Goal: Task Accomplishment & Management: Complete application form

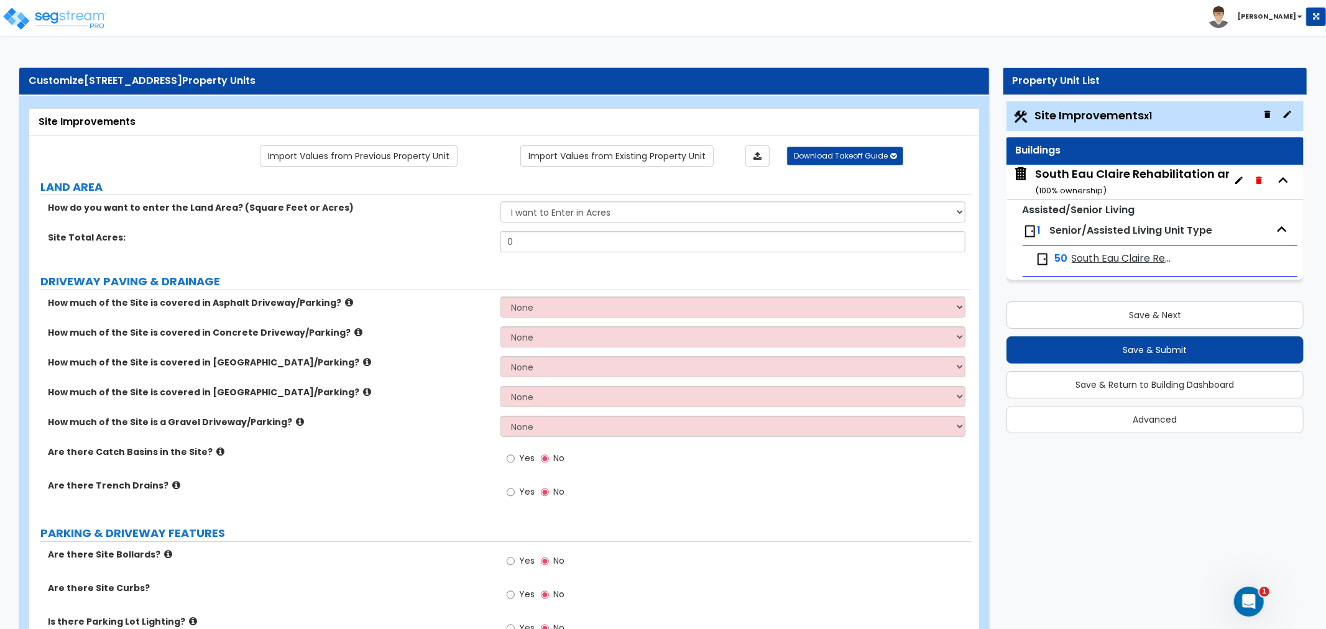
click at [1123, 256] on span "South Eau Claire Rehabilitation and Nursing Center LLC" at bounding box center [1122, 259] width 101 height 14
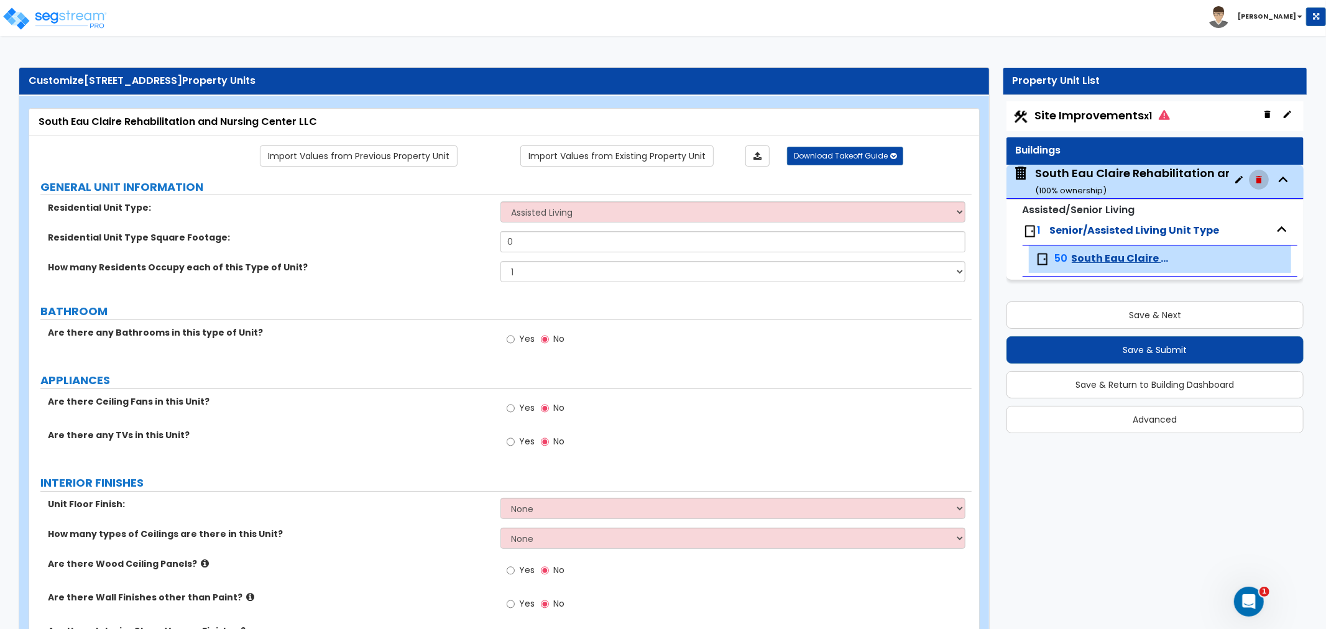
click at [1254, 177] on icon "button" at bounding box center [1259, 180] width 10 height 10
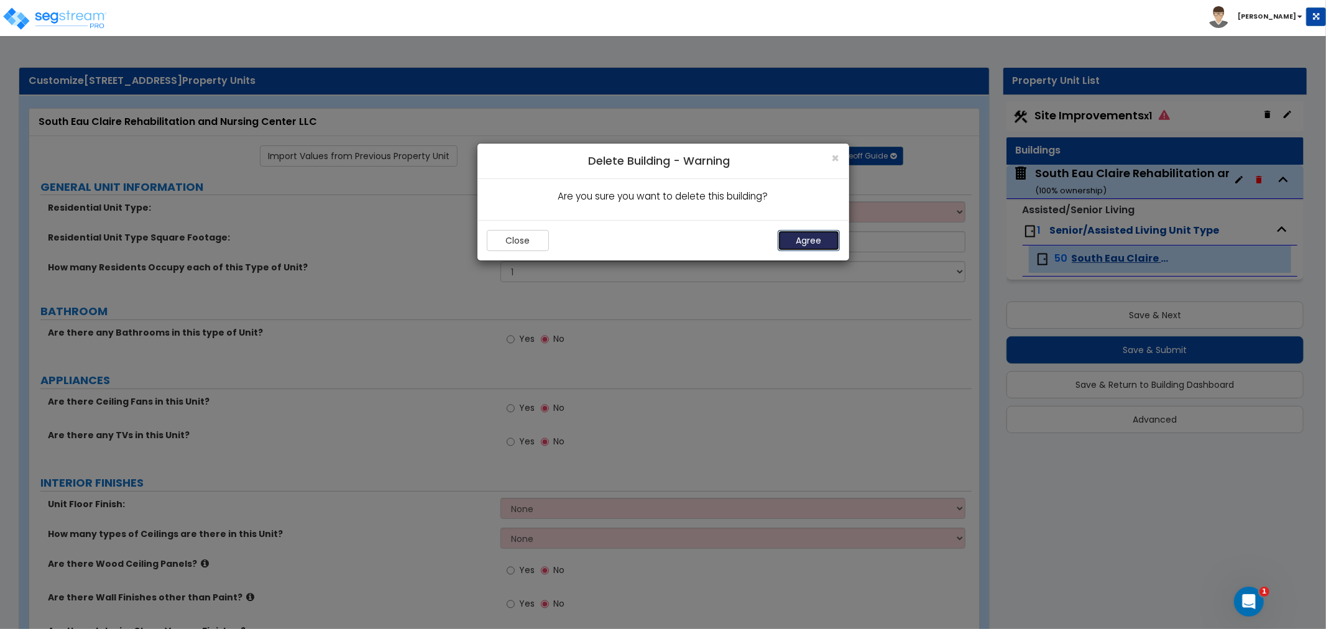
click at [803, 243] on button "Agree" at bounding box center [809, 240] width 62 height 21
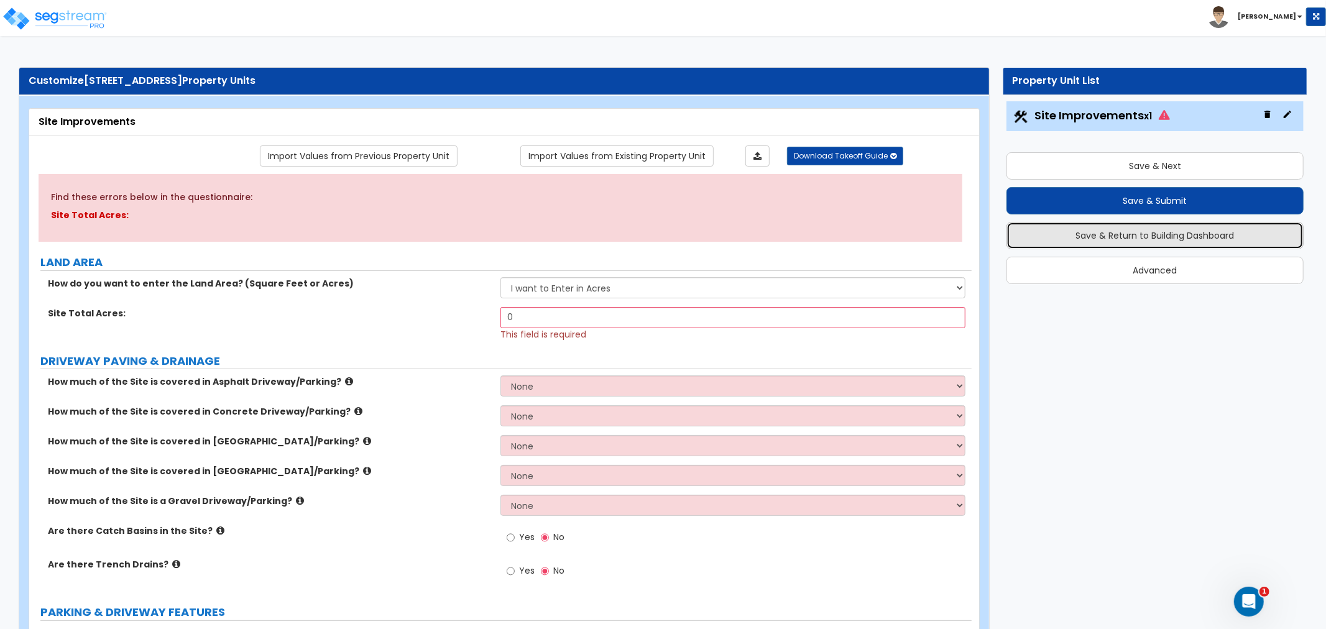
click at [1152, 234] on button "Save & Return to Building Dashboard" at bounding box center [1155, 235] width 297 height 27
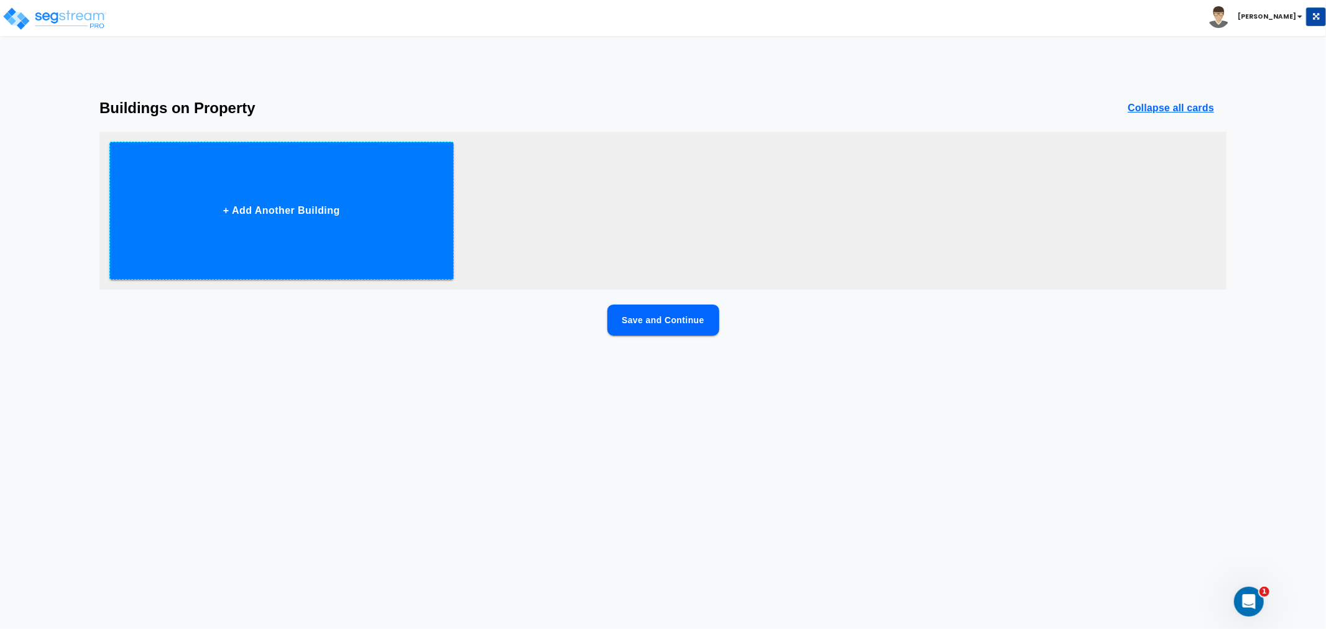
click at [295, 231] on button "+ Add Another Building" at bounding box center [281, 211] width 345 height 138
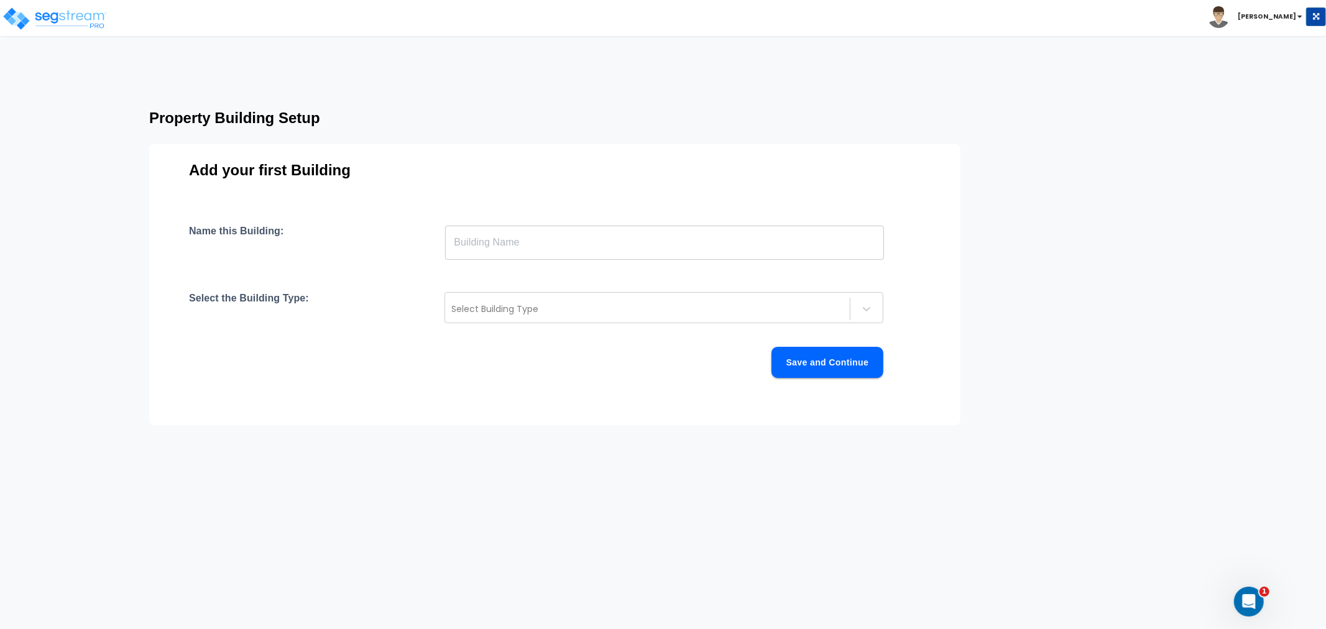
click at [486, 239] on input "text" at bounding box center [664, 242] width 439 height 35
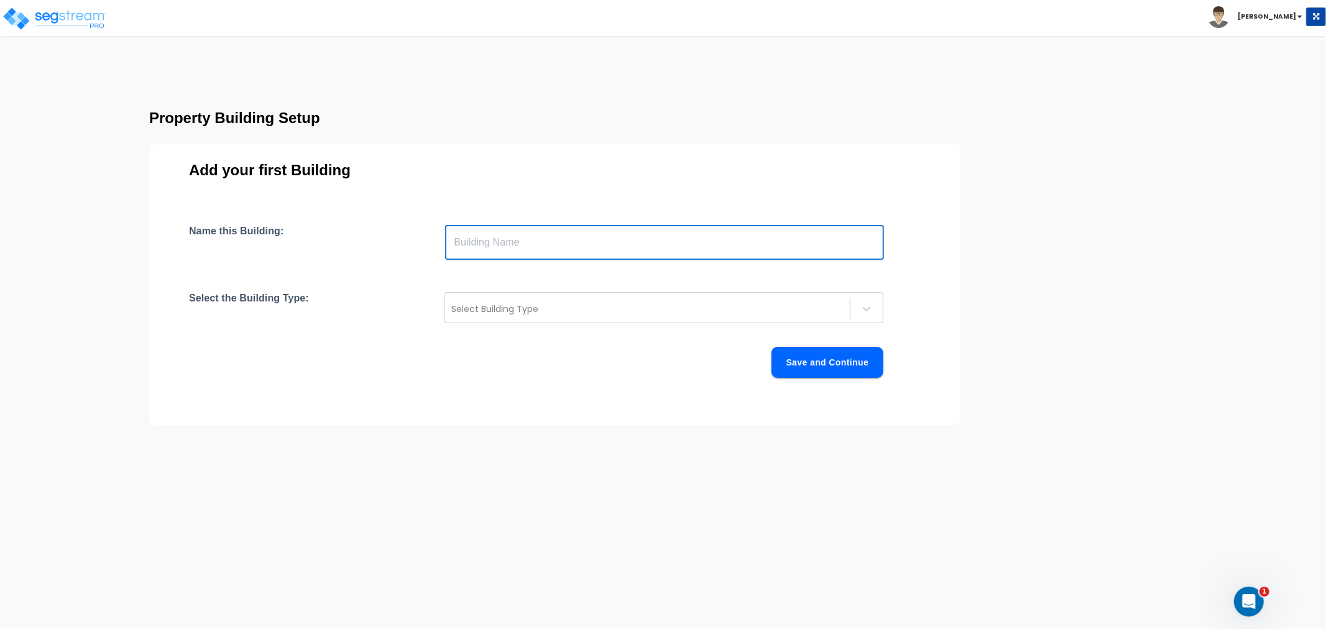
click at [526, 252] on input "text" at bounding box center [664, 242] width 439 height 35
paste input "[STREET_ADDRESS]"
type input "[STREET_ADDRESS]"
click at [501, 309] on div at bounding box center [647, 309] width 392 height 15
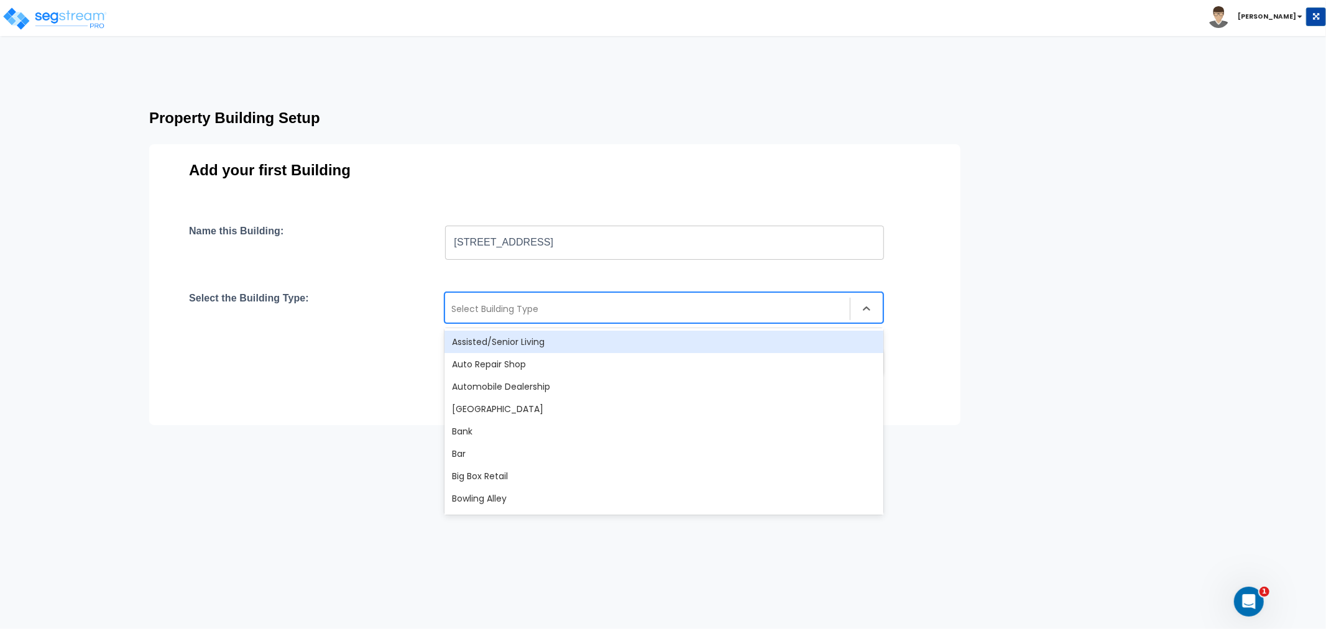
click at [501, 345] on div "Assisted/Senior Living" at bounding box center [664, 342] width 439 height 22
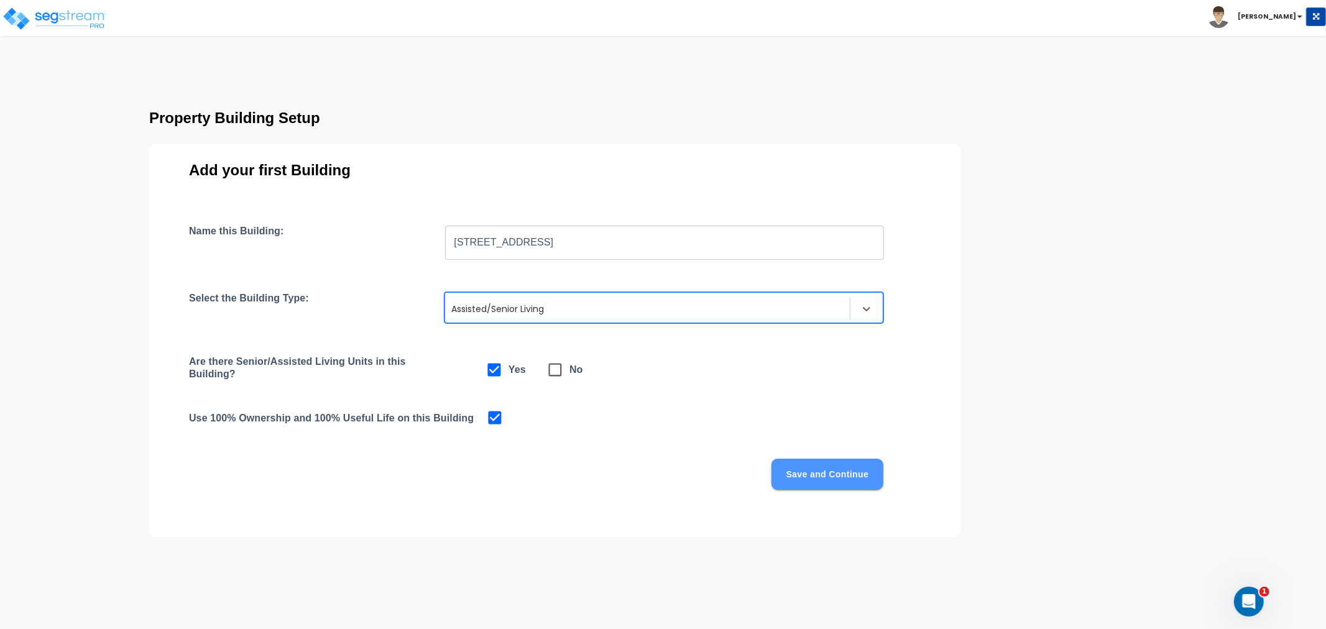
click at [826, 473] on button "Save and Continue" at bounding box center [828, 474] width 112 height 31
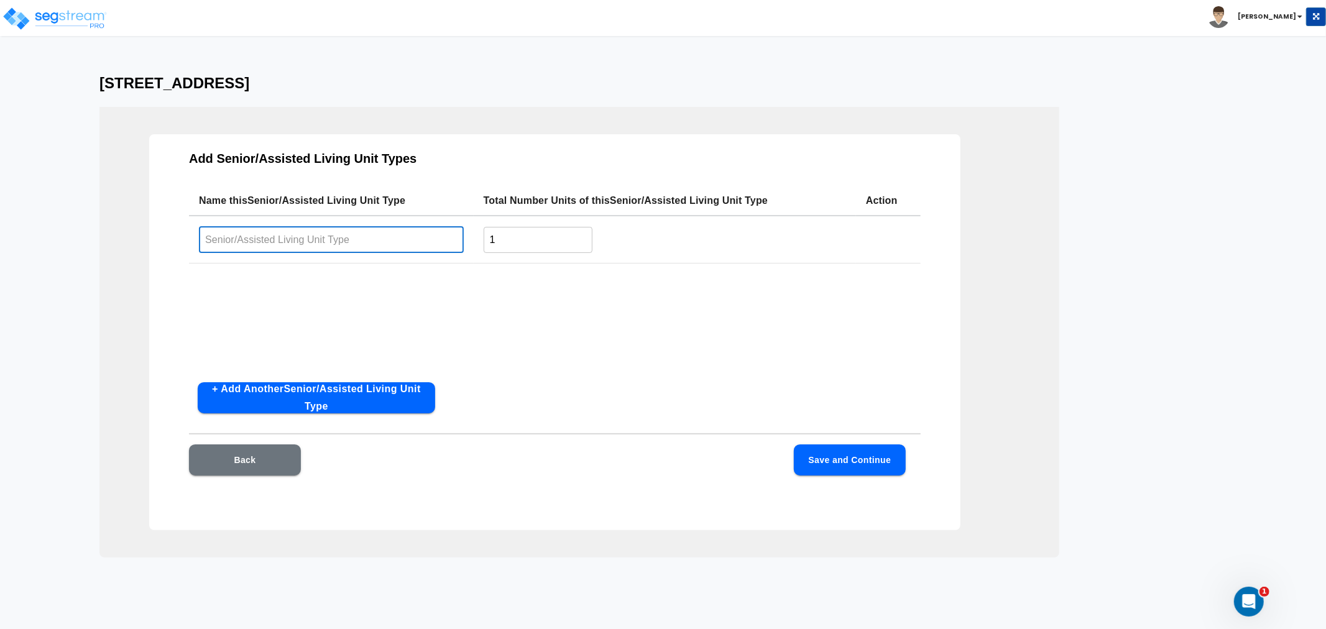
click at [363, 246] on input "text" at bounding box center [331, 239] width 265 height 27
drag, startPoint x: 230, startPoint y: 241, endPoint x: 198, endPoint y: 241, distance: 32.3
click at [199, 241] on input "Semi-Private" at bounding box center [331, 239] width 265 height 27
type input "Private"
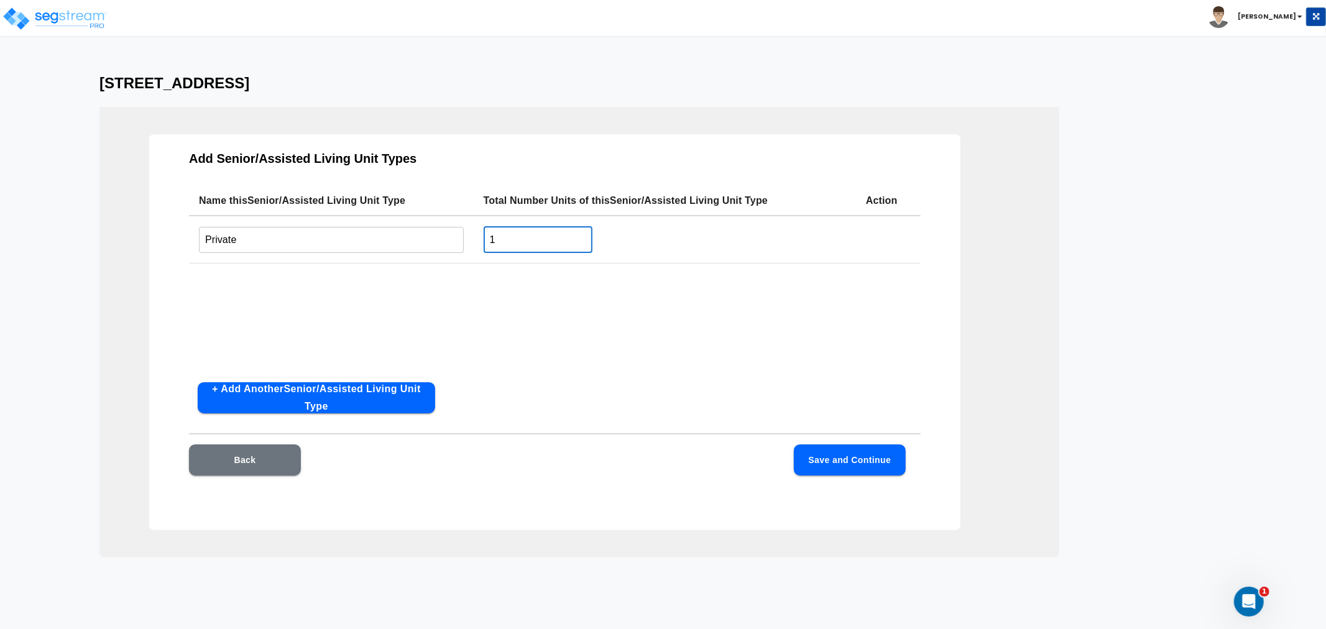
click at [513, 244] on input "1" at bounding box center [538, 239] width 109 height 27
drag, startPoint x: 532, startPoint y: 233, endPoint x: 470, endPoint y: 222, distance: 63.2
click at [470, 222] on tr "Private ​ 1 ​" at bounding box center [555, 240] width 732 height 48
type input "50"
click at [859, 456] on button "Save and Continue" at bounding box center [850, 460] width 112 height 31
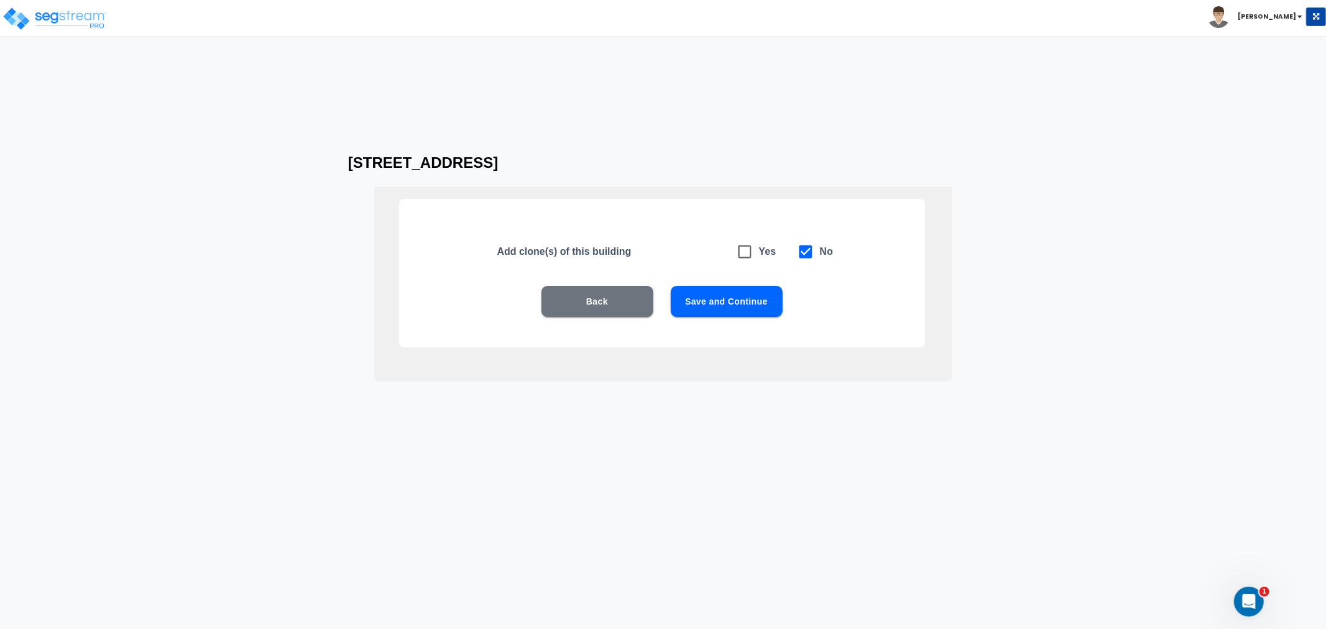
click at [736, 307] on button "Save and Continue" at bounding box center [727, 301] width 112 height 31
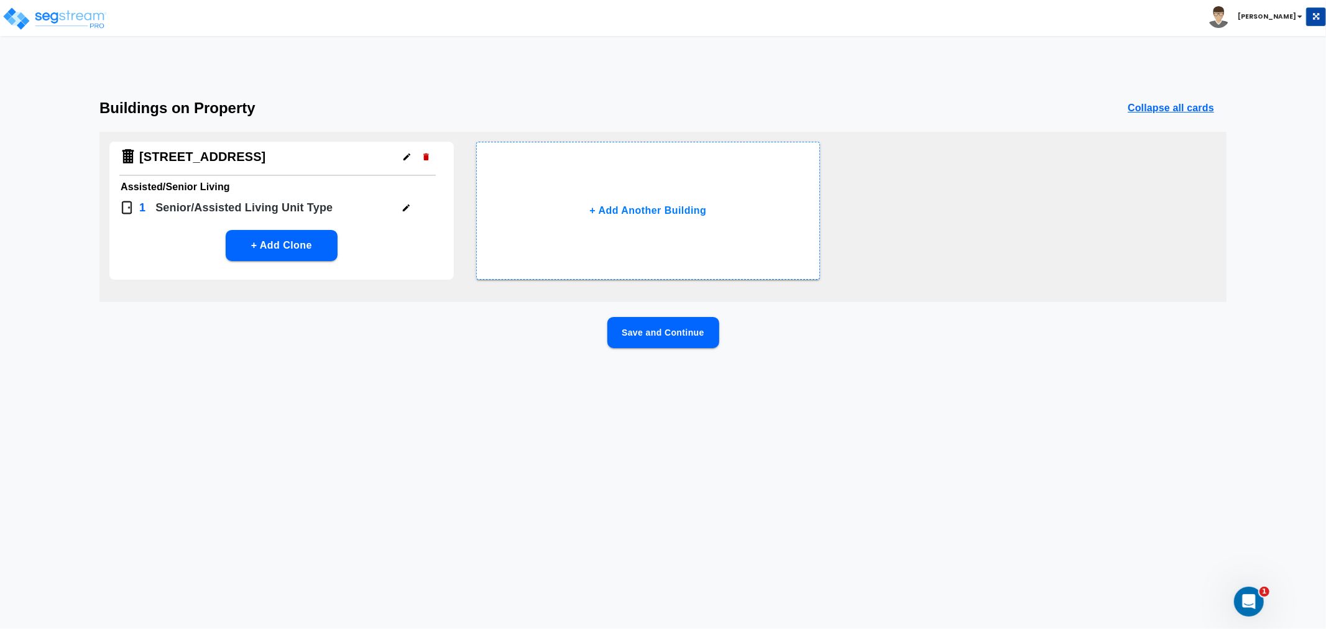
click at [681, 324] on button "Save and Continue" at bounding box center [664, 332] width 112 height 31
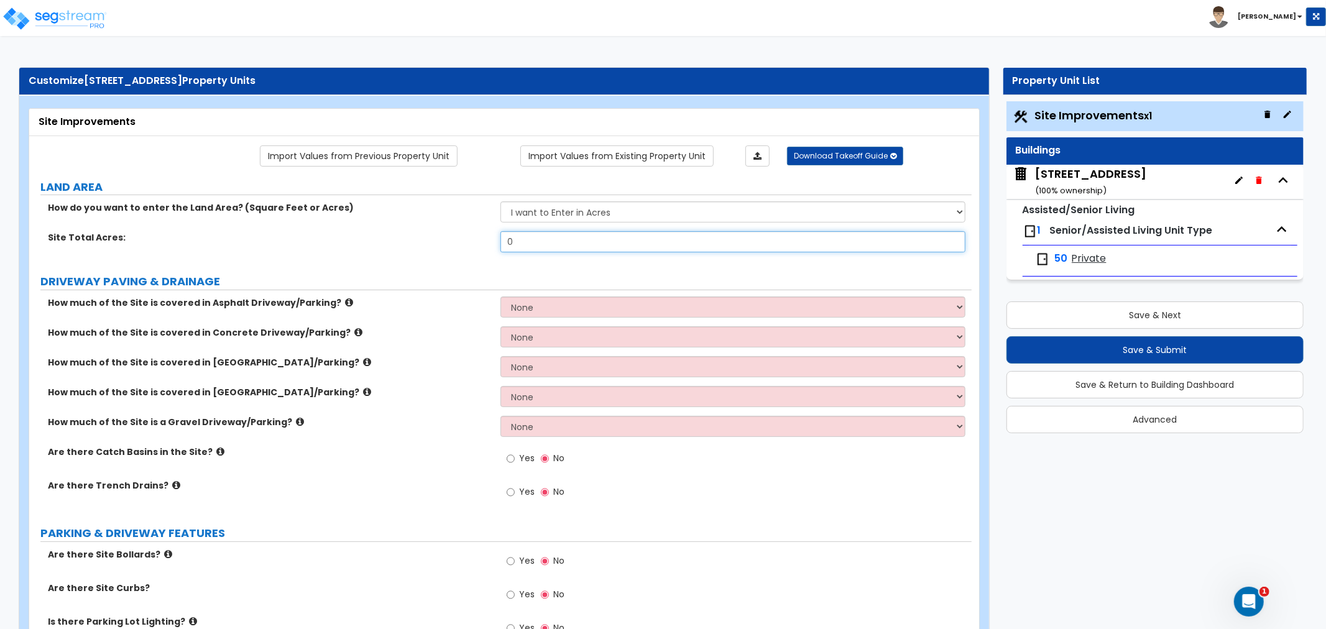
drag, startPoint x: 546, startPoint y: 246, endPoint x: 466, endPoint y: 231, distance: 80.9
click at [466, 231] on div "Site Total Acres: 0" at bounding box center [500, 246] width 943 height 30
type input "4.11"
click at [432, 315] on div "How much of the Site is covered in Asphalt Driveway/Parking? None I want to Ent…" at bounding box center [500, 312] width 943 height 30
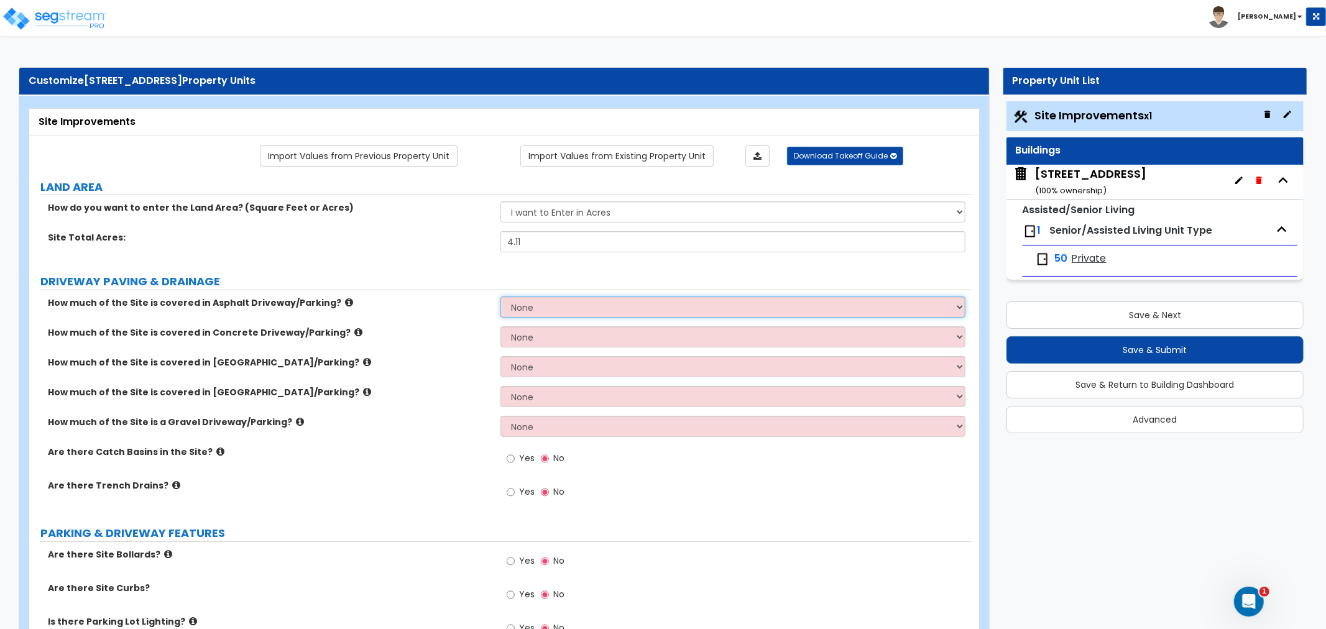
click at [535, 305] on select "None I want to Enter an Approximate Percentage I want to Enter the Square Foota…" at bounding box center [733, 307] width 465 height 21
select select "2"
click at [501, 297] on select "None I want to Enter an Approximate Percentage I want to Enter the Square Foota…" at bounding box center [733, 307] width 465 height 21
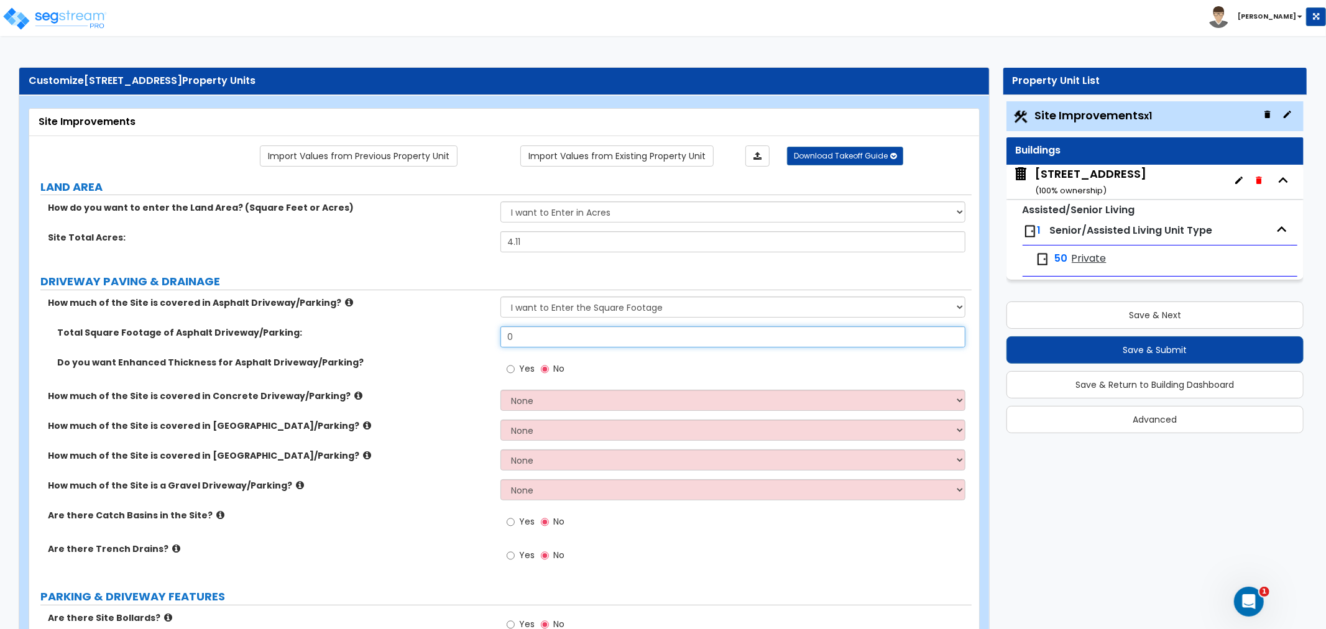
drag, startPoint x: 543, startPoint y: 335, endPoint x: 453, endPoint y: 322, distance: 91.1
click at [453, 322] on div "How much of the Site is covered in Asphalt Driveway/Parking? None I want to Ent…" at bounding box center [501, 437] width 924 height 280
type input "42,928.9"
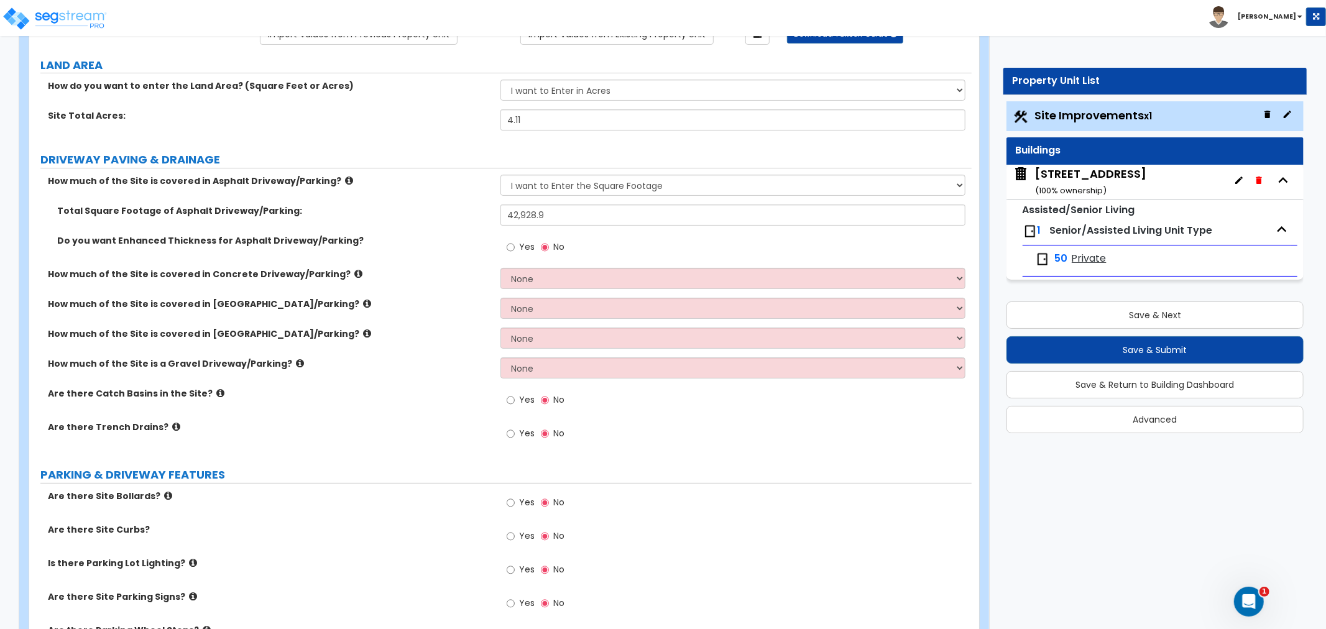
scroll to position [138, 0]
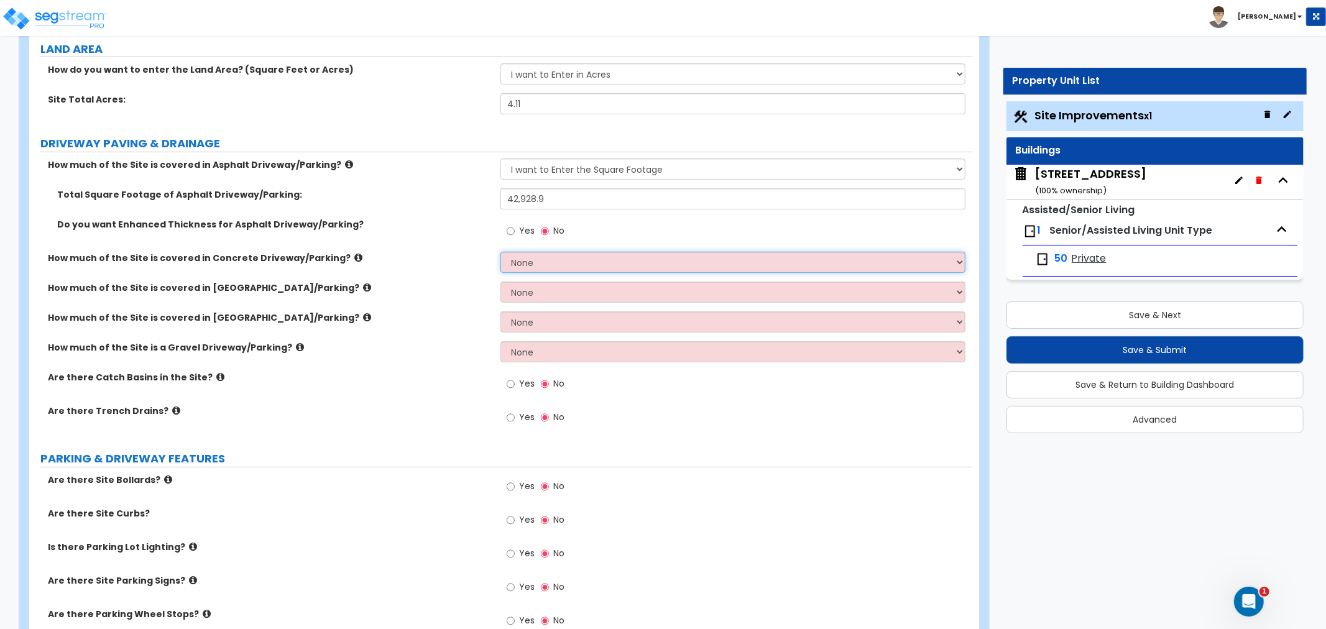
click at [550, 264] on select "None I want to Enter an Approximate Percentage I want to Enter the Square Foota…" at bounding box center [733, 262] width 465 height 21
select select "2"
click at [501, 252] on select "None I want to Enter an Approximate Percentage I want to Enter the Square Foota…" at bounding box center [733, 262] width 465 height 21
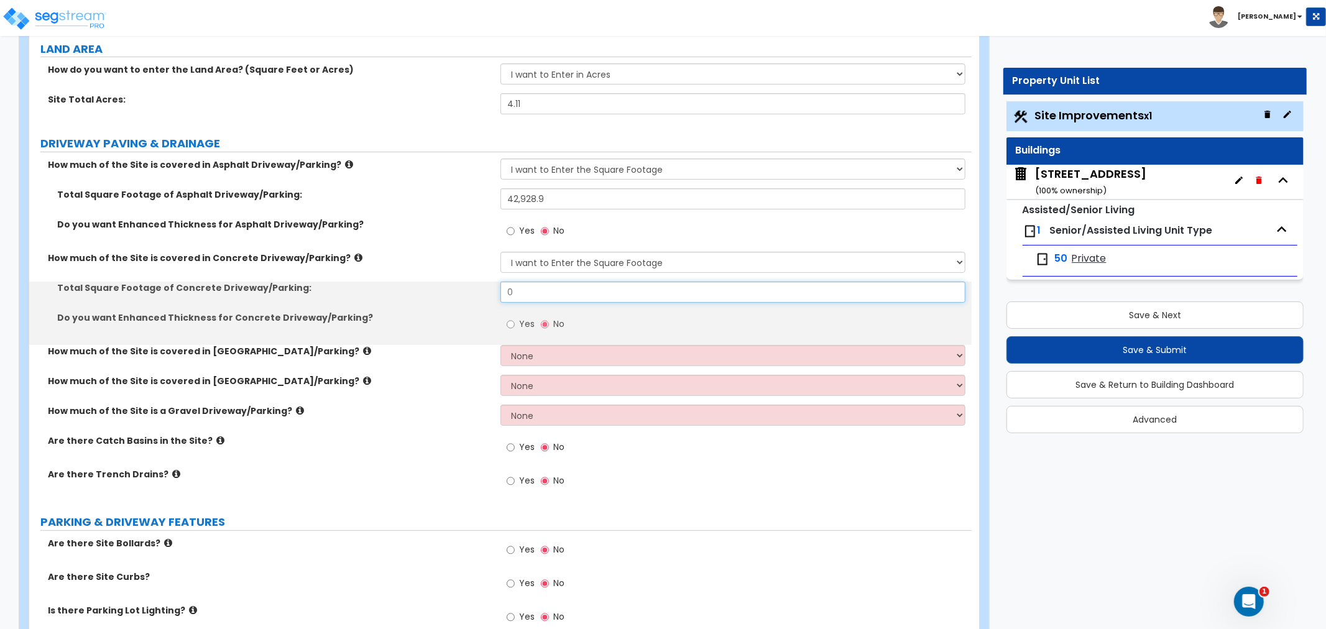
drag, startPoint x: 537, startPoint y: 289, endPoint x: 442, endPoint y: 291, distance: 95.8
click at [442, 291] on div "Total Square Footage of Concrete Driveway/Parking: 0" at bounding box center [500, 297] width 943 height 30
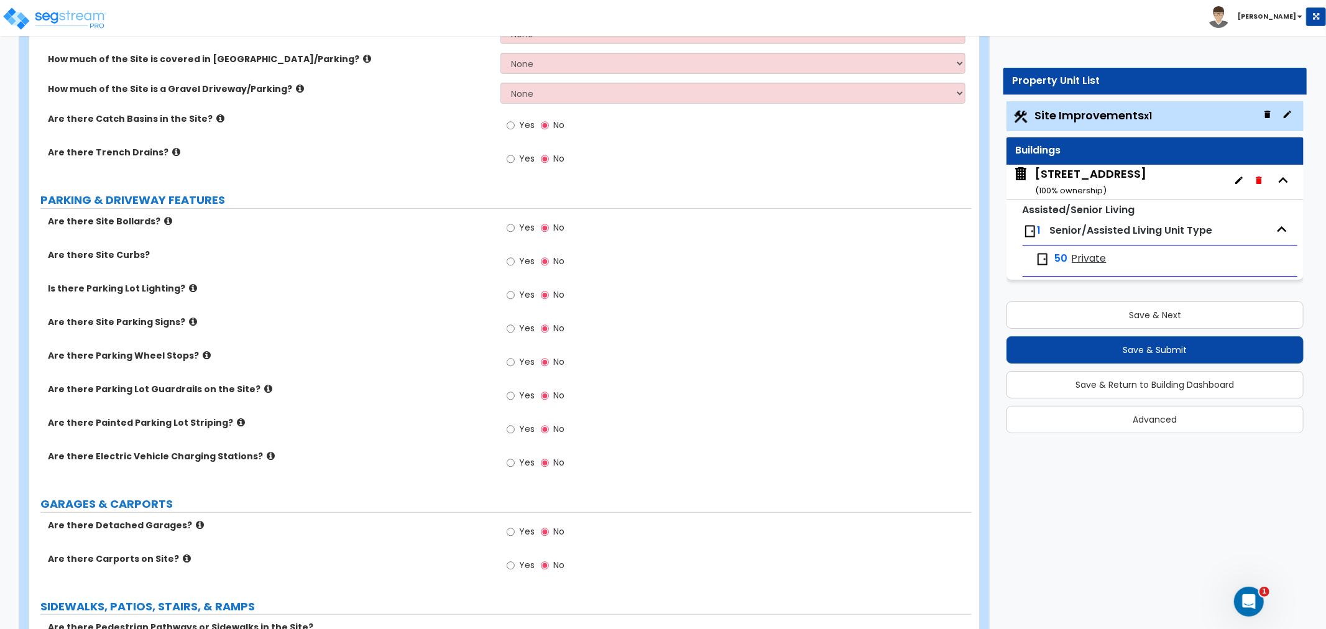
scroll to position [483, 0]
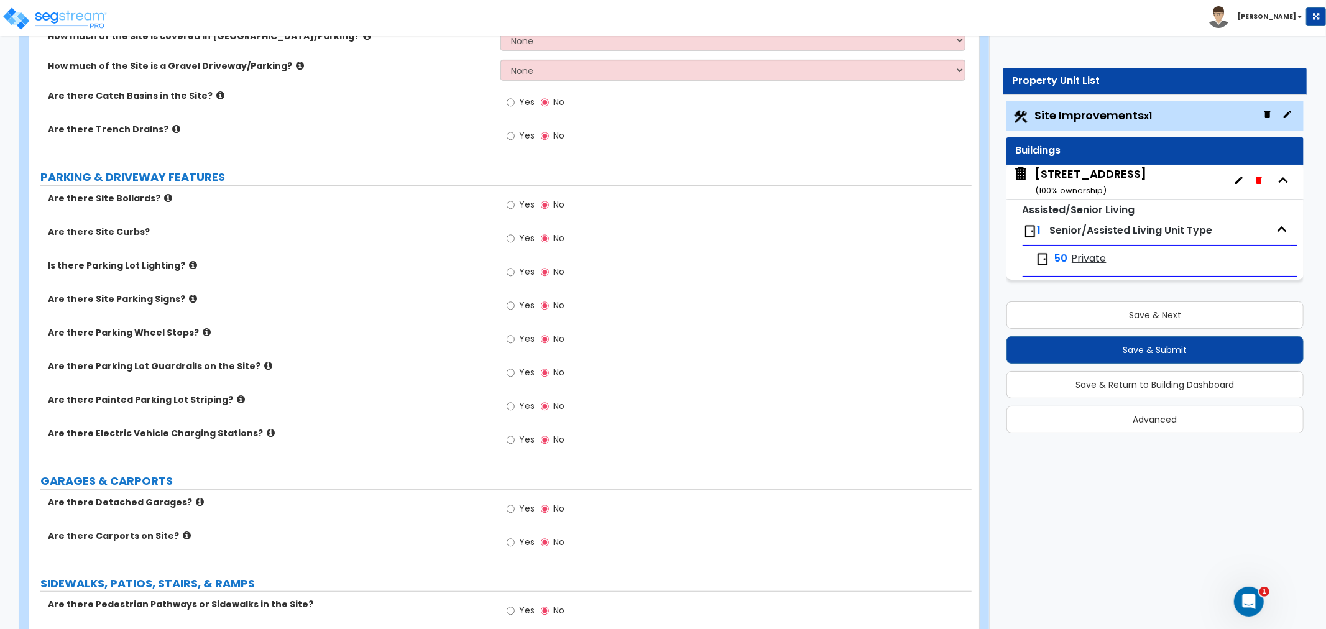
type input "3,156.8"
click at [512, 238] on input "Yes" at bounding box center [511, 239] width 8 height 14
radio input "true"
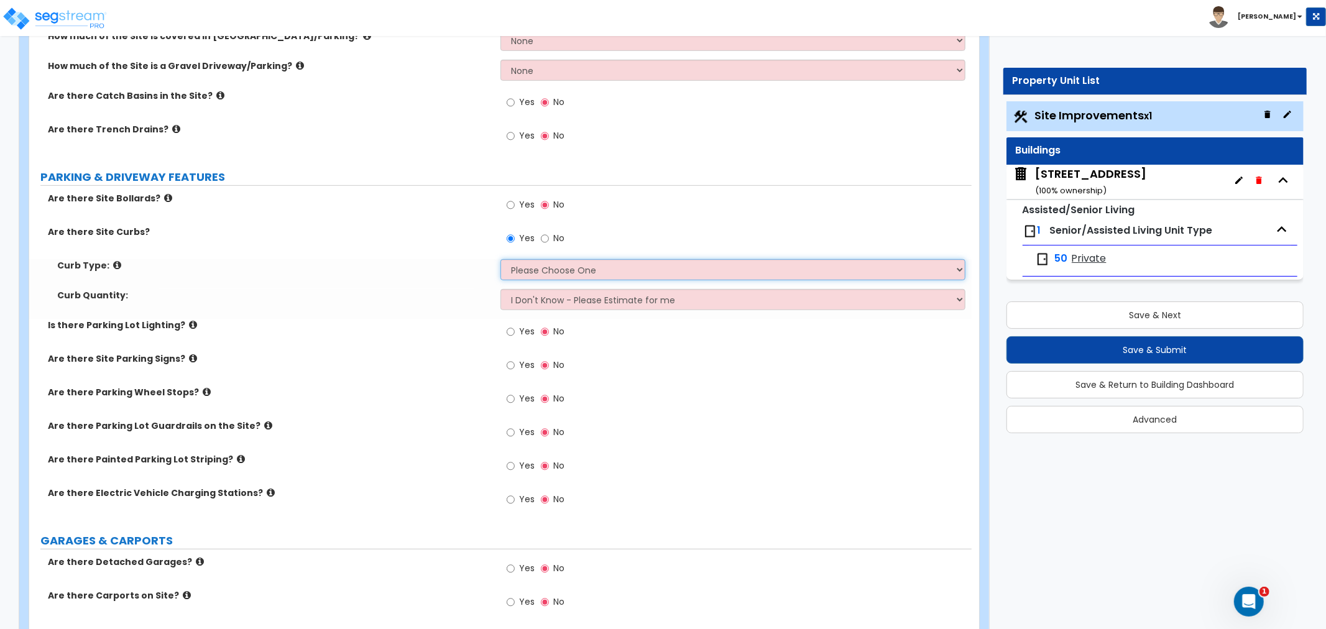
click at [524, 271] on select "Please Choose One Curb (Only) Curb & Gutter Asphalt Berm" at bounding box center [733, 269] width 465 height 21
select select "1"
click at [501, 259] on select "Please Choose One Curb (Only) Curb & Gutter Asphalt Berm" at bounding box center [733, 269] width 465 height 21
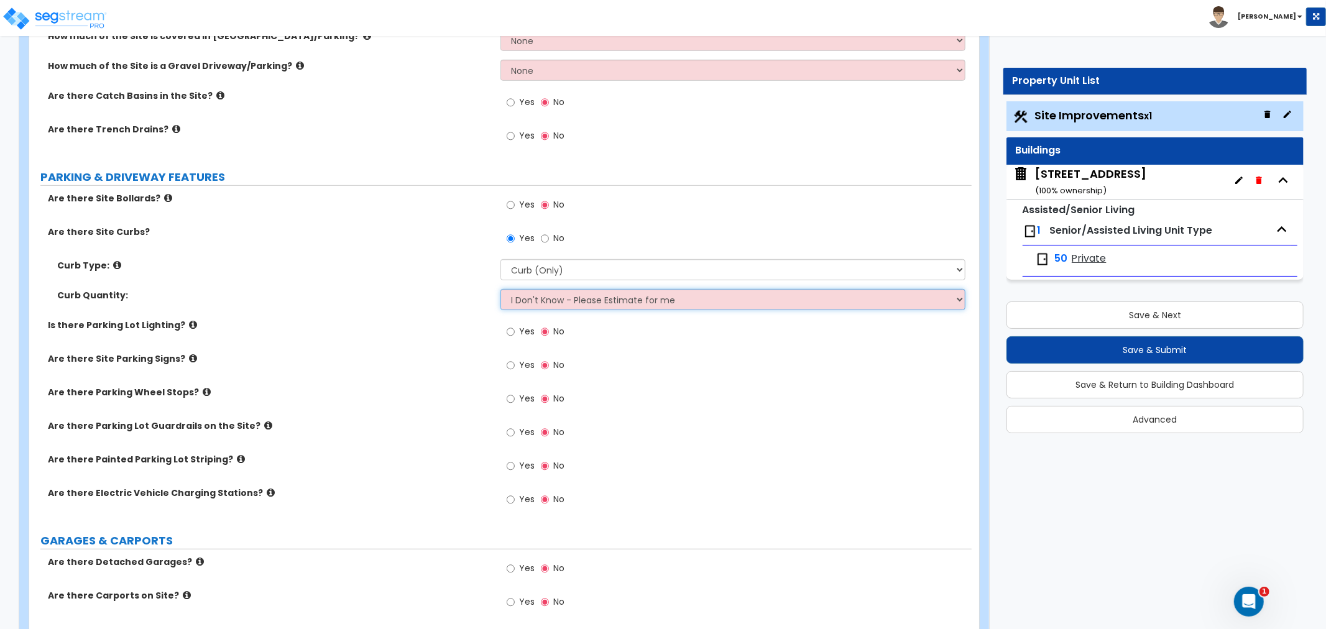
click at [529, 300] on select "I Don't Know - Please Estimate for me I want to Enter the LF" at bounding box center [733, 299] width 465 height 21
select select "1"
click at [501, 289] on select "I Don't Know - Please Estimate for me I want to Enter the LF" at bounding box center [733, 299] width 465 height 21
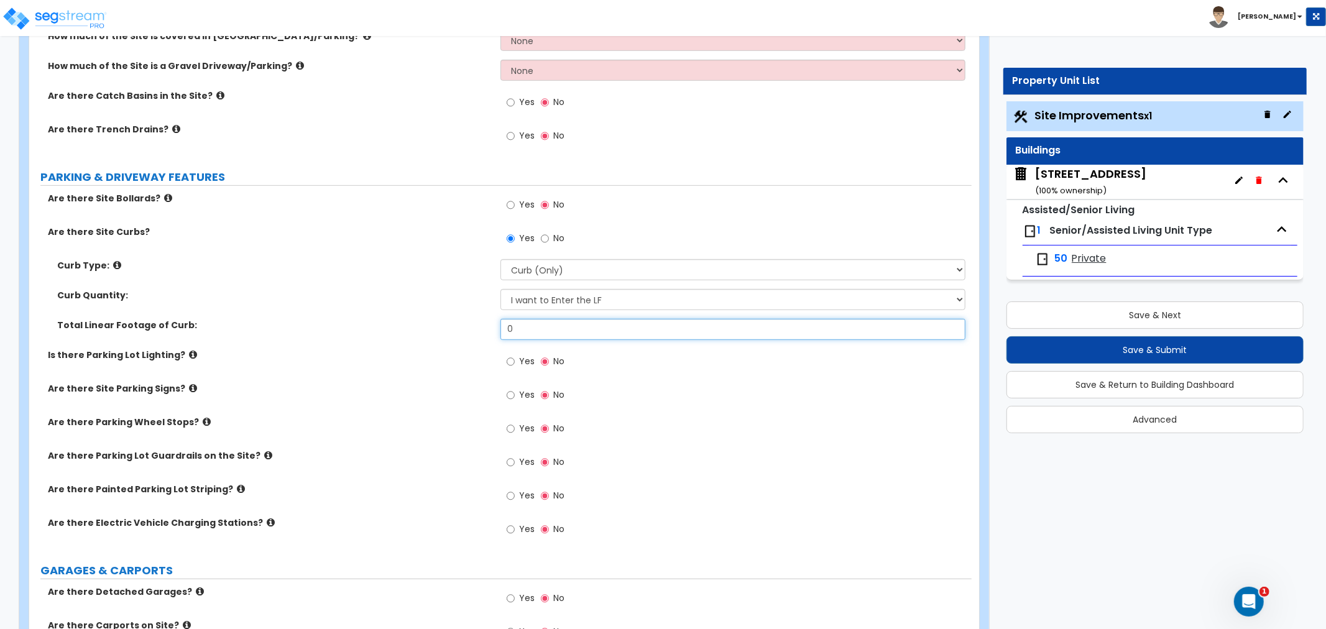
drag, startPoint x: 537, startPoint y: 326, endPoint x: 443, endPoint y: 326, distance: 94.5
click at [443, 326] on div "Total Linear Footage of Curb: 0" at bounding box center [500, 334] width 943 height 30
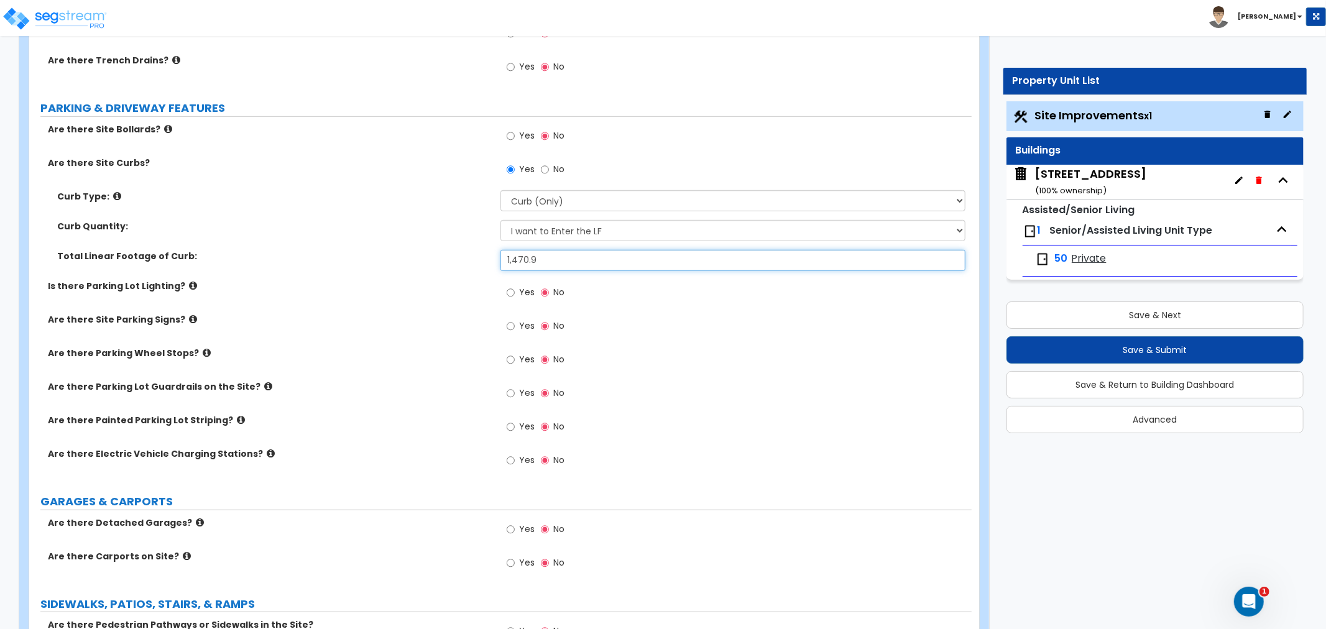
type input "1,470.9"
click at [510, 288] on input "Yes" at bounding box center [511, 293] width 8 height 14
radio input "true"
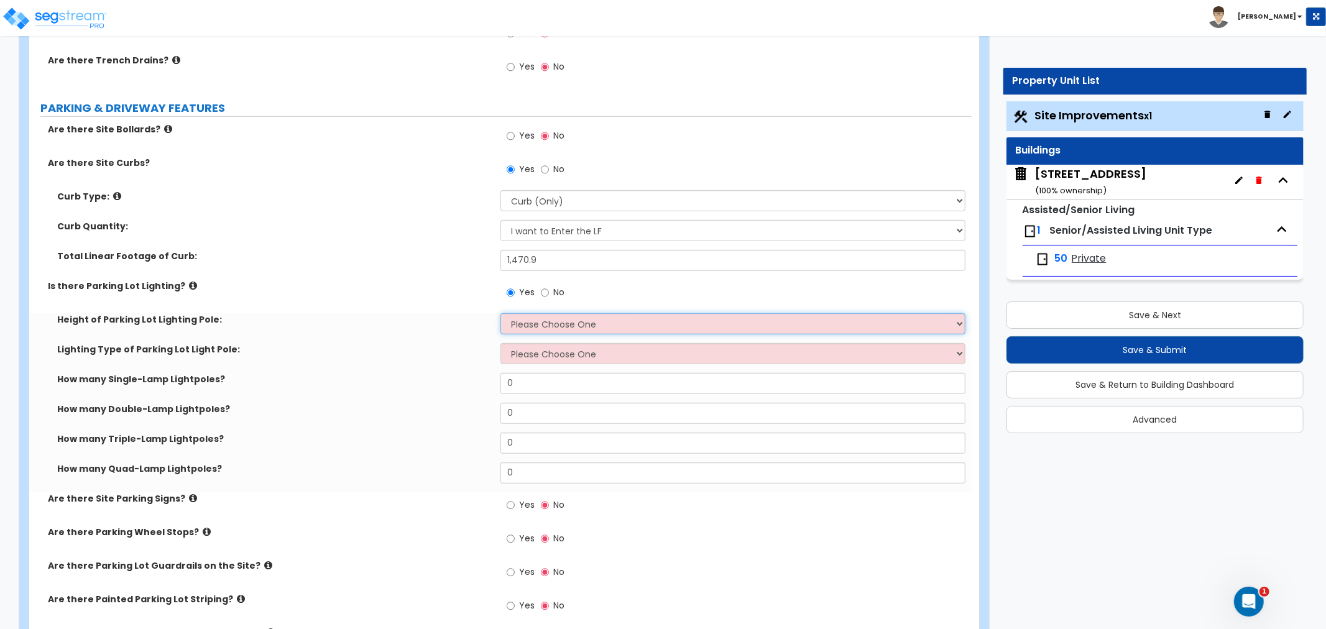
click at [523, 322] on select "Please Choose One 20' high 30' high 40' high" at bounding box center [733, 323] width 465 height 21
select select "1"
click at [501, 313] on select "Please Choose One 20' high 30' high 40' high" at bounding box center [733, 323] width 465 height 21
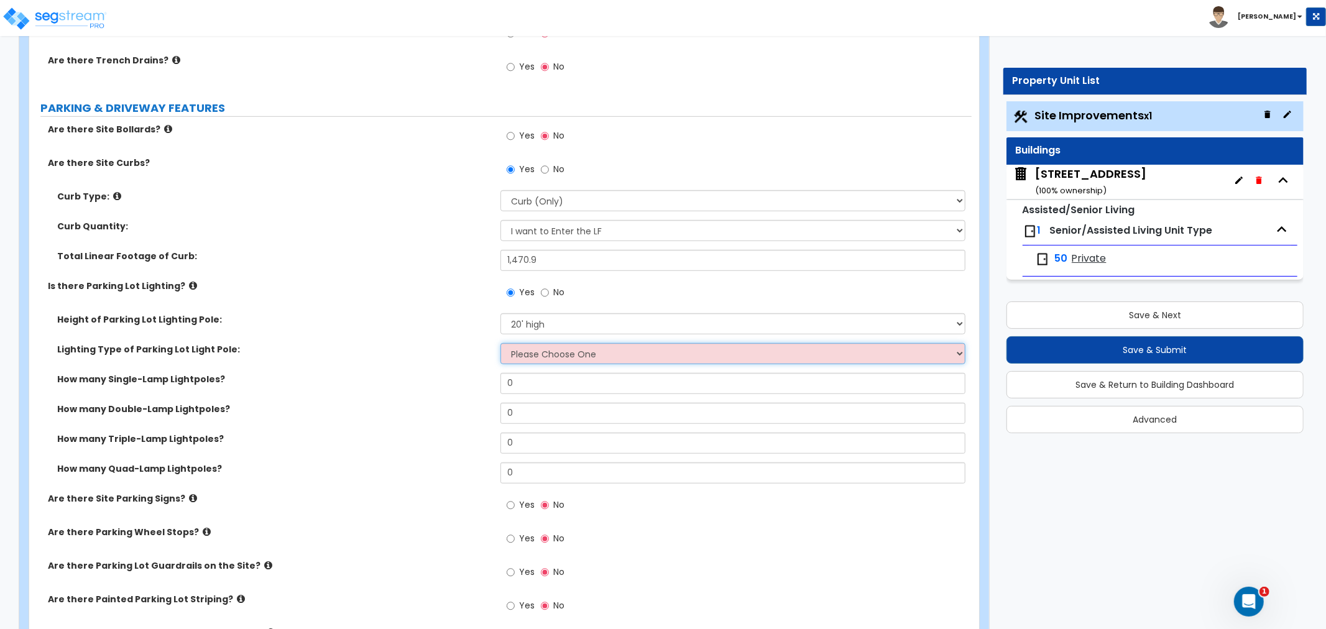
click at [529, 354] on select "Please Choose One LED Metal Halide High Pressure Sodium Please Choose for me" at bounding box center [733, 353] width 465 height 21
select select "1"
click at [501, 343] on select "Please Choose One LED Metal Halide High Pressure Sodium Please Choose for me" at bounding box center [733, 353] width 465 height 21
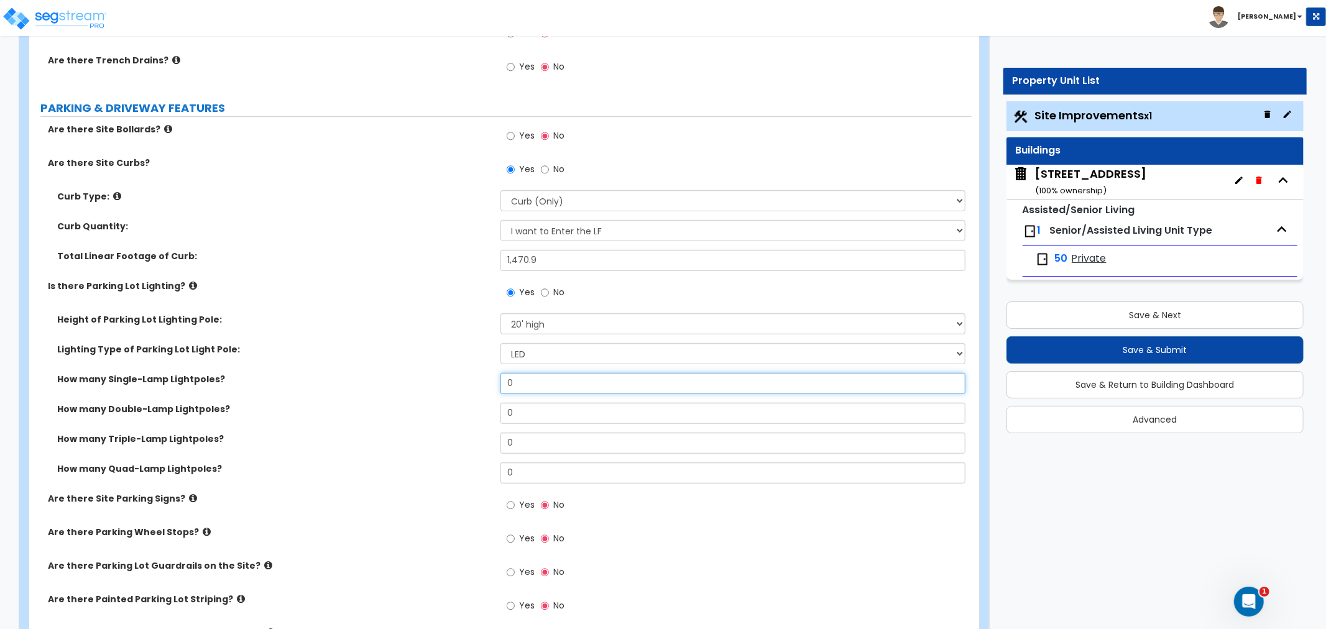
drag, startPoint x: 527, startPoint y: 384, endPoint x: 459, endPoint y: 382, distance: 68.4
click at [459, 382] on div "How many Single-Lamp Lightpoles? 0" at bounding box center [500, 388] width 943 height 30
drag, startPoint x: 524, startPoint y: 381, endPoint x: 461, endPoint y: 376, distance: 63.0
click at [461, 376] on div "How many Single-Lamp Lightpoles? 2" at bounding box center [500, 388] width 943 height 30
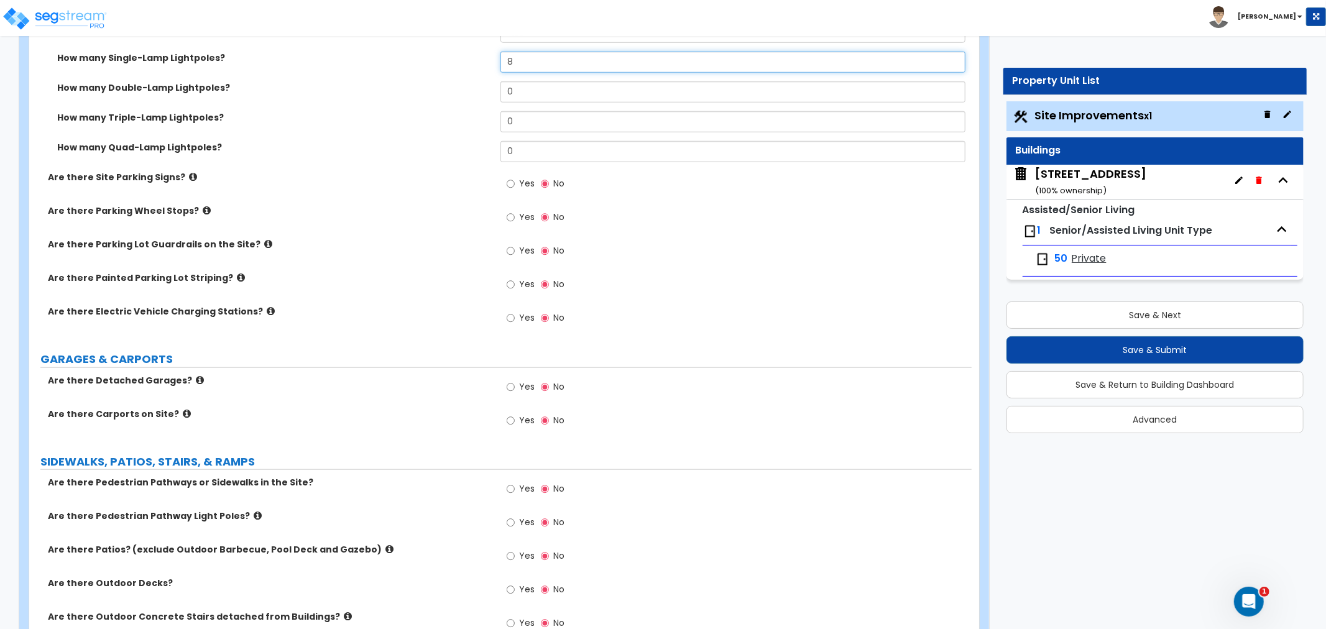
scroll to position [898, 0]
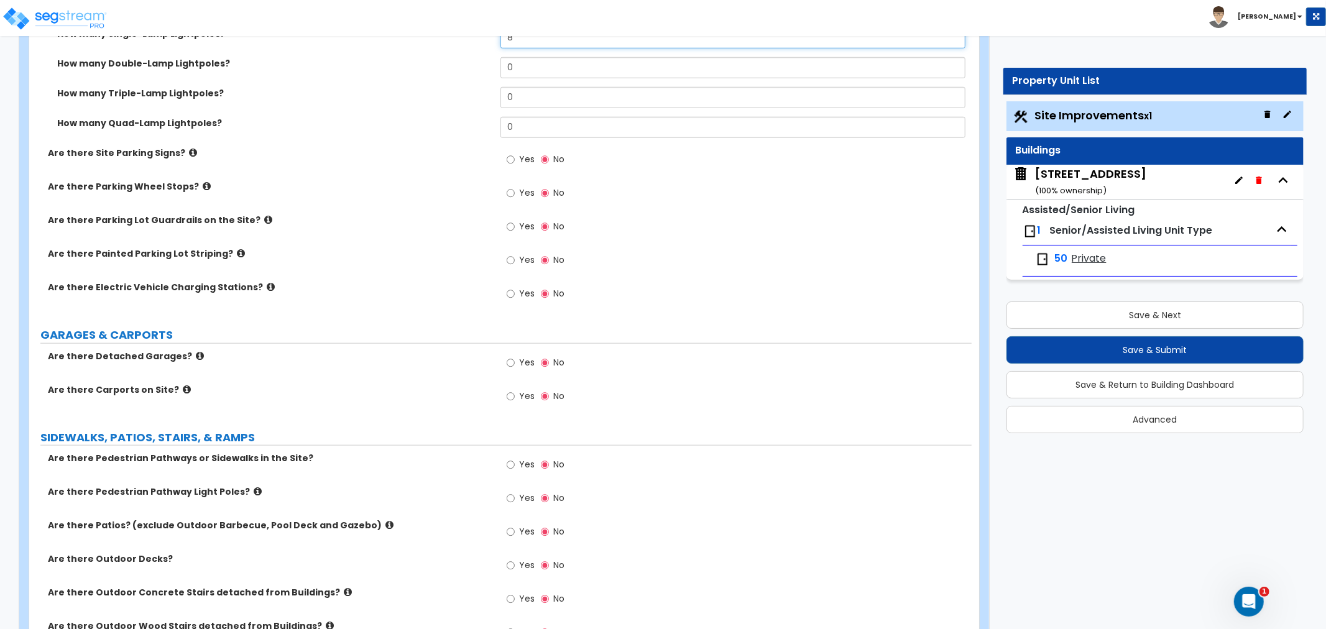
type input "8"
click at [264, 218] on icon at bounding box center [268, 219] width 8 height 9
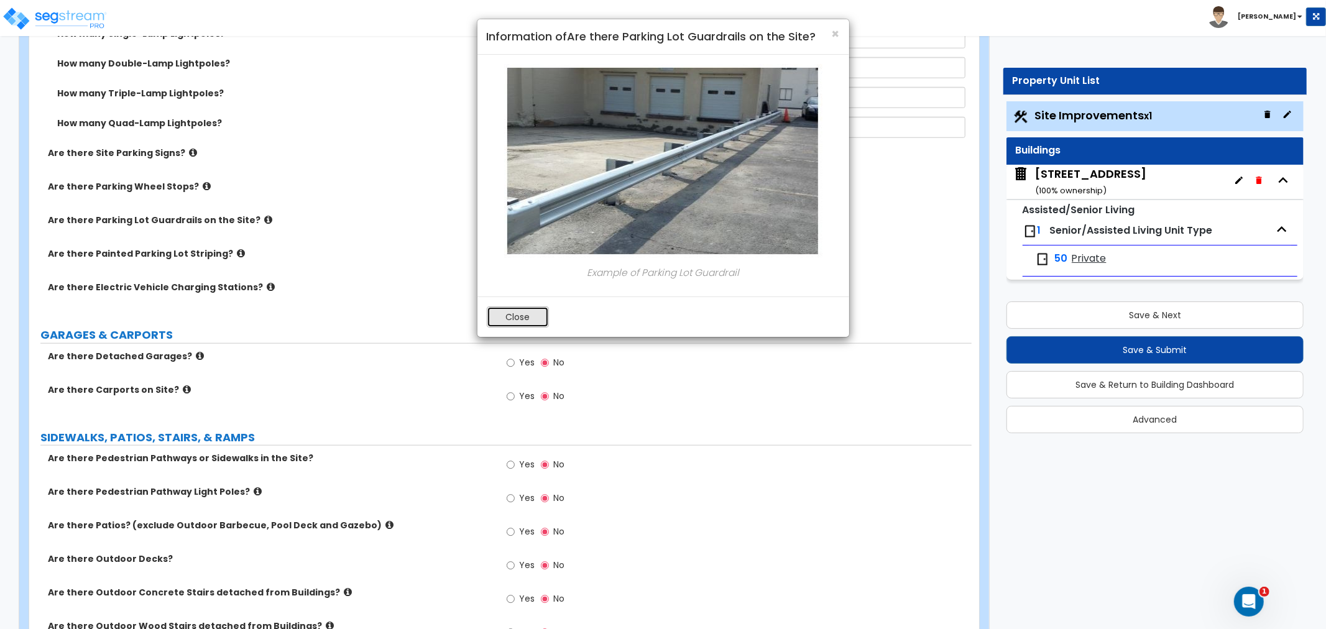
click at [518, 322] on button "Close" at bounding box center [518, 317] width 62 height 21
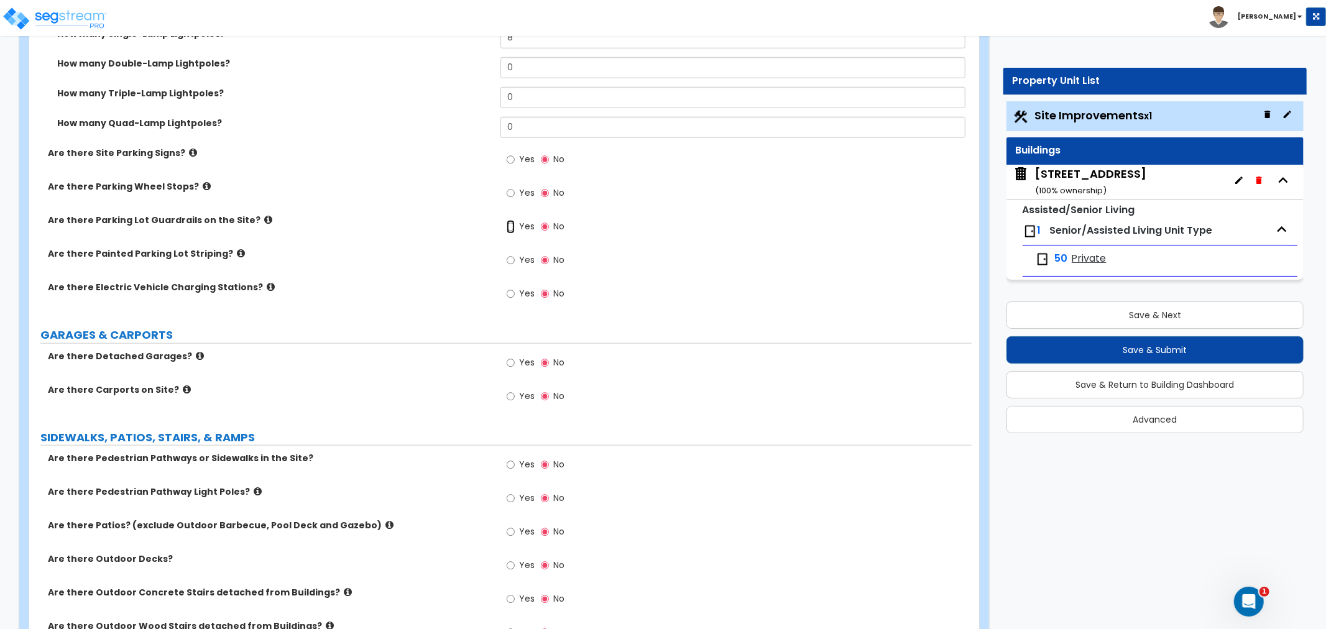
click at [511, 226] on input "Yes" at bounding box center [511, 227] width 8 height 14
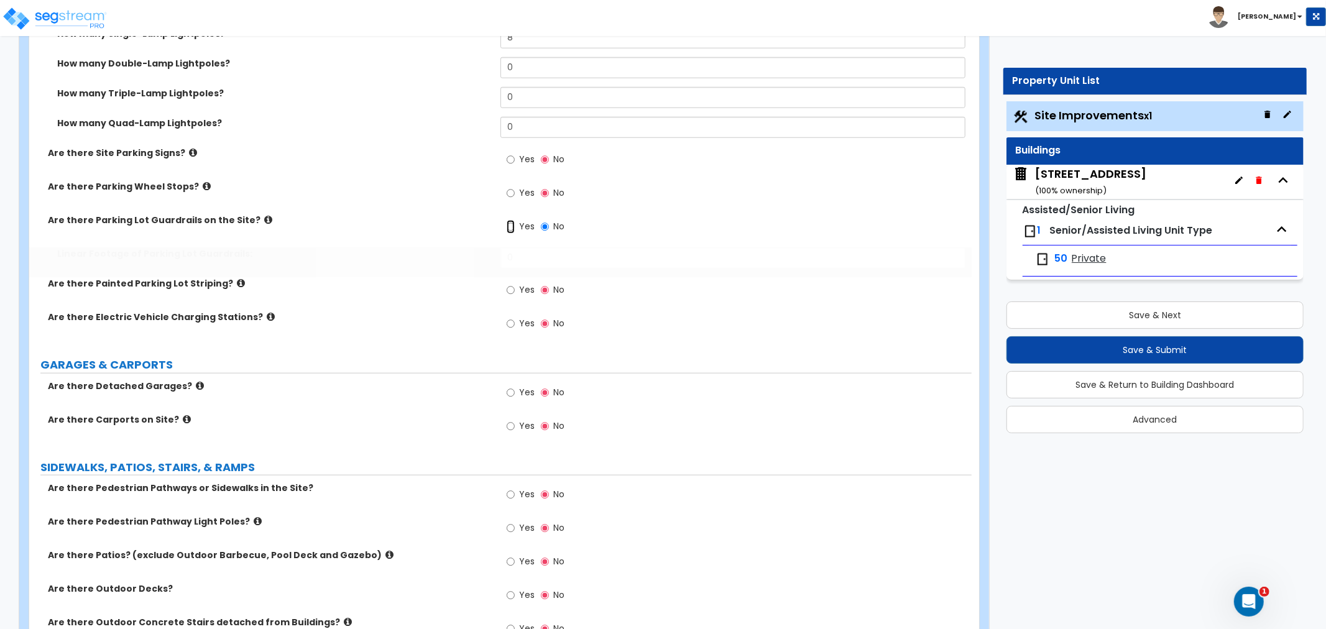
radio input "true"
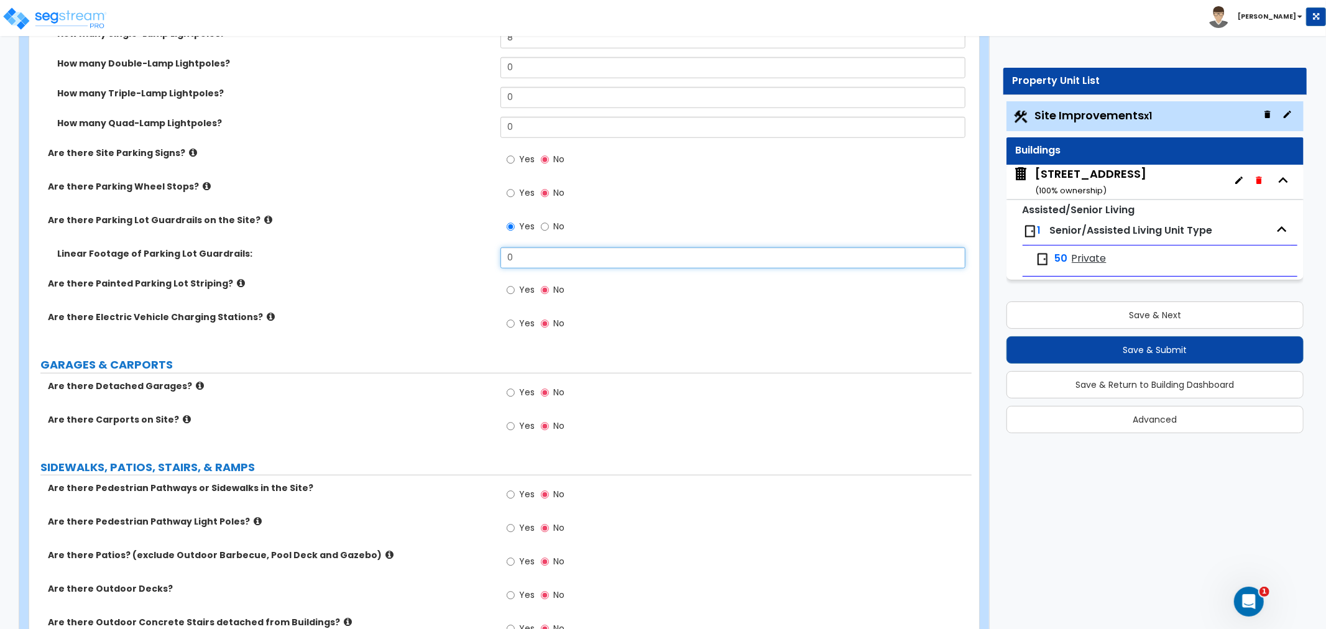
drag, startPoint x: 541, startPoint y: 257, endPoint x: 419, endPoint y: 256, distance: 121.9
click at [419, 256] on div "Linear Footage of Parking Lot Guardrails: 0" at bounding box center [500, 263] width 943 height 30
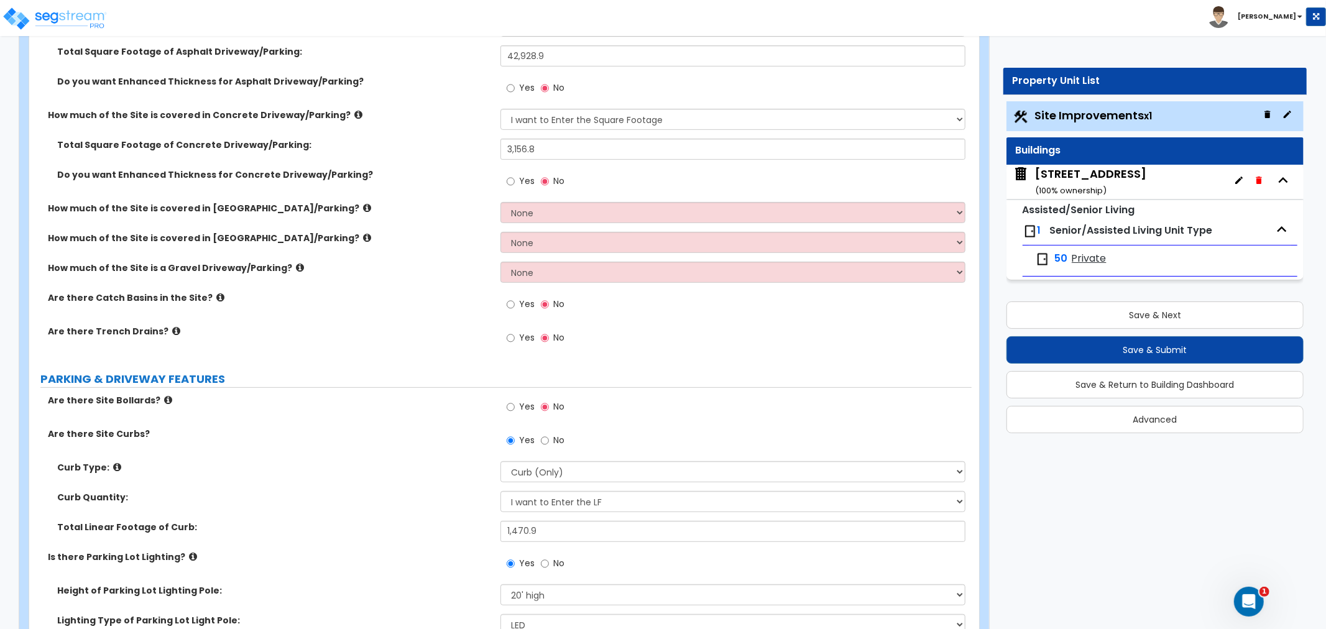
scroll to position [276, 0]
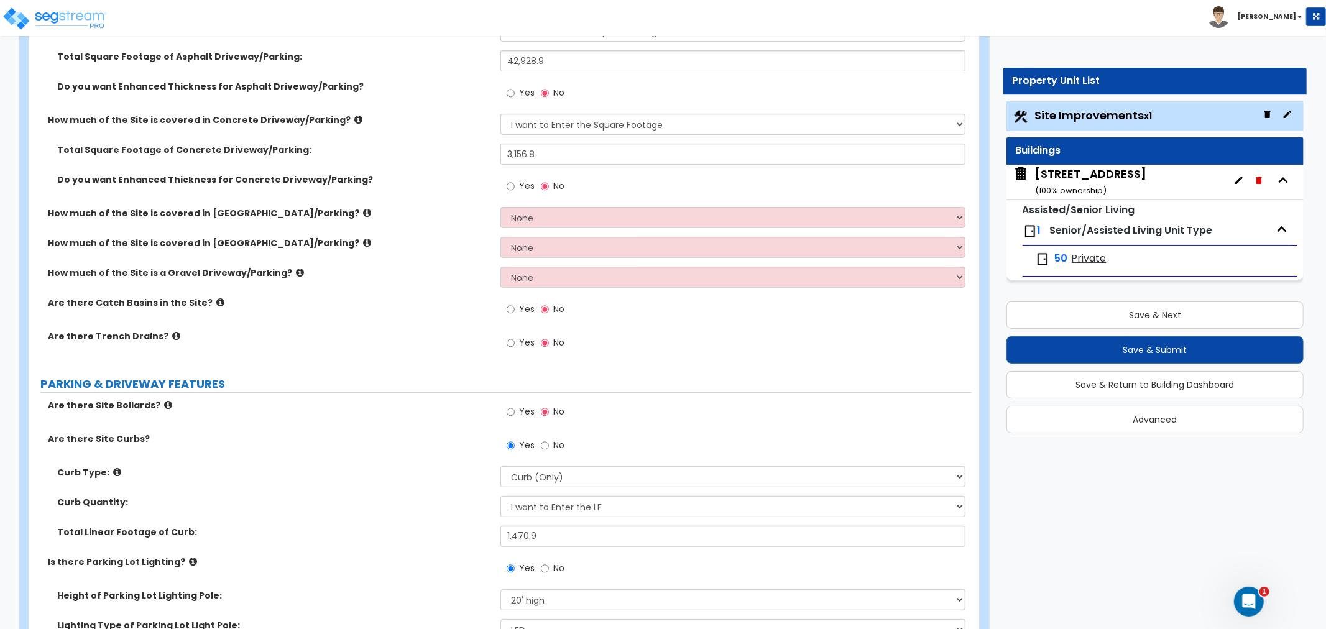
type input "103.5"
click at [512, 272] on select "None I want to Enter an Approximate Percentage I want to Enter the Square Foota…" at bounding box center [733, 277] width 465 height 21
select select "2"
click at [501, 267] on select "None I want to Enter an Approximate Percentage I want to Enter the Square Foota…" at bounding box center [733, 277] width 465 height 21
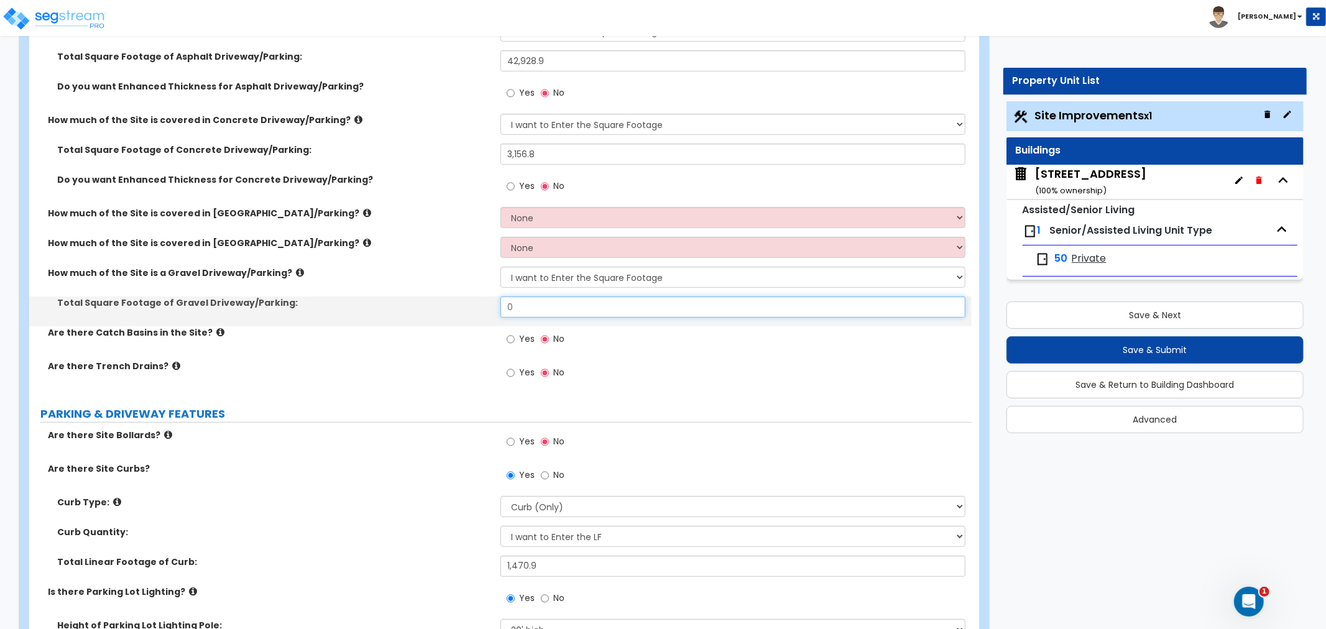
drag, startPoint x: 547, startPoint y: 305, endPoint x: 430, endPoint y: 308, distance: 116.9
click at [430, 308] on div "Total Square Footage of Gravel Driveway/Parking: 0" at bounding box center [500, 312] width 943 height 30
type input "13,040"
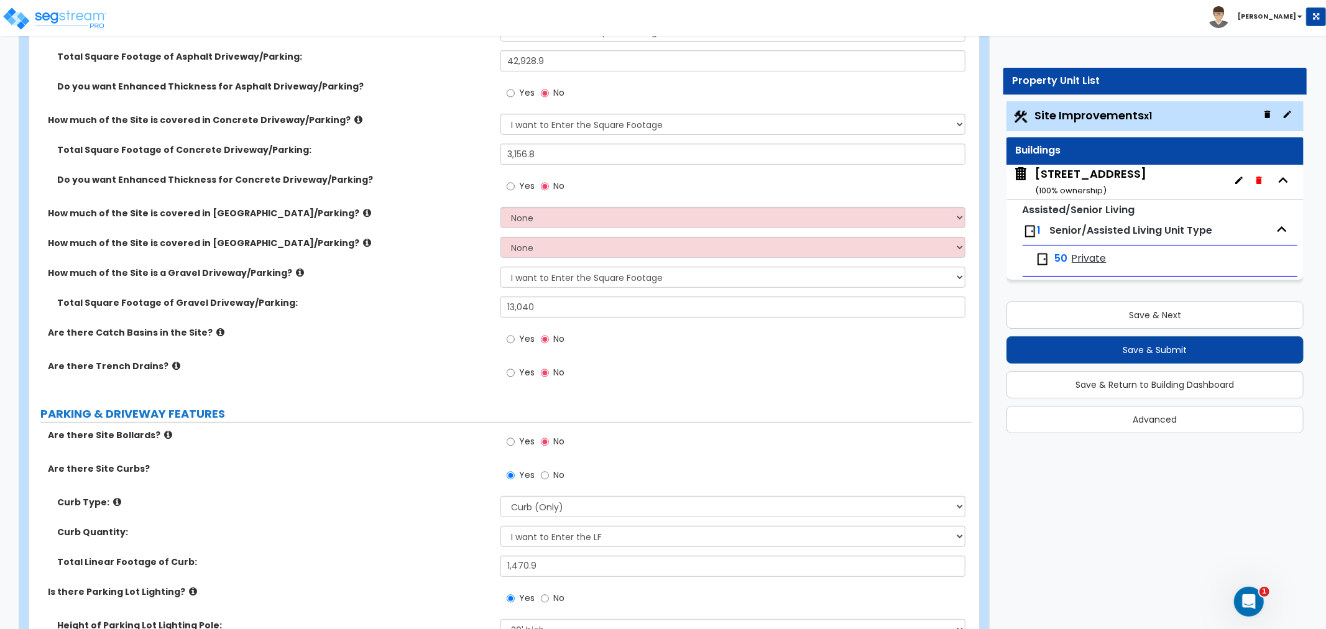
click at [430, 308] on label "Total Square Footage of Gravel Driveway/Parking:" at bounding box center [274, 303] width 434 height 12
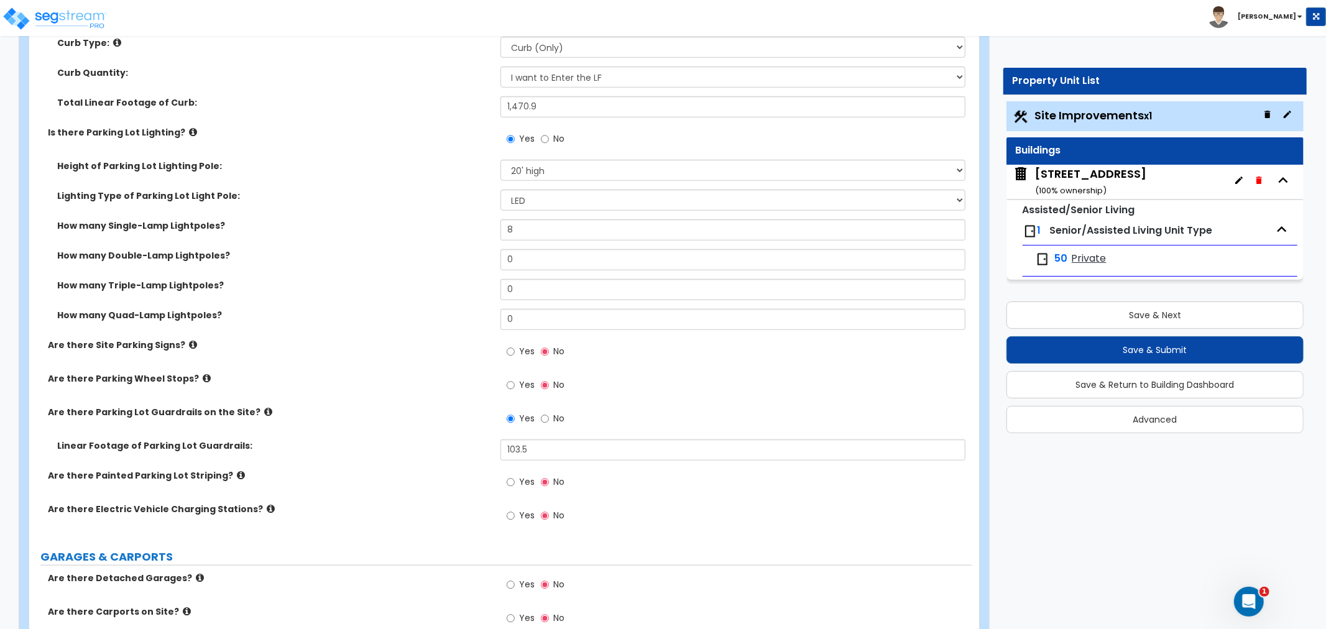
scroll to position [760, 0]
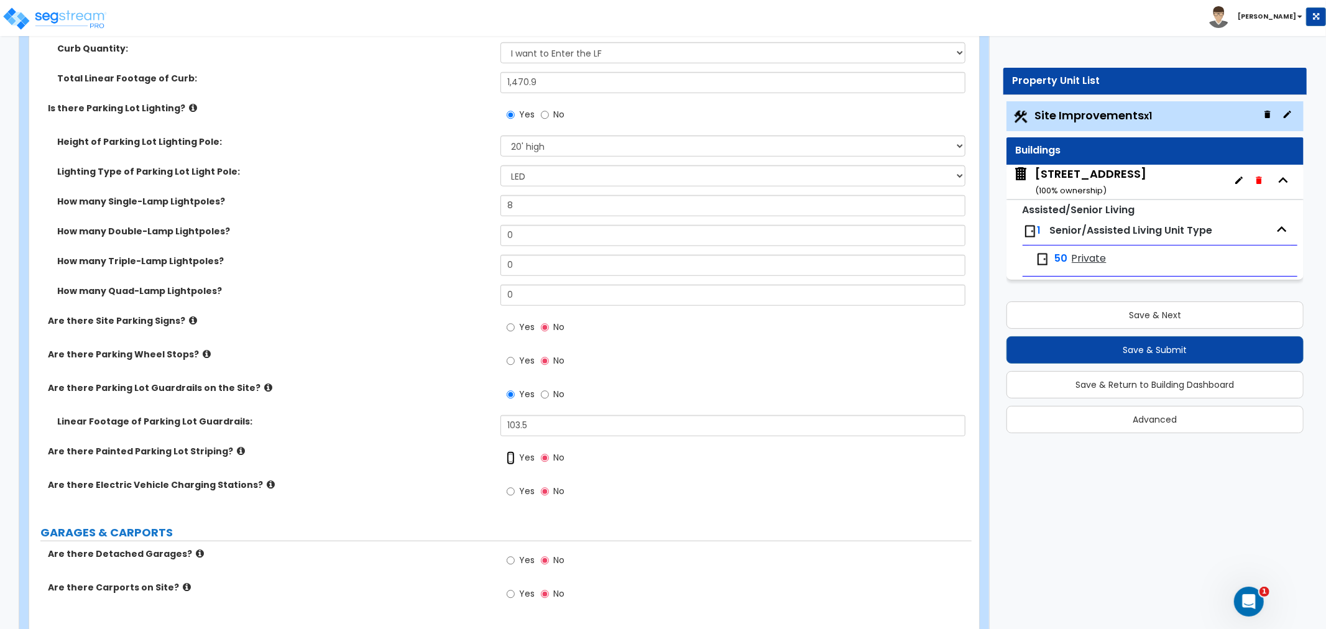
click at [507, 458] on input "Yes" at bounding box center [511, 458] width 8 height 14
radio input "true"
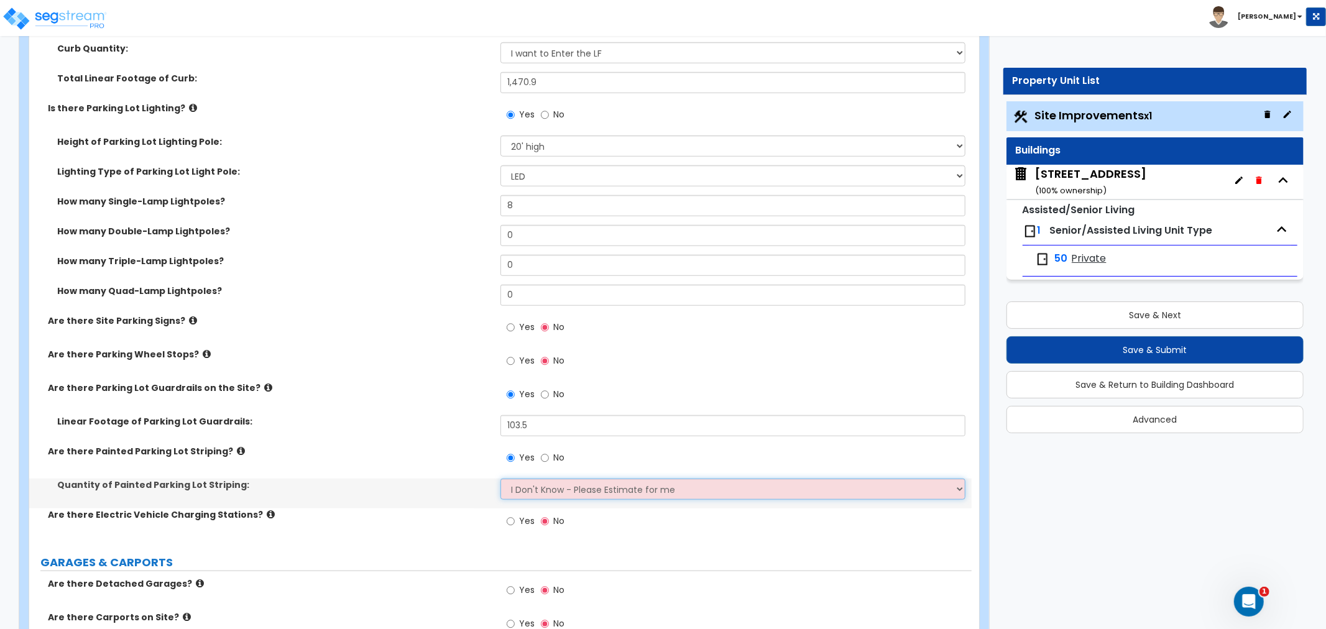
click at [527, 491] on select "I Don't Know - Please Estimate for me I Want to Enter the Number of Parking Spa…" at bounding box center [733, 489] width 465 height 21
select select "1"
click at [501, 479] on select "I Don't Know - Please Estimate for me I Want to Enter the Number of Parking Spa…" at bounding box center [733, 489] width 465 height 21
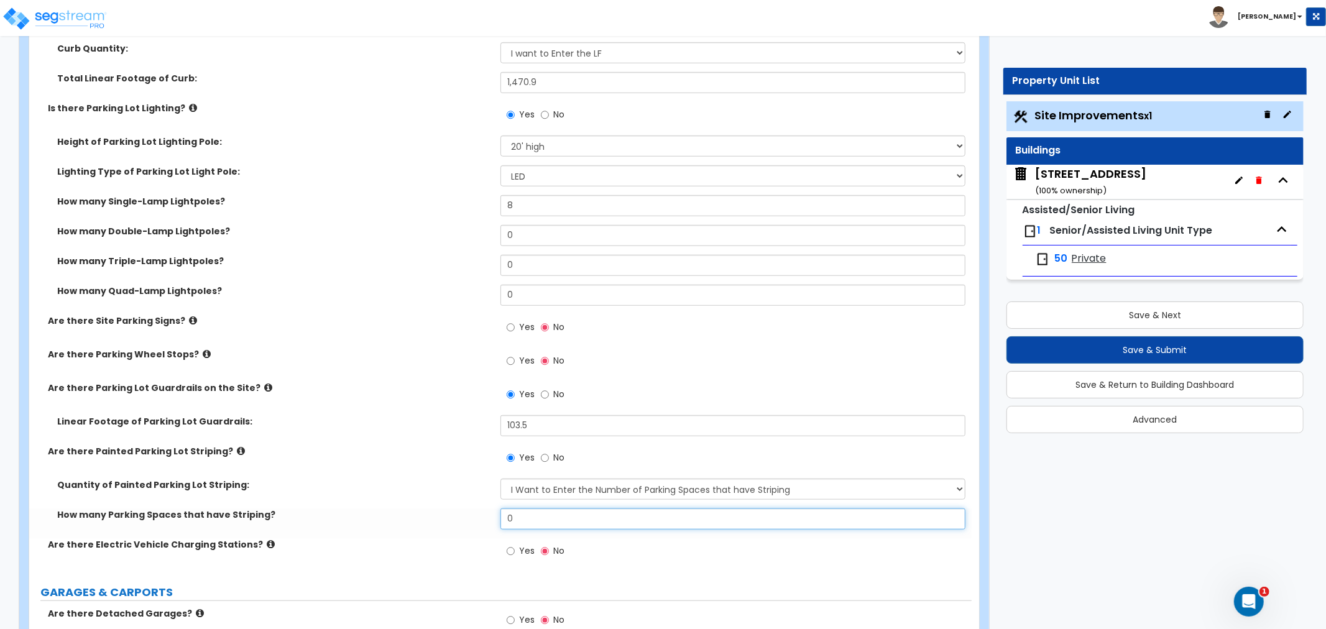
drag, startPoint x: 529, startPoint y: 517, endPoint x: 473, endPoint y: 518, distance: 55.4
click at [473, 518] on div "How many Parking Spaces that have Striping? 0" at bounding box center [500, 524] width 943 height 30
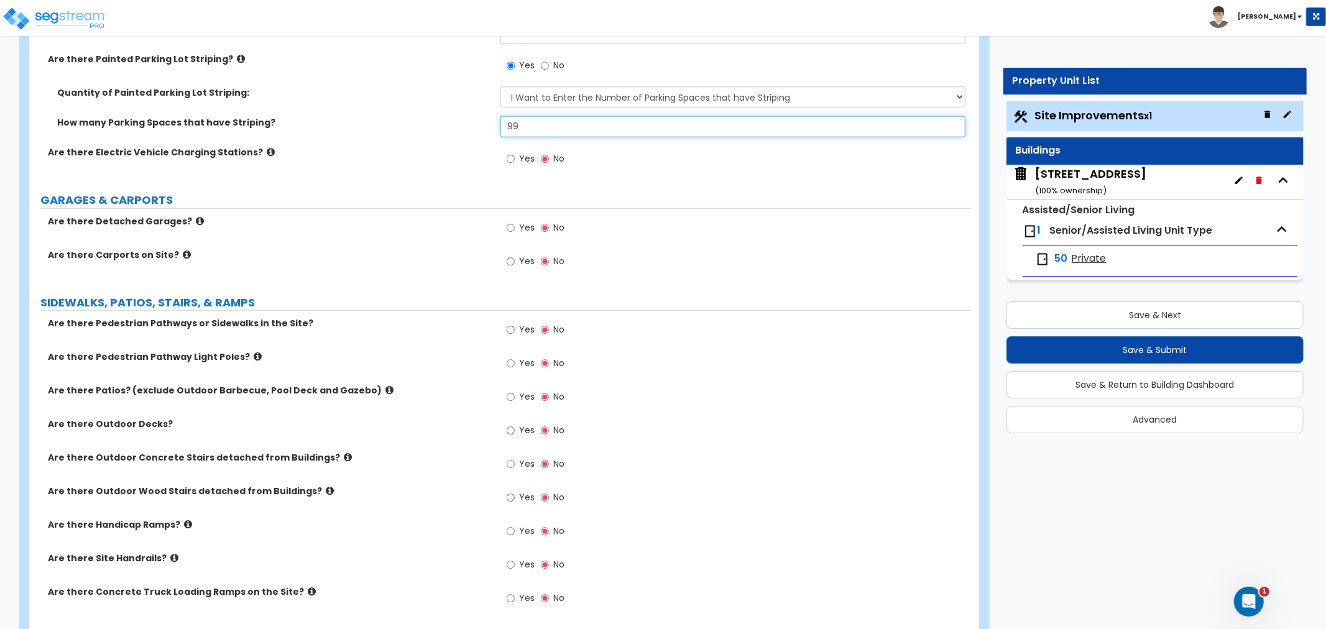
scroll to position [1174, 0]
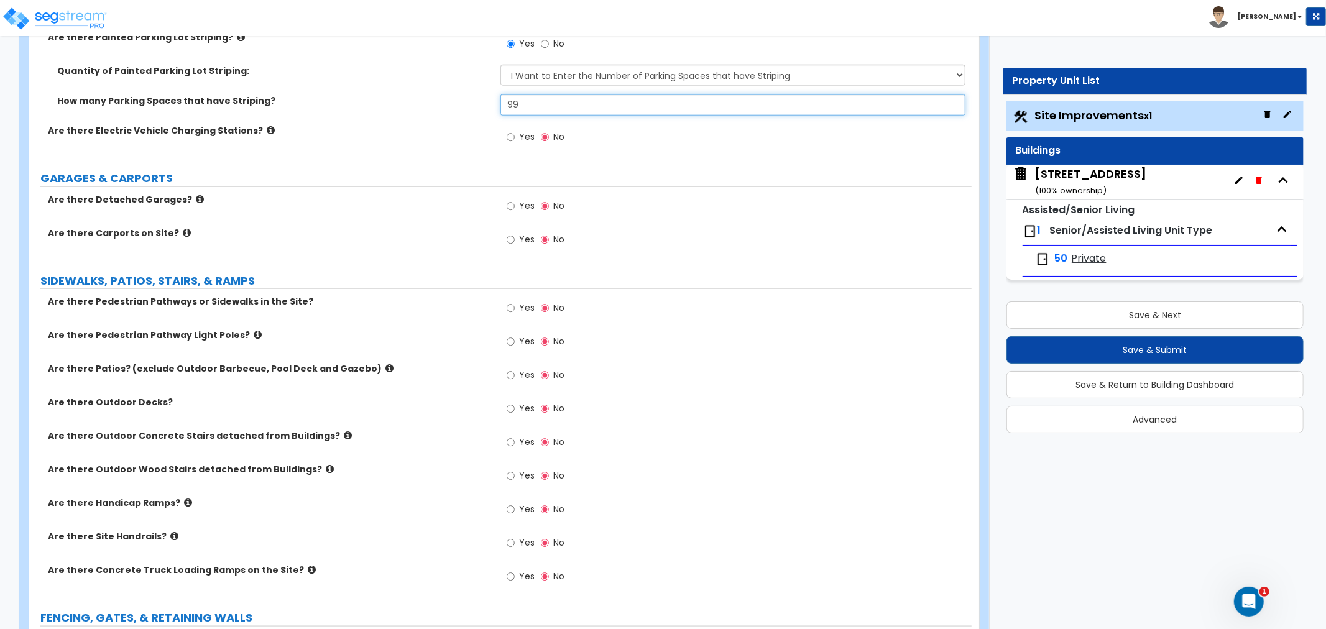
type input "99"
click at [512, 308] on input "Yes" at bounding box center [511, 309] width 8 height 14
radio input "true"
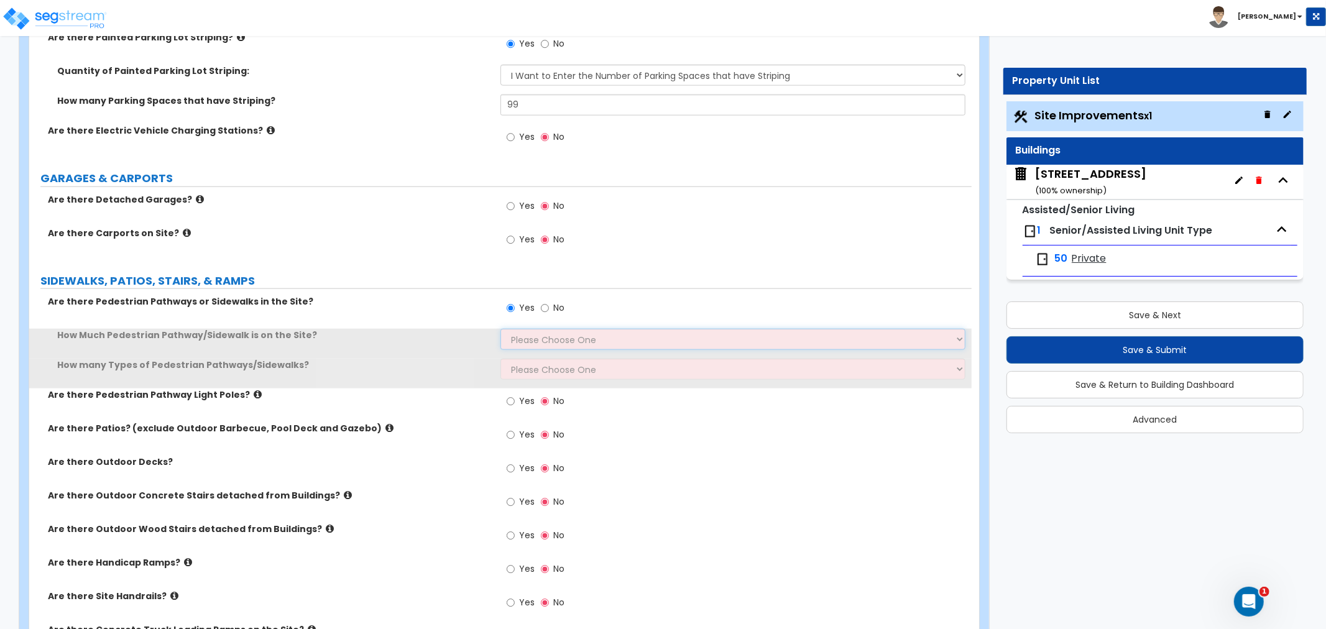
click at [524, 333] on select "Please Choose One I Don't Know, Please Estimate For Me Enter Linear Footage" at bounding box center [733, 339] width 465 height 21
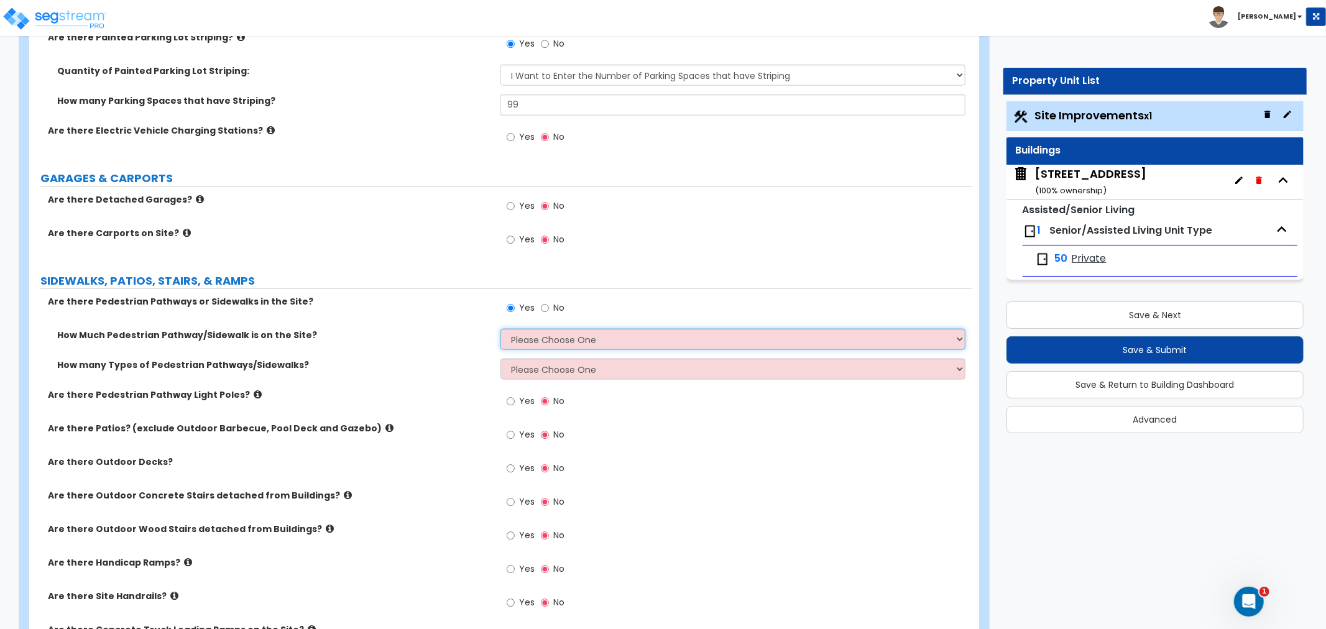
select select "2"
click at [501, 329] on select "Please Choose One I Don't Know, Please Estimate For Me Enter Linear Footage" at bounding box center [733, 339] width 465 height 21
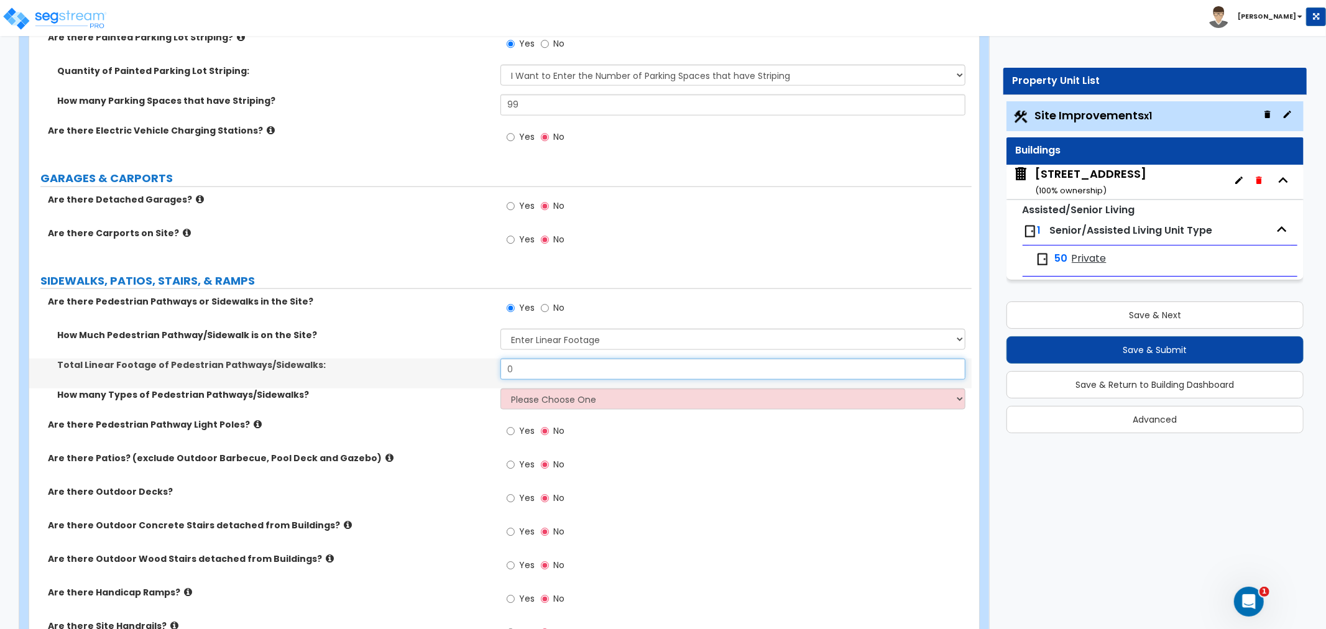
drag, startPoint x: 536, startPoint y: 370, endPoint x: 461, endPoint y: 368, distance: 74.6
click at [461, 368] on div "Total Linear Footage of Pedestrian Pathways/Sidewalks: 0" at bounding box center [500, 374] width 943 height 30
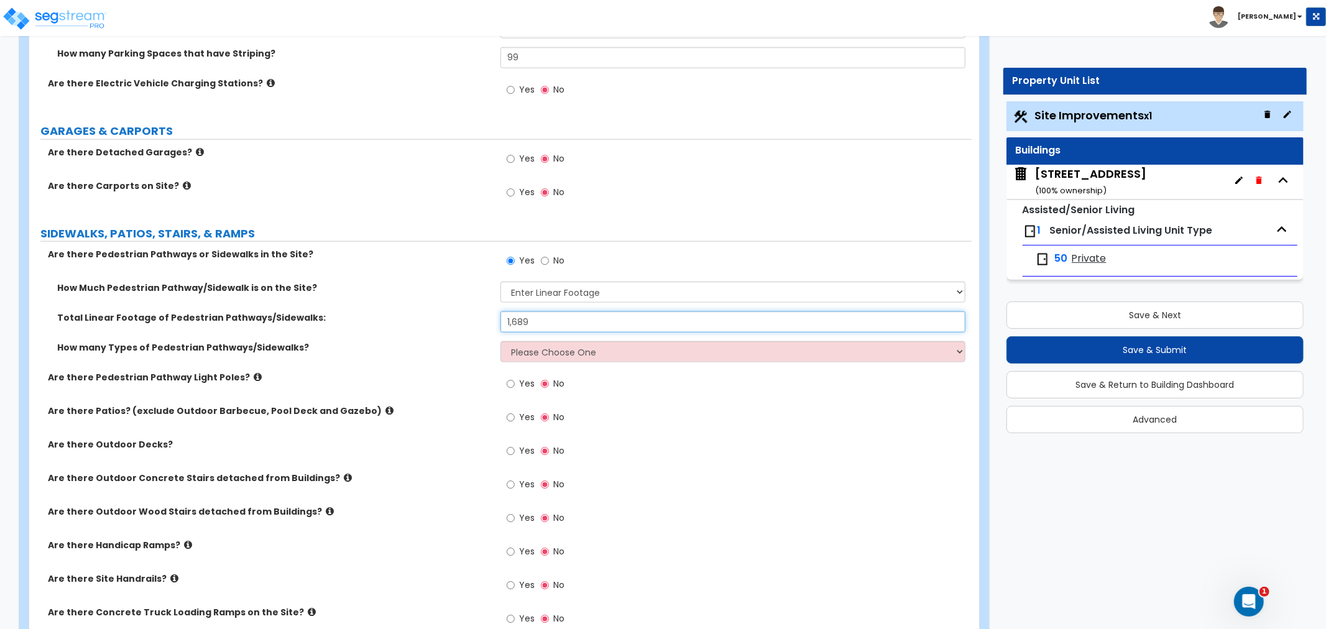
scroll to position [1244, 0]
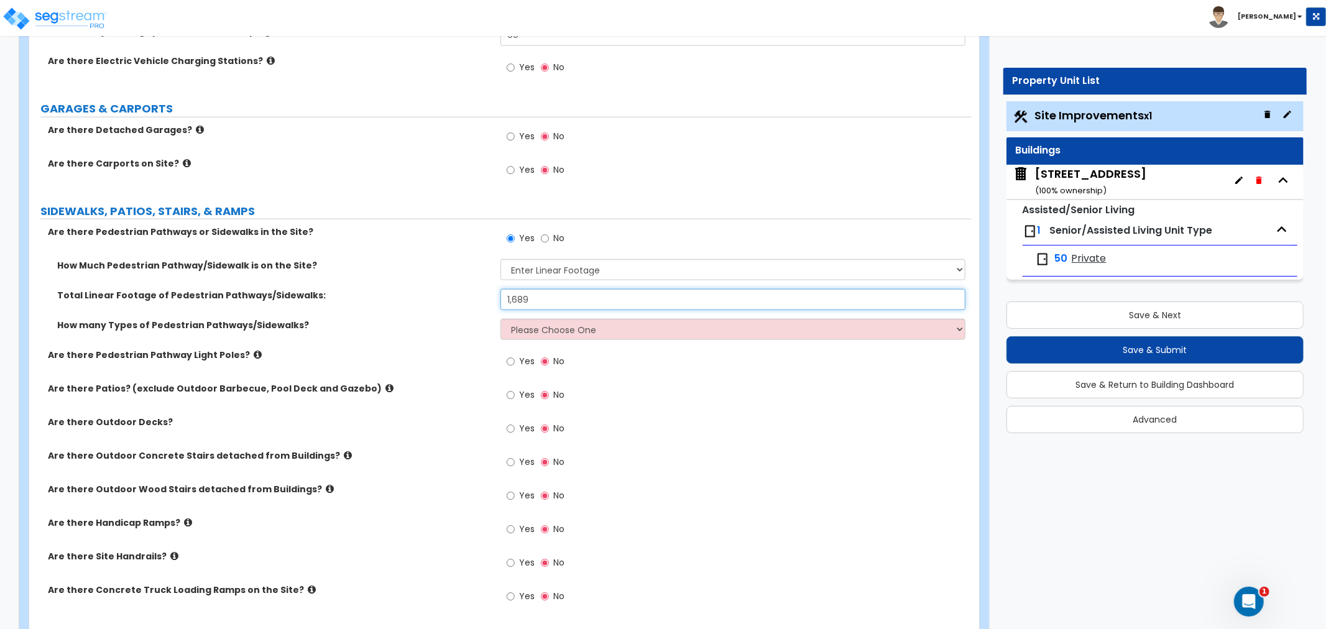
type input "1,689"
click at [537, 327] on select "Please Choose One 1 2 3" at bounding box center [733, 329] width 465 height 21
select select "1"
click at [501, 319] on select "Please Choose One 1 2 3" at bounding box center [733, 329] width 465 height 21
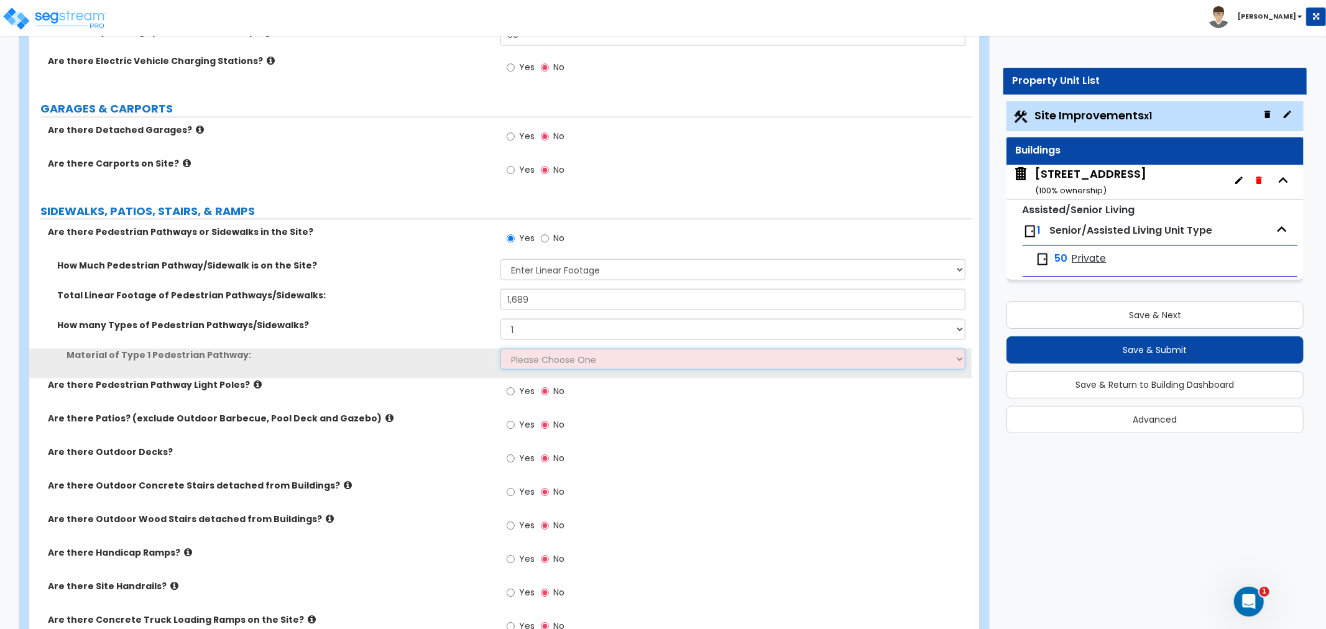
click at [532, 366] on select "Please Choose One Bare Concrete Stamped Concrete Brick Pavers Stone Pavers Wood…" at bounding box center [733, 359] width 465 height 21
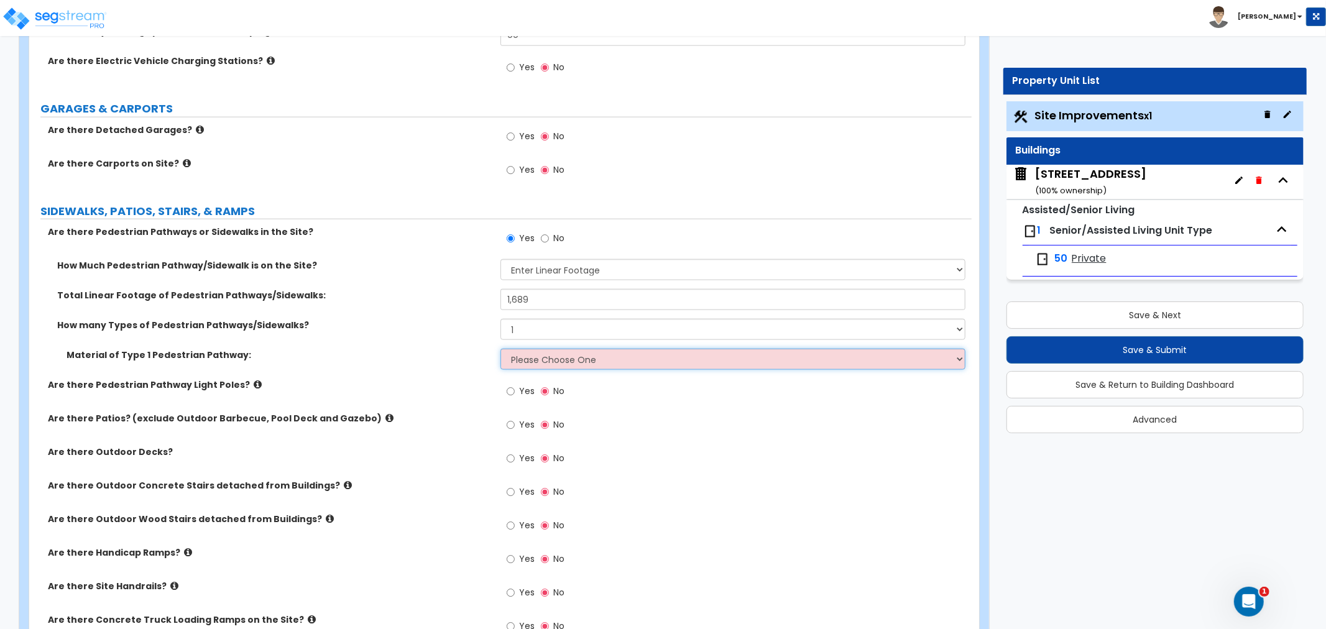
select select "1"
click at [501, 349] on select "Please Choose One Bare Concrete Stamped Concrete Brick Pavers Stone Pavers Wood…" at bounding box center [733, 359] width 465 height 21
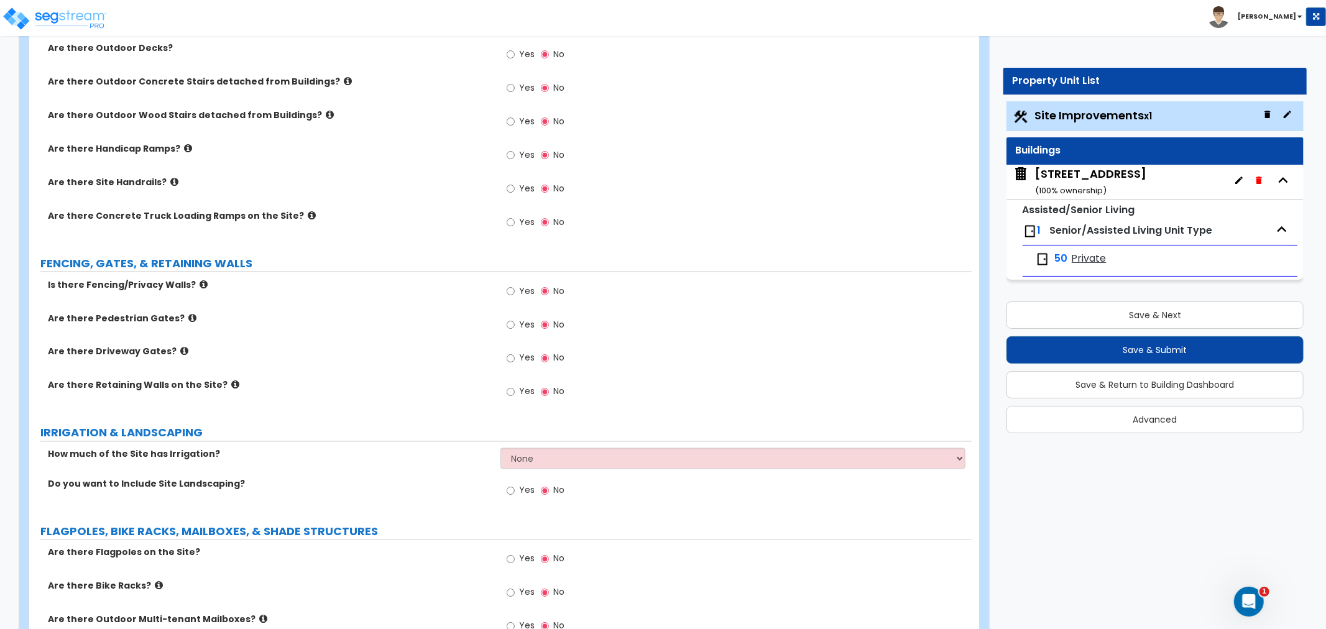
scroll to position [1658, 0]
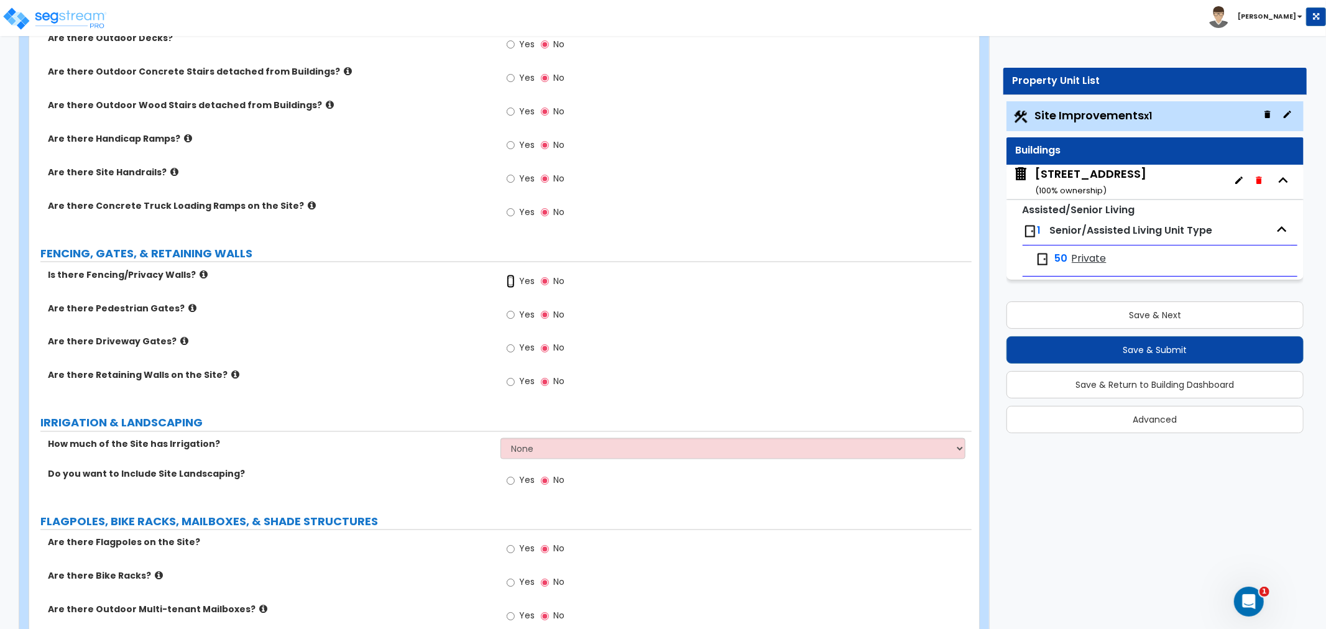
click at [511, 277] on input "Yes" at bounding box center [511, 282] width 8 height 14
radio input "true"
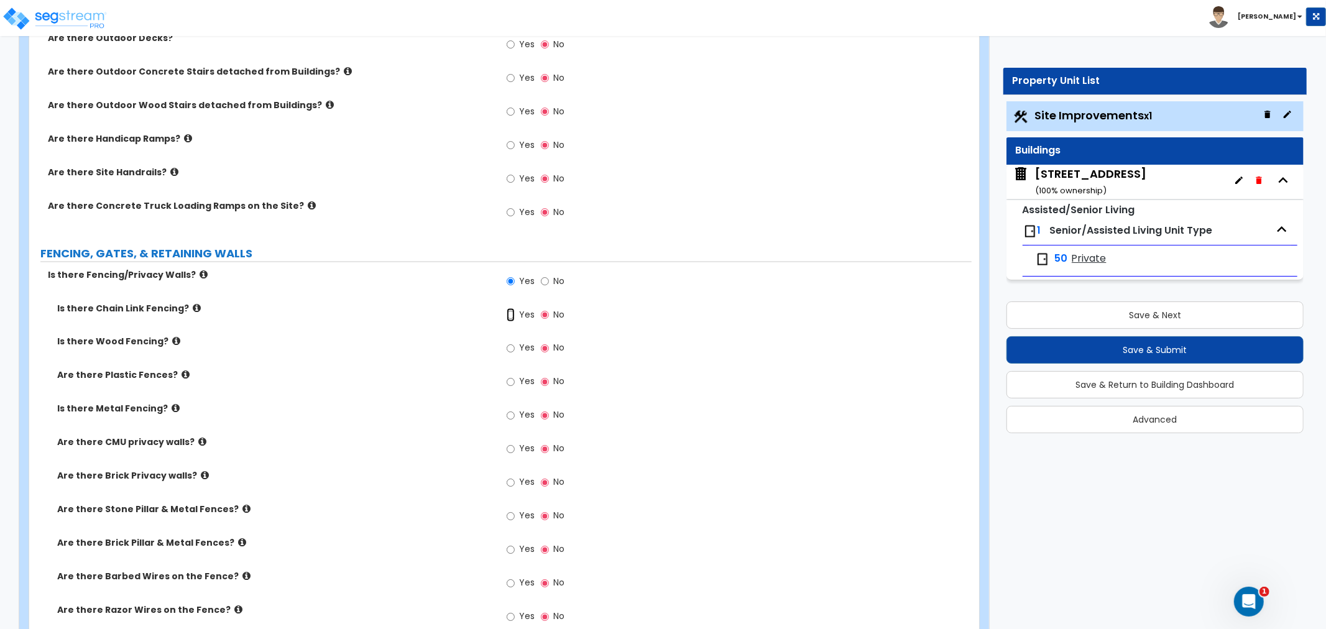
click at [512, 317] on input "Yes" at bounding box center [511, 315] width 8 height 14
radio input "true"
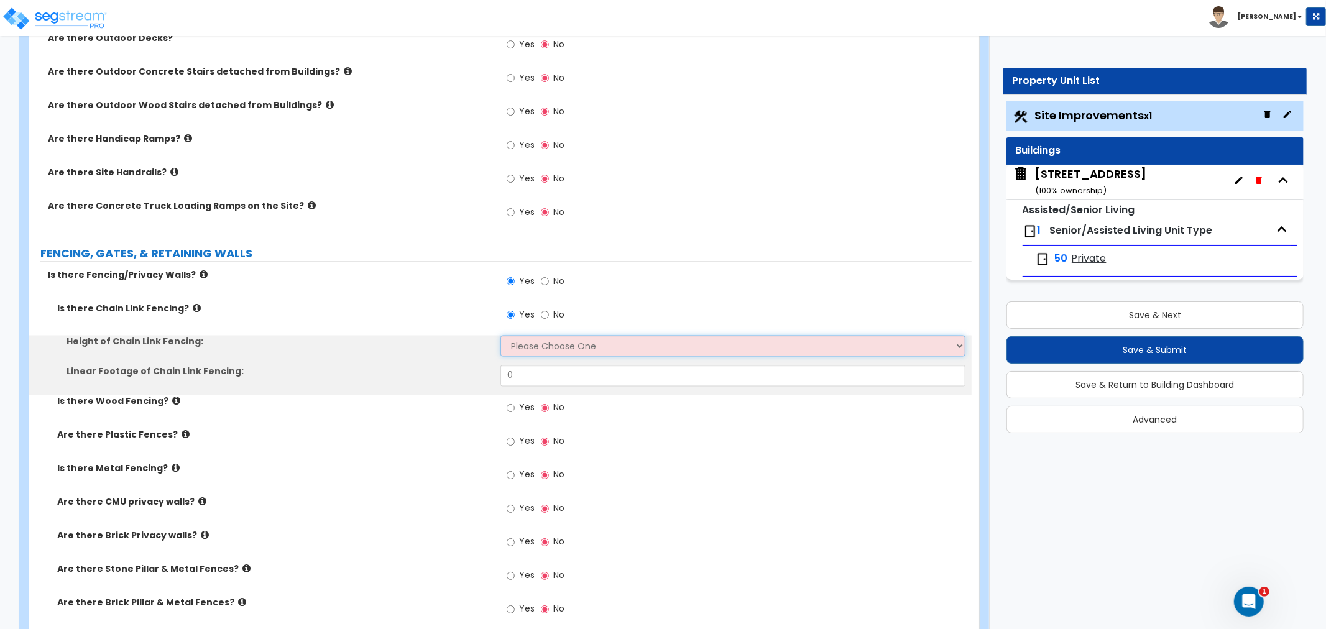
click at [525, 346] on select "Please Choose One 3 feet 4 feet 5 feet 6 feet 10 feet 12 feet" at bounding box center [733, 346] width 465 height 21
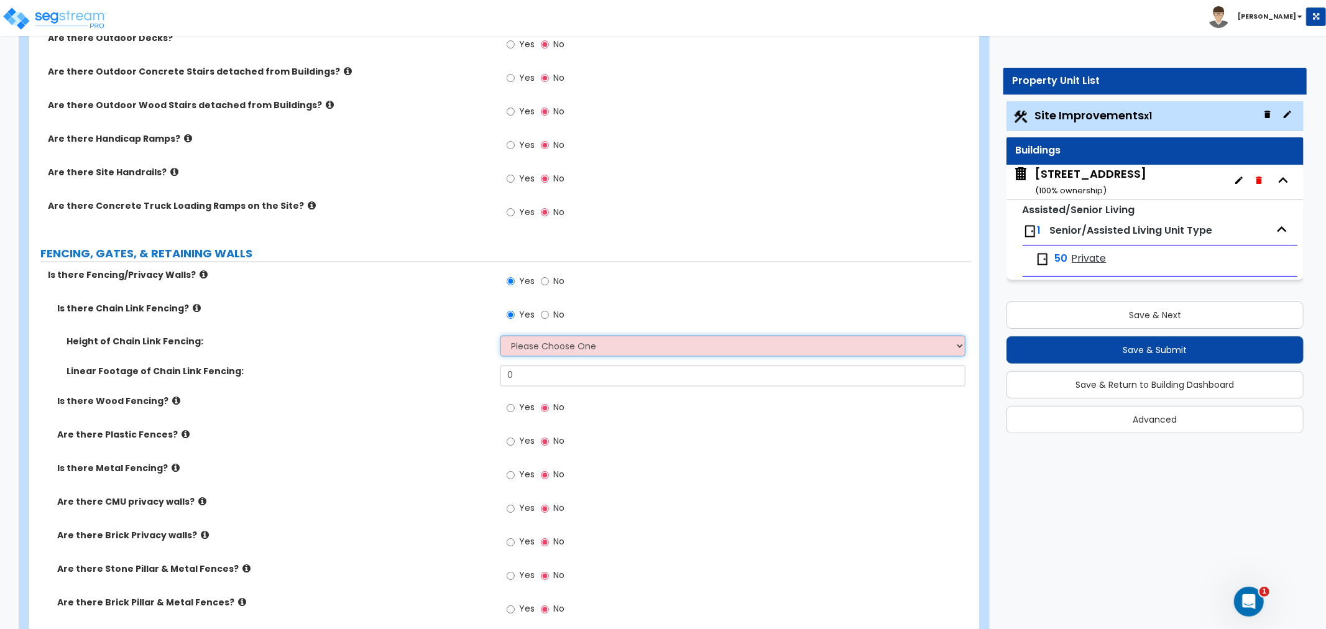
select select "4"
click at [501, 336] on select "Please Choose One 3 feet 4 feet 5 feet 6 feet 10 feet 12 feet" at bounding box center [733, 346] width 465 height 21
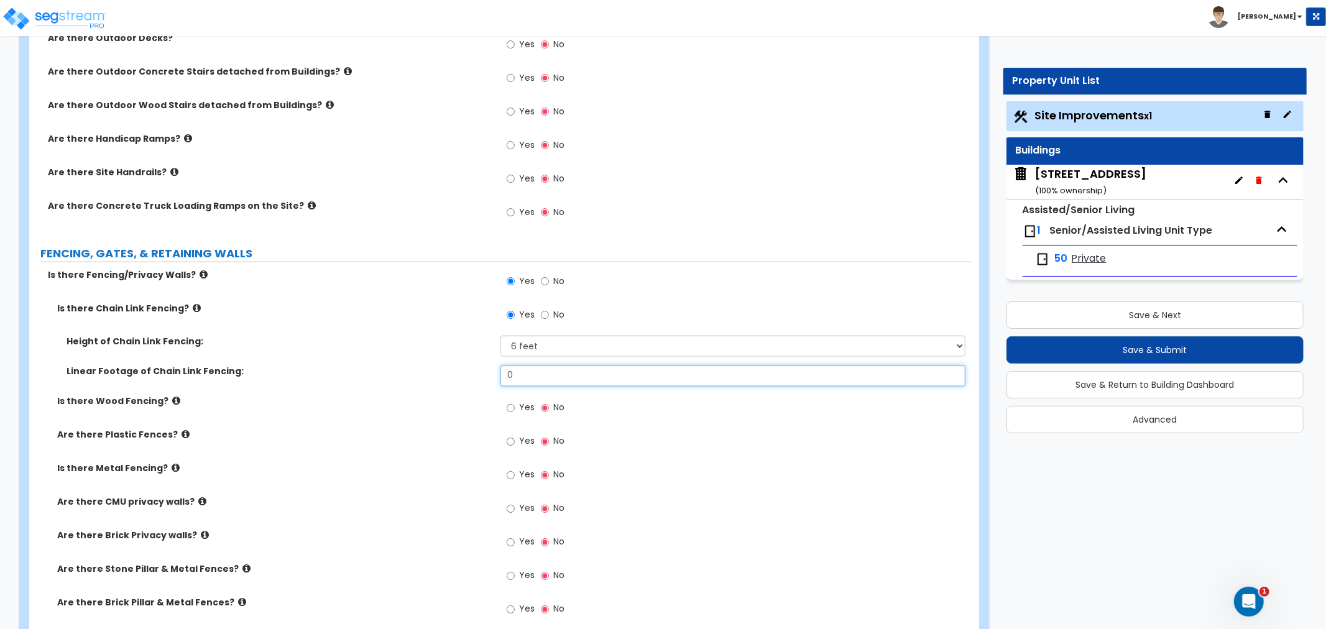
drag, startPoint x: 524, startPoint y: 375, endPoint x: 463, endPoint y: 376, distance: 60.9
click at [463, 376] on div "Linear Footage of Chain Link Fencing: 0" at bounding box center [500, 381] width 943 height 30
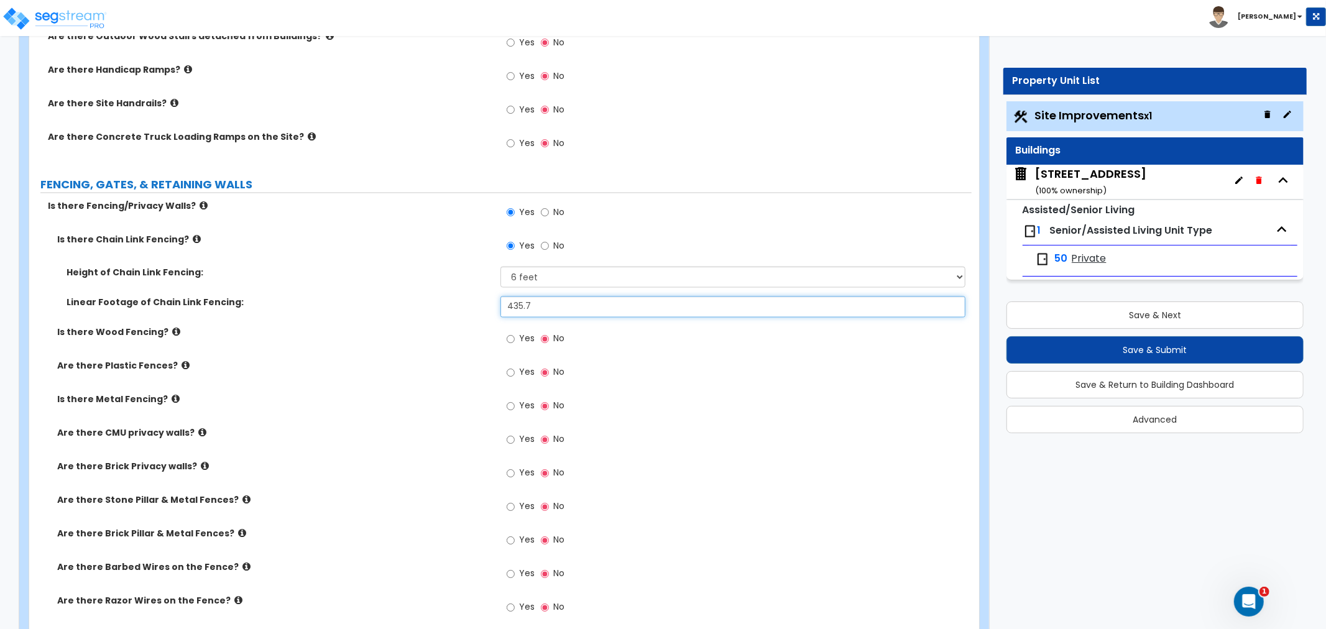
type input "435.7"
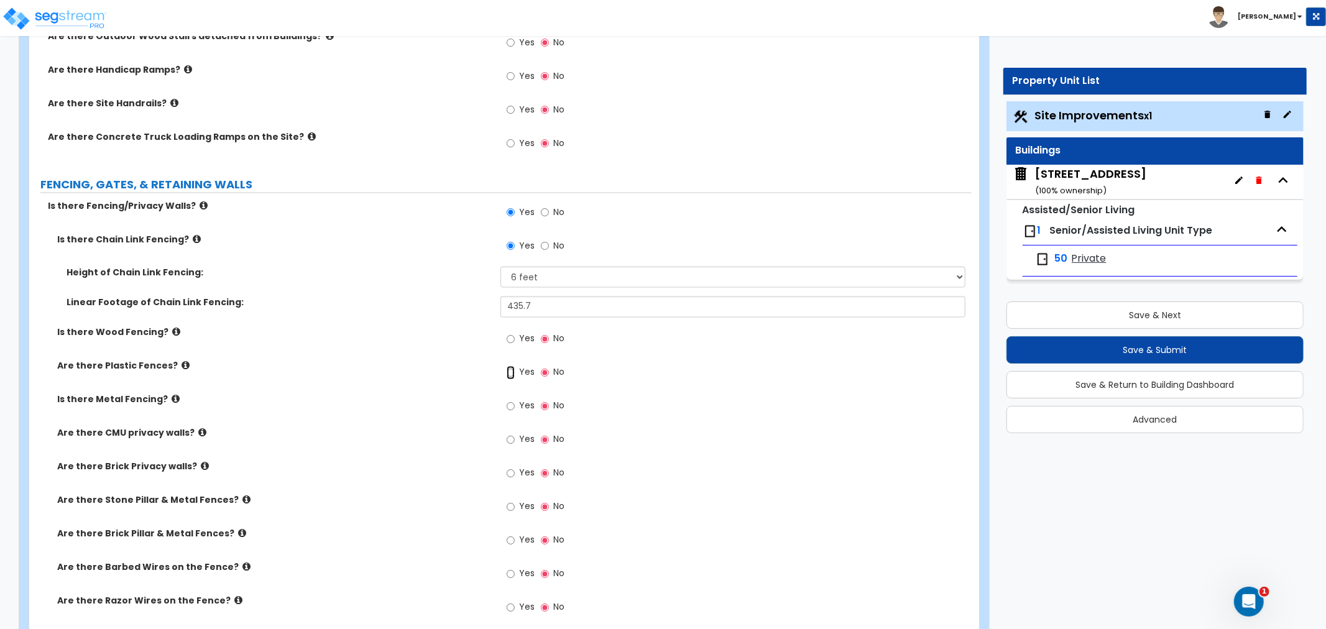
click at [511, 371] on input "Yes" at bounding box center [511, 373] width 8 height 14
radio input "true"
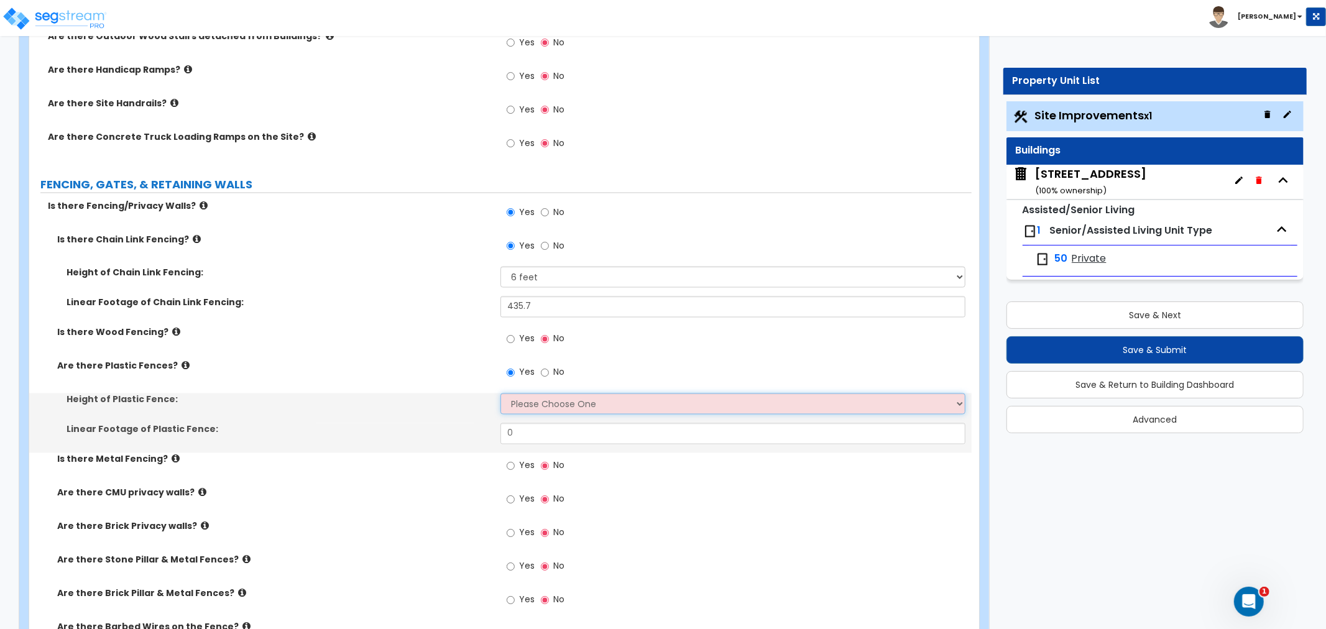
click at [529, 409] on select "Please Choose One 3 feet 4 feet 5 feet 6 feet" at bounding box center [733, 404] width 465 height 21
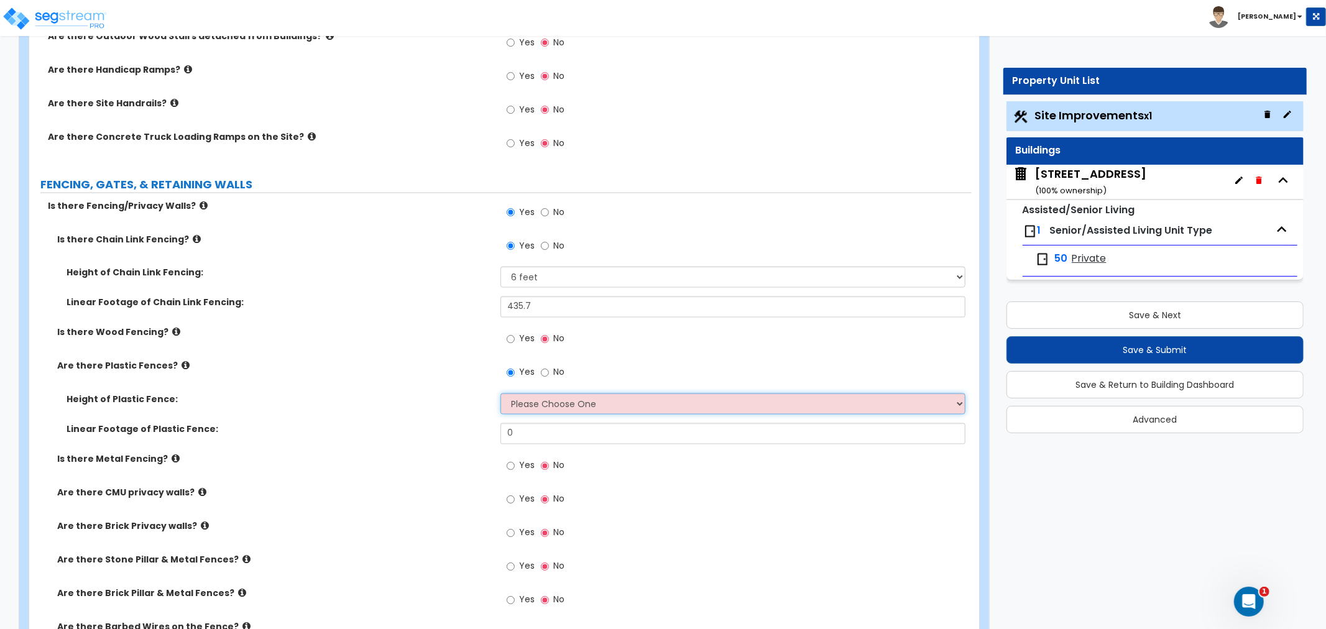
select select "3"
click at [501, 394] on select "Please Choose One 3 feet 4 feet 5 feet 6 feet" at bounding box center [733, 404] width 465 height 21
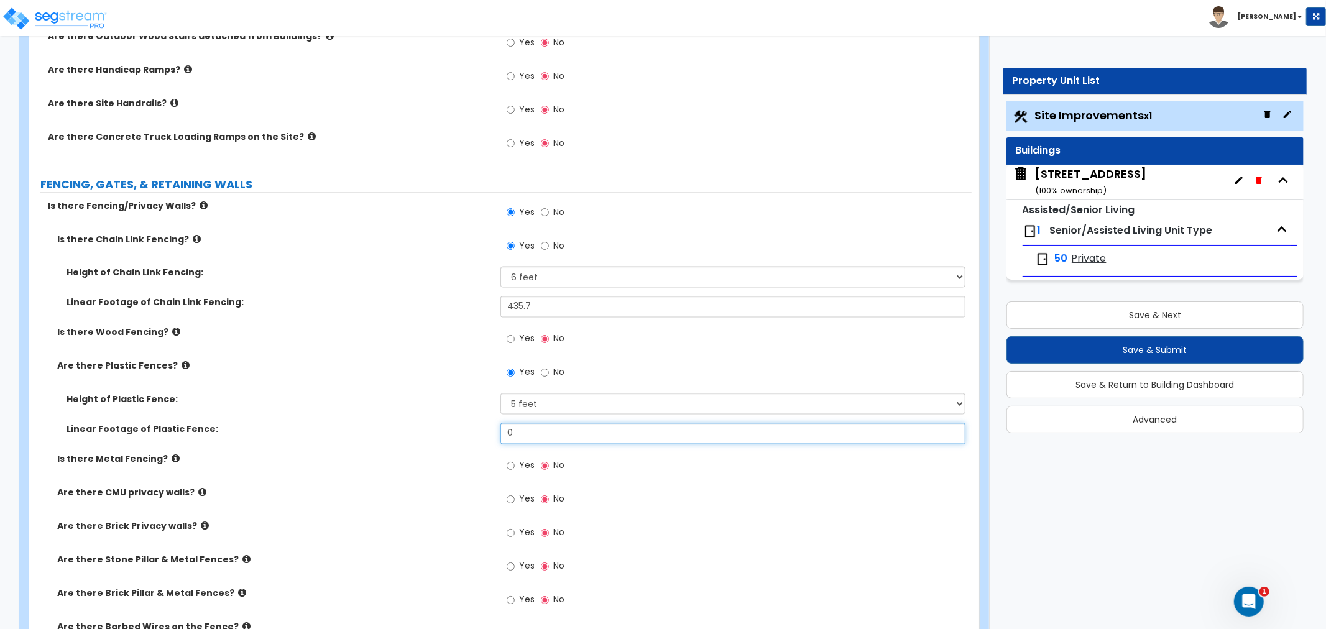
drag, startPoint x: 525, startPoint y: 432, endPoint x: 471, endPoint y: 430, distance: 54.8
click at [471, 430] on div "Linear Footage of Plastic Fence: 0" at bounding box center [500, 439] width 943 height 30
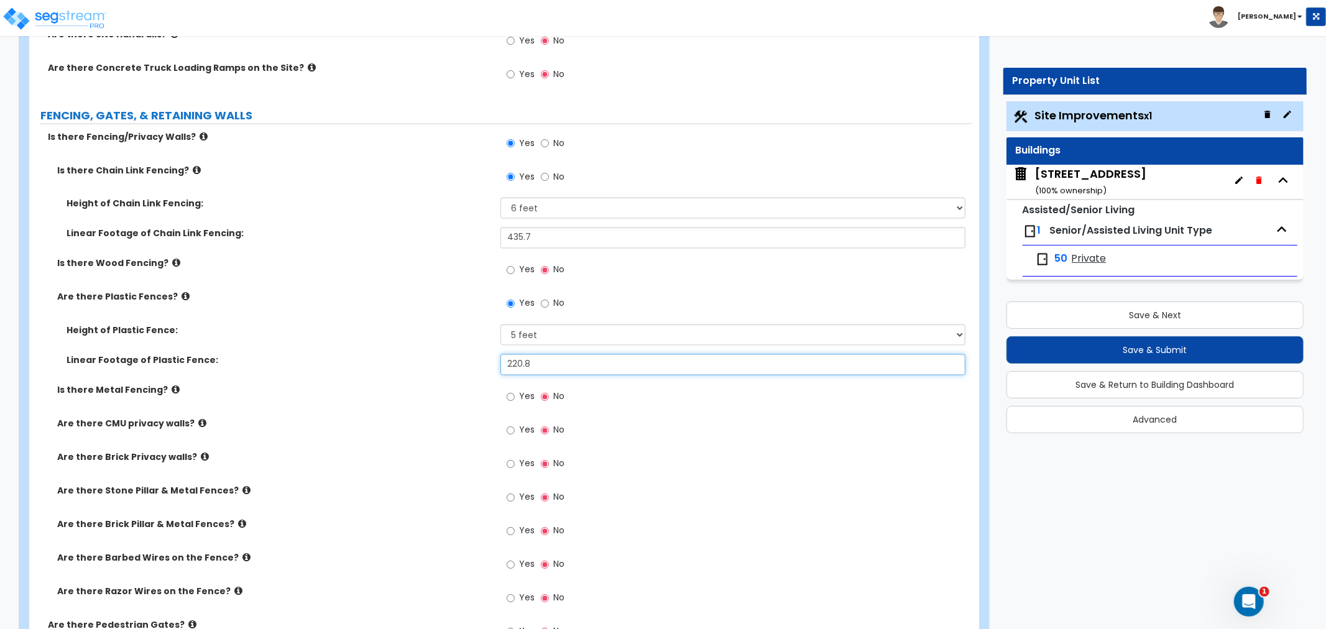
type input "220.8"
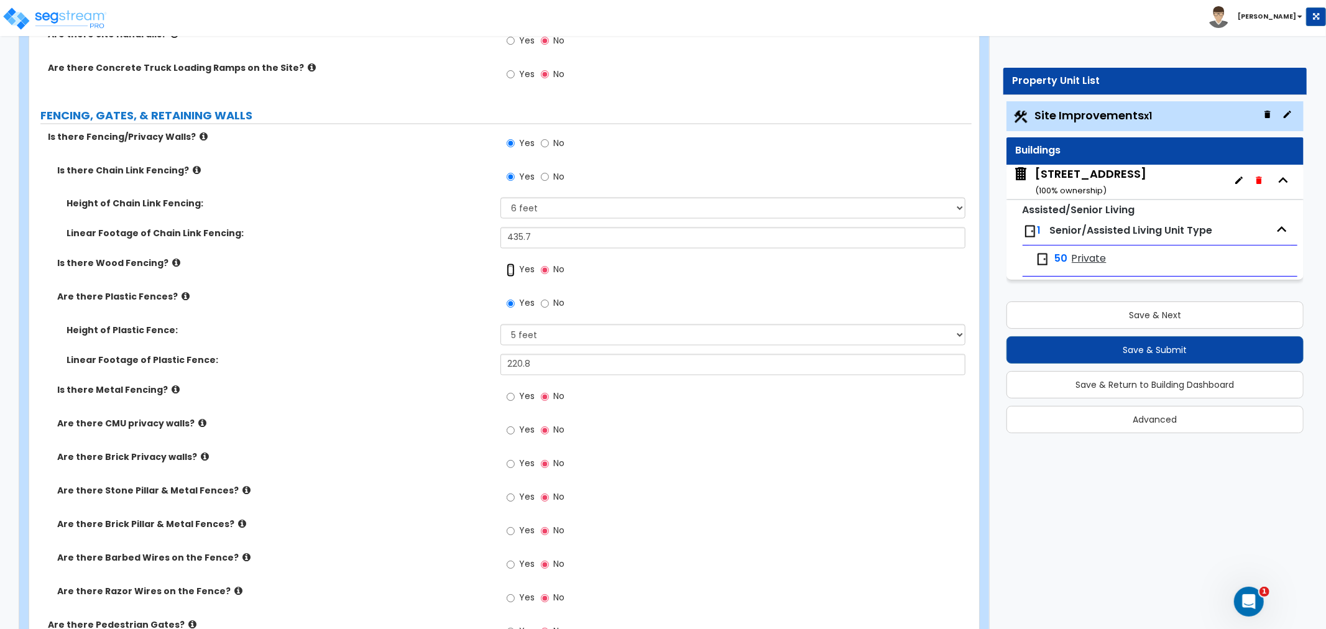
click at [512, 268] on input "Yes" at bounding box center [511, 271] width 8 height 14
radio input "true"
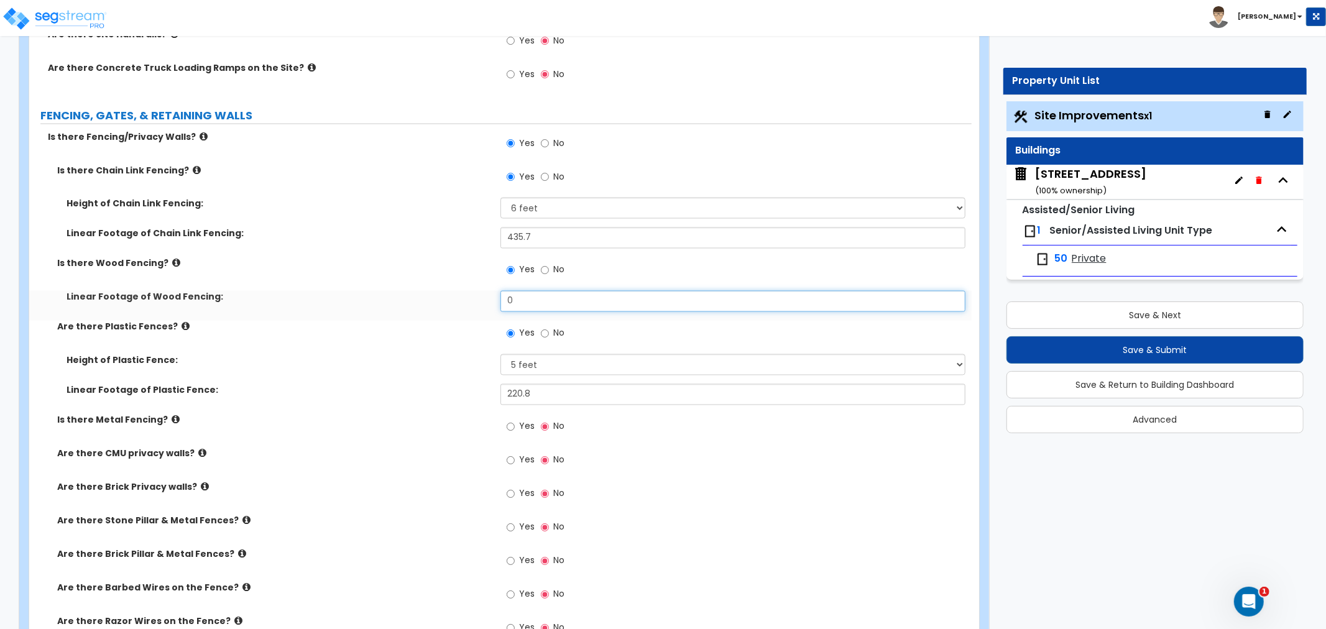
drag, startPoint x: 521, startPoint y: 305, endPoint x: 461, endPoint y: 300, distance: 60.5
click at [461, 300] on div "Linear Footage of Wood Fencing: 0" at bounding box center [500, 306] width 943 height 30
type input "174"
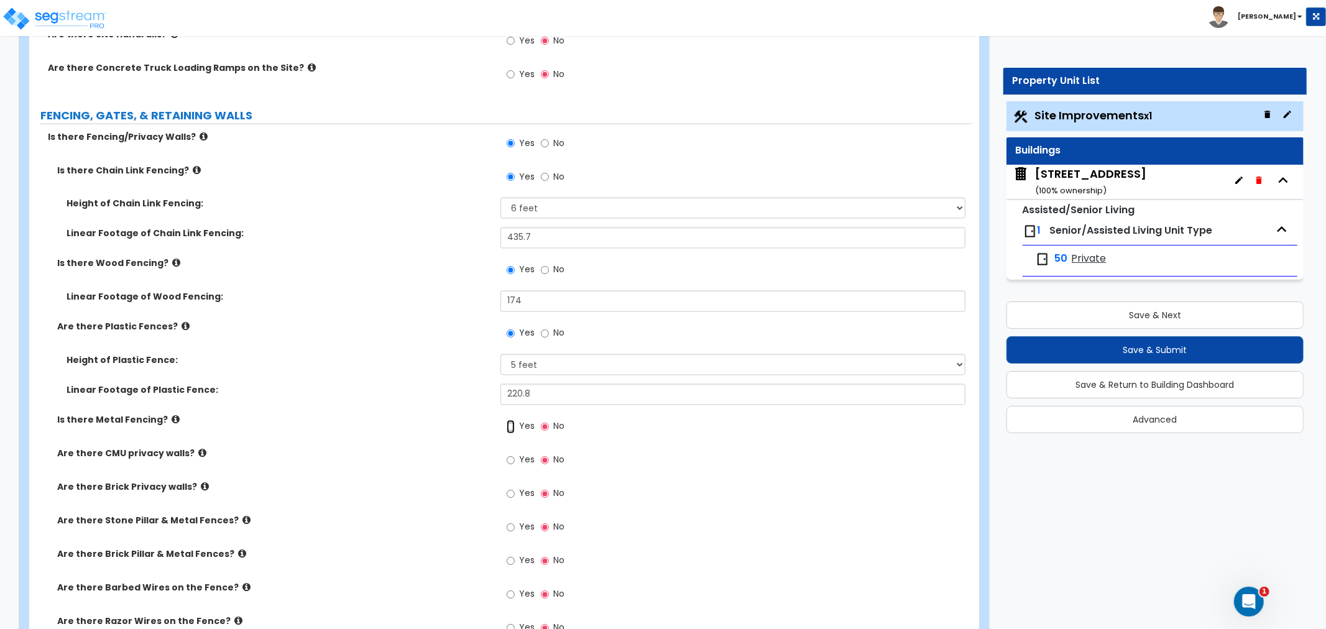
click at [507, 427] on input "Yes" at bounding box center [511, 427] width 8 height 14
radio input "true"
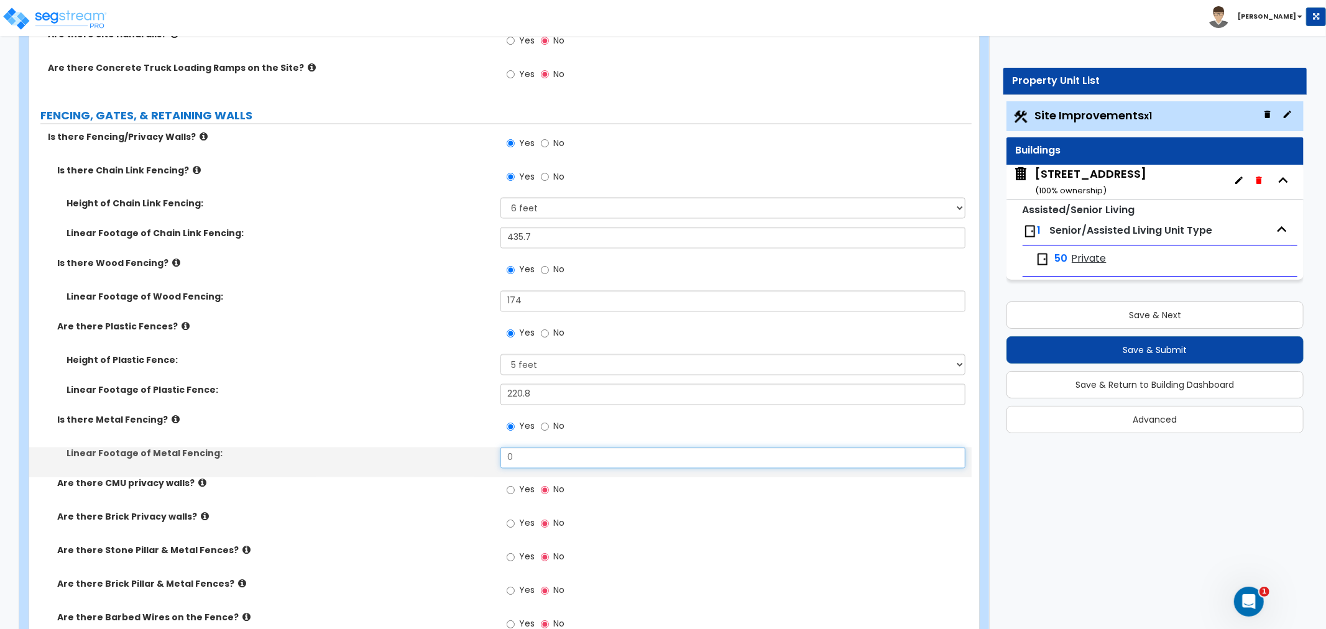
drag, startPoint x: 522, startPoint y: 457, endPoint x: 463, endPoint y: 456, distance: 59.7
click at [463, 456] on div "Linear Footage of Metal Fencing: 0" at bounding box center [500, 463] width 943 height 30
type input "128"
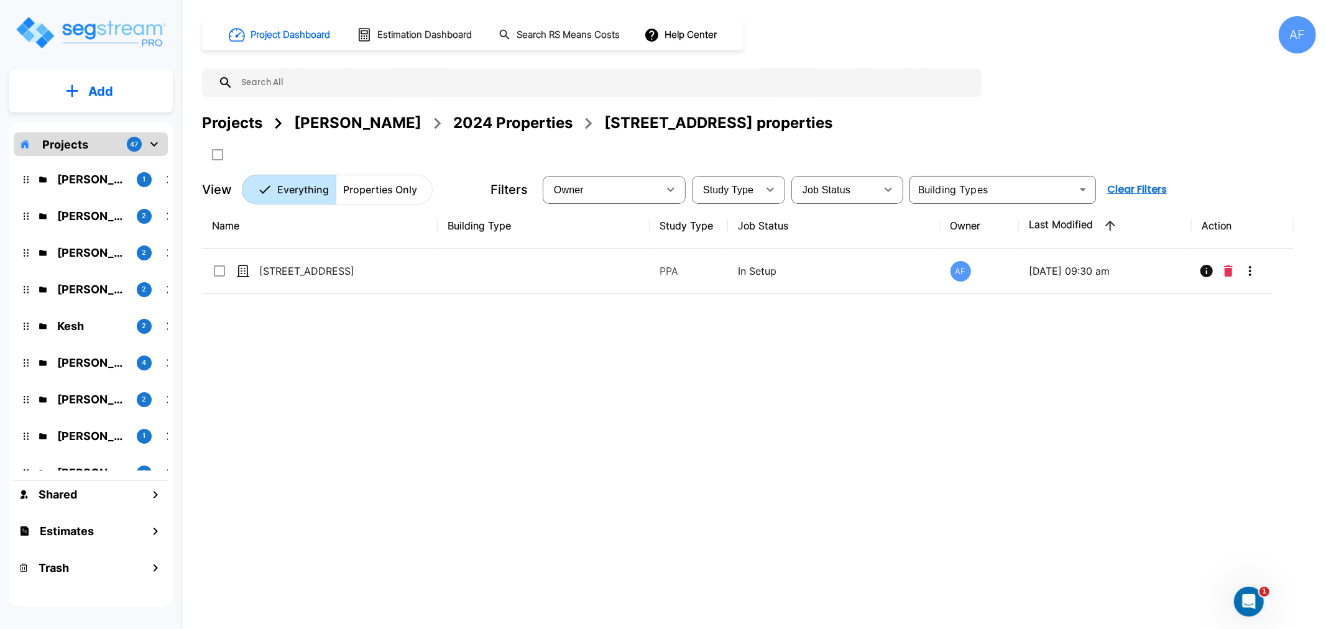
click at [1308, 34] on div "AF" at bounding box center [1297, 34] width 37 height 37
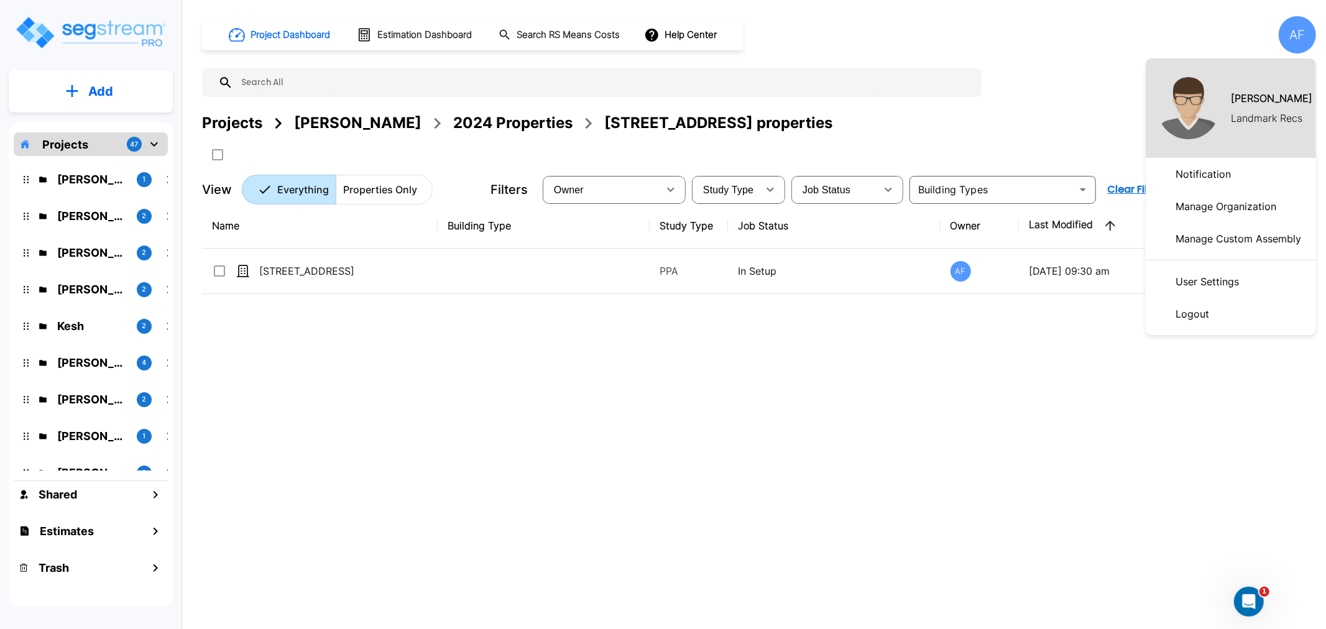
click at [1020, 379] on div at bounding box center [663, 314] width 1326 height 629
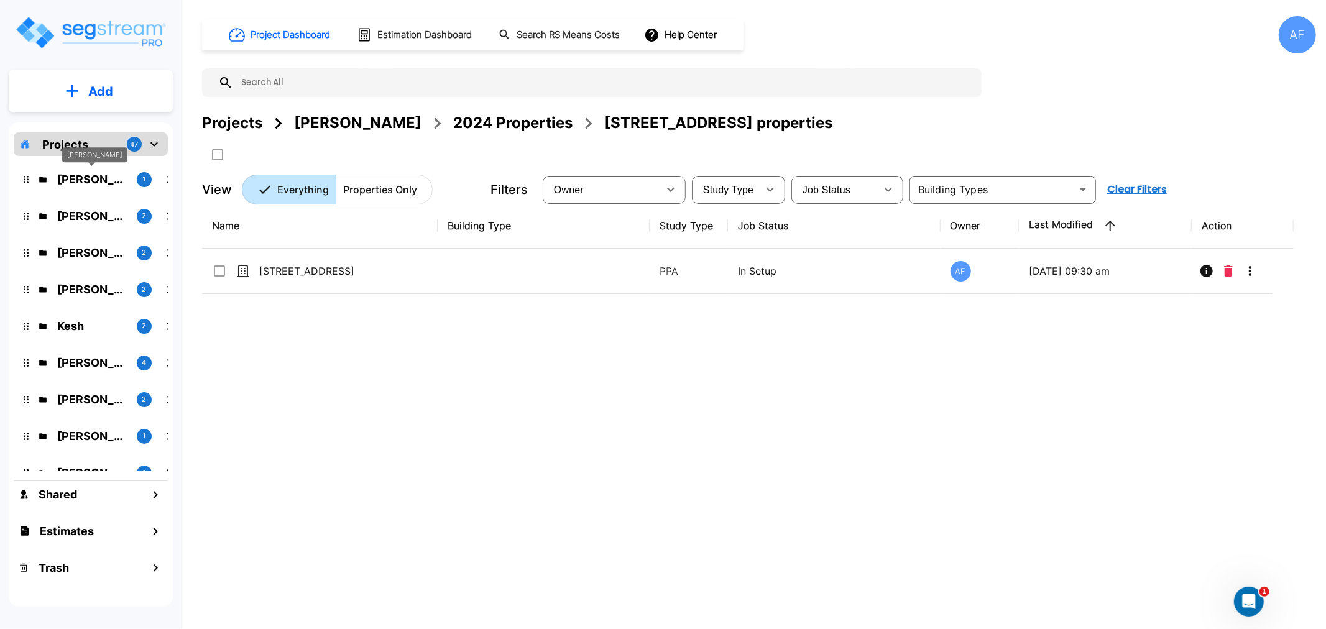
click at [86, 182] on p "Isaak Markovitz" at bounding box center [92, 179] width 70 height 17
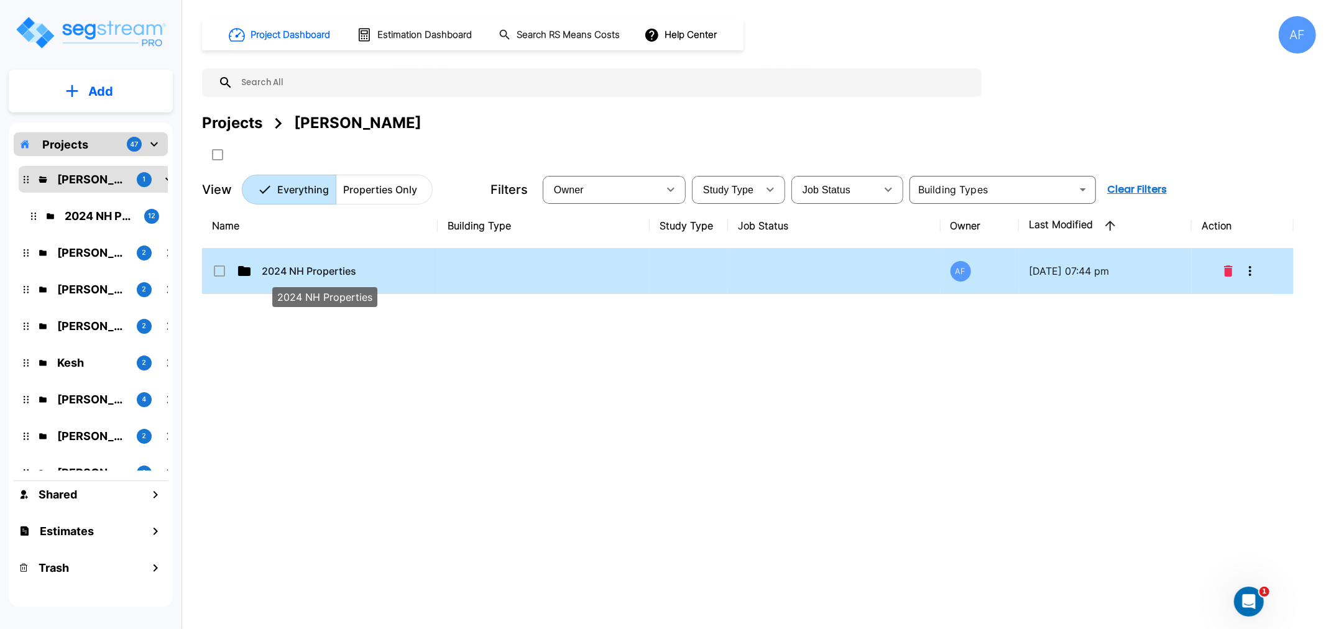
click at [275, 269] on p "2024 NH Properties" at bounding box center [324, 271] width 124 height 15
checkbox input "true"
click at [275, 269] on p "2024 NH Properties" at bounding box center [324, 271] width 124 height 15
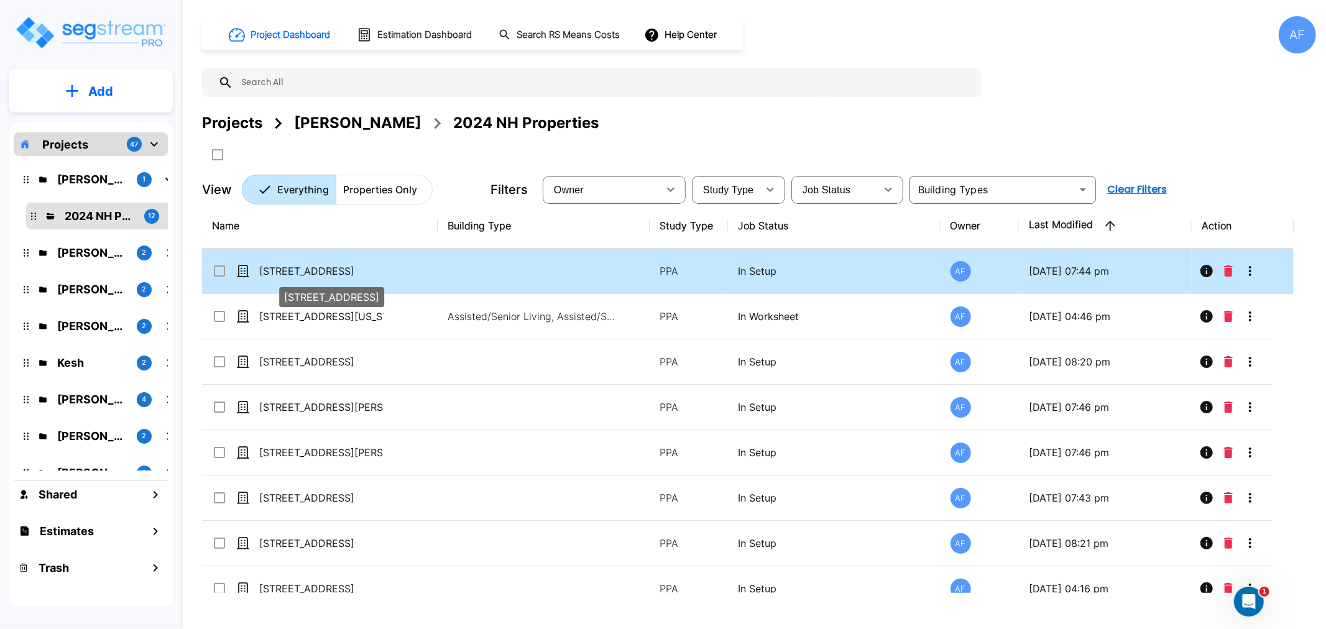
click at [315, 272] on p "[STREET_ADDRESS]" at bounding box center [321, 271] width 124 height 15
checkbox input "true"
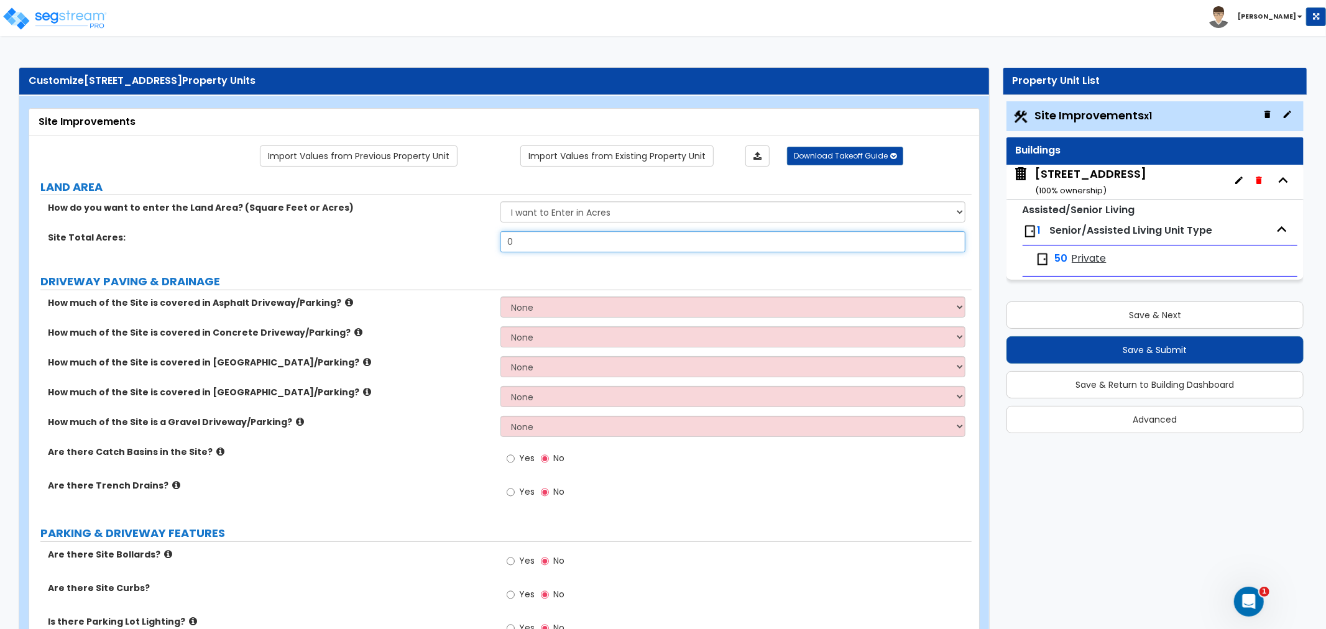
drag, startPoint x: 525, startPoint y: 238, endPoint x: 484, endPoint y: 244, distance: 41.4
click at [484, 244] on div "Site Total Acres: 0" at bounding box center [500, 246] width 943 height 30
type input "4.11"
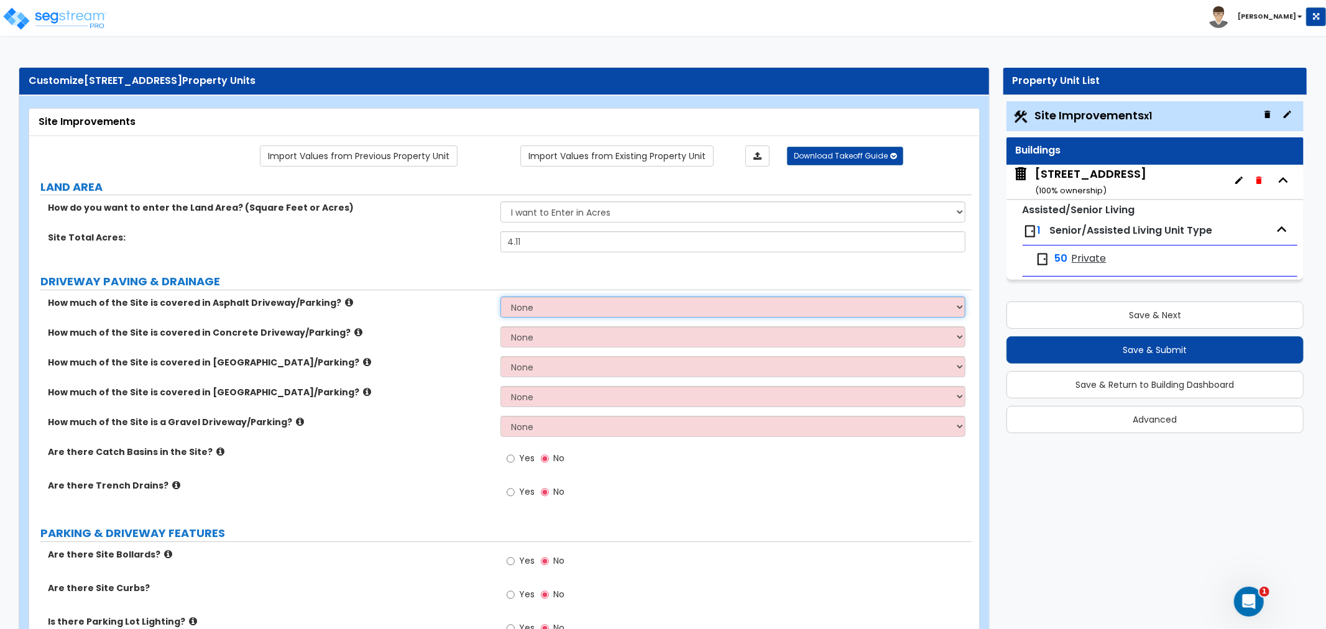
click at [544, 305] on select "None I want to Enter an Approximate Percentage I want to Enter the Square Foota…" at bounding box center [733, 307] width 465 height 21
select select "2"
click at [501, 297] on select "None I want to Enter an Approximate Percentage I want to Enter the Square Foota…" at bounding box center [733, 307] width 465 height 21
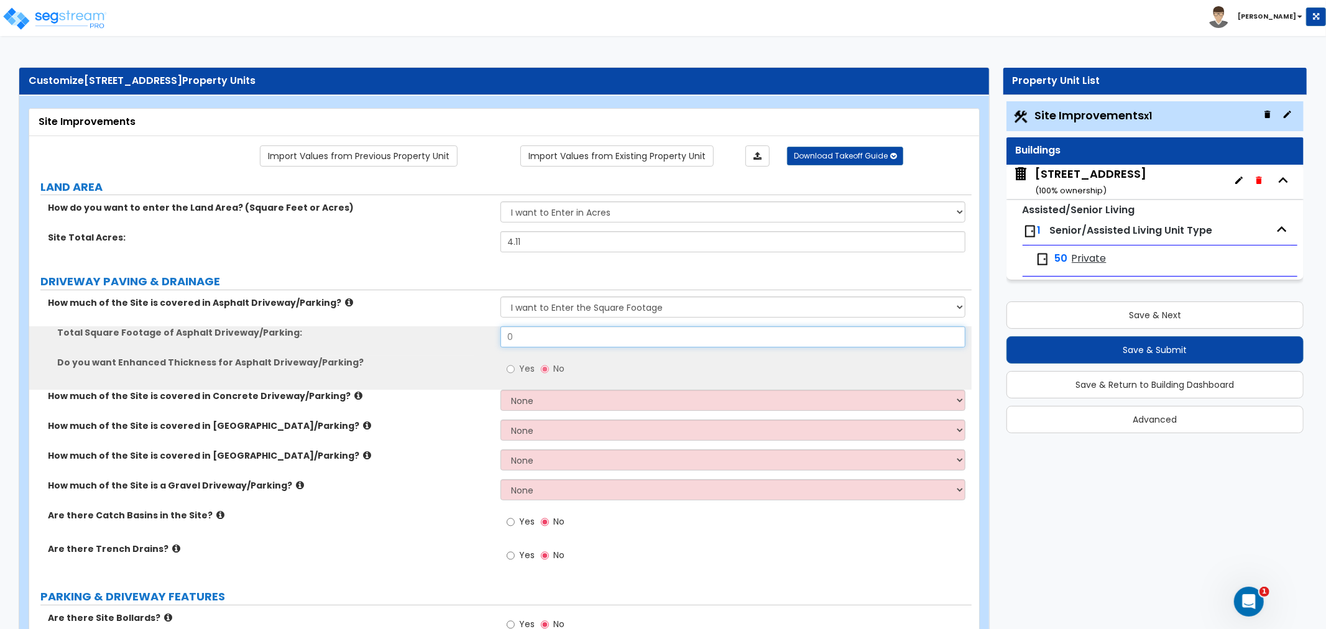
click at [537, 340] on input "0" at bounding box center [733, 336] width 465 height 21
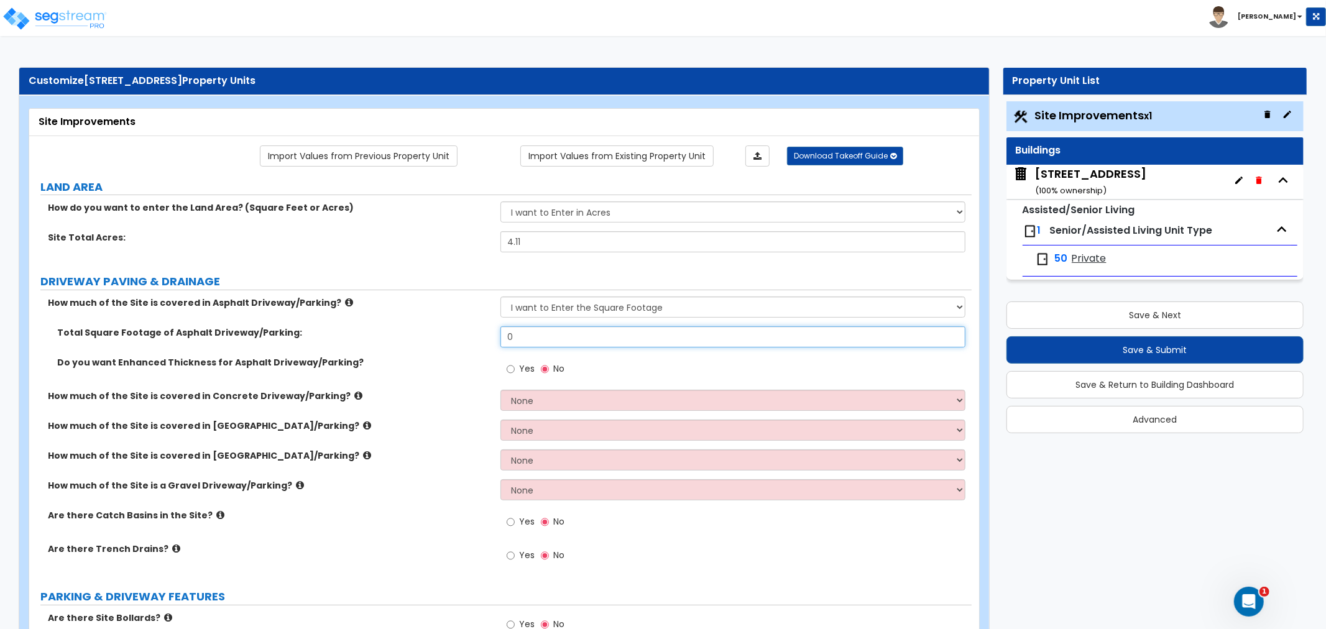
drag, startPoint x: 537, startPoint y: 340, endPoint x: 471, endPoint y: 343, distance: 66.0
click at [471, 343] on div "Total Square Footage of Asphalt Driveway/Parking: 0" at bounding box center [500, 341] width 943 height 30
type input "42,928.9"
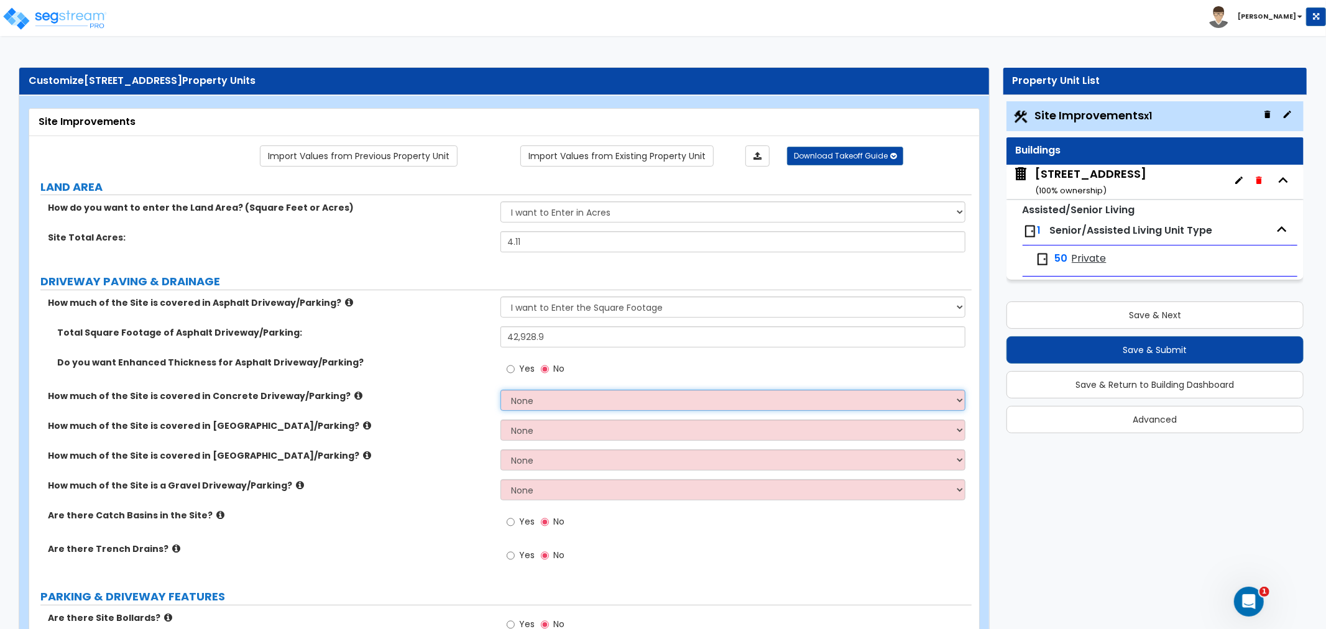
click at [539, 402] on select "None I want to Enter an Approximate Percentage I want to Enter the Square Foota…" at bounding box center [733, 400] width 465 height 21
select select "2"
click at [501, 390] on select "None I want to Enter an Approximate Percentage I want to Enter the Square Foota…" at bounding box center [733, 400] width 465 height 21
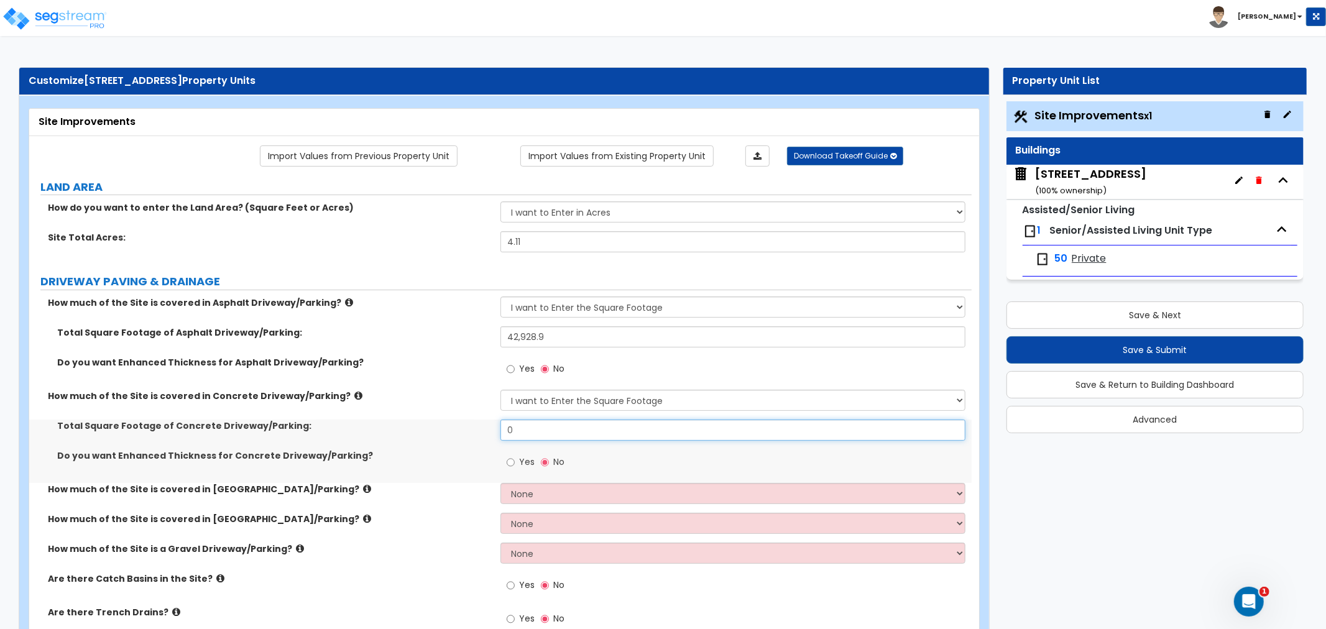
drag, startPoint x: 538, startPoint y: 433, endPoint x: 466, endPoint y: 432, distance: 71.5
click at [466, 432] on div "Total Square Footage of Concrete Driveway/Parking: 0" at bounding box center [500, 435] width 943 height 30
type input "3,156.8"
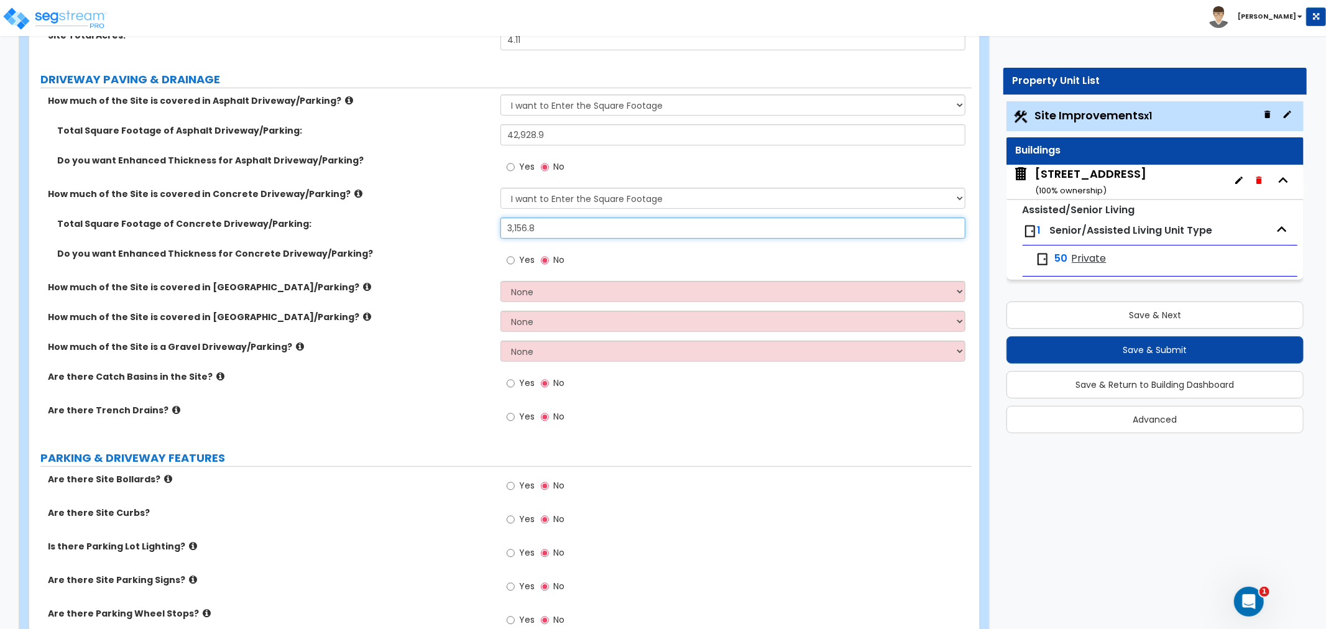
scroll to position [207, 0]
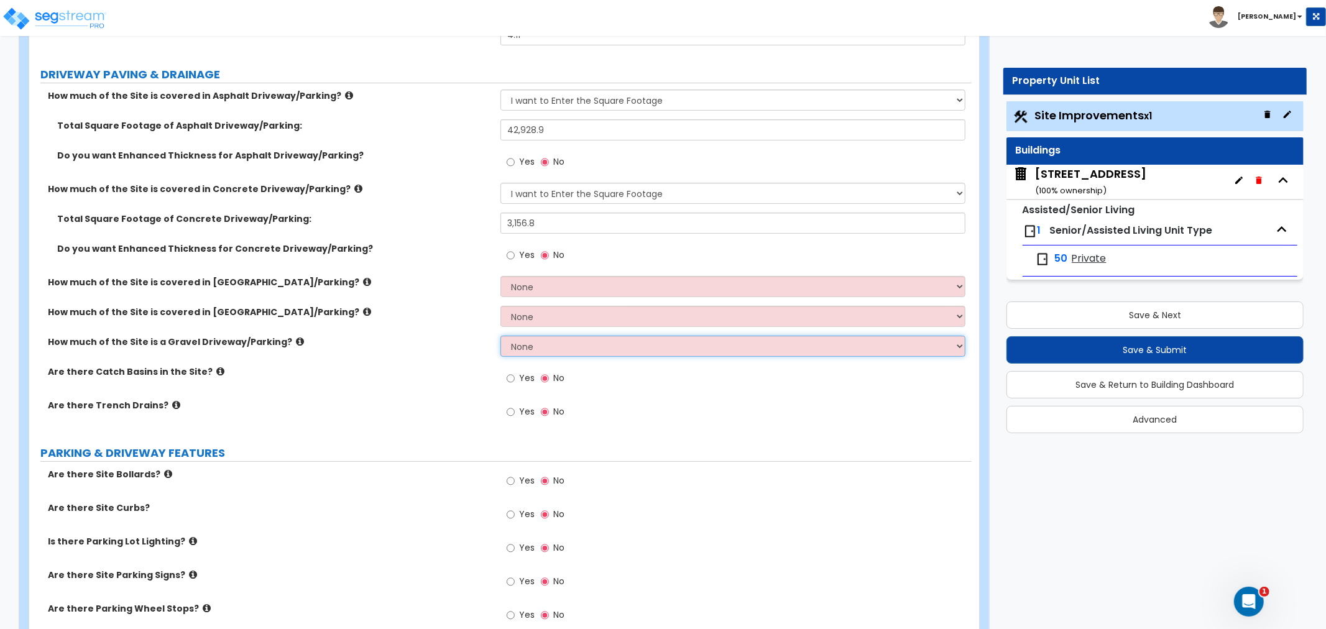
click at [529, 343] on select "None I want to Enter an Approximate Percentage I want to Enter the Square Foota…" at bounding box center [733, 346] width 465 height 21
select select "2"
click at [501, 336] on select "None I want to Enter an Approximate Percentage I want to Enter the Square Foota…" at bounding box center [733, 346] width 465 height 21
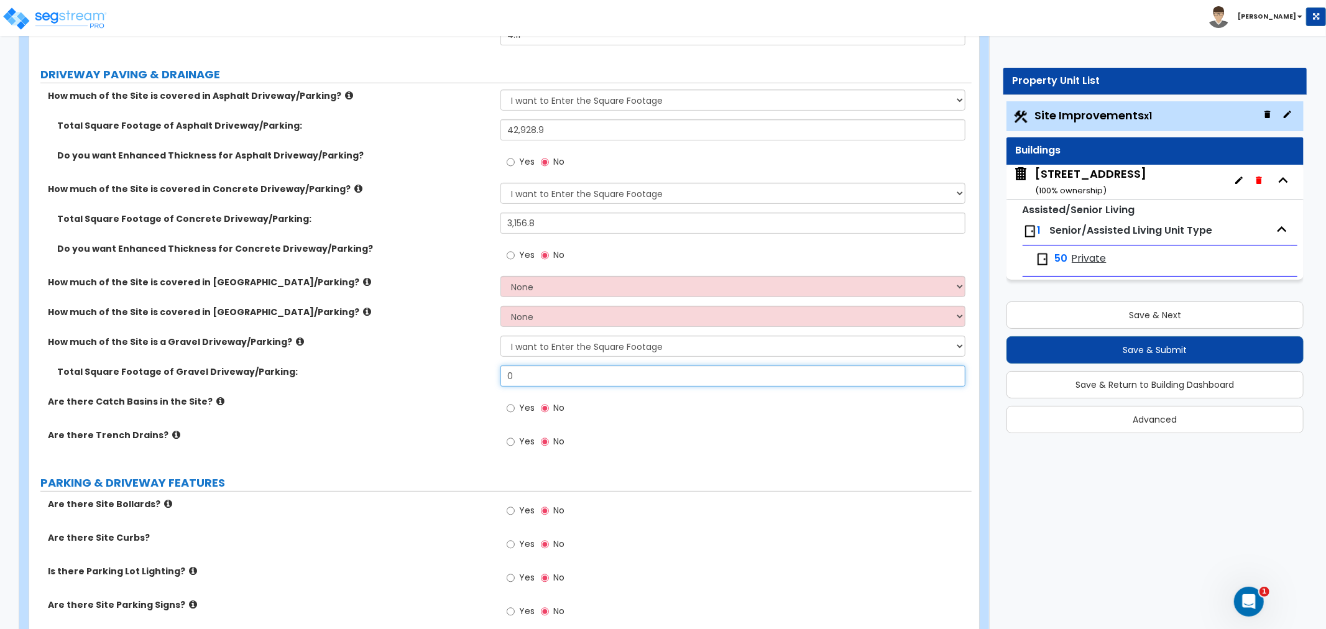
drag, startPoint x: 533, startPoint y: 377, endPoint x: 474, endPoint y: 374, distance: 59.2
click at [474, 374] on div "Total Square Footage of Gravel Driveway/Parking: 0" at bounding box center [500, 381] width 943 height 30
type input "13,040"
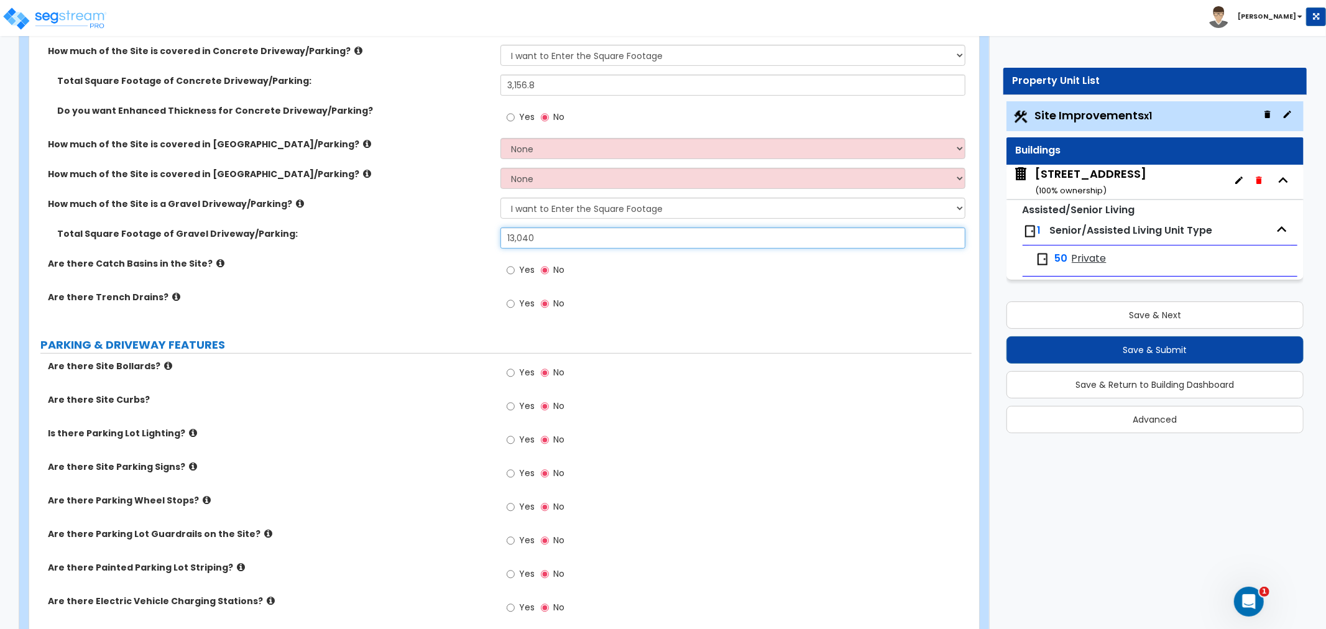
scroll to position [414, 0]
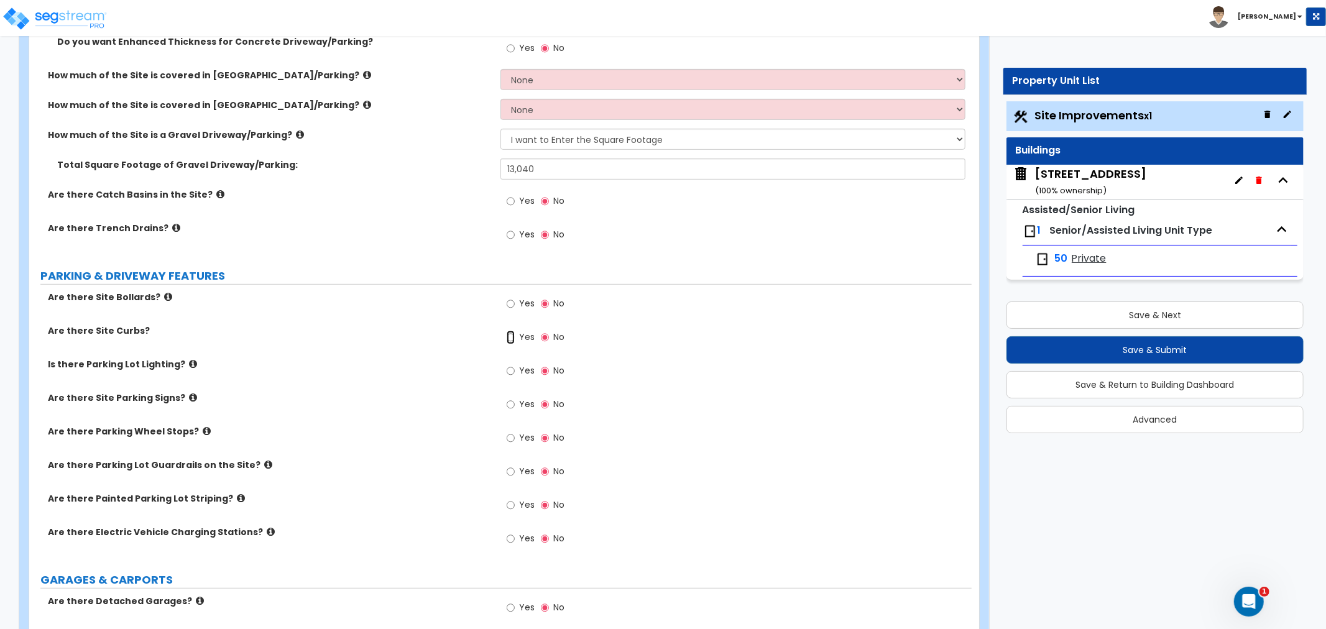
click at [512, 342] on input "Yes" at bounding box center [511, 338] width 8 height 14
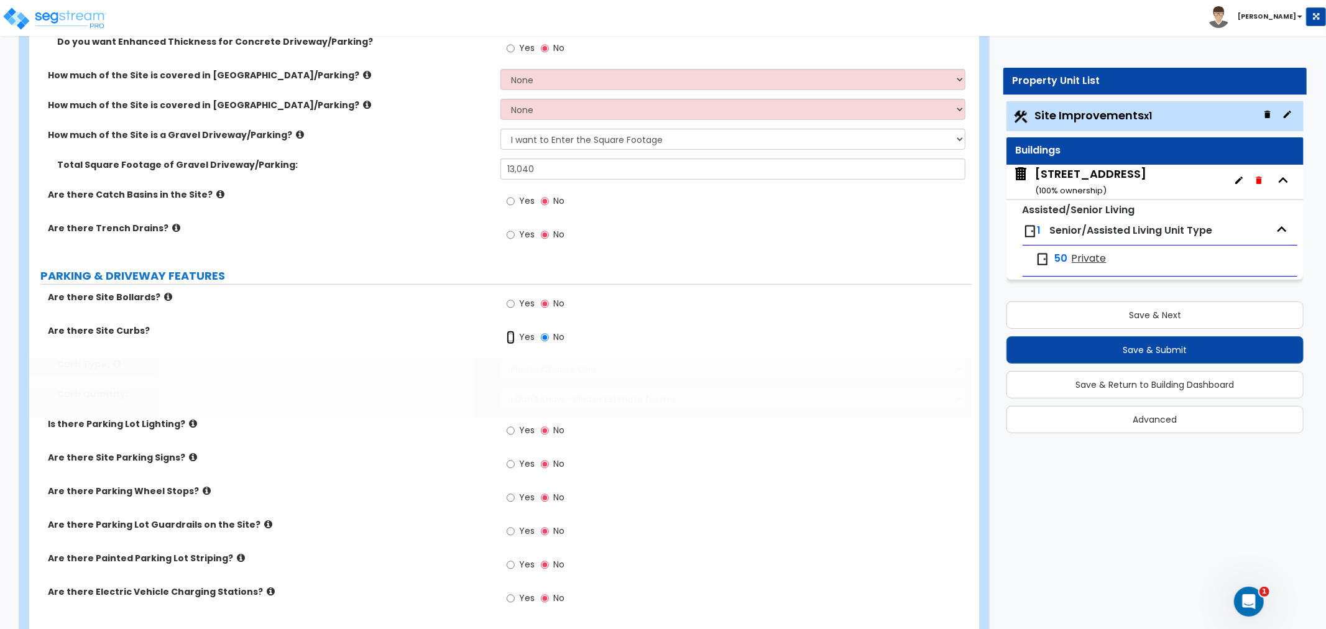
radio input "true"
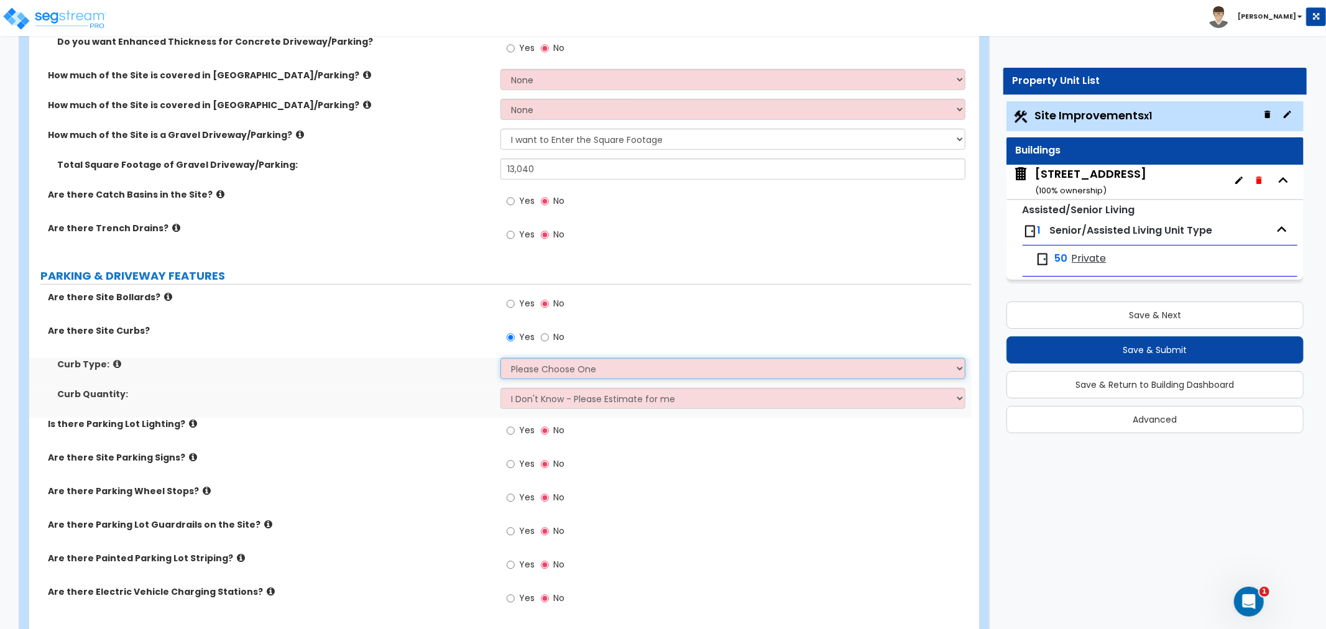
click at [524, 369] on select "Please Choose One Curb (Only) Curb & Gutter Asphalt Berm" at bounding box center [733, 368] width 465 height 21
select select "1"
click at [501, 358] on select "Please Choose One Curb (Only) Curb & Gutter Asphalt Berm" at bounding box center [733, 368] width 465 height 21
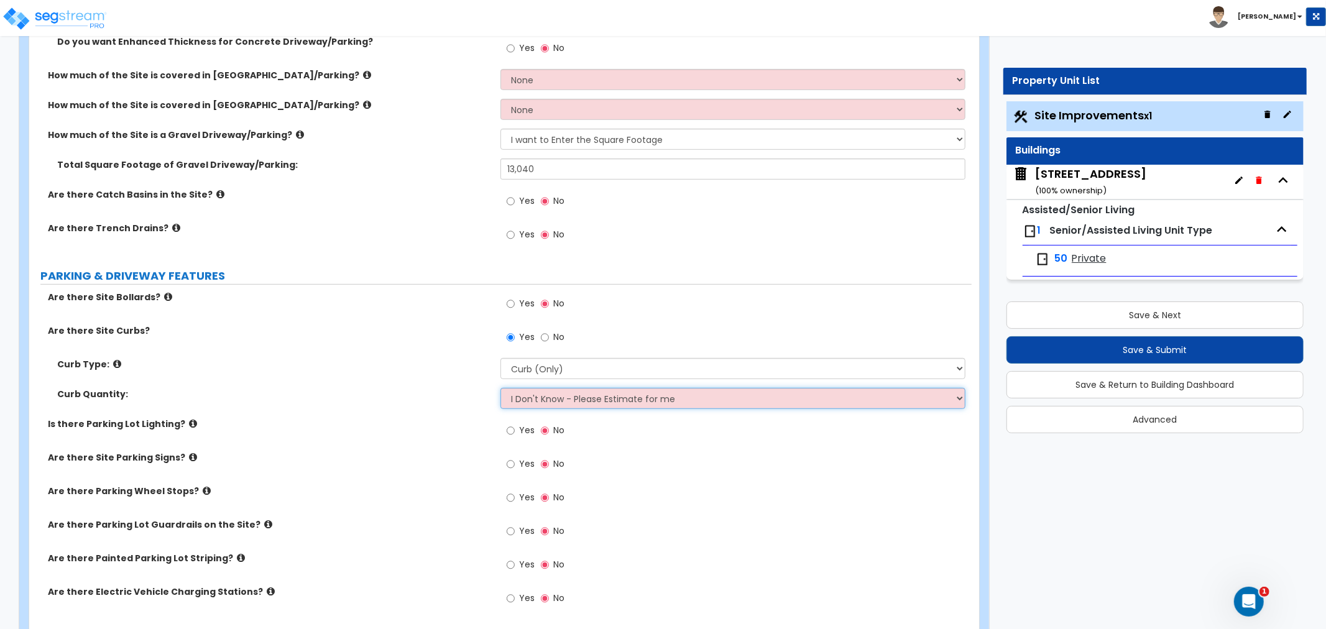
click at [537, 400] on select "I Don't Know - Please Estimate for me I want to Enter the LF" at bounding box center [733, 398] width 465 height 21
select select "1"
click at [501, 388] on select "I Don't Know - Please Estimate for me I want to Enter the LF" at bounding box center [733, 398] width 465 height 21
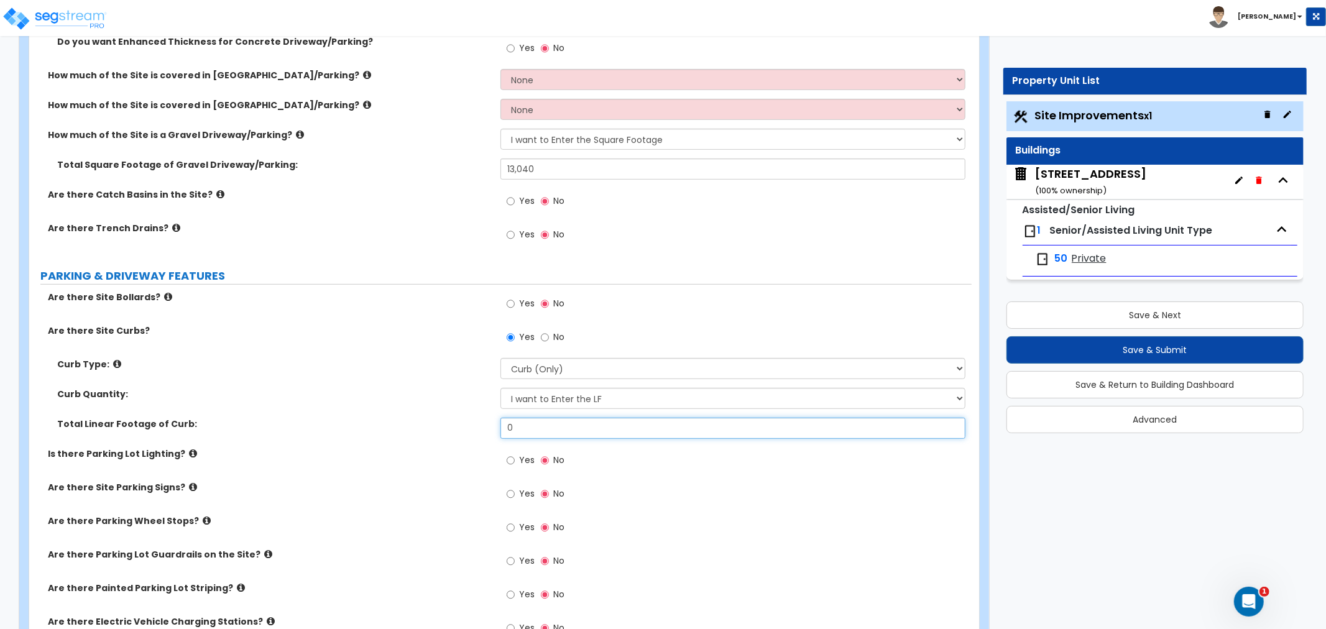
drag, startPoint x: 540, startPoint y: 429, endPoint x: 481, endPoint y: 431, distance: 59.1
click at [481, 431] on div "Total Linear Footage of Curb: 0" at bounding box center [500, 433] width 943 height 30
type input "1,470.9"
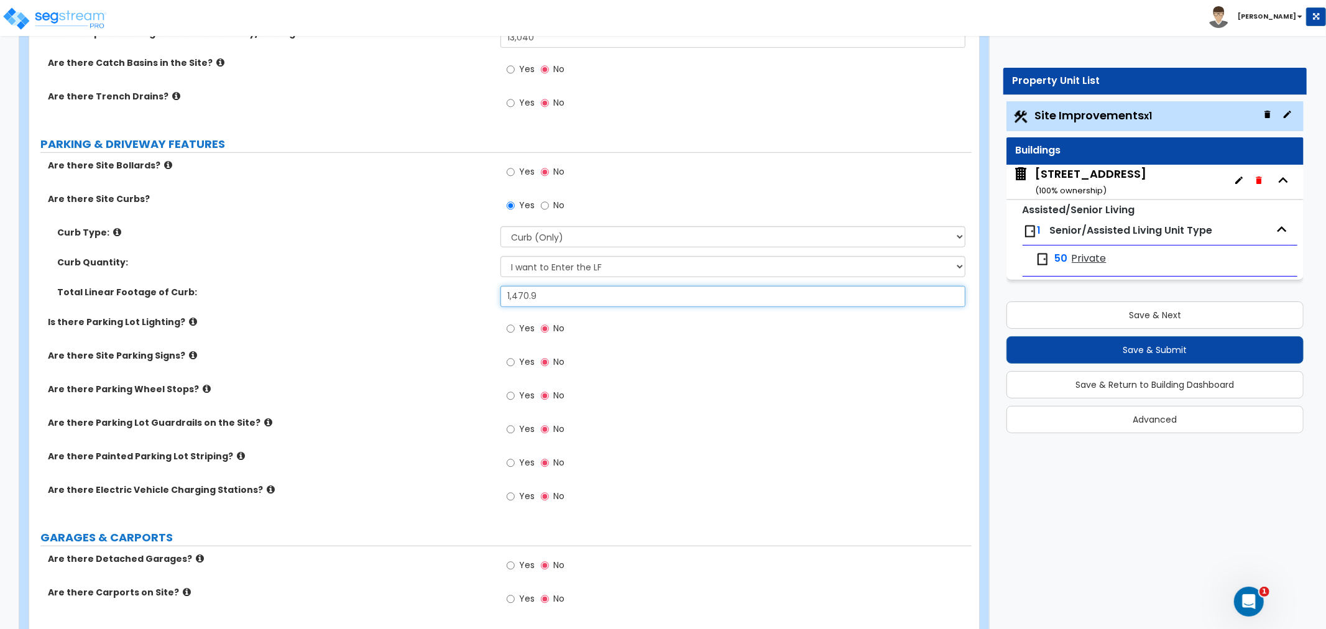
scroll to position [552, 0]
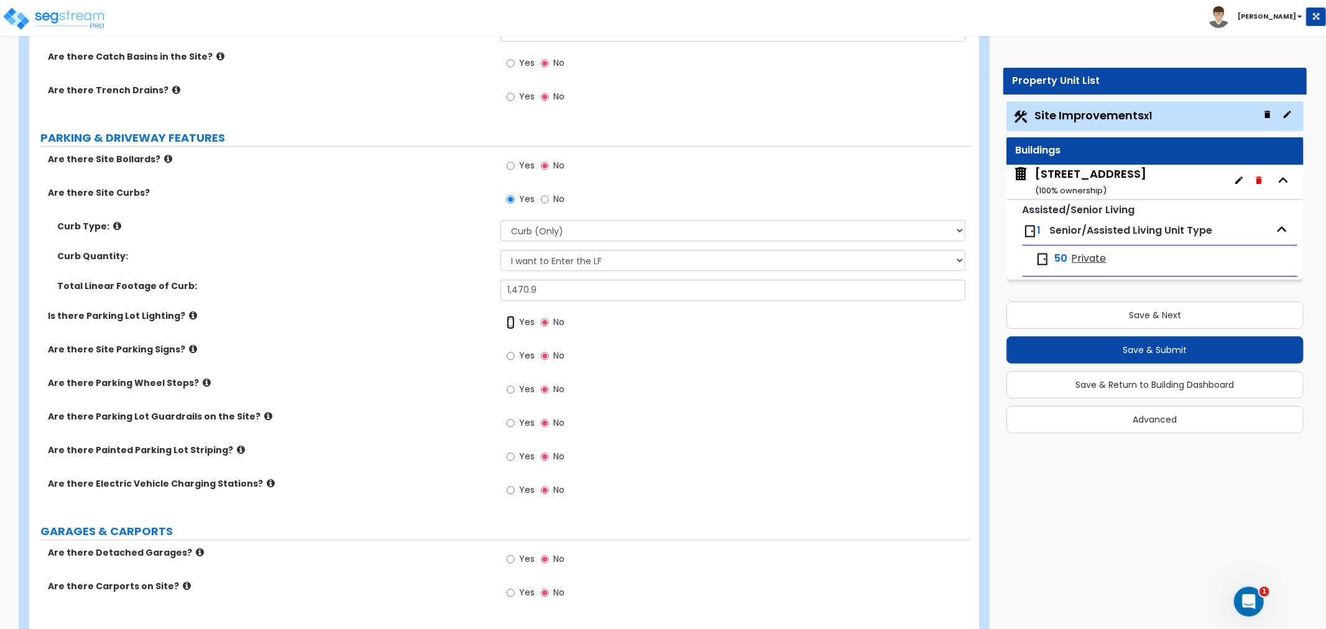
click at [510, 322] on input "Yes" at bounding box center [511, 323] width 8 height 14
radio input "true"
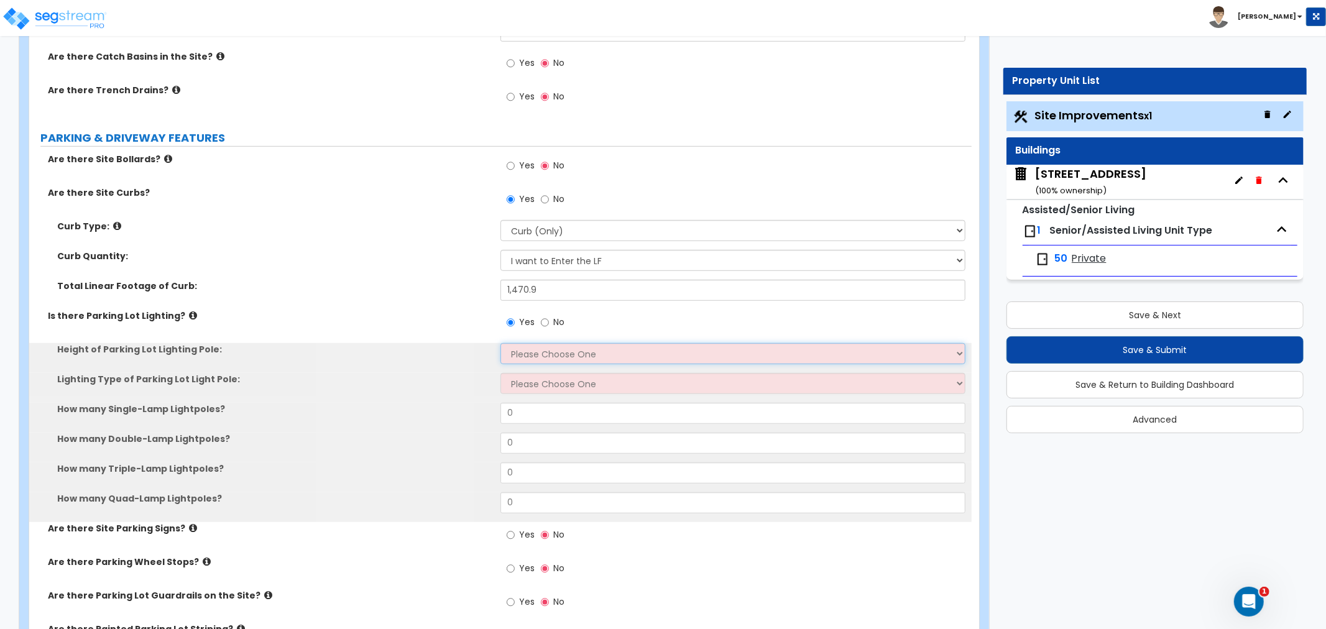
click at [524, 352] on select "Please Choose One 20' high 30' high 40' high" at bounding box center [733, 353] width 465 height 21
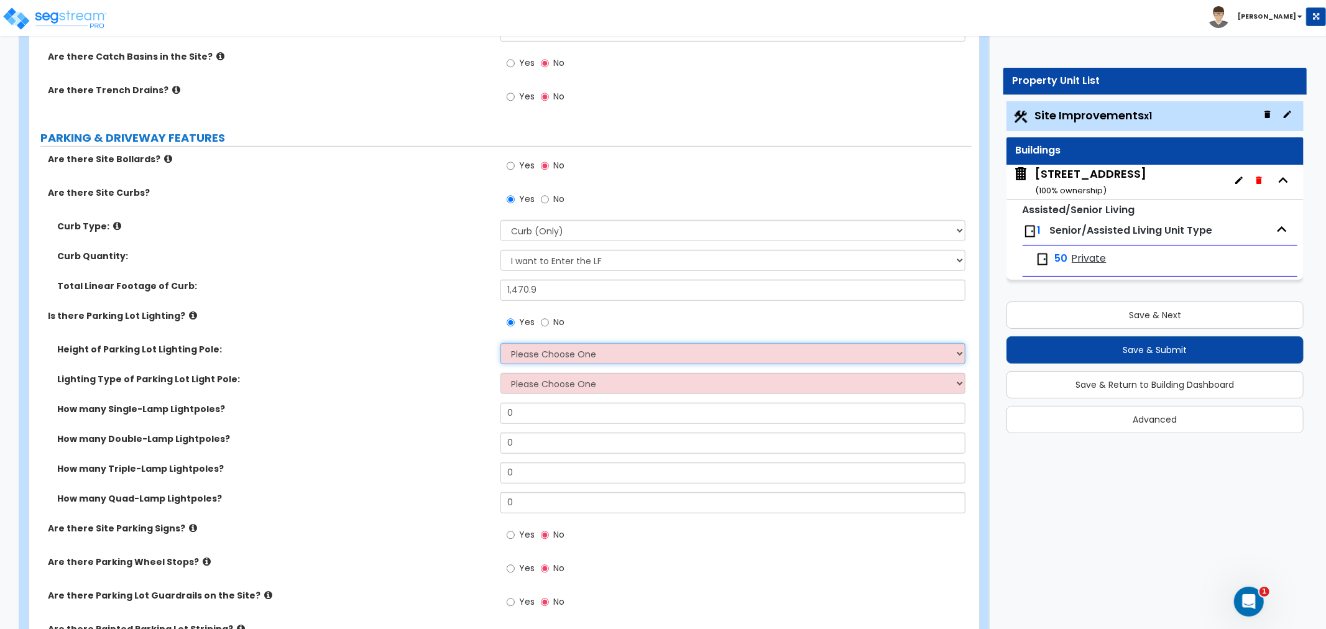
select select "1"
click at [501, 343] on select "Please Choose One 20' high 30' high 40' high" at bounding box center [733, 353] width 465 height 21
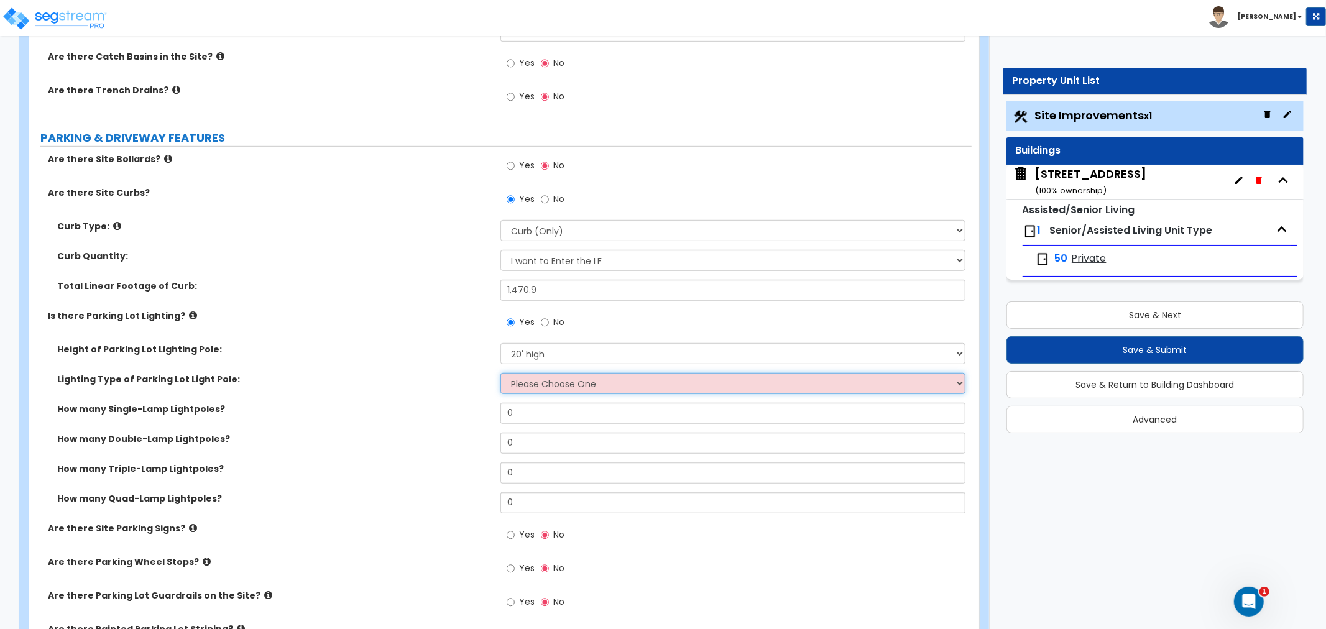
click at [529, 382] on select "Please Choose One LED Metal Halide High Pressure Sodium Please Choose for me" at bounding box center [733, 383] width 465 height 21
select select "1"
click at [501, 373] on select "Please Choose One LED Metal Halide High Pressure Sodium Please Choose for me" at bounding box center [733, 383] width 465 height 21
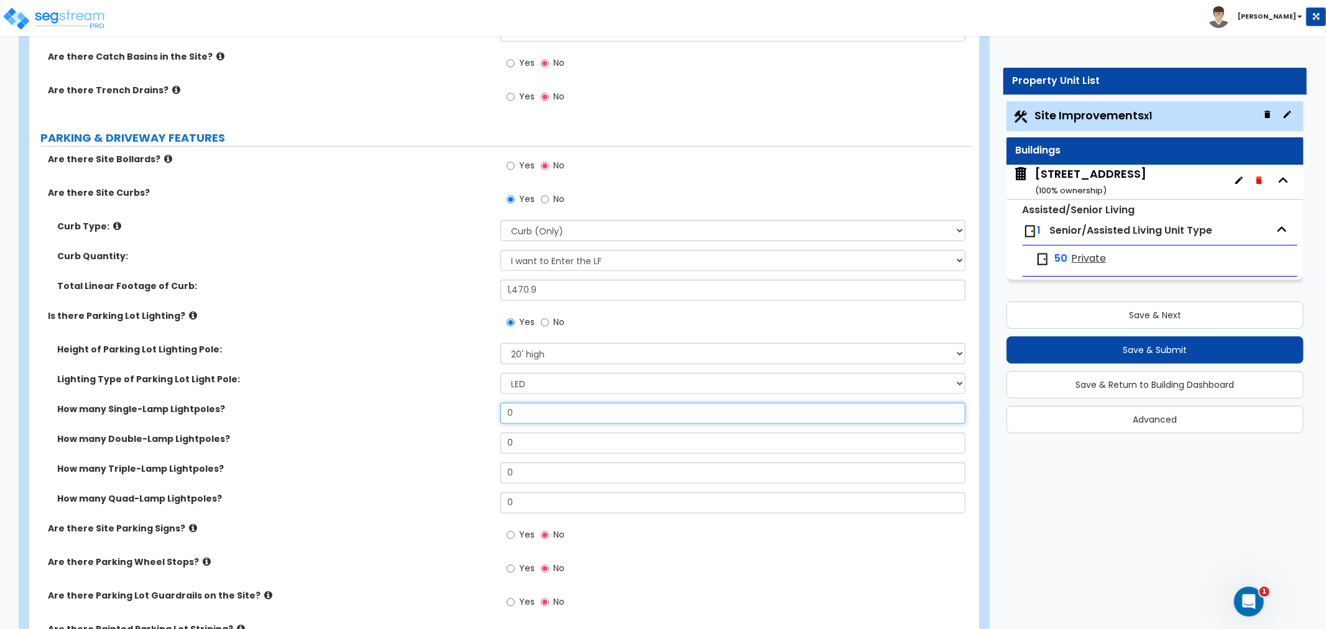
drag, startPoint x: 536, startPoint y: 412, endPoint x: 465, endPoint y: 412, distance: 70.9
click at [465, 412] on div "How many Single-Lamp Lightpoles? 0" at bounding box center [500, 418] width 943 height 30
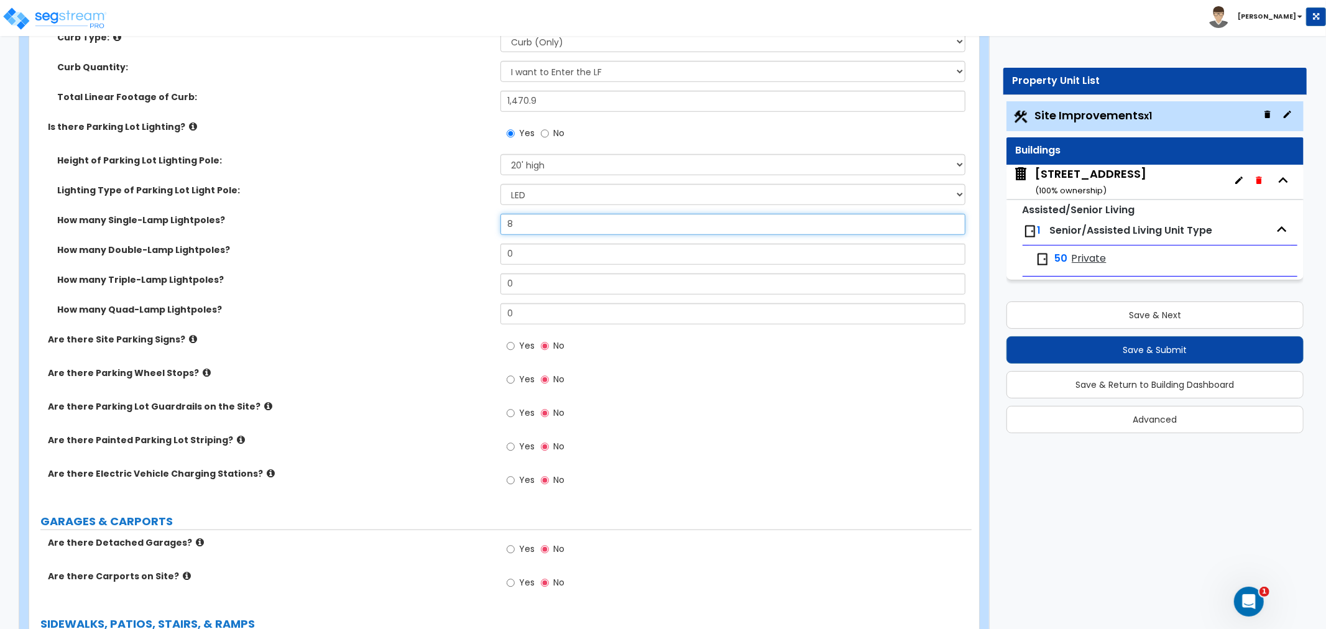
scroll to position [760, 0]
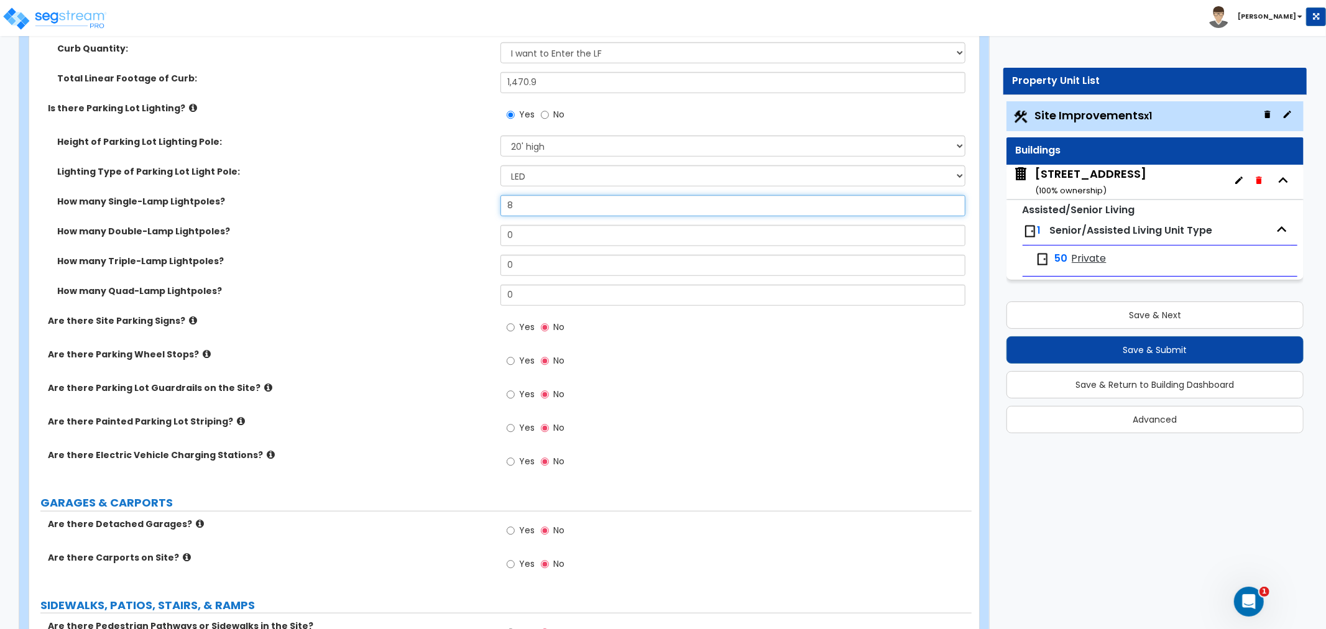
type input "8"
click at [514, 328] on input "Yes" at bounding box center [511, 328] width 8 height 14
radio input "true"
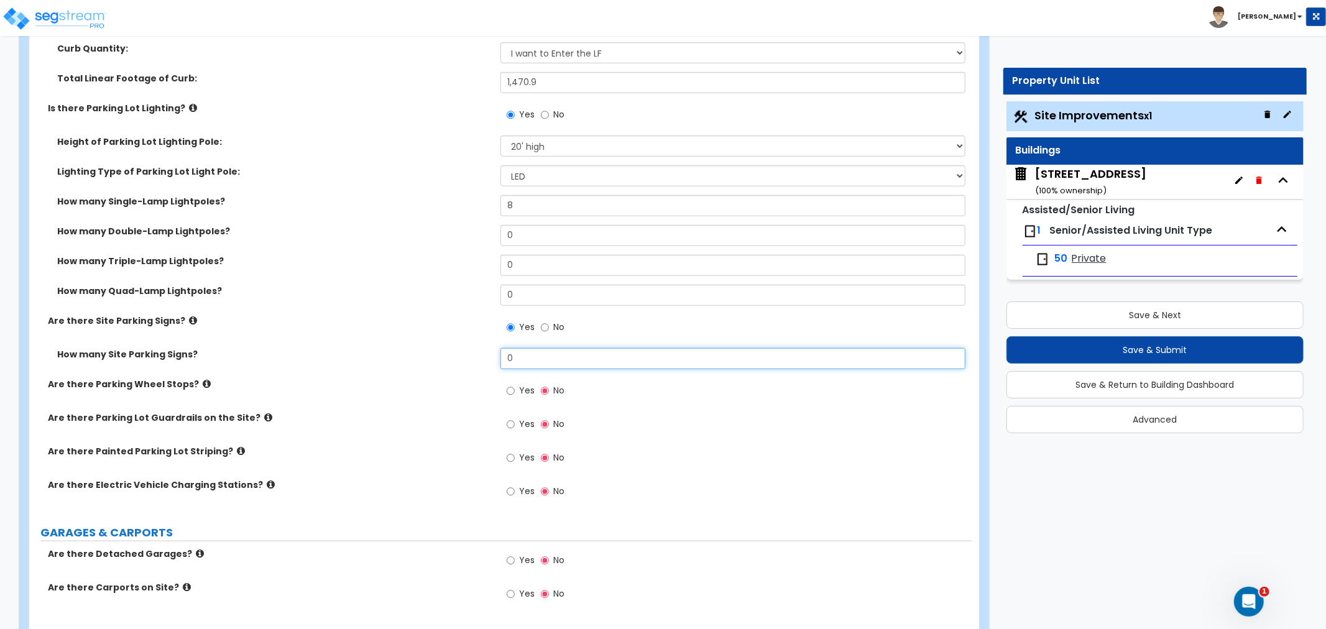
drag, startPoint x: 542, startPoint y: 356, endPoint x: 451, endPoint y: 355, distance: 90.8
click at [451, 355] on div "How many Site Parking Signs? 0" at bounding box center [500, 363] width 943 height 30
type input "2"
click at [509, 424] on input "Yes" at bounding box center [511, 425] width 8 height 14
radio input "true"
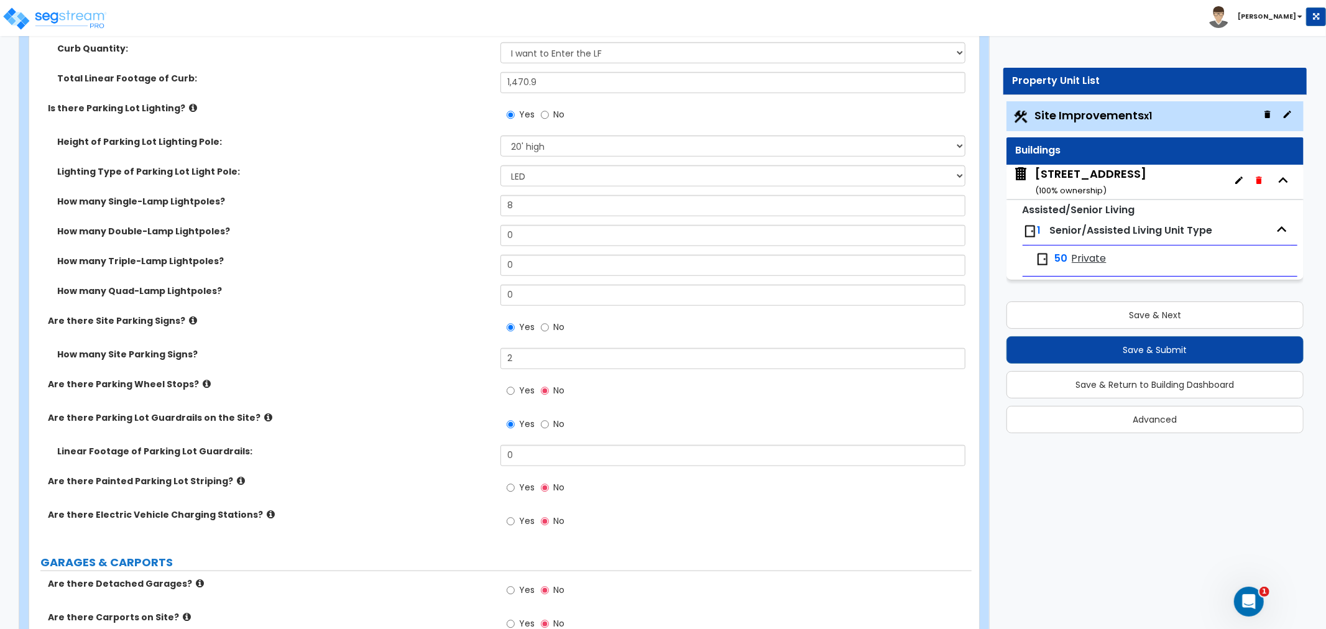
click at [264, 415] on icon at bounding box center [268, 417] width 8 height 9
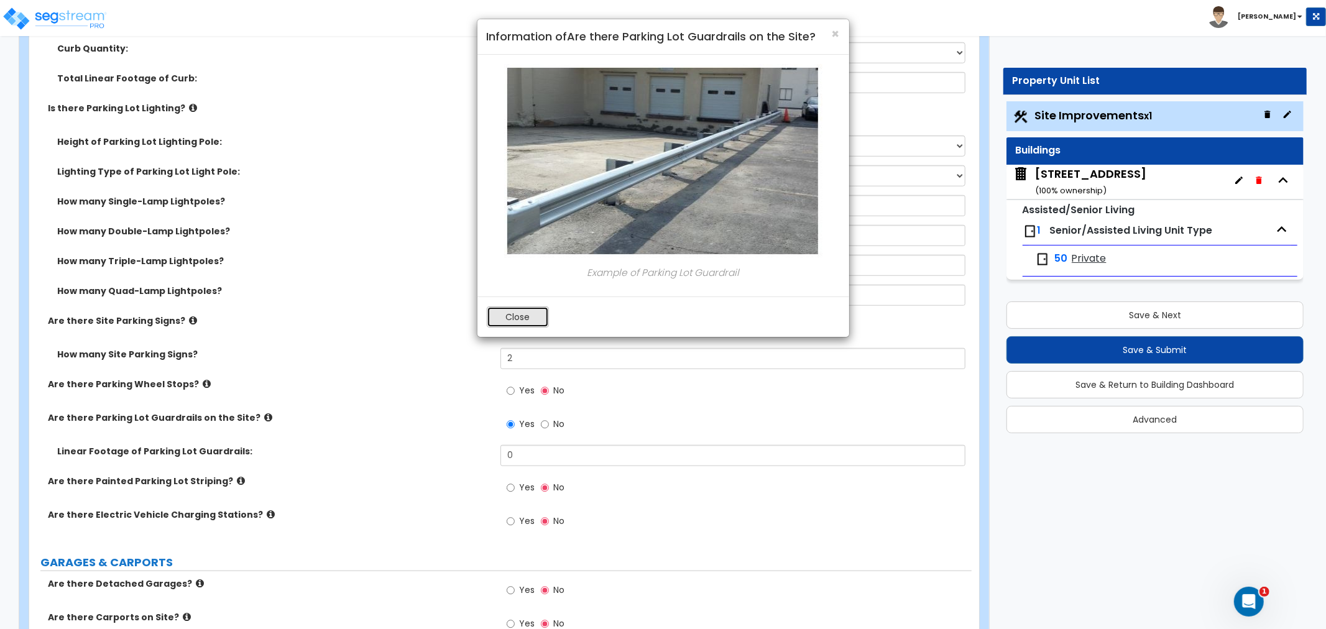
click at [537, 320] on button "Close" at bounding box center [518, 317] width 62 height 21
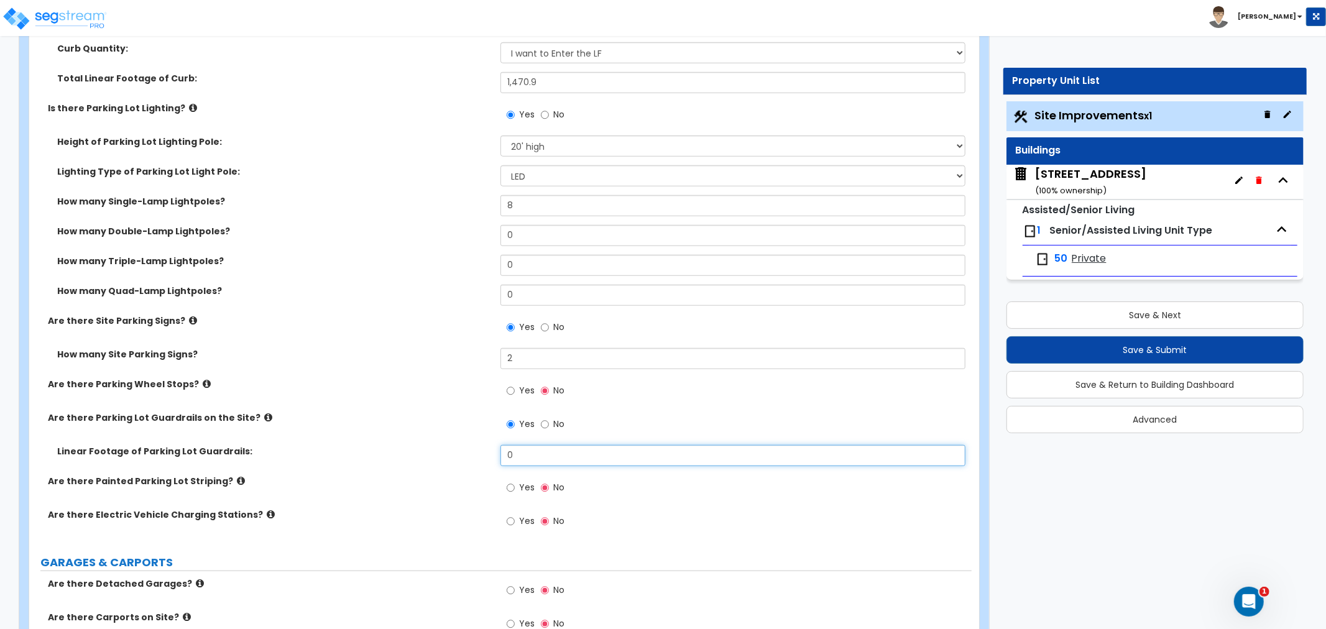
drag, startPoint x: 523, startPoint y: 456, endPoint x: 486, endPoint y: 458, distance: 36.7
click at [486, 458] on div "Linear Footage of Parking Lot Guardrails: 0" at bounding box center [500, 460] width 943 height 30
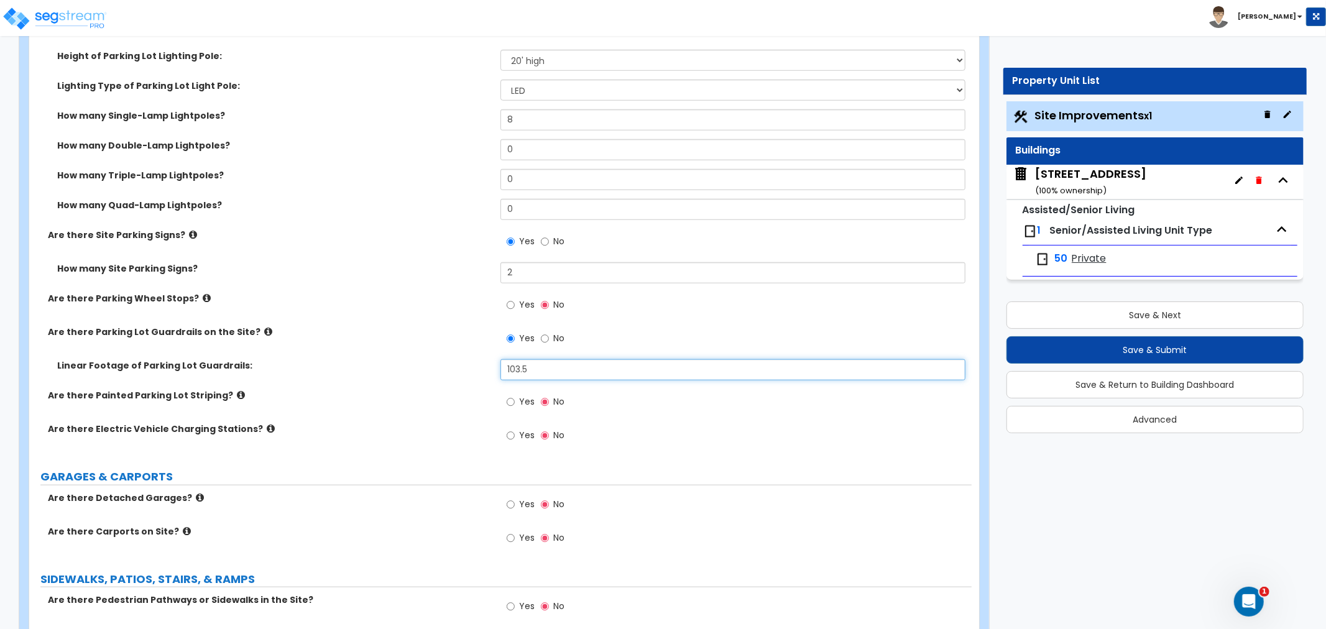
scroll to position [967, 0]
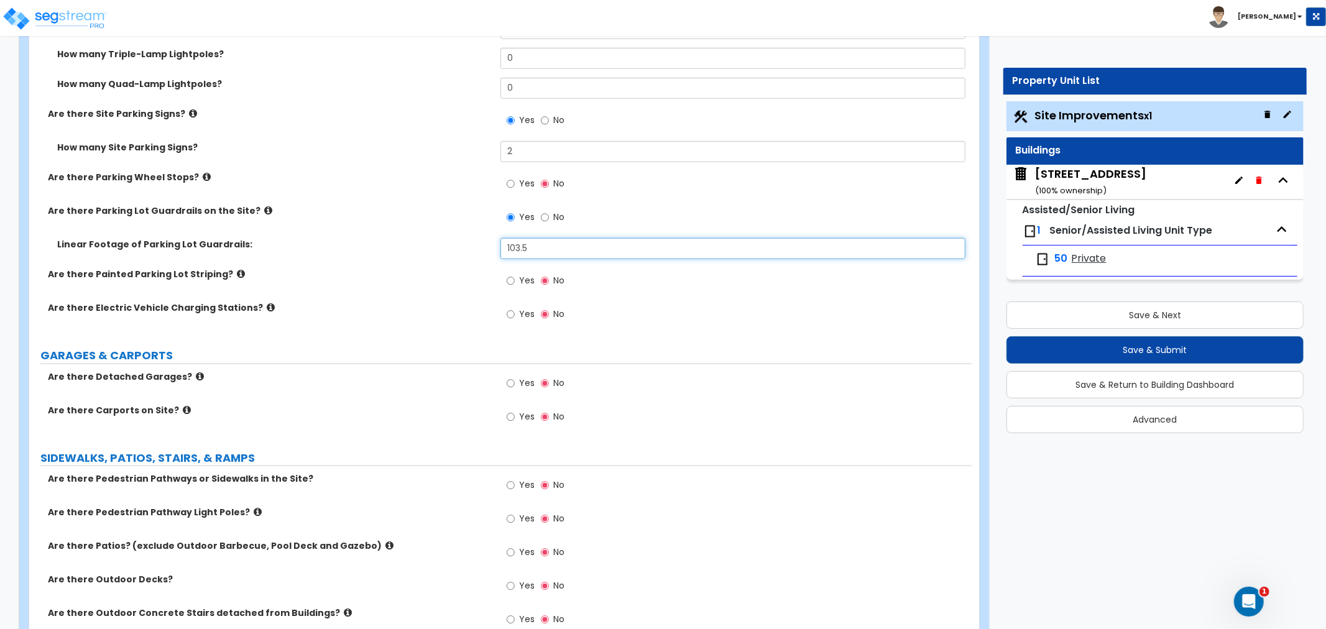
type input "103.5"
click at [510, 283] on input "Yes" at bounding box center [511, 281] width 8 height 14
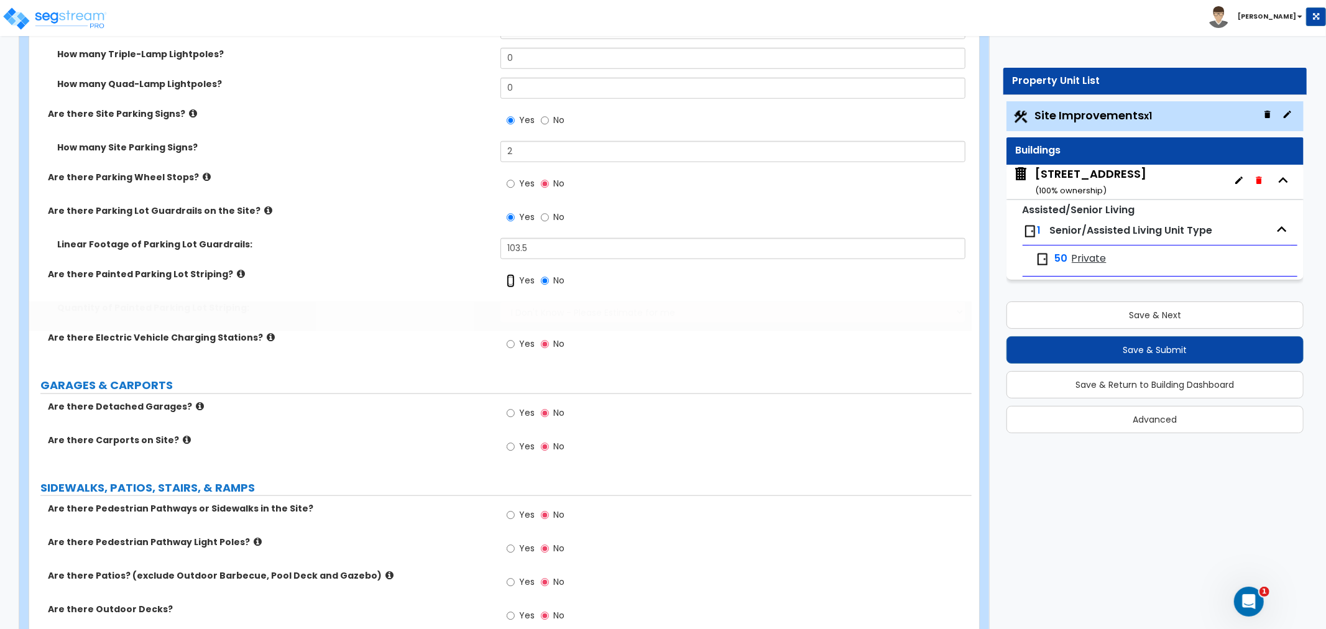
radio input "true"
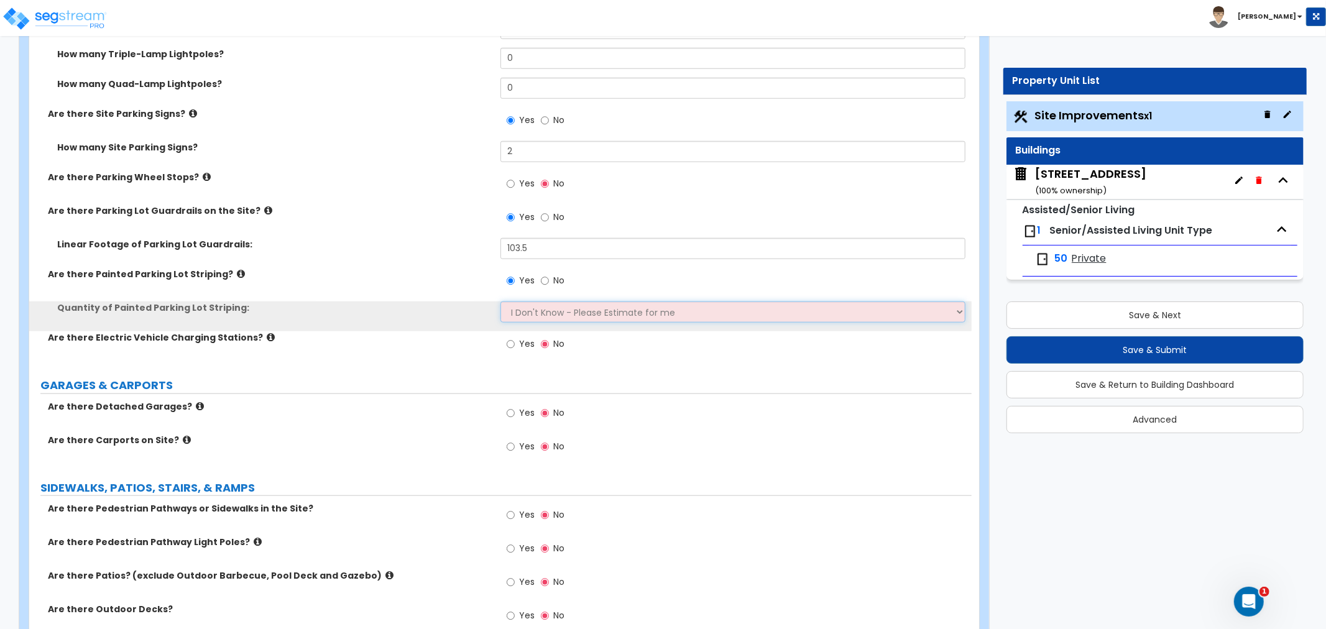
click at [530, 312] on select "I Don't Know - Please Estimate for me I Want to Enter the Number of Parking Spa…" at bounding box center [733, 312] width 465 height 21
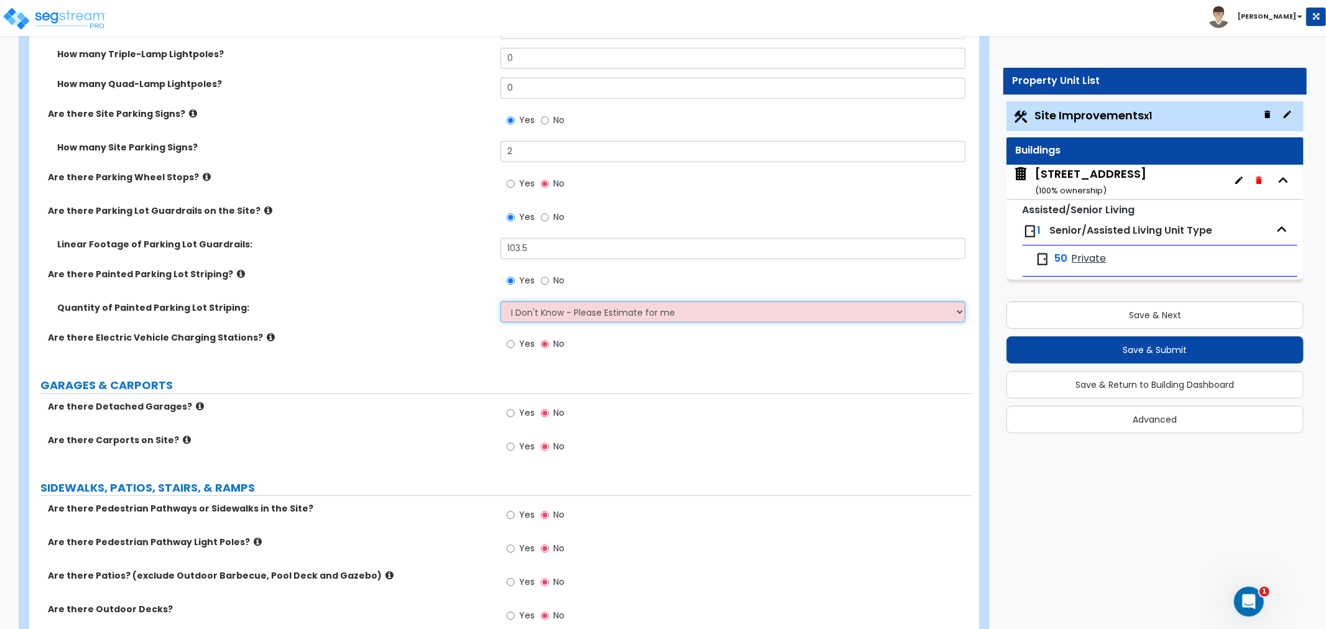
select select "1"
click at [501, 302] on select "I Don't Know - Please Estimate for me I Want to Enter the Number of Parking Spa…" at bounding box center [733, 312] width 465 height 21
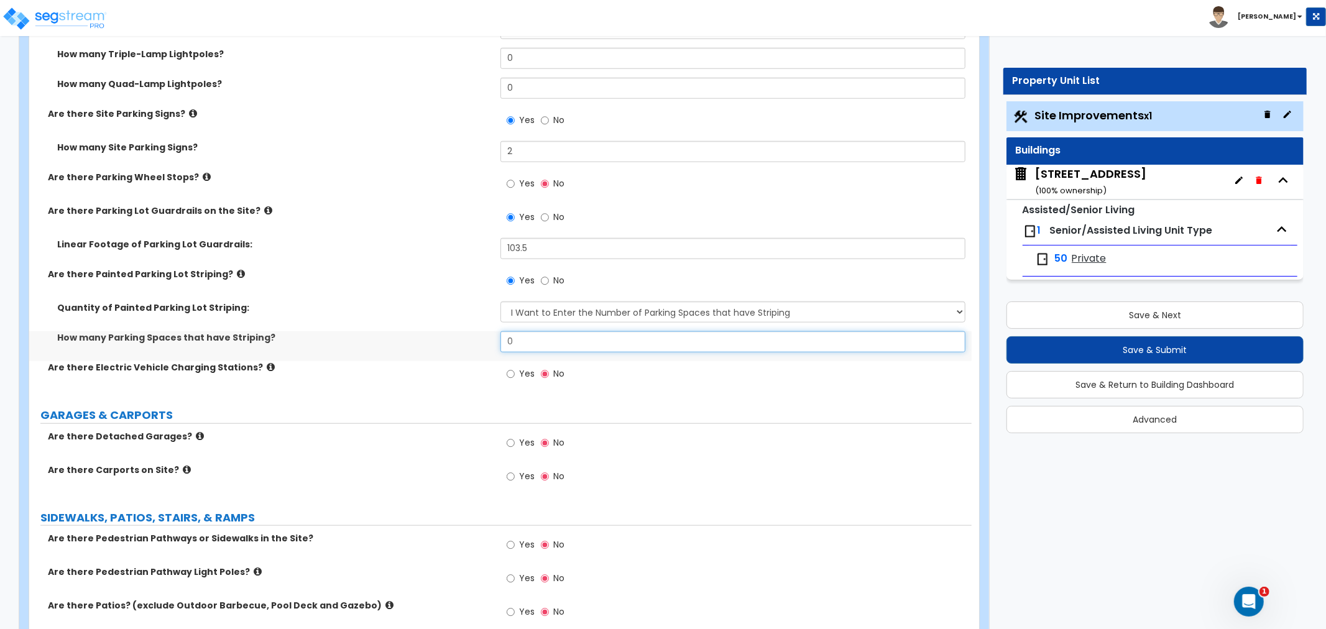
drag, startPoint x: 535, startPoint y: 342, endPoint x: 474, endPoint y: 344, distance: 61.0
click at [474, 344] on div "How many Parking Spaces that have Striping? 0" at bounding box center [500, 346] width 943 height 30
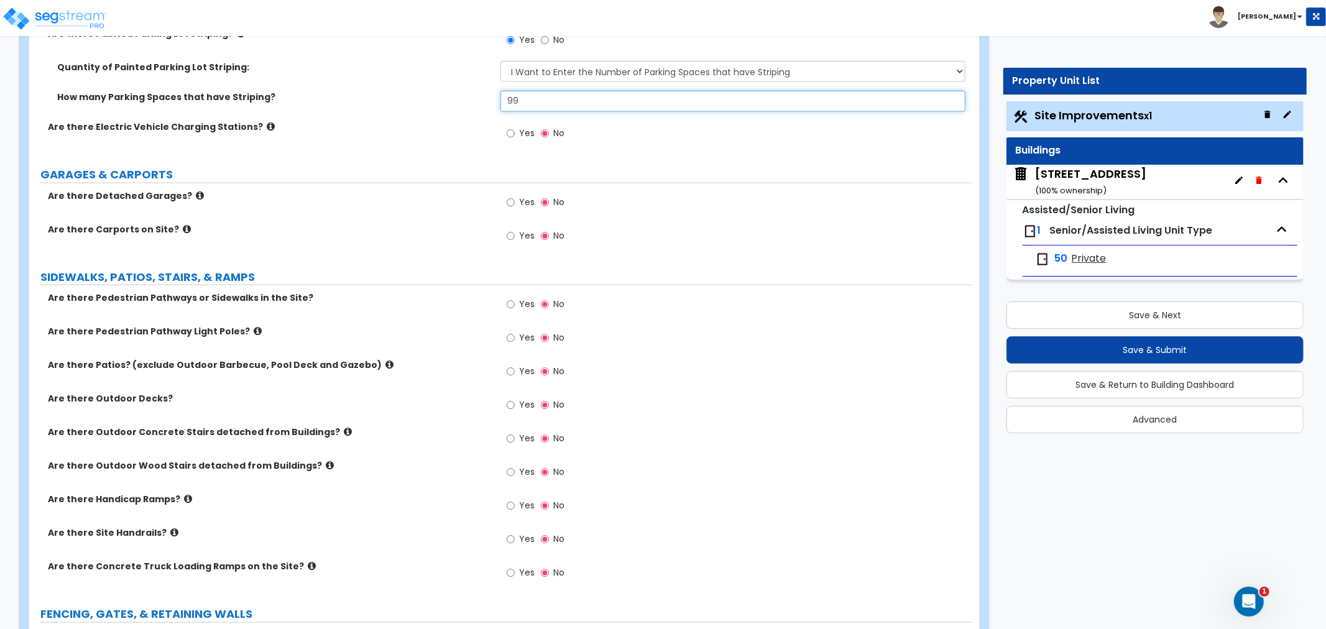
scroll to position [1244, 0]
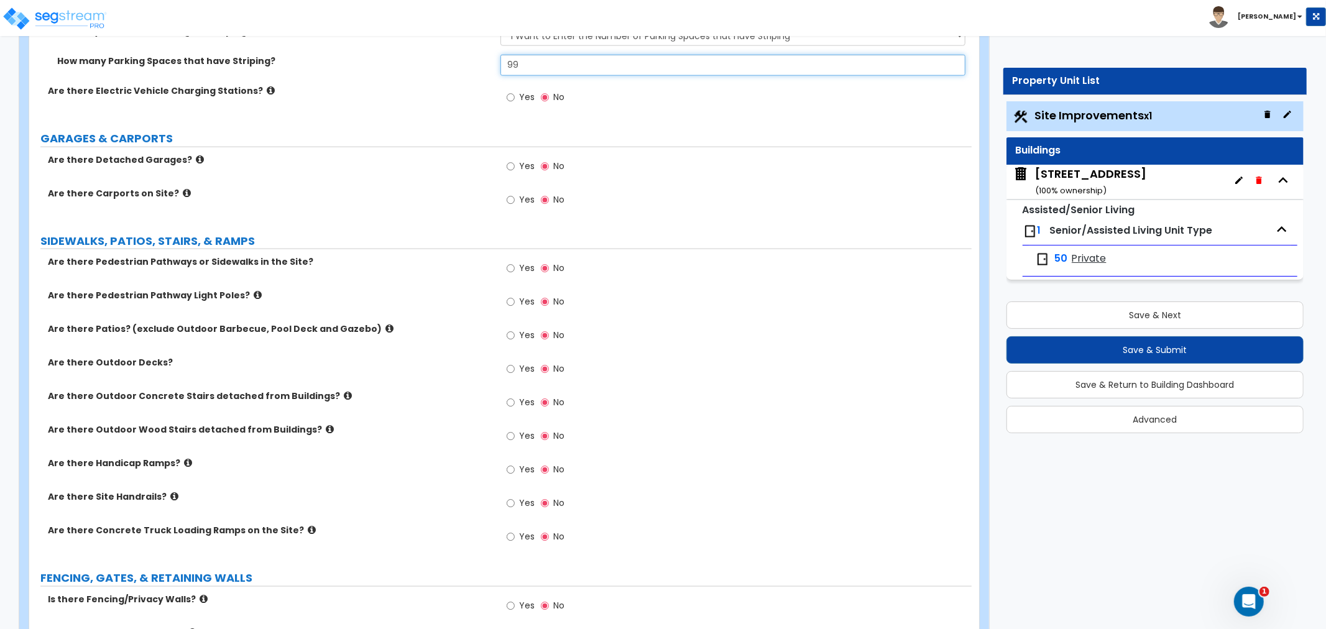
type input "99"
click at [511, 267] on input "Yes" at bounding box center [511, 269] width 8 height 14
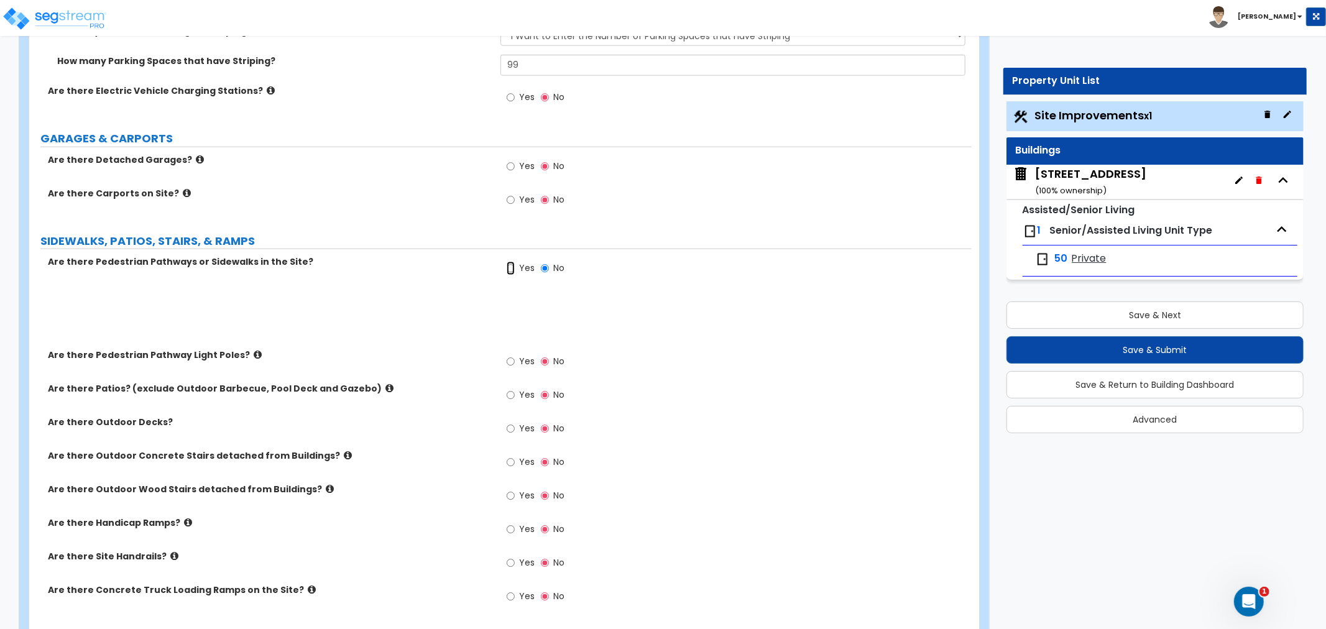
radio input "true"
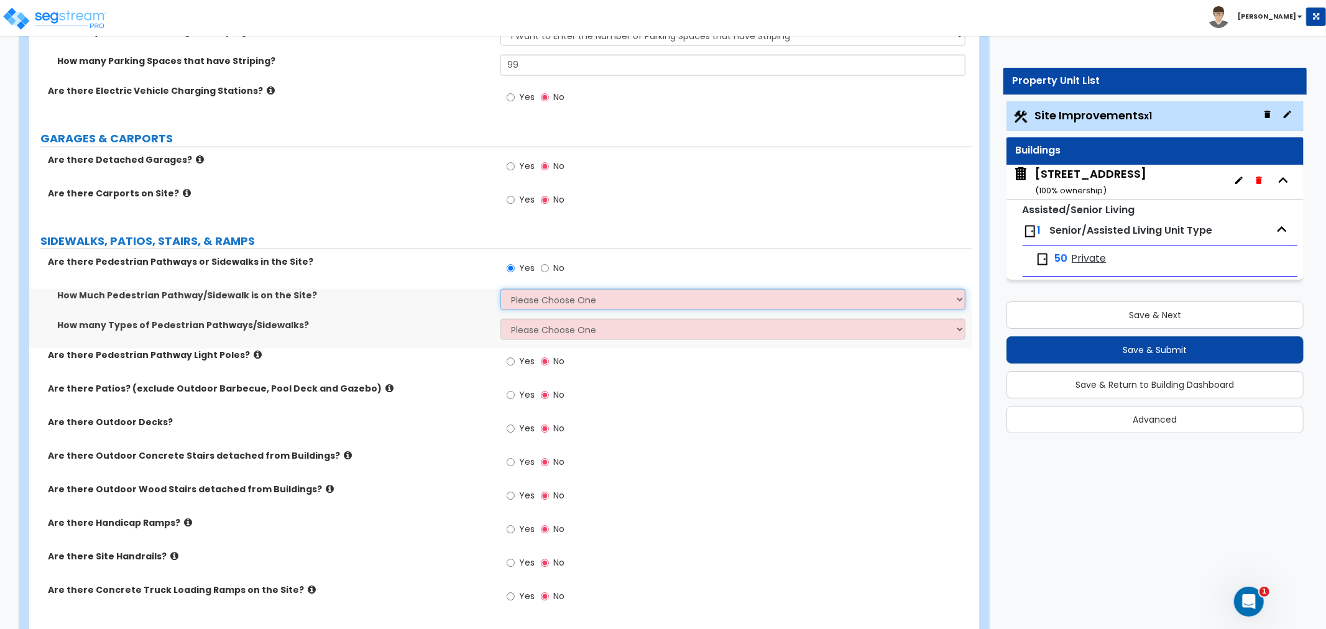
click at [525, 300] on select "Please Choose One I Don't Know, Please Estimate For Me Enter Linear Footage" at bounding box center [733, 299] width 465 height 21
select select "2"
click at [501, 289] on select "Please Choose One I Don't Know, Please Estimate For Me Enter Linear Footage" at bounding box center [733, 299] width 465 height 21
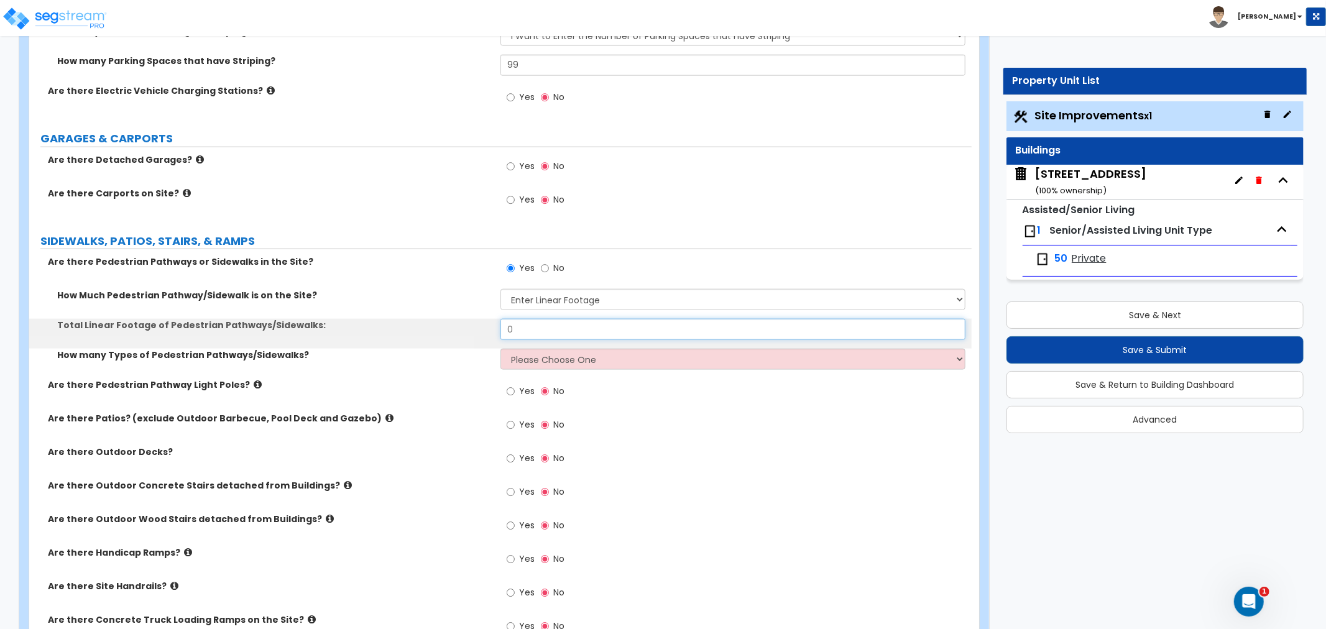
drag, startPoint x: 524, startPoint y: 331, endPoint x: 456, endPoint y: 330, distance: 67.8
click at [456, 330] on div "Total Linear Footage of Pedestrian Pathways/Sidewalks: 0" at bounding box center [500, 334] width 943 height 30
type input "1,689"
click at [592, 363] on select "Please Choose One 1 2 3" at bounding box center [733, 359] width 465 height 21
select select "1"
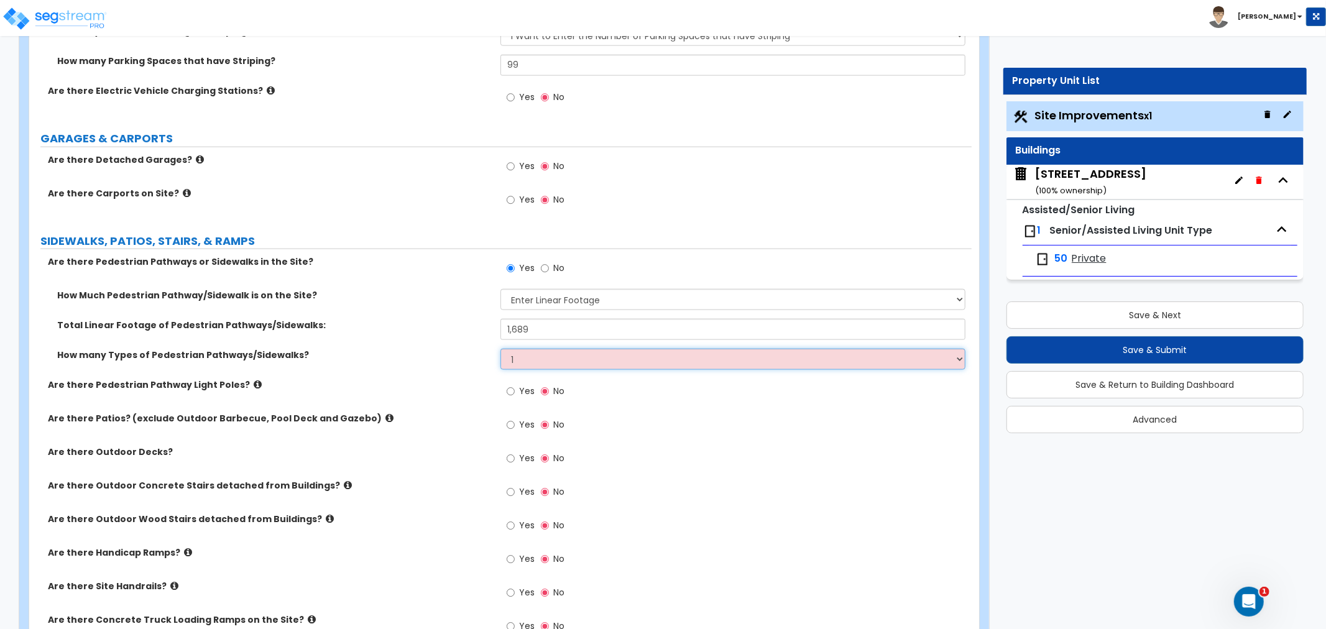
click at [501, 349] on select "Please Choose One 1 2 3" at bounding box center [733, 359] width 465 height 21
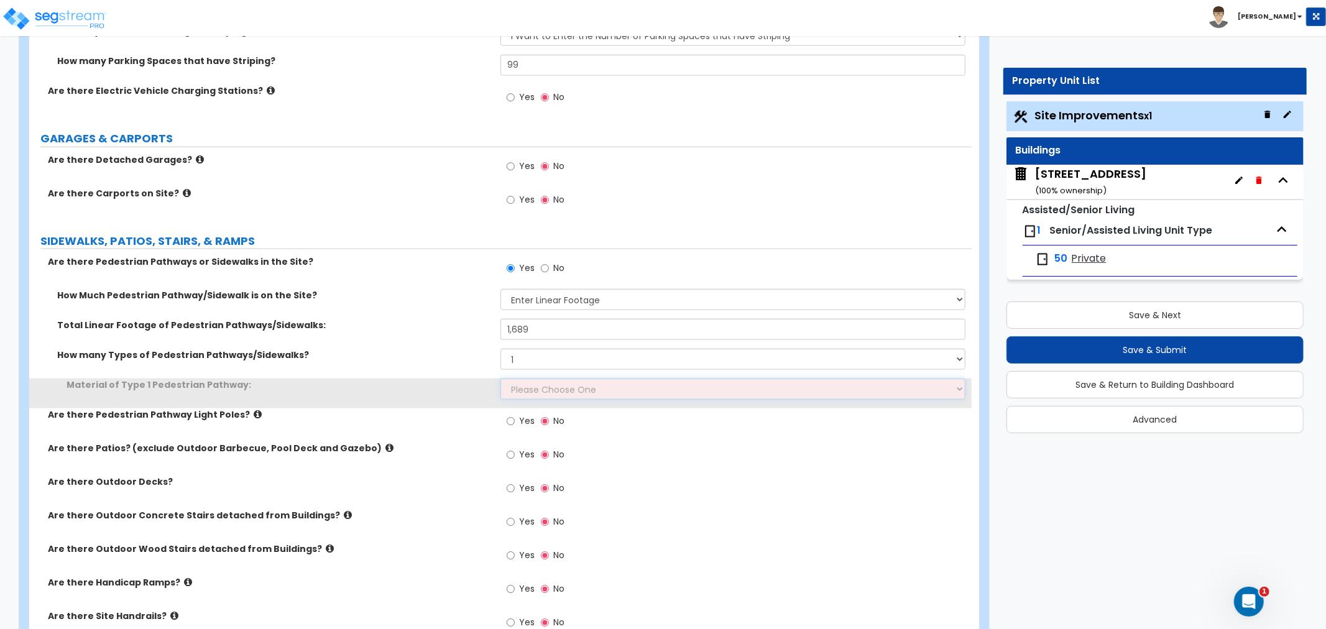
click at [560, 390] on select "Please Choose One Bare Concrete Stamped Concrete Brick Pavers Stone Pavers Wood…" at bounding box center [733, 389] width 465 height 21
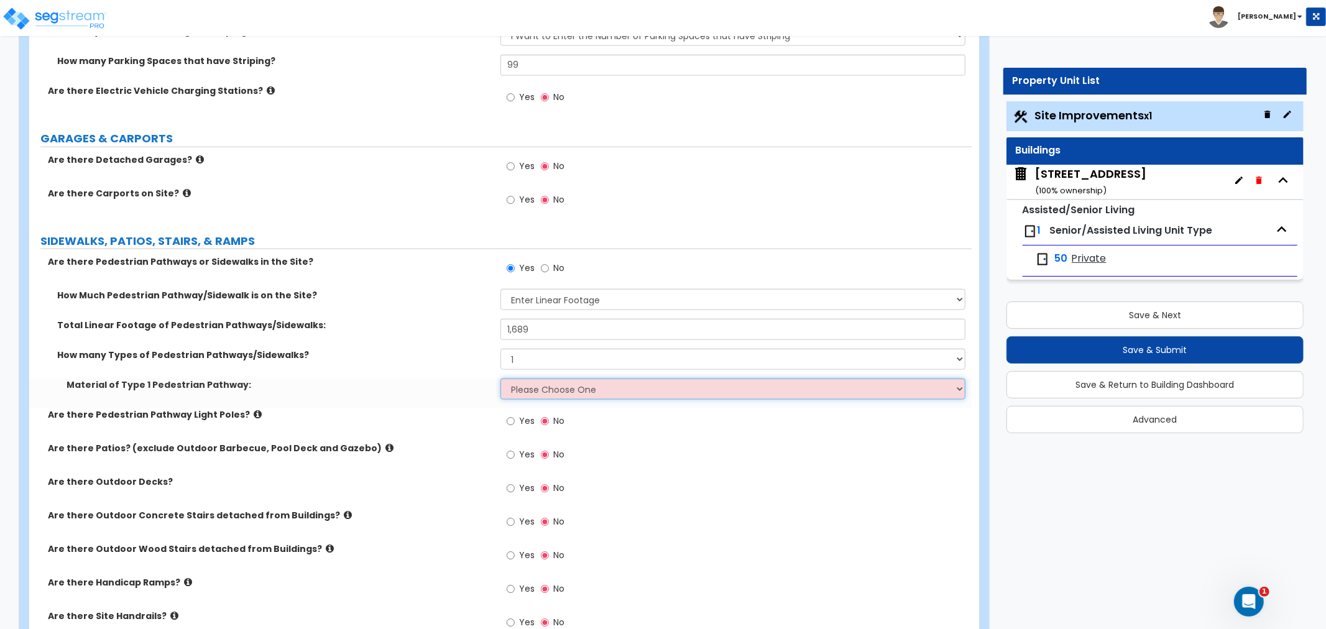
select select "1"
click at [501, 379] on select "Please Choose One Bare Concrete Stamped Concrete Brick Pavers Stone Pavers Wood…" at bounding box center [733, 389] width 465 height 21
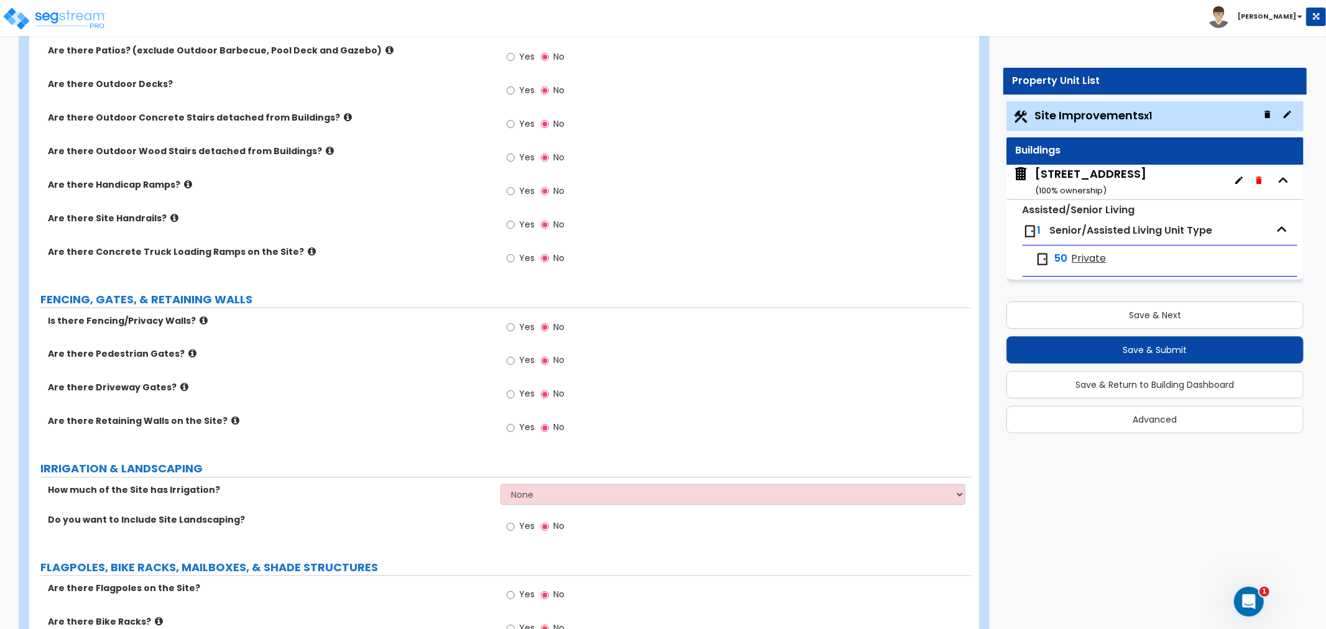
scroll to position [1658, 0]
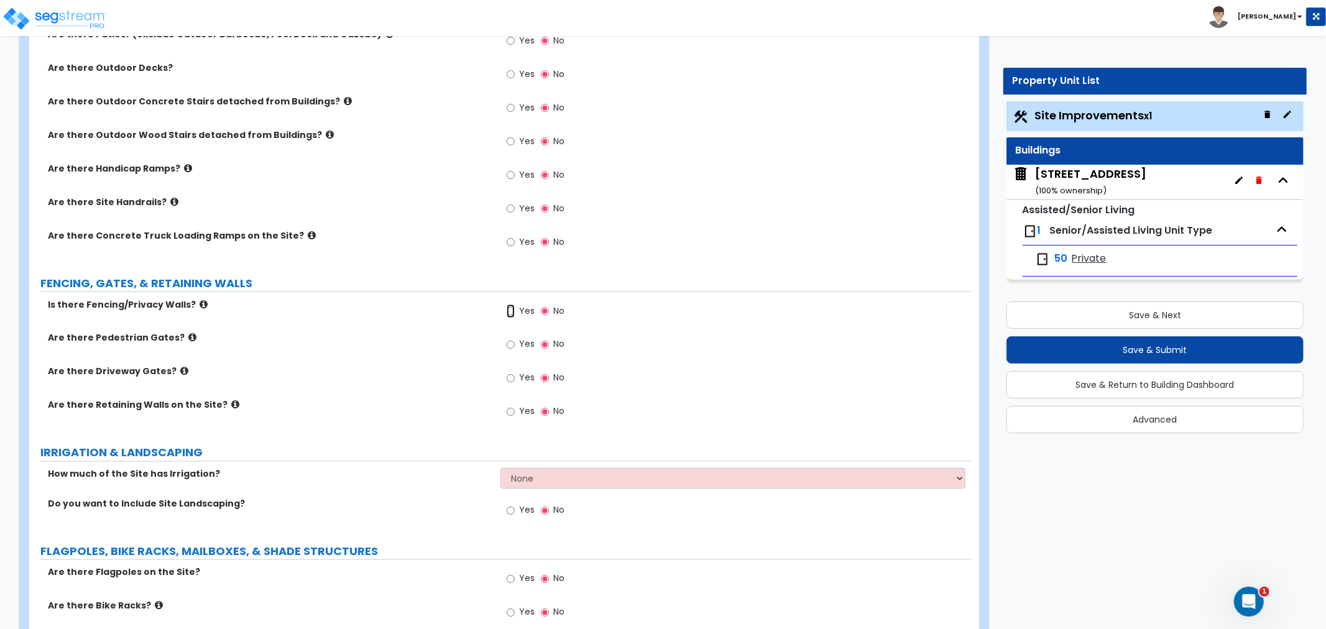
click at [512, 309] on input "Yes" at bounding box center [511, 312] width 8 height 14
radio input "true"
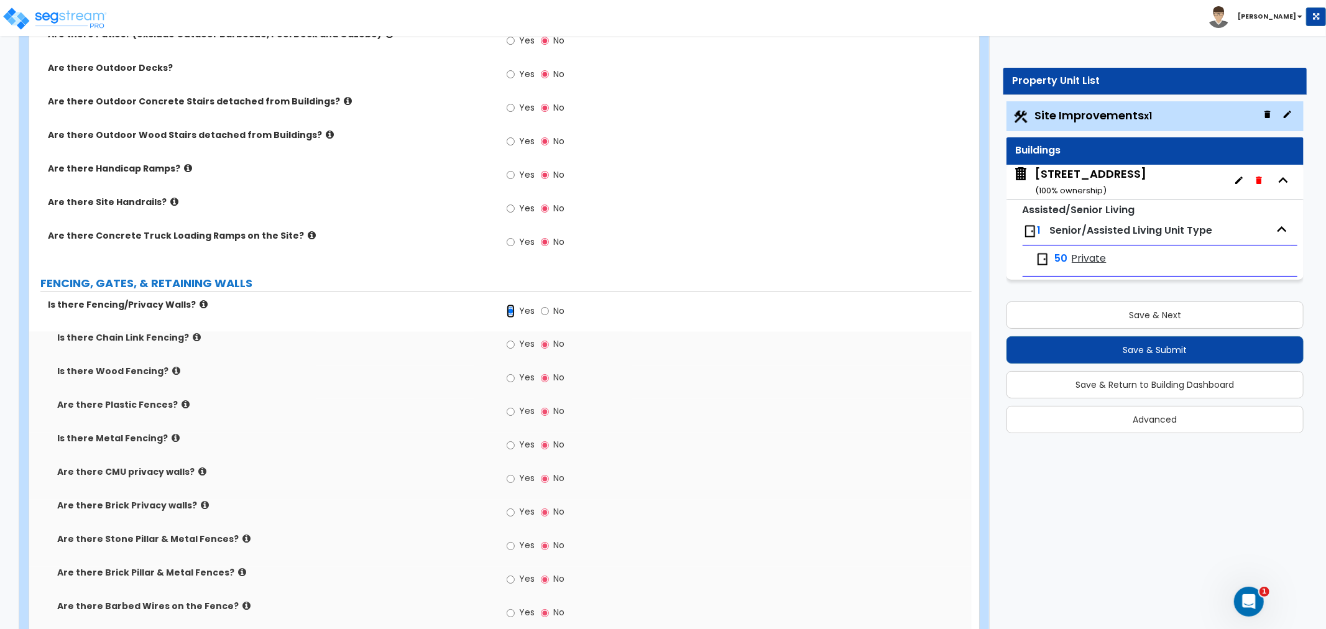
scroll to position [1727, 0]
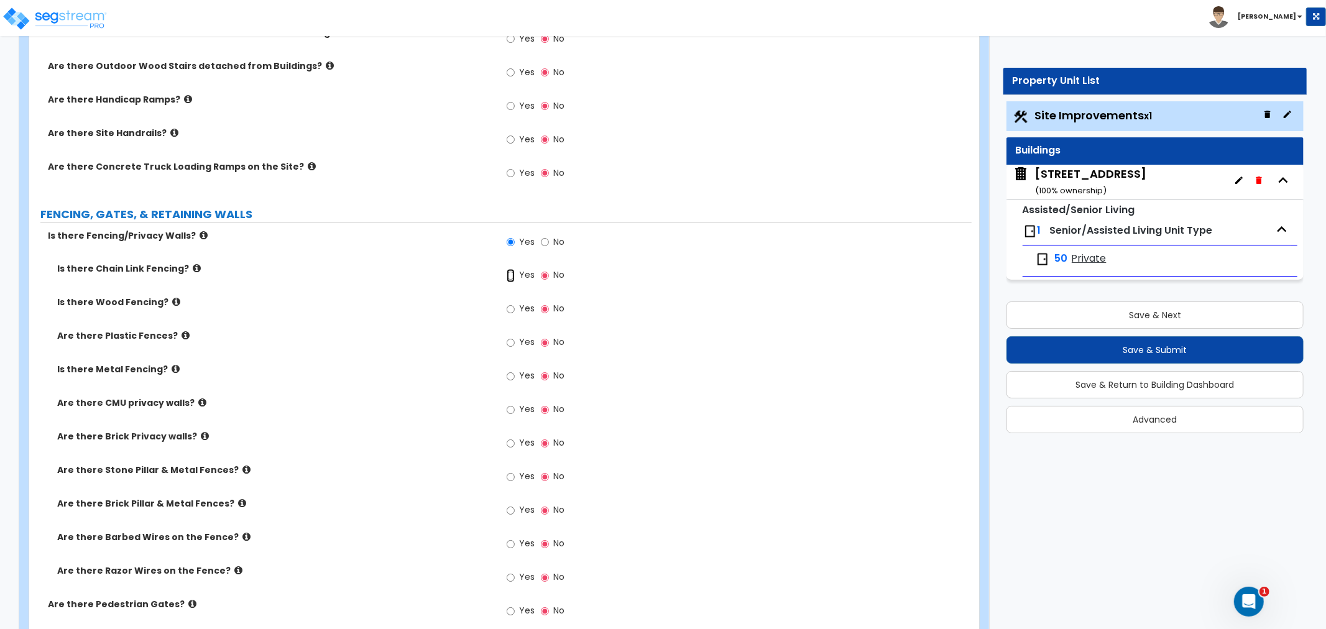
click at [511, 278] on input "Yes" at bounding box center [511, 276] width 8 height 14
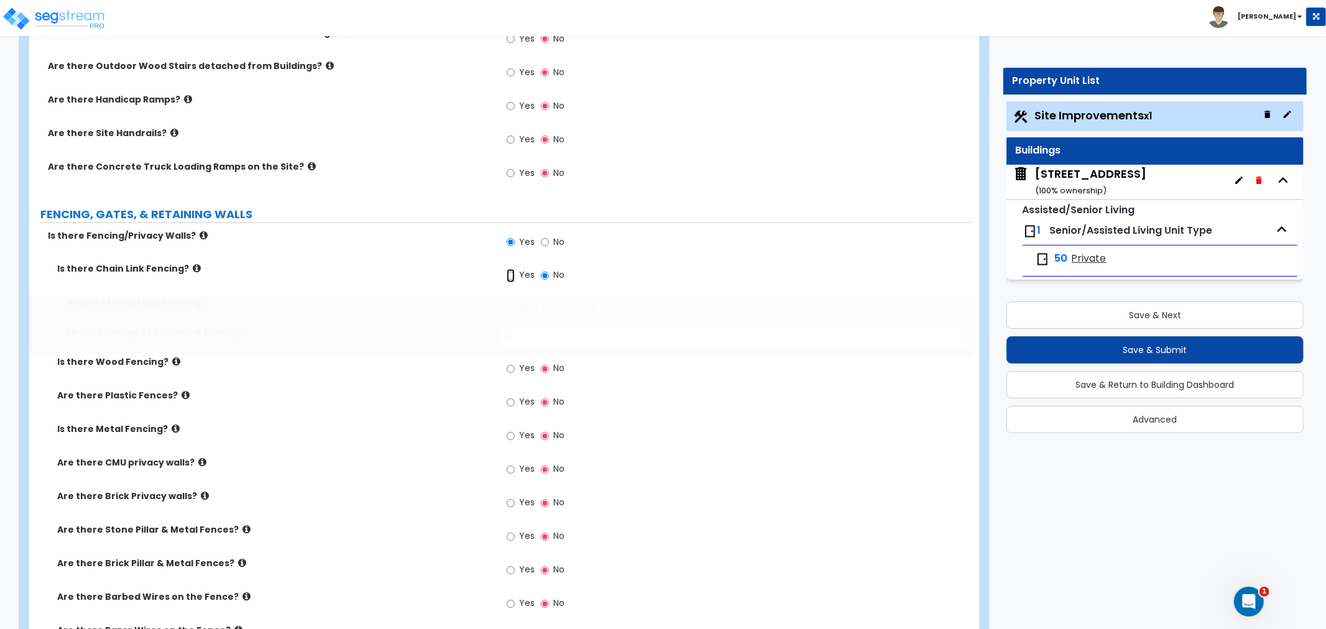
radio input "true"
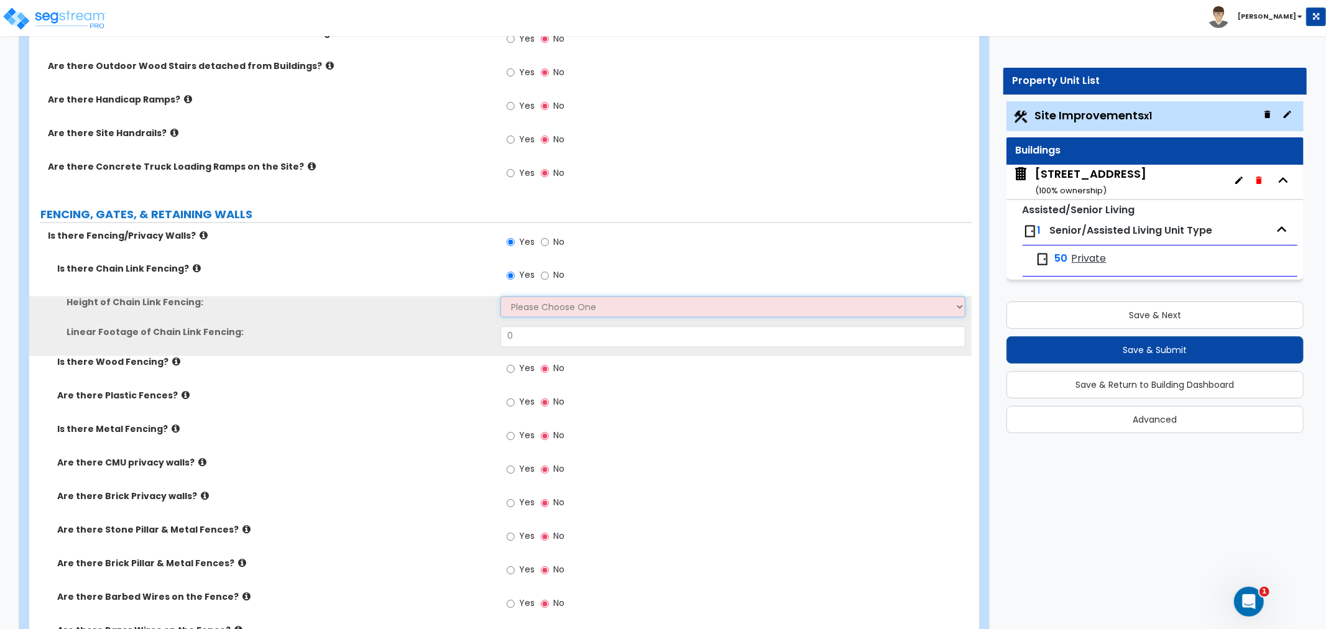
click at [518, 303] on select "Please Choose One 3 feet 4 feet 5 feet 6 feet 10 feet 12 feet" at bounding box center [733, 307] width 465 height 21
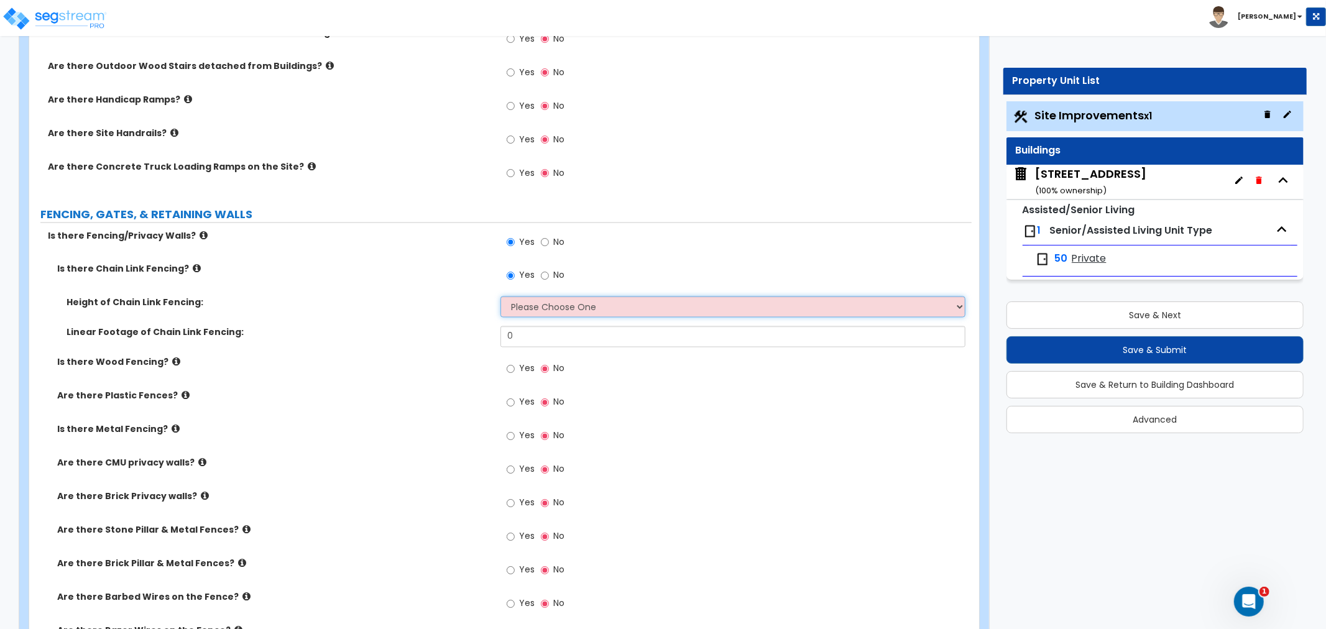
select select "4"
click at [501, 297] on select "Please Choose One 3 feet 4 feet 5 feet 6 feet 10 feet 12 feet" at bounding box center [733, 307] width 465 height 21
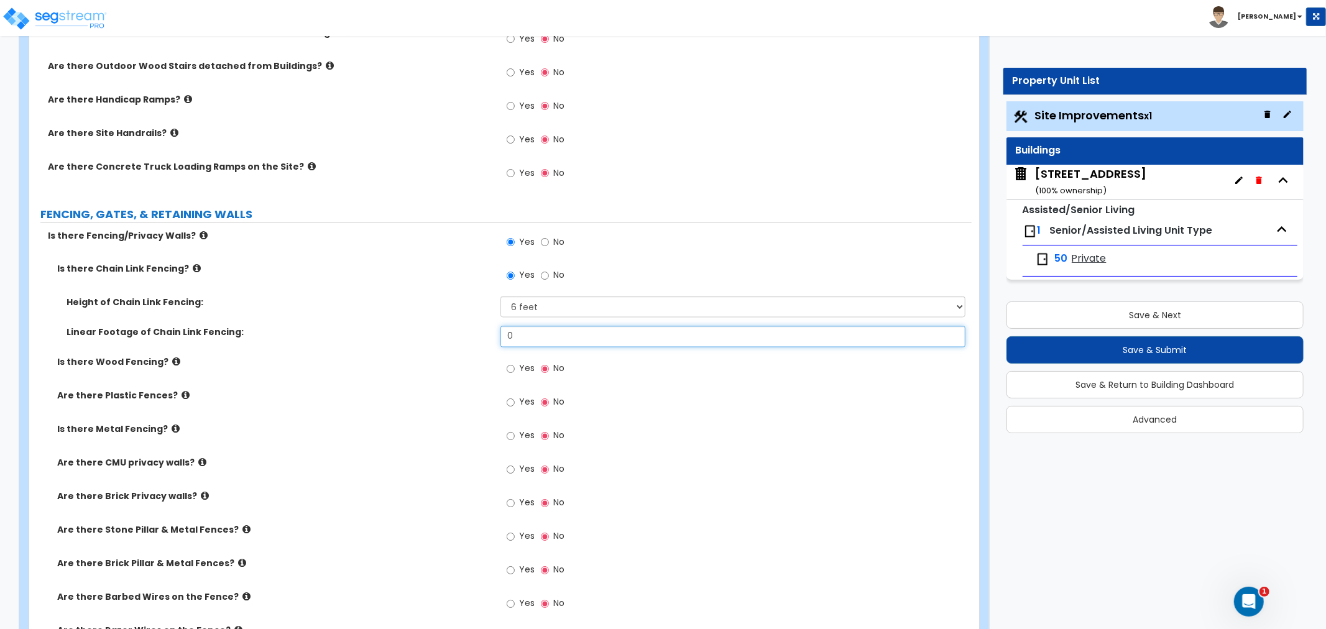
drag, startPoint x: 535, startPoint y: 331, endPoint x: 466, endPoint y: 330, distance: 69.0
click at [466, 330] on div "Linear Footage of Chain Link Fencing: 0" at bounding box center [500, 341] width 943 height 30
type input "435.7"
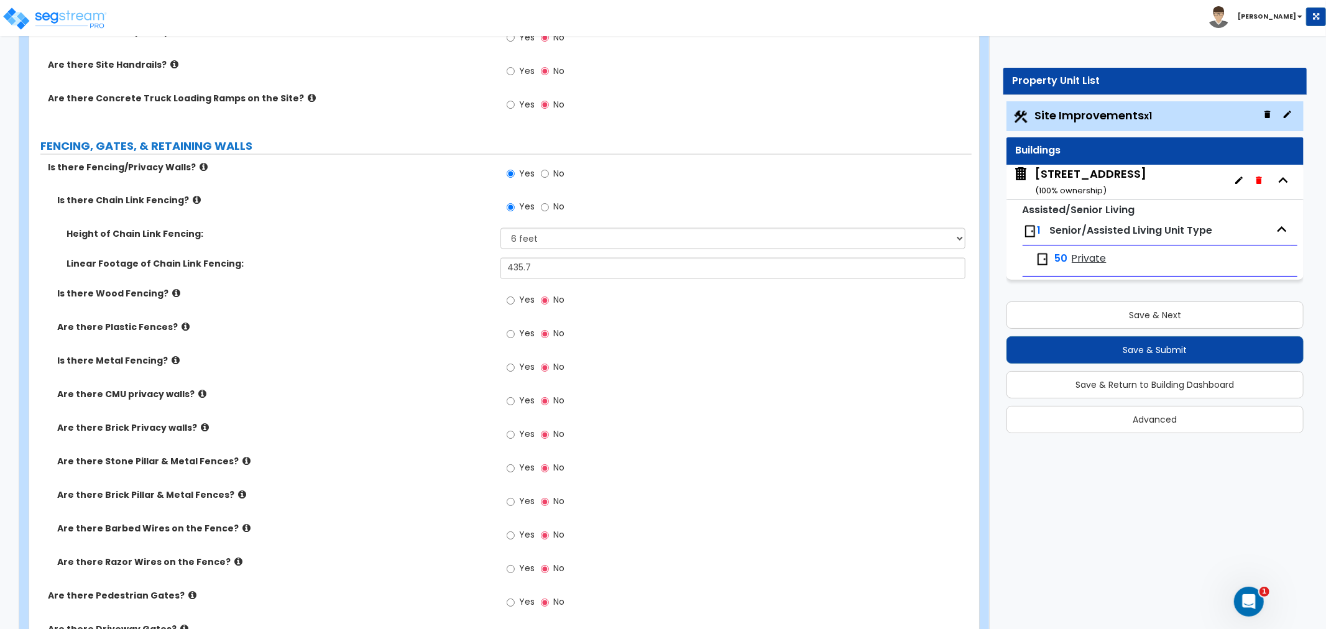
scroll to position [1796, 0]
click at [511, 301] on input "Yes" at bounding box center [511, 301] width 8 height 14
radio input "true"
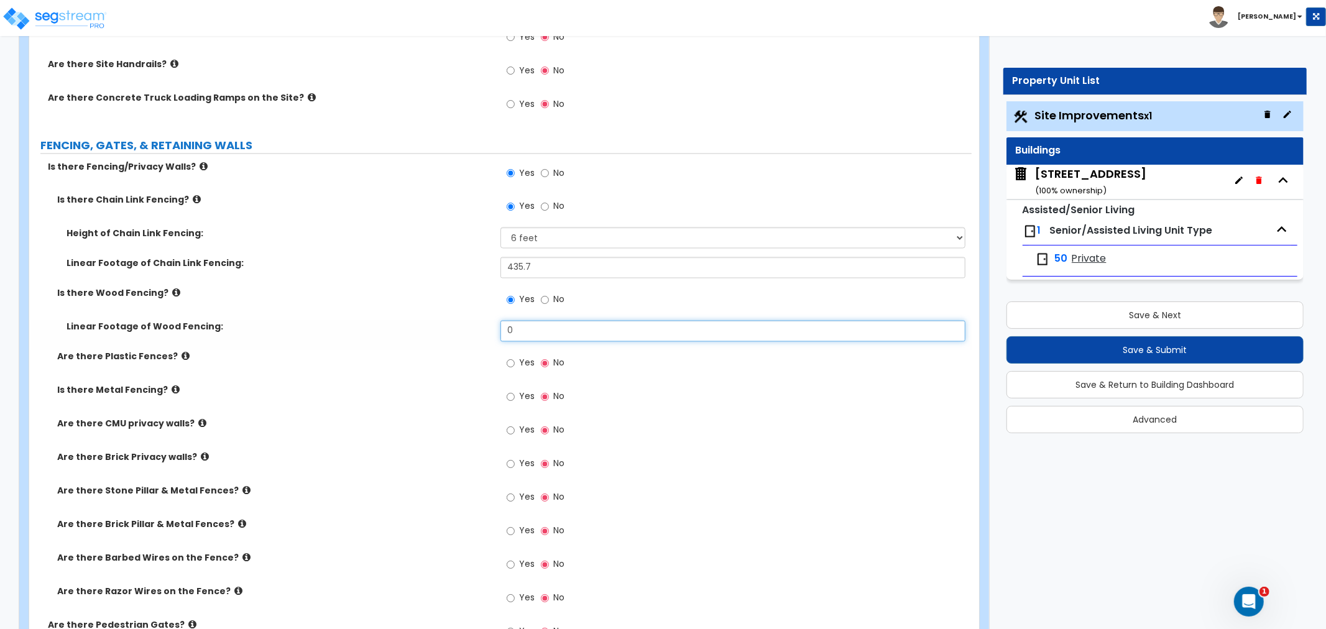
drag, startPoint x: 541, startPoint y: 330, endPoint x: 466, endPoint y: 333, distance: 74.7
click at [466, 333] on div "Linear Footage of Wood Fencing: 0" at bounding box center [500, 336] width 943 height 30
type input "174"
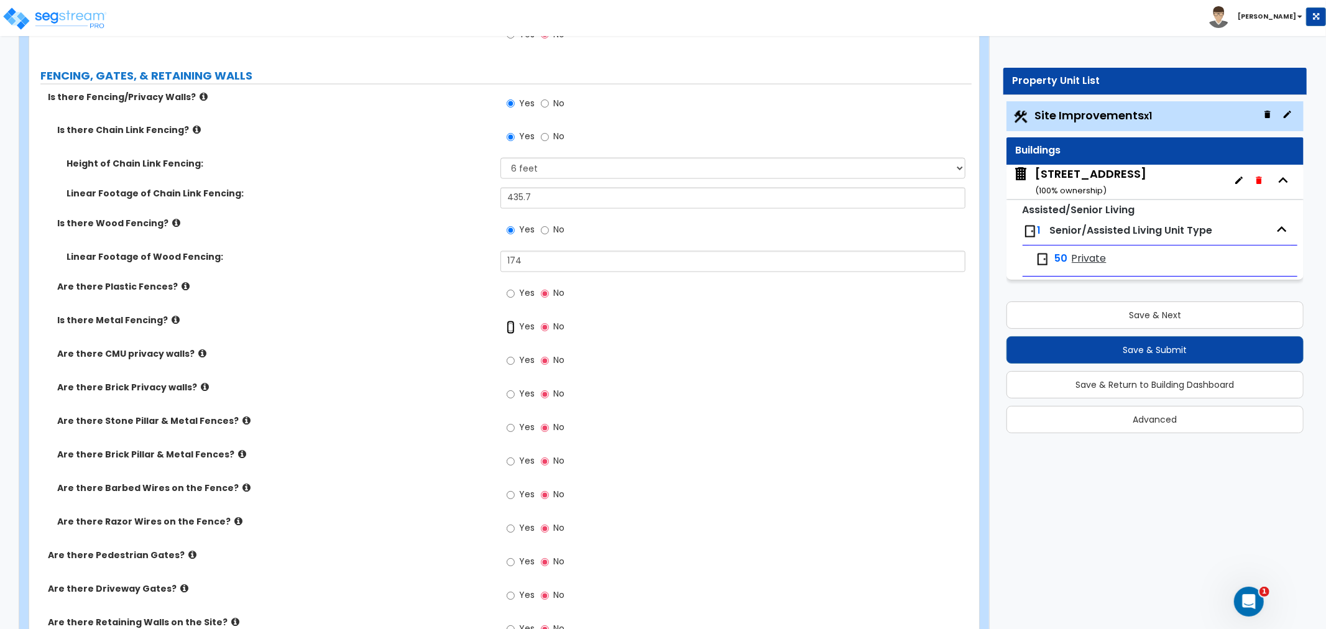
click at [511, 325] on input "Yes" at bounding box center [511, 328] width 8 height 14
radio input "true"
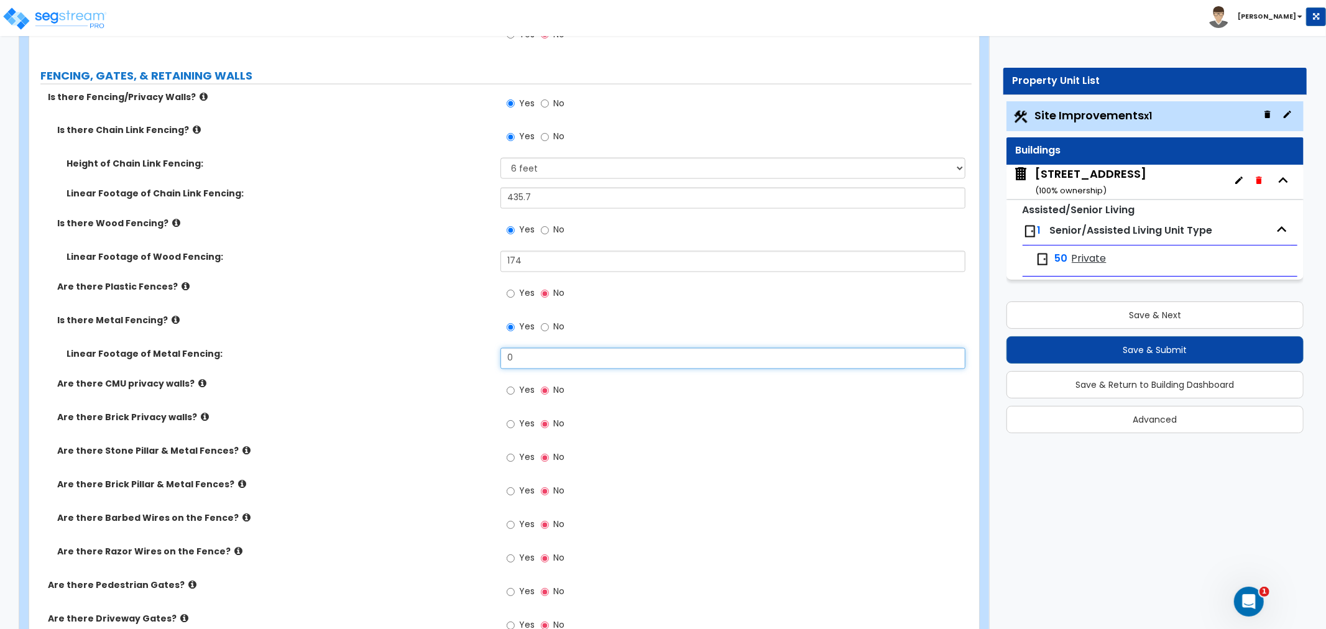
drag, startPoint x: 529, startPoint y: 355, endPoint x: 451, endPoint y: 358, distance: 77.8
click at [451, 358] on div "Linear Footage of Metal Fencing: 0" at bounding box center [500, 363] width 943 height 30
type input "128"
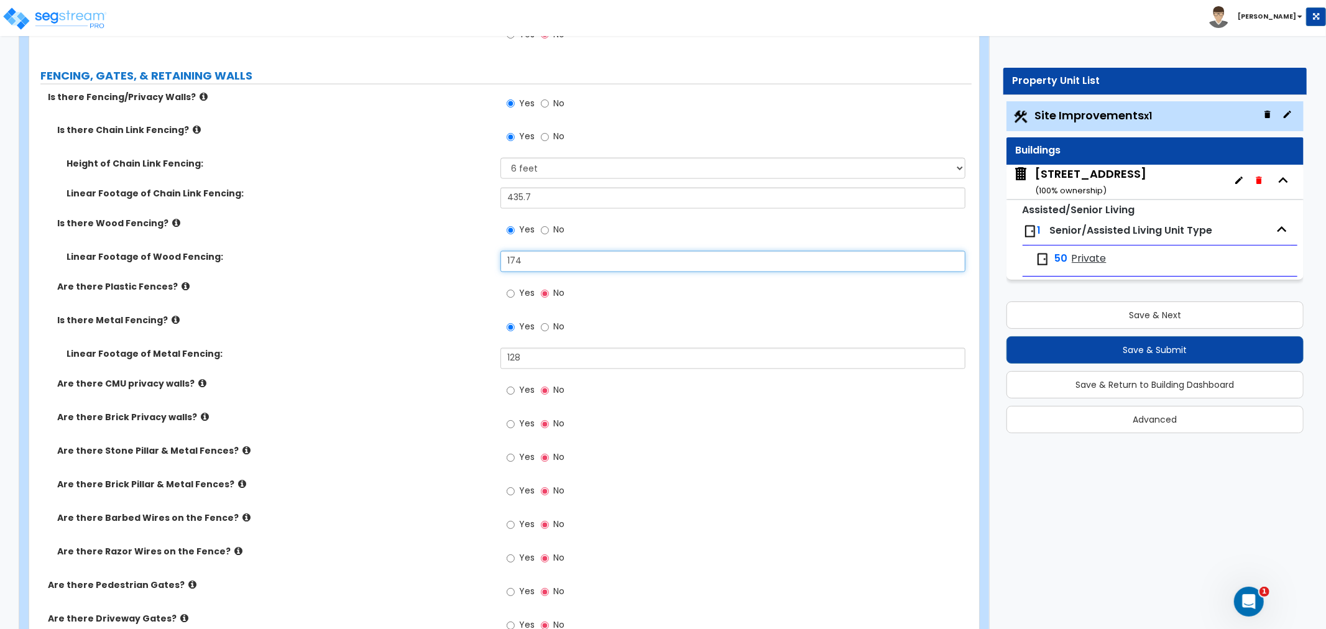
drag, startPoint x: 543, startPoint y: 259, endPoint x: 463, endPoint y: 262, distance: 79.6
click at [463, 262] on div "Linear Footage of Wood Fencing: 174" at bounding box center [500, 266] width 943 height 30
type input "220.8"
click at [437, 348] on label "Linear Footage of Metal Fencing:" at bounding box center [279, 354] width 425 height 12
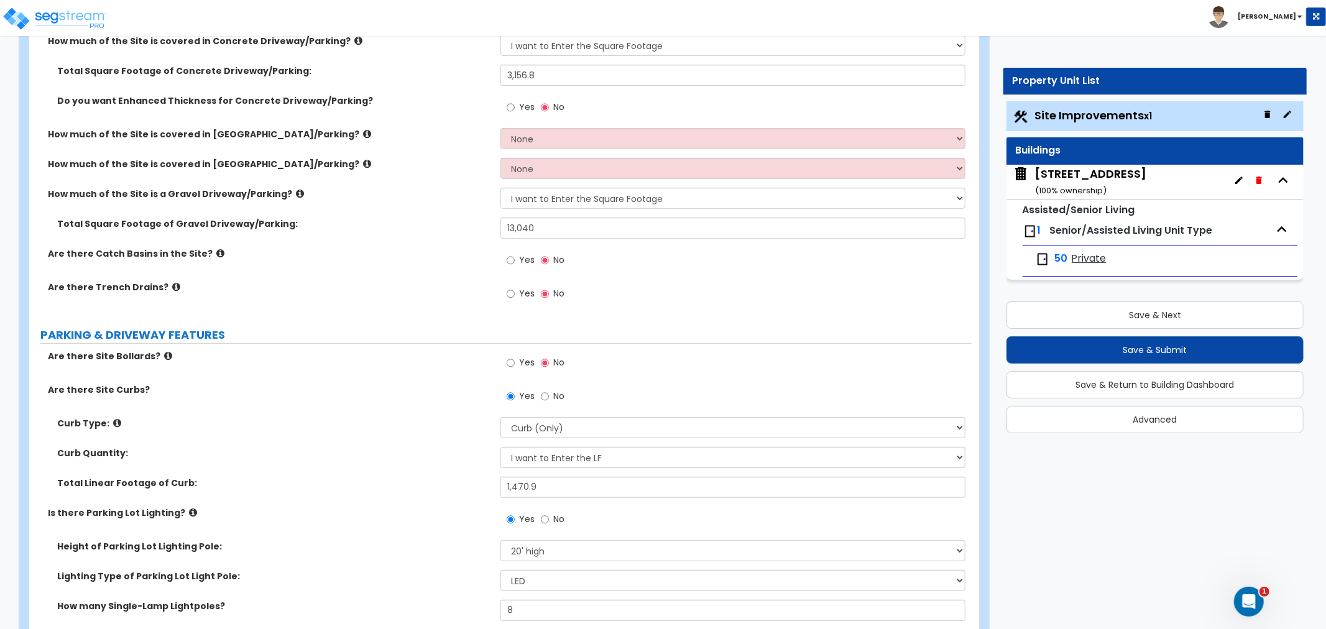
scroll to position [345, 0]
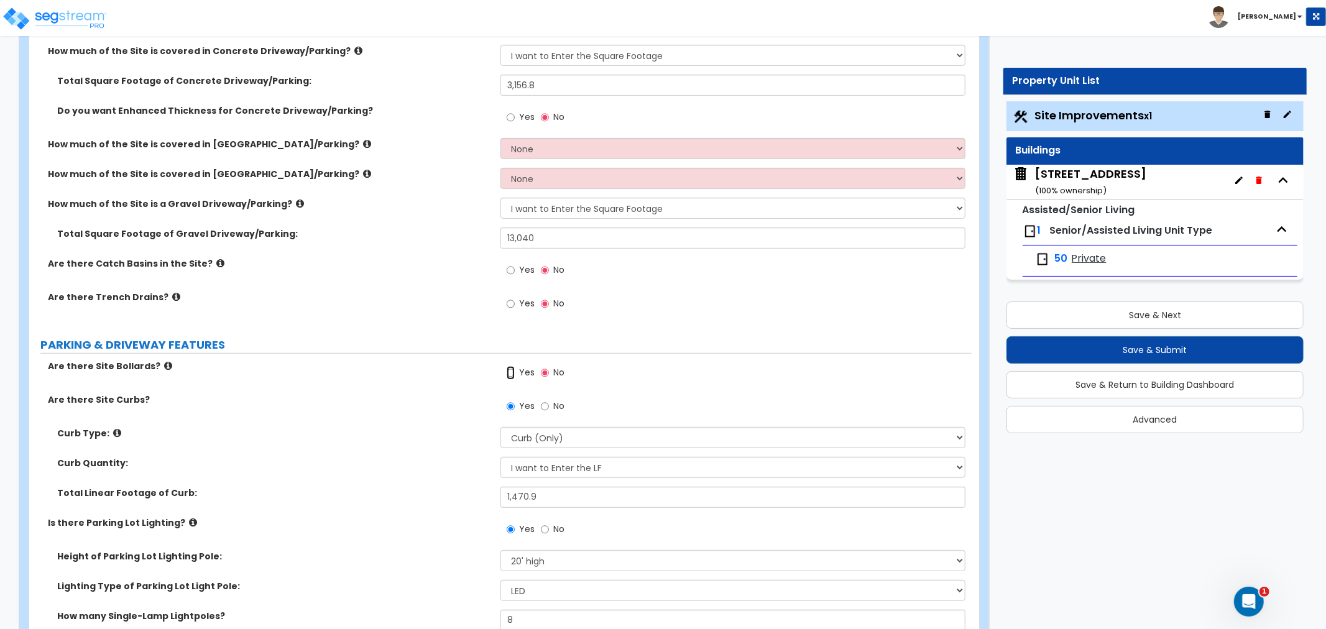
click at [512, 373] on input "Yes" at bounding box center [511, 373] width 8 height 14
radio input "true"
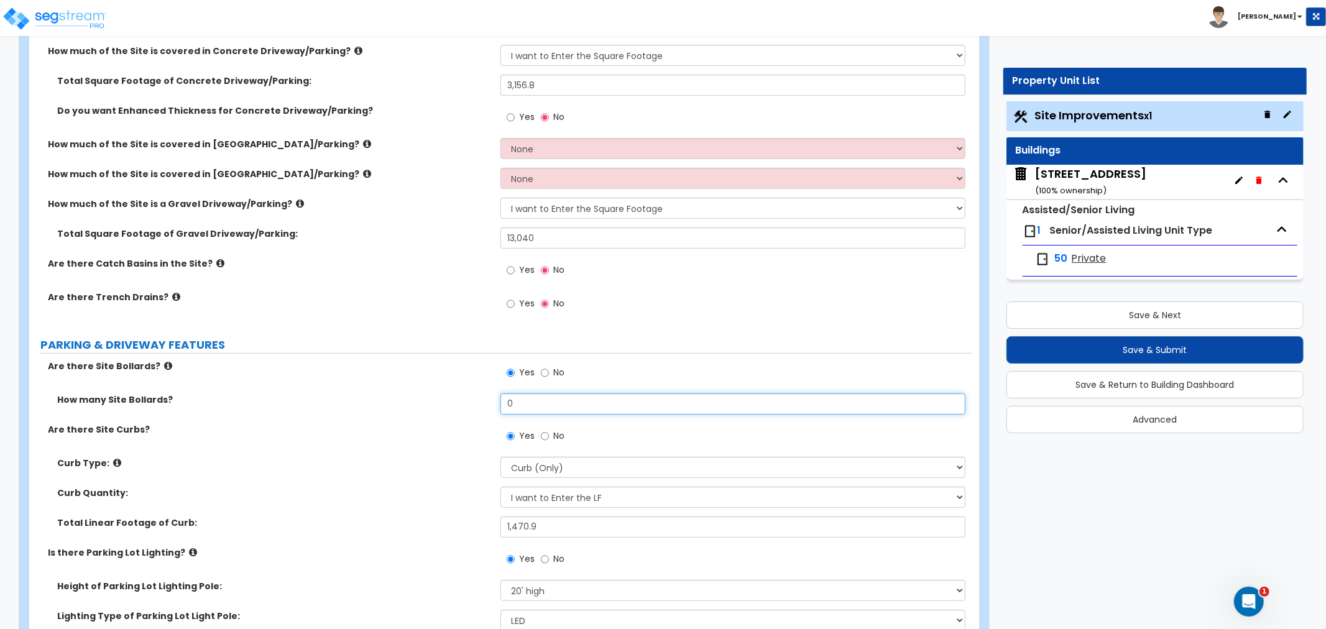
drag, startPoint x: 525, startPoint y: 405, endPoint x: 500, endPoint y: 401, distance: 25.8
click at [501, 401] on input "0" at bounding box center [733, 404] width 465 height 21
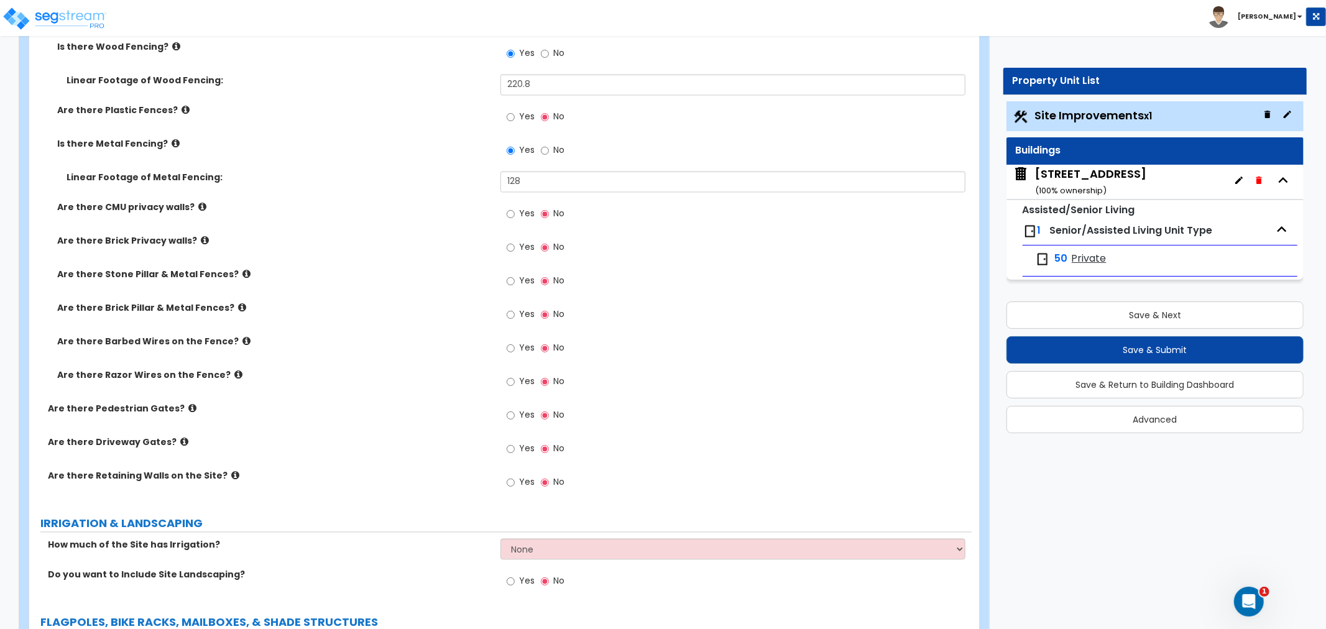
scroll to position [2142, 0]
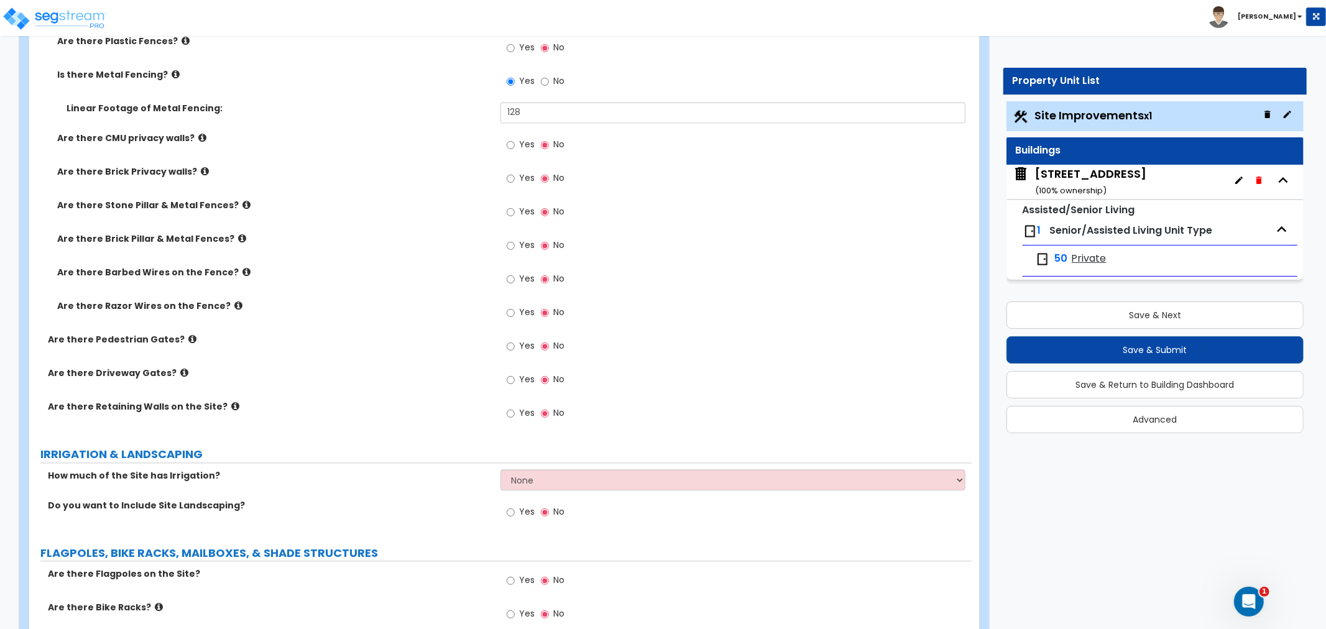
type input "2"
click at [188, 335] on icon at bounding box center [192, 339] width 8 height 9
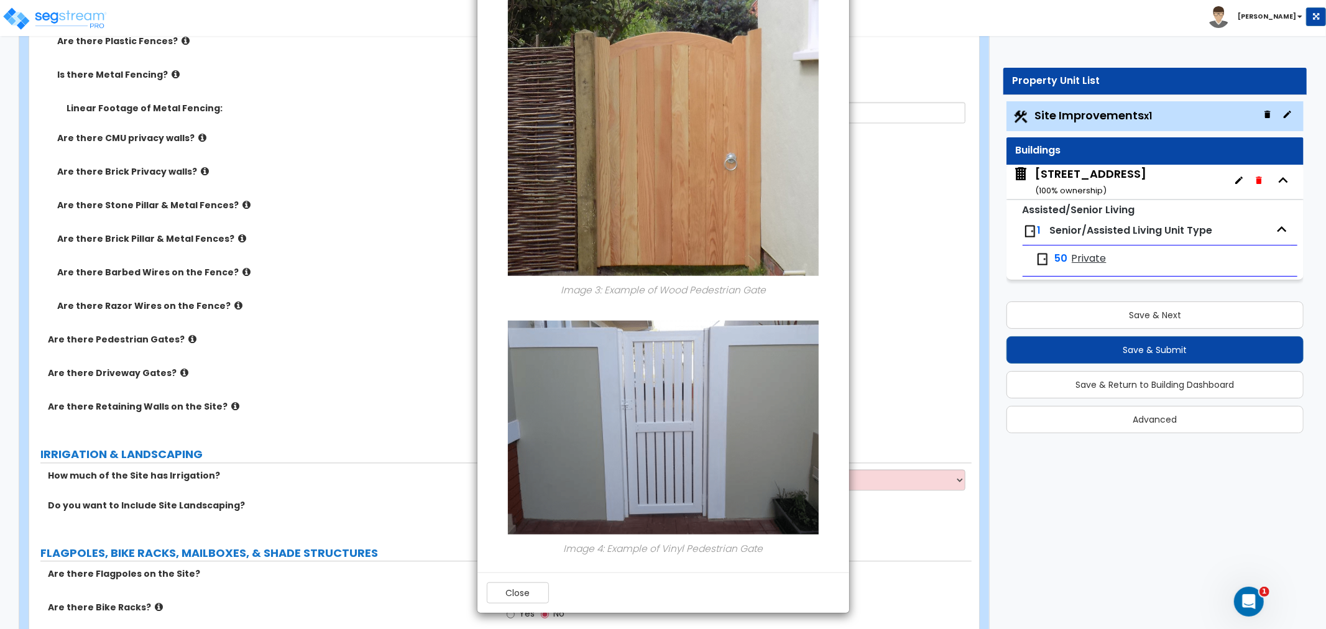
scroll to position [849, 0]
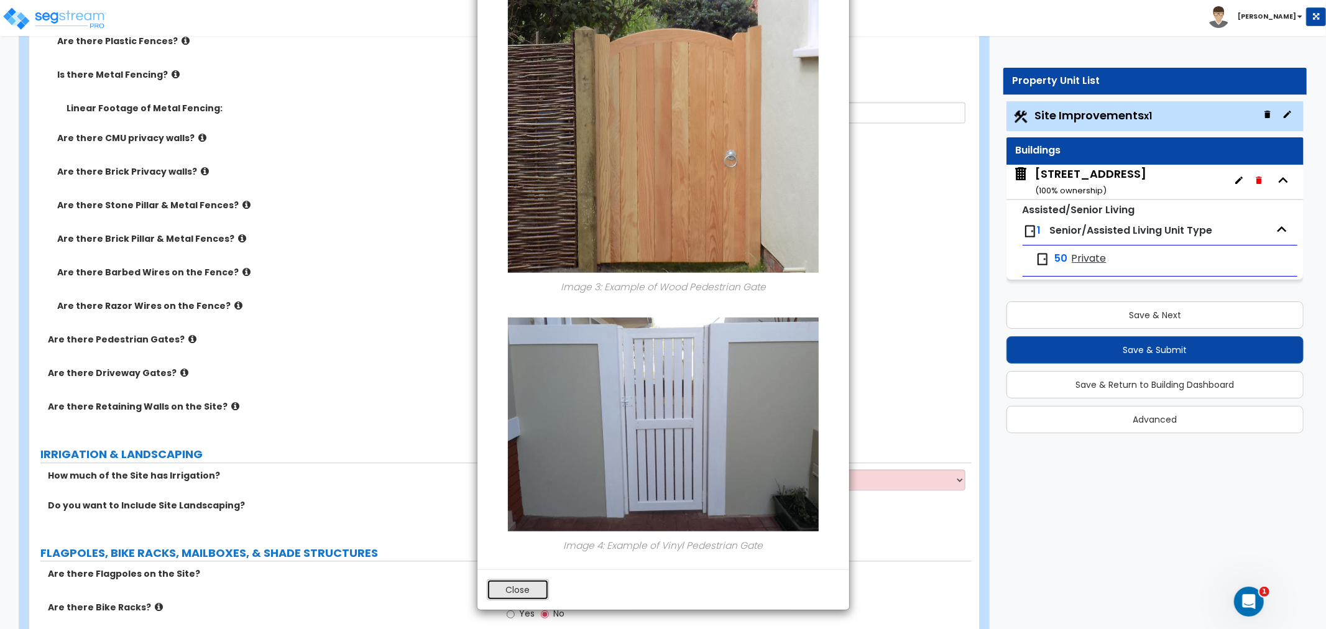
click at [526, 588] on button "Close" at bounding box center [518, 590] width 62 height 21
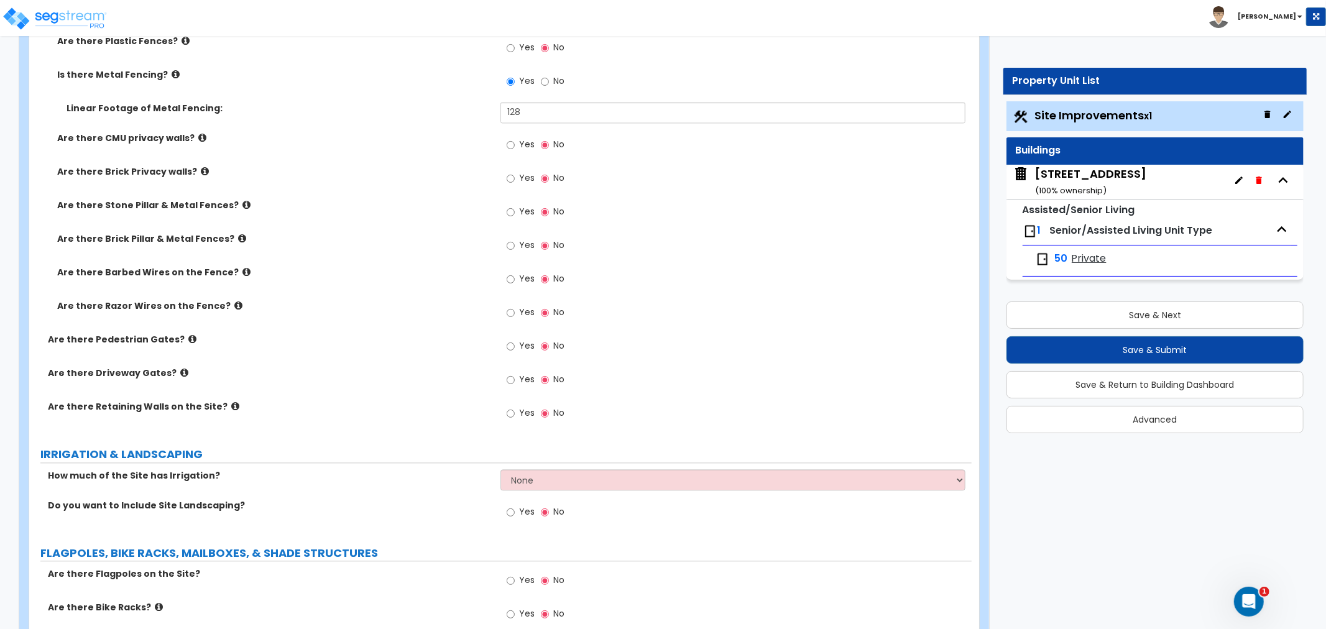
scroll to position [2211, 0]
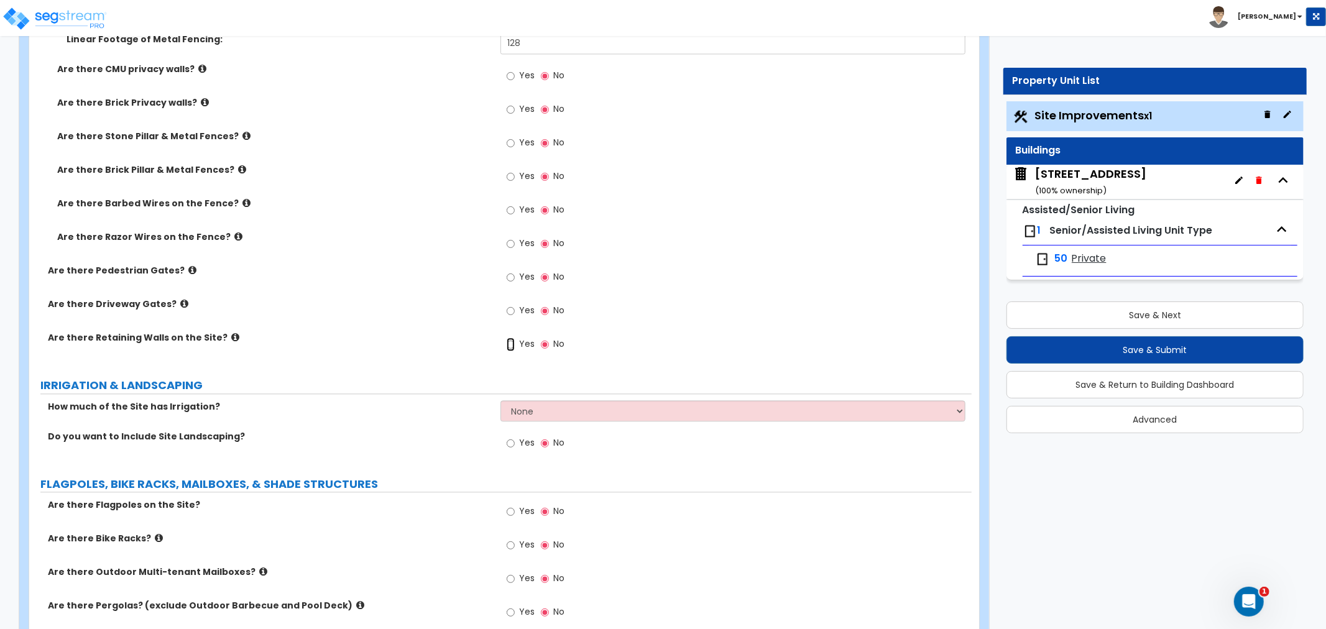
click at [511, 343] on input "Yes" at bounding box center [511, 345] width 8 height 14
radio input "true"
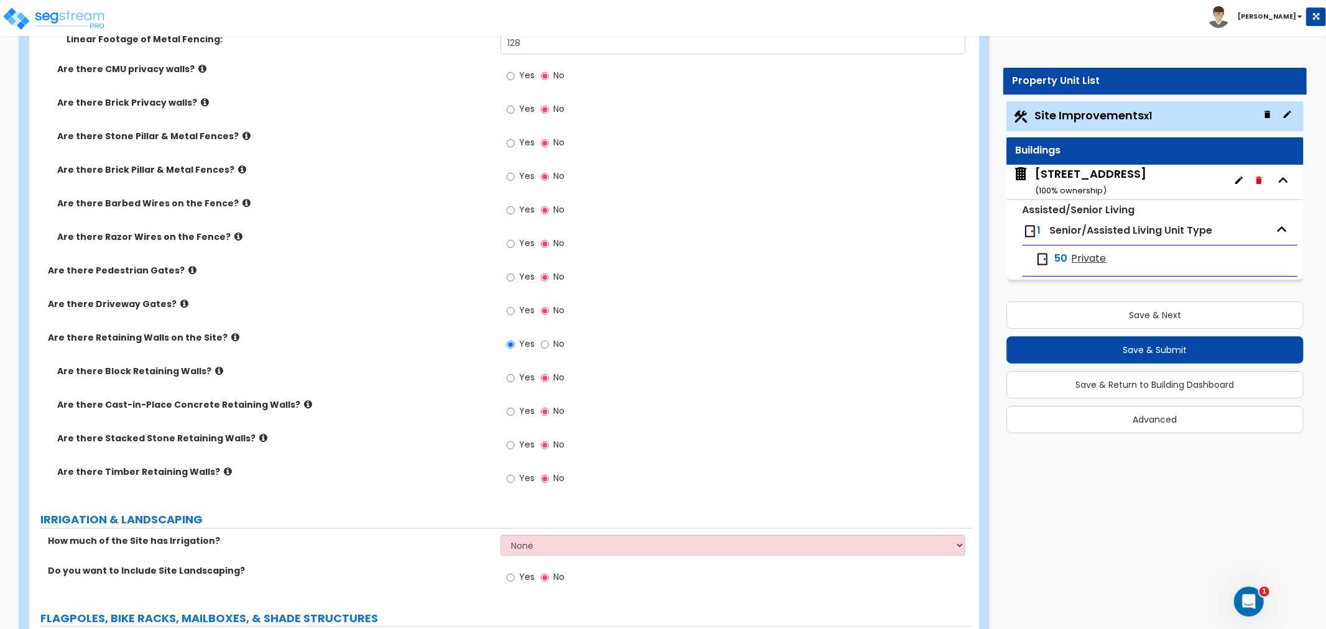
click at [215, 369] on icon at bounding box center [219, 370] width 8 height 9
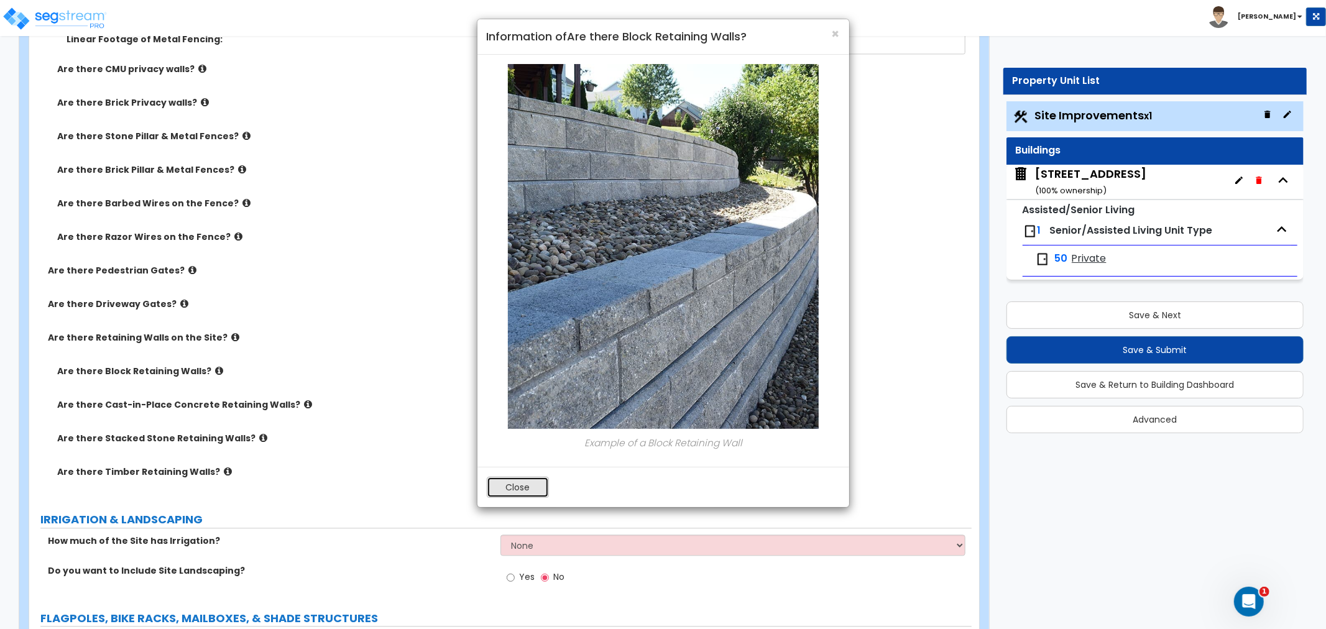
click at [539, 496] on button "Close" at bounding box center [518, 487] width 62 height 21
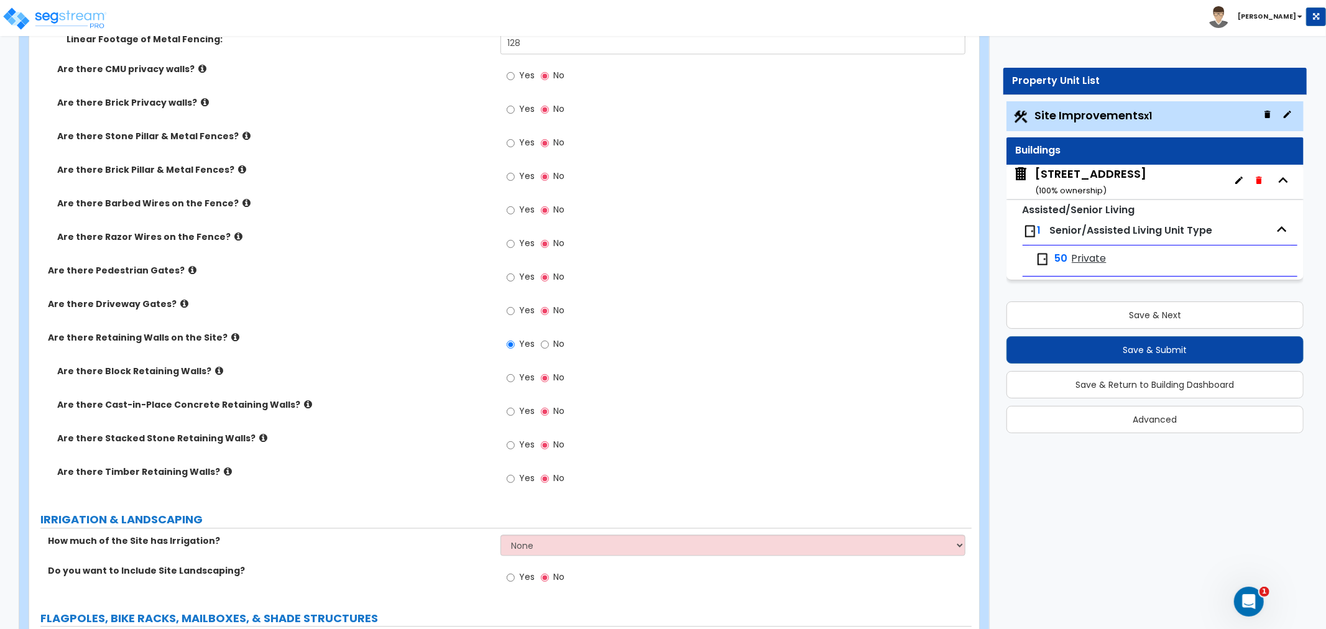
click at [304, 404] on icon at bounding box center [308, 404] width 8 height 9
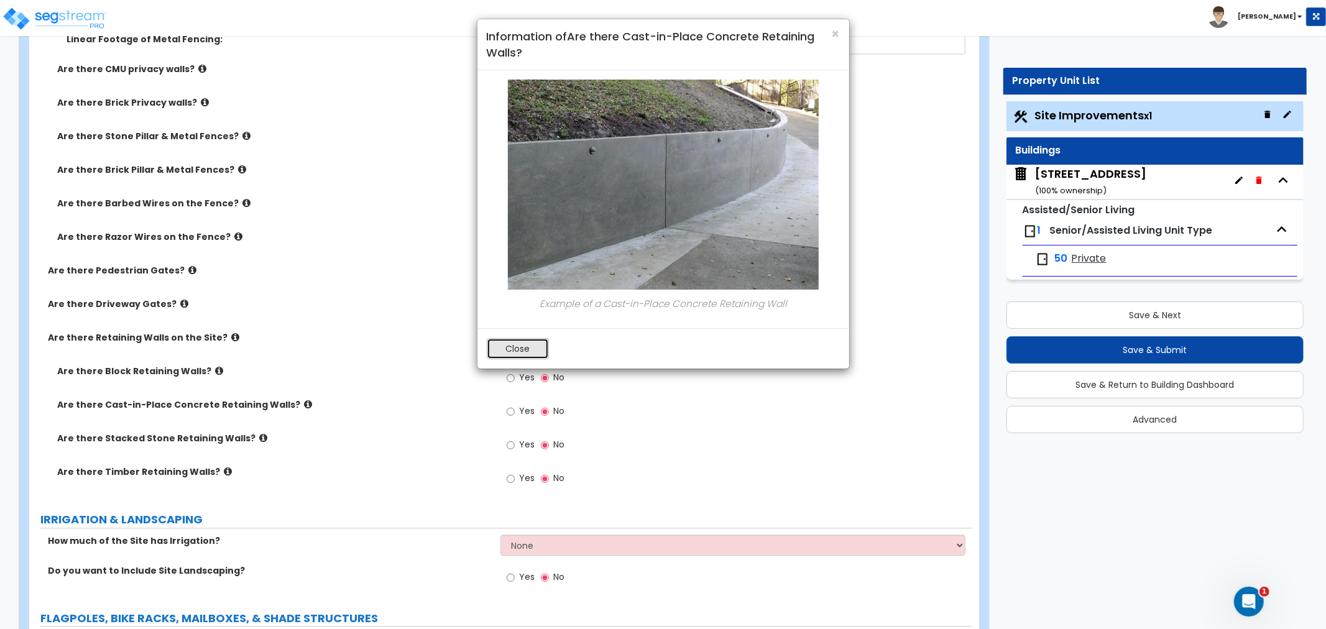
click at [538, 349] on button "Close" at bounding box center [518, 348] width 62 height 21
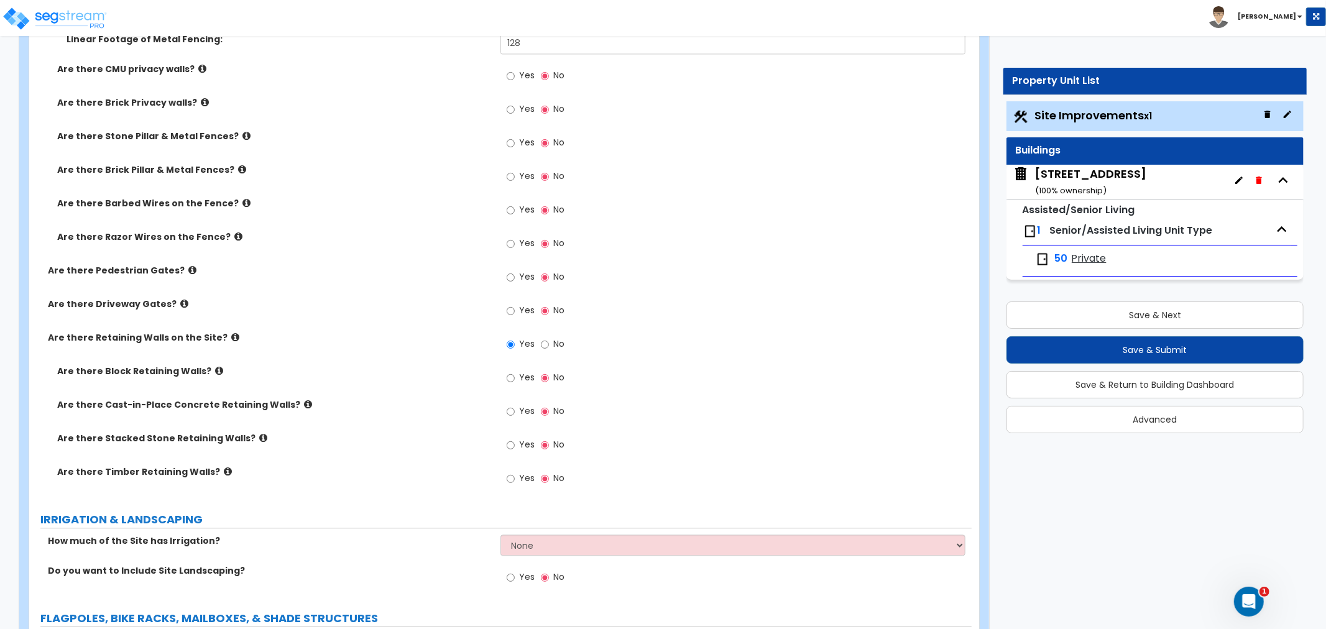
click at [213, 368] on label "Are there Block Retaining Walls?" at bounding box center [274, 371] width 434 height 12
click at [213, 371] on label "Are there Block Retaining Walls?" at bounding box center [274, 371] width 434 height 12
click at [215, 371] on icon at bounding box center [219, 370] width 8 height 9
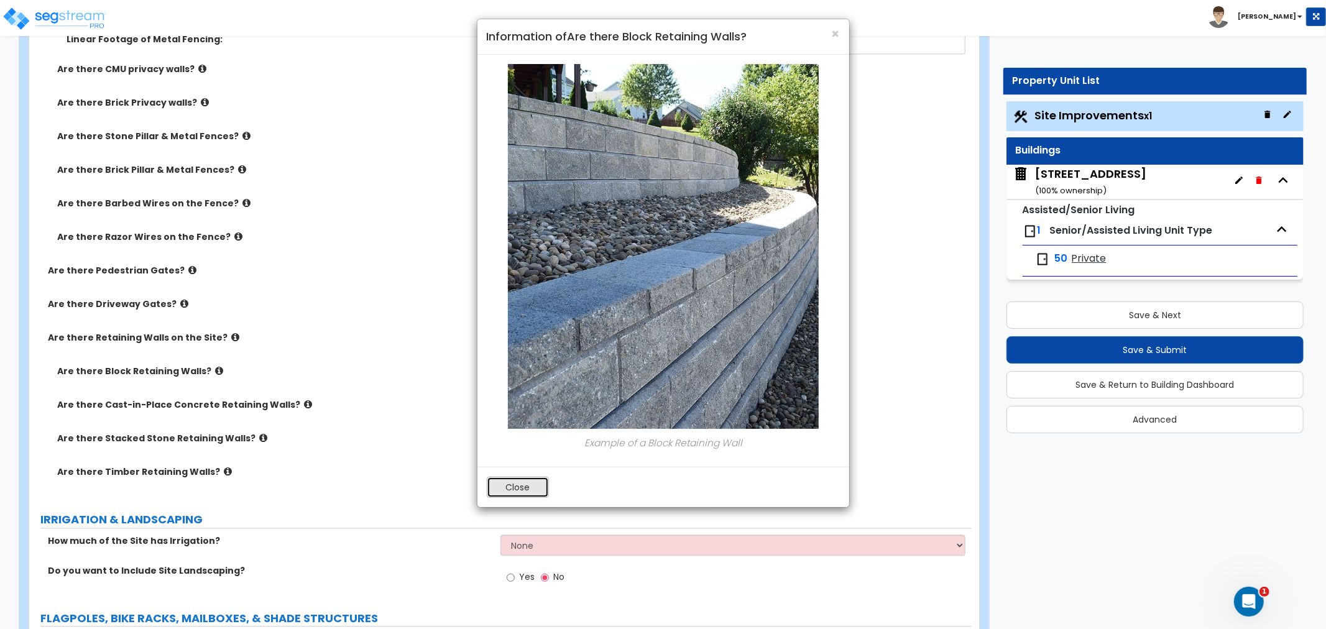
click at [516, 485] on button "Close" at bounding box center [518, 487] width 62 height 21
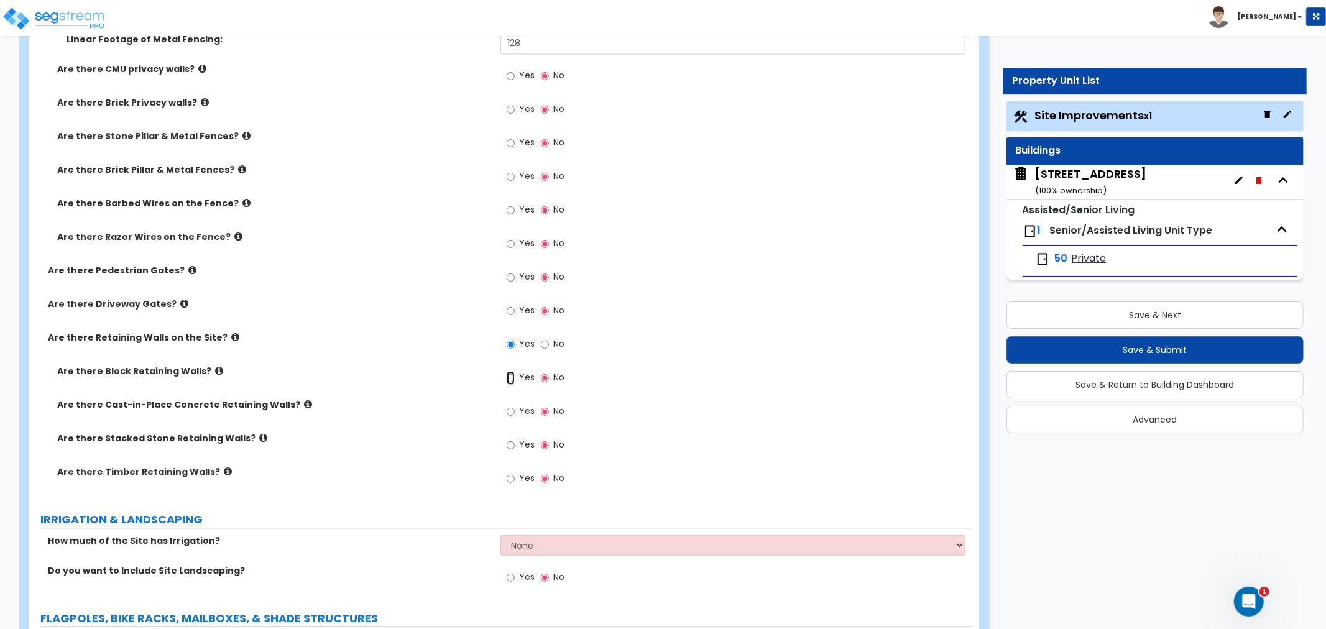
click at [510, 373] on input "Yes" at bounding box center [511, 378] width 8 height 14
radio input "true"
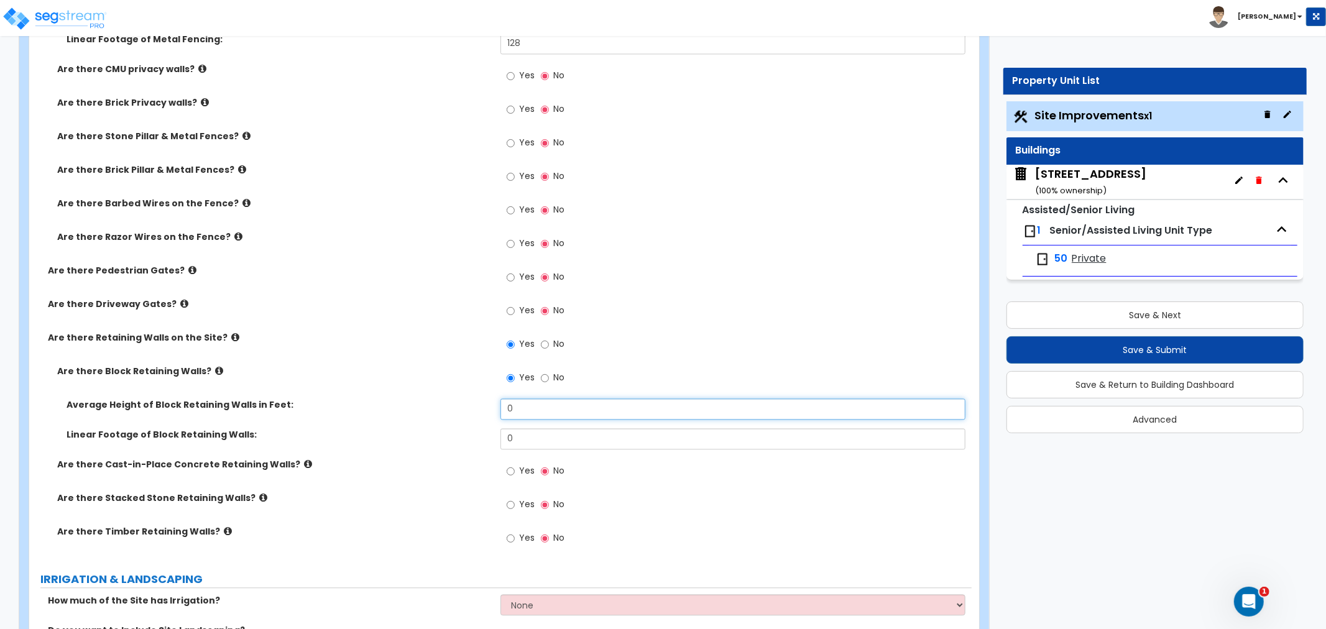
drag, startPoint x: 535, startPoint y: 409, endPoint x: 451, endPoint y: 411, distance: 84.0
click at [451, 411] on div "Average Height of Block Retaining Walls in Feet: 0" at bounding box center [500, 414] width 943 height 30
drag, startPoint x: 519, startPoint y: 433, endPoint x: 468, endPoint y: 434, distance: 50.4
click at [468, 434] on div "Linear Footage of Block Retaining Walls: 0" at bounding box center [500, 443] width 943 height 30
type input "141"
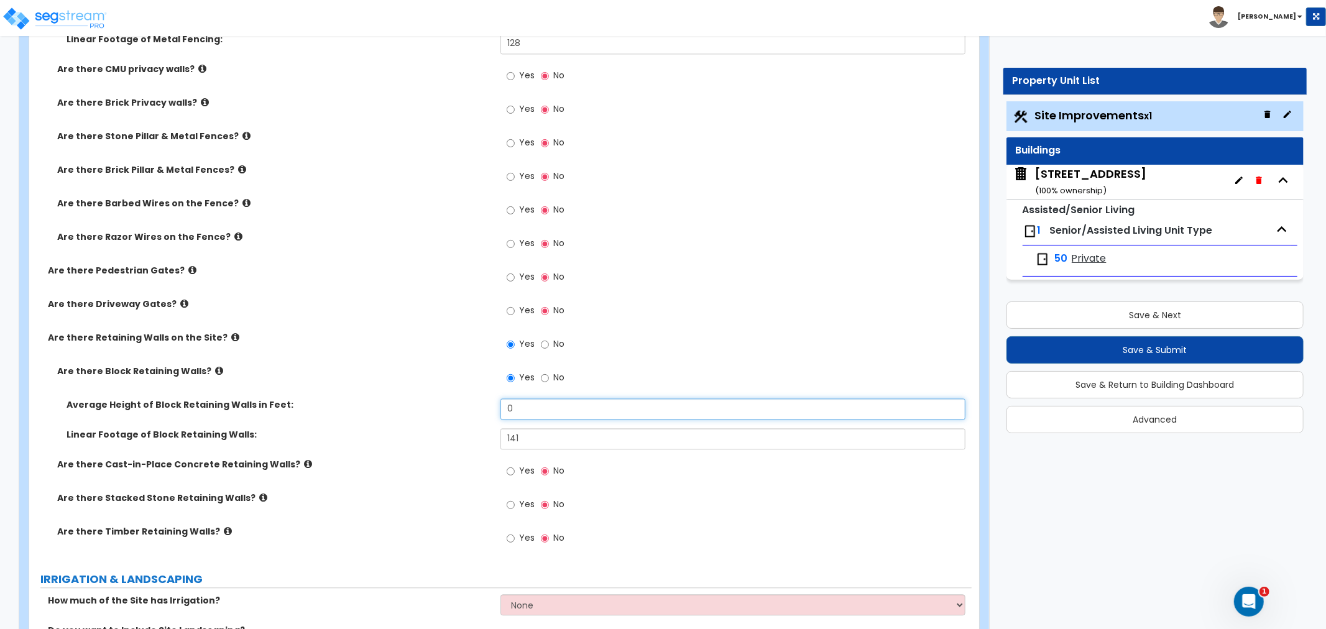
drag, startPoint x: 530, startPoint y: 402, endPoint x: 473, endPoint y: 415, distance: 58.5
click at [473, 415] on div "Average Height of Block Retaining Walls in Feet: 0" at bounding box center [500, 414] width 943 height 30
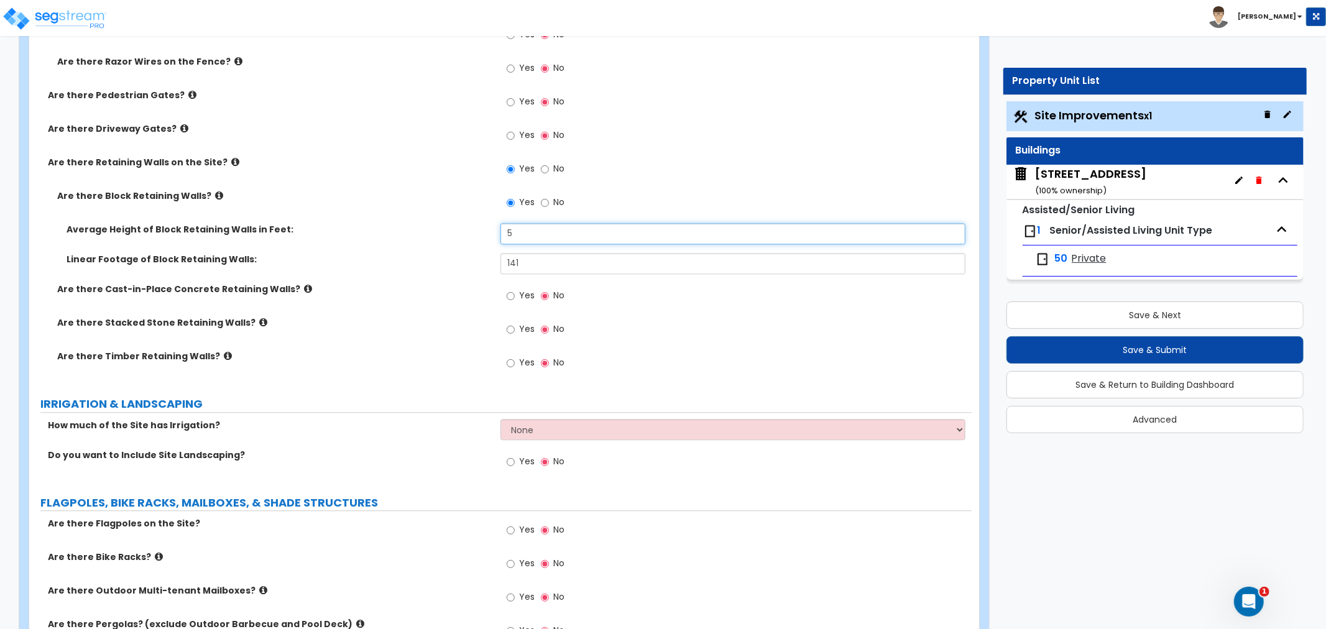
scroll to position [2418, 0]
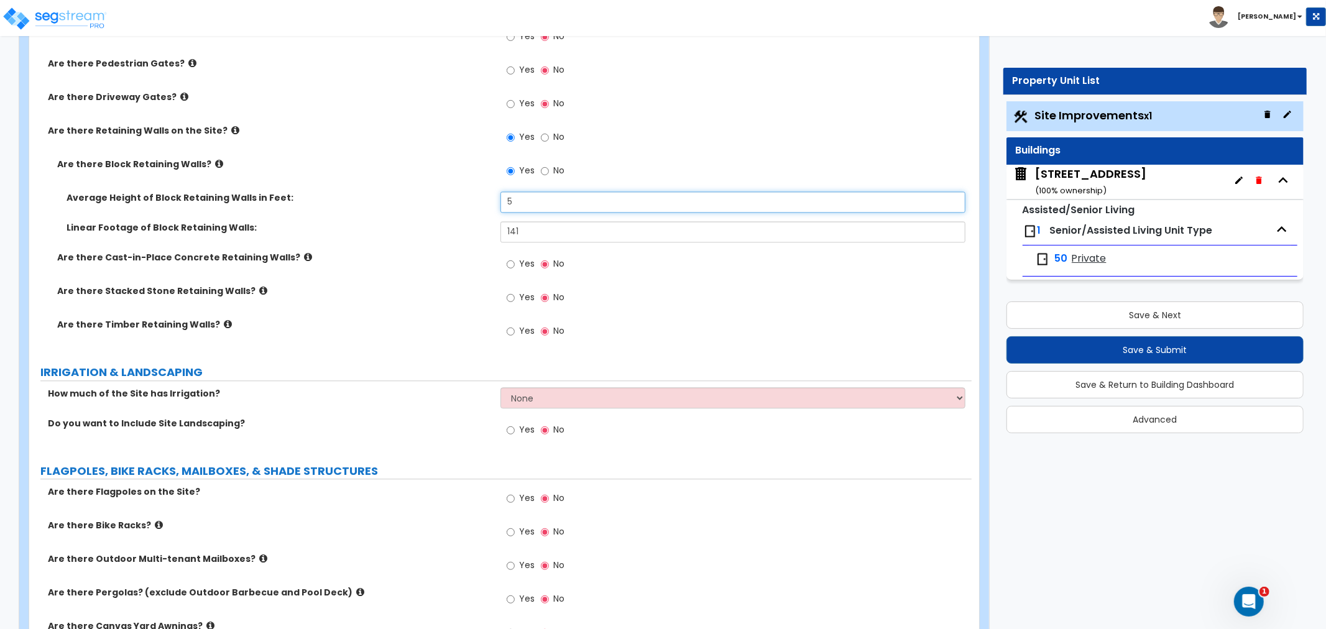
type input "5"
click at [259, 288] on icon at bounding box center [263, 290] width 8 height 9
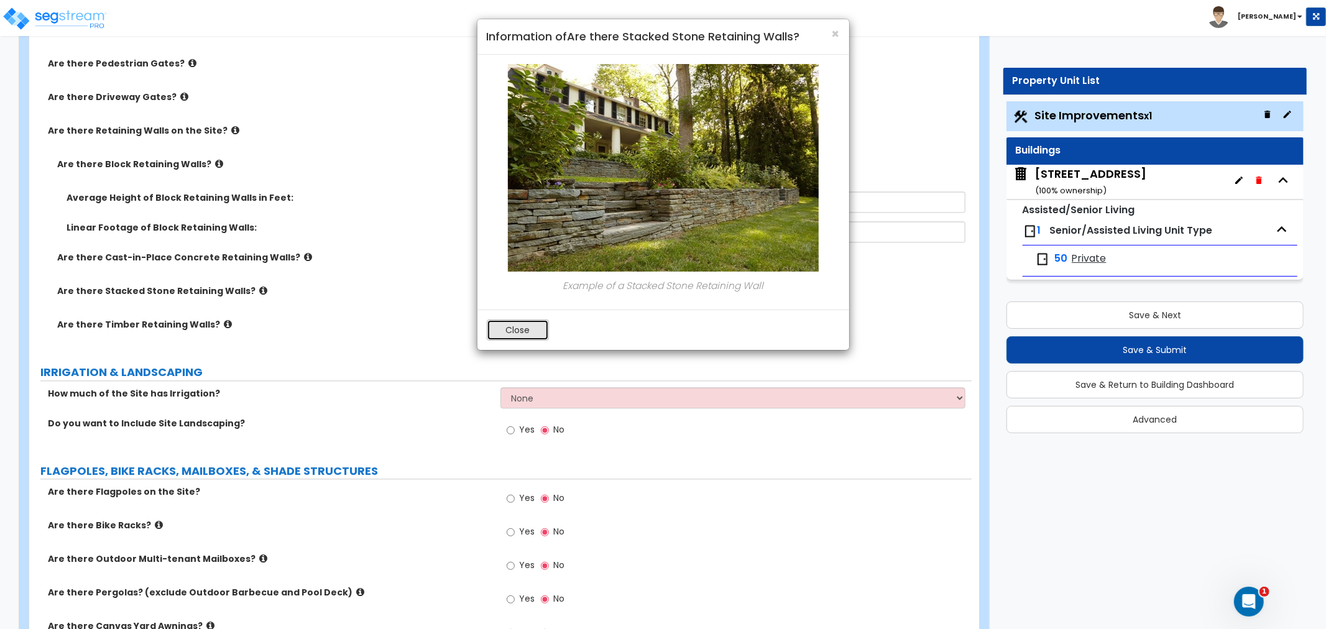
click at [527, 330] on button "Close" at bounding box center [518, 330] width 62 height 21
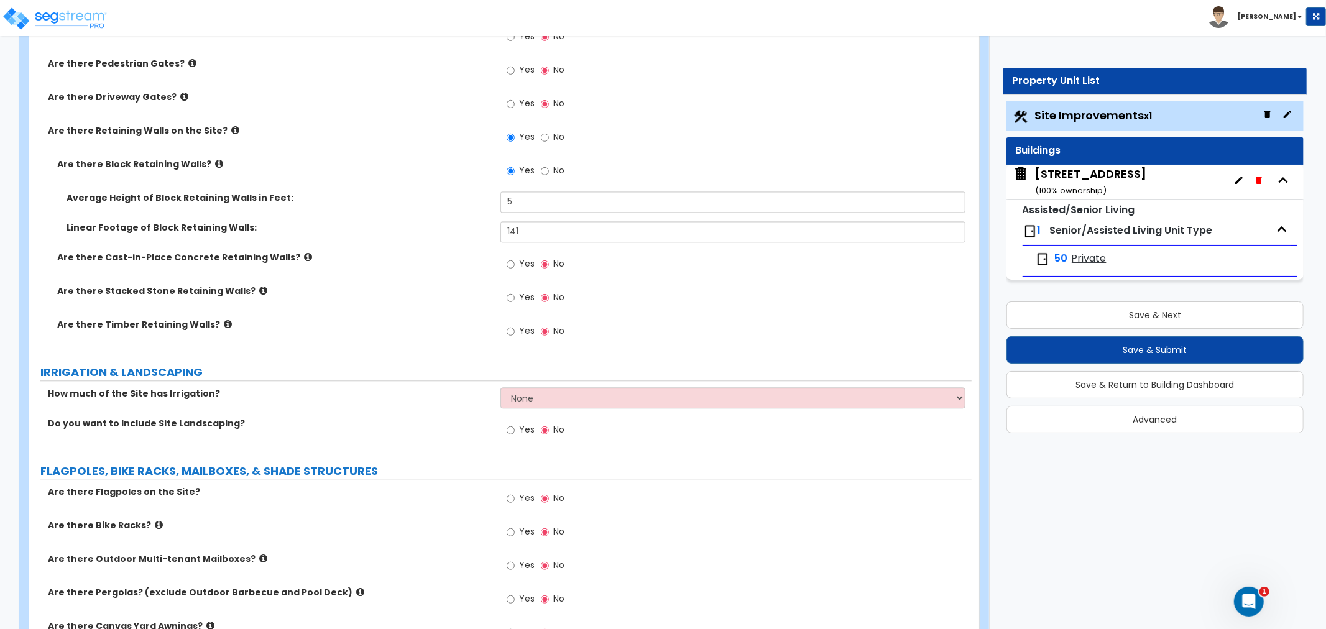
click at [224, 323] on icon at bounding box center [228, 324] width 8 height 9
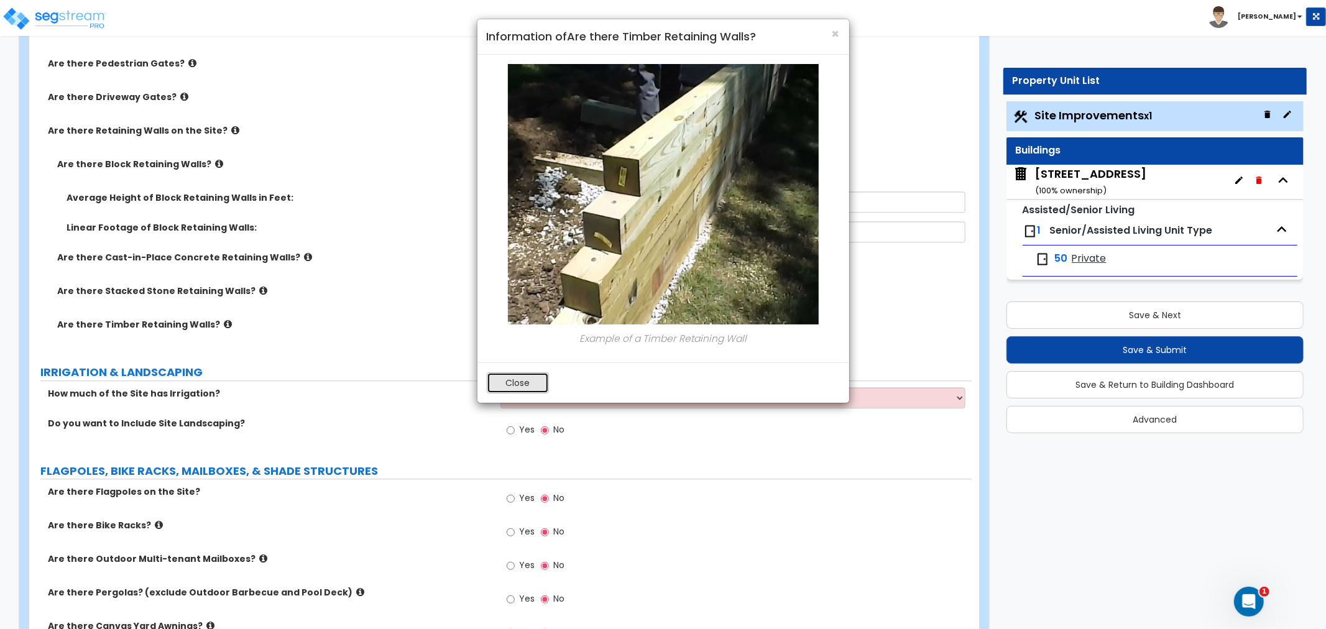
click at [514, 381] on button "Close" at bounding box center [518, 383] width 62 height 21
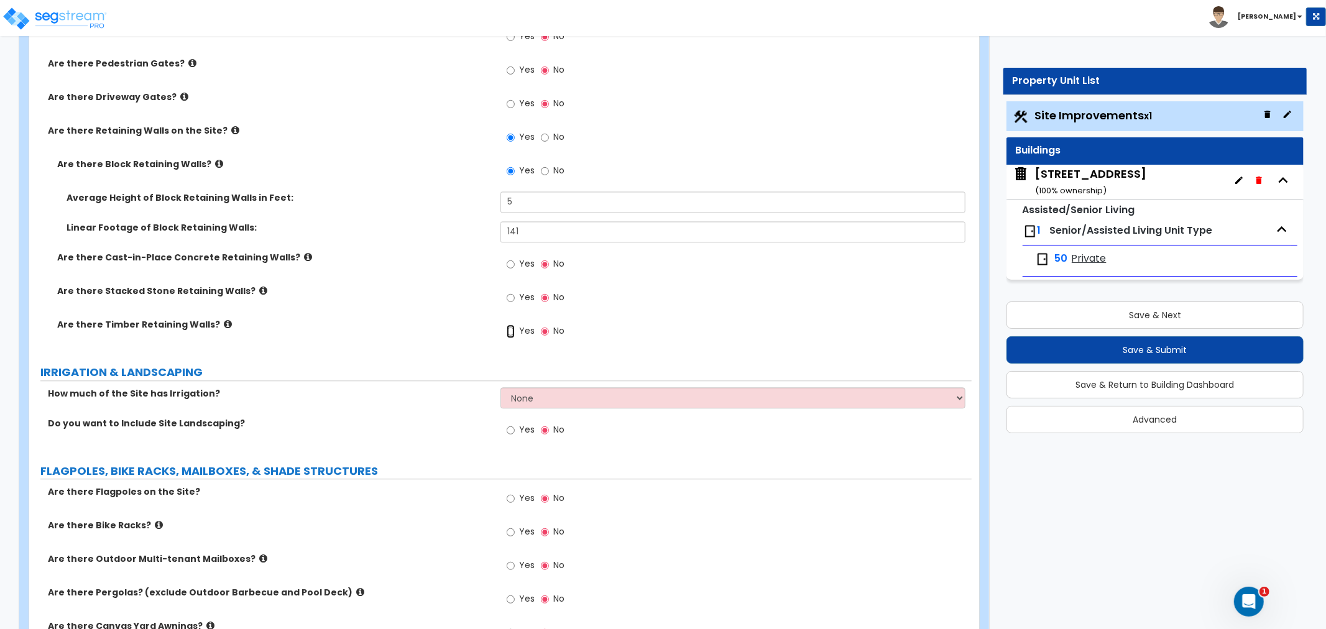
click at [508, 330] on input "Yes" at bounding box center [511, 332] width 8 height 14
radio input "true"
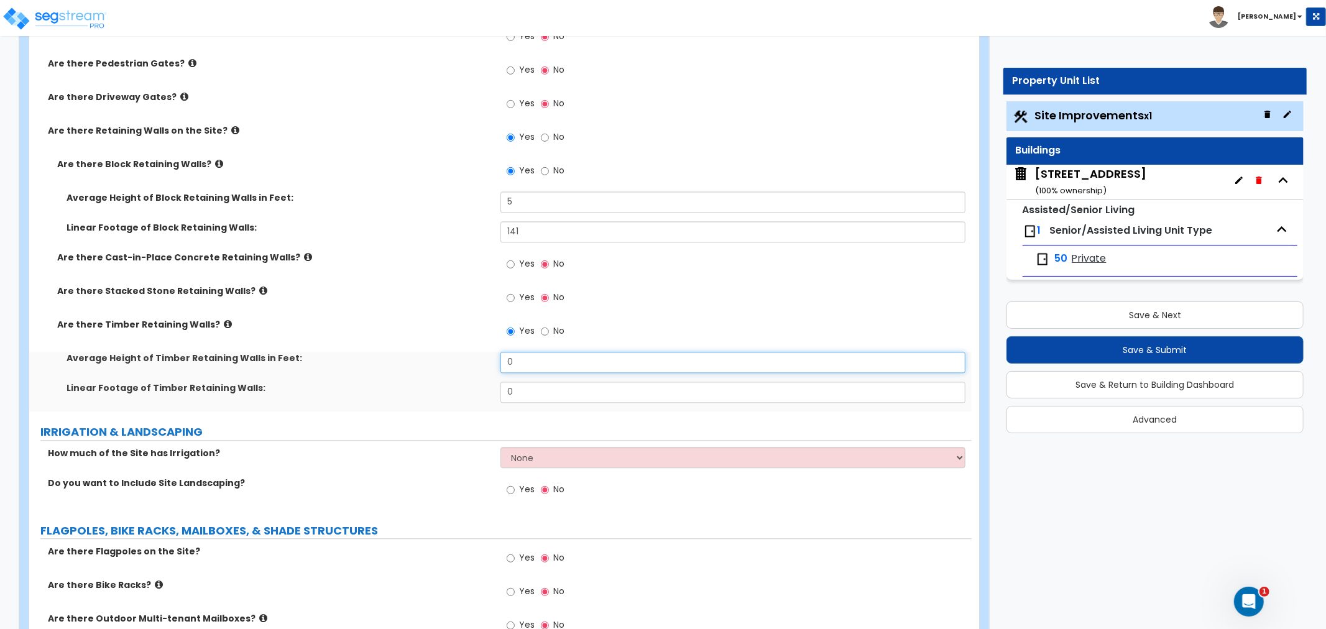
drag, startPoint x: 539, startPoint y: 361, endPoint x: 455, endPoint y: 364, distance: 83.4
click at [455, 364] on div "Average Height of Timber Retaining Walls in Feet: 0" at bounding box center [500, 367] width 943 height 30
type input "3"
click at [414, 394] on div "Linear Footage of Timber Retaining Walls: 0" at bounding box center [500, 397] width 943 height 30
type input "1"
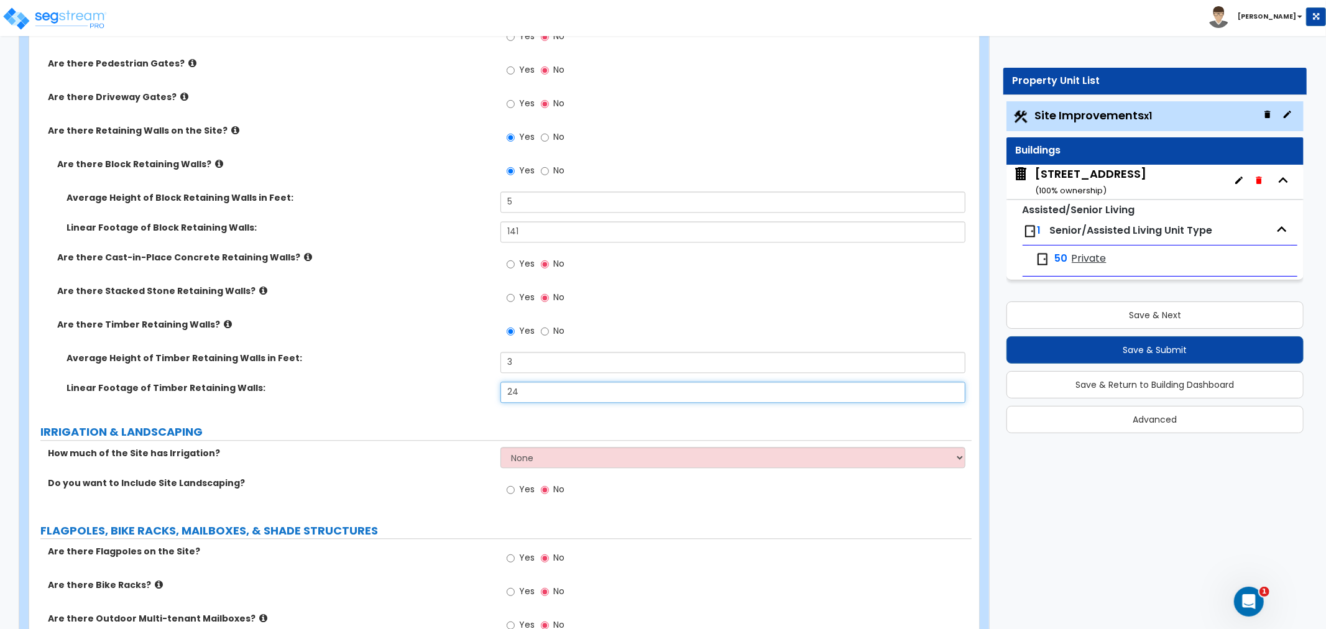
type input "24"
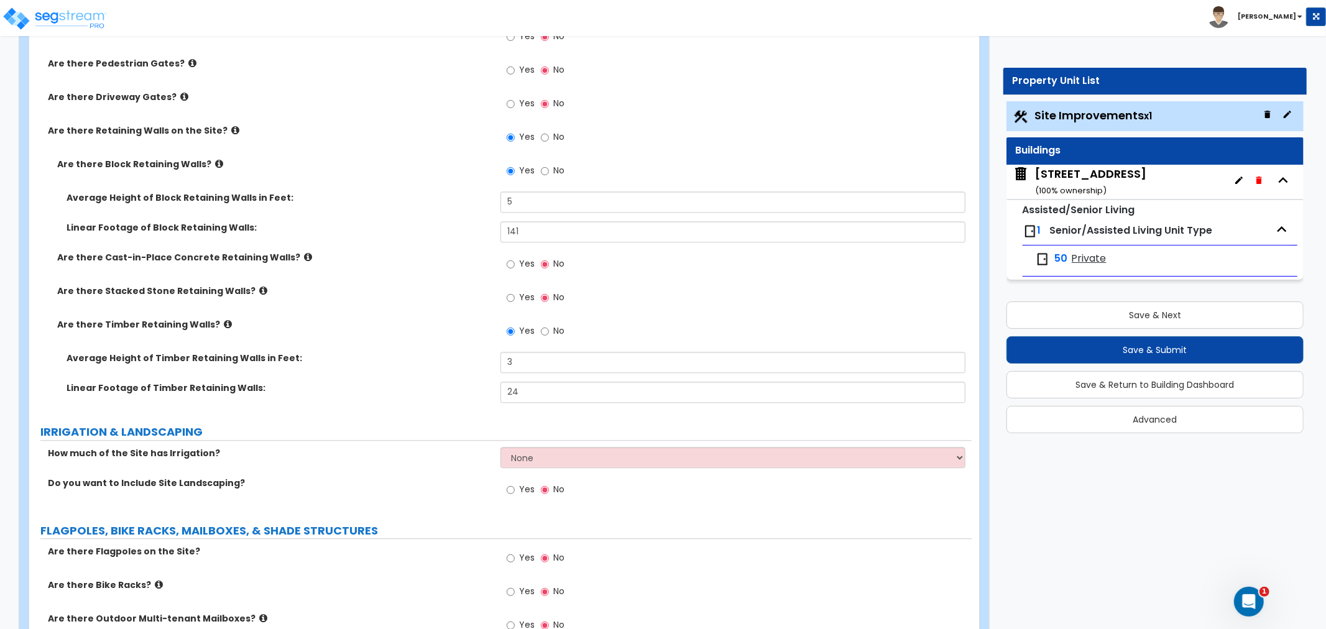
click at [331, 402] on div "Linear Footage of Timber Retaining Walls: 24" at bounding box center [500, 397] width 943 height 30
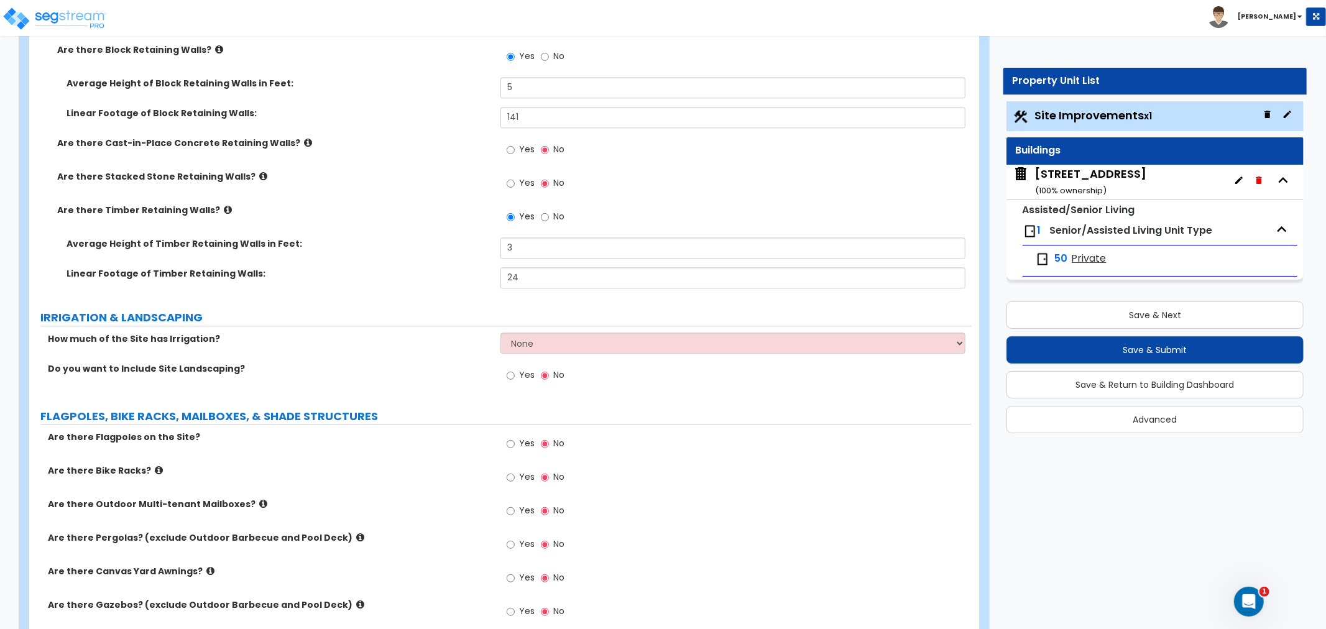
scroll to position [2557, 0]
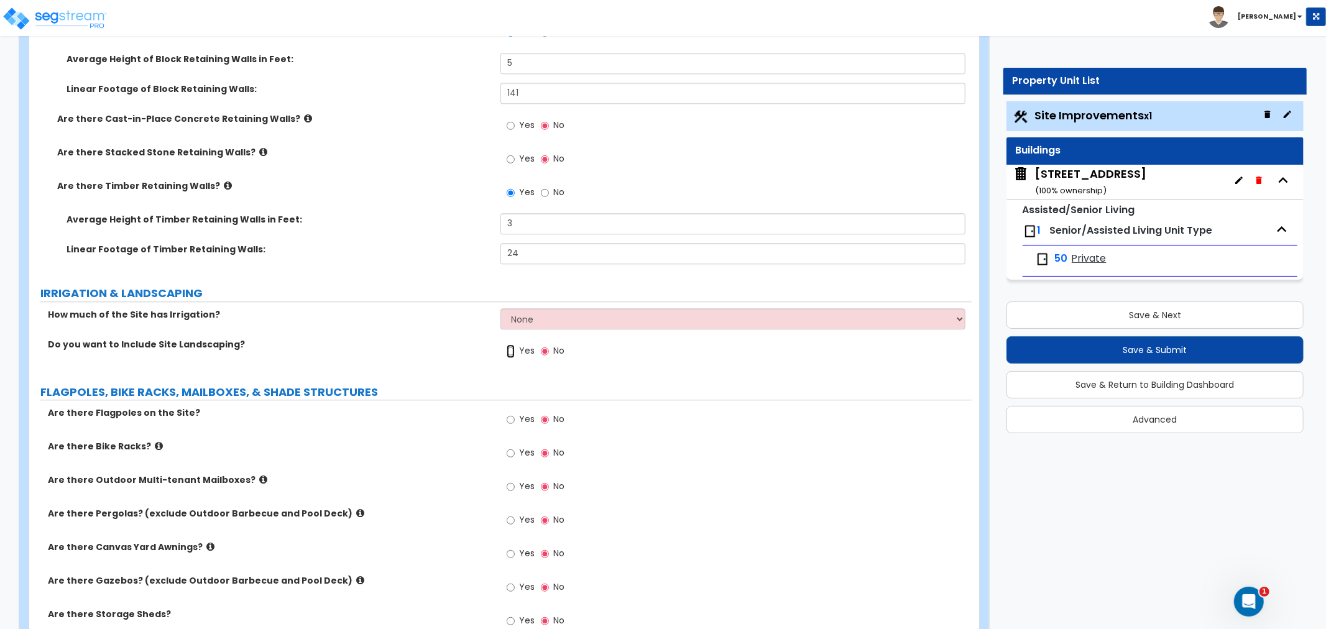
click at [512, 347] on input "Yes" at bounding box center [511, 352] width 8 height 14
radio input "true"
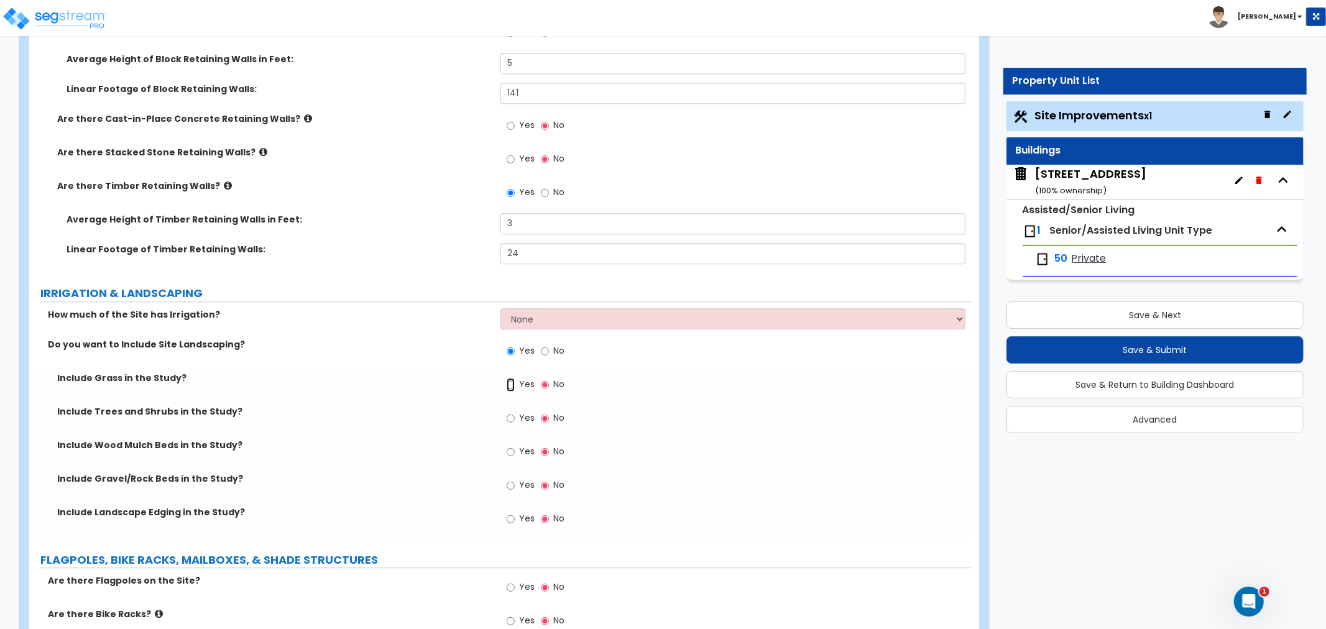
click at [510, 384] on input "Yes" at bounding box center [511, 385] width 8 height 14
radio input "true"
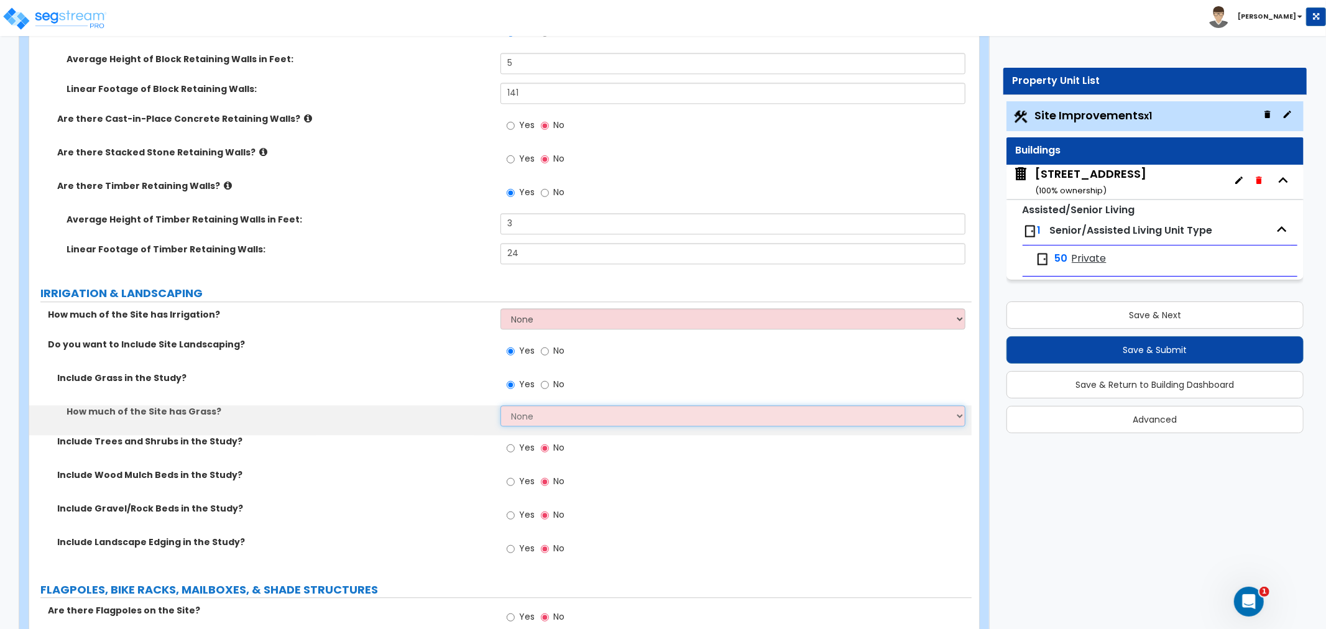
click at [527, 414] on select "None I want to Enter an Approximate Percentage I want to Enter the Square Foota…" at bounding box center [733, 415] width 465 height 21
click at [501, 405] on select "None I want to Enter an Approximate Percentage I want to Enter the Square Foota…" at bounding box center [733, 415] width 465 height 21
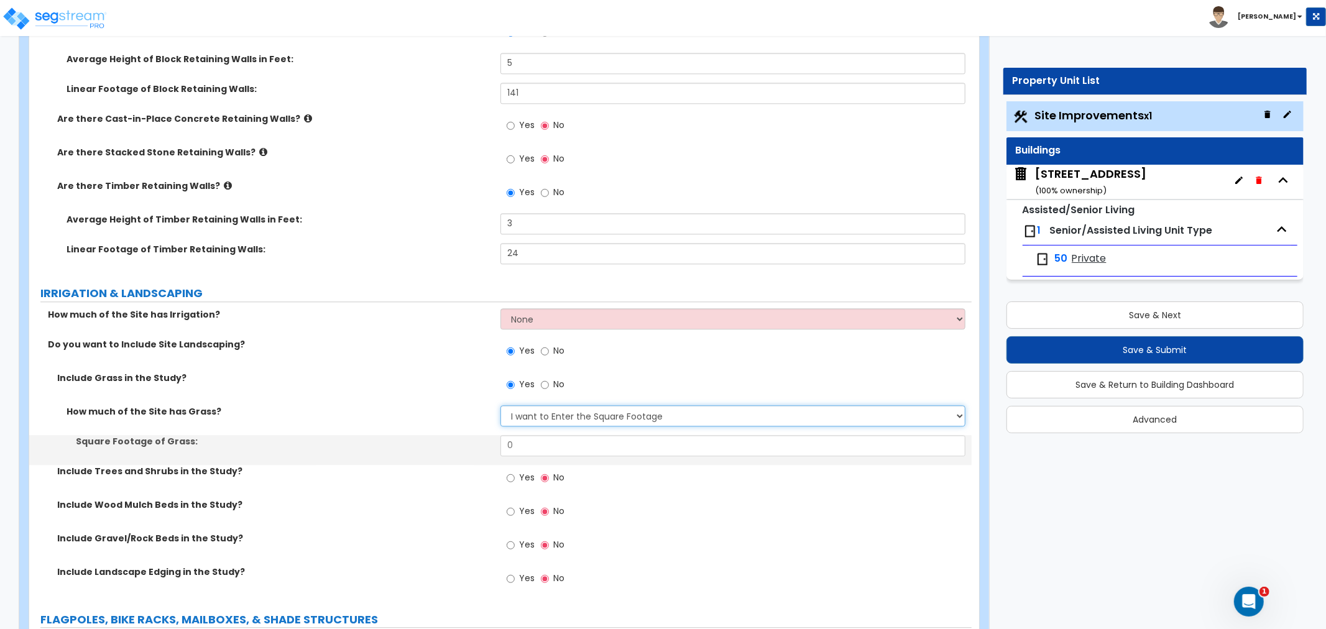
drag, startPoint x: 522, startPoint y: 413, endPoint x: 524, endPoint y: 419, distance: 6.3
click at [522, 413] on select "None I want to Enter an Approximate Percentage I want to Enter the Square Foota…" at bounding box center [733, 415] width 465 height 21
select select "1"
click at [501, 405] on select "None I want to Enter an Approximate Percentage I want to Enter the Square Foota…" at bounding box center [733, 415] width 465 height 21
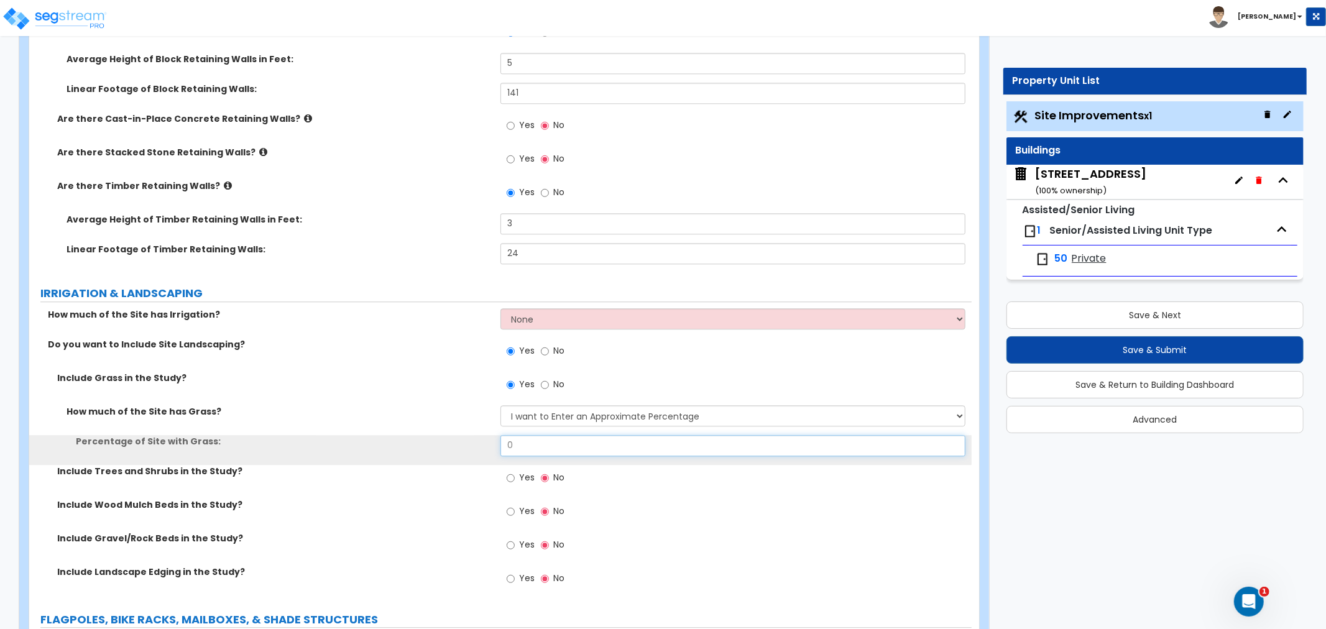
drag, startPoint x: 522, startPoint y: 442, endPoint x: 489, endPoint y: 445, distance: 33.1
click at [489, 445] on div "Percentage of Site with Grass: 0" at bounding box center [500, 450] width 943 height 30
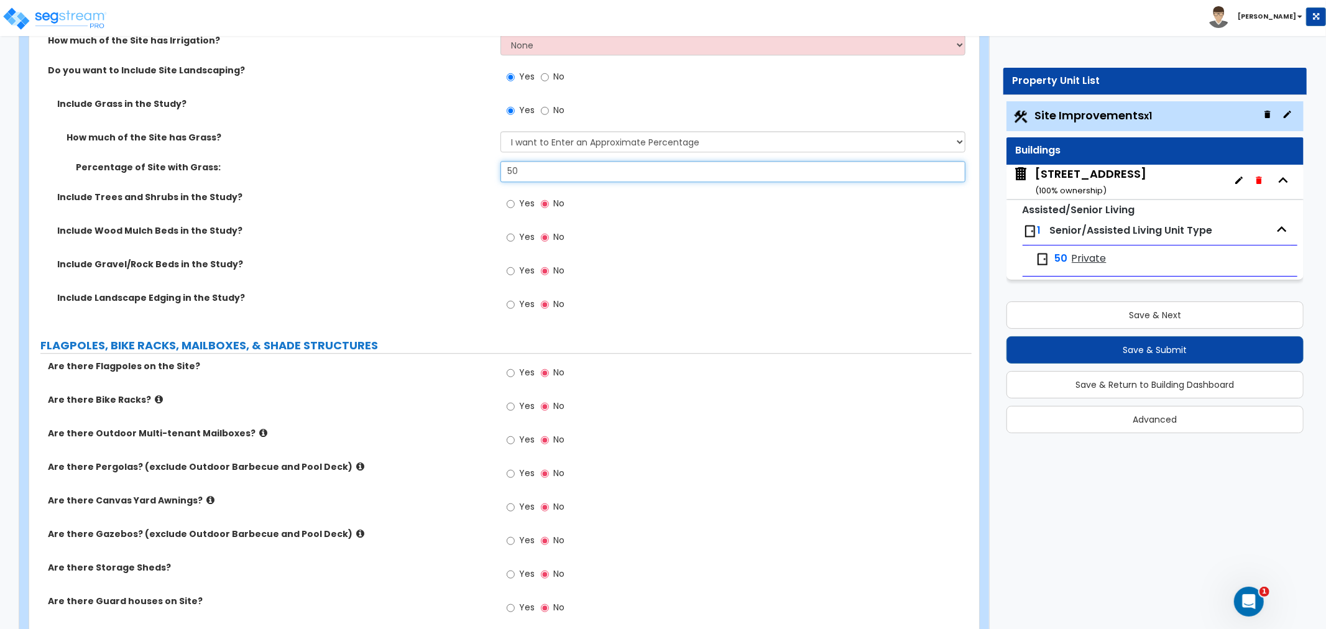
scroll to position [2833, 0]
type input "50"
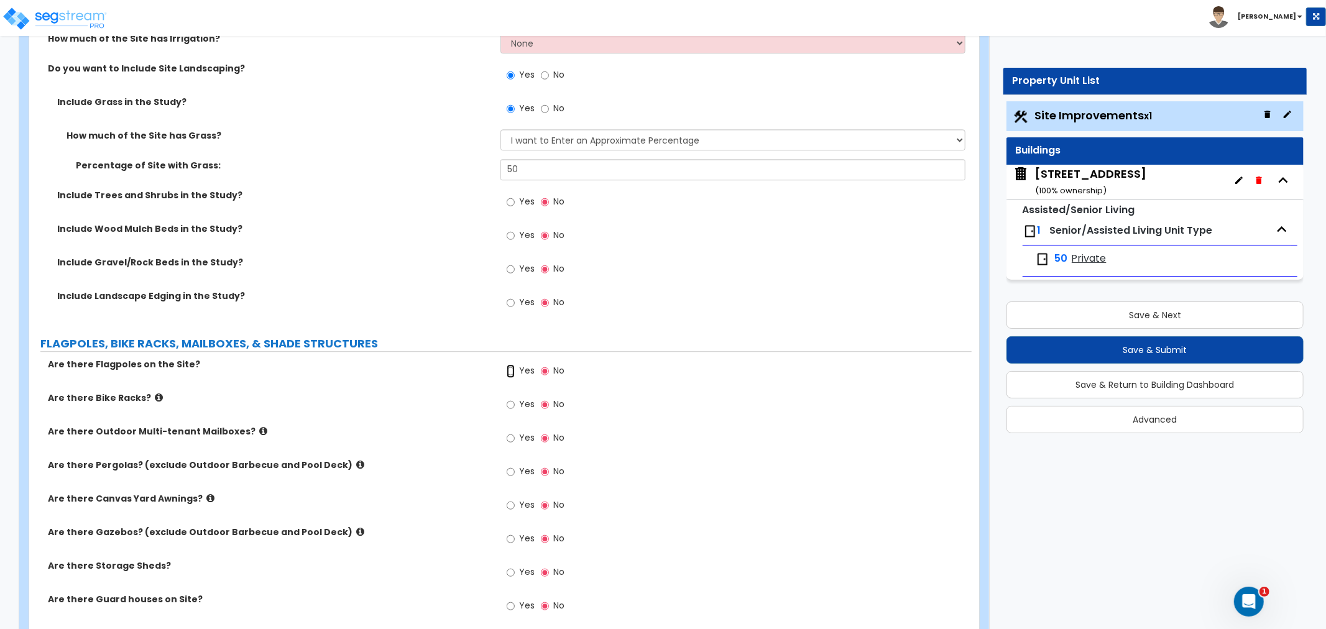
click at [511, 369] on input "Yes" at bounding box center [511, 371] width 8 height 14
radio input "true"
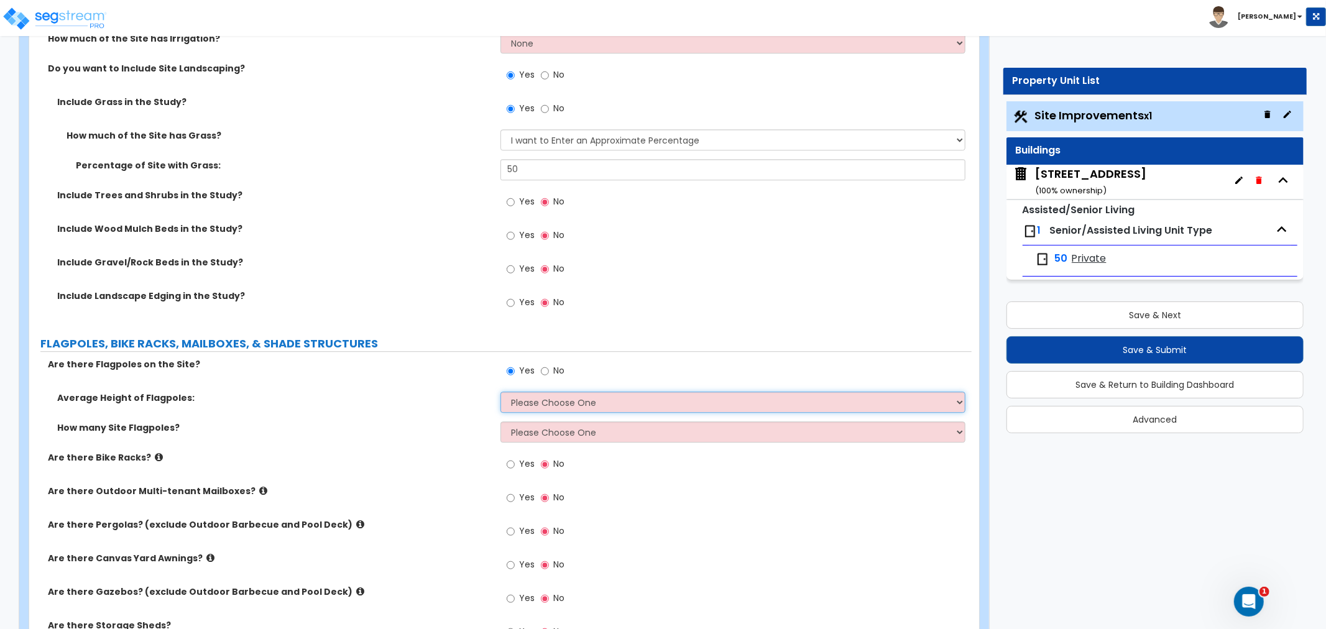
click at [517, 402] on select "Please Choose One 20 ft 59 ft 70 ft 100 ft" at bounding box center [733, 402] width 465 height 21
select select "1"
click at [501, 392] on select "Please Choose One 20 ft 59 ft 70 ft 100 ft" at bounding box center [733, 402] width 465 height 21
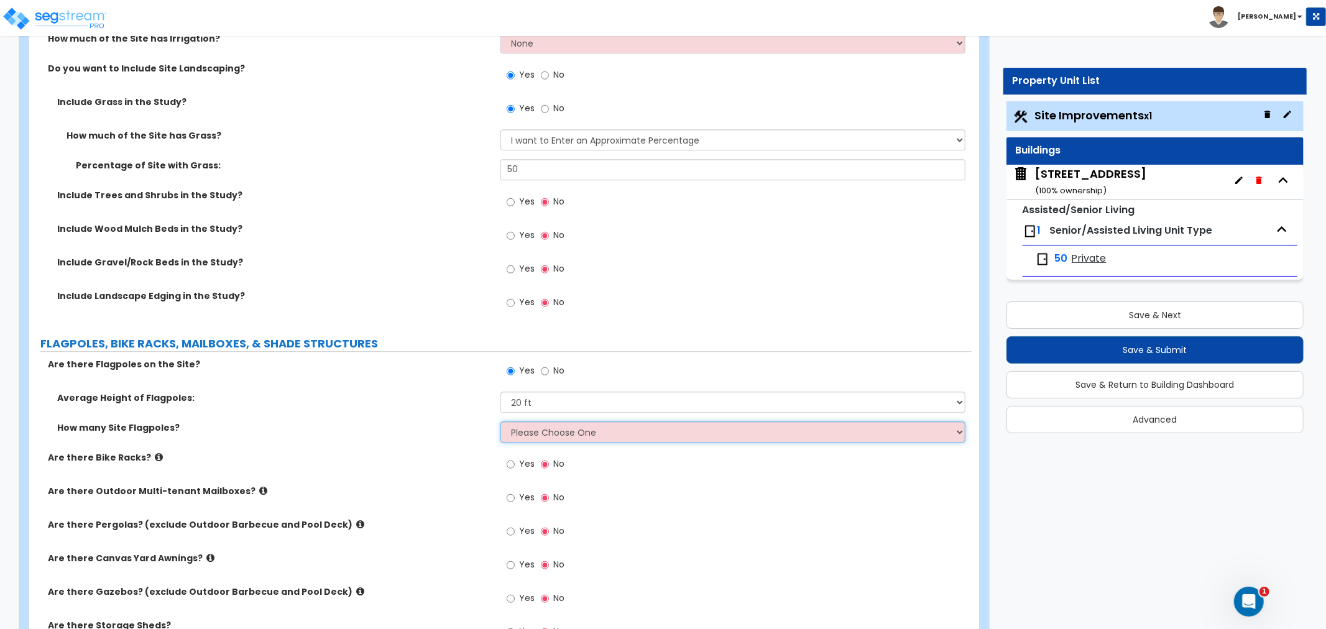
click at [525, 430] on select "Please Choose One 1 2 3 4 5" at bounding box center [733, 432] width 465 height 21
select select "1"
click at [501, 422] on select "Please Choose One 1 2 3 4 5" at bounding box center [733, 432] width 465 height 21
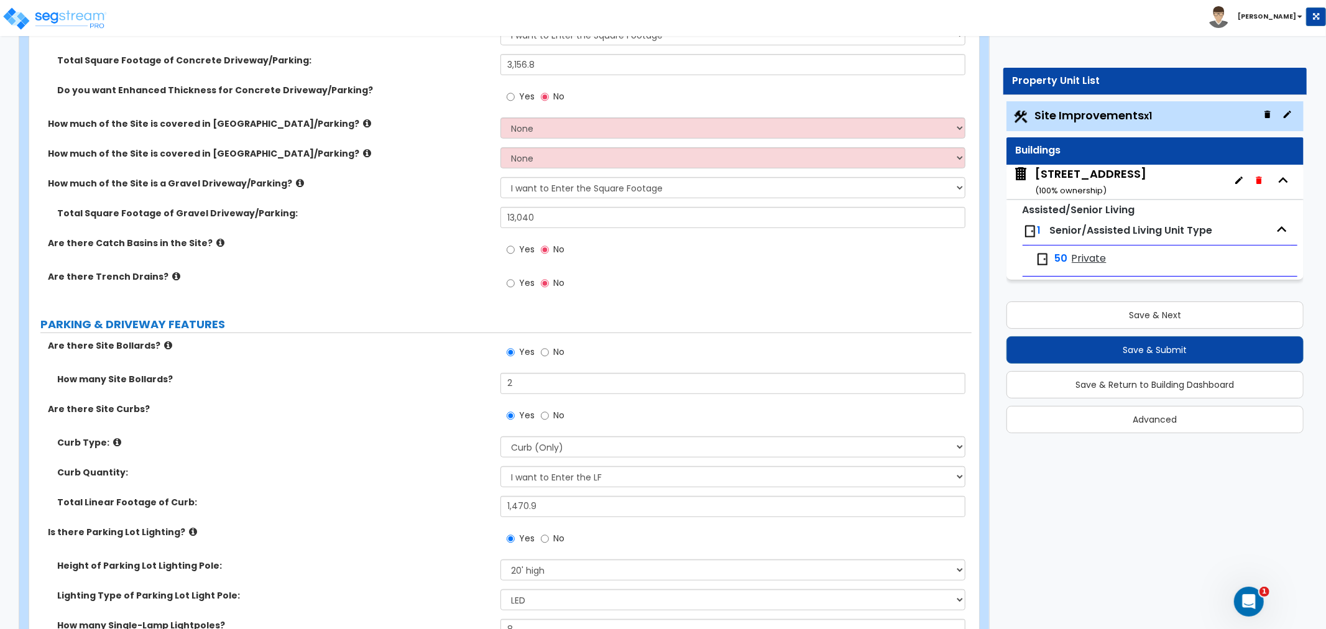
scroll to position [345, 0]
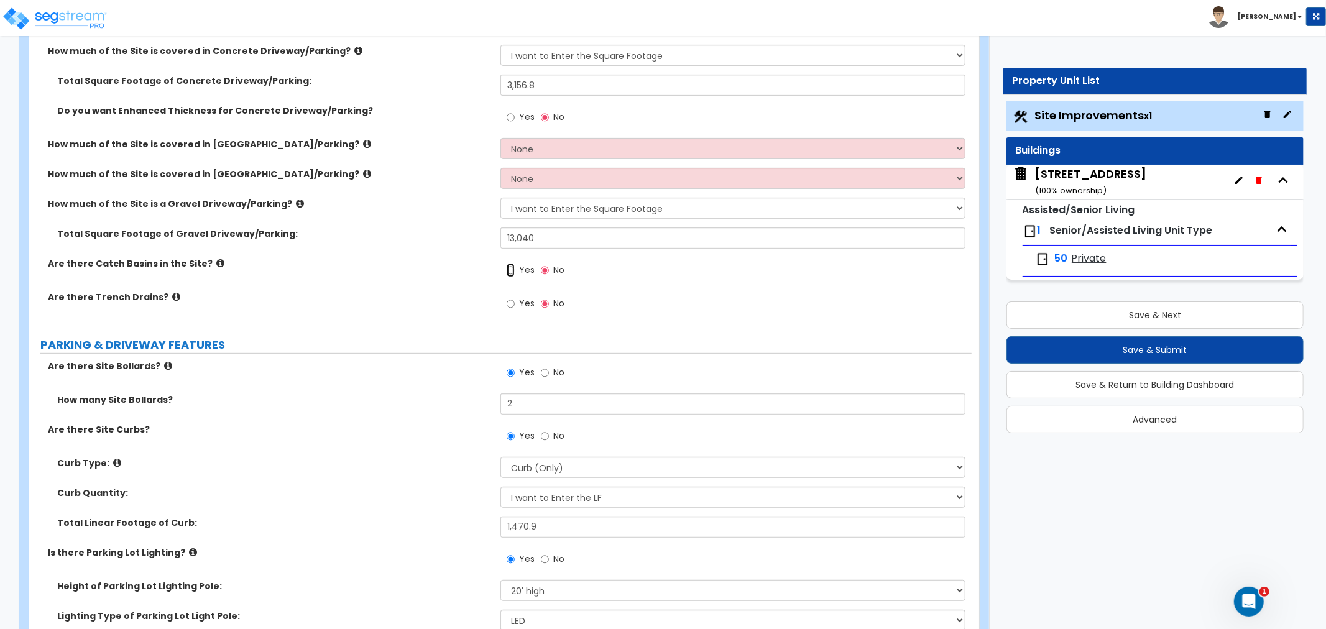
click at [507, 271] on input "Yes" at bounding box center [511, 271] width 8 height 14
radio input "true"
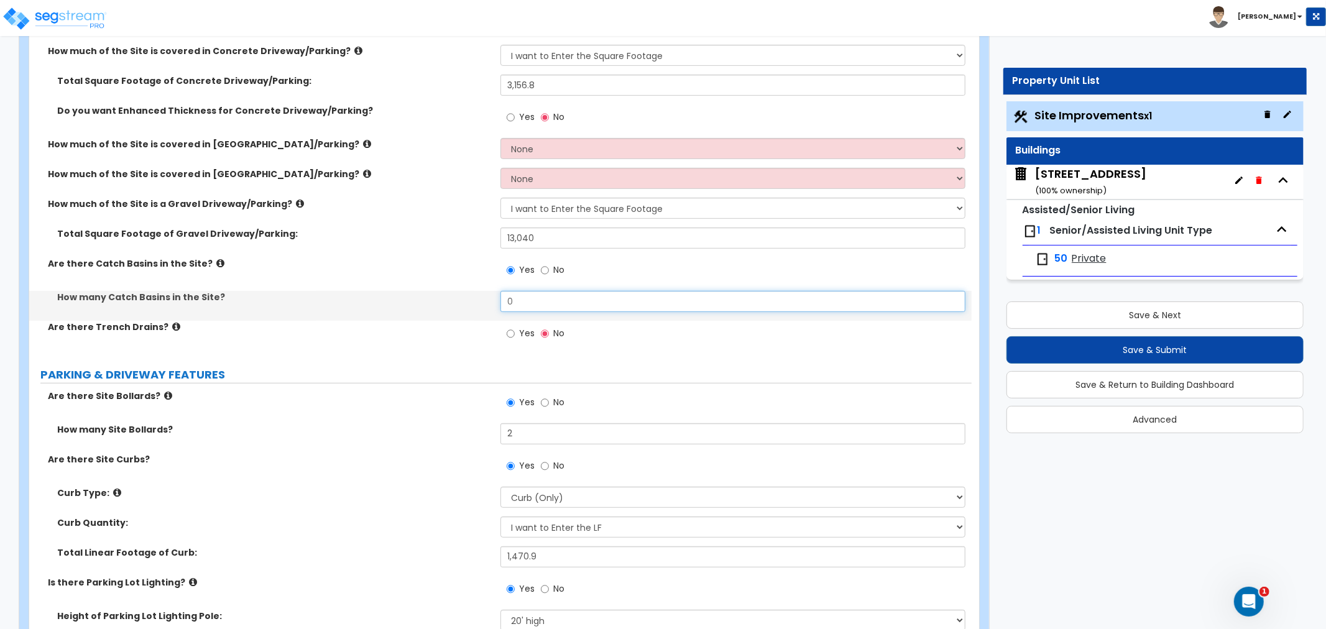
drag, startPoint x: 521, startPoint y: 300, endPoint x: 474, endPoint y: 301, distance: 46.0
click at [476, 301] on div "How many Catch Basins in the Site? 0" at bounding box center [500, 306] width 943 height 30
type input "3"
click at [417, 328] on label "Are there Trench Drains?" at bounding box center [269, 327] width 443 height 12
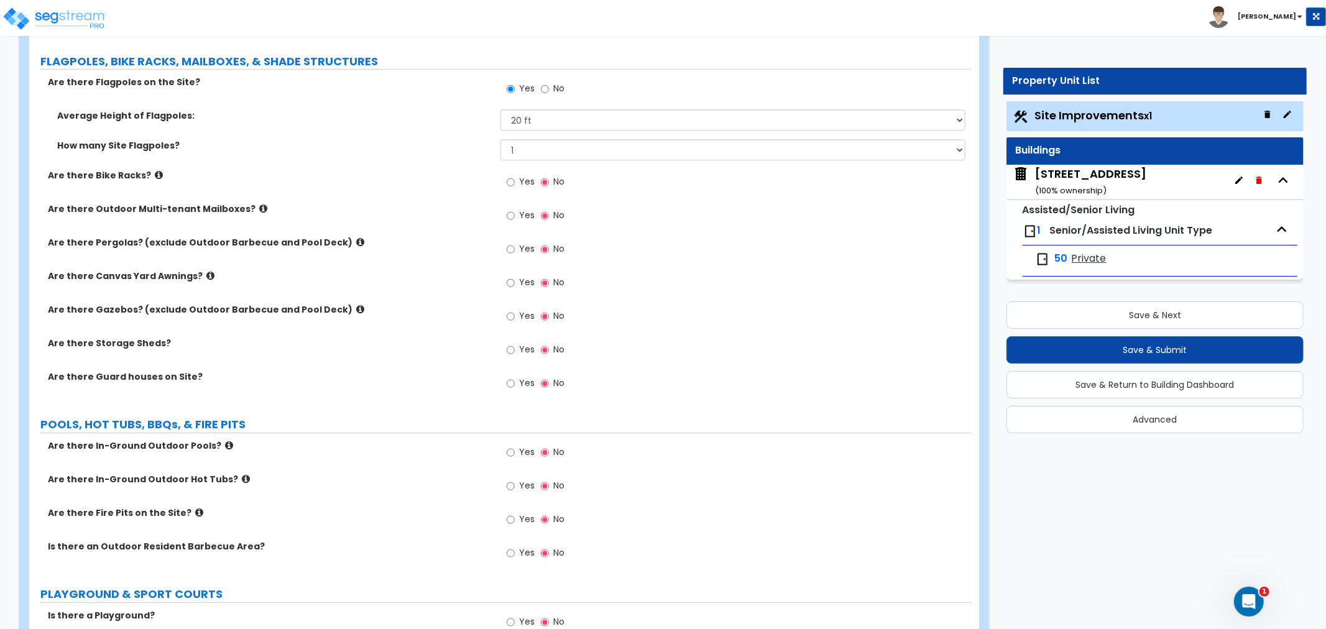
scroll to position [3178, 0]
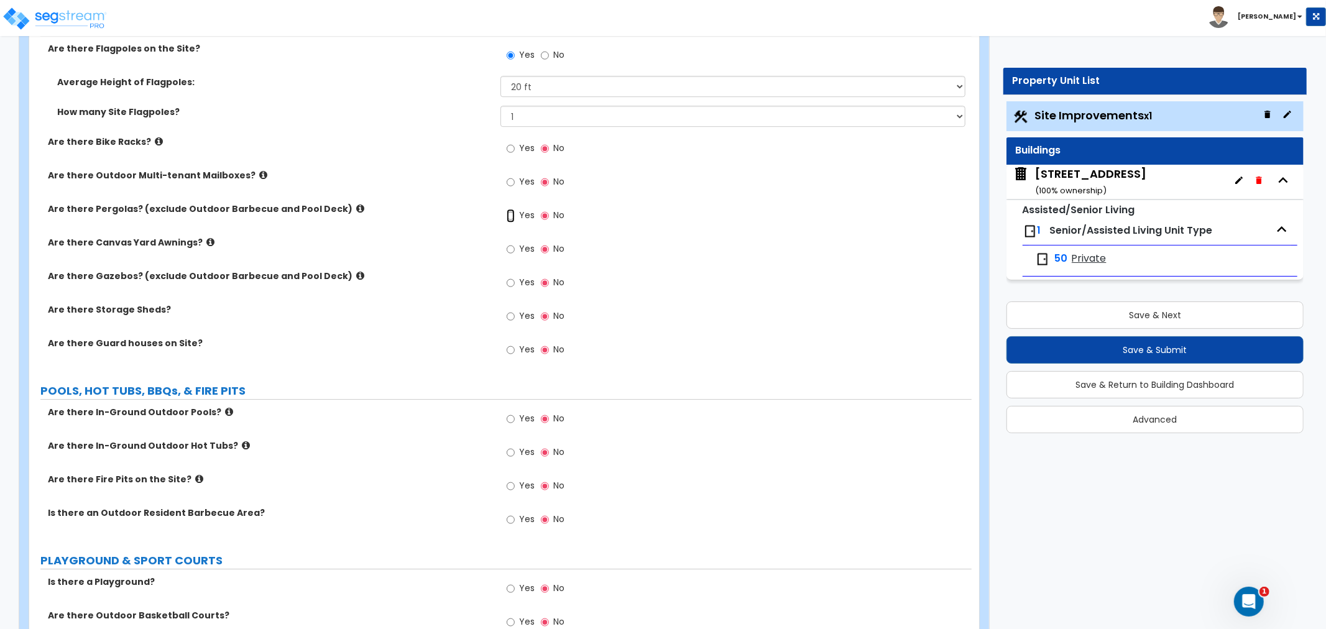
click at [507, 213] on input "Yes" at bounding box center [511, 216] width 8 height 14
radio input "true"
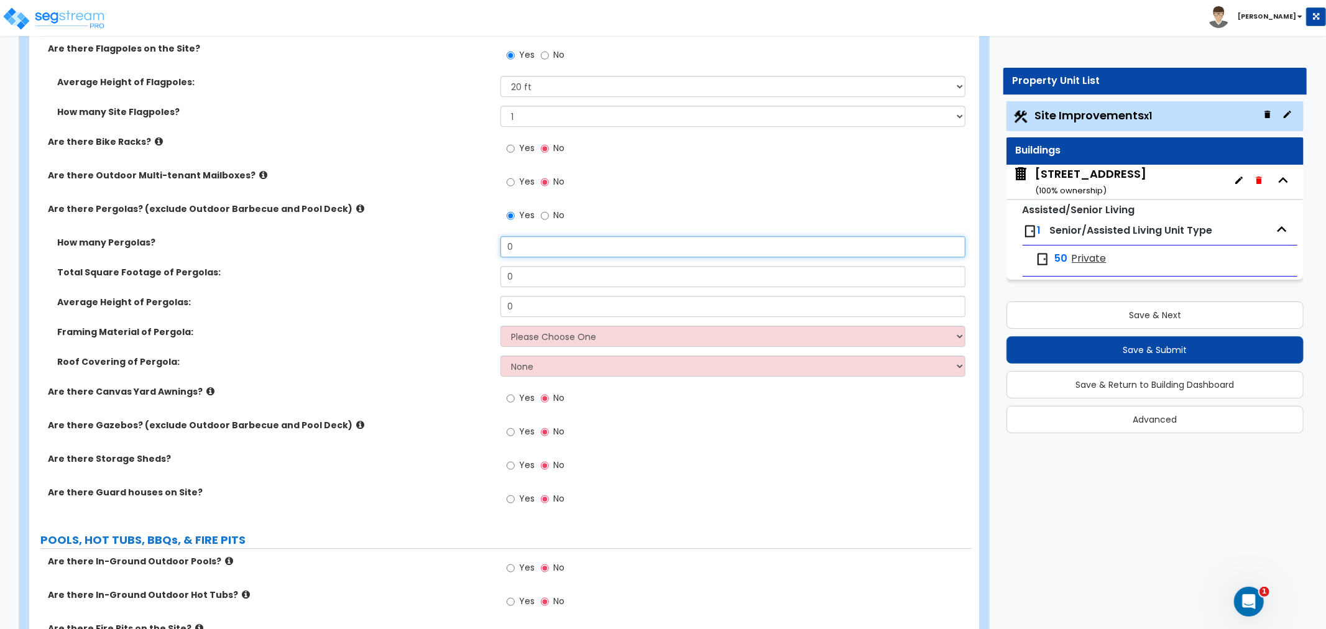
drag, startPoint x: 527, startPoint y: 249, endPoint x: 466, endPoint y: 253, distance: 61.1
click at [466, 253] on div "How many Pergolas? 0" at bounding box center [500, 251] width 943 height 30
type input "2"
drag, startPoint x: 531, startPoint y: 276, endPoint x: 483, endPoint y: 276, distance: 47.9
click at [483, 276] on div "Total Square Footage of Pergolas: 0" at bounding box center [500, 281] width 943 height 30
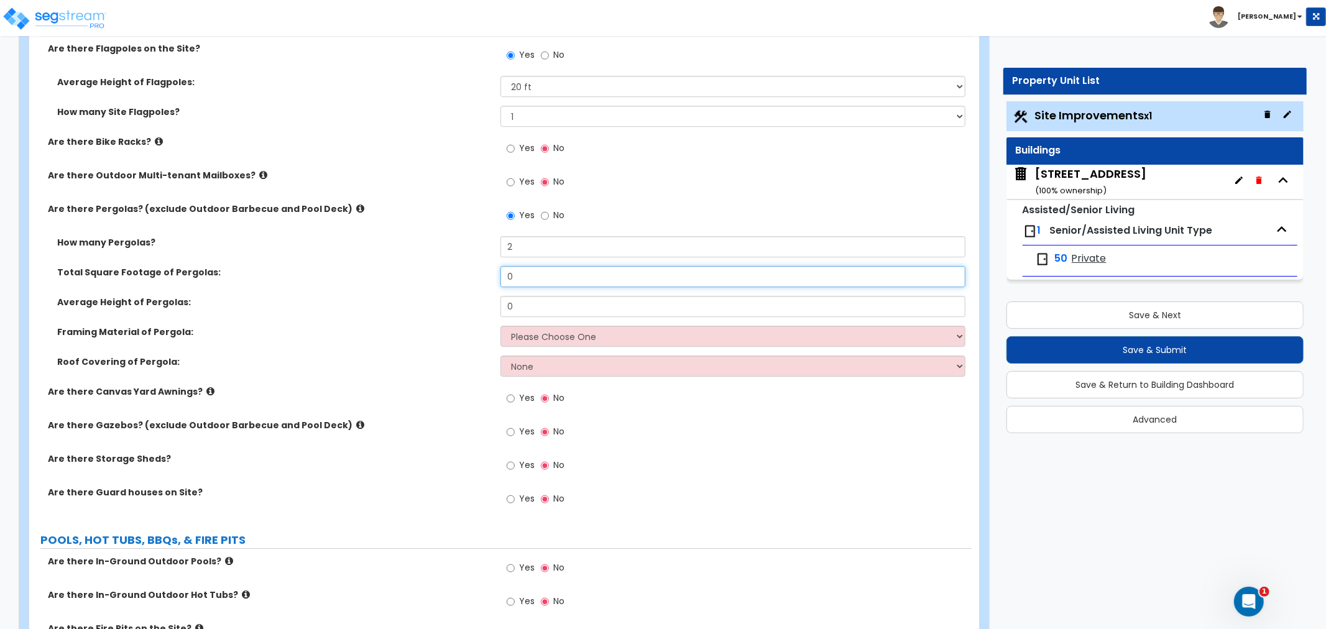
click at [529, 275] on input "0" at bounding box center [733, 276] width 465 height 21
drag, startPoint x: 531, startPoint y: 275, endPoint x: 461, endPoint y: 278, distance: 69.7
click at [461, 278] on div "Total Square Footage of Pergolas: 0" at bounding box center [500, 281] width 943 height 30
type input "709.8"
drag, startPoint x: 526, startPoint y: 306, endPoint x: 463, endPoint y: 303, distance: 62.9
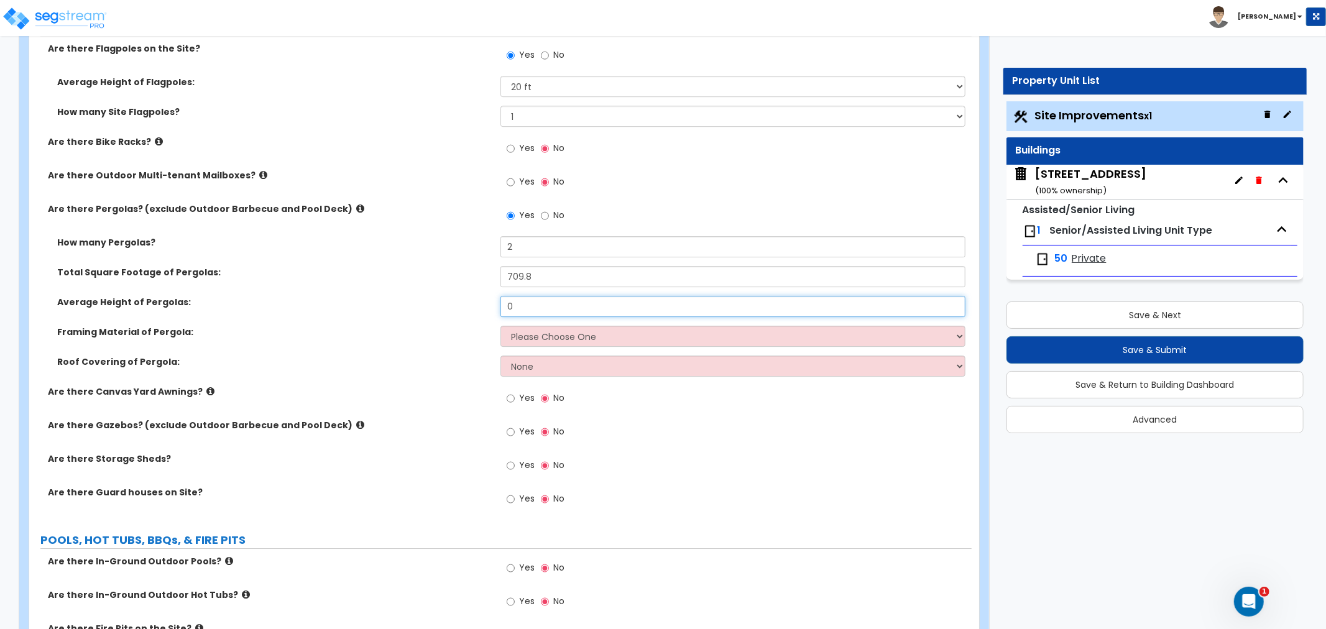
click at [463, 303] on div "Average Height of Pergolas: 0" at bounding box center [500, 311] width 943 height 30
type input "8"
click at [530, 334] on select "Please Choose One Wood Metal" at bounding box center [733, 336] width 465 height 21
select select "1"
click at [501, 326] on select "Please Choose One Wood Metal" at bounding box center [733, 336] width 465 height 21
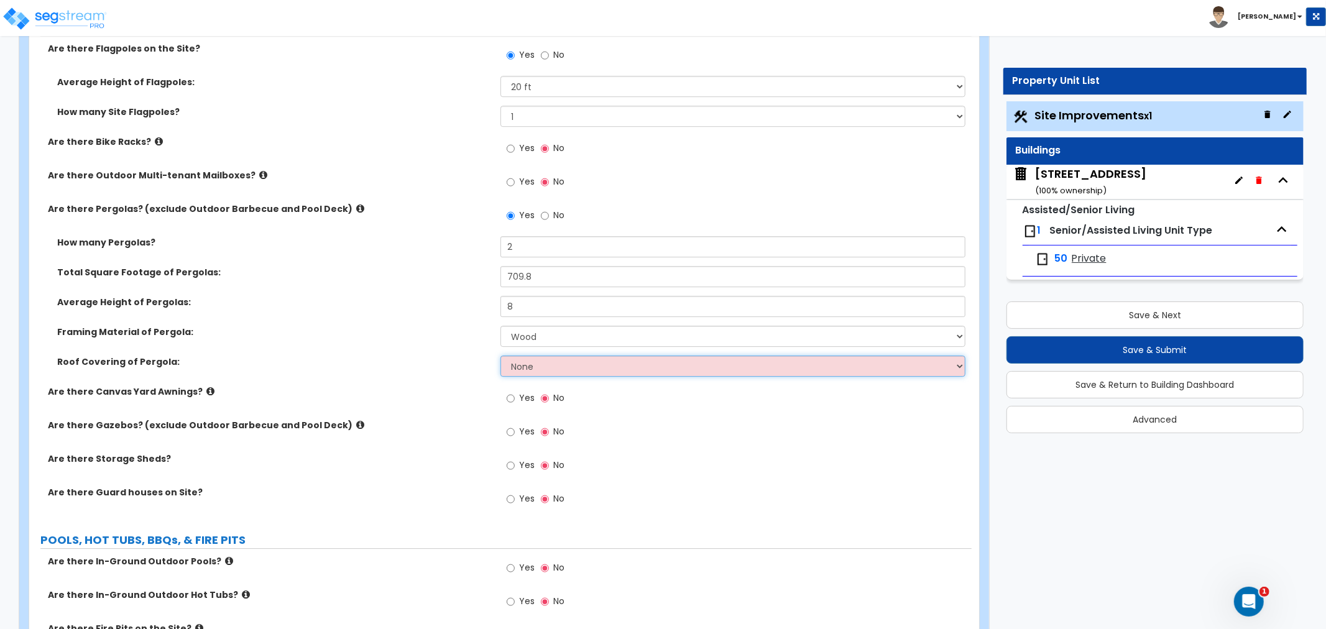
click at [527, 369] on select "None Plastic Fiberglass Metal" at bounding box center [733, 366] width 465 height 21
click at [435, 364] on label "Roof Covering of Pergola:" at bounding box center [274, 362] width 434 height 12
click at [522, 364] on select "None Plastic Fiberglass Metal" at bounding box center [733, 366] width 465 height 21
select select "3"
click at [501, 356] on select "None Plastic Fiberglass Metal" at bounding box center [733, 366] width 465 height 21
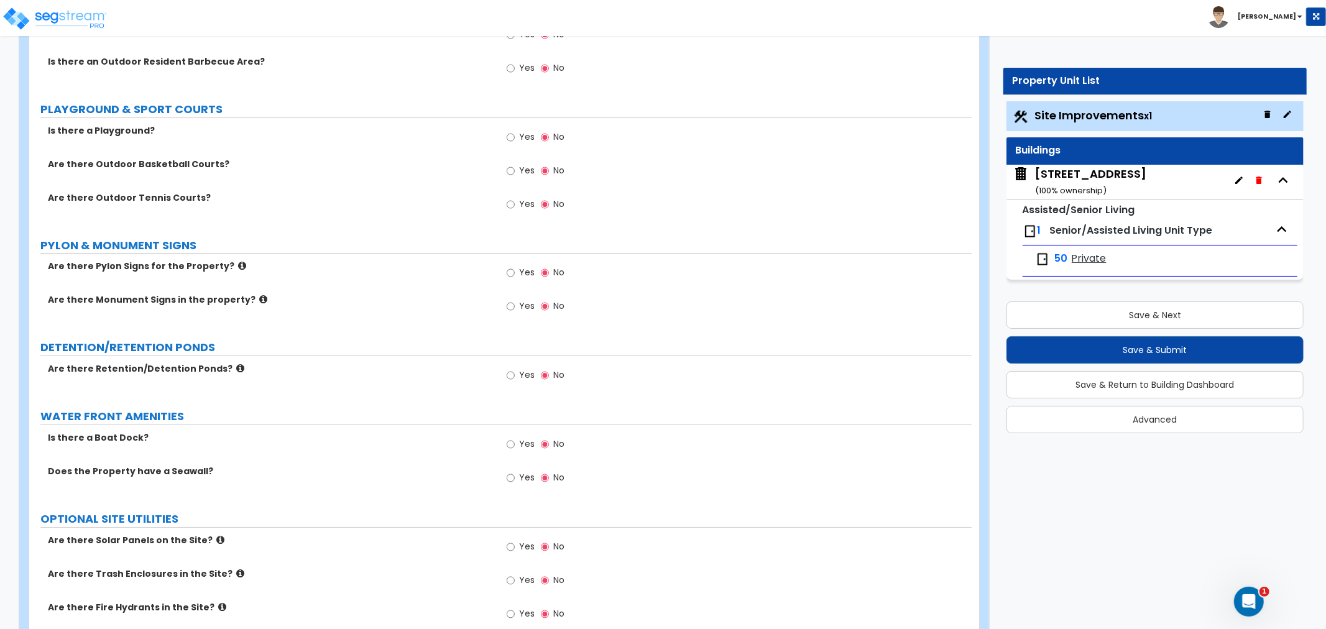
scroll to position [3800, 0]
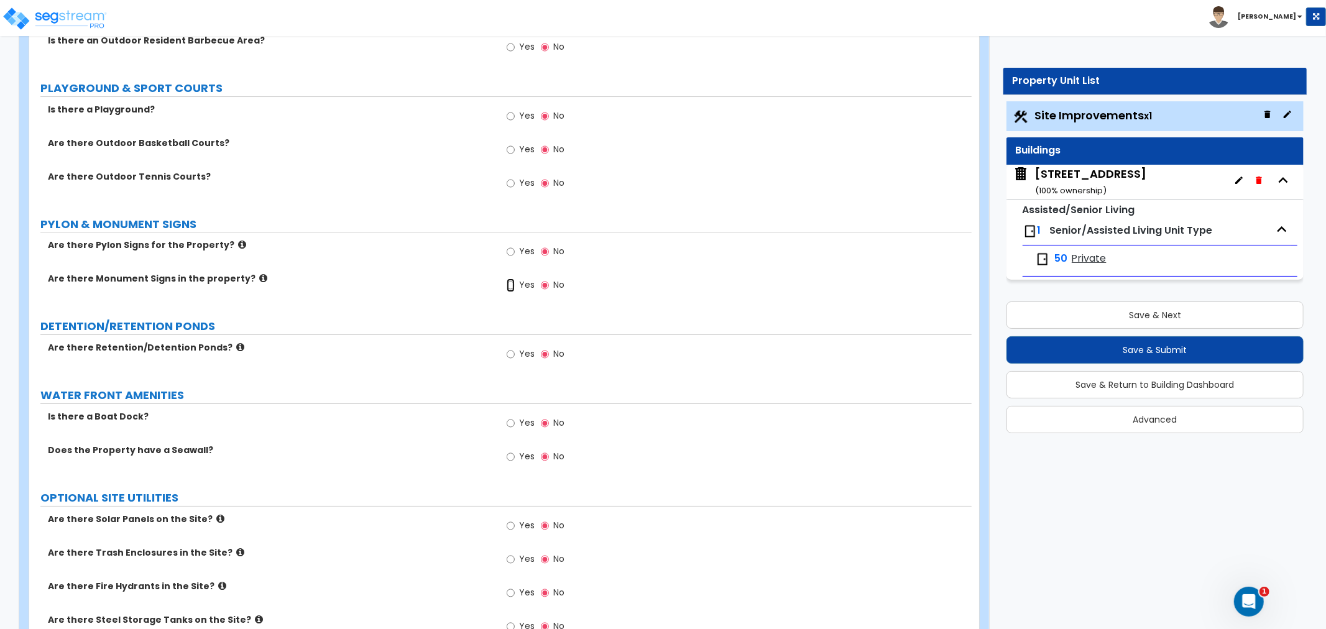
click at [511, 282] on input "Yes" at bounding box center [511, 286] width 8 height 14
radio input "true"
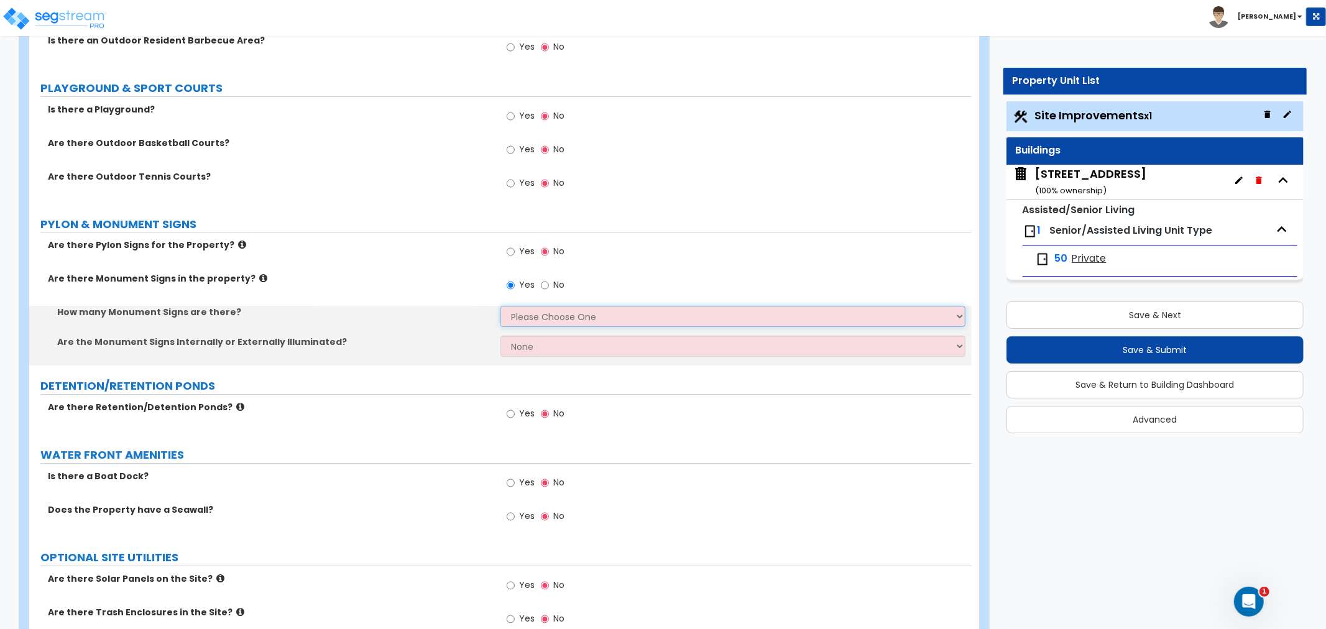
click at [525, 312] on select "Please Choose One 1 2 3" at bounding box center [733, 316] width 465 height 21
select select "1"
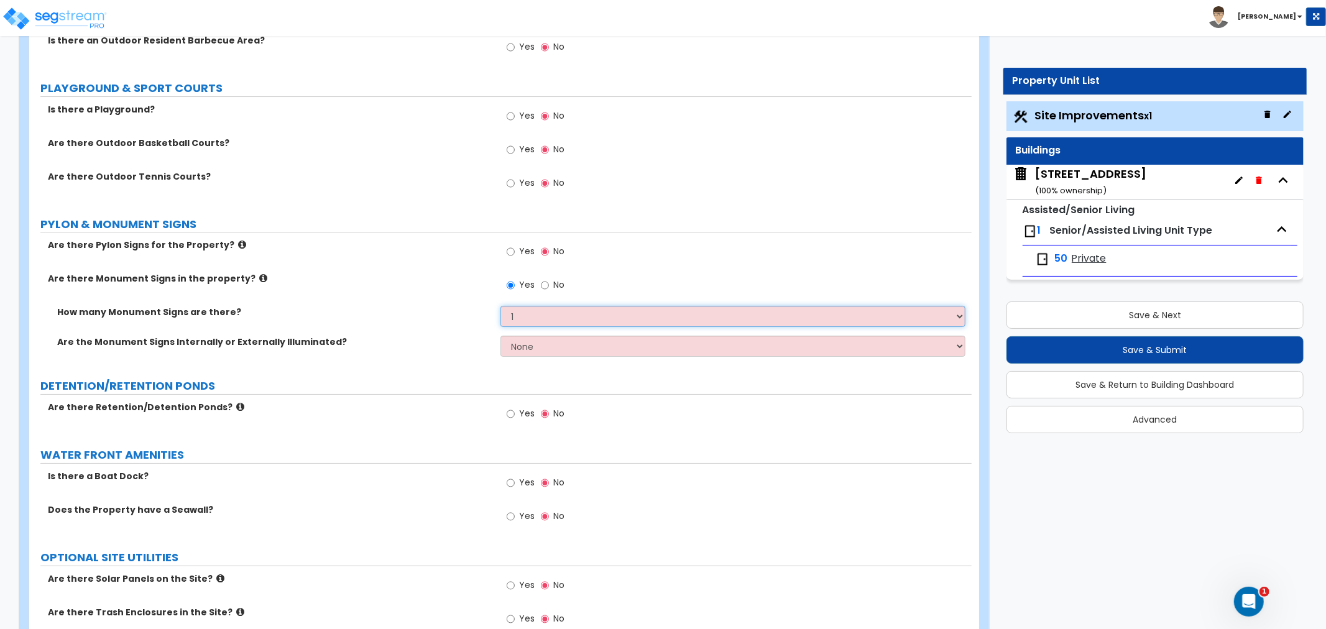
click at [501, 306] on select "Please Choose One 1 2 3" at bounding box center [733, 316] width 465 height 21
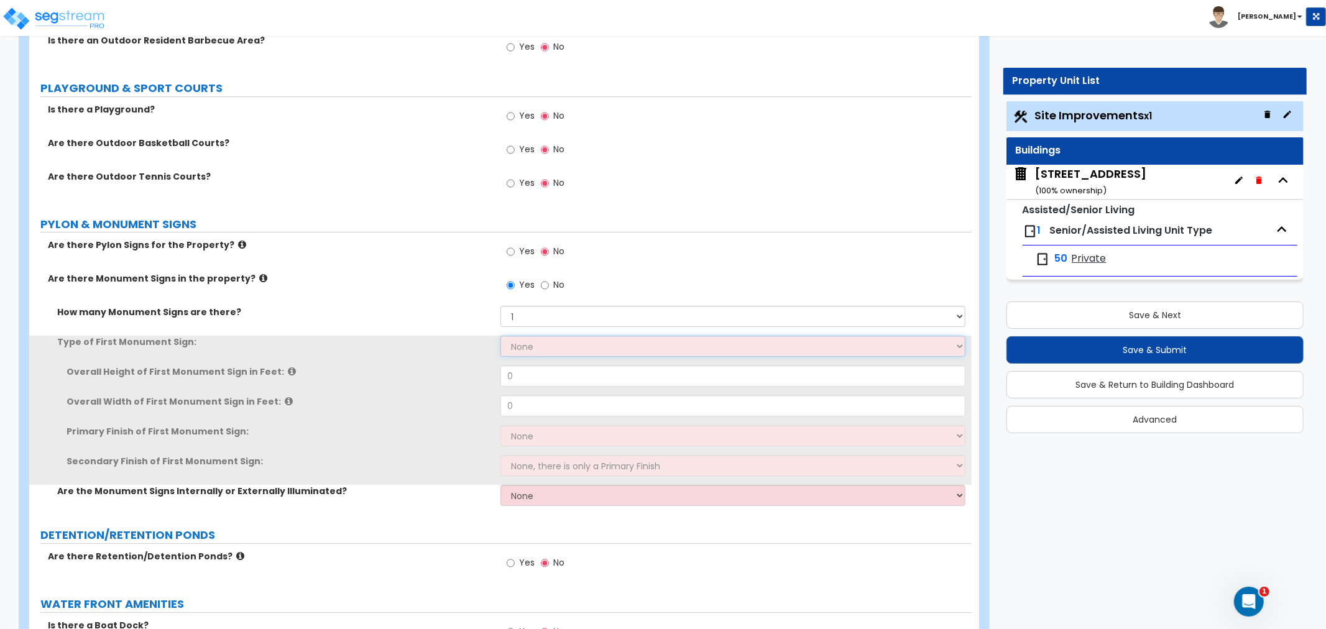
click at [525, 346] on select "None Flat Signboard on top of a Base Flat Signboard attached to a Back Board/Wa…" at bounding box center [733, 346] width 465 height 21
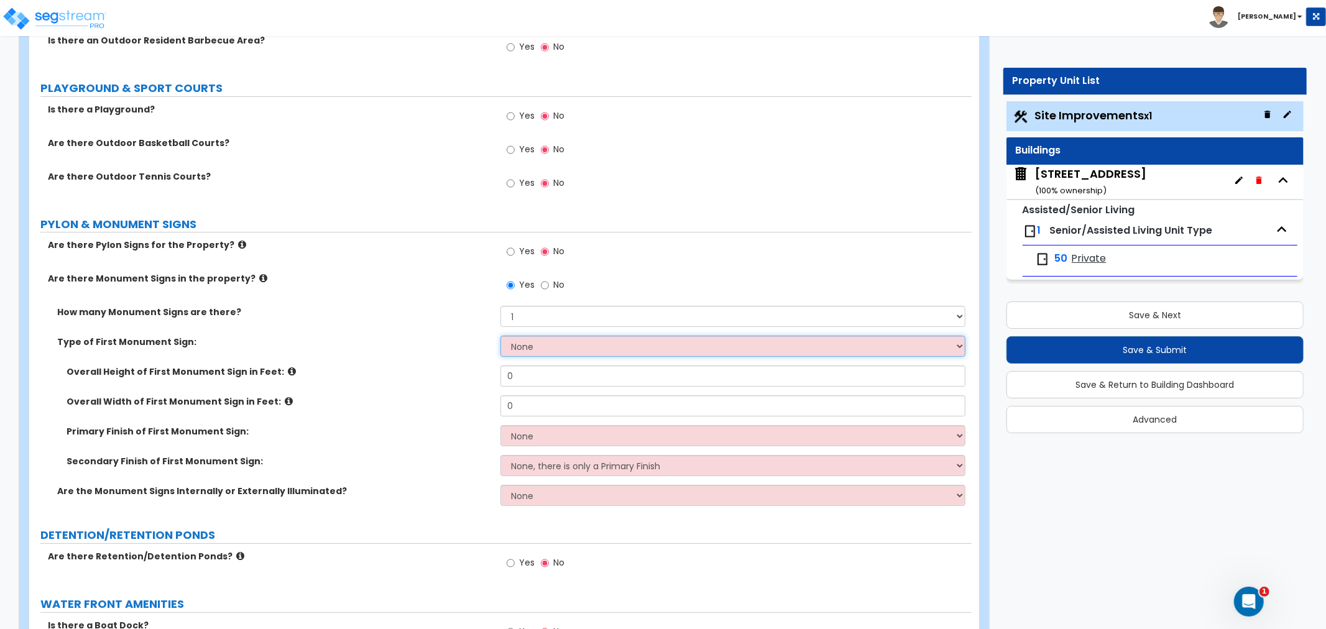
click at [527, 349] on select "None Flat Signboard on top of a Base Flat Signboard attached to a Back Board/Wa…" at bounding box center [733, 346] width 465 height 21
select select "1"
click at [501, 336] on select "None Flat Signboard on top of a Base Flat Signboard attached to a Back Board/Wa…" at bounding box center [733, 346] width 465 height 21
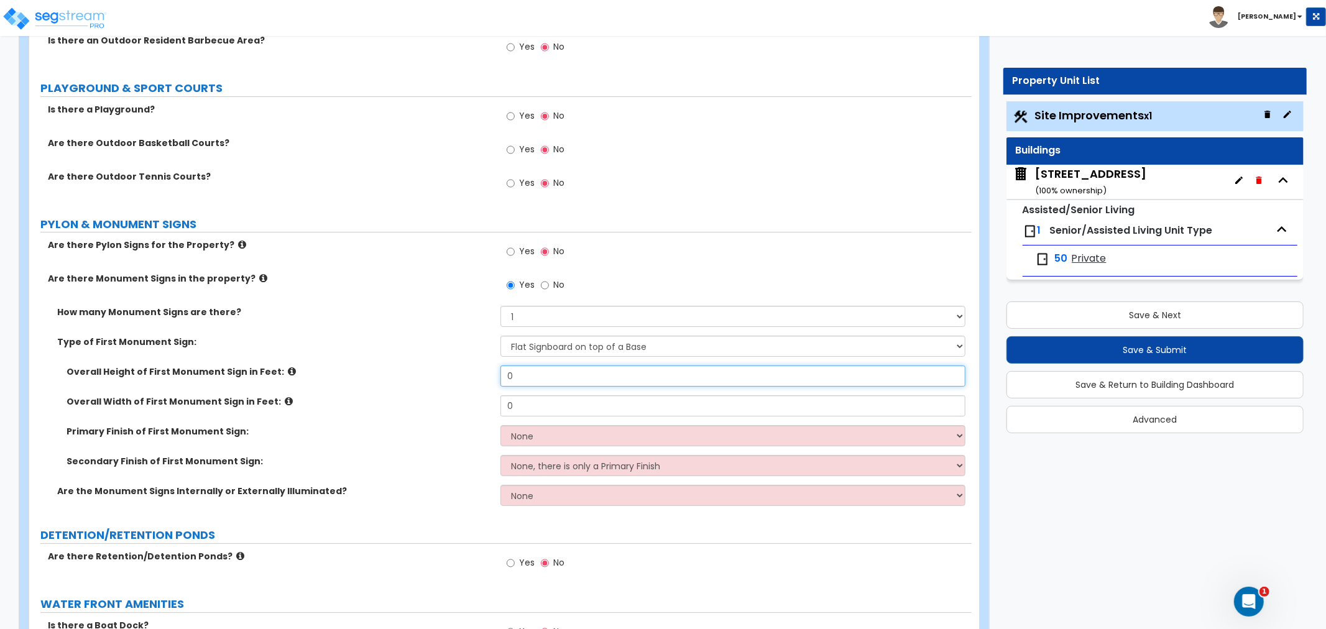
drag, startPoint x: 568, startPoint y: 374, endPoint x: 432, endPoint y: 357, distance: 137.3
click at [432, 357] on div "How many Monument Signs are there? Please Choose One 1 2 3 Type of First Monume…" at bounding box center [501, 410] width 924 height 209
type input "8"
drag, startPoint x: 525, startPoint y: 405, endPoint x: 463, endPoint y: 400, distance: 61.7
click at [463, 400] on div "Overall Width of First Monument Sign in Feet: 0" at bounding box center [500, 411] width 943 height 30
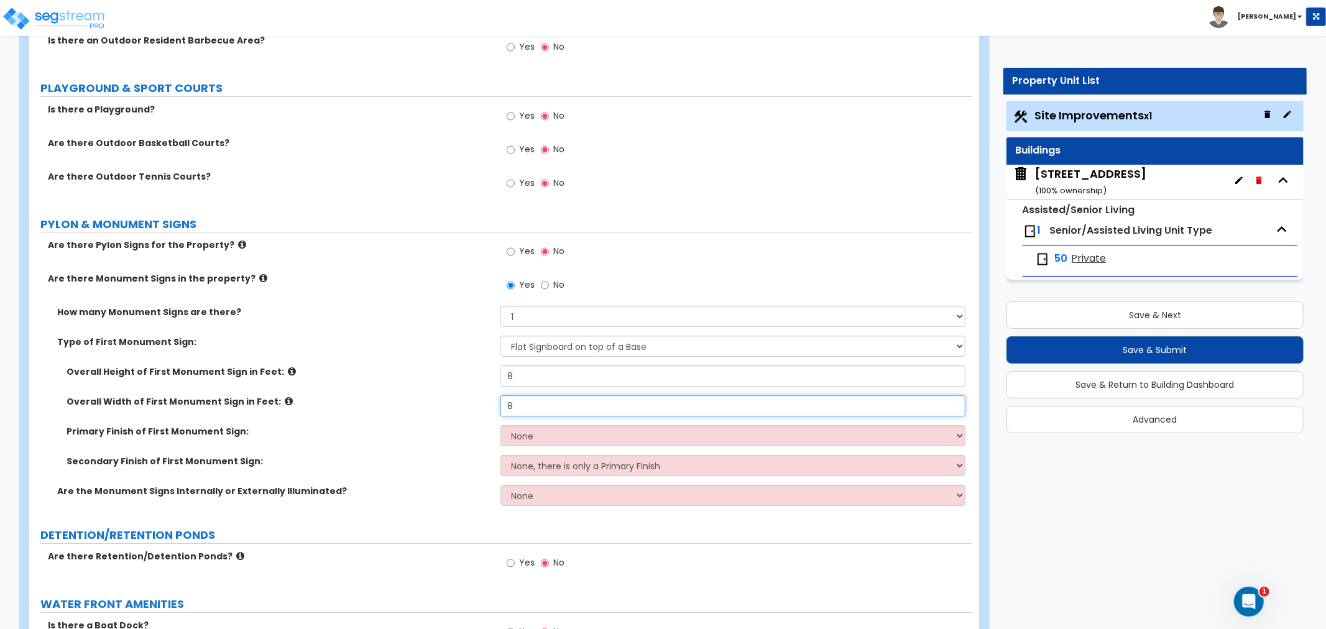
scroll to position [3869, 0]
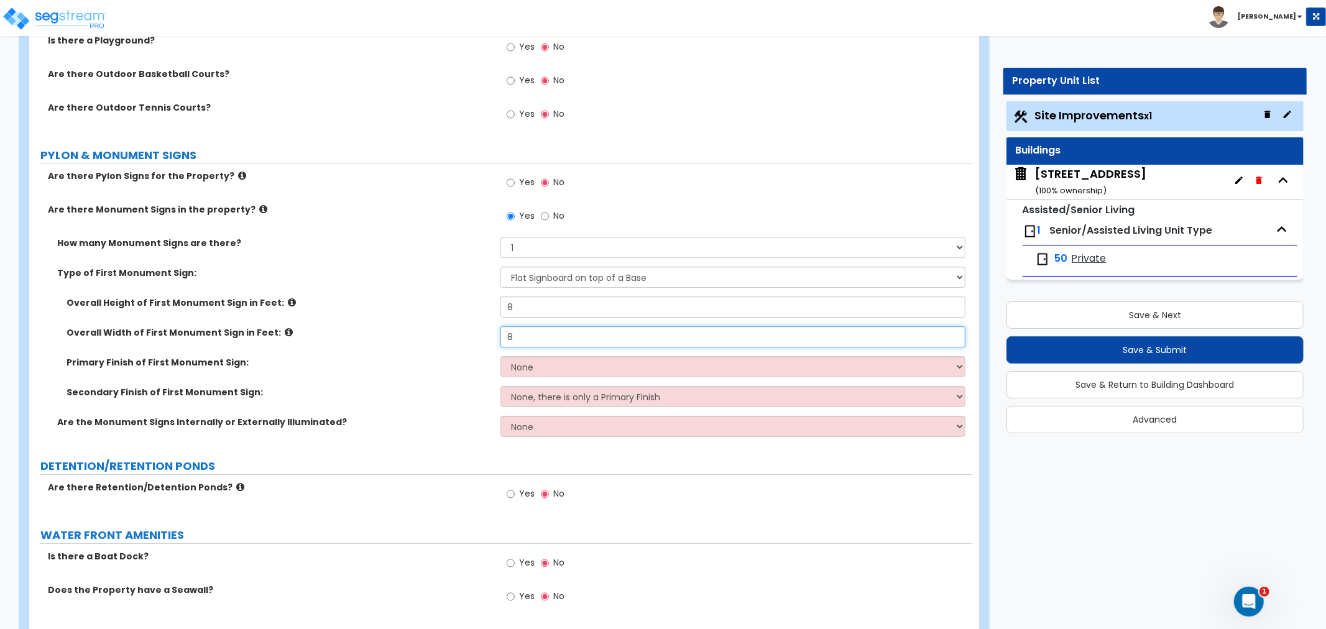
type input "8"
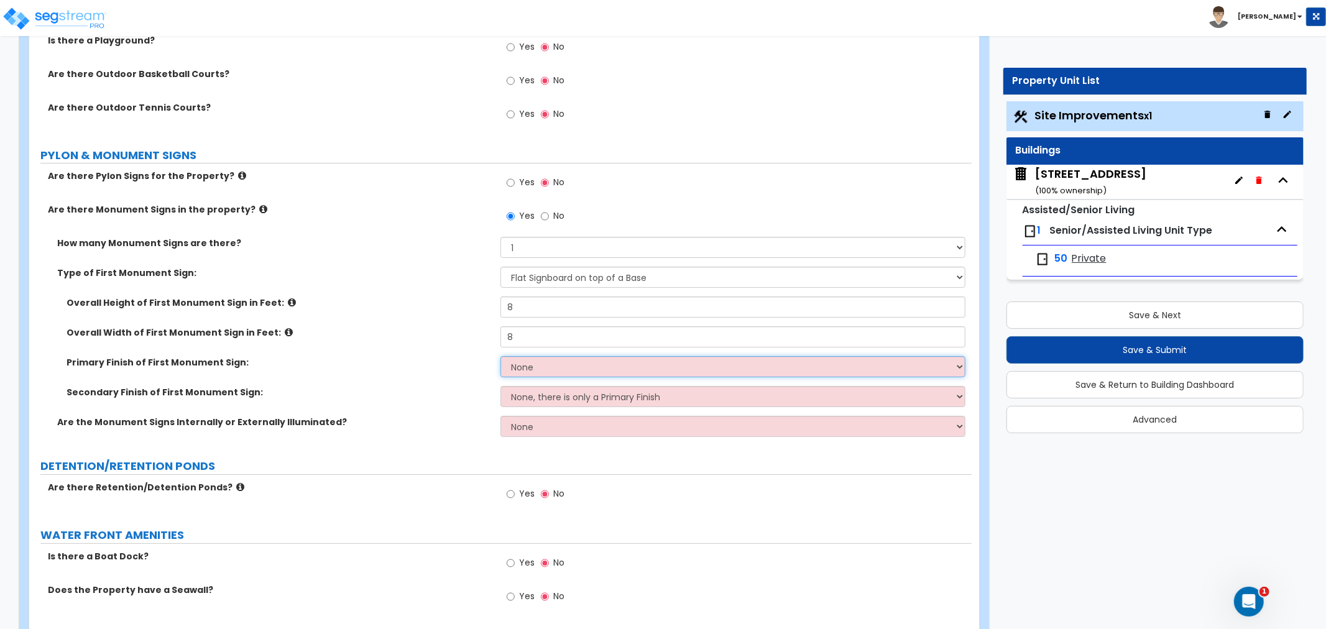
click at [538, 364] on select "None Paint/Stucco Finish Brick Finish Stone Finish Metal Composite Finish Vinyl…" at bounding box center [733, 366] width 465 height 21
select select "1"
click at [501, 356] on select "None Paint/Stucco Finish Brick Finish Stone Finish Metal Composite Finish Vinyl…" at bounding box center [733, 366] width 465 height 21
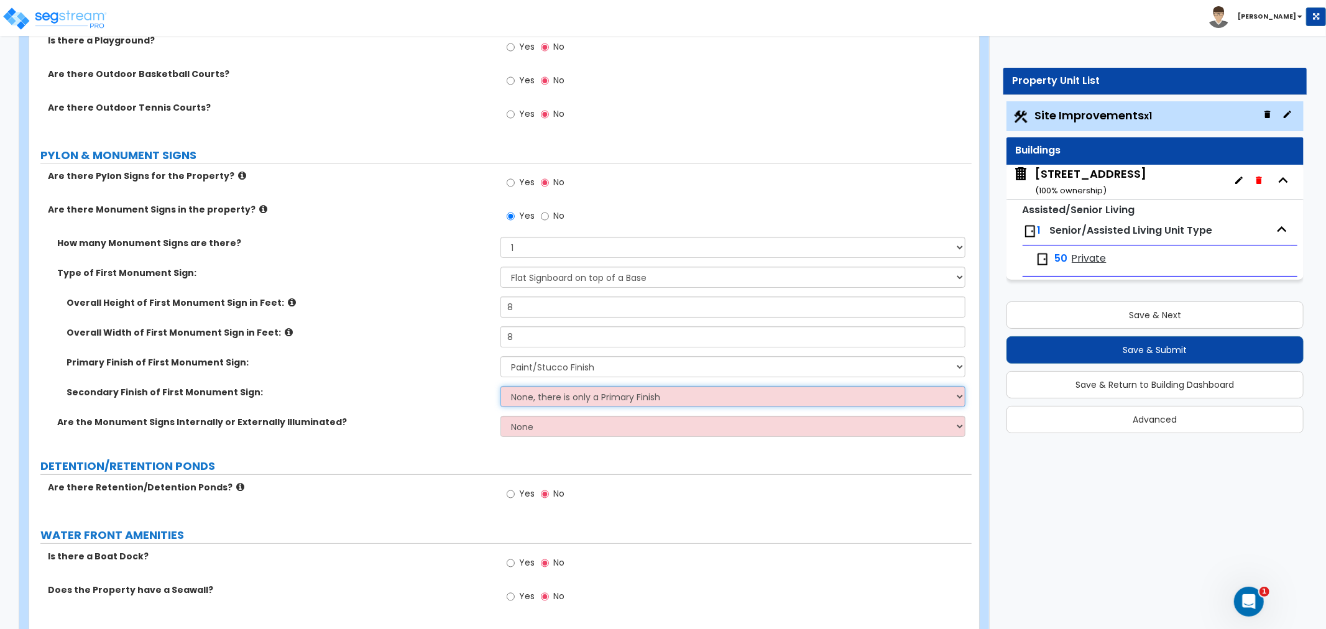
click at [546, 397] on select "None, there is only a Primary Finish Paint/Stucco Finish Brick Finish Stone Fin…" at bounding box center [733, 396] width 465 height 21
select select "3"
click at [501, 386] on select "None, there is only a Primary Finish Paint/Stucco Finish Brick Finish Stone Fin…" at bounding box center [733, 396] width 465 height 21
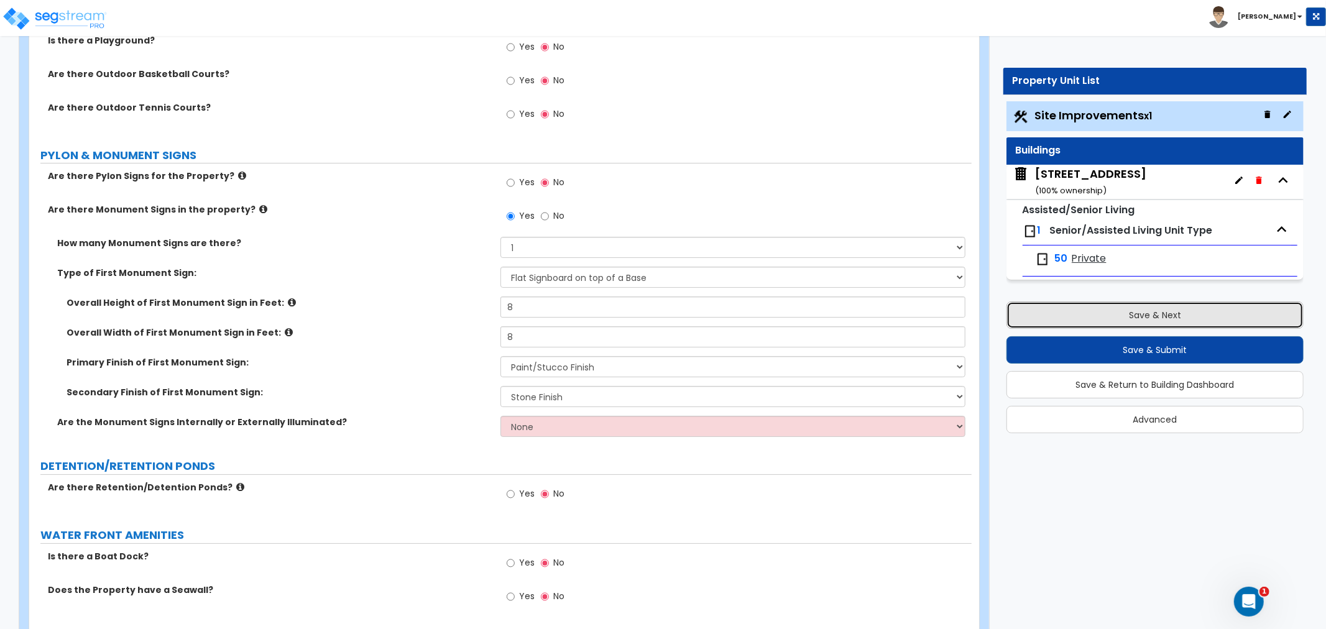
click at [1062, 319] on button "Save & Next" at bounding box center [1155, 315] width 297 height 27
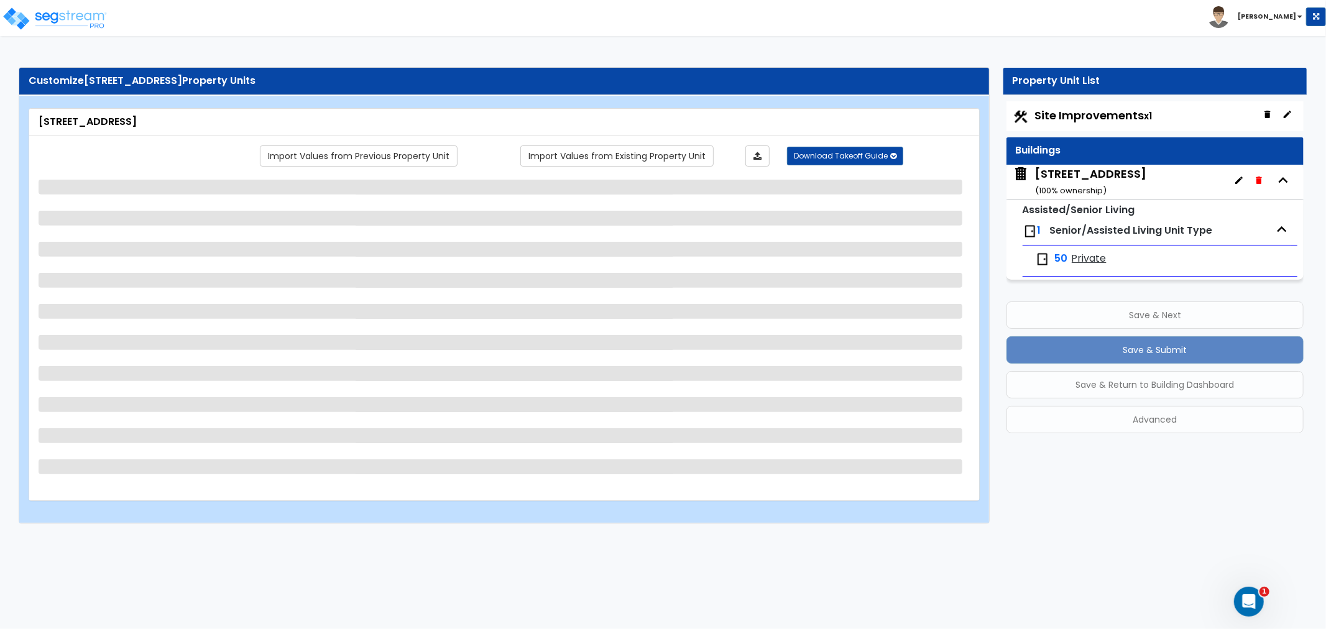
scroll to position [0, 0]
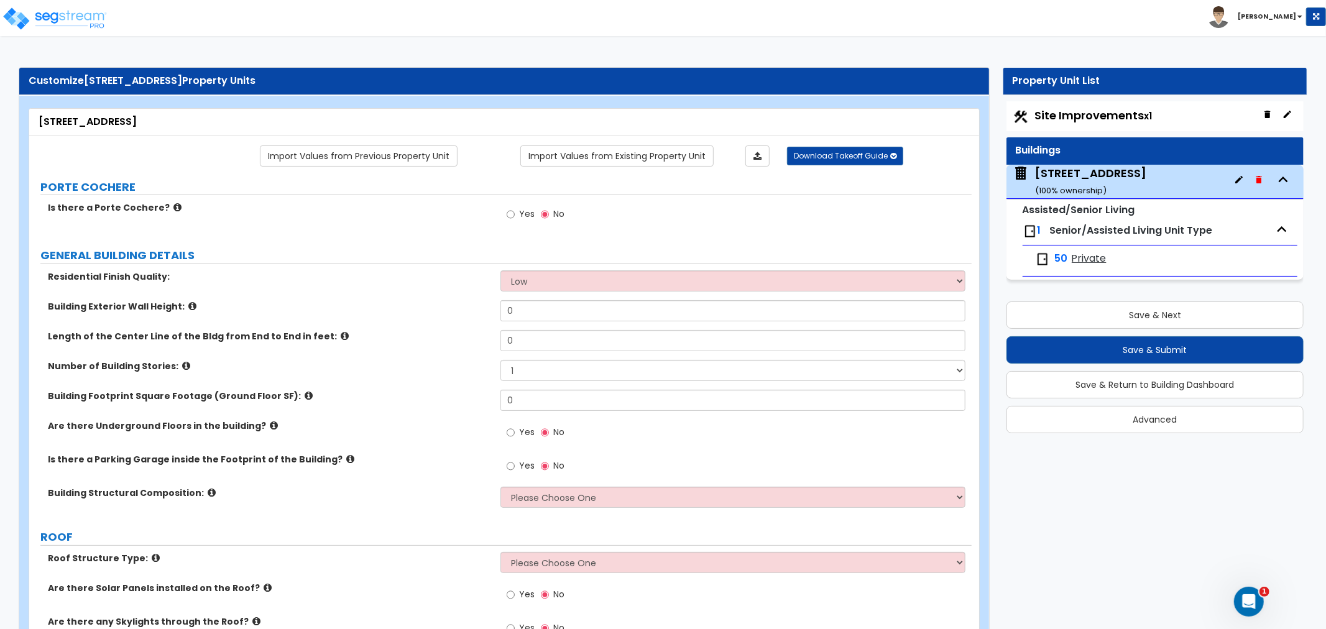
click at [1087, 120] on span "Site Improvements x1" at bounding box center [1094, 116] width 118 height 16
select select "2"
select select "1"
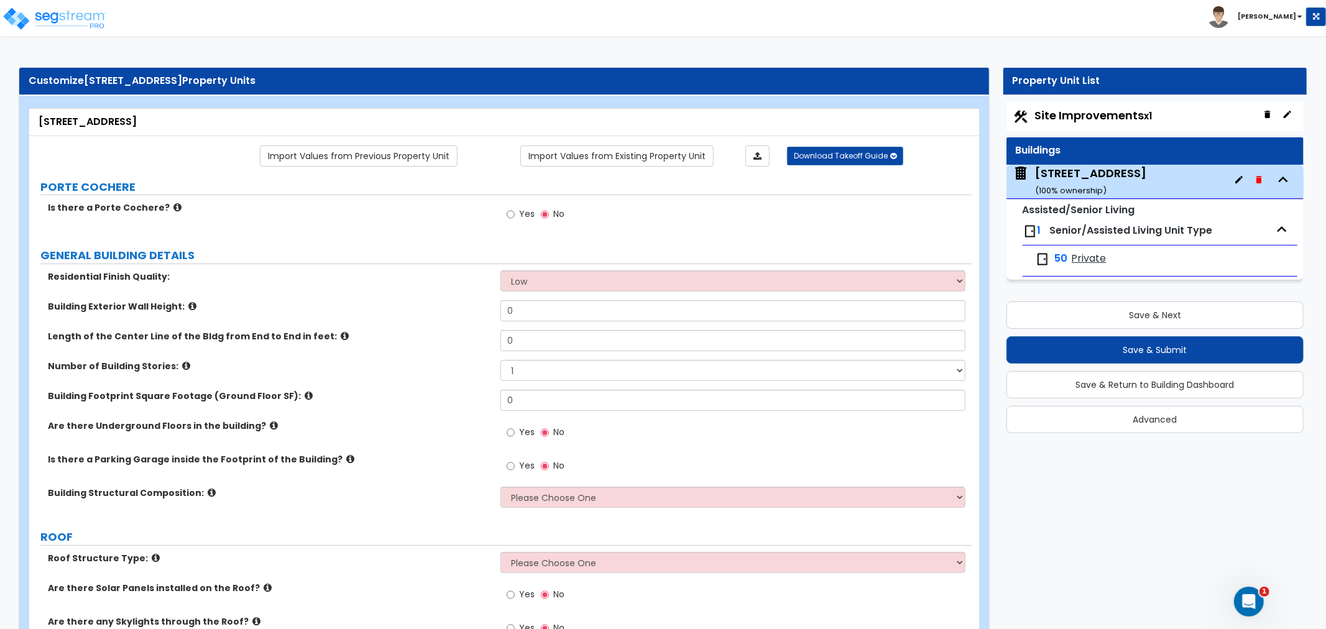
select select "1"
select select "2"
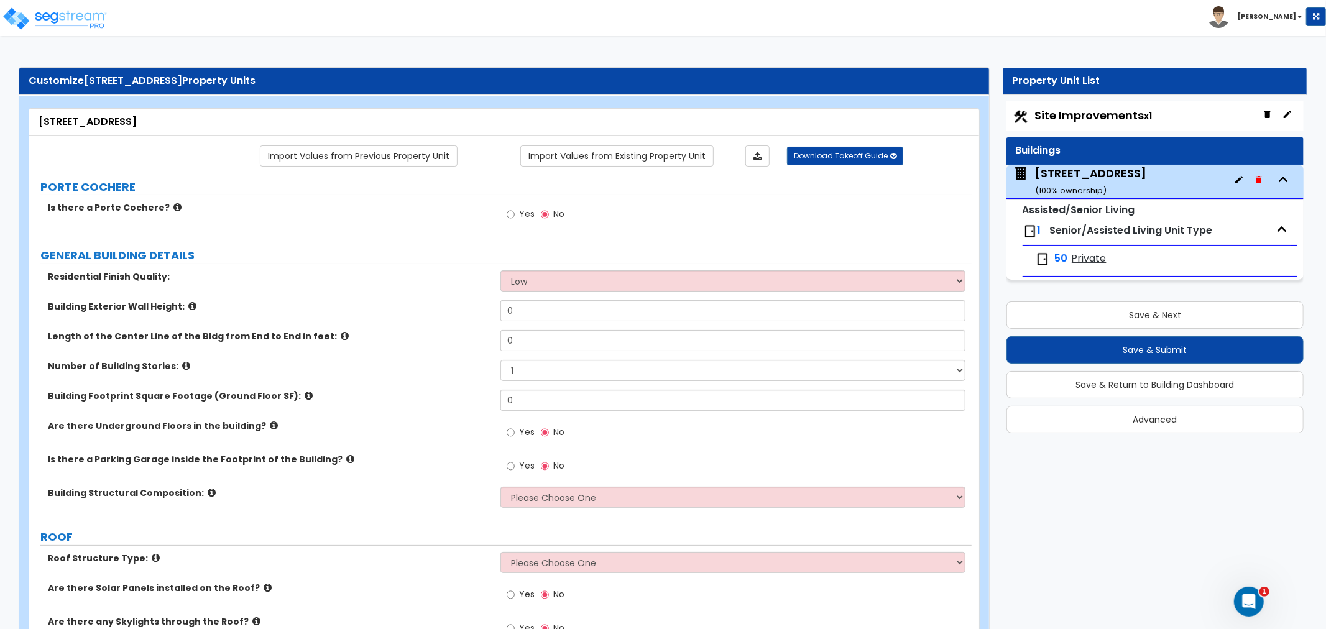
select select "1"
select select "4"
select select "1"
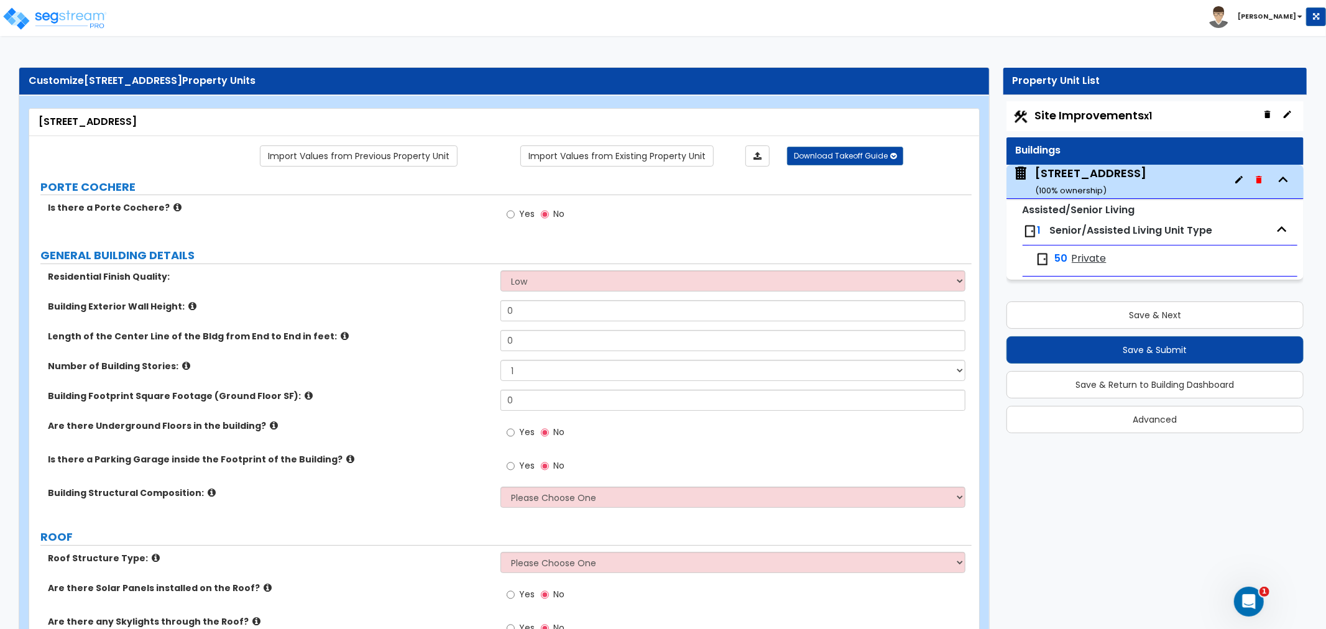
select select "1"
select select "3"
select select "1"
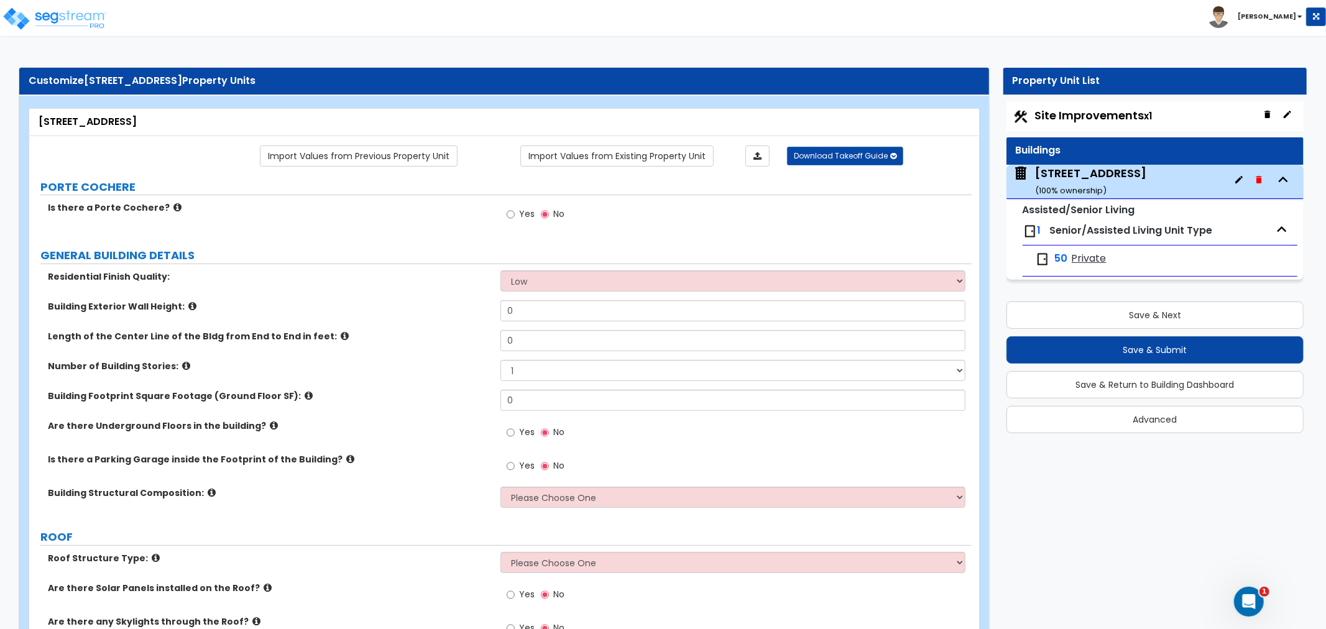
select select "1"
select select "3"
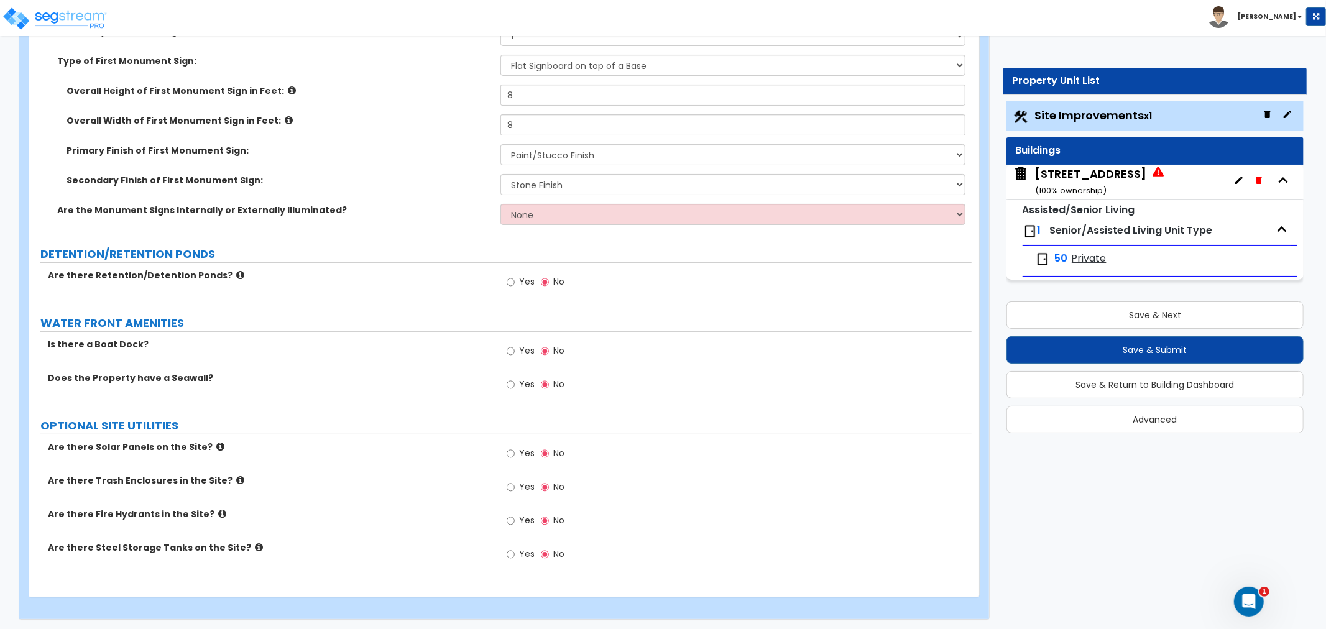
scroll to position [4083, 0]
click at [507, 483] on input "Yes" at bounding box center [511, 486] width 8 height 14
radio input "true"
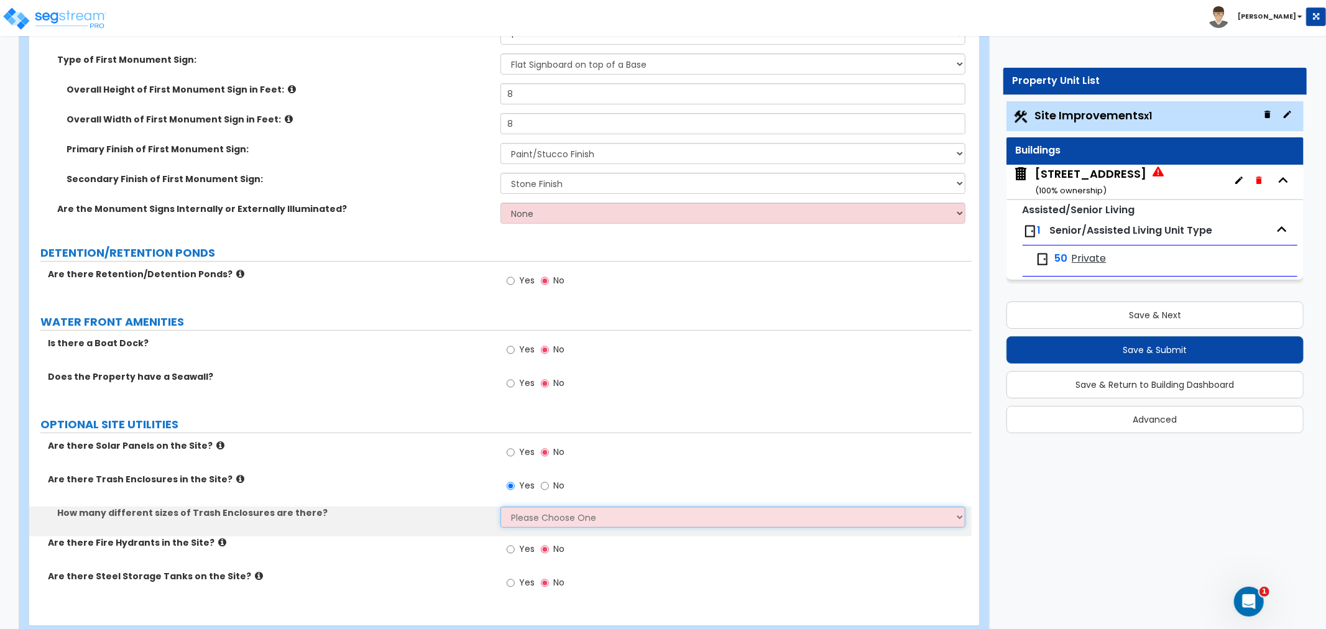
click at [519, 514] on select "Please Choose One 1 2 3" at bounding box center [733, 517] width 465 height 21
select select "1"
click at [501, 507] on select "Please Choose One 1 2 3" at bounding box center [733, 517] width 465 height 21
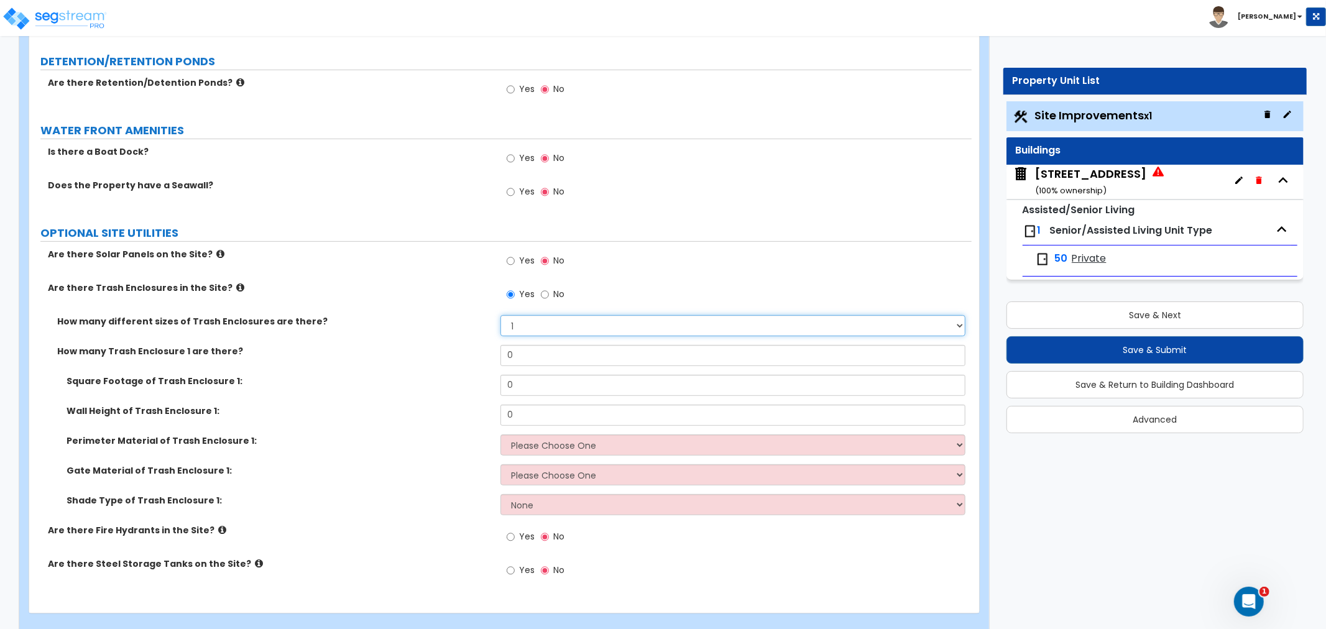
scroll to position [4290, 0]
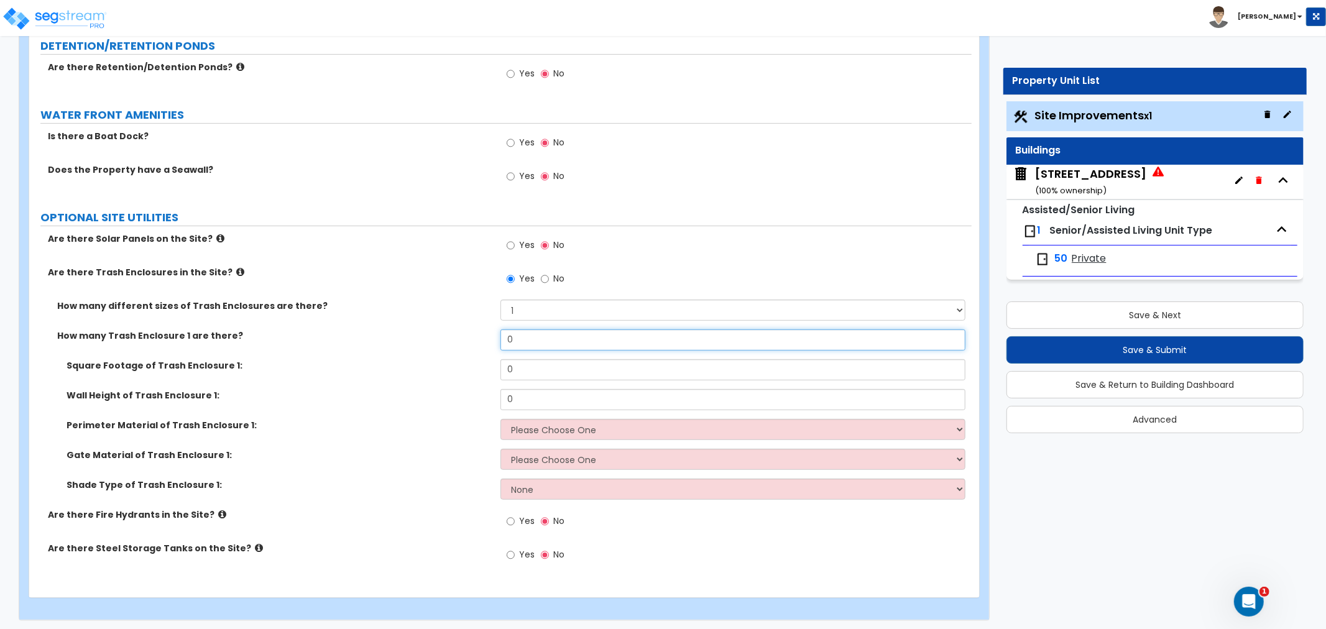
drag, startPoint x: 533, startPoint y: 343, endPoint x: 471, endPoint y: 336, distance: 61.9
click at [471, 336] on div "How many Trash Enclosure 1 are there? 0" at bounding box center [500, 345] width 943 height 30
type input "1"
drag, startPoint x: 526, startPoint y: 361, endPoint x: 478, endPoint y: 362, distance: 48.5
click at [478, 362] on div "Square Footage of Trash Enclosure 1: 0" at bounding box center [500, 374] width 943 height 30
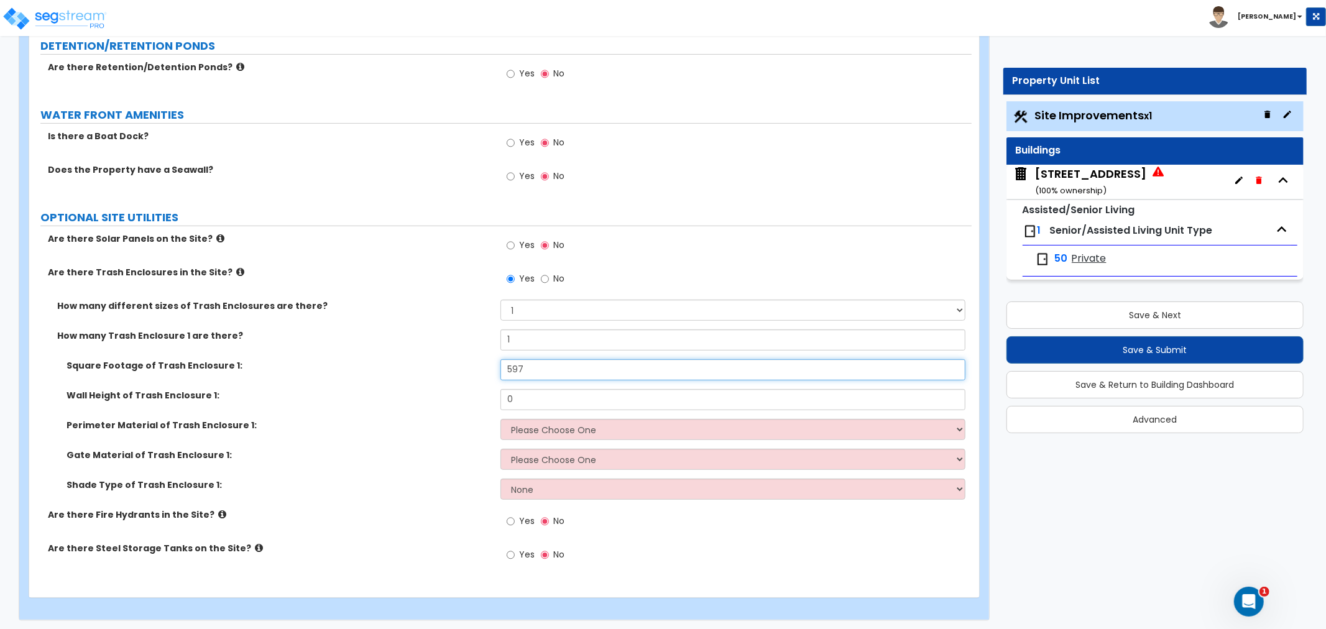
scroll to position [4292, 0]
type input "597"
drag, startPoint x: 525, startPoint y: 398, endPoint x: 499, endPoint y: 393, distance: 27.2
click at [499, 393] on div "Wall Height of Trash Enclosure 1: 0" at bounding box center [500, 402] width 943 height 30
type input "6"
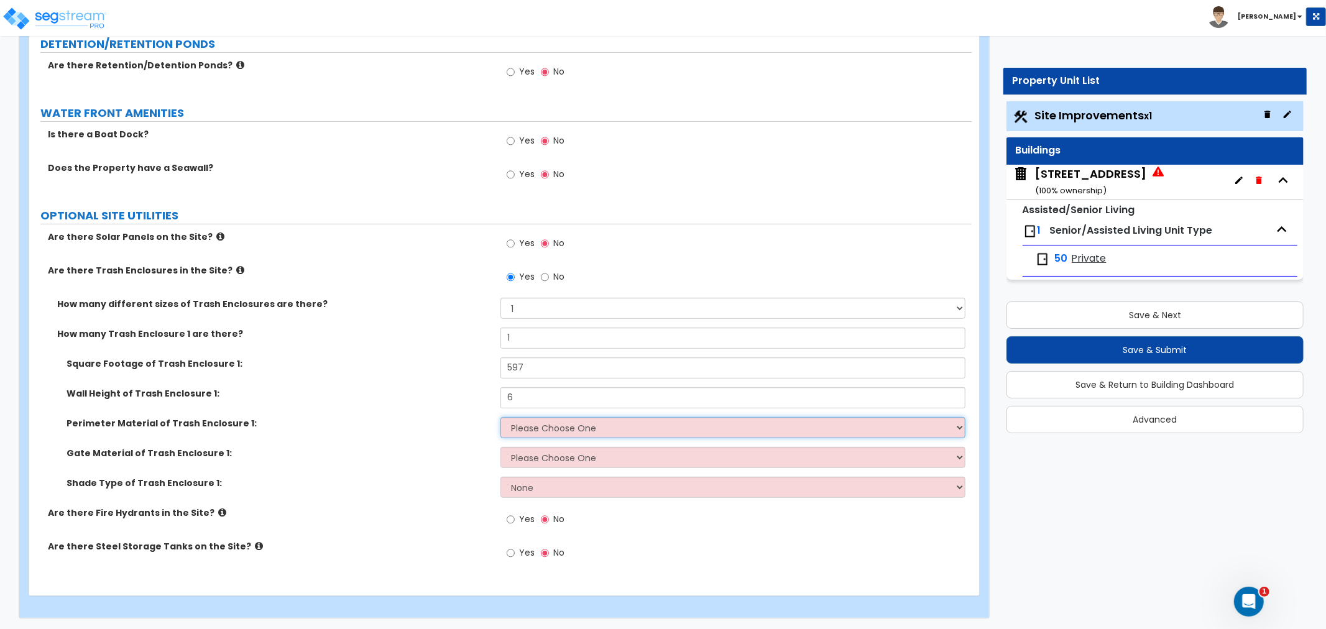
click at [538, 424] on select "Please Choose One Chain Link Wood Metal CMU" at bounding box center [733, 427] width 465 height 21
select select "4"
click at [501, 417] on select "Please Choose One Chain Link Wood Metal CMU" at bounding box center [733, 427] width 465 height 21
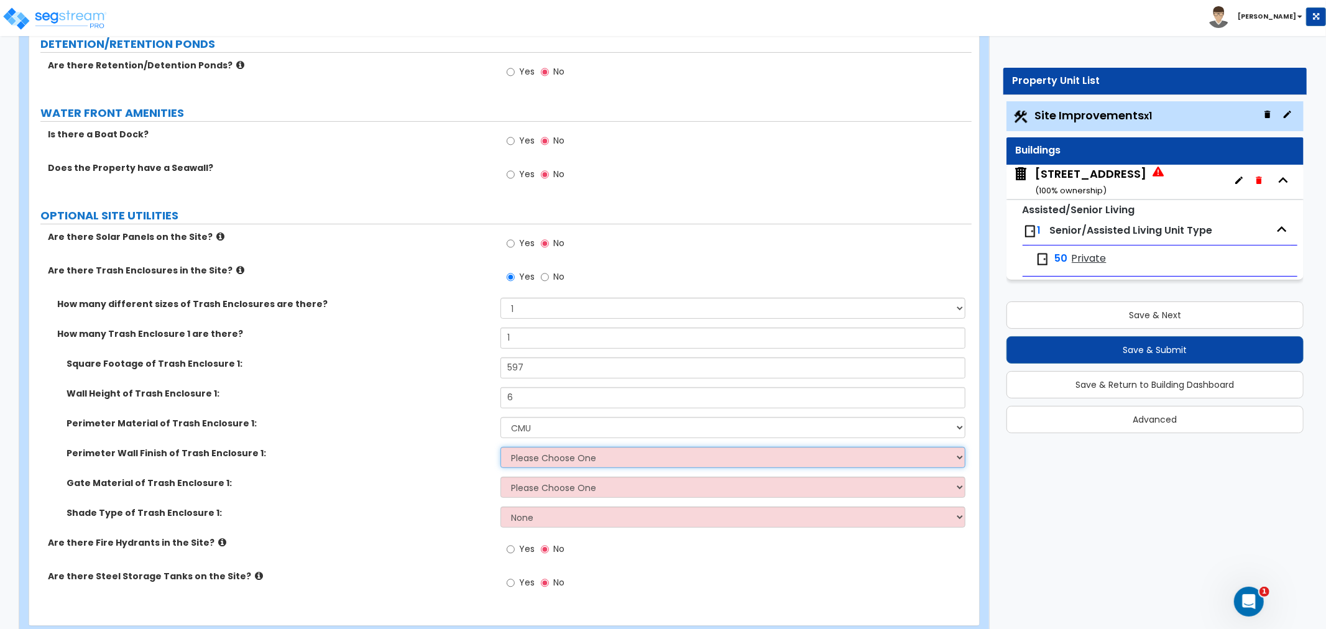
click at [513, 454] on select "Please Choose One Stone Veneer Brick Veneer Stucco Paint" at bounding box center [733, 457] width 465 height 21
click at [535, 564] on div "Yes No" at bounding box center [736, 554] width 471 height 34
click at [536, 455] on select "Please Choose One Stone Veneer Brick Veneer Stucco Paint" at bounding box center [733, 457] width 465 height 21
select select "4"
click at [501, 447] on select "Please Choose One Stone Veneer Brick Veneer Stucco Paint" at bounding box center [733, 457] width 465 height 21
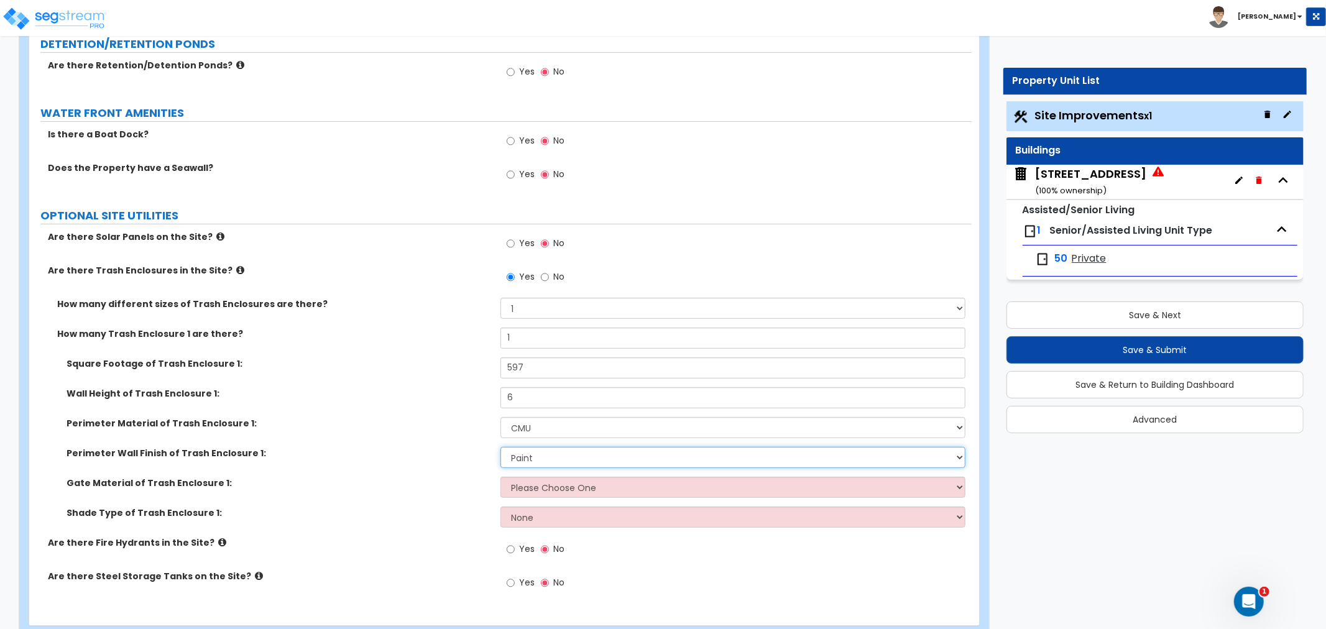
scroll to position [4321, 0]
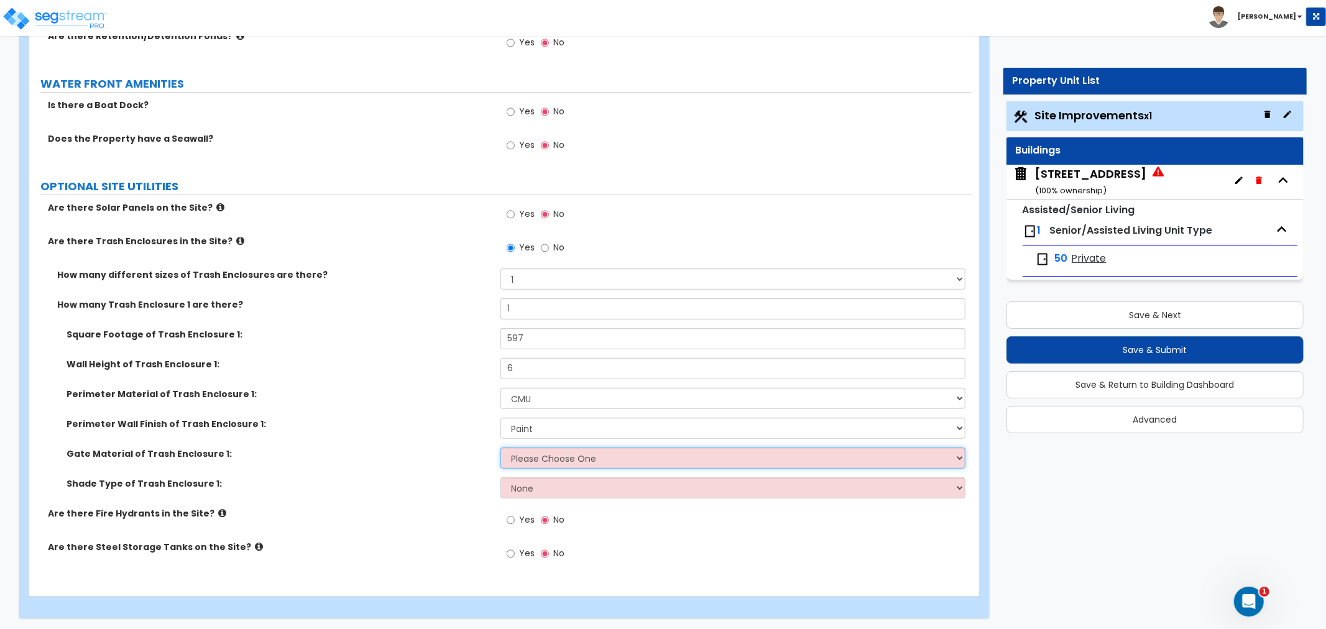
click at [518, 455] on select "Please Choose One Wood Metal" at bounding box center [733, 458] width 465 height 21
select select "1"
click at [501, 448] on select "Please Choose One Wood Metal" at bounding box center [733, 458] width 465 height 21
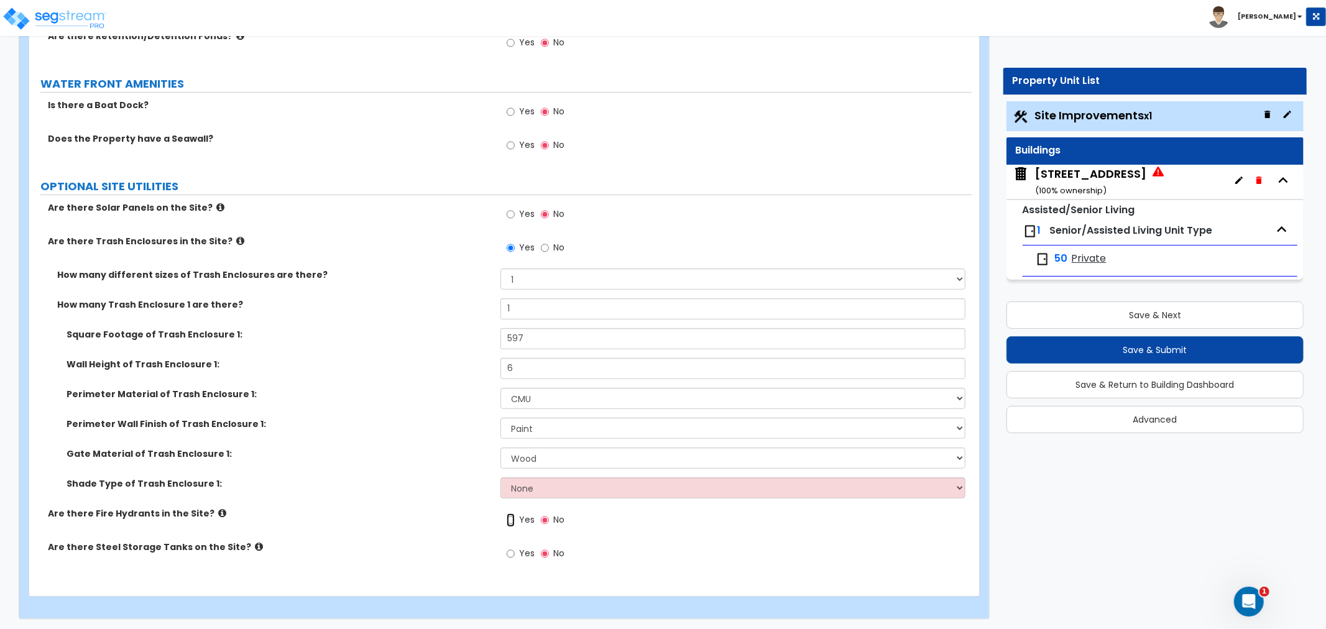
click at [507, 516] on input "Yes" at bounding box center [511, 521] width 8 height 14
radio input "true"
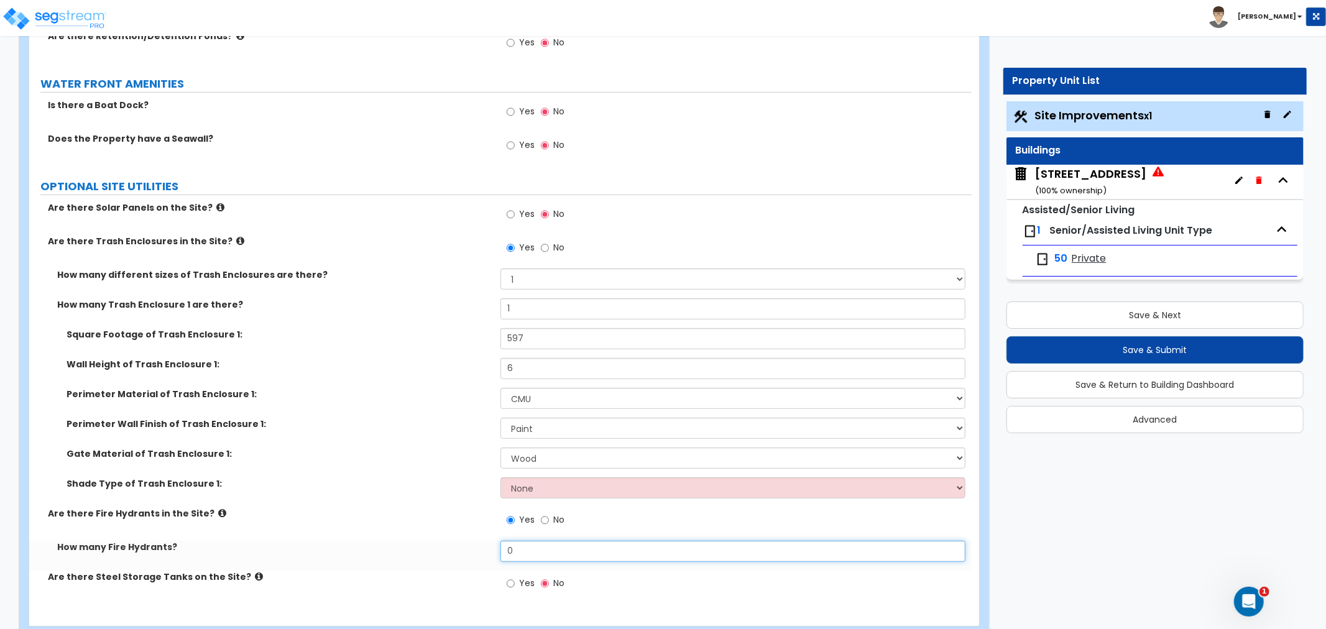
drag, startPoint x: 522, startPoint y: 548, endPoint x: 486, endPoint y: 549, distance: 36.1
click at [486, 549] on div "How many Fire Hydrants? 0" at bounding box center [500, 556] width 943 height 30
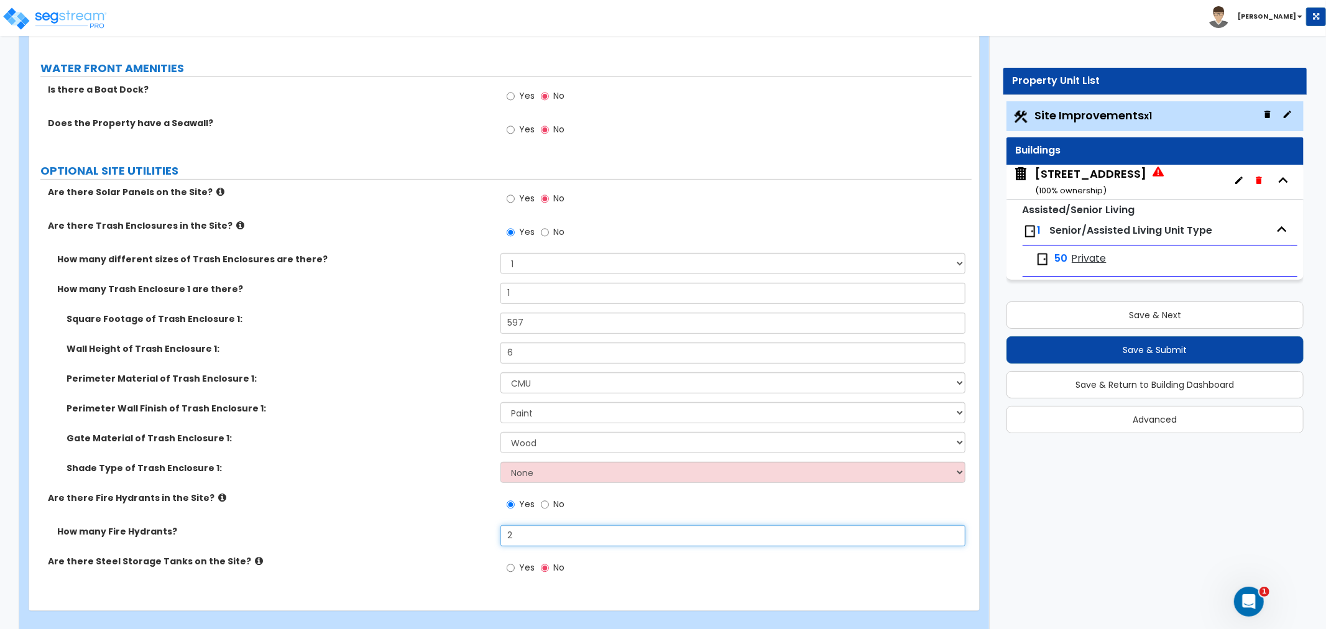
scroll to position [4351, 0]
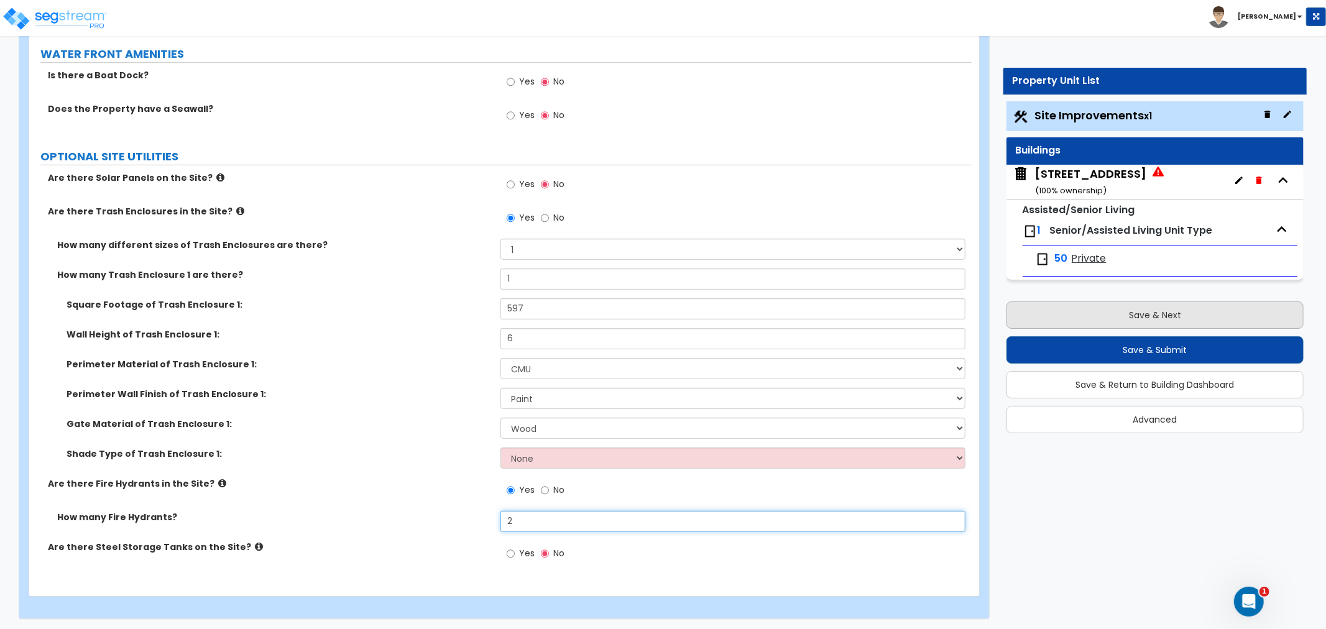
type input "2"
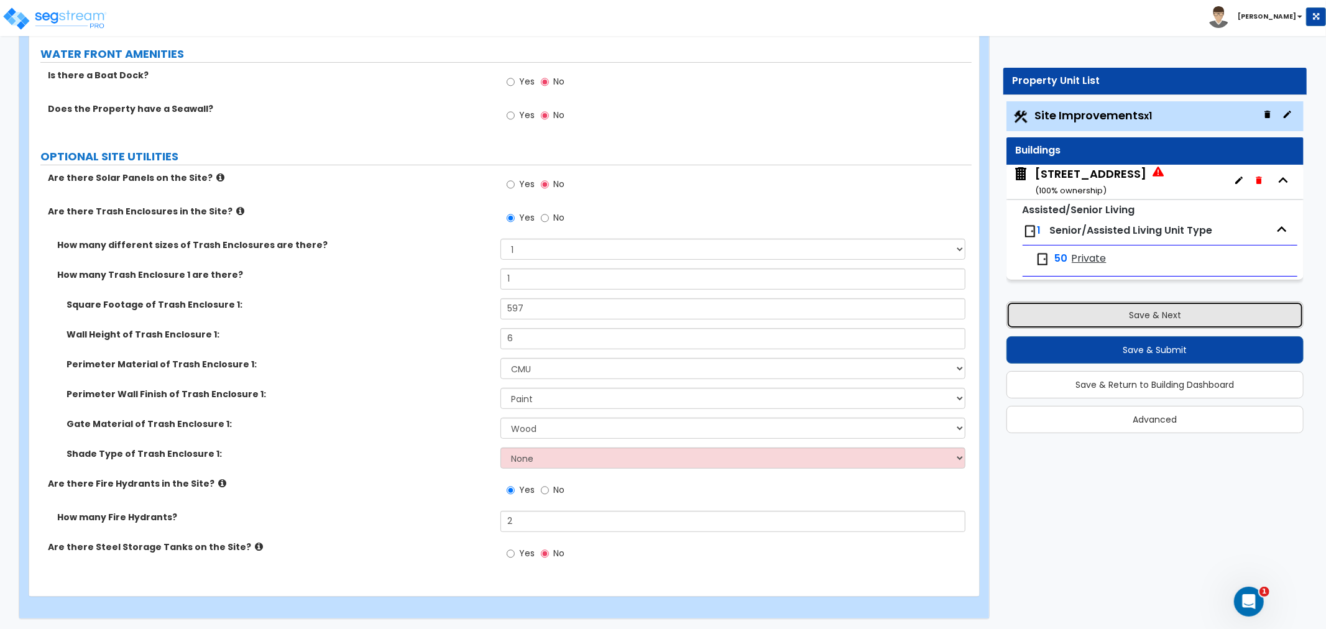
click at [1138, 317] on button "Save & Next" at bounding box center [1155, 315] width 297 height 27
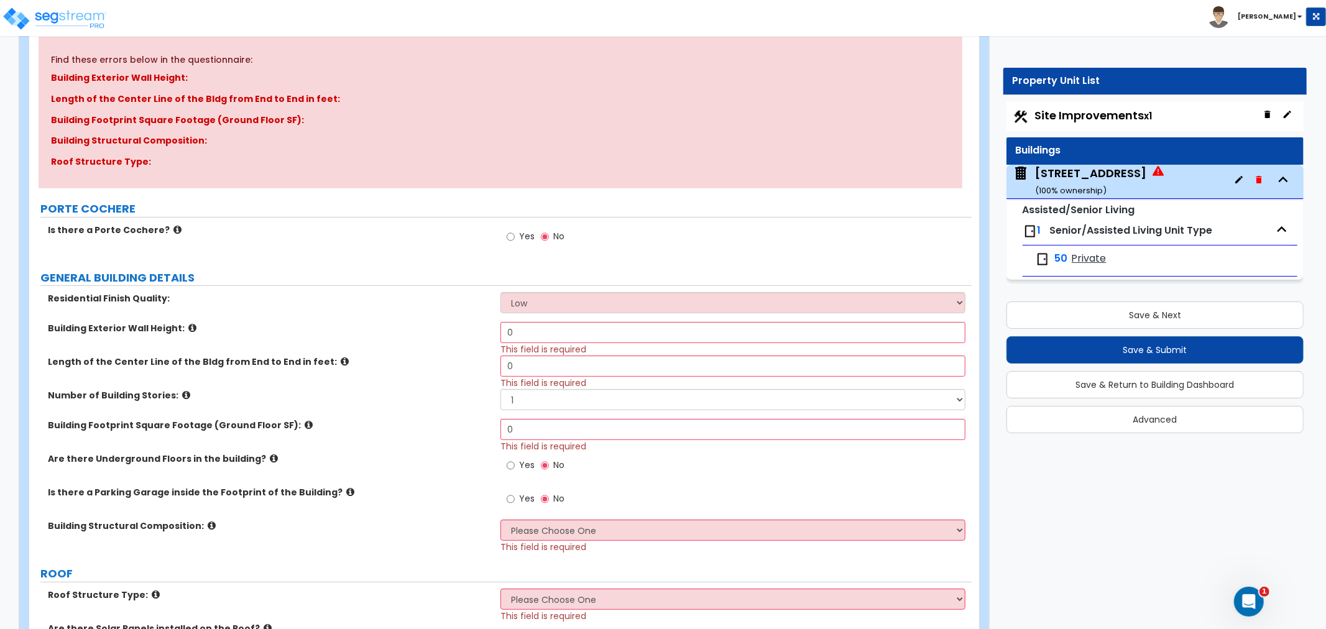
scroll to position [138, 0]
click at [530, 331] on input "0" at bounding box center [733, 332] width 465 height 21
click at [545, 305] on select "Low Average High" at bounding box center [733, 302] width 465 height 21
select select "1"
click at [501, 292] on select "Low Average High" at bounding box center [733, 302] width 465 height 21
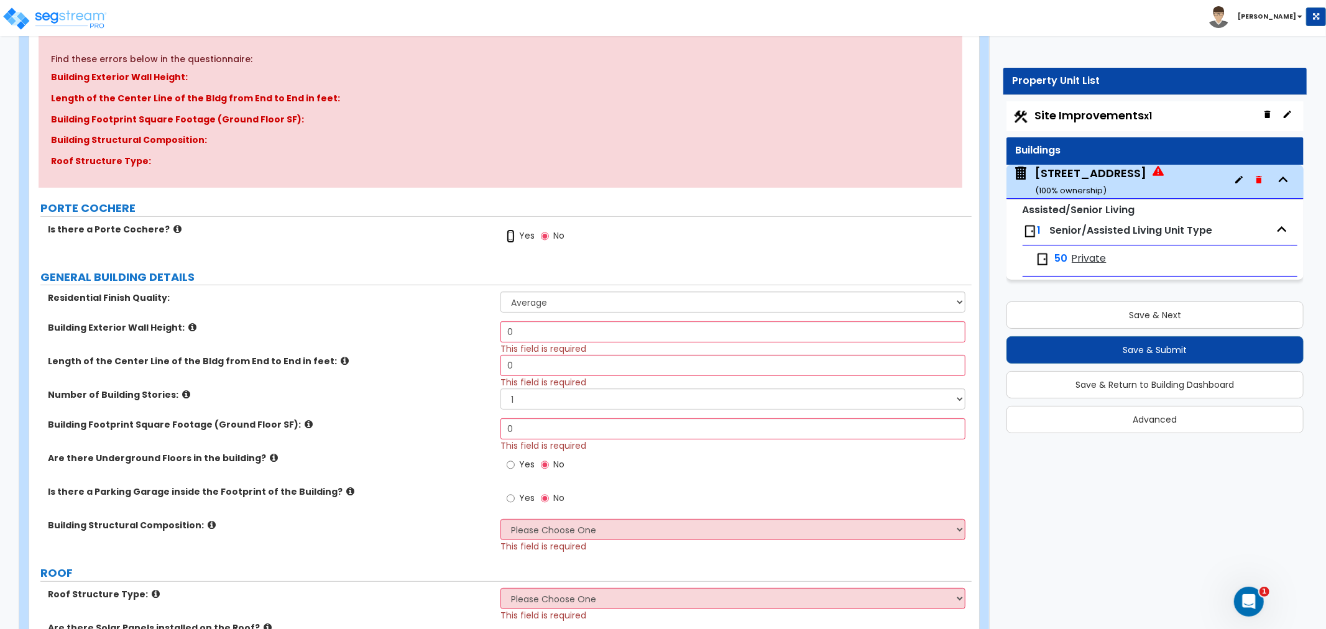
click at [511, 236] on input "Yes" at bounding box center [511, 236] width 8 height 14
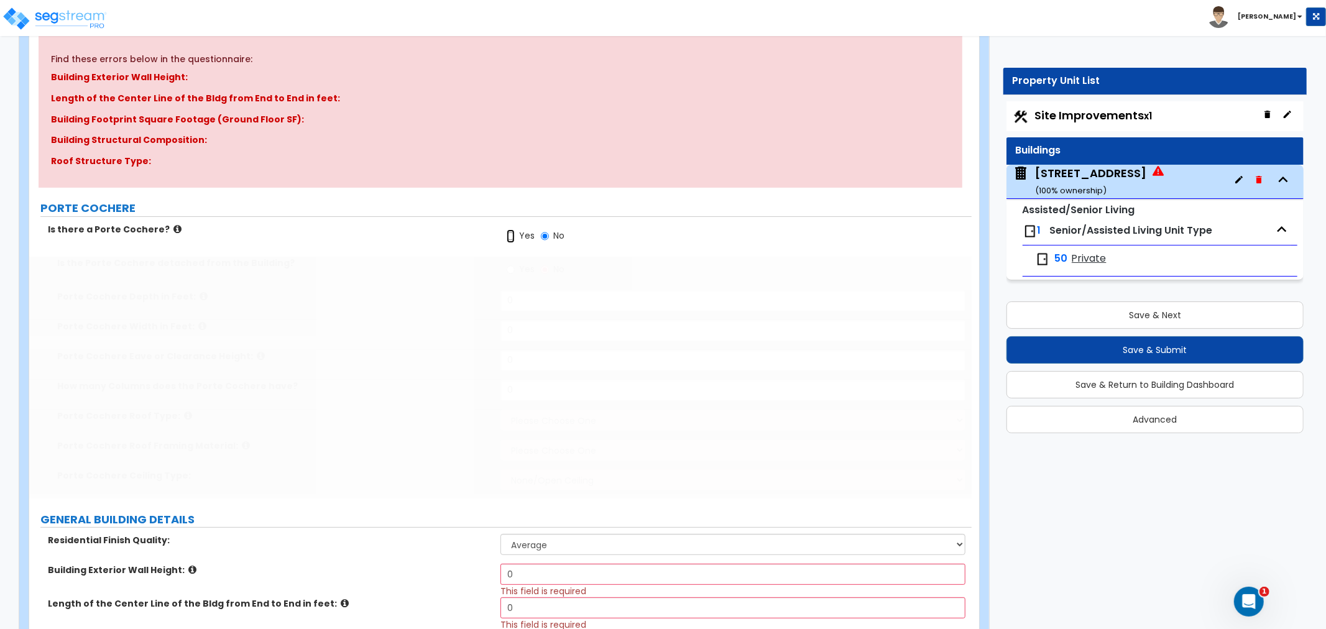
radio input "true"
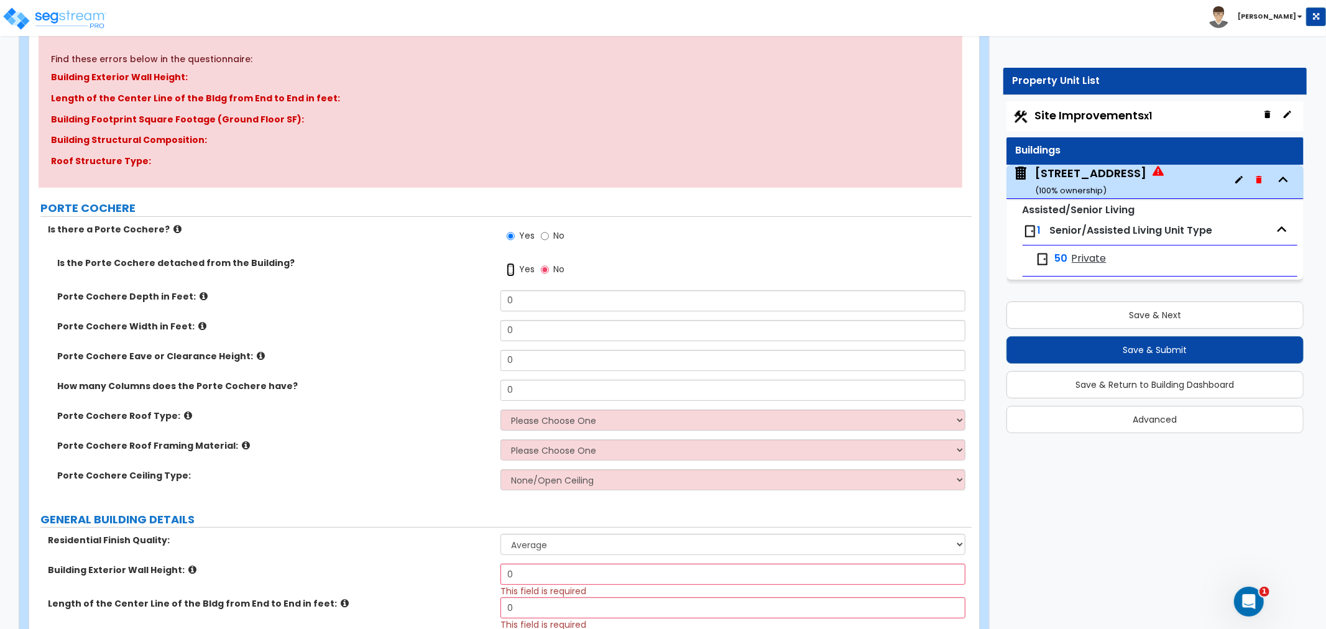
click at [510, 269] on input "Yes" at bounding box center [511, 270] width 8 height 14
click at [542, 270] on input "No" at bounding box center [545, 270] width 8 height 14
radio input "false"
radio input "true"
click at [508, 269] on input "Yes" at bounding box center [511, 270] width 8 height 14
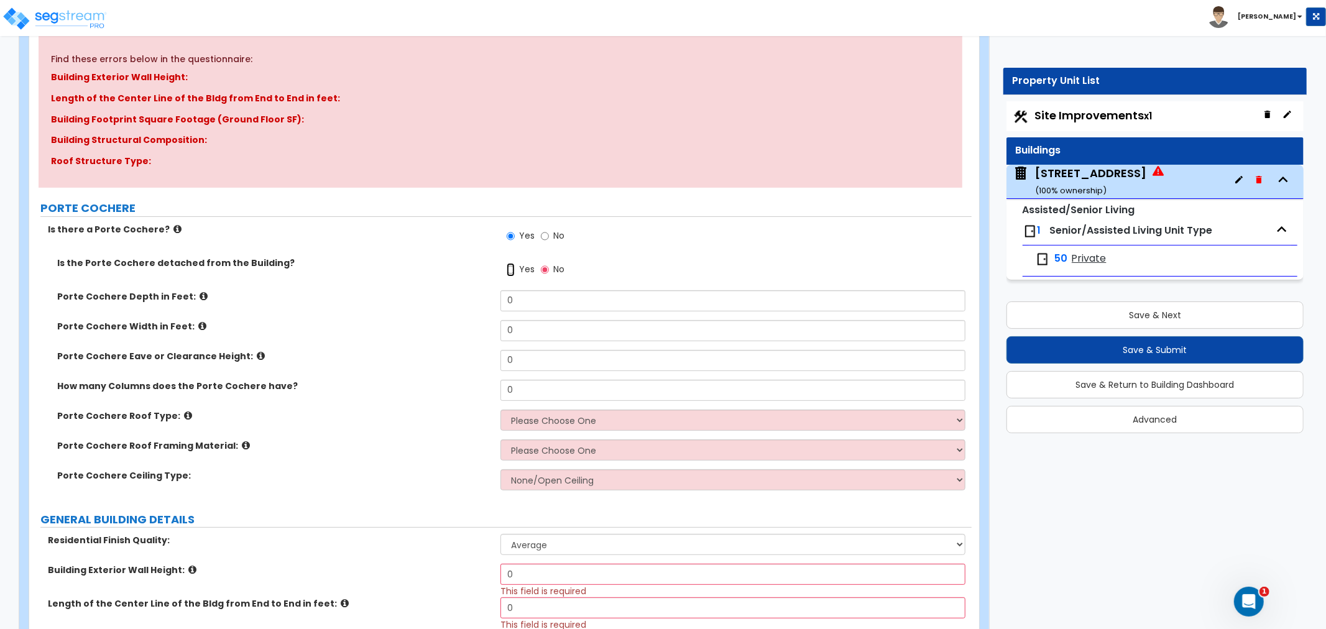
radio input "true"
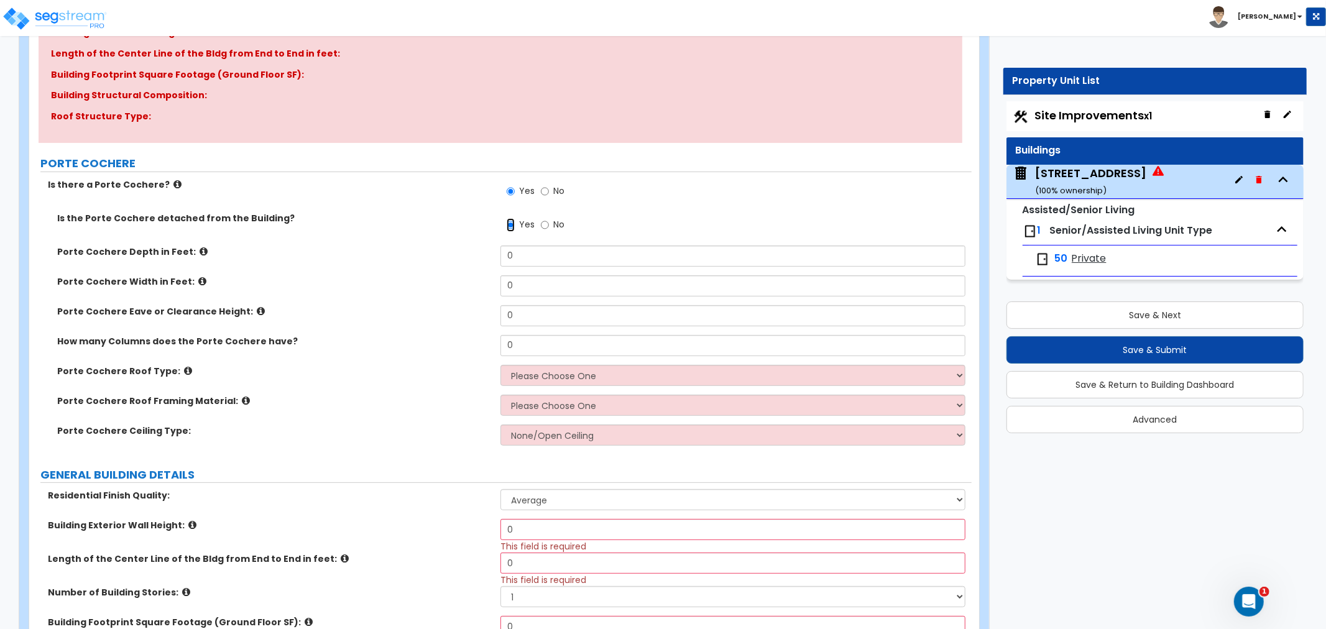
scroll to position [207, 0]
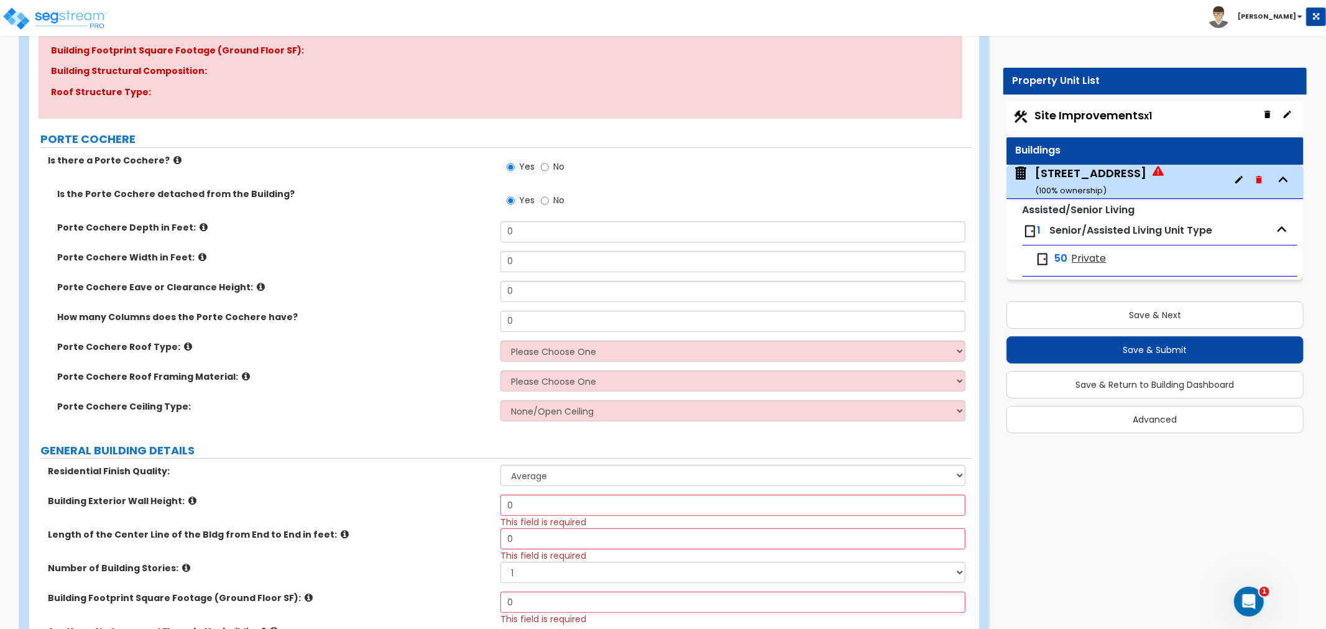
click at [200, 227] on icon at bounding box center [204, 227] width 8 height 9
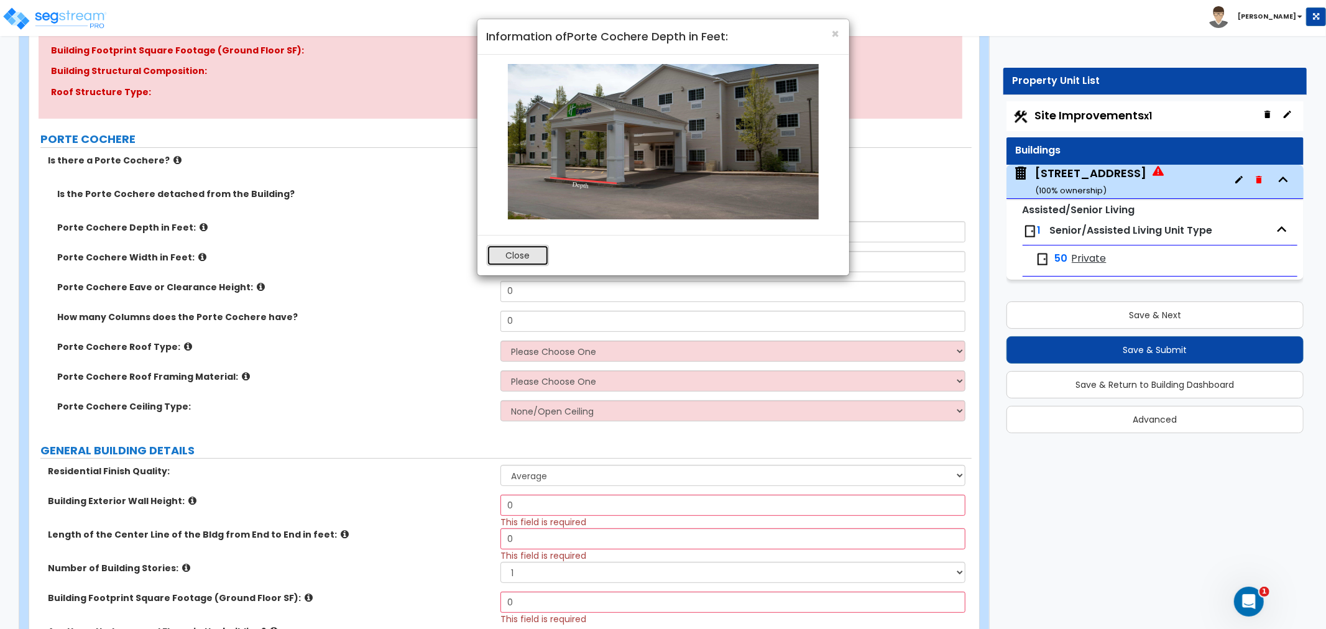
click at [511, 259] on button "Close" at bounding box center [518, 255] width 62 height 21
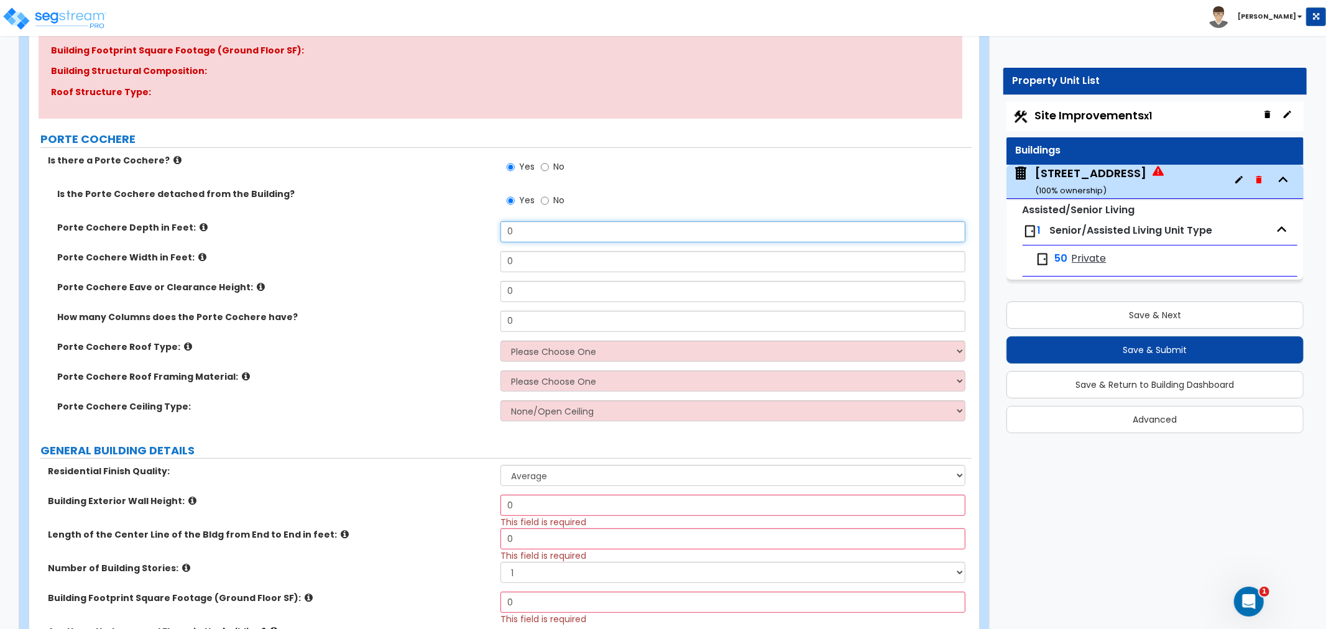
drag, startPoint x: 513, startPoint y: 234, endPoint x: 471, endPoint y: 231, distance: 42.5
click at [471, 231] on div "Porte Cochere Depth in Feet: 0" at bounding box center [500, 236] width 943 height 30
type input "21"
click at [198, 257] on icon at bounding box center [202, 256] width 8 height 9
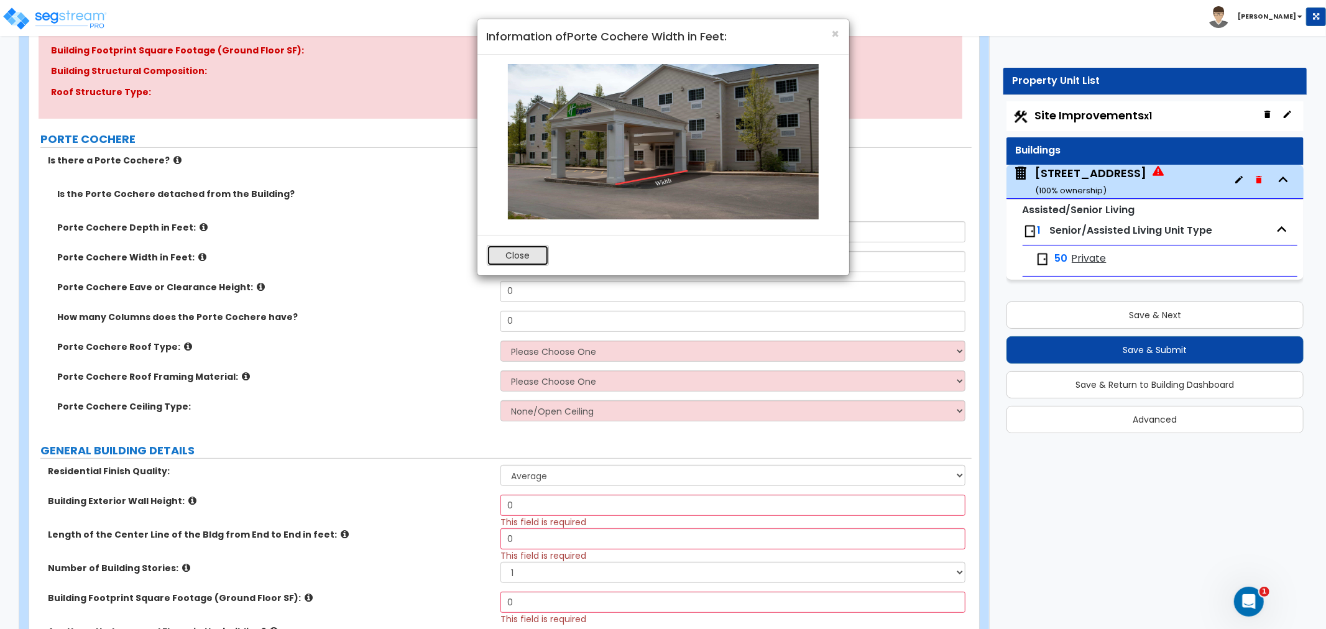
click at [530, 255] on button "Close" at bounding box center [518, 255] width 62 height 21
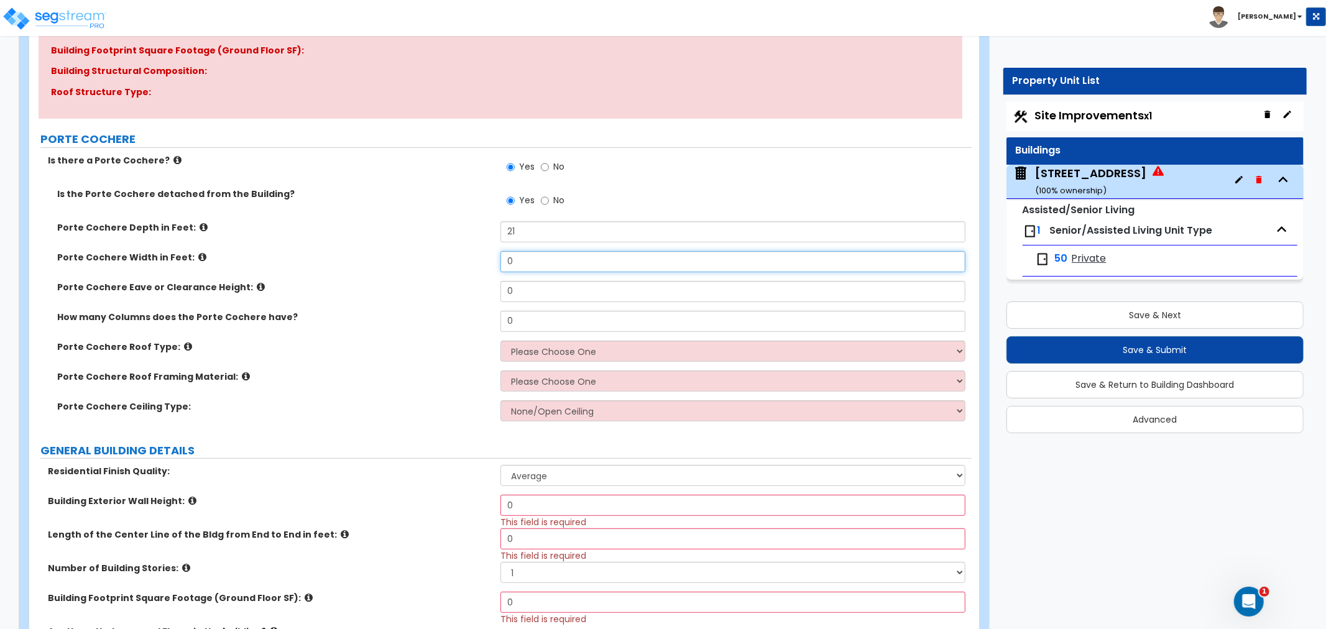
drag, startPoint x: 529, startPoint y: 258, endPoint x: 454, endPoint y: 253, distance: 75.4
click at [454, 253] on div "Porte Cochere Width in Feet: 0" at bounding box center [500, 266] width 943 height 30
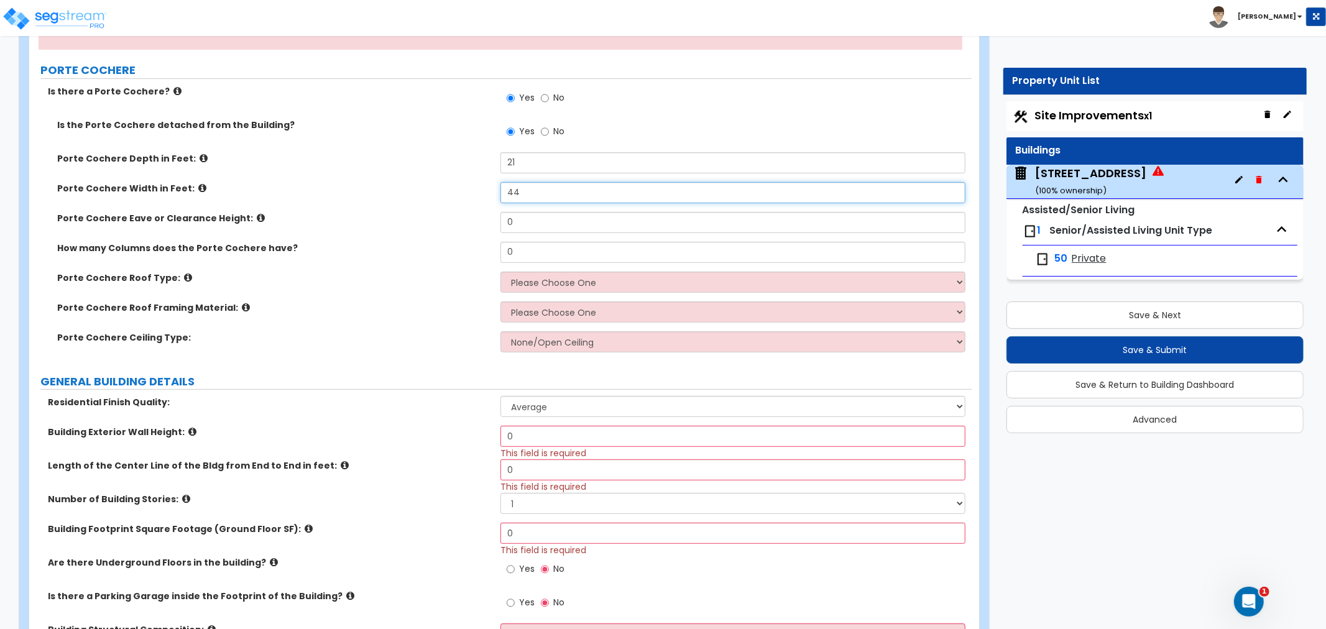
type input "44"
click at [257, 215] on icon at bounding box center [261, 217] width 8 height 9
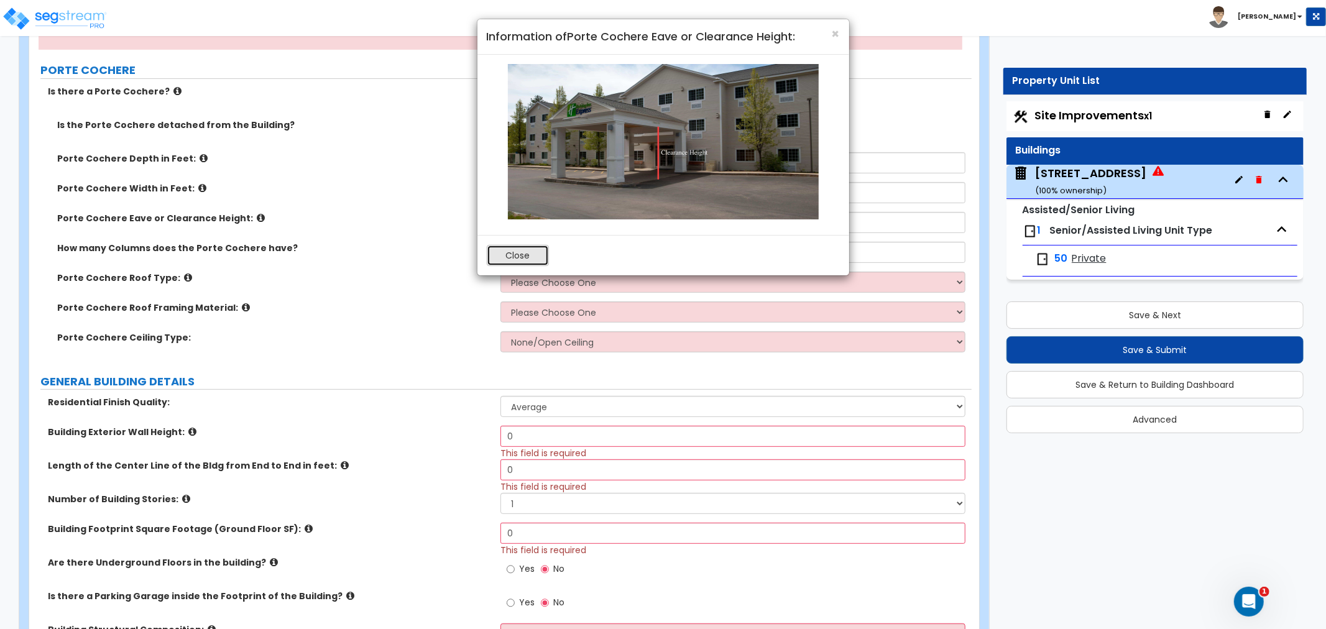
click at [506, 256] on button "Close" at bounding box center [518, 255] width 62 height 21
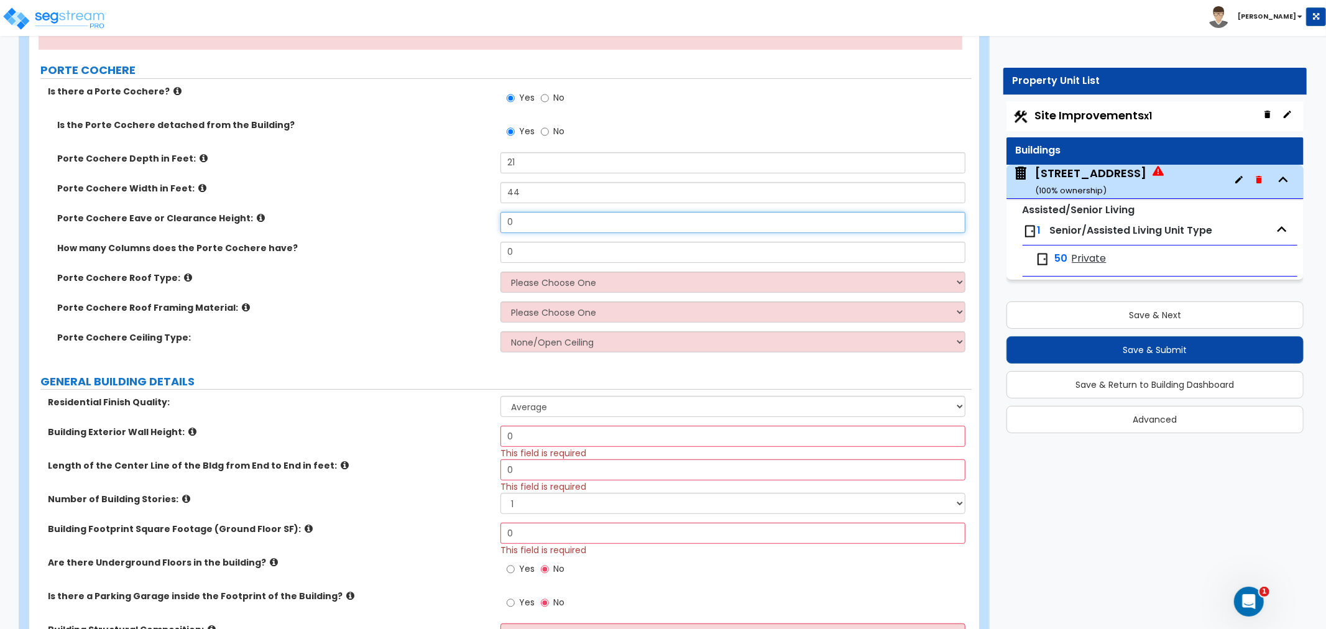
drag, startPoint x: 525, startPoint y: 220, endPoint x: 468, endPoint y: 220, distance: 57.8
click at [468, 220] on div "Porte Cochere Eave or Clearance Height: 0" at bounding box center [500, 227] width 943 height 30
type input "16"
drag, startPoint x: 530, startPoint y: 252, endPoint x: 481, endPoint y: 252, distance: 49.1
click at [481, 252] on div "How many Columns does the Porte Cochere have? 0" at bounding box center [500, 257] width 943 height 30
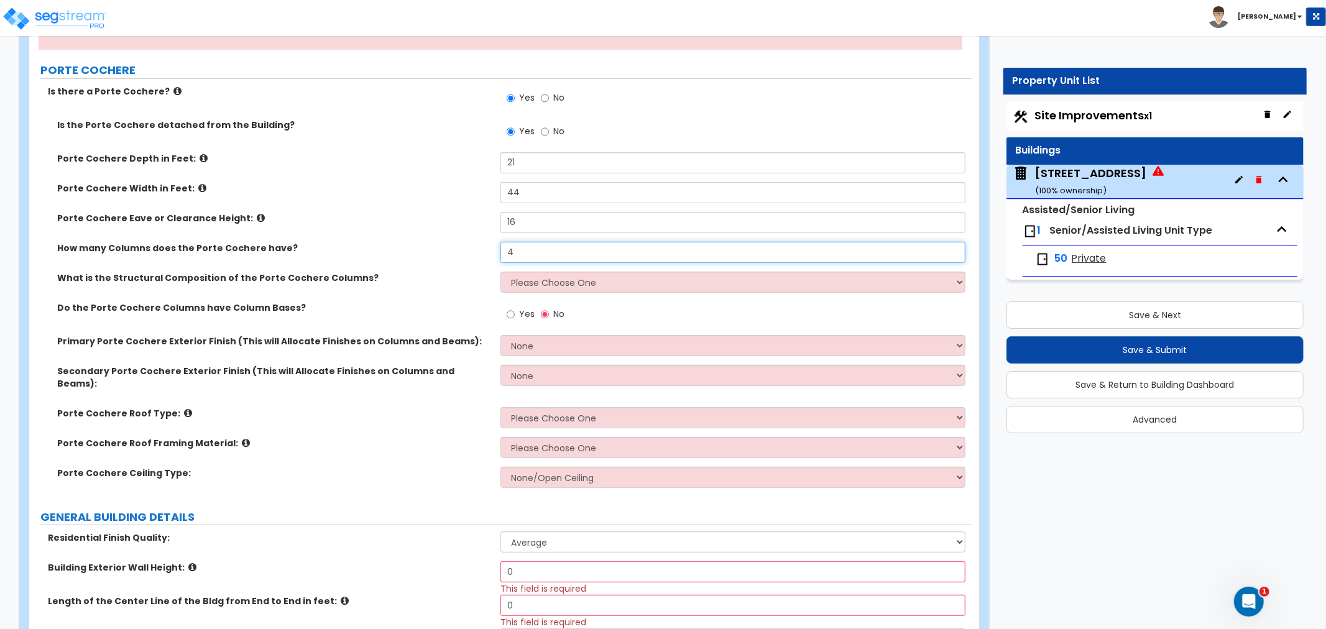
type input "4"
click at [543, 286] on select "Please Choose One Wood Steel Concrete" at bounding box center [733, 282] width 465 height 21
select select "3"
click at [501, 272] on select "Please Choose One Wood Steel Concrete" at bounding box center [733, 282] width 465 height 21
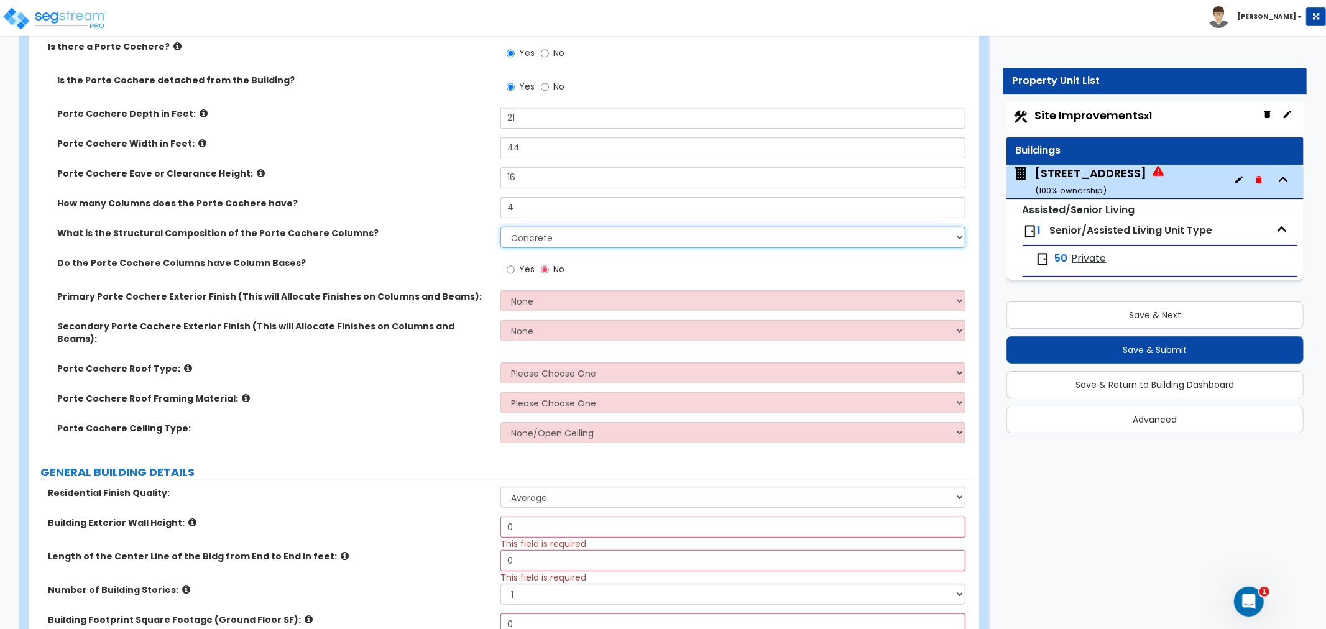
scroll to position [345, 0]
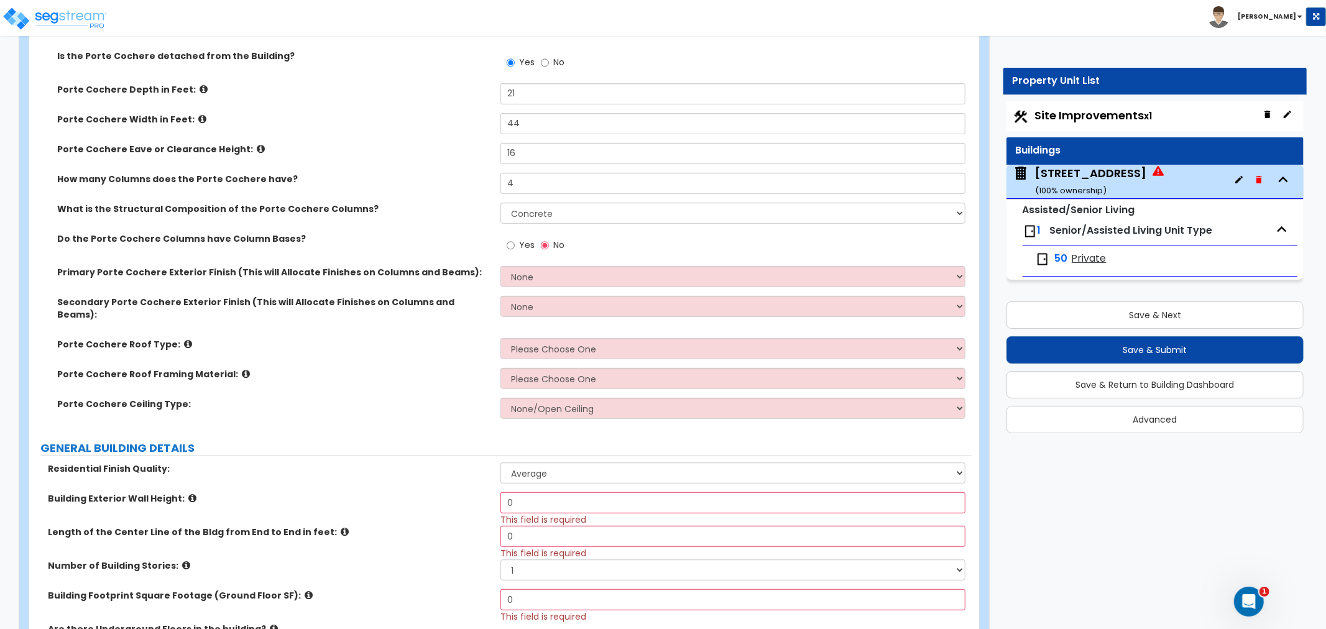
click at [504, 243] on div "Yes No" at bounding box center [536, 247] width 70 height 29
click at [511, 244] on input "Yes" at bounding box center [511, 246] width 8 height 14
radio input "true"
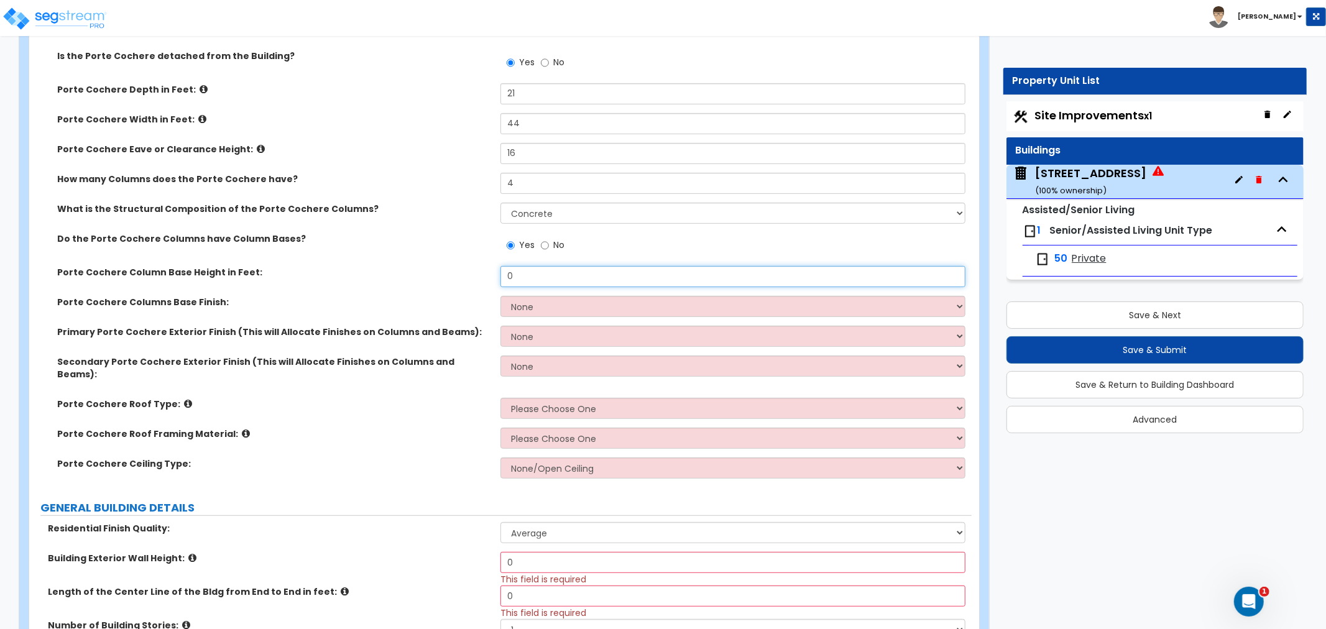
drag, startPoint x: 527, startPoint y: 274, endPoint x: 478, endPoint y: 274, distance: 49.1
click at [478, 274] on div "Porte Cochere Column Base Height in Feet: 0" at bounding box center [500, 281] width 943 height 30
type input "6"
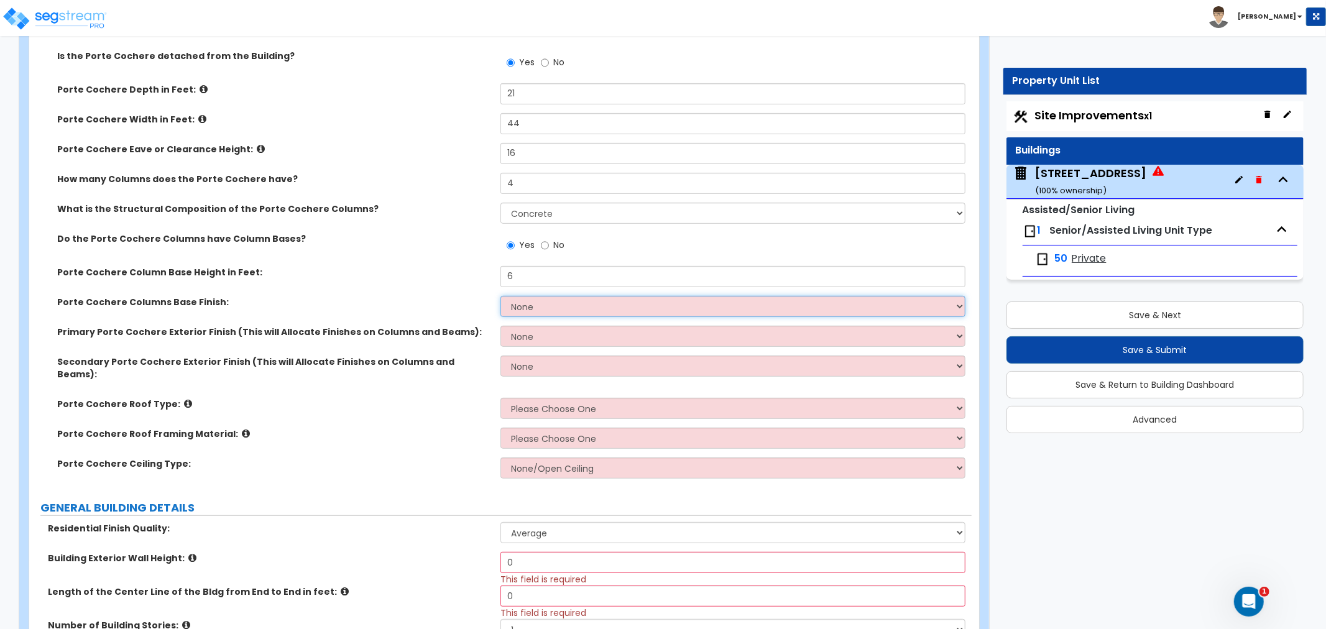
click at [517, 309] on select "None Paint Finish Stucco Finish Tile Finish Brick Veneer Stone Veneer Metal Com…" at bounding box center [733, 306] width 465 height 21
click at [501, 296] on select "None Paint Finish Stucco Finish Tile Finish Brick Veneer Stone Veneer Metal Com…" at bounding box center [733, 306] width 465 height 21
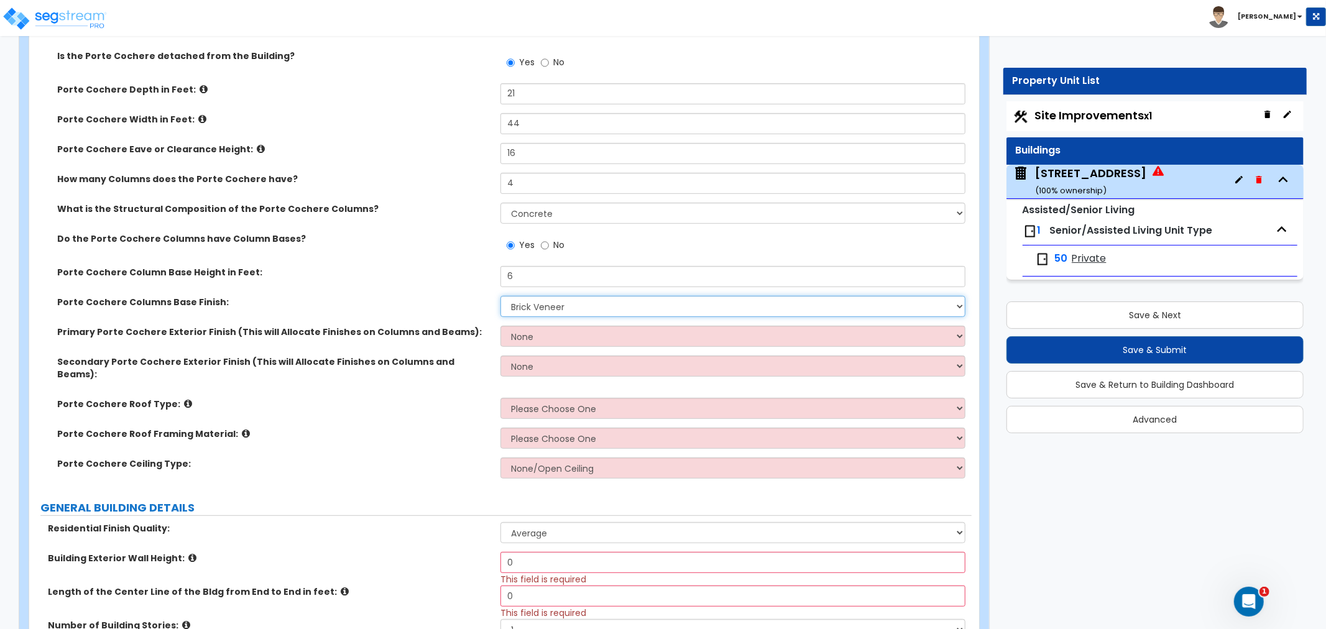
scroll to position [414, 0]
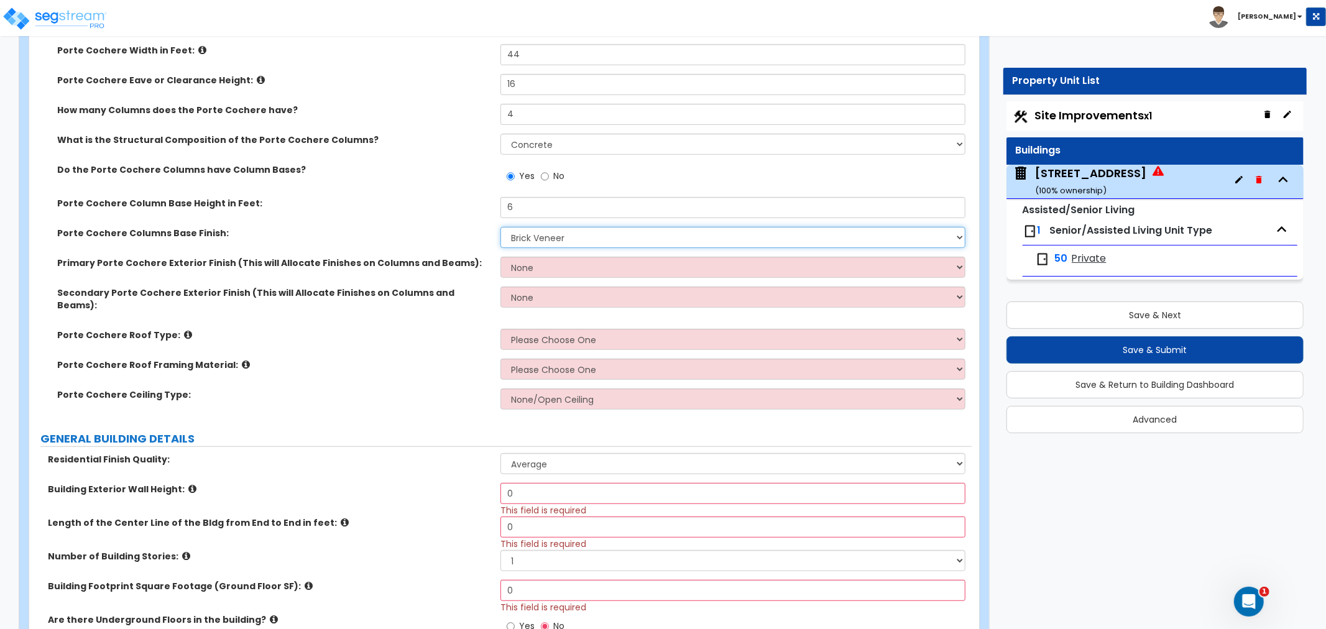
click at [545, 243] on select "None Paint Finish Stucco Finish Tile Finish Brick Veneer Stone Veneer Metal Com…" at bounding box center [733, 237] width 465 height 21
select select "5"
click at [501, 227] on select "None Paint Finish Stucco Finish Tile Finish Brick Veneer Stone Veneer Metal Com…" at bounding box center [733, 237] width 465 height 21
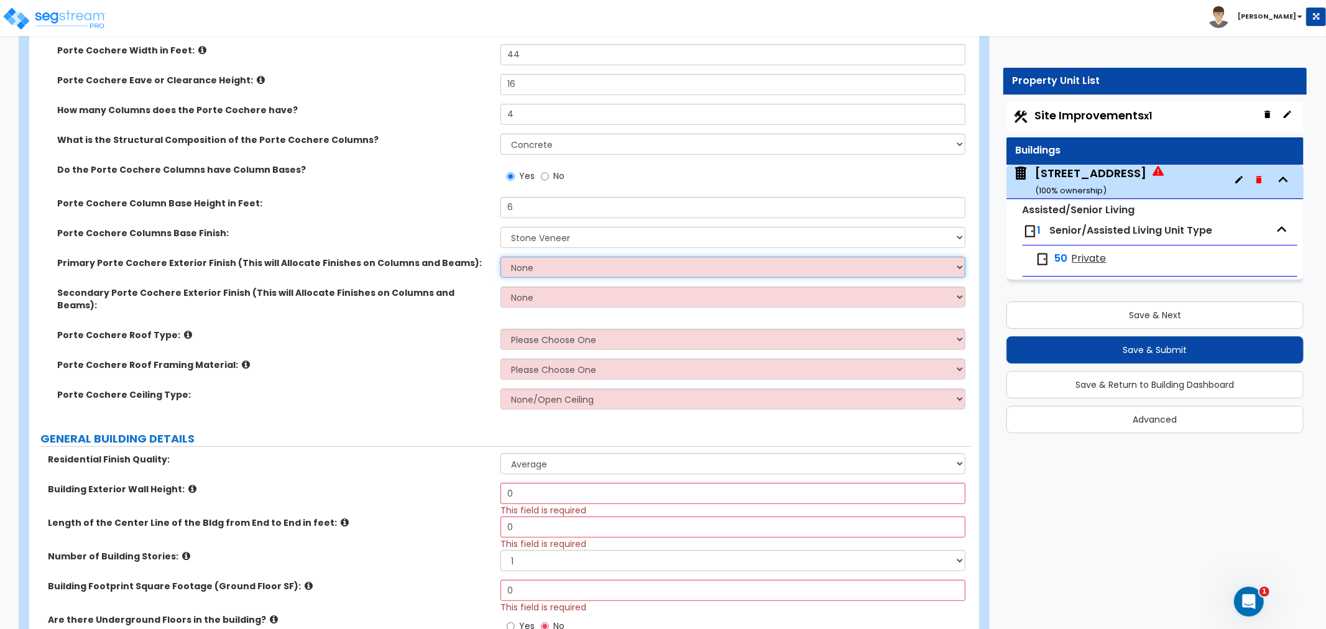
click at [518, 268] on select "None Paint Finish Stucco Finish Tile Finish Brick Veneer Stone Veneer Metal Com…" at bounding box center [733, 267] width 465 height 21
select select "2"
click at [501, 257] on select "None Paint Finish Stucco Finish Tile Finish Brick Veneer Stone Veneer Metal Com…" at bounding box center [733, 267] width 465 height 21
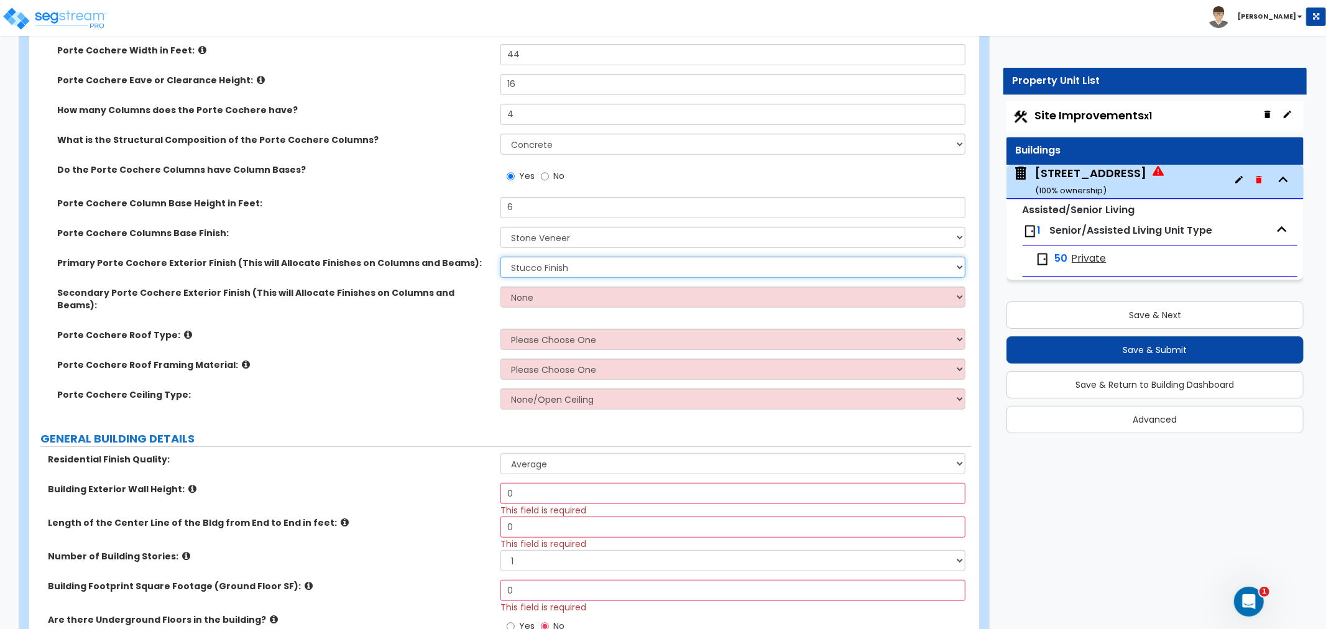
scroll to position [483, 0]
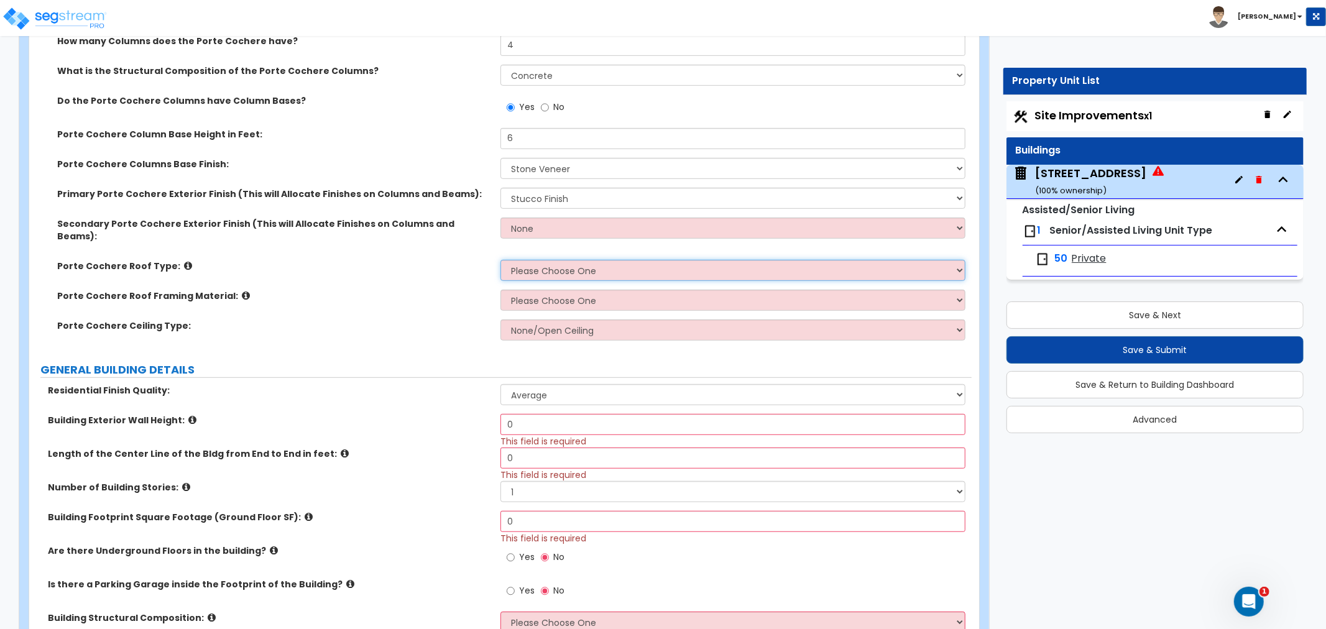
click at [514, 260] on select "Please Choose One Gabled Roof Flat Roof" at bounding box center [733, 270] width 465 height 21
select select "1"
click at [501, 260] on select "Please Choose One Gabled Roof Flat Roof" at bounding box center [733, 270] width 465 height 21
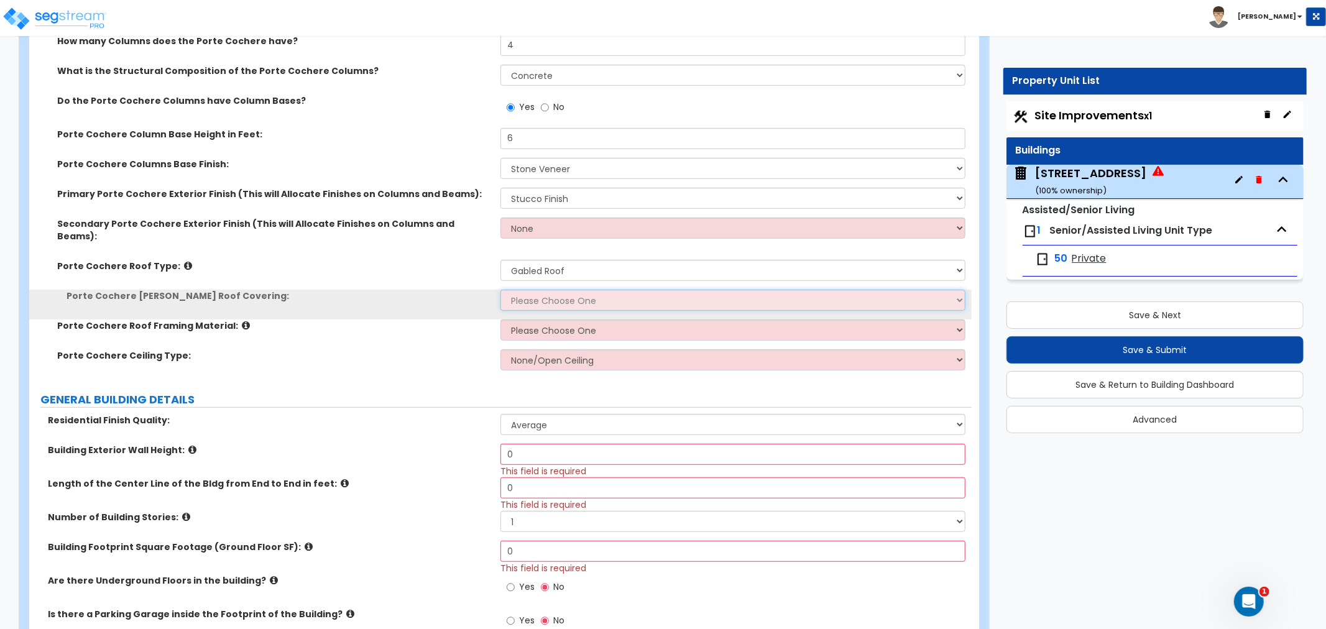
click at [524, 290] on select "Please Choose One Asphalt Shingle Clay Tile Wood Shingle Metal Shingle Standing…" at bounding box center [733, 300] width 465 height 21
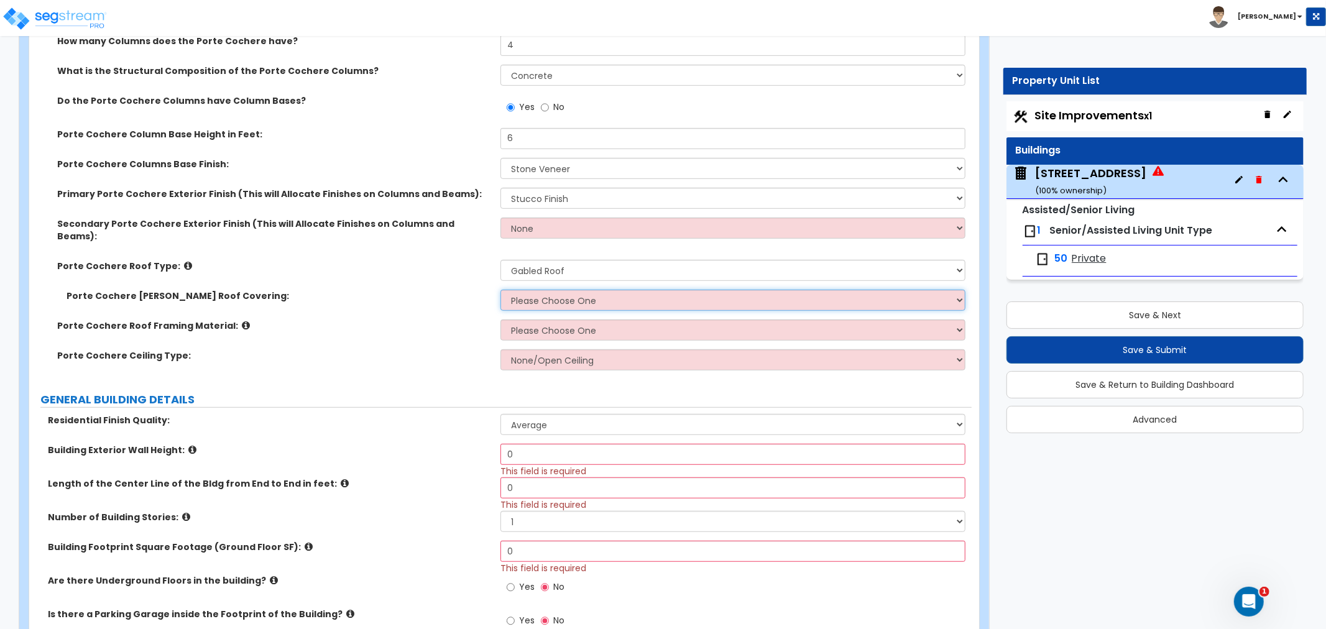
select select "1"
click at [501, 290] on select "Please Choose One Asphalt Shingle Clay Tile Wood Shingle Metal Shingle Standing…" at bounding box center [733, 300] width 465 height 21
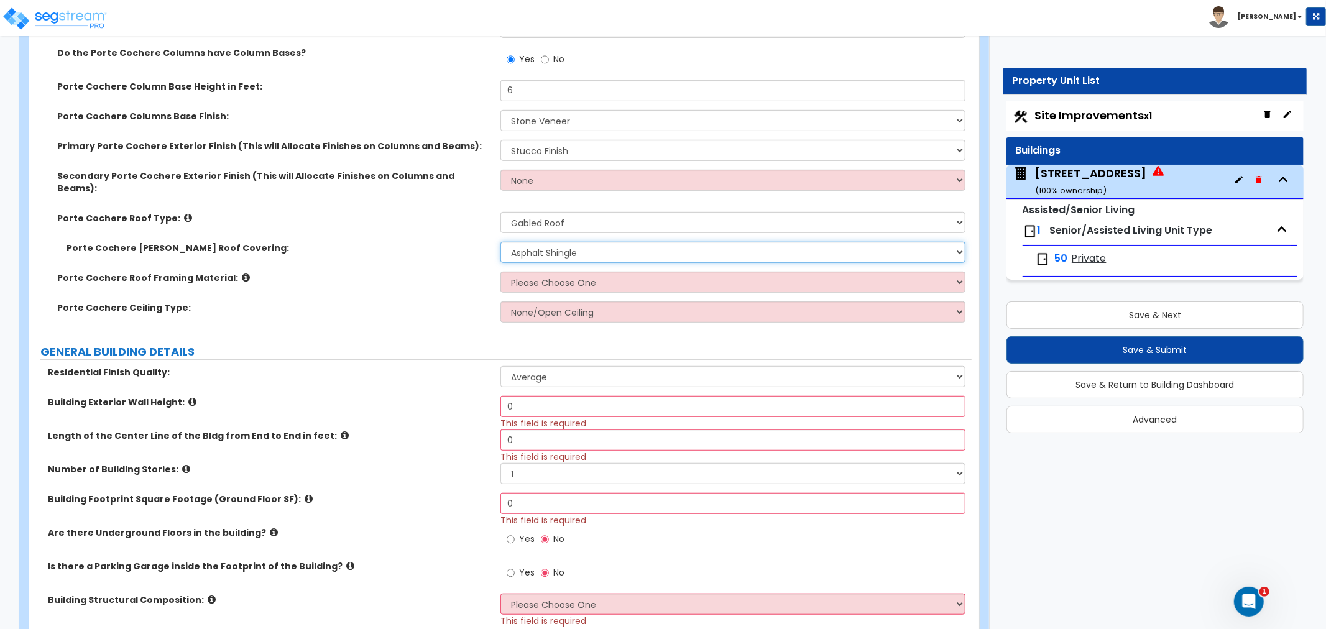
scroll to position [552, 0]
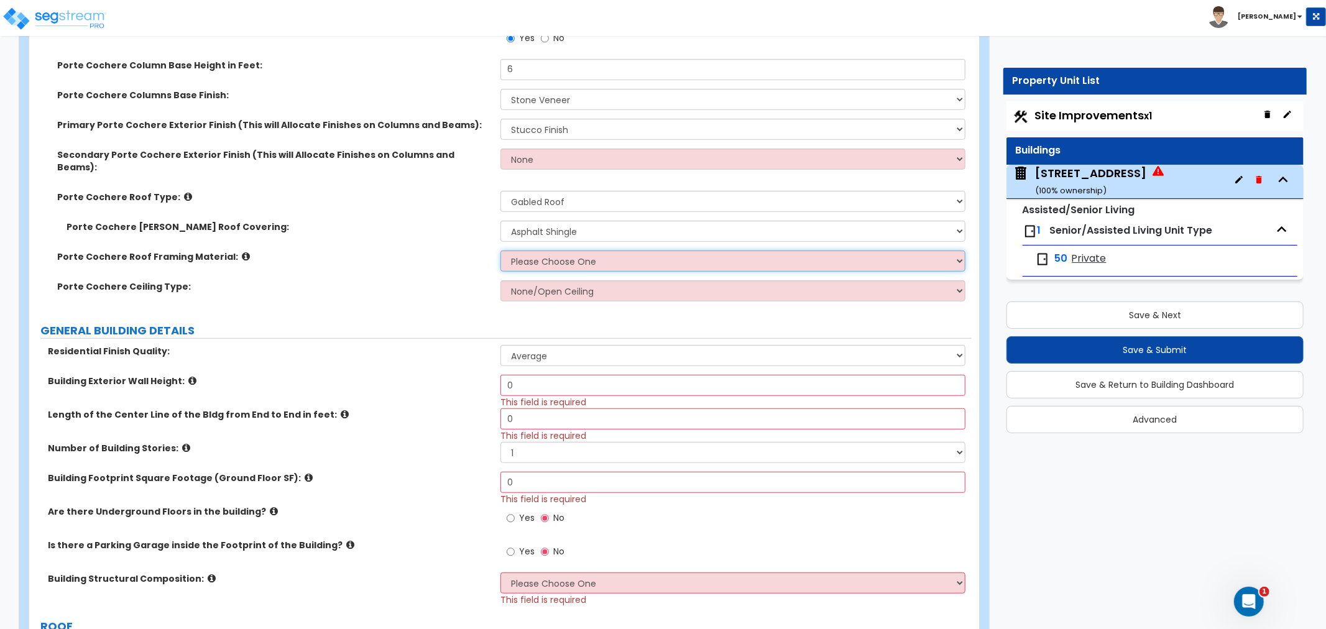
click at [522, 253] on select "Please Choose One Wood Metal" at bounding box center [733, 261] width 465 height 21
select select "1"
click at [501, 251] on select "Please Choose One Wood Metal" at bounding box center [733, 261] width 465 height 21
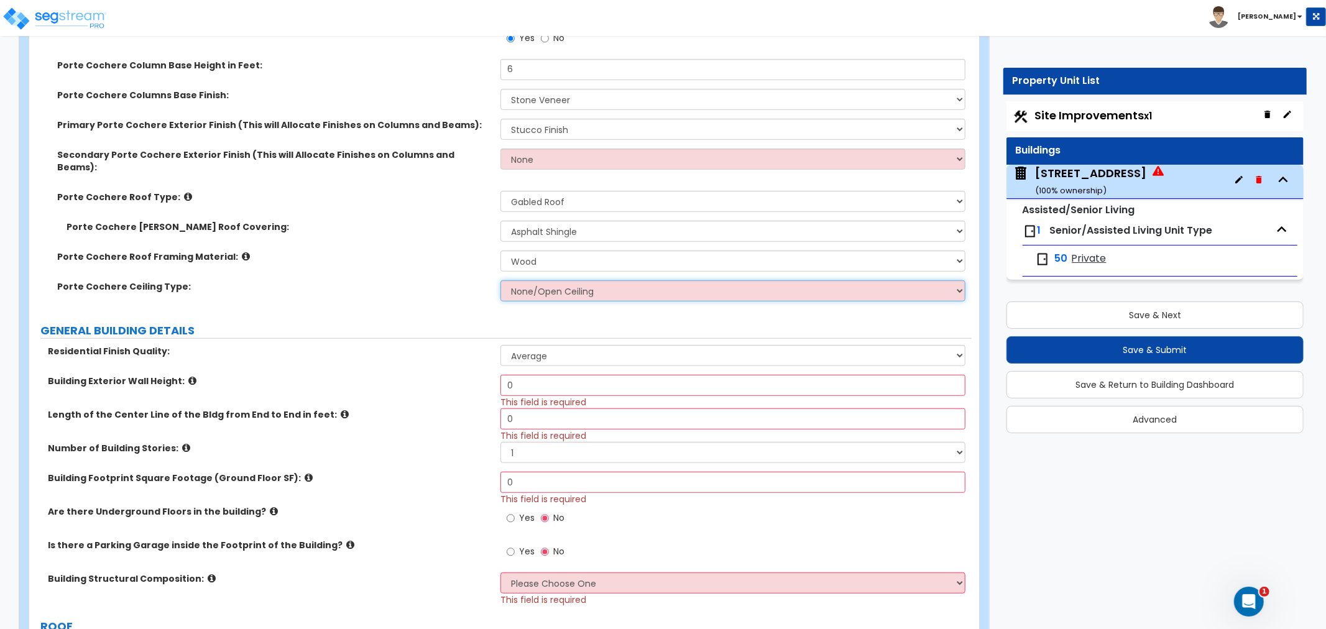
click at [522, 280] on select "None/Open Ceiling Drywall Ceiling Suspended Metal Ceiling" at bounding box center [733, 290] width 465 height 21
select select "1"
click at [501, 280] on select "None/Open Ceiling Drywall Ceiling Suspended Metal Ceiling" at bounding box center [733, 290] width 465 height 21
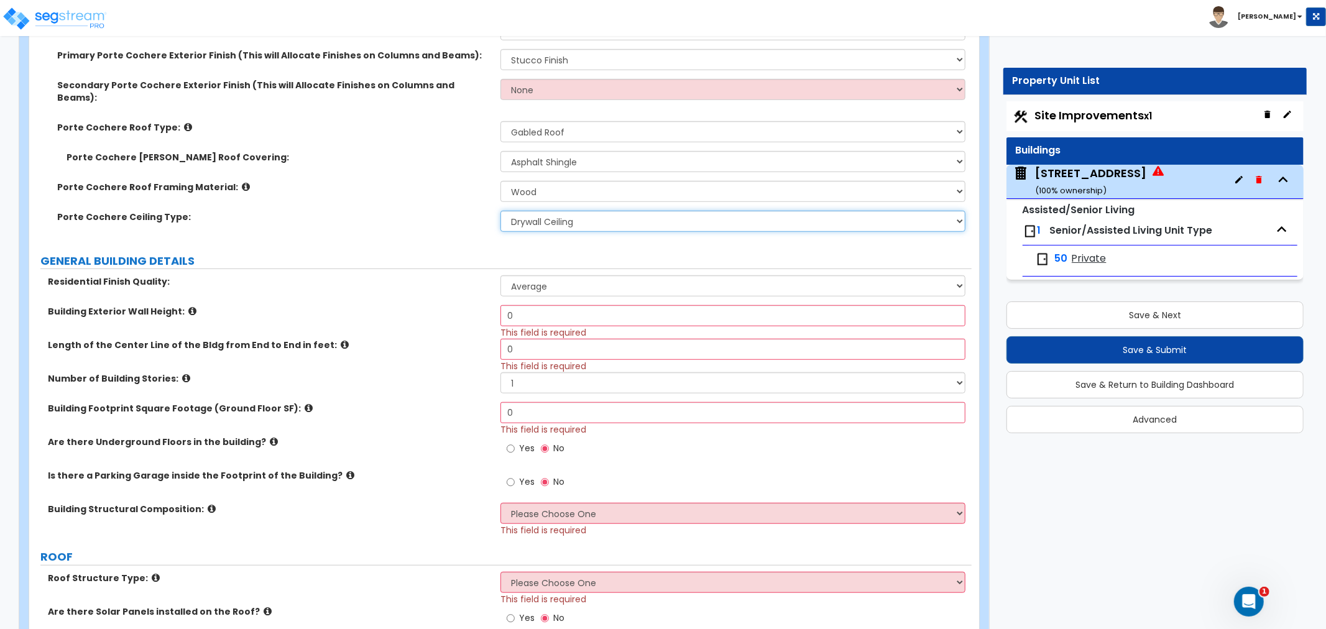
scroll to position [691, 0]
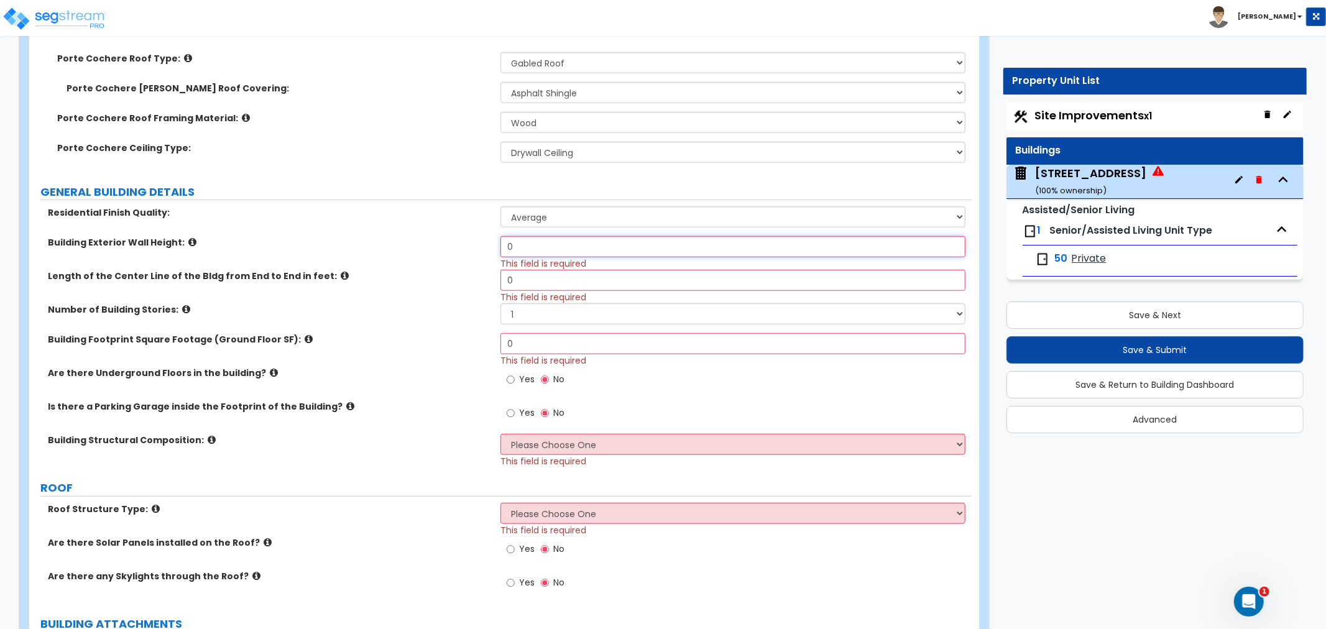
drag, startPoint x: 535, startPoint y: 231, endPoint x: 448, endPoint y: 228, distance: 86.5
click at [448, 236] on div "Building Exterior Wall Height: 0 This field is required" at bounding box center [500, 253] width 943 height 34
drag, startPoint x: 537, startPoint y: 238, endPoint x: 478, endPoint y: 234, distance: 59.9
click at [478, 236] on div "Building Exterior Wall Height: 18 This field is required" at bounding box center [500, 253] width 943 height 34
drag, startPoint x: 552, startPoint y: 234, endPoint x: 426, endPoint y: 228, distance: 125.7
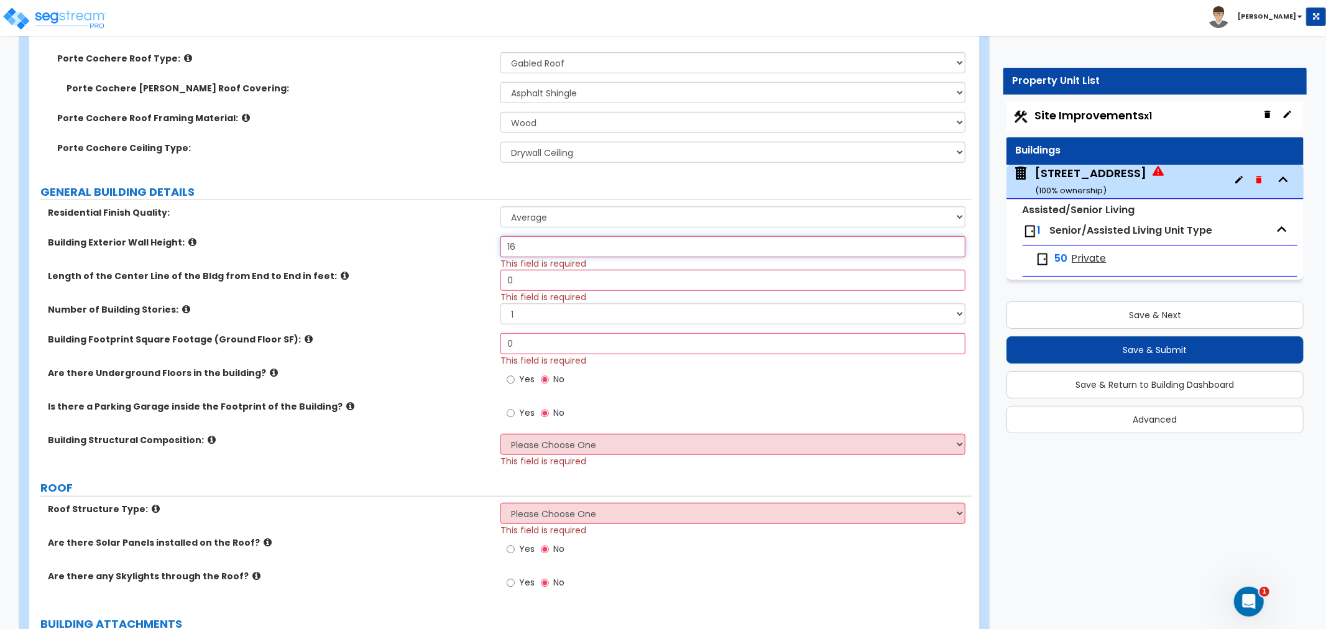
click at [426, 236] on div "Building Exterior Wall Height: 16 This field is required" at bounding box center [500, 253] width 943 height 34
type input "14"
drag, startPoint x: 524, startPoint y: 271, endPoint x: 419, endPoint y: 263, distance: 106.0
click at [419, 270] on div "Length of the Center Line of the Bldg from End to End in feet: 0 This field is …" at bounding box center [500, 287] width 943 height 34
type input "814"
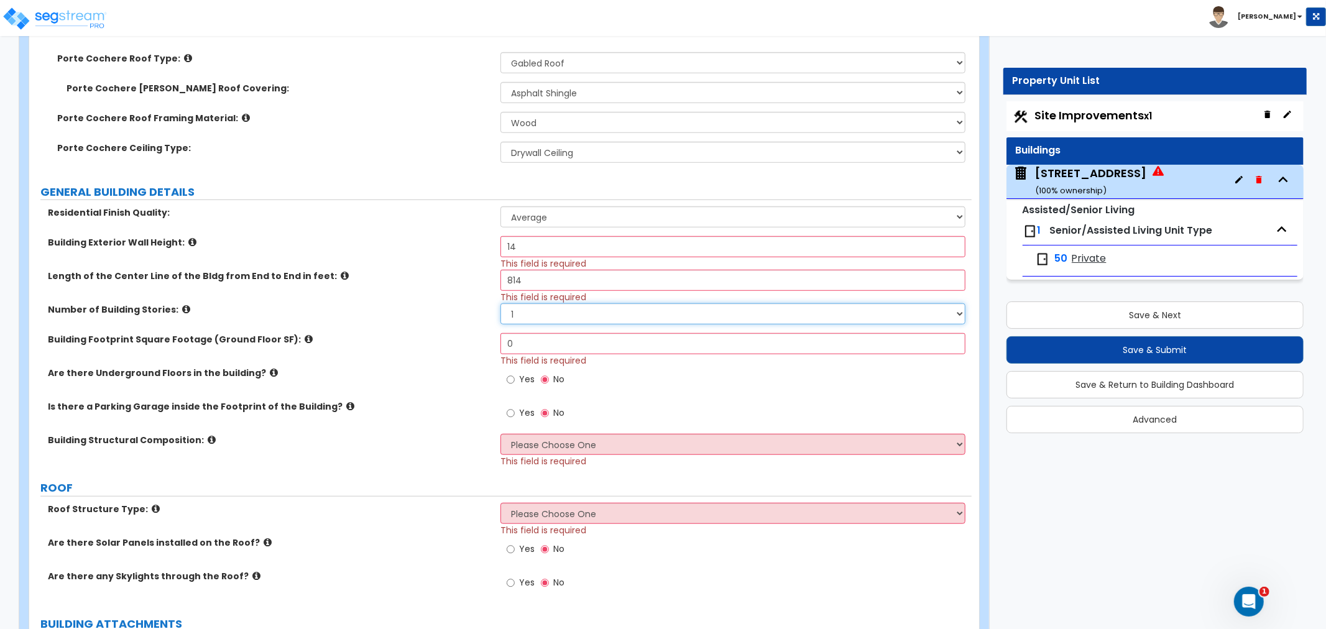
click at [527, 303] on select "1 2 3 4 5 6 7 8 9 10" at bounding box center [733, 313] width 465 height 21
click at [501, 303] on select "1 2 3 4 5 6 7 8 9 10" at bounding box center [733, 313] width 465 height 21
click at [516, 336] on input "0" at bounding box center [733, 343] width 465 height 21
drag, startPoint x: 533, startPoint y: 328, endPoint x: 453, endPoint y: 328, distance: 80.2
click at [453, 333] on div "Building Footprint Square Footage (Ground Floor SF): 0 This field is required" at bounding box center [500, 350] width 943 height 34
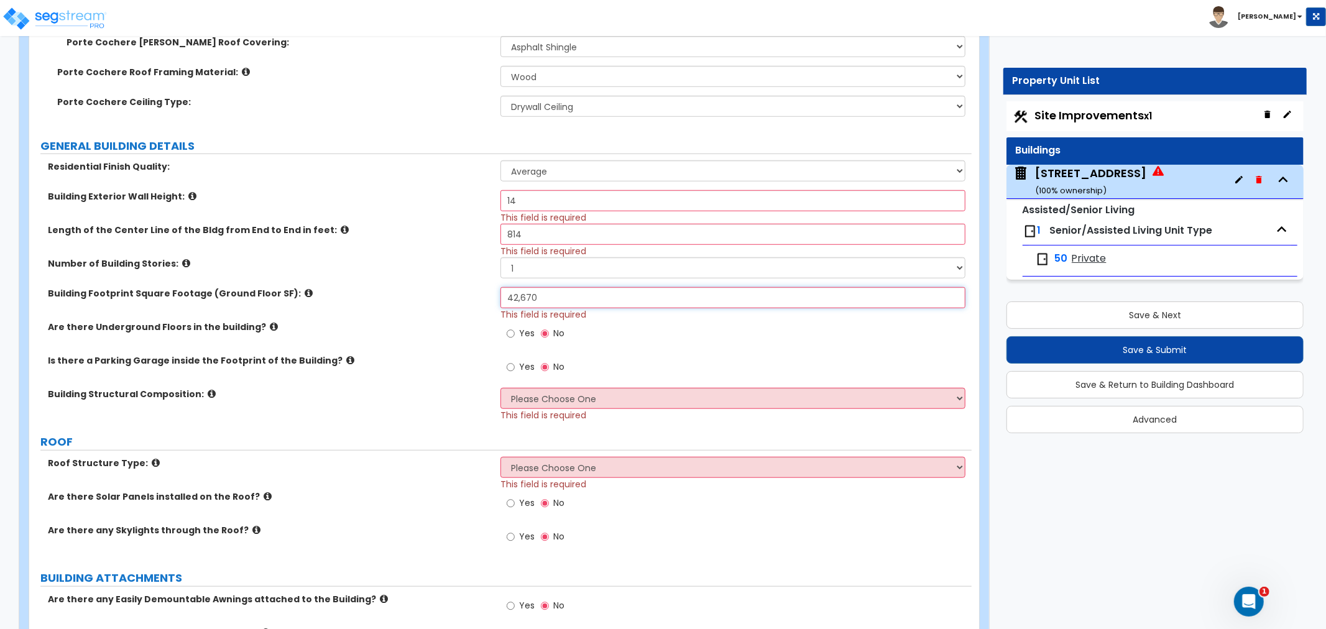
scroll to position [760, 0]
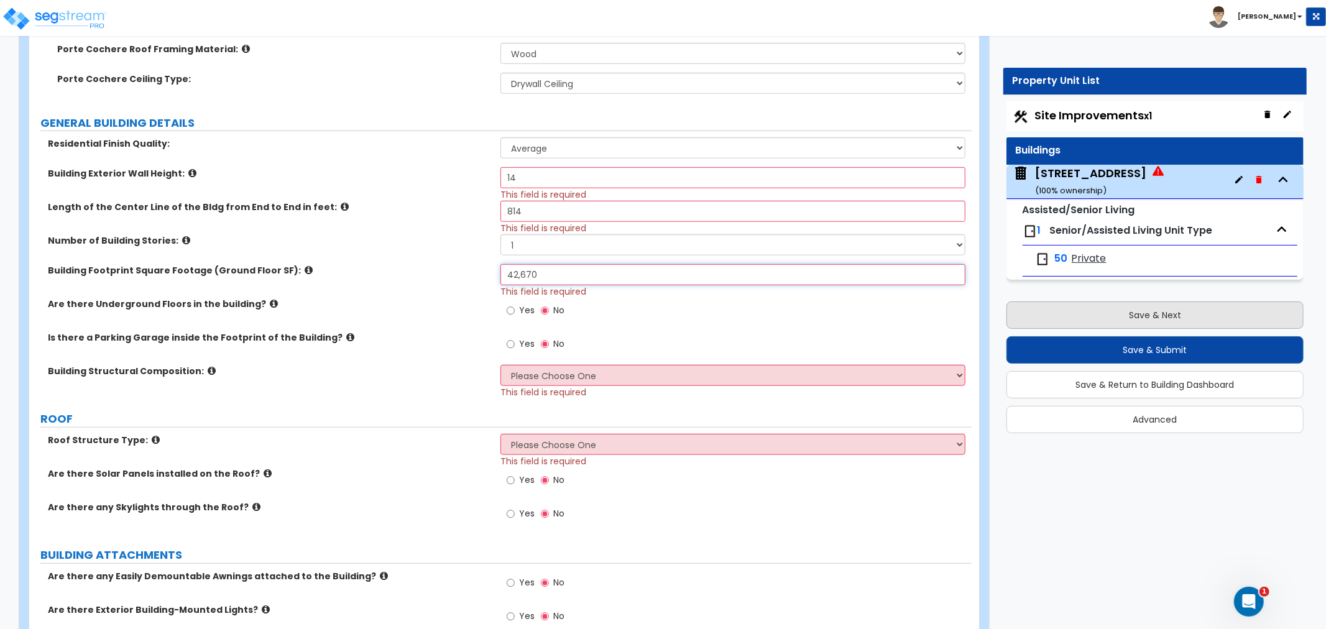
type input "42,670"
click at [1141, 308] on button "Save & Next" at bounding box center [1155, 315] width 297 height 27
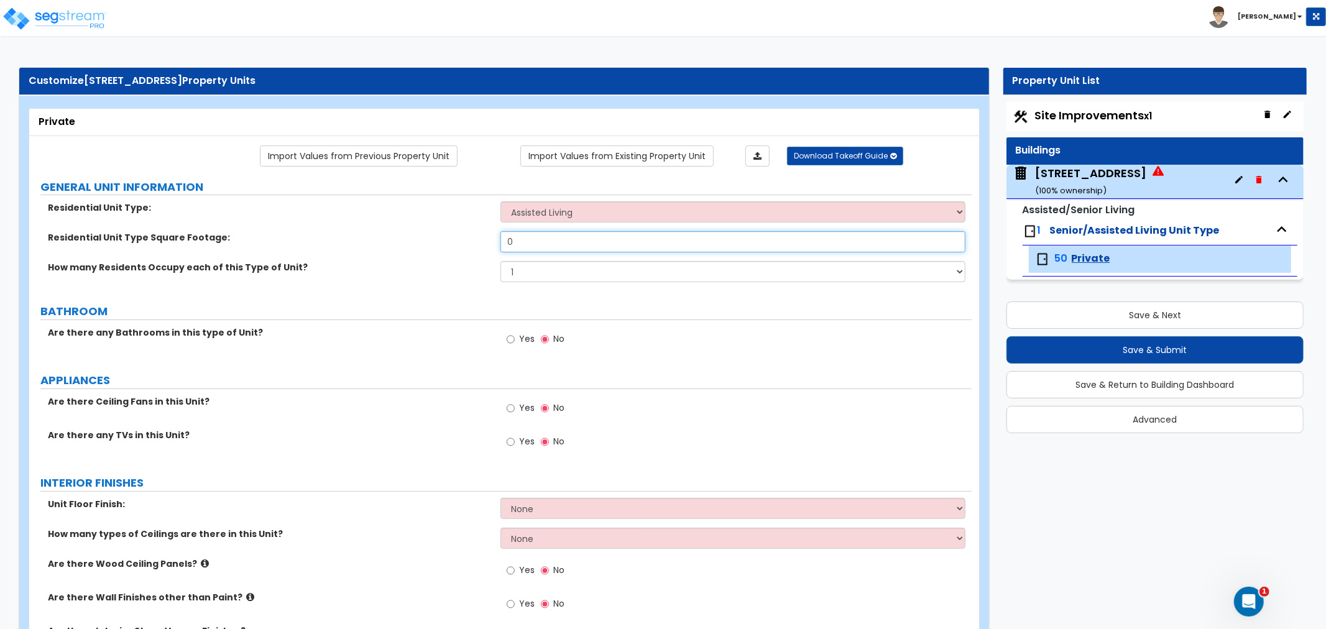
drag, startPoint x: 527, startPoint y: 243, endPoint x: 483, endPoint y: 244, distance: 44.8
click at [483, 244] on div "Residential Unit Type Square Footage: 0" at bounding box center [500, 246] width 943 height 30
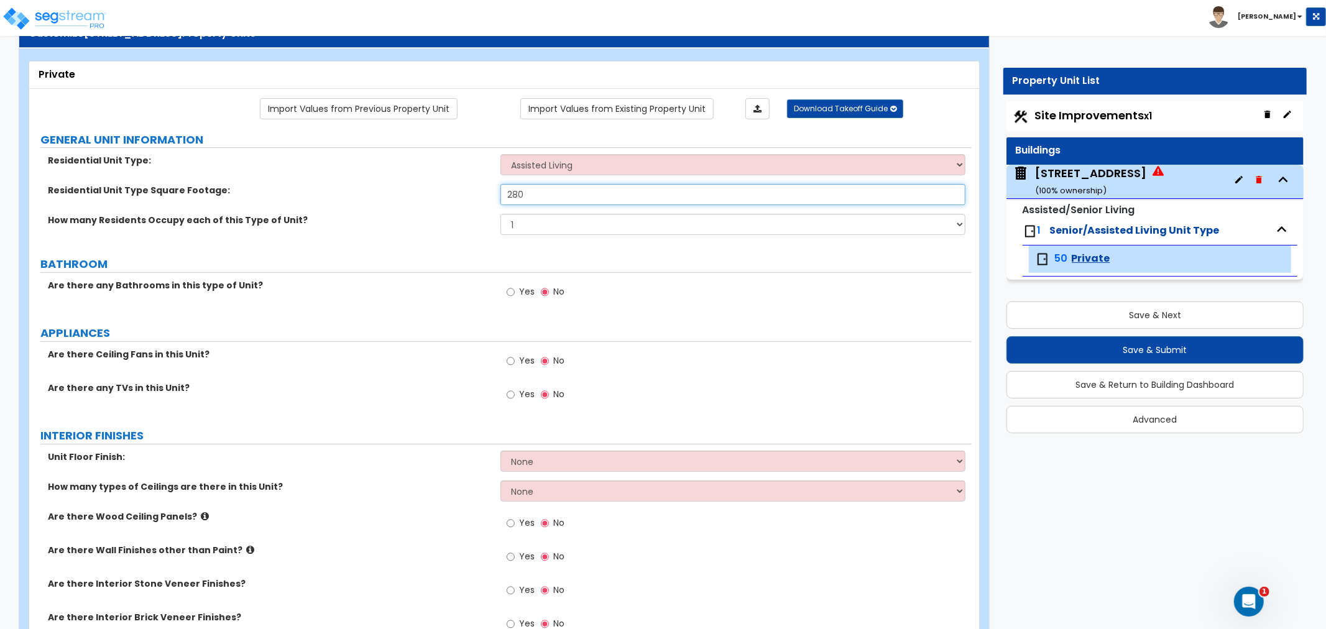
scroll to position [69, 0]
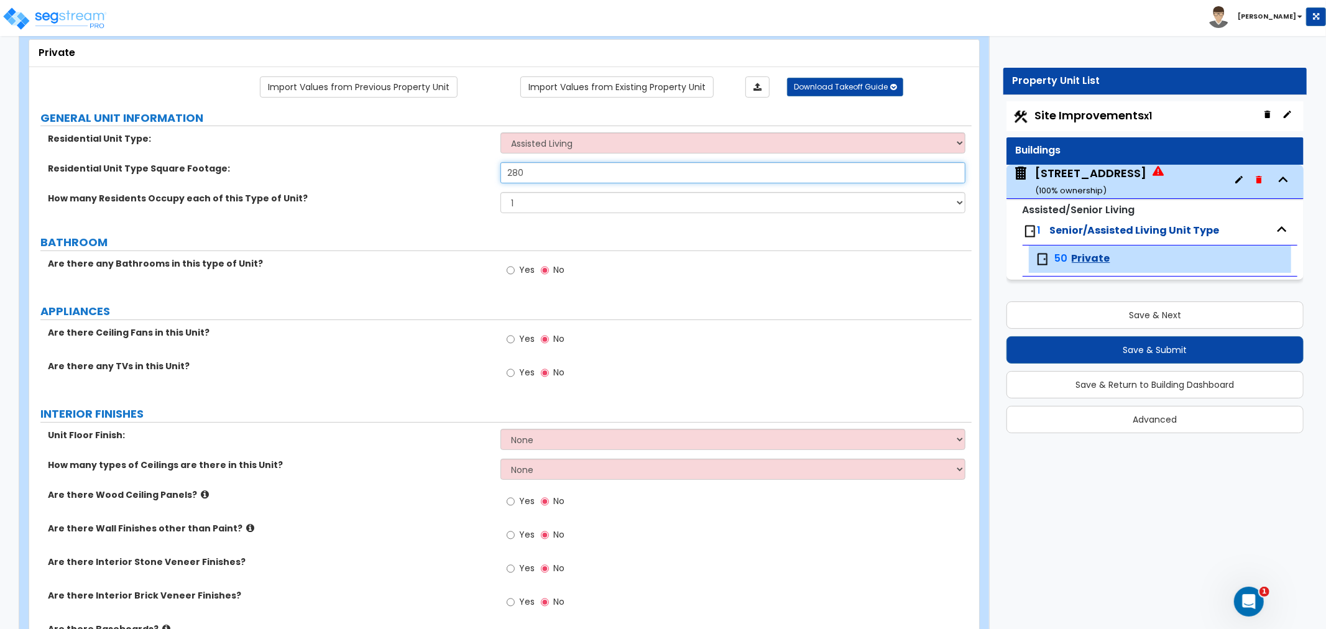
type input "280"
click at [509, 271] on input "Yes" at bounding box center [511, 271] width 8 height 14
radio input "true"
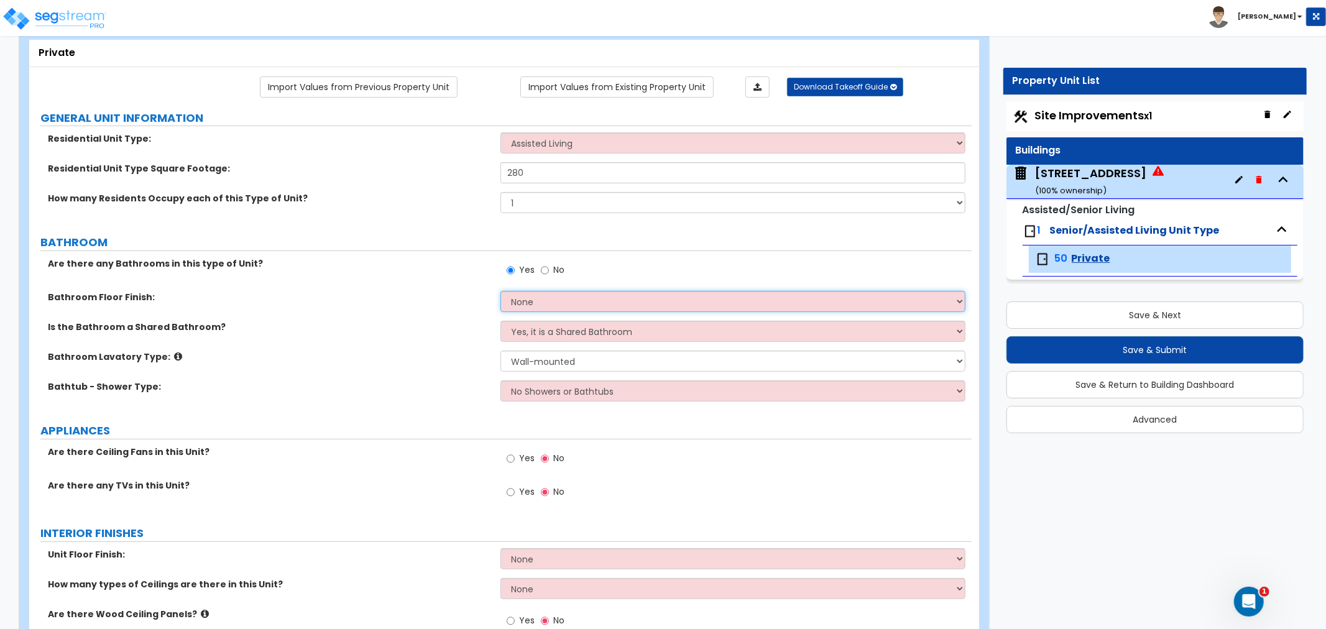
click at [530, 299] on select "None Tile Flooring Hardwood Flooring Resilient Laminate Flooring VCT Flooring S…" at bounding box center [733, 301] width 465 height 21
click at [501, 291] on select "None Tile Flooring Hardwood Flooring Resilient Laminate Flooring VCT Flooring S…" at bounding box center [733, 301] width 465 height 21
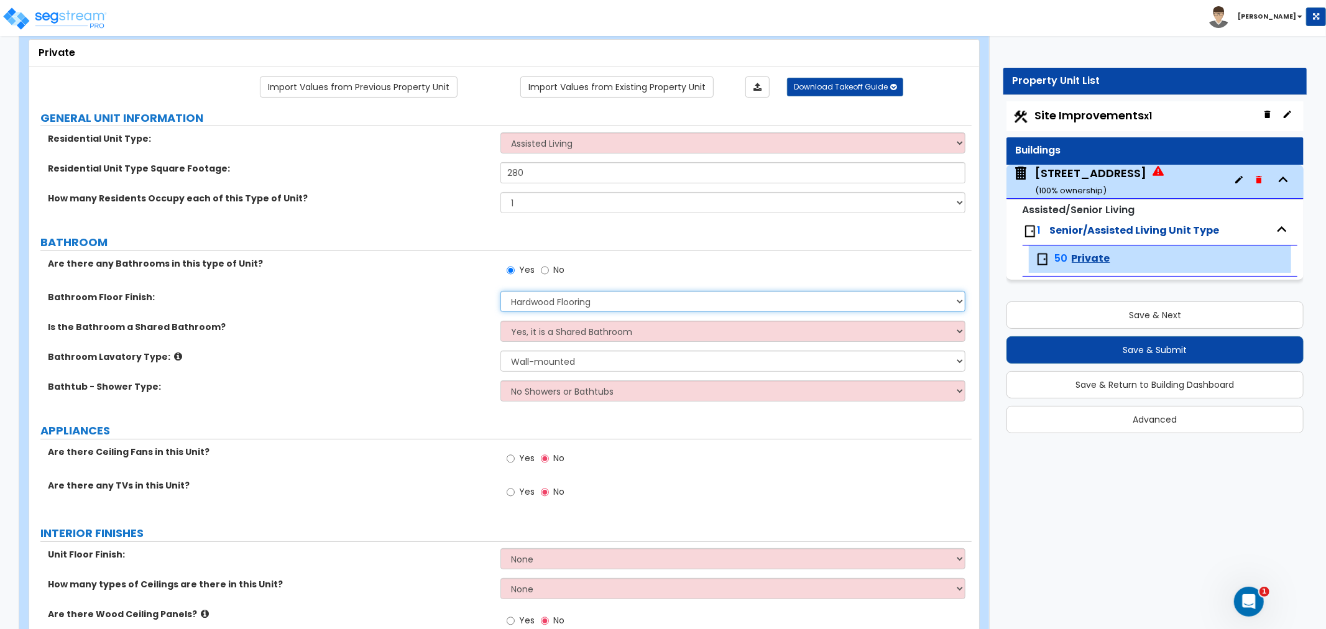
click at [544, 299] on select "None Tile Flooring Hardwood Flooring Resilient Laminate Flooring VCT Flooring S…" at bounding box center [733, 301] width 465 height 21
select select "3"
click at [501, 291] on select "None Tile Flooring Hardwood Flooring Resilient Laminate Flooring VCT Flooring S…" at bounding box center [733, 301] width 465 height 21
click at [537, 331] on select "Yes, it is a Shared Bathroom No, the Bathrooms are Private Bathrooms" at bounding box center [733, 331] width 465 height 21
select select "1"
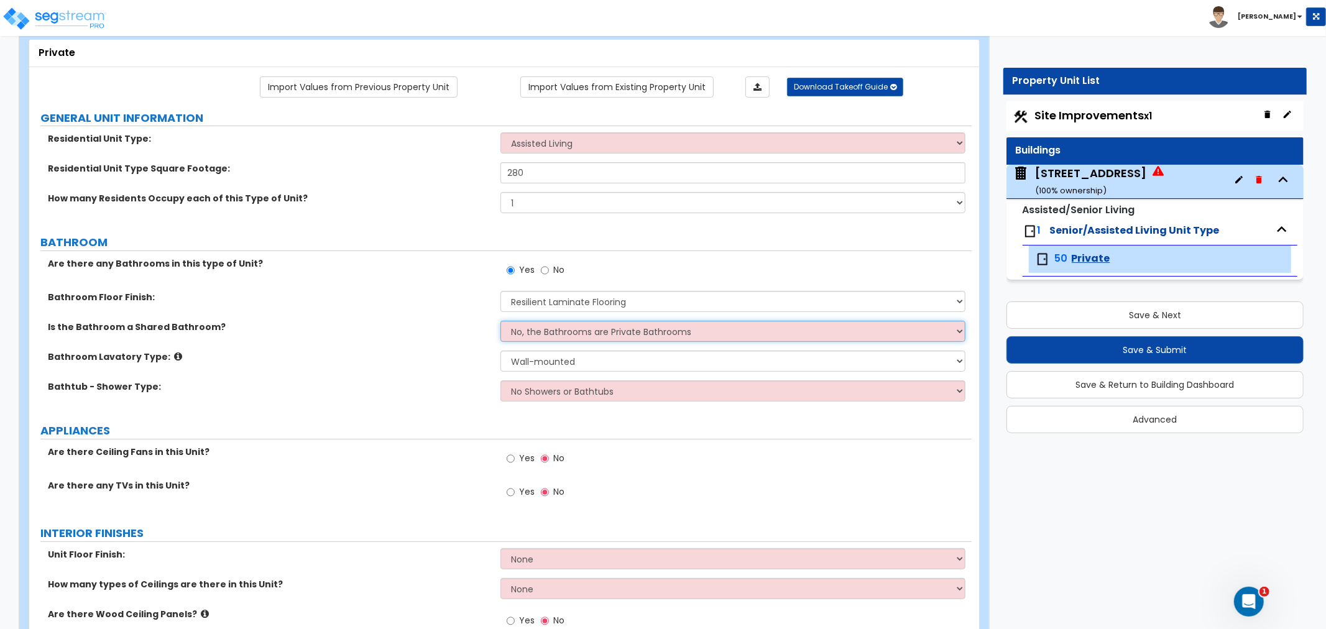
click at [501, 321] on select "Yes, it is a Shared Bathroom No, the Bathrooms are Private Bathrooms" at bounding box center [733, 331] width 465 height 21
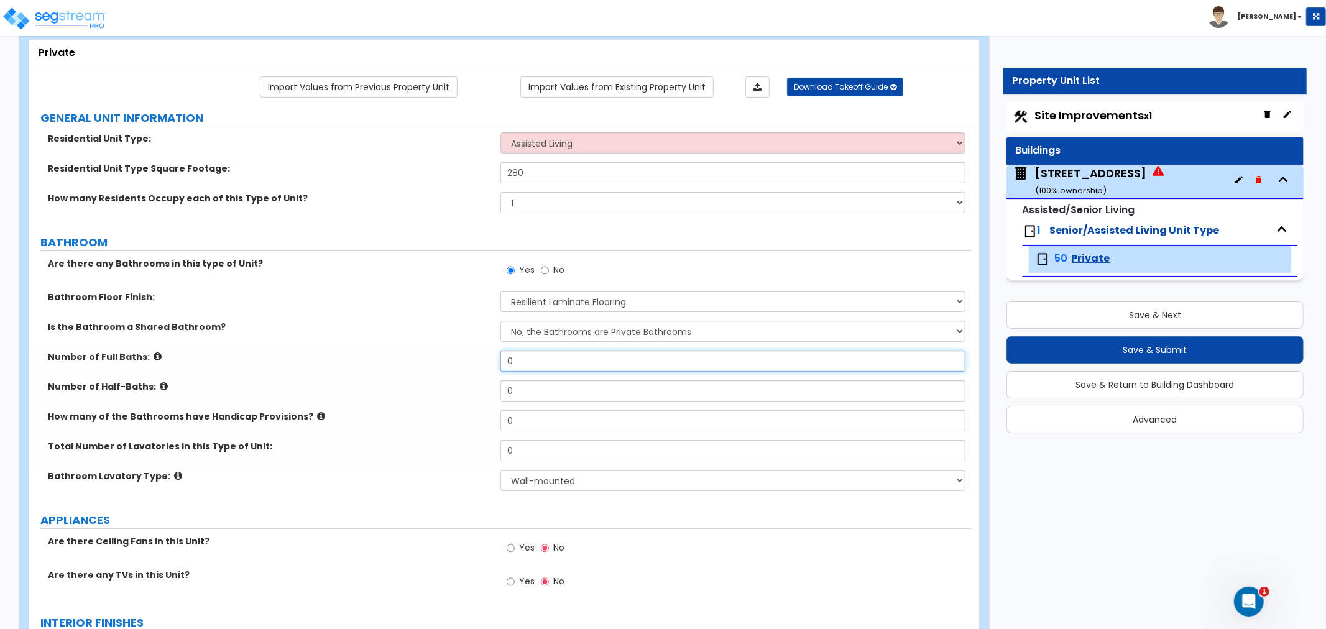
drag, startPoint x: 542, startPoint y: 361, endPoint x: 453, endPoint y: 361, distance: 88.9
click at [453, 361] on div "Number of Full Baths: 0" at bounding box center [500, 366] width 943 height 30
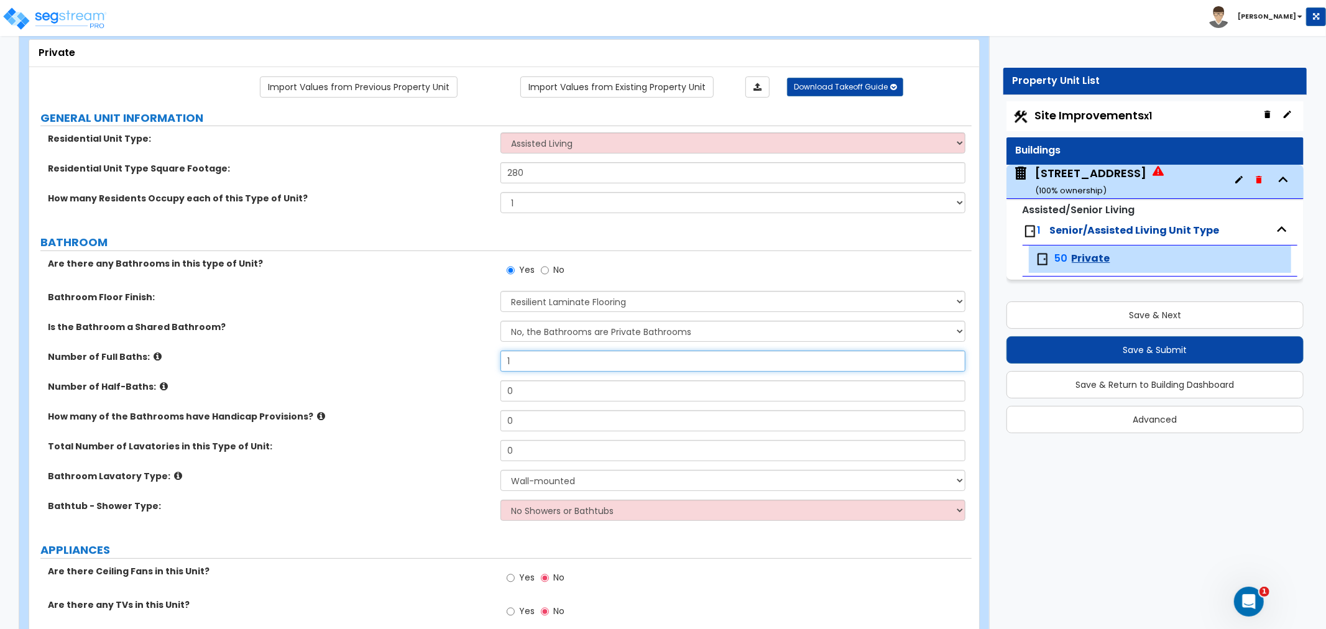
drag, startPoint x: 522, startPoint y: 363, endPoint x: 483, endPoint y: 363, distance: 39.2
click at [483, 363] on div "Number of Full Baths: 1" at bounding box center [500, 366] width 943 height 30
type input "0"
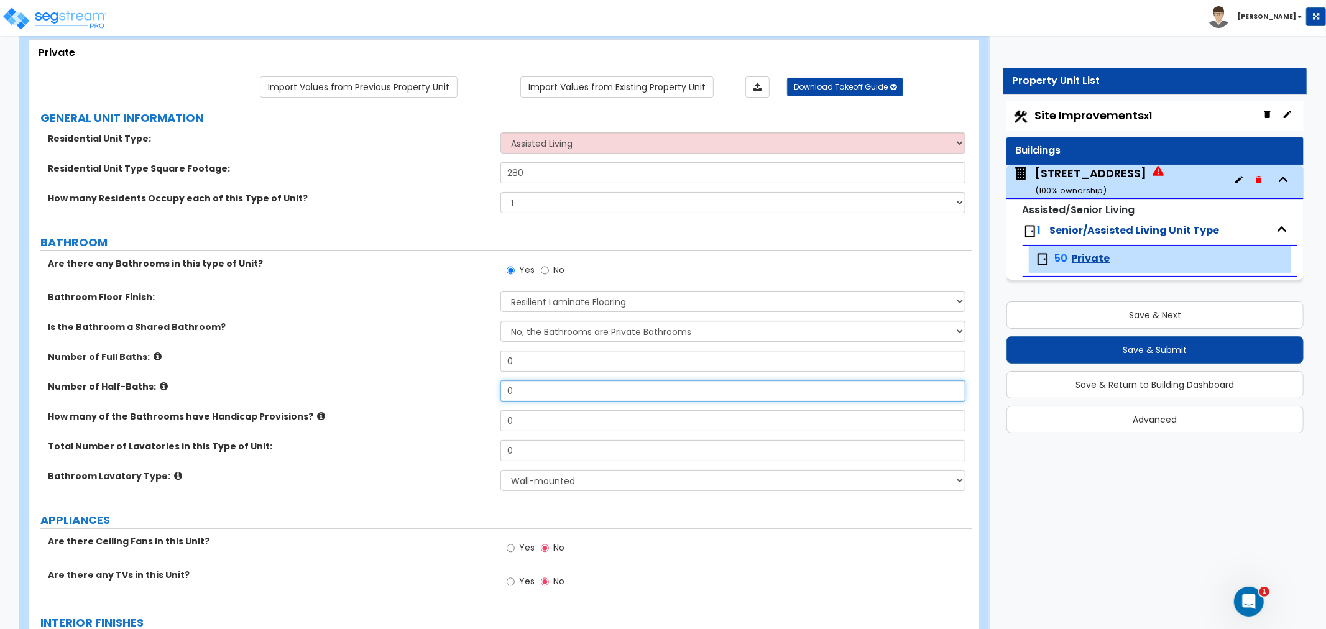
drag, startPoint x: 524, startPoint y: 384, endPoint x: 476, endPoint y: 392, distance: 48.5
click at [476, 392] on div "Number of Half-Baths: 0" at bounding box center [500, 396] width 943 height 30
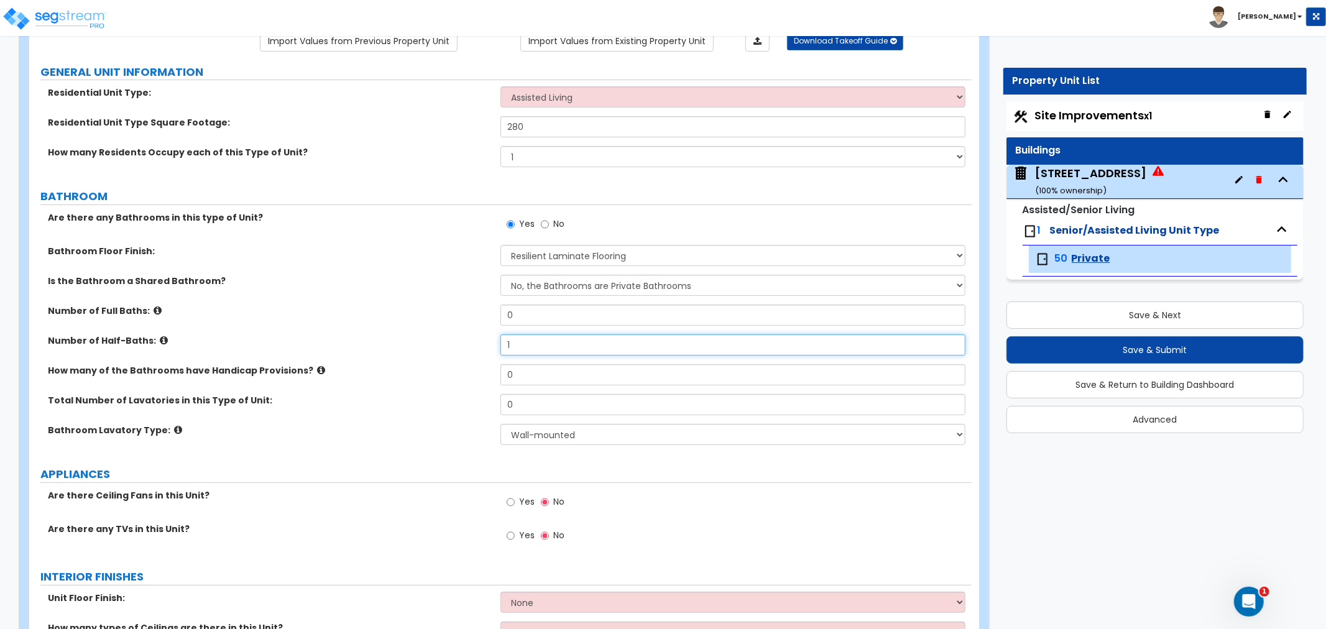
scroll to position [138, 0]
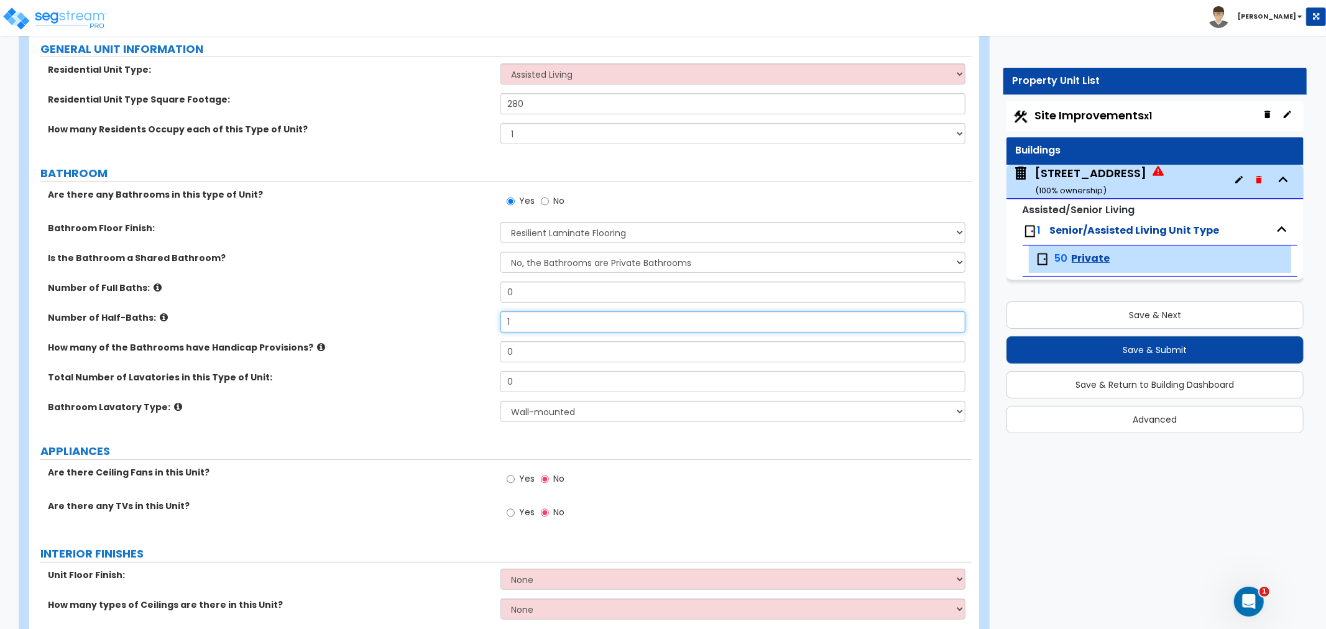
type input "1"
drag, startPoint x: 524, startPoint y: 348, endPoint x: 452, endPoint y: 350, distance: 71.5
click at [452, 350] on div "How many of the Bathrooms have Handicap Provisions? 0" at bounding box center [500, 356] width 943 height 30
type input "2"
type input "3"
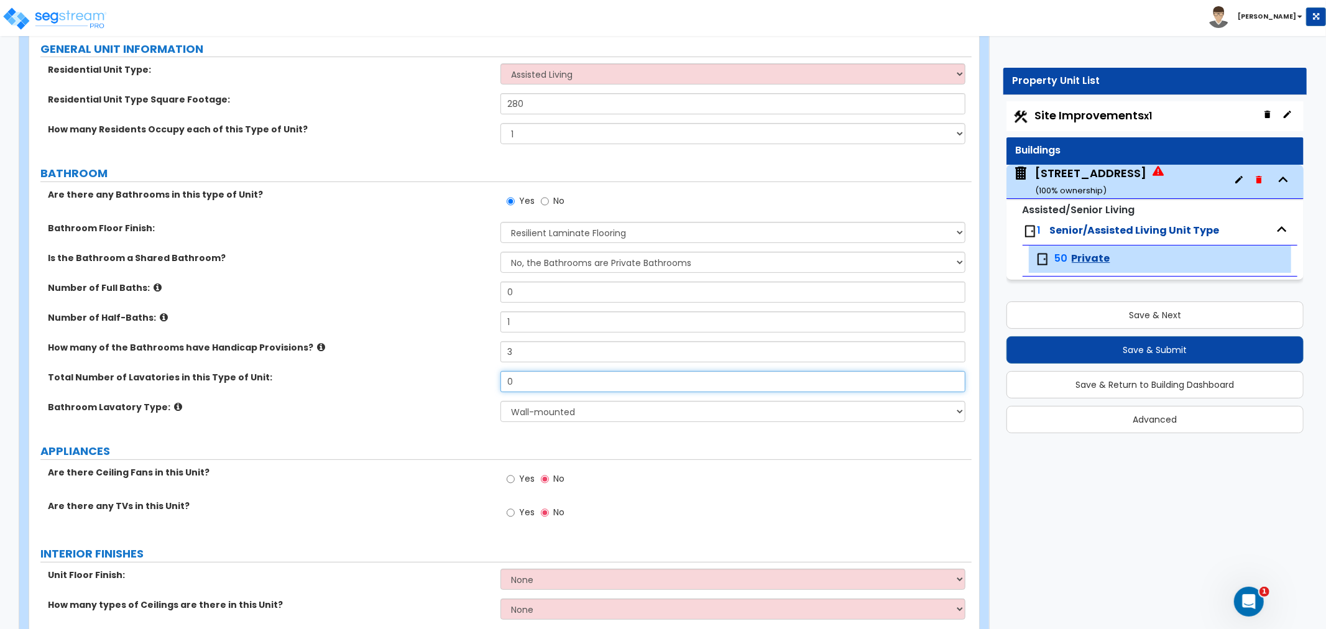
drag, startPoint x: 537, startPoint y: 384, endPoint x: 466, endPoint y: 380, distance: 70.4
click at [466, 380] on div "Total Number of Lavatories in this Type of Unit: 0" at bounding box center [500, 386] width 943 height 30
type input "1"
click at [531, 405] on select "Wall-mounted Pedestal-mounted Vanity-mounted" at bounding box center [733, 411] width 465 height 21
select select "3"
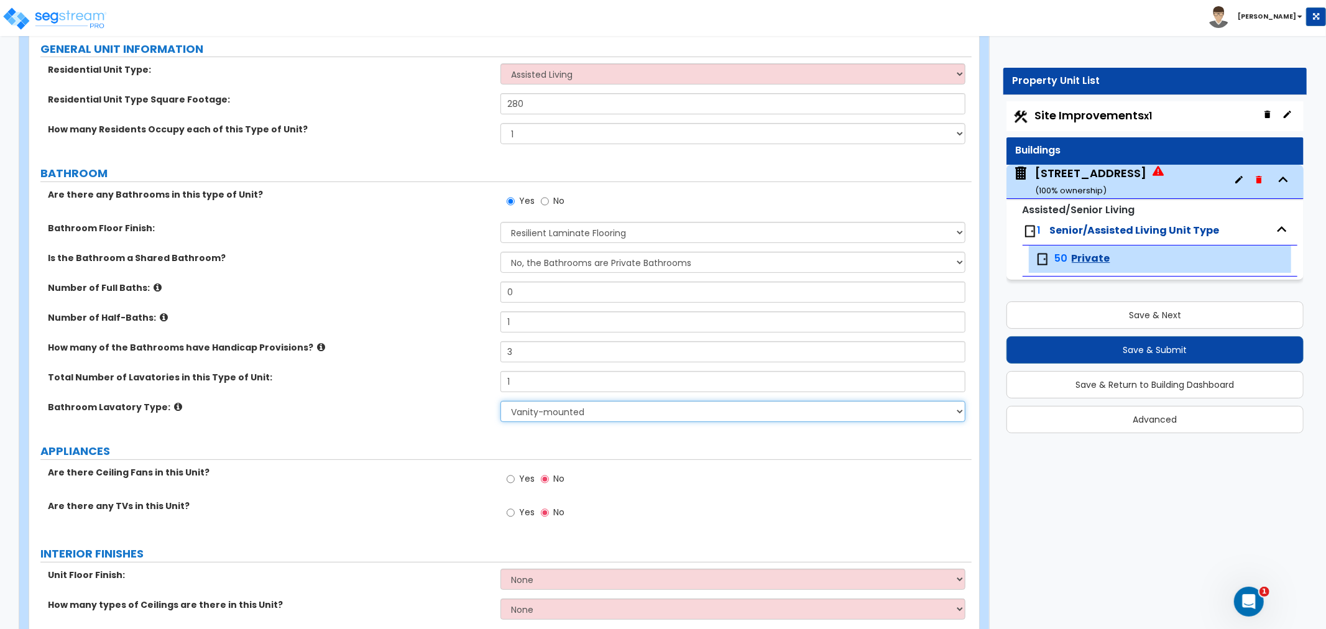
click at [501, 401] on select "Wall-mounted Pedestal-mounted Vanity-mounted" at bounding box center [733, 411] width 465 height 21
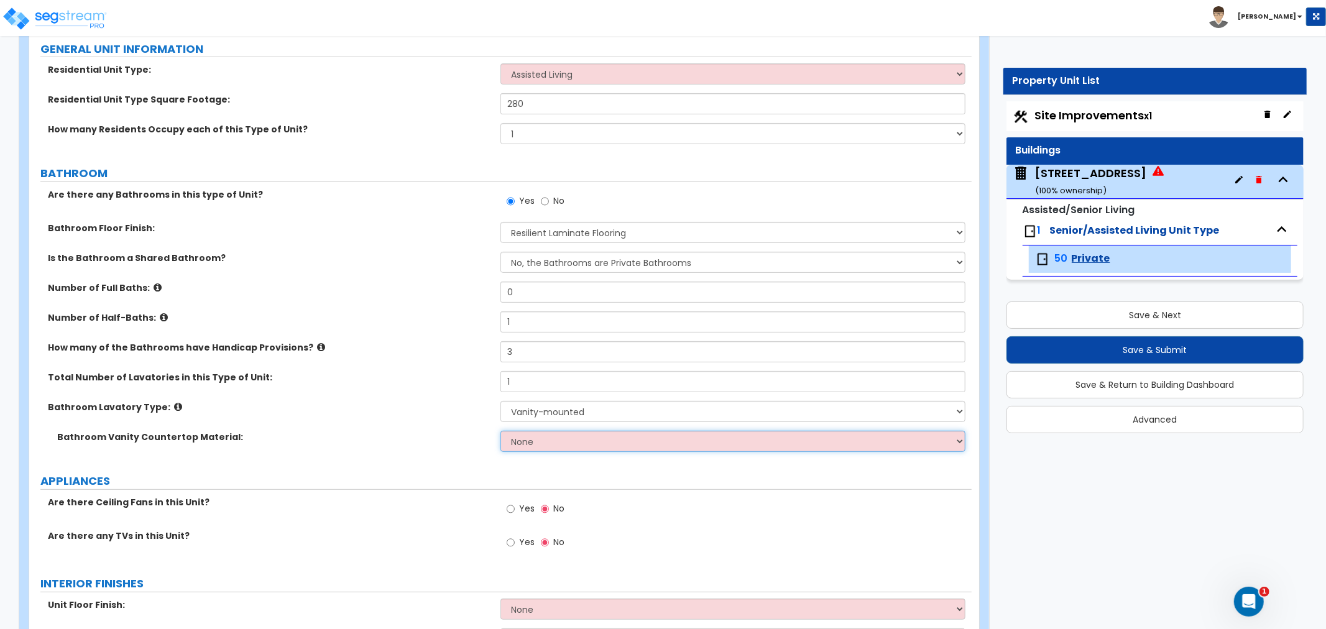
click at [521, 445] on select "None Plastic Laminate Solid Surface Stone Quartz Marble Tile Wood Stainless Ste…" at bounding box center [733, 441] width 465 height 21
select select "1"
click at [501, 431] on select "None Plastic Laminate Solid Surface Stone Quartz Marble Tile Wood Stainless Ste…" at bounding box center [733, 441] width 465 height 21
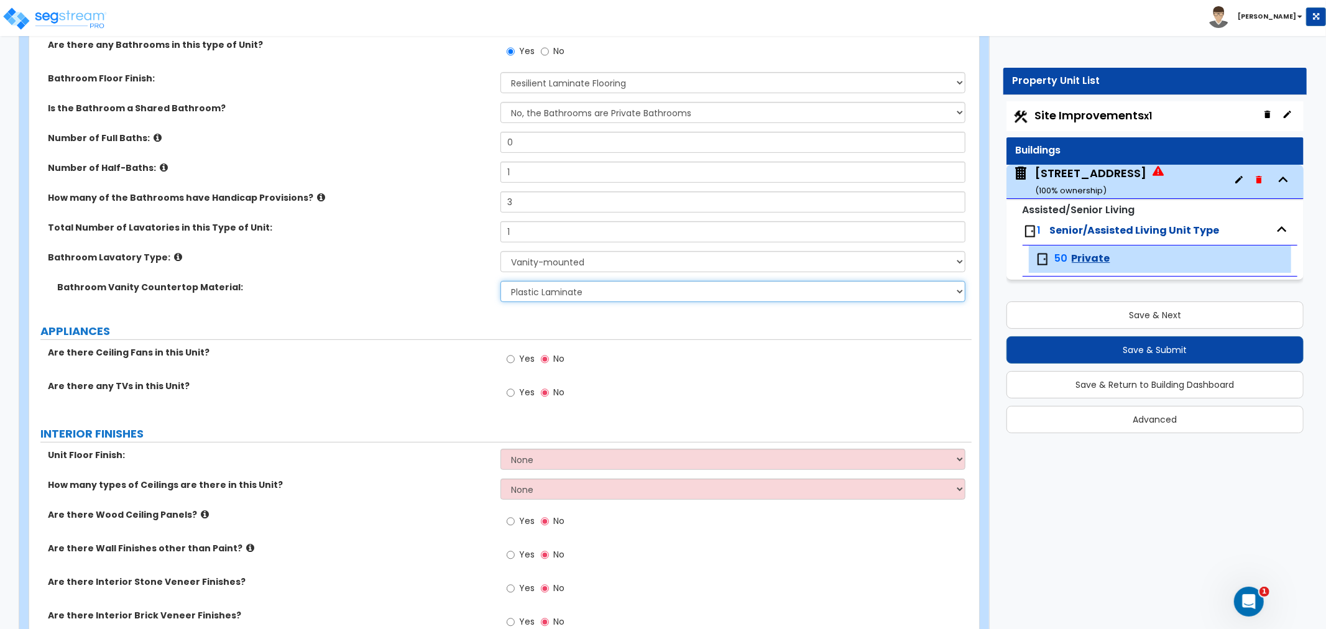
scroll to position [345, 0]
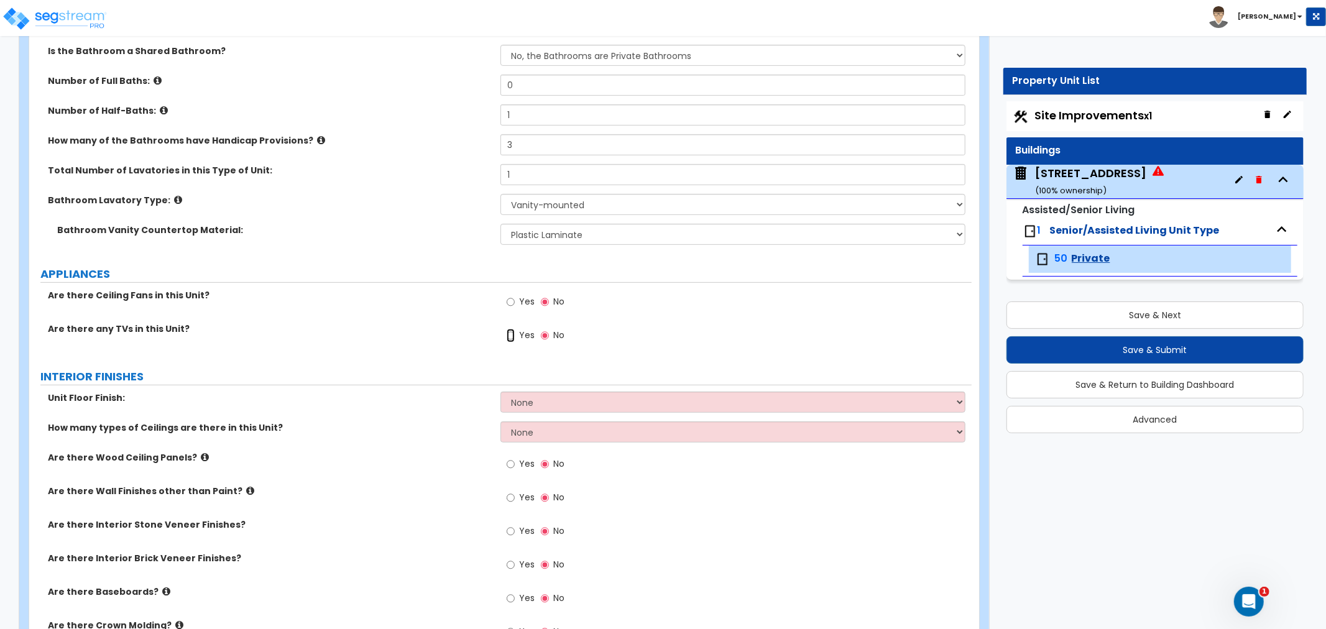
click at [508, 335] on input "Yes" at bounding box center [511, 336] width 8 height 14
radio input "true"
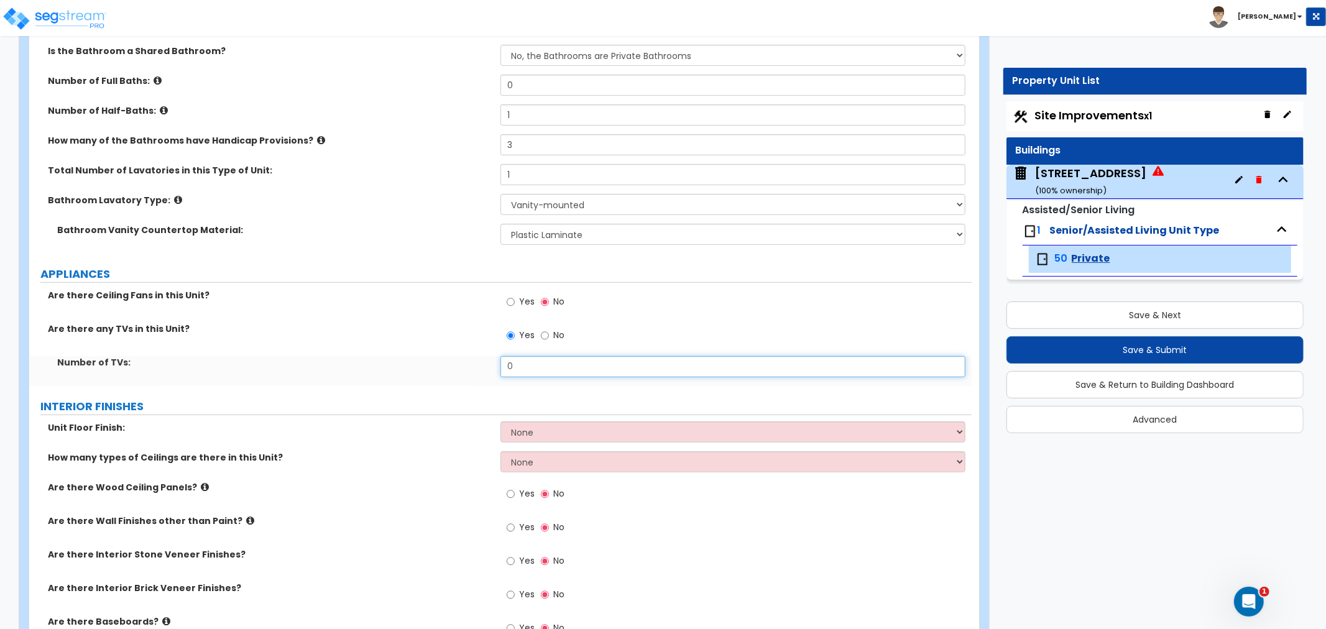
drag, startPoint x: 520, startPoint y: 371, endPoint x: 489, endPoint y: 371, distance: 31.1
click at [489, 371] on div "Number of TVs: 0" at bounding box center [500, 371] width 943 height 30
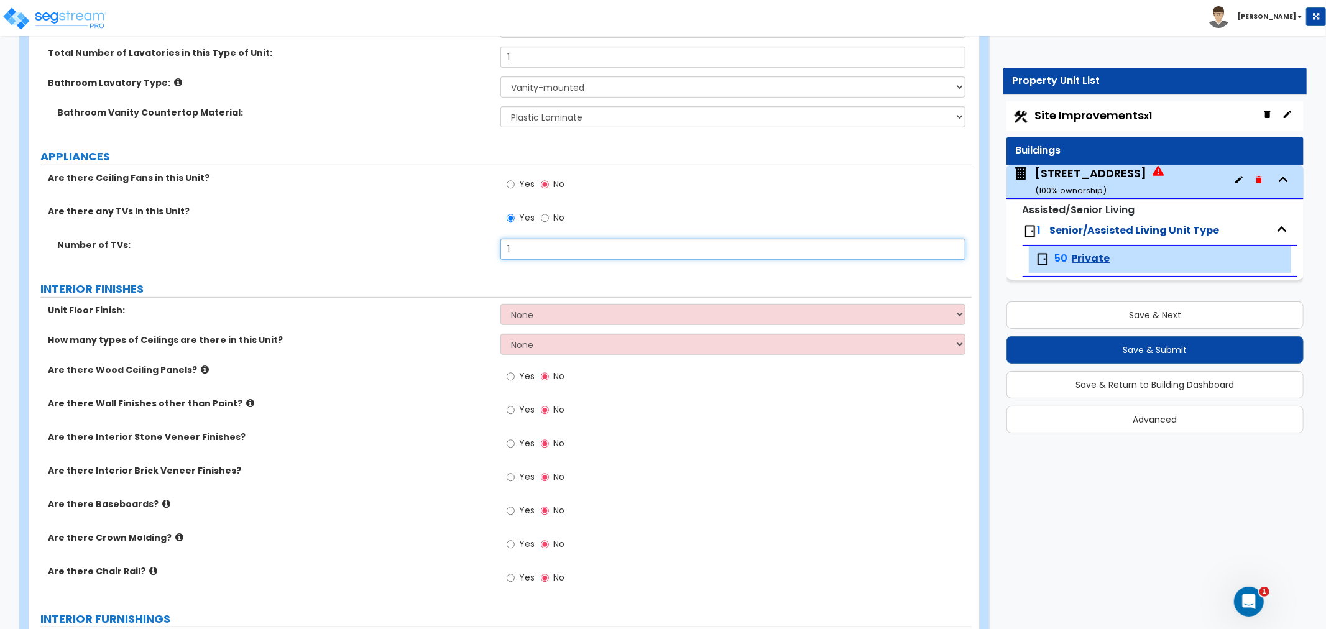
scroll to position [483, 0]
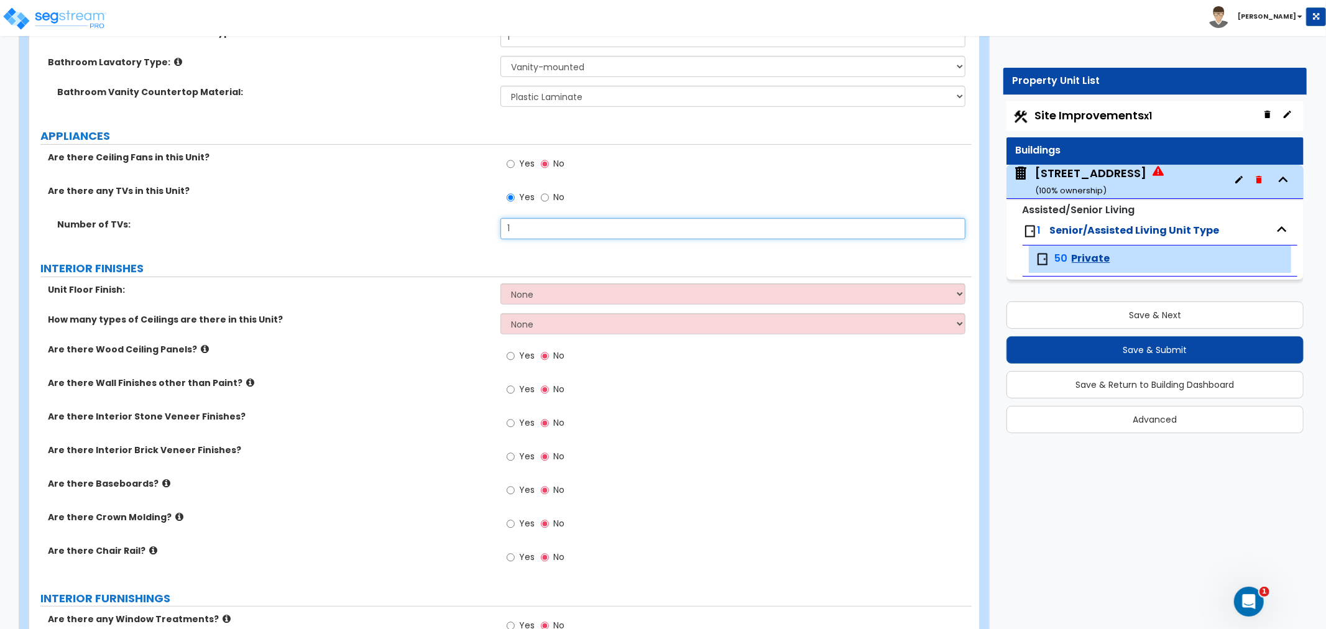
type input "1"
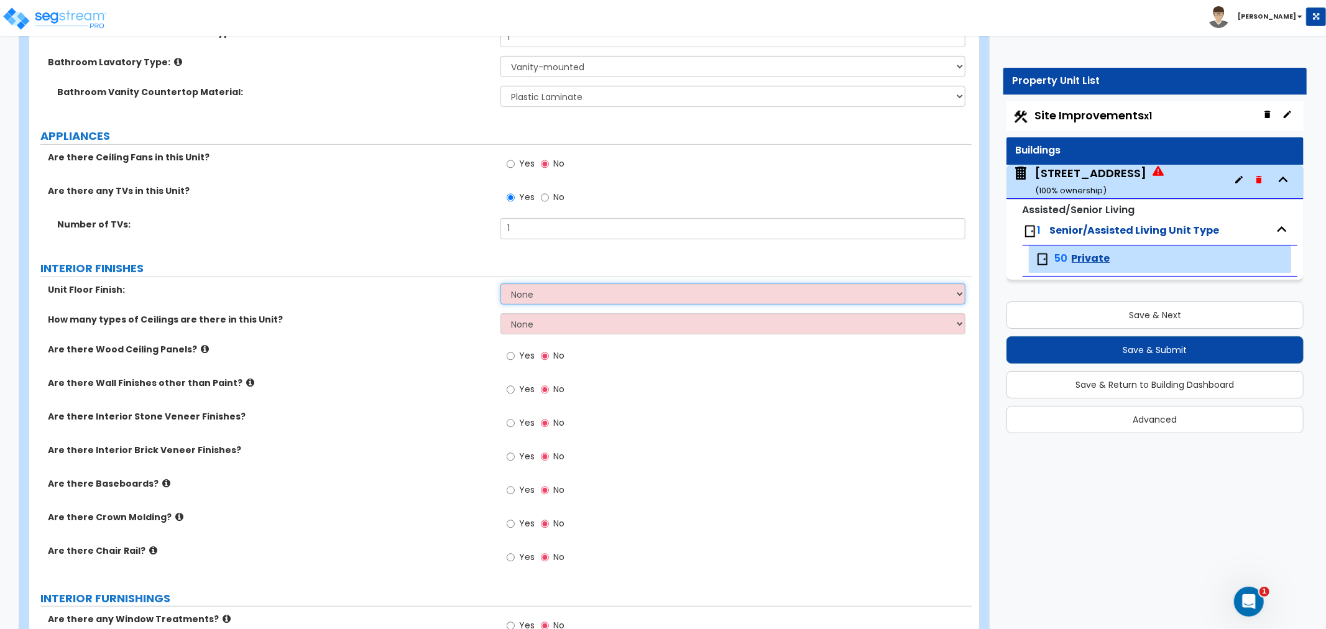
click at [514, 297] on select "None Tile Flooring Hardwood Flooring Resilient Laminate Flooring VCT Flooring S…" at bounding box center [733, 294] width 465 height 21
select select "5"
click at [501, 284] on select "None Tile Flooring Hardwood Flooring Resilient Laminate Flooring VCT Flooring S…" at bounding box center [733, 294] width 465 height 21
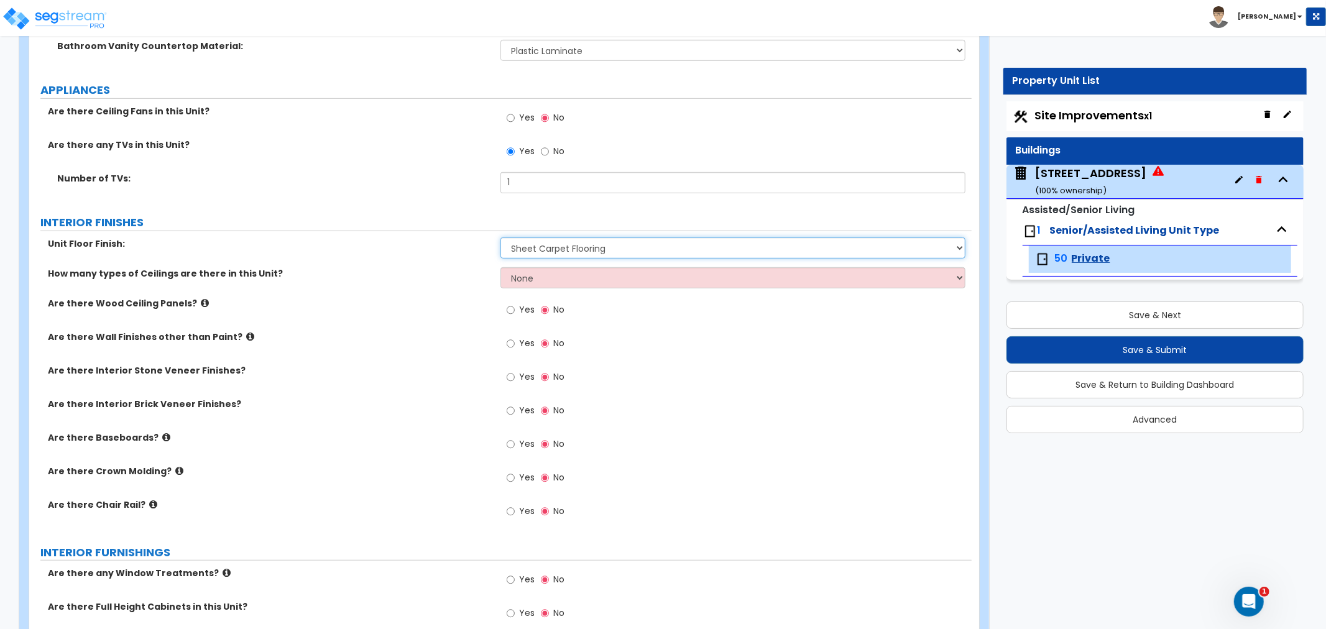
scroll to position [552, 0]
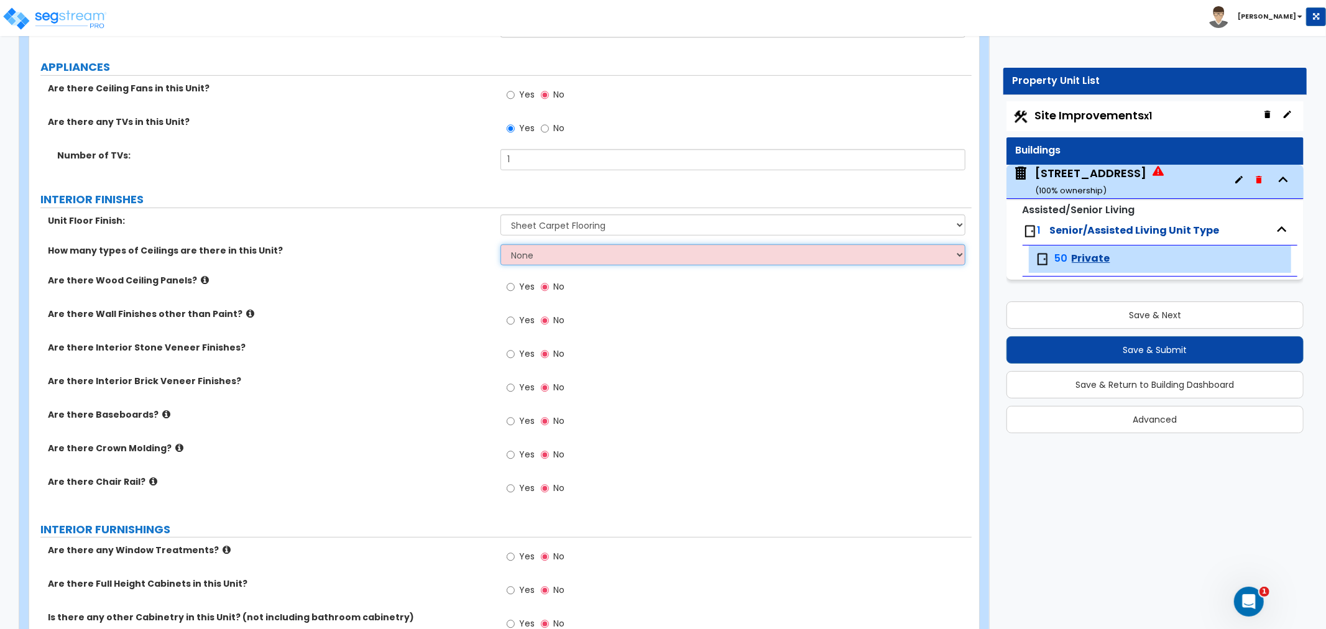
click at [526, 250] on select "None 1 2 3" at bounding box center [733, 254] width 465 height 21
select select "1"
click at [501, 244] on select "None 1 2 3" at bounding box center [733, 254] width 465 height 21
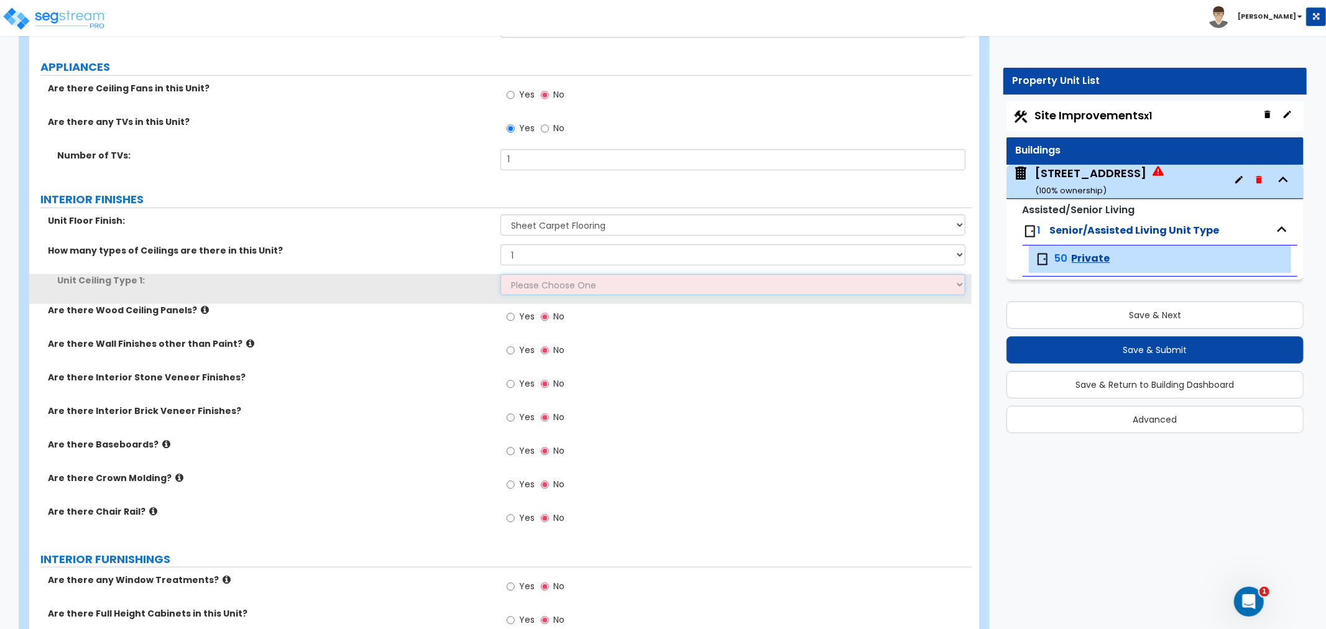
click at [541, 287] on select "Please Choose One Drop Ceiling Drywall Ceiling Open Ceiling" at bounding box center [733, 284] width 465 height 21
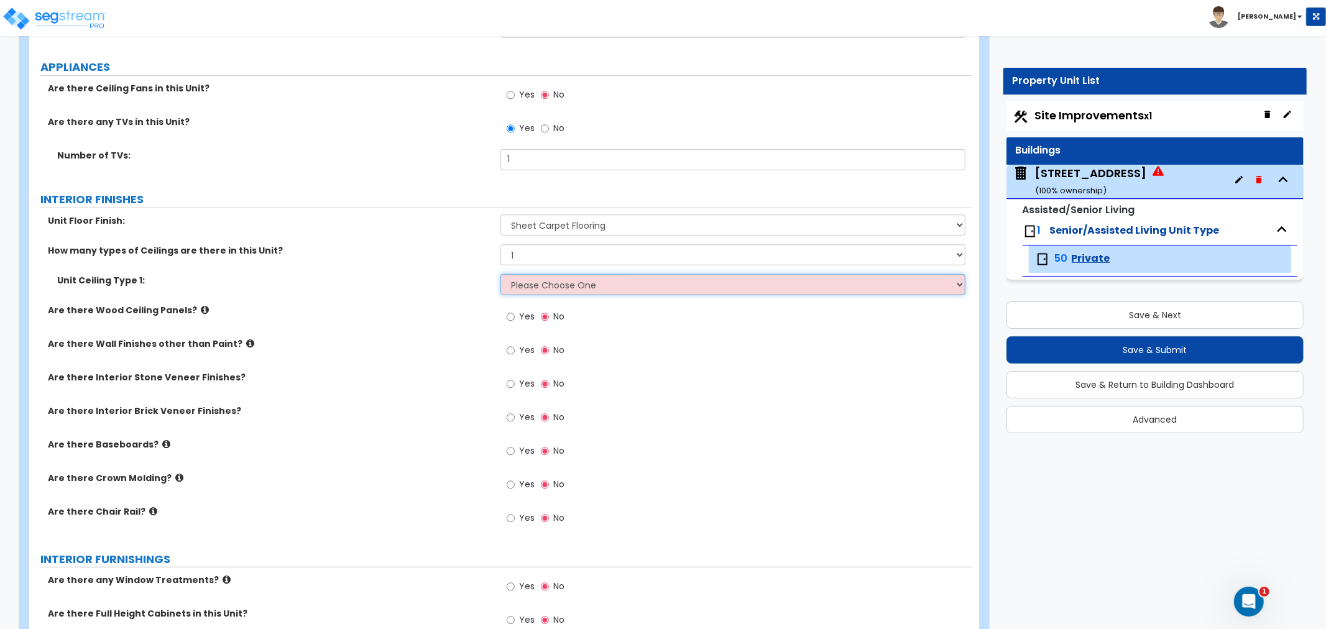
select select "2"
click at [501, 274] on select "Please Choose One Drop Ceiling Drywall Ceiling Open Ceiling" at bounding box center [733, 284] width 465 height 21
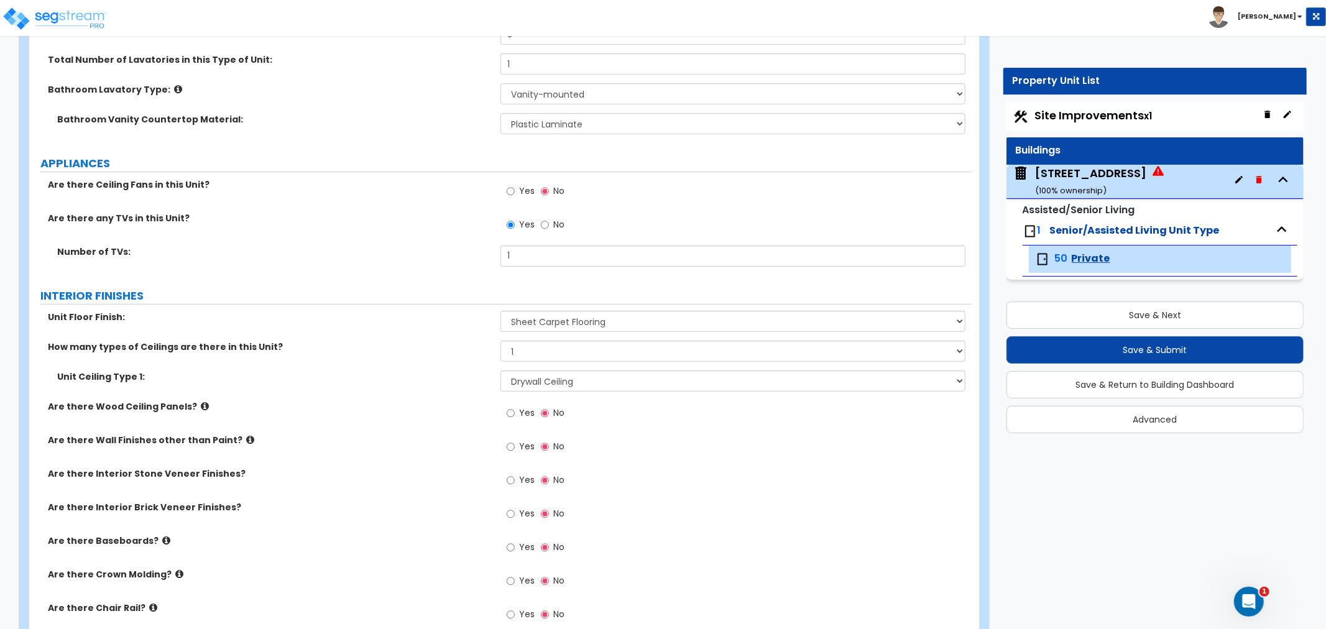
scroll to position [483, 0]
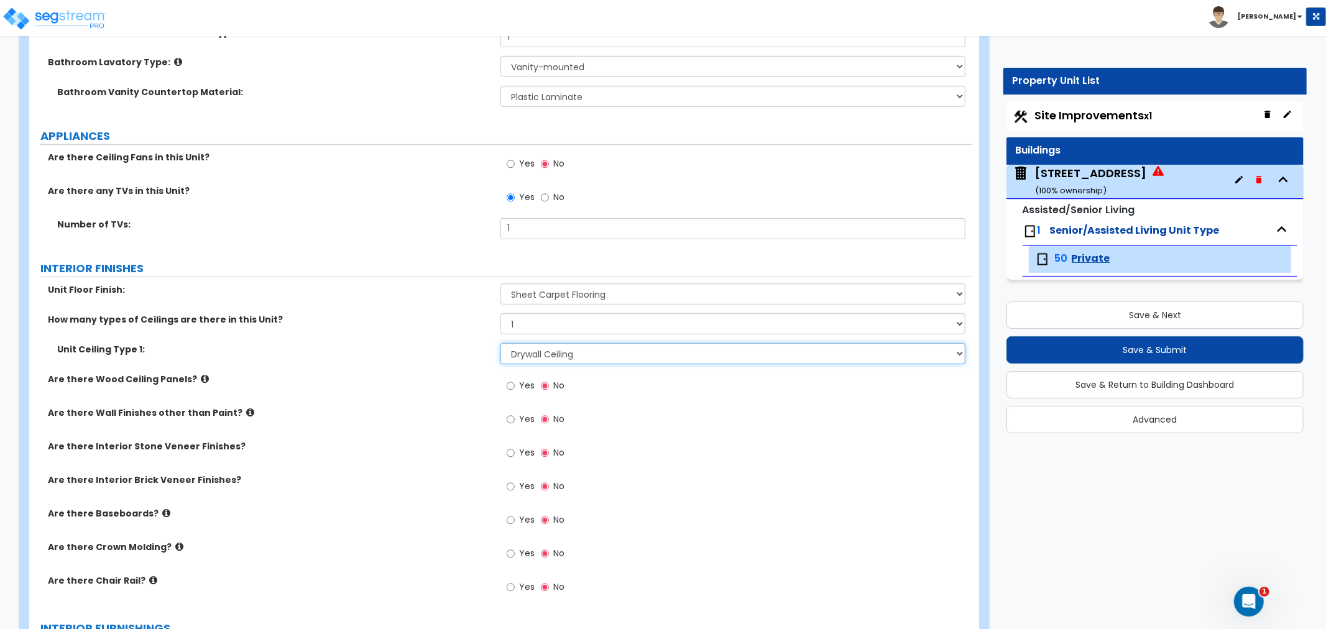
click at [531, 349] on select "Please Choose One Drop Ceiling Drywall Ceiling Open Ceiling" at bounding box center [733, 353] width 465 height 21
click at [520, 323] on select "None 1 2 3" at bounding box center [733, 323] width 465 height 21
select select "2"
click at [501, 313] on select "None 1 2 3" at bounding box center [733, 323] width 465 height 21
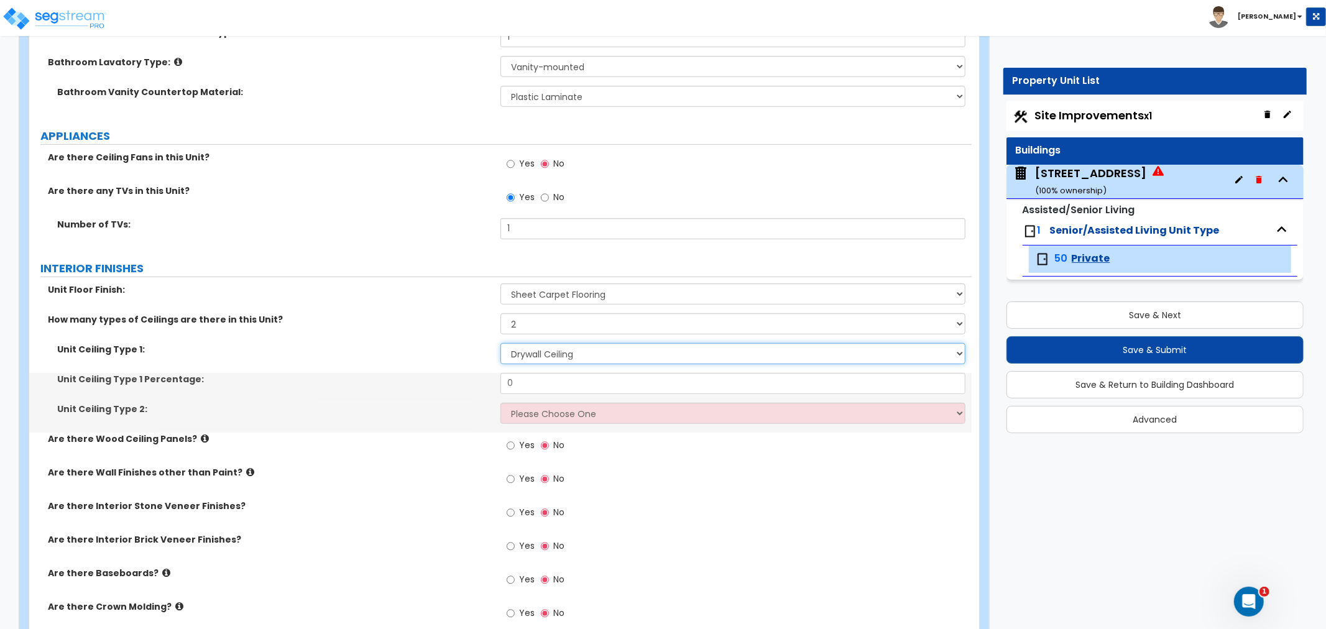
click at [529, 356] on select "Please Choose One Drop Ceiling Drywall Ceiling Open Ceiling" at bounding box center [733, 353] width 465 height 21
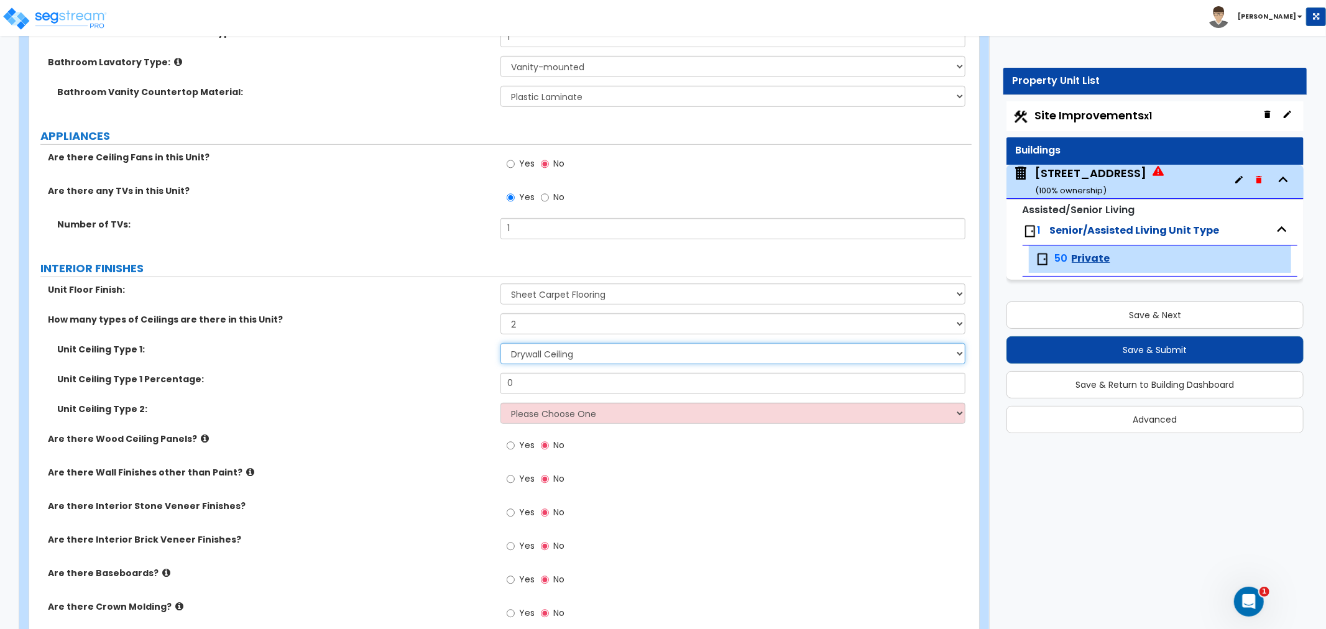
click at [501, 343] on select "Please Choose One Drop Ceiling Drywall Ceiling Open Ceiling" at bounding box center [733, 353] width 465 height 21
drag, startPoint x: 535, startPoint y: 381, endPoint x: 495, endPoint y: 380, distance: 40.4
click at [495, 380] on div "Unit Ceiling Type 1 Percentage: 0" at bounding box center [500, 388] width 943 height 30
type input "80"
click at [539, 412] on select "Please Choose One Drop Ceiling Drywall Ceiling Open Ceiling" at bounding box center [733, 413] width 465 height 21
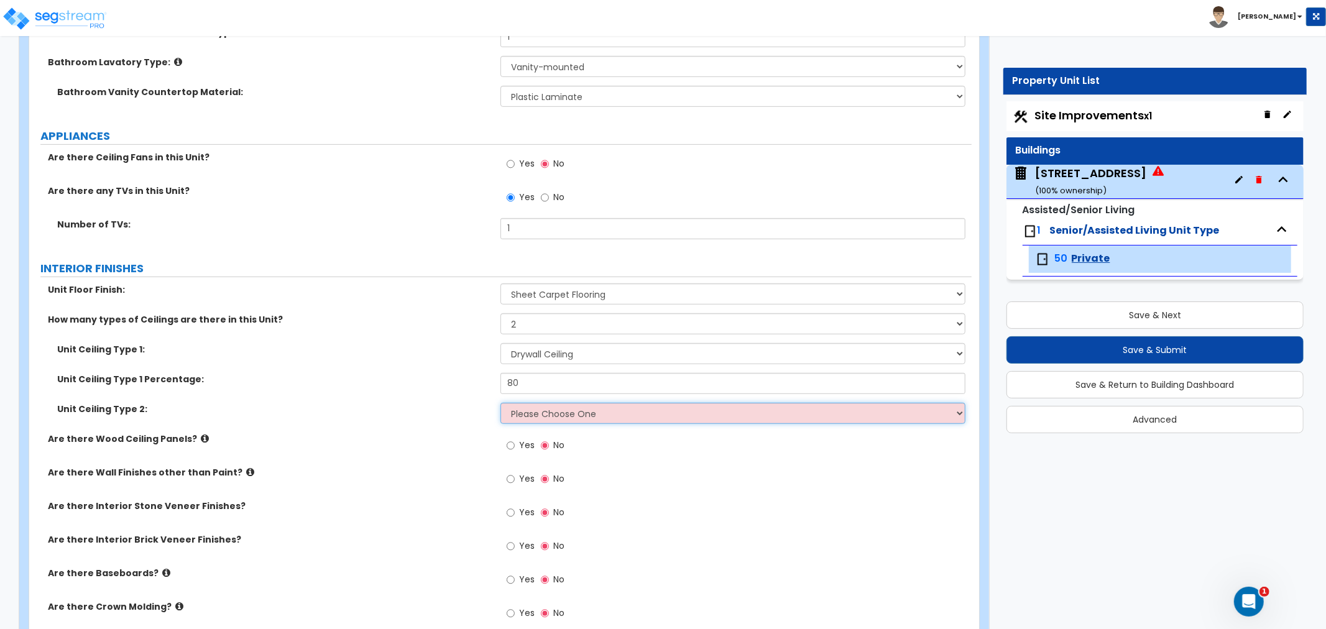
select select "1"
click at [501, 403] on select "Please Choose One Drop Ceiling Drywall Ceiling Open Ceiling" at bounding box center [733, 413] width 465 height 21
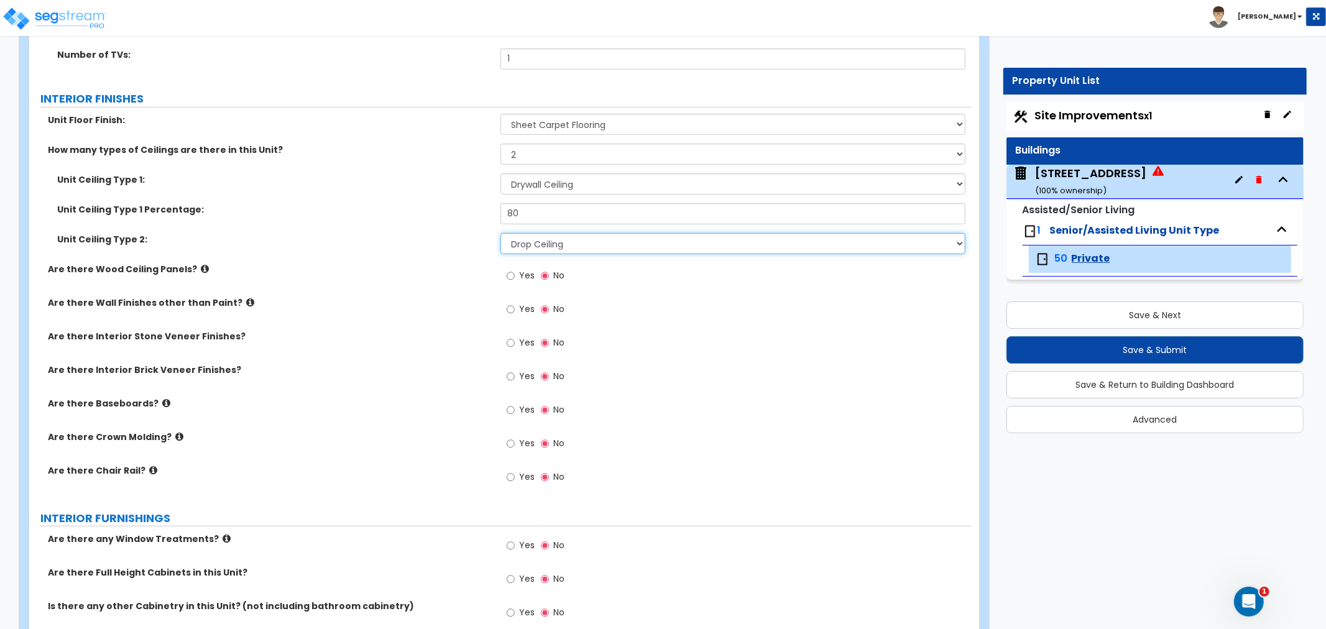
scroll to position [691, 0]
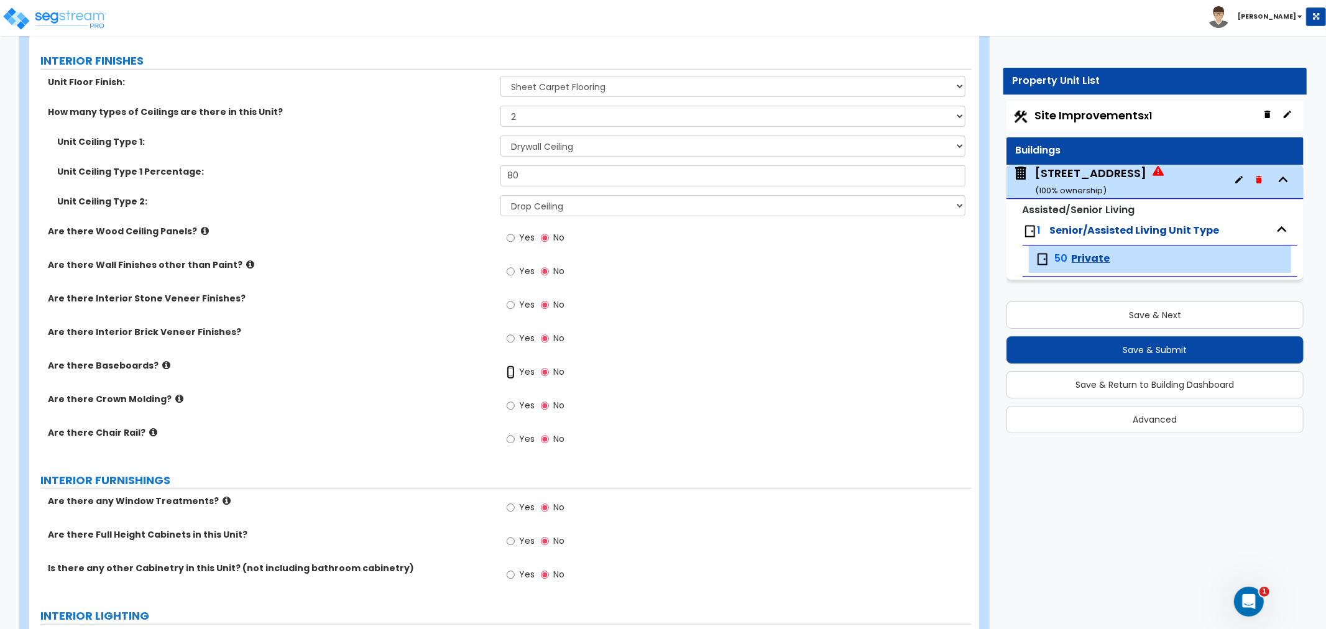
click at [511, 373] on input "Yes" at bounding box center [511, 373] width 8 height 14
radio input "true"
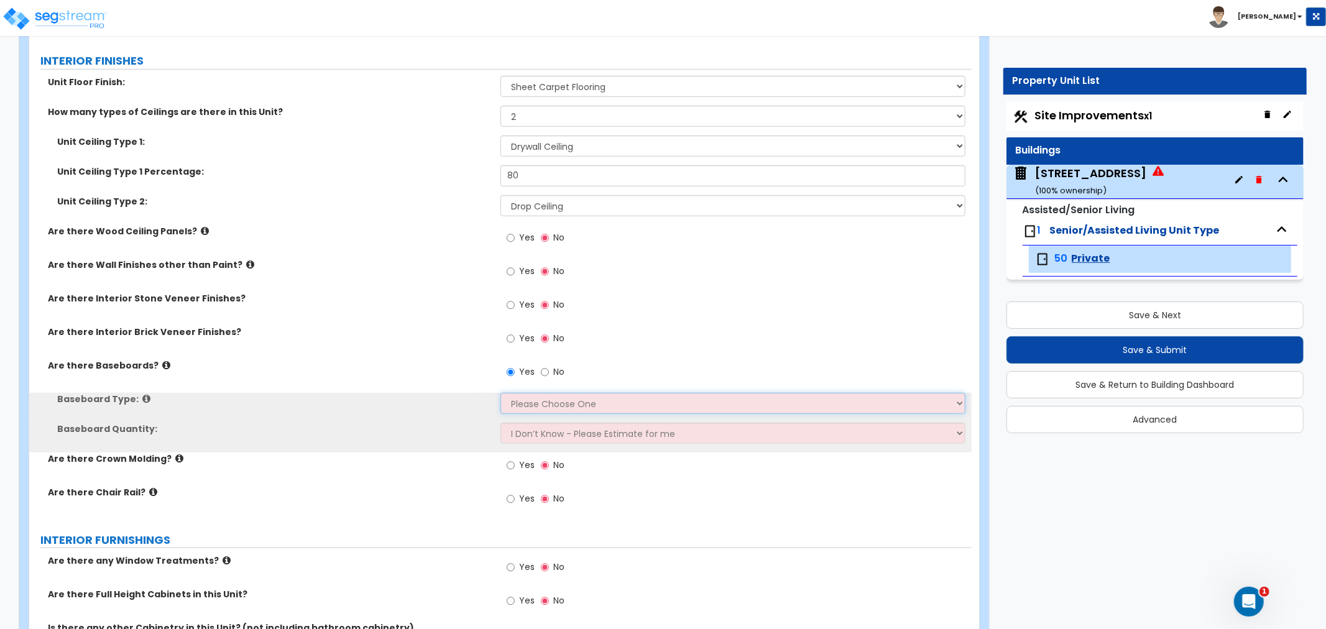
click at [527, 404] on select "Please Choose One Wood Vinyl Carpet Tile" at bounding box center [733, 403] width 465 height 21
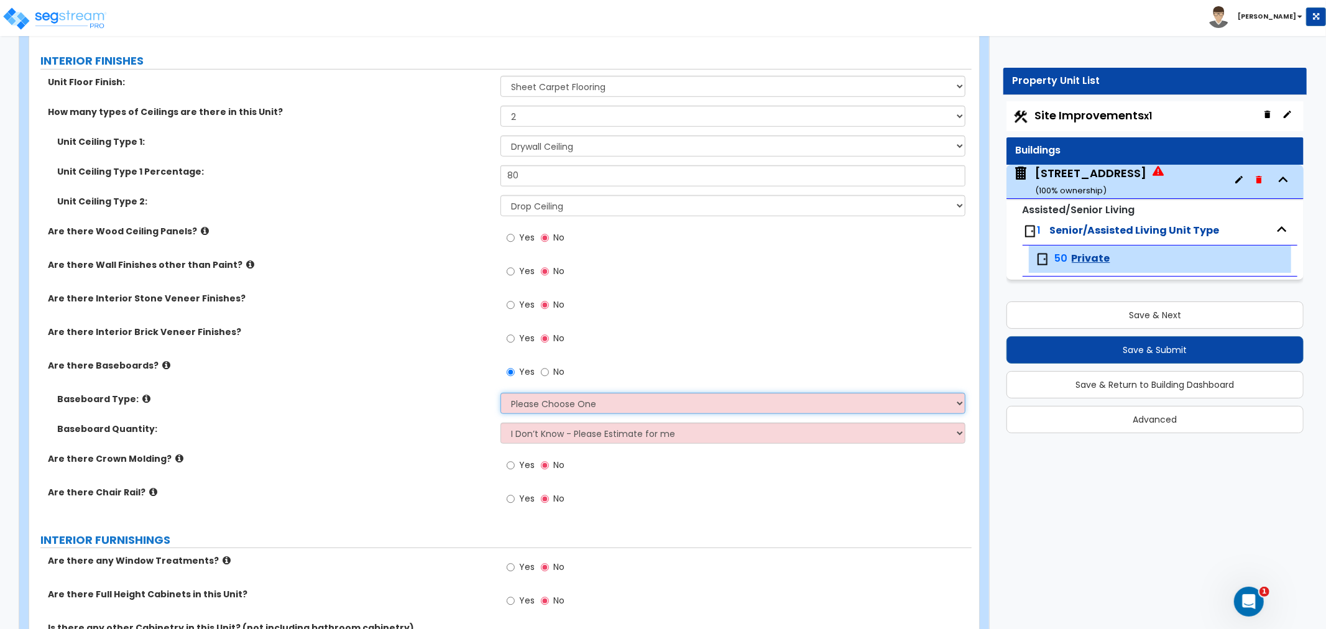
select select "2"
click at [501, 393] on select "Please Choose One Wood Vinyl Carpet Tile" at bounding box center [733, 403] width 465 height 21
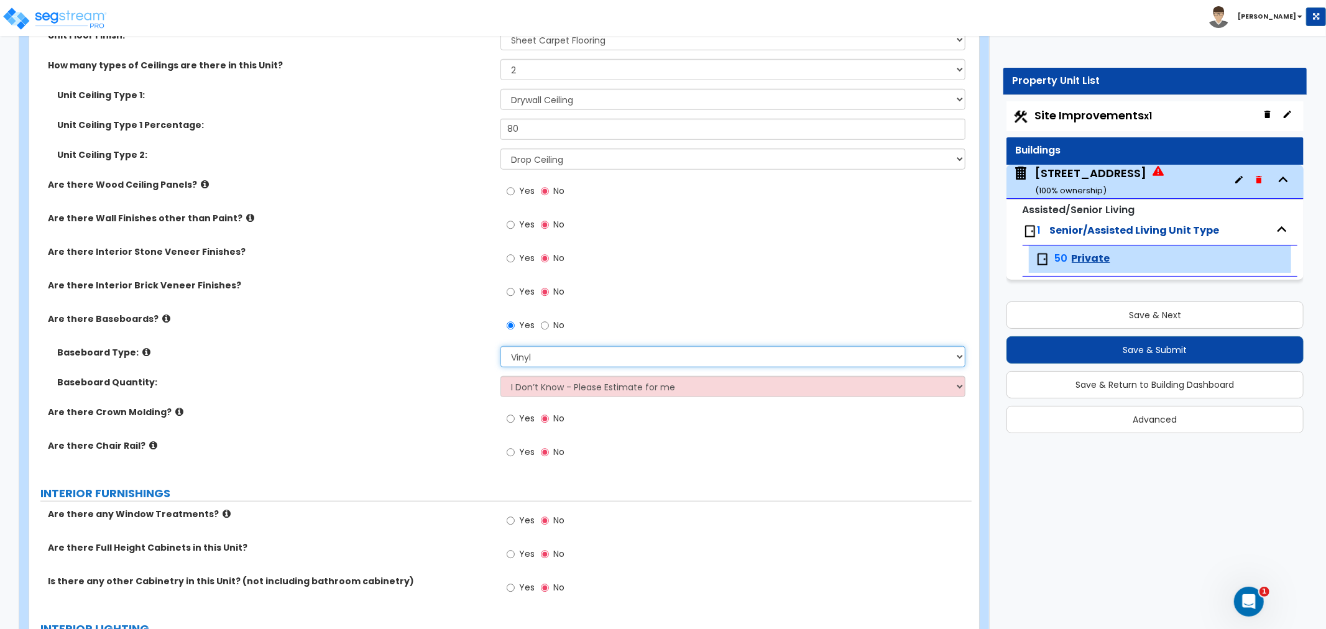
scroll to position [760, 0]
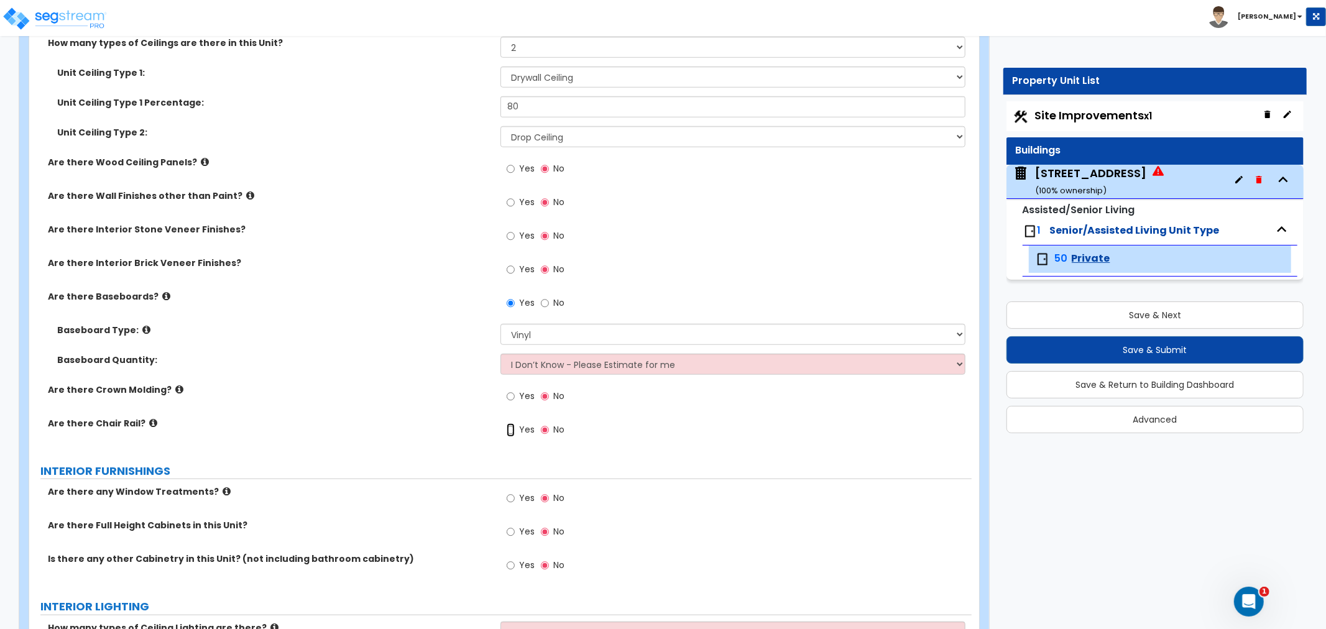
click at [511, 431] on input "Yes" at bounding box center [511, 431] width 8 height 14
radio input "true"
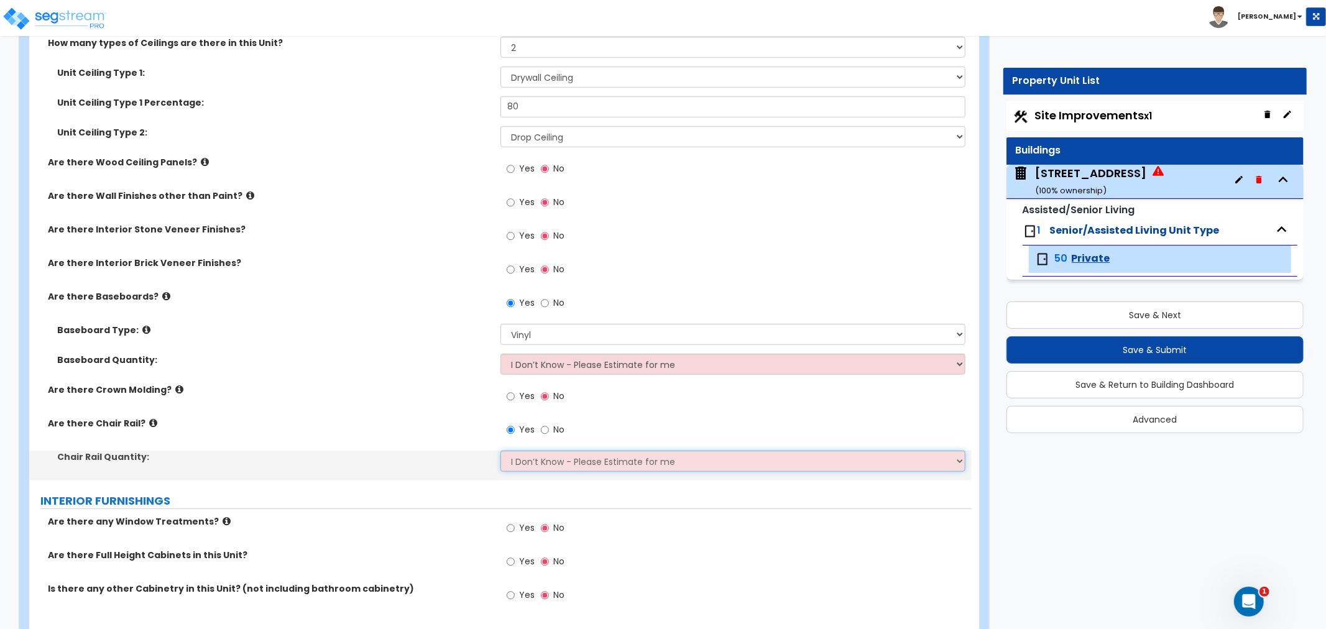
click at [518, 465] on select "I Don’t Know - Please Estimate for me I want to Enter the Linear Footage" at bounding box center [733, 461] width 465 height 21
select select "1"
click at [501, 451] on select "I Don’t Know - Please Estimate for me I want to Enter the Linear Footage" at bounding box center [733, 461] width 465 height 21
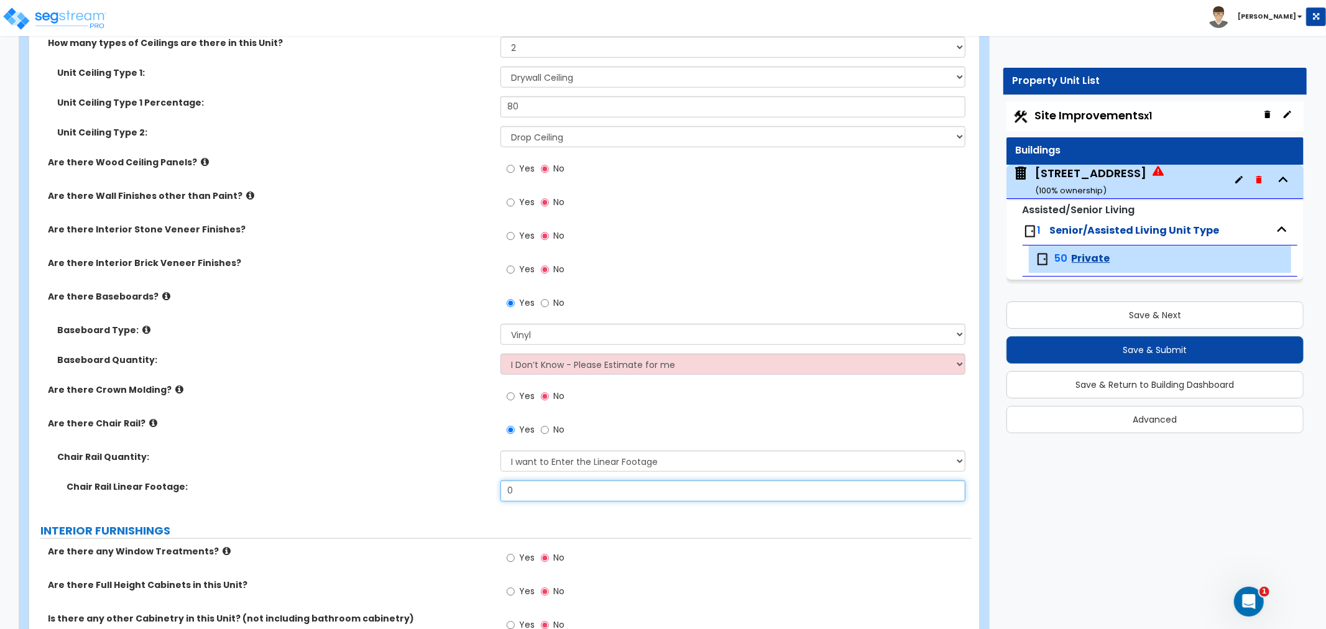
drag, startPoint x: 531, startPoint y: 494, endPoint x: 476, endPoint y: 491, distance: 54.8
click at [477, 491] on div "Chair Rail Linear Footage: 0" at bounding box center [500, 496] width 943 height 30
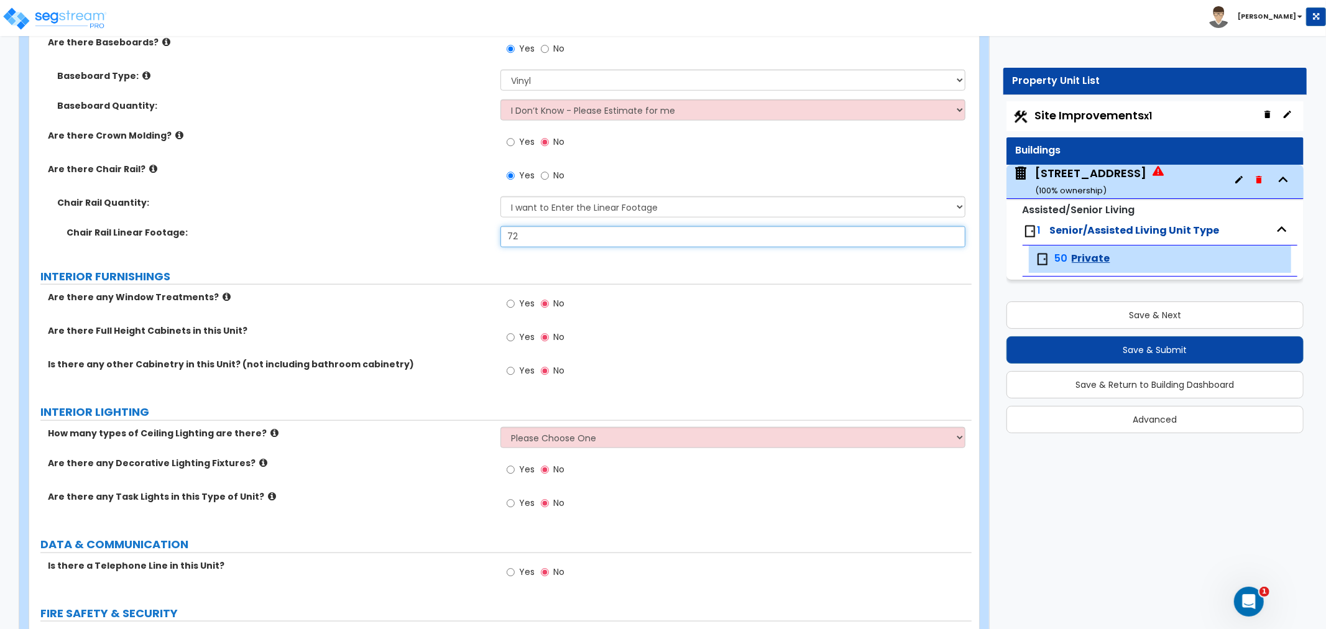
scroll to position [1036, 0]
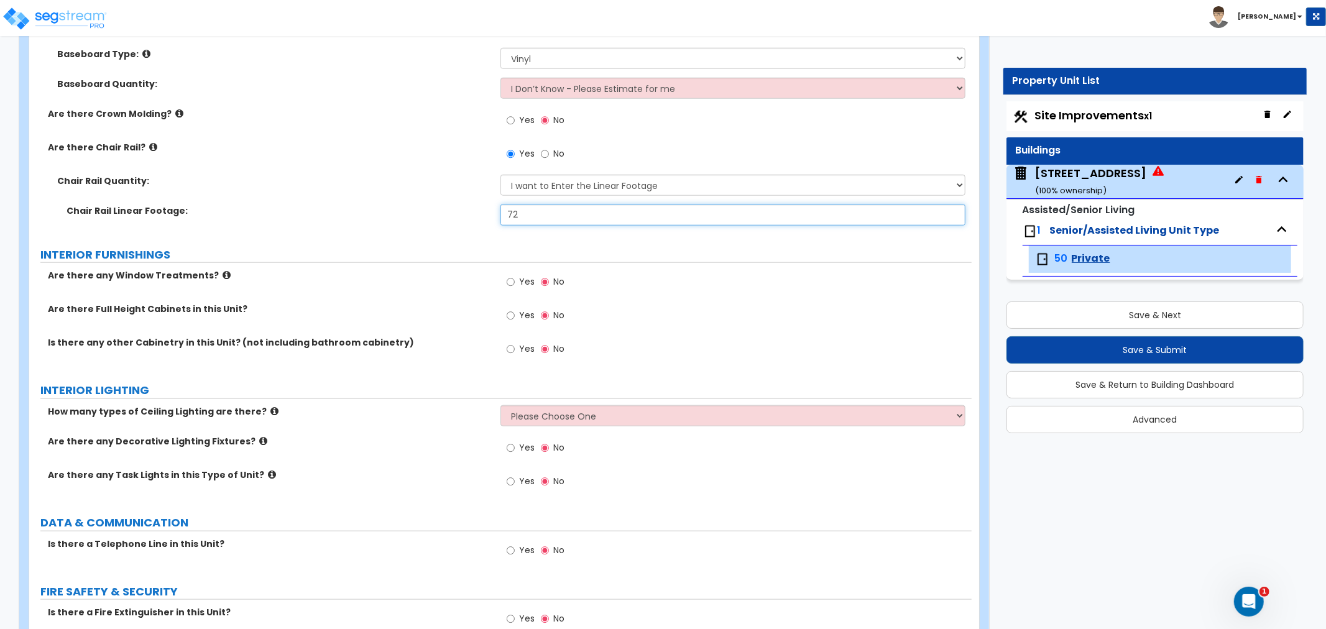
type input "72"
click at [509, 280] on input "Yes" at bounding box center [511, 282] width 8 height 14
radio input "true"
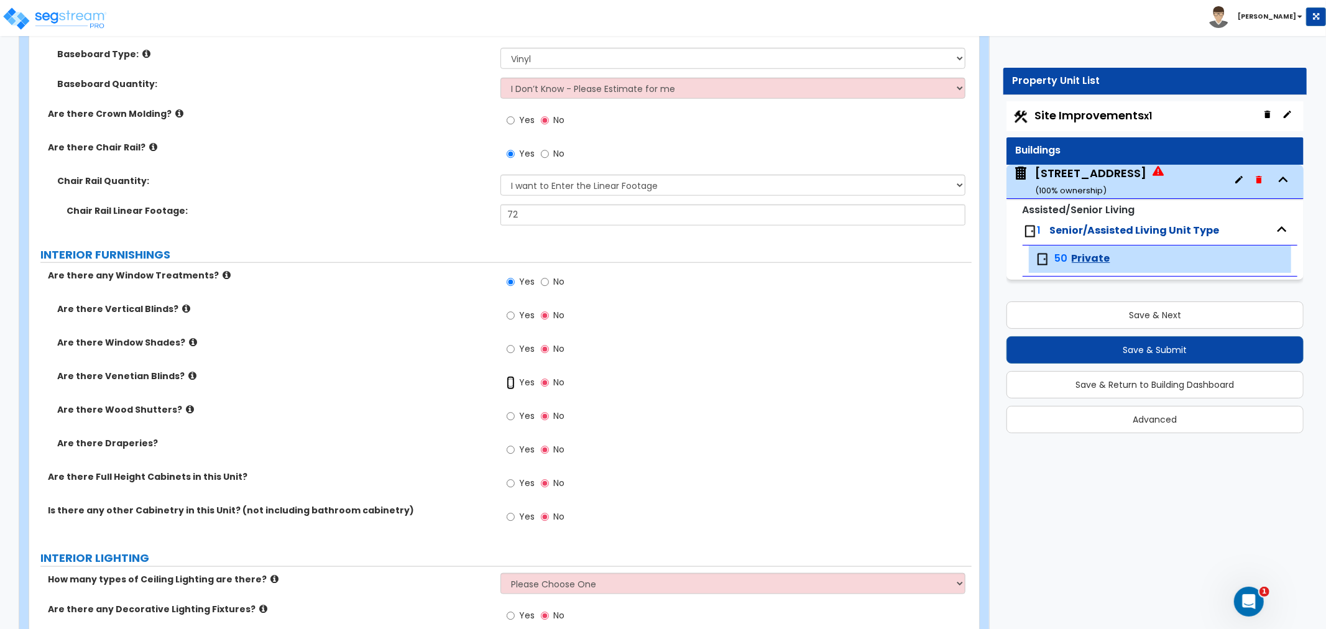
click at [511, 382] on input "Yes" at bounding box center [511, 383] width 8 height 14
radio input "true"
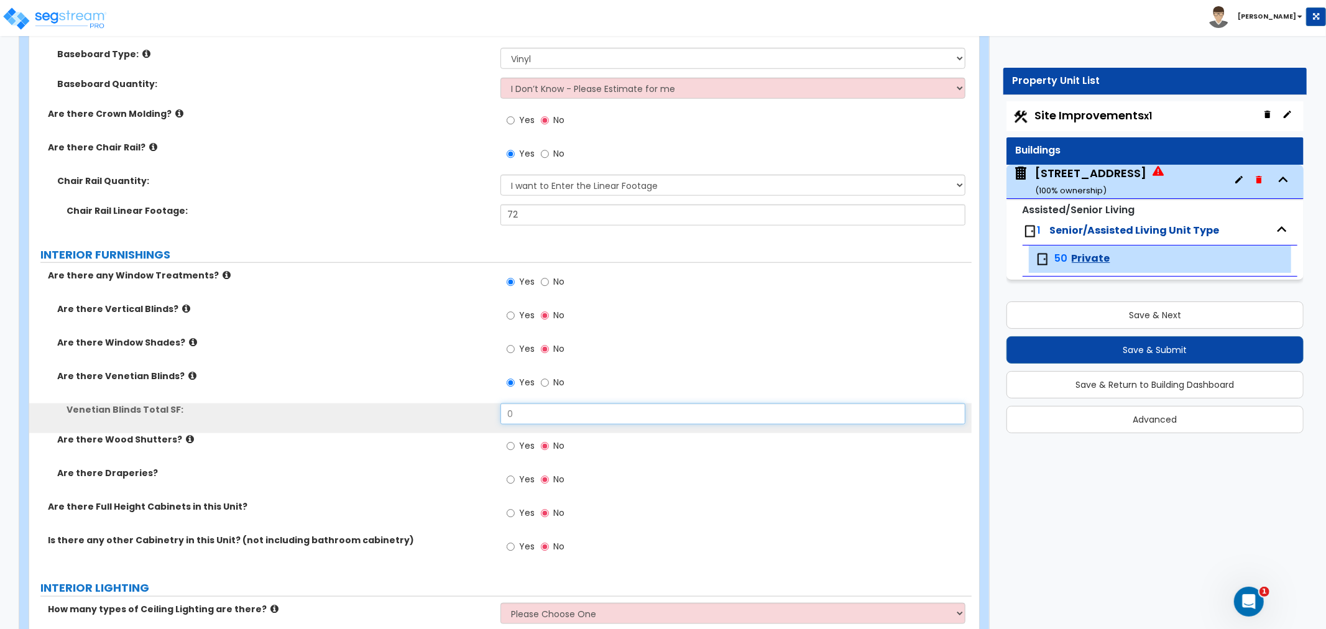
drag, startPoint x: 538, startPoint y: 417, endPoint x: 499, endPoint y: 412, distance: 39.0
click at [499, 412] on div "Venetian Blinds Total SF: 0" at bounding box center [500, 419] width 943 height 30
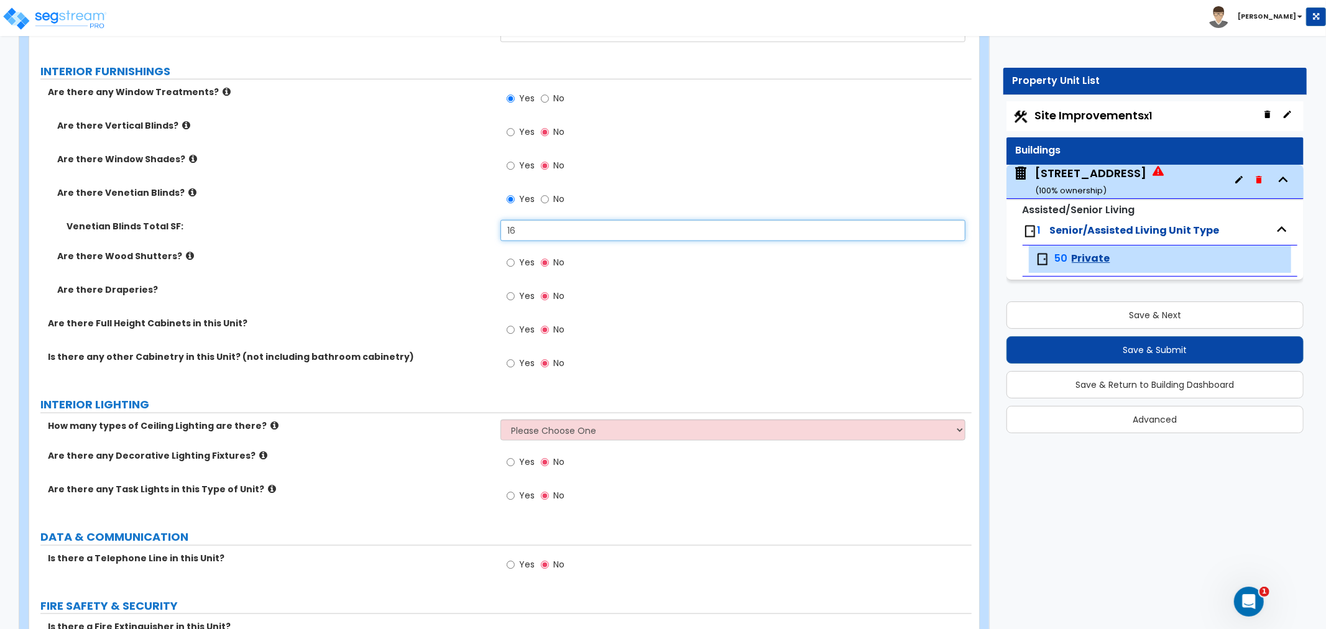
scroll to position [1244, 0]
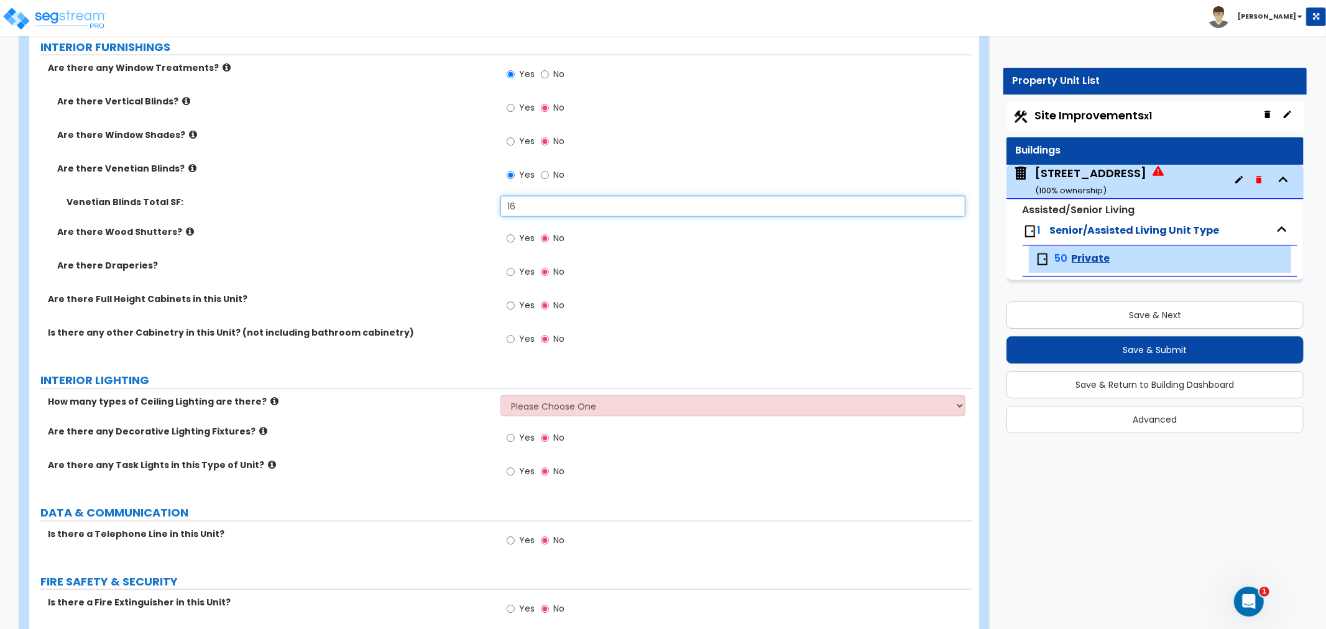
type input "16"
click at [512, 307] on input "Yes" at bounding box center [511, 306] width 8 height 14
radio input "true"
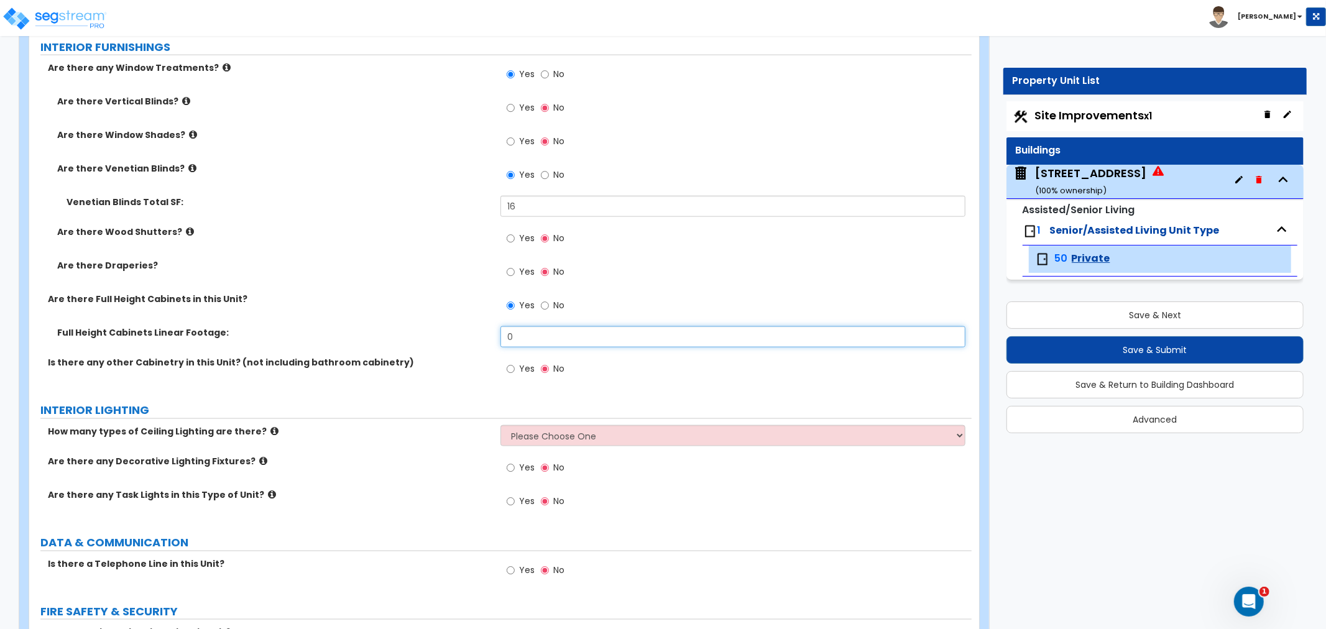
drag, startPoint x: 532, startPoint y: 338, endPoint x: 440, endPoint y: 330, distance: 91.8
click at [440, 330] on div "Full Height Cabinets Linear Footage: 0" at bounding box center [500, 341] width 943 height 30
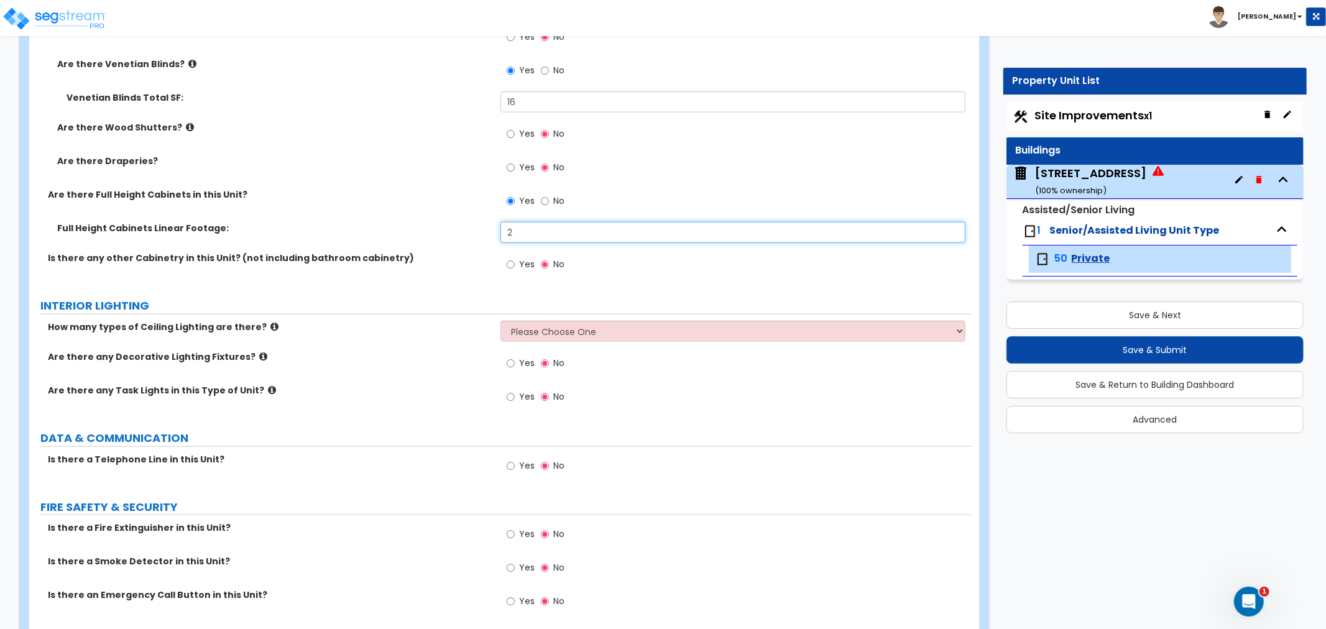
scroll to position [1382, 0]
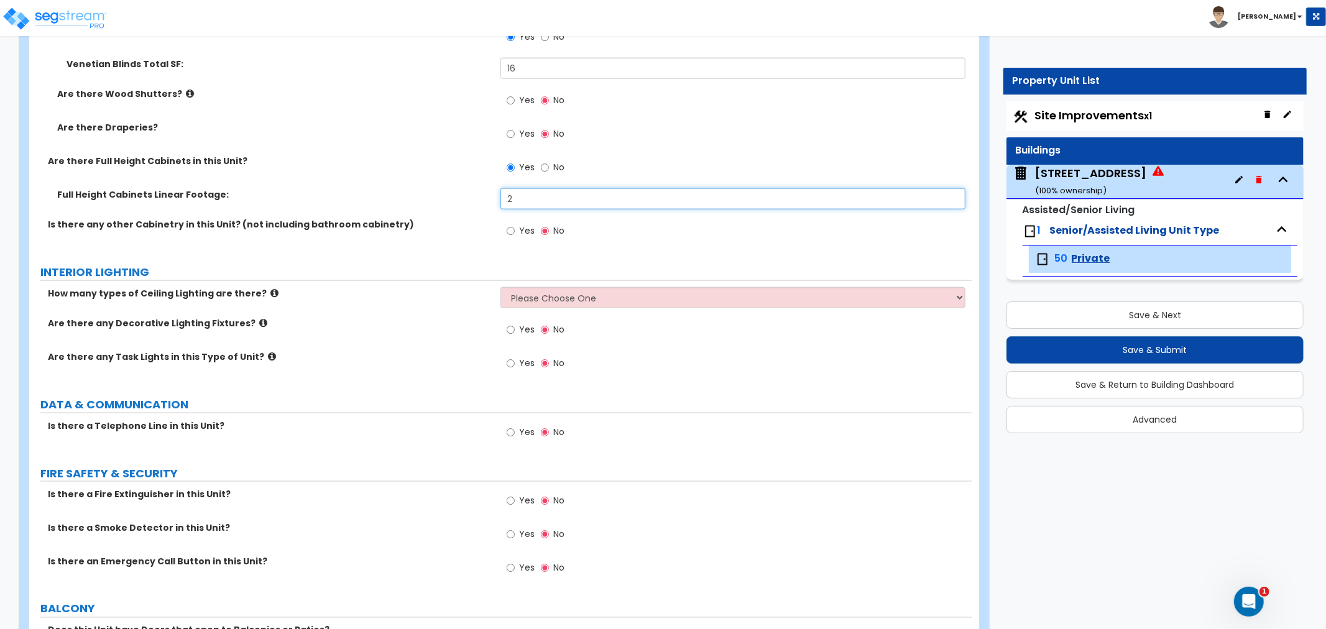
type input "2"
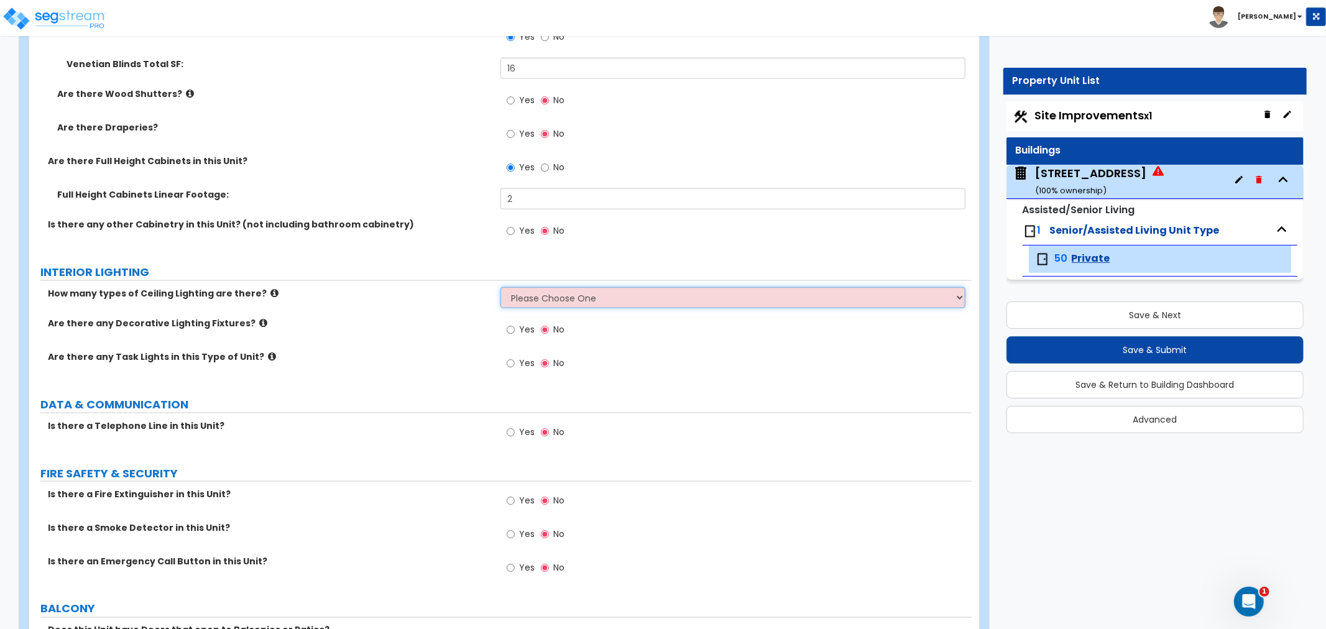
click at [525, 299] on select "Please Choose One 1 2 3" at bounding box center [733, 297] width 465 height 21
select select "1"
click at [501, 287] on select "Please Choose One 1 2 3" at bounding box center [733, 297] width 465 height 21
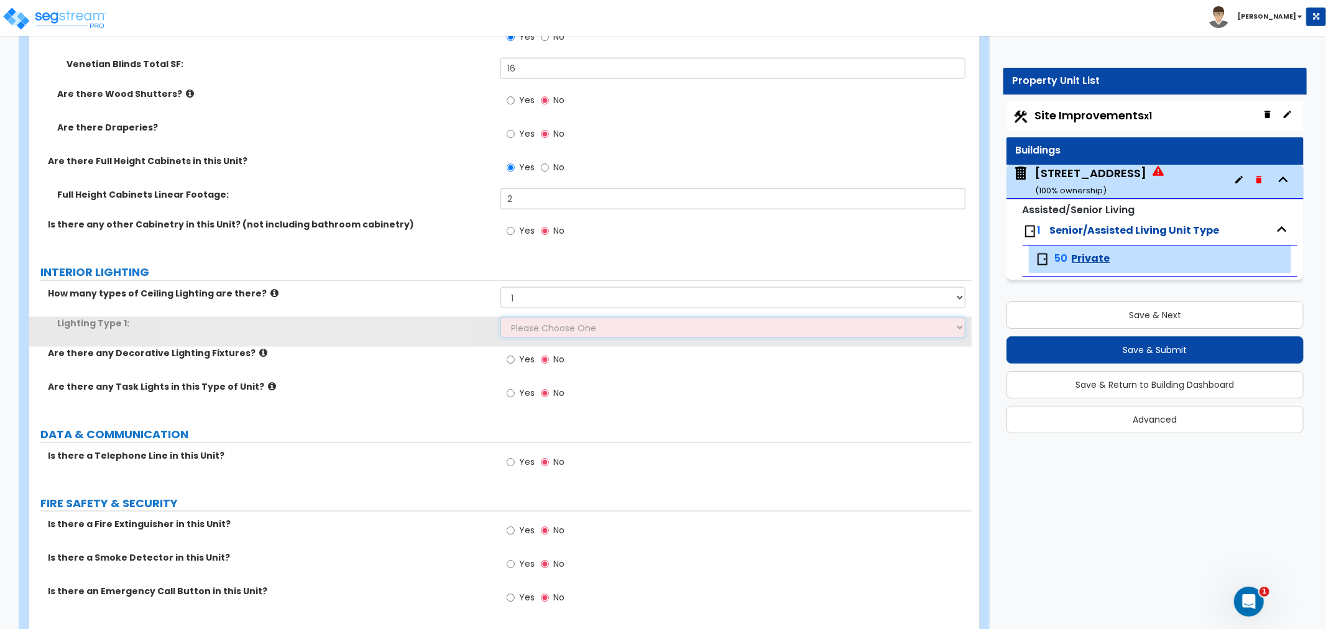
click at [529, 325] on select "Please Choose One LED Surface-Mounted LED Recessed Fluorescent Surface-Mounted …" at bounding box center [733, 327] width 465 height 21
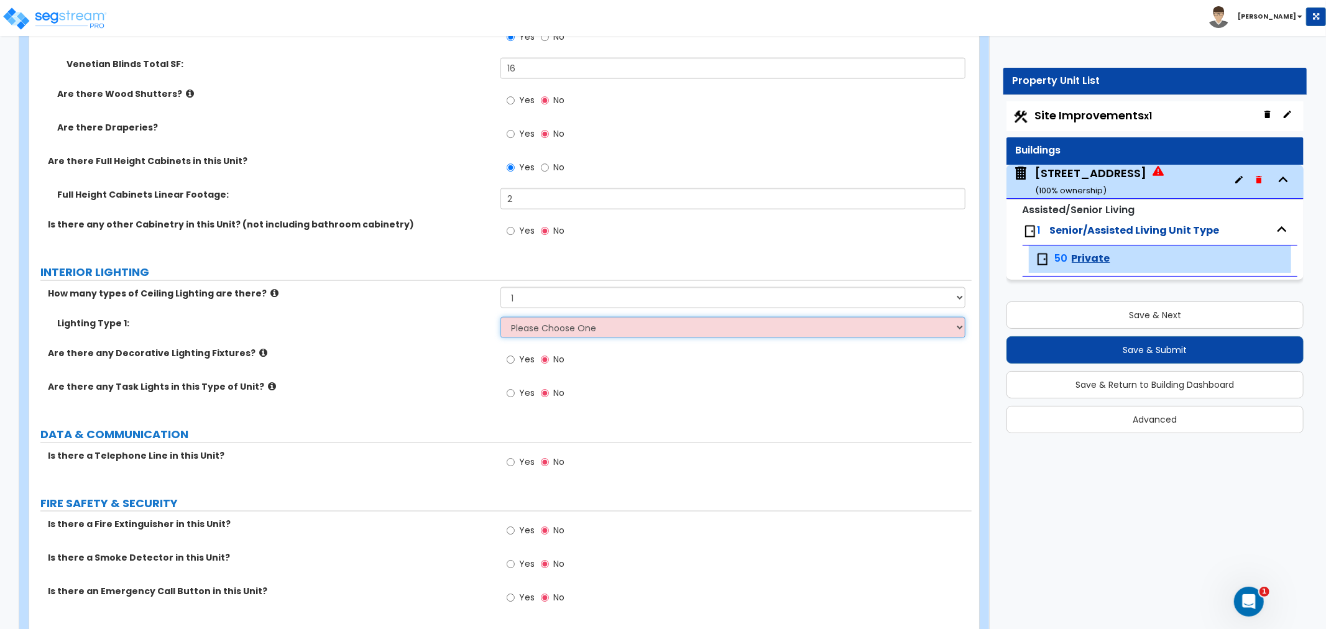
select select "3"
click at [501, 317] on select "Please Choose One LED Surface-Mounted LED Recessed Fluorescent Surface-Mounted …" at bounding box center [733, 327] width 465 height 21
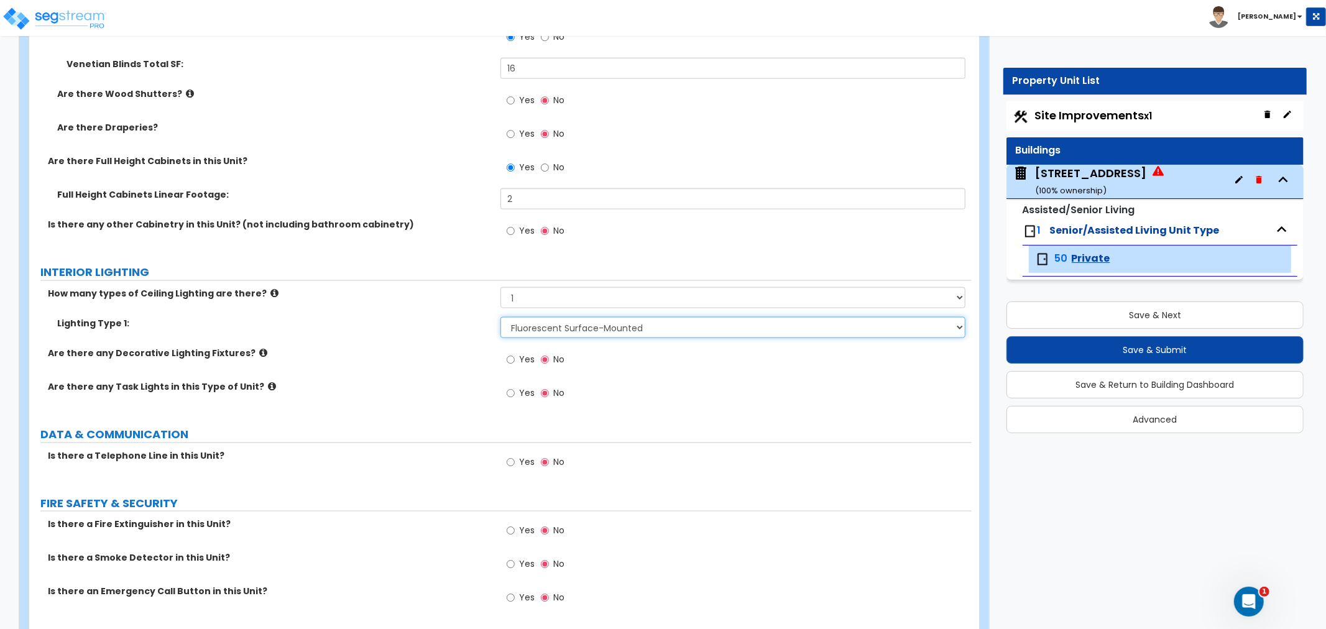
scroll to position [1451, 0]
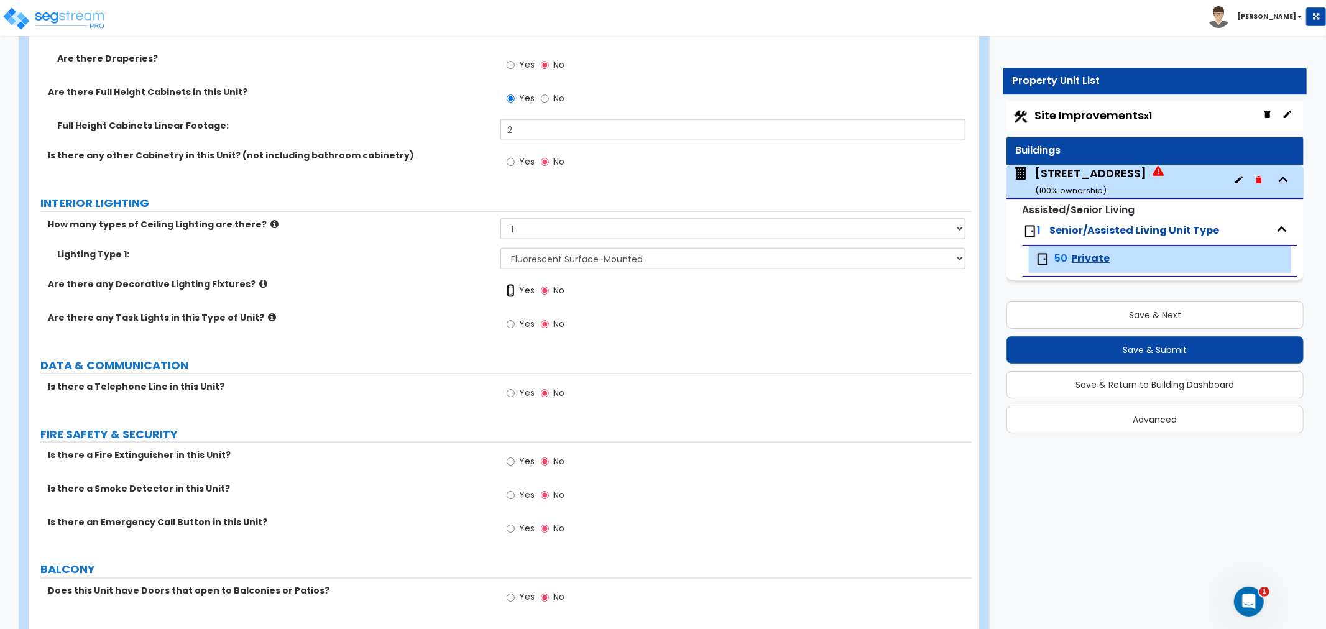
click at [510, 291] on input "Yes" at bounding box center [511, 291] width 8 height 14
radio input "true"
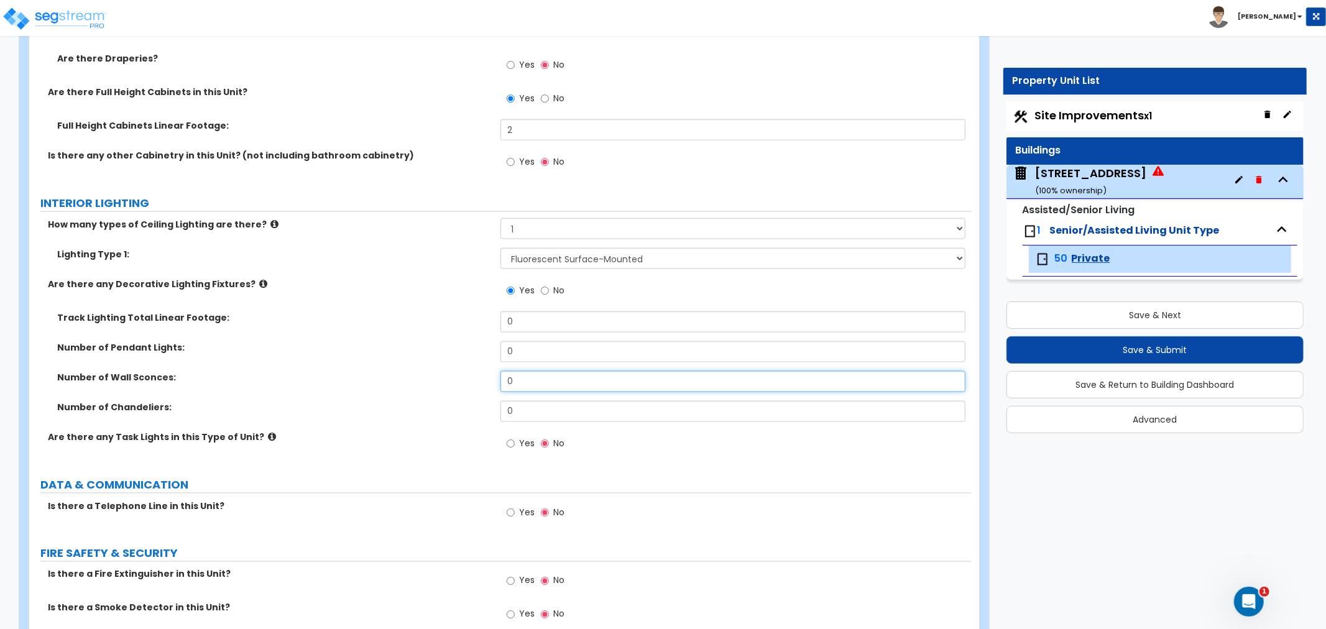
drag, startPoint x: 539, startPoint y: 384, endPoint x: 484, endPoint y: 378, distance: 55.1
click at [484, 378] on div "Number of Wall Sconces: 0" at bounding box center [500, 386] width 943 height 30
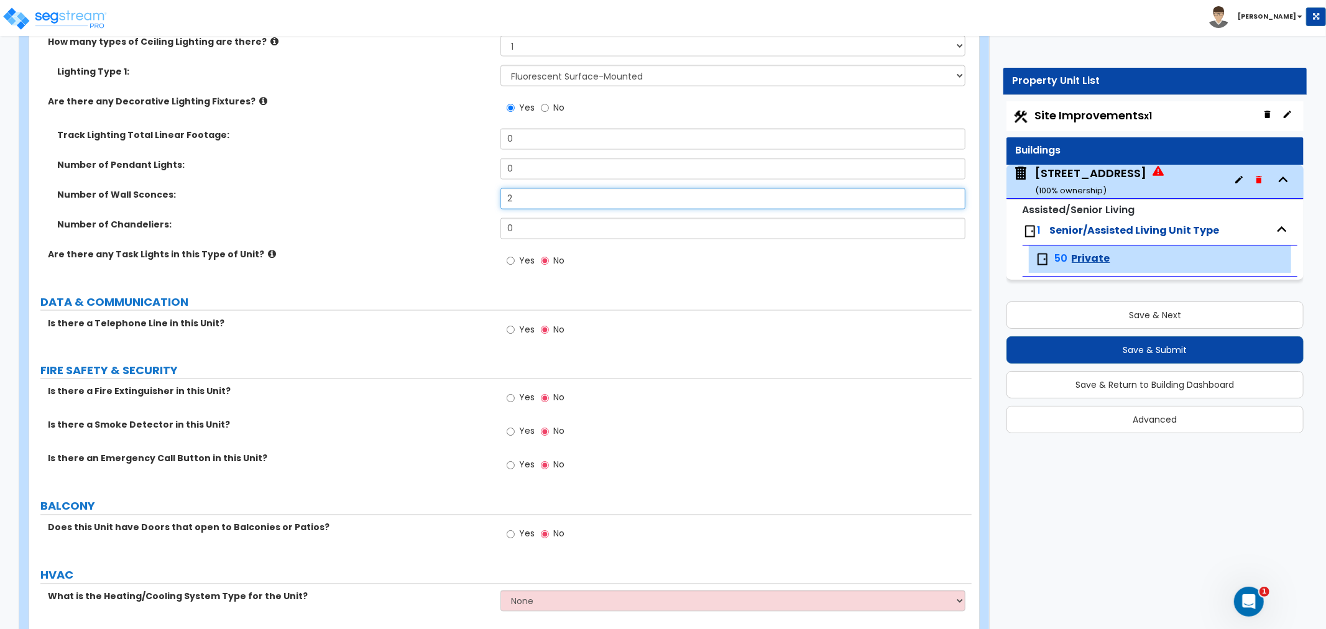
scroll to position [1658, 0]
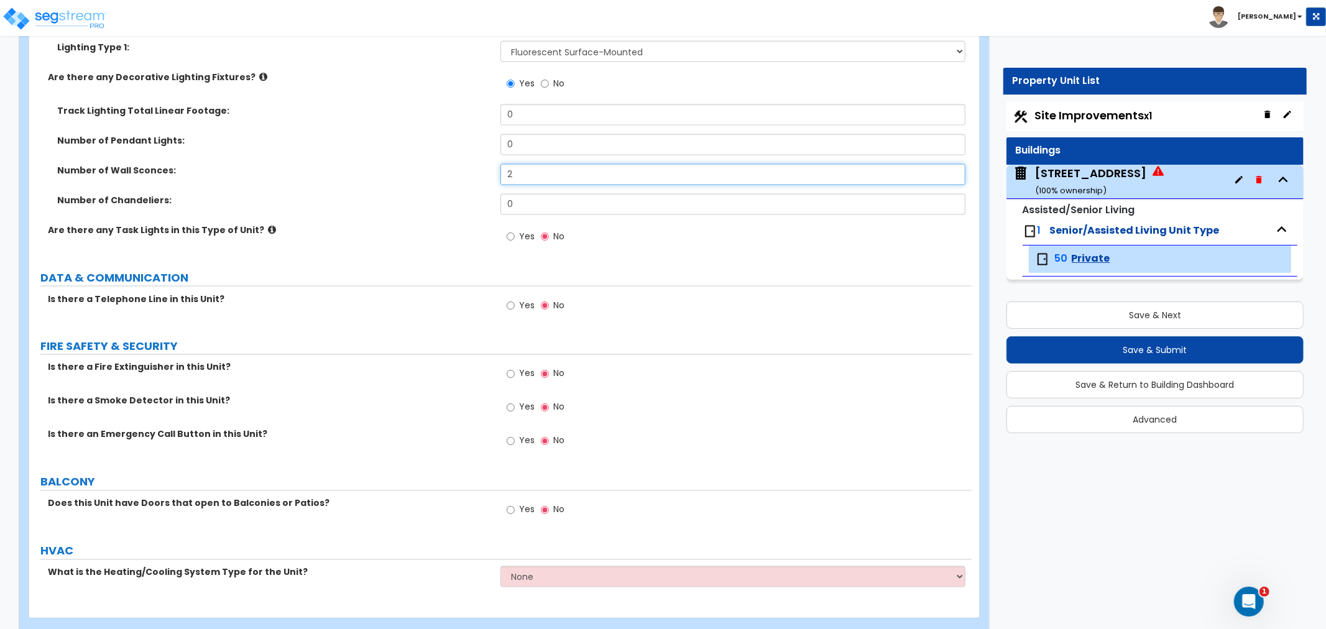
type input "2"
click at [511, 303] on input "Yes" at bounding box center [511, 306] width 8 height 14
radio input "true"
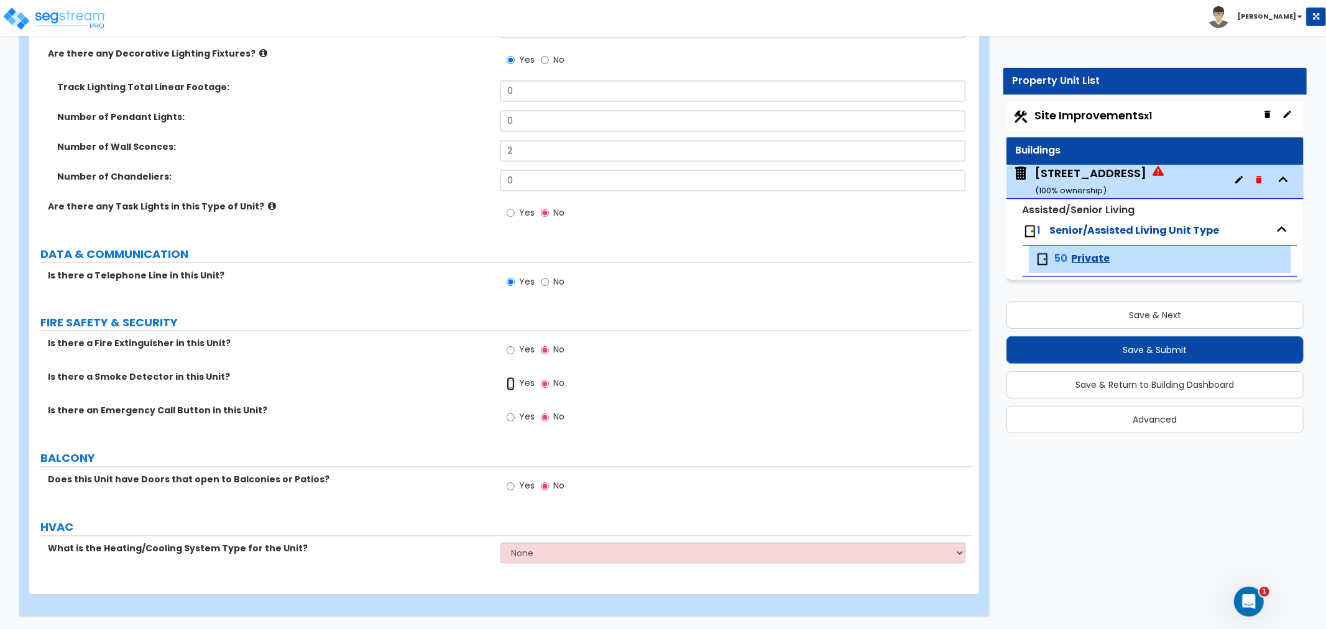
click at [511, 384] on input "Yes" at bounding box center [511, 384] width 8 height 14
radio input "true"
click at [508, 418] on input "Yes" at bounding box center [511, 418] width 8 height 14
radio input "true"
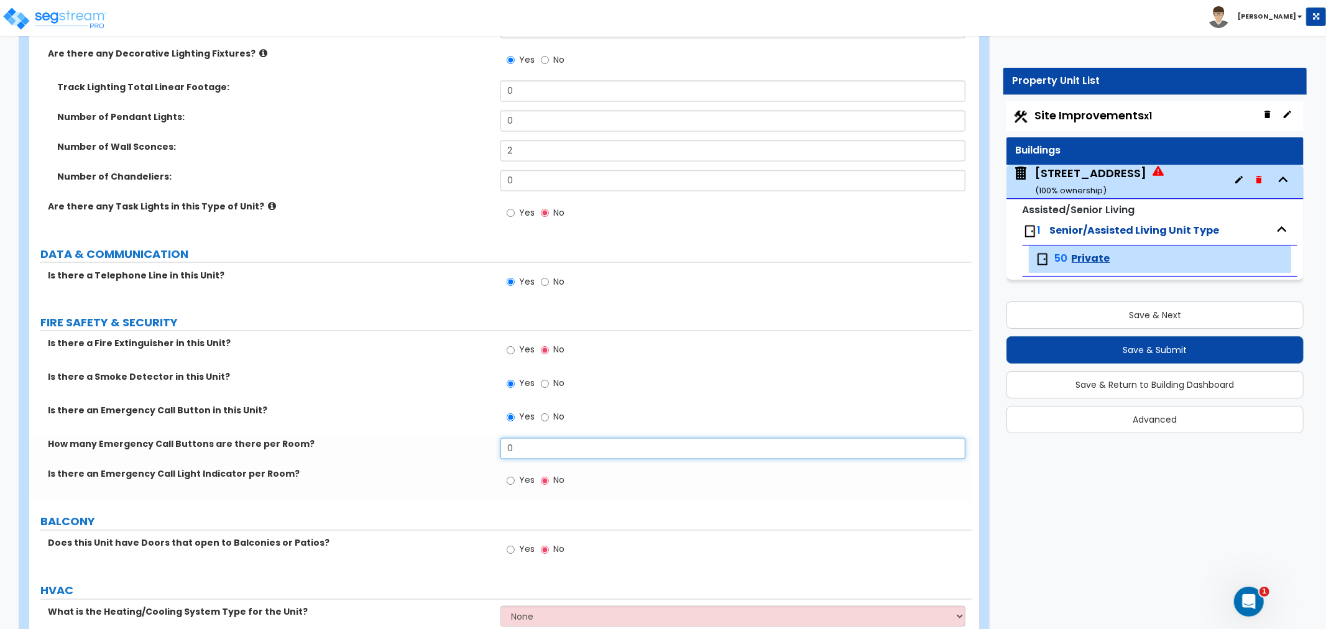
drag, startPoint x: 502, startPoint y: 449, endPoint x: 491, endPoint y: 448, distance: 11.2
click at [491, 448] on div "How many Emergency Call Buttons are there per Room? 0" at bounding box center [500, 453] width 943 height 30
type input "1"
click at [507, 481] on input "Yes" at bounding box center [511, 481] width 8 height 14
radio input "true"
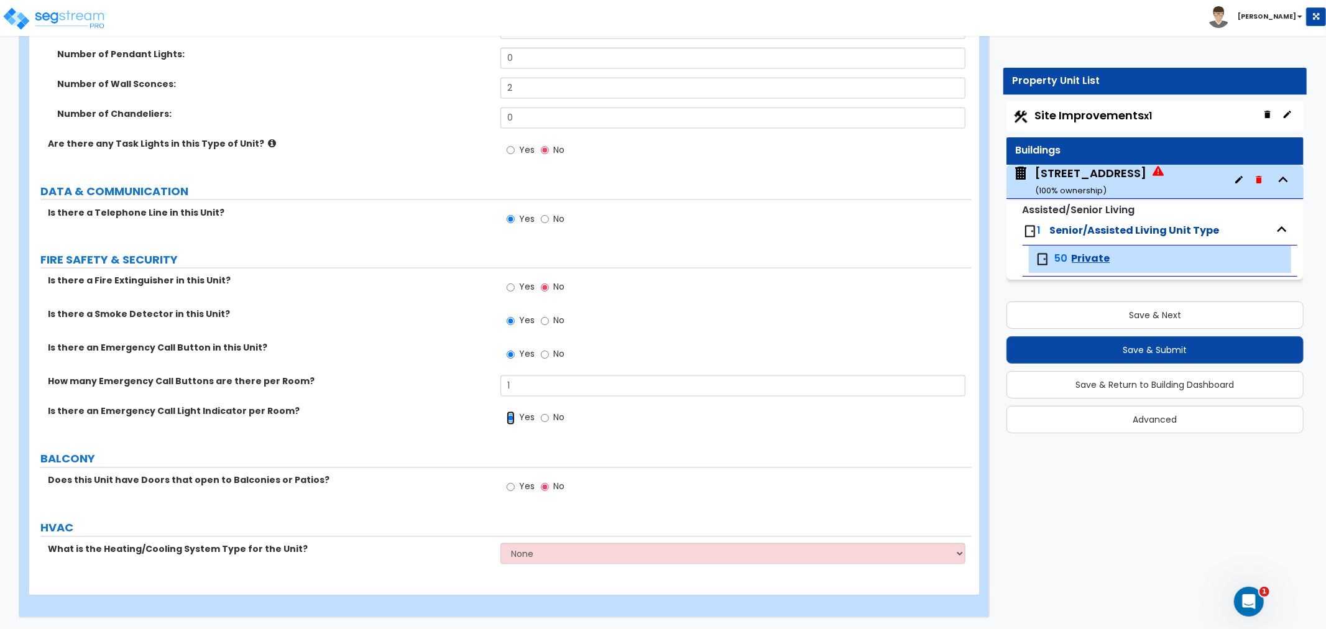
scroll to position [1745, 0]
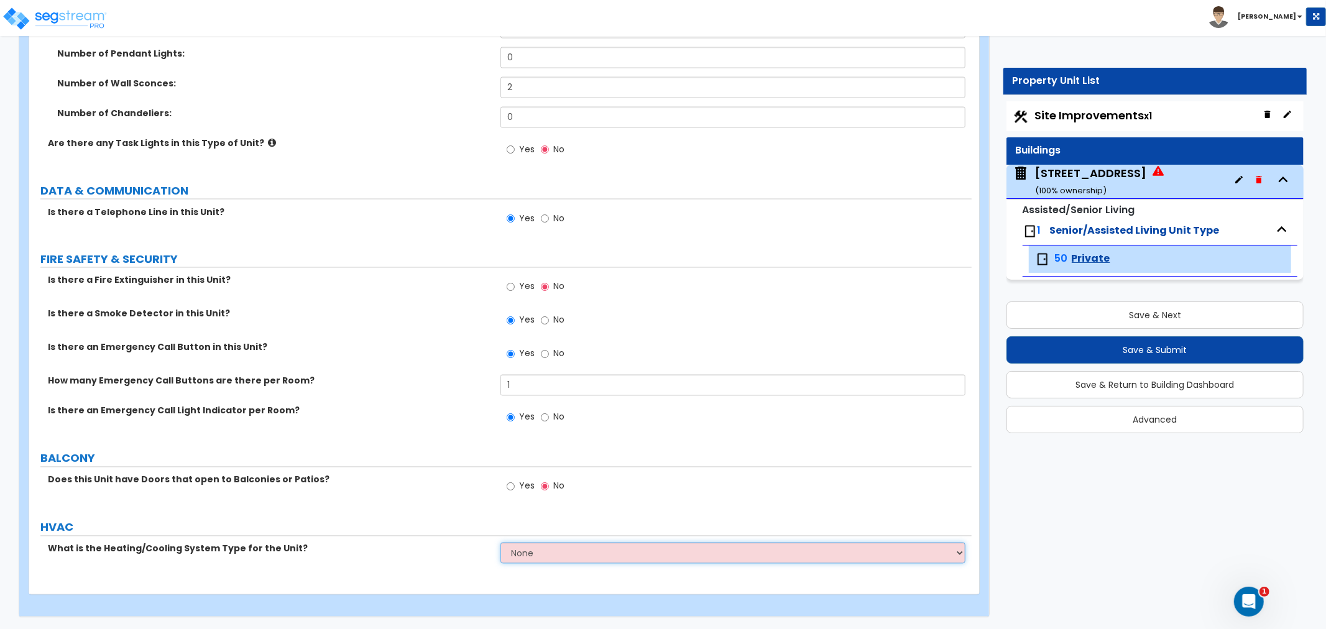
click at [534, 549] on select "None Heat Only Centralized Heating & Cooling Thru Wall Air Conditioners Mini Sp…" at bounding box center [733, 553] width 465 height 21
click at [529, 553] on select "None Heat Only Centralized Heating & Cooling Thru Wall Air Conditioners Mini Sp…" at bounding box center [733, 553] width 465 height 21
select select "2"
click at [501, 543] on select "None Heat Only Centralized Heating & Cooling Thru Wall Air Conditioners Mini Sp…" at bounding box center [733, 553] width 465 height 21
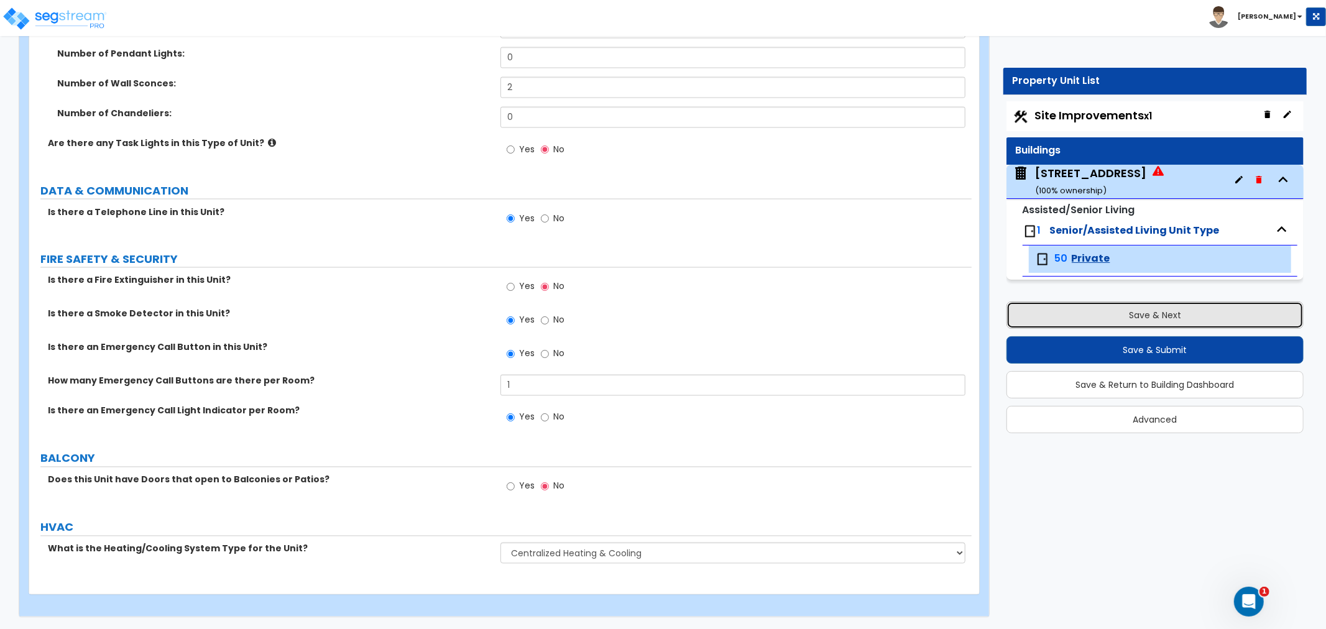
click at [1194, 311] on button "Save & Next" at bounding box center [1155, 315] width 297 height 27
select select "2"
select select "1"
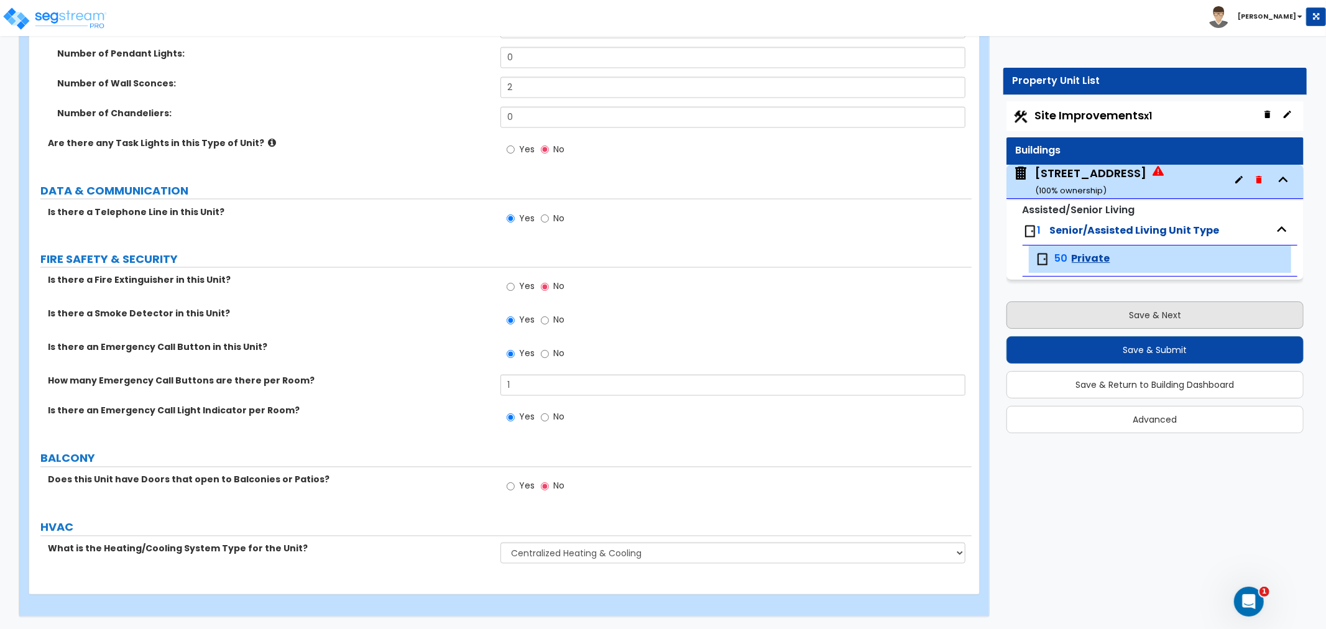
select select "1"
select select "2"
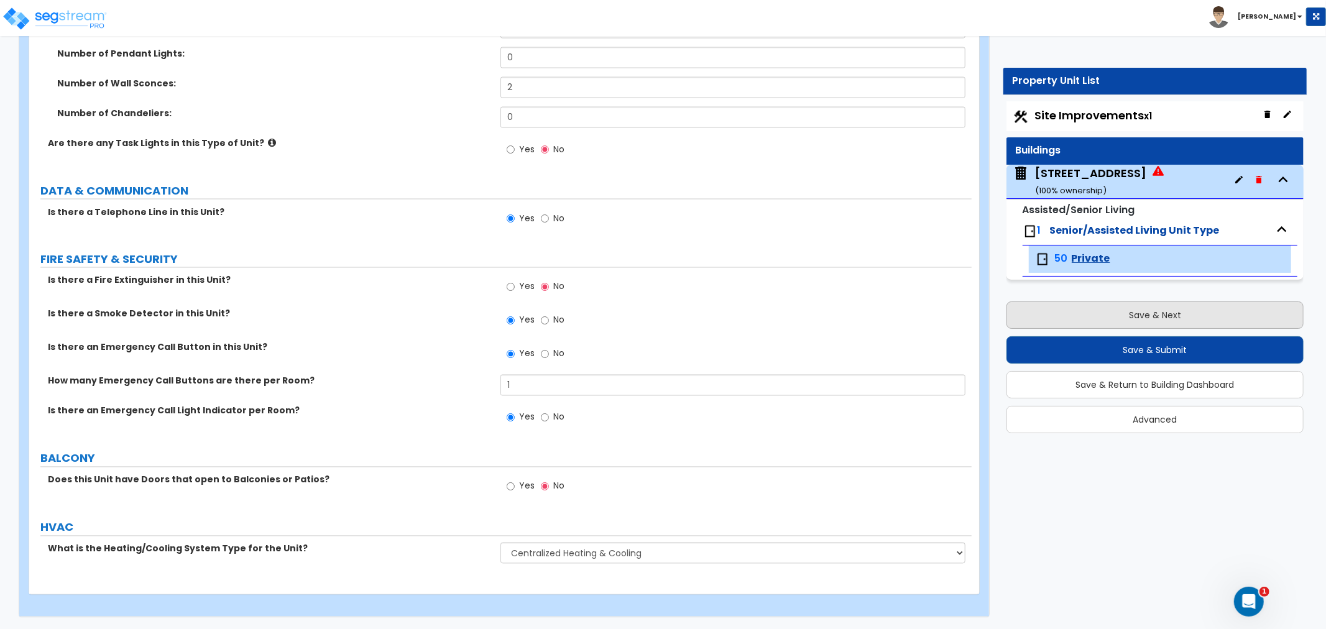
select select "1"
select select "4"
select select "1"
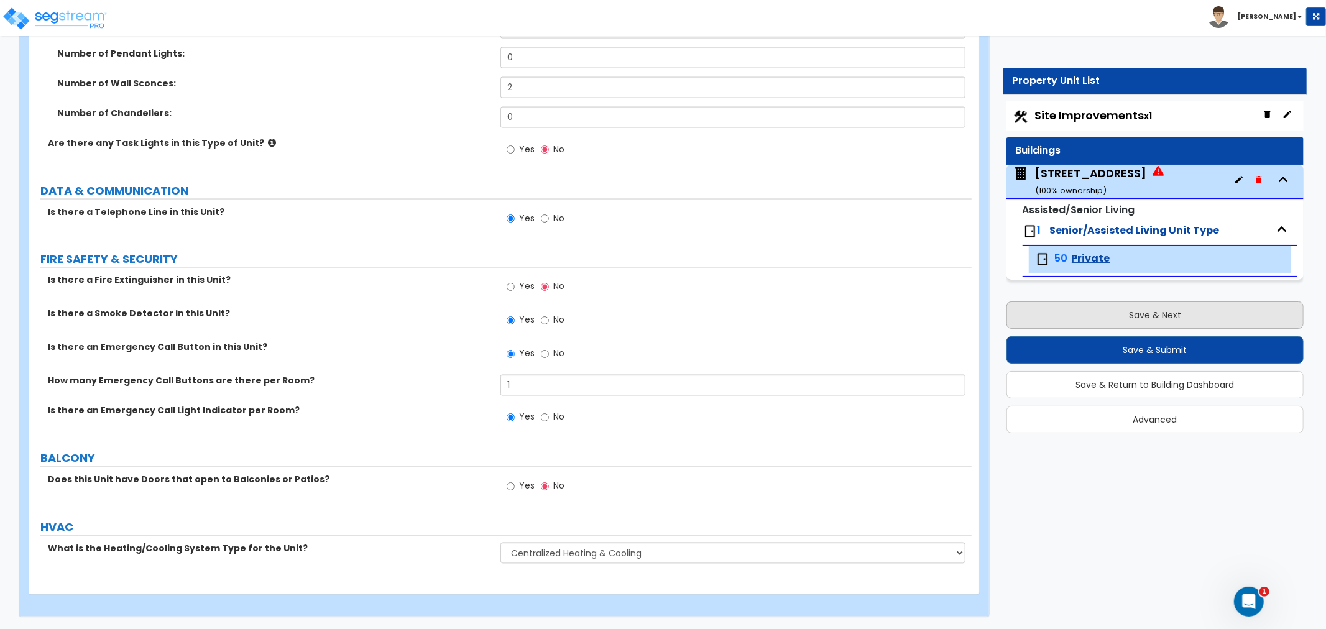
select select "1"
select select "3"
select select "1"
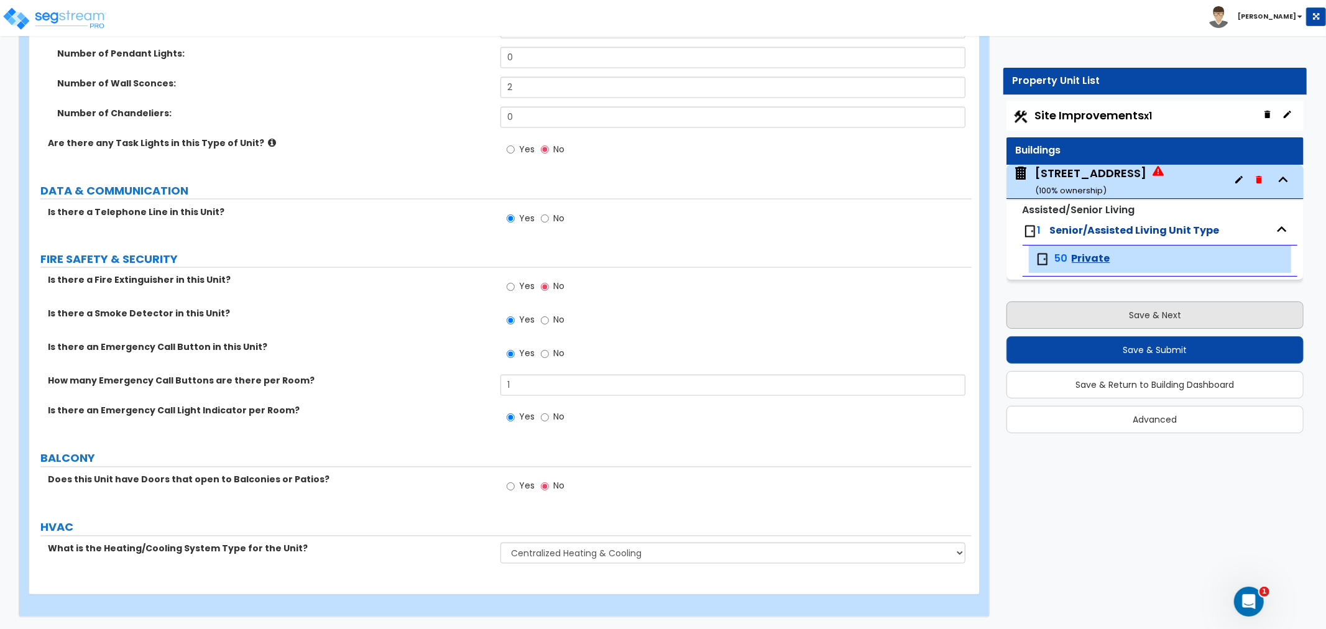
select select "1"
select select "3"
select select "1"
select select "4"
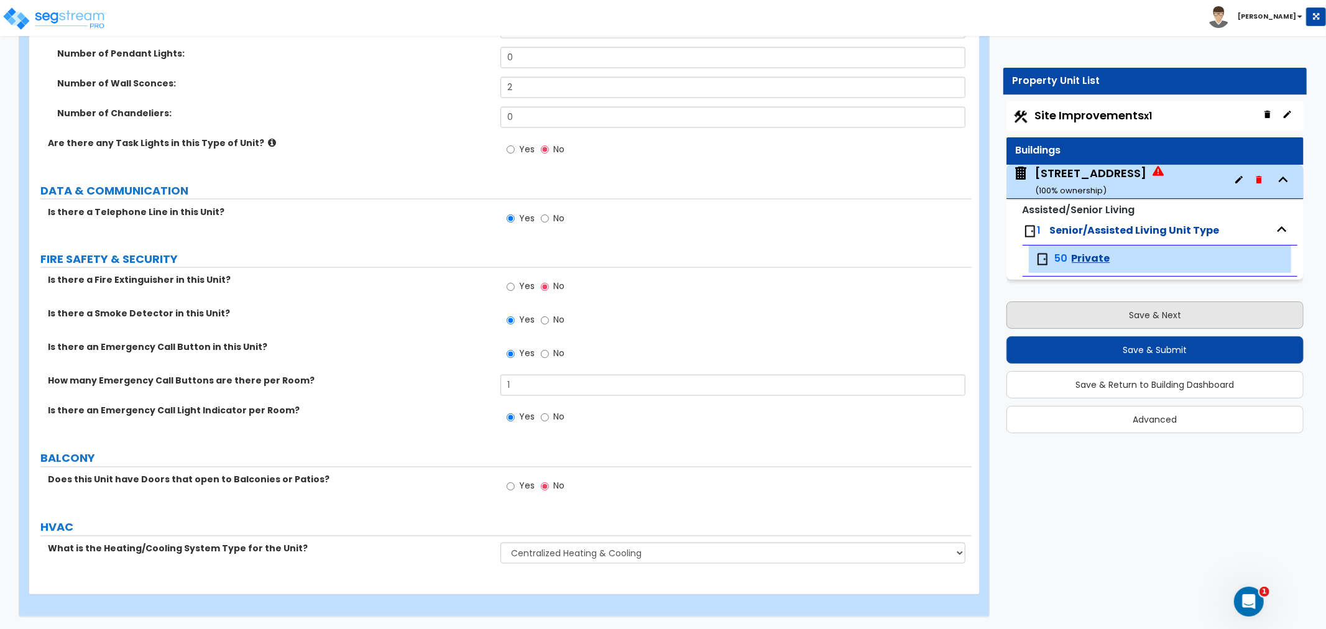
select select "1"
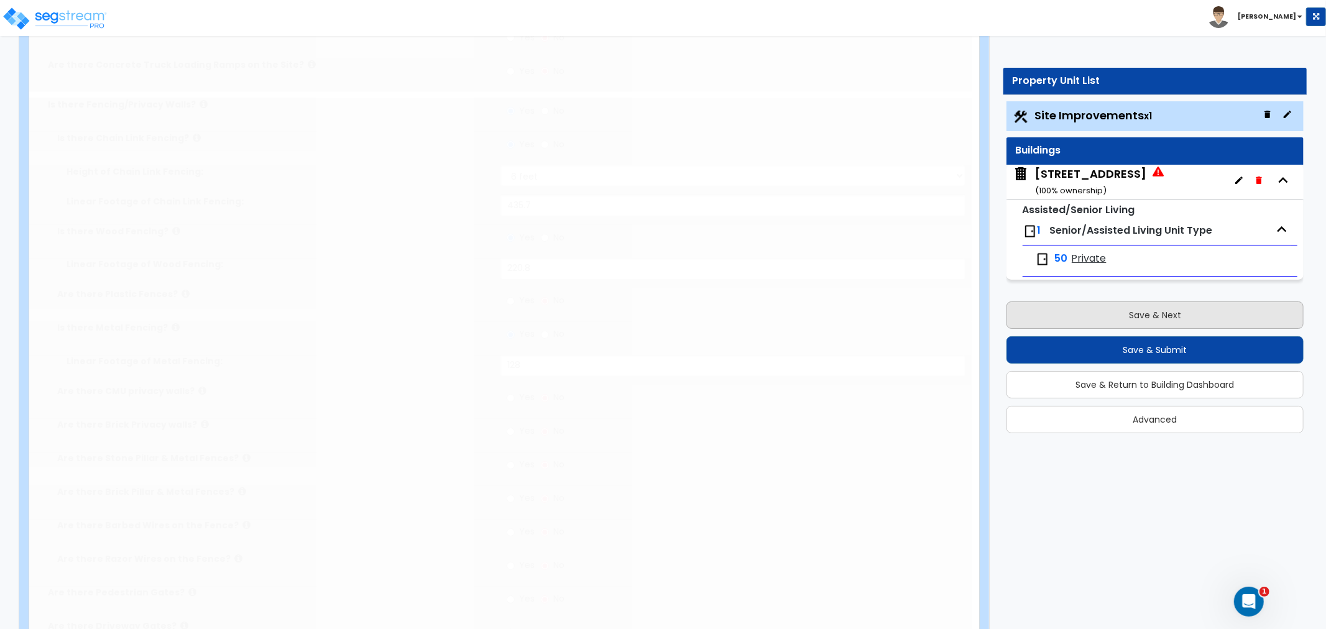
scroll to position [0, 0]
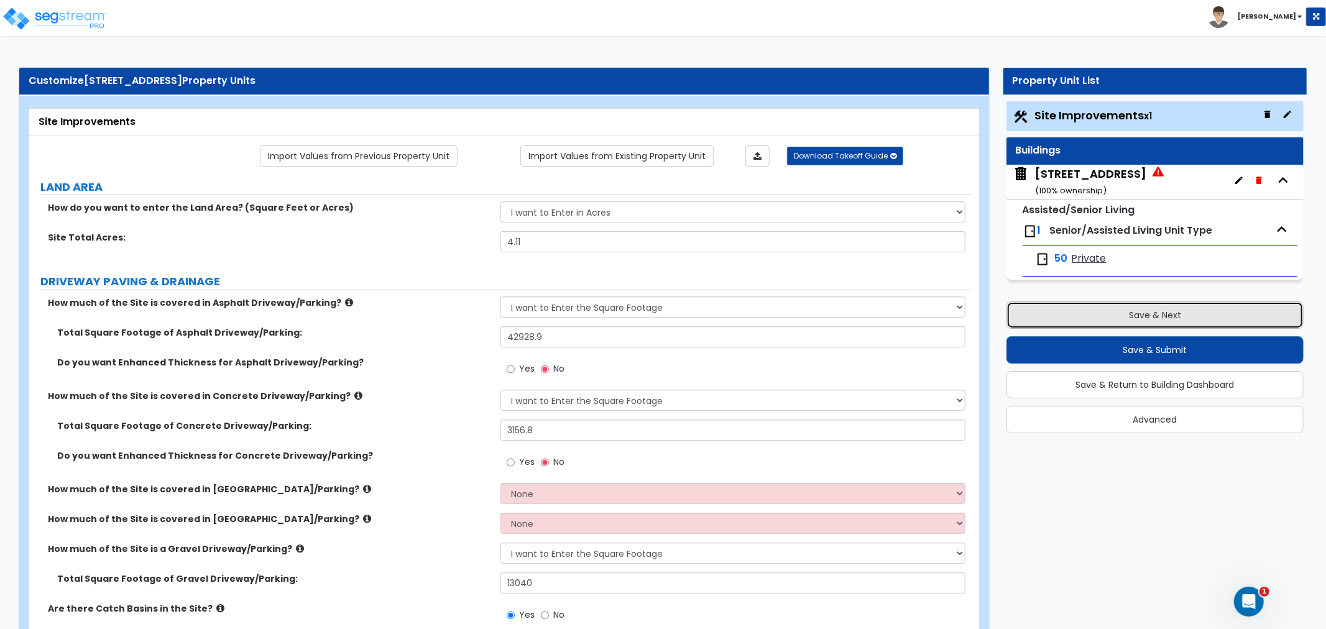
click at [1154, 318] on button "Save & Next" at bounding box center [1155, 315] width 297 height 27
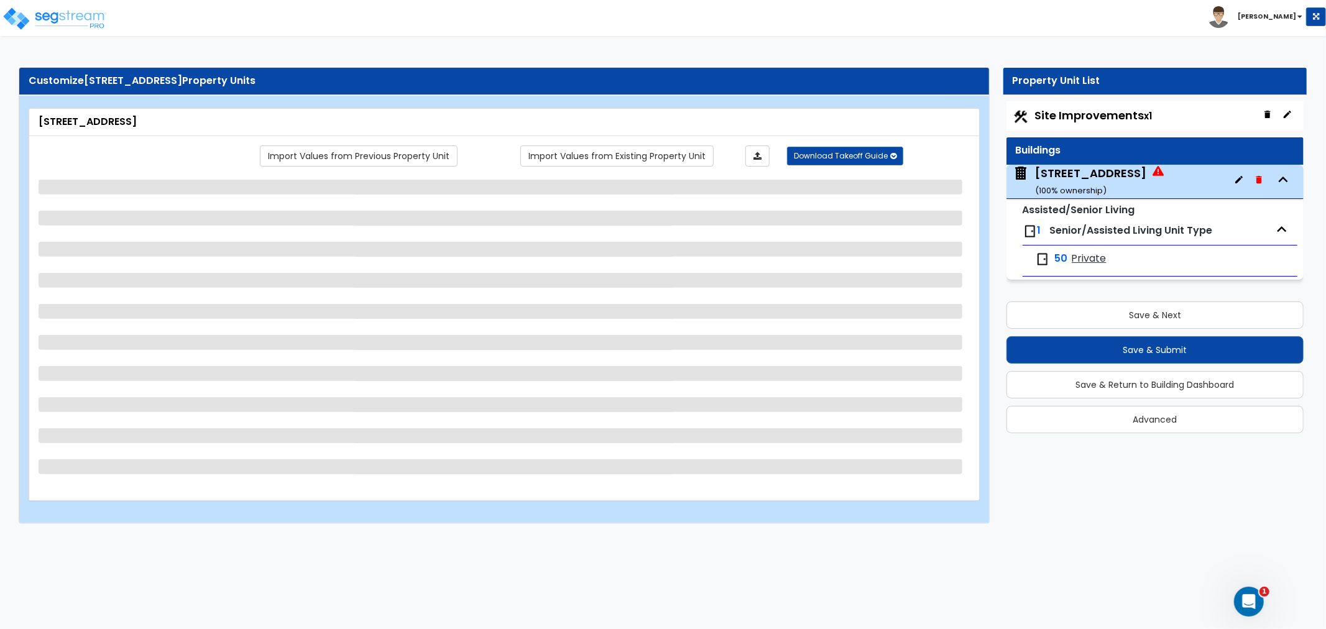
select select "3"
select select "5"
select select "2"
select select "1"
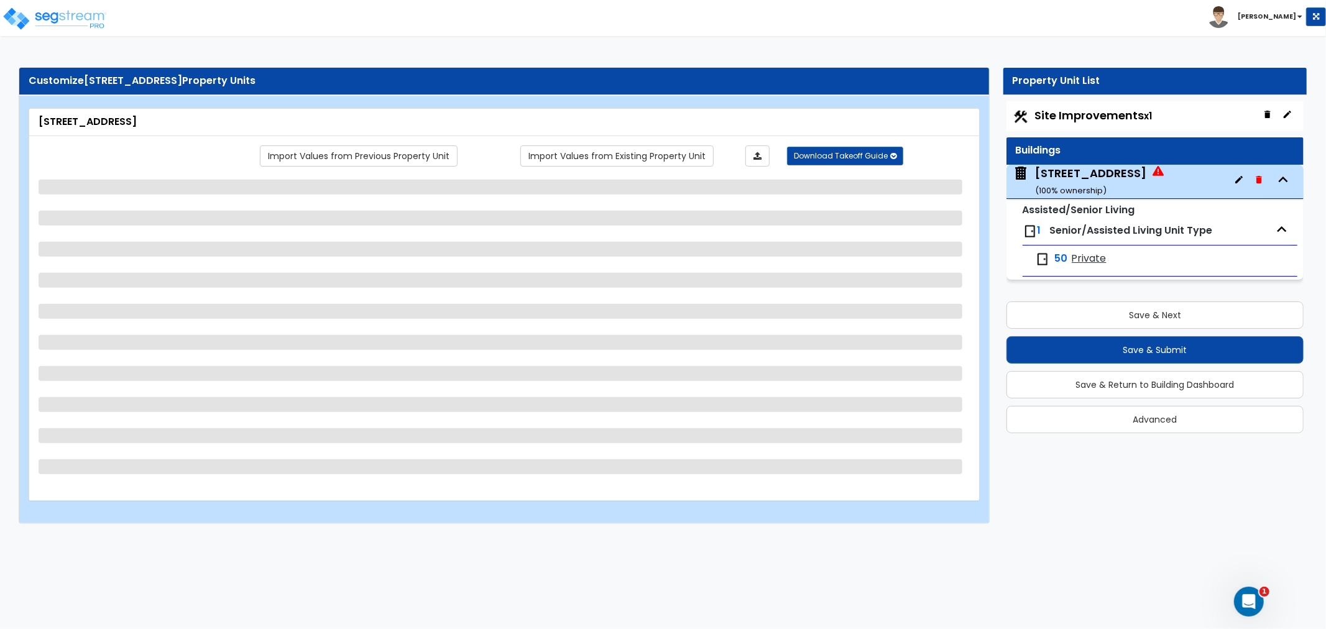
select select "1"
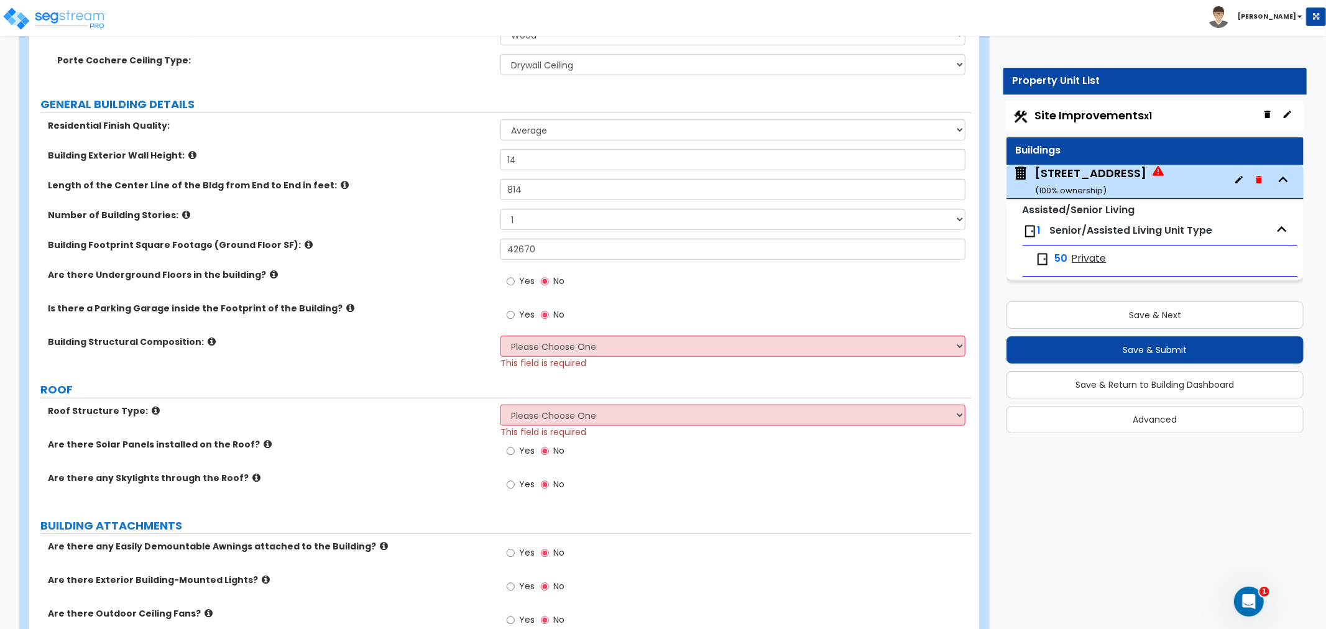
scroll to position [691, 0]
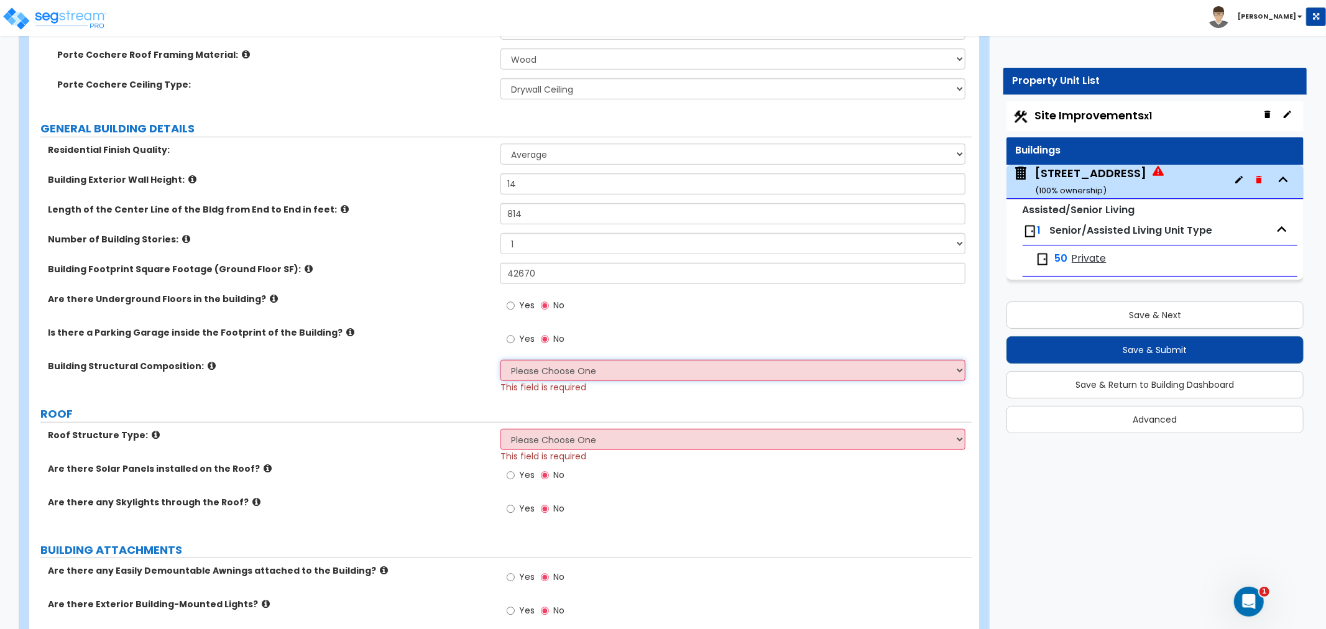
click at [531, 360] on select "Please Choose One Reinforced Concrete Structural Steel Brick Masonry CMU Masonr…" at bounding box center [733, 370] width 465 height 21
select select "7"
click at [501, 360] on select "Please Choose One Reinforced Concrete Structural Steel Brick Masonry CMU Masonr…" at bounding box center [733, 370] width 465 height 21
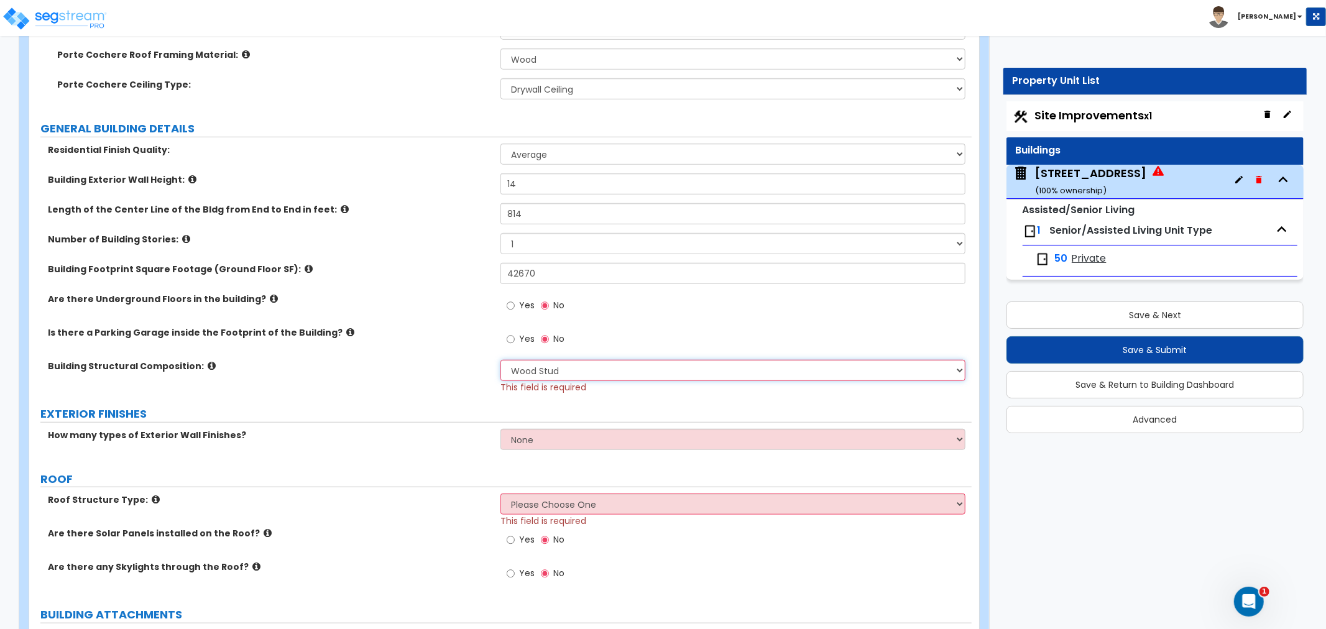
scroll to position [760, 0]
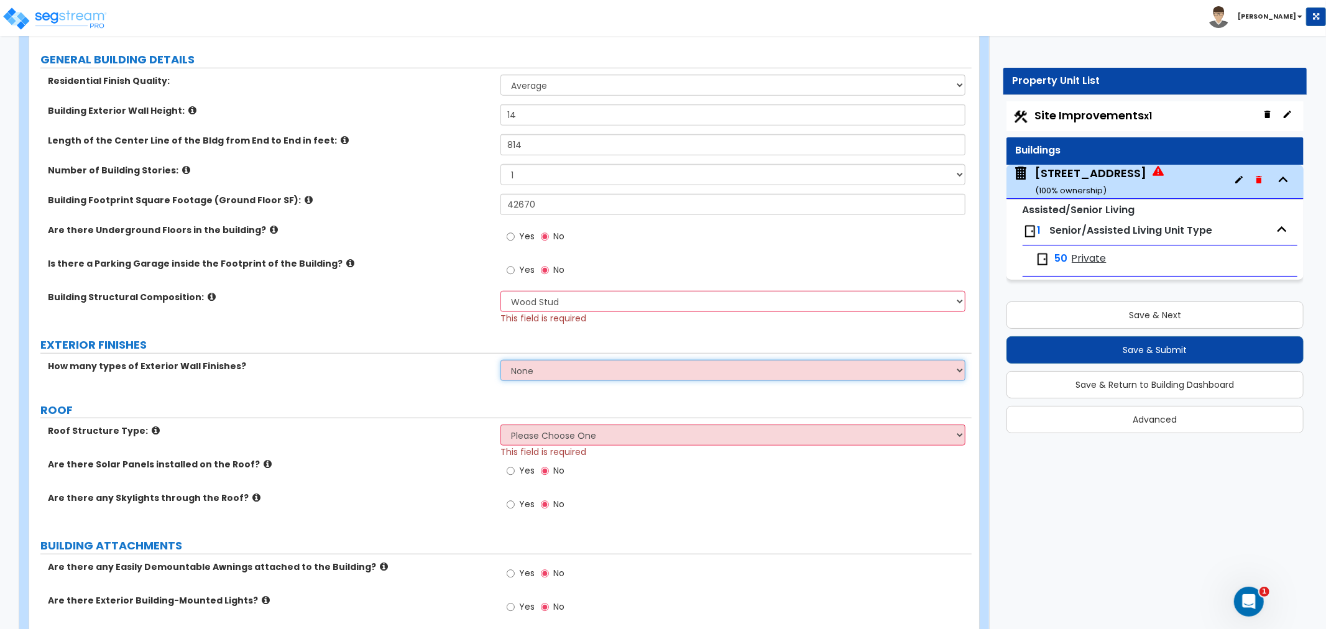
click at [551, 360] on select "None 1 2 3" at bounding box center [733, 370] width 465 height 21
select select "2"
click at [501, 360] on select "None 1 2 3" at bounding box center [733, 370] width 465 height 21
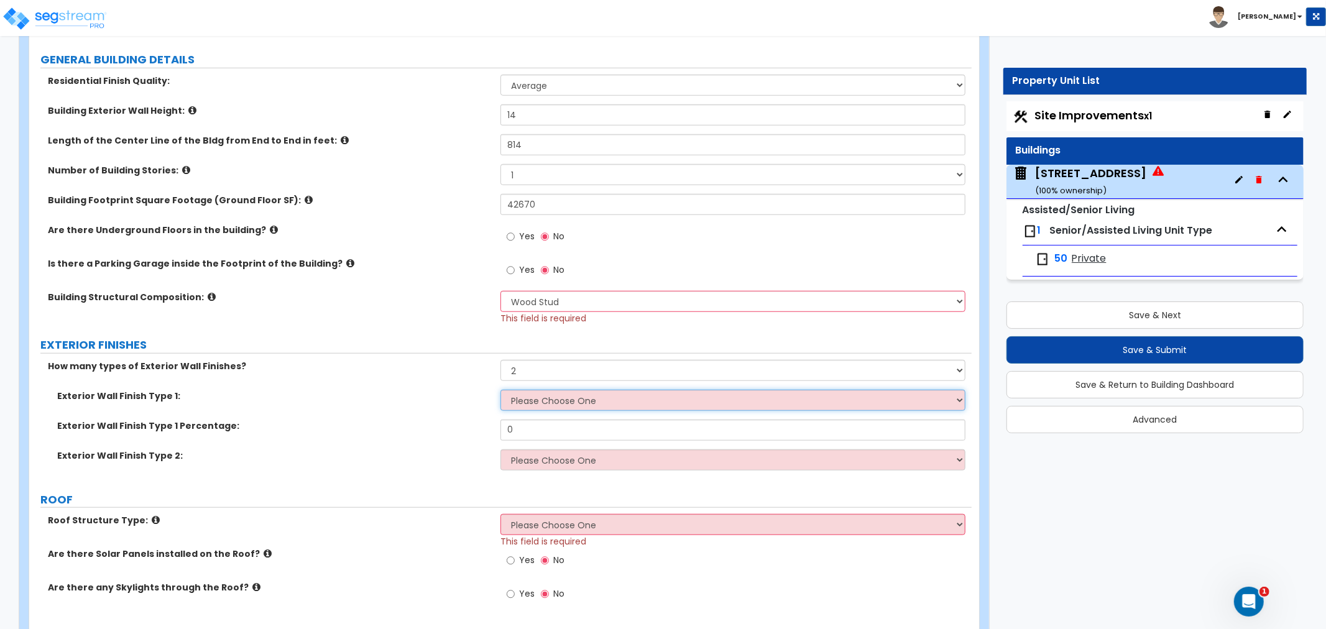
click at [553, 390] on select "Please Choose One No Finish/Shared Wall No Wall Brick Veneer Stone Veneer Wood …" at bounding box center [733, 400] width 465 height 21
select select "4"
click at [501, 390] on select "Please Choose One No Finish/Shared Wall No Wall Brick Veneer Stone Veneer Wood …" at bounding box center [733, 400] width 465 height 21
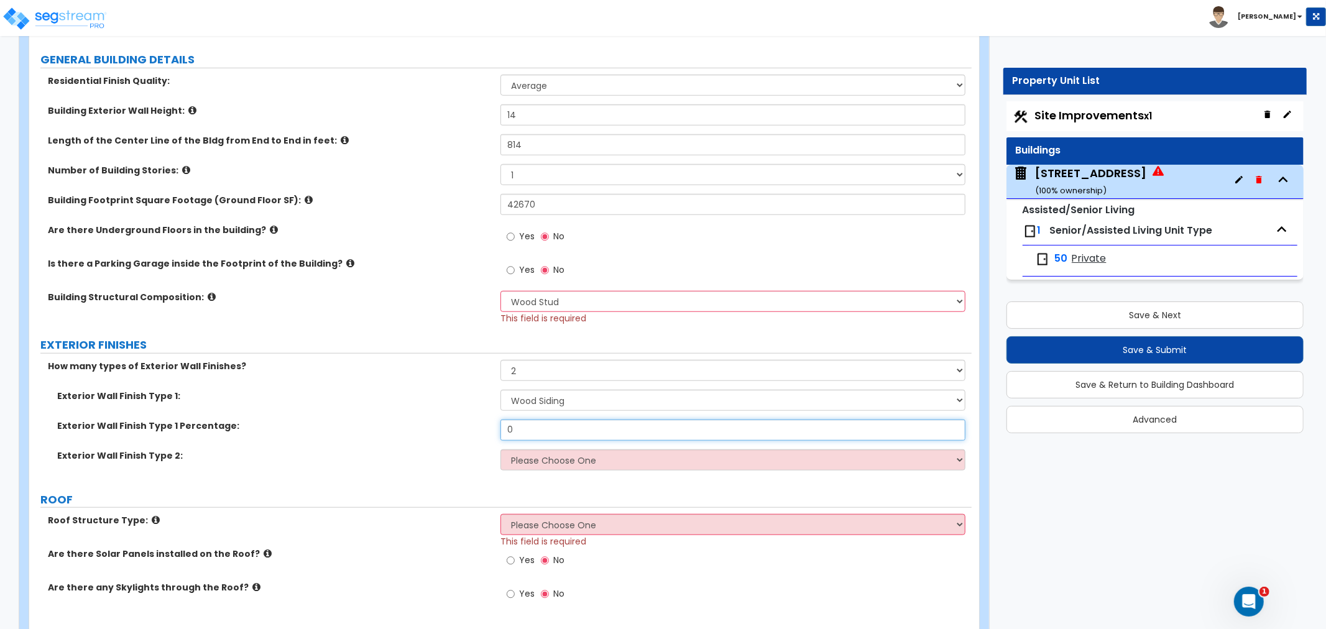
drag, startPoint x: 544, startPoint y: 417, endPoint x: 454, endPoint y: 415, distance: 90.2
click at [454, 420] on div "Exterior Wall Finish Type 1 Percentage: 0" at bounding box center [500, 435] width 943 height 30
type input "70"
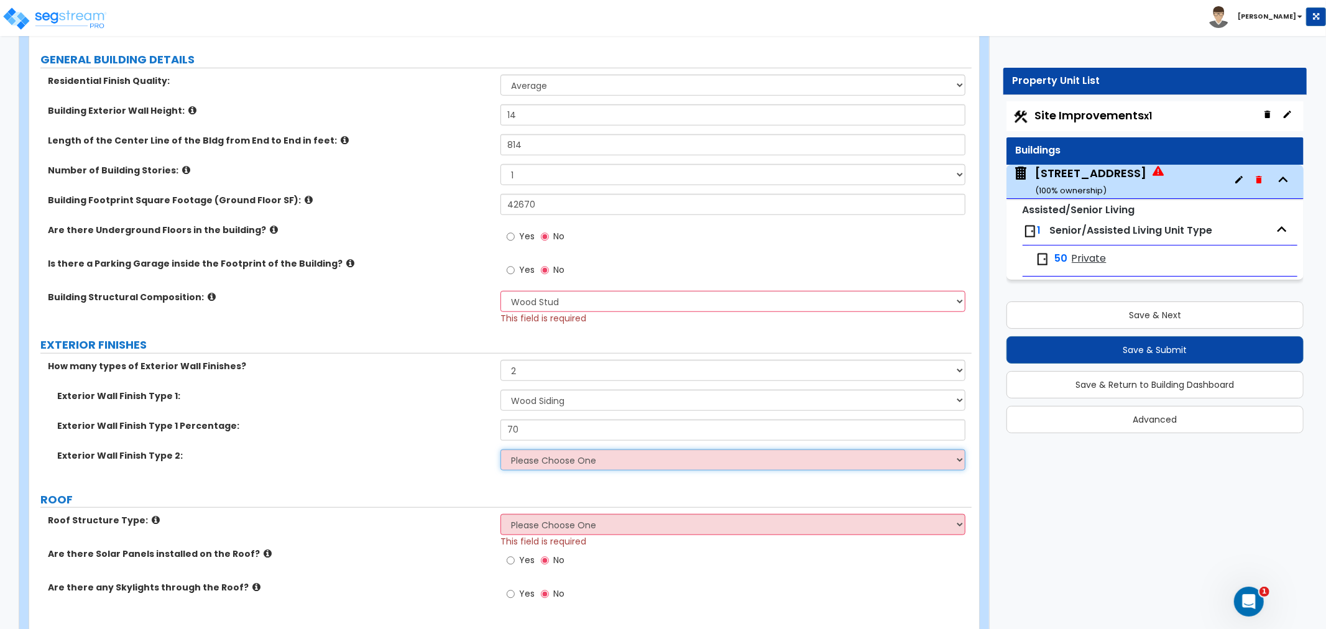
click at [519, 450] on select "Please Choose One No Finish/Shared Wall No Wall Brick Veneer Stone Veneer Wood …" at bounding box center [733, 460] width 465 height 21
select select "3"
click at [501, 450] on select "Please Choose One No Finish/Shared Wall No Wall Brick Veneer Stone Veneer Wood …" at bounding box center [733, 460] width 465 height 21
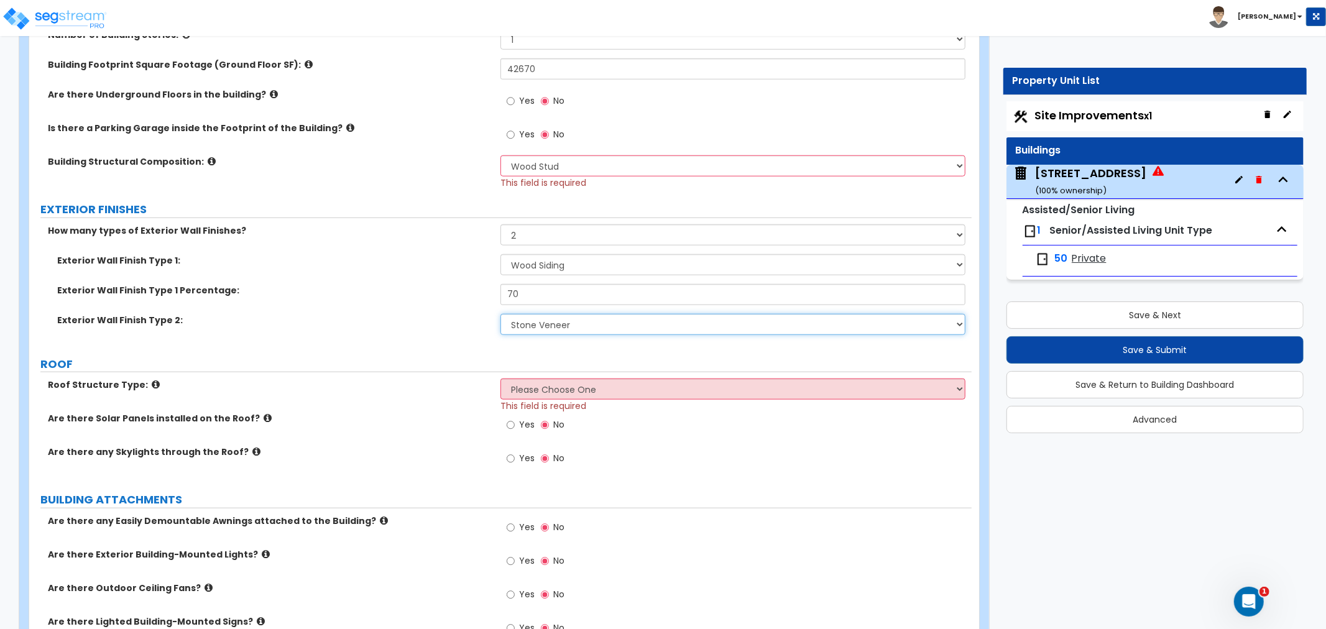
scroll to position [898, 0]
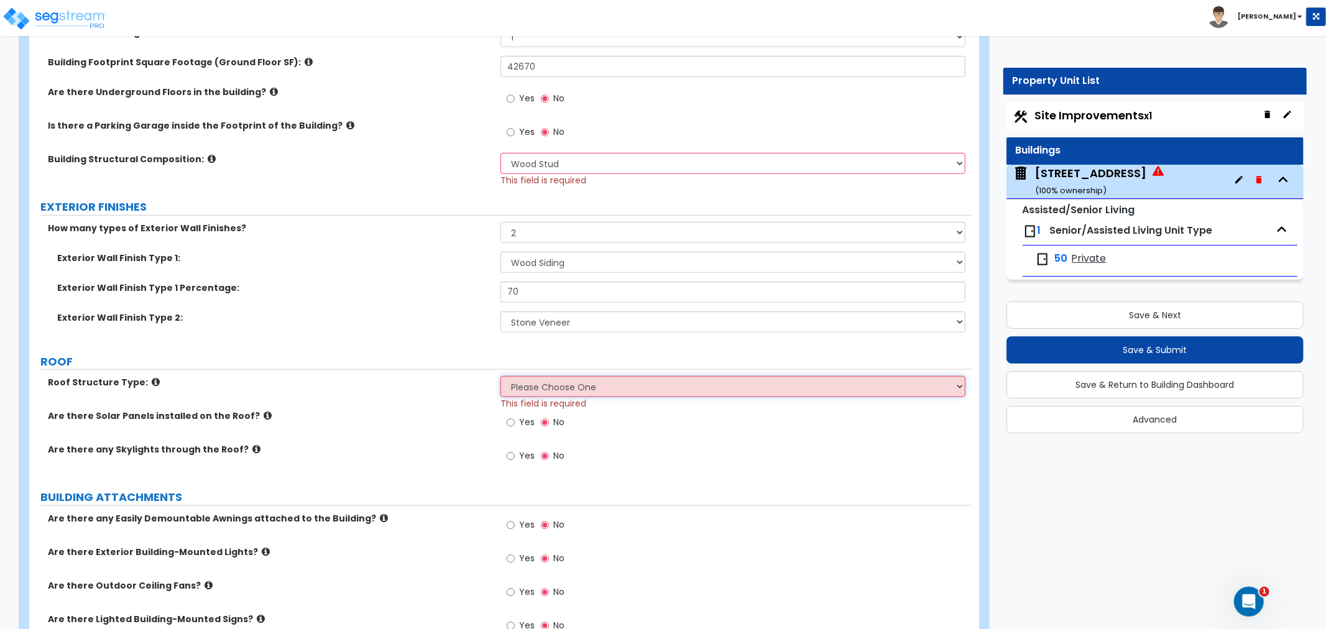
click at [529, 376] on select "Please Choose One Gable Roof Flat Roof Hybrid Gable & Flat Roof" at bounding box center [733, 386] width 465 height 21
select select "1"
click at [501, 376] on select "Please Choose One Gable Roof Flat Roof Hybrid Gable & Flat Roof" at bounding box center [733, 386] width 465 height 21
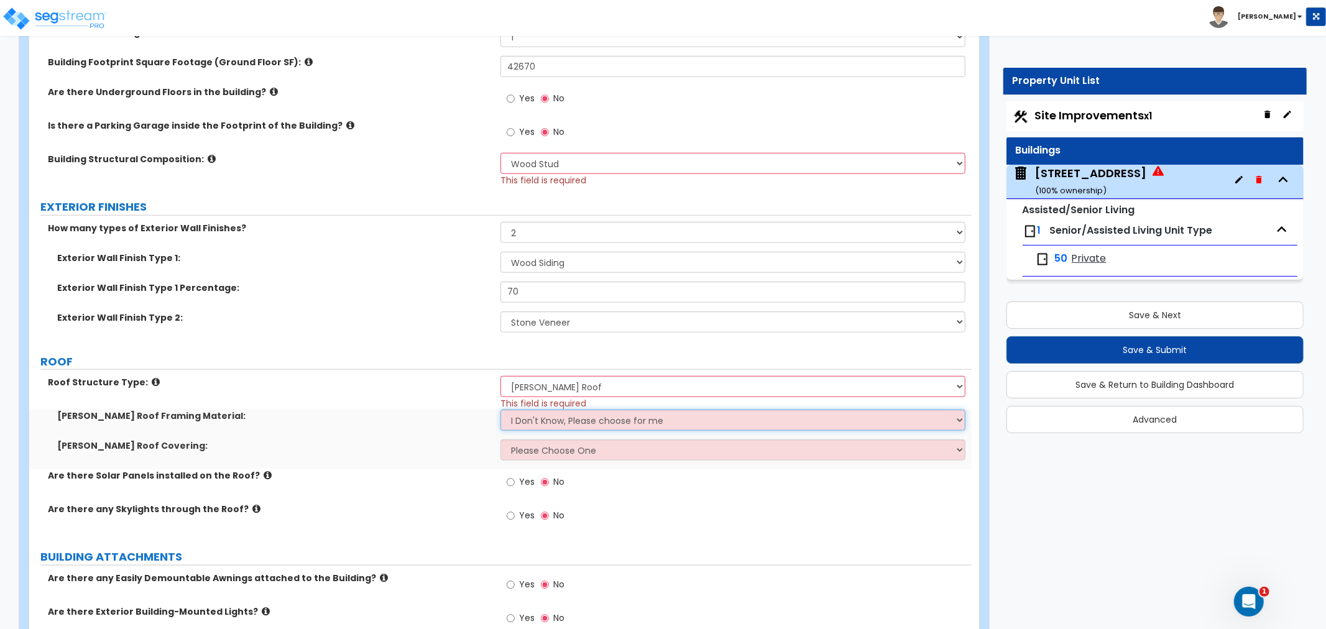
click at [524, 412] on select "I Don't Know, Please choose for me Metal Wood" at bounding box center [733, 420] width 465 height 21
select select "2"
click at [501, 410] on select "I Don't Know, Please choose for me Metal Wood" at bounding box center [733, 420] width 465 height 21
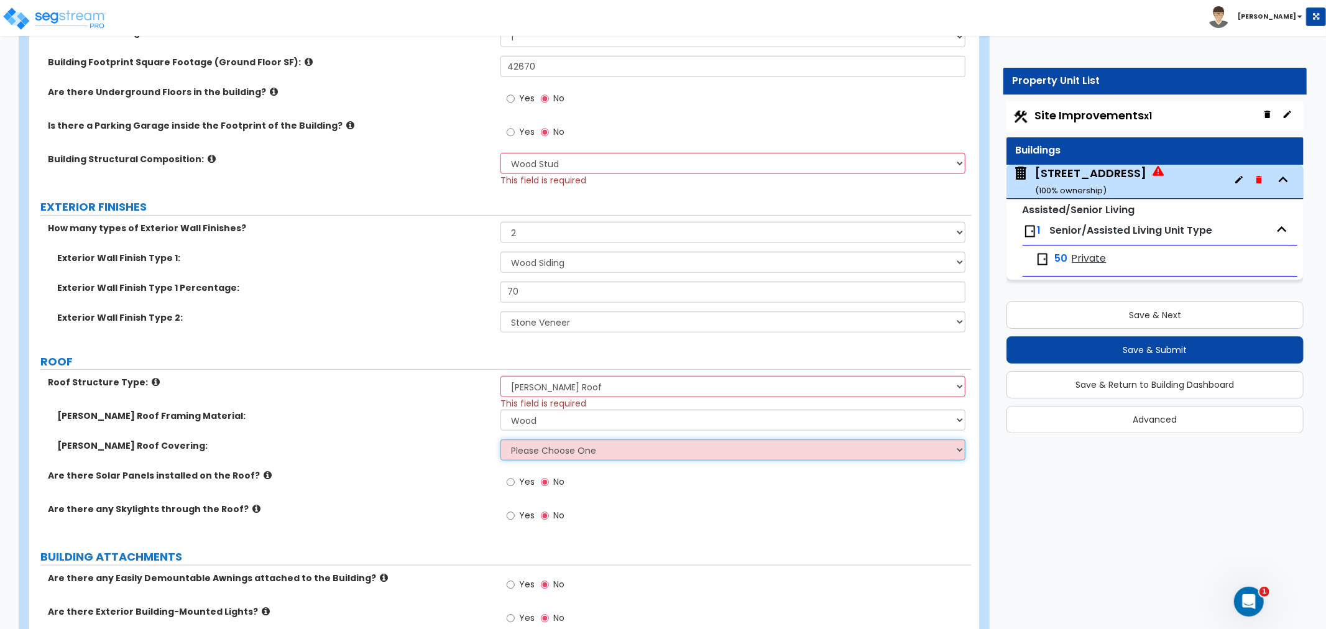
click at [525, 440] on select "Please Choose One Asphalt Shingle Clay Tile Wood Shingle Metal Shingle Standing…" at bounding box center [733, 450] width 465 height 21
select select "1"
click at [501, 440] on select "Please Choose One Asphalt Shingle Clay Tile Wood Shingle Metal Shingle Standing…" at bounding box center [733, 450] width 465 height 21
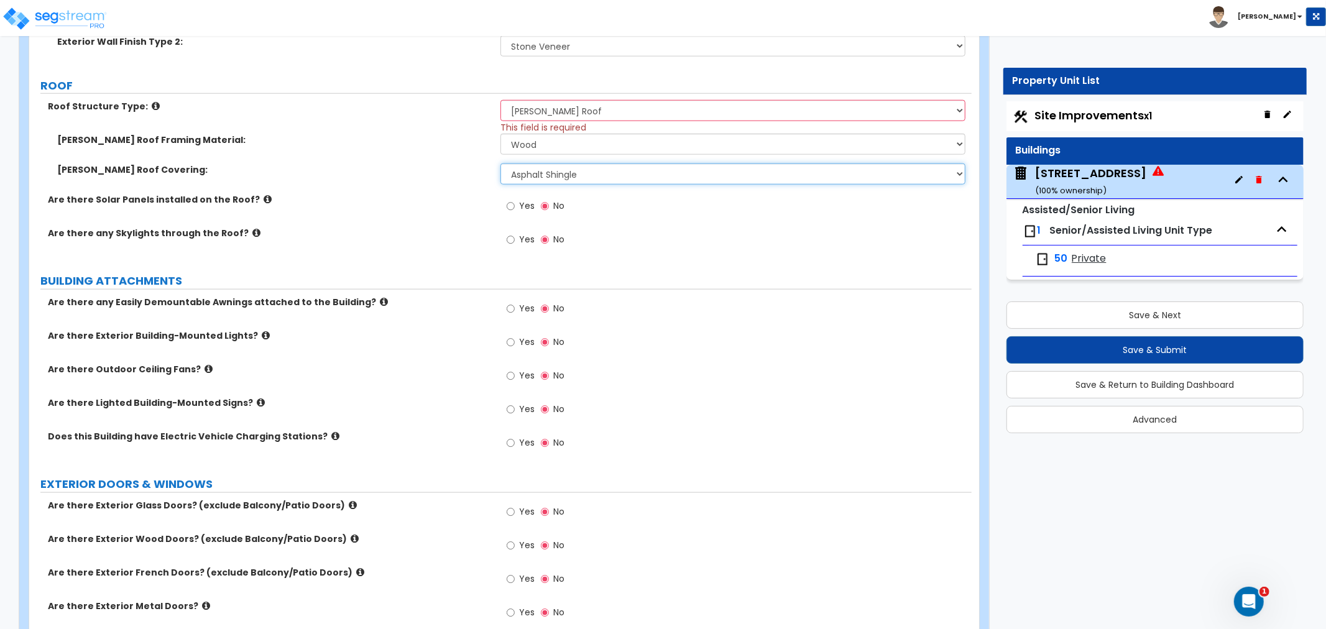
scroll to position [1244, 0]
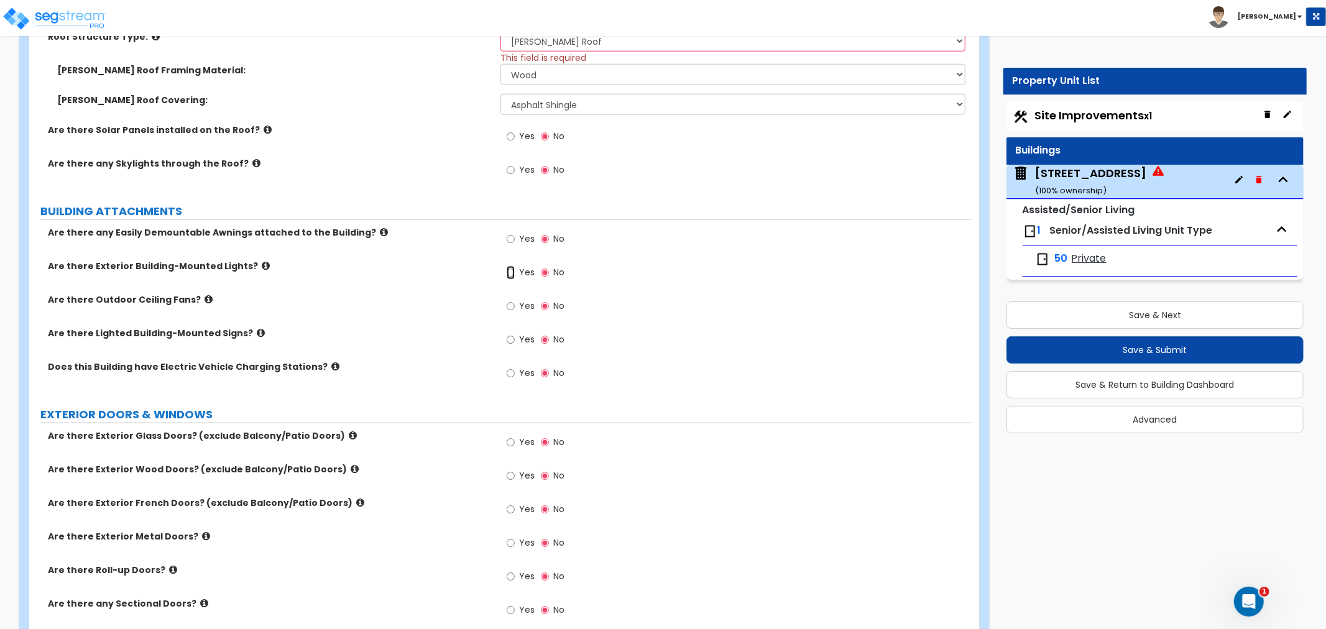
click at [512, 266] on input "Yes" at bounding box center [511, 273] width 8 height 14
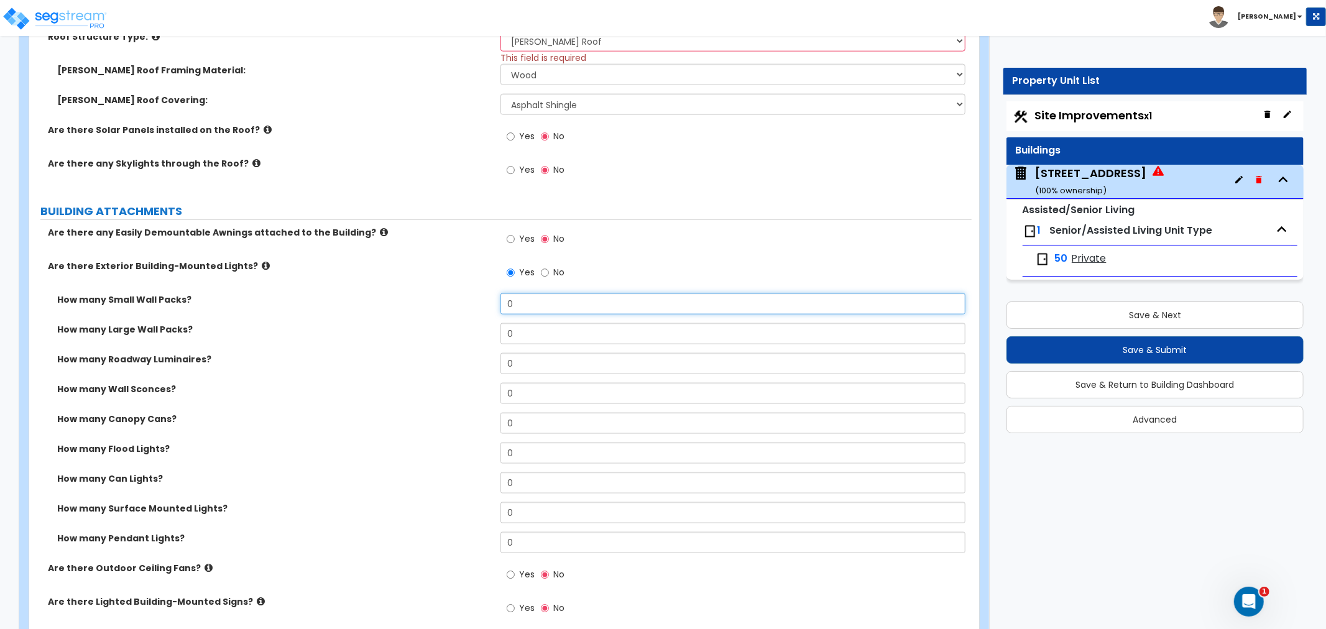
drag, startPoint x: 499, startPoint y: 294, endPoint x: 484, endPoint y: 294, distance: 14.9
click at [484, 294] on div "How many Small Wall Packs? 0" at bounding box center [500, 309] width 943 height 30
drag, startPoint x: 529, startPoint y: 379, endPoint x: 469, endPoint y: 379, distance: 59.7
click at [469, 383] on div "How many Wall Sconces? 0" at bounding box center [500, 398] width 943 height 30
drag, startPoint x: 523, startPoint y: 412, endPoint x: 445, endPoint y: 417, distance: 77.9
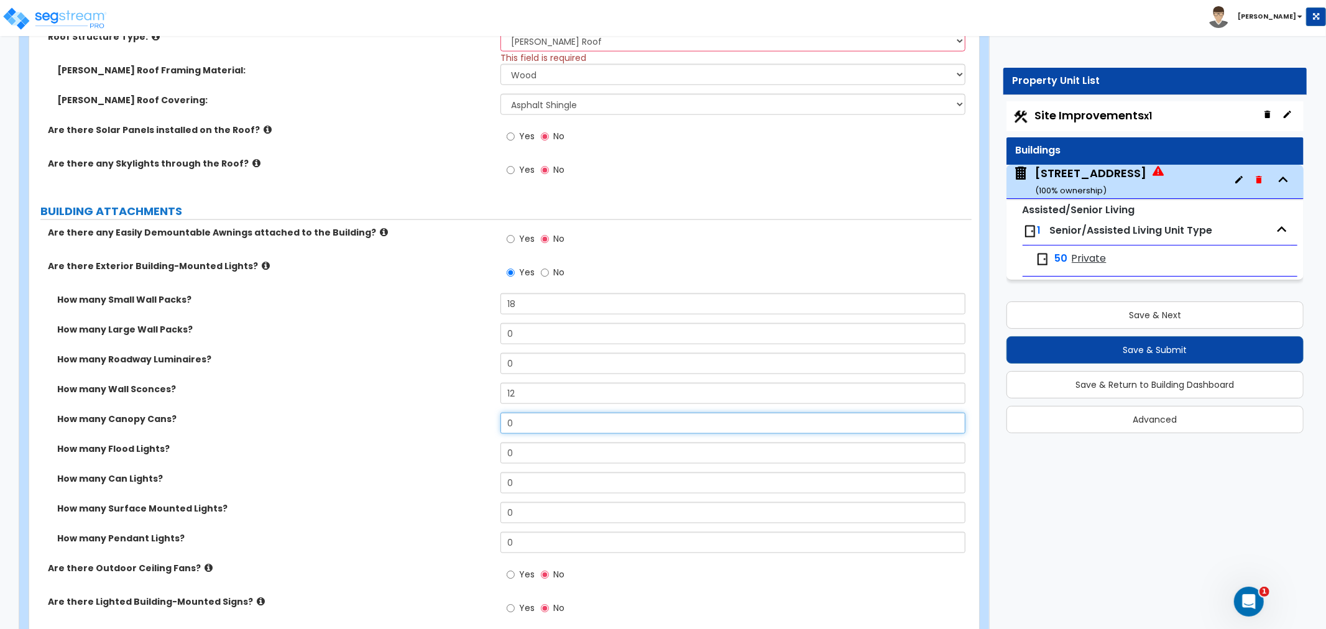
click at [445, 417] on div "How many Canopy Cans? 0" at bounding box center [500, 428] width 943 height 30
drag, startPoint x: 527, startPoint y: 437, endPoint x: 475, endPoint y: 443, distance: 52.6
click at [475, 443] on div "How many Flood Lights? 0" at bounding box center [500, 458] width 943 height 30
drag, startPoint x: 526, startPoint y: 382, endPoint x: 488, endPoint y: 383, distance: 38.6
click at [488, 383] on div "How many Wall Sconces? 12" at bounding box center [500, 398] width 943 height 30
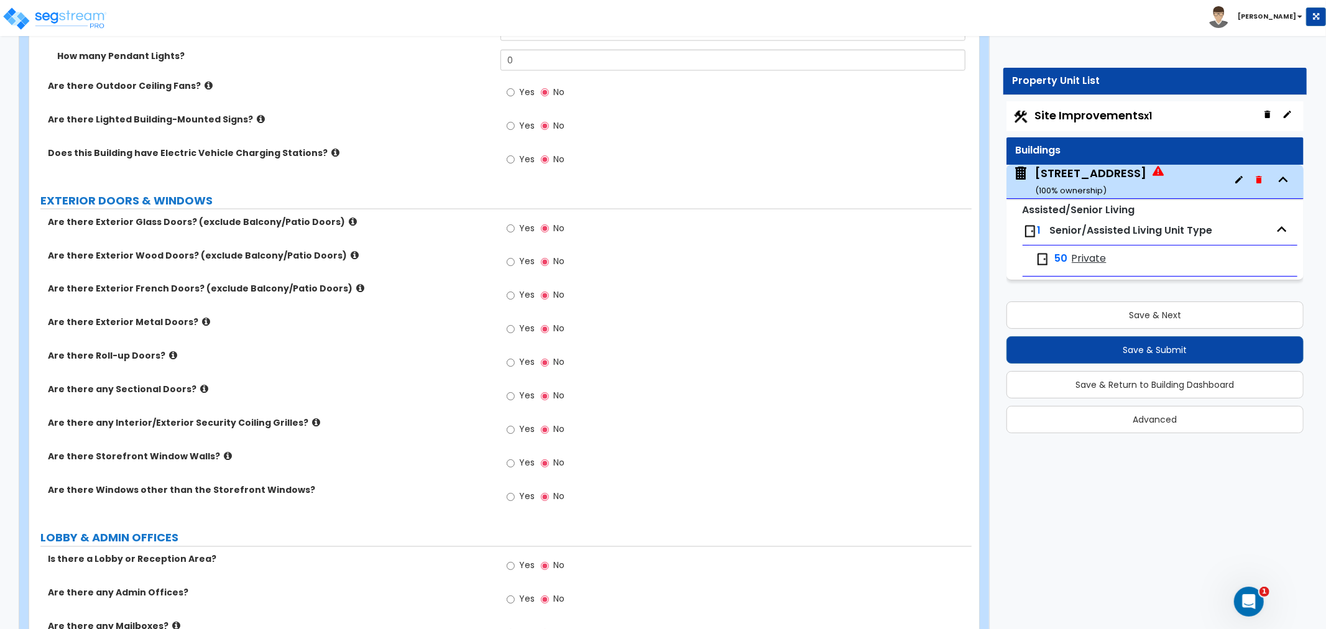
scroll to position [1727, 0]
click at [511, 221] on input "Yes" at bounding box center [511, 228] width 8 height 14
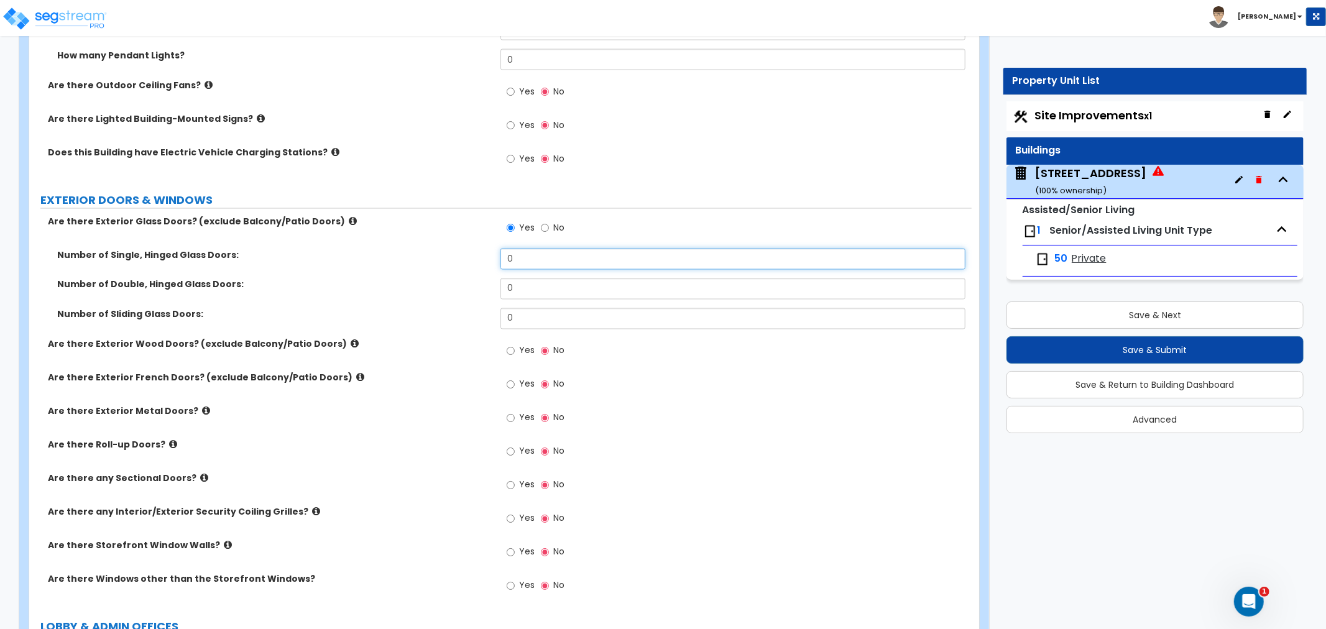
drag, startPoint x: 524, startPoint y: 244, endPoint x: 479, endPoint y: 245, distance: 44.2
click at [479, 249] on div "Number of Single, Hinged Glass Doors: 0" at bounding box center [500, 264] width 943 height 30
drag, startPoint x: 521, startPoint y: 277, endPoint x: 485, endPoint y: 277, distance: 36.1
click at [485, 279] on div "Number of Double, Hinged Glass Doors: 0" at bounding box center [500, 294] width 943 height 30
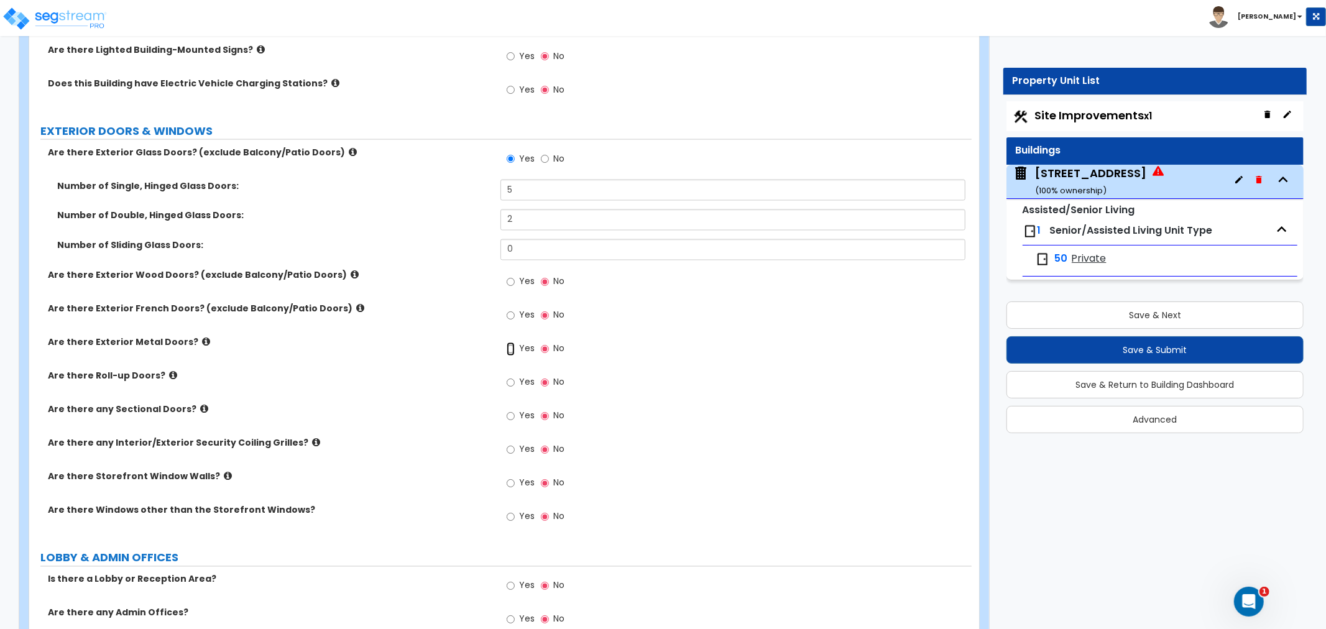
click at [512, 343] on input "Yes" at bounding box center [511, 350] width 8 height 14
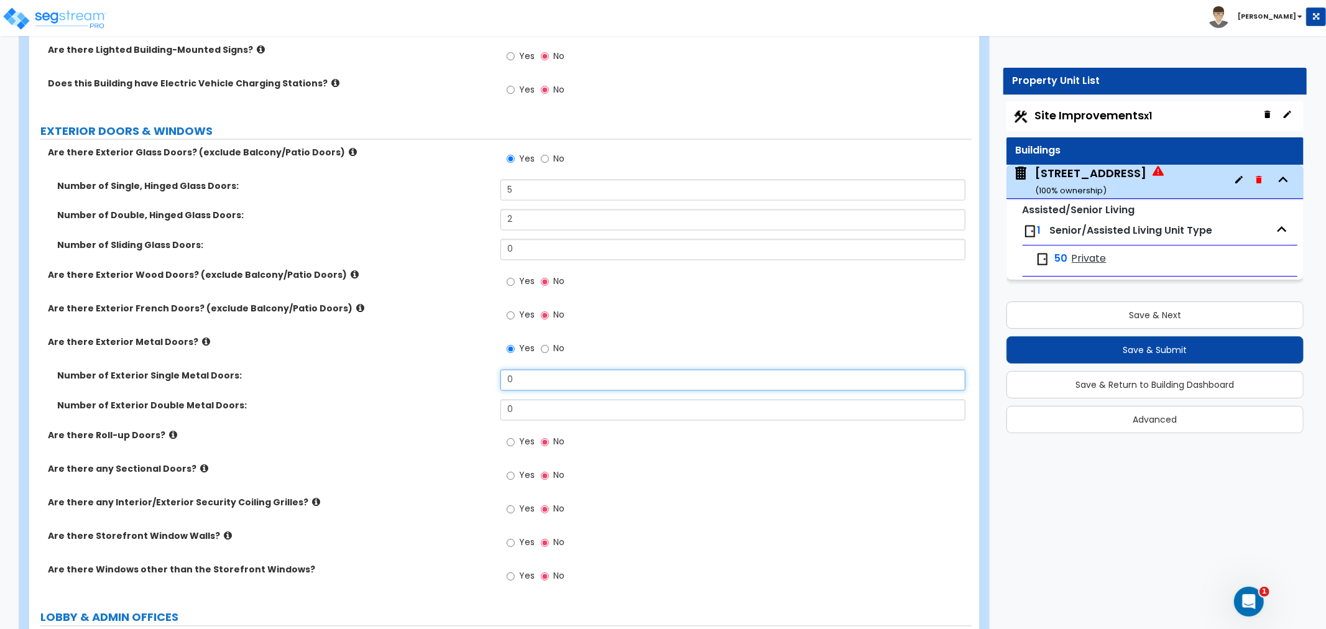
drag, startPoint x: 533, startPoint y: 371, endPoint x: 464, endPoint y: 370, distance: 69.0
click at [464, 370] on div "Number of Exterior Single Metal Doors: 0" at bounding box center [500, 385] width 943 height 30
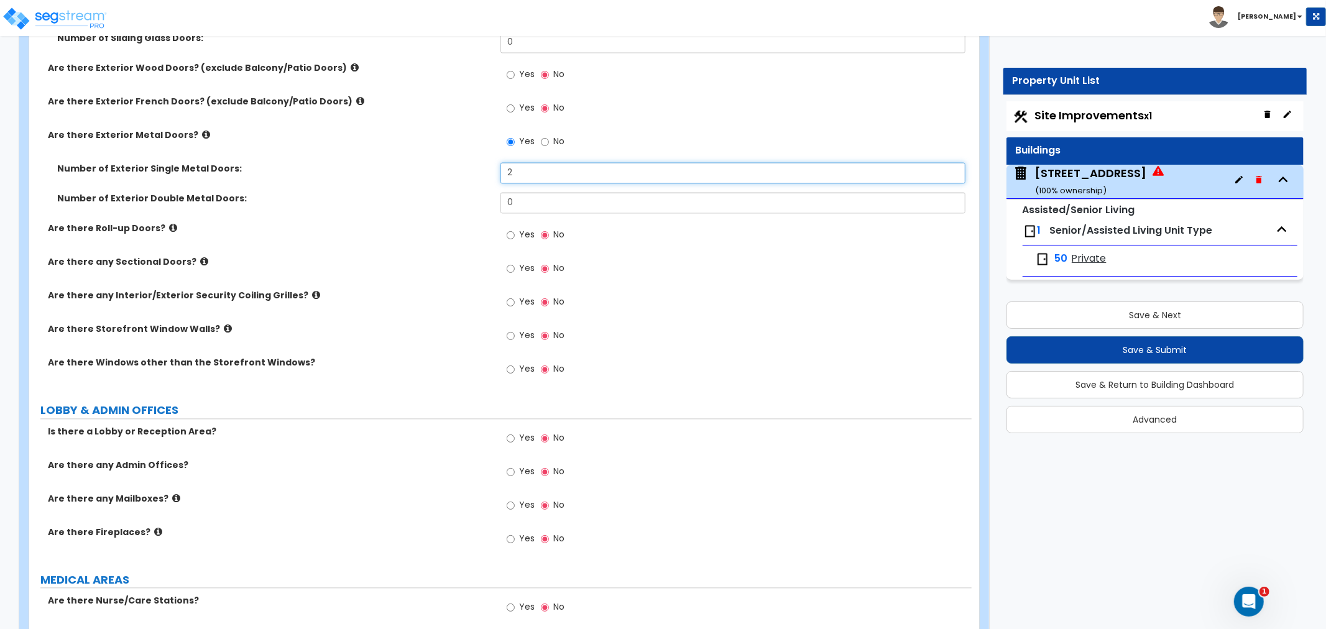
scroll to position [1935, 0]
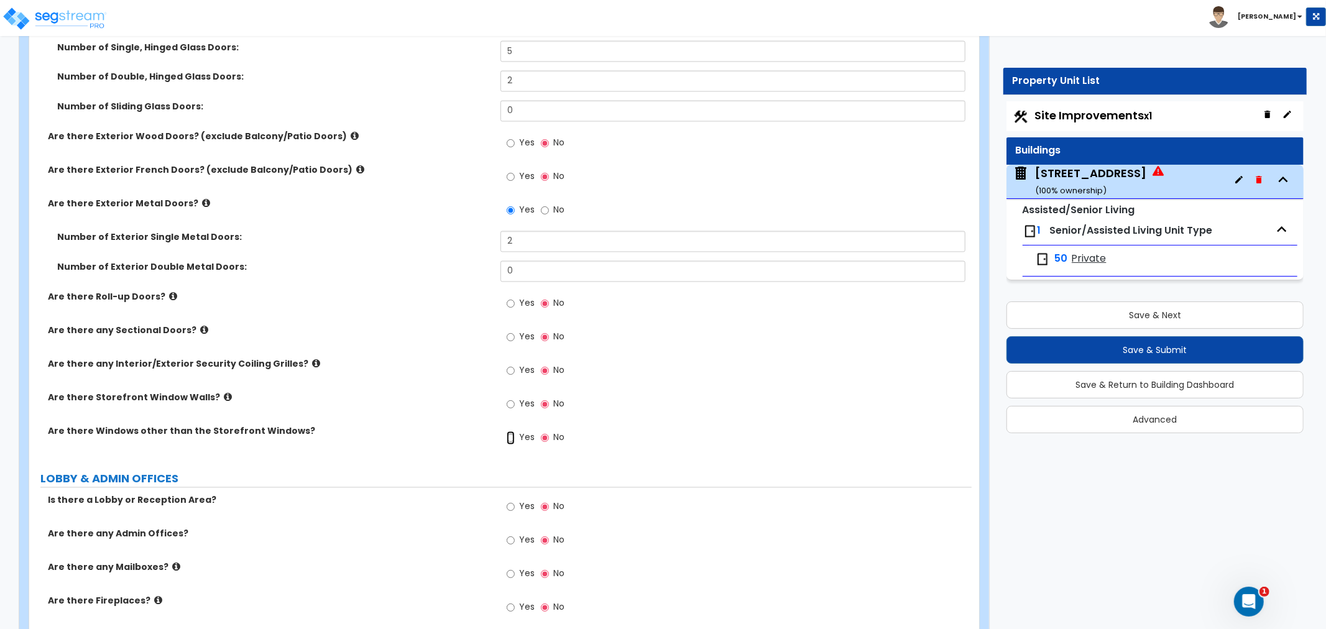
click at [512, 432] on input "Yes" at bounding box center [511, 439] width 8 height 14
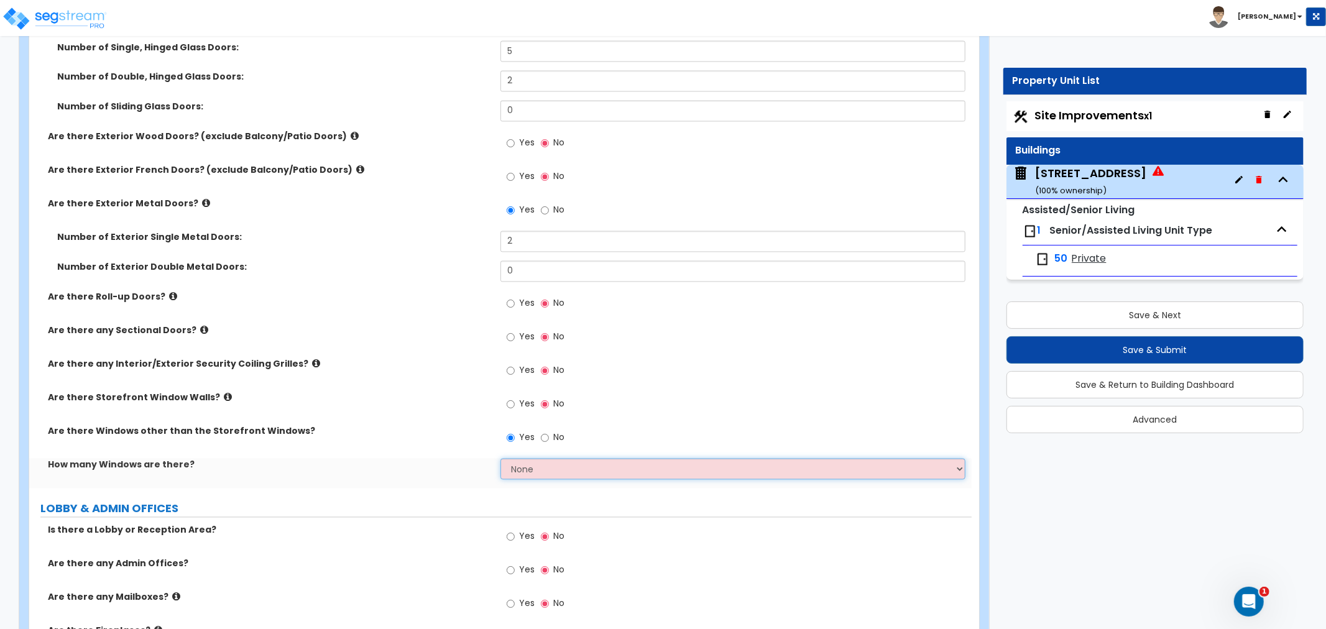
click at [521, 459] on select "None I want to enter a Percentage of the Exterior Windows I want to enter the N…" at bounding box center [733, 469] width 465 height 21
click at [501, 459] on select "None I want to enter a Percentage of the Exterior Windows I want to enter the N…" at bounding box center [733, 469] width 465 height 21
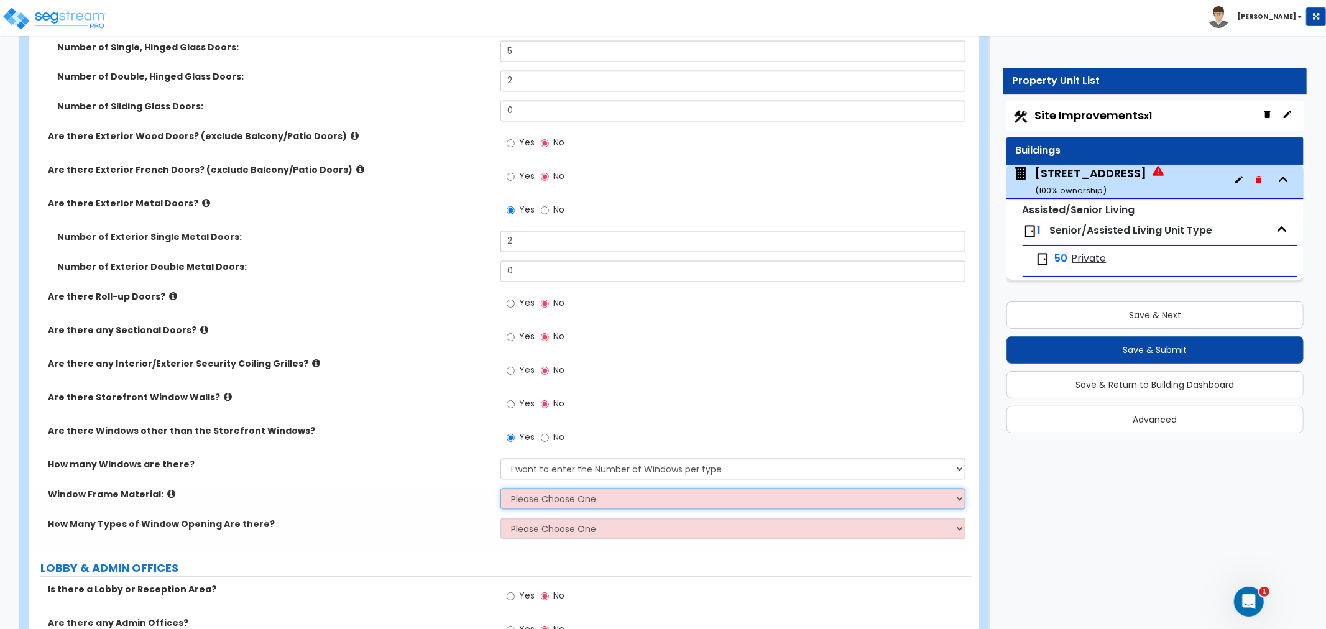
click at [537, 489] on select "Please Choose One Vinyl Aluminum Wood" at bounding box center [733, 499] width 465 height 21
click at [501, 489] on select "Please Choose One Vinyl Aluminum Wood" at bounding box center [733, 499] width 465 height 21
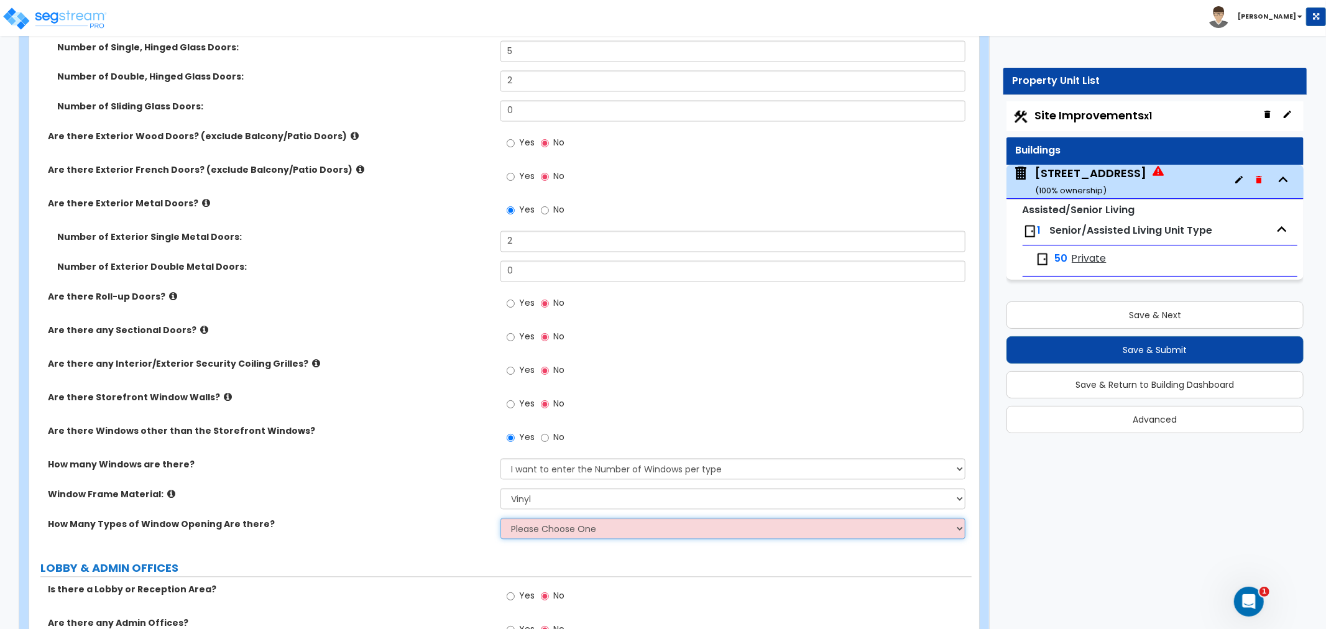
click at [527, 519] on select "Please Choose One 1 2 3 4" at bounding box center [733, 529] width 465 height 21
click at [501, 519] on select "Please Choose One 1 2 3 4" at bounding box center [733, 529] width 465 height 21
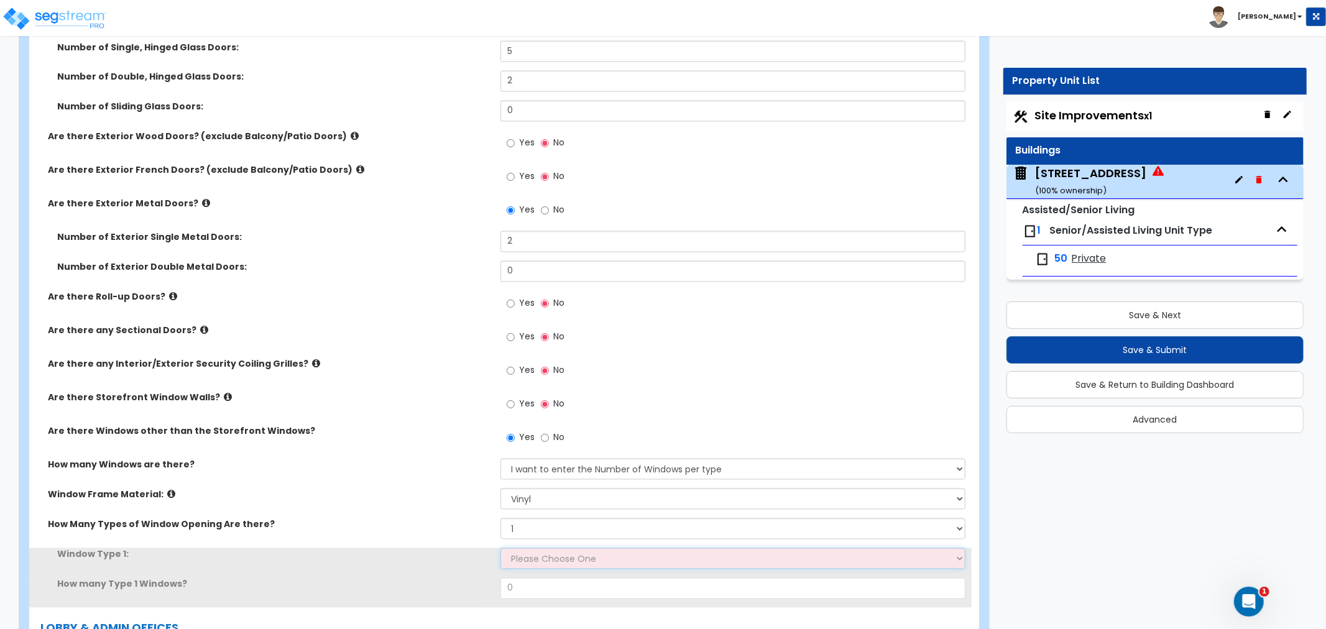
click at [527, 549] on select "Please Choose One Sliding Picture/Fixed Double/Single Hung Awning Swing" at bounding box center [733, 559] width 465 height 21
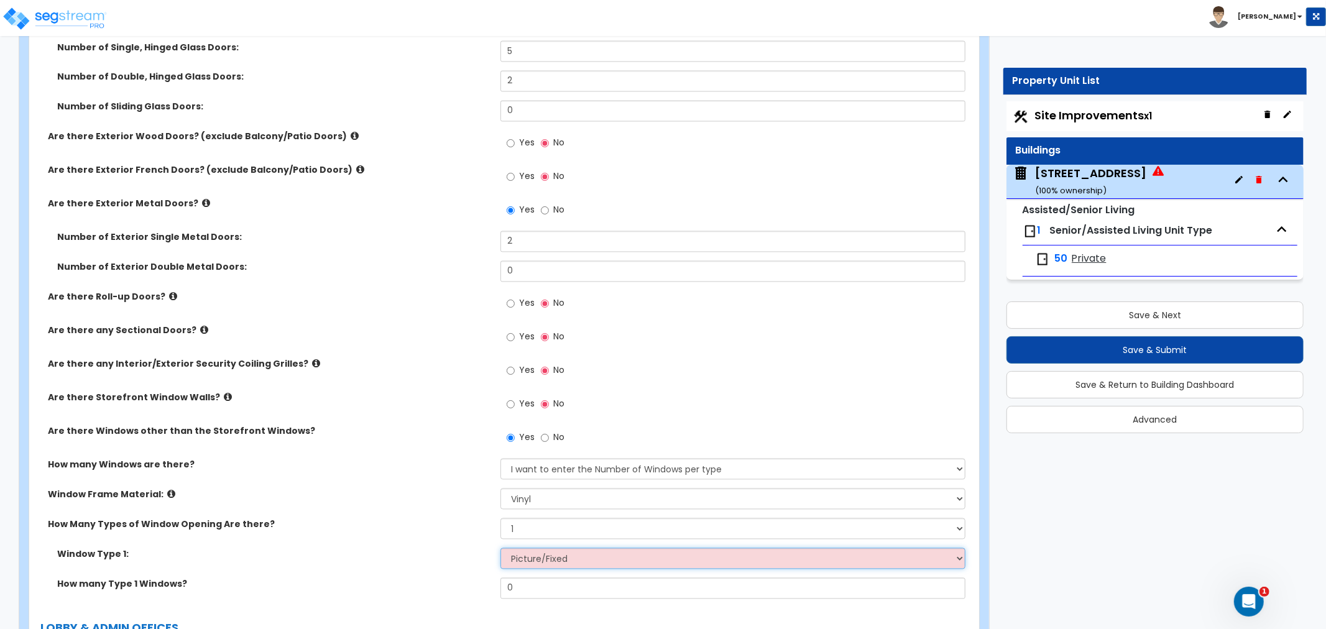
click at [501, 549] on select "Please Choose One Sliding Picture/Fixed Double/Single Hung Awning Swing" at bounding box center [733, 559] width 465 height 21
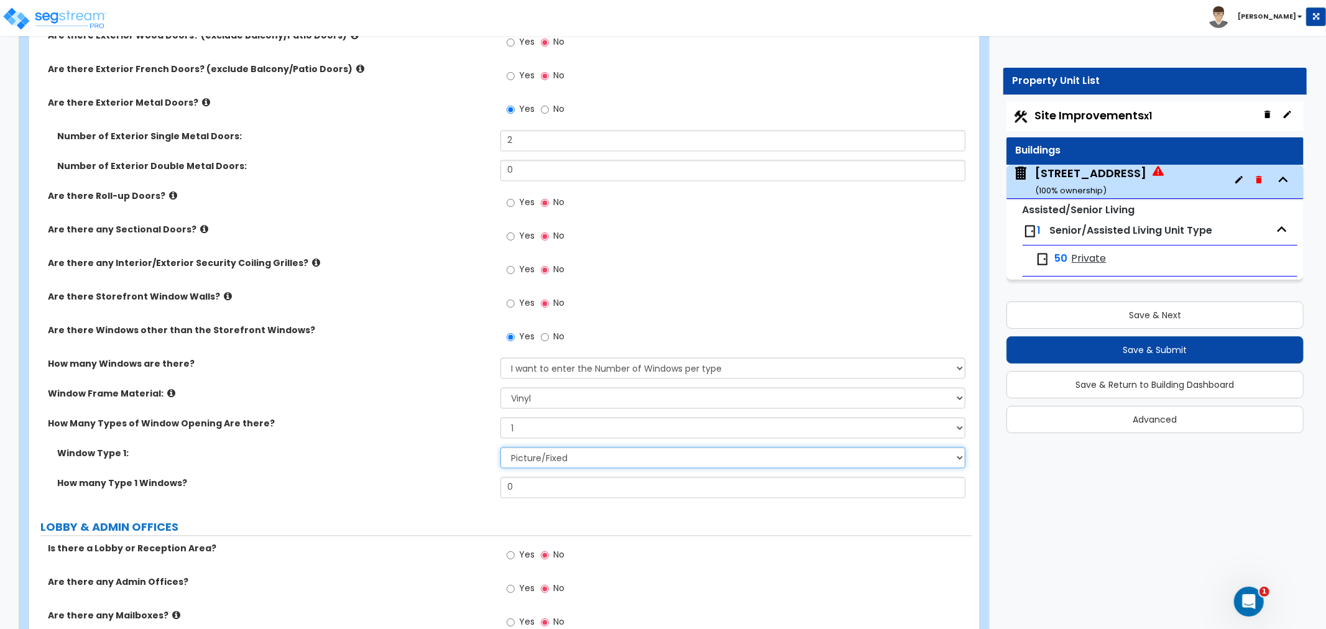
scroll to position [2073, 0]
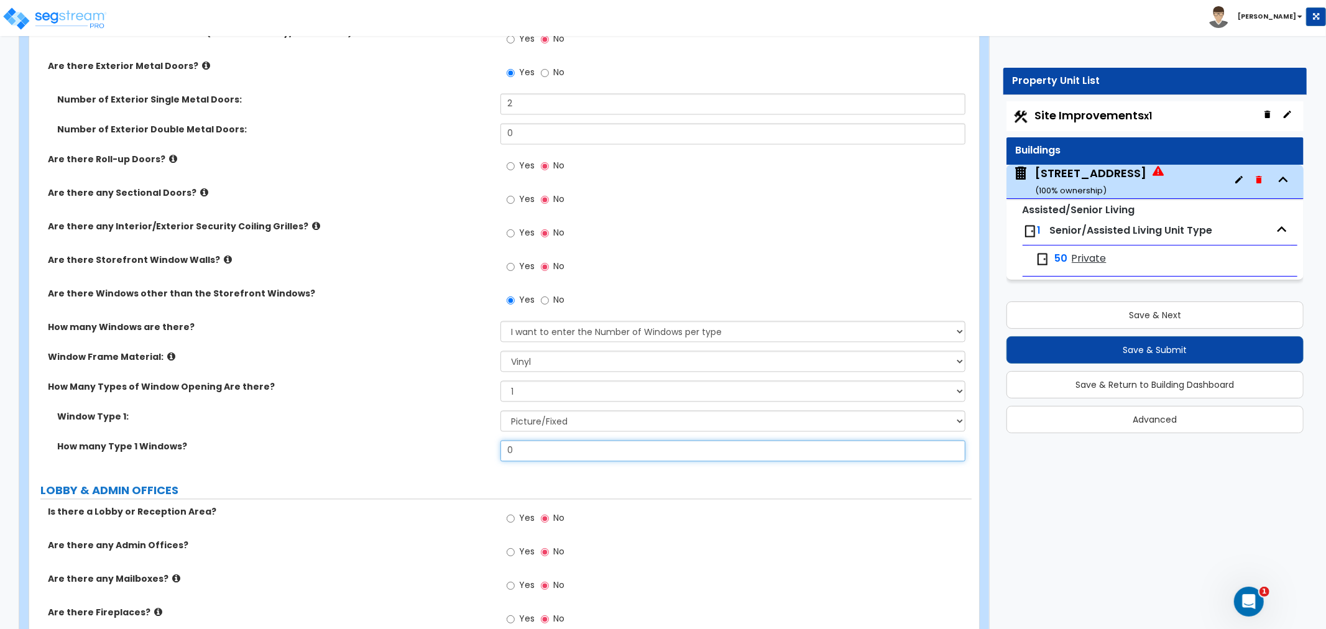
drag, startPoint x: 534, startPoint y: 437, endPoint x: 432, endPoint y: 434, distance: 101.4
click at [432, 440] on div "How many Type 1 Windows? 0" at bounding box center [500, 455] width 943 height 30
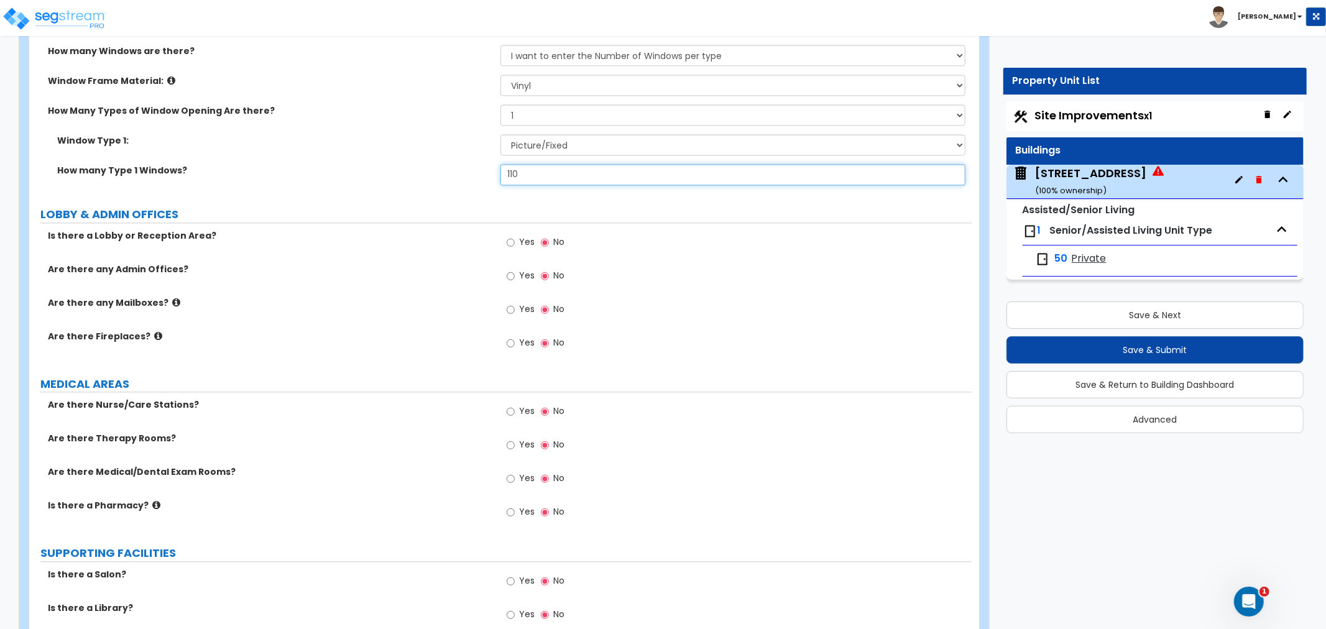
scroll to position [2280, 0]
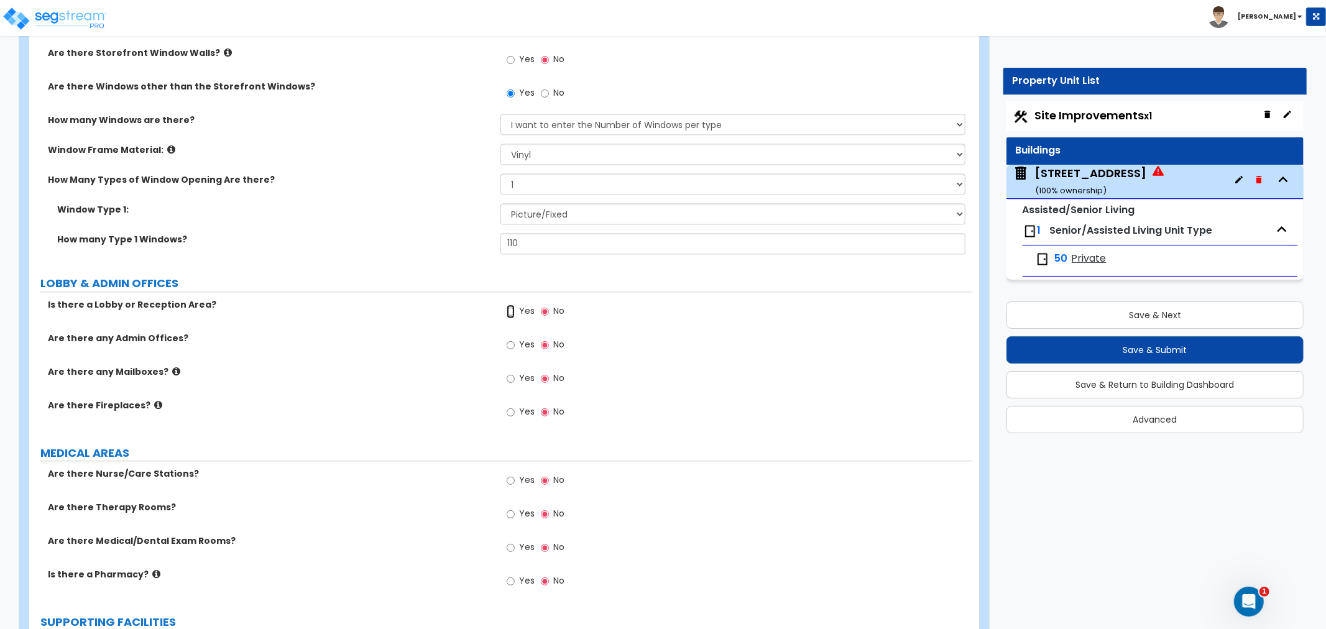
click at [511, 305] on input "Yes" at bounding box center [511, 312] width 8 height 14
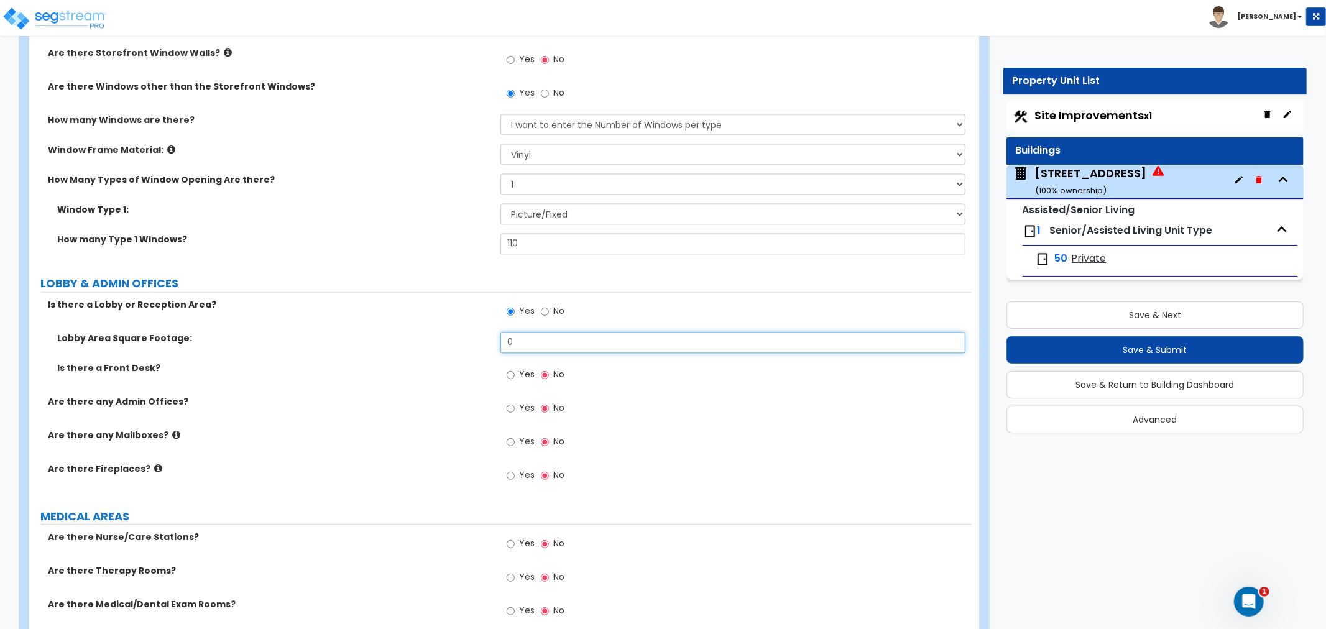
drag, startPoint x: 532, startPoint y: 328, endPoint x: 511, endPoint y: 326, distance: 21.2
click at [511, 332] on input "0" at bounding box center [733, 342] width 465 height 21
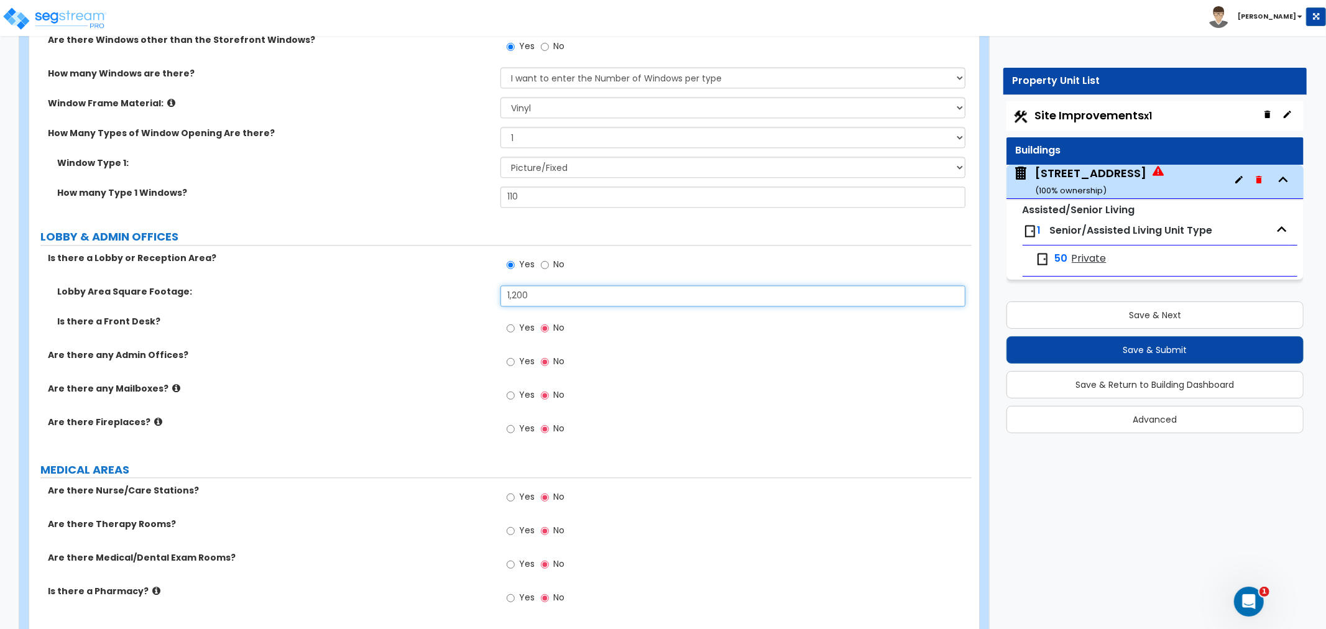
scroll to position [2349, 0]
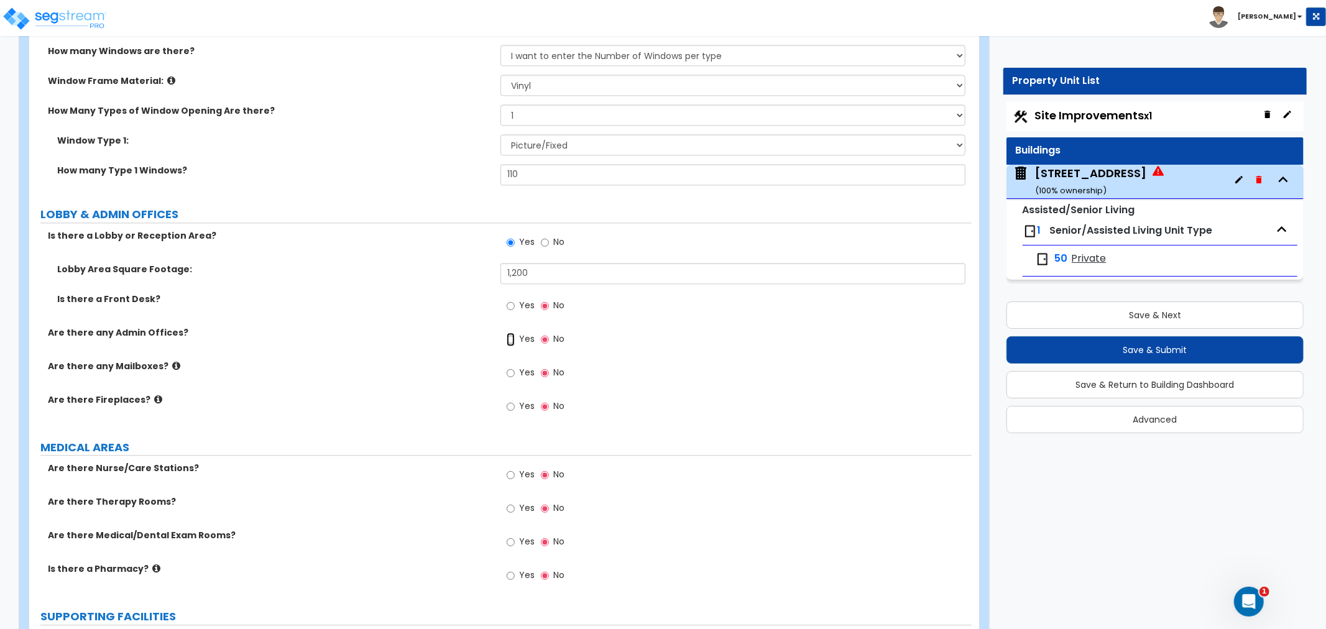
click at [508, 333] on input "Yes" at bounding box center [511, 340] width 8 height 14
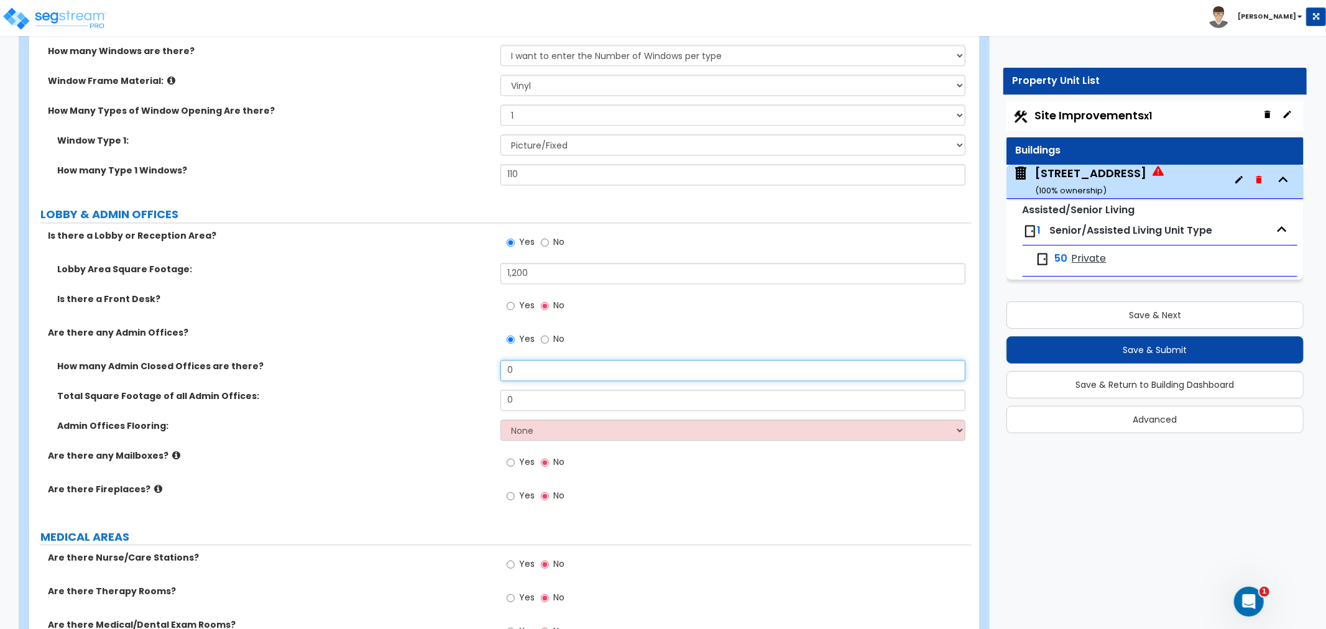
drag, startPoint x: 535, startPoint y: 353, endPoint x: 447, endPoint y: 353, distance: 88.9
click at [447, 360] on div "How many Admin Closed Offices are there? 0" at bounding box center [500, 375] width 943 height 30
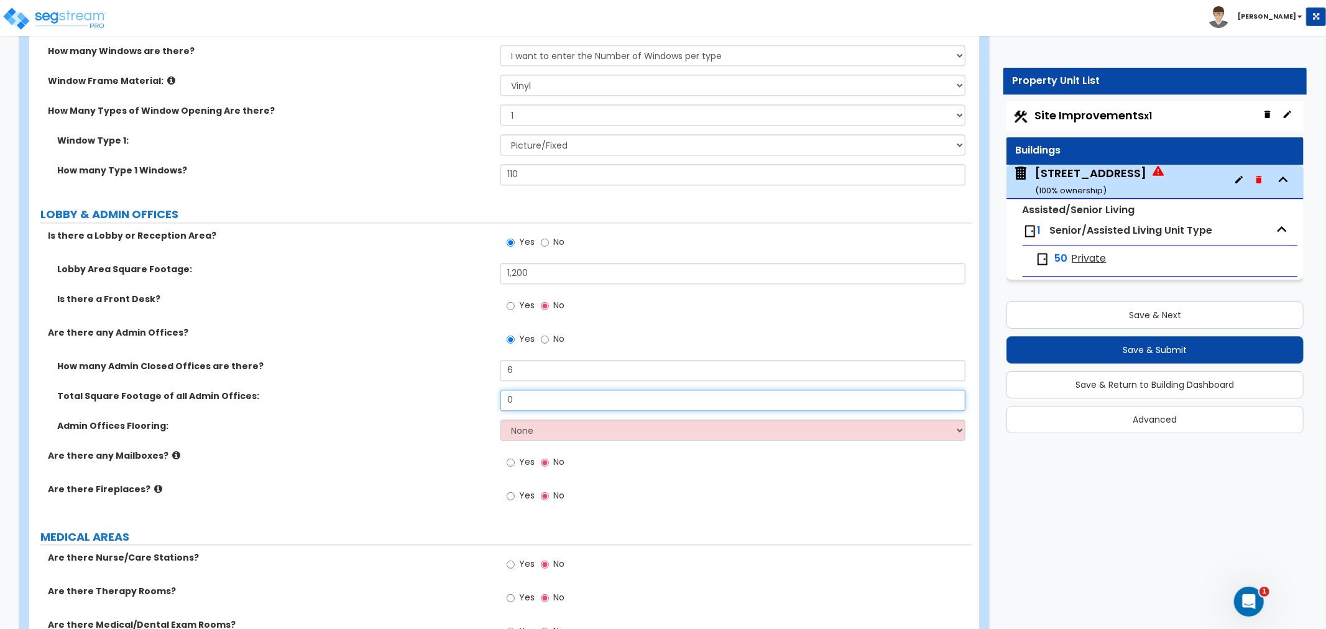
drag, startPoint x: 522, startPoint y: 381, endPoint x: 479, endPoint y: 386, distance: 43.2
click at [479, 390] on div "Total Square Footage of all Admin Offices: 0" at bounding box center [500, 405] width 943 height 30
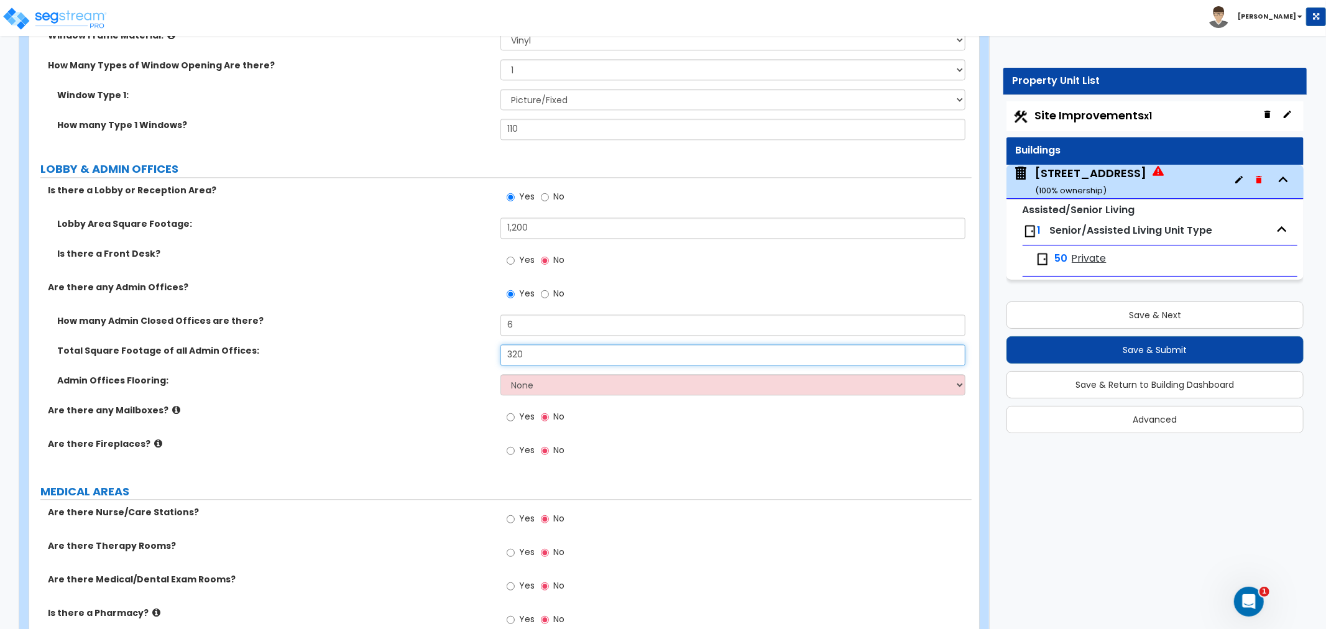
scroll to position [2418, 0]
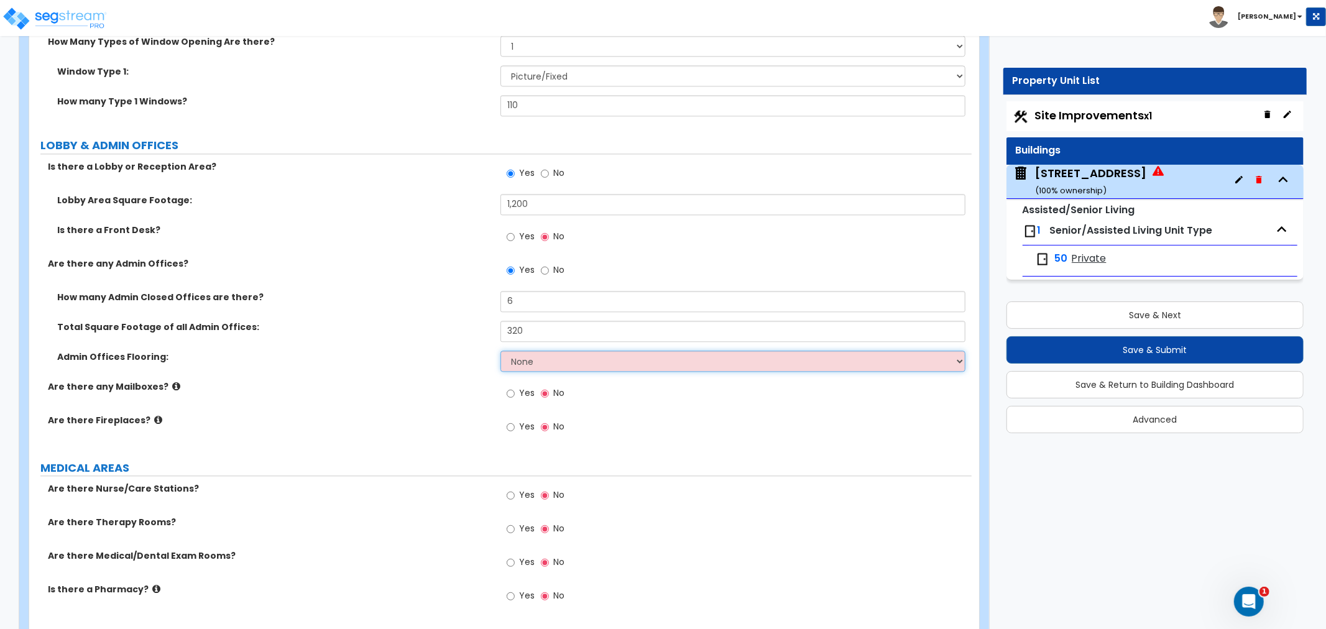
click at [544, 351] on select "None Tile Flooring Hardwood Flooring Resilient Laminate Flooring VCT Flooring S…" at bounding box center [733, 361] width 465 height 21
click at [501, 351] on select "None Tile Flooring Hardwood Flooring Resilient Laminate Flooring VCT Flooring S…" at bounding box center [733, 361] width 465 height 21
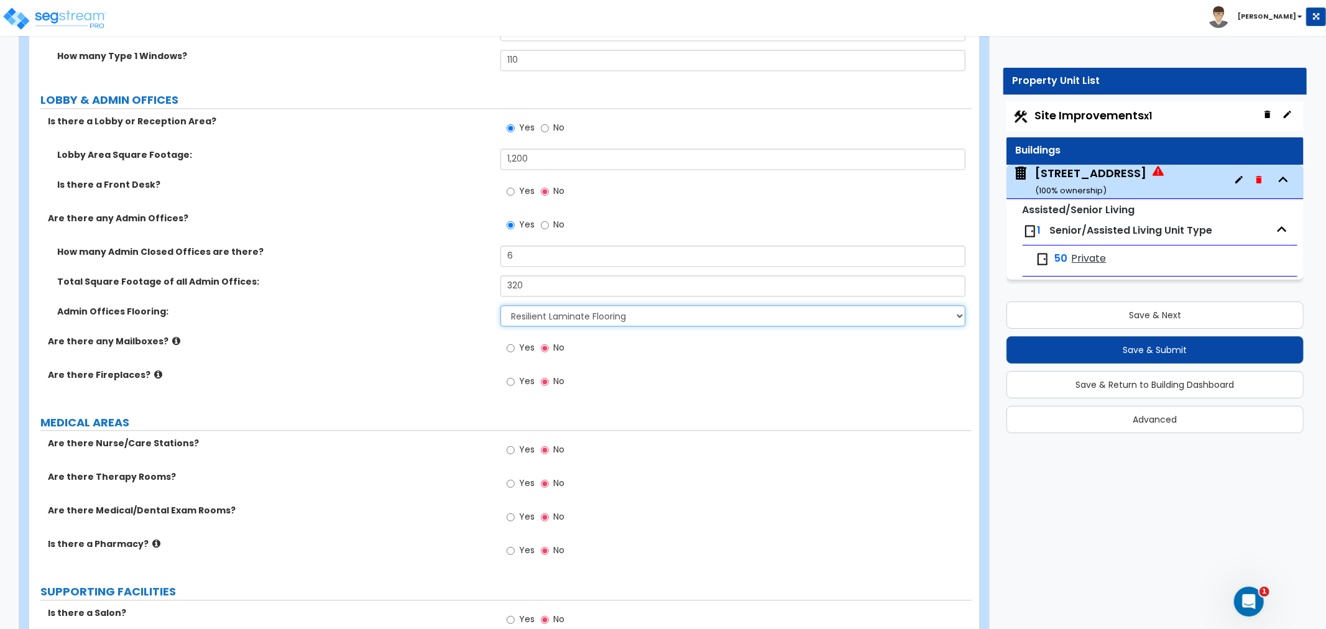
scroll to position [2488, 0]
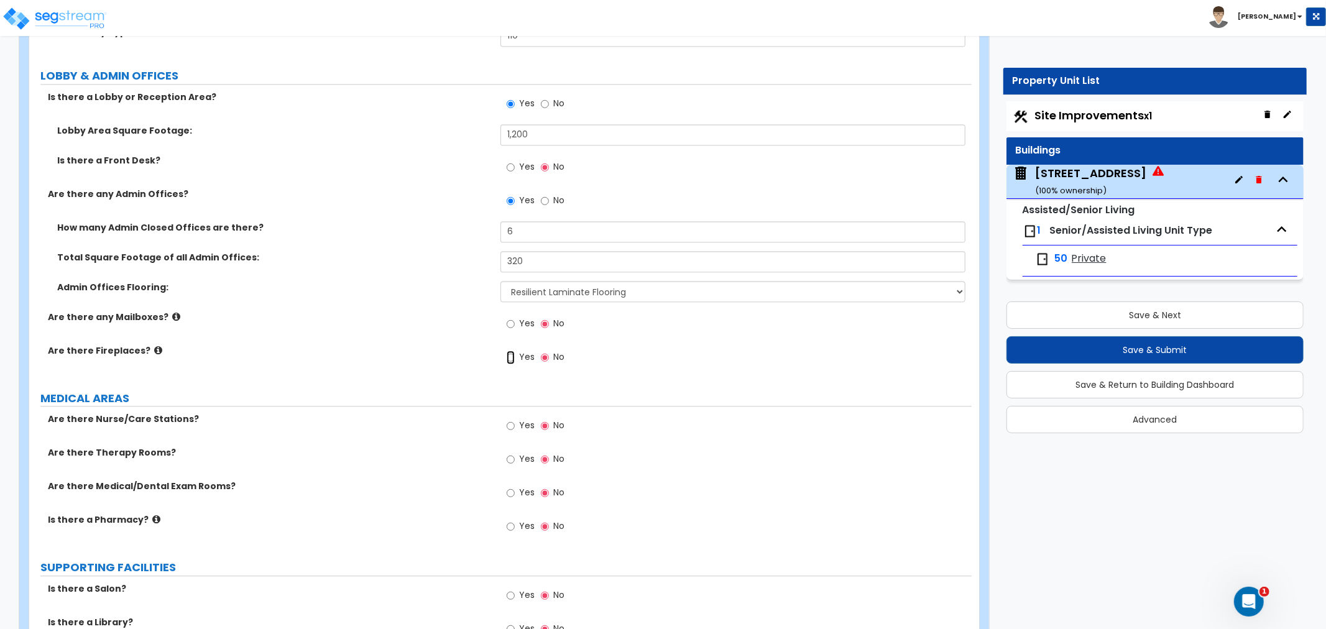
click at [513, 351] on input "Yes" at bounding box center [511, 358] width 8 height 14
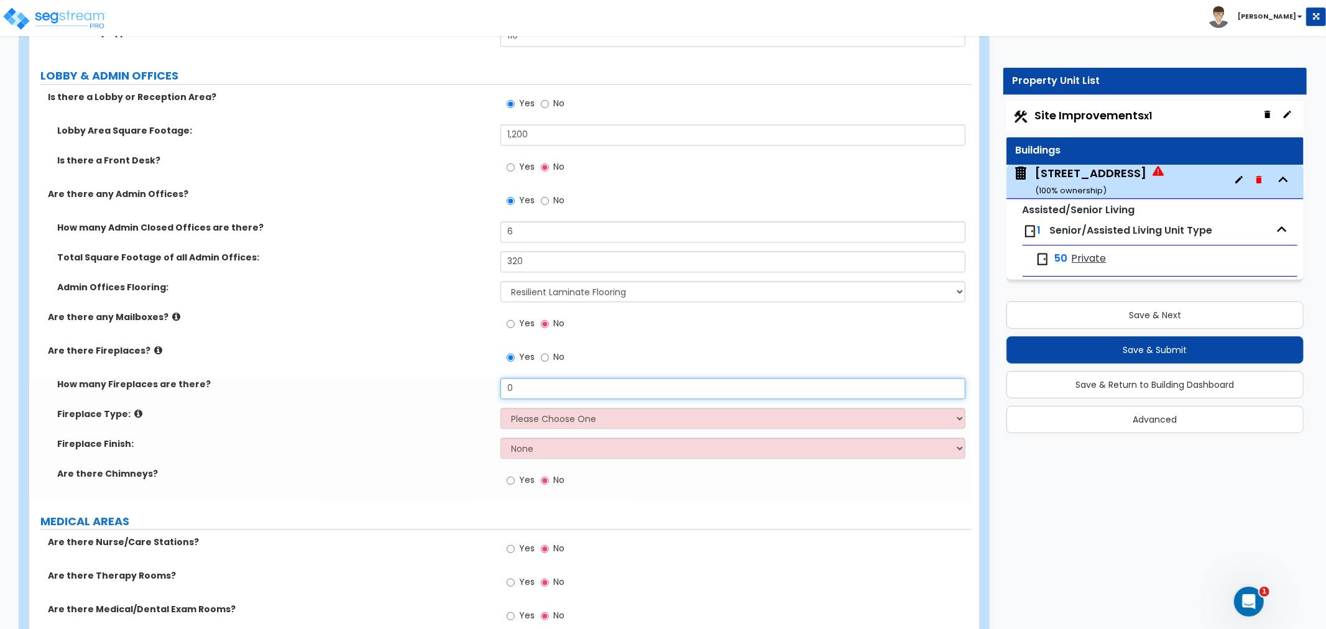
drag, startPoint x: 543, startPoint y: 378, endPoint x: 488, endPoint y: 376, distance: 55.4
click at [488, 378] on div "How many Fireplaces are there? 0" at bounding box center [500, 393] width 943 height 30
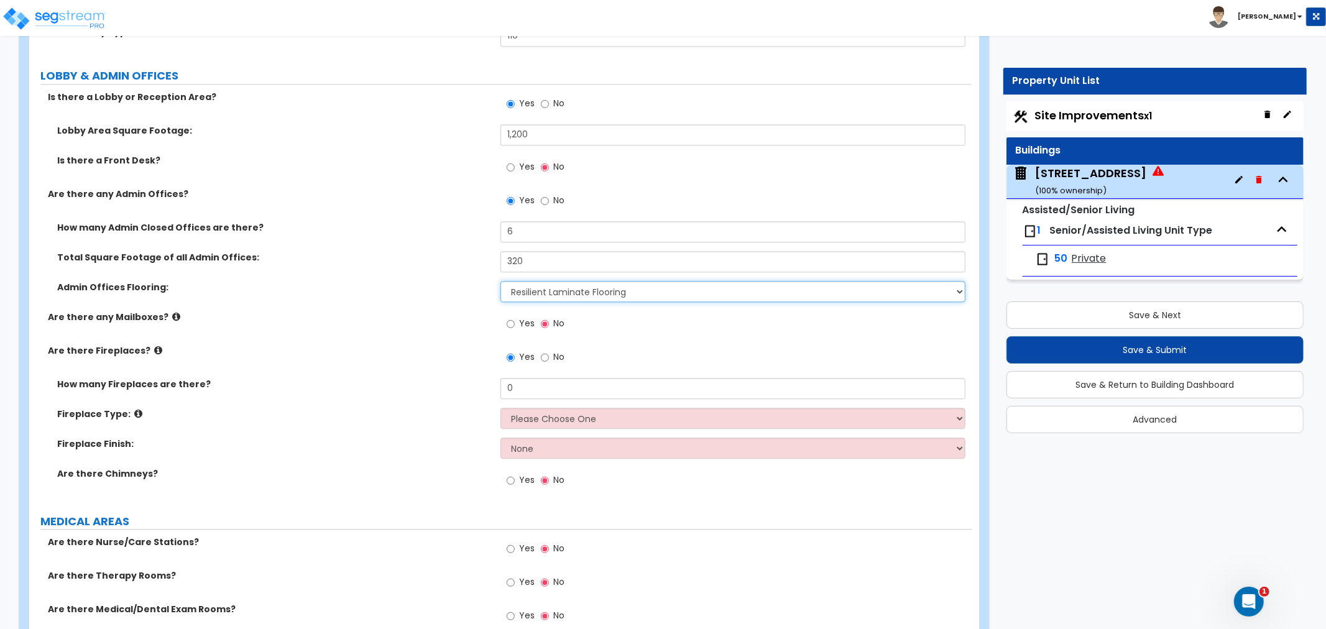
click at [555, 281] on select "None Tile Flooring Hardwood Flooring Resilient Laminate Flooring VCT Flooring S…" at bounding box center [733, 291] width 465 height 21
click at [501, 281] on select "None Tile Flooring Hardwood Flooring Resilient Laminate Flooring VCT Flooring S…" at bounding box center [733, 291] width 465 height 21
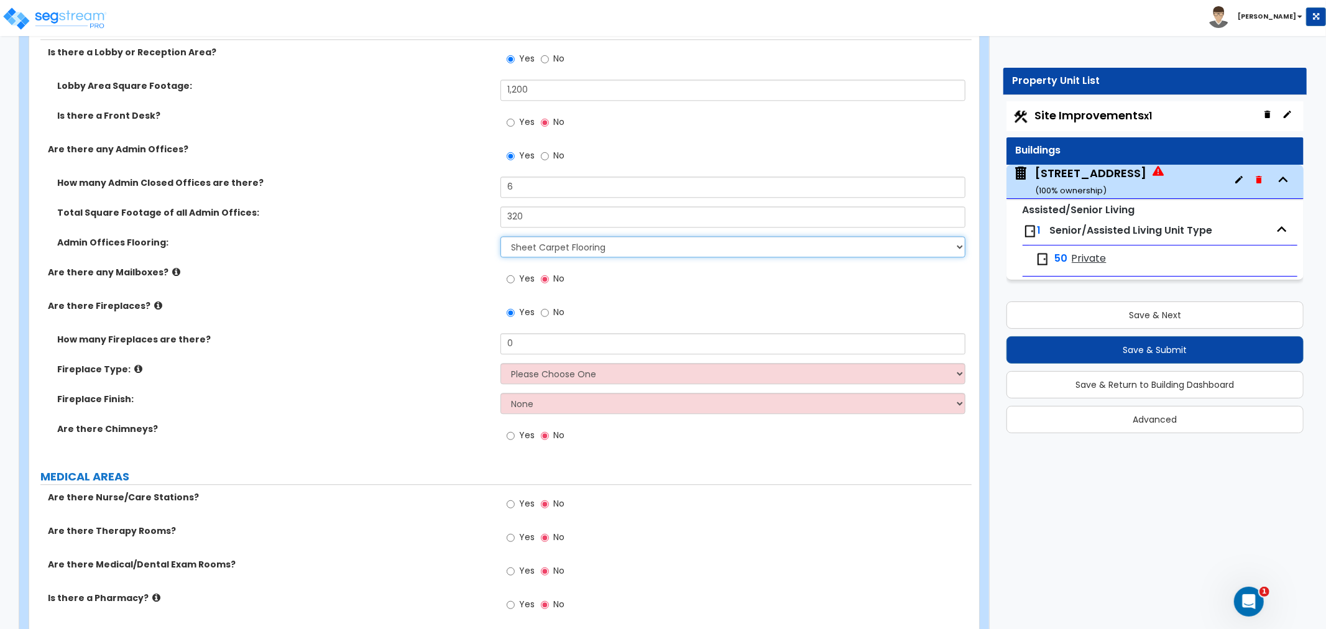
scroll to position [2557, 0]
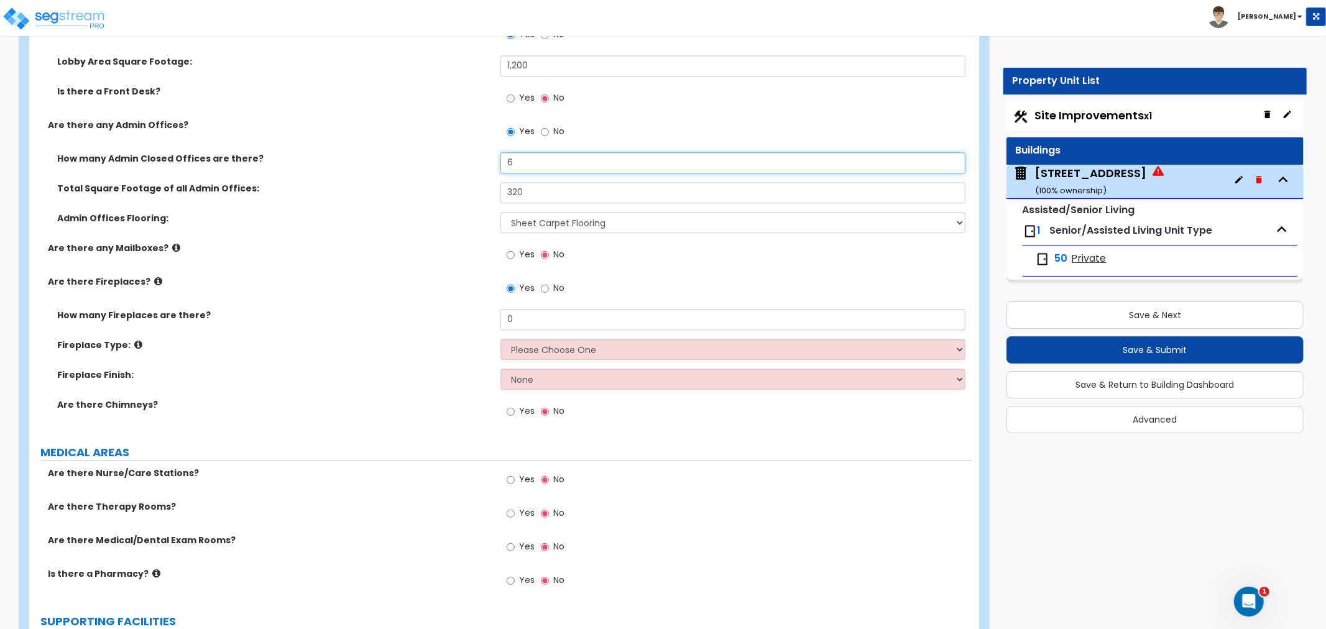
drag, startPoint x: 515, startPoint y: 144, endPoint x: 504, endPoint y: 144, distance: 11.2
click at [504, 152] on input "6" at bounding box center [733, 162] width 465 height 21
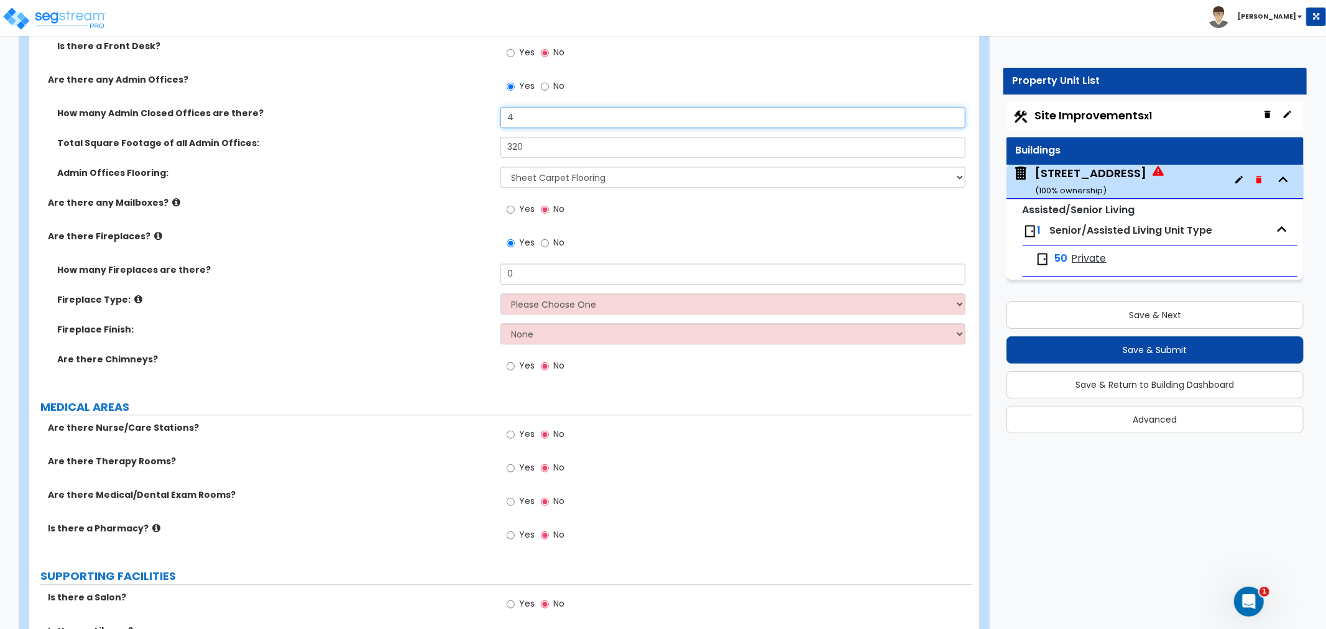
scroll to position [2626, 0]
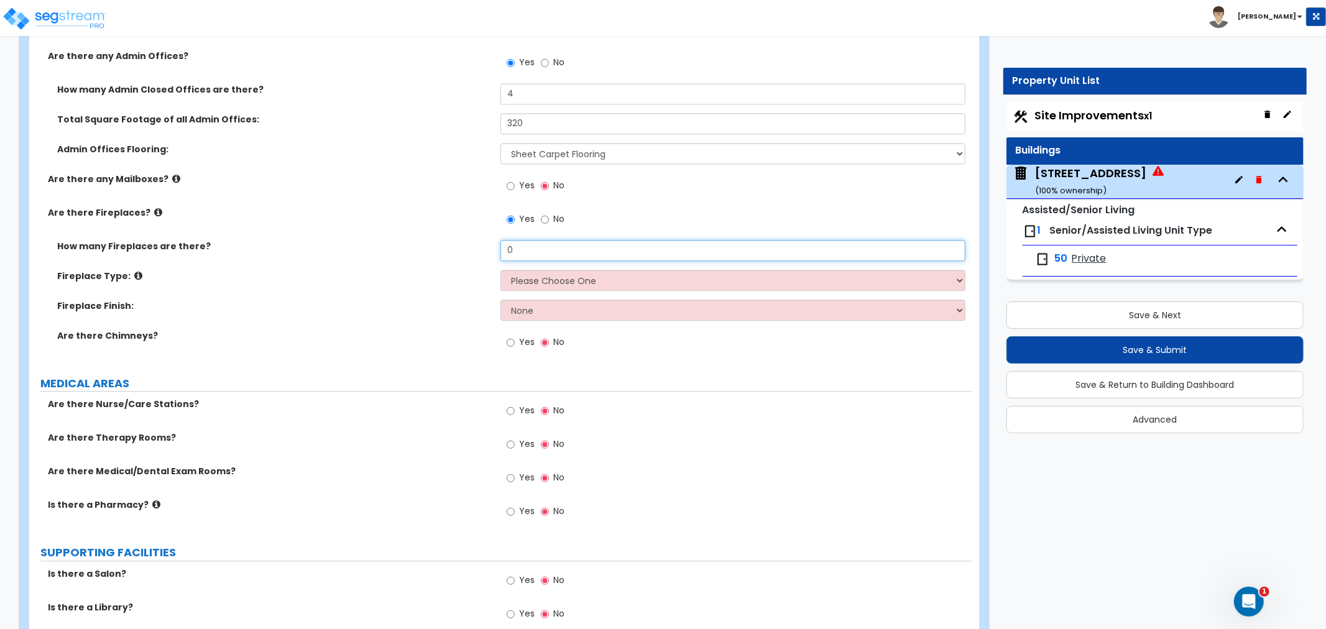
drag, startPoint x: 539, startPoint y: 239, endPoint x: 502, endPoint y: 236, distance: 36.8
click at [502, 240] on input "0" at bounding box center [733, 250] width 465 height 21
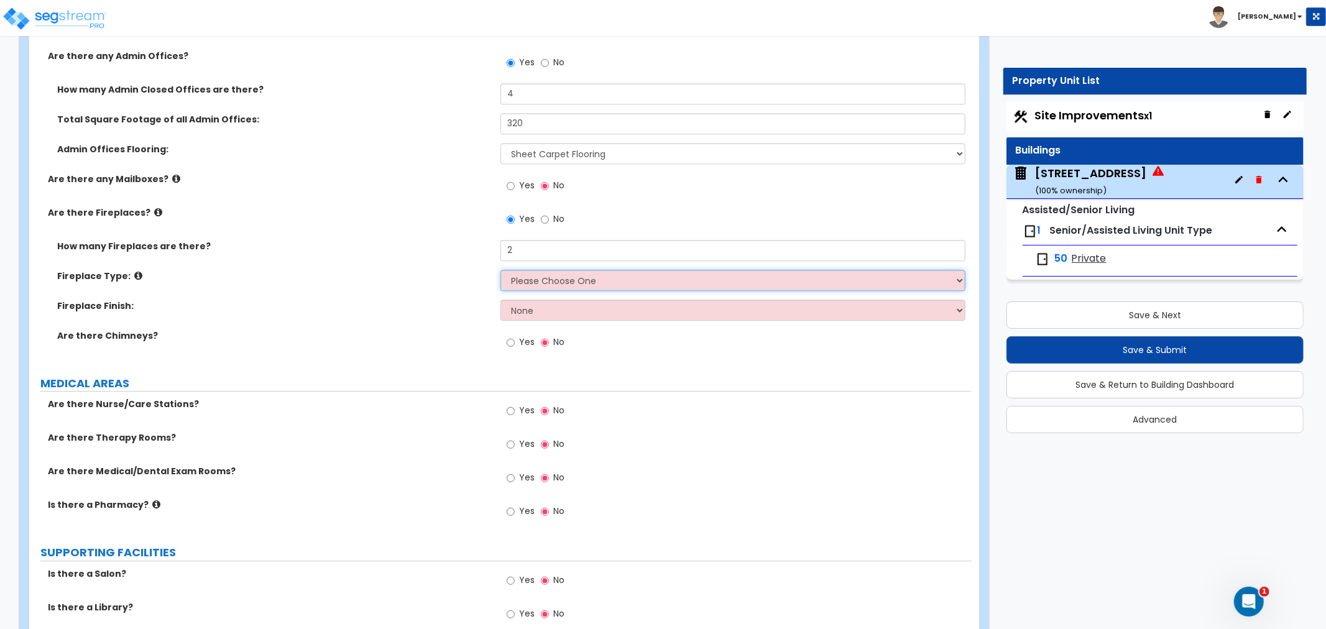
click at [539, 270] on select "Please Choose One Built-in Electric Fireplace Built-in Gas Fireplace Built-in W…" at bounding box center [733, 280] width 465 height 21
click at [501, 270] on select "Please Choose One Built-in Electric Fireplace Built-in Gas Fireplace Built-in W…" at bounding box center [733, 280] width 465 height 21
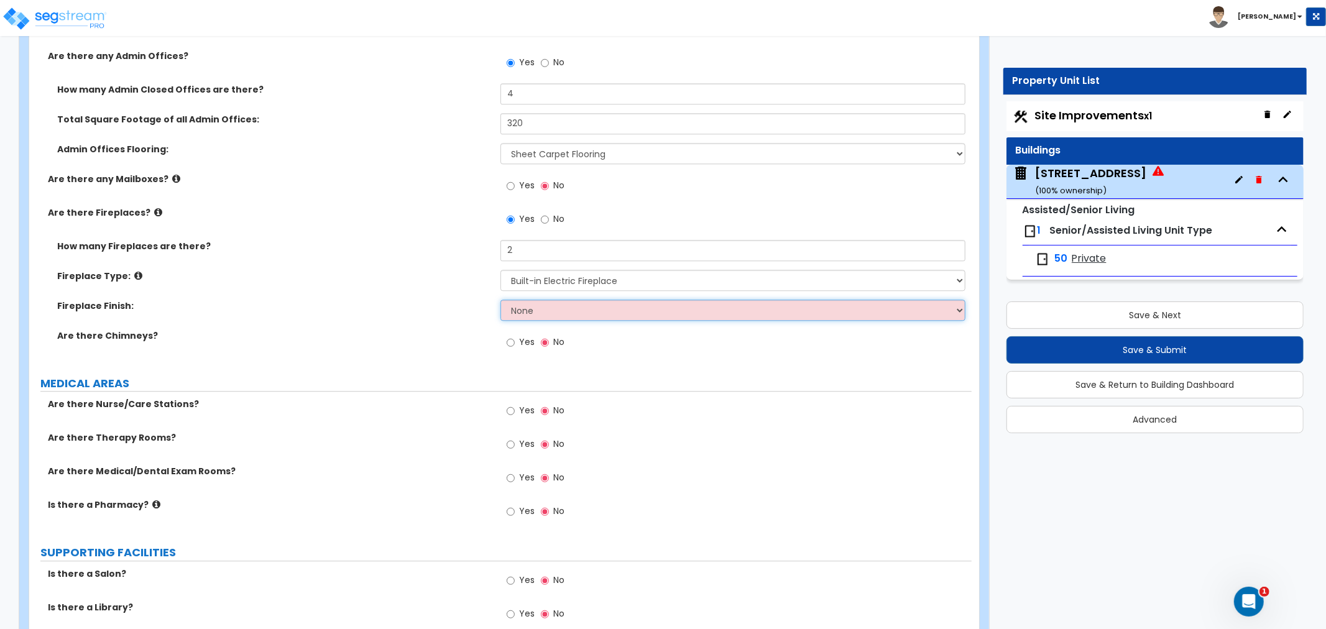
click at [542, 300] on select "None Brick Stone Tile Painted Molding" at bounding box center [733, 310] width 465 height 21
click at [501, 300] on select "None Brick Stone Tile Painted Molding" at bounding box center [733, 310] width 465 height 21
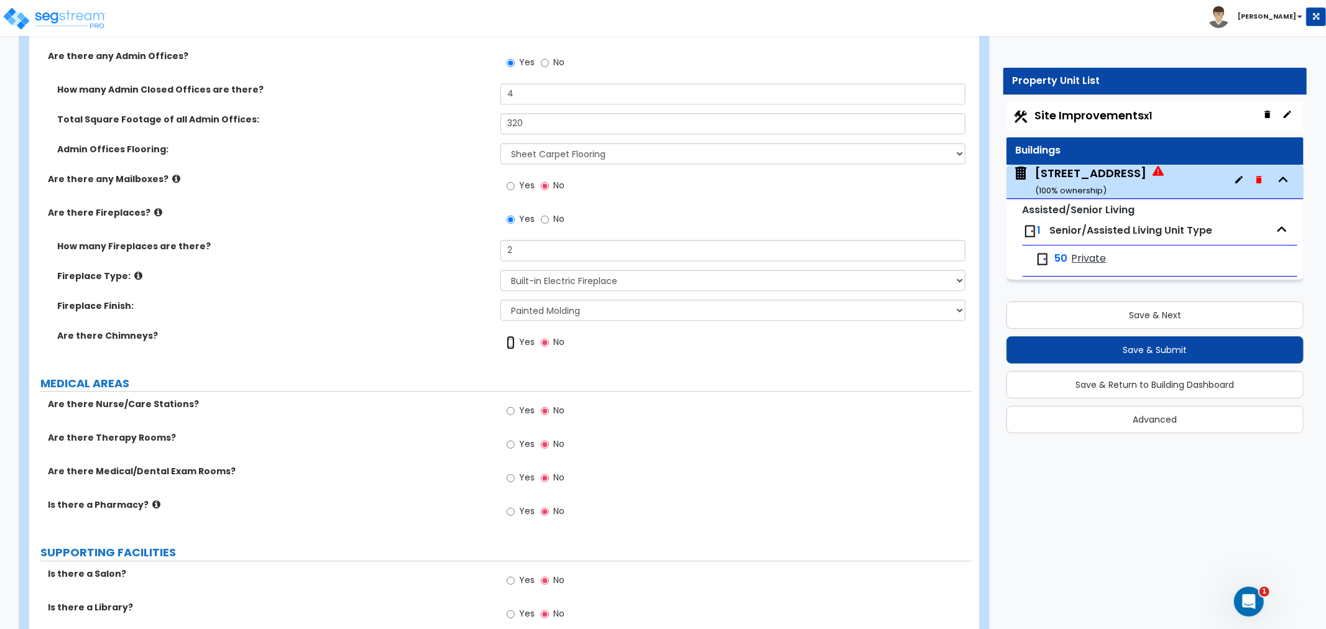
click at [511, 336] on input "Yes" at bounding box center [511, 343] width 8 height 14
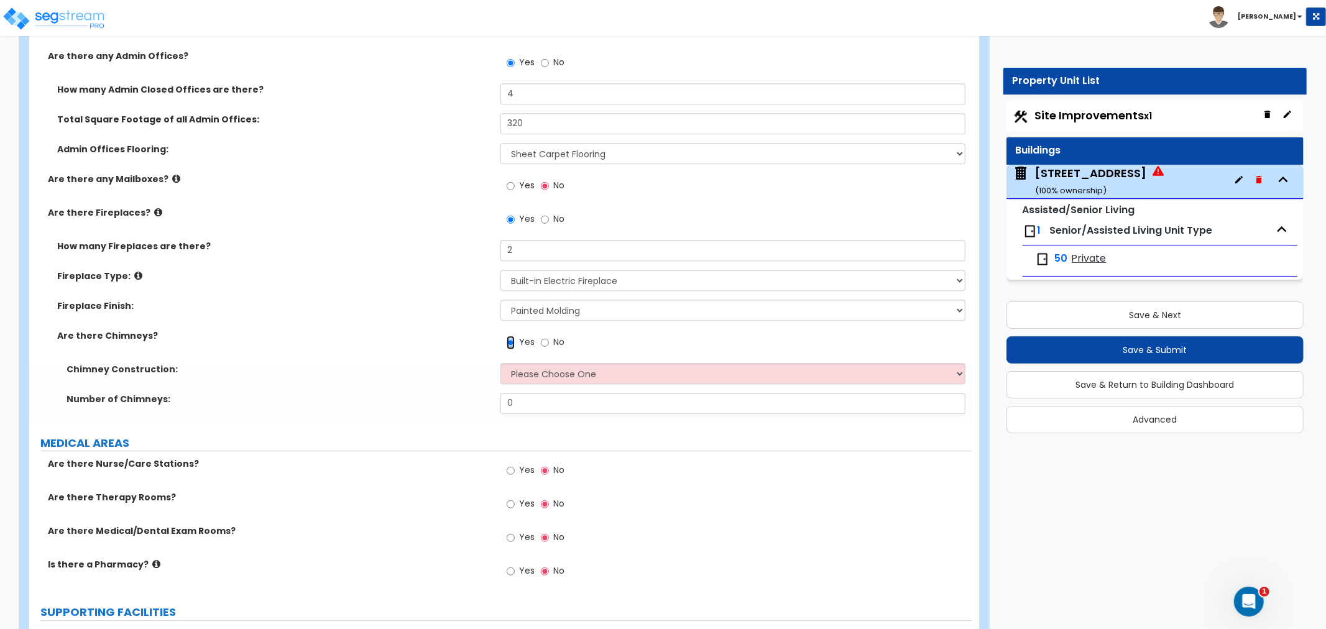
scroll to position [2695, 0]
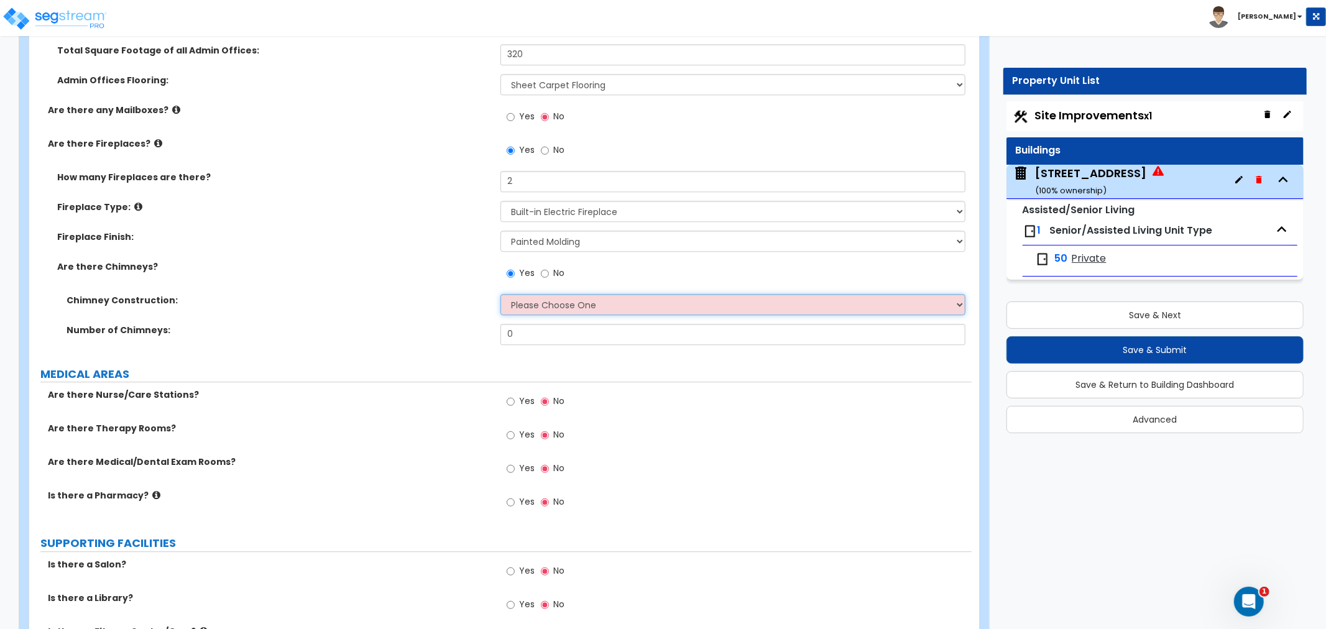
click at [540, 294] on select "Please Choose One Brick Construction Cinder Block Construction Stone Constructi…" at bounding box center [733, 304] width 465 height 21
click at [501, 294] on select "Please Choose One Brick Construction Cinder Block Construction Stone Constructi…" at bounding box center [733, 304] width 465 height 21
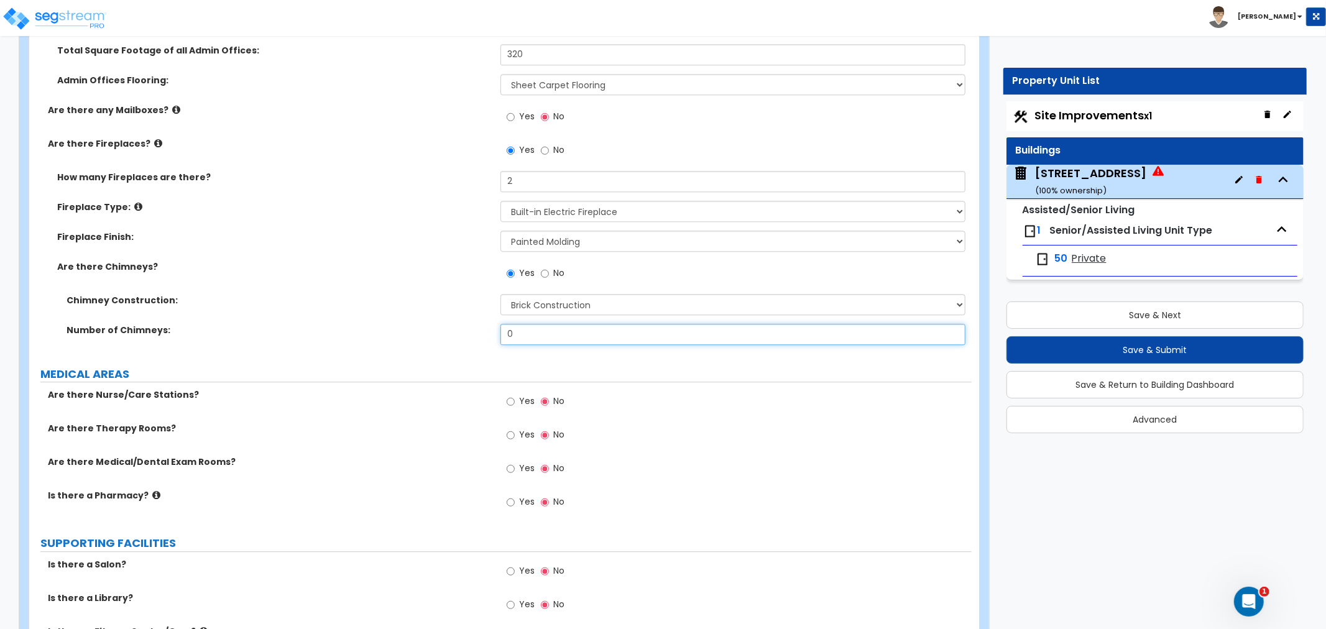
drag, startPoint x: 532, startPoint y: 324, endPoint x: 459, endPoint y: 318, distance: 73.0
click at [459, 324] on div "Number of Chimneys: 0" at bounding box center [500, 339] width 943 height 30
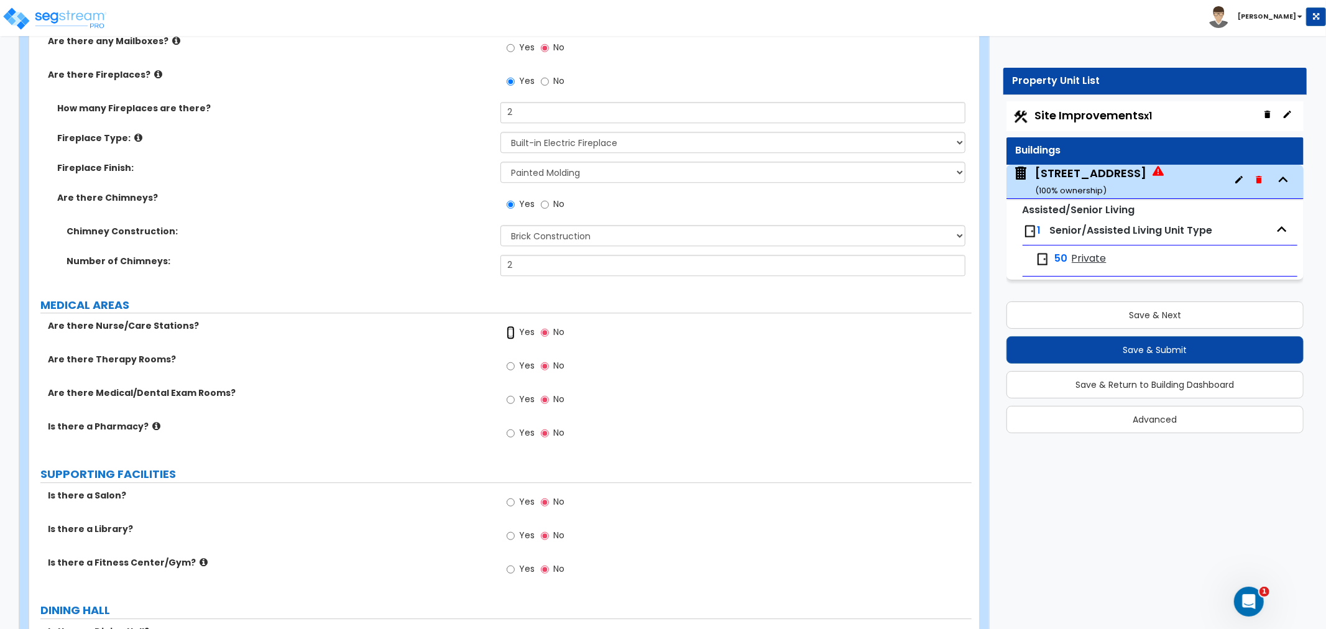
click at [512, 326] on input "Yes" at bounding box center [511, 333] width 8 height 14
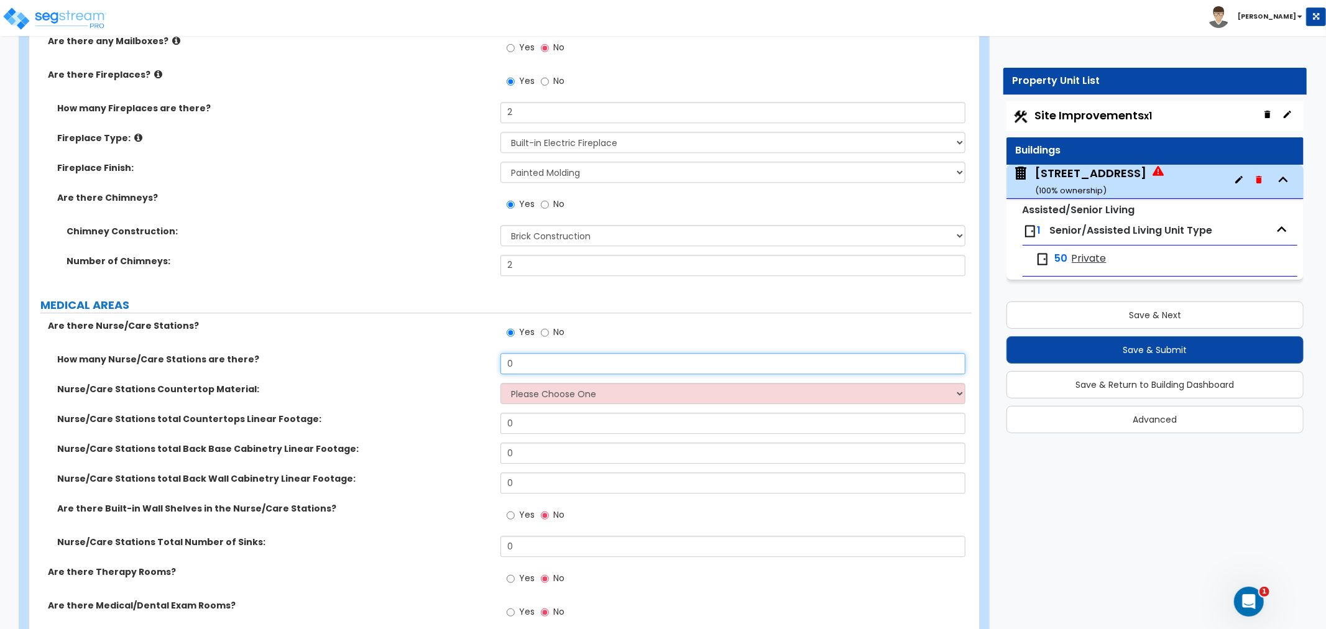
drag, startPoint x: 537, startPoint y: 351, endPoint x: 450, endPoint y: 355, distance: 87.8
click at [450, 355] on div "How many Nurse/Care Stations are there? 0" at bounding box center [500, 368] width 943 height 30
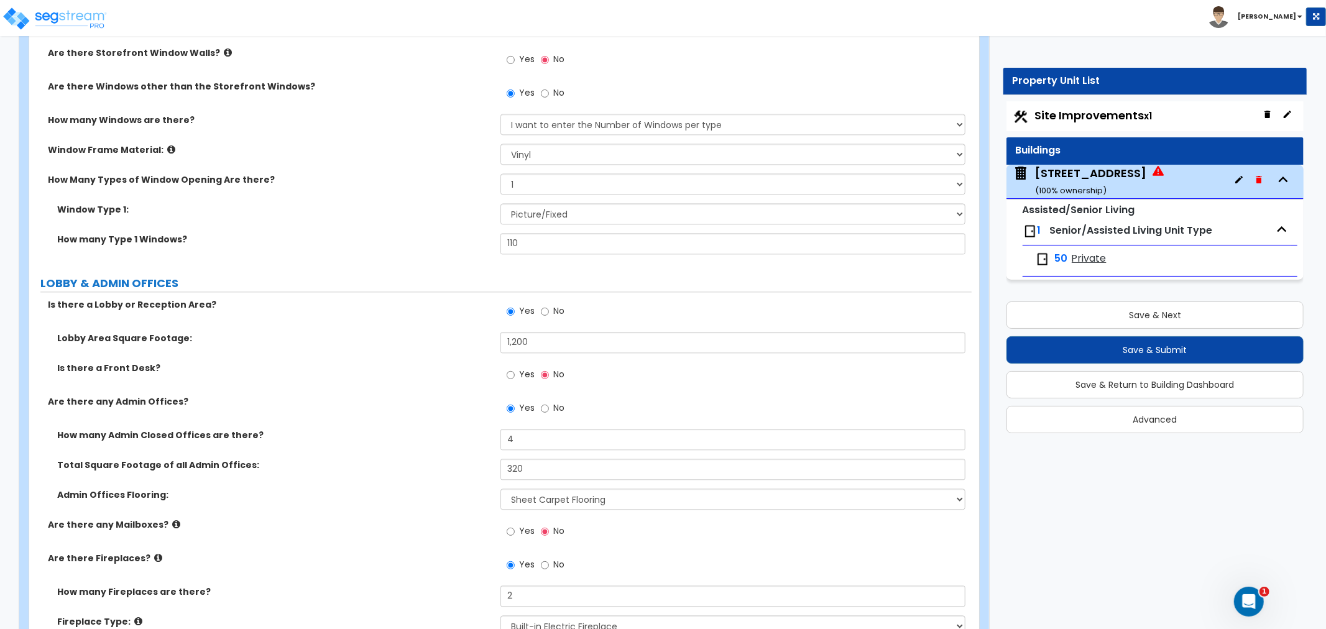
scroll to position [2349, 0]
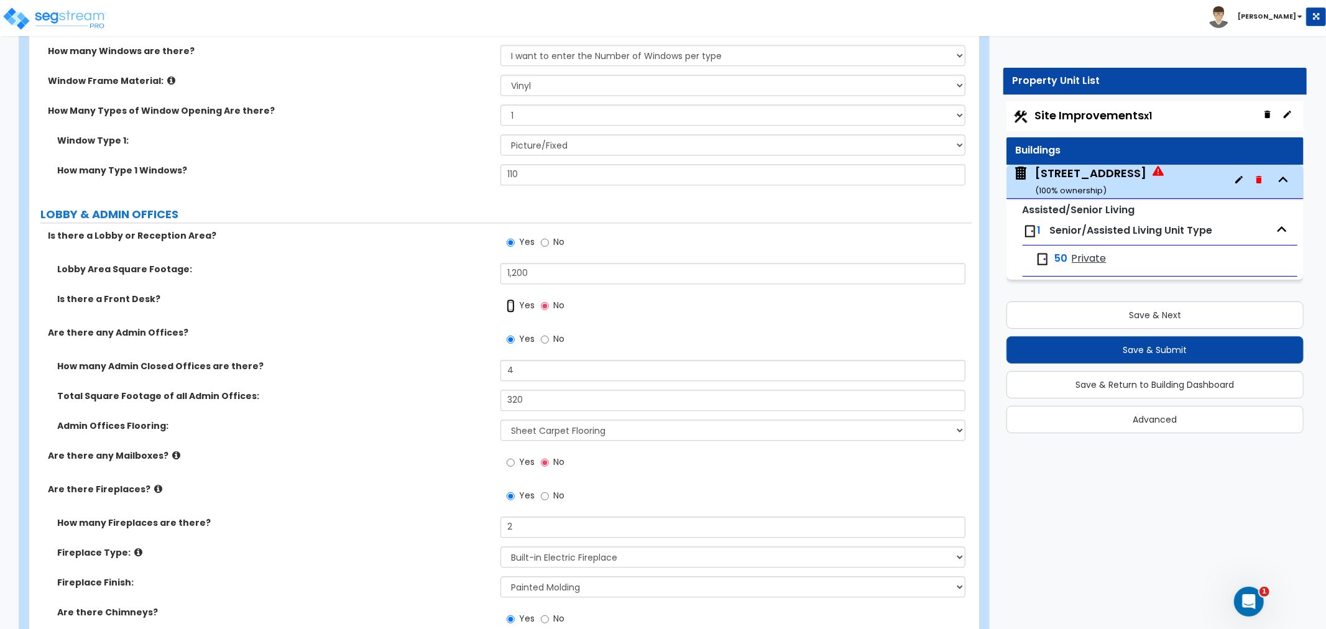
click at [511, 299] on input "Yes" at bounding box center [511, 306] width 8 height 14
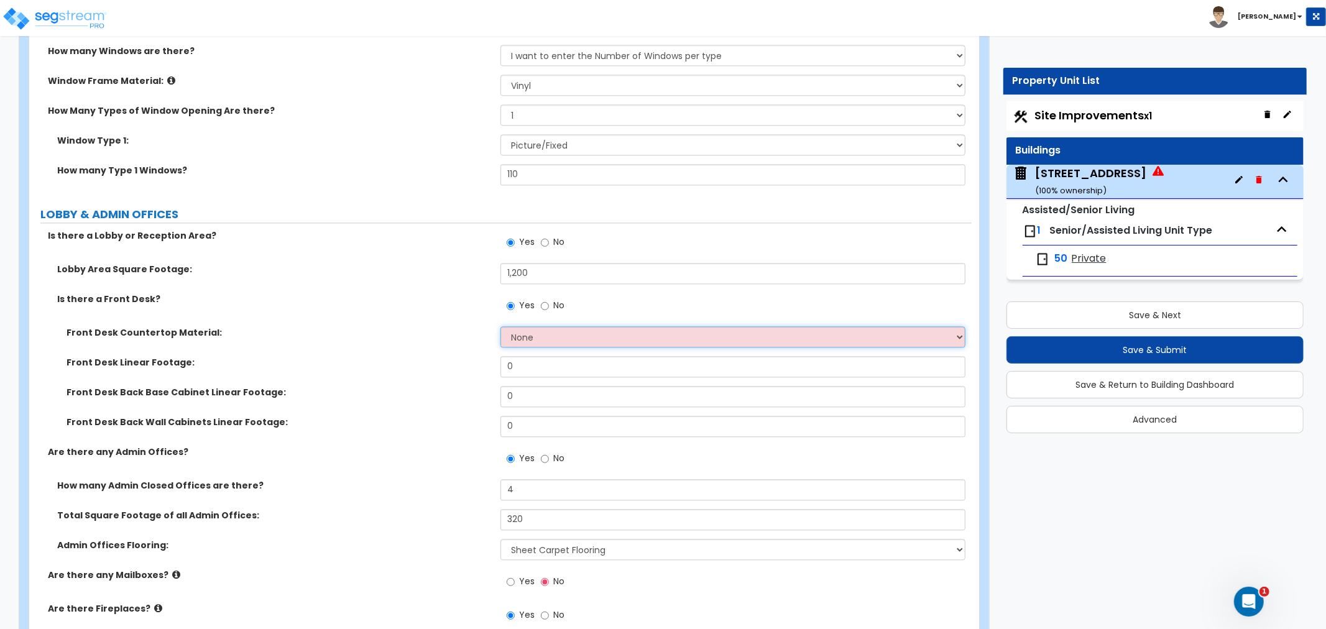
click at [520, 326] on select "None Plastic Laminate Solid Surface Stone Quartz Marble Tile Wood Stainless Ste…" at bounding box center [733, 336] width 465 height 21
click at [501, 326] on select "None Plastic Laminate Solid Surface Stone Quartz Marble Tile Wood Stainless Ste…" at bounding box center [733, 336] width 465 height 21
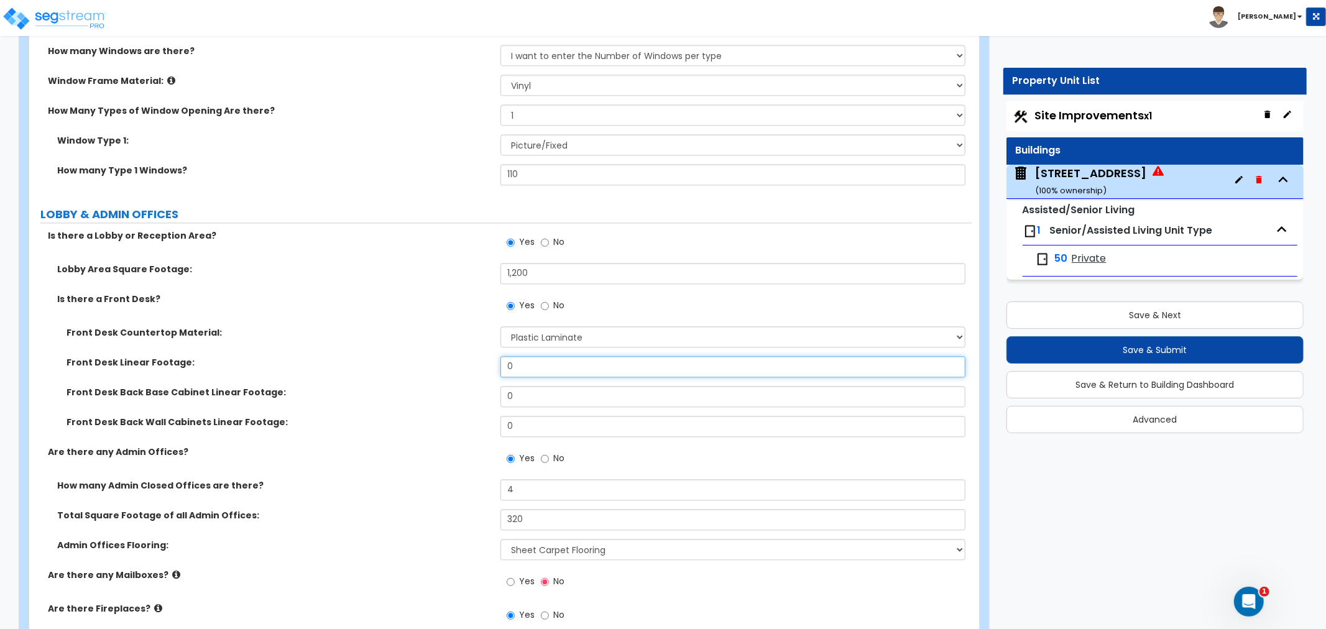
drag, startPoint x: 539, startPoint y: 353, endPoint x: 423, endPoint y: 356, distance: 116.3
click at [423, 356] on div "Front Desk Linear Footage: 0" at bounding box center [500, 371] width 943 height 30
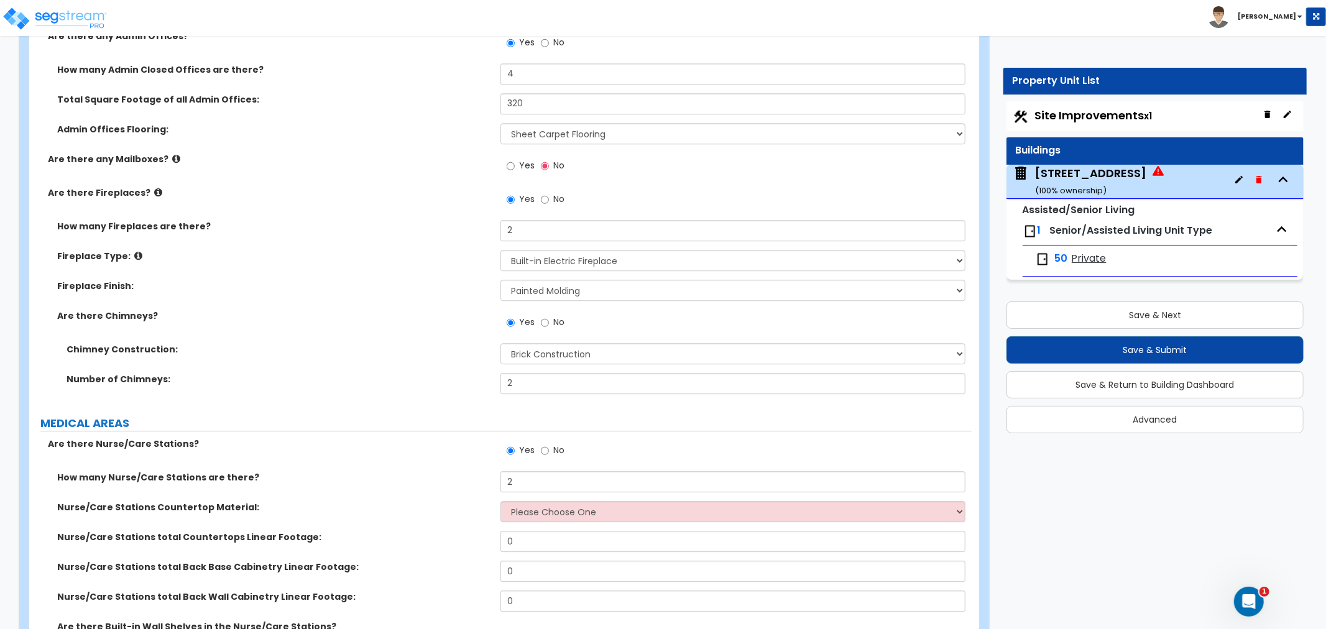
scroll to position [2902, 0]
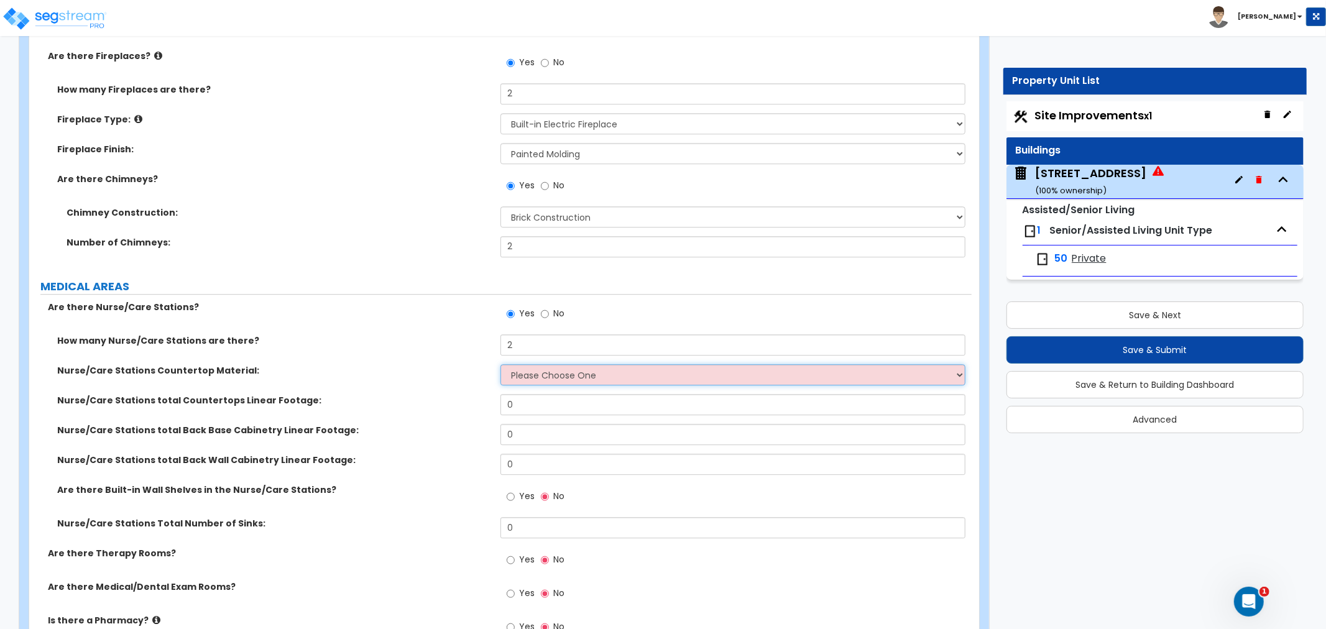
click at [524, 364] on select "Please Choose One Plastic Laminate Solid Surface Stone Quartz Marble Tile Wood …" at bounding box center [733, 374] width 465 height 21
click at [501, 364] on select "Please Choose One Plastic Laminate Solid Surface Stone Quartz Marble Tile Wood …" at bounding box center [733, 374] width 465 height 21
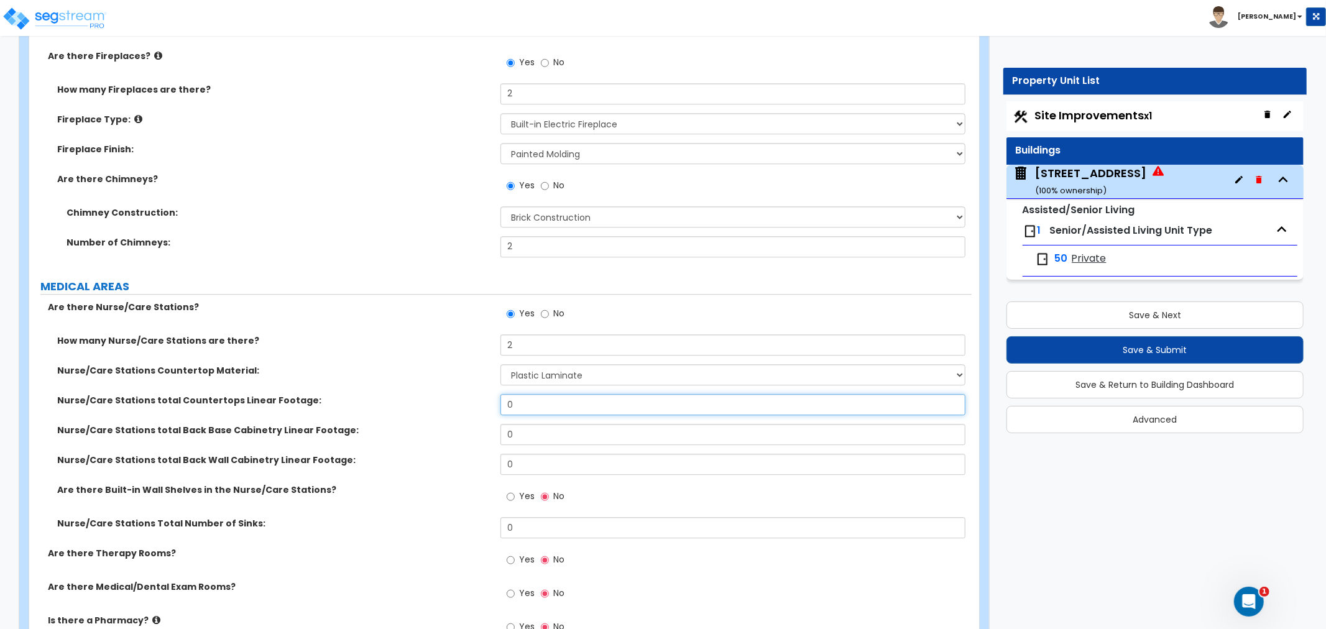
drag, startPoint x: 524, startPoint y: 393, endPoint x: 468, endPoint y: 392, distance: 56.0
click at [468, 394] on div "Nurse/Care Stations total Countertops Linear Footage: 0" at bounding box center [500, 409] width 943 height 30
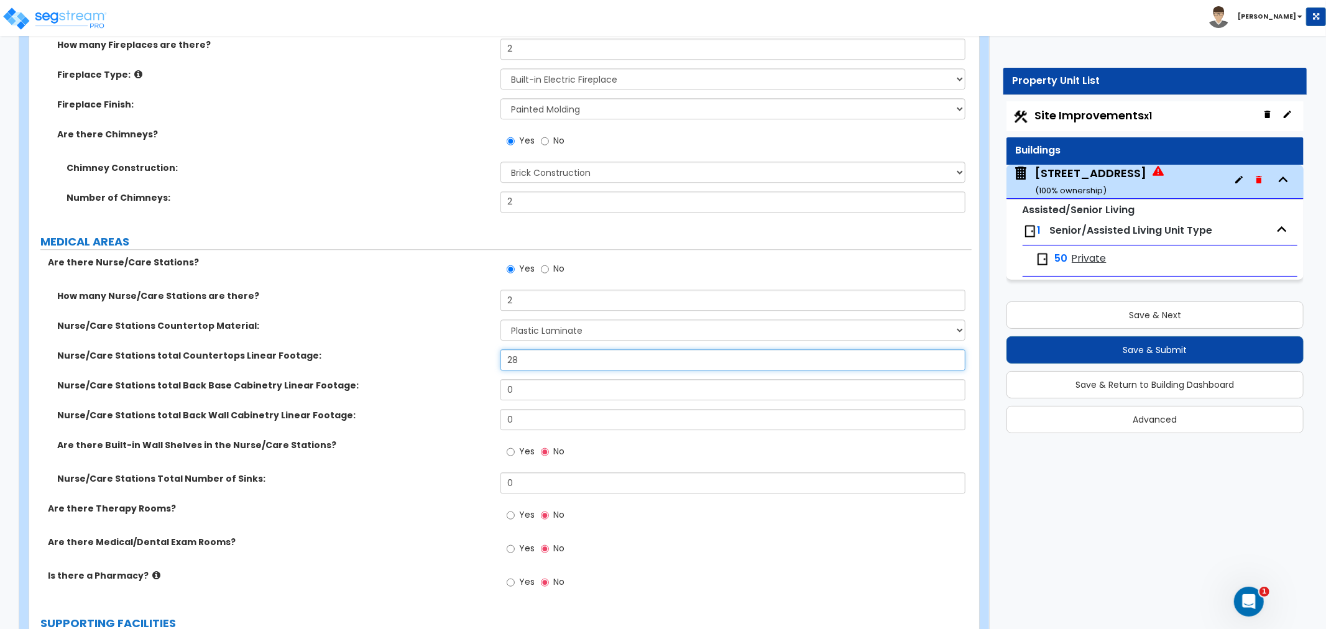
scroll to position [2971, 0]
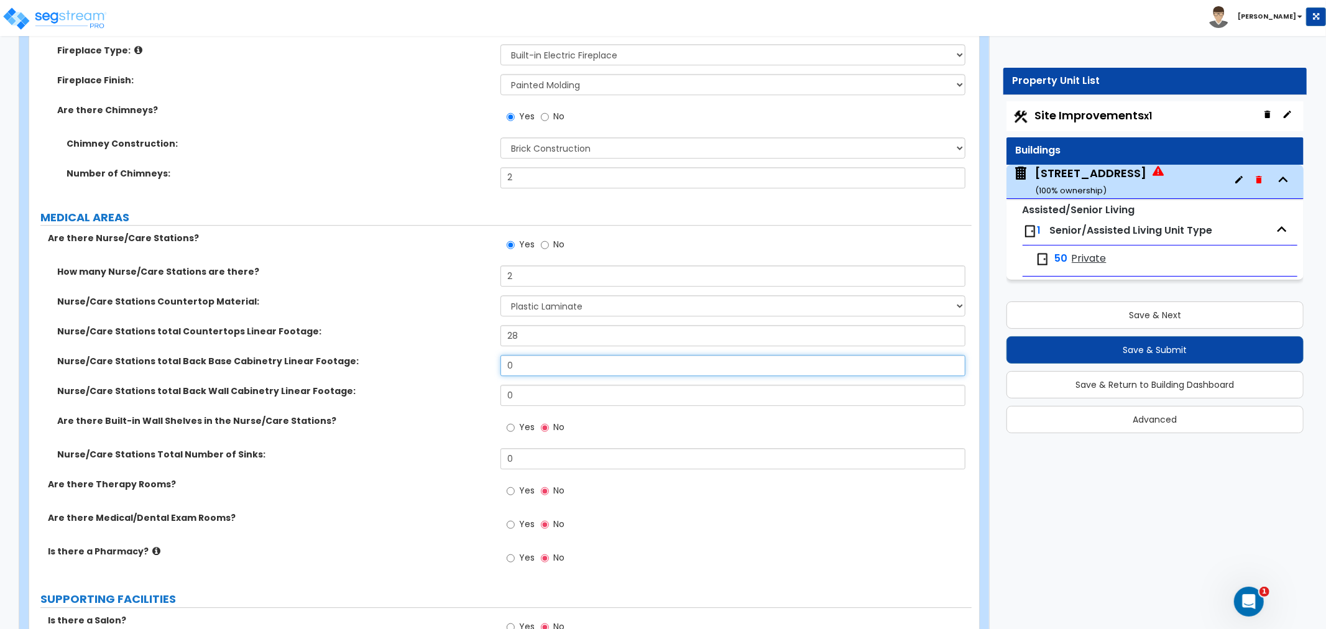
drag, startPoint x: 537, startPoint y: 351, endPoint x: 476, endPoint y: 350, distance: 61.6
click at [476, 355] on div "Nurse/Care Stations total Back Base Cabinetry Linear Footage: 0" at bounding box center [500, 370] width 943 height 30
drag, startPoint x: 523, startPoint y: 381, endPoint x: 445, endPoint y: 378, distance: 77.8
click at [445, 385] on div "Nurse/Care Stations total Back Wall Cabinetry Linear Footage: 0" at bounding box center [500, 400] width 943 height 30
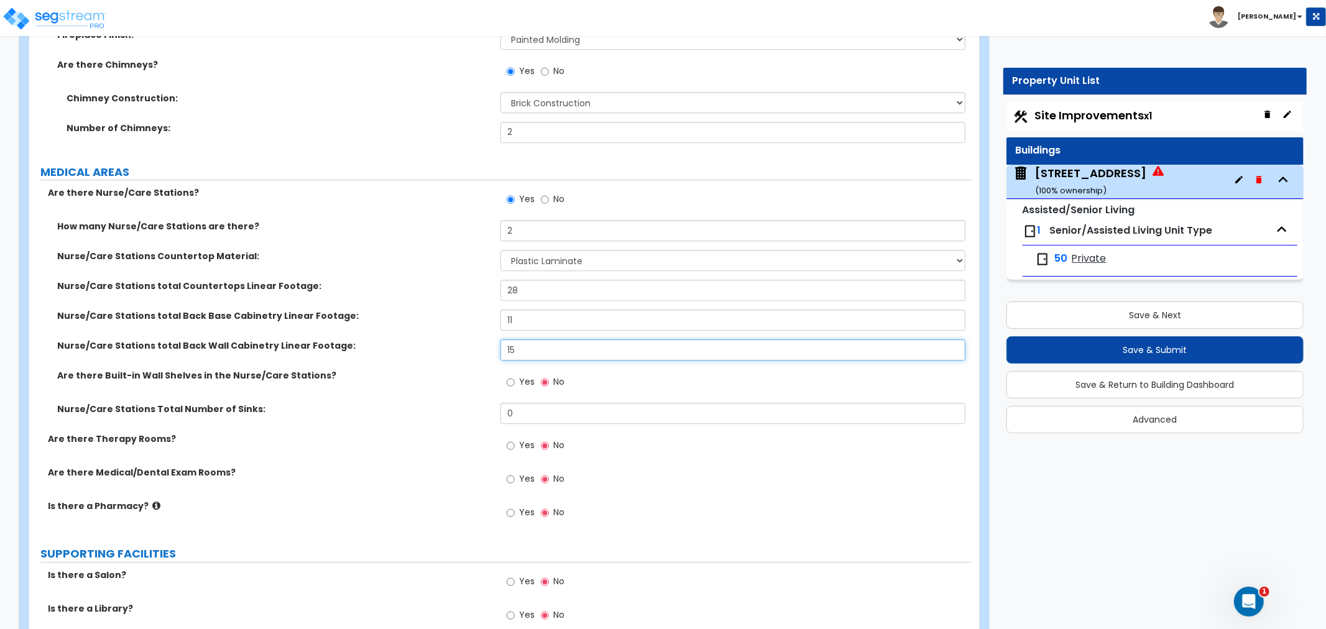
scroll to position [3040, 0]
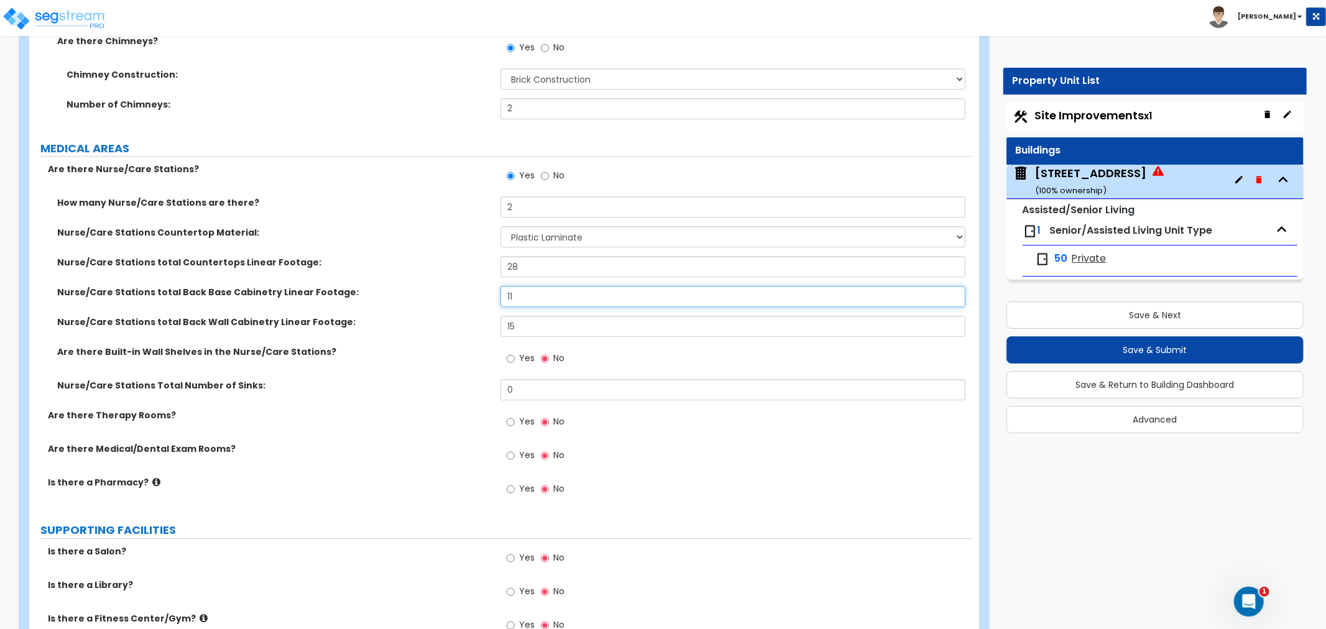
click at [477, 286] on div "Nurse/Care Stations total Back Base Cabinetry Linear Footage: 11" at bounding box center [500, 301] width 943 height 30
drag, startPoint x: 527, startPoint y: 311, endPoint x: 455, endPoint y: 307, distance: 72.2
click at [455, 316] on div "Nurse/Care Stations total Back Wall Cabinetry Linear Footage: 15" at bounding box center [500, 331] width 943 height 30
click at [511, 449] on input "Yes" at bounding box center [511, 456] width 8 height 14
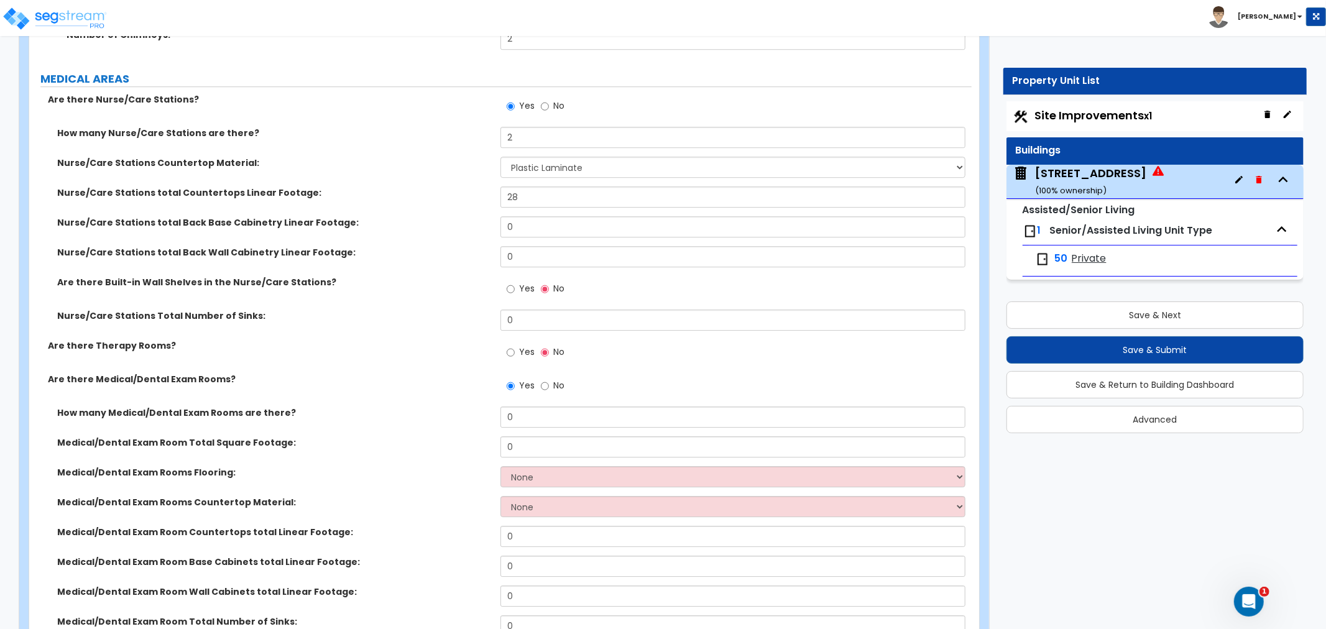
scroll to position [3178, 0]
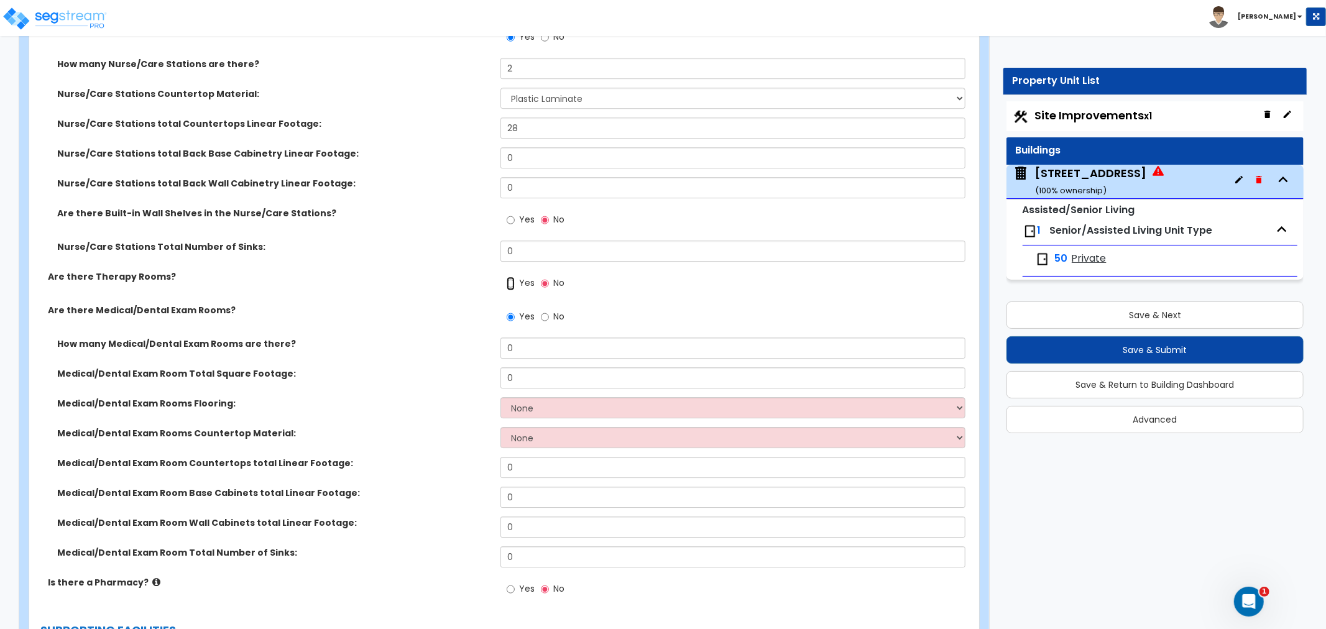
click at [512, 277] on input "Yes" at bounding box center [511, 284] width 8 height 14
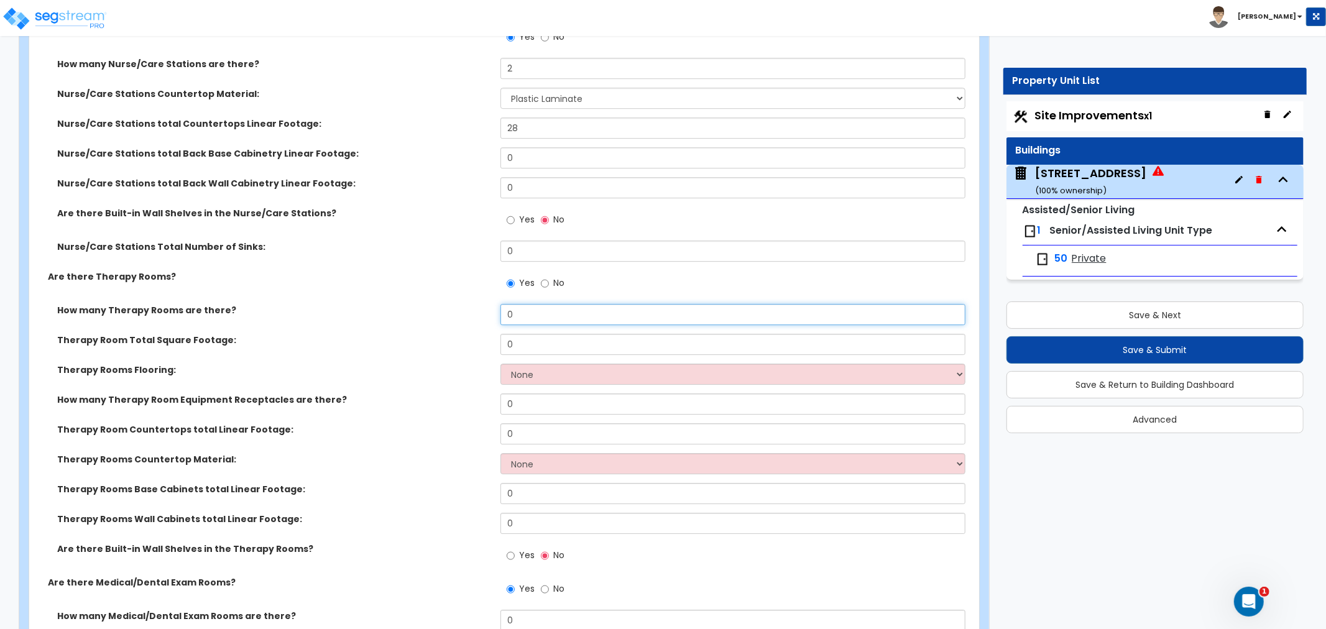
drag, startPoint x: 532, startPoint y: 297, endPoint x: 462, endPoint y: 301, distance: 70.4
click at [463, 304] on div "How many Therapy Rooms are there? 0" at bounding box center [500, 319] width 943 height 30
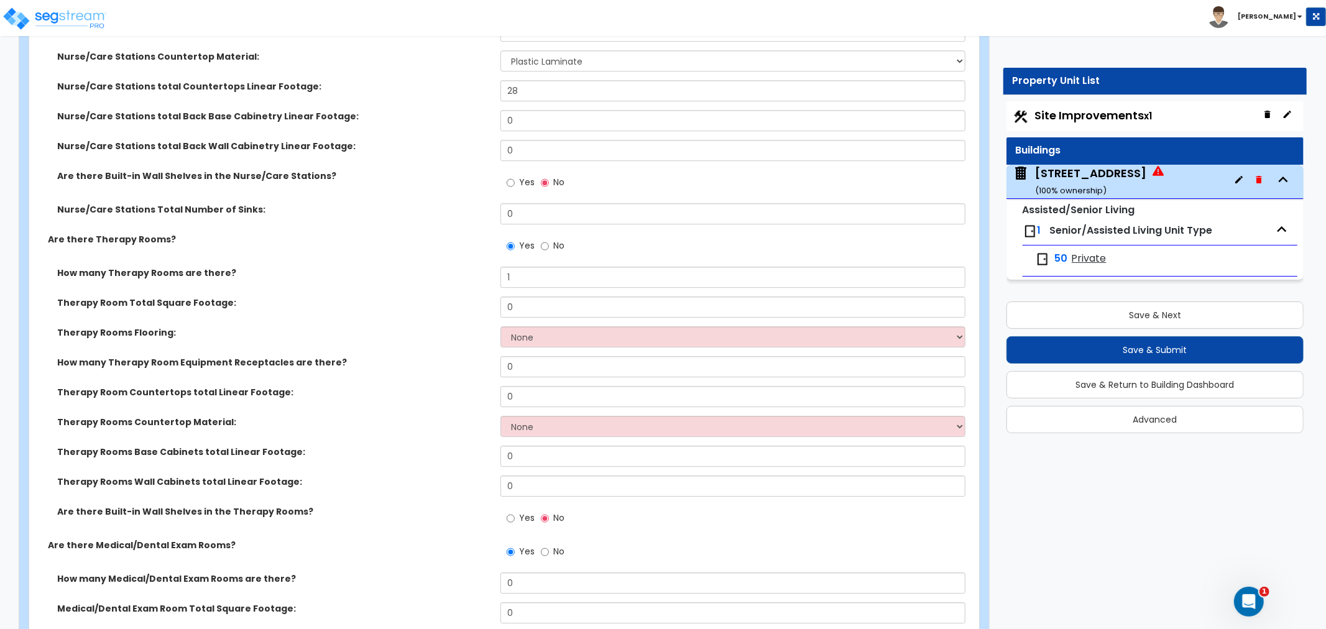
scroll to position [3247, 0]
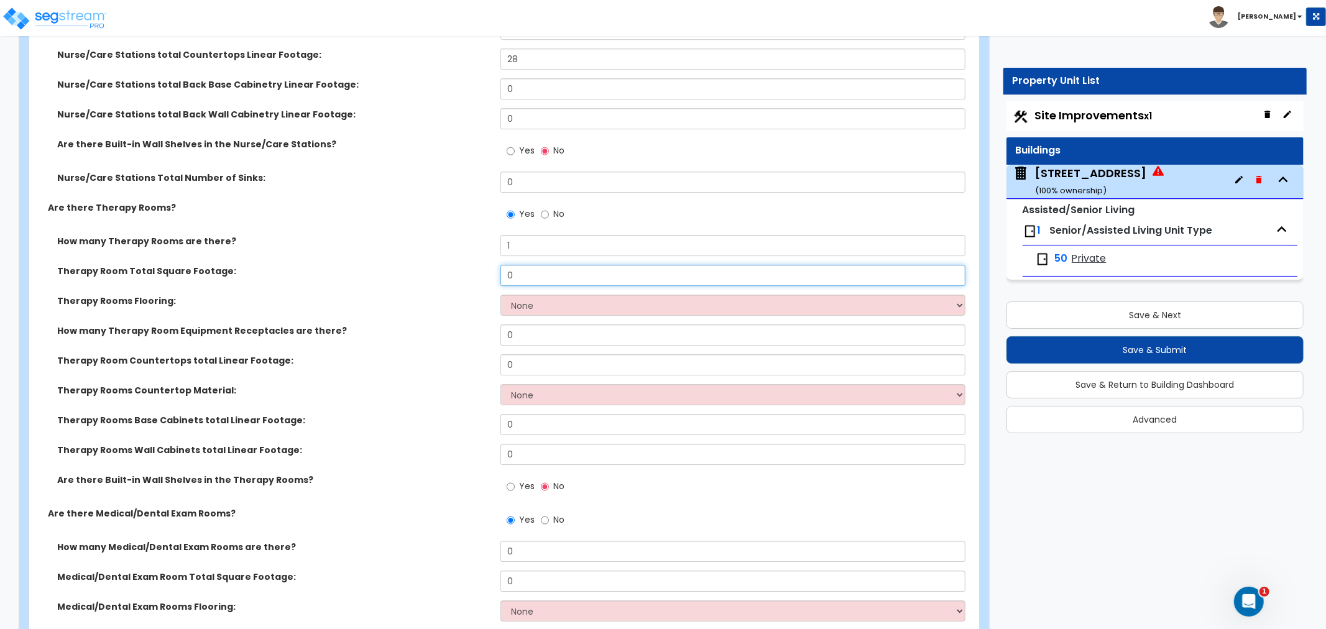
drag, startPoint x: 546, startPoint y: 264, endPoint x: 501, endPoint y: 262, distance: 44.8
click at [501, 265] on input "0" at bounding box center [733, 275] width 465 height 21
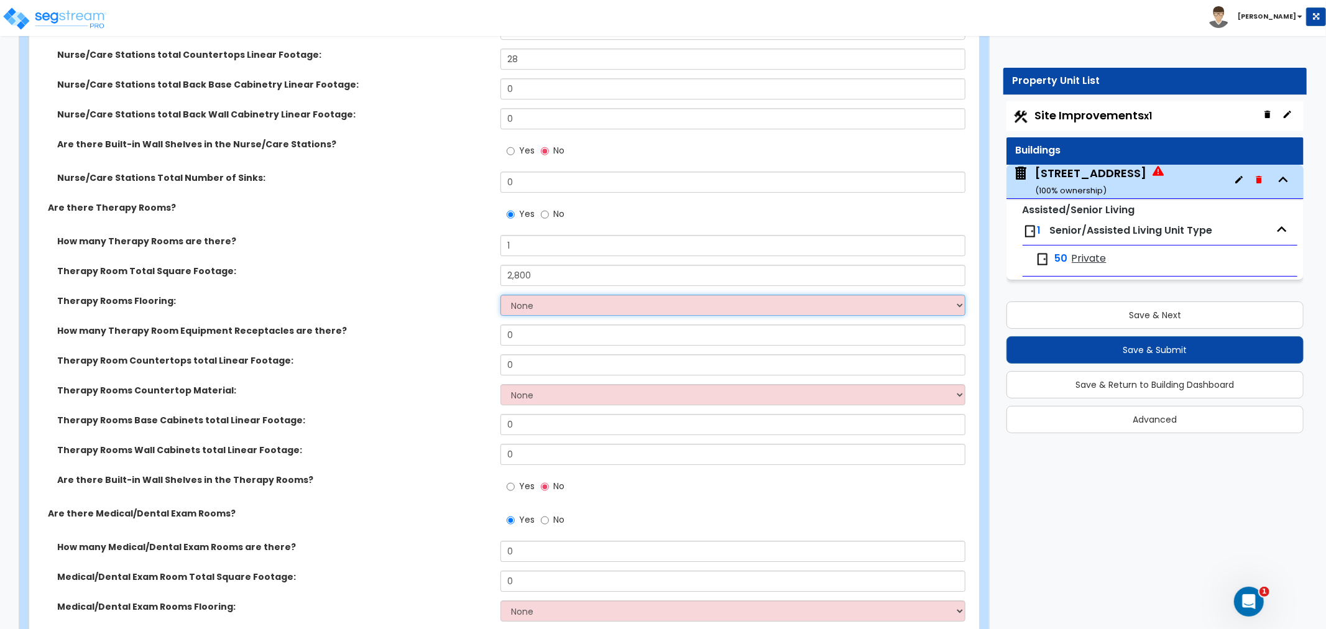
click at [532, 295] on select "None Tile Flooring Hardwood Flooring Resilient Laminate Flooring VCT Flooring S…" at bounding box center [733, 305] width 465 height 21
click at [501, 295] on select "None Tile Flooring Hardwood Flooring Resilient Laminate Flooring VCT Flooring S…" at bounding box center [733, 305] width 465 height 21
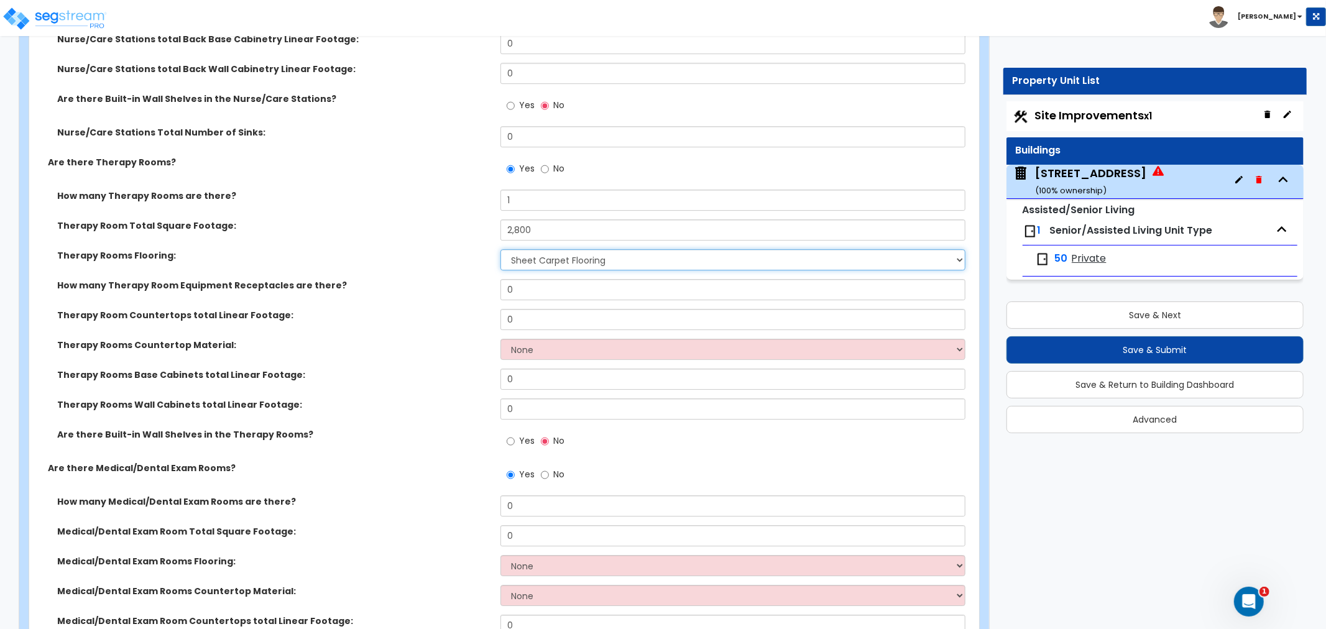
scroll to position [3317, 0]
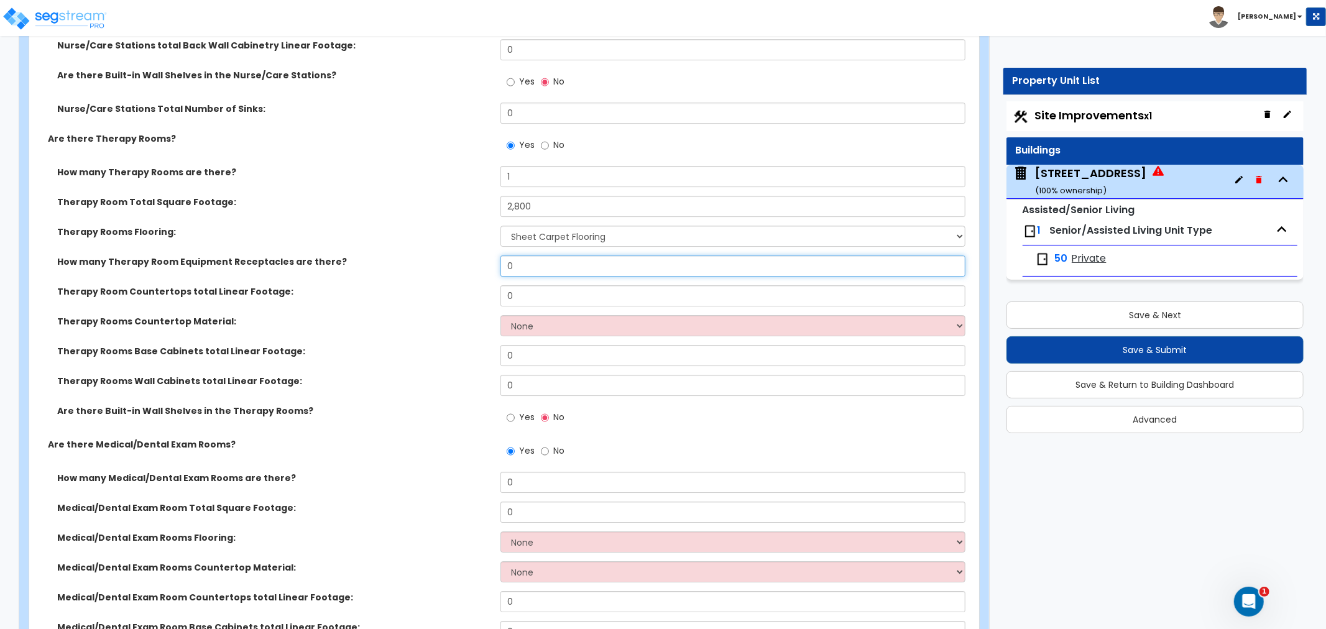
drag, startPoint x: 549, startPoint y: 257, endPoint x: 486, endPoint y: 252, distance: 63.1
click at [489, 256] on div "How many Therapy Room Equipment Receptacles are there? 0" at bounding box center [500, 271] width 943 height 30
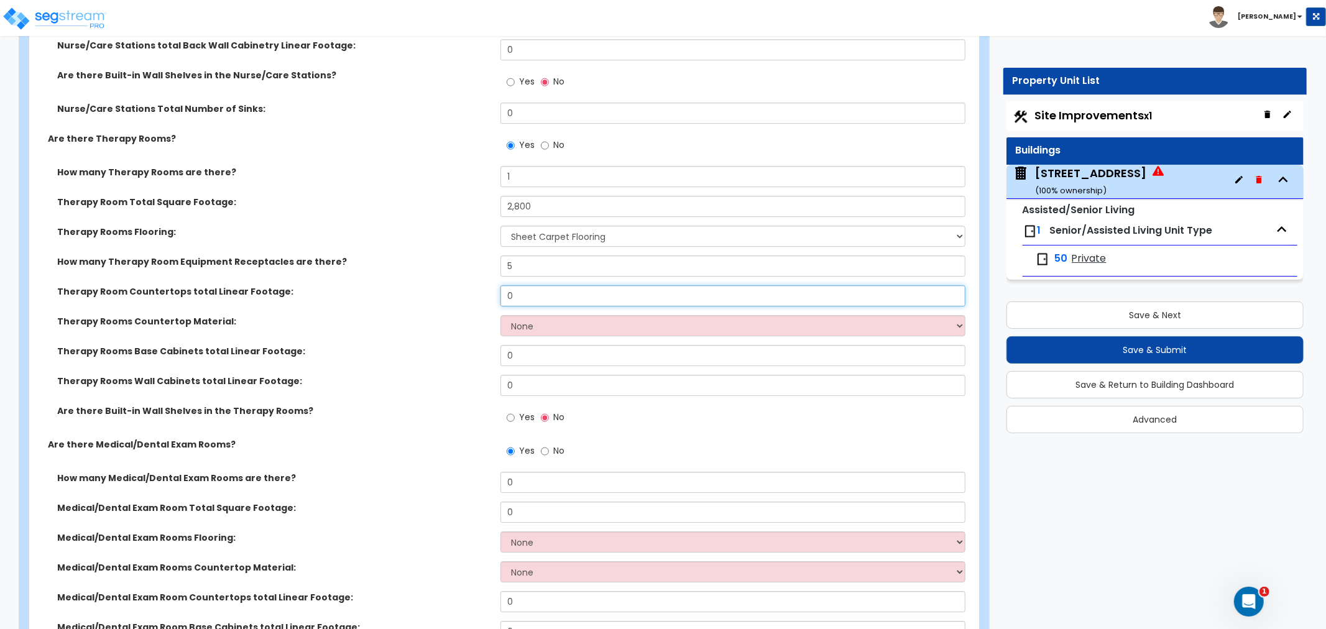
drag, startPoint x: 535, startPoint y: 280, endPoint x: 465, endPoint y: 277, distance: 69.8
click at [465, 285] on div "Therapy Room Countertops total Linear Footage: 0" at bounding box center [500, 300] width 943 height 30
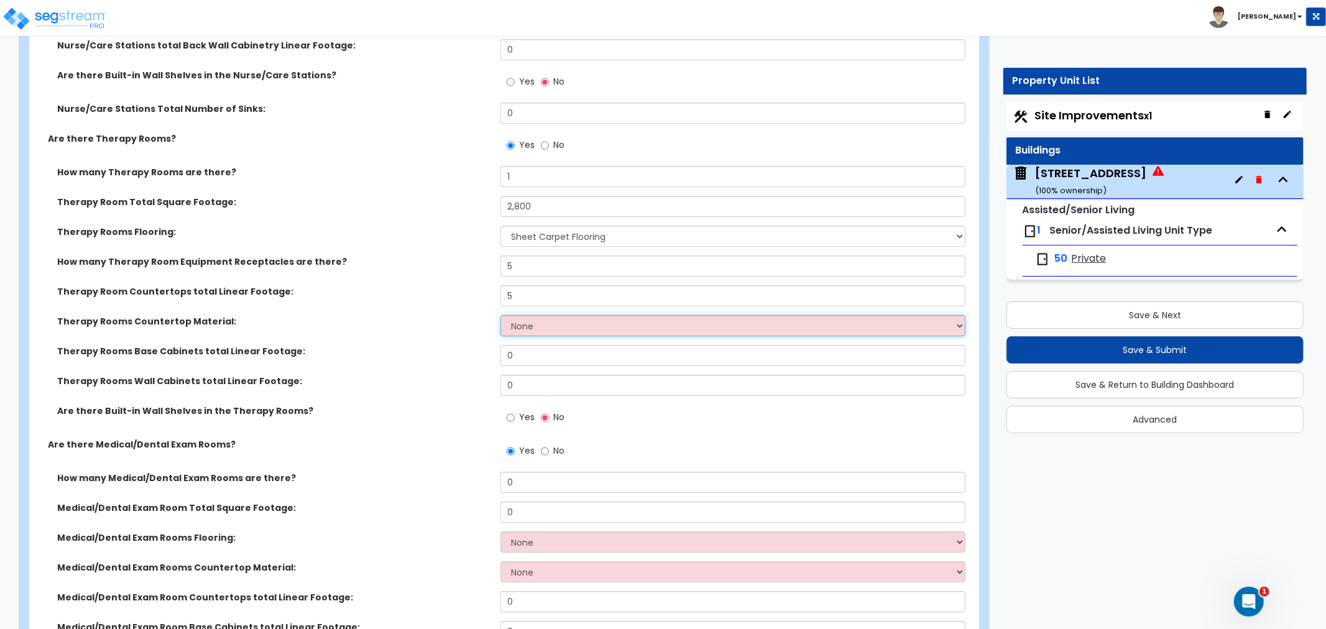
click at [518, 315] on select "None Plastic Laminate Solid Surface Stone Quartz Marble Tile Wood Stainless Ste…" at bounding box center [733, 325] width 465 height 21
click at [501, 315] on select "None Plastic Laminate Solid Surface Stone Quartz Marble Tile Wood Stainless Ste…" at bounding box center [733, 325] width 465 height 21
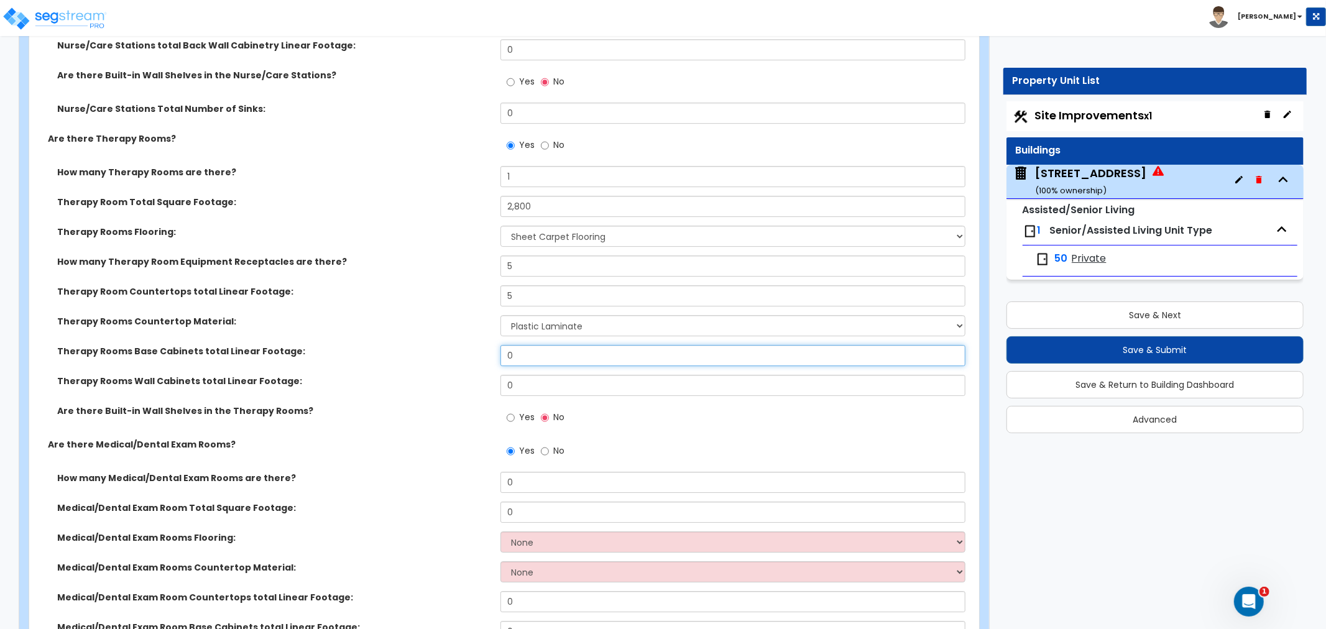
drag, startPoint x: 540, startPoint y: 339, endPoint x: 457, endPoint y: 340, distance: 82.7
click at [460, 345] on div "Therapy Rooms Base Cabinets total Linear Footage: 0" at bounding box center [500, 360] width 943 height 30
drag, startPoint x: 532, startPoint y: 346, endPoint x: 439, endPoint y: 345, distance: 92.7
click at [439, 345] on div "Therapy Rooms Base Cabinets total Linear Footage: 14" at bounding box center [500, 360] width 943 height 30
drag, startPoint x: 525, startPoint y: 370, endPoint x: 445, endPoint y: 372, distance: 80.2
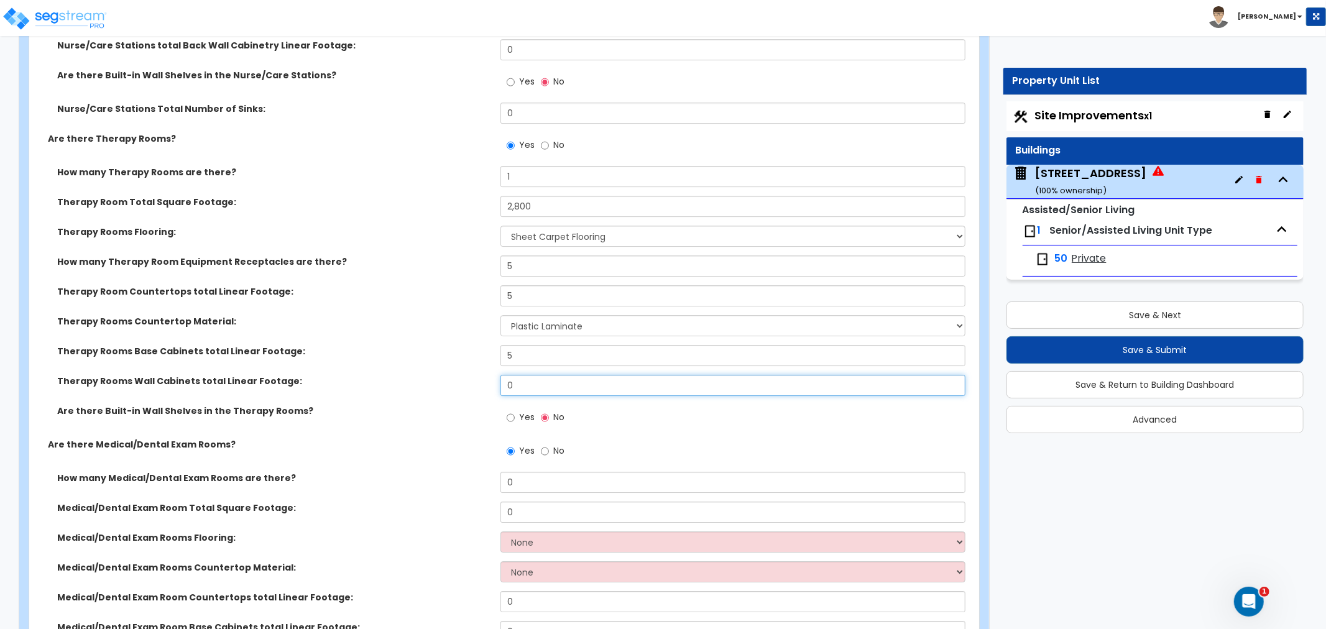
click at [445, 375] on div "Therapy Rooms Wall Cabinets total Linear Footage: 0" at bounding box center [500, 390] width 943 height 30
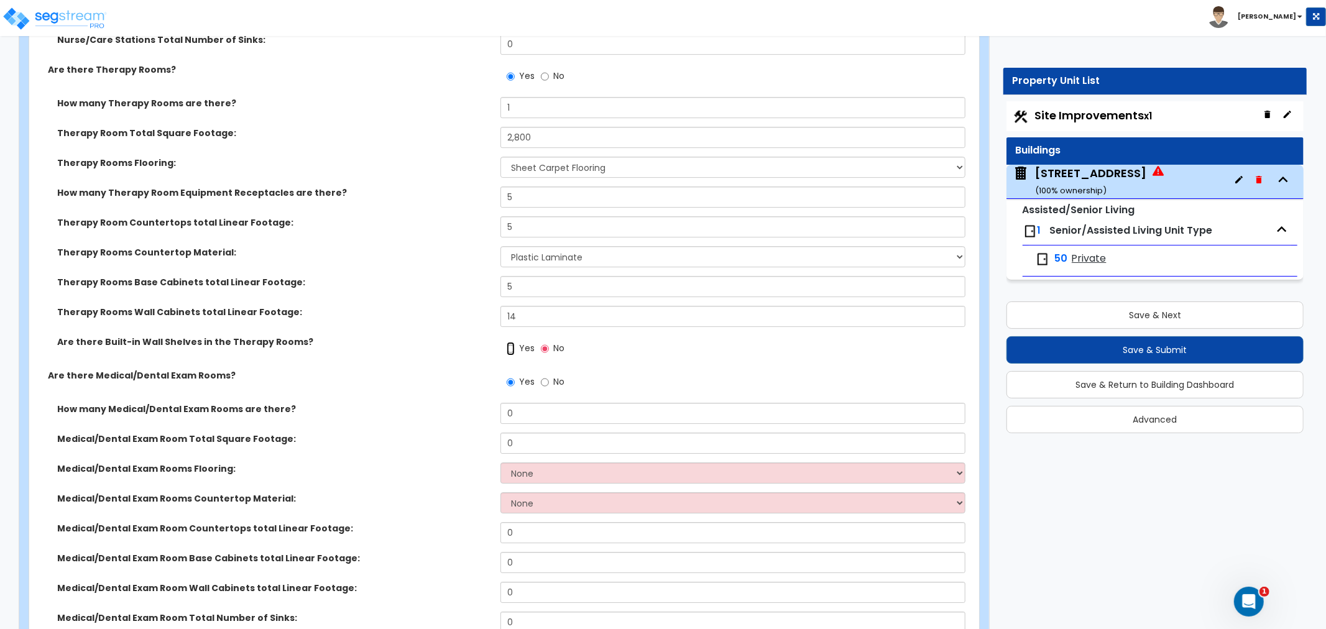
click at [511, 342] on input "Yes" at bounding box center [511, 349] width 8 height 14
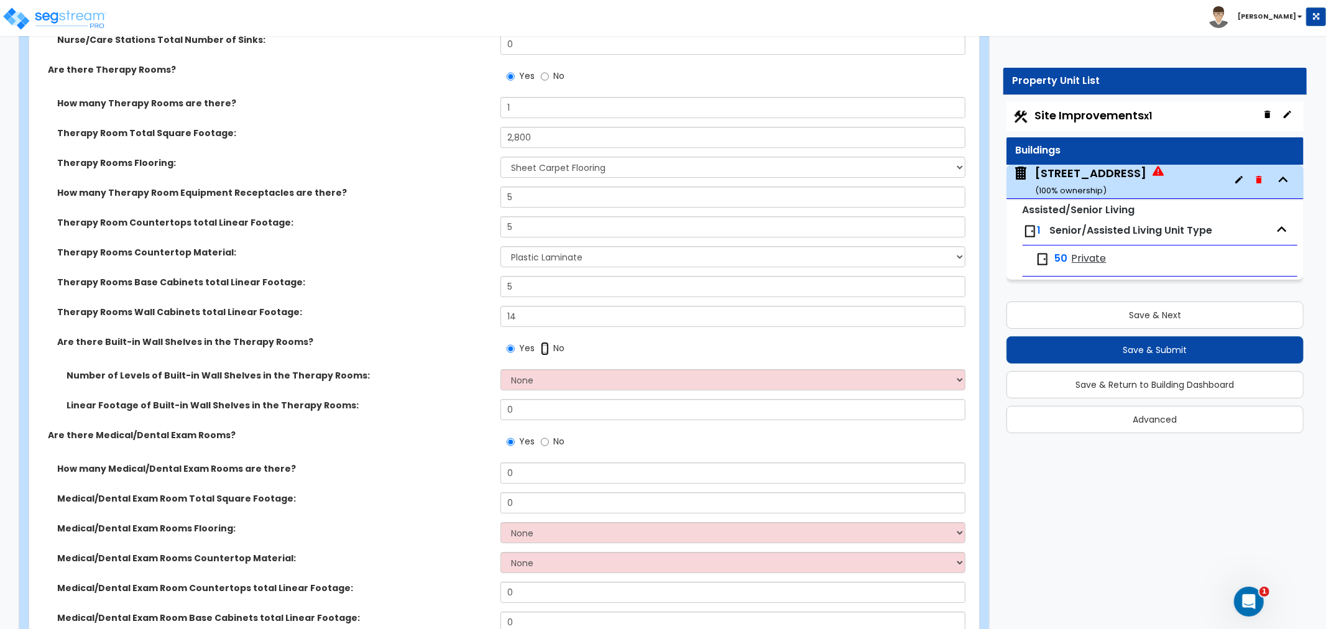
click at [541, 342] on input "No" at bounding box center [545, 349] width 8 height 14
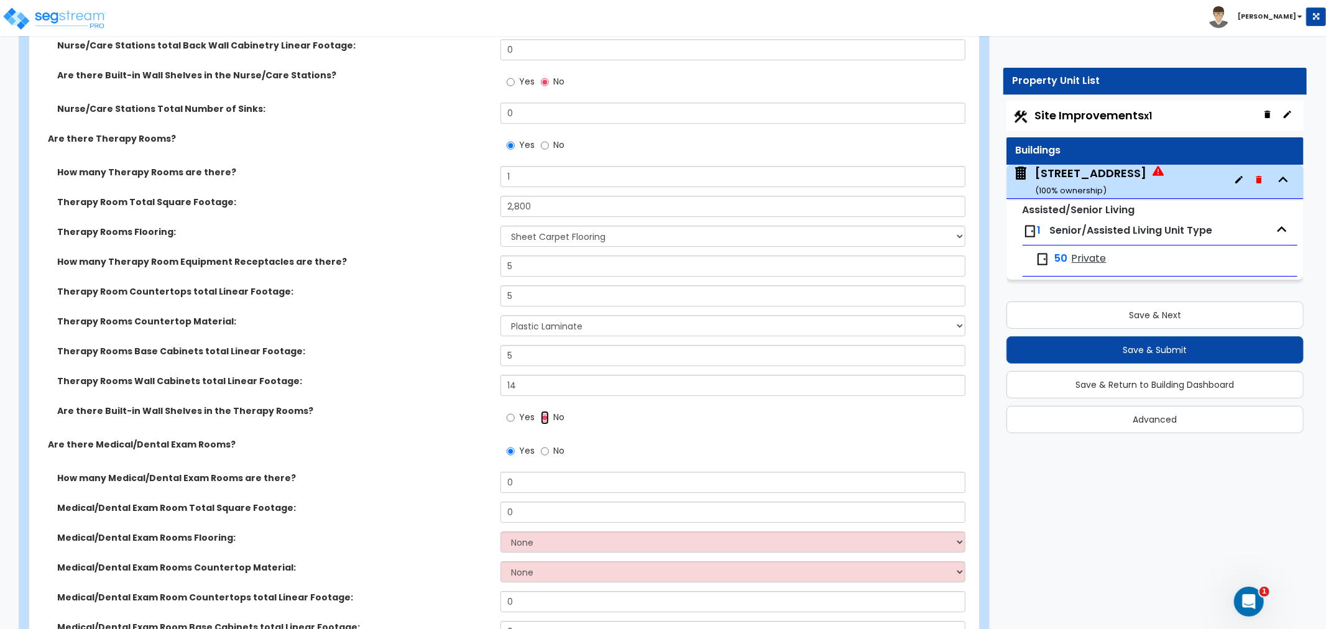
scroll to position [3247, 0]
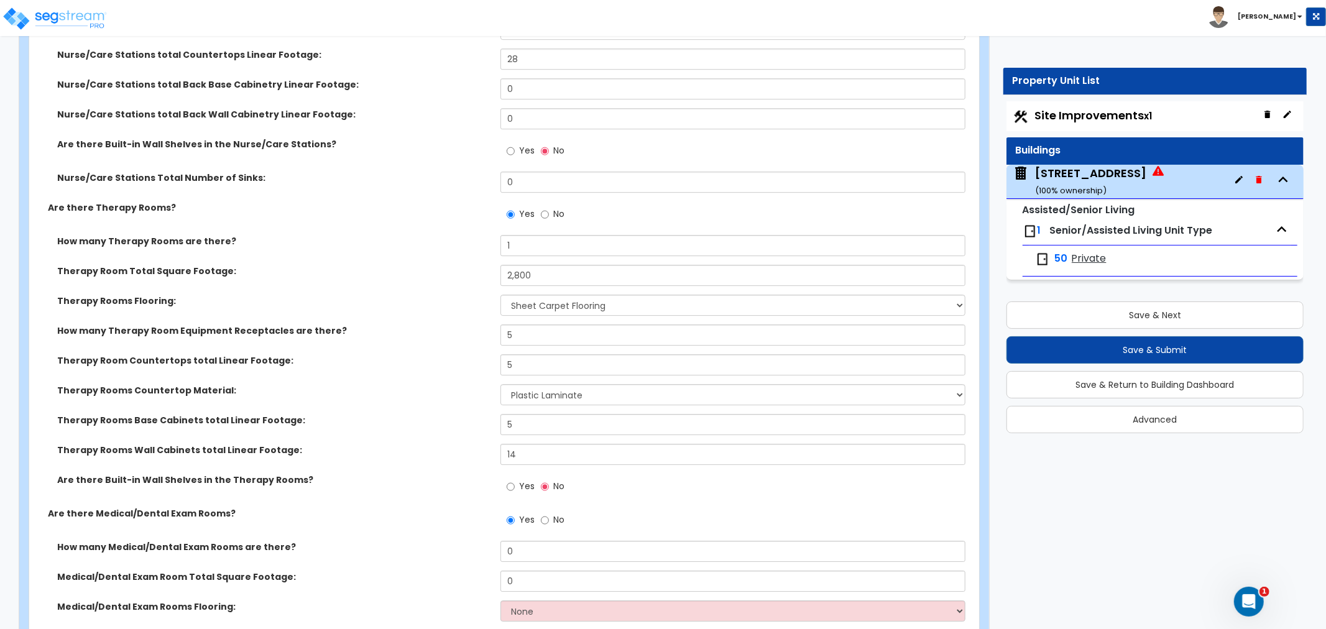
click at [432, 330] on div "How many Therapy Room Equipment Receptacles are there? 5" at bounding box center [500, 340] width 943 height 30
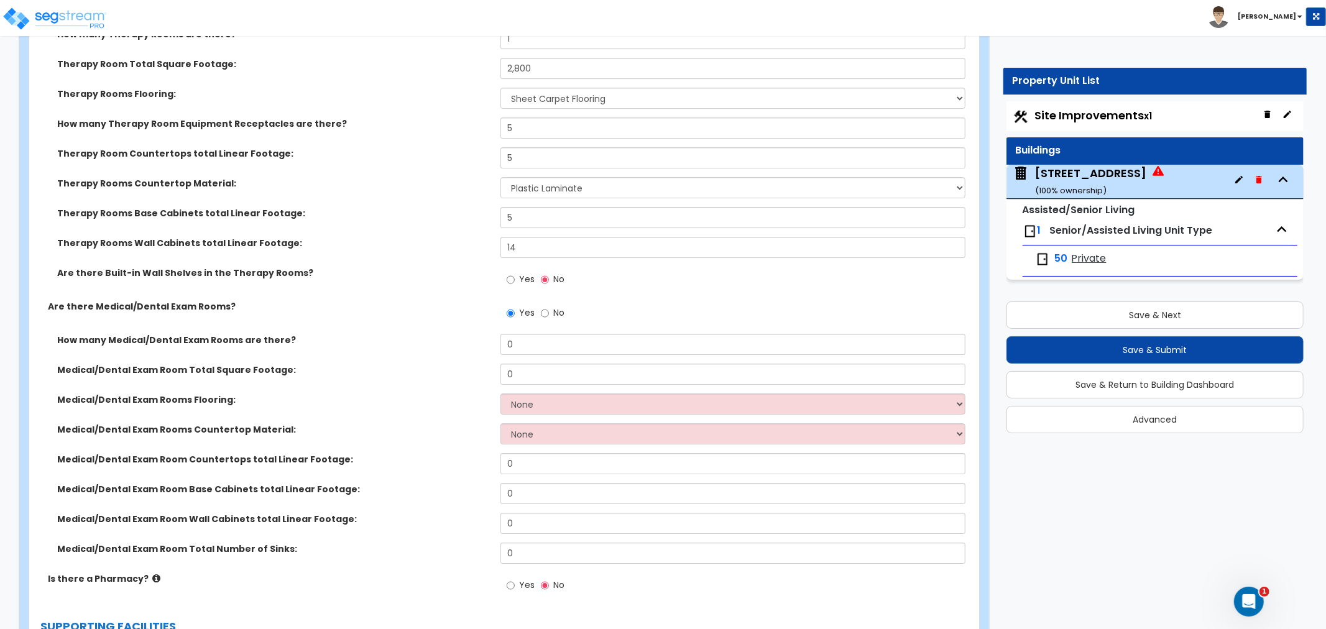
scroll to position [3524, 0]
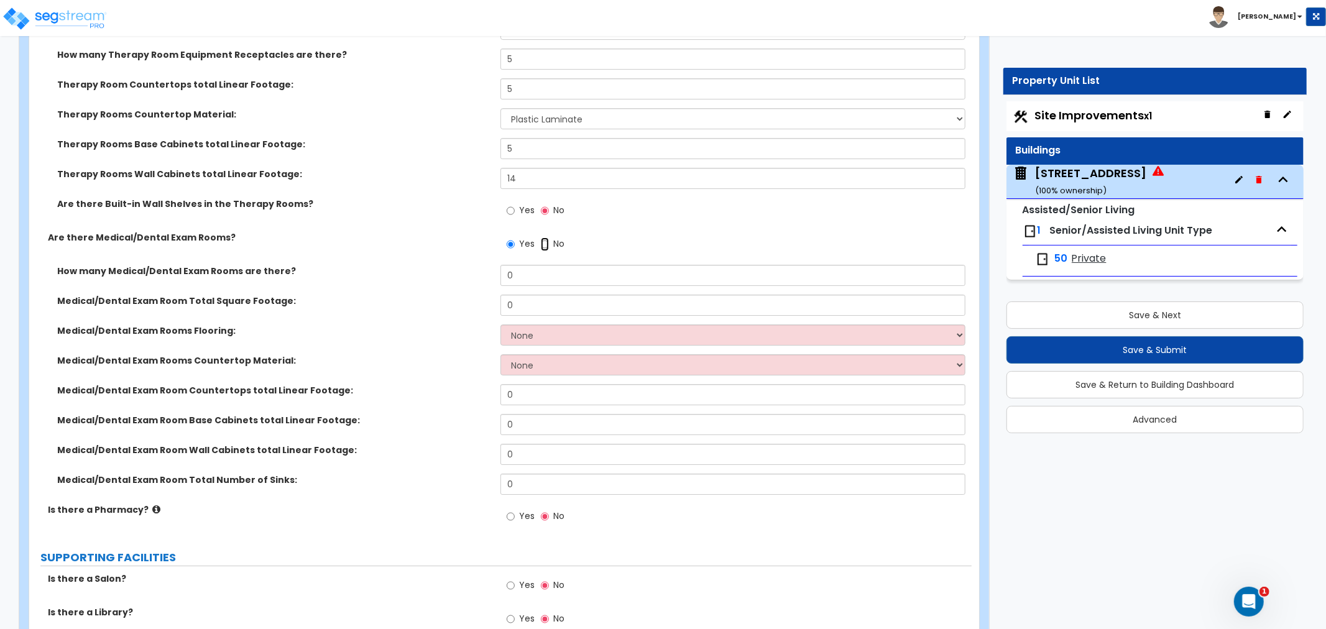
click at [544, 238] on input "No" at bounding box center [545, 245] width 8 height 14
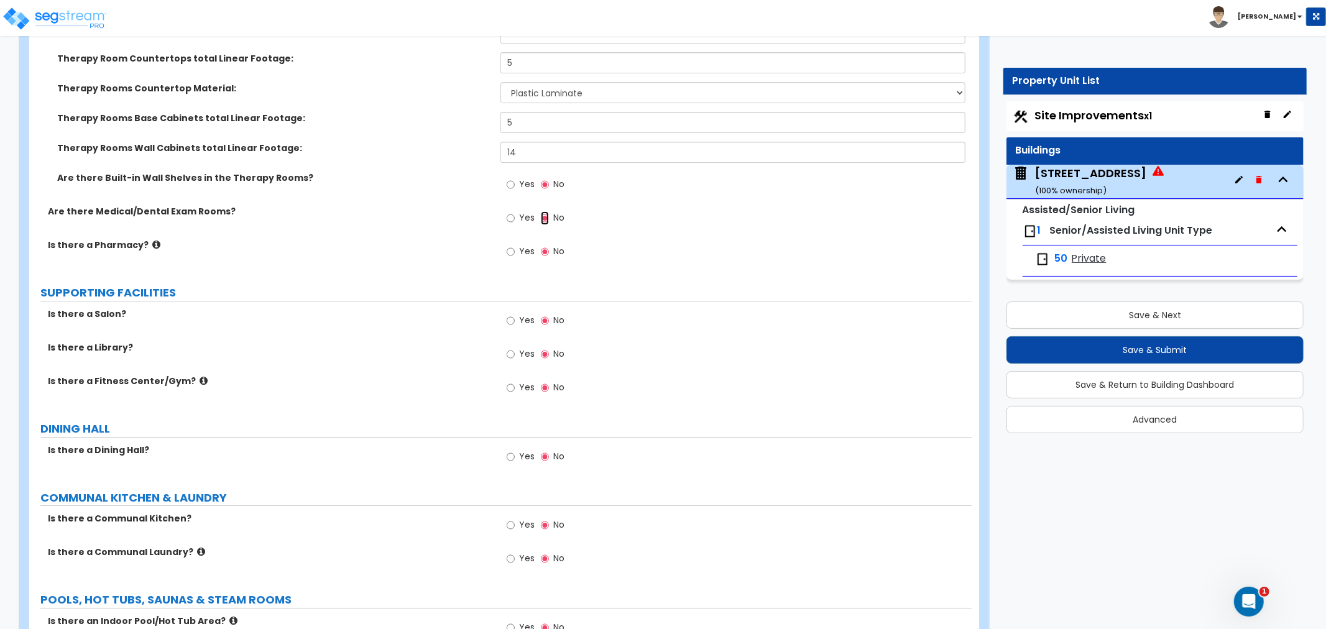
scroll to position [3593, 0]
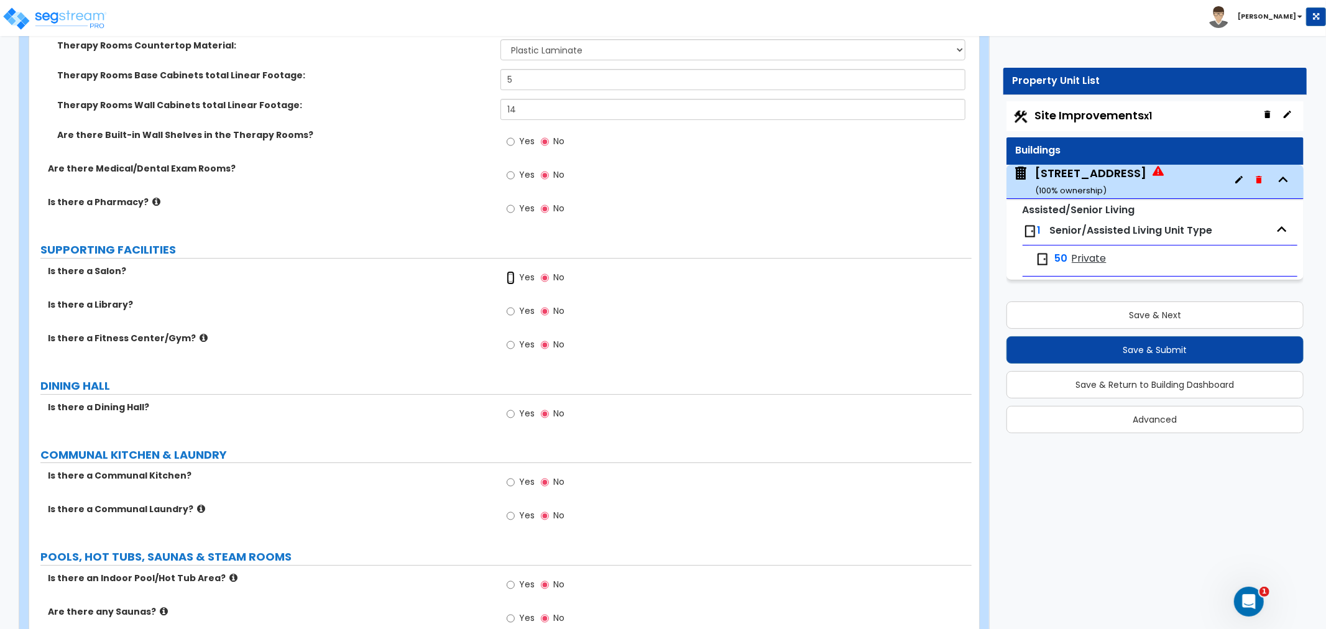
click at [507, 271] on input "Yes" at bounding box center [511, 278] width 8 height 14
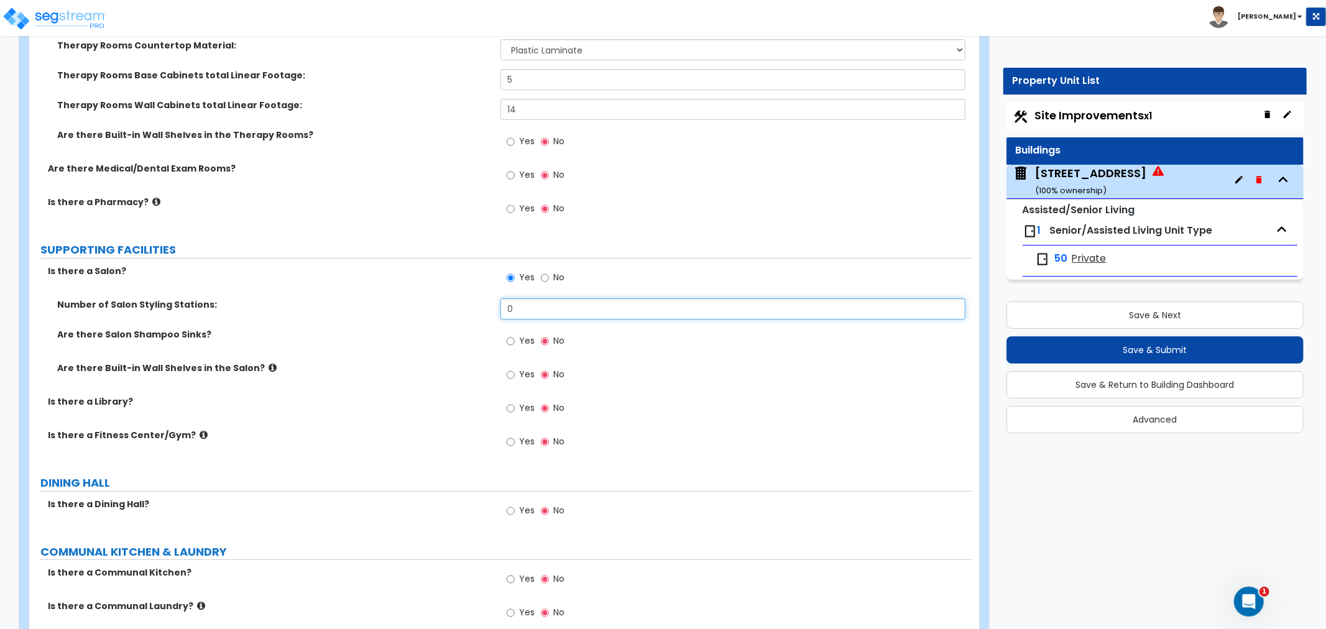
drag, startPoint x: 542, startPoint y: 297, endPoint x: 461, endPoint y: 299, distance: 80.9
click at [461, 299] on div "Number of Salon Styling Stations: 0" at bounding box center [500, 314] width 943 height 30
click at [511, 335] on input "Yes" at bounding box center [511, 342] width 8 height 14
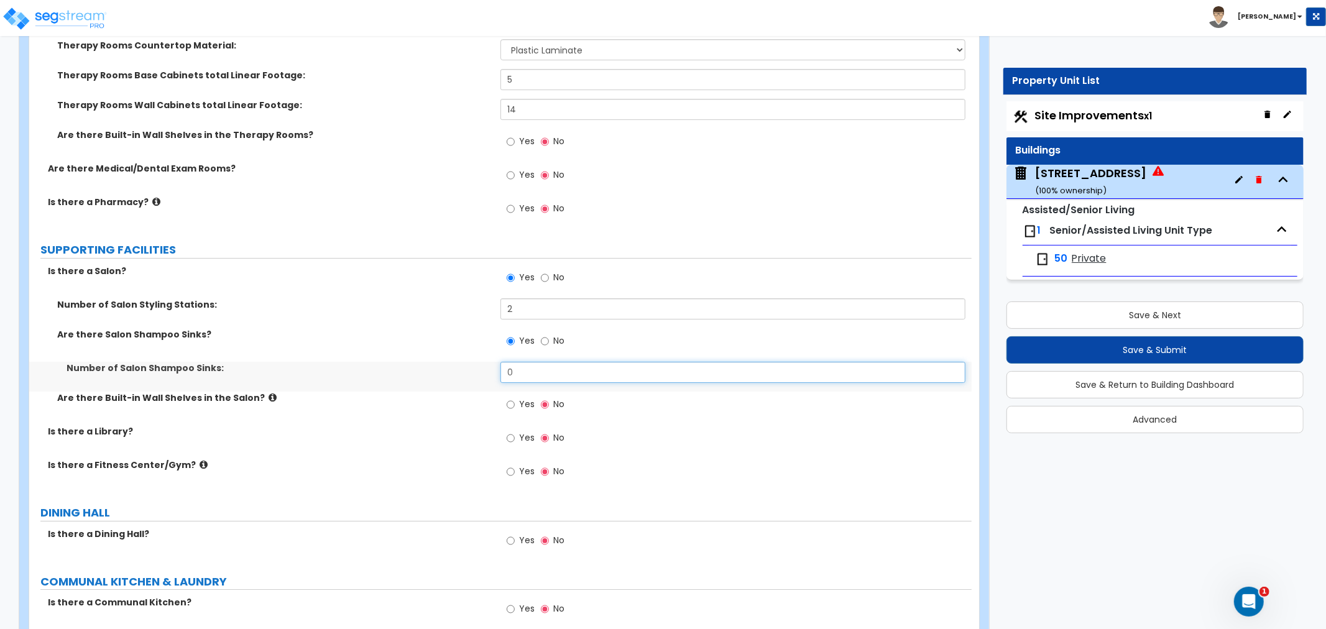
drag, startPoint x: 524, startPoint y: 358, endPoint x: 461, endPoint y: 368, distance: 63.5
click at [461, 368] on div "Number of Salon Shampoo Sinks: 0" at bounding box center [500, 377] width 943 height 30
drag, startPoint x: 539, startPoint y: 355, endPoint x: 492, endPoint y: 357, distance: 47.3
click at [492, 362] on div "Number of Salon Shampoo Sinks: 1" at bounding box center [500, 377] width 943 height 30
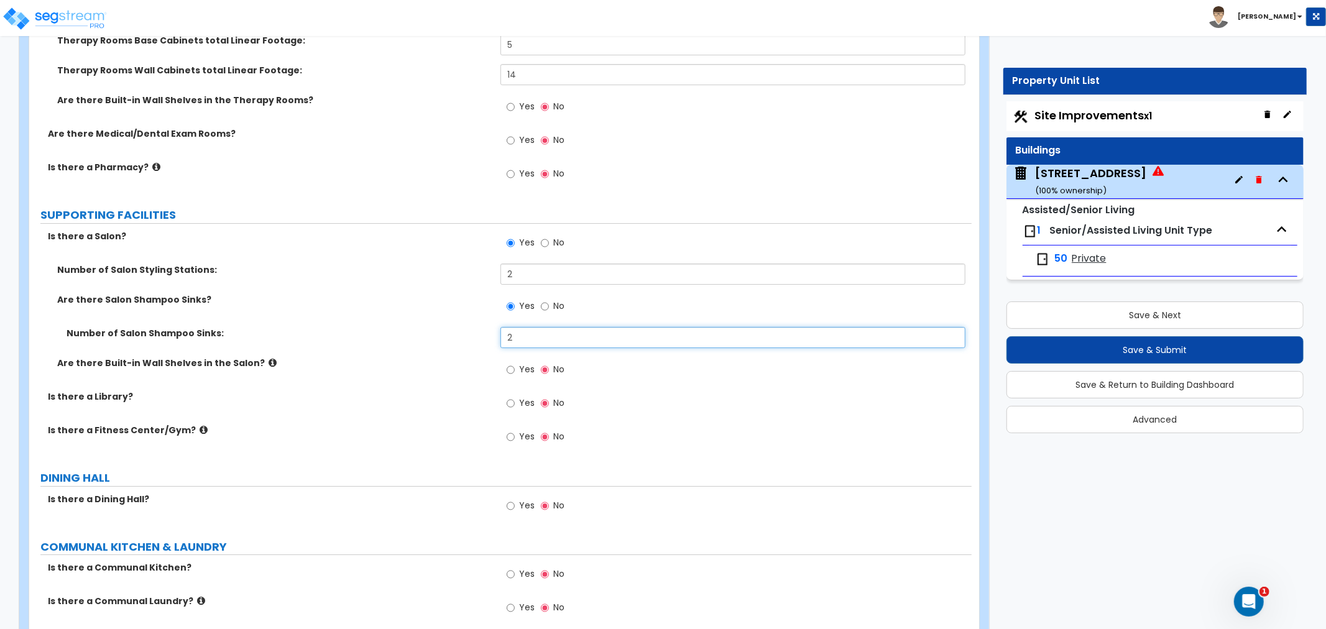
scroll to position [3662, 0]
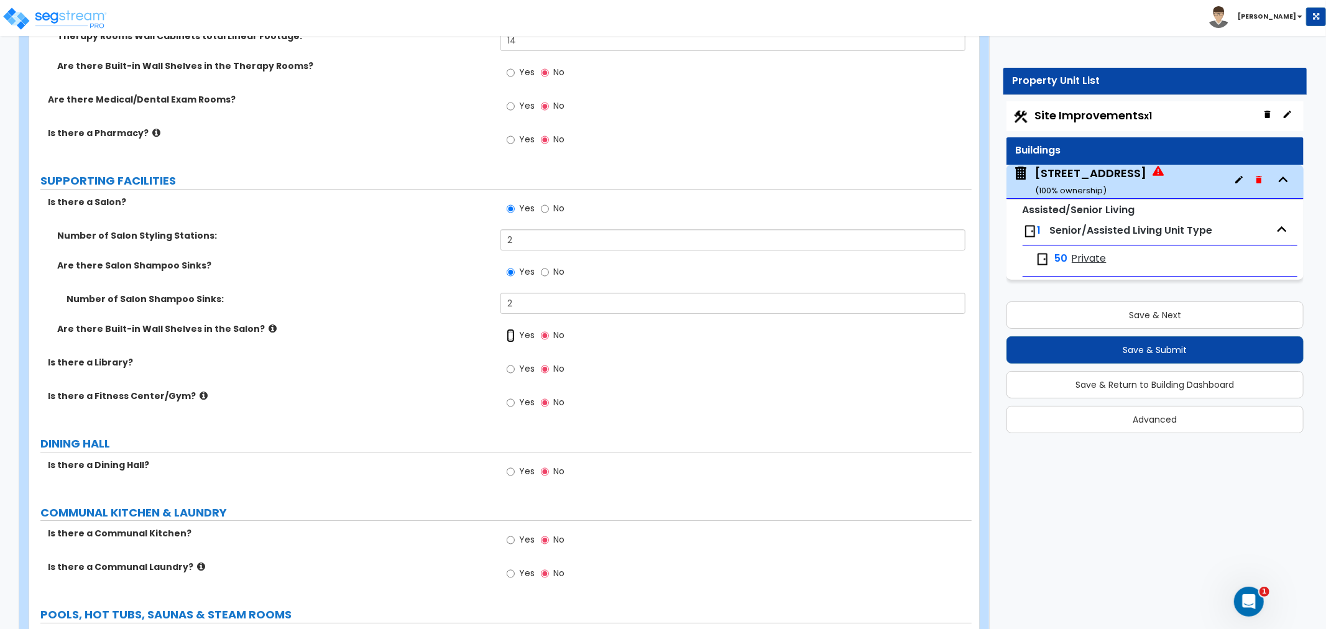
click at [509, 329] on input "Yes" at bounding box center [511, 336] width 8 height 14
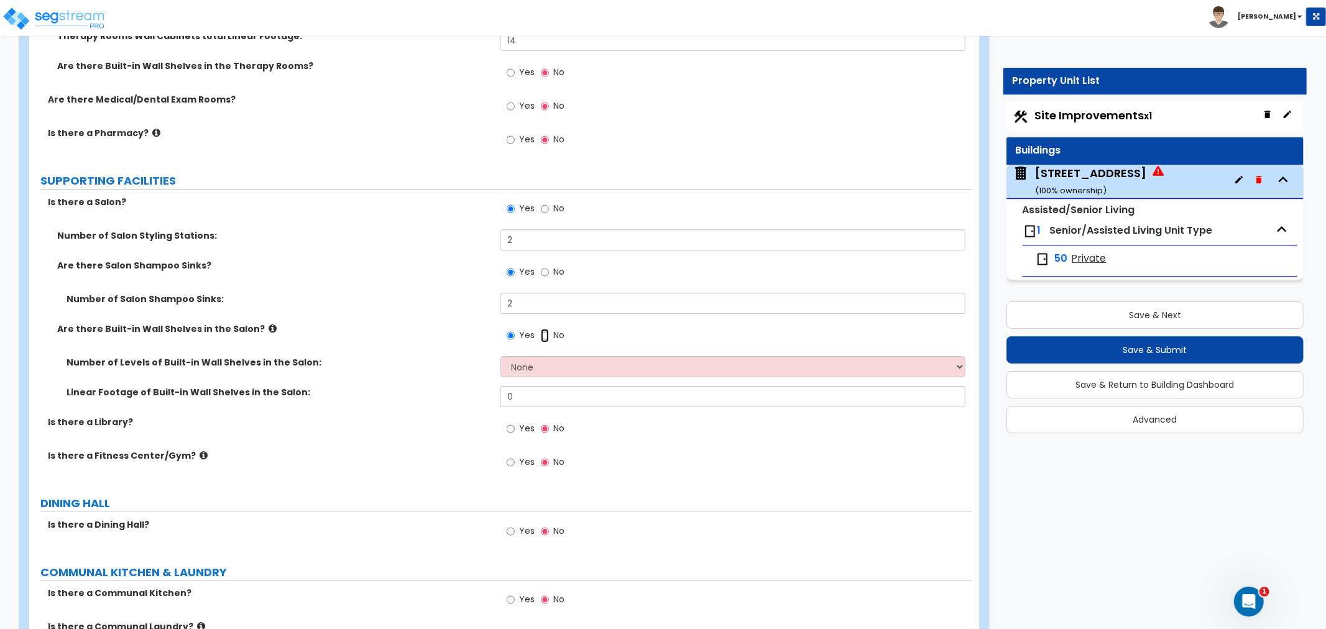
click at [545, 329] on input "No" at bounding box center [545, 336] width 8 height 14
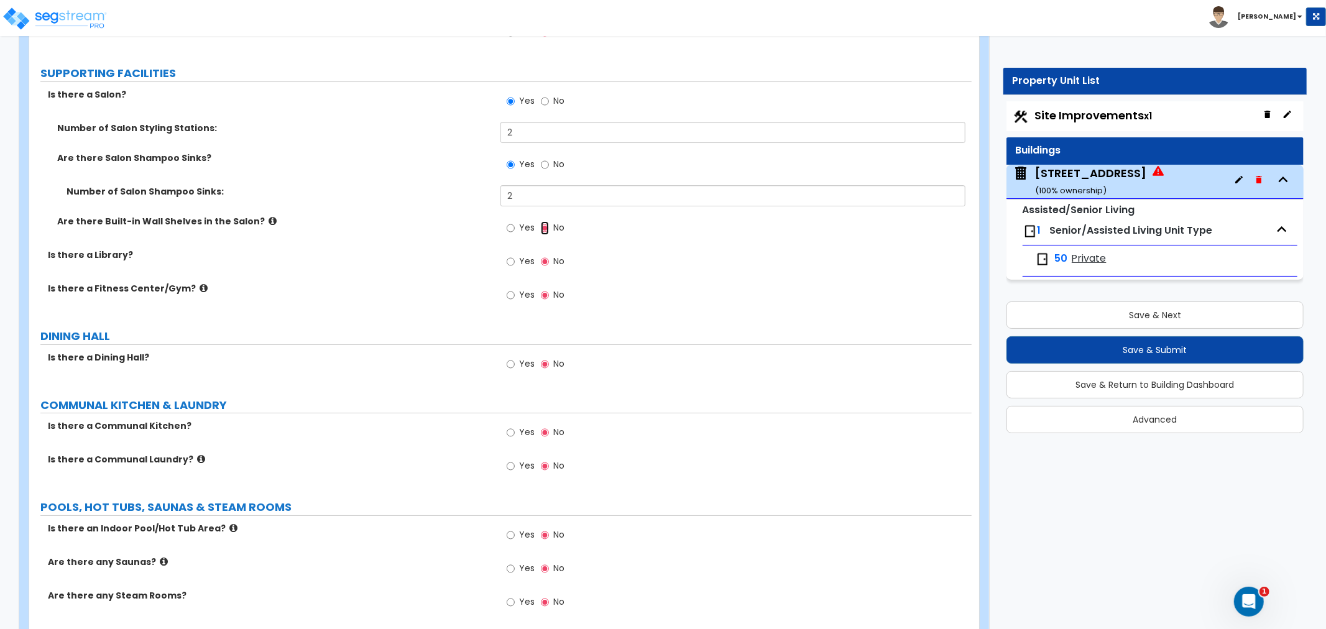
scroll to position [3800, 0]
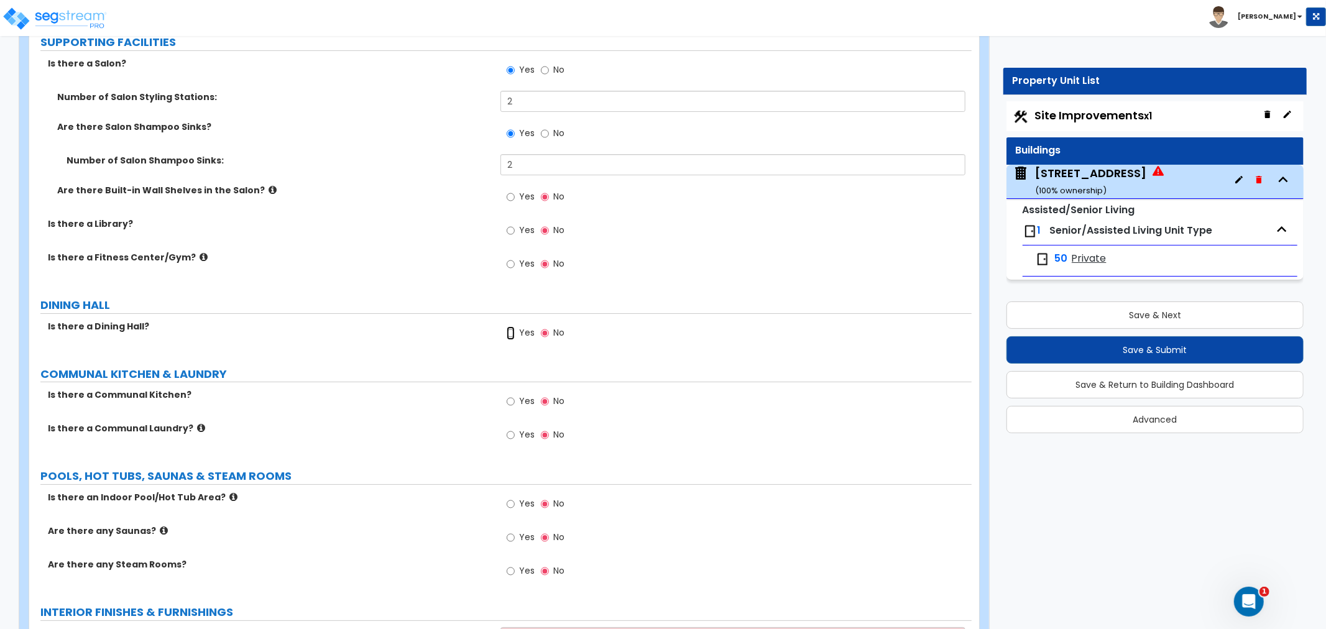
click at [511, 326] on input "Yes" at bounding box center [511, 333] width 8 height 14
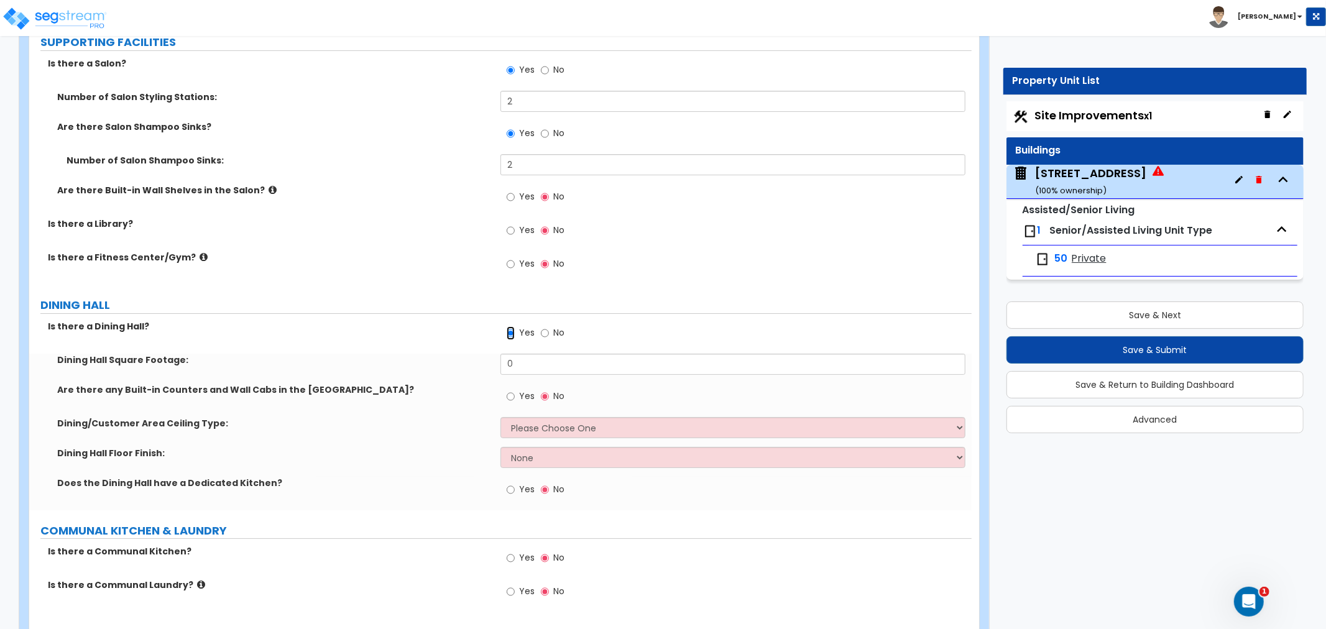
scroll to position [3869, 0]
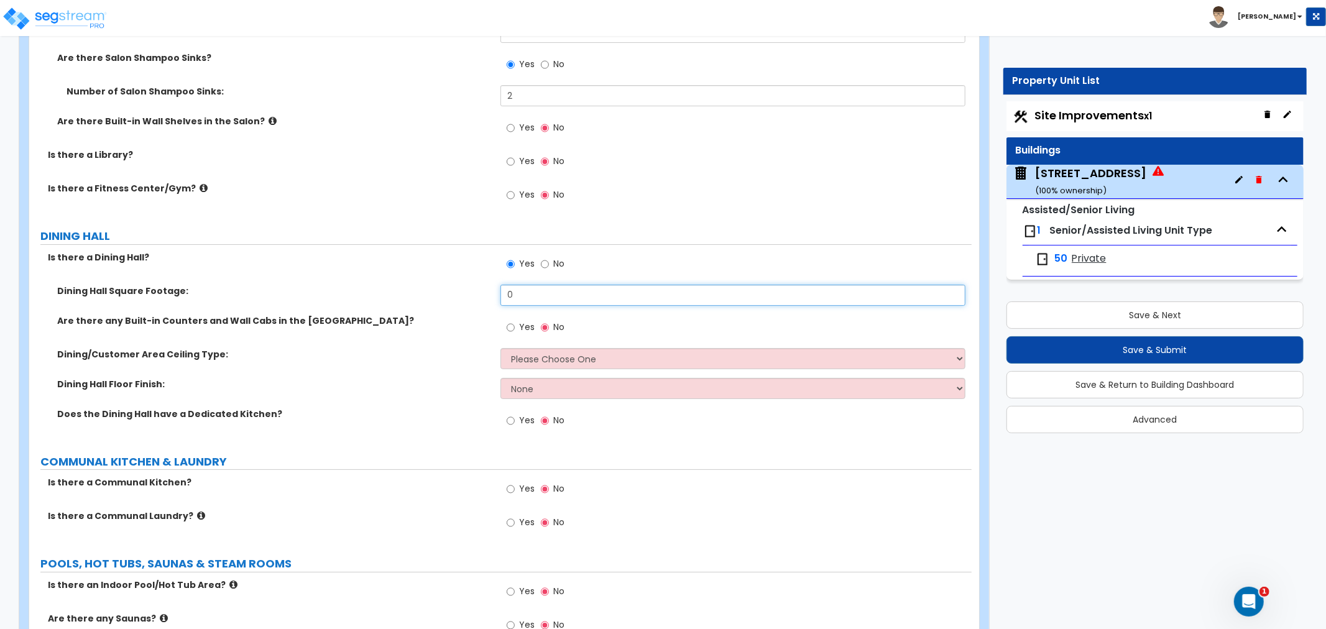
drag, startPoint x: 542, startPoint y: 285, endPoint x: 442, endPoint y: 287, distance: 100.2
click at [442, 287] on div "Dining Hall Square Footage: 0" at bounding box center [500, 300] width 943 height 30
click at [512, 321] on input "Yes" at bounding box center [511, 328] width 8 height 14
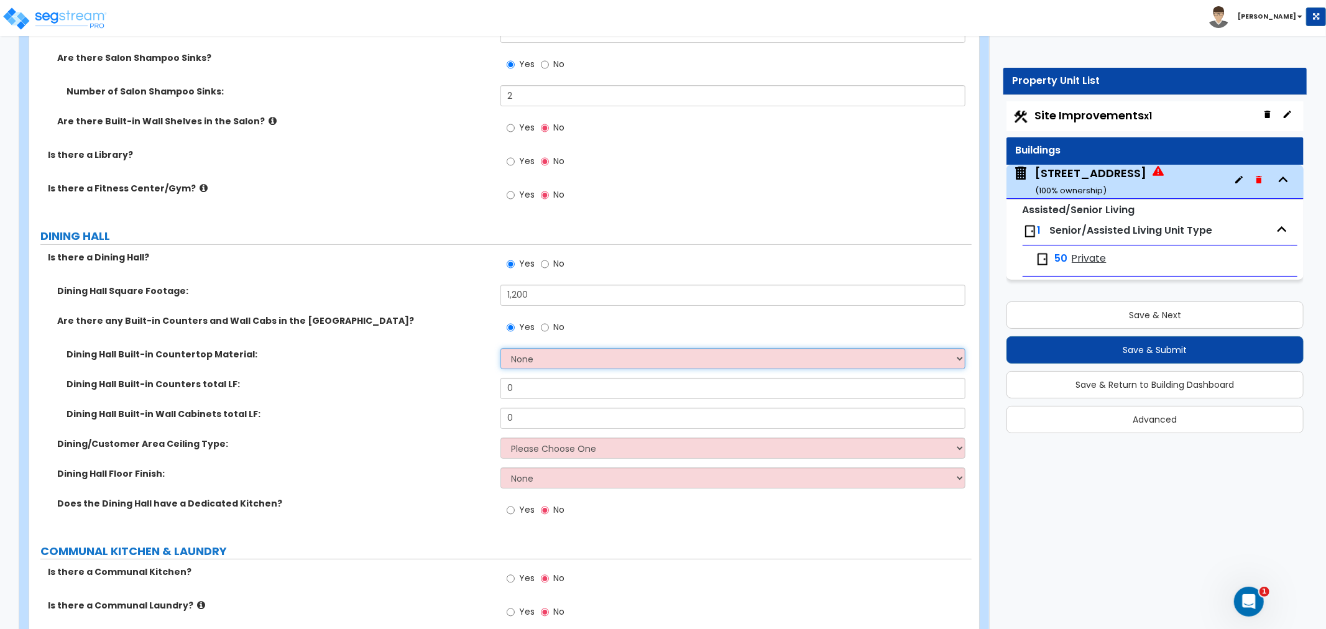
click at [520, 348] on select "None Plastic Laminate Solid Surface Stone Quartz Marble Tile Wood Stainless Ste…" at bounding box center [733, 358] width 465 height 21
click at [501, 348] on select "None Plastic Laminate Solid Surface Stone Quartz Marble Tile Wood Stainless Ste…" at bounding box center [733, 358] width 465 height 21
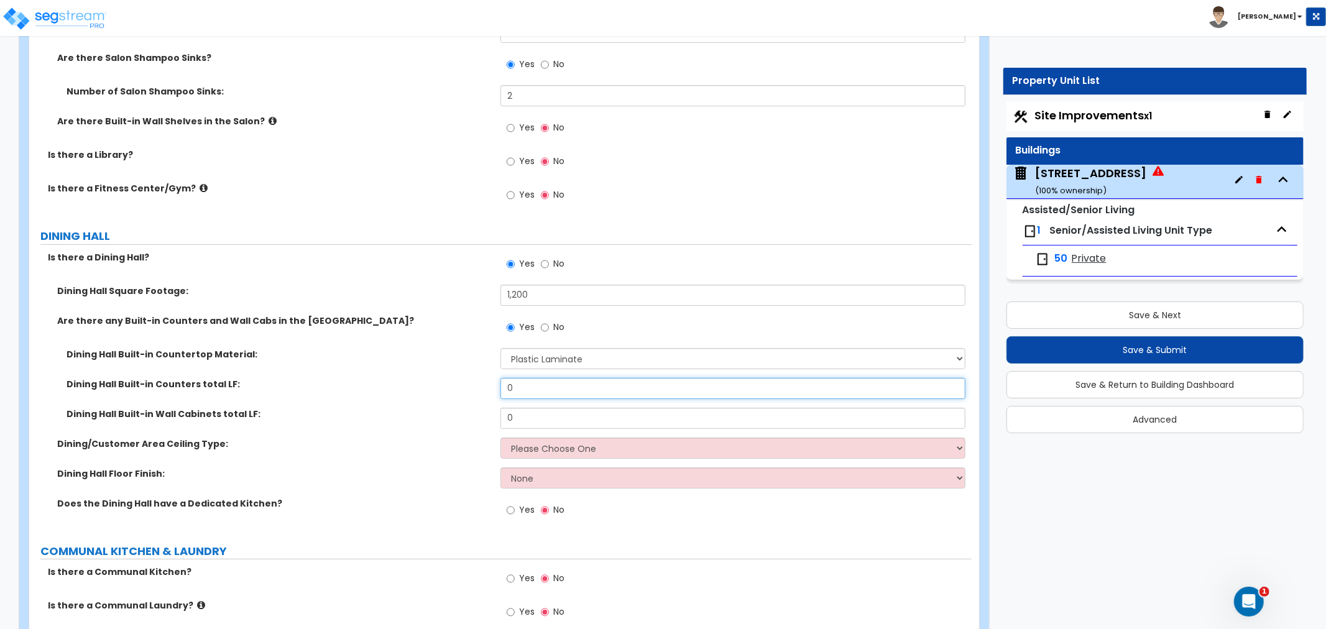
drag, startPoint x: 529, startPoint y: 378, endPoint x: 491, endPoint y: 381, distance: 37.4
click at [491, 381] on div "Dining Hall Built-in Counters total LF: 0" at bounding box center [500, 393] width 943 height 30
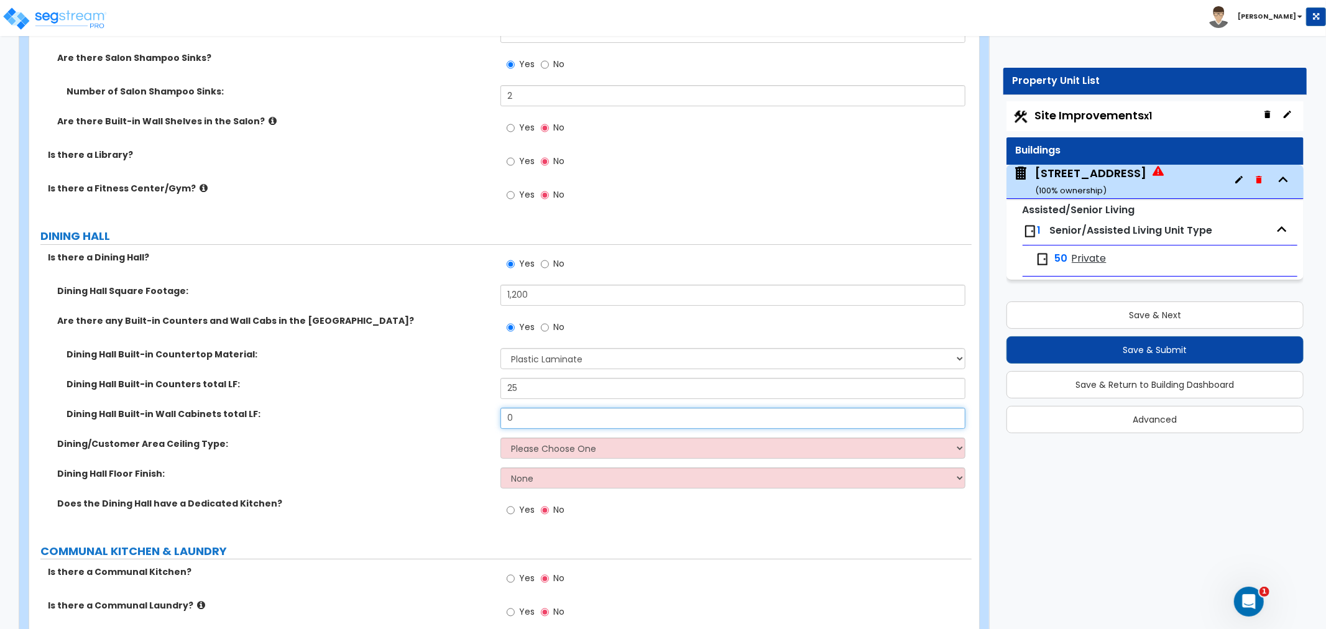
drag, startPoint x: 536, startPoint y: 399, endPoint x: 426, endPoint y: 405, distance: 110.2
click at [426, 408] on div "Dining Hall Built-in Wall Cabinets total LF: 0" at bounding box center [500, 423] width 943 height 30
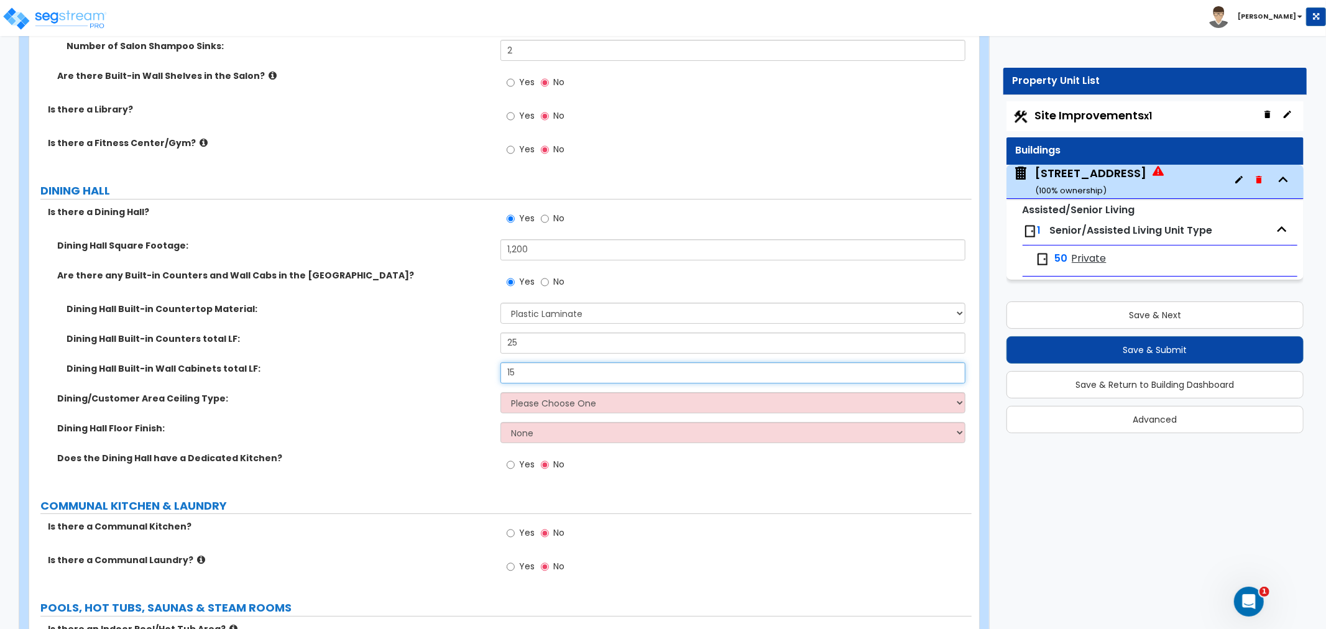
scroll to position [3938, 0]
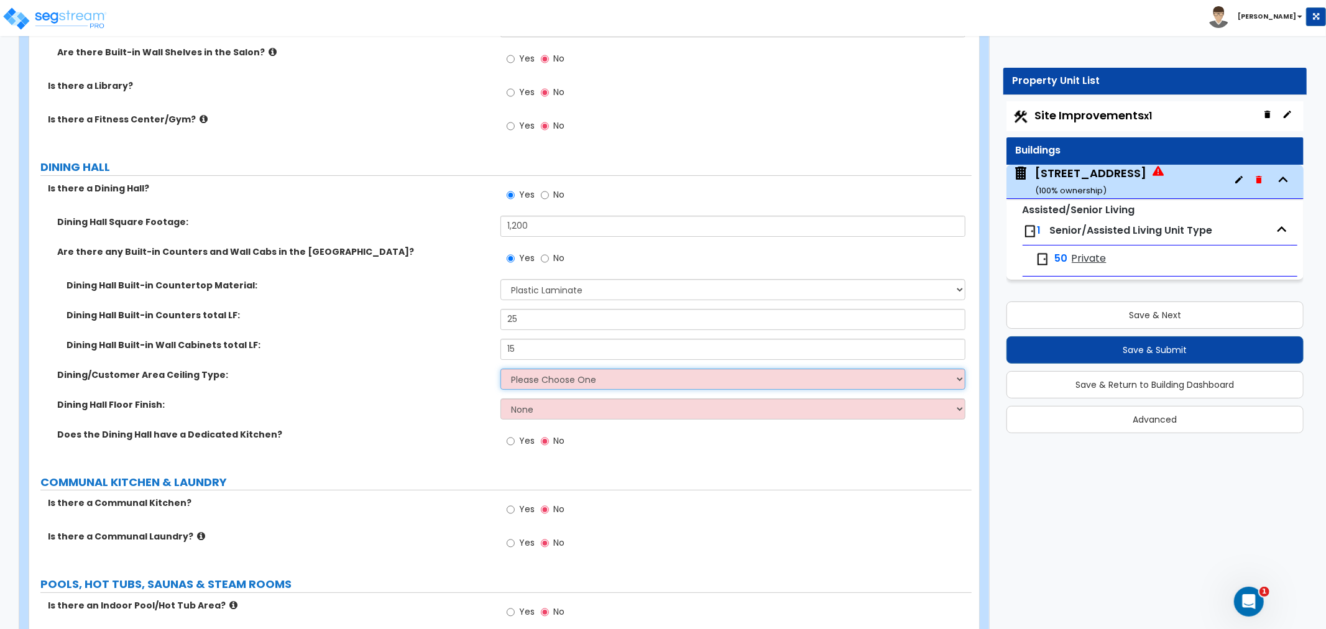
click at [525, 369] on select "Please Choose One Drop Ceiling Open Ceiling Drywall Ceiling" at bounding box center [733, 379] width 465 height 21
click at [501, 369] on select "Please Choose One Drop Ceiling Open Ceiling Drywall Ceiling" at bounding box center [733, 379] width 465 height 21
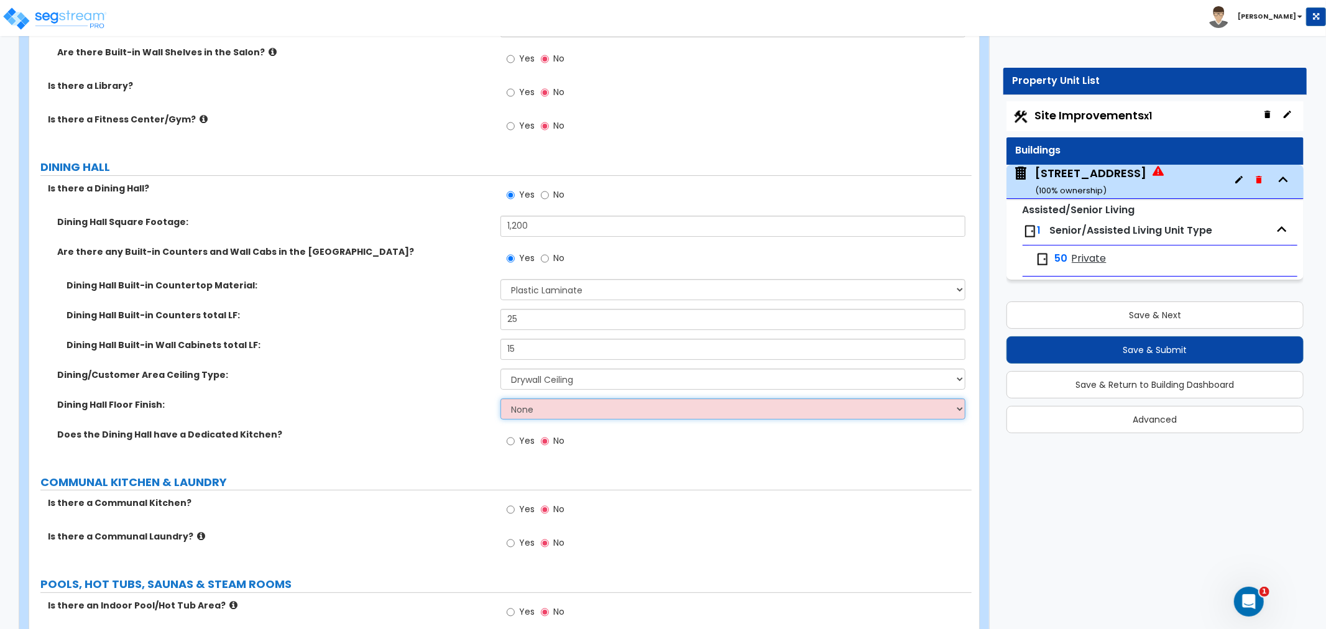
click at [517, 399] on select "None Tile Flooring Hardwood Flooring Resilient Laminate Flooring VCT Flooring S…" at bounding box center [733, 409] width 465 height 21
click at [501, 399] on select "None Tile Flooring Hardwood Flooring Resilient Laminate Flooring VCT Flooring S…" at bounding box center [733, 409] width 465 height 21
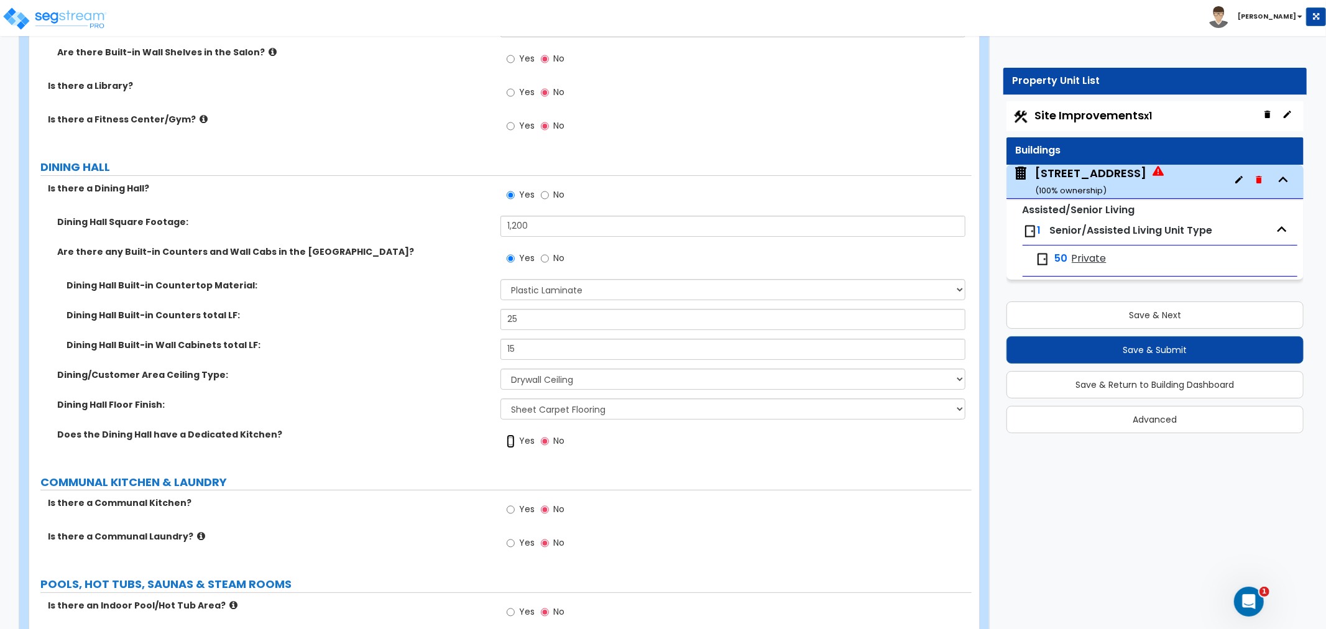
click at [510, 435] on input "Yes" at bounding box center [511, 442] width 8 height 14
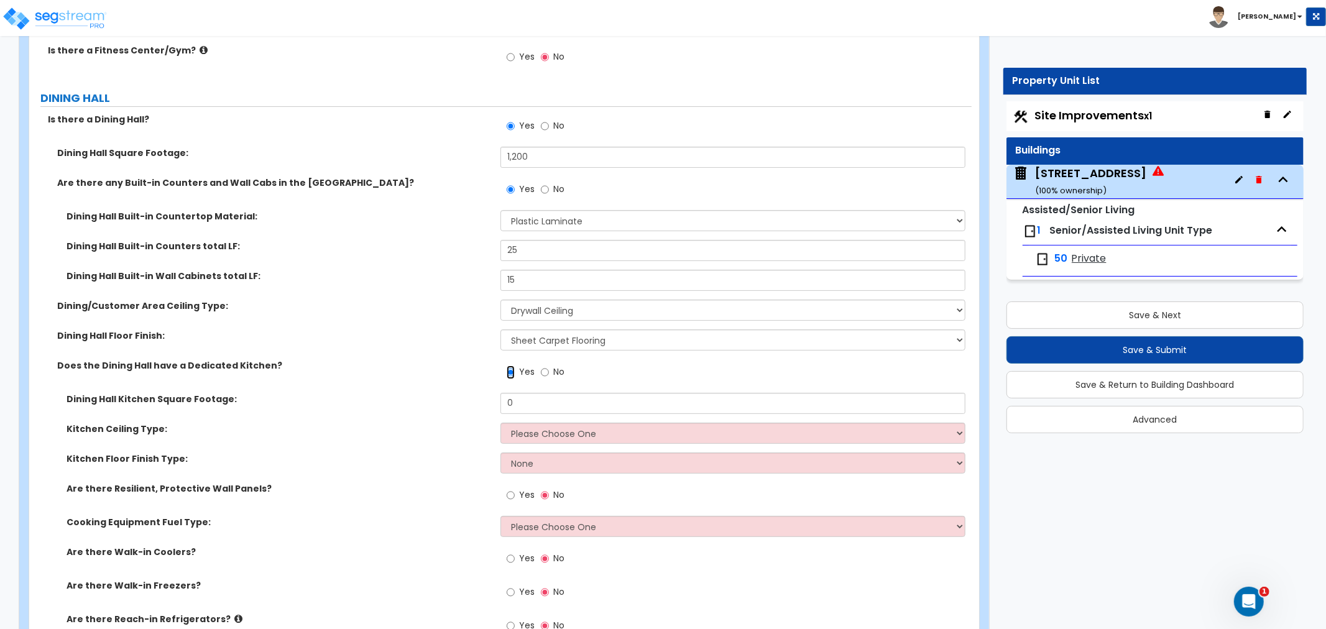
scroll to position [4076, 0]
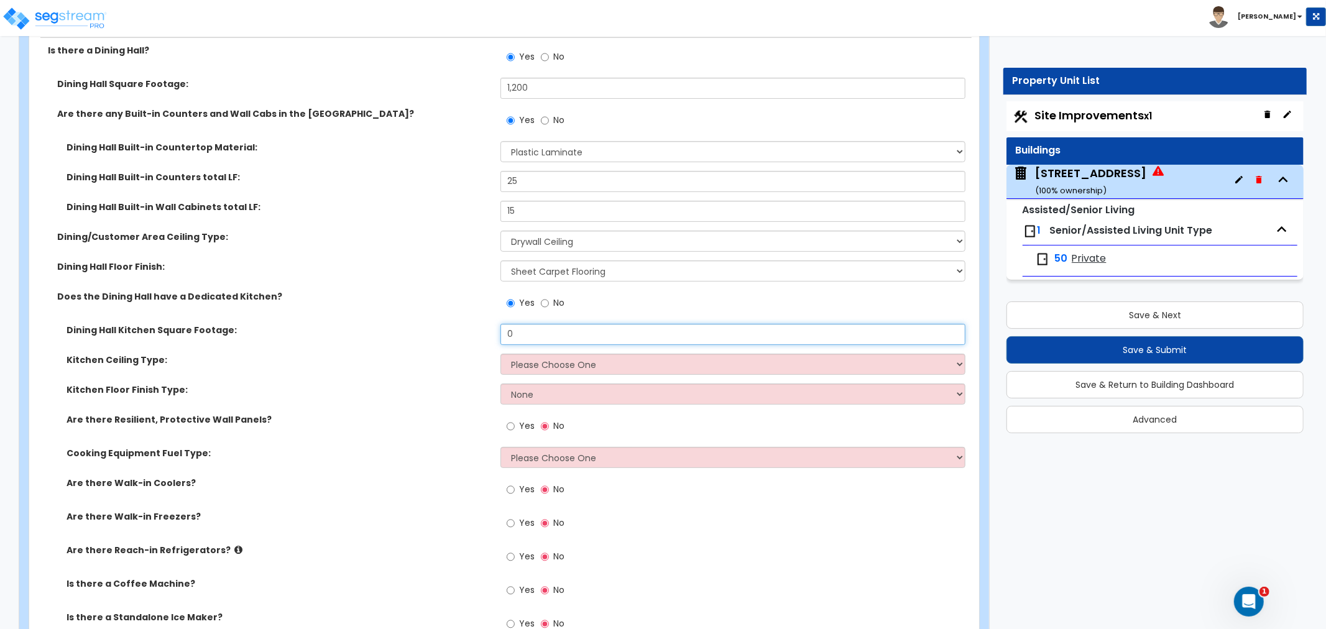
drag, startPoint x: 567, startPoint y: 322, endPoint x: 382, endPoint y: 320, distance: 184.7
click at [382, 324] on div "Dining Hall Kitchen Square Footage: 0" at bounding box center [500, 339] width 943 height 30
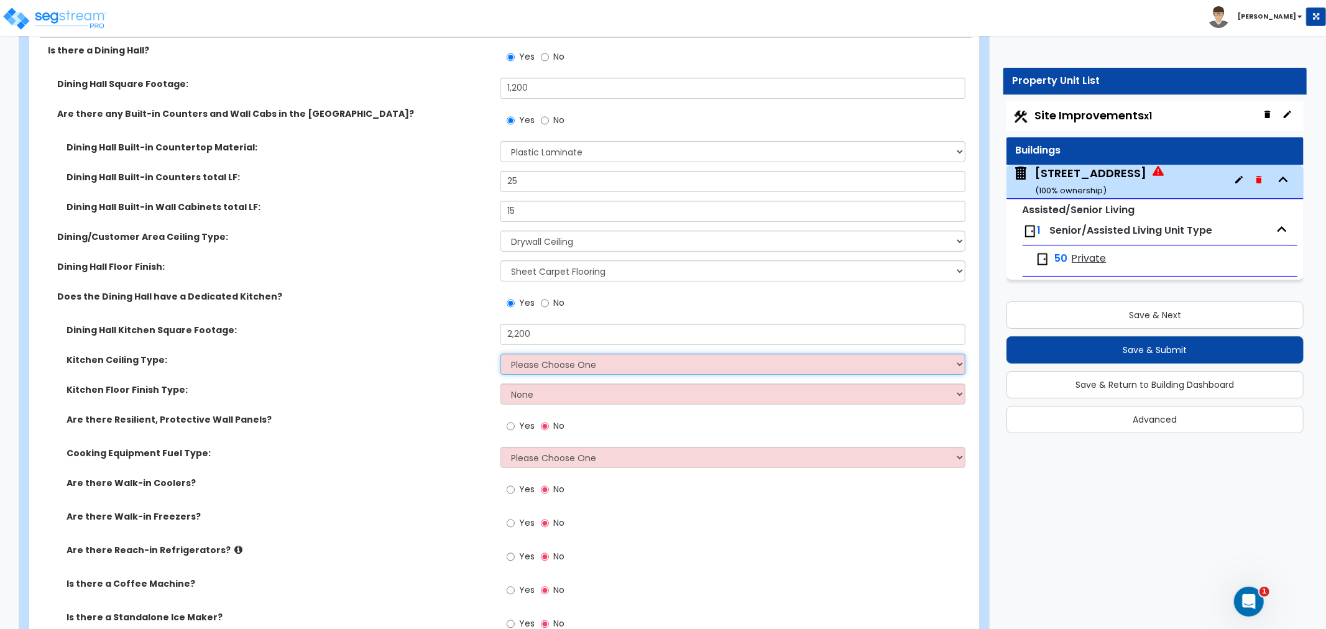
click at [550, 354] on select "Please Choose One Drop Ceiling Open Ceiling Drywall Ceiling" at bounding box center [733, 364] width 465 height 21
click at [501, 354] on select "Please Choose One Drop Ceiling Open Ceiling Drywall Ceiling" at bounding box center [733, 364] width 465 height 21
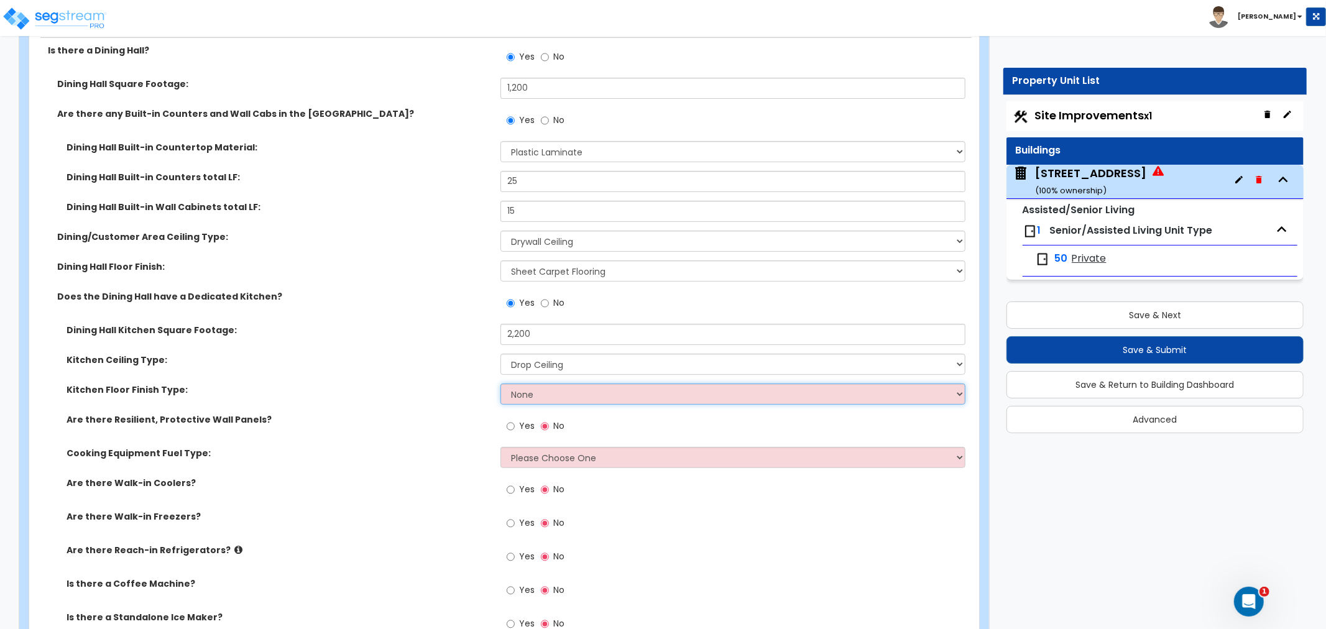
click at [547, 384] on select "None Tile Flooring VCT Flooring Sheet Vinyl Flooring" at bounding box center [733, 394] width 465 height 21
click at [501, 384] on select "None Tile Flooring VCT Flooring Sheet Vinyl Flooring" at bounding box center [733, 394] width 465 height 21
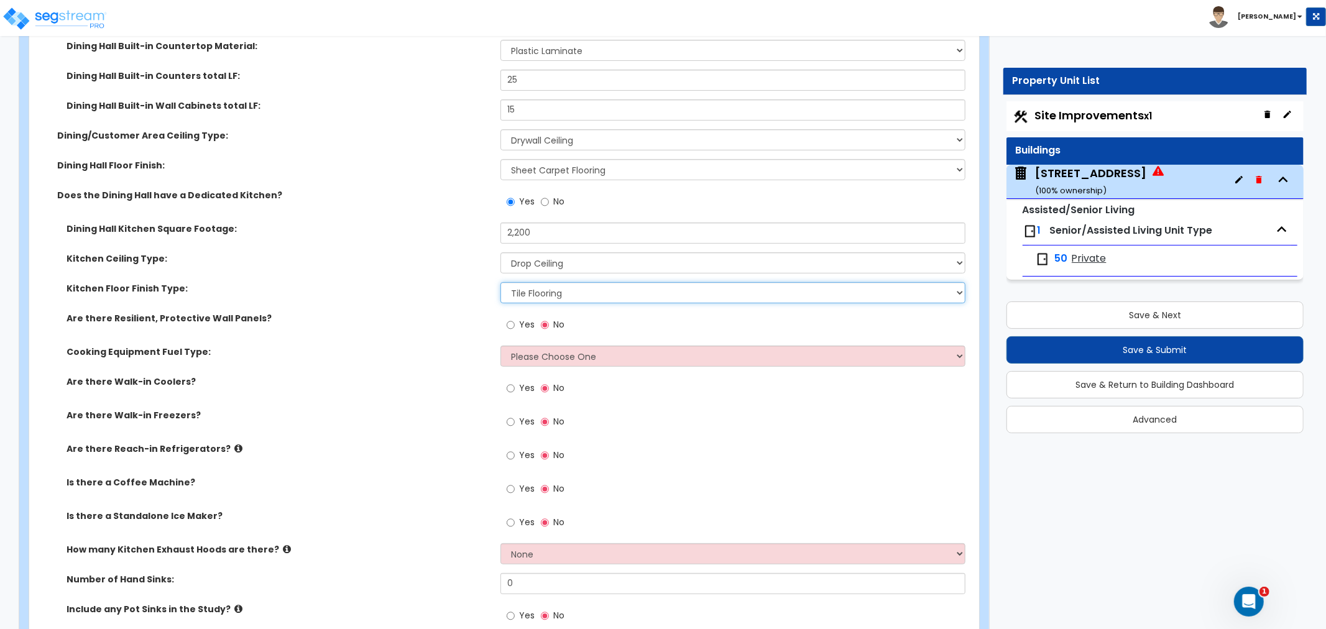
scroll to position [4145, 0]
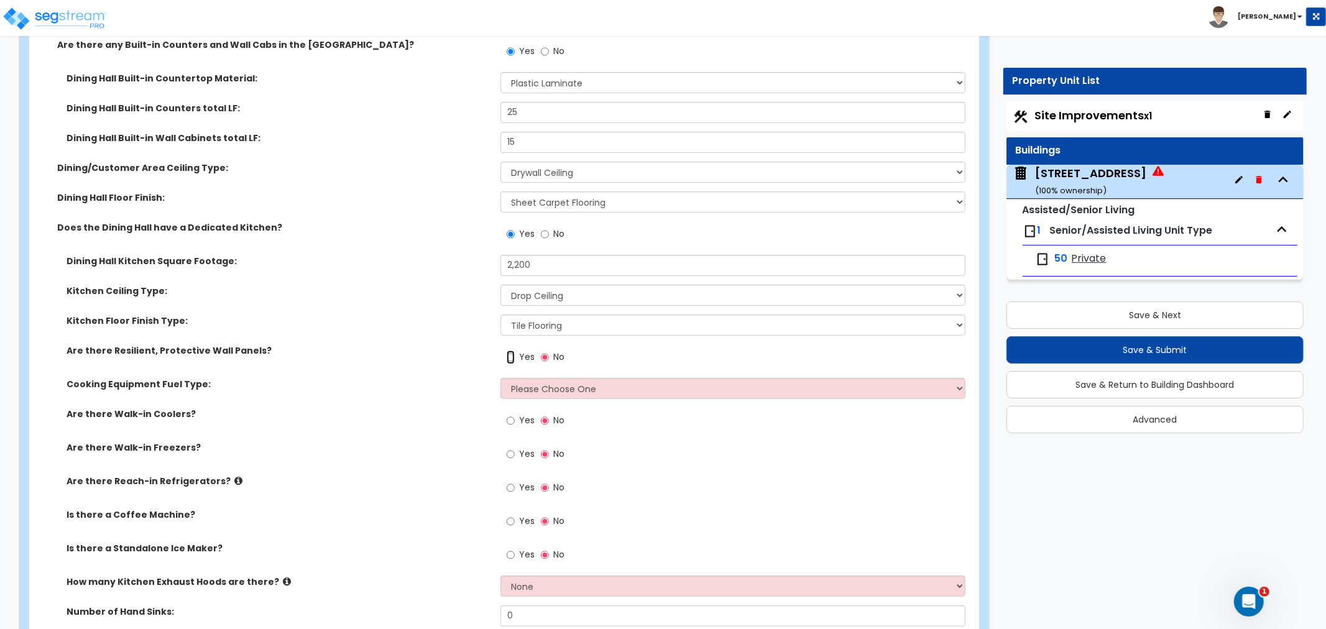
click at [511, 351] on input "Yes" at bounding box center [511, 358] width 8 height 14
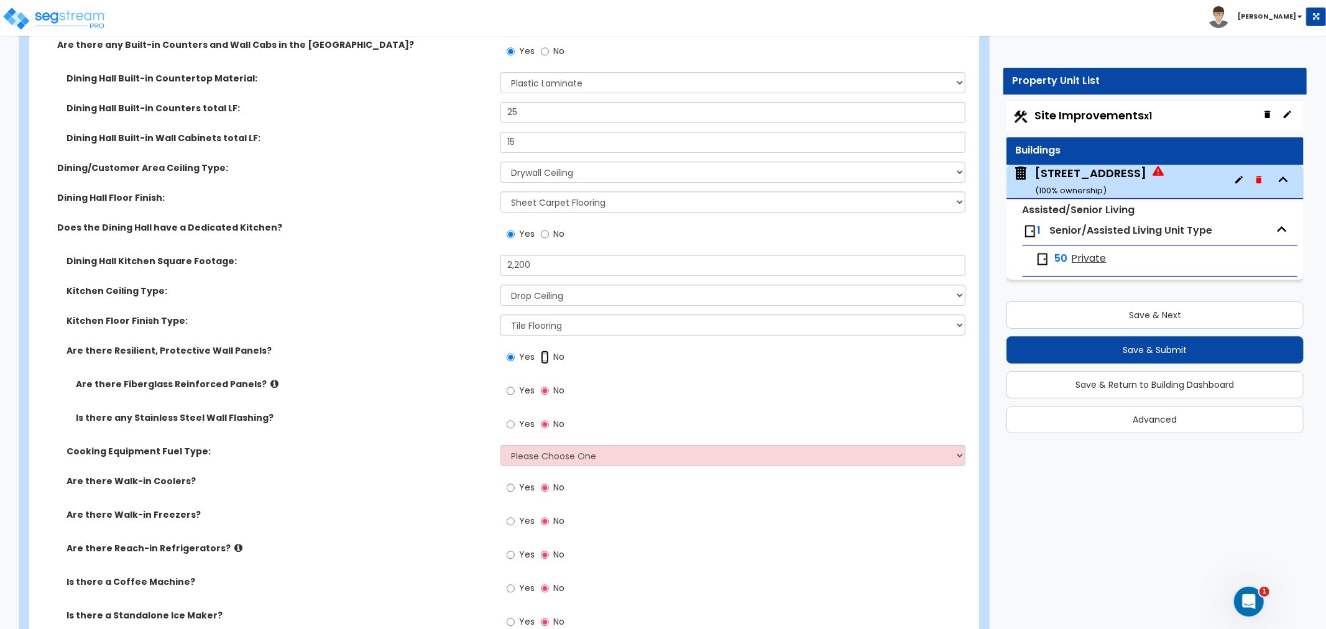
click at [548, 351] on input "No" at bounding box center [545, 358] width 8 height 14
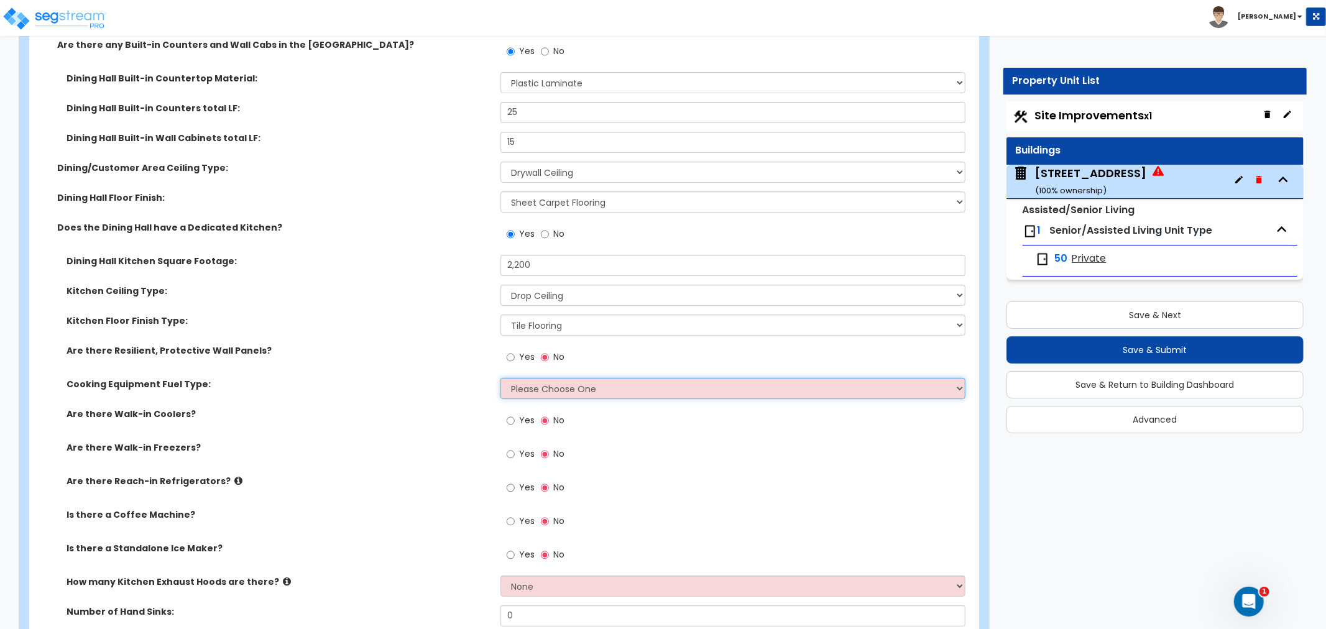
click at [524, 378] on select "Please Choose One Gas Electric" at bounding box center [733, 388] width 465 height 21
click at [501, 378] on select "Please Choose One Gas Electric" at bounding box center [733, 388] width 465 height 21
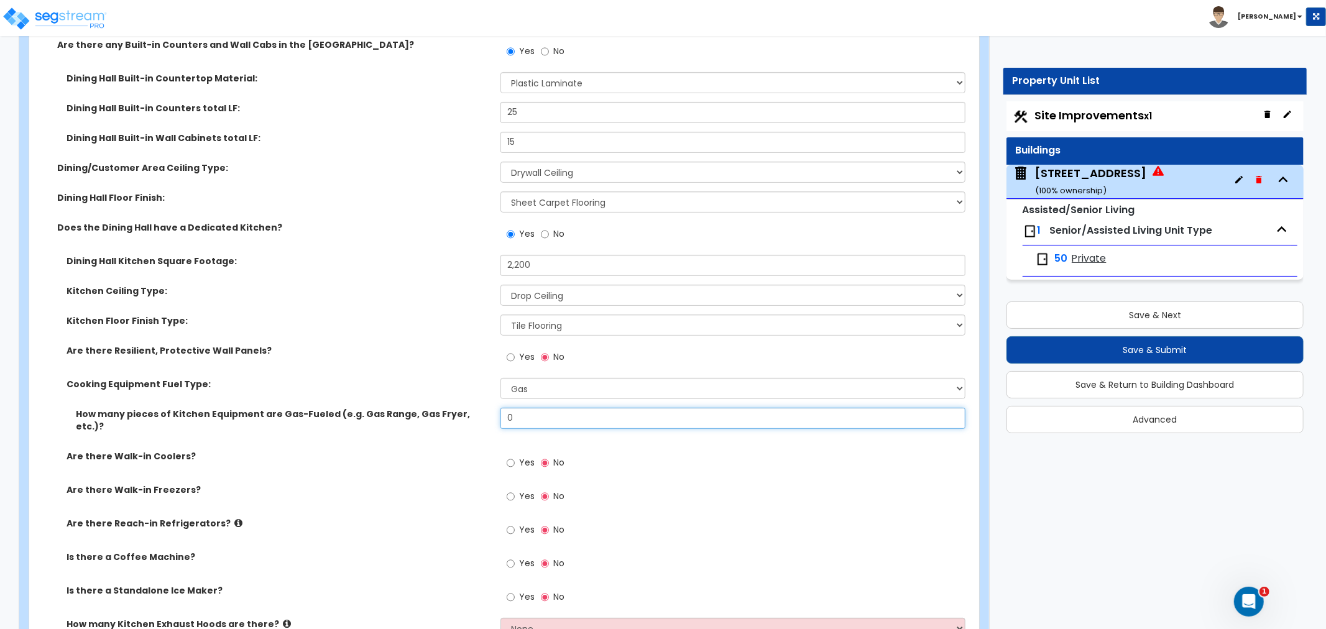
drag, startPoint x: 534, startPoint y: 405, endPoint x: 486, endPoint y: 404, distance: 47.9
click at [486, 408] on div "How many pieces of Kitchen Equipment are Gas-Fueled (e.g. Gas Range, Gas Fryer,…" at bounding box center [500, 429] width 943 height 42
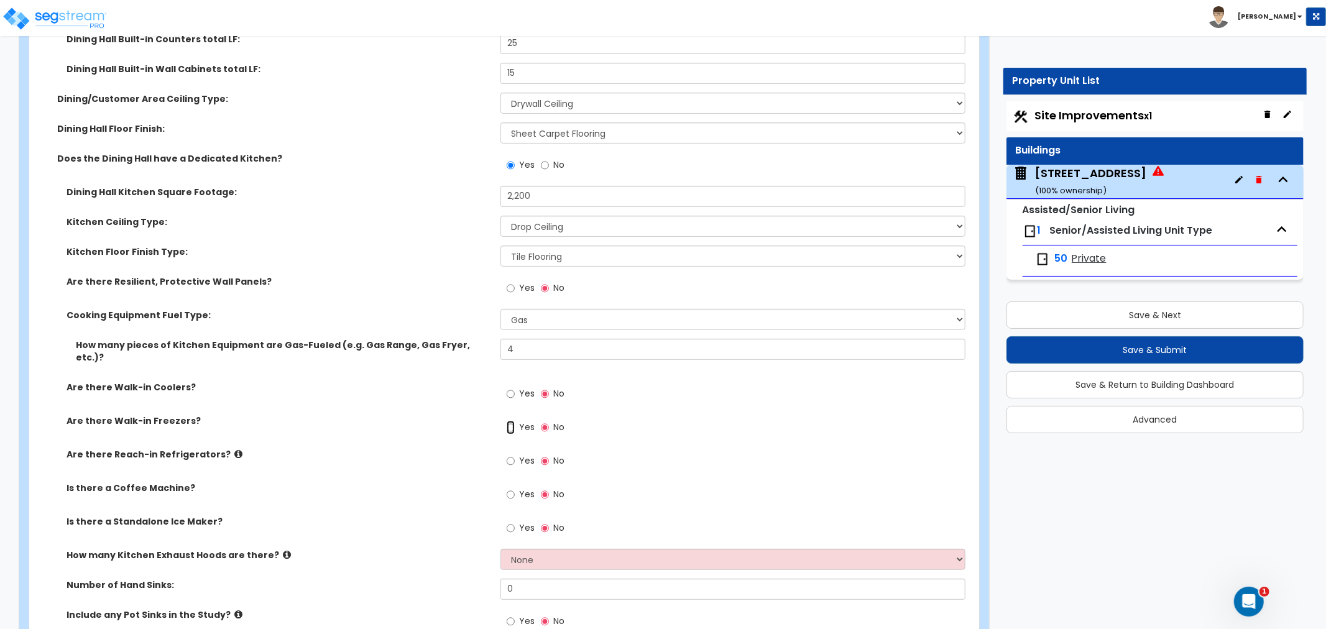
click at [512, 421] on input "Yes" at bounding box center [511, 428] width 8 height 14
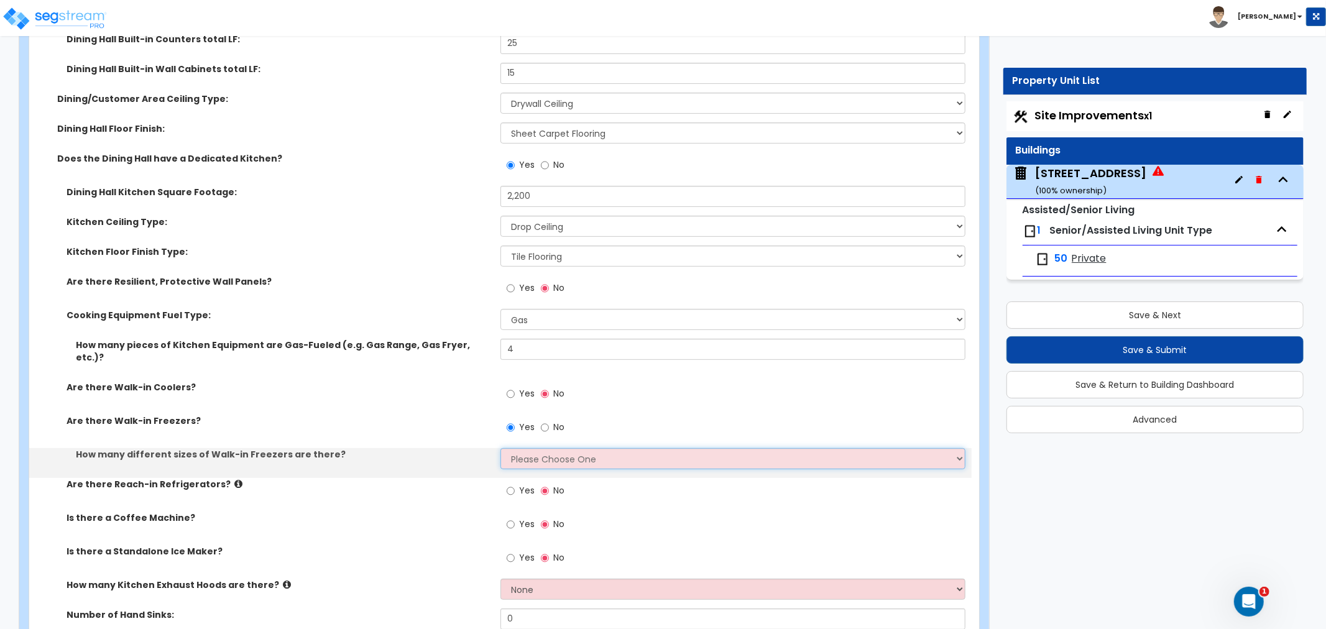
click at [535, 448] on select "Please Choose One 1 2 3 4" at bounding box center [733, 458] width 465 height 21
click at [501, 448] on select "Please Choose One 1 2 3 4" at bounding box center [733, 458] width 465 height 21
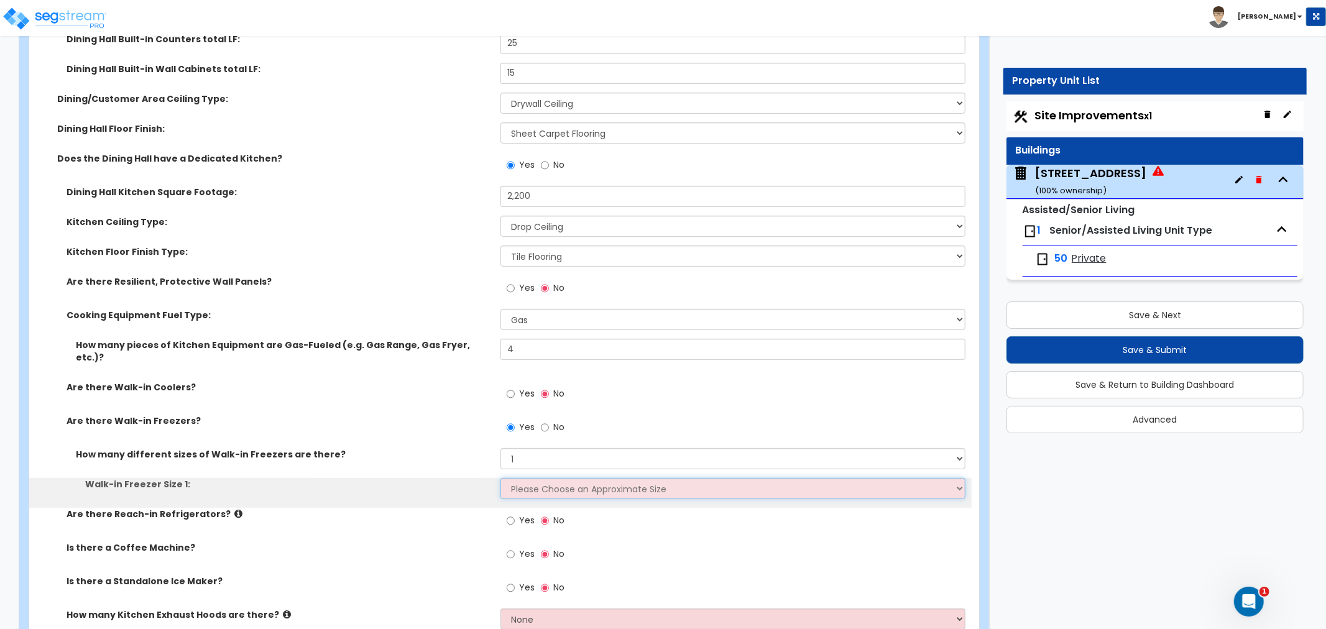
click at [524, 478] on select "Please Choose an Approximate Size 8' x 8' 8' x 12' 8' x 16' 8' x 20' I want to …" at bounding box center [733, 488] width 465 height 21
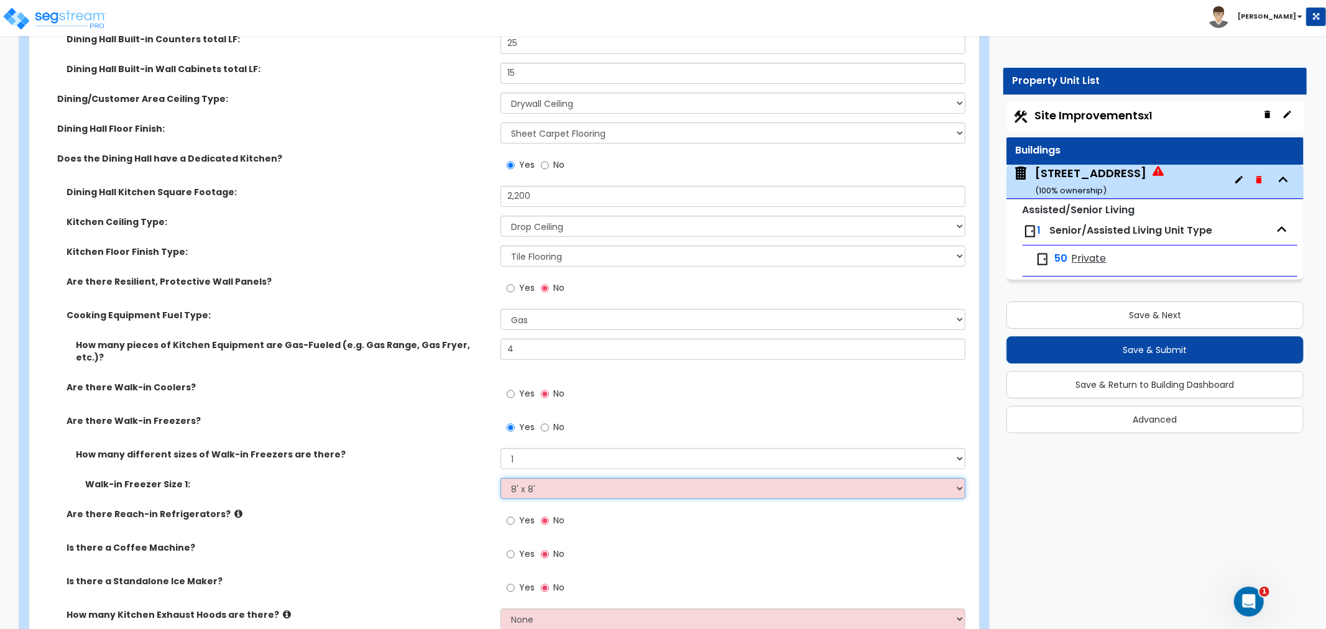
click at [501, 478] on select "Please Choose an Approximate Size 8' x 8' 8' x 12' 8' x 16' 8' x 20' I want to …" at bounding box center [733, 488] width 465 height 21
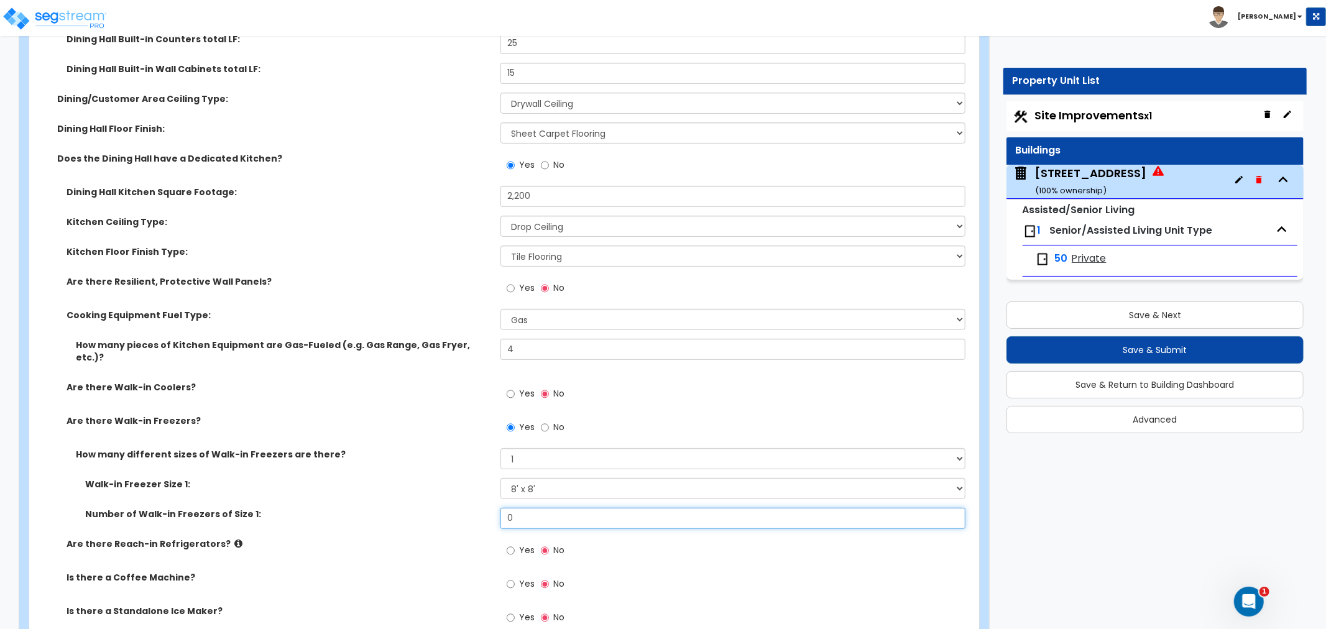
drag, startPoint x: 530, startPoint y: 496, endPoint x: 481, endPoint y: 492, distance: 49.3
click at [481, 508] on div "Number of Walk-in Freezers of Size 1: 0" at bounding box center [500, 523] width 943 height 30
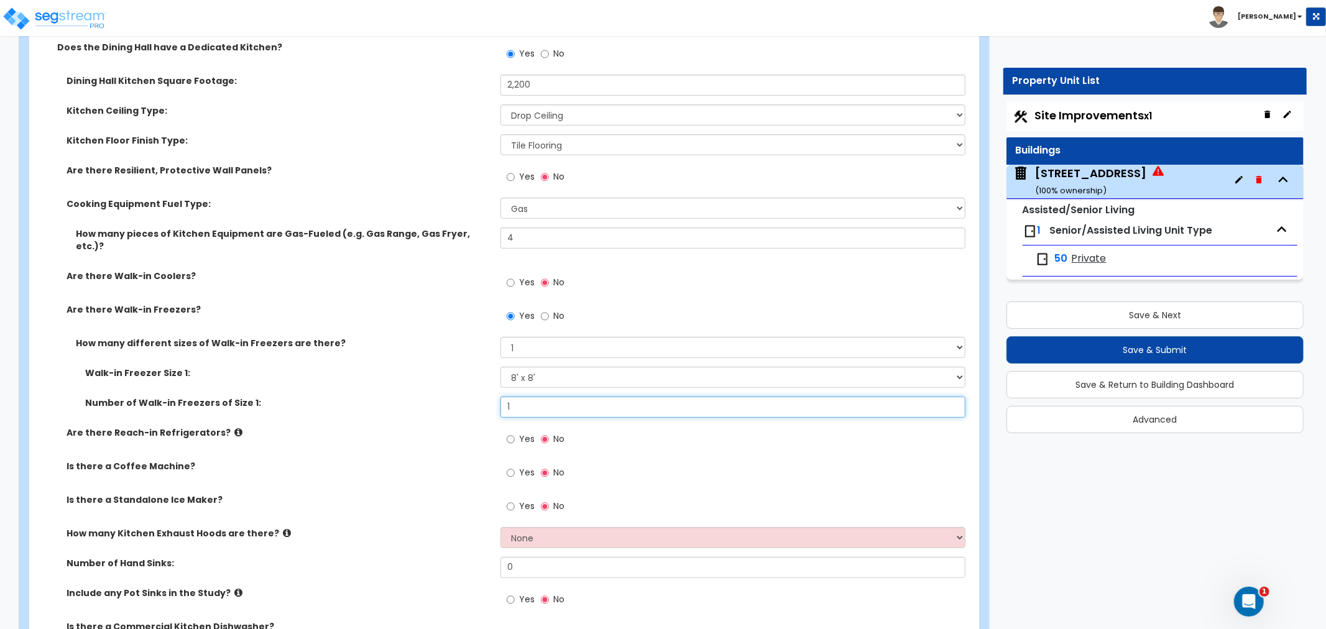
scroll to position [4353, 0]
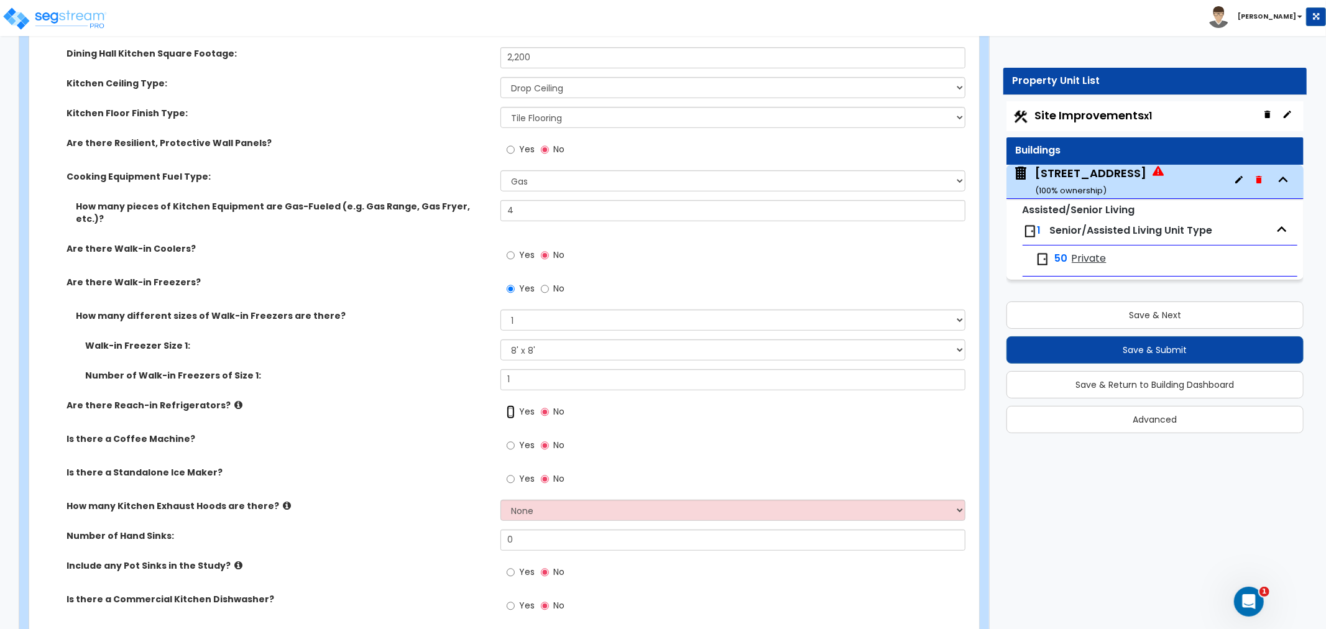
click at [512, 405] on input "Yes" at bounding box center [511, 412] width 8 height 14
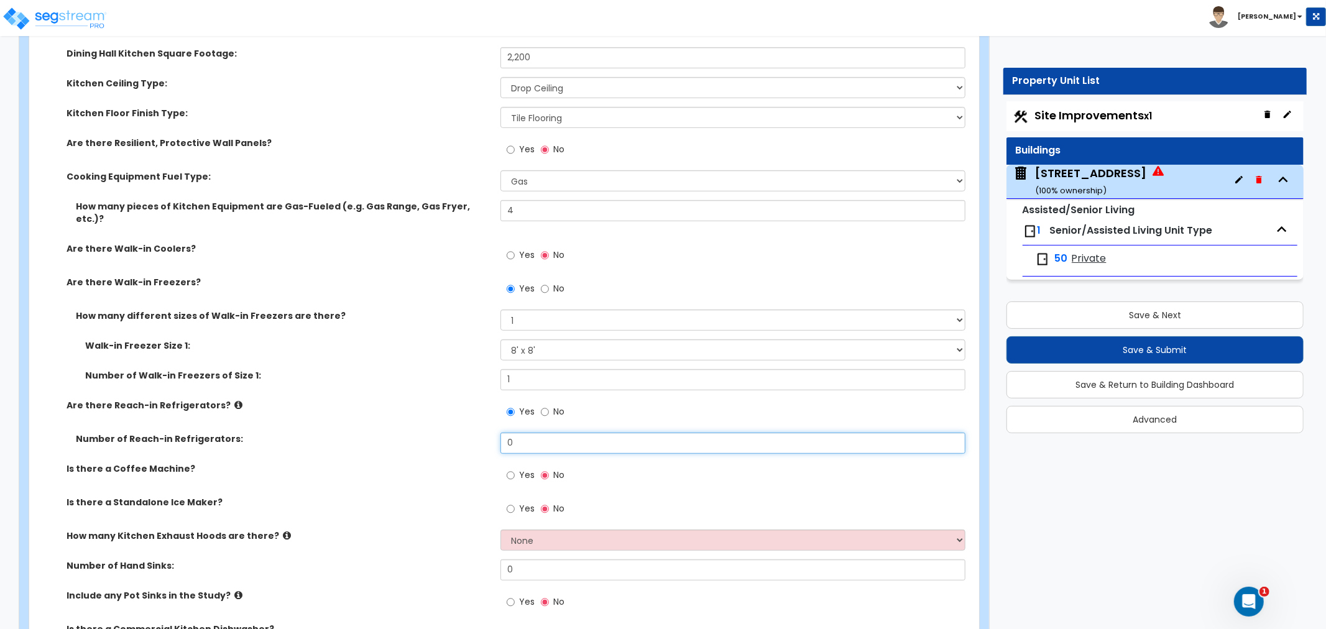
drag, startPoint x: 535, startPoint y: 419, endPoint x: 490, endPoint y: 419, distance: 45.4
click at [490, 433] on div "Number of Reach-in Refrigerators: 0" at bounding box center [500, 448] width 943 height 30
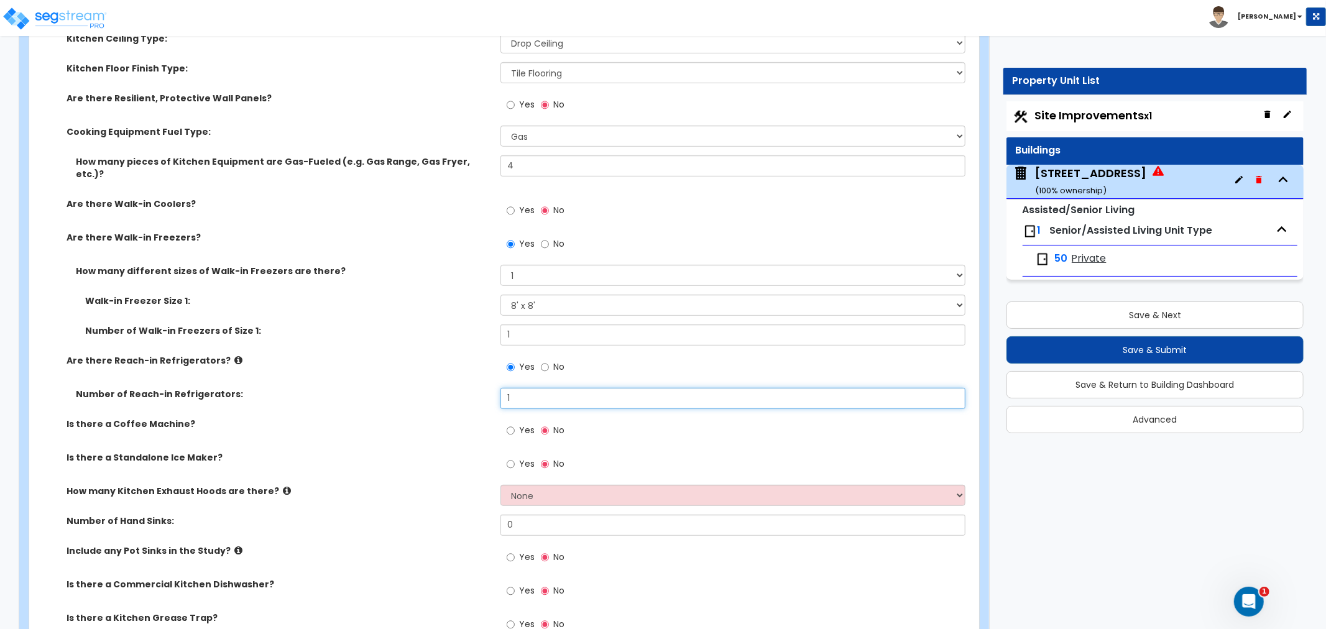
scroll to position [4422, 0]
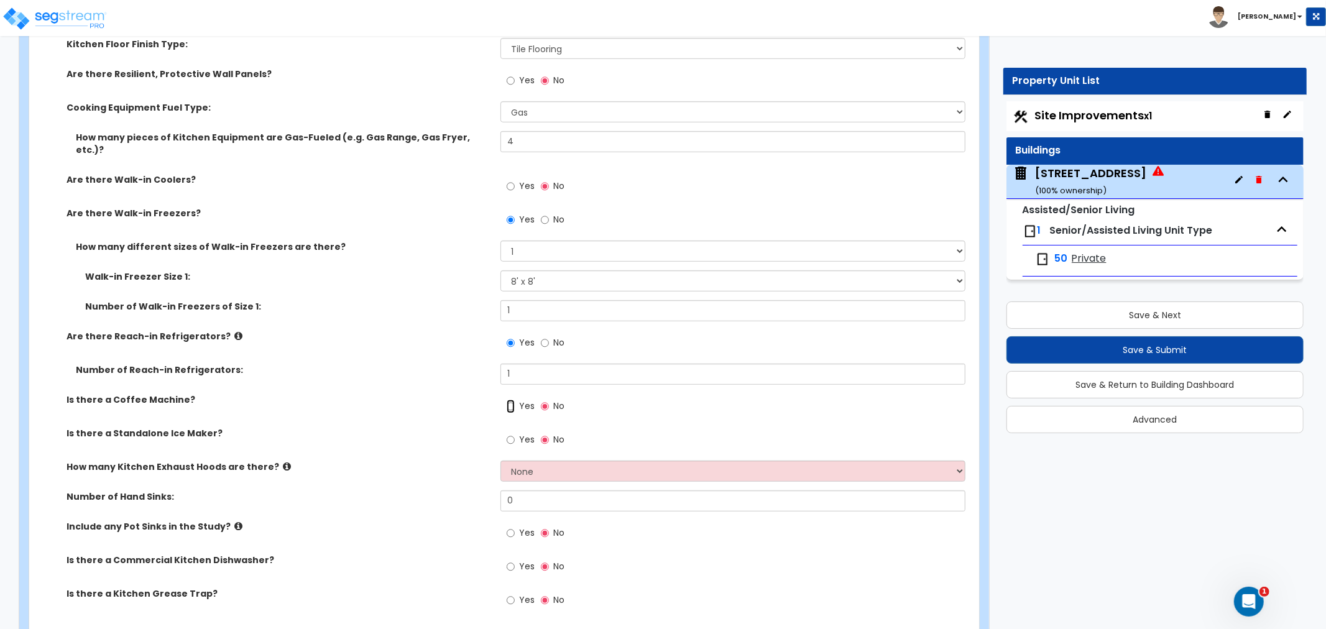
click at [511, 400] on input "Yes" at bounding box center [511, 407] width 8 height 14
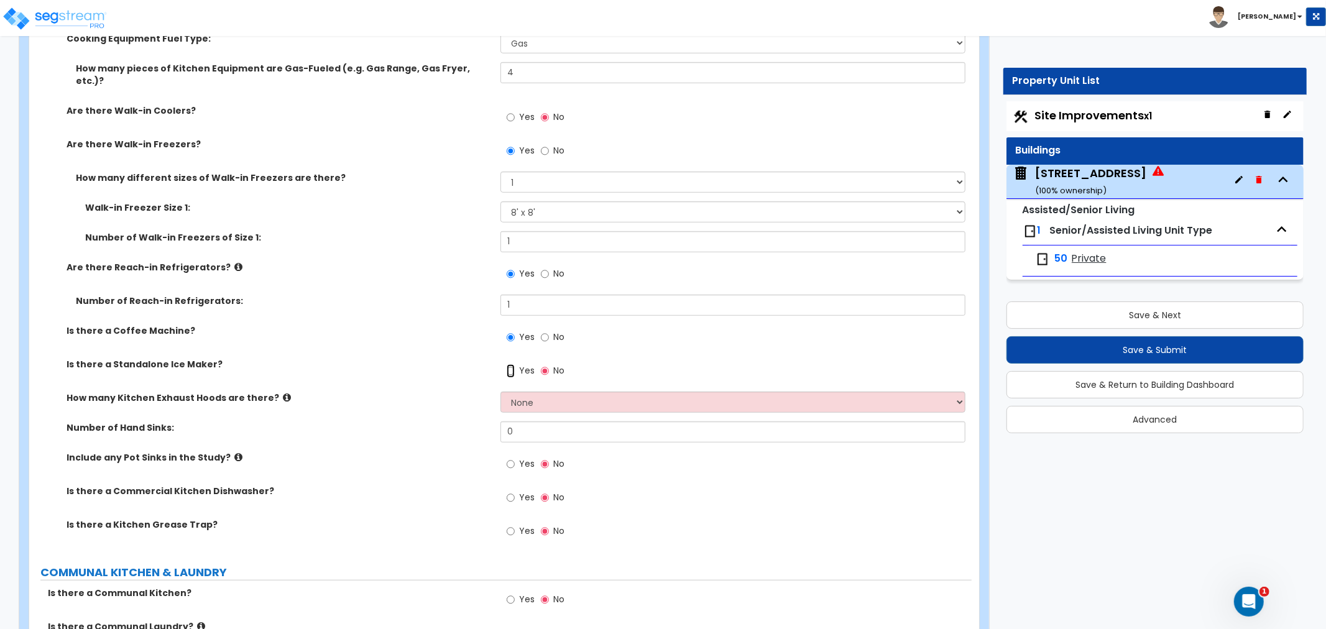
click at [509, 364] on input "Yes" at bounding box center [511, 371] width 8 height 14
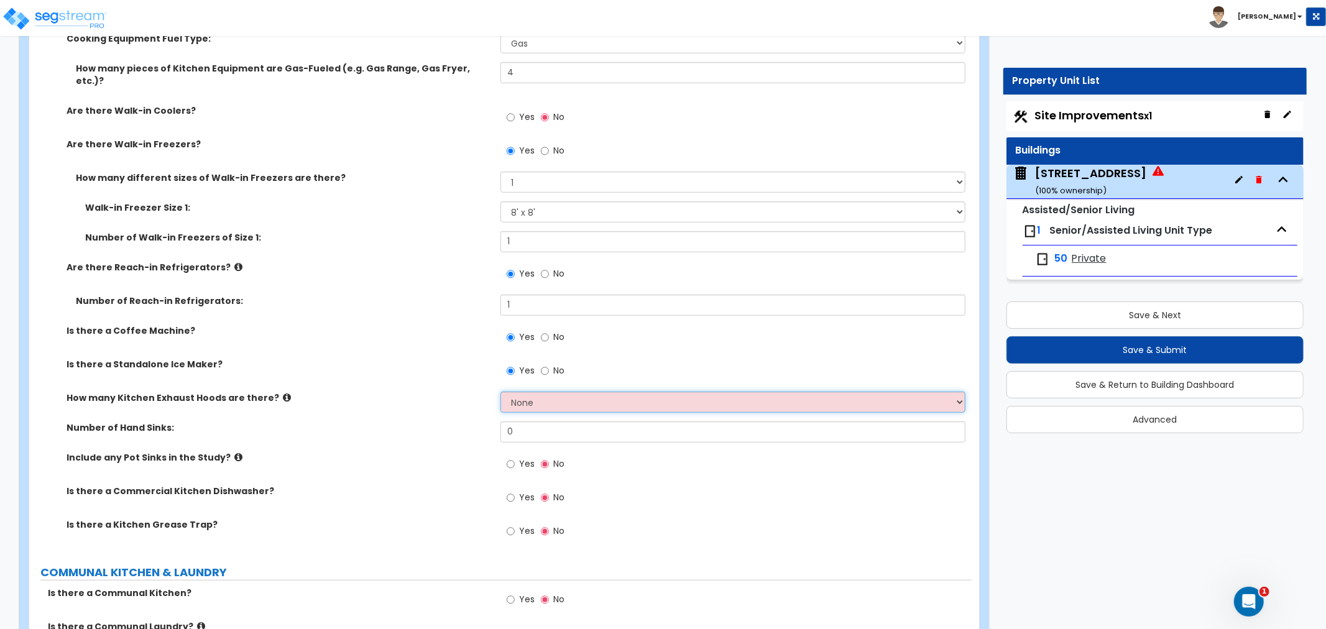
click at [520, 392] on select "None 1 2 3" at bounding box center [733, 402] width 465 height 21
click at [501, 392] on select "None 1 2 3" at bounding box center [733, 402] width 465 height 21
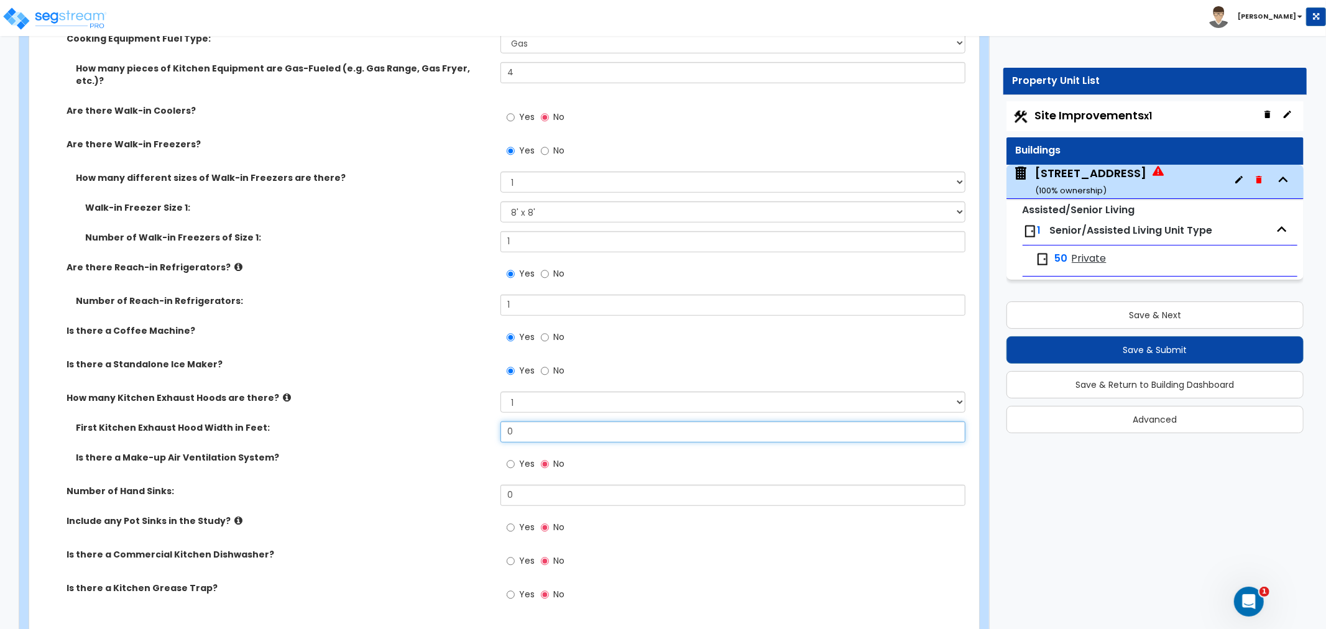
drag, startPoint x: 527, startPoint y: 405, endPoint x: 448, endPoint y: 404, distance: 78.4
click at [448, 422] on div "First Kitchen Exhaust Hood Width in Feet: 0" at bounding box center [500, 437] width 943 height 30
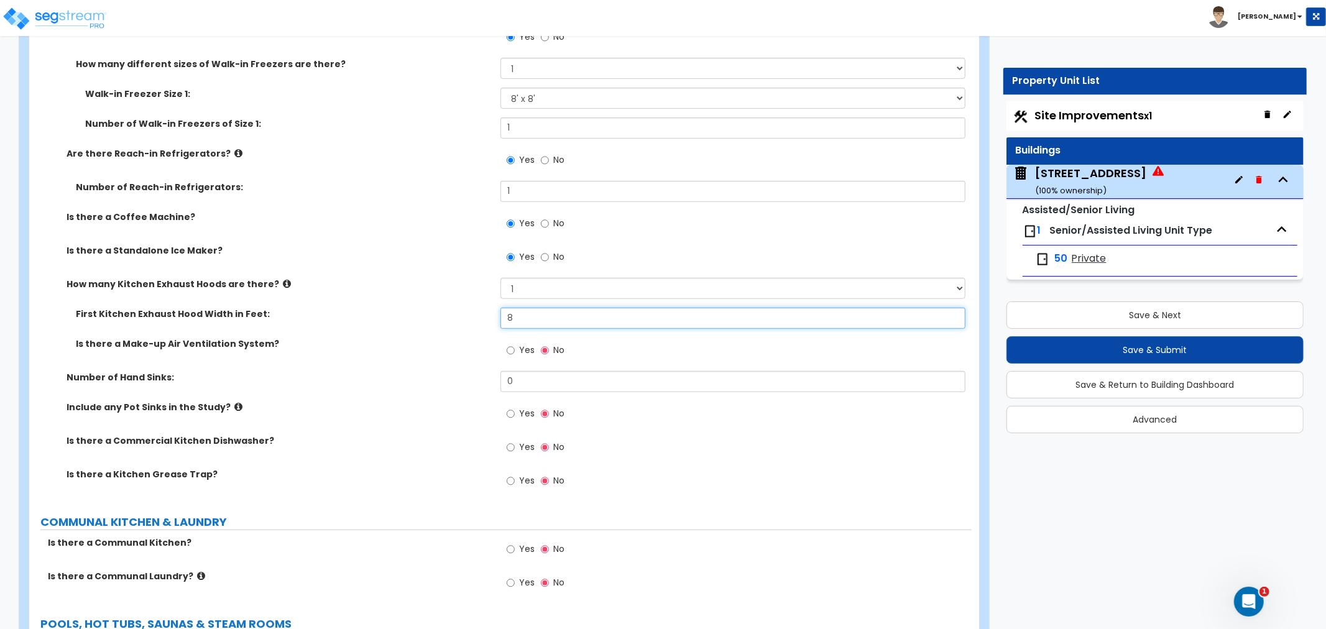
scroll to position [4629, 0]
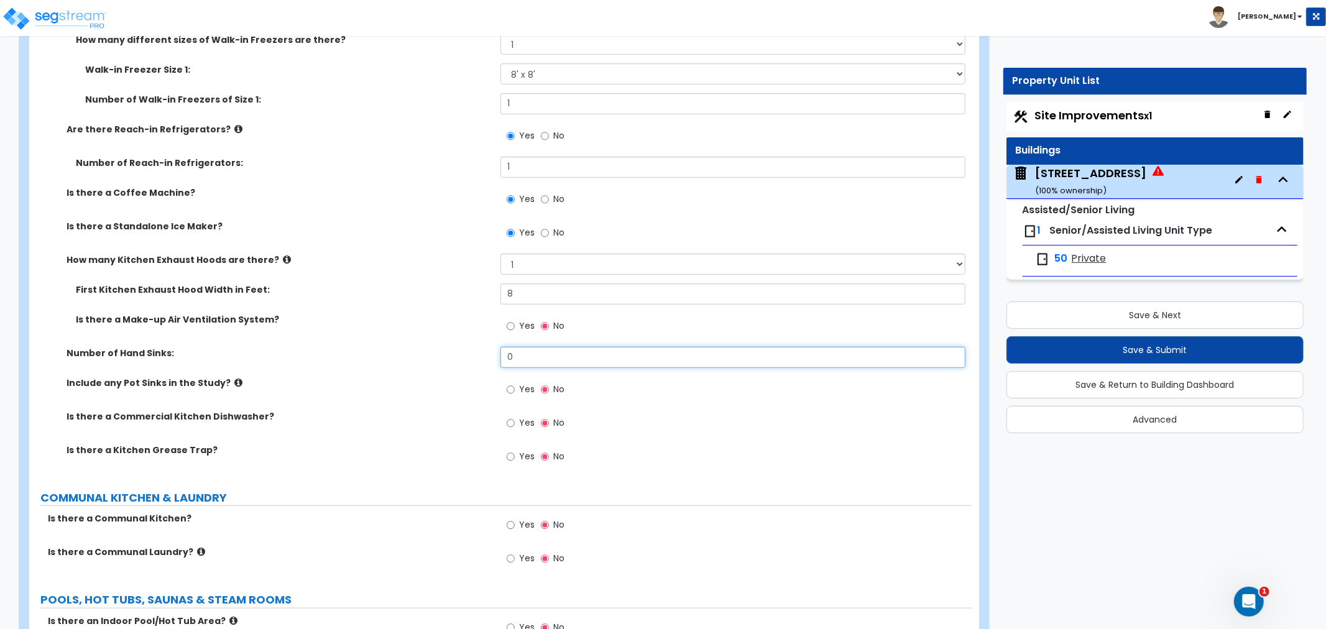
drag, startPoint x: 525, startPoint y: 327, endPoint x: 423, endPoint y: 330, distance: 102.7
click at [423, 347] on div "Number of Hand Sinks: 0" at bounding box center [500, 362] width 943 height 30
drag, startPoint x: 524, startPoint y: 331, endPoint x: 479, endPoint y: 330, distance: 45.4
click at [479, 347] on div "Number of Hand Sinks: 2" at bounding box center [500, 362] width 943 height 30
click at [508, 383] on input "Yes" at bounding box center [511, 390] width 8 height 14
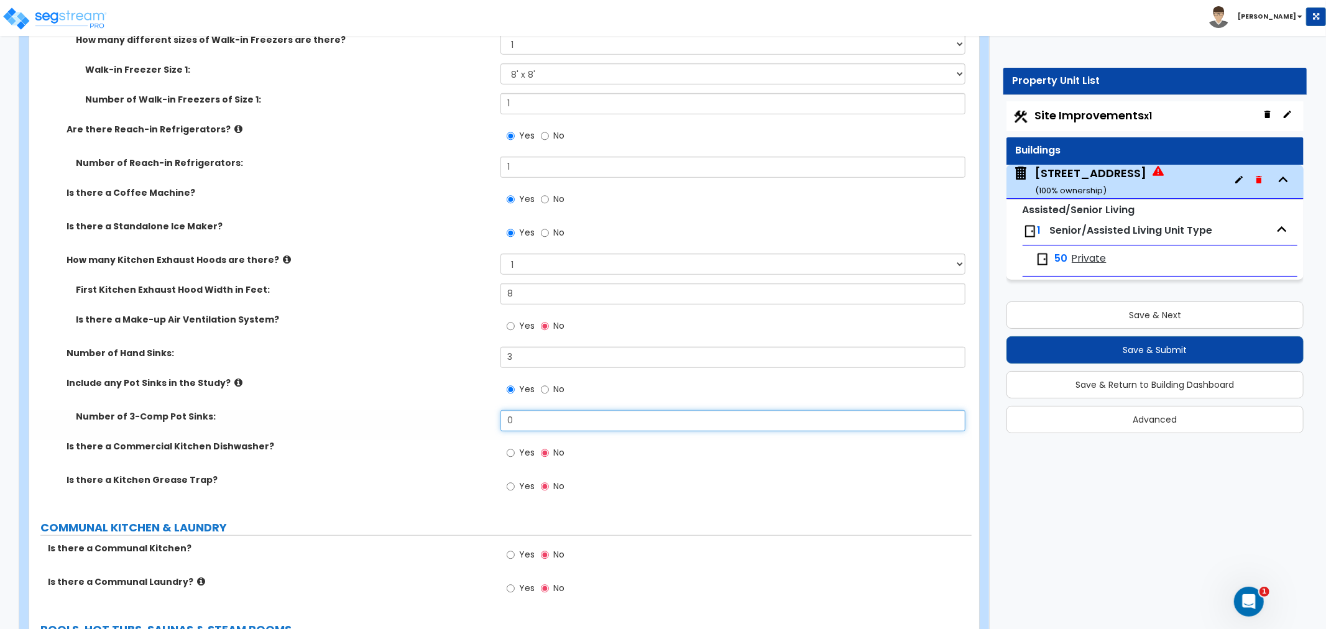
drag, startPoint x: 525, startPoint y: 395, endPoint x: 463, endPoint y: 392, distance: 61.6
click at [463, 410] on div "Number of 3-Comp Pot Sinks: 0" at bounding box center [500, 425] width 943 height 30
drag, startPoint x: 521, startPoint y: 391, endPoint x: 460, endPoint y: 397, distance: 61.3
click at [460, 410] on div "Number of 3-Comp Pot Sinks: 1" at bounding box center [500, 425] width 943 height 30
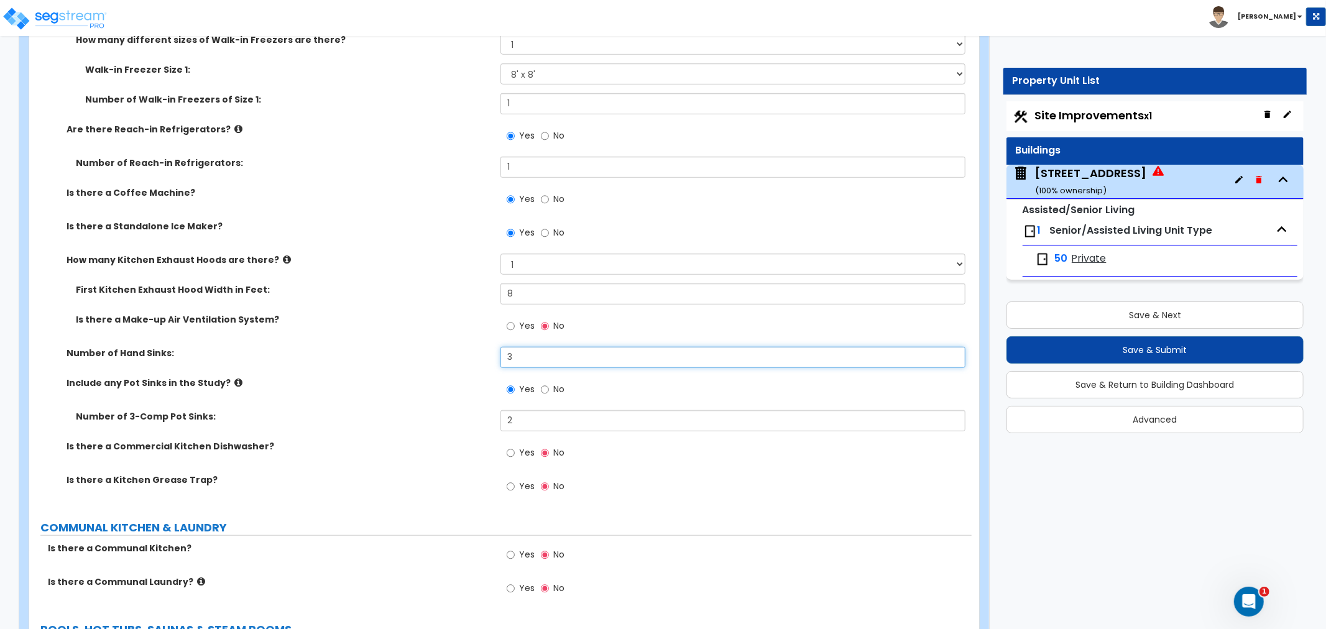
drag, startPoint x: 529, startPoint y: 328, endPoint x: 460, endPoint y: 340, distance: 69.4
click at [460, 347] on div "Number of Hand Sinks: 3" at bounding box center [500, 362] width 943 height 30
click at [440, 410] on div "Number of 3-Comp Pot Sinks: 2" at bounding box center [500, 425] width 943 height 30
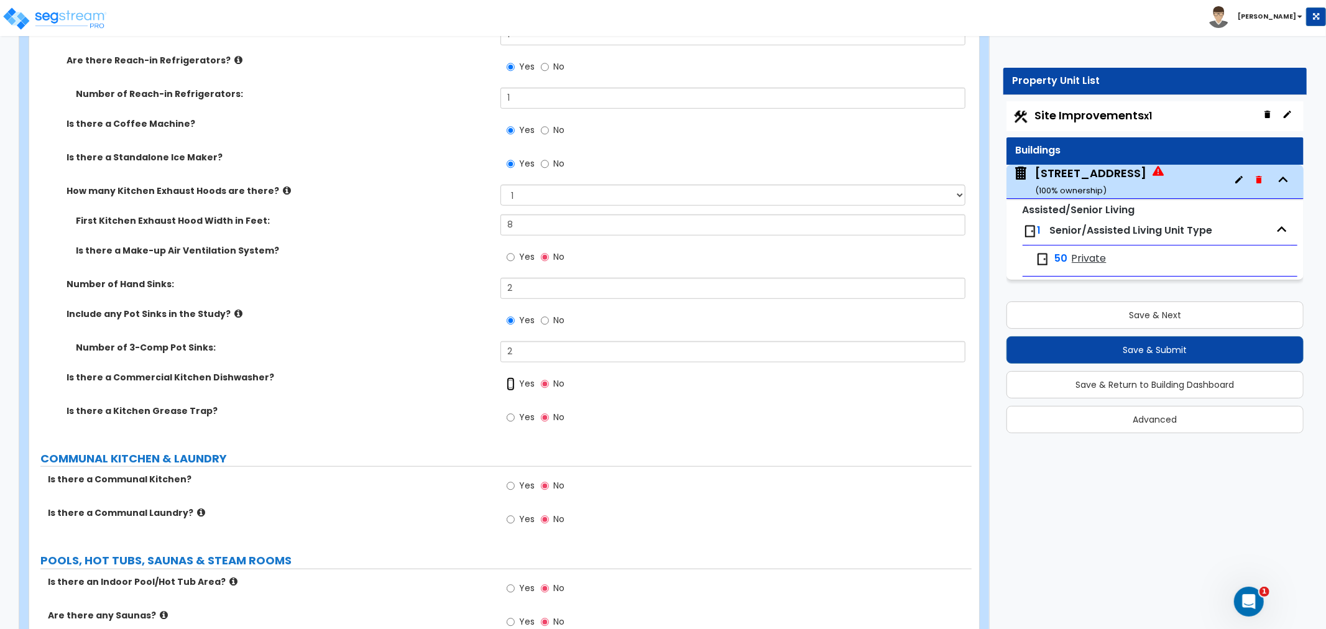
click at [513, 377] on input "Yes" at bounding box center [511, 384] width 8 height 14
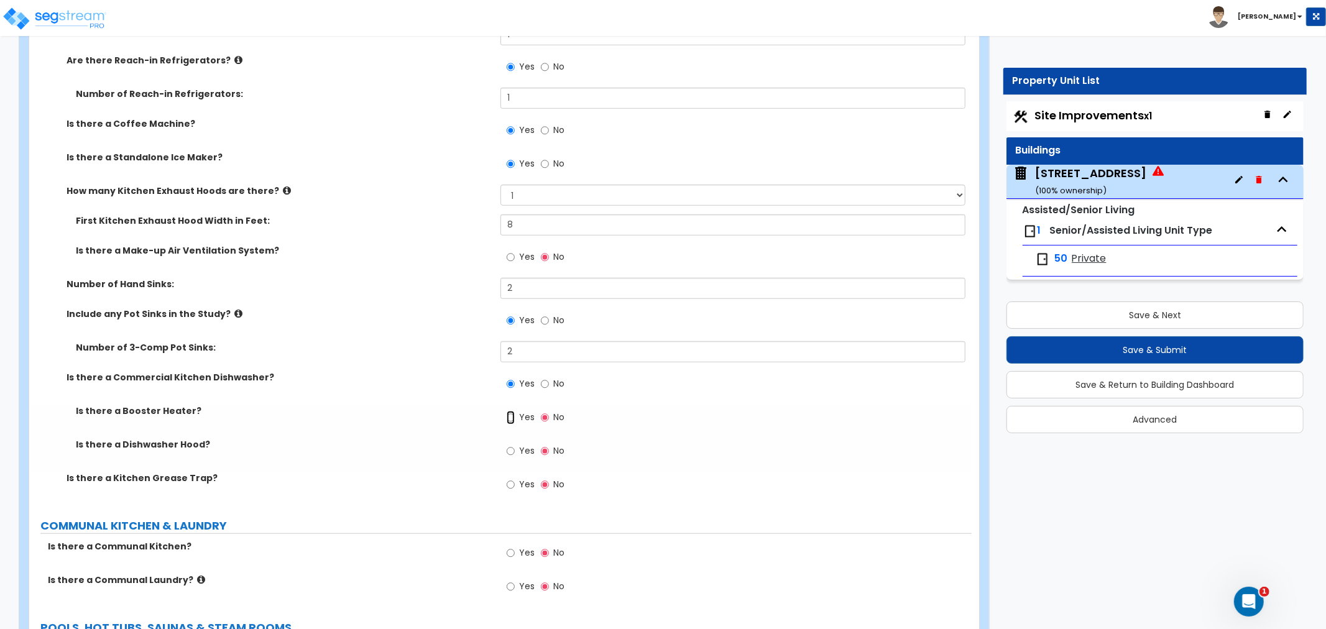
click at [514, 411] on input "Yes" at bounding box center [511, 418] width 8 height 14
click at [546, 411] on input "No" at bounding box center [545, 418] width 8 height 14
click at [513, 445] on input "Yes" at bounding box center [511, 452] width 8 height 14
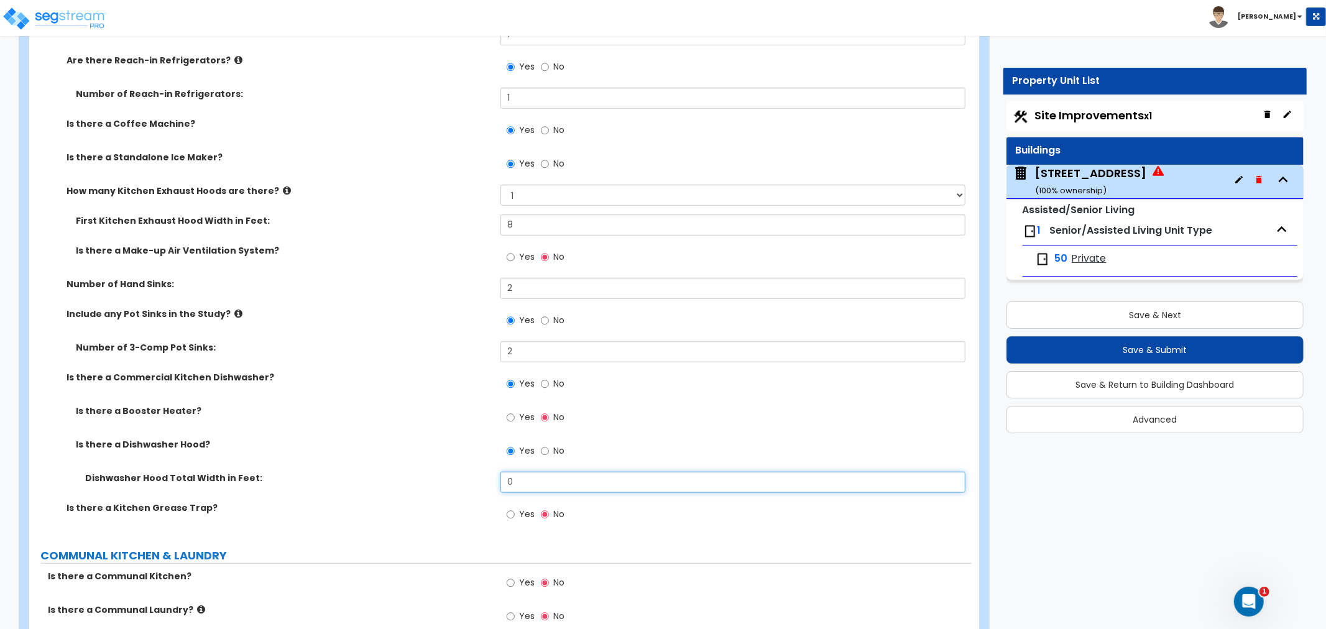
drag, startPoint x: 532, startPoint y: 453, endPoint x: 499, endPoint y: 453, distance: 33.0
click at [499, 472] on div "Dishwasher Hood Total Width in Feet: 0" at bounding box center [500, 487] width 943 height 30
click at [511, 508] on input "Yes" at bounding box center [511, 515] width 8 height 14
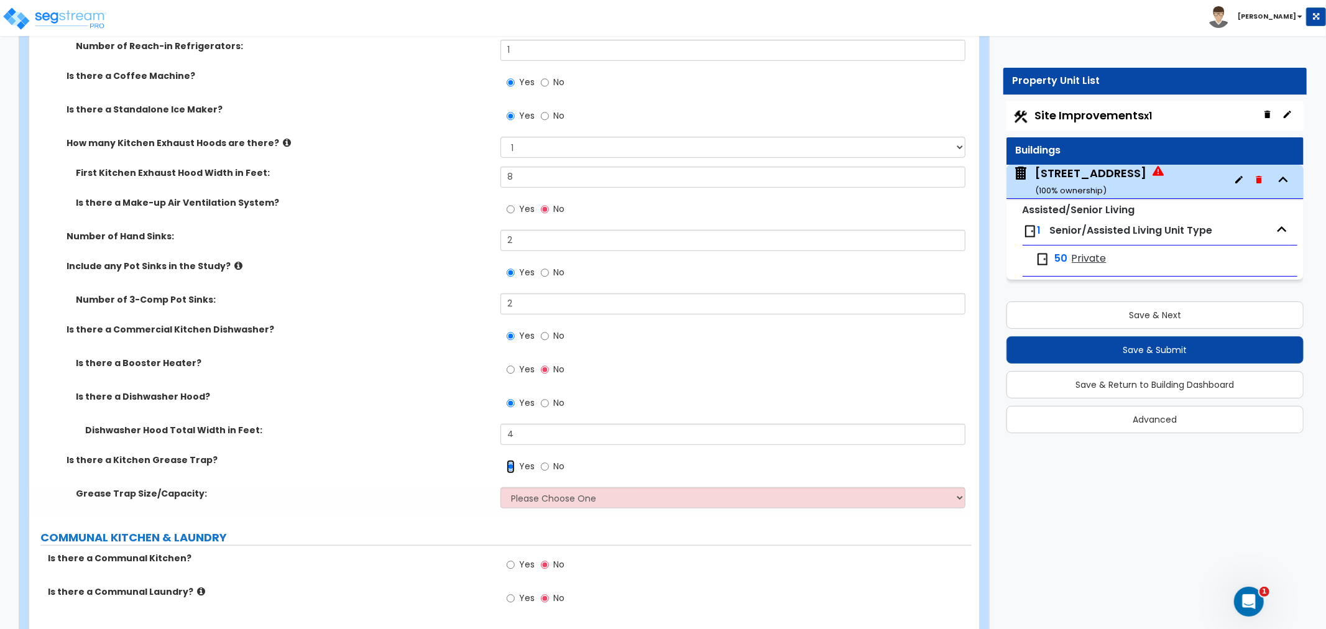
scroll to position [4836, 0]
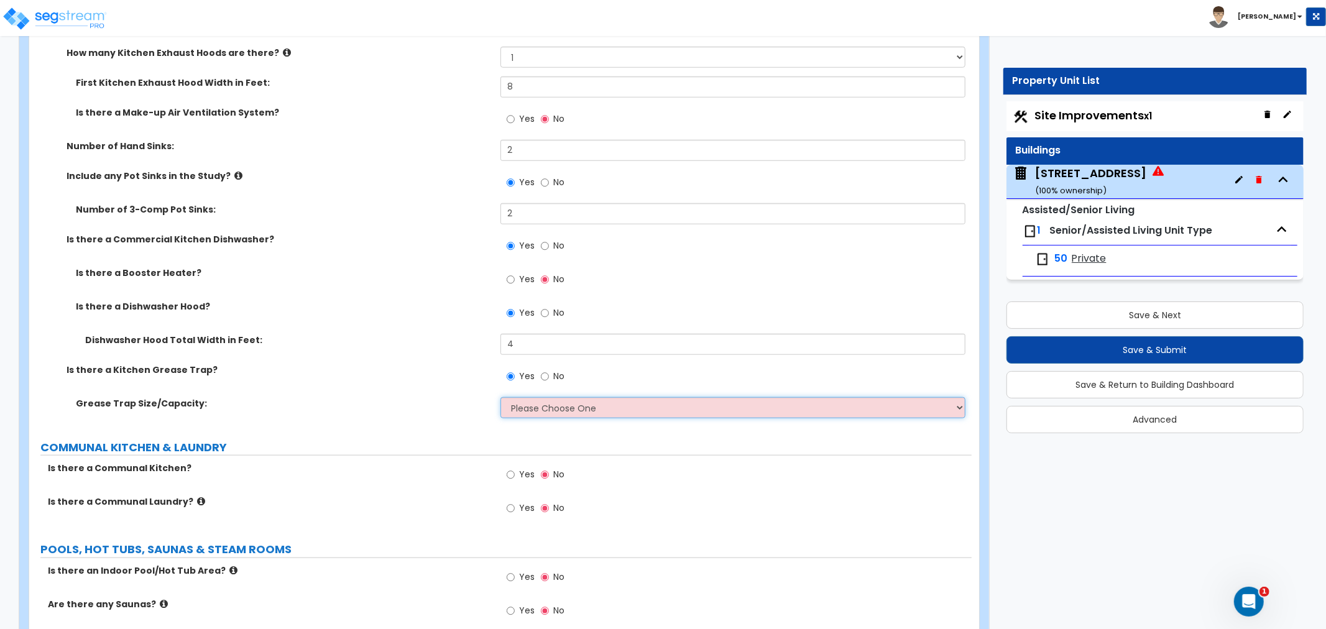
click at [525, 397] on select "Please Choose One Small Medium Large" at bounding box center [733, 407] width 465 height 21
click at [501, 397] on select "Please Choose One Small Medium Large" at bounding box center [733, 407] width 465 height 21
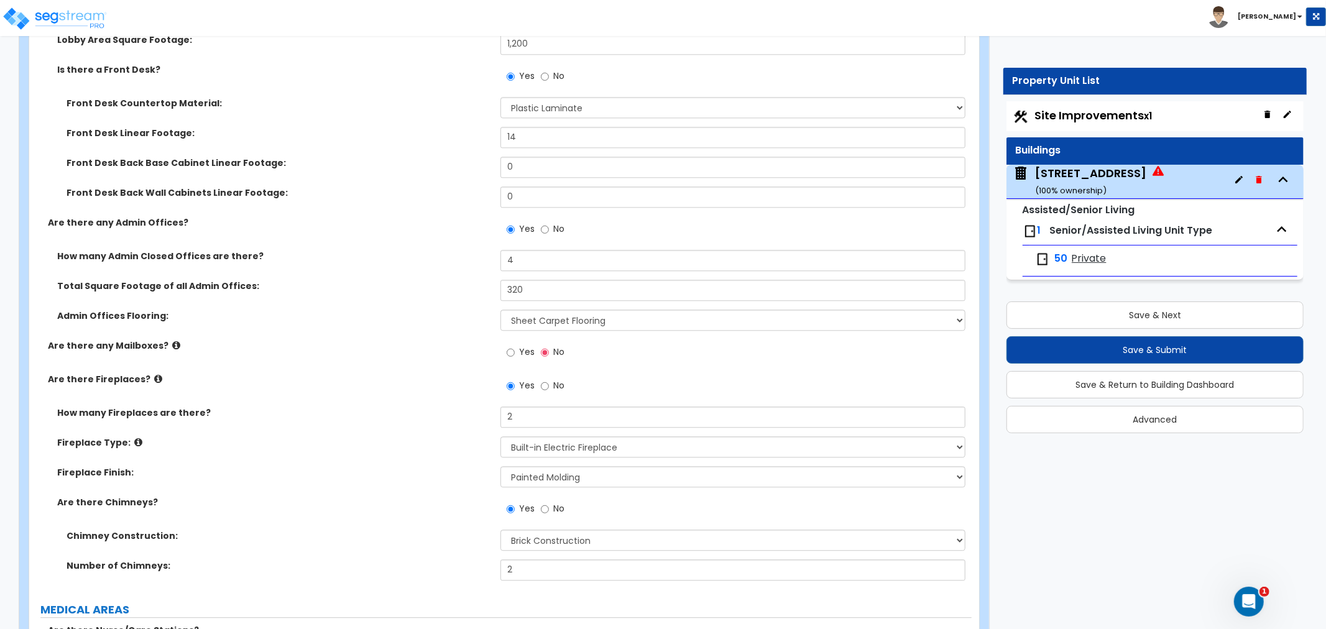
scroll to position [2557, 0]
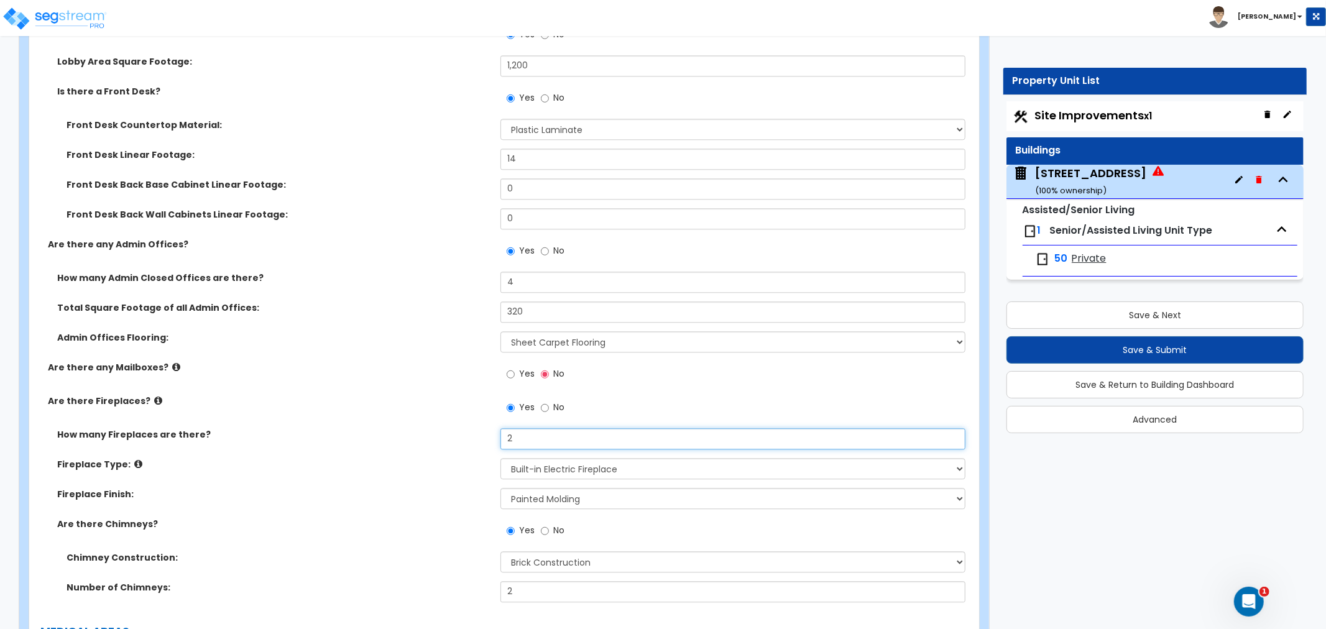
drag, startPoint x: 555, startPoint y: 425, endPoint x: 447, endPoint y: 425, distance: 108.8
click at [447, 428] on div "How many Fireplaces are there? 2" at bounding box center [500, 443] width 943 height 30
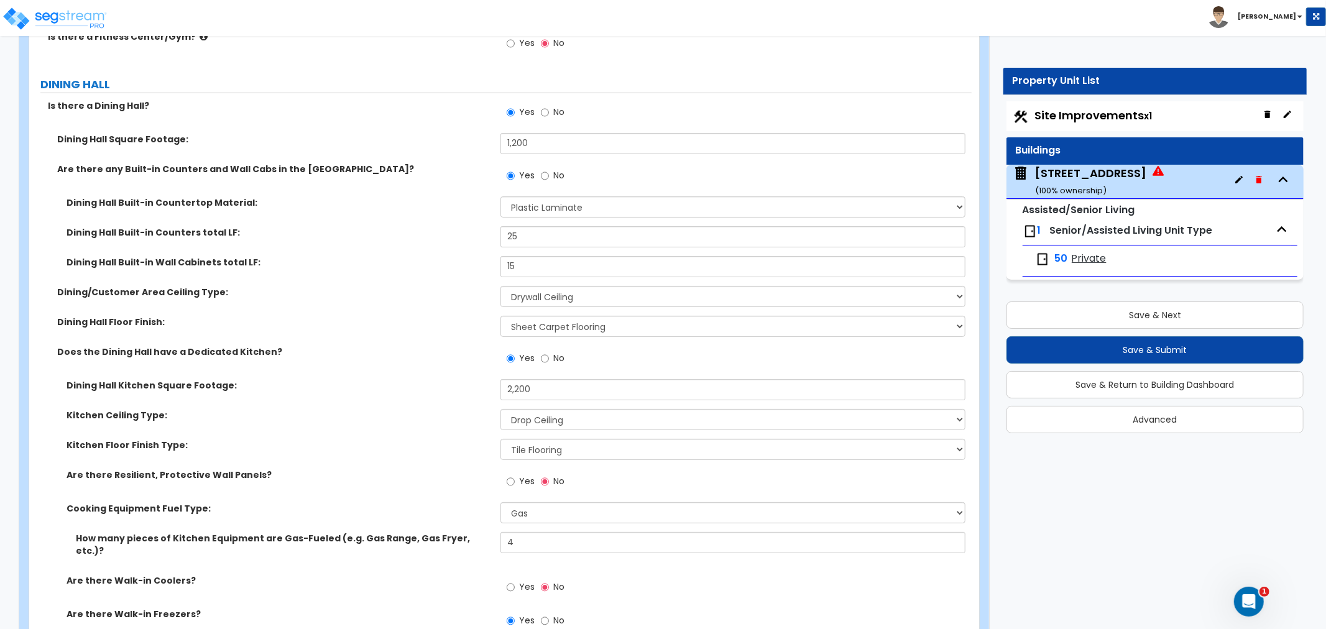
scroll to position [3938, 0]
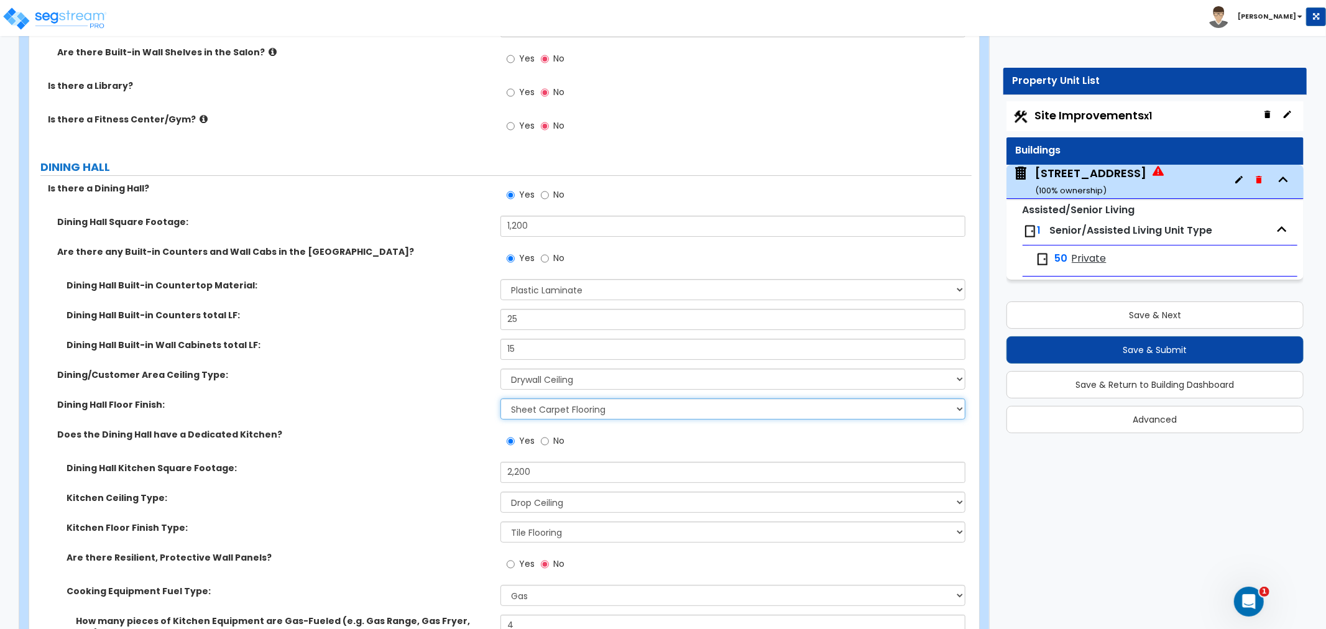
click at [549, 399] on select "None Tile Flooring Hardwood Flooring Resilient Laminate Flooring VCT Flooring S…" at bounding box center [733, 409] width 465 height 21
click at [501, 399] on select "None Tile Flooring Hardwood Flooring Resilient Laminate Flooring VCT Flooring S…" at bounding box center [733, 409] width 465 height 21
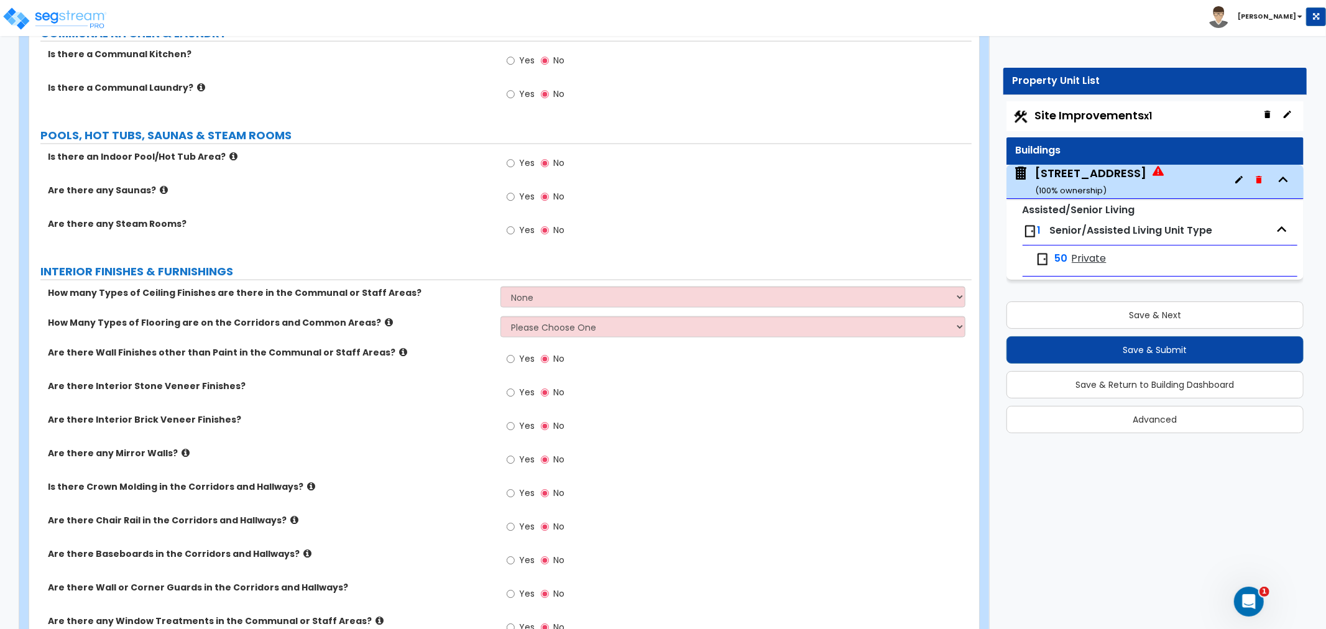
scroll to position [5251, 0]
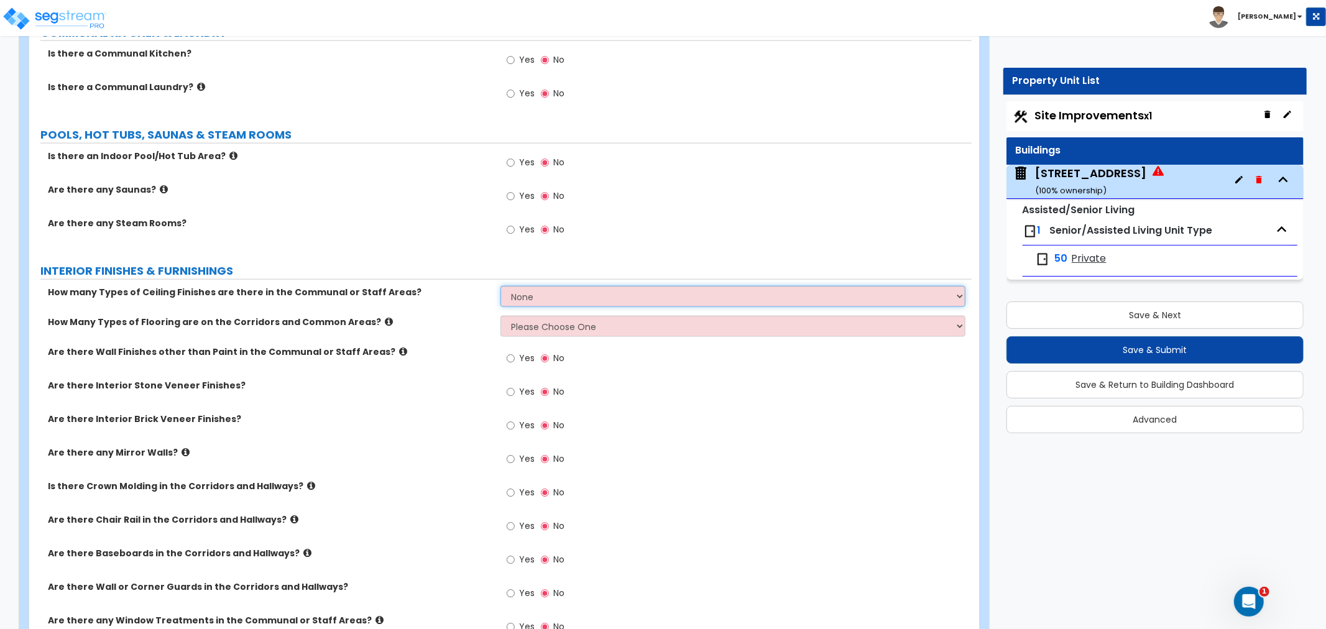
click at [513, 286] on select "None 1 2 3" at bounding box center [733, 296] width 465 height 21
click at [501, 286] on select "None 1 2 3" at bounding box center [733, 296] width 465 height 21
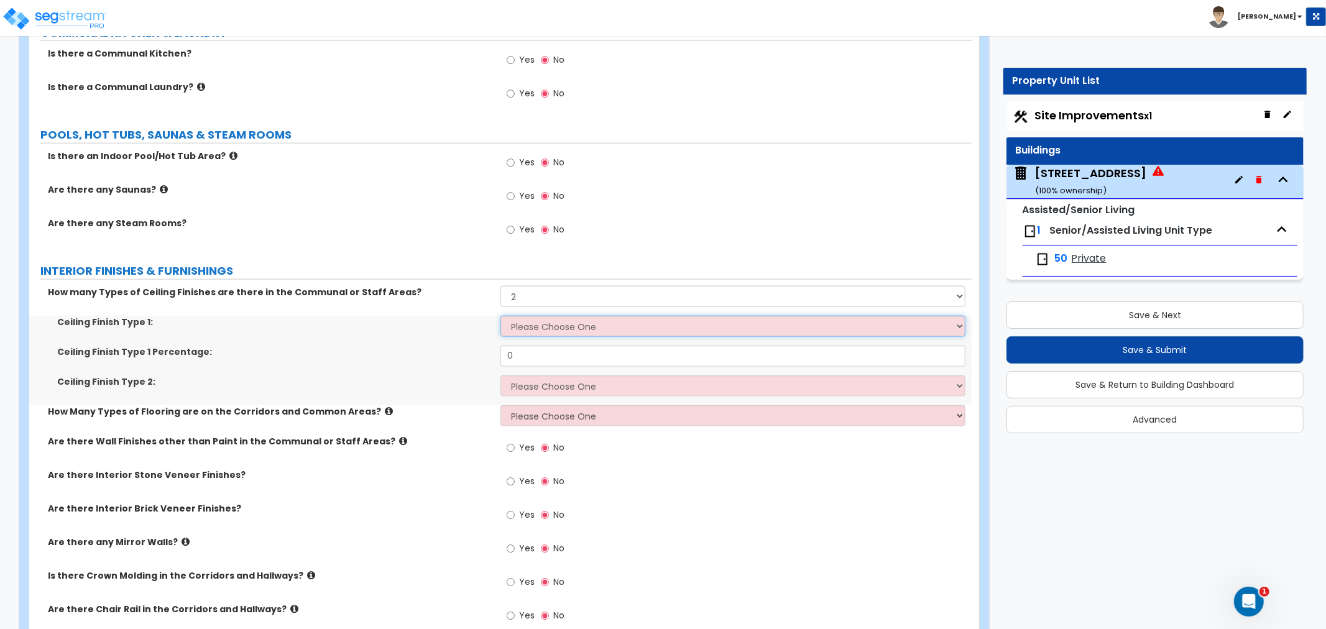
click at [527, 316] on select "Please Choose One Drop Ceiling Drywall Ceiling Open Ceiling" at bounding box center [733, 326] width 465 height 21
click at [501, 316] on select "Please Choose One Drop Ceiling Drywall Ceiling Open Ceiling" at bounding box center [733, 326] width 465 height 21
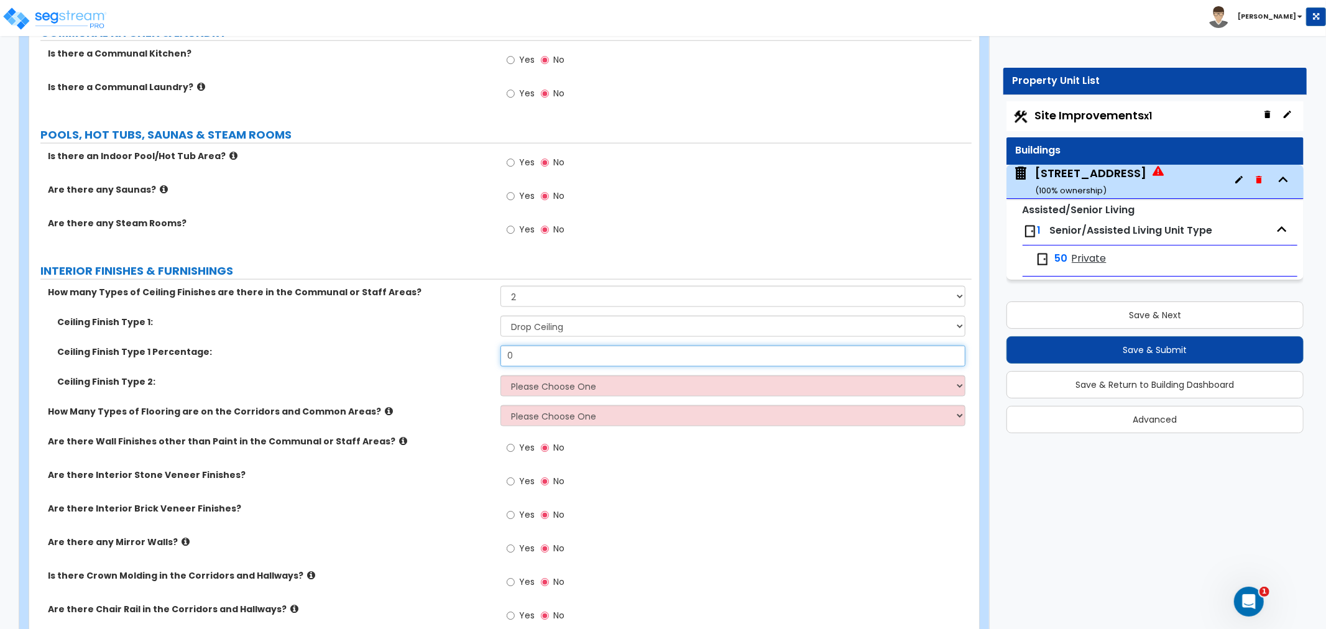
drag, startPoint x: 532, startPoint y: 328, endPoint x: 464, endPoint y: 328, distance: 68.4
click at [464, 346] on div "Ceiling Finish Type 1 Percentage: 0" at bounding box center [500, 361] width 943 height 30
click at [520, 376] on select "Please Choose One Drop Ceiling Drywall Ceiling Open Ceiling" at bounding box center [733, 386] width 465 height 21
click at [501, 376] on select "Please Choose One Drop Ceiling Drywall Ceiling Open Ceiling" at bounding box center [733, 386] width 465 height 21
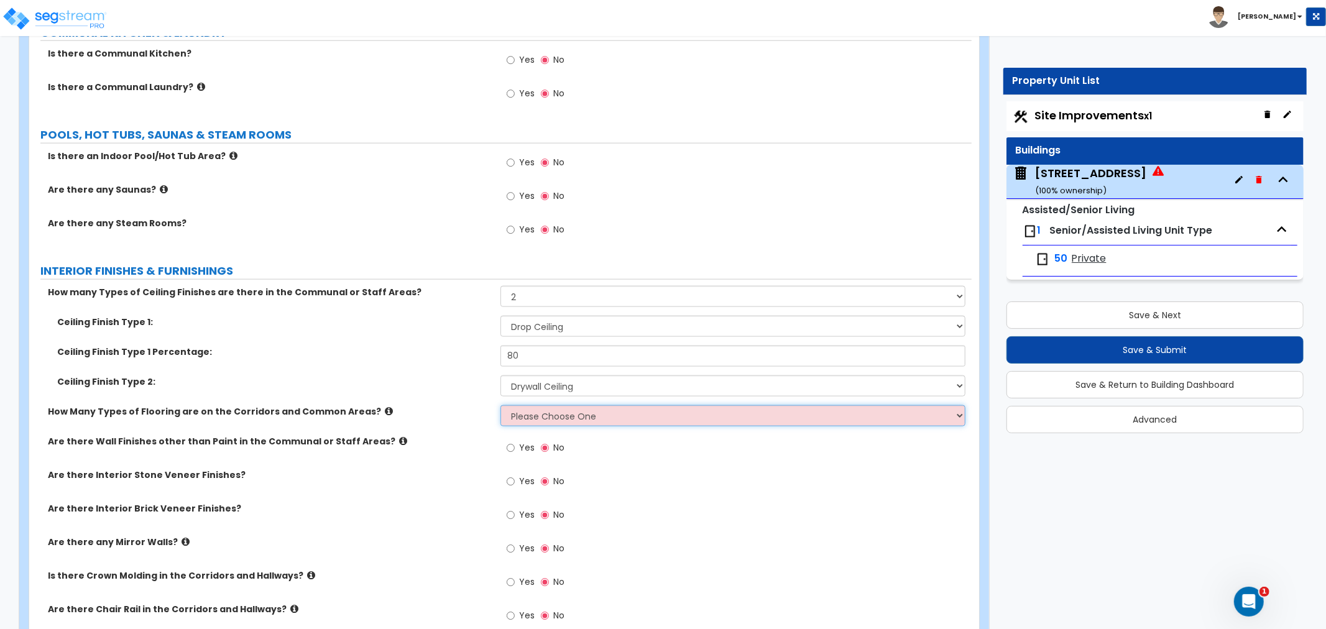
click at [524, 405] on select "Please Choose One 1 2 3" at bounding box center [733, 415] width 465 height 21
click at [501, 405] on select "Please Choose One 1 2 3" at bounding box center [733, 415] width 465 height 21
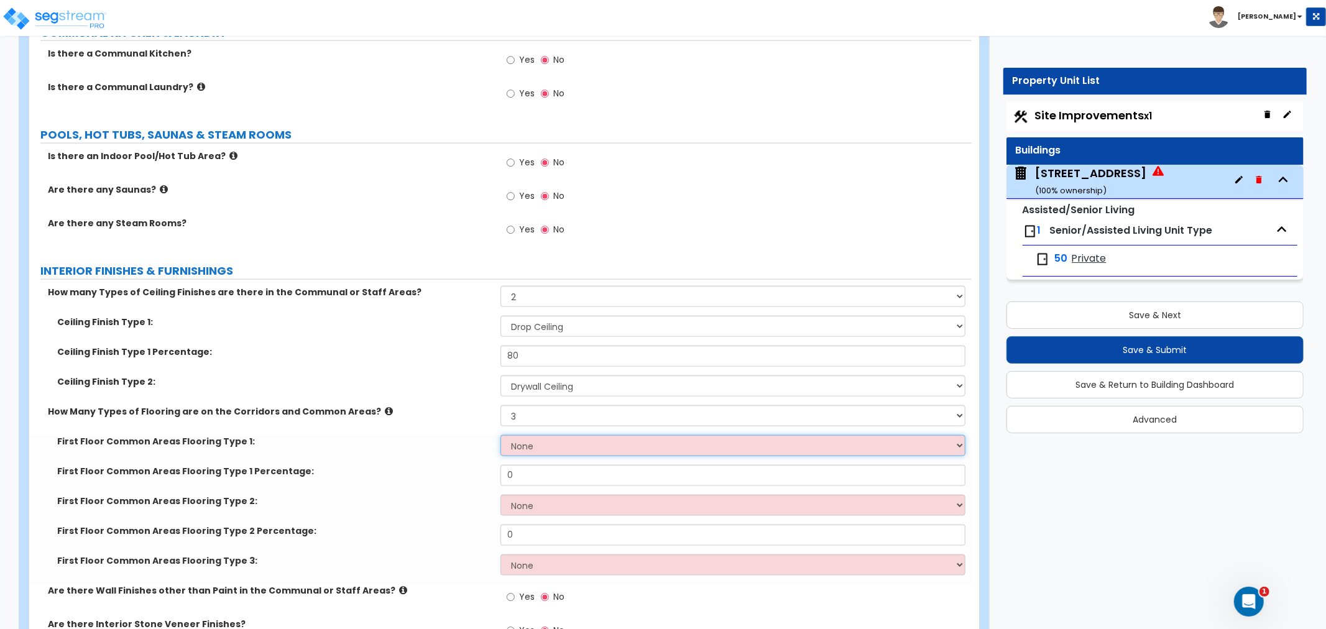
click at [520, 435] on select "None Tile Flooring Hardwood Flooring Resilient Laminate Flooring VCT Flooring S…" at bounding box center [733, 445] width 465 height 21
click at [501, 435] on select "None Tile Flooring Hardwood Flooring Resilient Laminate Flooring VCT Flooring S…" at bounding box center [733, 445] width 465 height 21
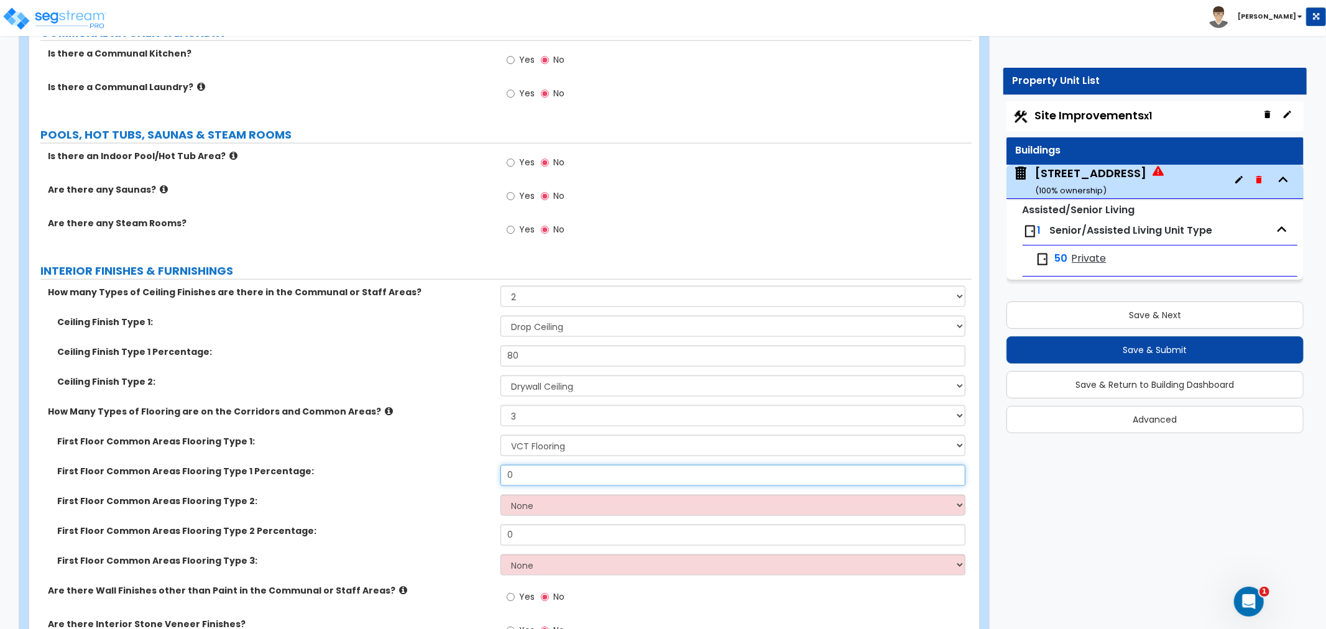
drag, startPoint x: 518, startPoint y: 446, endPoint x: 506, endPoint y: 446, distance: 12.4
click at [506, 465] on input "0" at bounding box center [733, 475] width 465 height 21
click at [539, 495] on select "None Tile Flooring Hardwood Flooring Resilient Laminate Flooring VCT Flooring S…" at bounding box center [733, 505] width 465 height 21
click at [501, 495] on select "None Tile Flooring Hardwood Flooring Resilient Laminate Flooring VCT Flooring S…" at bounding box center [733, 505] width 465 height 21
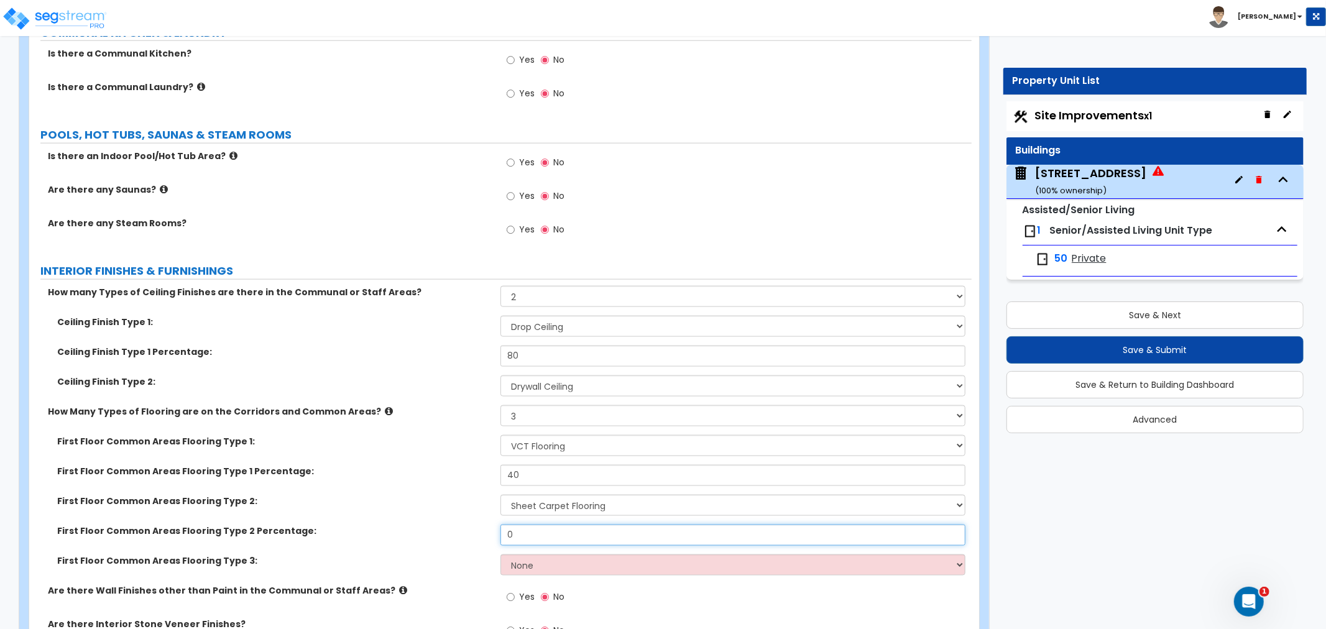
drag, startPoint x: 547, startPoint y: 507, endPoint x: 499, endPoint y: 508, distance: 47.9
click at [499, 525] on div "First Floor Common Areas Flooring Type 2 Percentage: 0" at bounding box center [500, 540] width 943 height 30
click at [525, 555] on select "None Tile Flooring Hardwood Flooring Resilient Laminate Flooring VCT Flooring S…" at bounding box center [733, 565] width 465 height 21
click at [501, 555] on select "None Tile Flooring Hardwood Flooring Resilient Laminate Flooring VCT Flooring S…" at bounding box center [733, 565] width 465 height 21
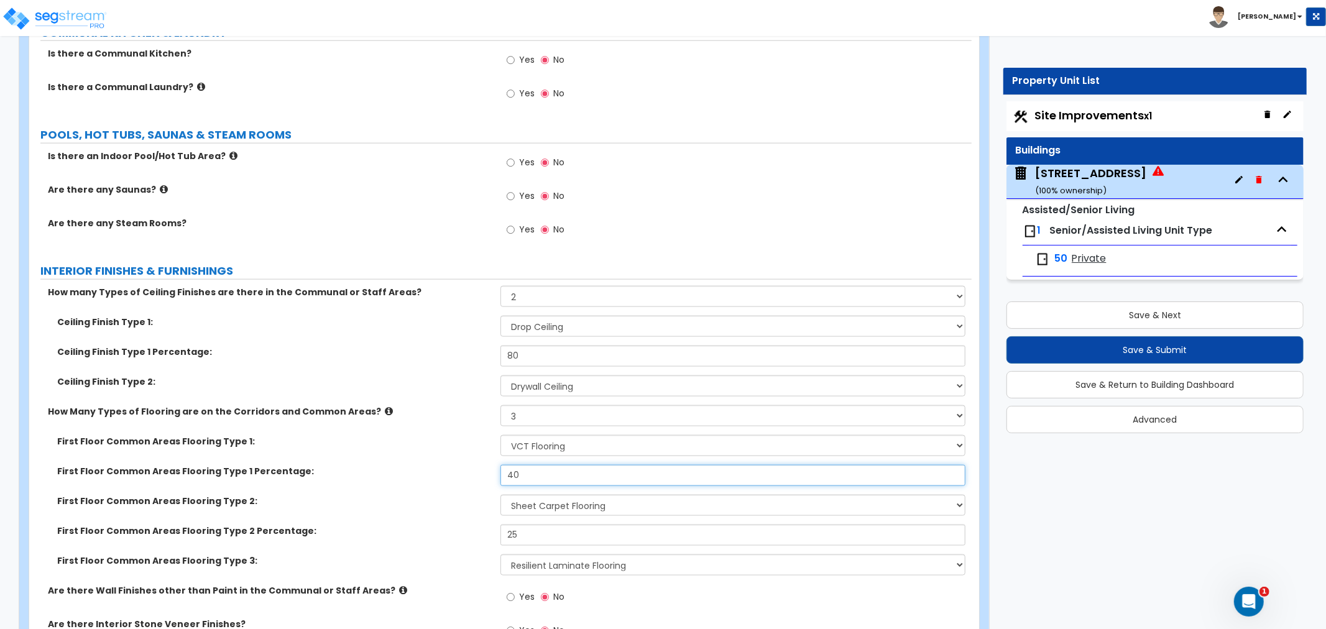
drag, startPoint x: 522, startPoint y: 450, endPoint x: 484, endPoint y: 450, distance: 38.6
click at [484, 465] on div "First Floor Common Areas Flooring Type 1 Percentage: 40" at bounding box center [500, 480] width 943 height 30
drag, startPoint x: 529, startPoint y: 442, endPoint x: 507, endPoint y: 443, distance: 21.8
click at [507, 465] on input "50" at bounding box center [733, 475] width 465 height 21
drag, startPoint x: 523, startPoint y: 500, endPoint x: 483, endPoint y: 504, distance: 40.7
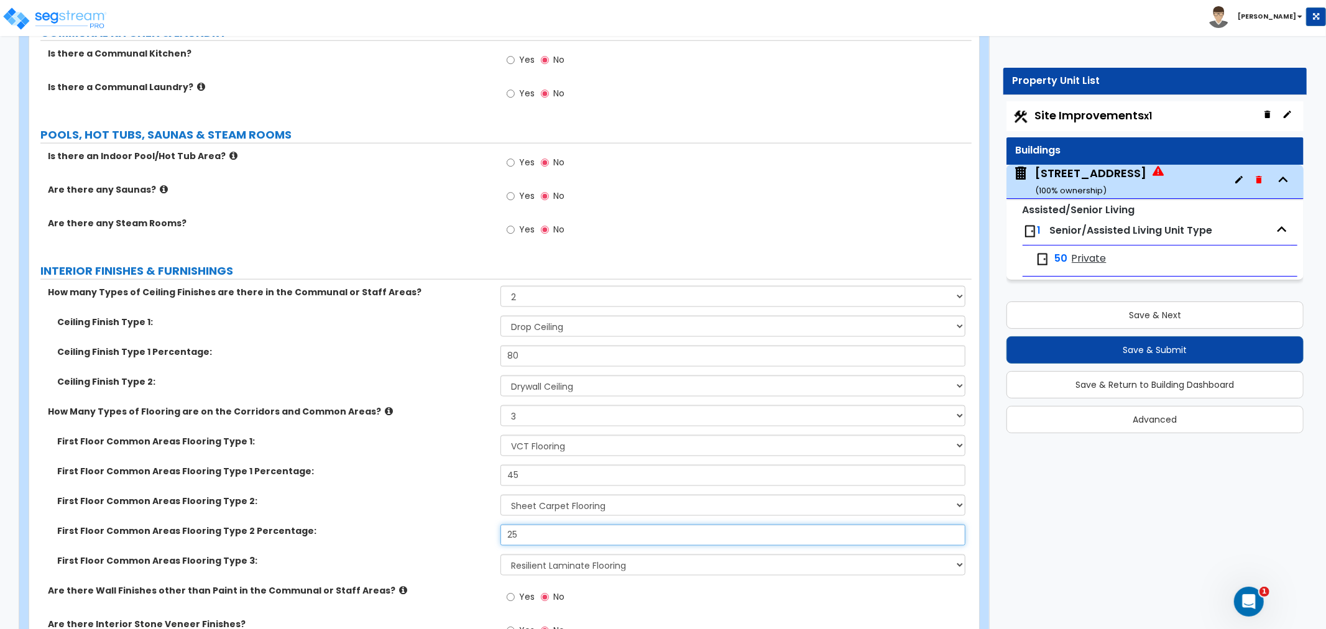
click at [483, 525] on div "First Floor Common Areas Flooring Type 2 Percentage: 25" at bounding box center [500, 540] width 943 height 30
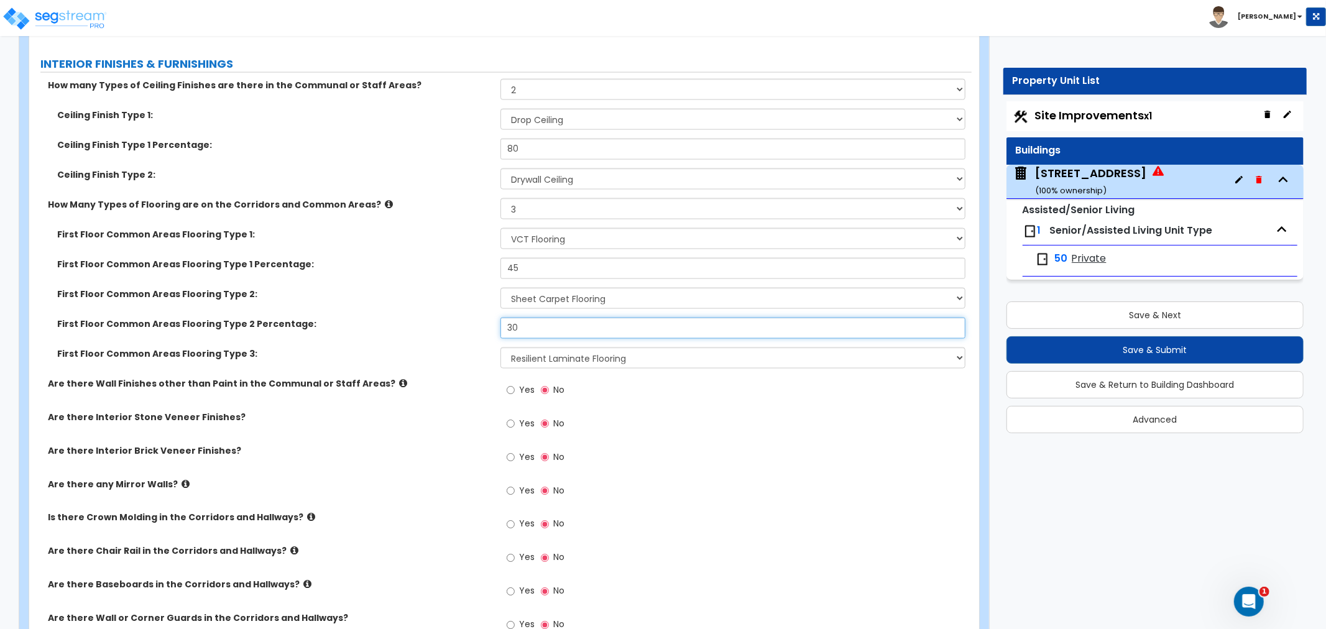
scroll to position [5527, 0]
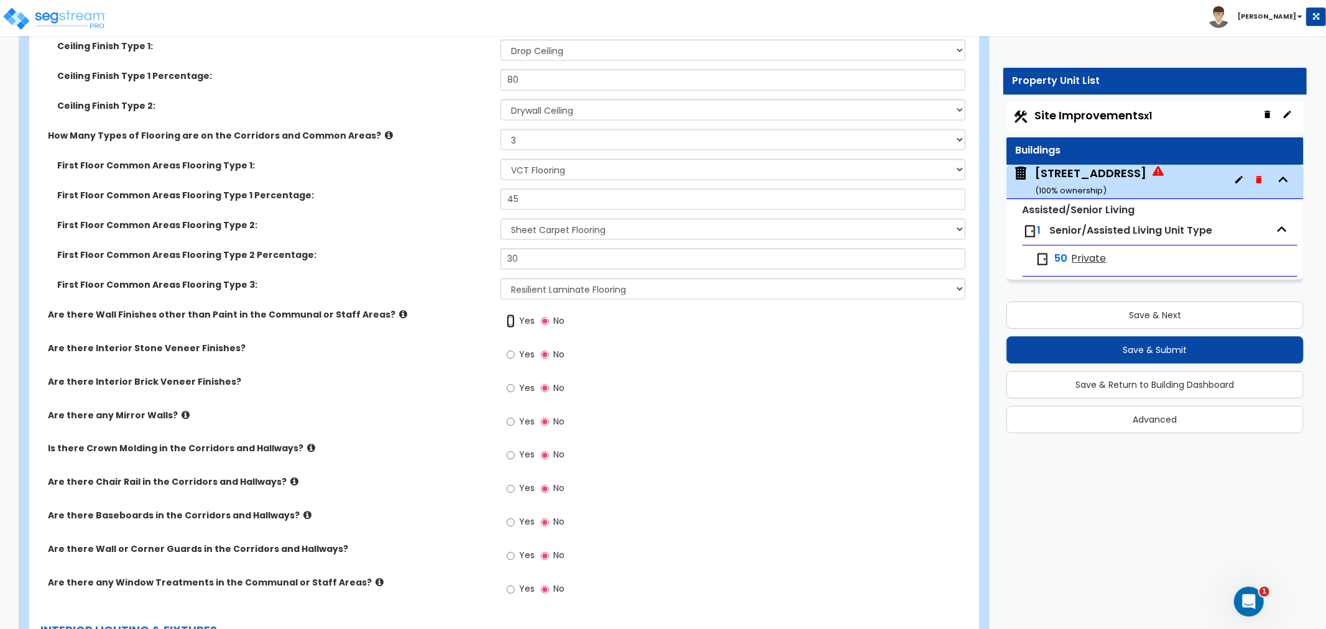
click at [509, 315] on input "Yes" at bounding box center [511, 322] width 8 height 14
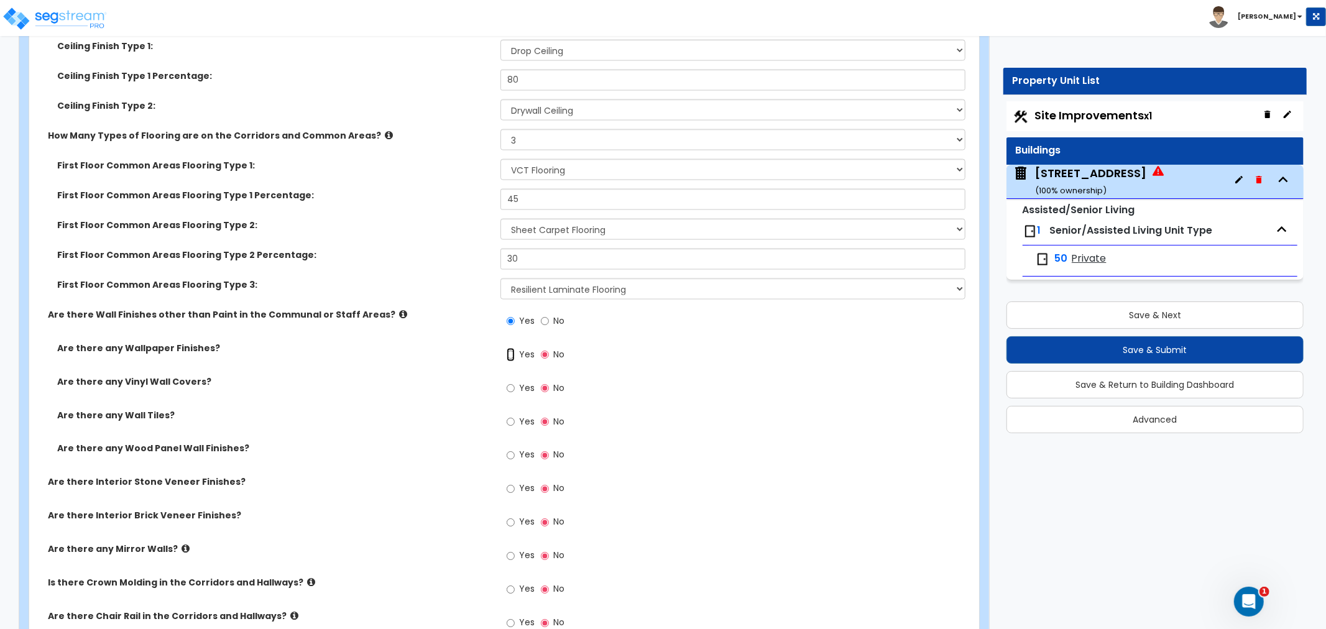
click at [514, 348] on input "Yes" at bounding box center [511, 355] width 8 height 14
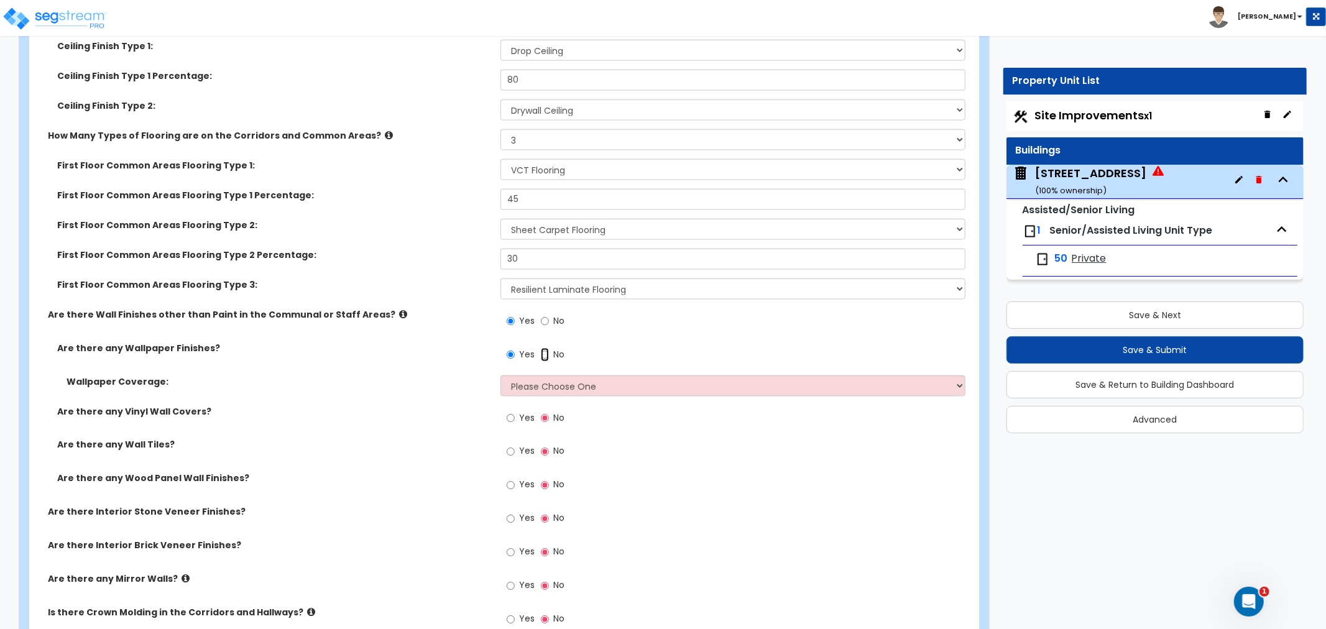
click at [547, 348] on input "No" at bounding box center [545, 355] width 8 height 14
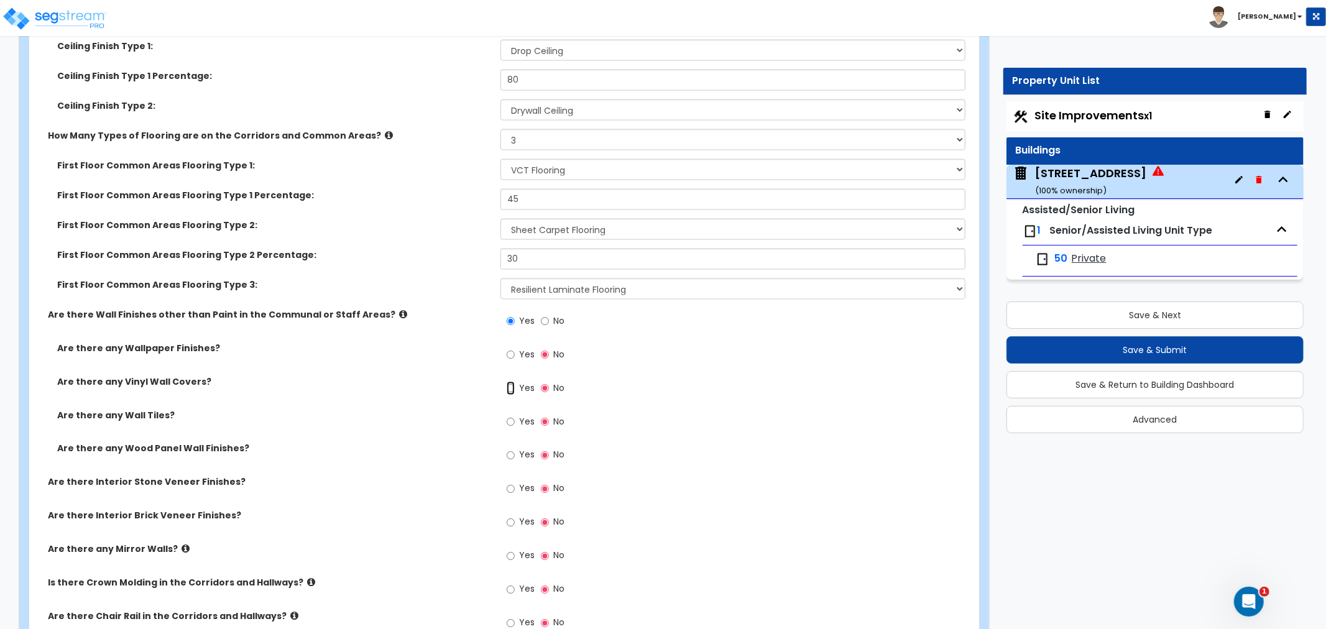
click at [512, 382] on input "Yes" at bounding box center [511, 389] width 8 height 14
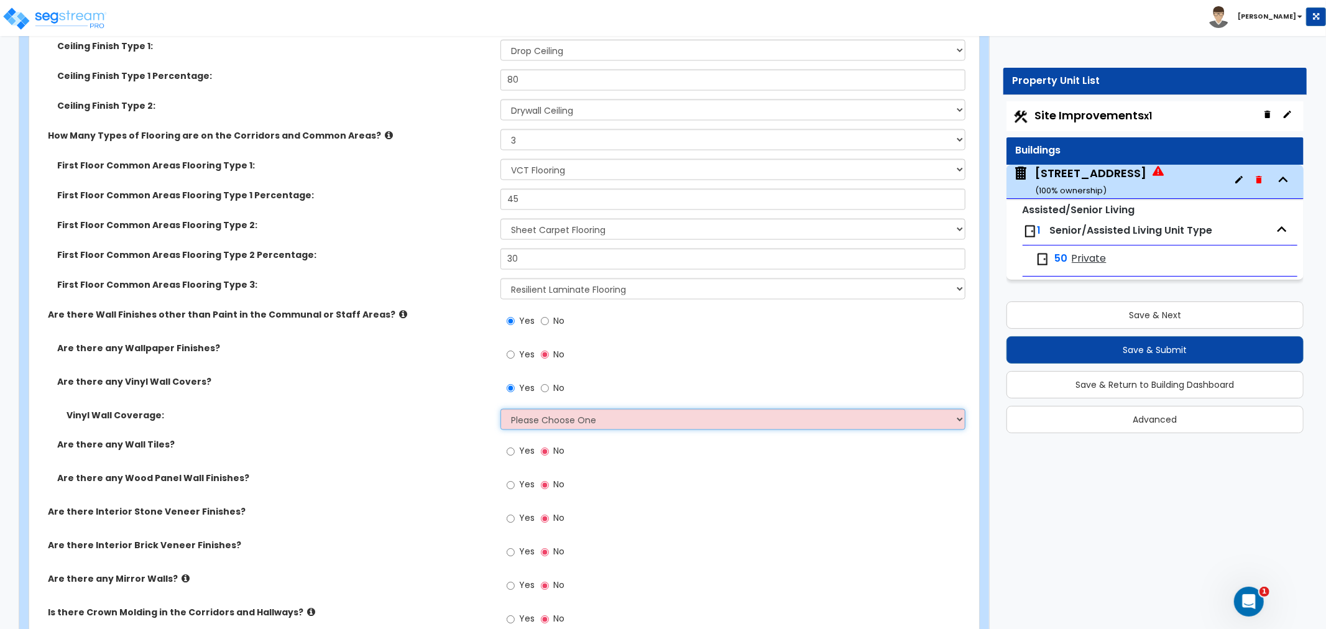
click at [556, 409] on select "Please Choose One Only a Small Portion of Walls are Covered Several Walls are C…" at bounding box center [733, 419] width 465 height 21
click at [543, 382] on input "No" at bounding box center [545, 389] width 8 height 14
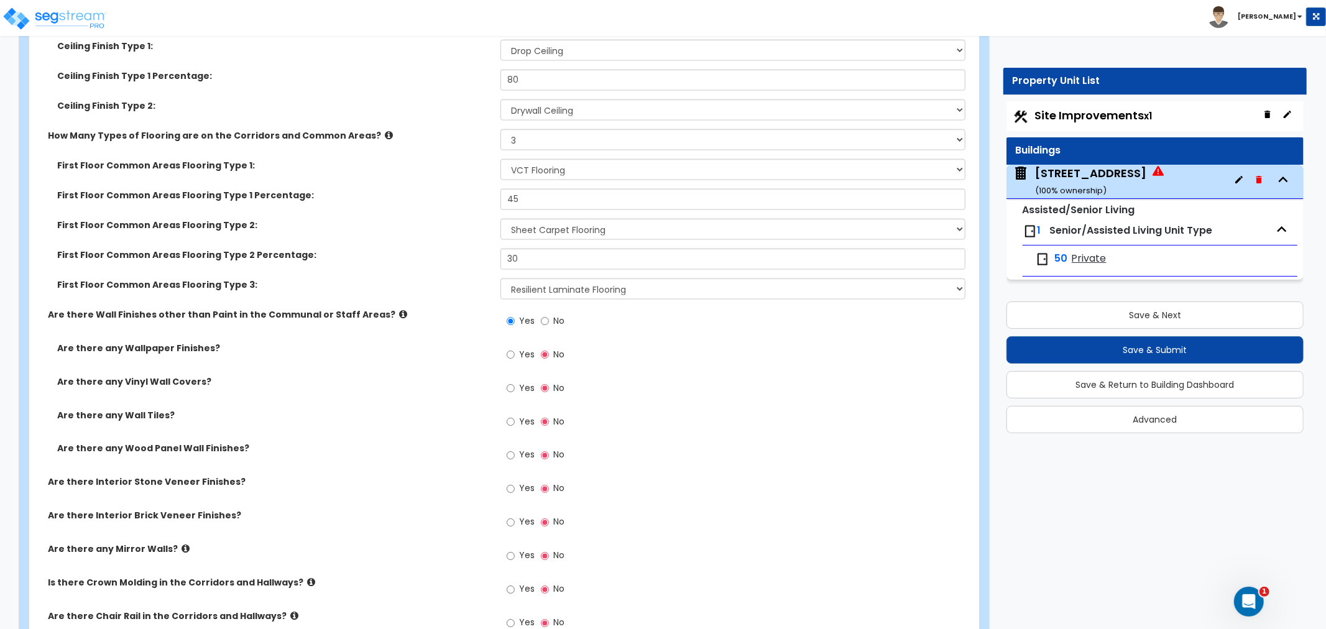
click at [399, 310] on icon at bounding box center [403, 314] width 8 height 9
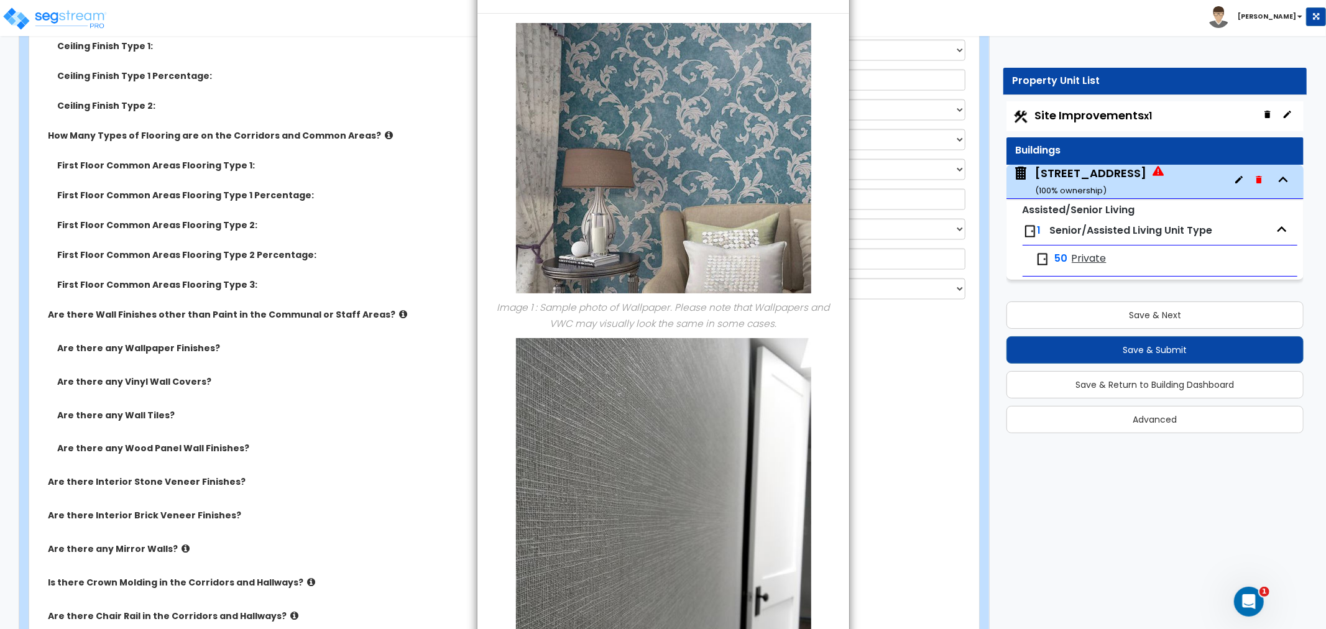
scroll to position [0, 0]
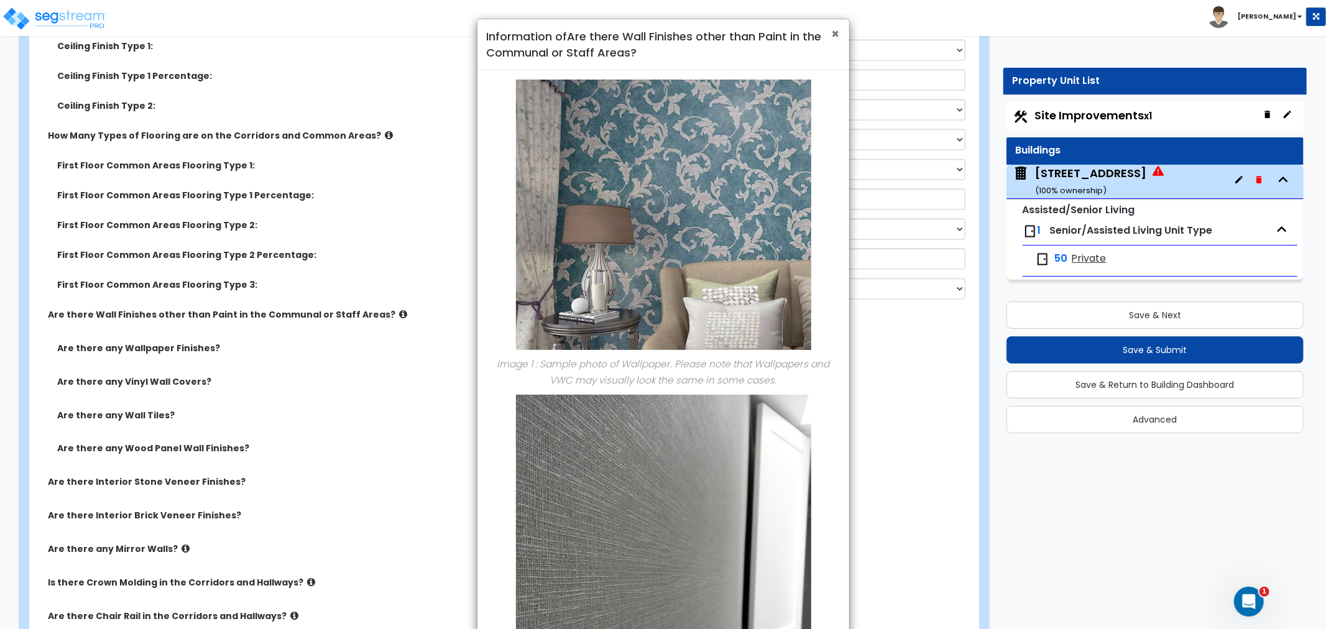
click at [835, 33] on span "×" at bounding box center [836, 34] width 8 height 18
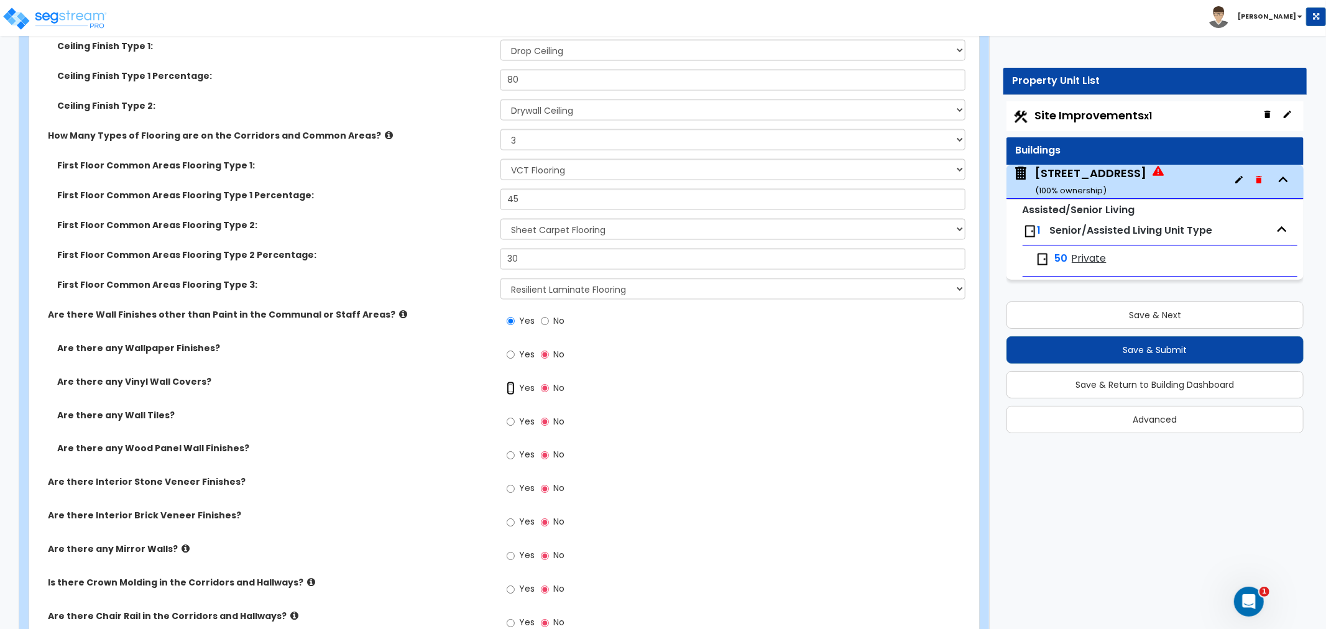
click at [507, 382] on input "Yes" at bounding box center [511, 389] width 8 height 14
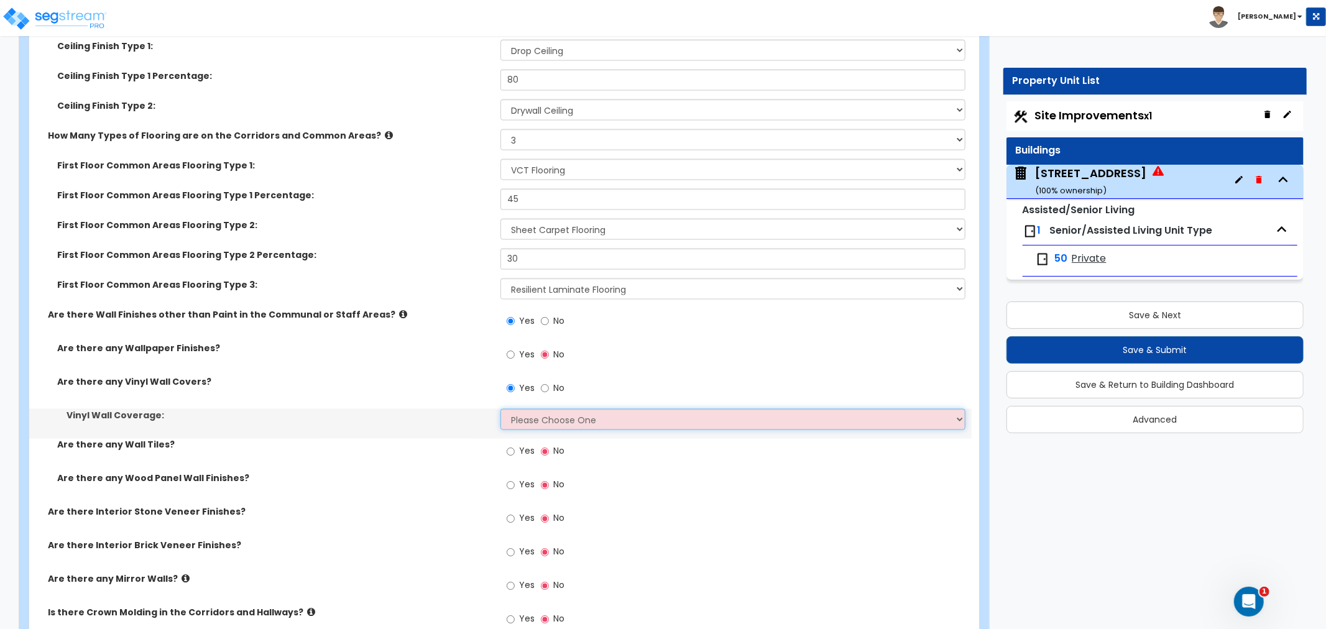
click at [572, 409] on select "Please Choose One Only a Small Portion of Walls are Covered Several Walls are C…" at bounding box center [733, 419] width 465 height 21
drag, startPoint x: 439, startPoint y: 398, endPoint x: 568, endPoint y: 370, distance: 132.3
click at [440, 409] on div "Vinyl Wall Coverage: Please Choose One Only a Small Portion of Walls are Covere…" at bounding box center [500, 424] width 943 height 30
click at [545, 382] on input "No" at bounding box center [545, 389] width 8 height 14
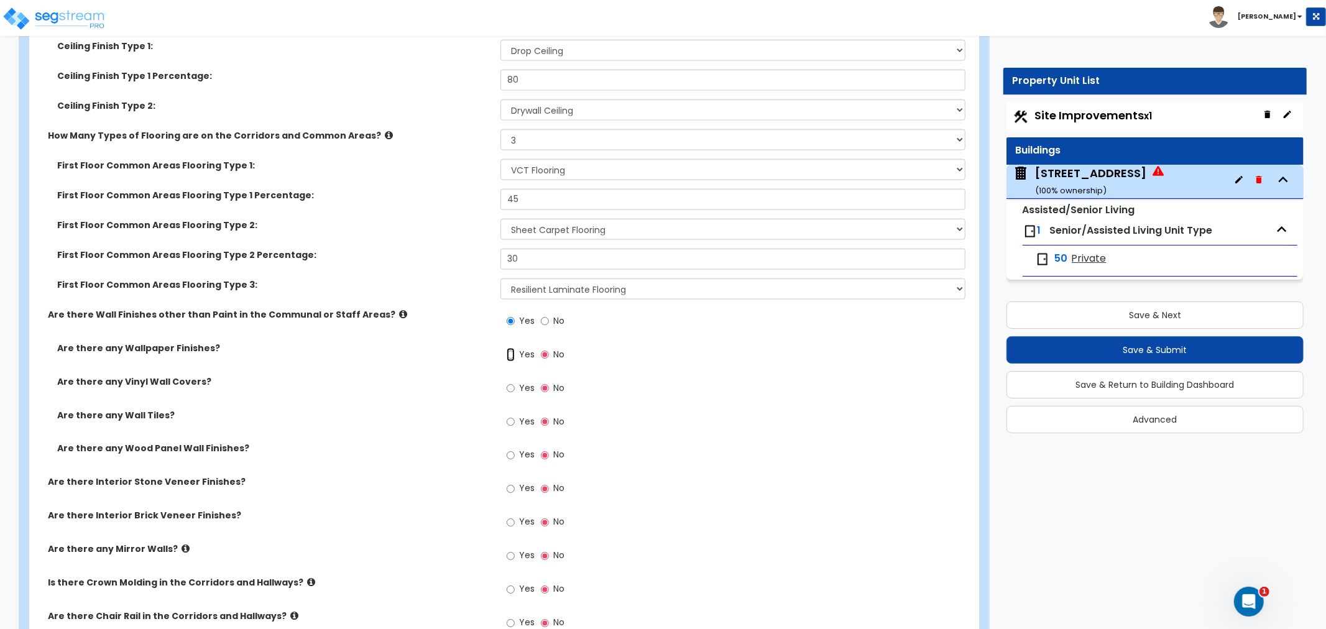
click at [509, 348] on input "Yes" at bounding box center [511, 355] width 8 height 14
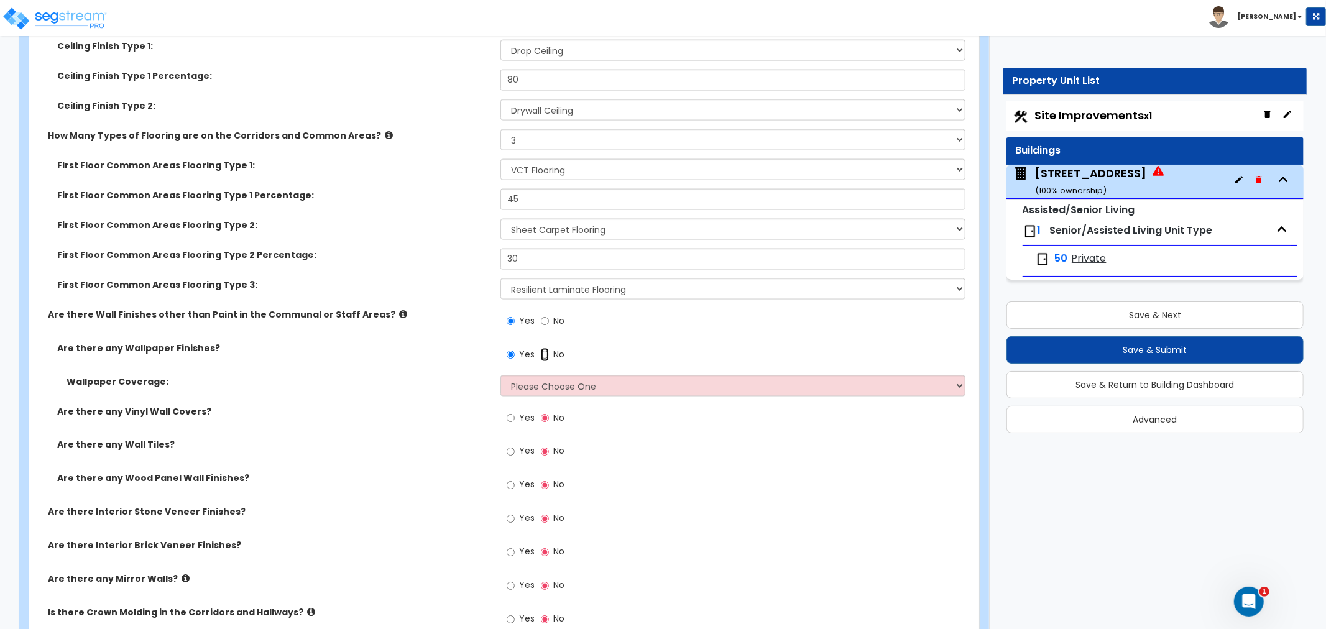
click at [544, 348] on input "No" at bounding box center [545, 355] width 8 height 14
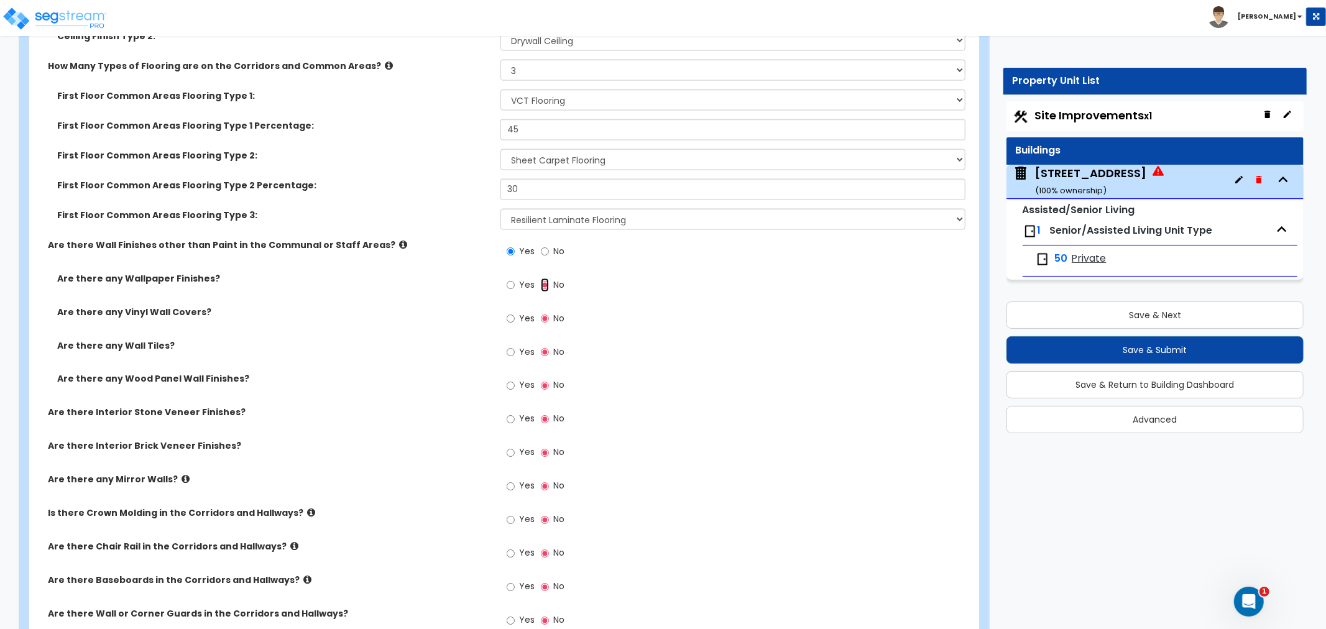
scroll to position [5666, 0]
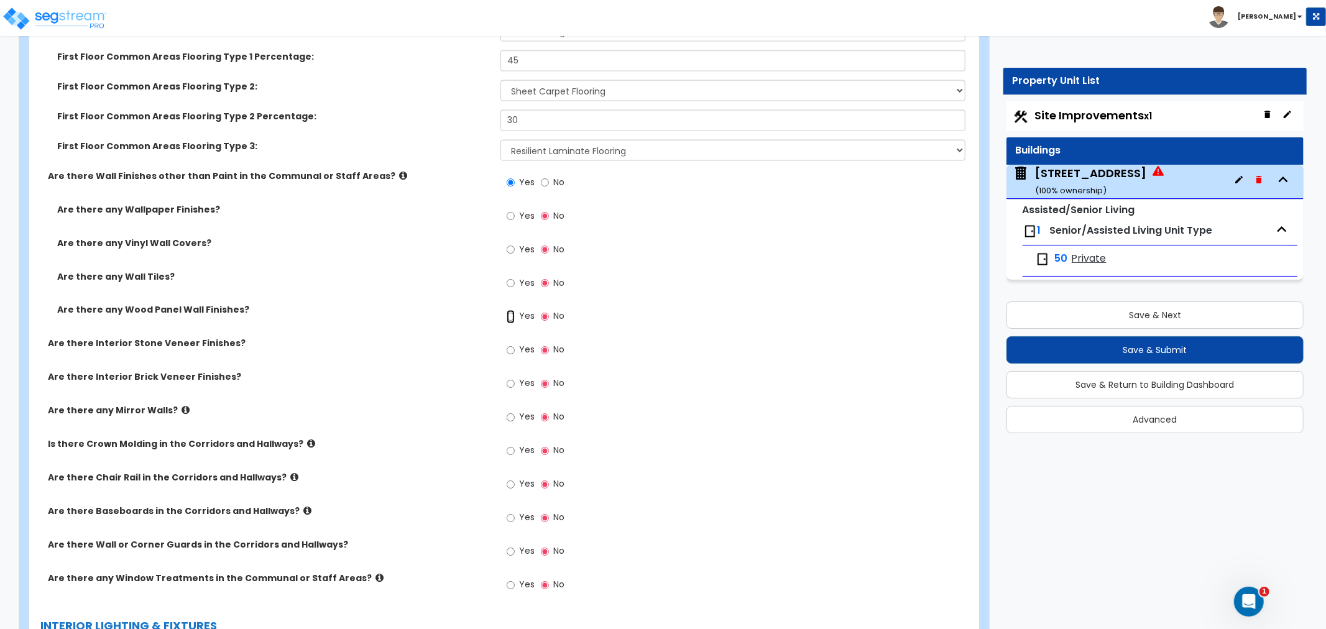
click at [509, 310] on input "Yes" at bounding box center [511, 317] width 8 height 14
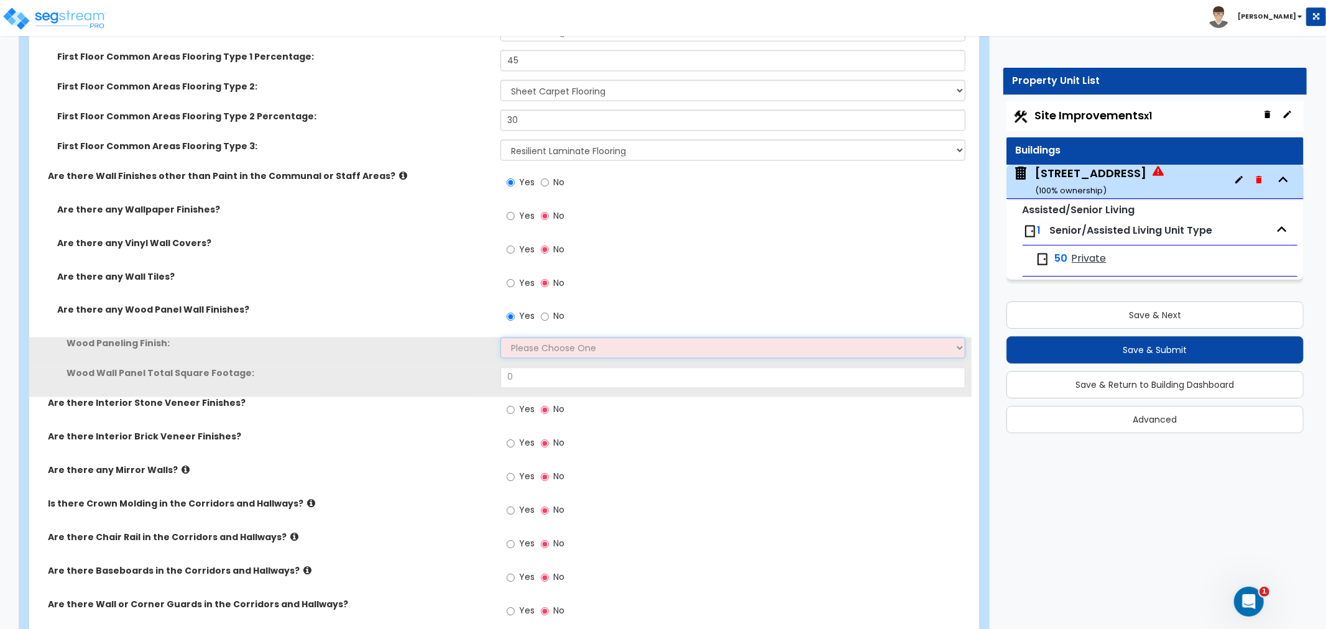
click at [571, 338] on select "Please Choose One Birch Mahogany Oak or Cherry Rosewood Teak I Don't Know, Plea…" at bounding box center [733, 348] width 465 height 21
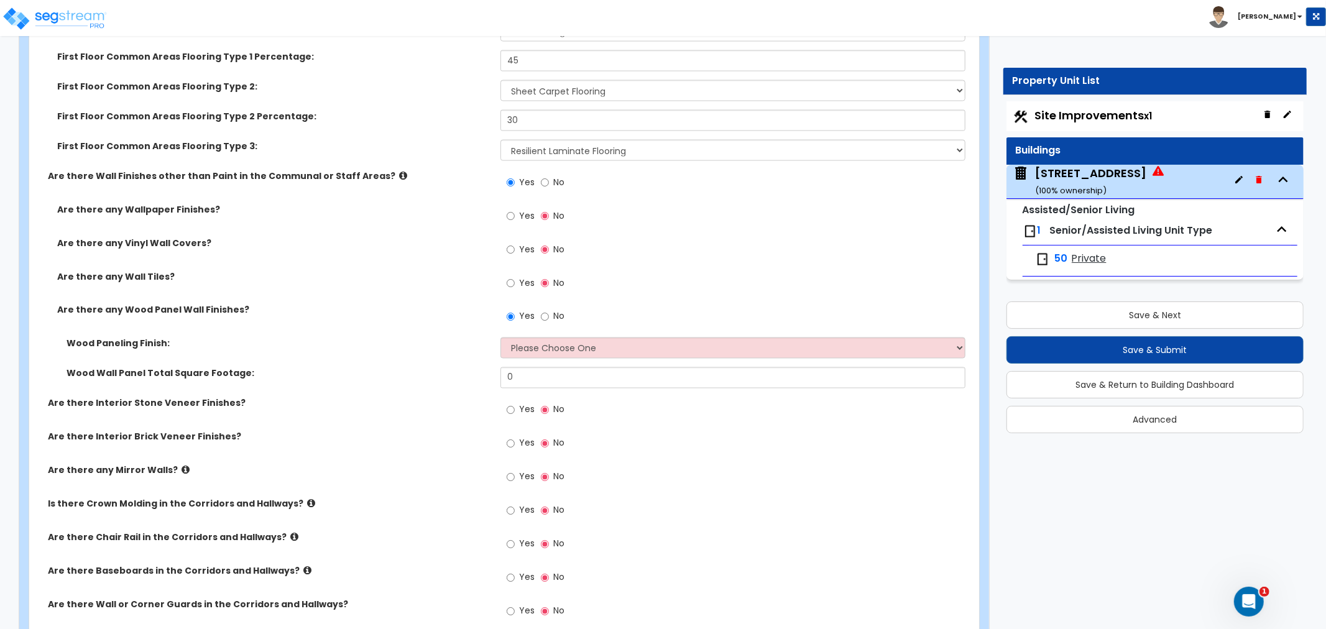
click at [434, 338] on label "Wood Paneling Finish:" at bounding box center [279, 344] width 425 height 12
click at [546, 310] on input "No" at bounding box center [545, 317] width 8 height 14
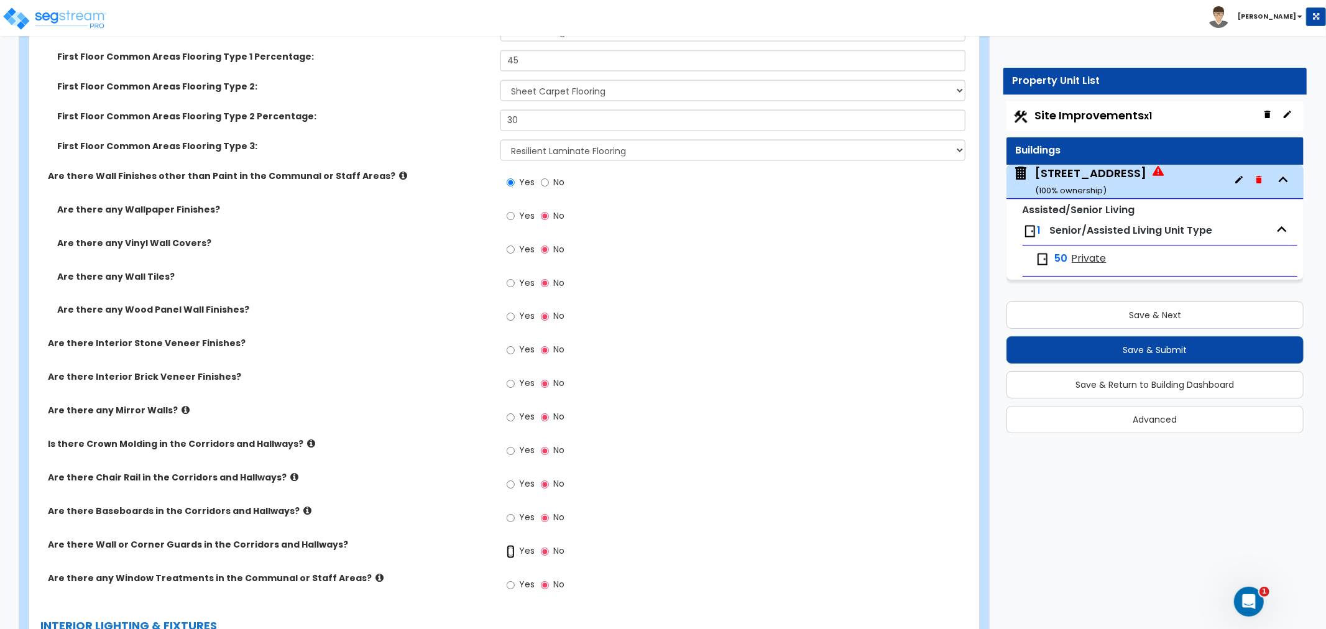
click at [509, 545] on input "Yes" at bounding box center [511, 552] width 8 height 14
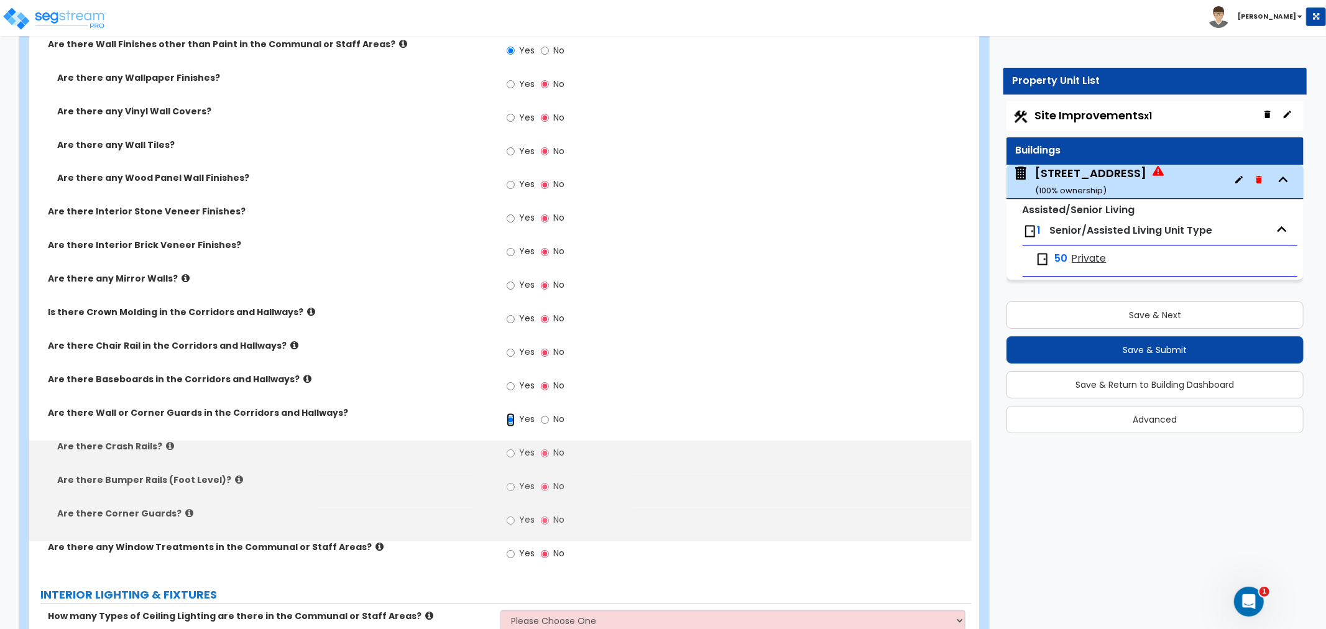
scroll to position [5804, 0]
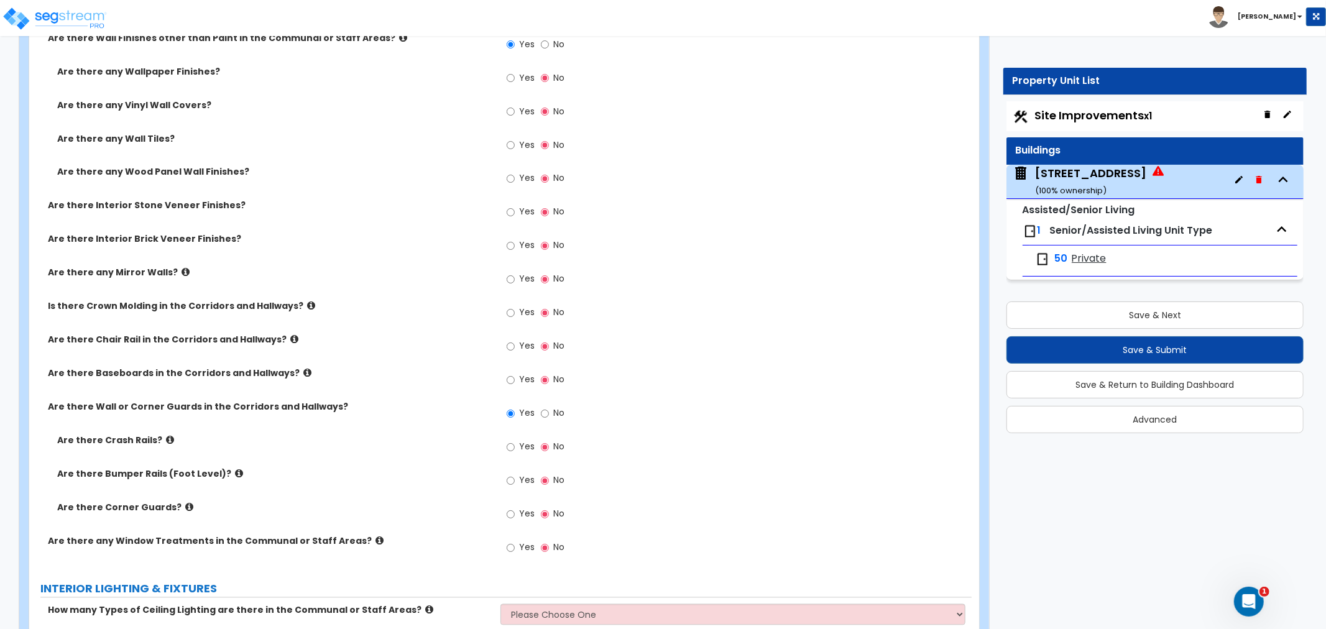
click at [550, 405] on label "No" at bounding box center [553, 415] width 24 height 21
click at [549, 407] on input "No" at bounding box center [545, 414] width 8 height 14
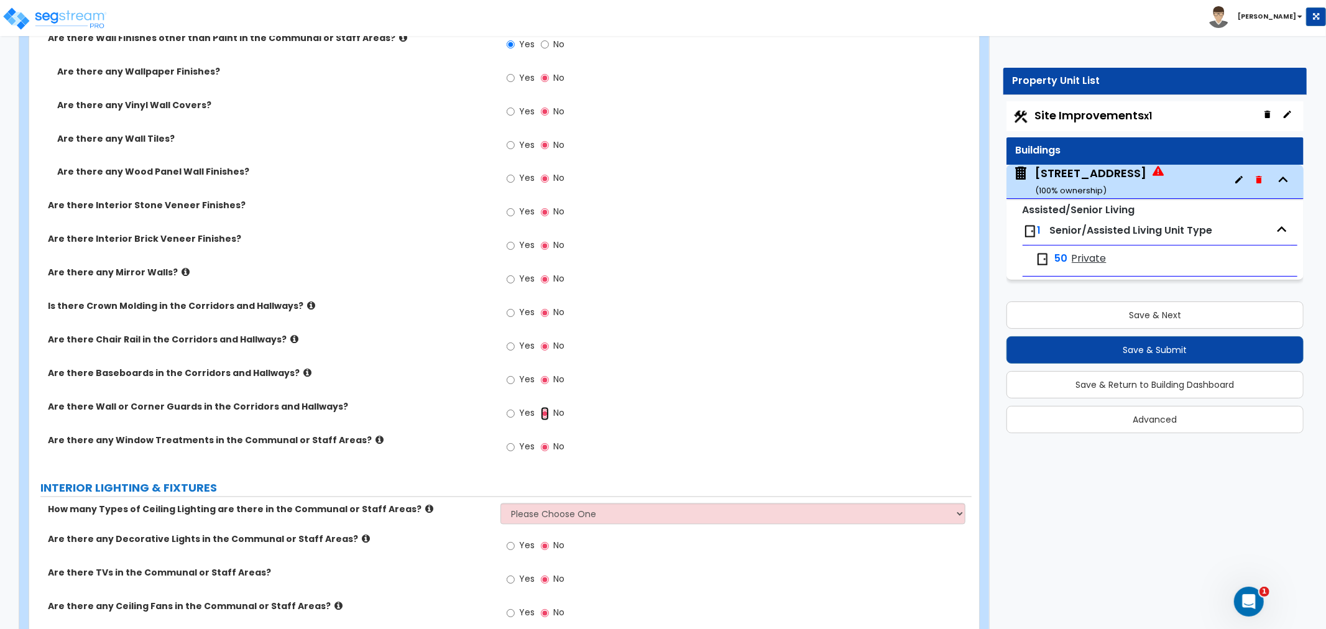
click at [545, 407] on input "No" at bounding box center [545, 414] width 8 height 14
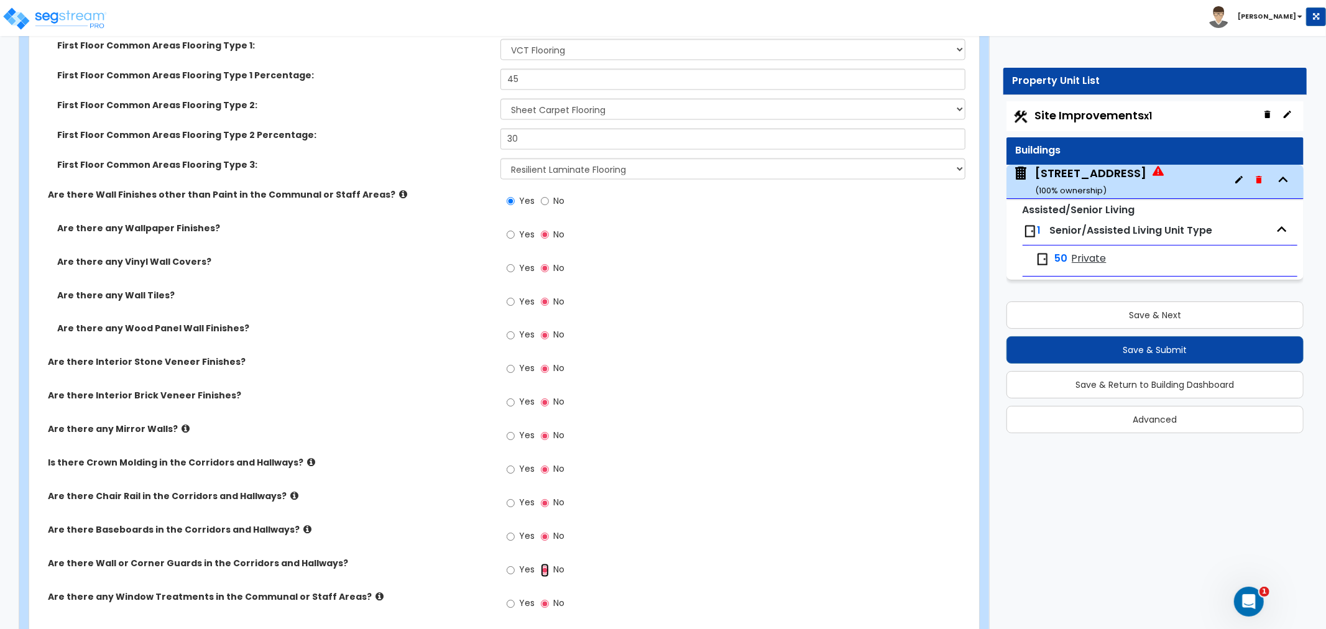
scroll to position [5666, 0]
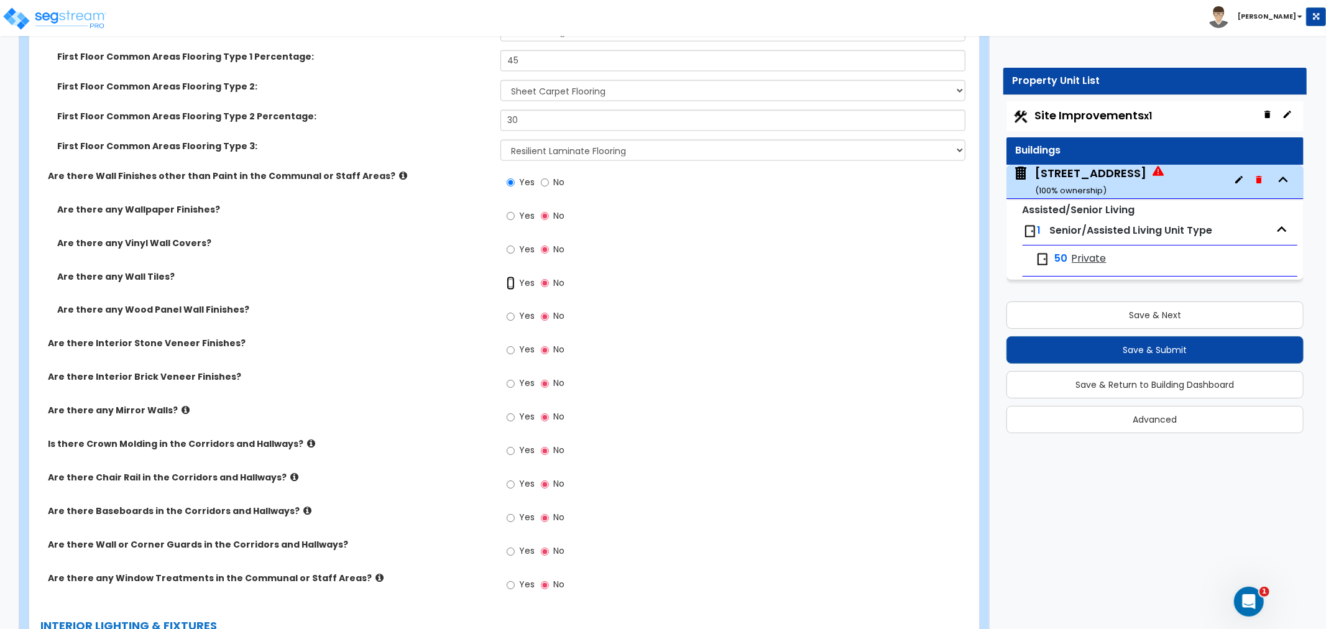
click at [511, 277] on input "Yes" at bounding box center [511, 284] width 8 height 14
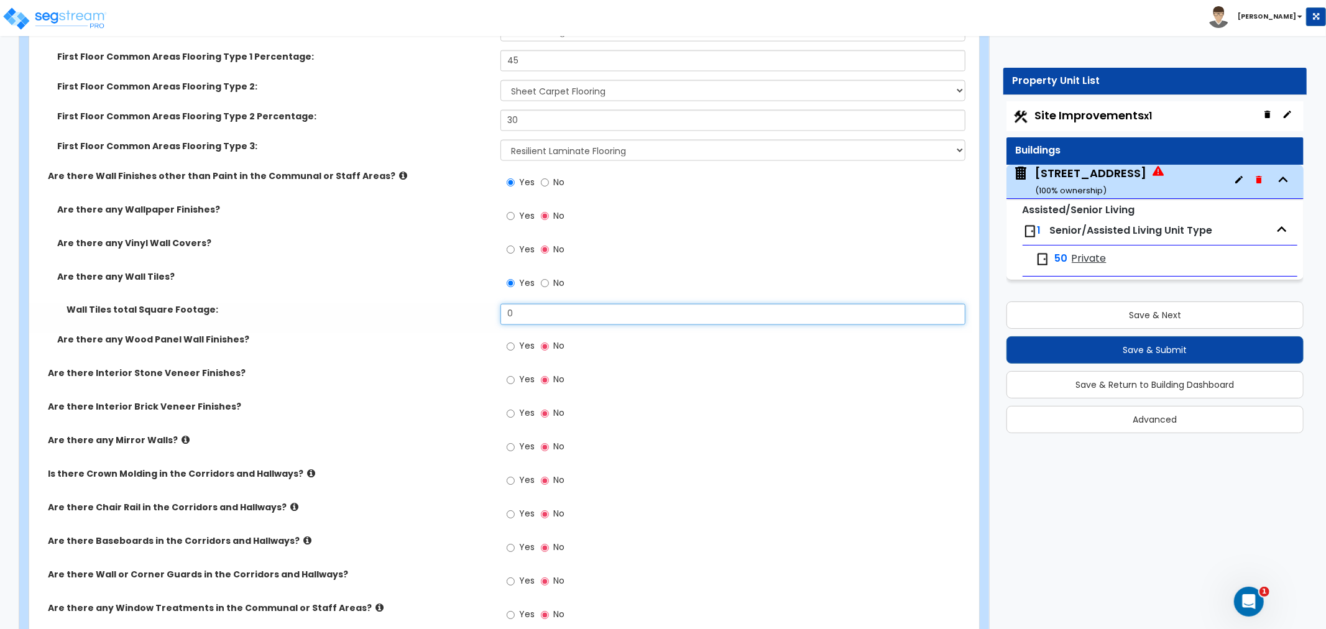
drag, startPoint x: 532, startPoint y: 290, endPoint x: 424, endPoint y: 285, distance: 108.9
click at [424, 304] on div "Wall Tiles total Square Footage: 0" at bounding box center [500, 319] width 943 height 30
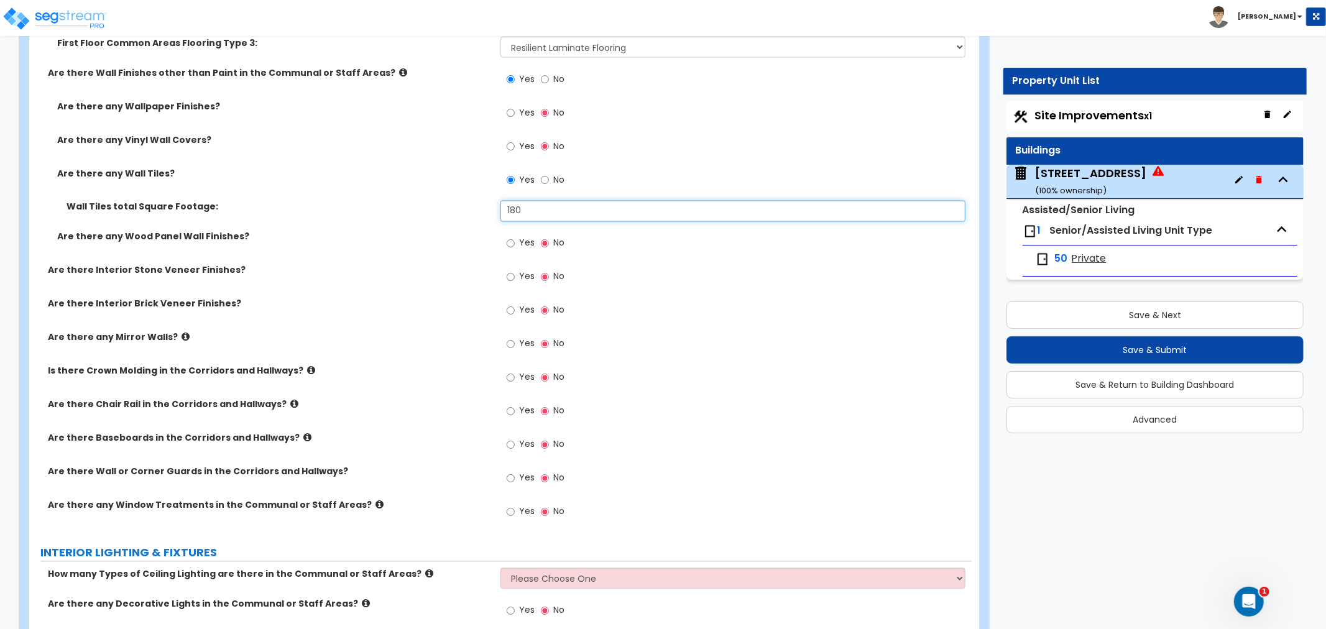
scroll to position [5804, 0]
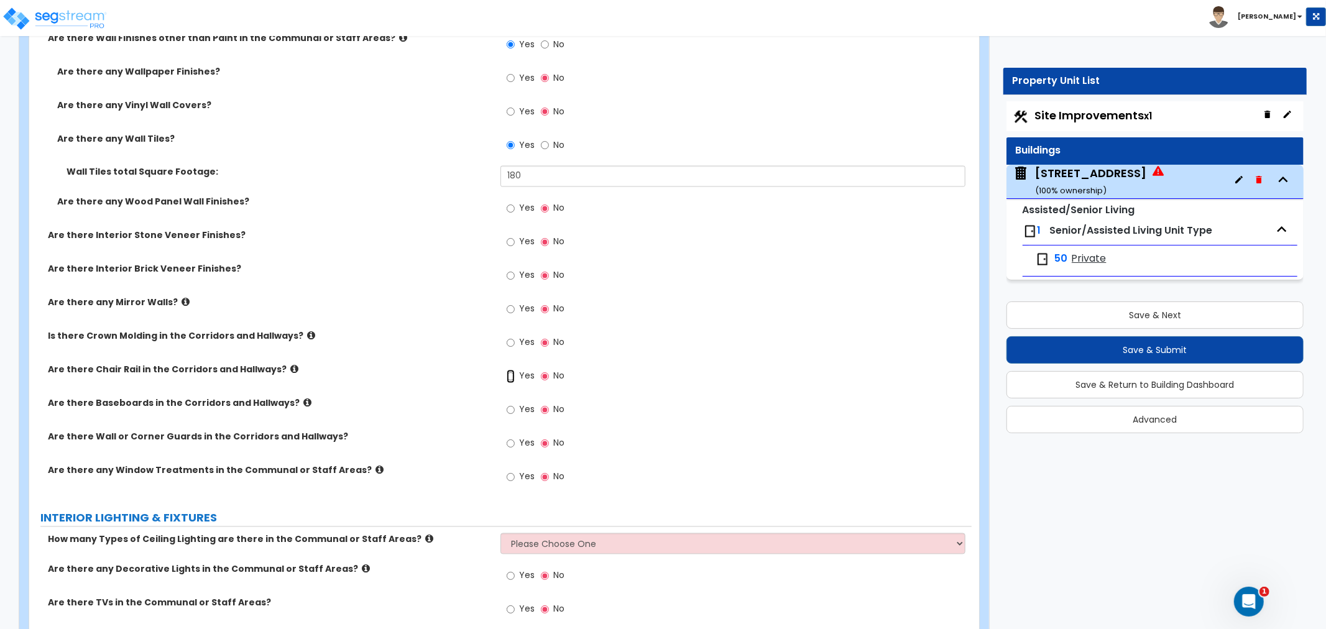
click at [509, 370] on input "Yes" at bounding box center [511, 377] width 8 height 14
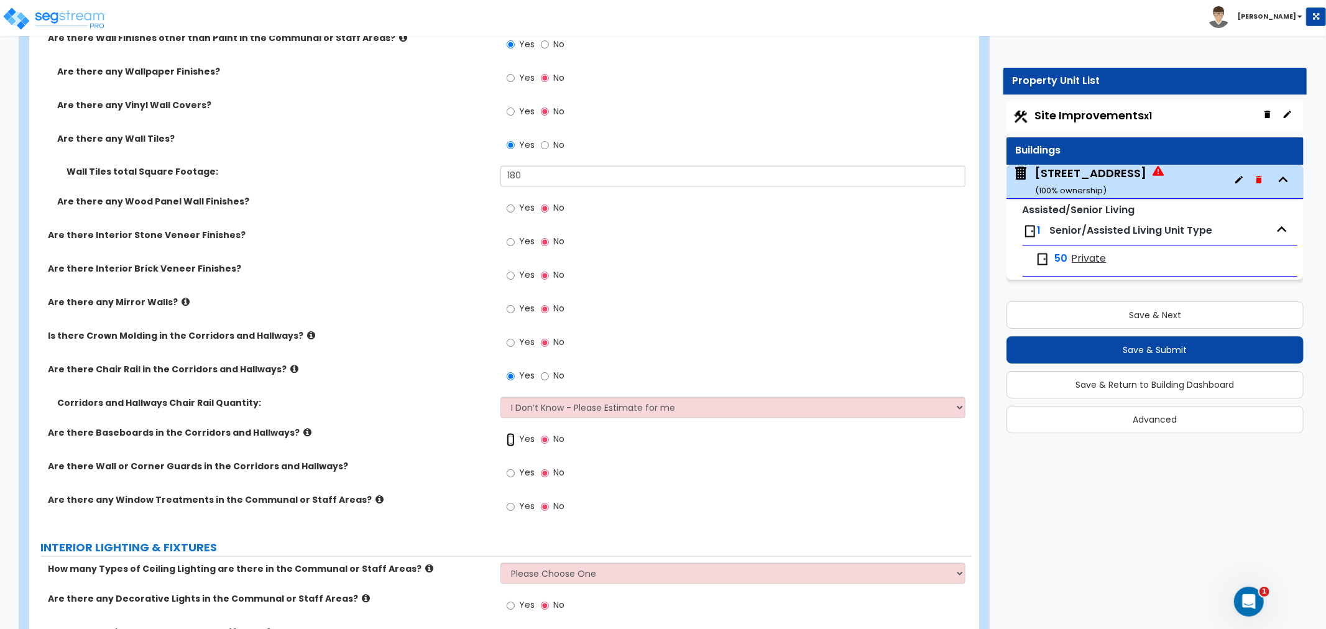
click at [507, 433] on input "Yes" at bounding box center [511, 440] width 8 height 14
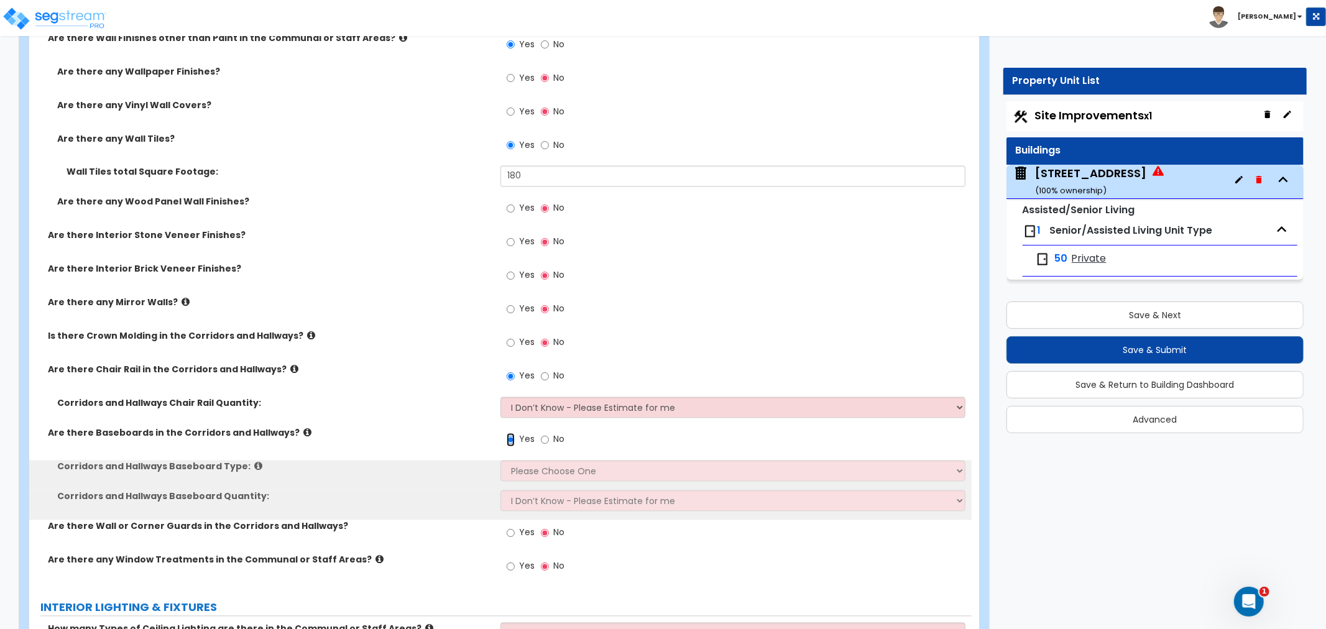
scroll to position [5873, 0]
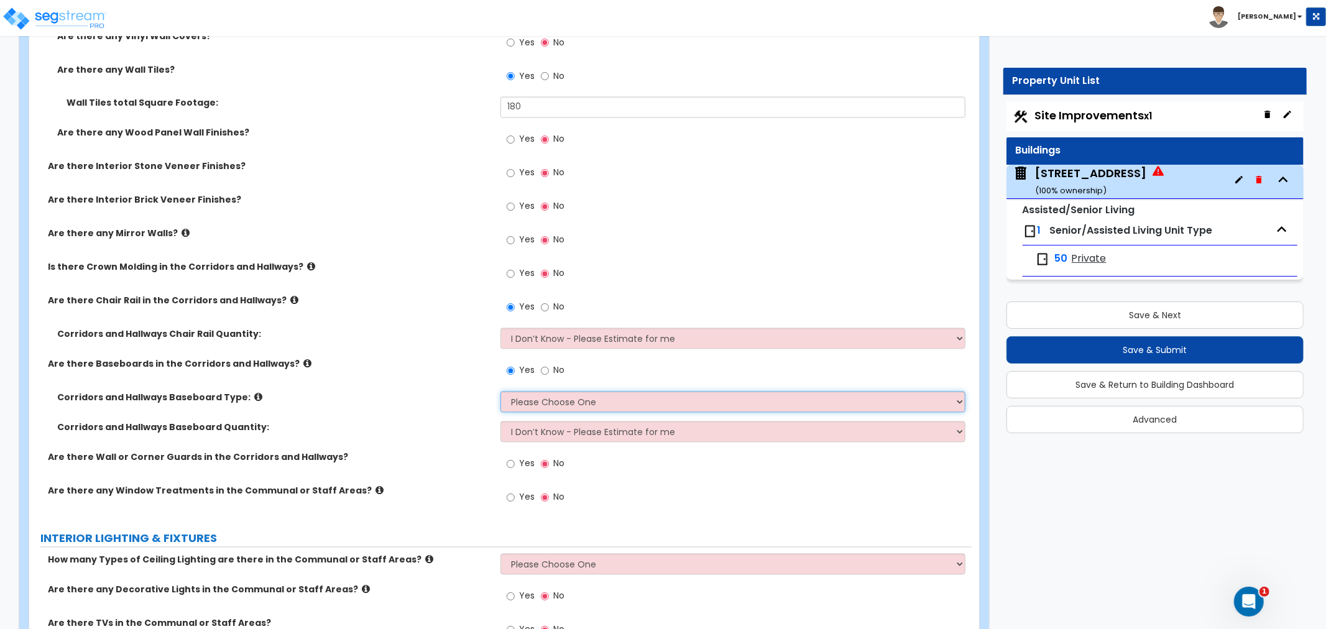
click at [527, 392] on select "Please Choose One Wood Vinyl Carpet Tile" at bounding box center [733, 402] width 465 height 21
click at [501, 392] on select "Please Choose One Wood Vinyl Carpet Tile" at bounding box center [733, 402] width 465 height 21
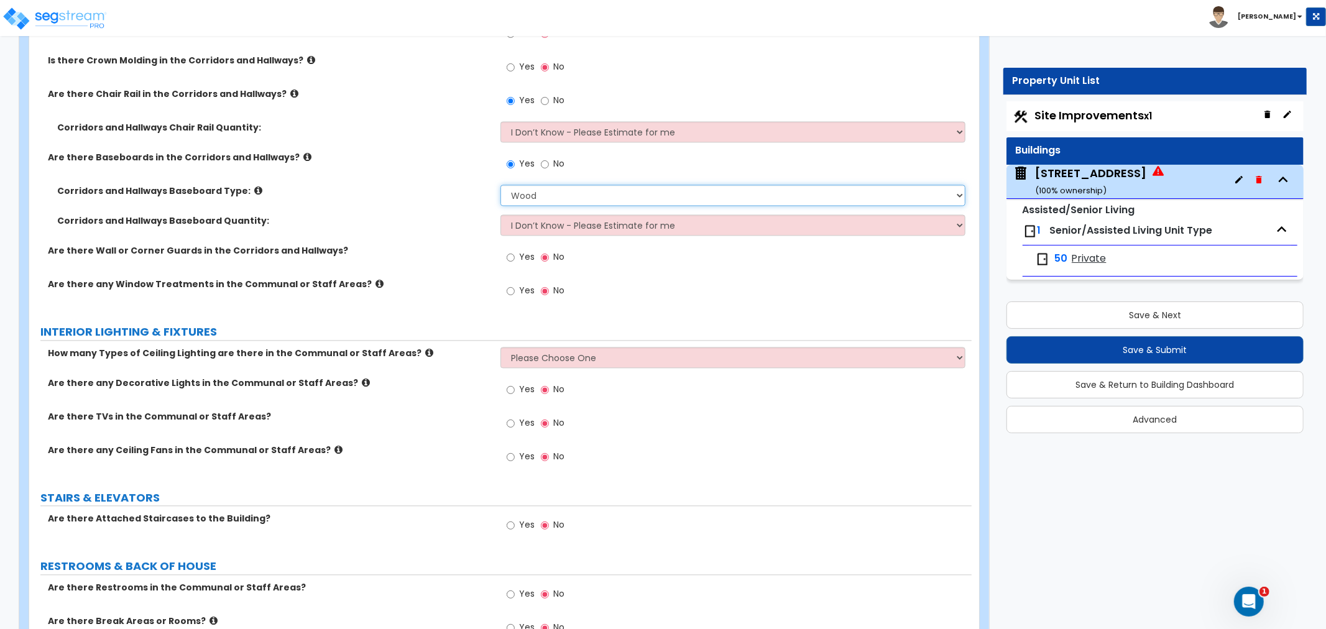
scroll to position [6149, 0]
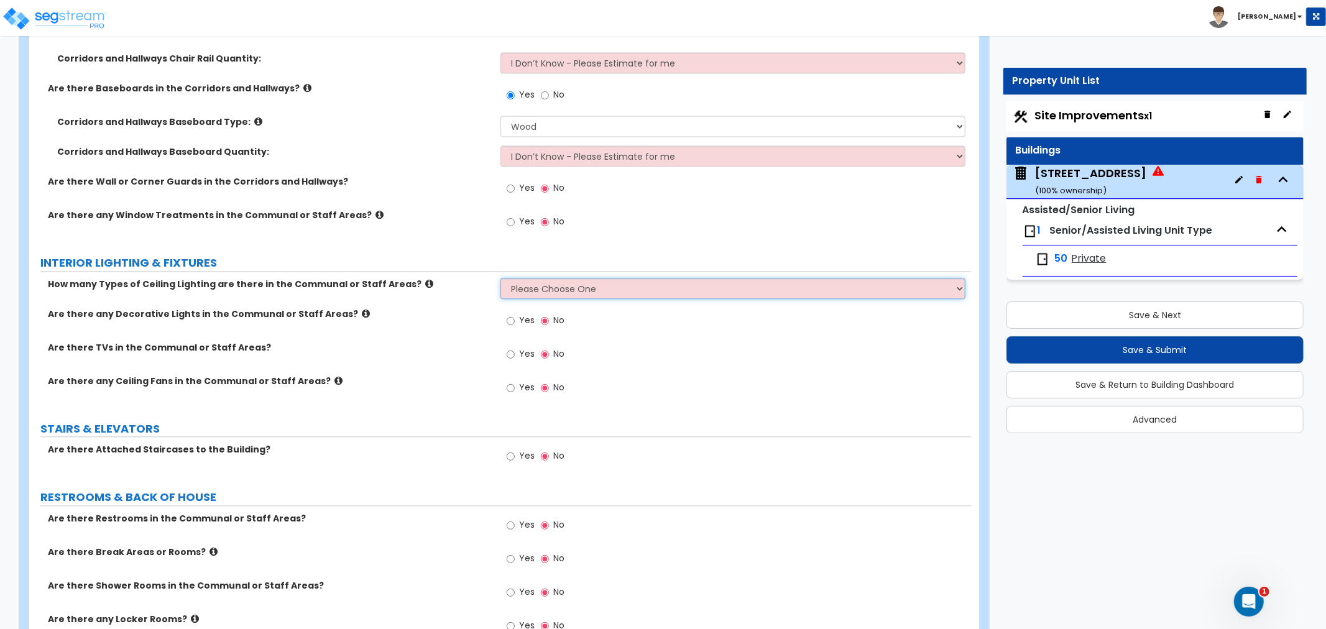
click at [511, 278] on select "Please Choose One 1 2 3" at bounding box center [733, 288] width 465 height 21
click at [424, 146] on label "Corridors and Hallways Baseboard Quantity:" at bounding box center [274, 152] width 434 height 12
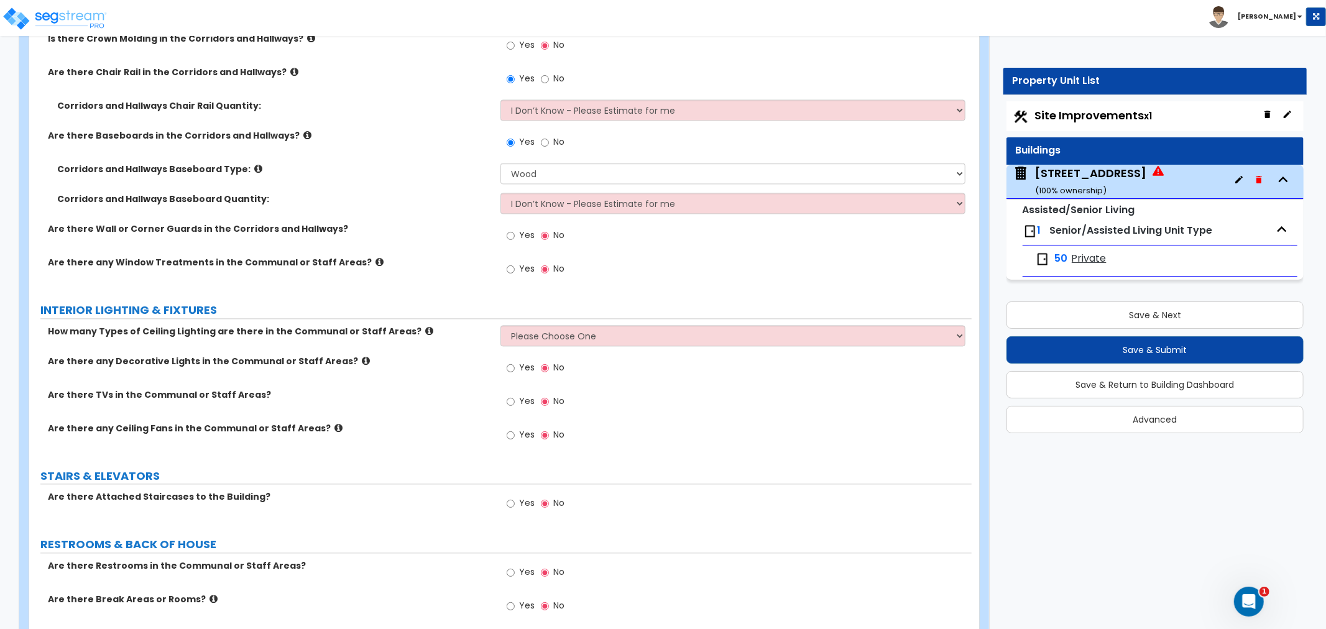
scroll to position [6080, 0]
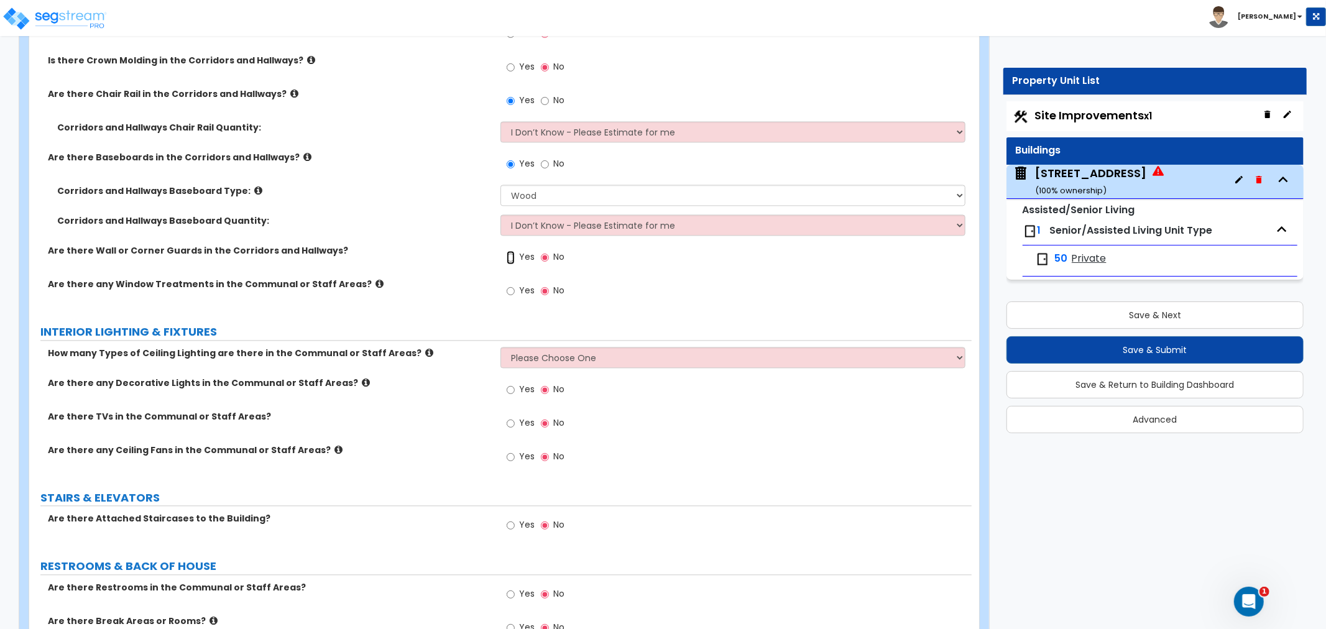
click at [511, 251] on input "Yes" at bounding box center [511, 258] width 8 height 14
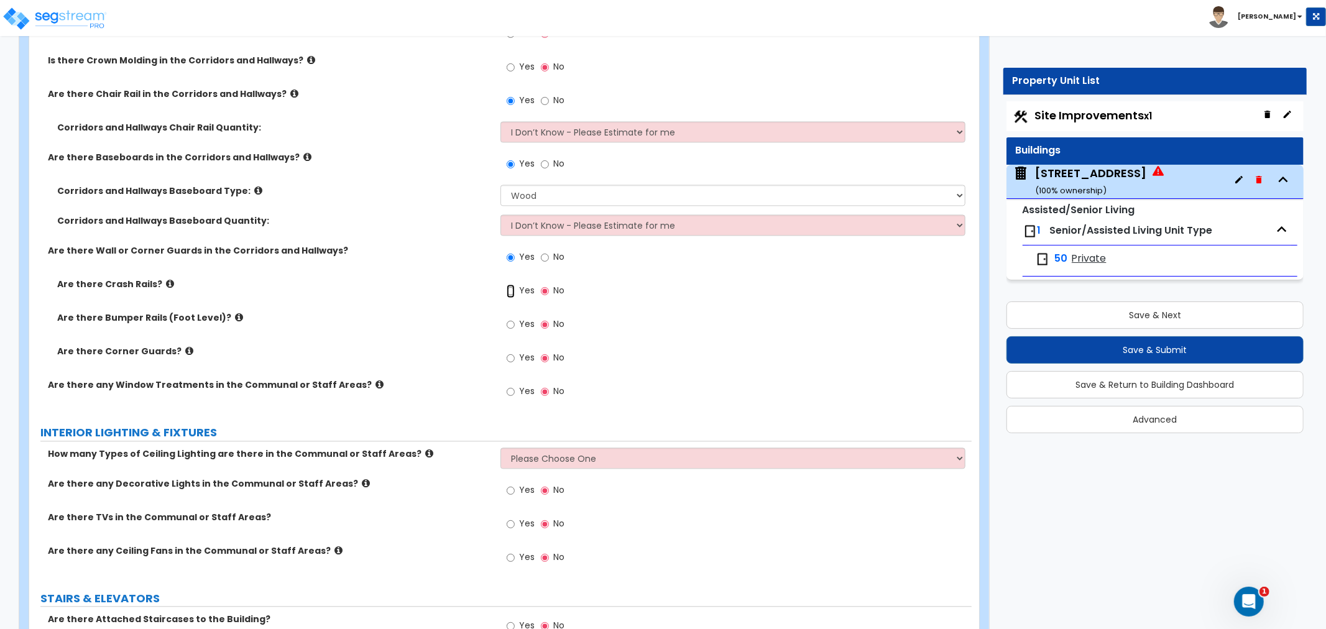
click at [513, 284] on input "Yes" at bounding box center [511, 291] width 8 height 14
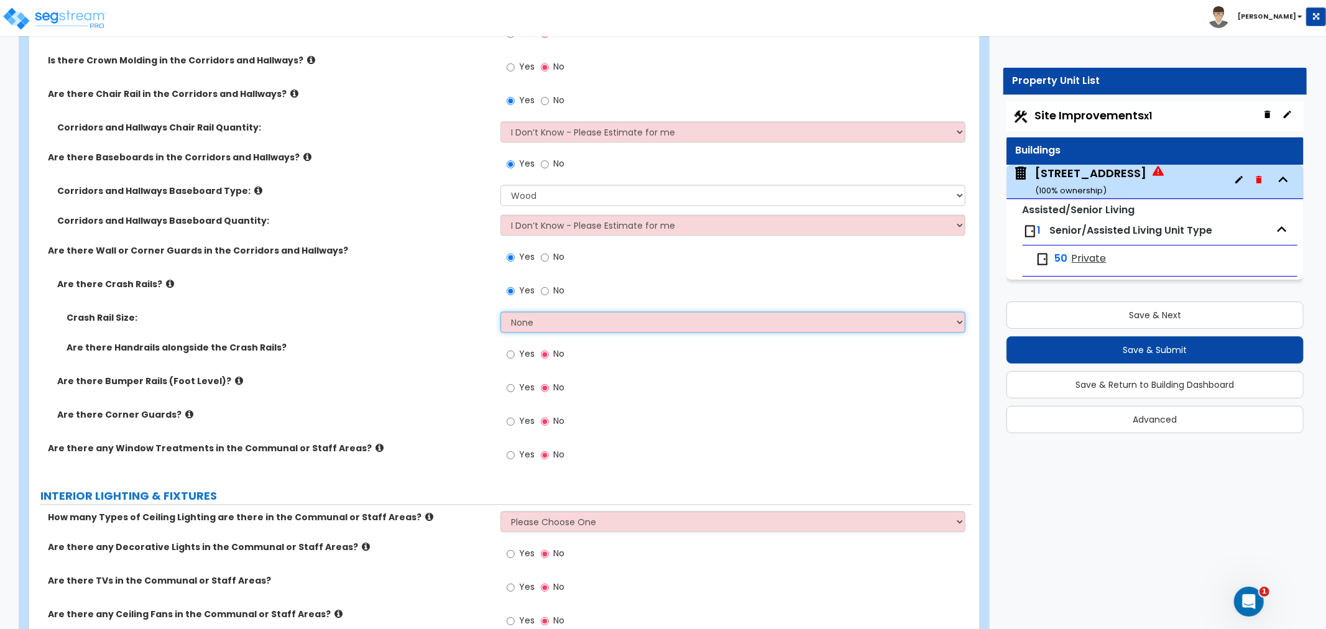
click at [517, 312] on select "None Small Large" at bounding box center [733, 322] width 465 height 21
click at [501, 312] on select "None Small Large" at bounding box center [733, 322] width 465 height 21
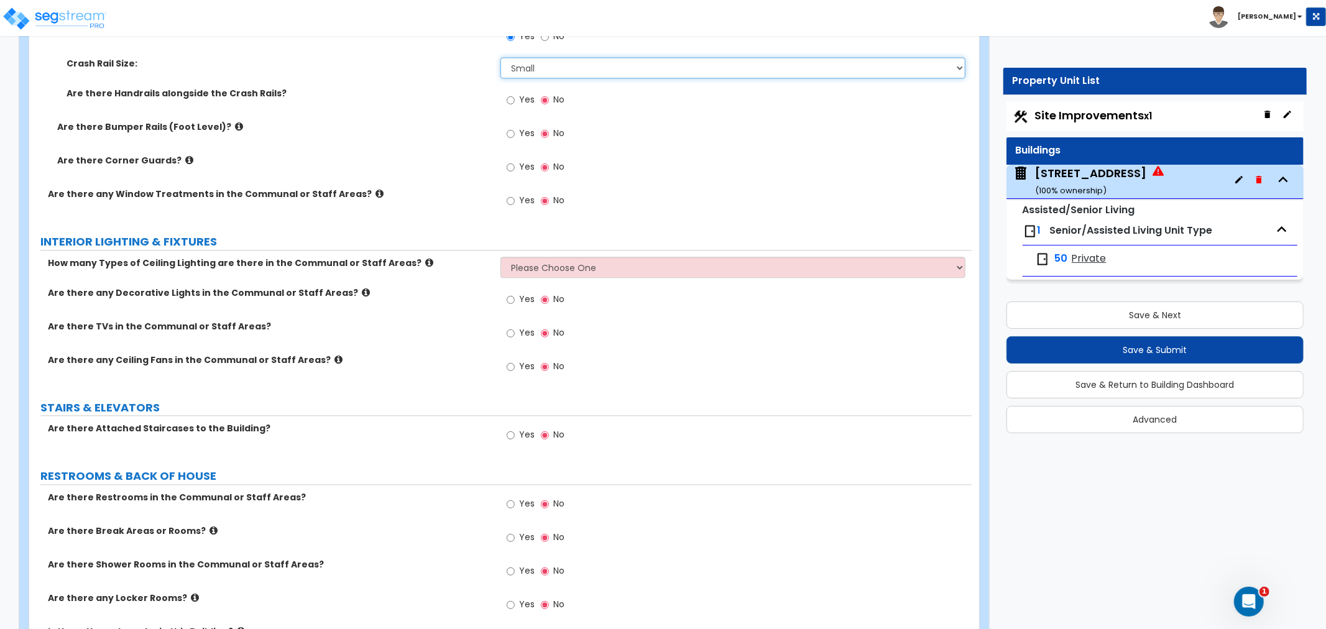
scroll to position [6357, 0]
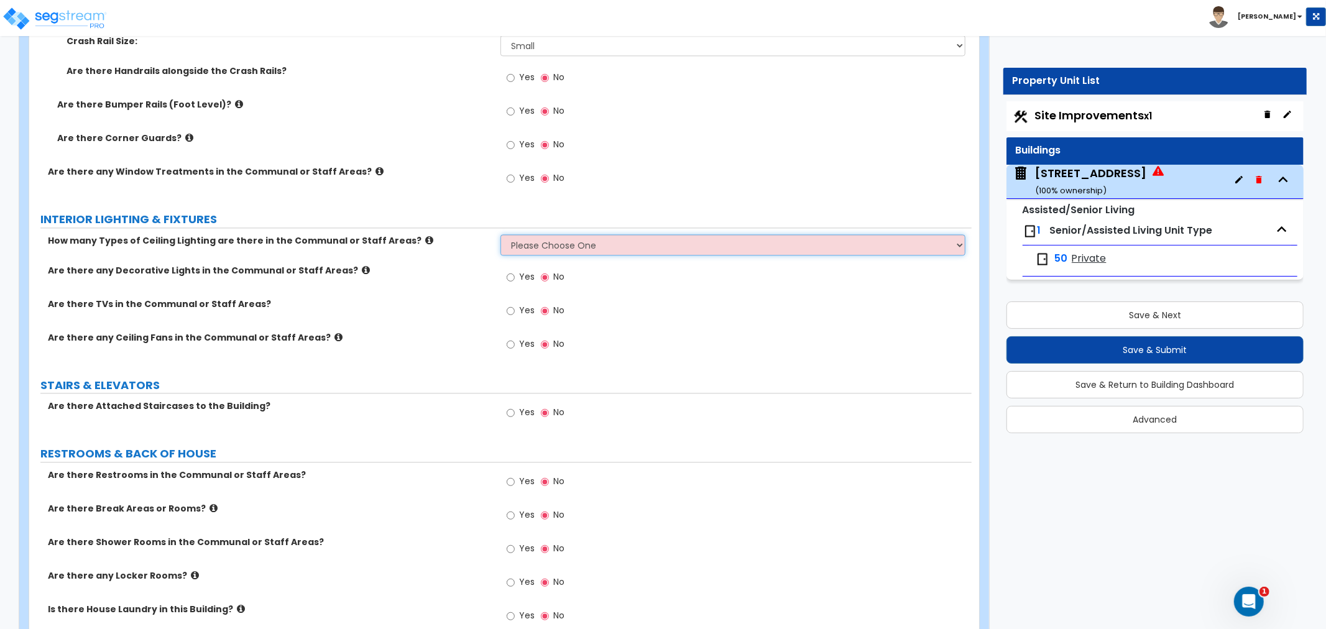
click at [519, 234] on select "Please Choose One 1 2 3" at bounding box center [733, 244] width 465 height 21
click at [501, 234] on select "Please Choose One 1 2 3" at bounding box center [733, 244] width 465 height 21
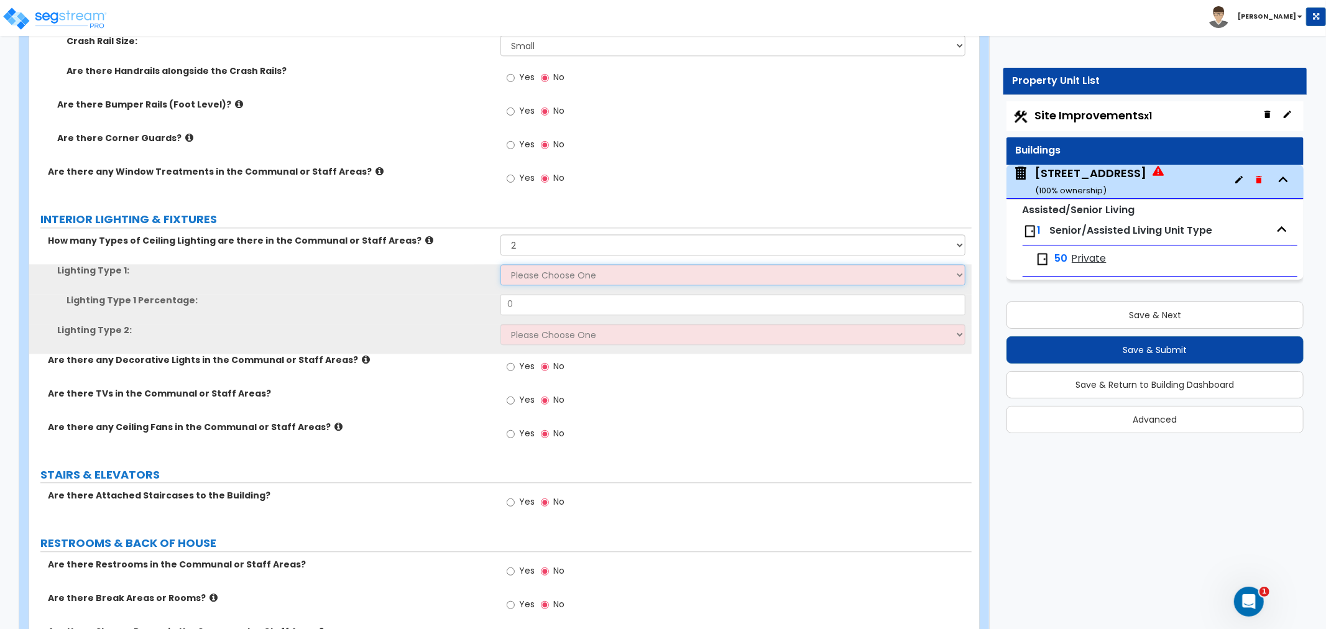
click at [529, 264] on select "Please Choose One LED Surface-Mounted LED Recessed Fluorescent Surface-Mounted …" at bounding box center [733, 274] width 465 height 21
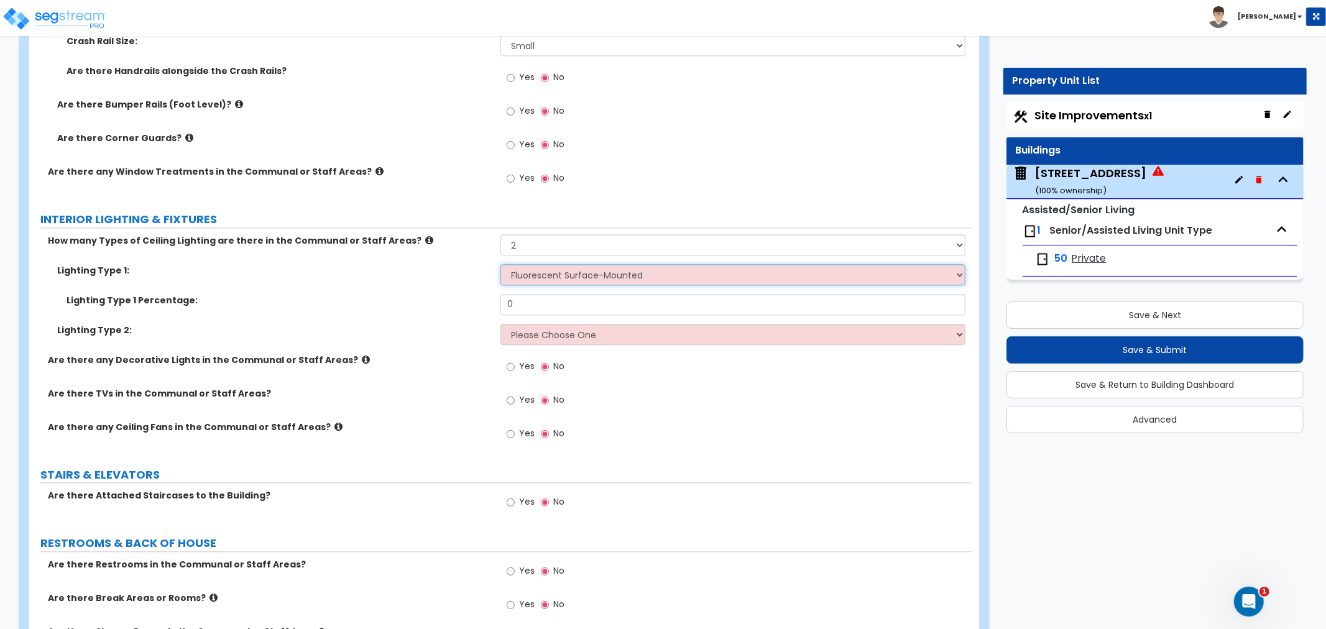
click at [501, 264] on select "Please Choose One LED Surface-Mounted LED Recessed Fluorescent Surface-Mounted …" at bounding box center [733, 274] width 465 height 21
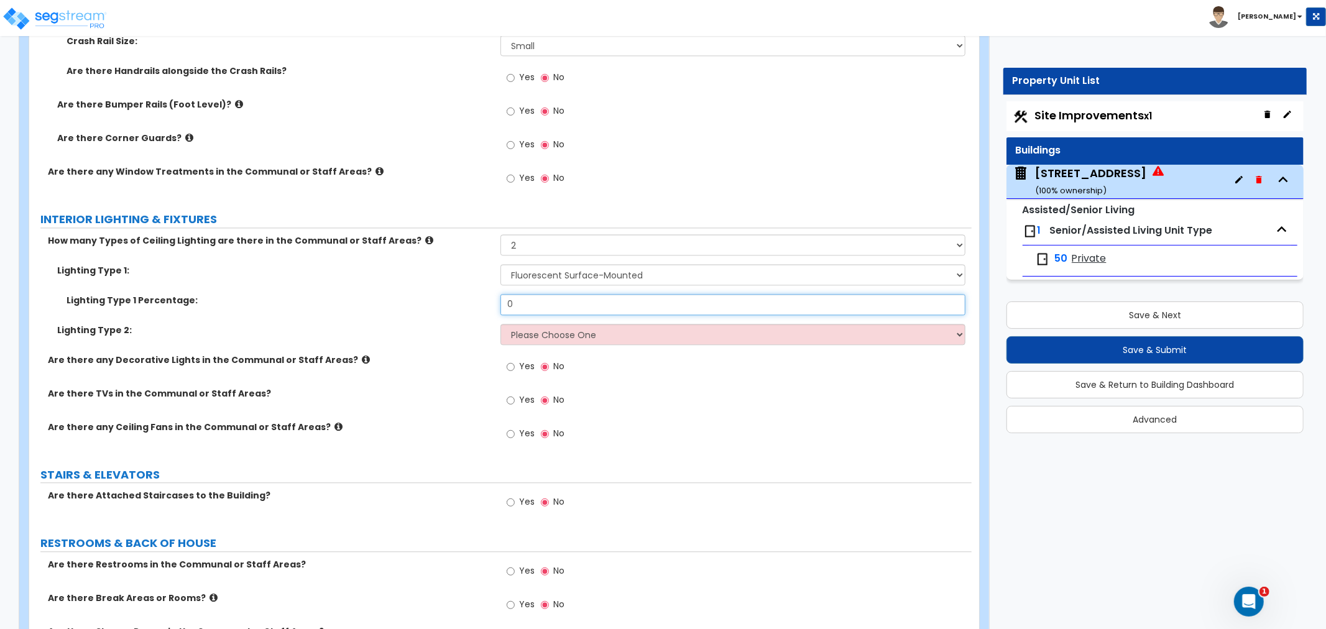
drag, startPoint x: 538, startPoint y: 279, endPoint x: 493, endPoint y: 277, distance: 44.8
click at [493, 294] on div "Lighting Type 1 Percentage: 0" at bounding box center [500, 309] width 943 height 30
click at [539, 324] on select "Please Choose One LED Surface-Mounted LED Recessed Fluorescent Surface-Mounted …" at bounding box center [733, 334] width 465 height 21
click at [501, 324] on select "Please Choose One LED Surface-Mounted LED Recessed Fluorescent Surface-Mounted …" at bounding box center [733, 334] width 465 height 21
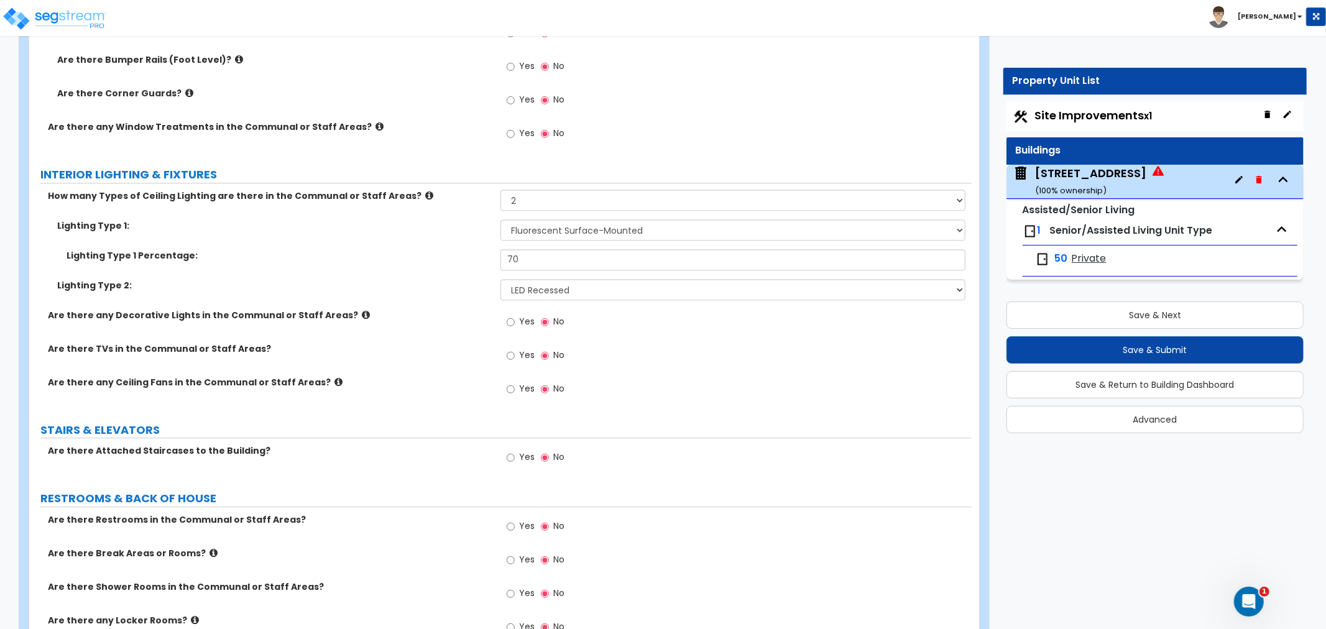
scroll to position [6495, 0]
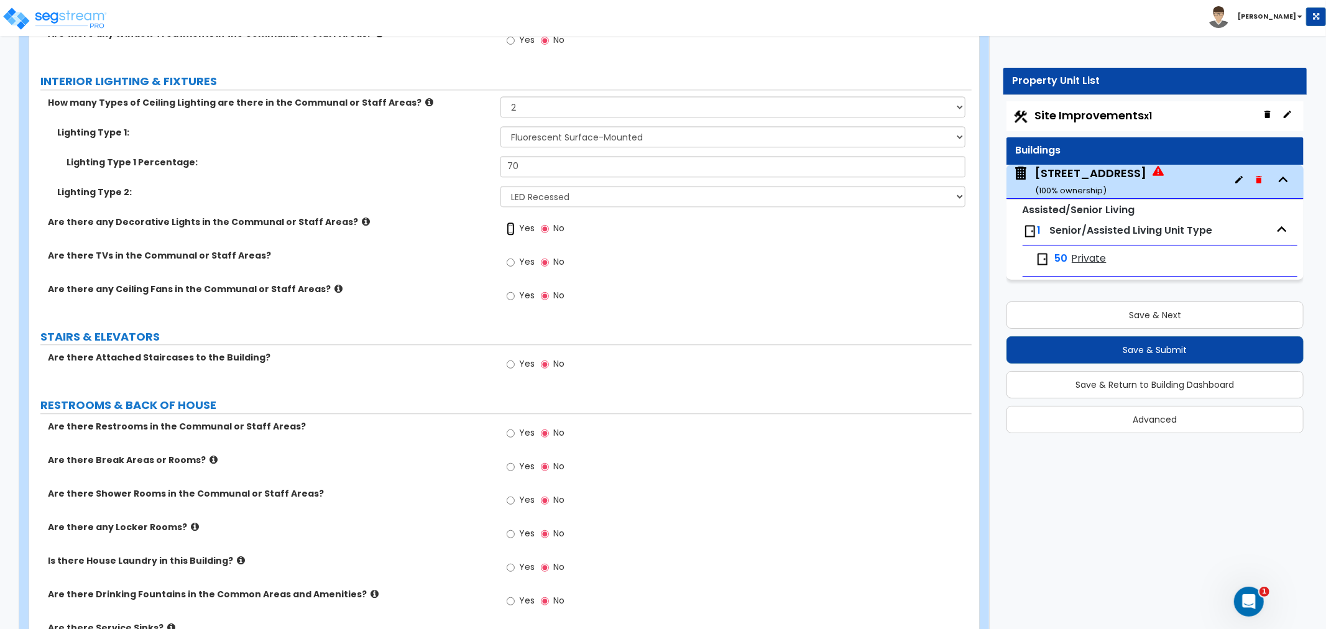
click at [511, 222] on input "Yes" at bounding box center [511, 229] width 8 height 14
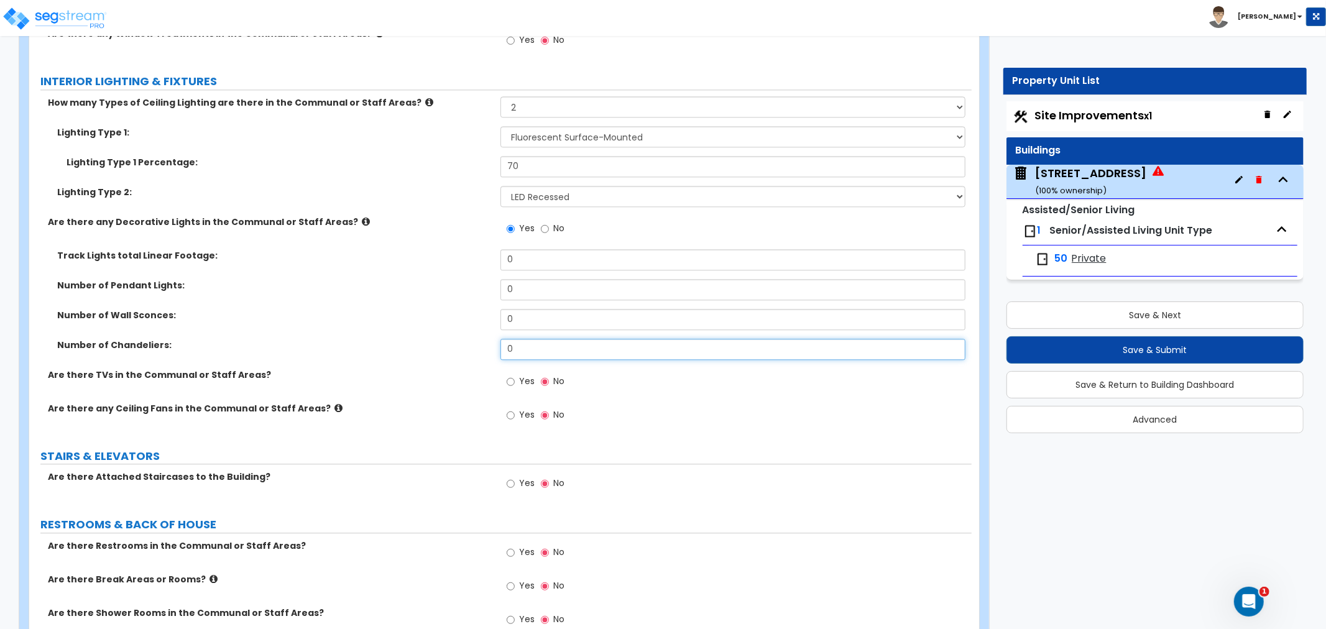
drag, startPoint x: 525, startPoint y: 320, endPoint x: 466, endPoint y: 322, distance: 58.5
click at [466, 339] on div "Number of Chandeliers: 0" at bounding box center [500, 354] width 943 height 30
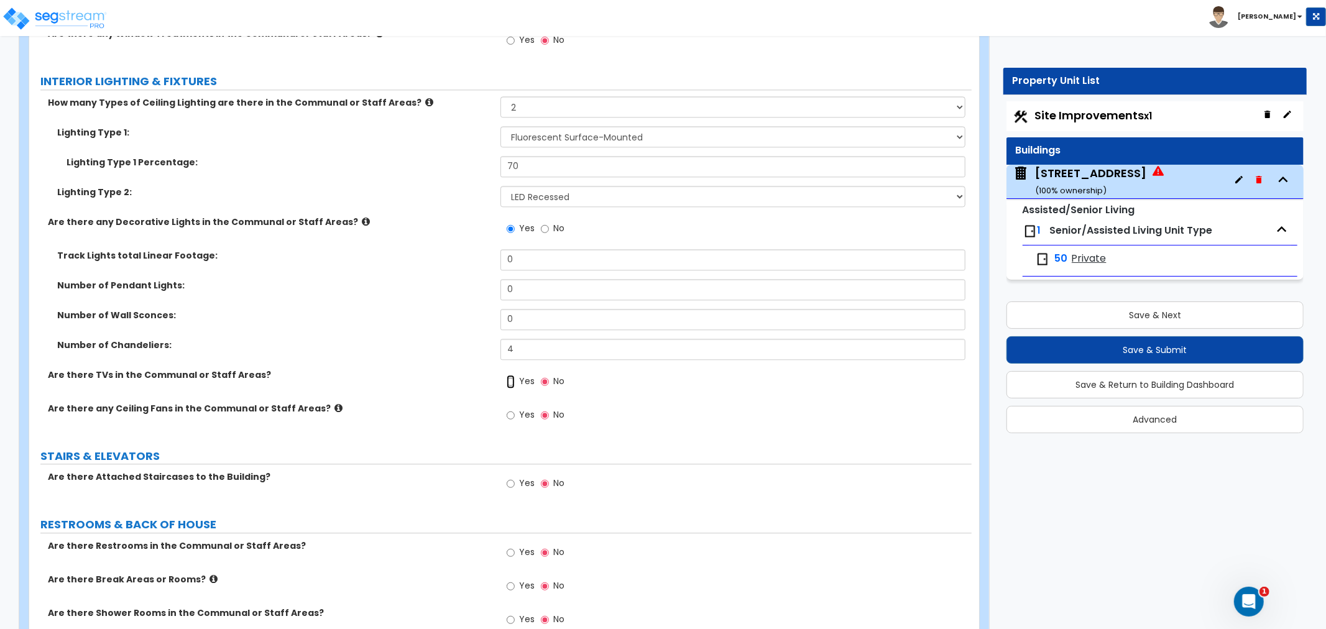
click at [510, 375] on input "Yes" at bounding box center [511, 382] width 8 height 14
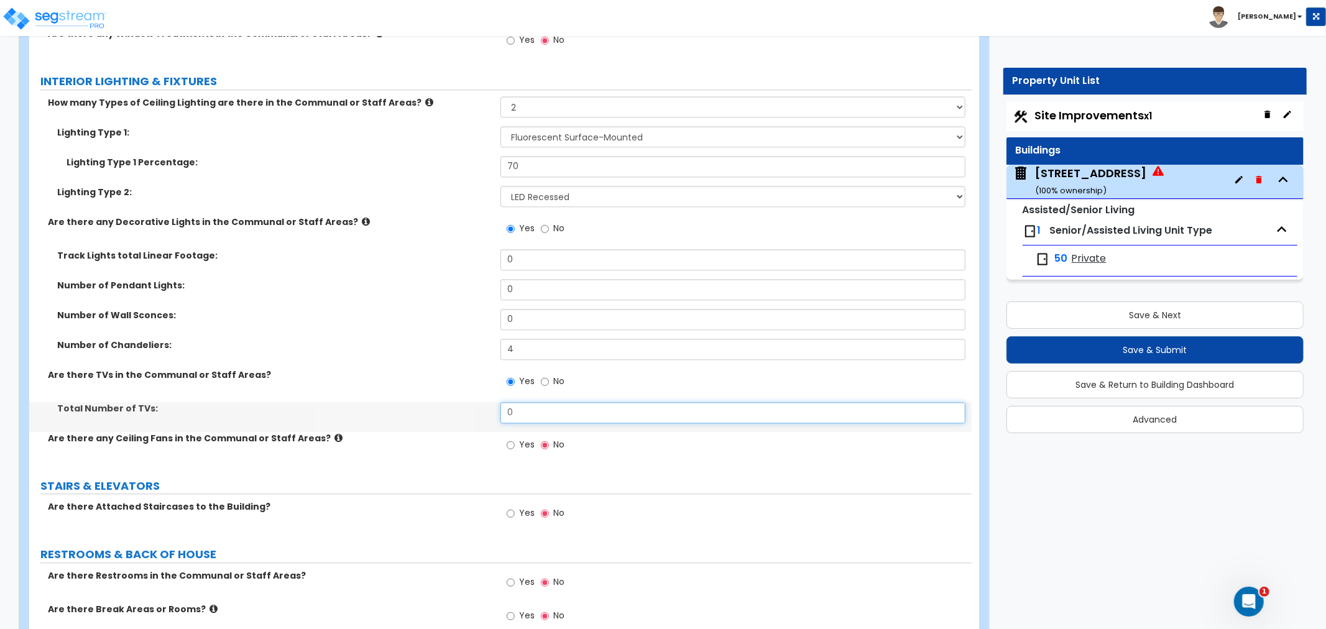
drag, startPoint x: 529, startPoint y: 384, endPoint x: 496, endPoint y: 380, distance: 33.2
click at [496, 402] on div "Total Number of TVs: 0" at bounding box center [500, 417] width 943 height 30
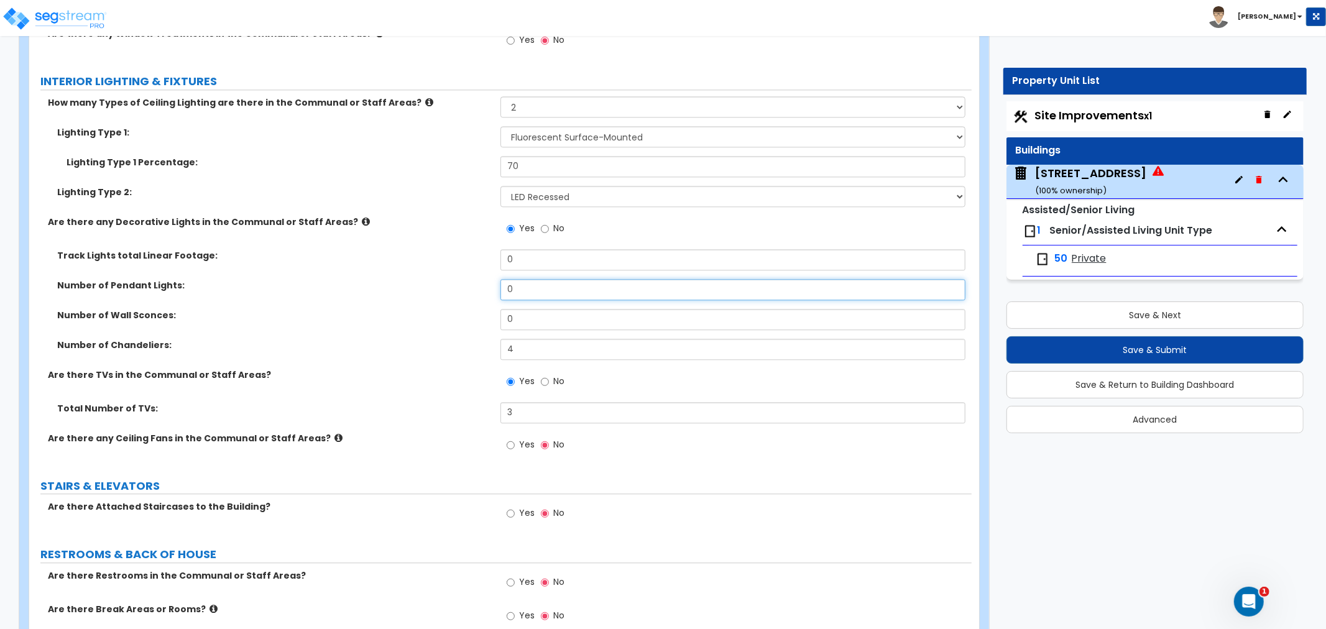
drag, startPoint x: 527, startPoint y: 262, endPoint x: 465, endPoint y: 258, distance: 62.9
click at [465, 279] on div "Number of Pendant Lights: 0" at bounding box center [500, 294] width 943 height 30
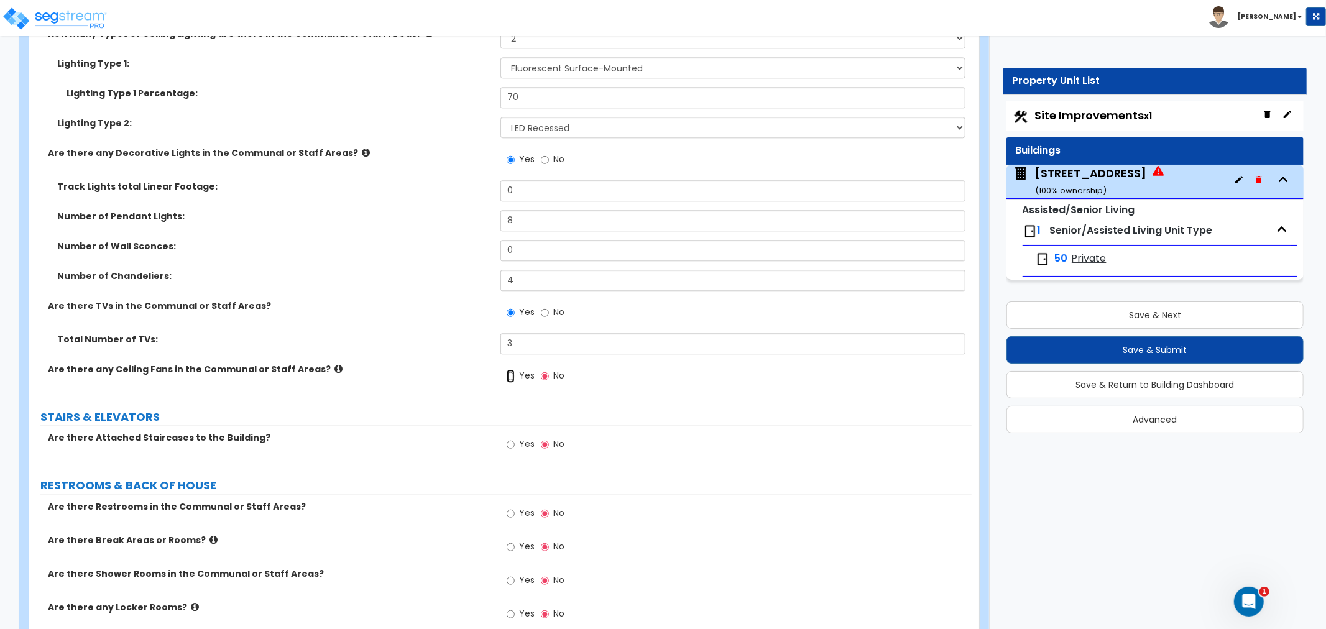
click at [513, 369] on input "Yes" at bounding box center [511, 376] width 8 height 14
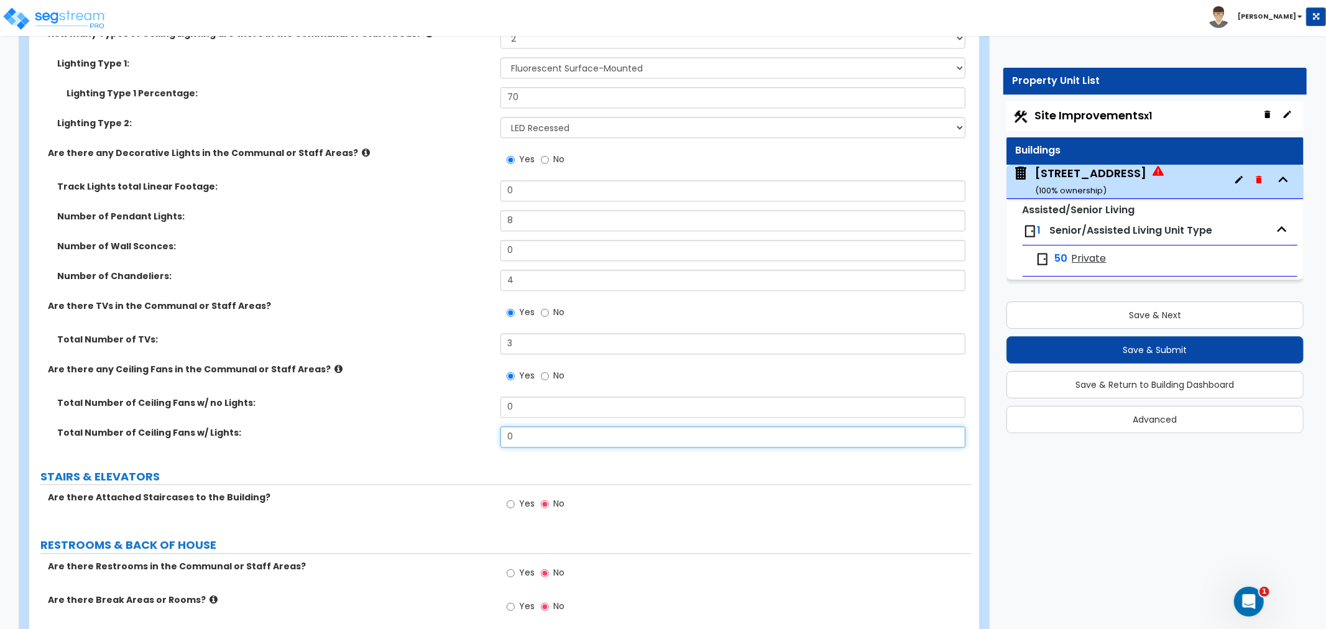
drag, startPoint x: 519, startPoint y: 405, endPoint x: 483, endPoint y: 405, distance: 36.1
click at [483, 427] on div "Total Number of Ceiling Fans w/ Lights: 0" at bounding box center [500, 442] width 943 height 30
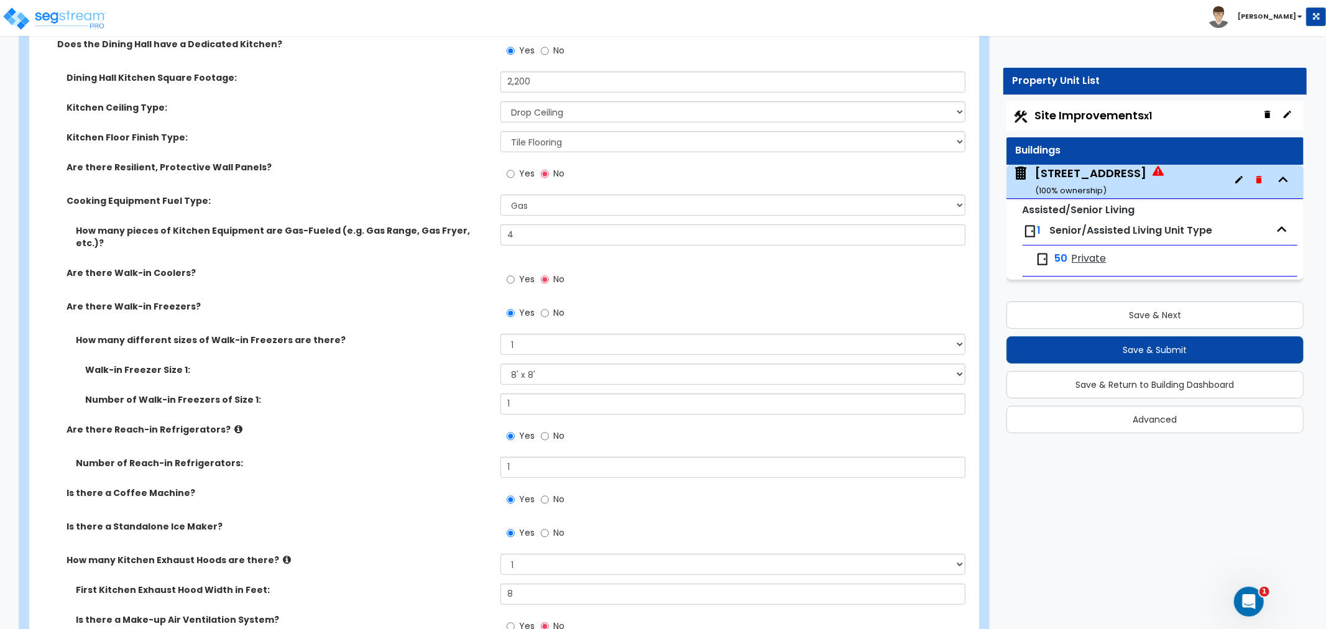
scroll to position [4353, 0]
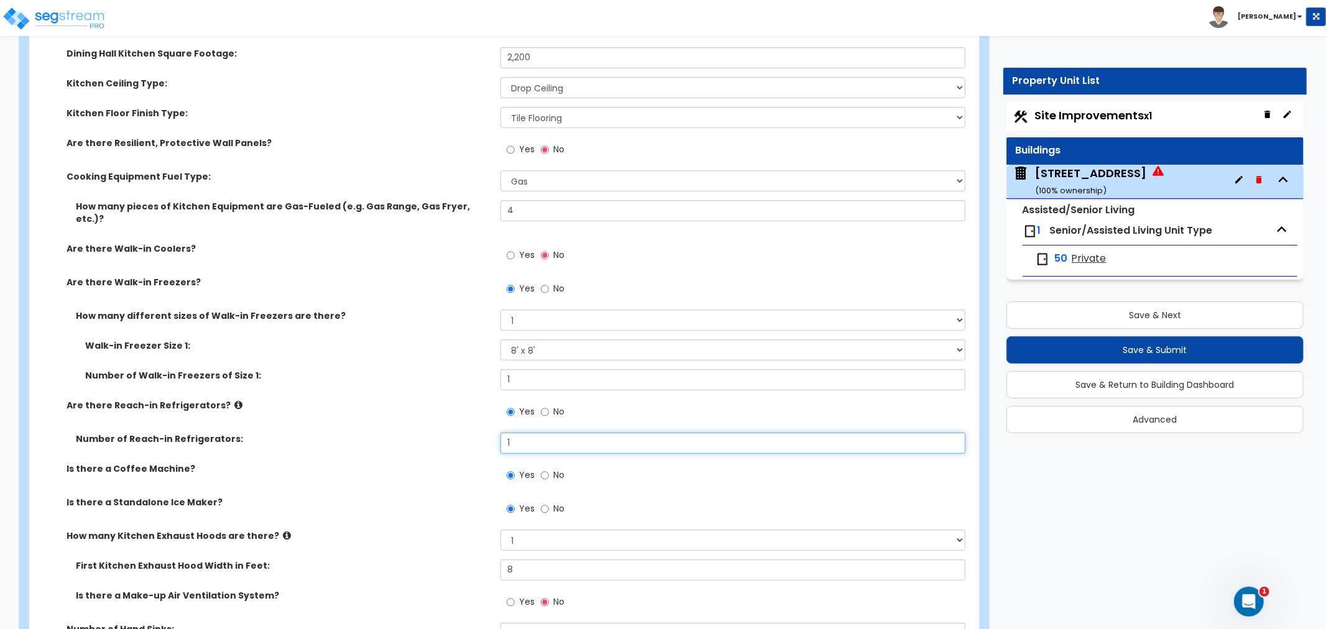
drag, startPoint x: 521, startPoint y: 420, endPoint x: 465, endPoint y: 417, distance: 56.6
click at [465, 433] on div "Number of Reach-in Refrigerators: 1" at bounding box center [500, 448] width 943 height 30
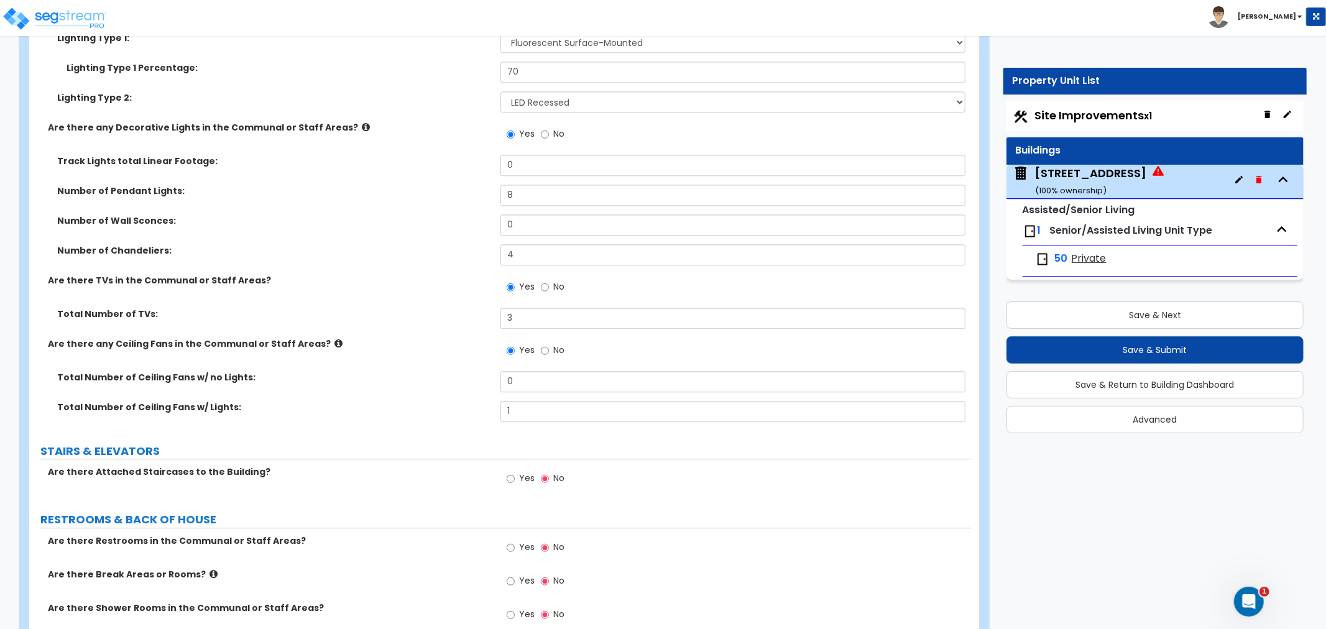
scroll to position [6564, 0]
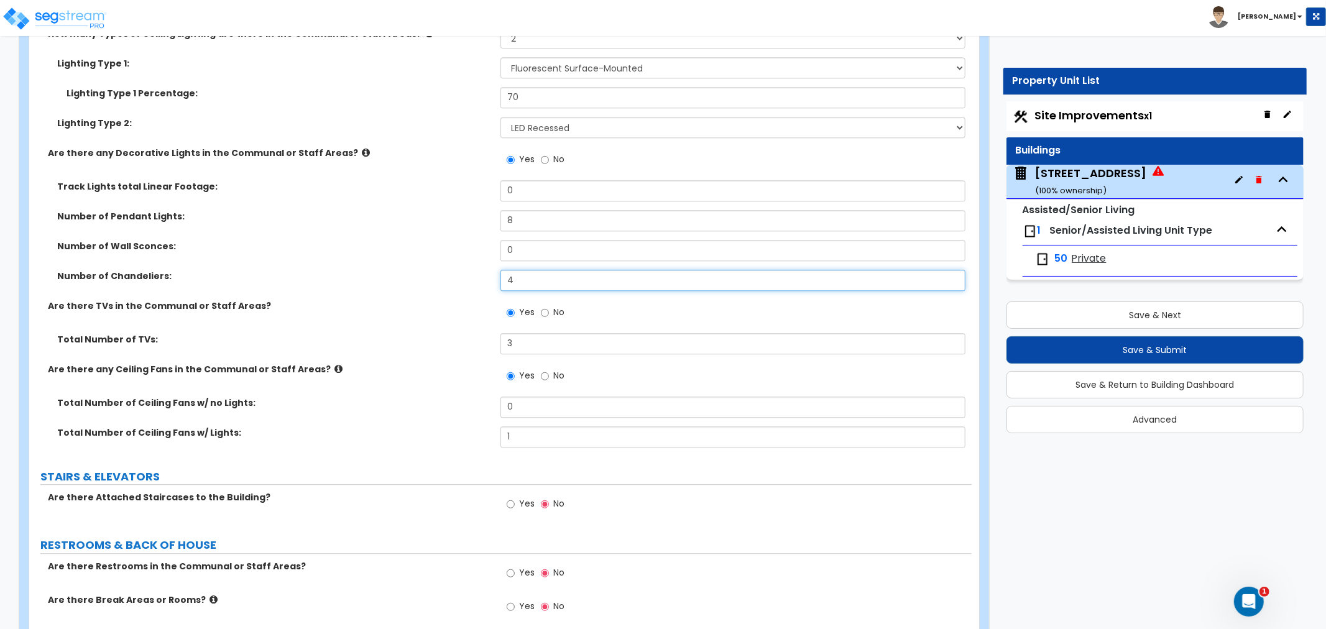
drag, startPoint x: 530, startPoint y: 255, endPoint x: 510, endPoint y: 252, distance: 20.1
click at [510, 270] on input "4" at bounding box center [733, 280] width 465 height 21
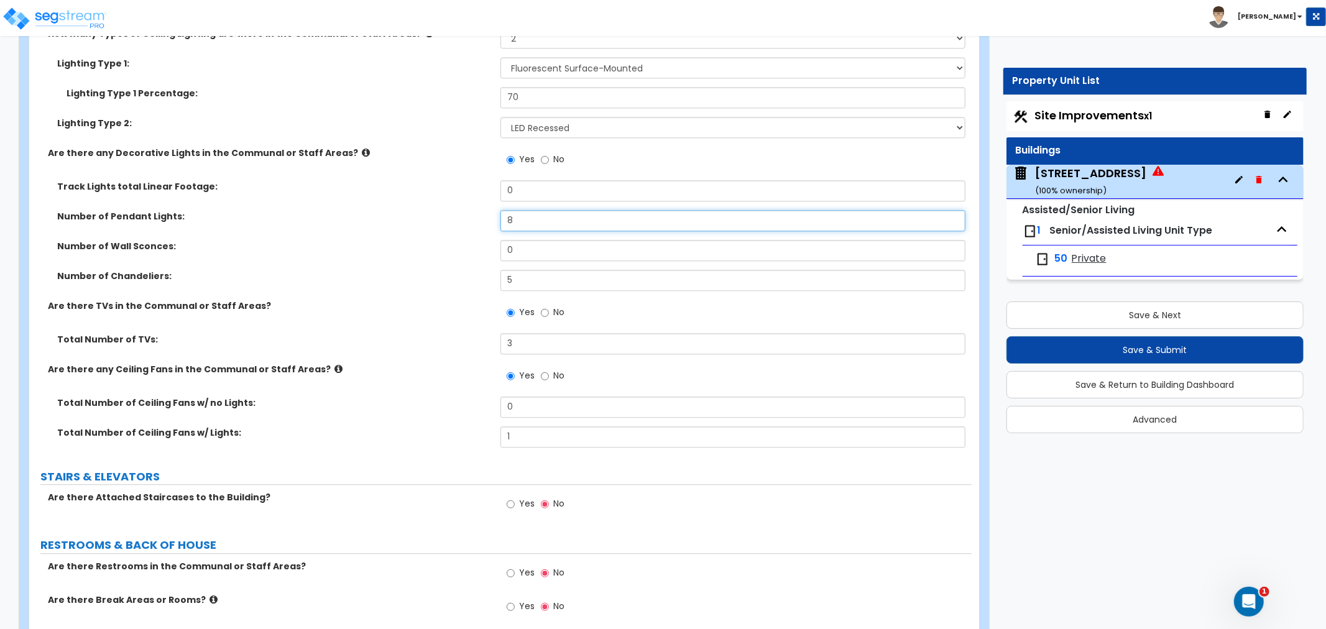
drag, startPoint x: 515, startPoint y: 193, endPoint x: 475, endPoint y: 188, distance: 40.1
click at [475, 210] on div "Number of Pendant Lights: 8" at bounding box center [500, 225] width 943 height 30
drag, startPoint x: 524, startPoint y: 409, endPoint x: 445, endPoint y: 413, distance: 79.1
click at [445, 427] on div "Total Number of Ceiling Fans w/ Lights: 1" at bounding box center [500, 442] width 943 height 30
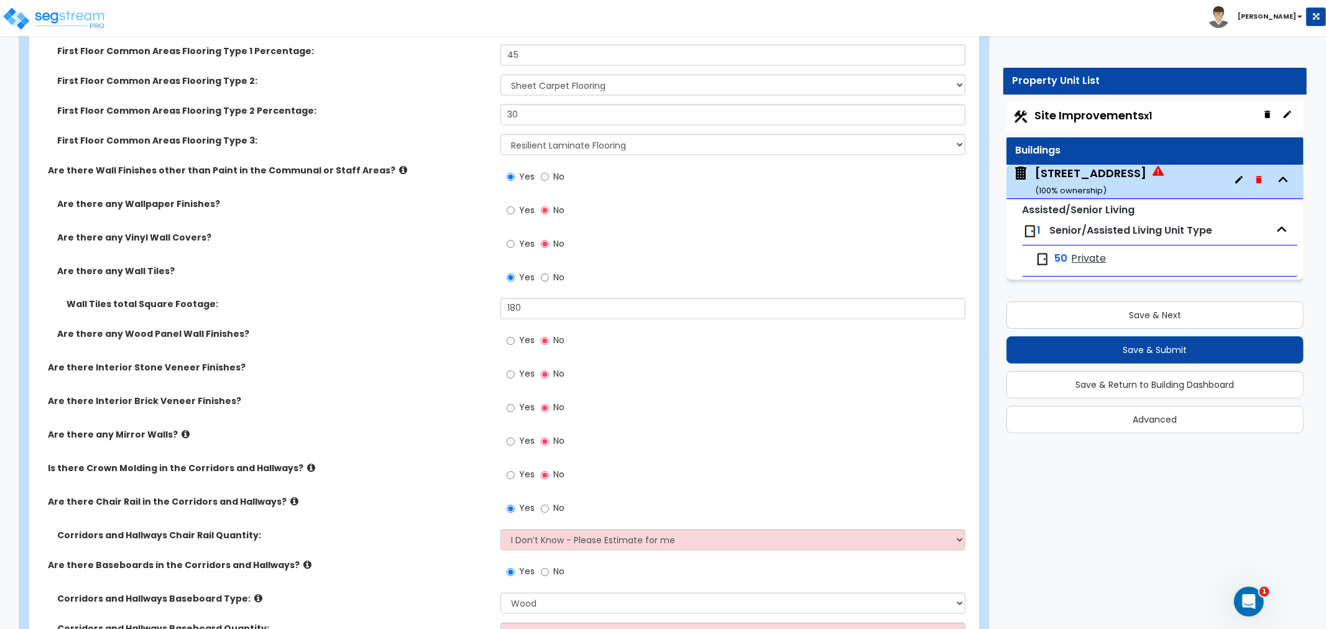
scroll to position [5666, 0]
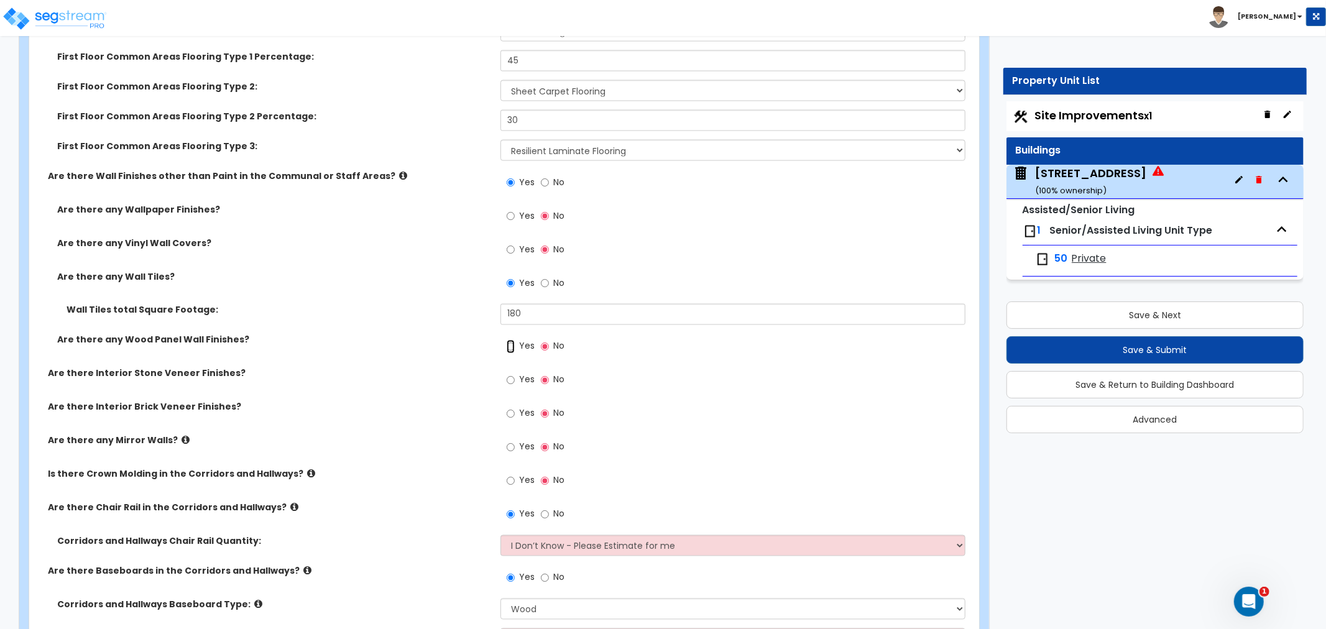
click at [512, 340] on input "Yes" at bounding box center [511, 347] width 8 height 14
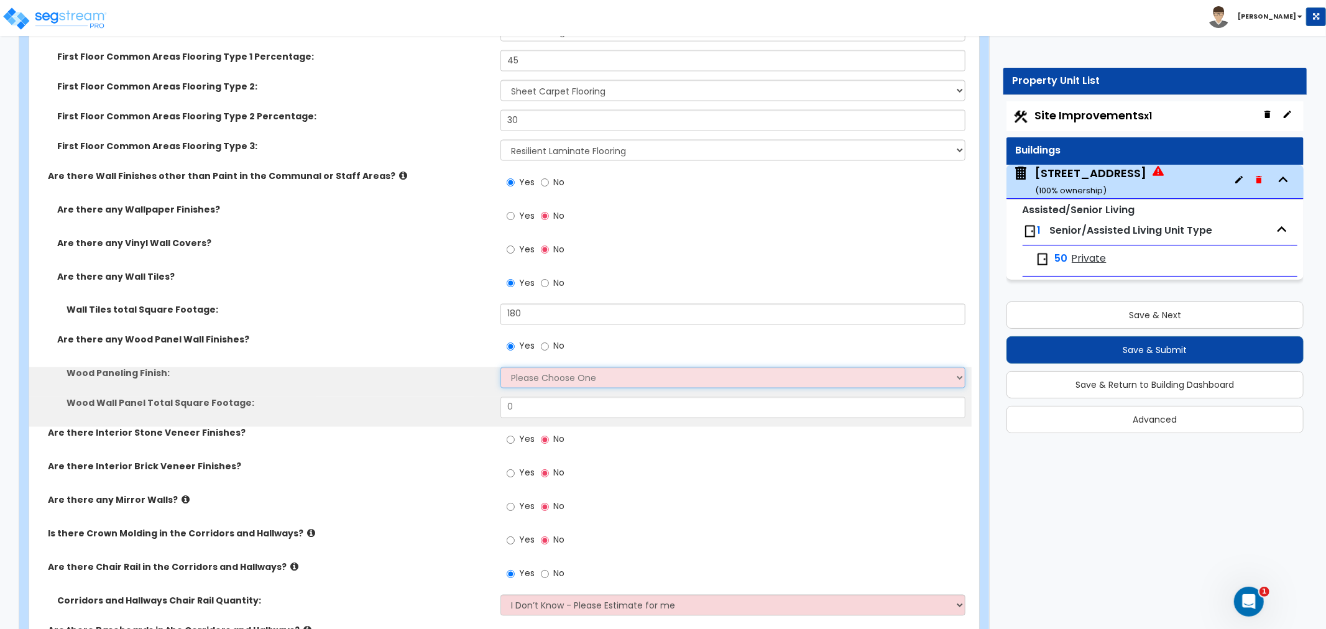
click at [527, 368] on select "Please Choose One Birch Mahogany Oak or Cherry Rosewood Teak I Don't Know, Plea…" at bounding box center [733, 378] width 465 height 21
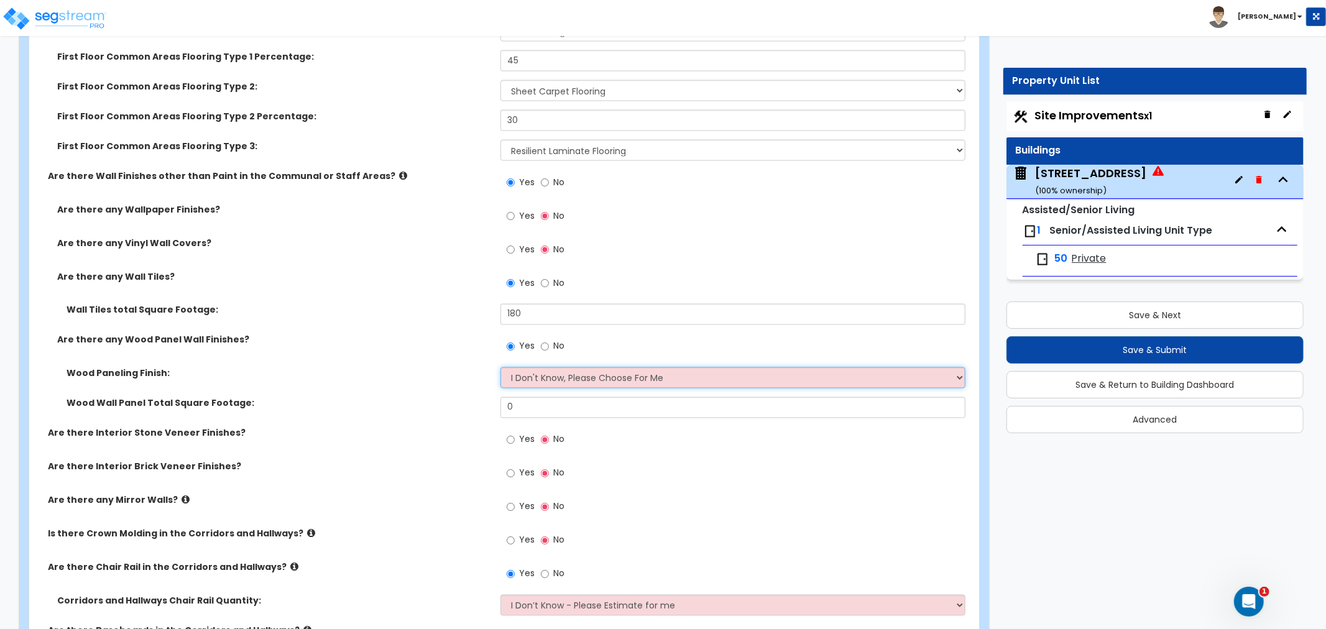
click at [501, 368] on select "Please Choose One Birch Mahogany Oak or Cherry Rosewood Teak I Don't Know, Plea…" at bounding box center [733, 378] width 465 height 21
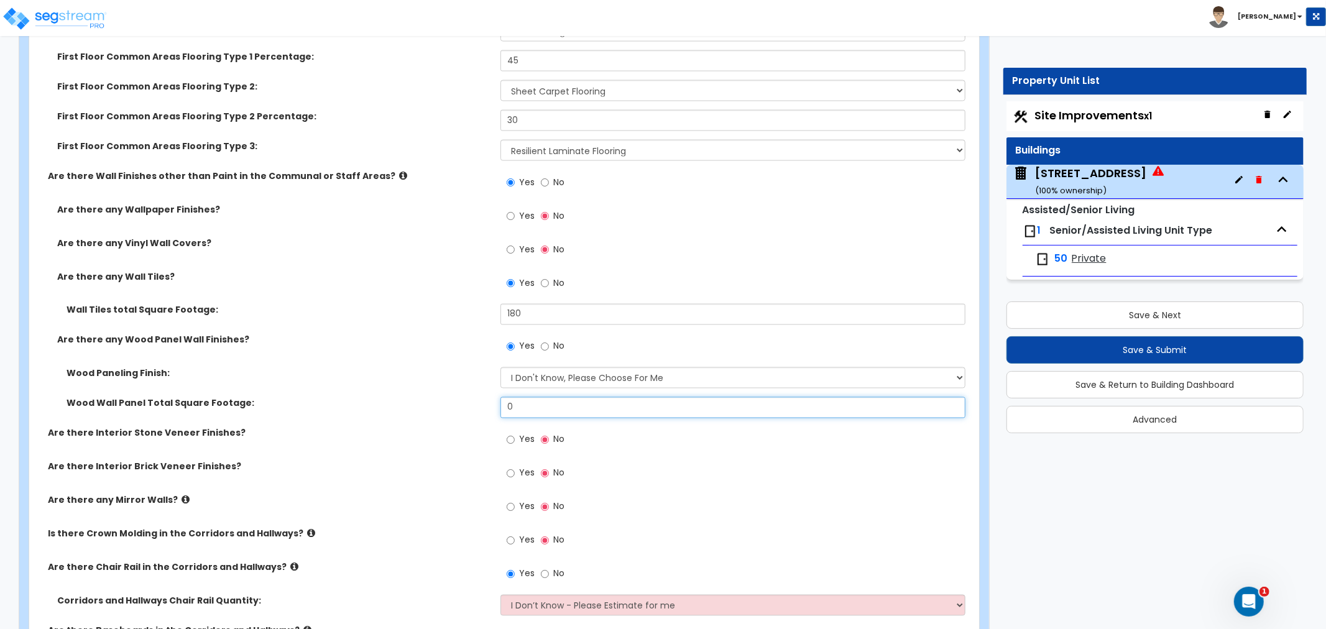
drag, startPoint x: 536, startPoint y: 383, endPoint x: 422, endPoint y: 370, distance: 115.2
click at [422, 397] on div "Wood Wall Panel Total Square Footage: 0" at bounding box center [500, 412] width 943 height 30
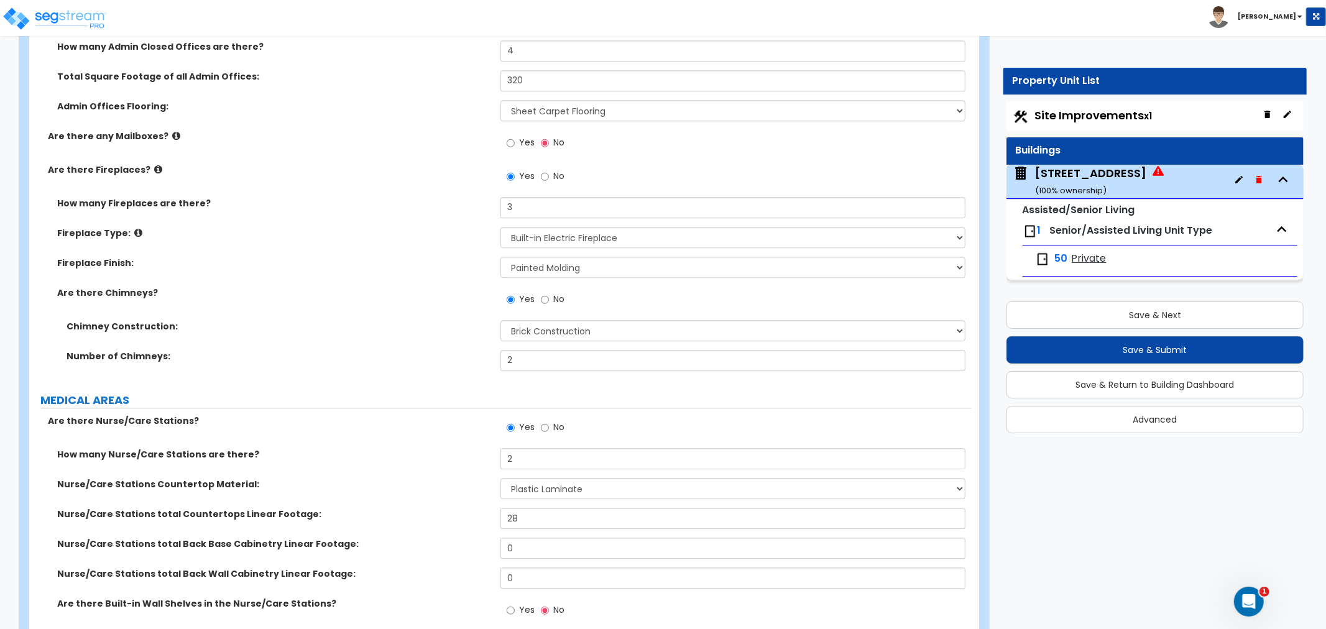
scroll to position [2764, 0]
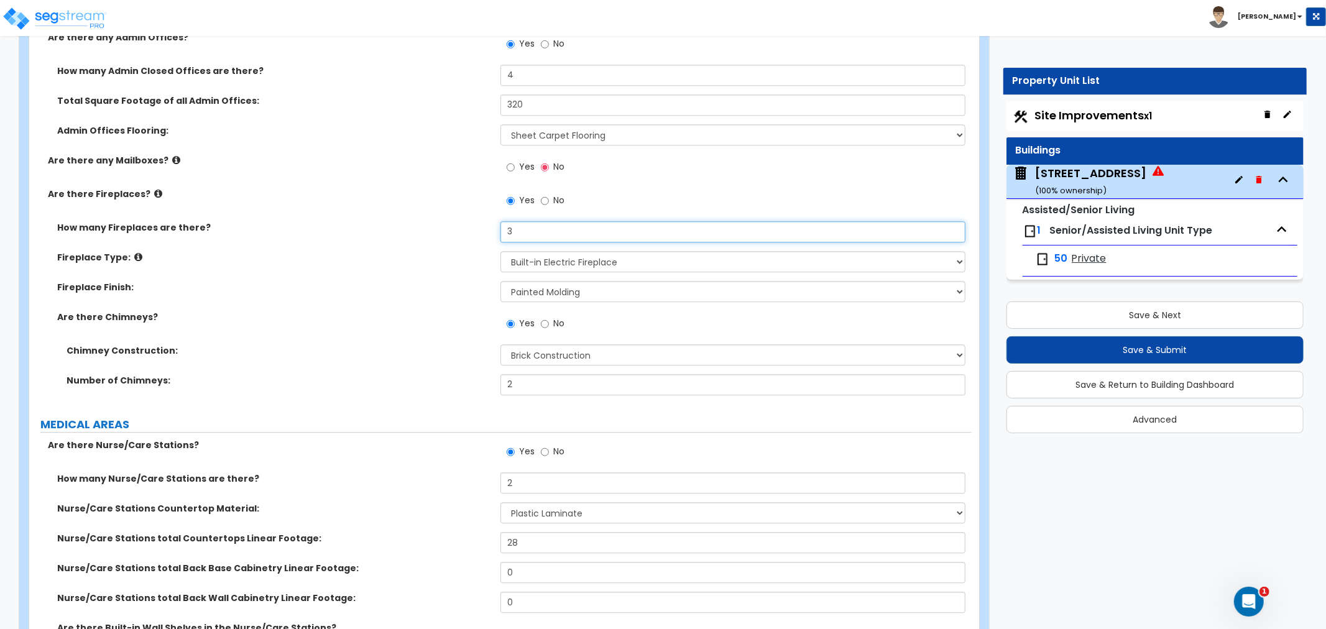
drag, startPoint x: 525, startPoint y: 210, endPoint x: 463, endPoint y: 220, distance: 63.0
click at [463, 221] on div "How many Fireplaces are there? 3" at bounding box center [500, 236] width 943 height 30
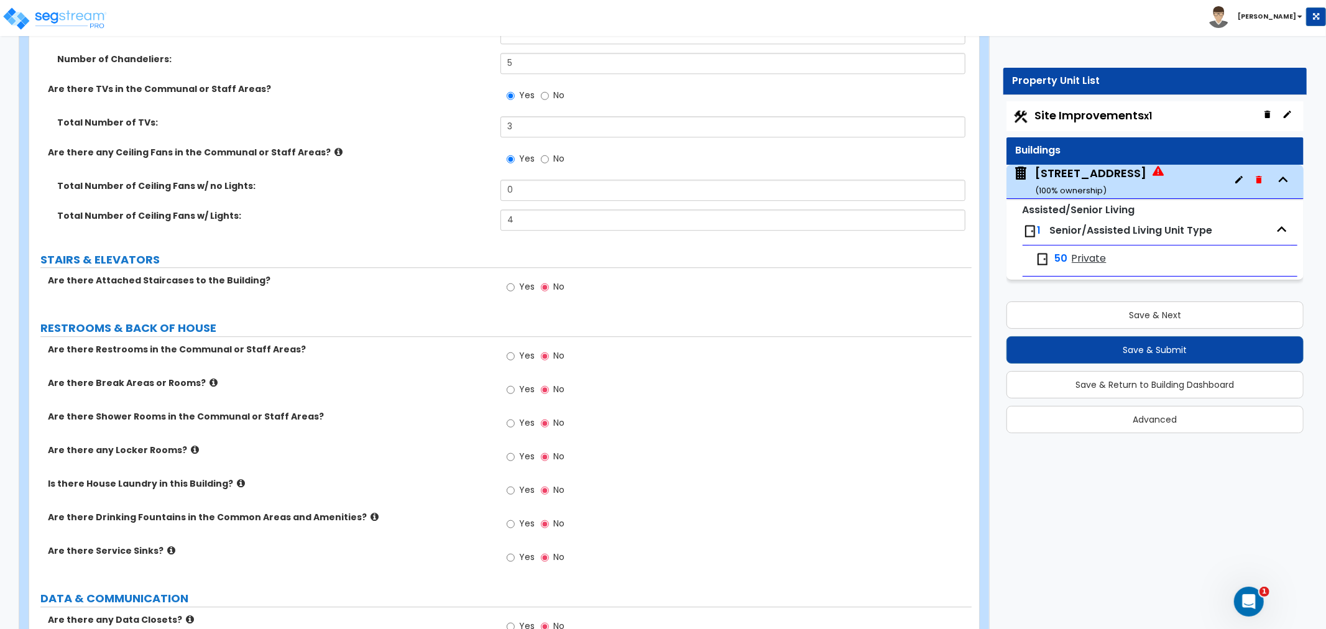
scroll to position [6771, 0]
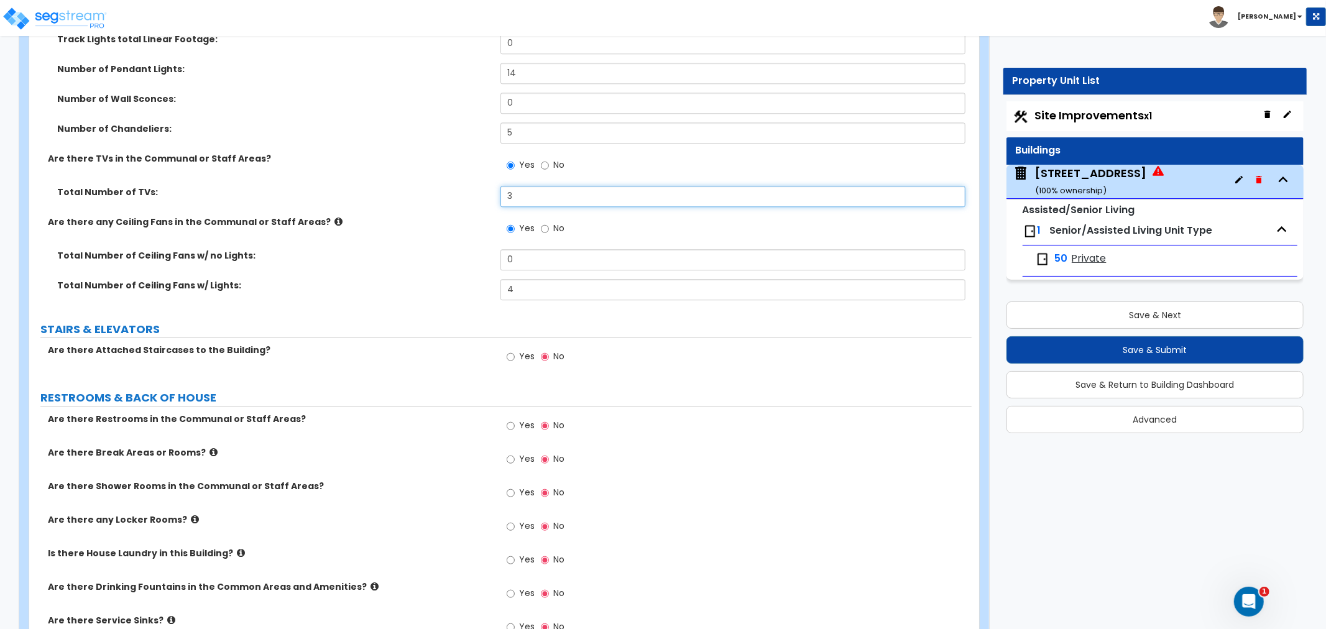
drag, startPoint x: 502, startPoint y: 166, endPoint x: 460, endPoint y: 169, distance: 42.4
click at [460, 186] on div "Total Number of TVs: 3" at bounding box center [500, 201] width 943 height 30
drag, startPoint x: 539, startPoint y: 169, endPoint x: 434, endPoint y: 172, distance: 105.1
click at [434, 186] on div "Total Number of TVs: 5" at bounding box center [500, 201] width 943 height 30
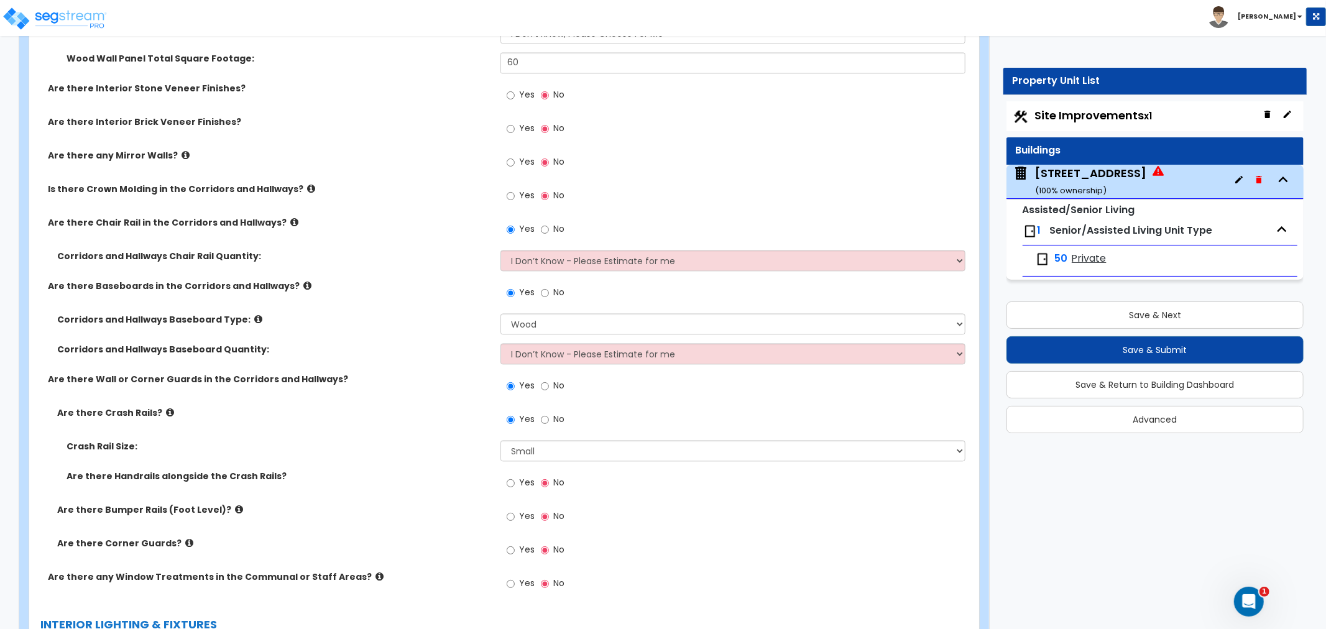
scroll to position [6080, 0]
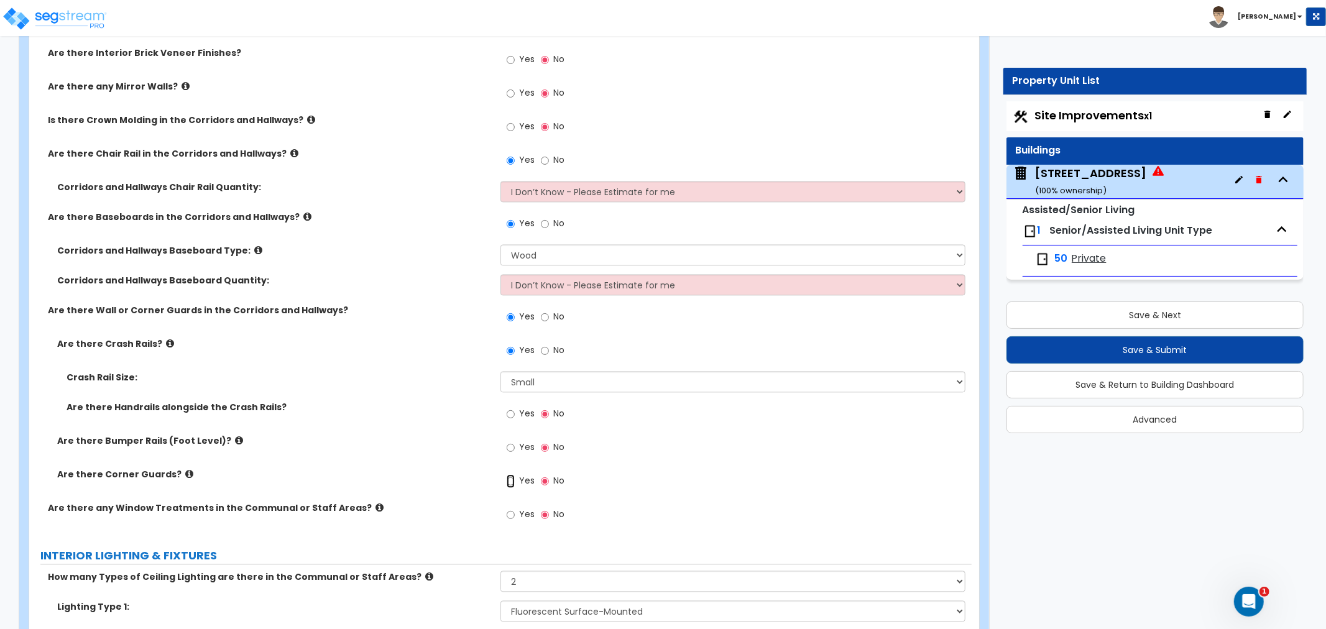
click at [513, 474] on input "Yes" at bounding box center [511, 481] width 8 height 14
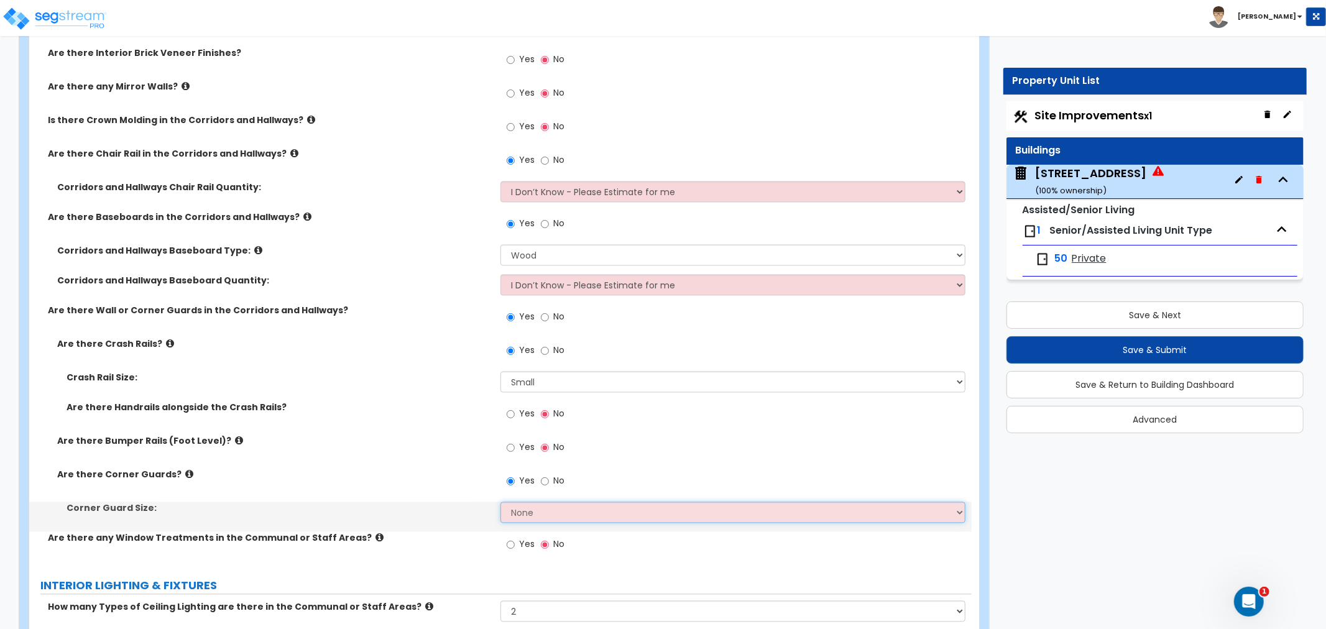
click at [532, 502] on select "None Small Large" at bounding box center [733, 512] width 465 height 21
click at [501, 502] on select "None Small Large" at bounding box center [733, 512] width 465 height 21
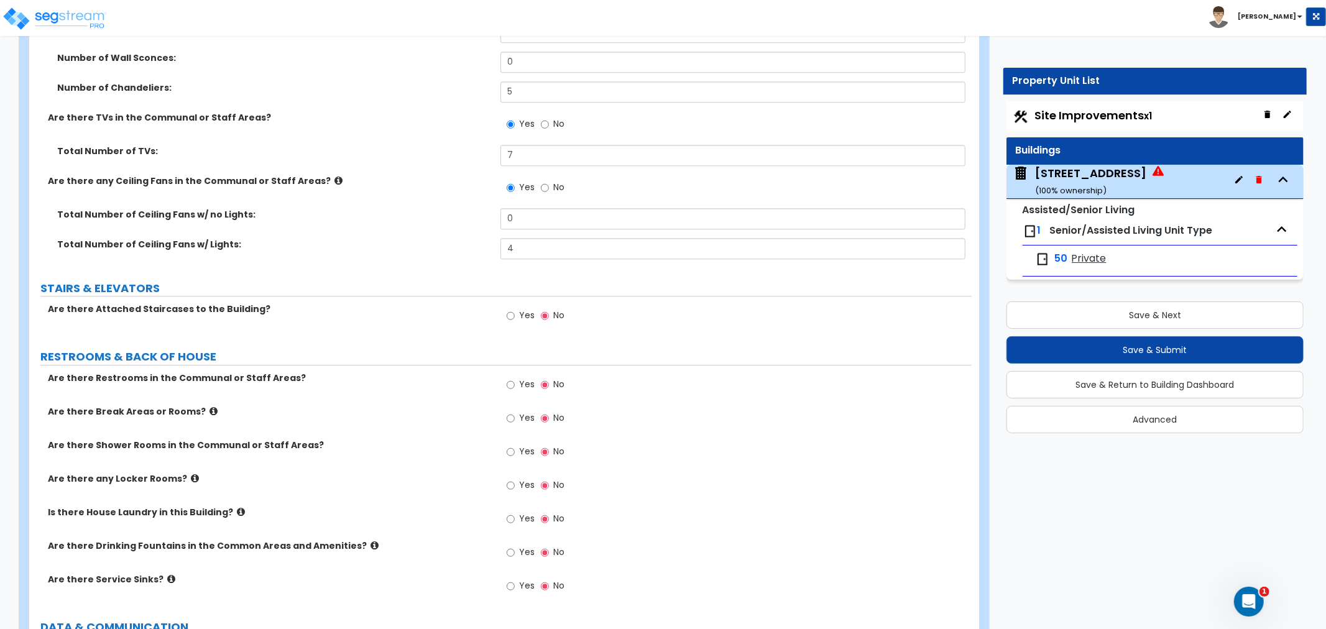
scroll to position [6910, 0]
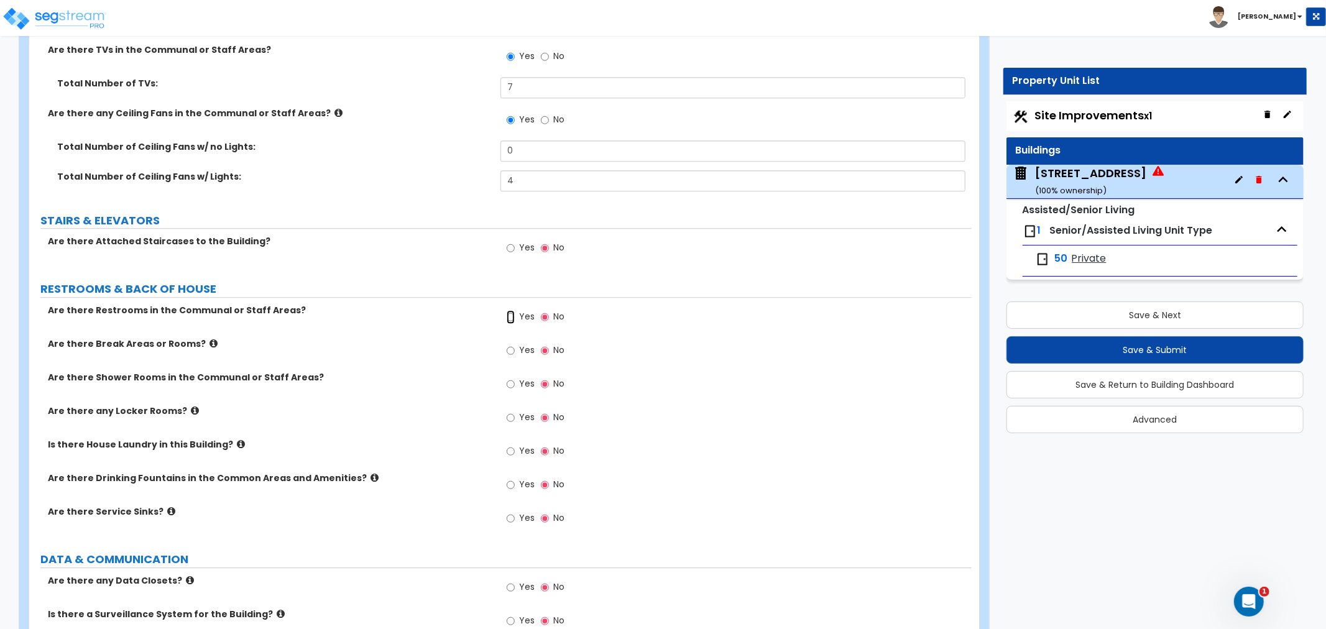
click at [512, 310] on input "Yes" at bounding box center [511, 317] width 8 height 14
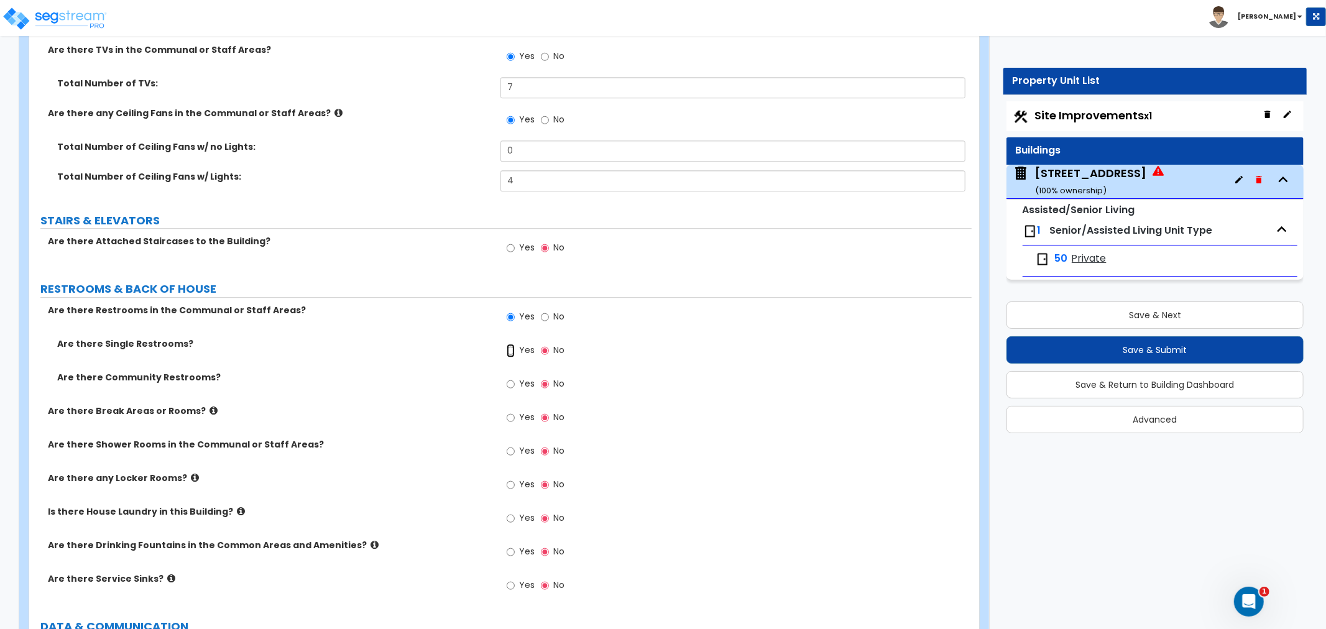
click at [512, 344] on input "Yes" at bounding box center [511, 351] width 8 height 14
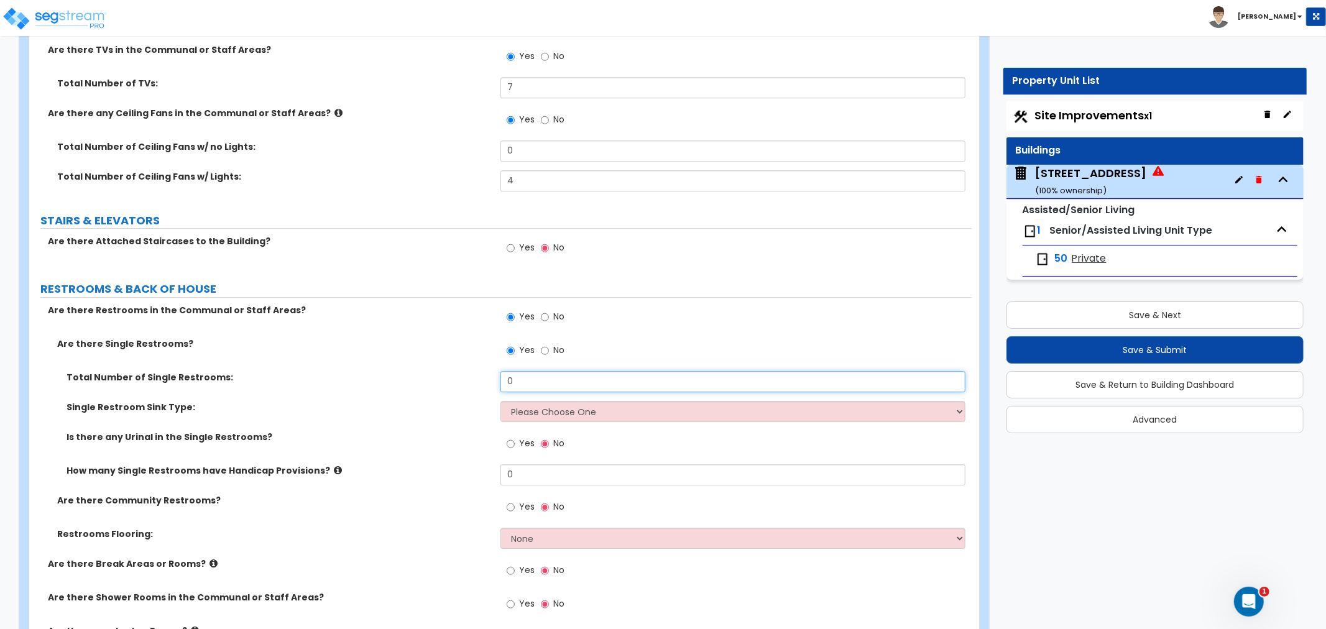
drag, startPoint x: 524, startPoint y: 353, endPoint x: 456, endPoint y: 354, distance: 68.4
click at [456, 371] on div "Total Number of Single Restrooms: 0" at bounding box center [500, 386] width 943 height 30
click at [529, 401] on select "Please Choose One Wall-mounted Vanity-mounted" at bounding box center [733, 411] width 465 height 21
click at [501, 401] on select "Please Choose One Wall-mounted Vanity-mounted" at bounding box center [733, 411] width 465 height 21
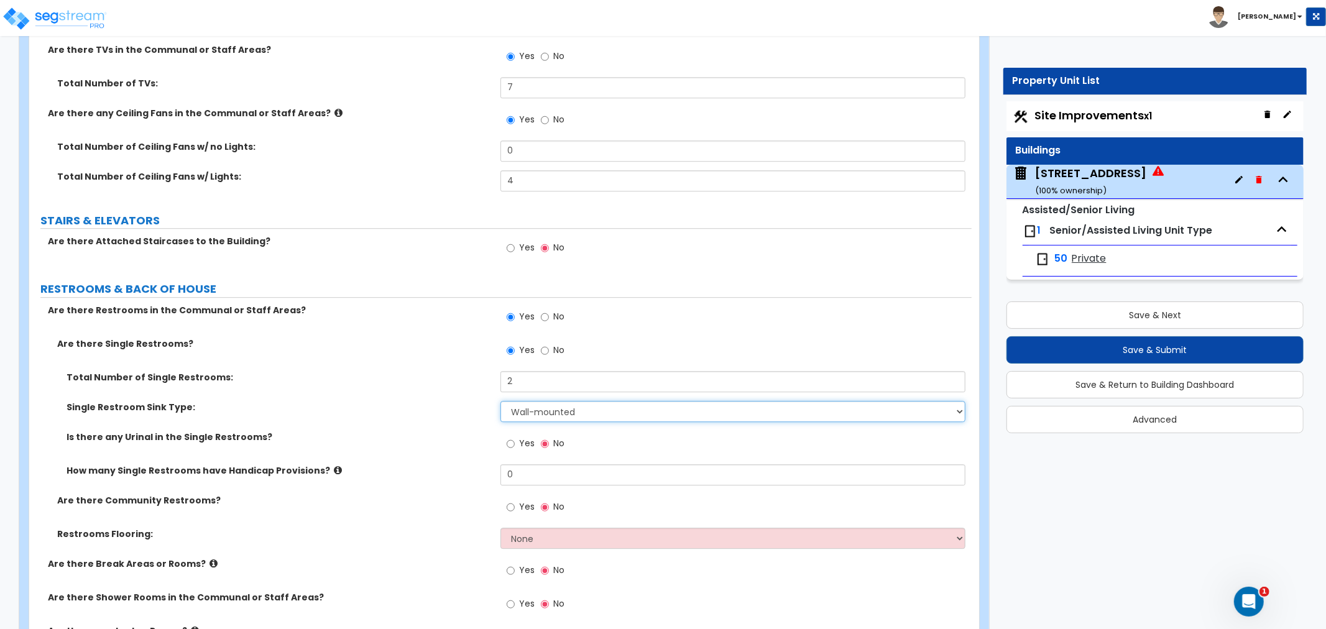
scroll to position [6979, 0]
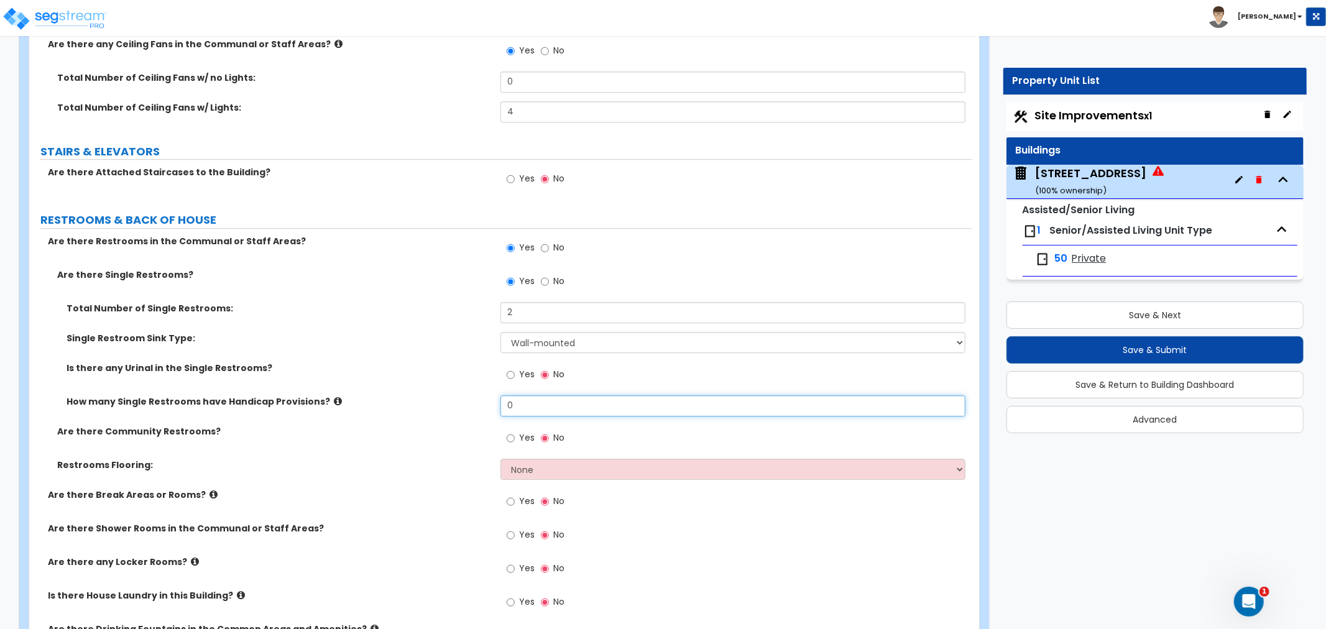
drag, startPoint x: 535, startPoint y: 377, endPoint x: 430, endPoint y: 364, distance: 106.0
click at [430, 364] on div "Total Number of Single Restrooms: 2 Single Restroom Sink Type: Please Choose On…" at bounding box center [501, 363] width 924 height 123
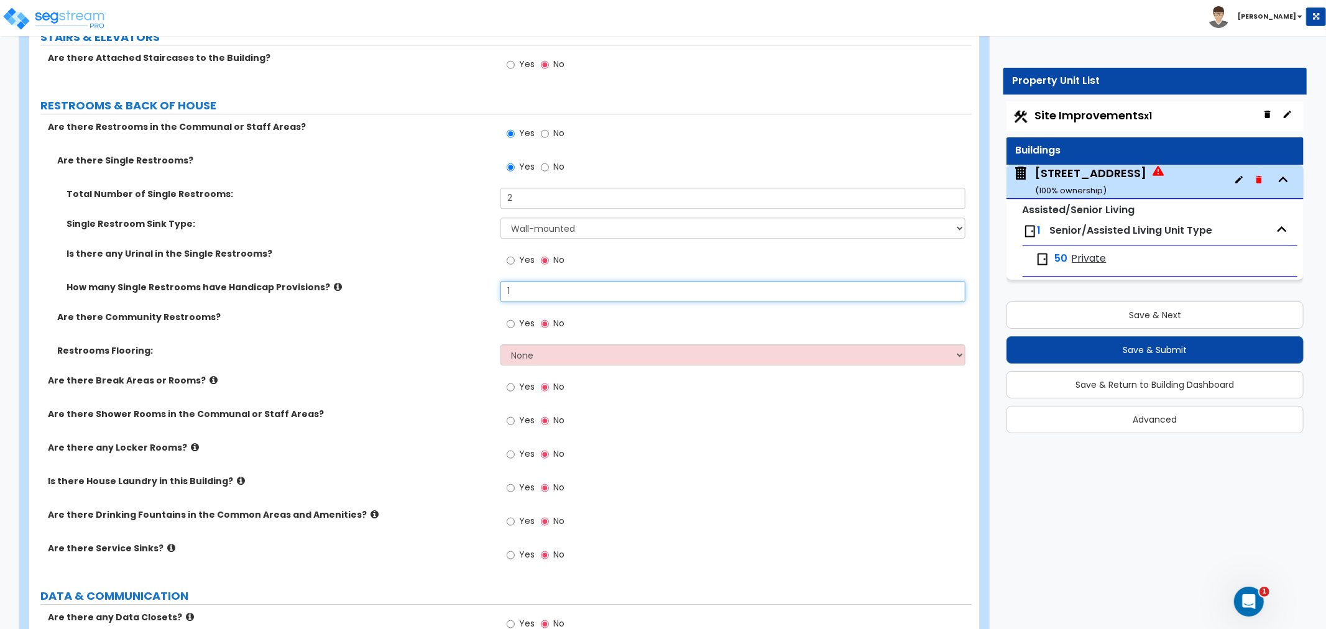
scroll to position [7117, 0]
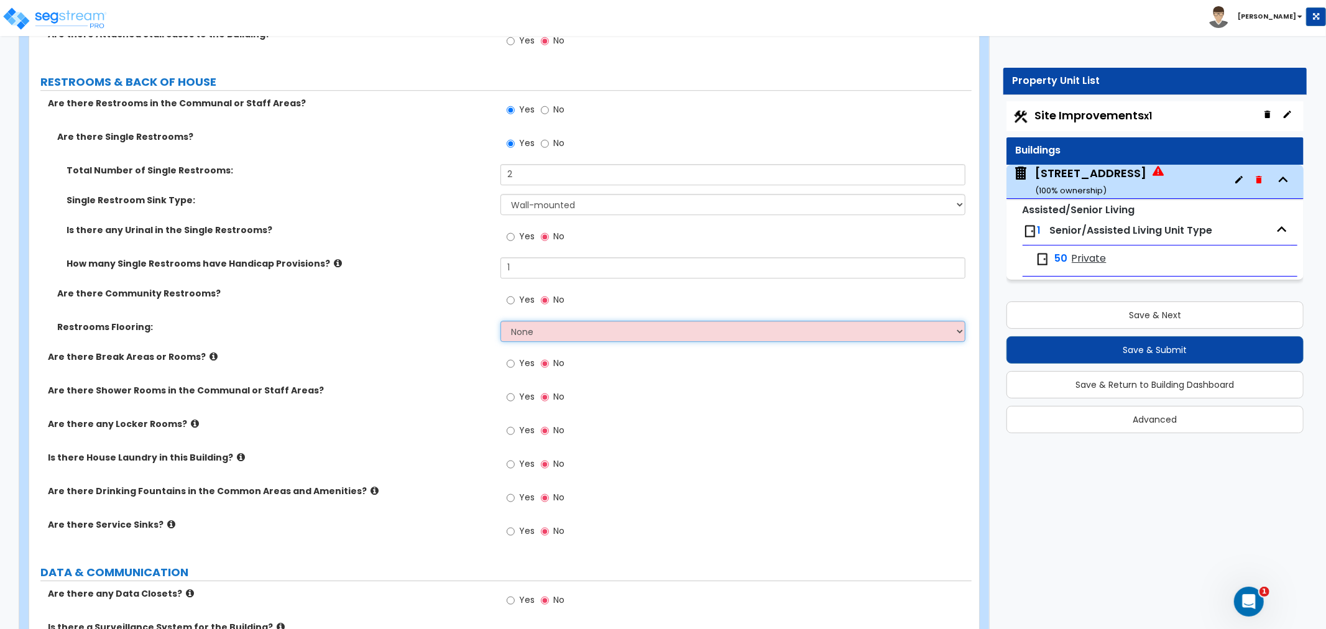
click at [535, 321] on select "None Tile Flooring Resilient Laminate Flooring VCT Flooring Sheet Vinyl Flooring" at bounding box center [733, 331] width 465 height 21
click at [501, 321] on select "None Tile Flooring Resilient Laminate Flooring VCT Flooring Sheet Vinyl Flooring" at bounding box center [733, 331] width 465 height 21
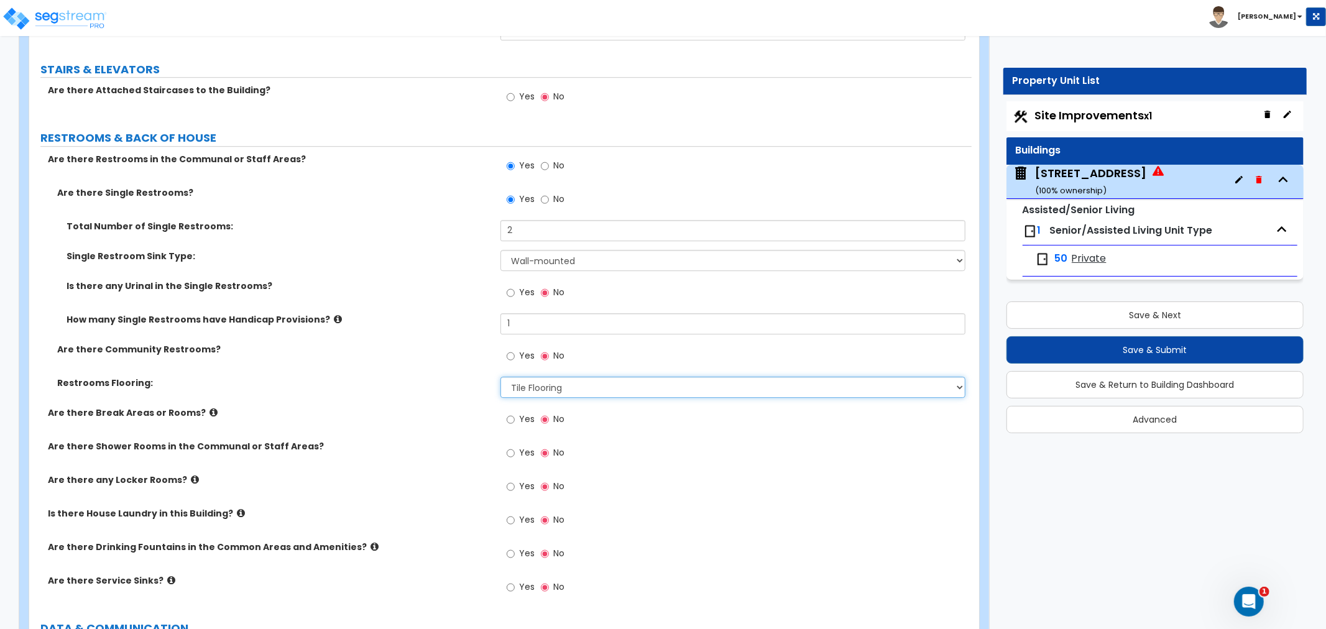
scroll to position [7048, 0]
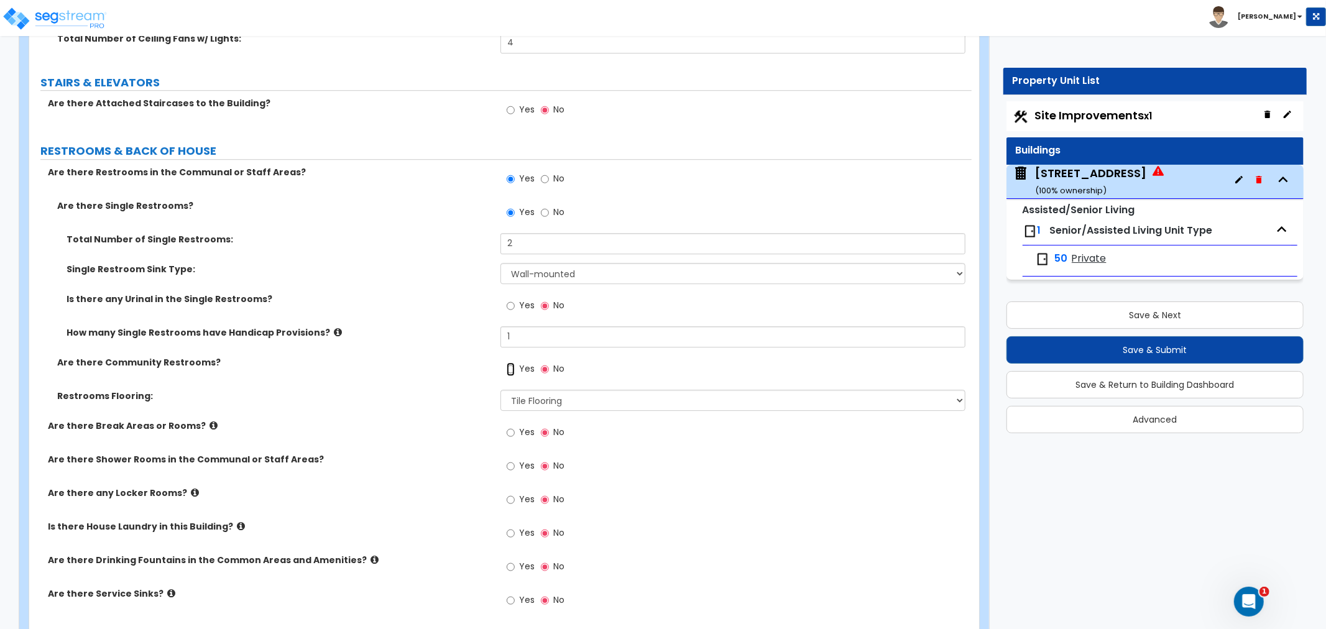
click at [513, 363] on input "Yes" at bounding box center [511, 370] width 8 height 14
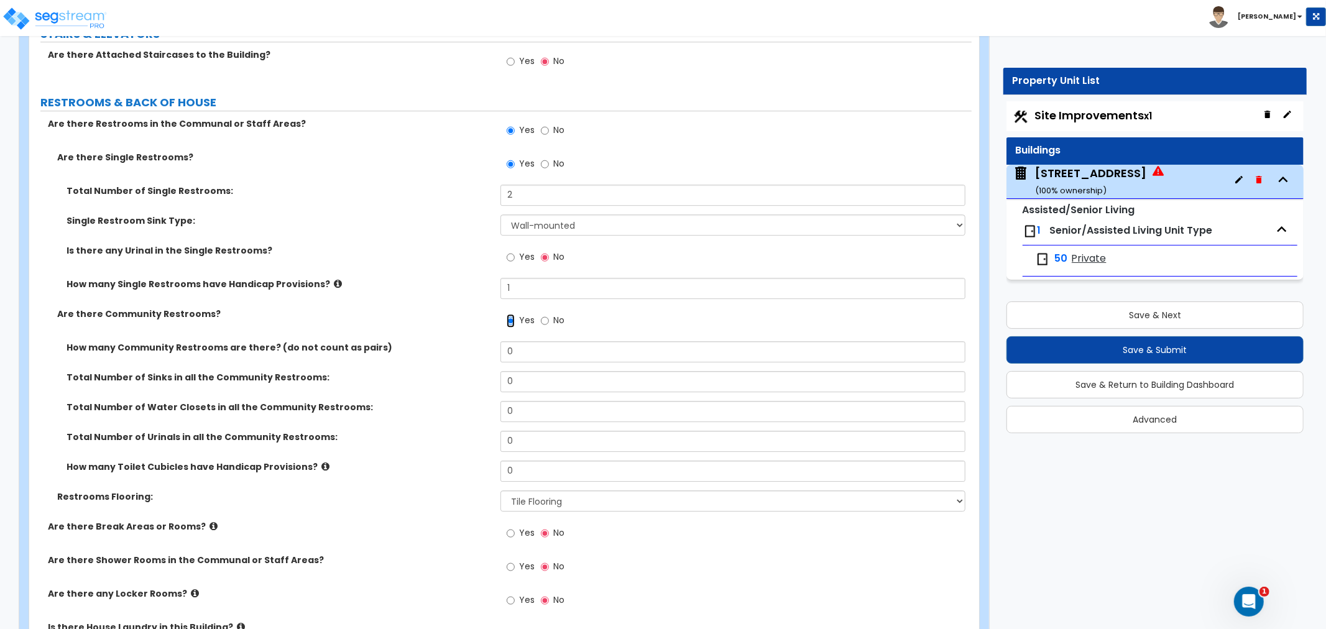
scroll to position [7117, 0]
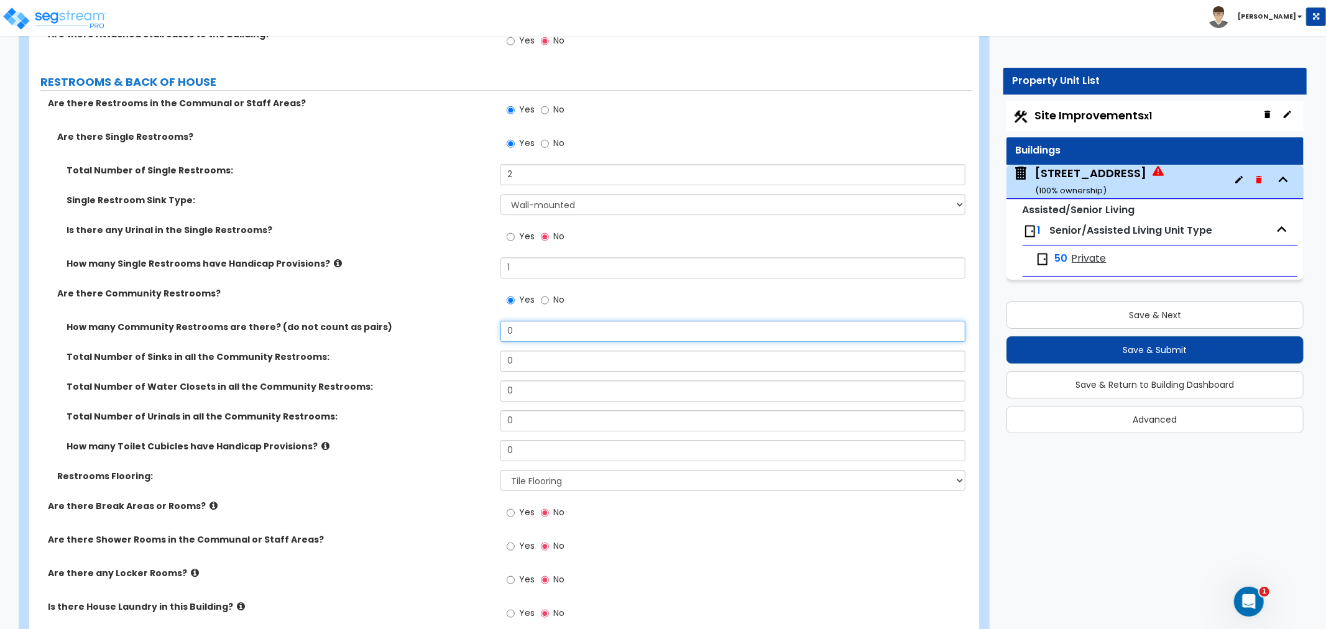
drag, startPoint x: 524, startPoint y: 303, endPoint x: 477, endPoint y: 303, distance: 47.3
click at [477, 321] on div "How many Community Restrooms are there? (do not count as pairs) 0" at bounding box center [500, 336] width 943 height 30
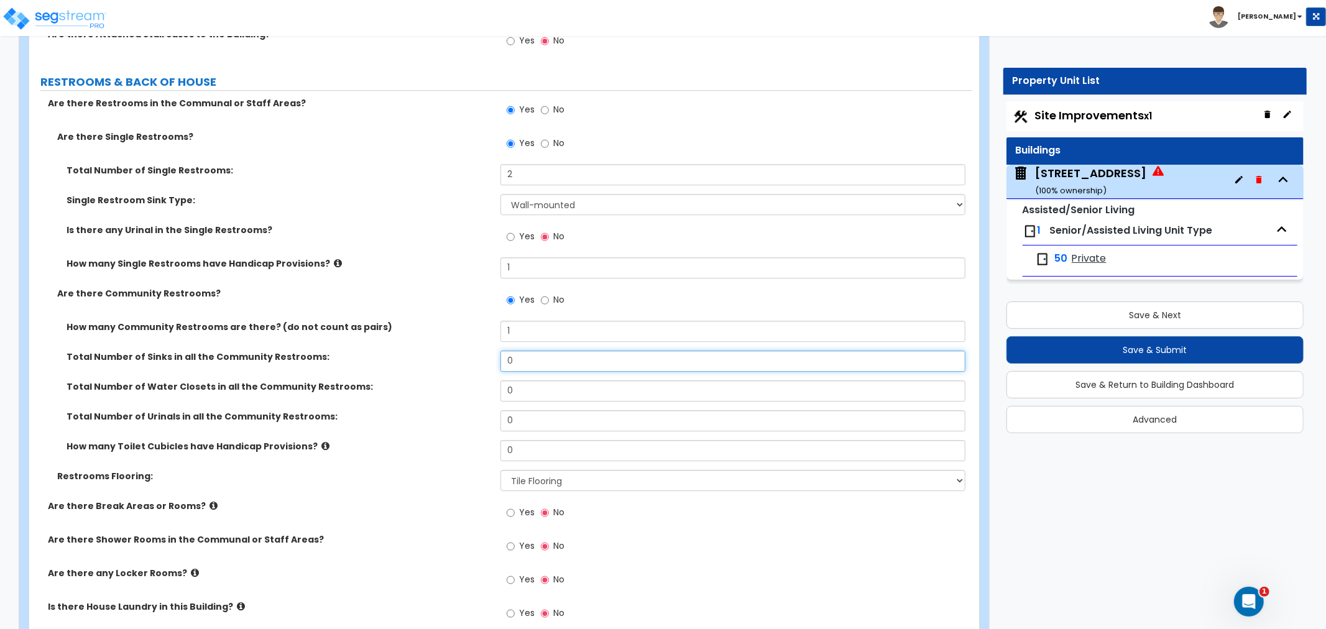
drag, startPoint x: 535, startPoint y: 330, endPoint x: 478, endPoint y: 333, distance: 58.0
click at [478, 351] on div "Total Number of Sinks in all the Community Restrooms: 0" at bounding box center [500, 366] width 943 height 30
drag, startPoint x: 519, startPoint y: 348, endPoint x: 456, endPoint y: 351, distance: 62.9
click at [456, 351] on div "Total Number of Sinks in all the Community Restrooms: 1" at bounding box center [500, 366] width 943 height 30
drag, startPoint x: 531, startPoint y: 364, endPoint x: 451, endPoint y: 363, distance: 79.6
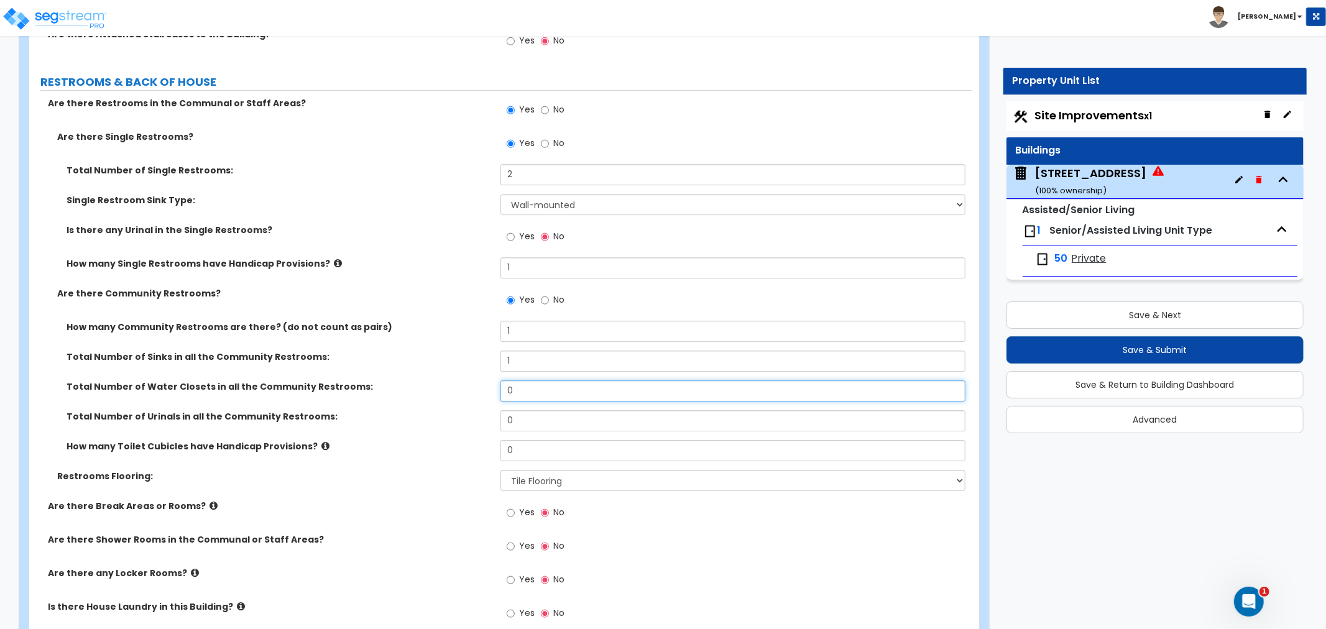
click at [451, 381] on div "Total Number of Water Closets in all the Community Restrooms: 0" at bounding box center [500, 396] width 943 height 30
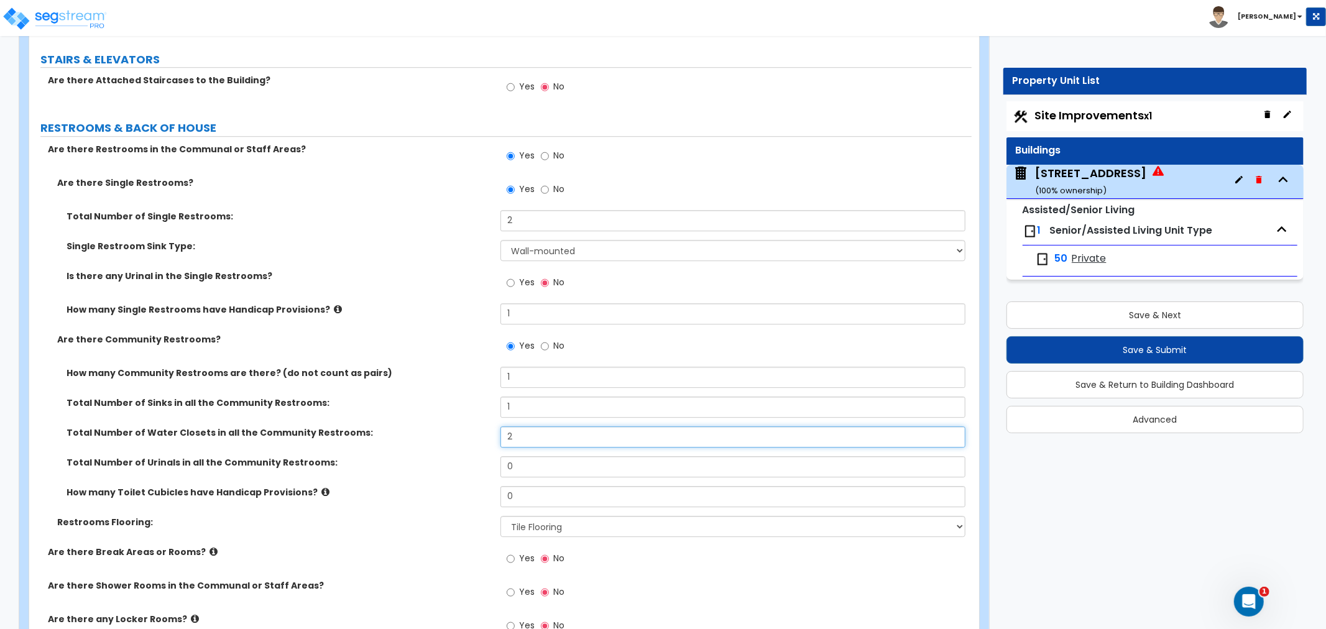
scroll to position [7048, 0]
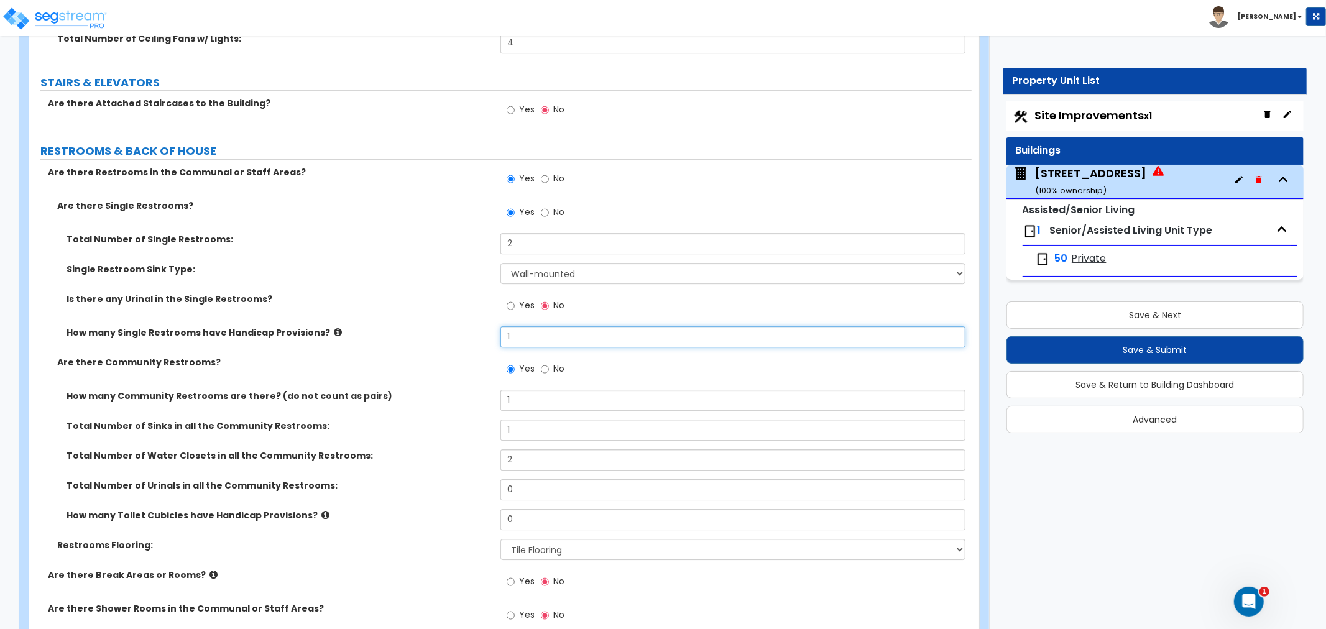
drag, startPoint x: 517, startPoint y: 312, endPoint x: 448, endPoint y: 312, distance: 69.7
click at [448, 326] on div "How many Single Restrooms have Handicap Provisions? 1" at bounding box center [500, 341] width 943 height 30
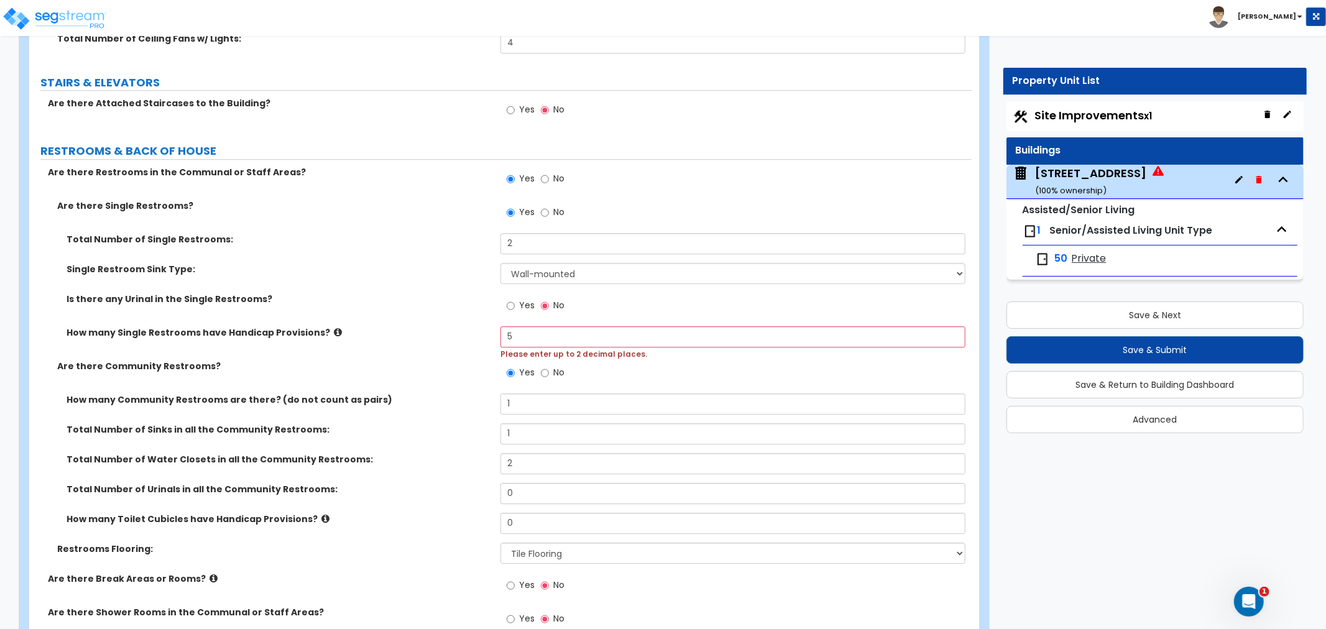
click at [476, 360] on div "Are there Community Restrooms? Yes No" at bounding box center [500, 377] width 943 height 34
click at [452, 453] on label "Total Number of Water Closets in all the Community Restrooms:" at bounding box center [279, 459] width 425 height 12
click at [545, 326] on input "5" at bounding box center [733, 336] width 465 height 21
click at [494, 326] on div "How many Single Restrooms have Handicap Provisions? 5 Please enter up to 2 deci…" at bounding box center [500, 343] width 943 height 34
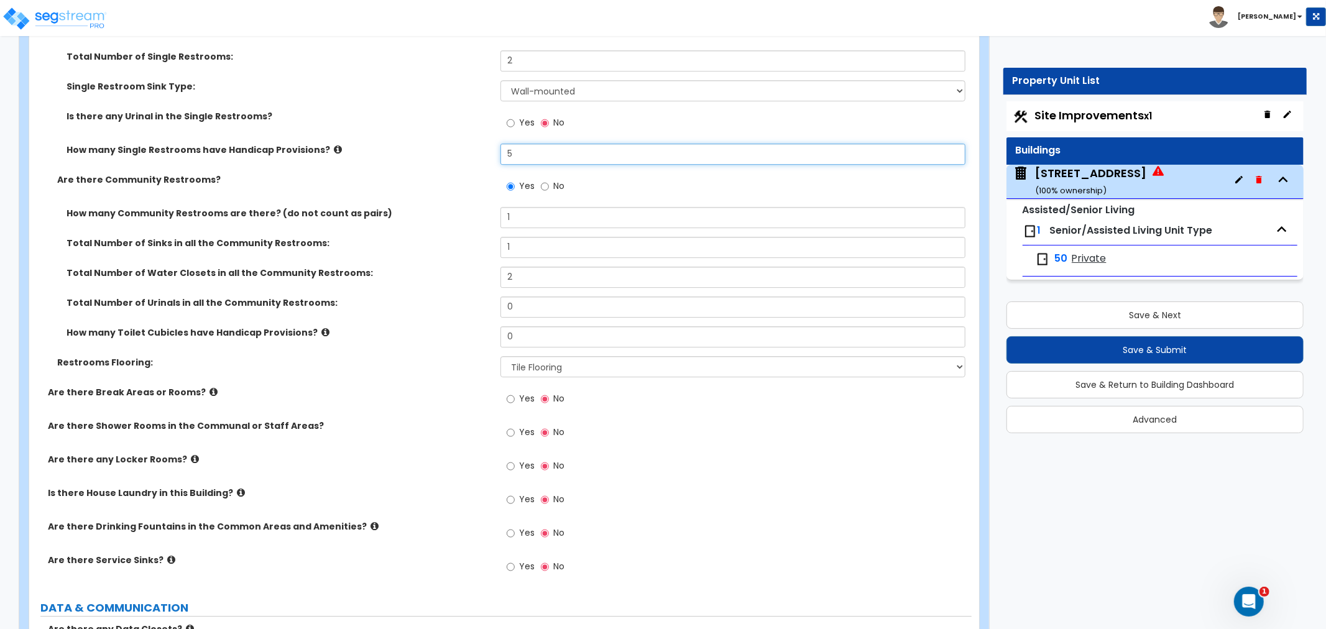
scroll to position [7255, 0]
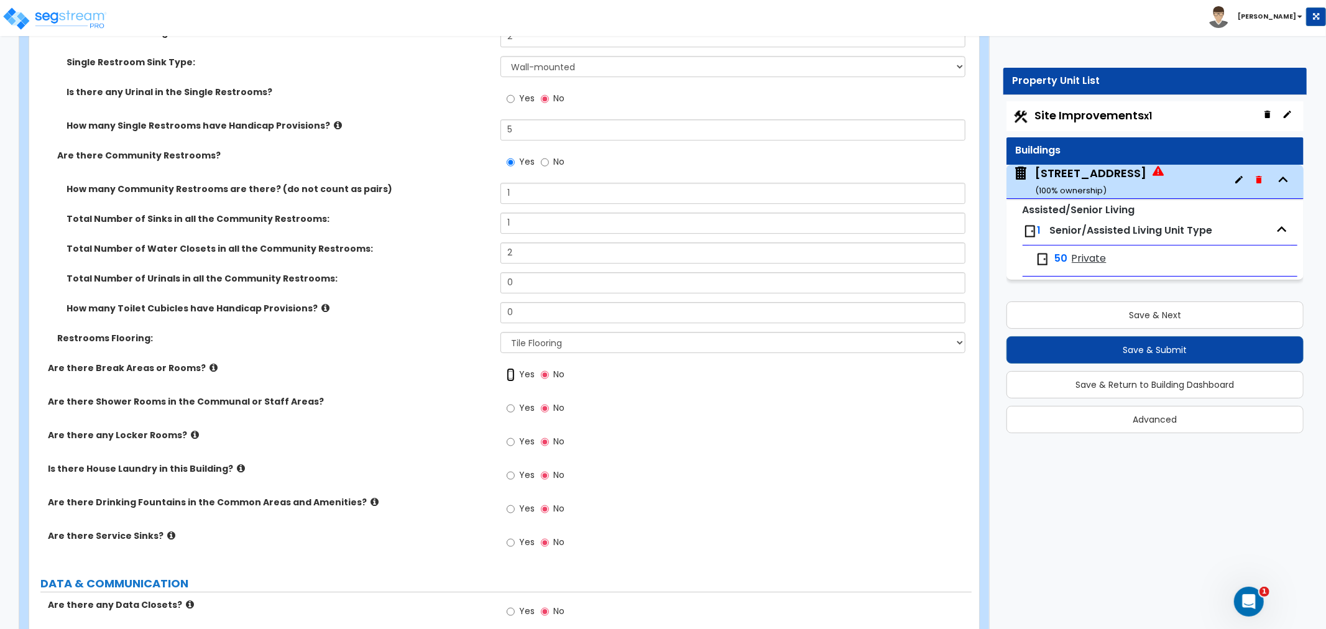
click at [507, 368] on input "Yes" at bounding box center [511, 375] width 8 height 14
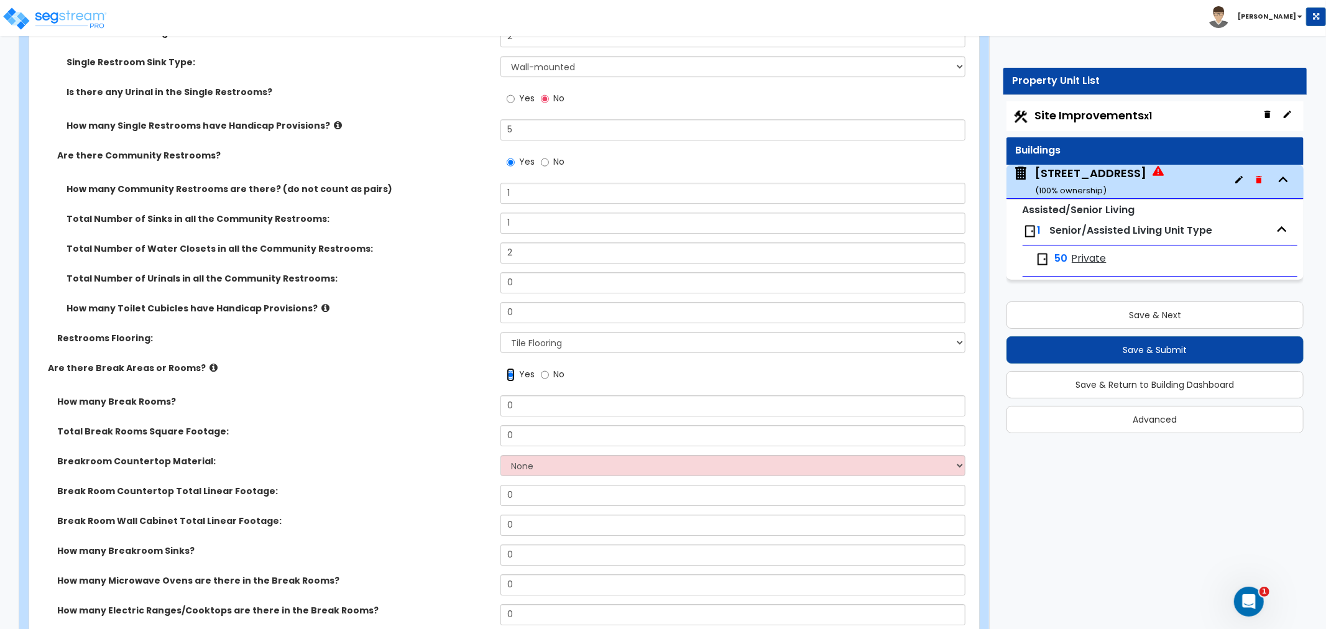
scroll to position [7324, 0]
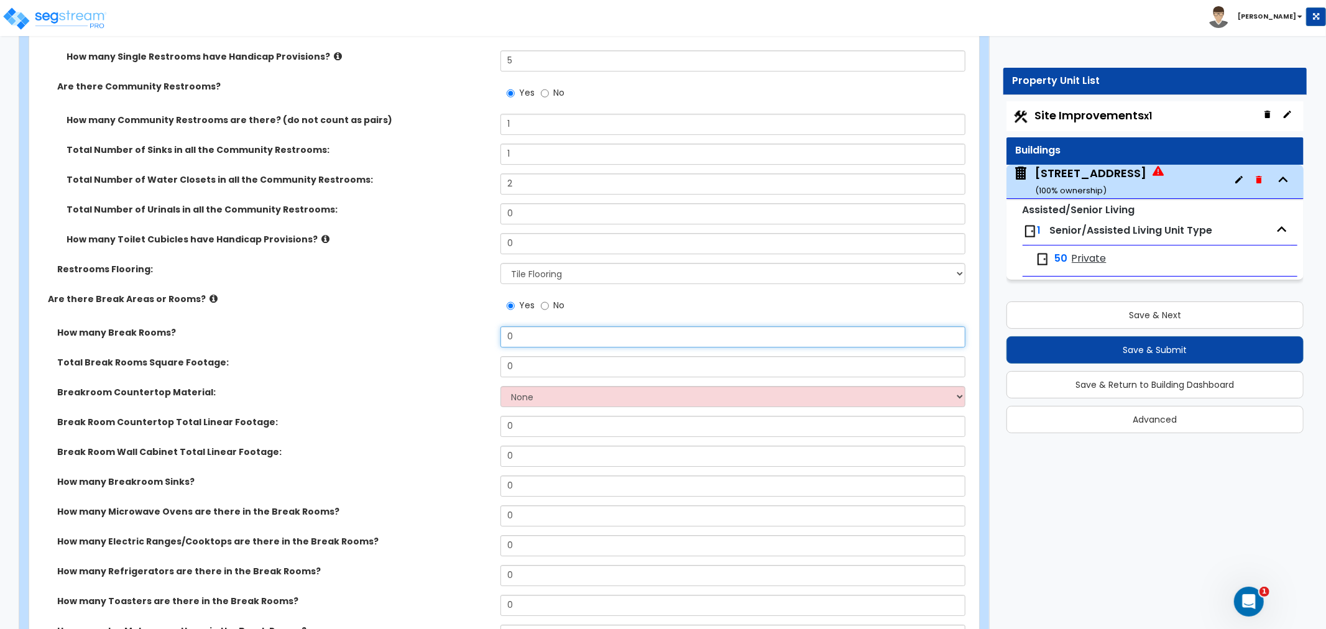
drag, startPoint x: 514, startPoint y: 306, endPoint x: 463, endPoint y: 307, distance: 51.6
click at [463, 326] on div "How many Break Rooms? 0" at bounding box center [500, 341] width 943 height 30
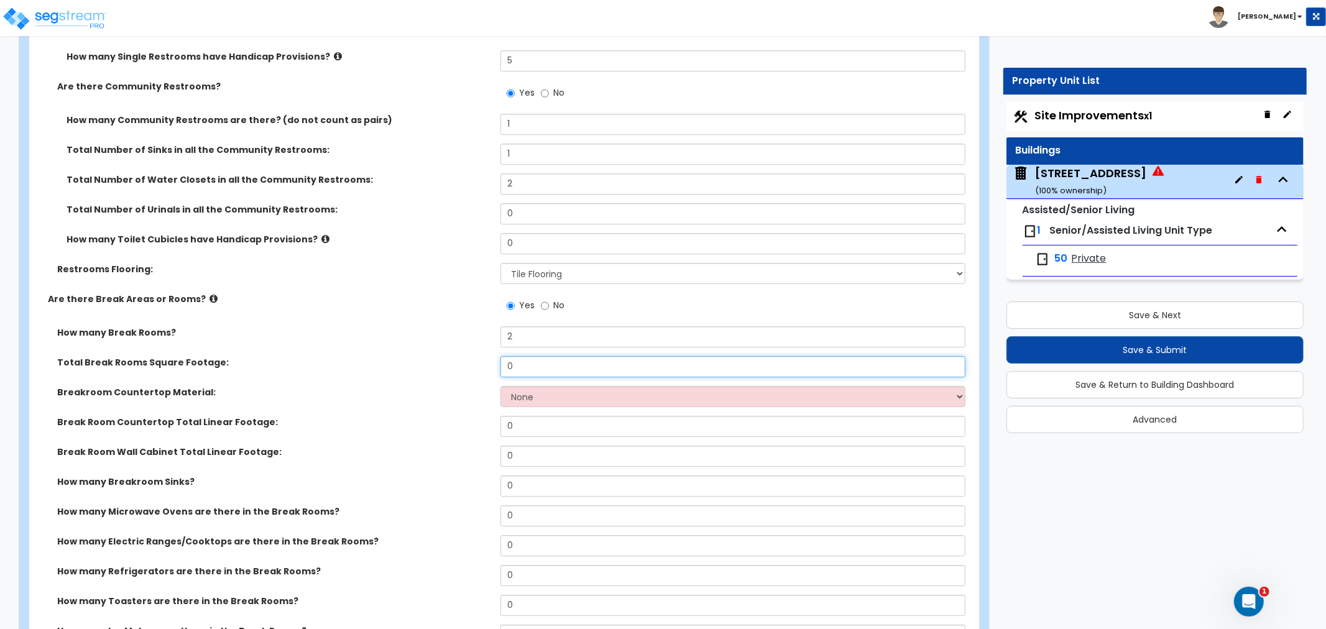
drag, startPoint x: 542, startPoint y: 337, endPoint x: 448, endPoint y: 340, distance: 93.9
click at [448, 356] on div "Total Break Rooms Square Footage: 0" at bounding box center [500, 371] width 943 height 30
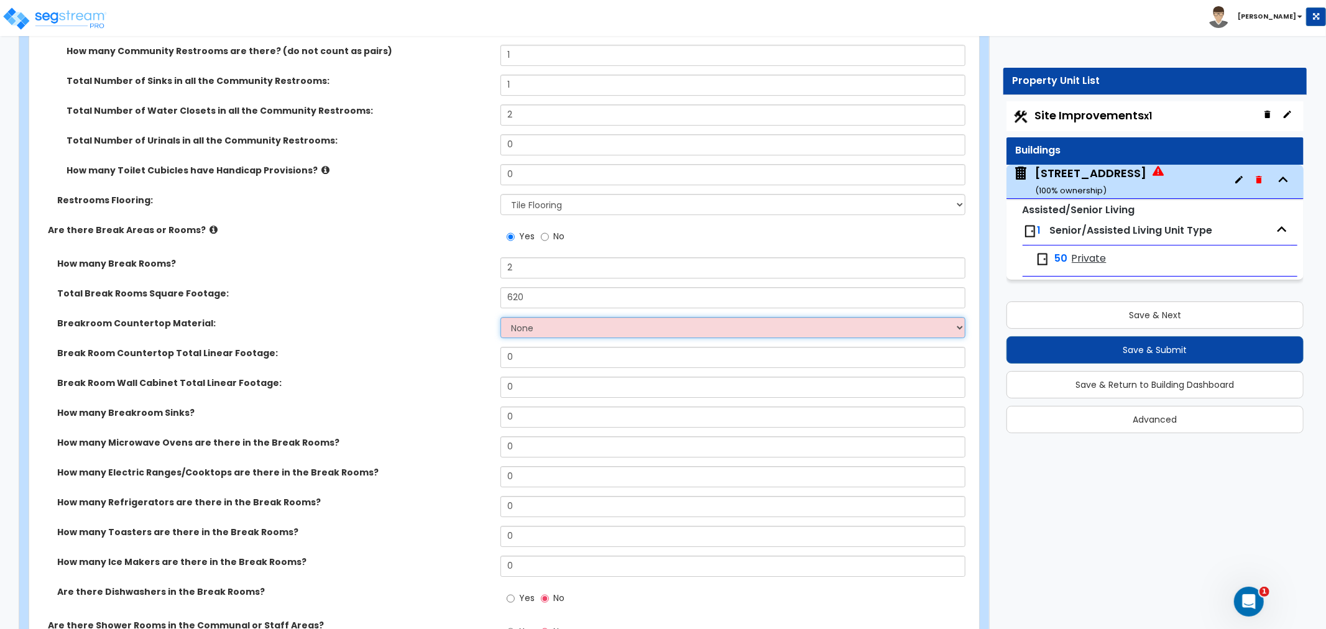
click at [537, 317] on select "None Plastic Laminate Solid Surface Stone Quartz Marble Tile Wood Stainless Ste…" at bounding box center [733, 327] width 465 height 21
click at [501, 317] on select "None Plastic Laminate Solid Surface Stone Quartz Marble Tile Wood Stainless Ste…" at bounding box center [733, 327] width 465 height 21
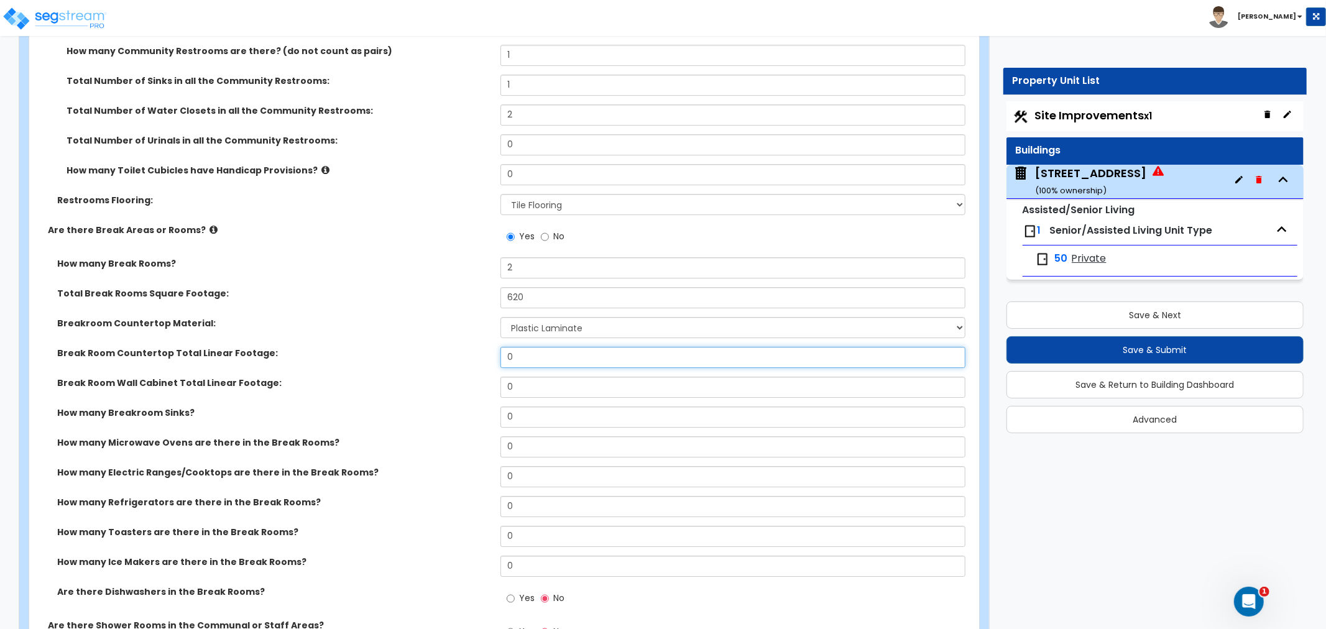
drag, startPoint x: 523, startPoint y: 328, endPoint x: 479, endPoint y: 330, distance: 44.2
click at [479, 347] on div "Break Room Countertop Total Linear Footage: 0" at bounding box center [500, 362] width 943 height 30
drag, startPoint x: 537, startPoint y: 355, endPoint x: 459, endPoint y: 356, distance: 77.7
click at [459, 377] on div "Break Room Wall Cabinet Total Linear Footage: 0" at bounding box center [500, 392] width 943 height 30
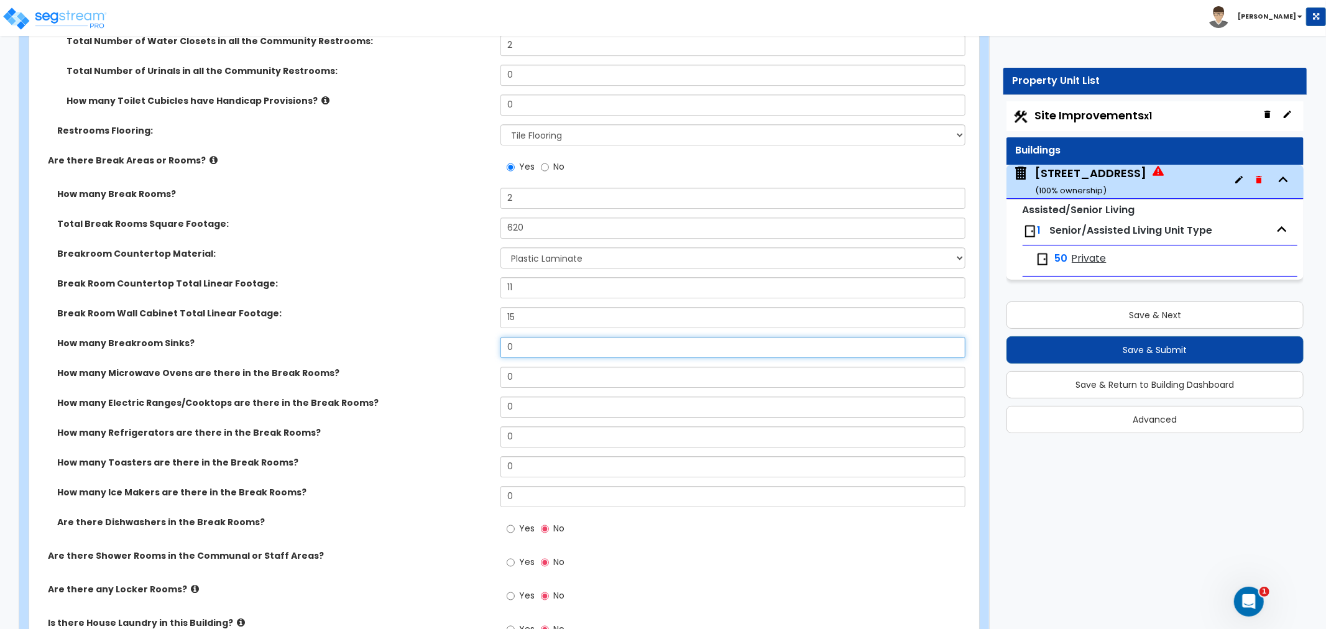
drag, startPoint x: 525, startPoint y: 315, endPoint x: 440, endPoint y: 322, distance: 84.9
click at [440, 337] on div "How many Breakroom Sinks? 0" at bounding box center [500, 352] width 943 height 30
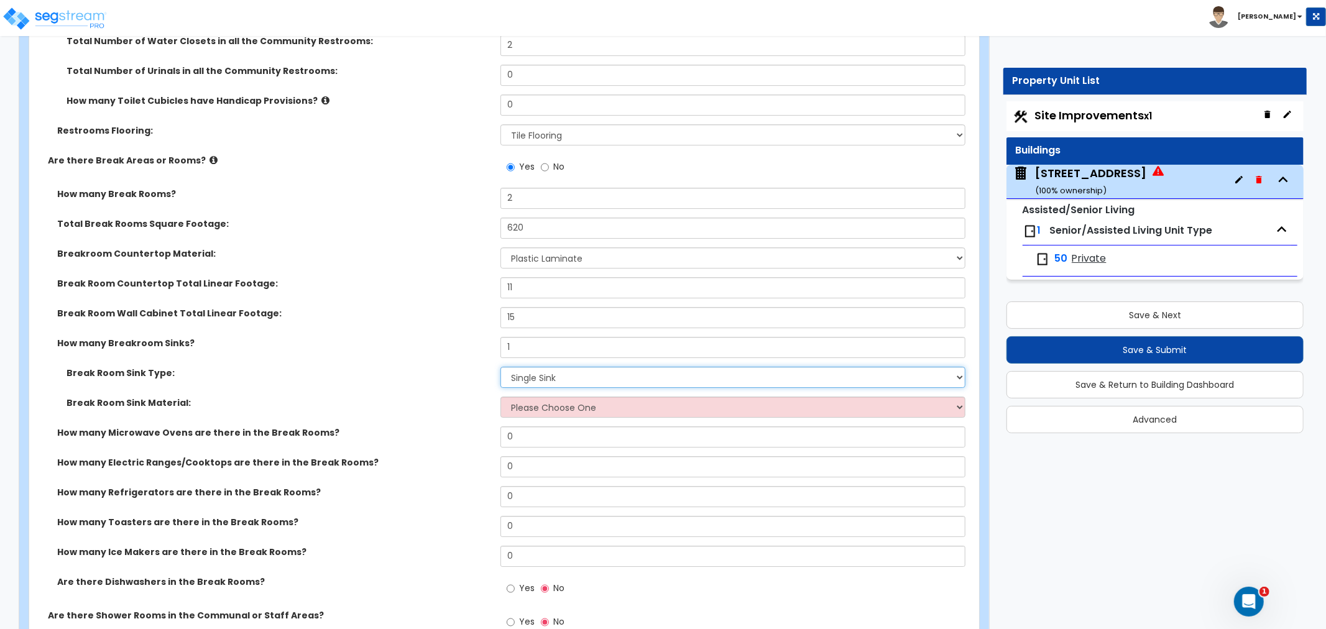
click at [513, 367] on select "Please Choose One Single Sink Double Sink" at bounding box center [733, 377] width 465 height 21
click at [501, 367] on select "Please Choose One Single Sink Double Sink" at bounding box center [733, 377] width 465 height 21
click at [521, 397] on select "Please Choose One Stainless Steel Porcelain Enamel Cast Iron" at bounding box center [733, 407] width 465 height 21
click at [501, 397] on select "Please Choose One Stainless Steel Porcelain Enamel Cast Iron" at bounding box center [733, 407] width 465 height 21
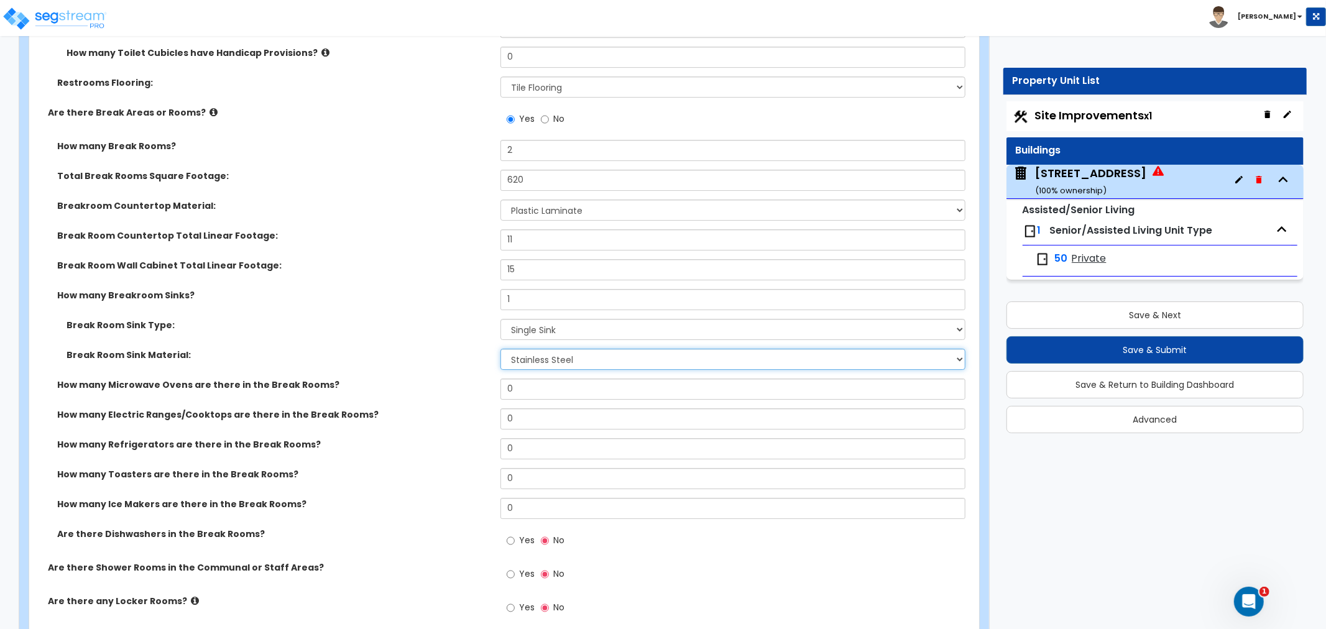
scroll to position [7532, 0]
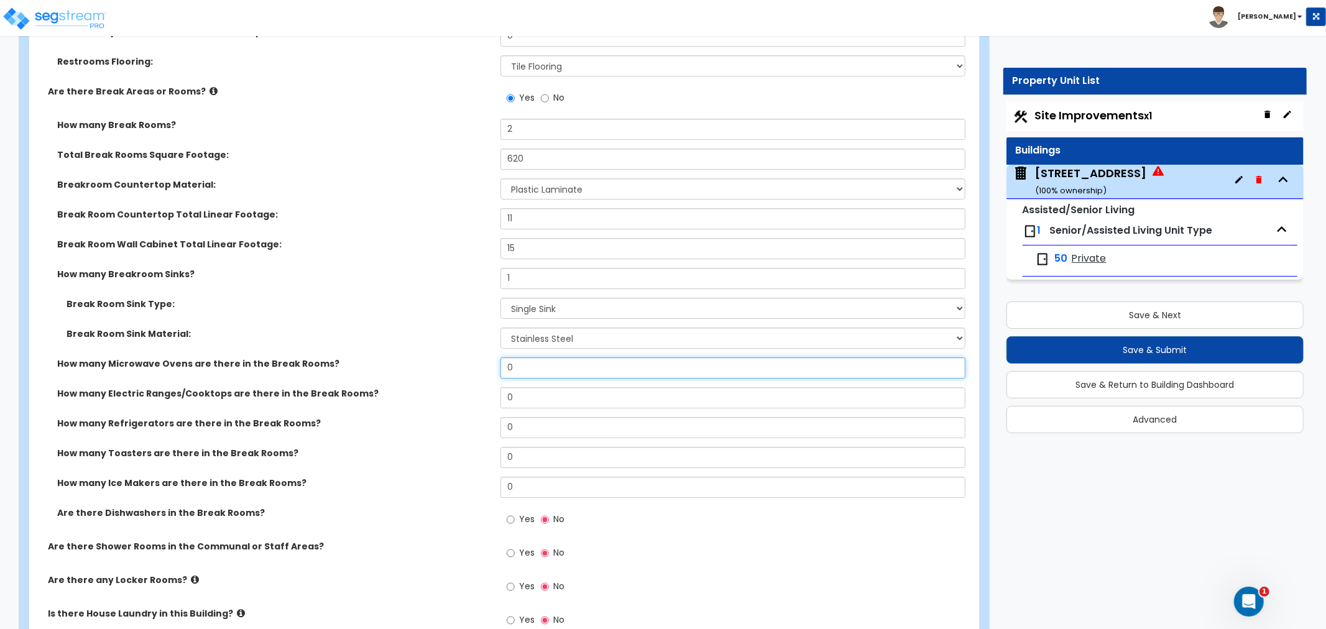
drag, startPoint x: 463, startPoint y: 343, endPoint x: 456, endPoint y: 343, distance: 6.8
click at [456, 358] on div "How many Microwave Ovens are there in the Break Rooms? 0" at bounding box center [500, 373] width 943 height 30
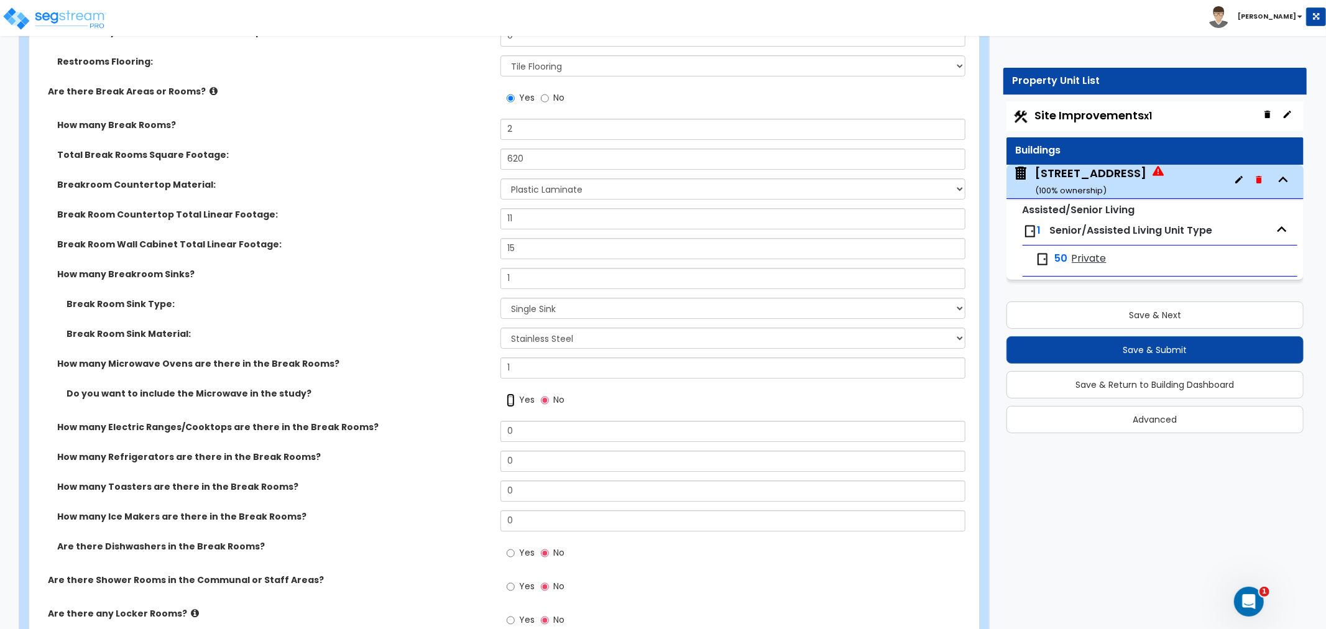
click at [512, 394] on input "Yes" at bounding box center [511, 401] width 8 height 14
drag, startPoint x: 529, startPoint y: 438, endPoint x: 429, endPoint y: 436, distance: 99.5
click at [429, 451] on div "How many Refrigerators are there in the Break Rooms? 0" at bounding box center [500, 466] width 943 height 30
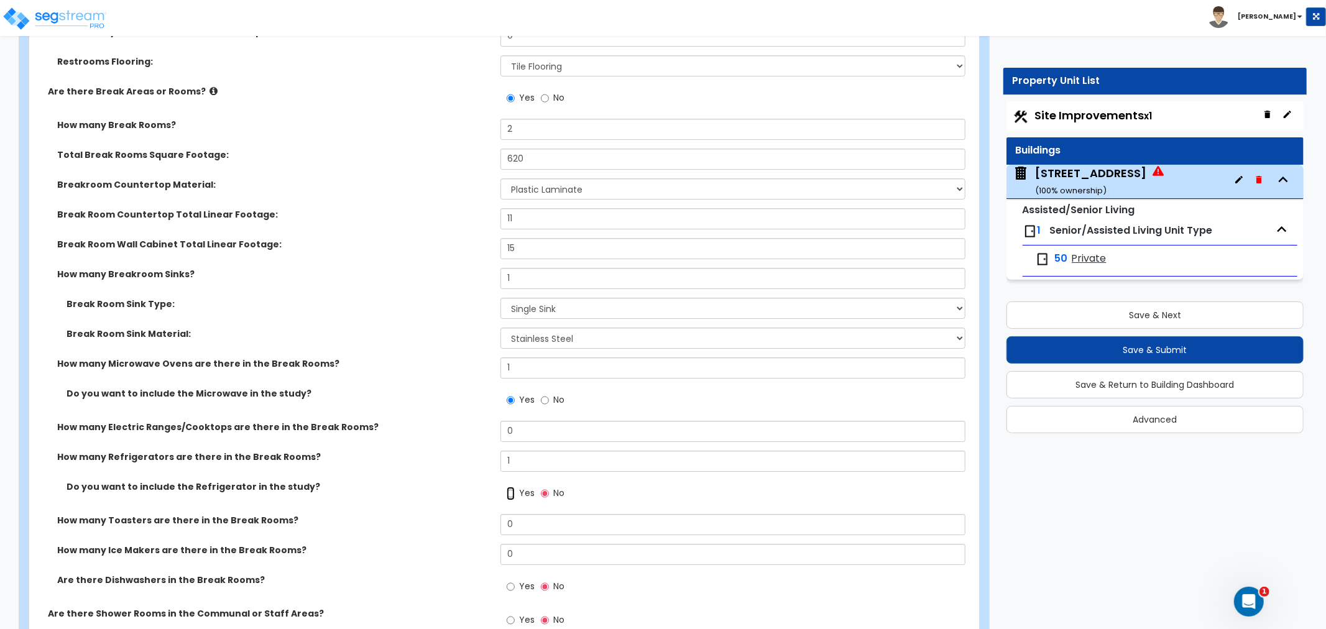
click at [511, 487] on input "Yes" at bounding box center [511, 494] width 8 height 14
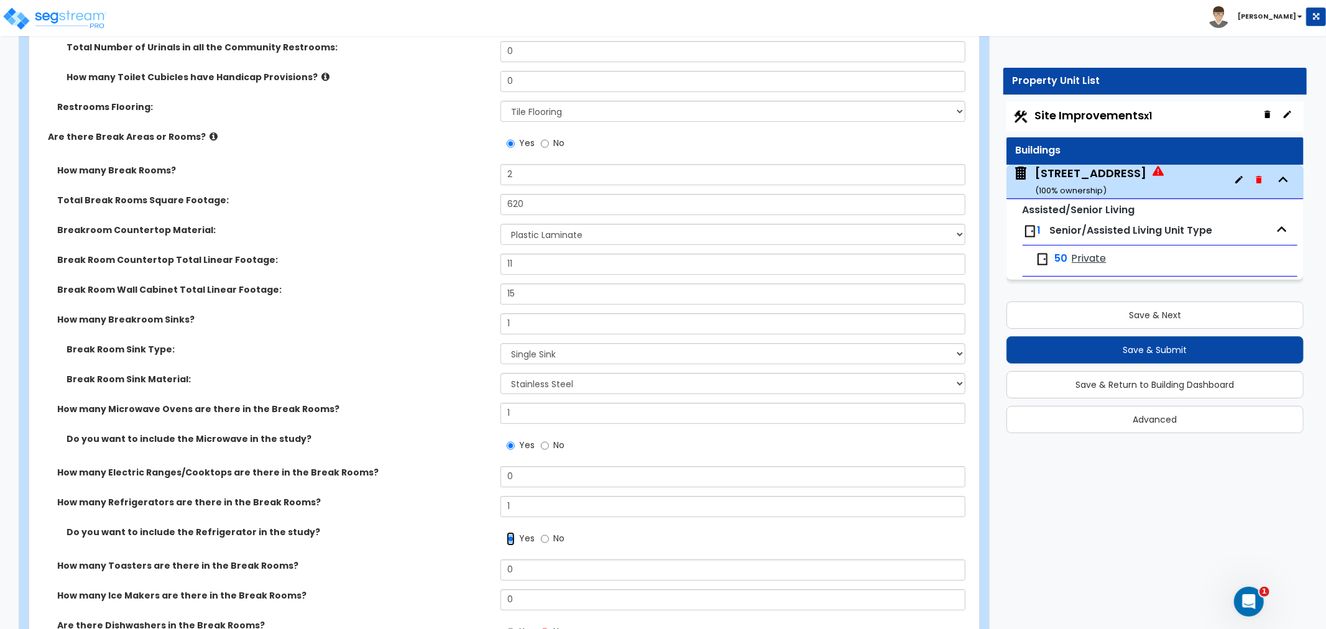
scroll to position [7463, 0]
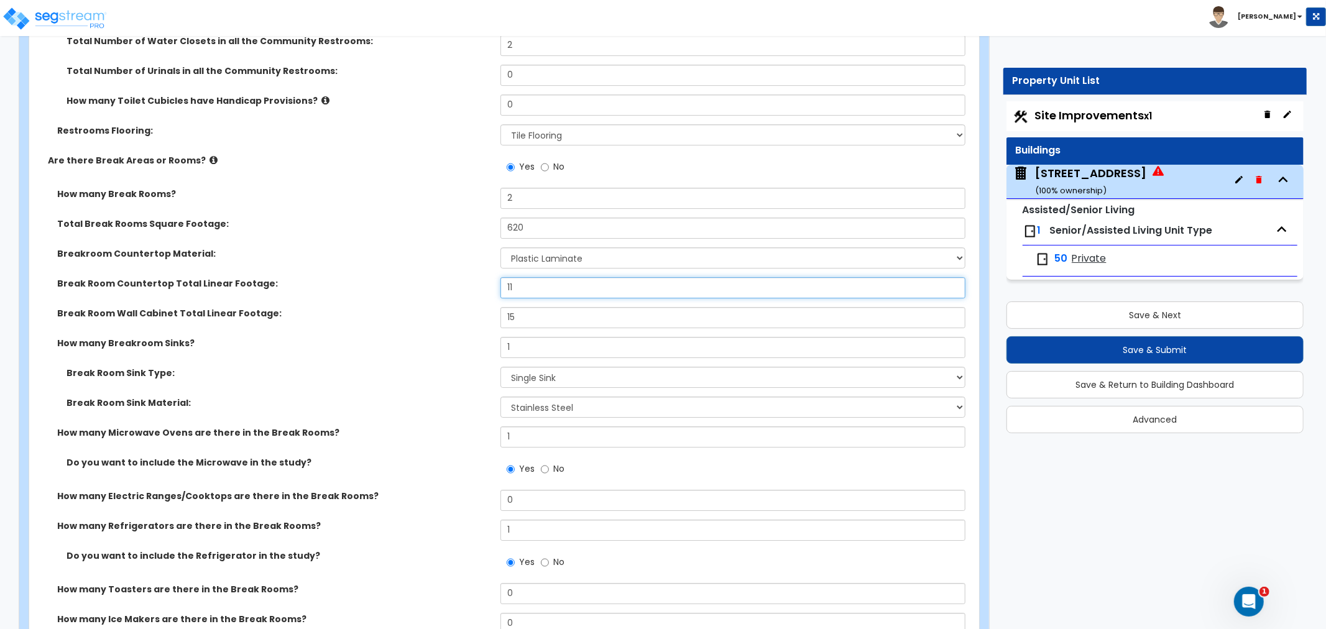
drag, startPoint x: 524, startPoint y: 259, endPoint x: 481, endPoint y: 259, distance: 43.5
click at [481, 277] on div "Break Room Countertop Total Linear Footage: 11" at bounding box center [500, 292] width 943 height 30
drag, startPoint x: 527, startPoint y: 282, endPoint x: 420, endPoint y: 275, distance: 106.5
click at [420, 275] on div "How many Break Rooms? 2 Total Break Rooms Square Footage: 620 Breakroom Counter…" at bounding box center [501, 432] width 924 height 489
drag, startPoint x: 546, startPoint y: 283, endPoint x: 452, endPoint y: 290, distance: 94.2
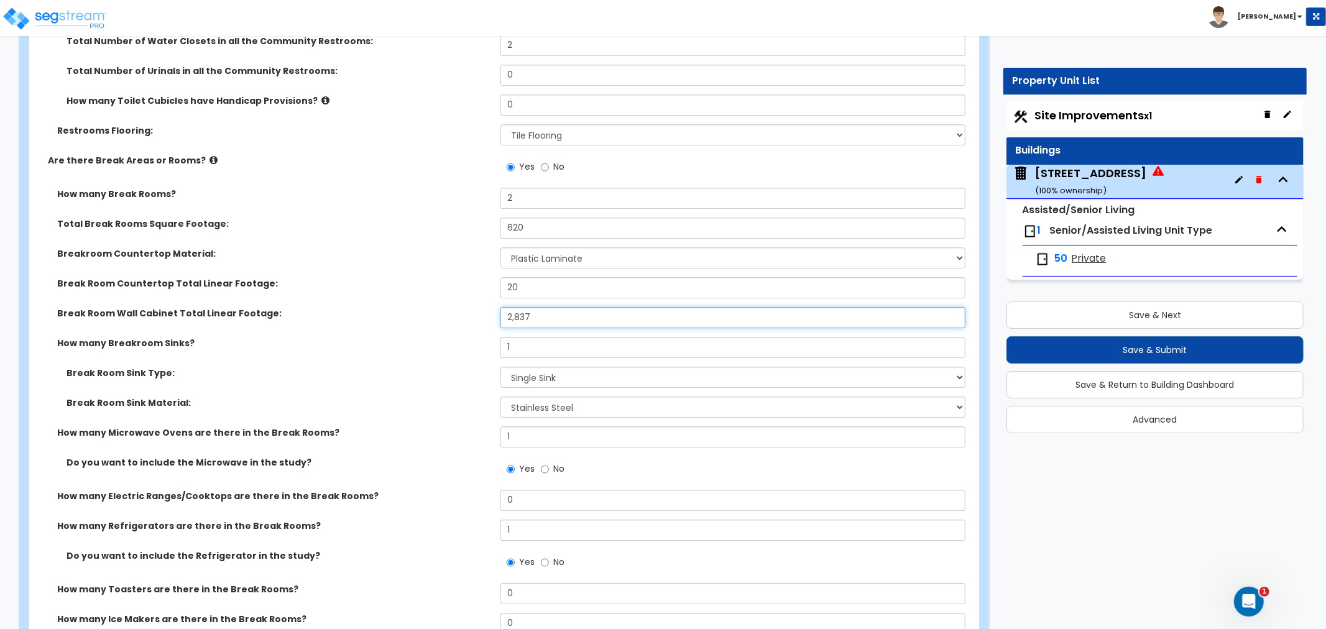
click at [452, 307] on div "Break Room Wall Cabinet Total Linear Footage: 2,837" at bounding box center [500, 322] width 943 height 30
drag, startPoint x: 530, startPoint y: 261, endPoint x: 462, endPoint y: 262, distance: 68.4
click at [462, 277] on div "Break Room Countertop Total Linear Footage: 20" at bounding box center [500, 292] width 943 height 30
click at [524, 337] on input "1" at bounding box center [733, 347] width 465 height 21
drag, startPoint x: 529, startPoint y: 318, endPoint x: 449, endPoint y: 318, distance: 80.2
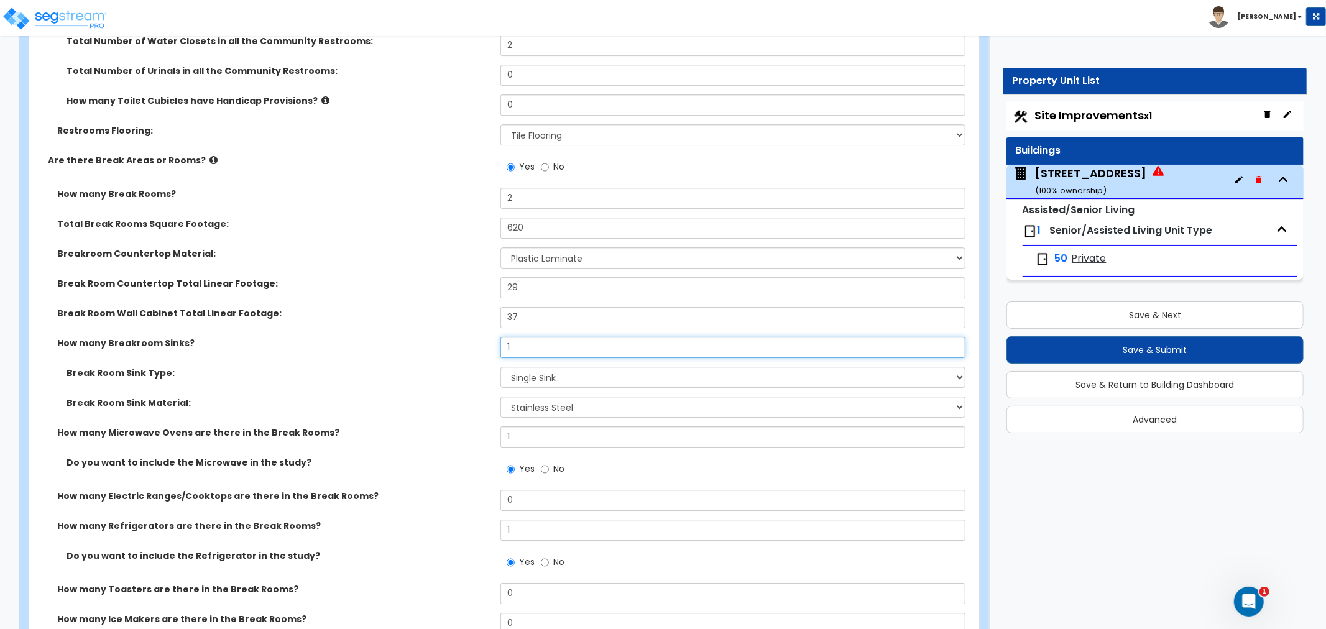
click at [449, 337] on div "How many Breakroom Sinks? 1" at bounding box center [500, 352] width 943 height 30
click at [450, 337] on div "How many Breakroom Sinks? 2" at bounding box center [500, 352] width 943 height 30
click at [525, 337] on input "2" at bounding box center [733, 347] width 465 height 21
click at [450, 367] on div "Break Room Sink Type: Please Choose One Single Sink Double Sink" at bounding box center [500, 382] width 943 height 30
click at [520, 367] on select "Please Choose One Single Sink Double Sink" at bounding box center [733, 377] width 465 height 21
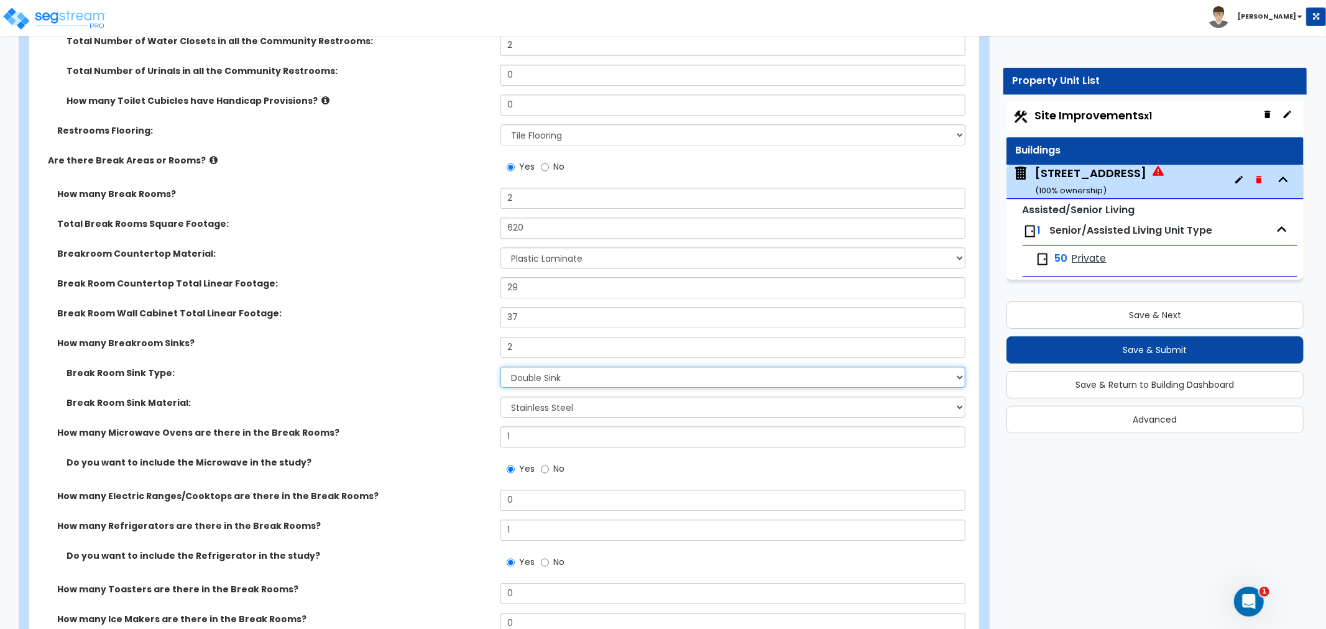
click at [501, 367] on select "Please Choose One Single Sink Double Sink" at bounding box center [733, 377] width 465 height 21
click at [517, 337] on input "2" at bounding box center [733, 347] width 465 height 21
drag, startPoint x: 517, startPoint y: 319, endPoint x: 483, endPoint y: 317, distance: 34.3
click at [483, 337] on div "How many Breakroom Sinks? 2" at bounding box center [500, 352] width 943 height 30
drag, startPoint x: 531, startPoint y: 318, endPoint x: 422, endPoint y: 325, distance: 109.6
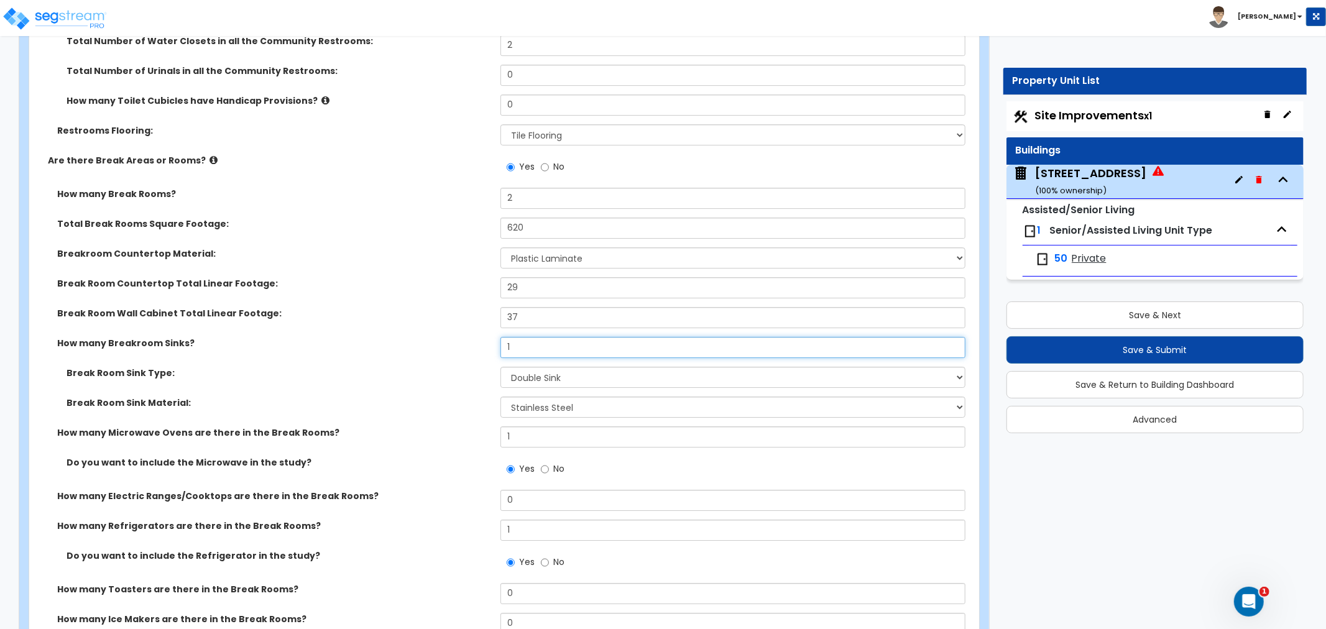
click at [422, 337] on div "How many Breakroom Sinks? 1" at bounding box center [500, 352] width 943 height 30
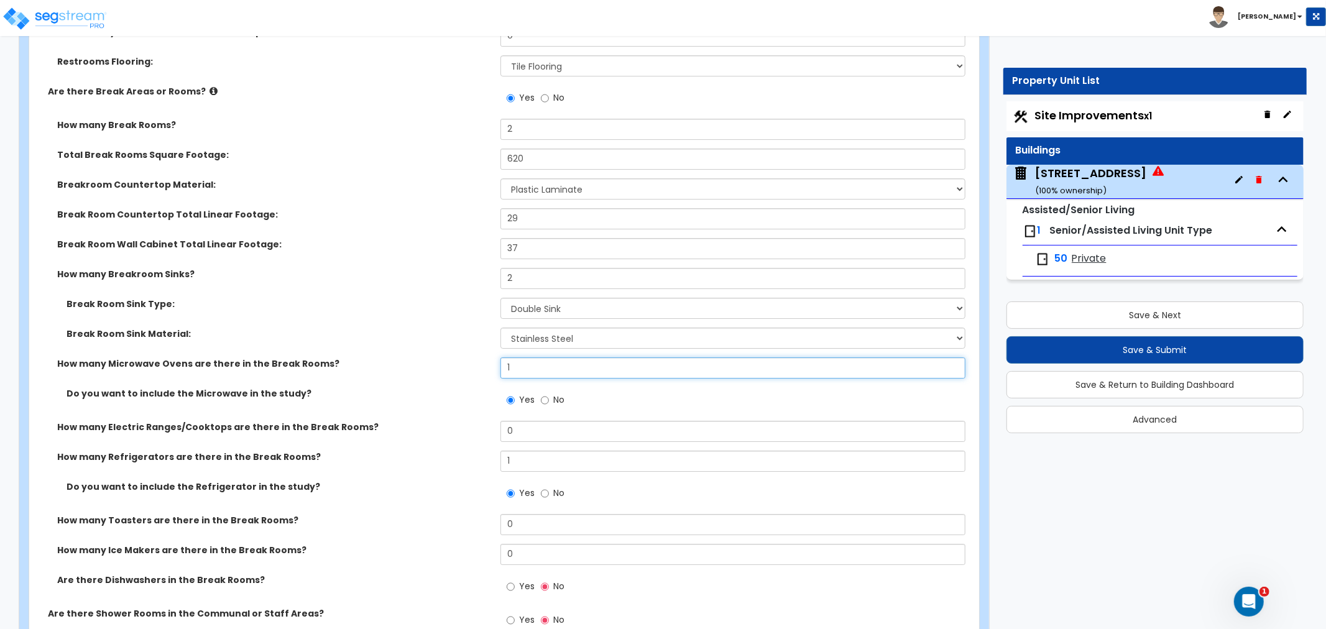
drag, startPoint x: 532, startPoint y: 338, endPoint x: 465, endPoint y: 340, distance: 67.2
click at [465, 358] on div "How many Microwave Ovens are there in the Break Rooms? 1" at bounding box center [500, 373] width 943 height 30
drag, startPoint x: 525, startPoint y: 432, endPoint x: 489, endPoint y: 433, distance: 36.7
click at [489, 451] on div "How many Refrigerators are there in the Break Rooms? 1" at bounding box center [500, 466] width 943 height 30
drag, startPoint x: 534, startPoint y: 193, endPoint x: 445, endPoint y: 193, distance: 88.9
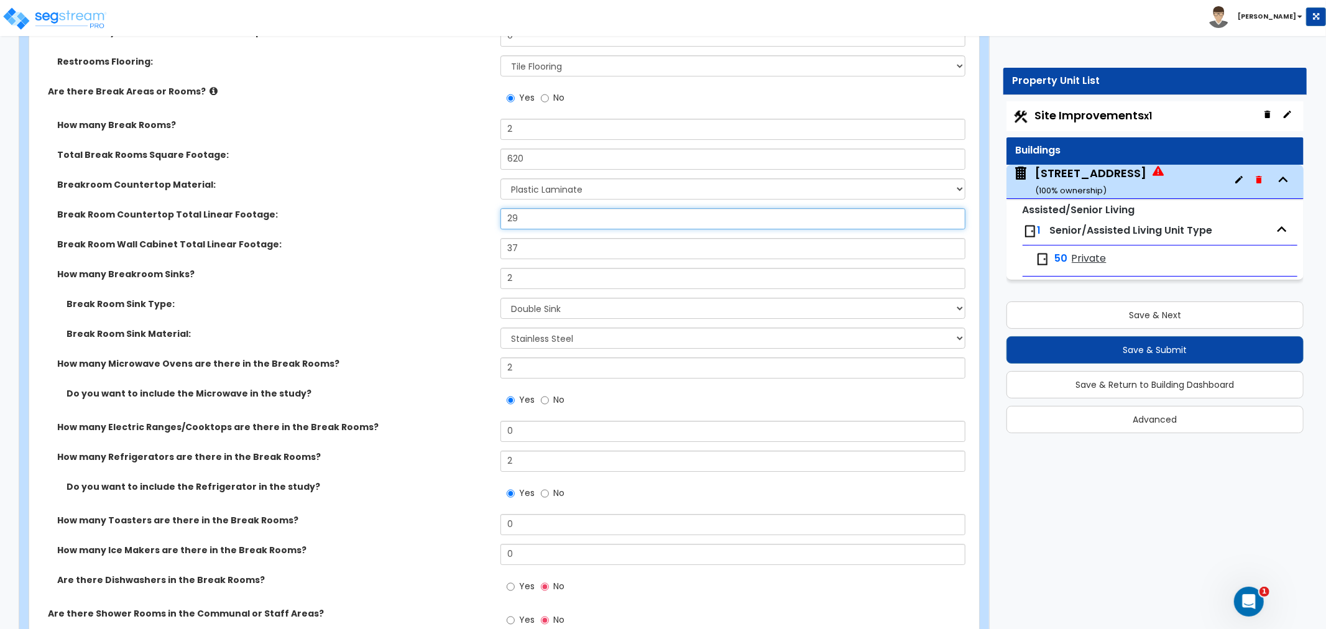
click at [445, 208] on div "Break Room Countertop Total Linear Footage: 29" at bounding box center [500, 223] width 943 height 30
drag, startPoint x: 540, startPoint y: 224, endPoint x: 477, endPoint y: 222, distance: 62.9
click at [477, 238] on div "Break Room Wall Cabinet Total Linear Footage: 37" at bounding box center [500, 253] width 943 height 30
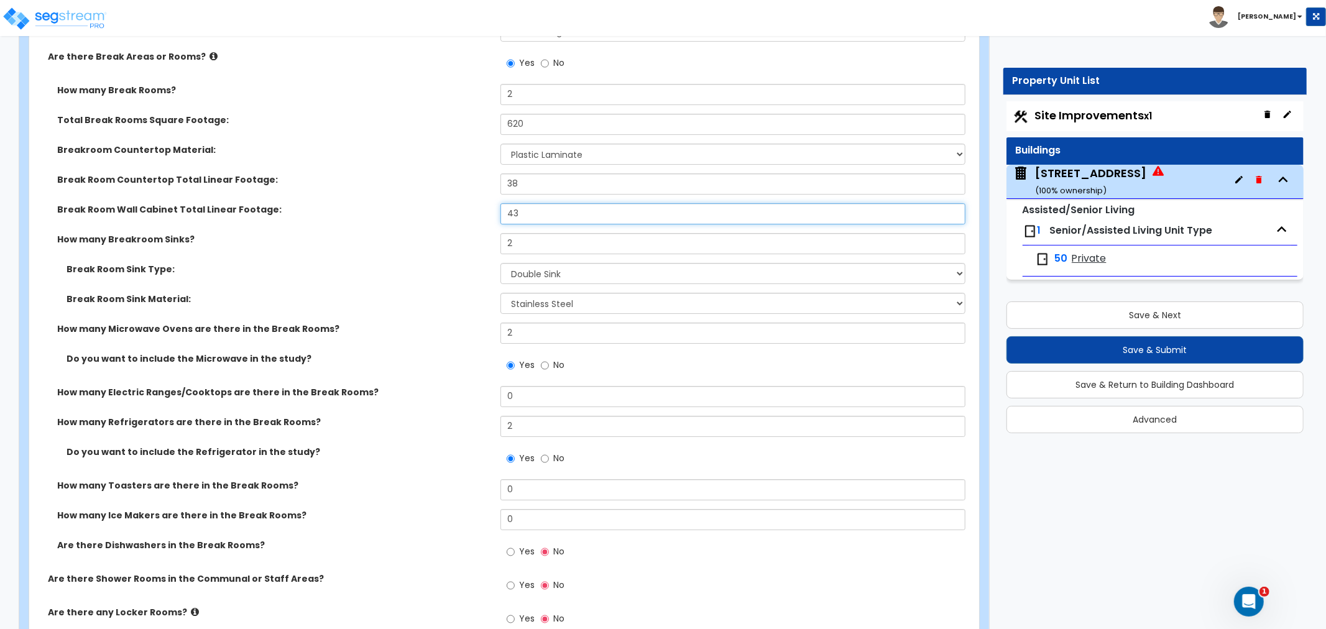
scroll to position [7601, 0]
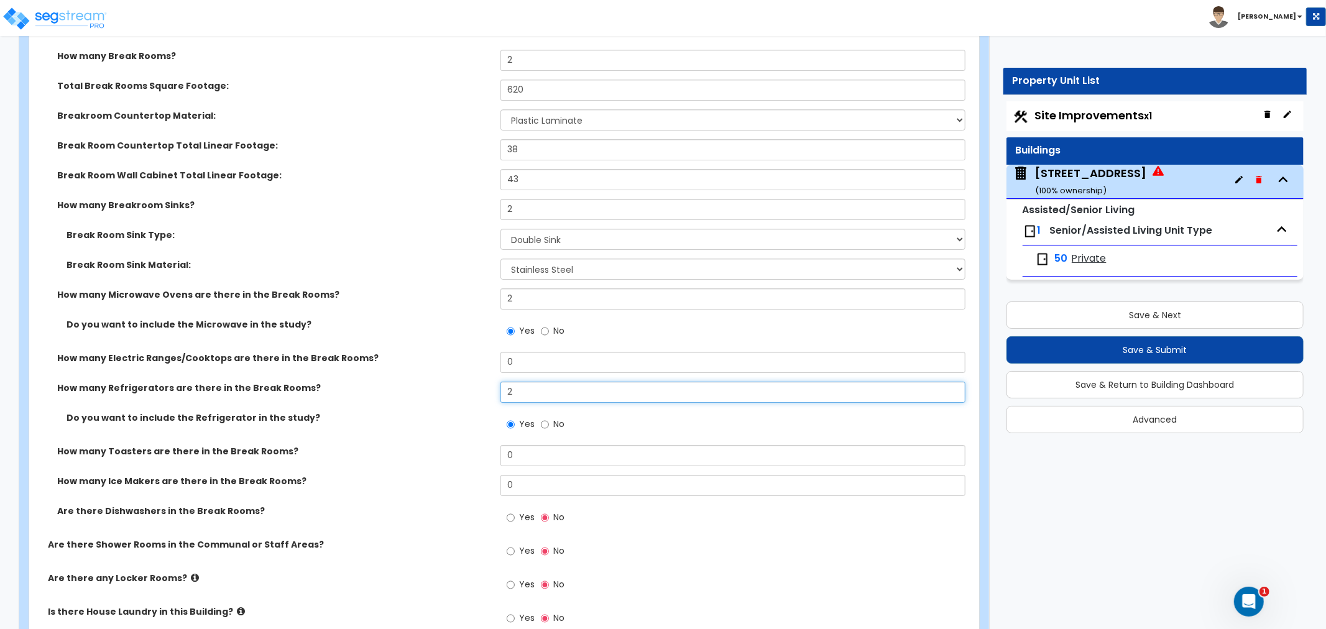
drag, startPoint x: 524, startPoint y: 368, endPoint x: 473, endPoint y: 368, distance: 50.4
click at [473, 382] on div "How many Refrigerators are there in the Break Rooms? 2" at bounding box center [500, 397] width 943 height 30
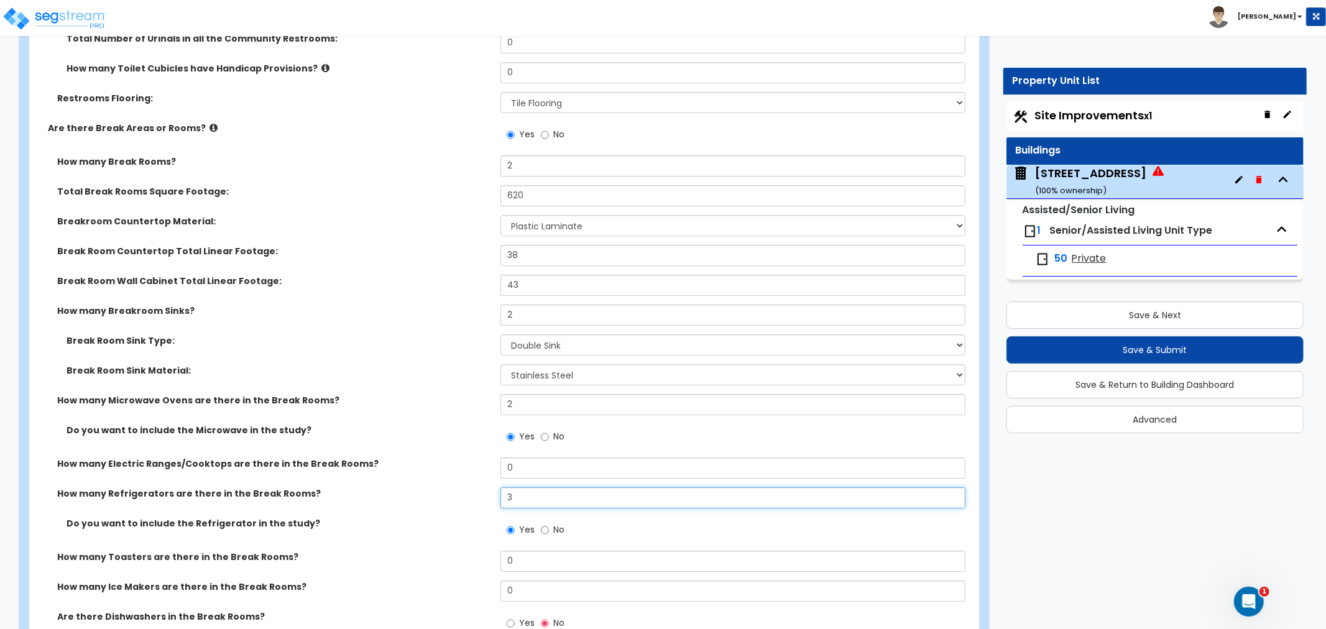
scroll to position [7463, 0]
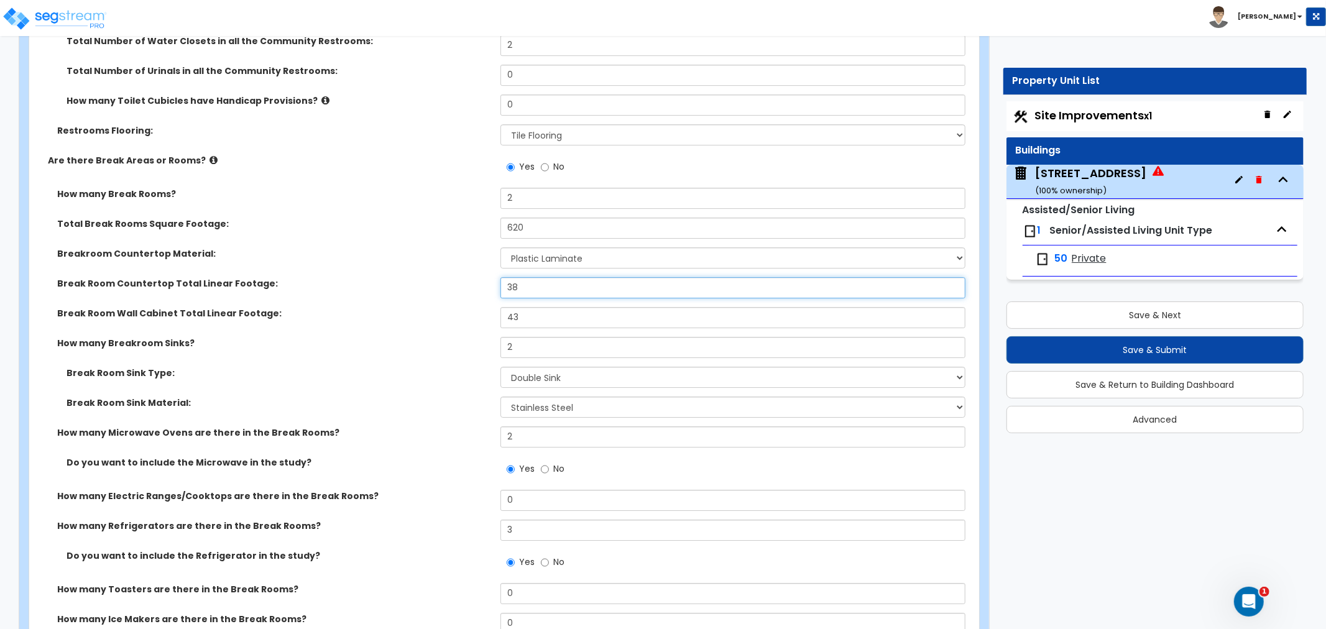
drag, startPoint x: 525, startPoint y: 262, endPoint x: 492, endPoint y: 261, distance: 33.0
click at [492, 277] on div "Break Room Countertop Total Linear Footage: 38" at bounding box center [500, 292] width 943 height 30
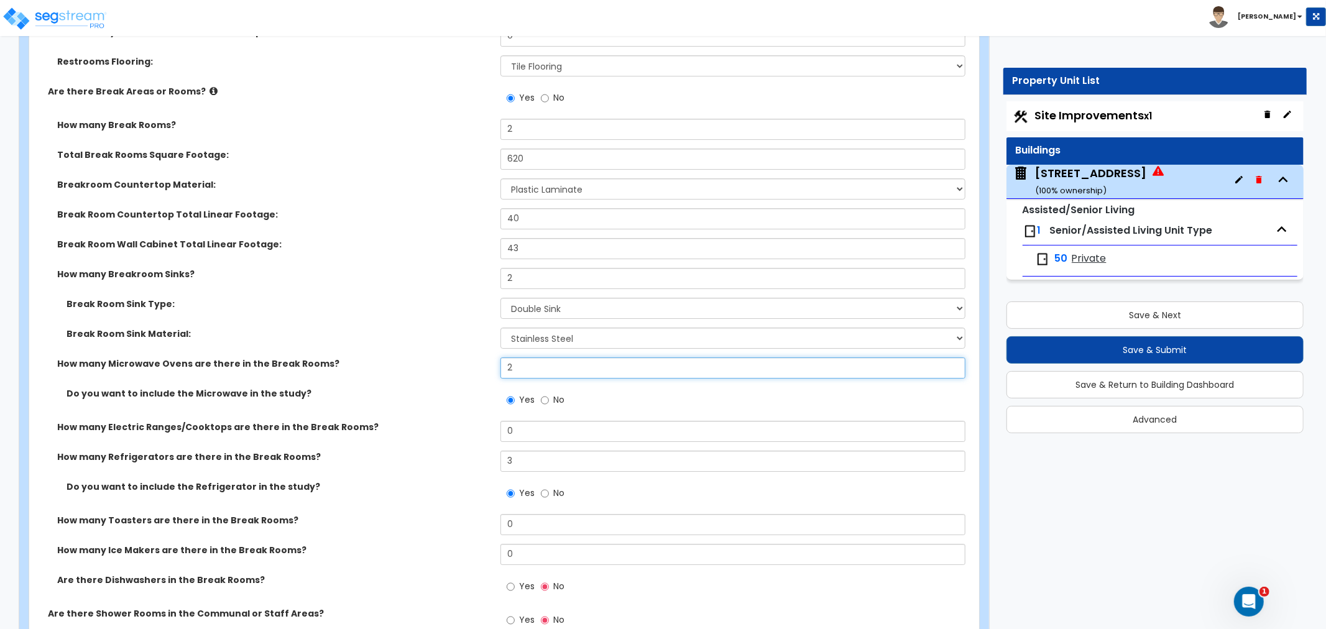
drag, startPoint x: 530, startPoint y: 339, endPoint x: 481, endPoint y: 338, distance: 49.8
click at [481, 358] on div "How many Microwave Ovens are there in the Break Rooms? 2" at bounding box center [500, 373] width 943 height 30
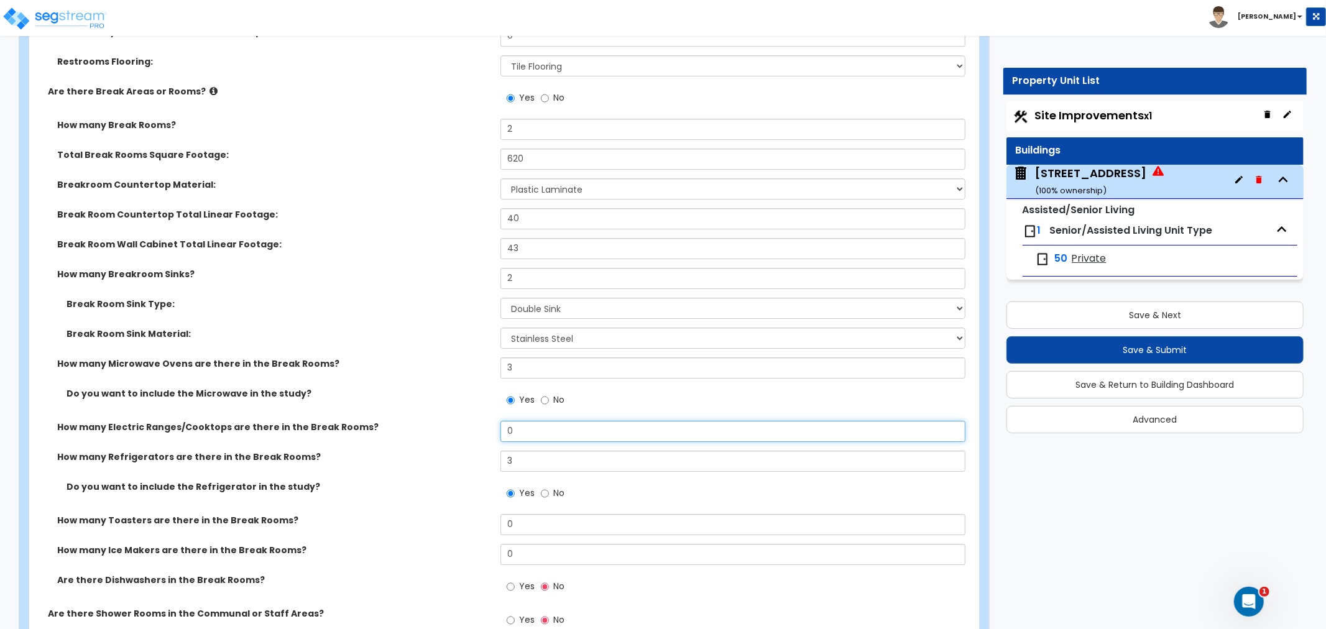
drag, startPoint x: 516, startPoint y: 402, endPoint x: 485, endPoint y: 400, distance: 31.2
click at [485, 421] on div "How many Electric Ranges/Cooktops are there in the Break Rooms? 0" at bounding box center [500, 436] width 943 height 30
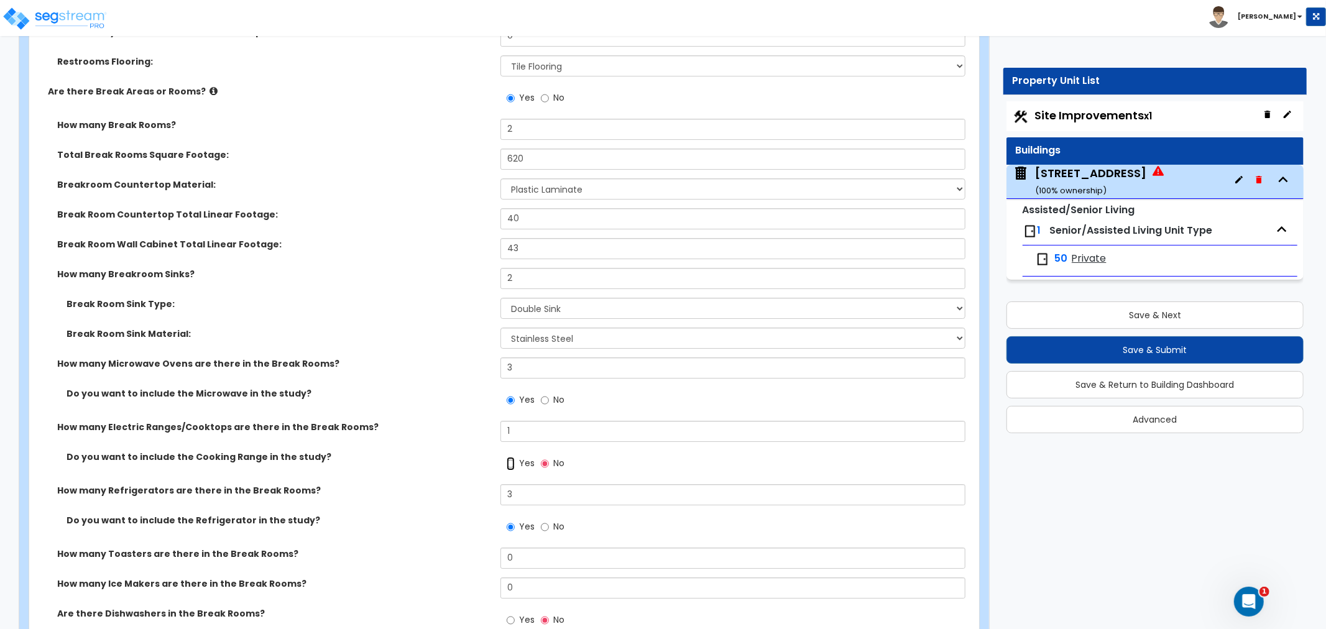
click at [512, 457] on input "Yes" at bounding box center [511, 464] width 8 height 14
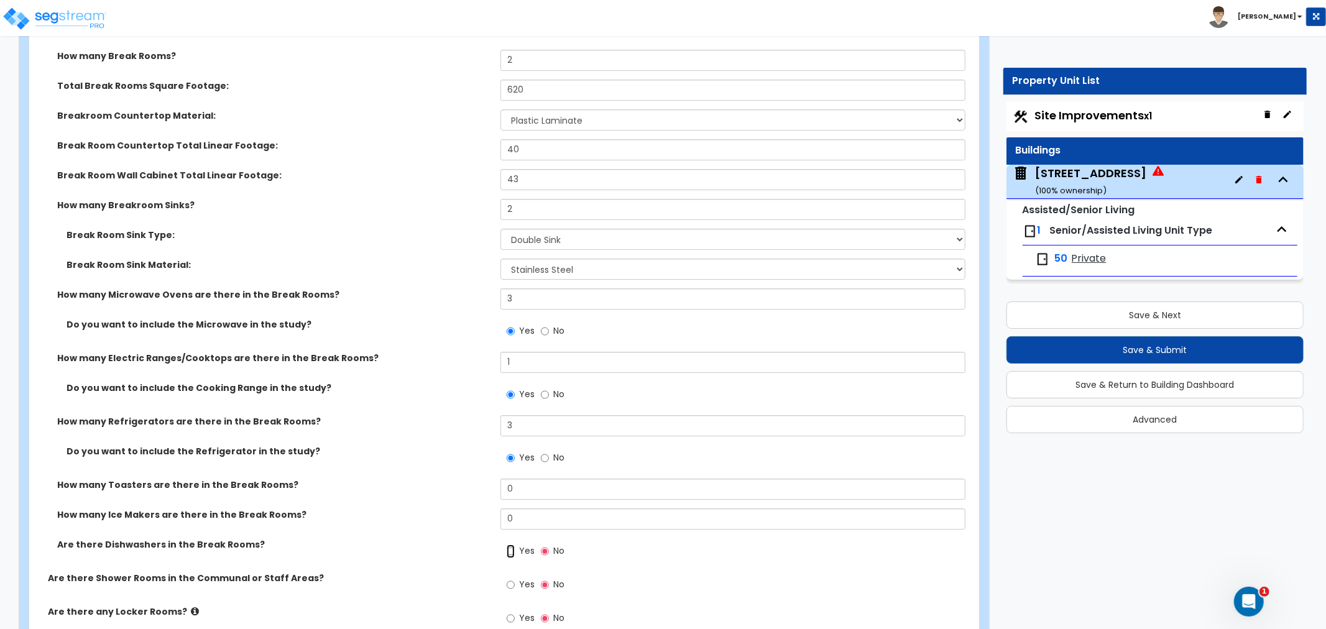
click at [514, 545] on input "Yes" at bounding box center [511, 552] width 8 height 14
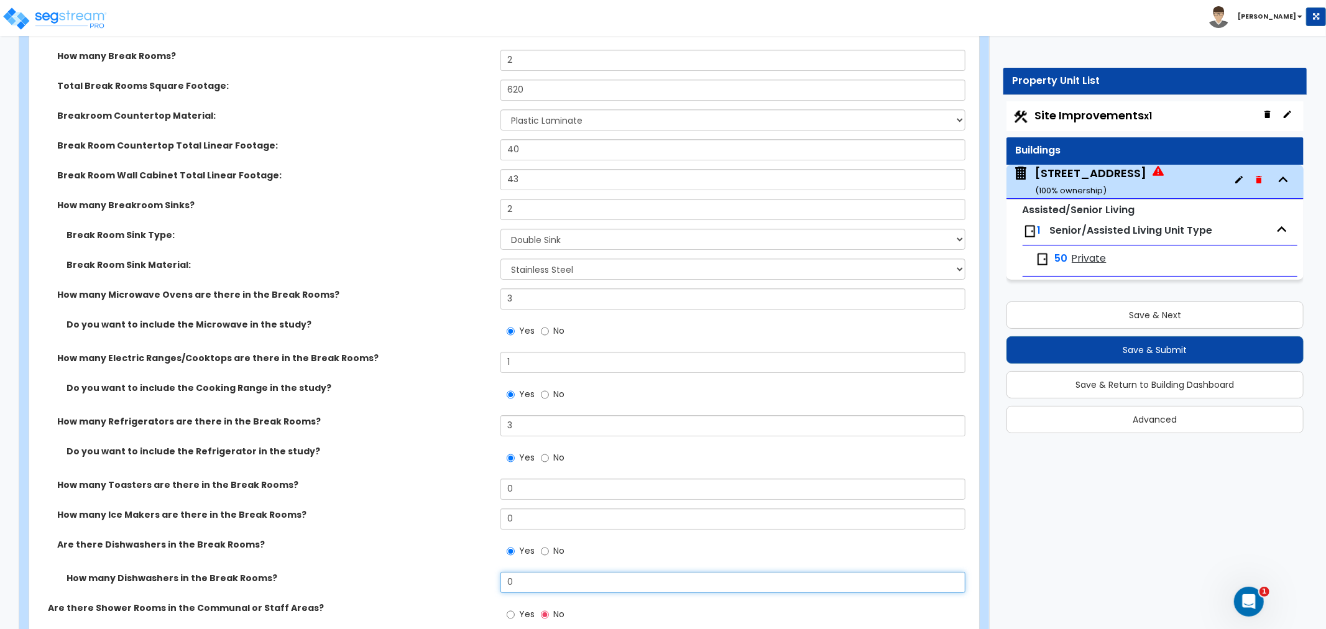
drag, startPoint x: 530, startPoint y: 552, endPoint x: 486, endPoint y: 550, distance: 44.2
click at [486, 572] on div "How many Dishwashers in the Break Rooms? 0" at bounding box center [500, 587] width 943 height 30
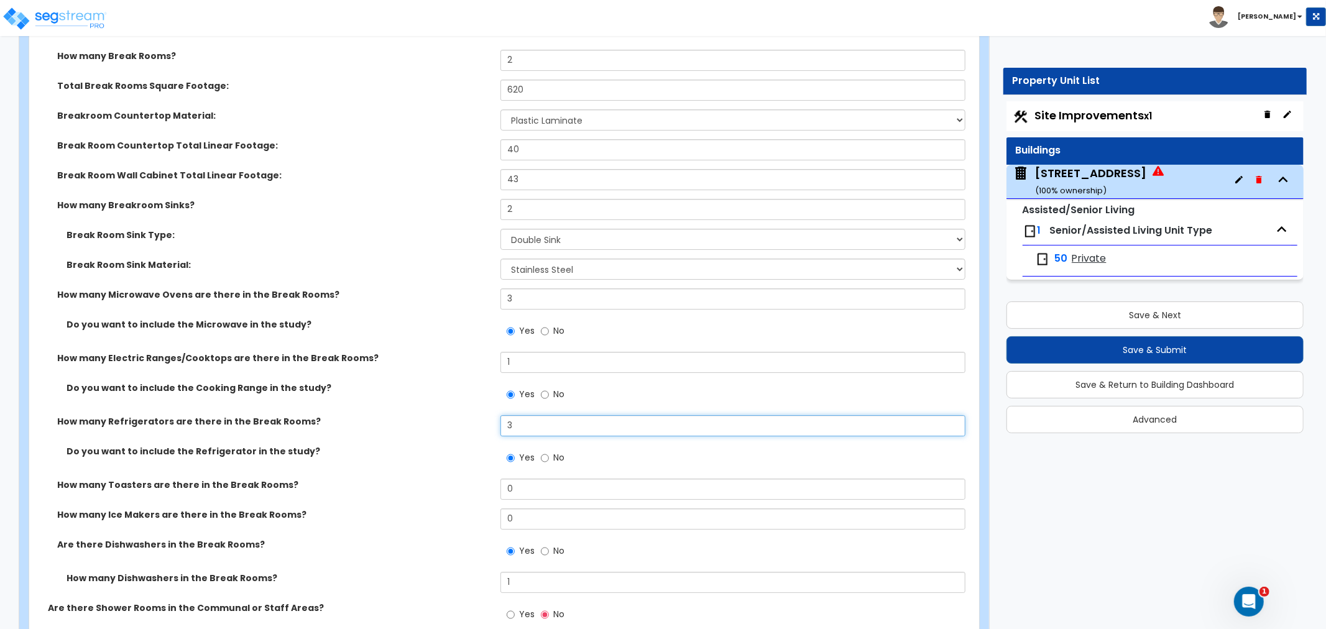
drag, startPoint x: 530, startPoint y: 395, endPoint x: 483, endPoint y: 395, distance: 47.3
click at [483, 415] on div "How many Refrigerators are there in the Break Rooms? 3" at bounding box center [500, 430] width 943 height 30
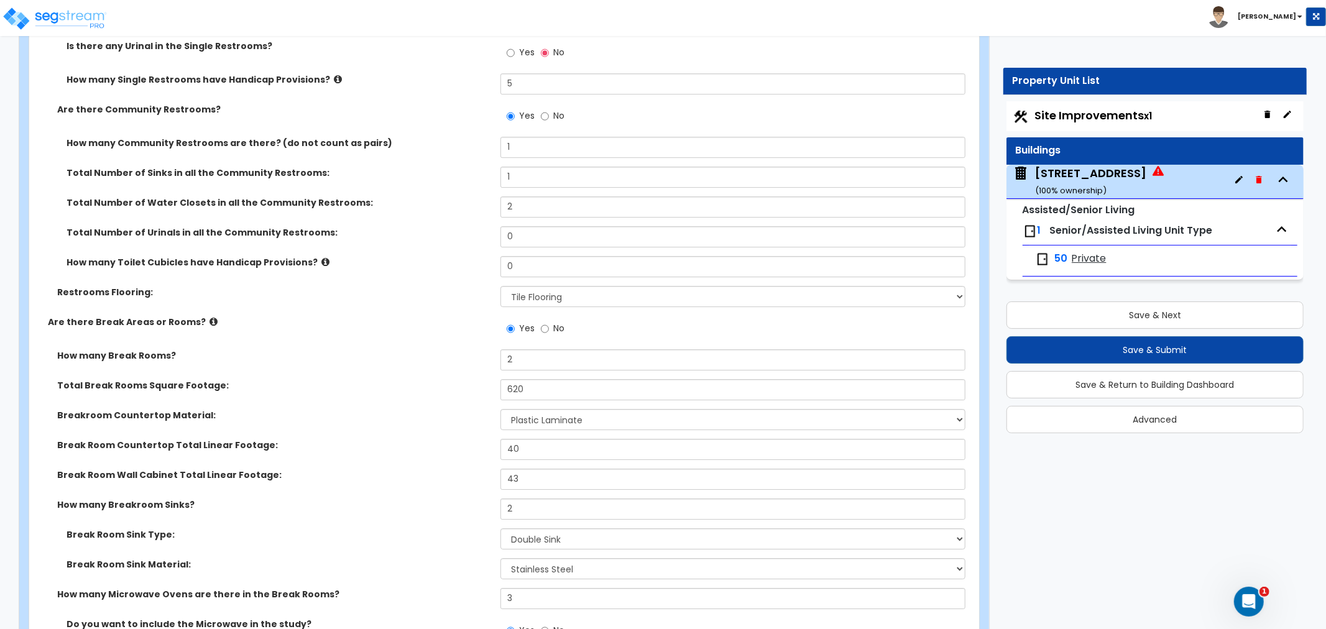
scroll to position [7324, 0]
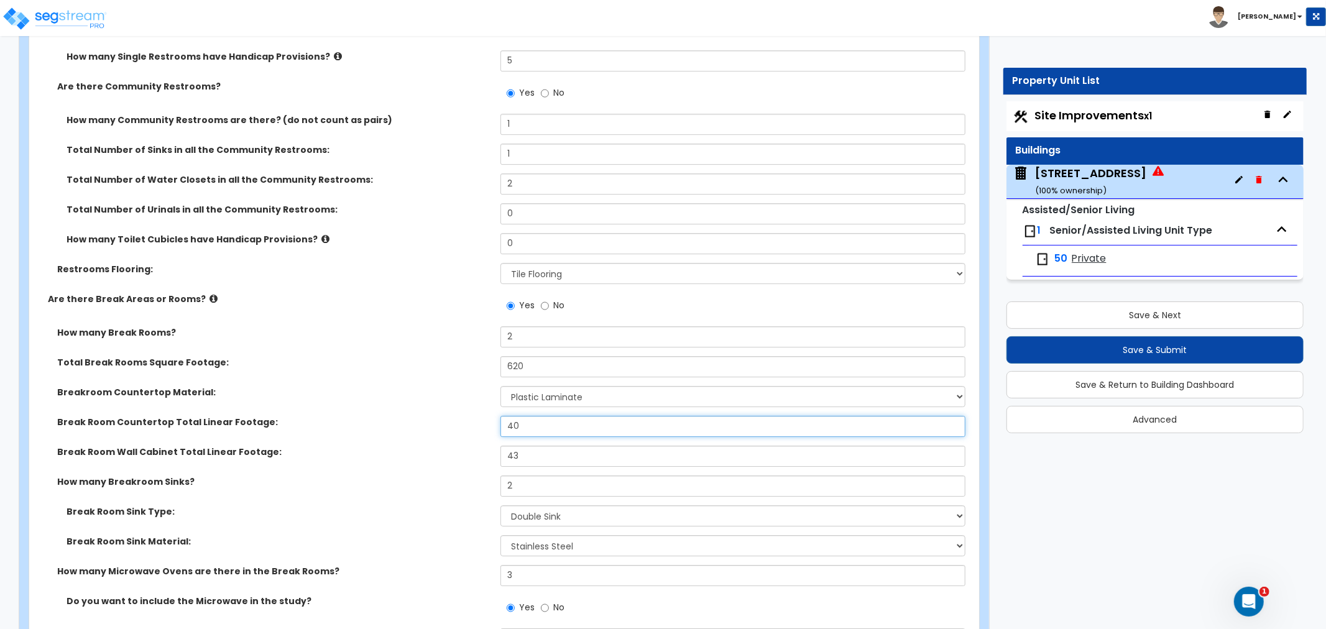
drag, startPoint x: 535, startPoint y: 396, endPoint x: 474, endPoint y: 392, distance: 61.1
click at [474, 416] on div "Break Room Countertop Total Linear Footage: 40" at bounding box center [500, 431] width 943 height 30
drag, startPoint x: 534, startPoint y: 434, endPoint x: 471, endPoint y: 424, distance: 63.6
click at [471, 446] on div "Break Room Wall Cabinet Total Linear Footage: 43" at bounding box center [500, 461] width 943 height 30
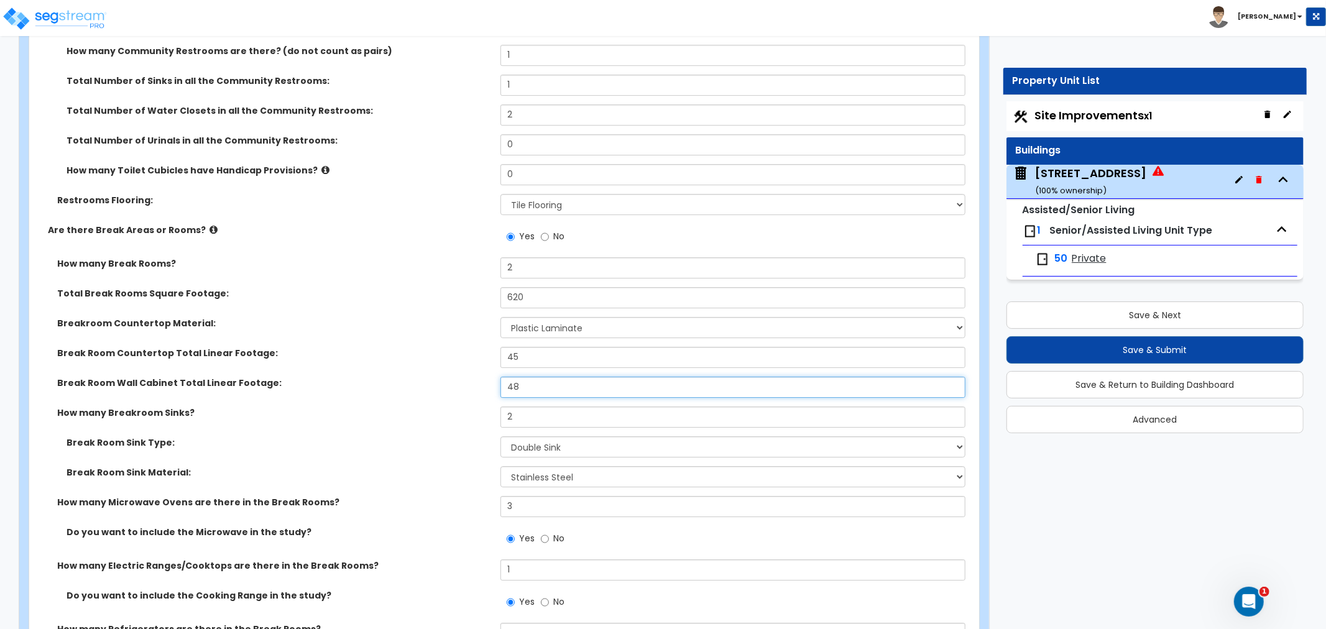
scroll to position [7463, 0]
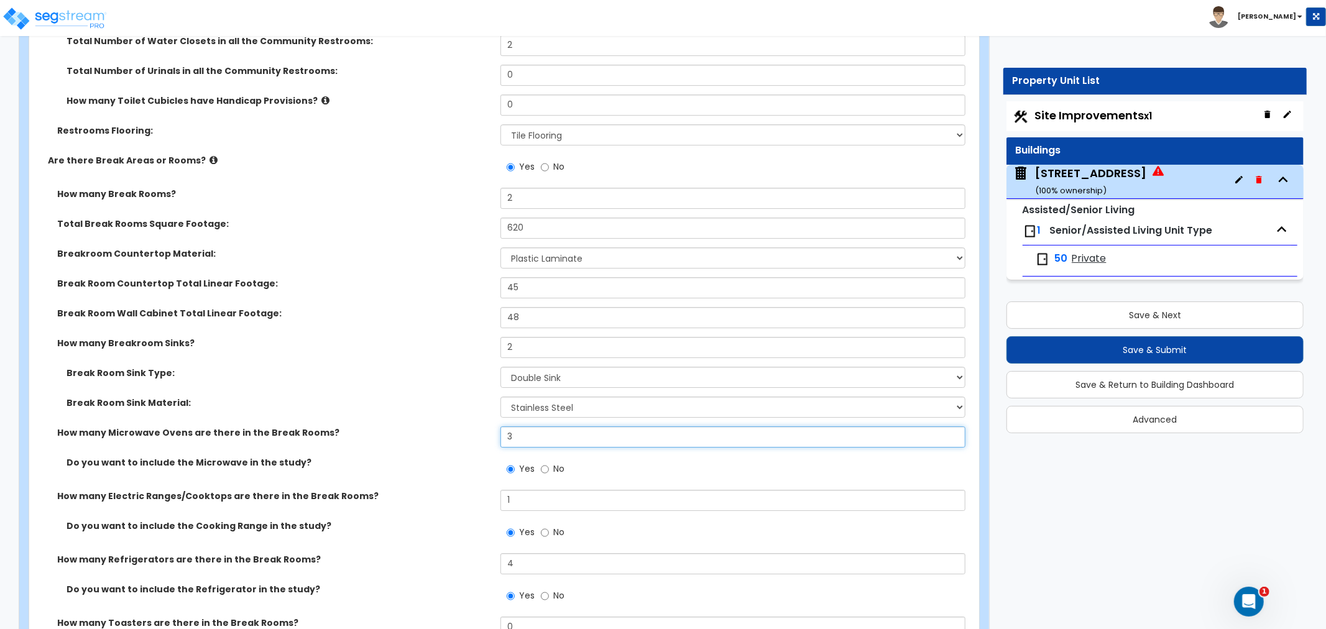
drag, startPoint x: 549, startPoint y: 411, endPoint x: 455, endPoint y: 407, distance: 94.0
click at [455, 427] on div "How many Microwave Ovens are there in the Break Rooms? 3" at bounding box center [500, 442] width 943 height 30
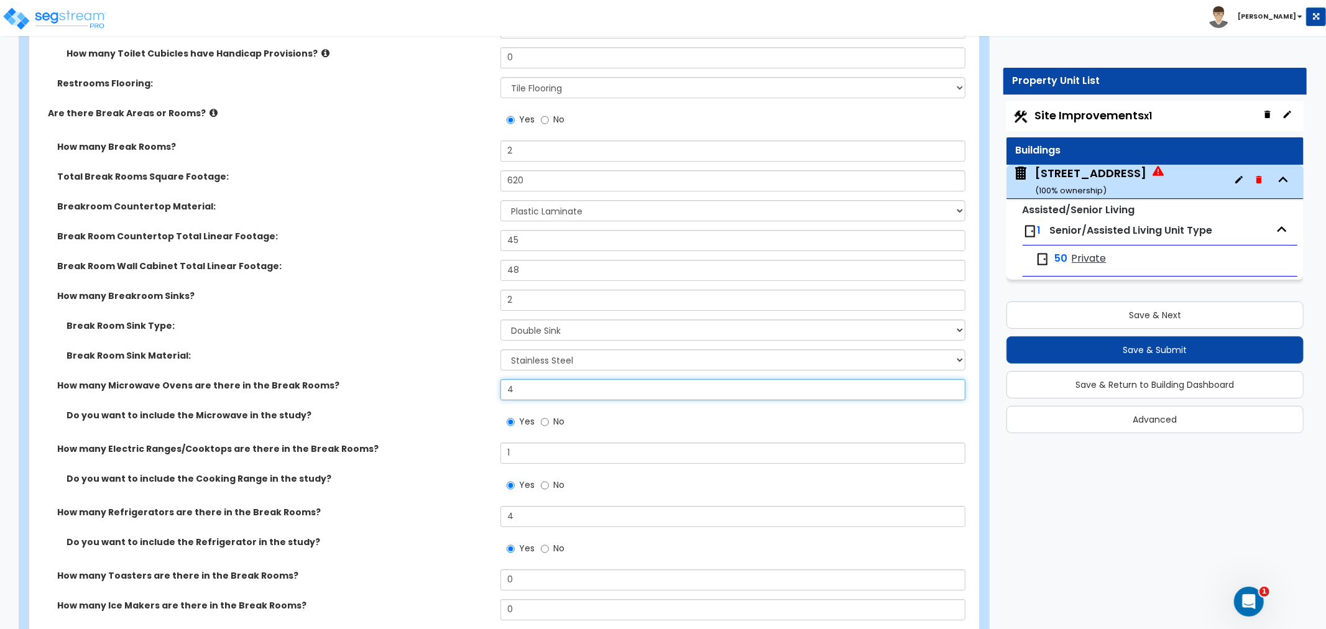
scroll to position [7532, 0]
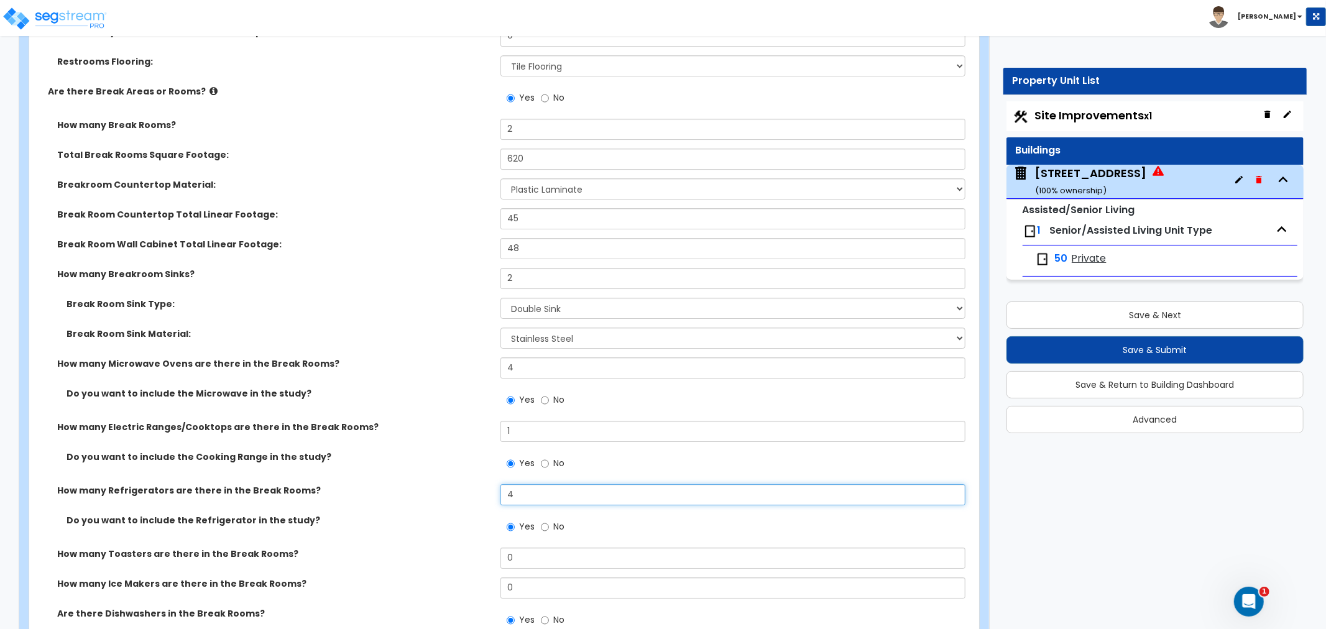
drag, startPoint x: 525, startPoint y: 461, endPoint x: 480, endPoint y: 456, distance: 45.7
click at [480, 484] on div "How many Refrigerators are there in the Break Rooms? 4" at bounding box center [500, 499] width 943 height 30
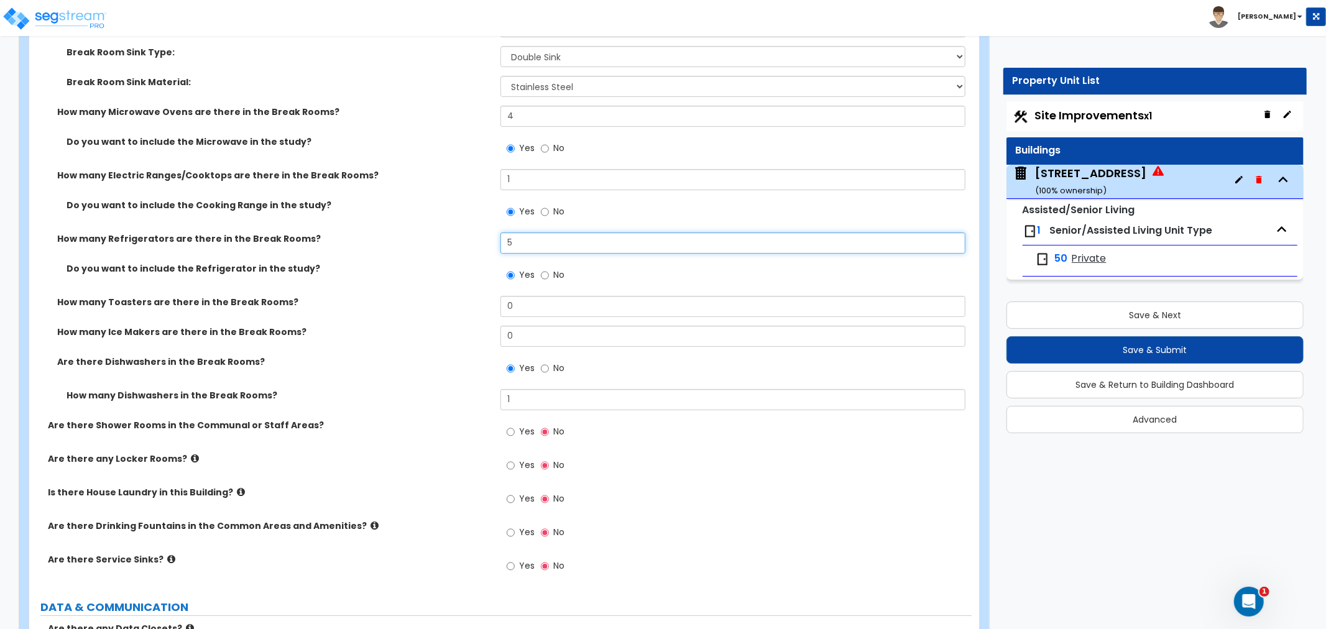
scroll to position [7808, 0]
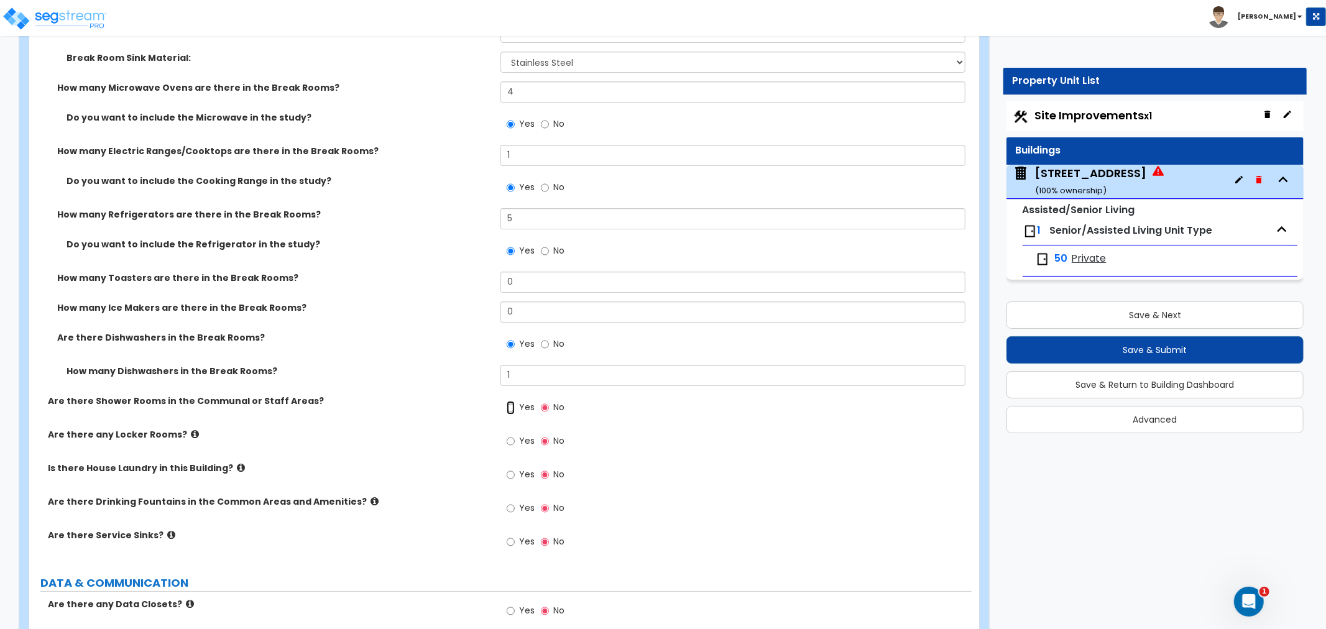
click at [510, 401] on input "Yes" at bounding box center [511, 408] width 8 height 14
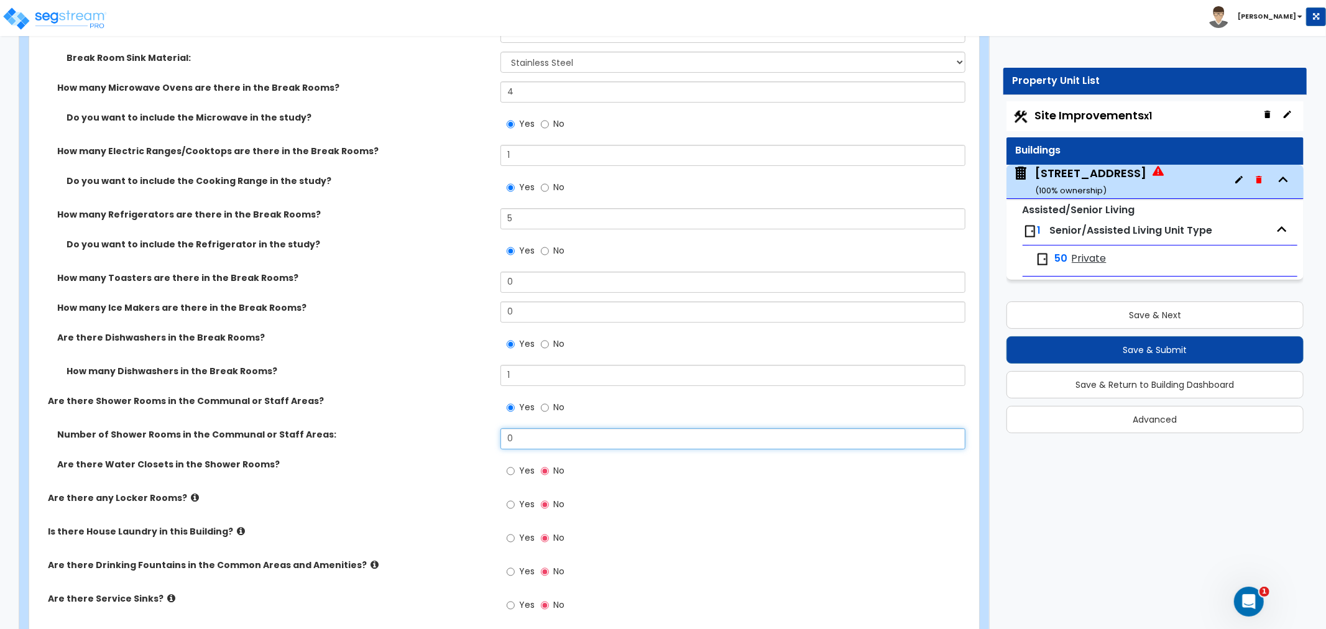
drag, startPoint x: 526, startPoint y: 412, endPoint x: 473, endPoint y: 409, distance: 52.9
click at [473, 428] on div "Number of Shower Rooms in the Communal or Staff Areas: 0" at bounding box center [500, 443] width 943 height 30
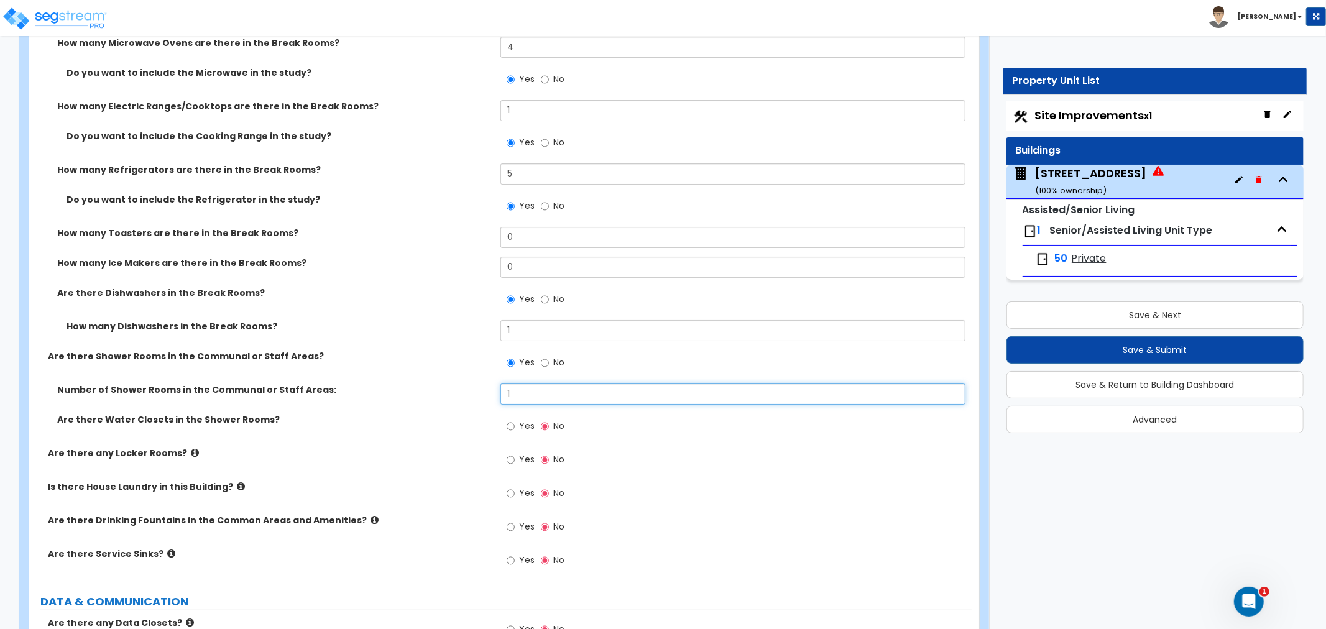
scroll to position [7877, 0]
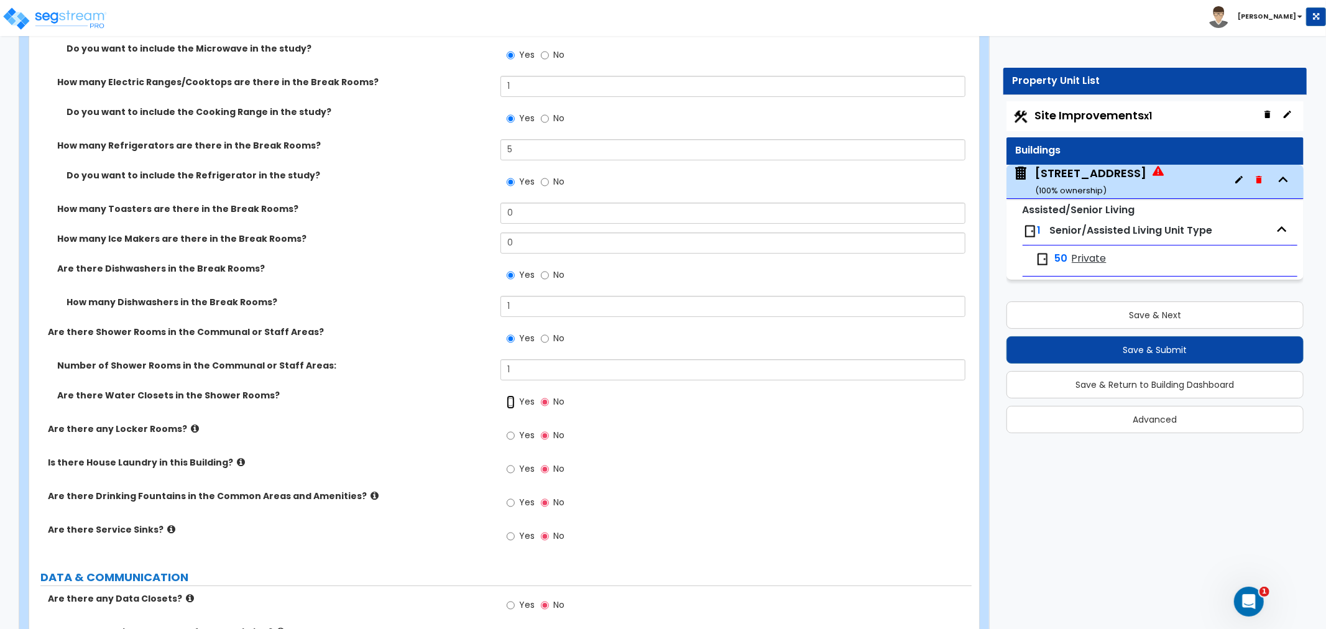
click at [511, 396] on input "Yes" at bounding box center [511, 403] width 8 height 14
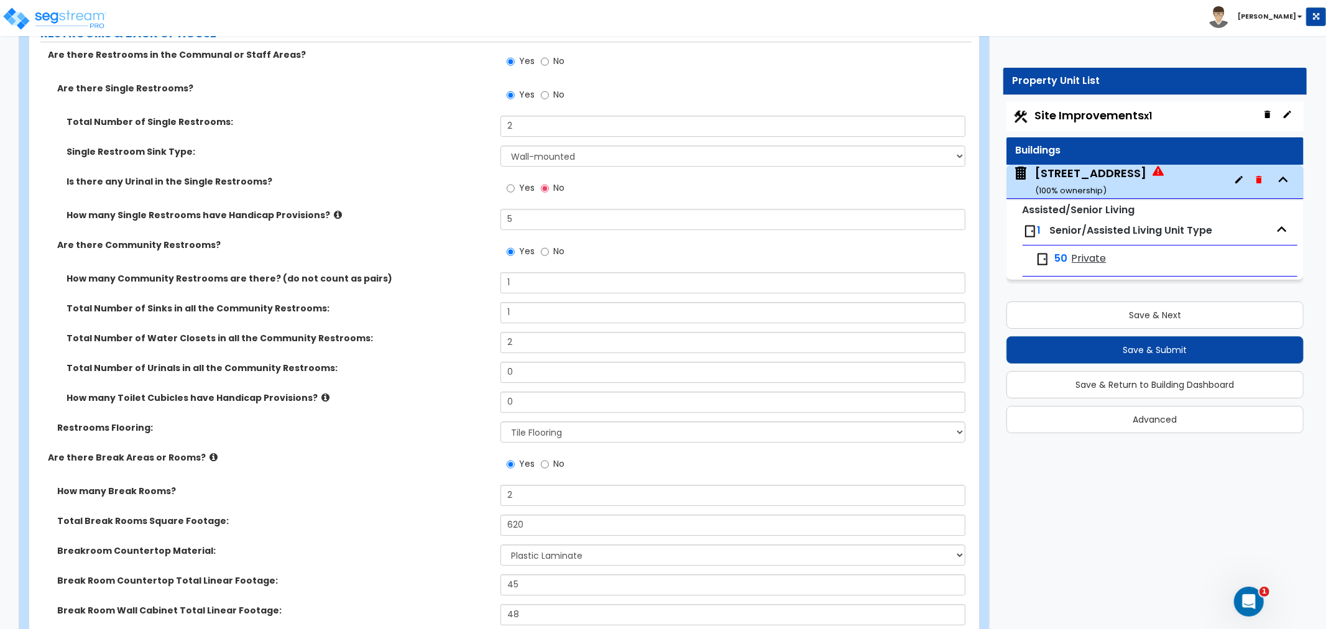
scroll to position [7117, 0]
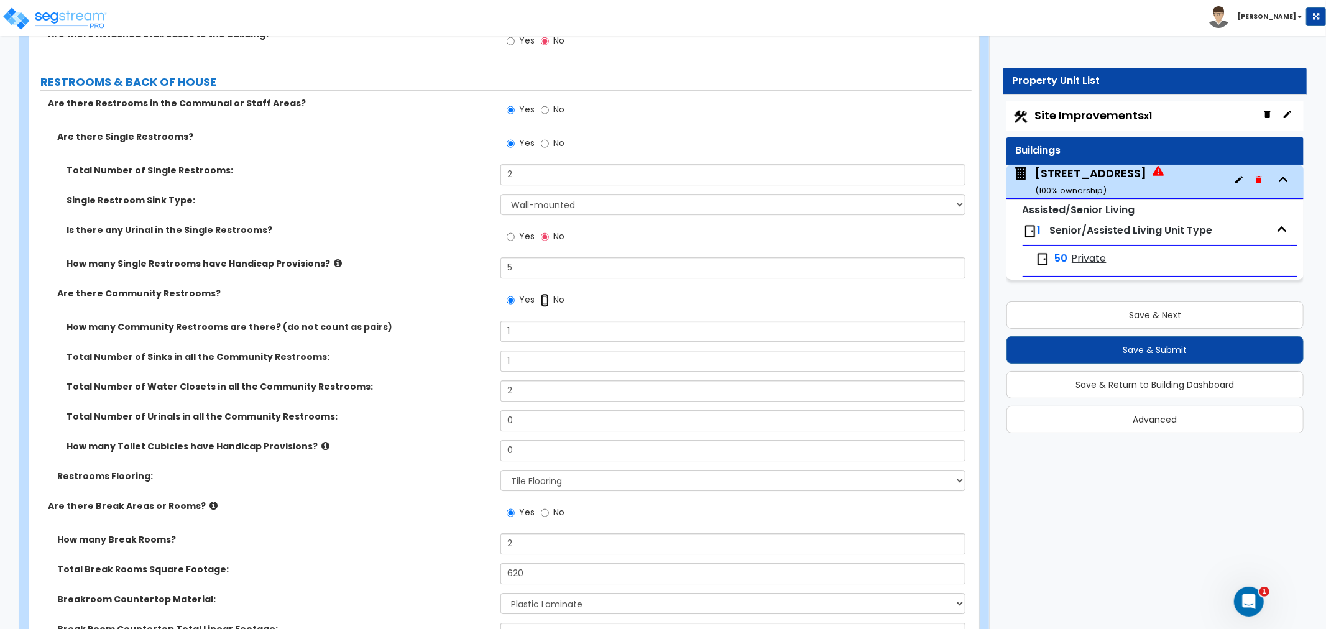
click at [547, 294] on input "No" at bounding box center [545, 301] width 8 height 14
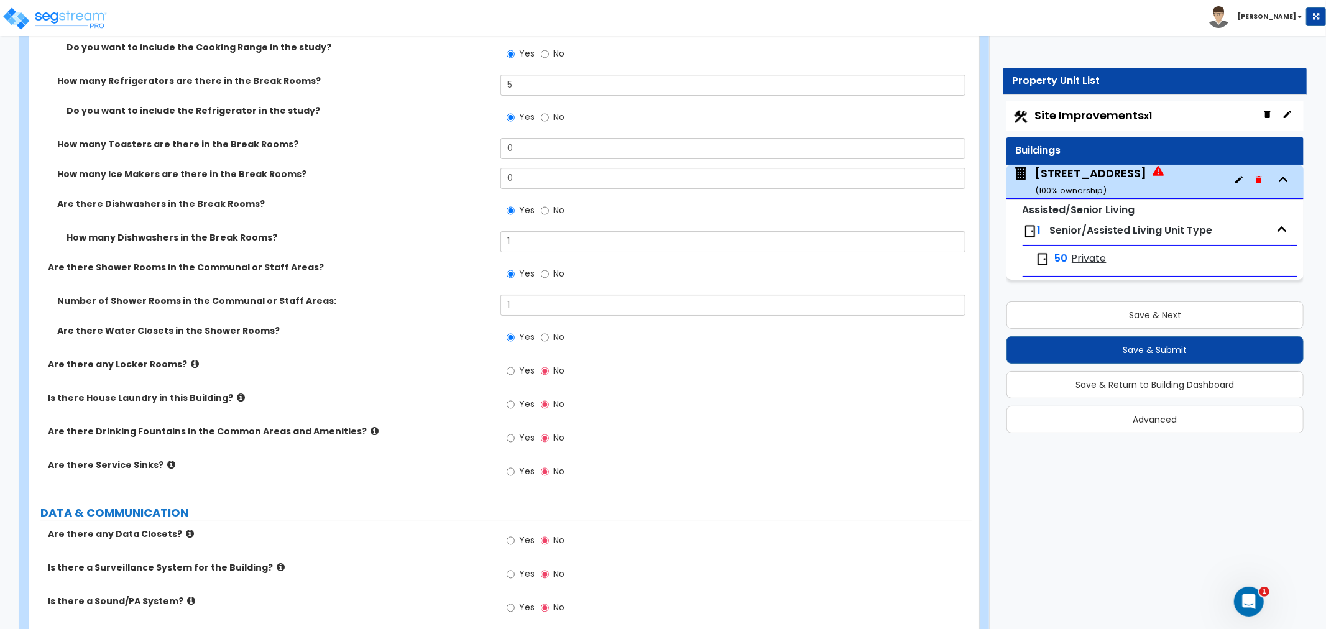
scroll to position [7808, 0]
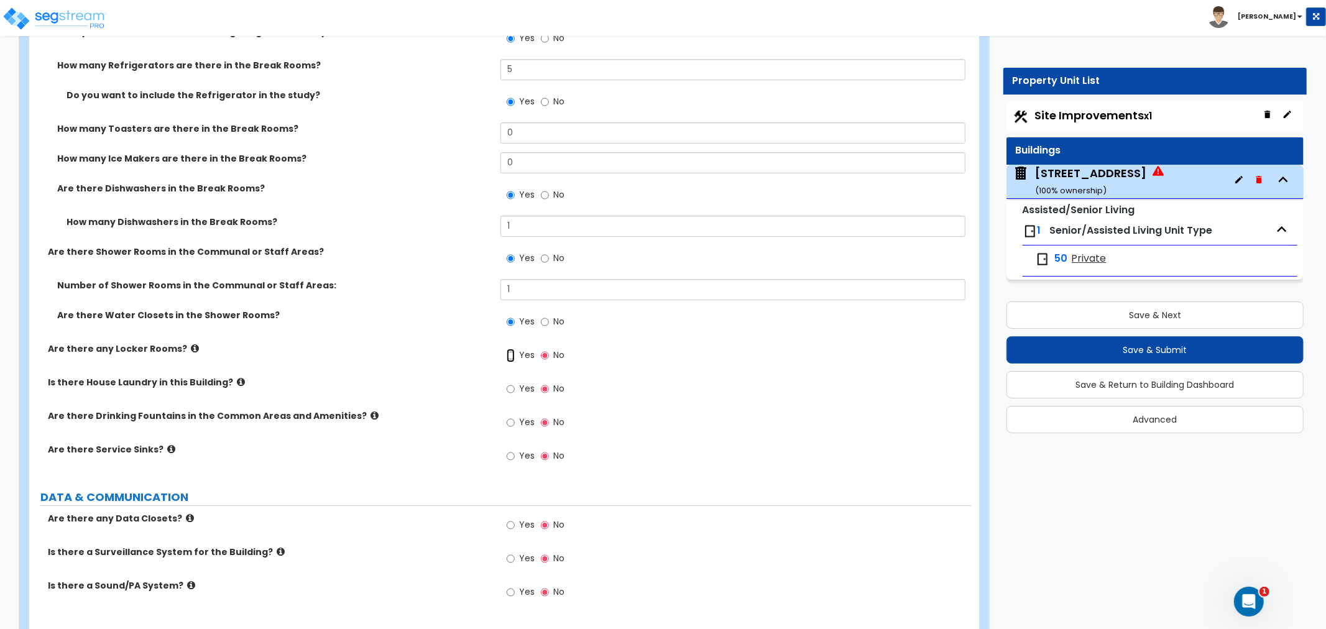
click at [512, 349] on input "Yes" at bounding box center [511, 356] width 8 height 14
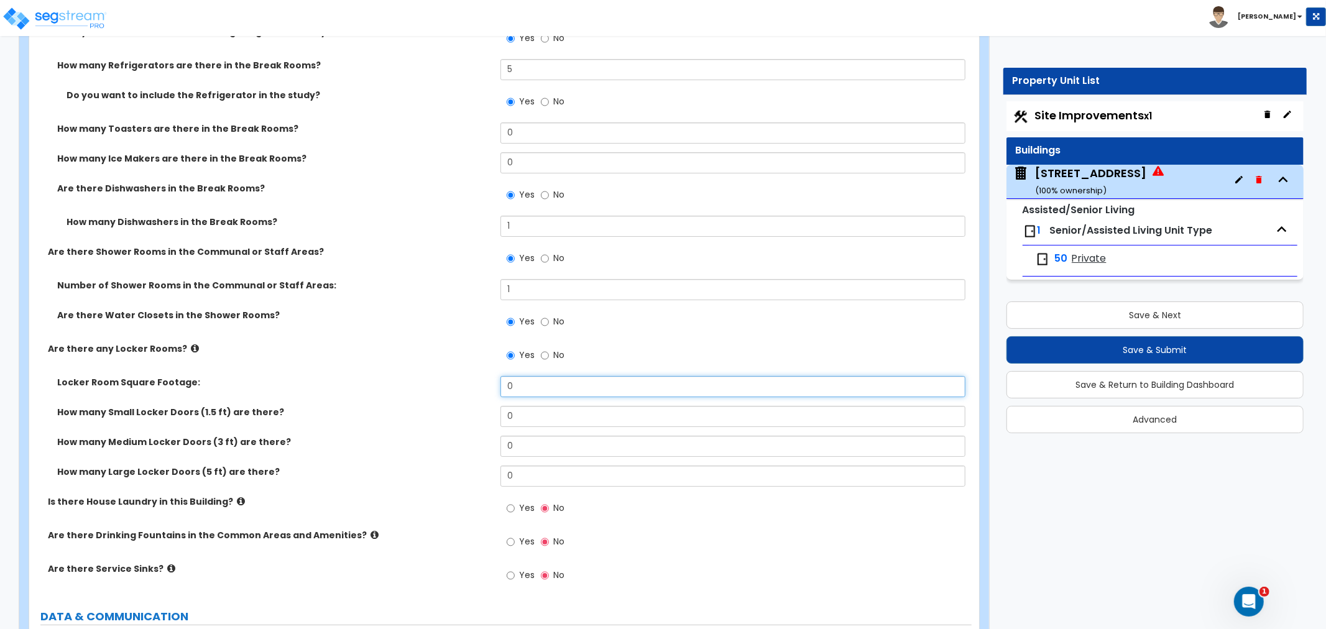
drag, startPoint x: 537, startPoint y: 356, endPoint x: 467, endPoint y: 353, distance: 69.7
click at [467, 376] on div "Locker Room Square Footage: 0" at bounding box center [500, 391] width 943 height 30
drag, startPoint x: 507, startPoint y: 377, endPoint x: 466, endPoint y: 376, distance: 41.1
click at [466, 406] on div "How many Small Locker Doors (1.5 ft) are there? 0" at bounding box center [500, 421] width 943 height 30
click at [511, 502] on input "Yes" at bounding box center [511, 509] width 8 height 14
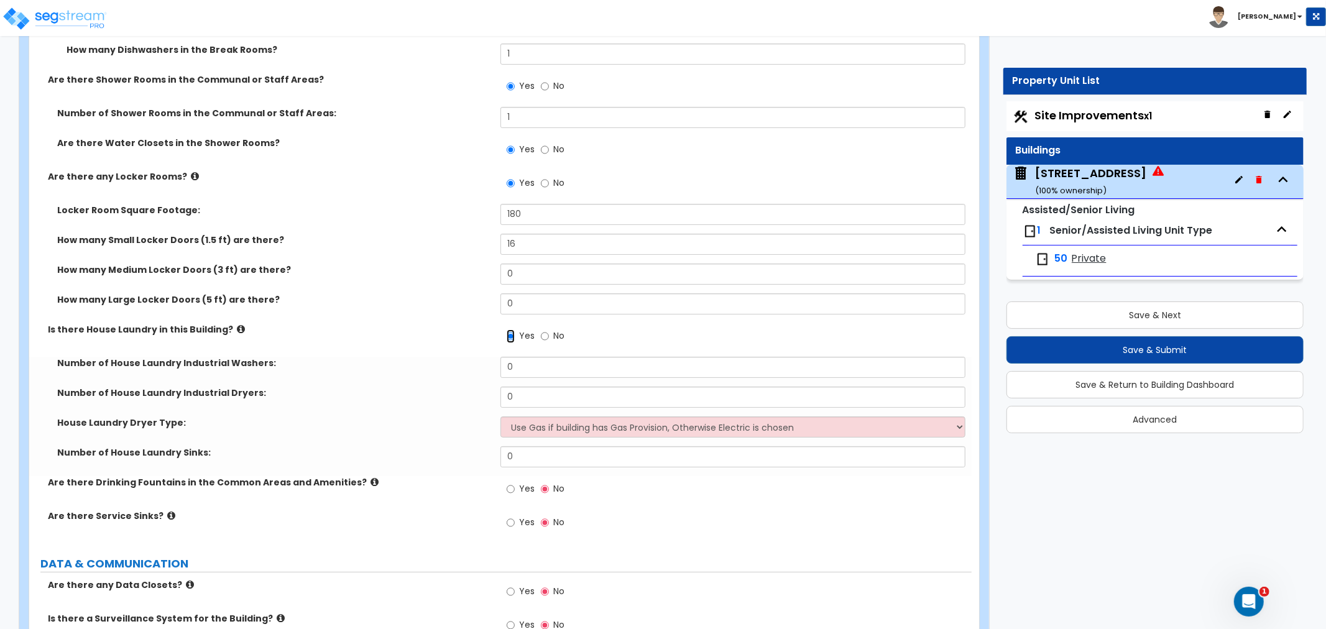
scroll to position [8015, 0]
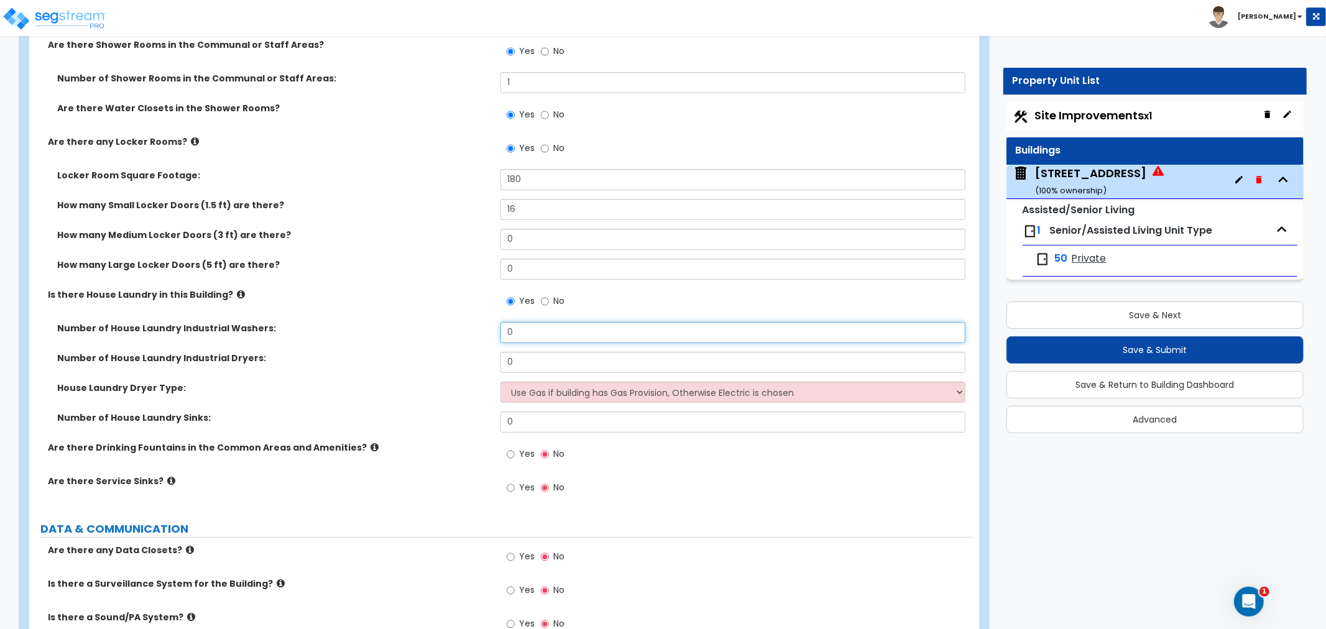
drag, startPoint x: 530, startPoint y: 302, endPoint x: 442, endPoint y: 295, distance: 88.0
click at [442, 322] on div "Number of House Laundry Industrial Washers: 0" at bounding box center [500, 337] width 943 height 30
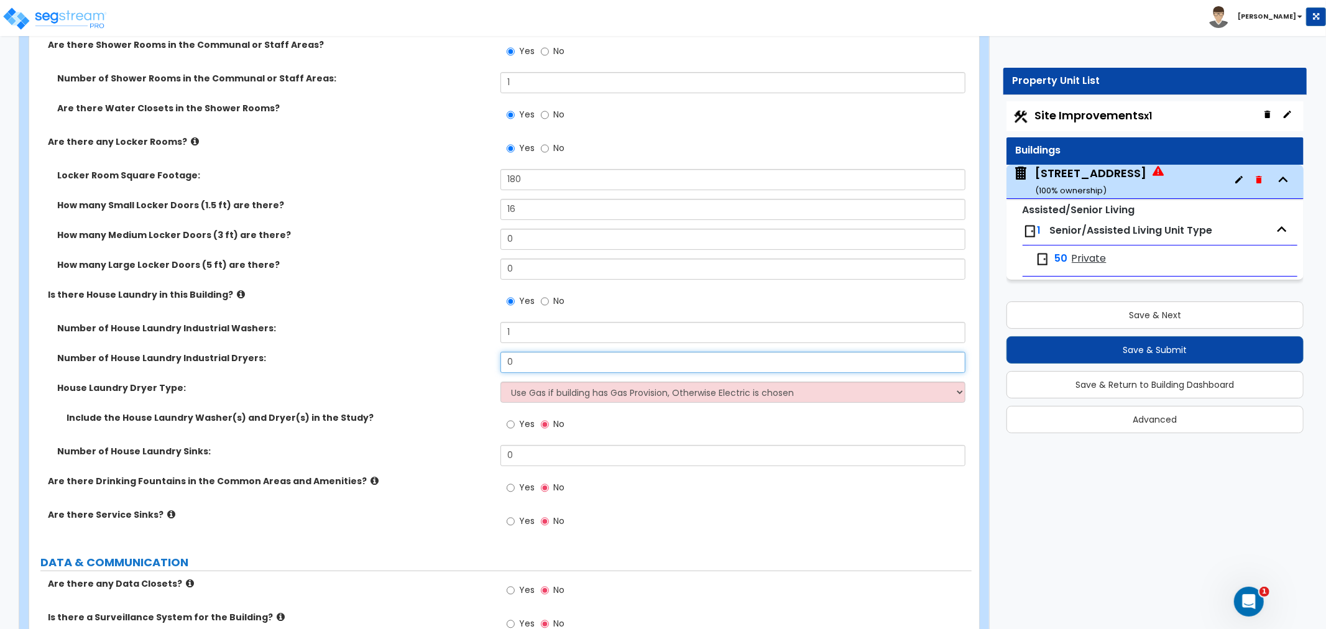
drag, startPoint x: 529, startPoint y: 328, endPoint x: 465, endPoint y: 327, distance: 63.4
click at [465, 352] on div "Number of House Laundry Industrial Dryers: 0" at bounding box center [500, 367] width 943 height 30
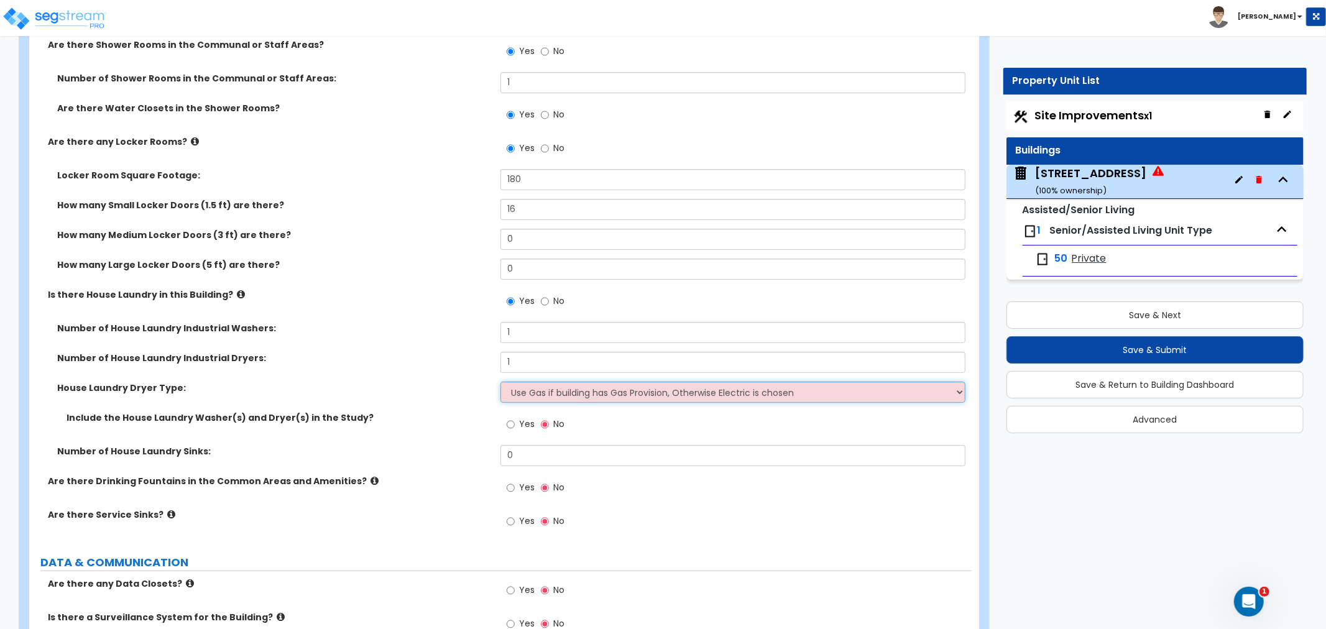
click at [511, 382] on select "Use Gas if building has Gas Provision, Otherwise Electric is chosen Gas Electric" at bounding box center [733, 392] width 465 height 21
click at [501, 382] on select "Use Gas if building has Gas Provision, Otherwise Electric is chosen Gas Electric" at bounding box center [733, 392] width 465 height 21
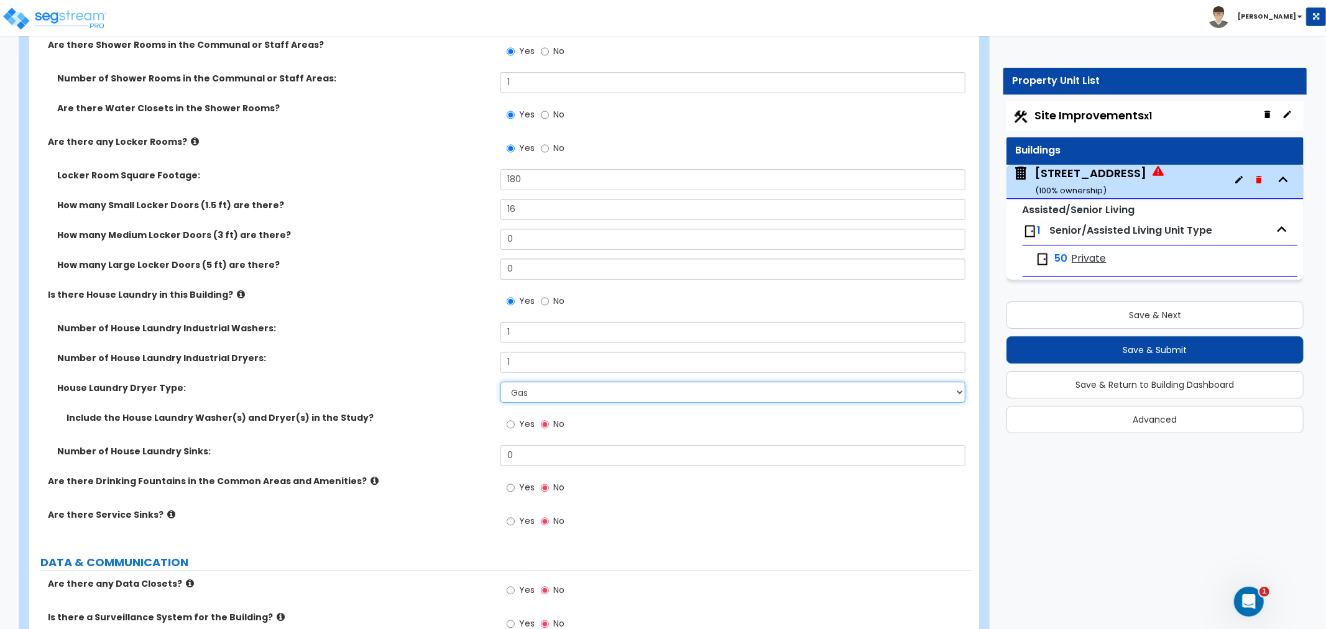
click at [525, 382] on select "Use Gas if building has Gas Provision, Otherwise Electric is chosen Gas Electric" at bounding box center [733, 392] width 465 height 21
click at [501, 382] on select "Use Gas if building has Gas Provision, Otherwise Electric is chosen Gas Electric" at bounding box center [733, 392] width 465 height 21
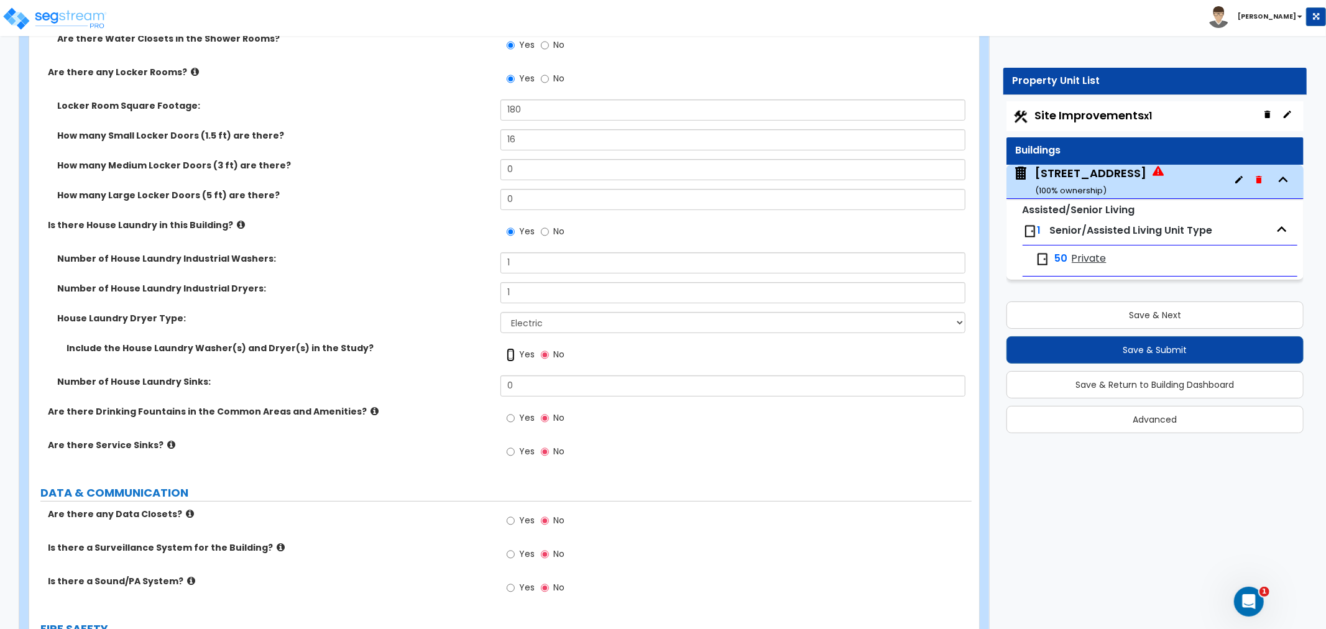
click at [510, 348] on input "Yes" at bounding box center [511, 355] width 8 height 14
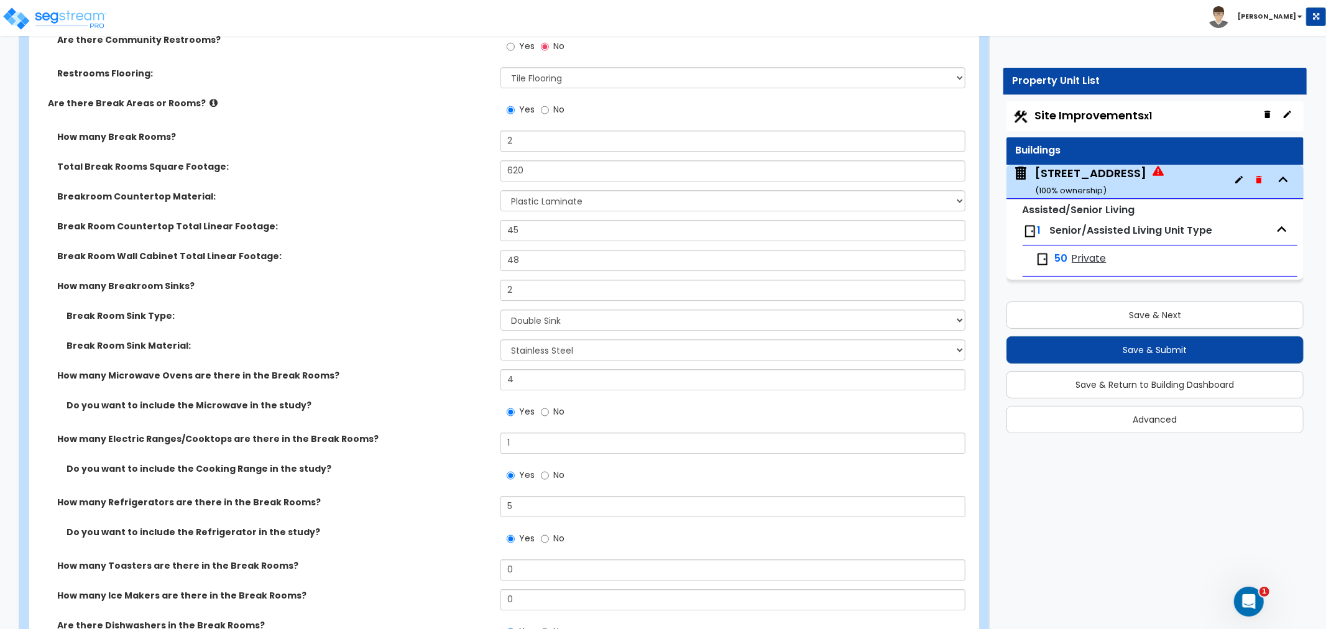
scroll to position [7324, 0]
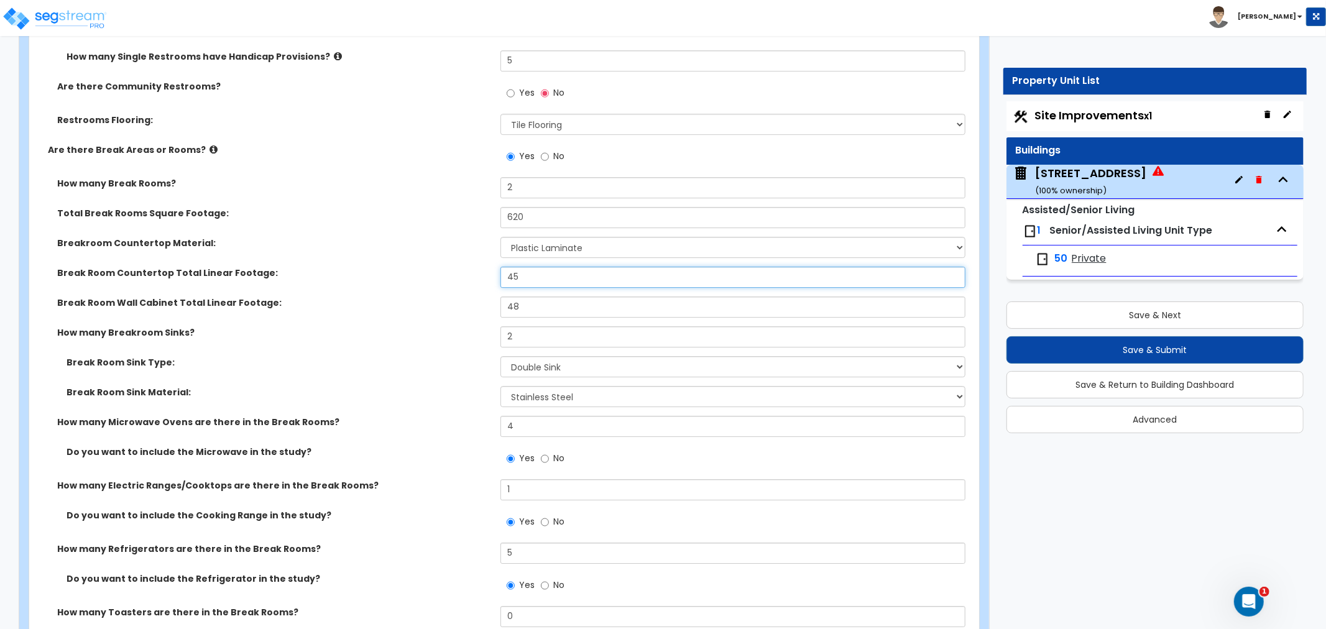
drag, startPoint x: 529, startPoint y: 250, endPoint x: 464, endPoint y: 248, distance: 65.3
click at [464, 267] on div "Break Room Countertop Total Linear Footage: 45" at bounding box center [500, 282] width 943 height 30
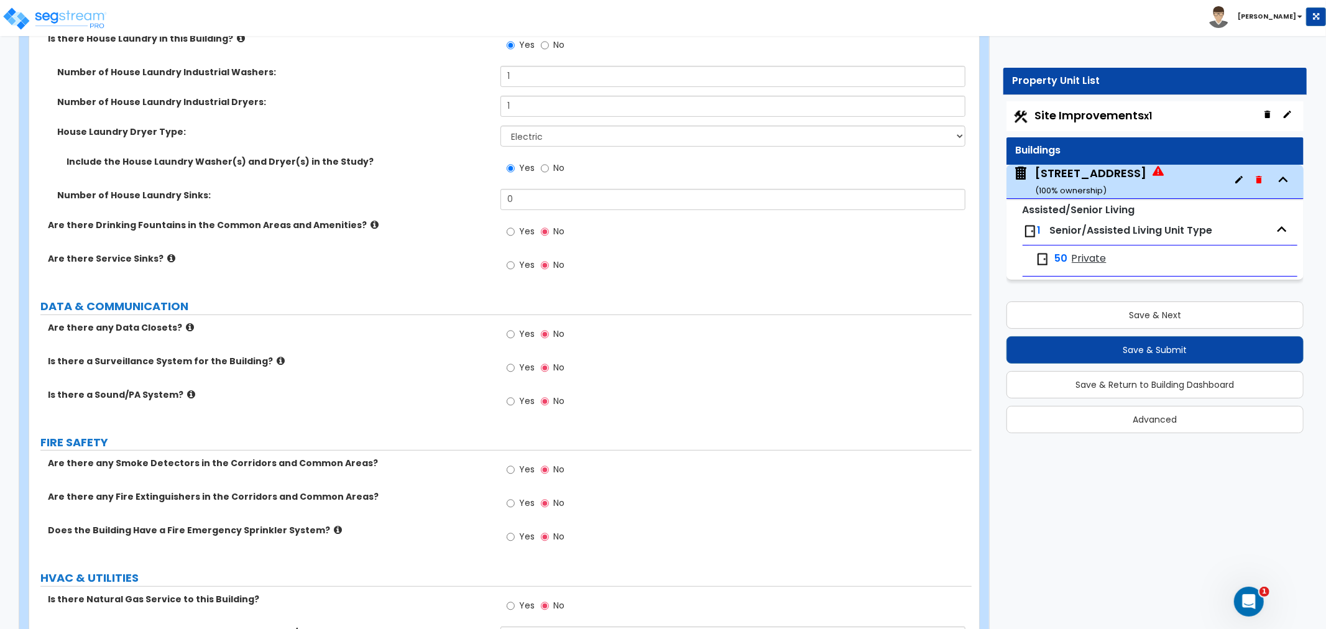
scroll to position [8292, 0]
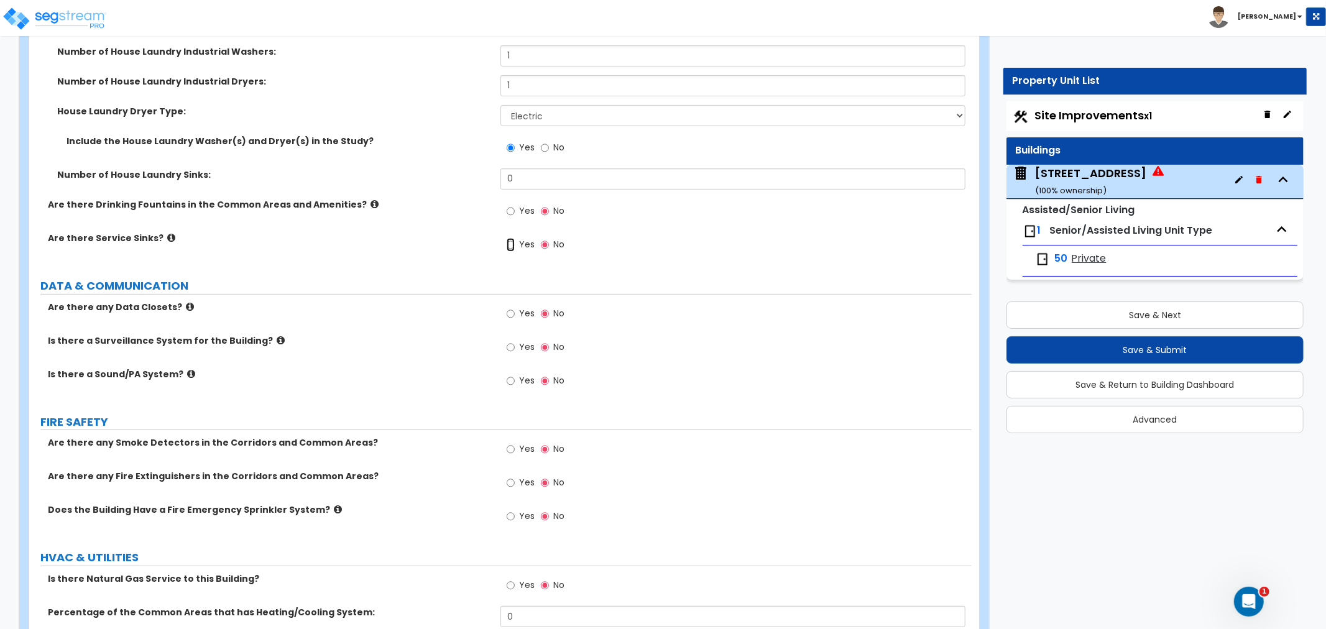
click at [514, 238] on input "Yes" at bounding box center [511, 245] width 8 height 14
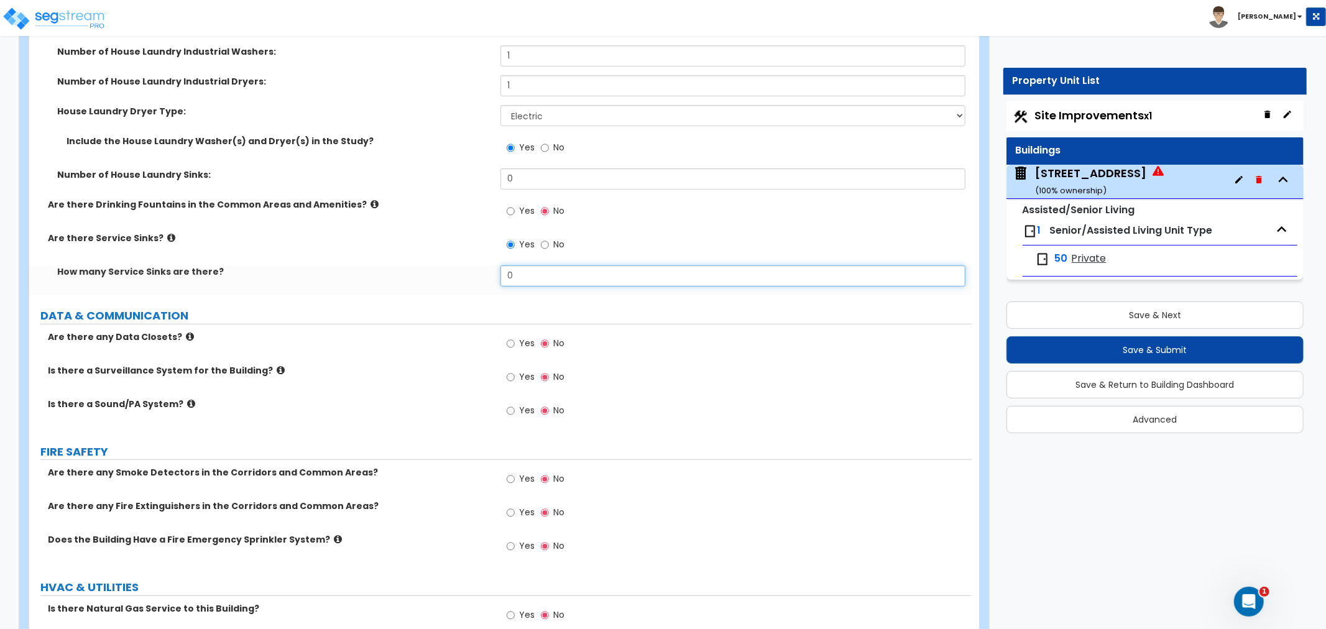
drag, startPoint x: 473, startPoint y: 248, endPoint x: 463, endPoint y: 249, distance: 10.0
click at [463, 266] on div "How many Service Sinks are there? 0" at bounding box center [500, 281] width 943 height 30
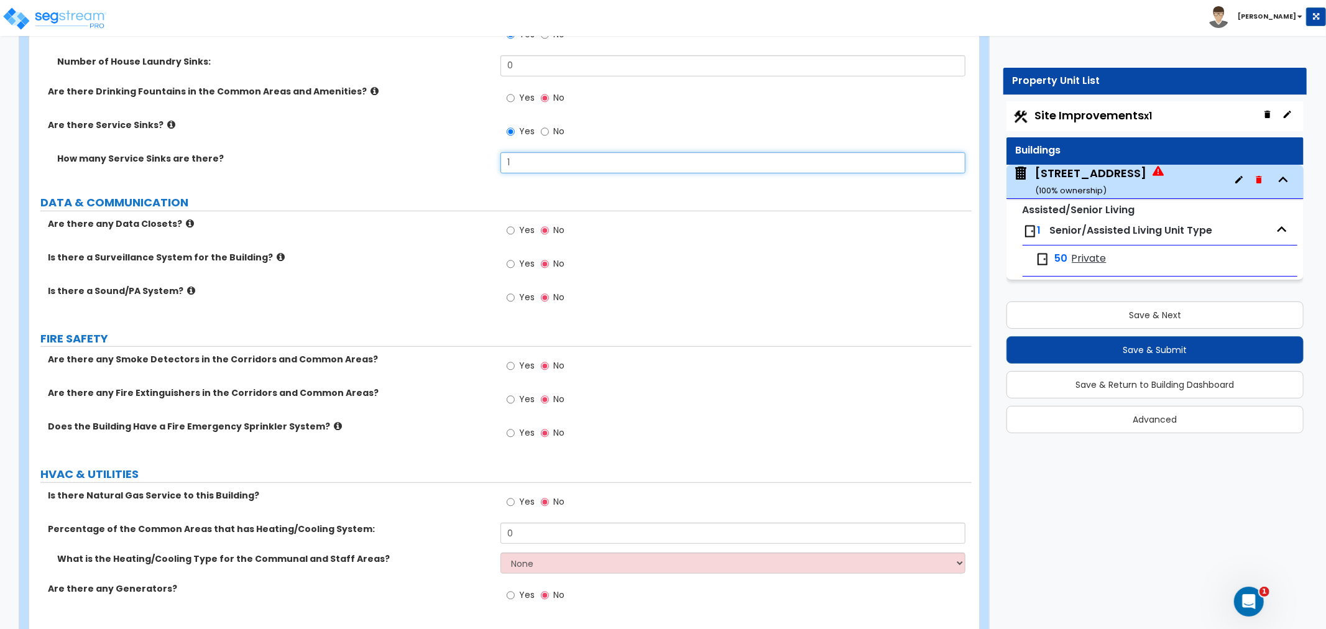
scroll to position [8420, 0]
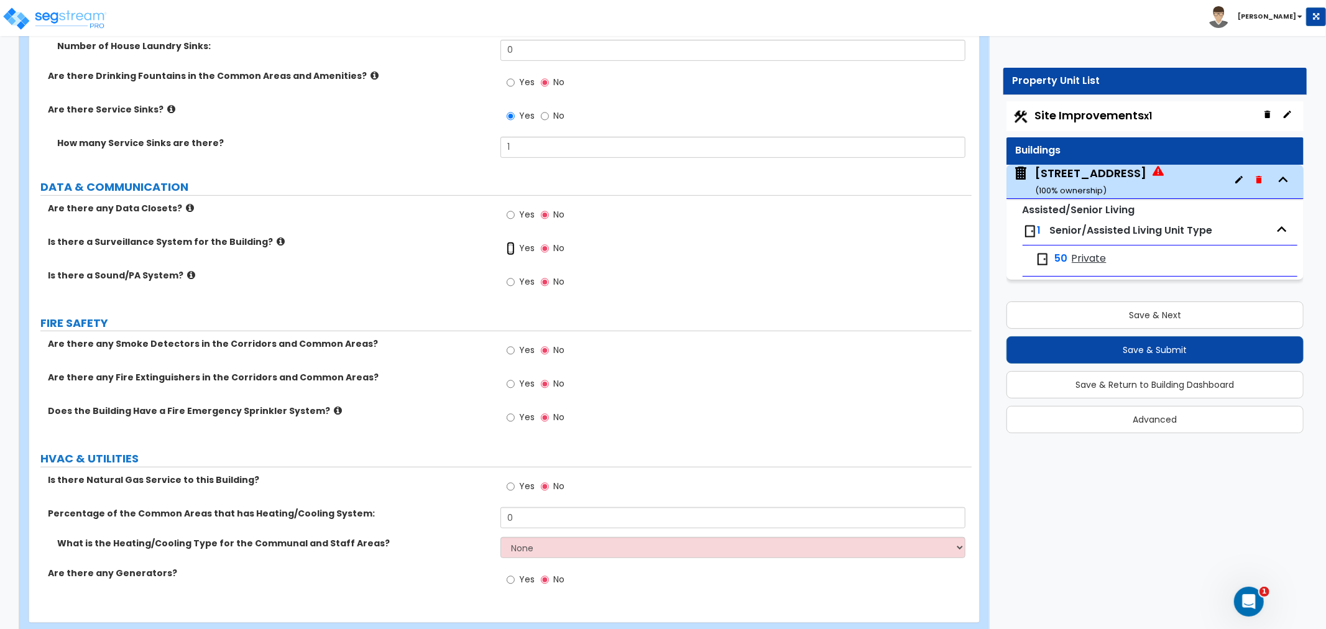
click at [508, 242] on input "Yes" at bounding box center [511, 249] width 8 height 14
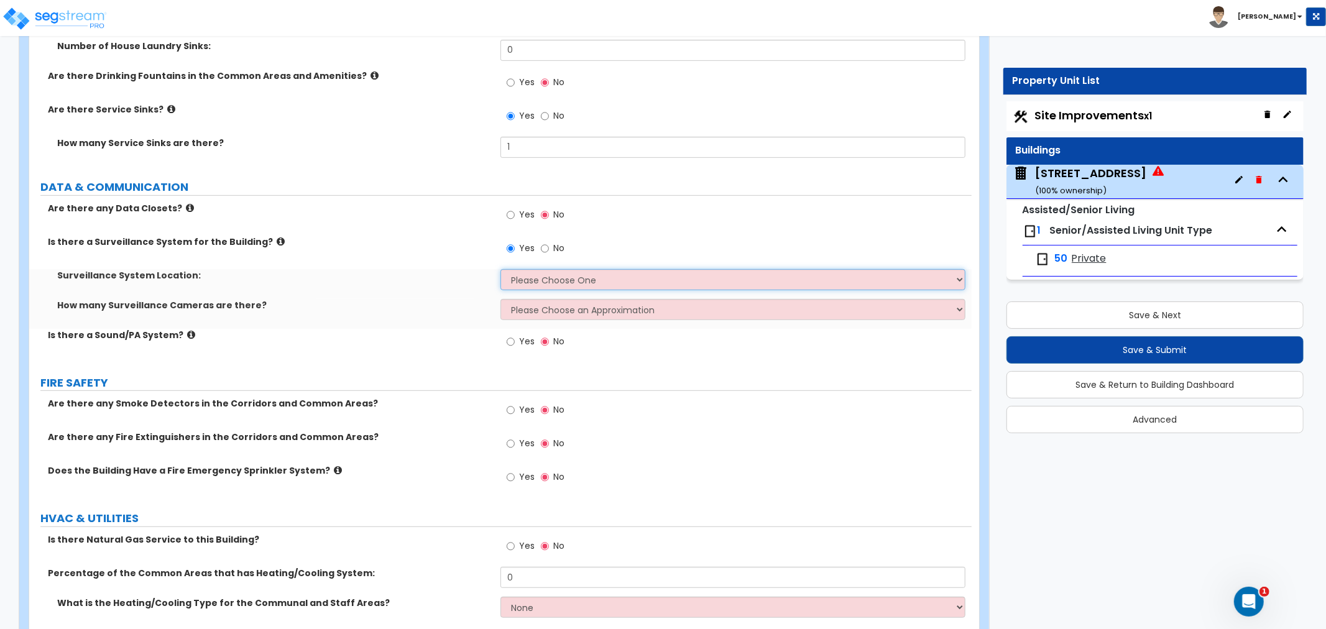
click at [515, 269] on select "Please Choose One Inside the Building Outside the Building Both Inside & Outside" at bounding box center [733, 279] width 465 height 21
click at [501, 269] on select "Please Choose One Inside the Building Outside the Building Both Inside & Outside" at bounding box center [733, 279] width 465 height 21
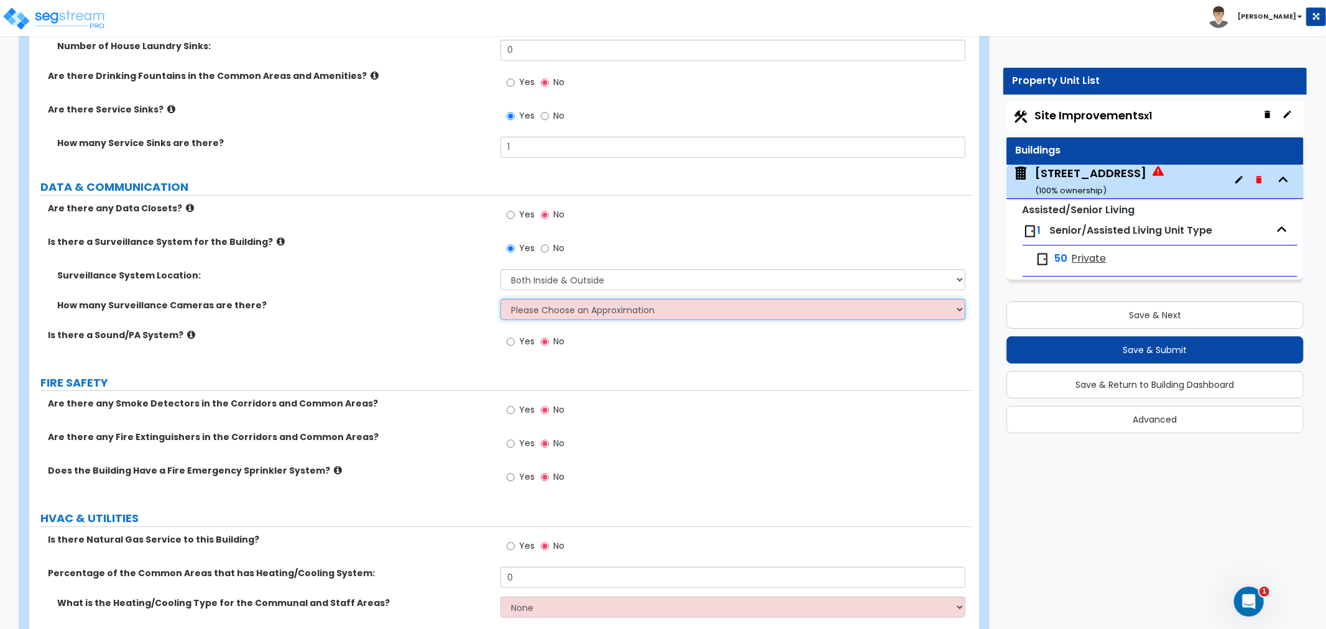
click at [525, 299] on select "Please Choose an Approximation Barely Noticed Any Noticed a Couple Frequently S…" at bounding box center [733, 309] width 465 height 21
click at [501, 299] on select "Please Choose an Approximation Barely Noticed Any Noticed a Couple Frequently S…" at bounding box center [733, 309] width 465 height 21
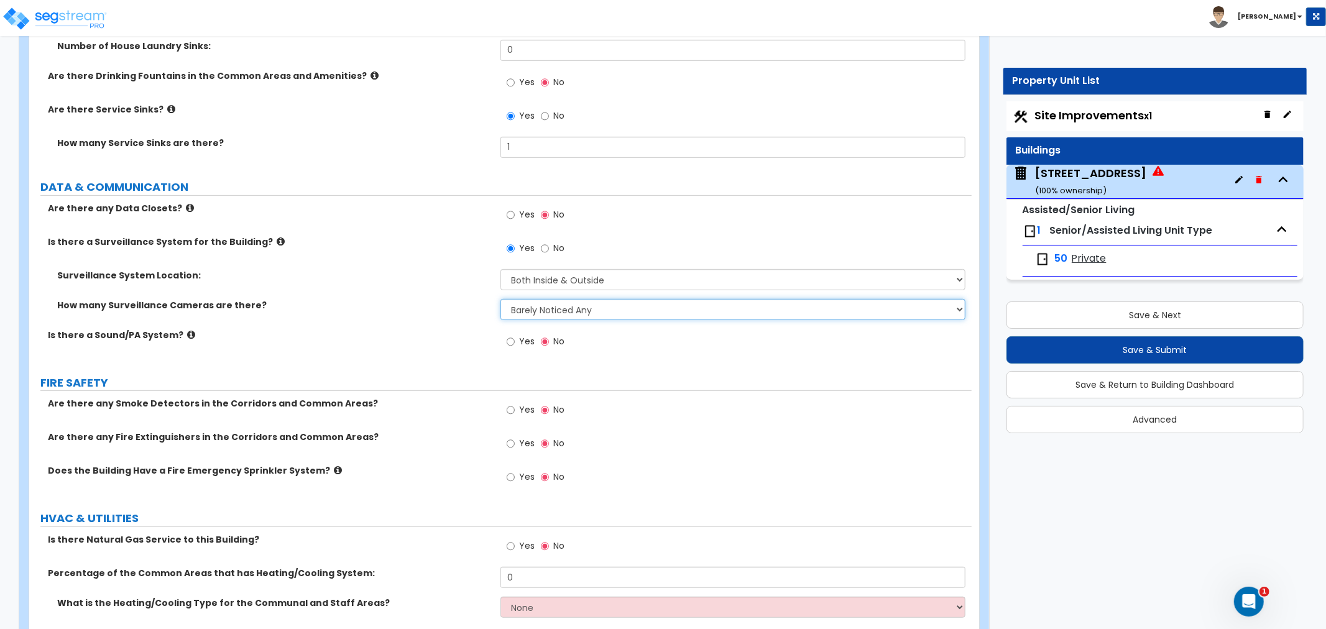
scroll to position [8479, 0]
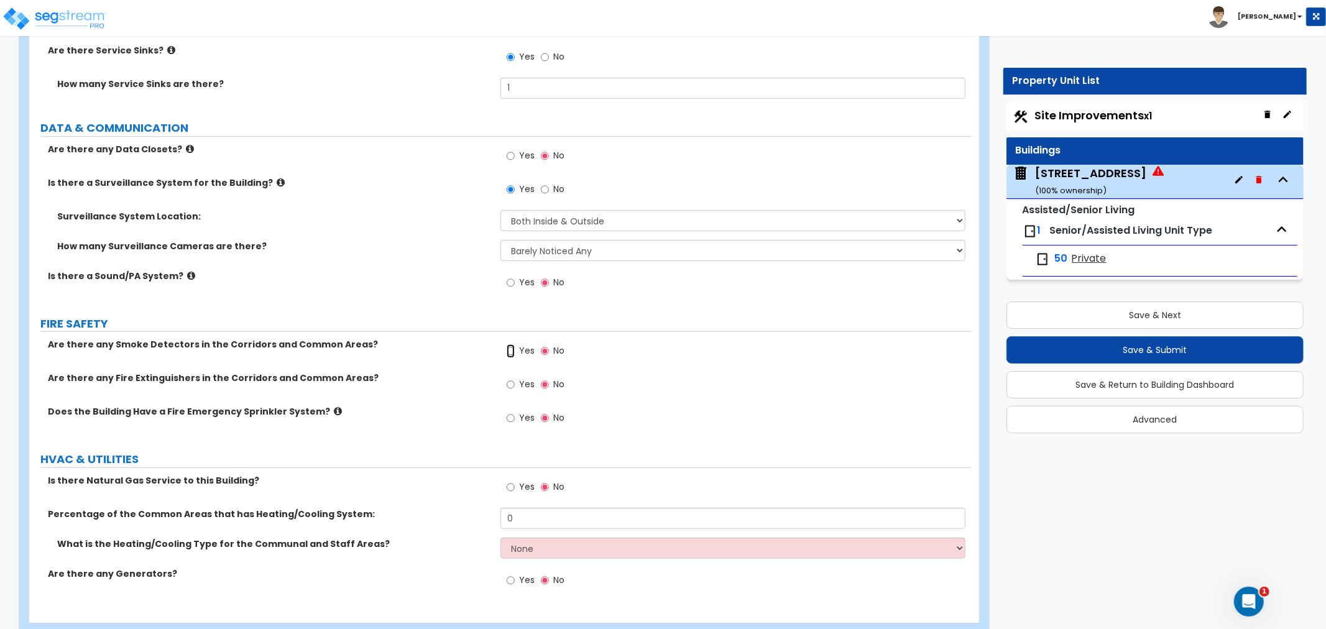
click at [511, 345] on input "Yes" at bounding box center [511, 352] width 8 height 14
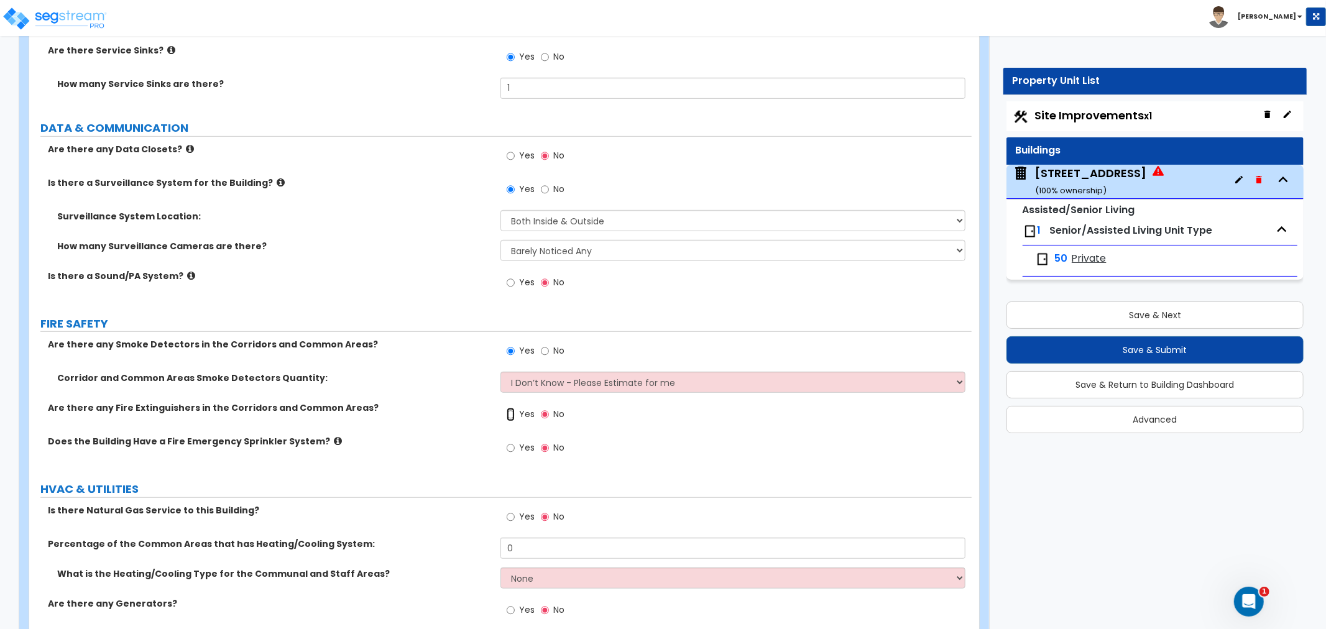
click at [511, 408] on input "Yes" at bounding box center [511, 415] width 8 height 14
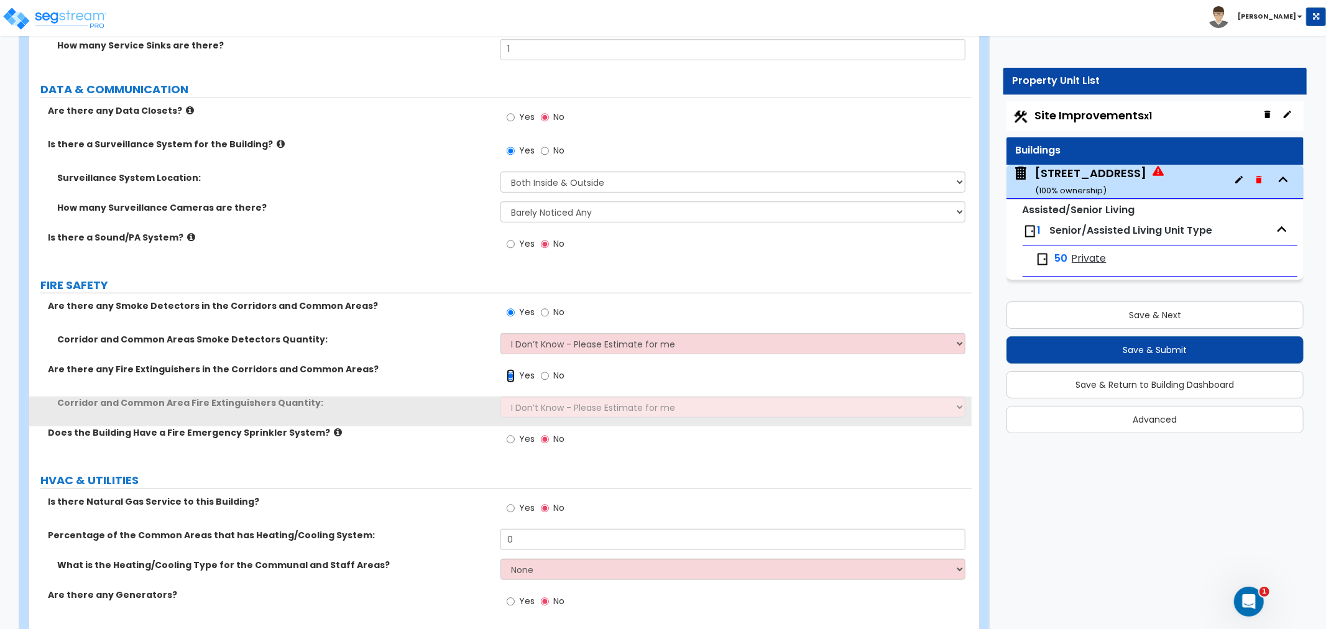
scroll to position [8540, 0]
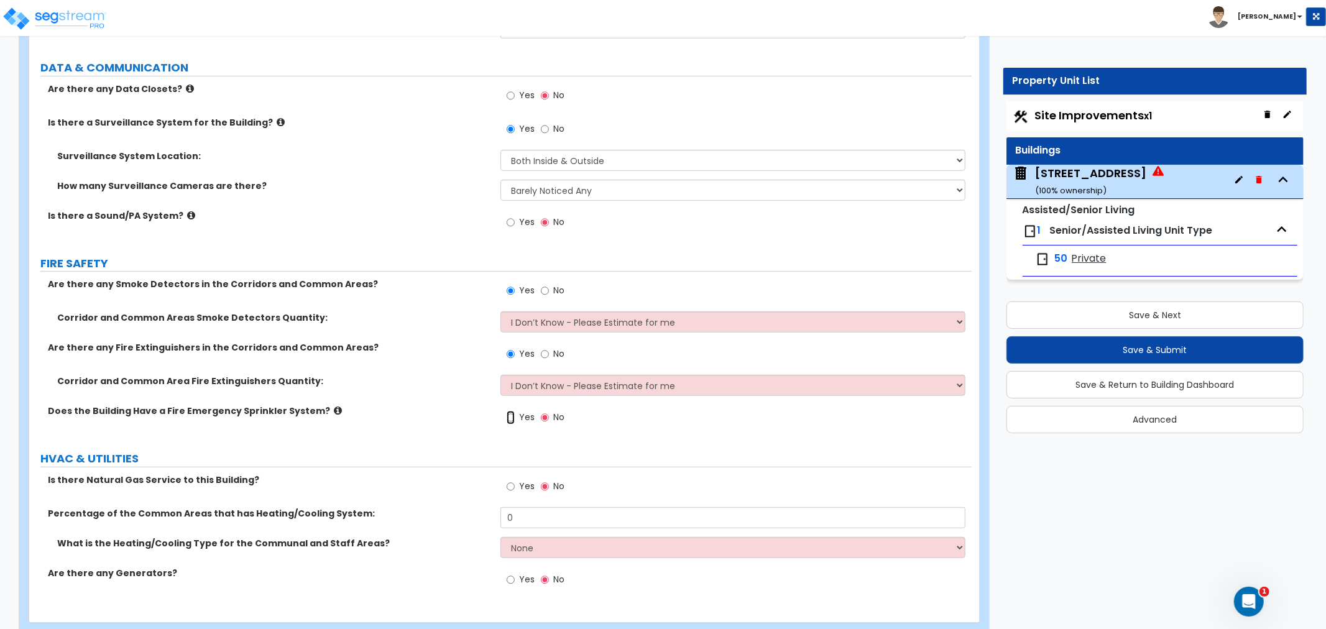
click at [511, 411] on input "Yes" at bounding box center [511, 418] width 8 height 14
click at [511, 480] on input "Yes" at bounding box center [511, 487] width 8 height 14
drag, startPoint x: 529, startPoint y: 488, endPoint x: 453, endPoint y: 485, distance: 75.9
click at [453, 507] on div "Percentage of the Common Areas that has Heating/Cooling System: 0" at bounding box center [500, 522] width 943 height 30
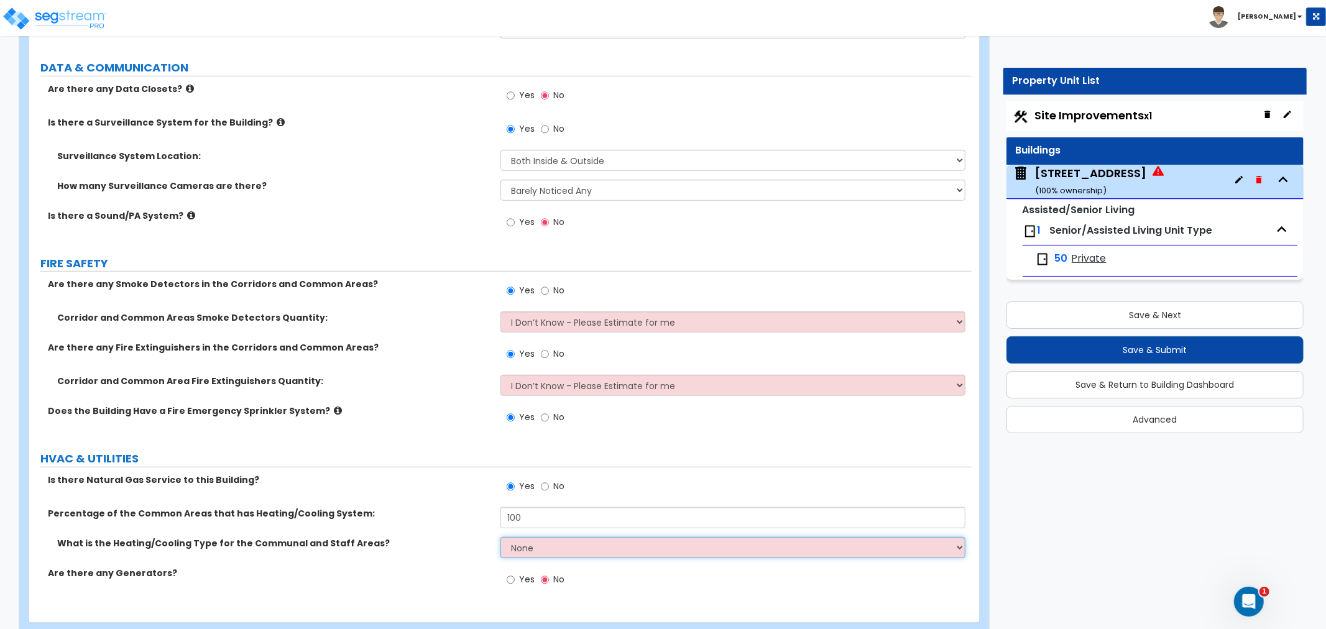
click at [542, 537] on select "None Heat Only Centralized Heating & Cooling Thru Wall Air Conditioners Mini Sp…" at bounding box center [733, 547] width 465 height 21
click at [501, 537] on select "None Heat Only Centralized Heating & Cooling Thru Wall Air Conditioners Mini Sp…" at bounding box center [733, 547] width 465 height 21
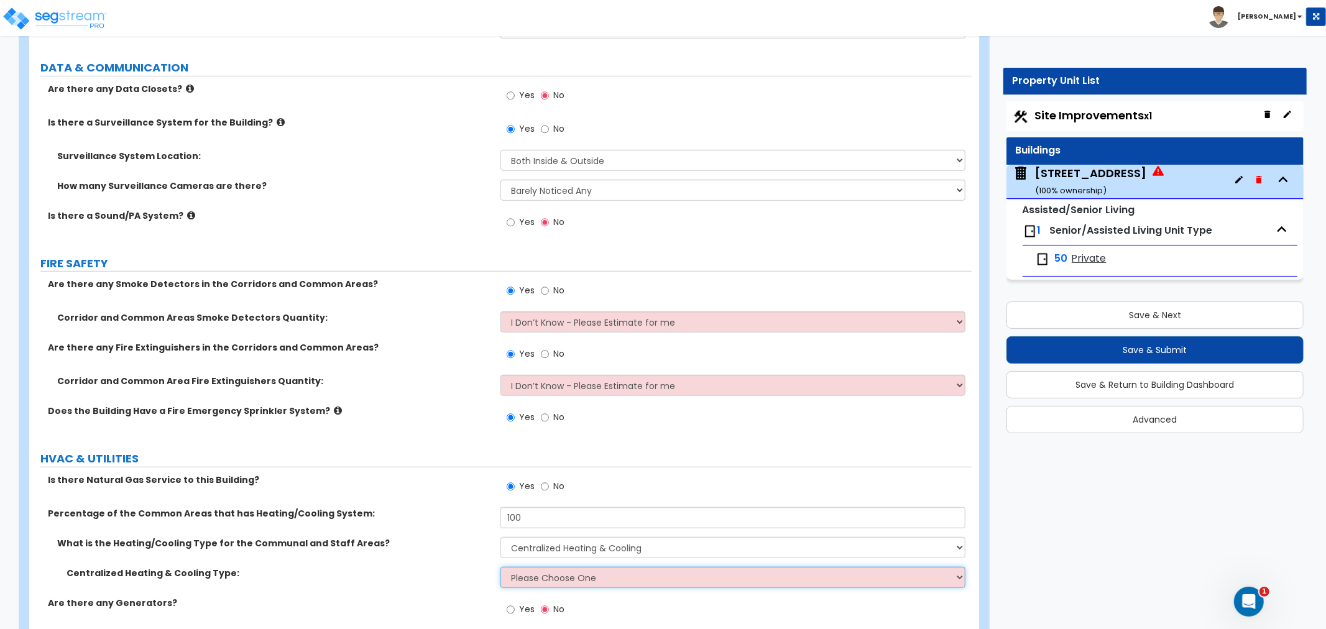
click at [518, 567] on select "Please Choose One Rooftop Unit Furnace-Condenser Forced Air Split Heating/Cooli…" at bounding box center [733, 577] width 465 height 21
click at [552, 567] on select "Please Choose One Rooftop Unit Furnace-Condenser Forced Air Split Heating/Cooli…" at bounding box center [733, 577] width 465 height 21
click at [501, 567] on select "Please Choose One Rooftop Unit Furnace-Condenser Forced Air Split Heating/Cooli…" at bounding box center [733, 577] width 465 height 21
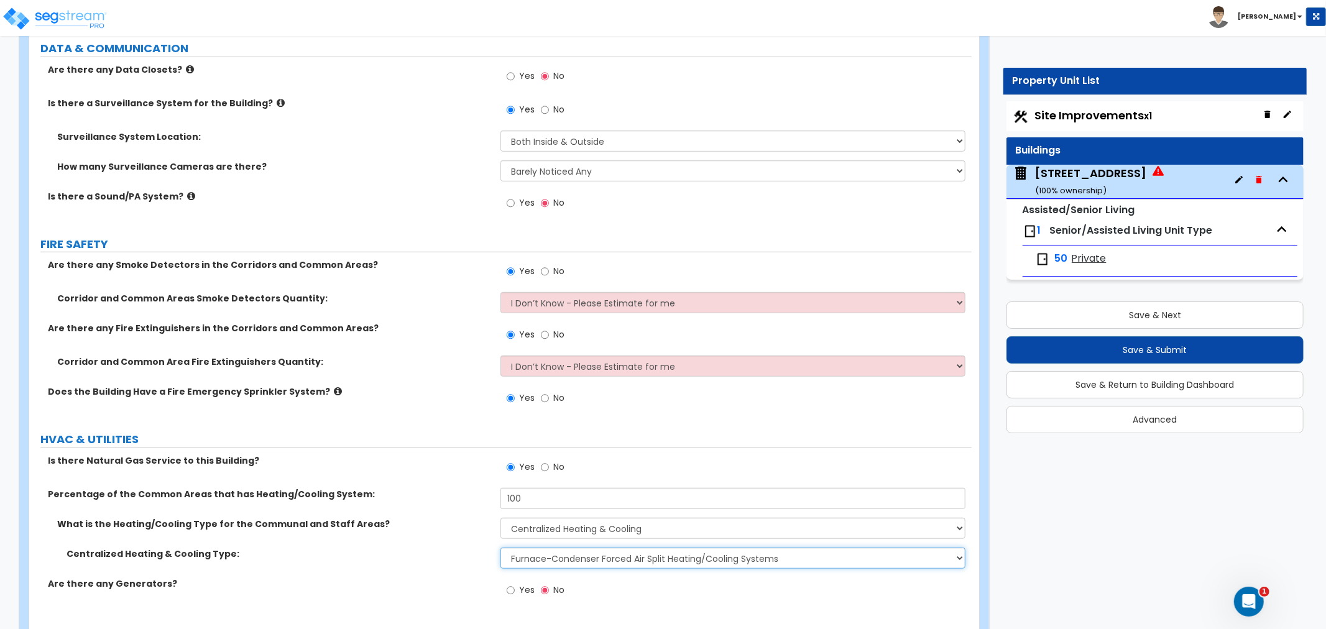
scroll to position [8570, 0]
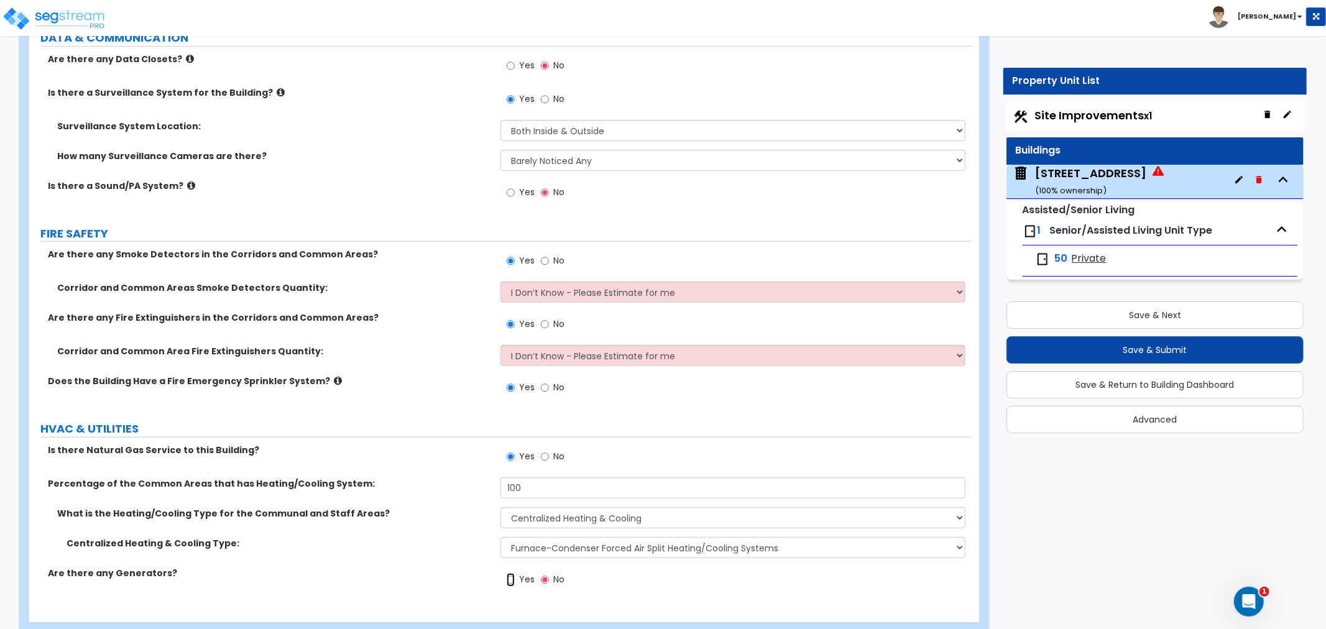
click at [511, 573] on input "Yes" at bounding box center [511, 580] width 8 height 14
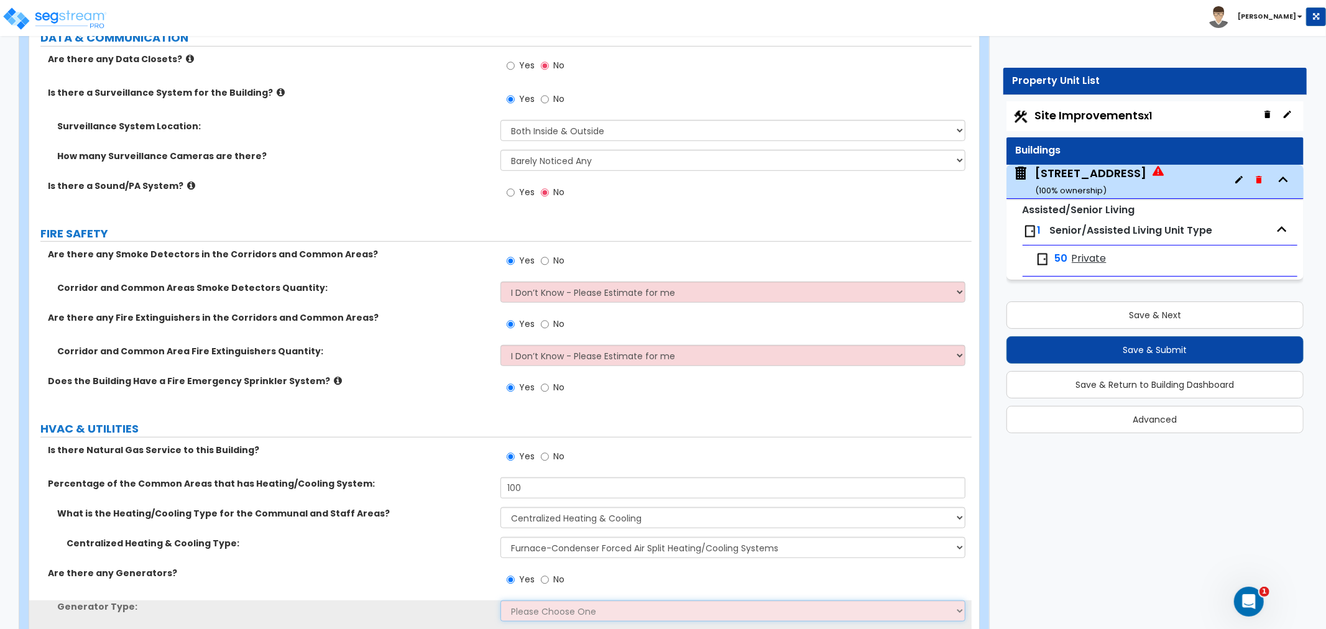
click at [530, 601] on select "Please Choose One Gas Diesel" at bounding box center [733, 611] width 465 height 21
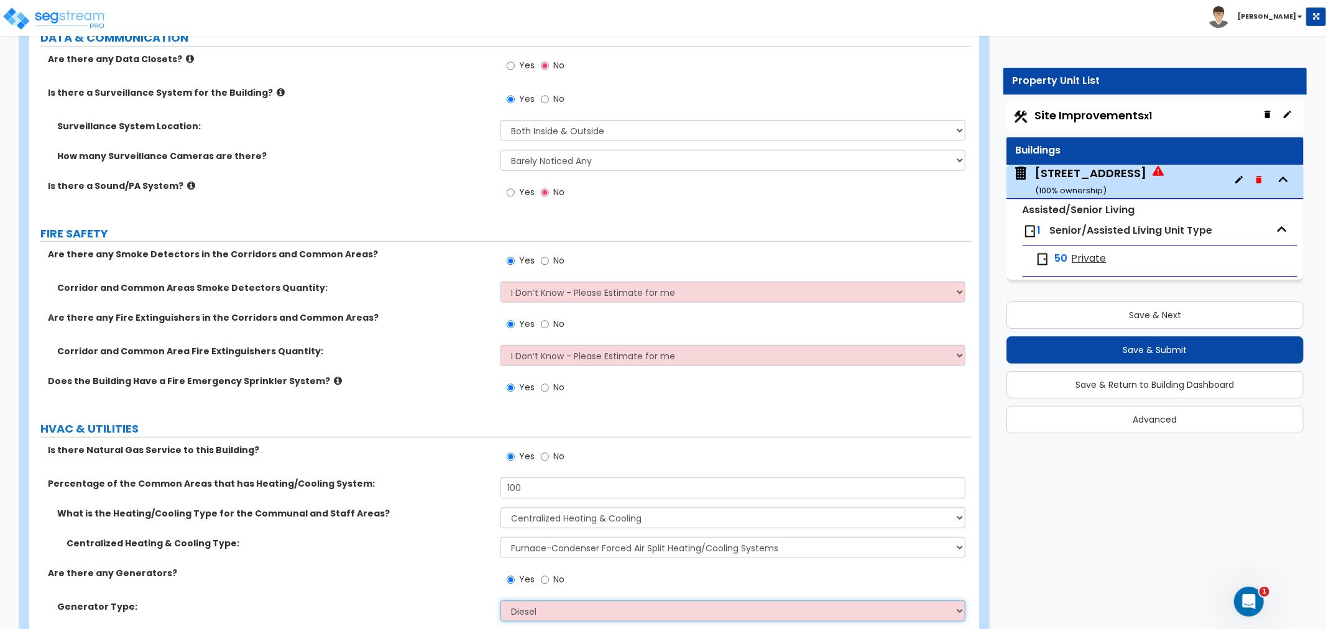
click at [501, 601] on select "Please Choose One Gas Diesel" at bounding box center [733, 611] width 465 height 21
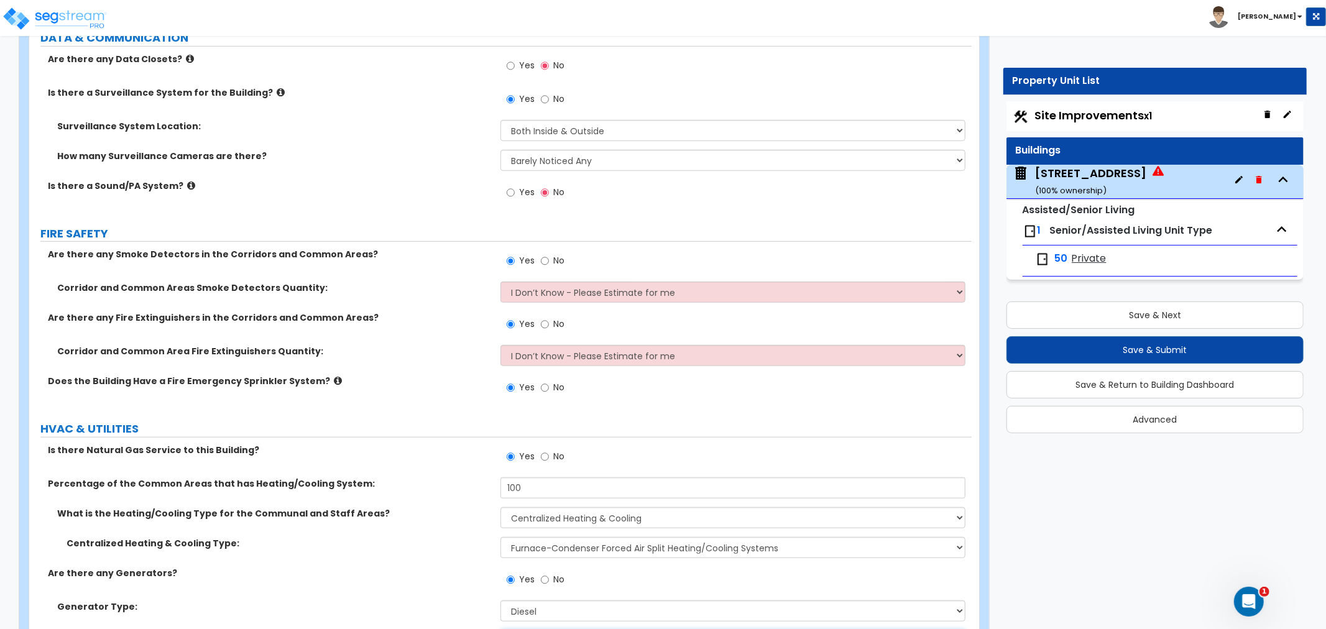
click at [539, 629] on select "None 1 2 3" at bounding box center [733, 641] width 465 height 21
click at [501, 629] on select "None 1 2 3" at bounding box center [733, 641] width 465 height 21
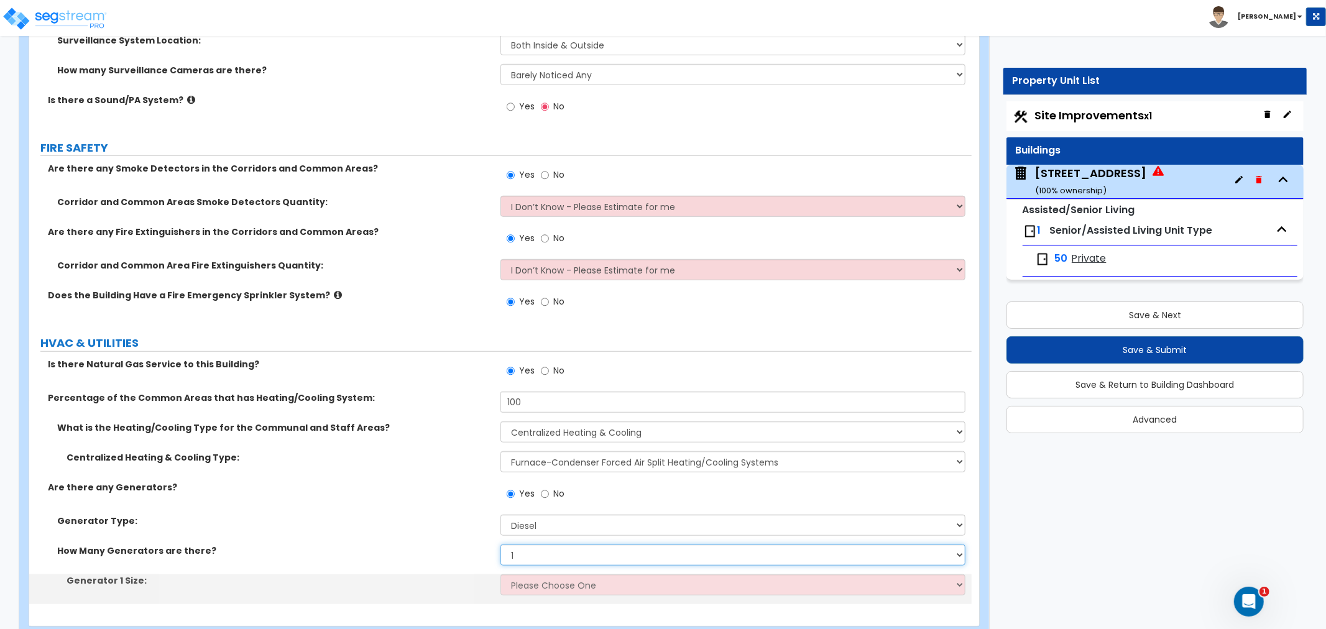
scroll to position [8658, 0]
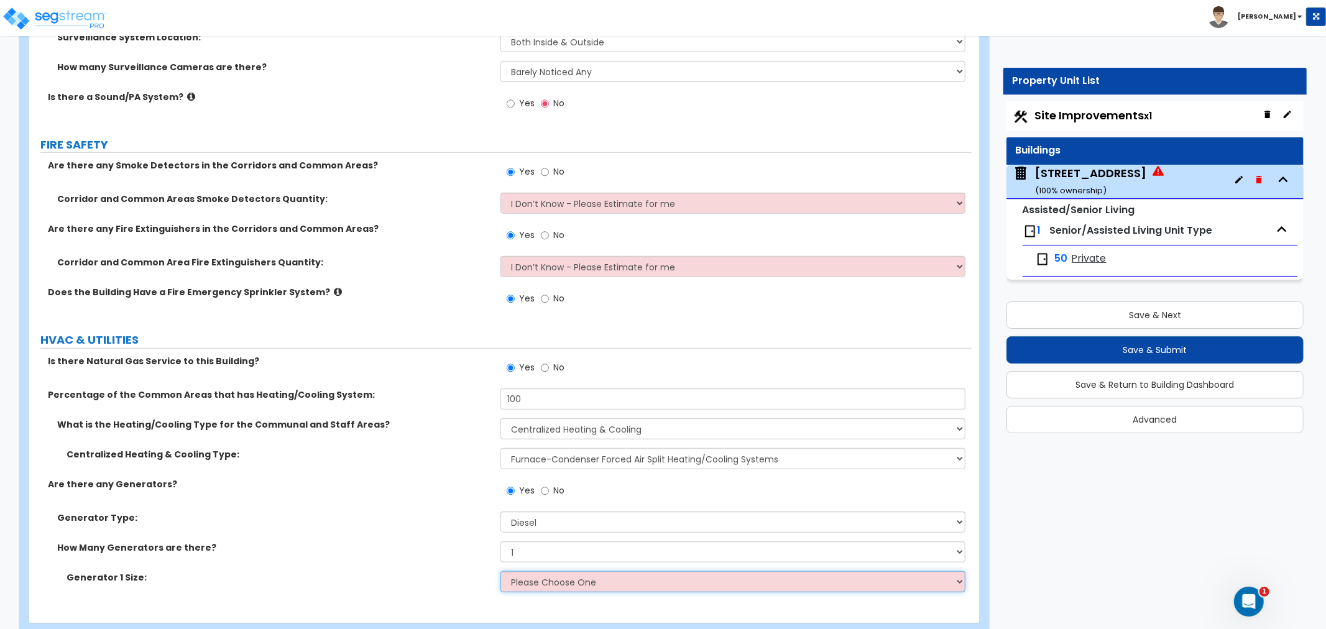
click at [544, 572] on select "Please Choose One 30kW 50kW 75kW 100kW 125 kW 150 kW 175 kW 200 kW 250 kW 300 k…" at bounding box center [733, 582] width 465 height 21
click at [501, 572] on select "Please Choose One 30kW 50kW 75kW 100kW 125 kW 150 kW 175 kW 200 kW 250 kW 300 k…" at bounding box center [733, 582] width 465 height 21
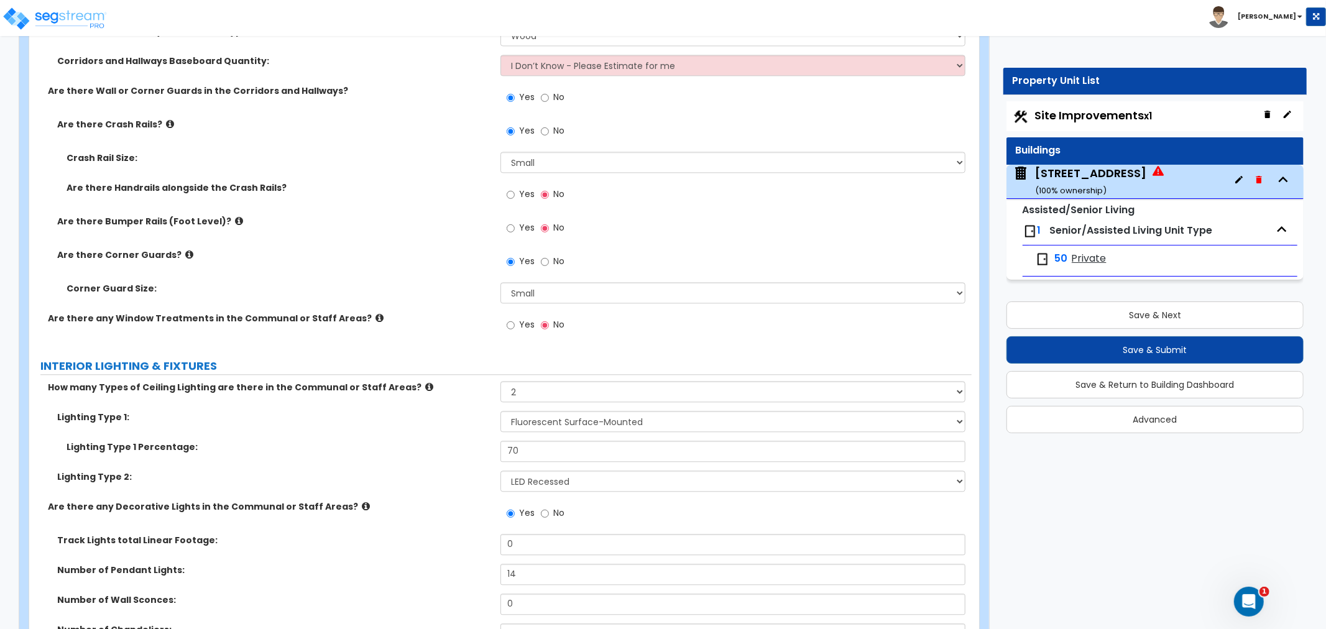
scroll to position [6240, 0]
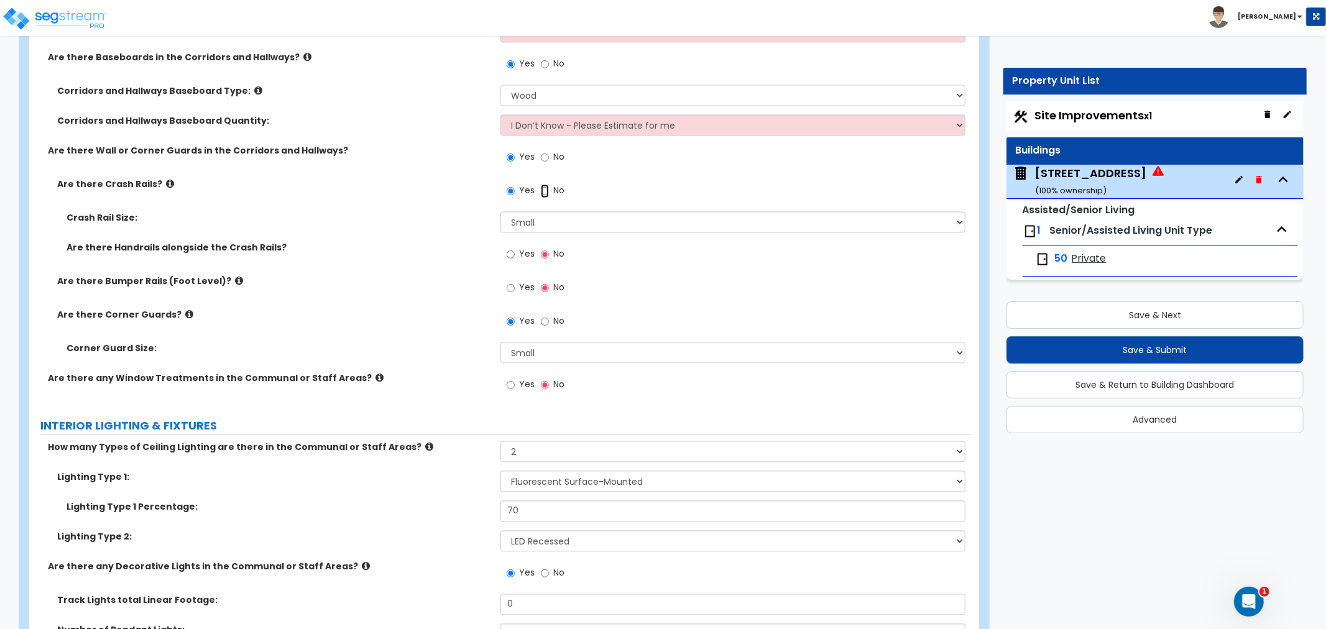
click at [541, 184] on input "No" at bounding box center [545, 191] width 8 height 14
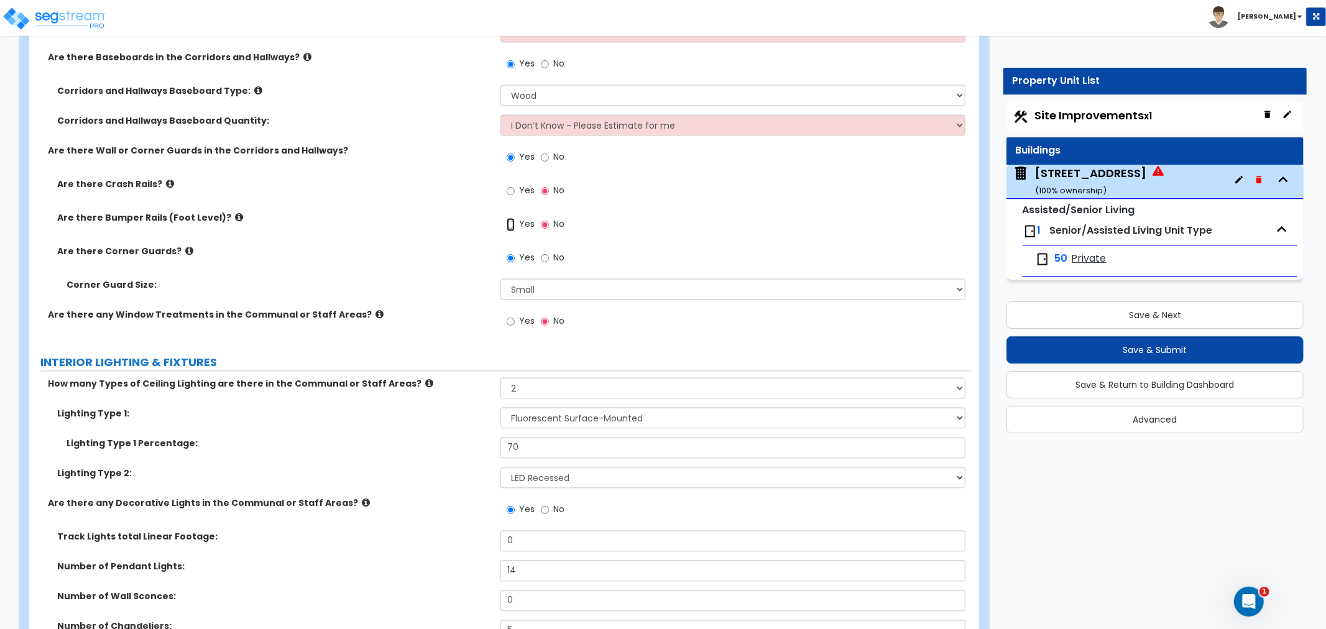
click at [511, 218] on input "Yes" at bounding box center [511, 225] width 8 height 14
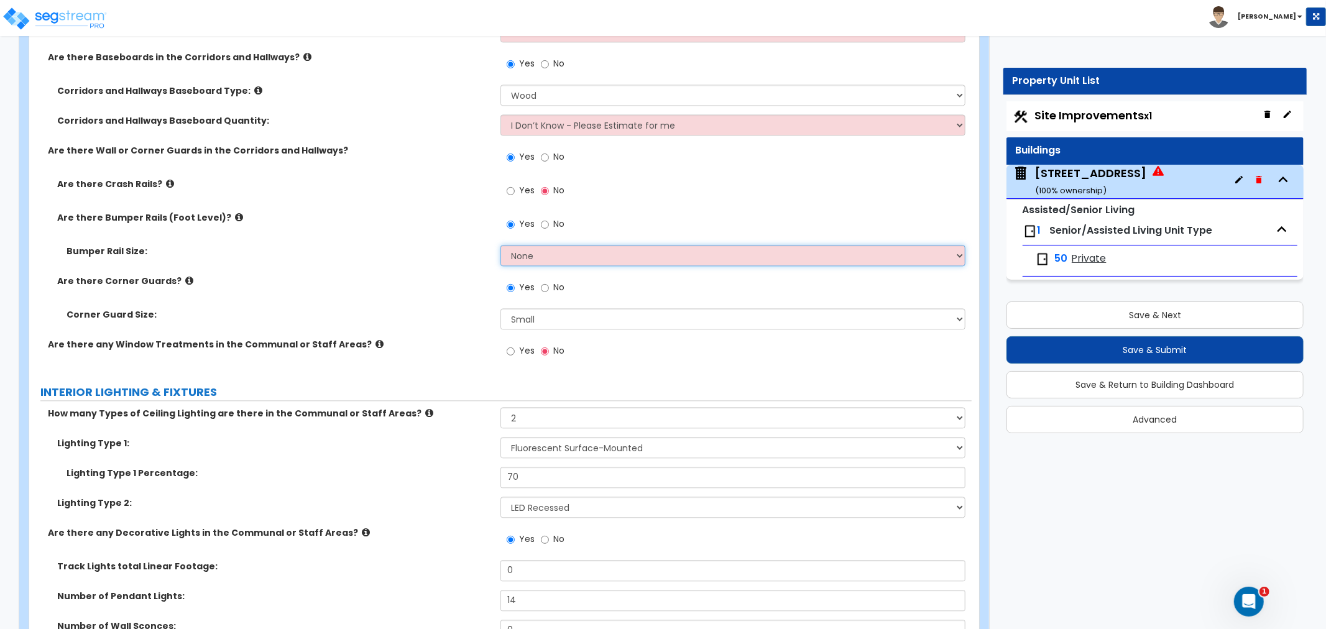
click at [526, 245] on select "None Small Large" at bounding box center [733, 255] width 465 height 21
click at [501, 245] on select "None Small Large" at bounding box center [733, 255] width 465 height 21
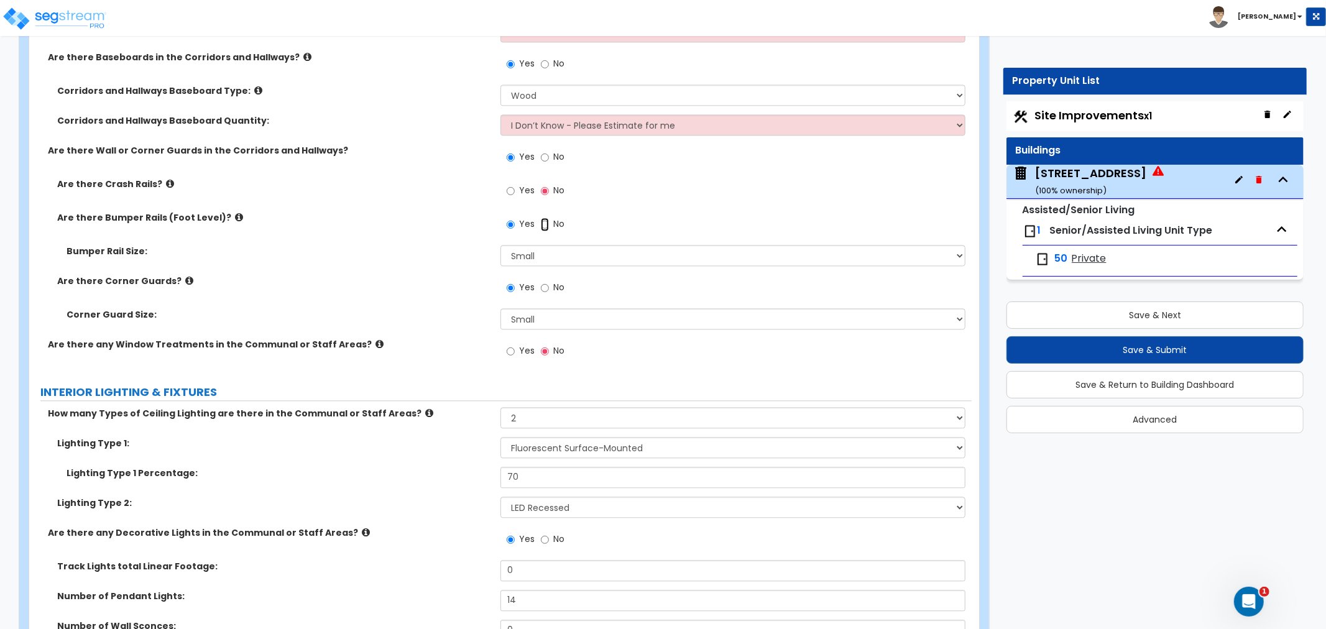
click at [542, 218] on input "No" at bounding box center [545, 225] width 8 height 14
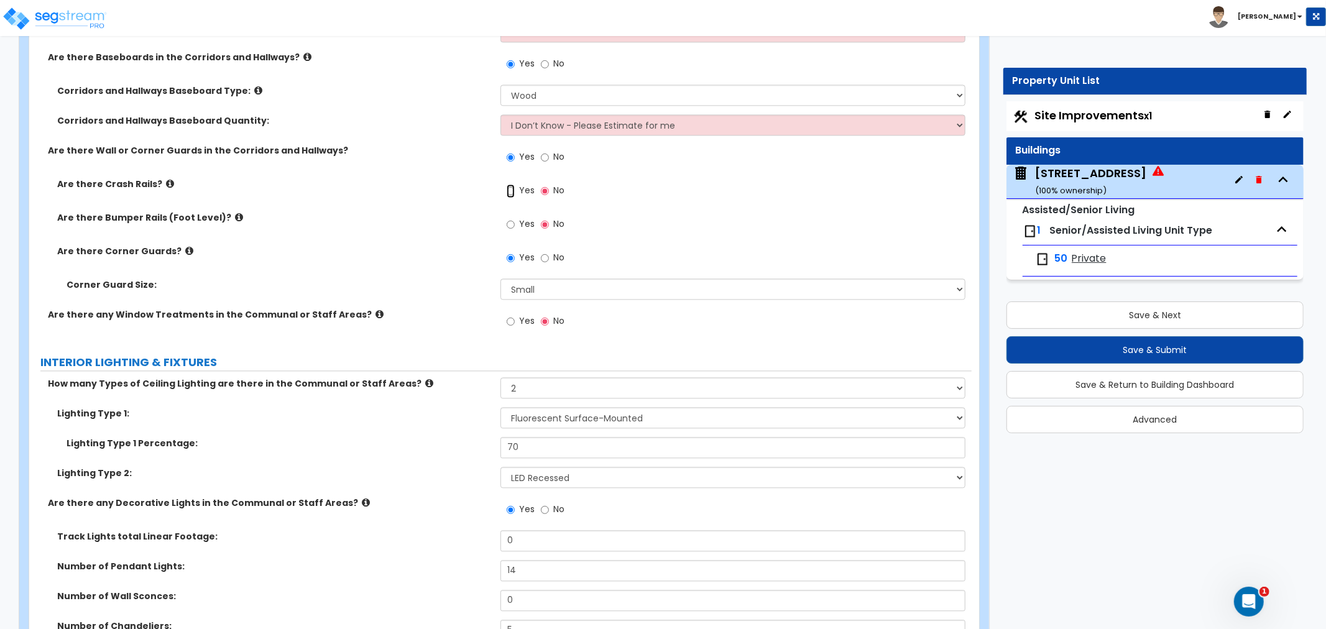
click at [509, 184] on input "Yes" at bounding box center [511, 191] width 8 height 14
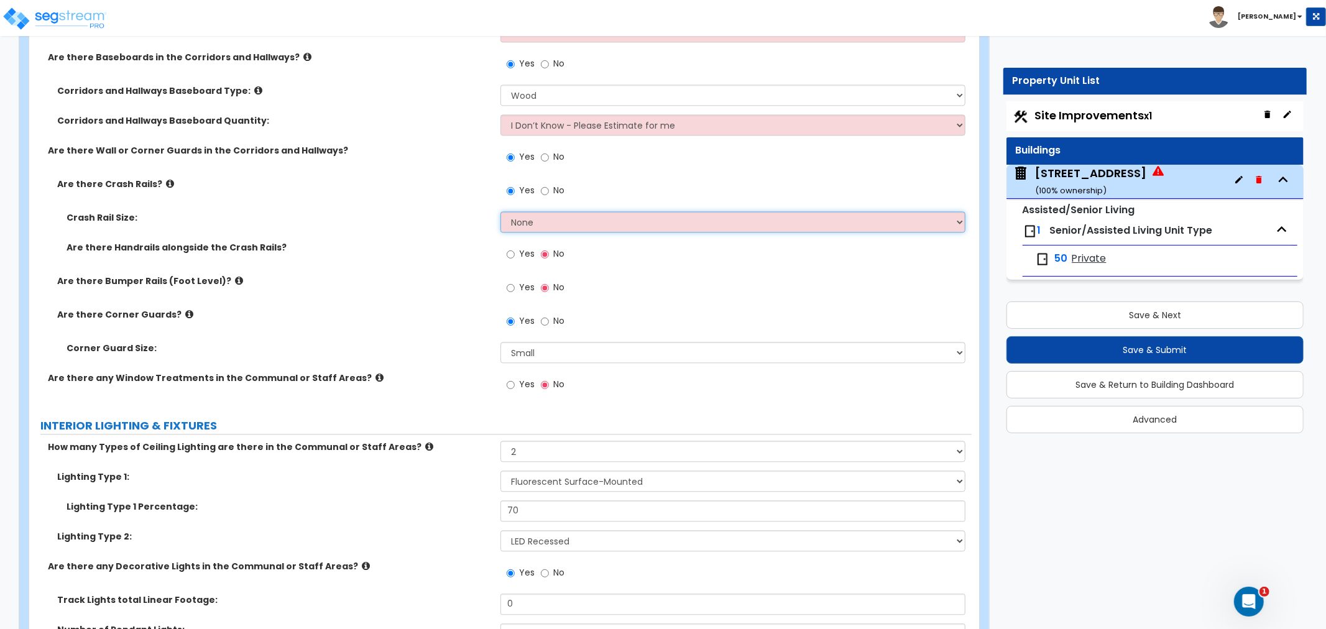
click at [512, 211] on select "None Small Large" at bounding box center [733, 221] width 465 height 21
click at [459, 241] on label "Are there Handrails alongside the Crash Rails?" at bounding box center [279, 247] width 425 height 12
click at [511, 248] on input "Yes" at bounding box center [511, 255] width 8 height 14
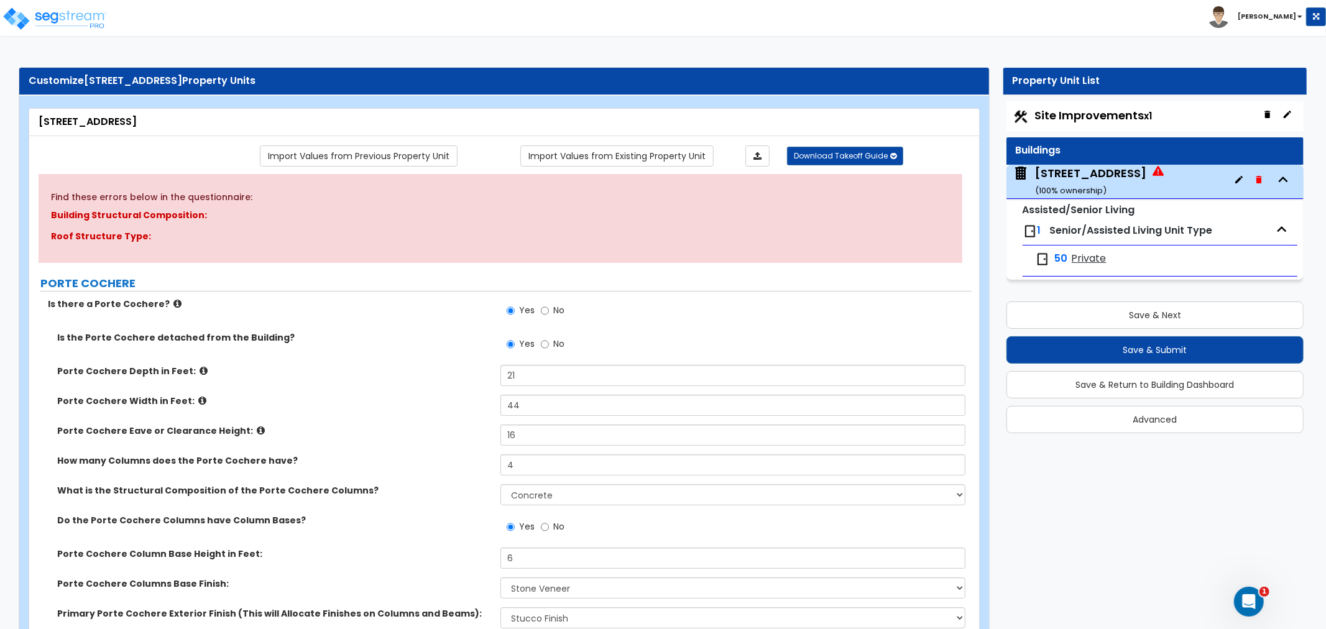
scroll to position [69, 0]
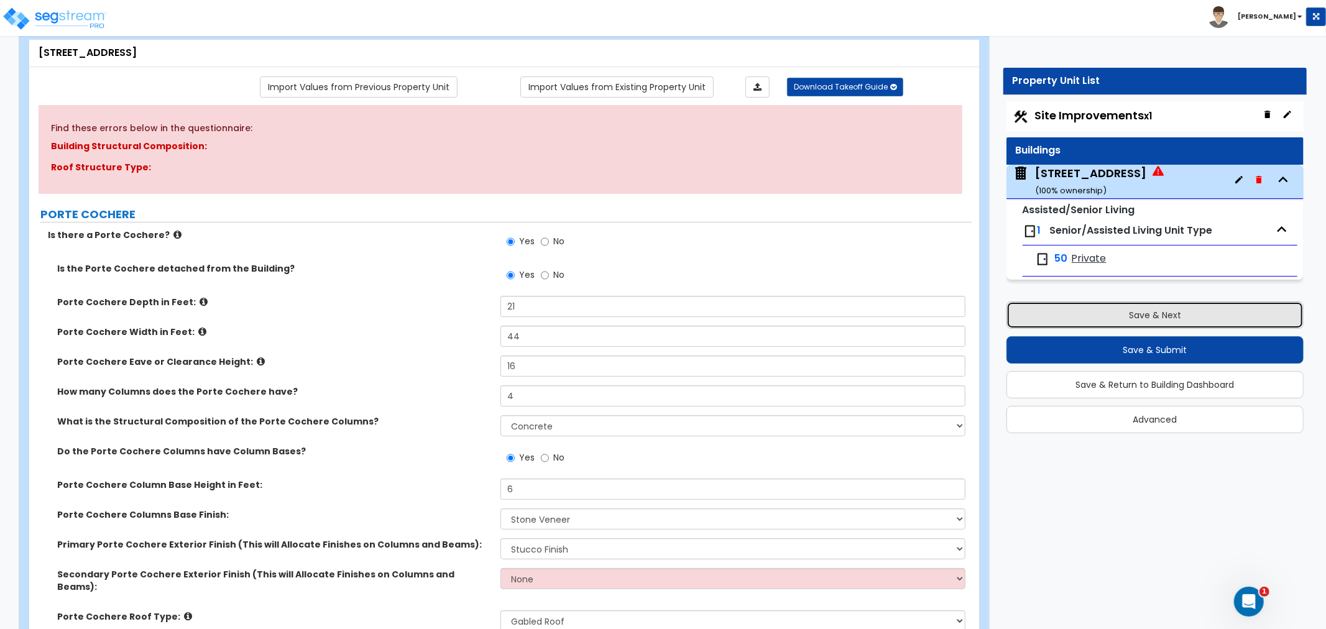
click at [1040, 322] on button "Save & Next" at bounding box center [1155, 315] width 297 height 27
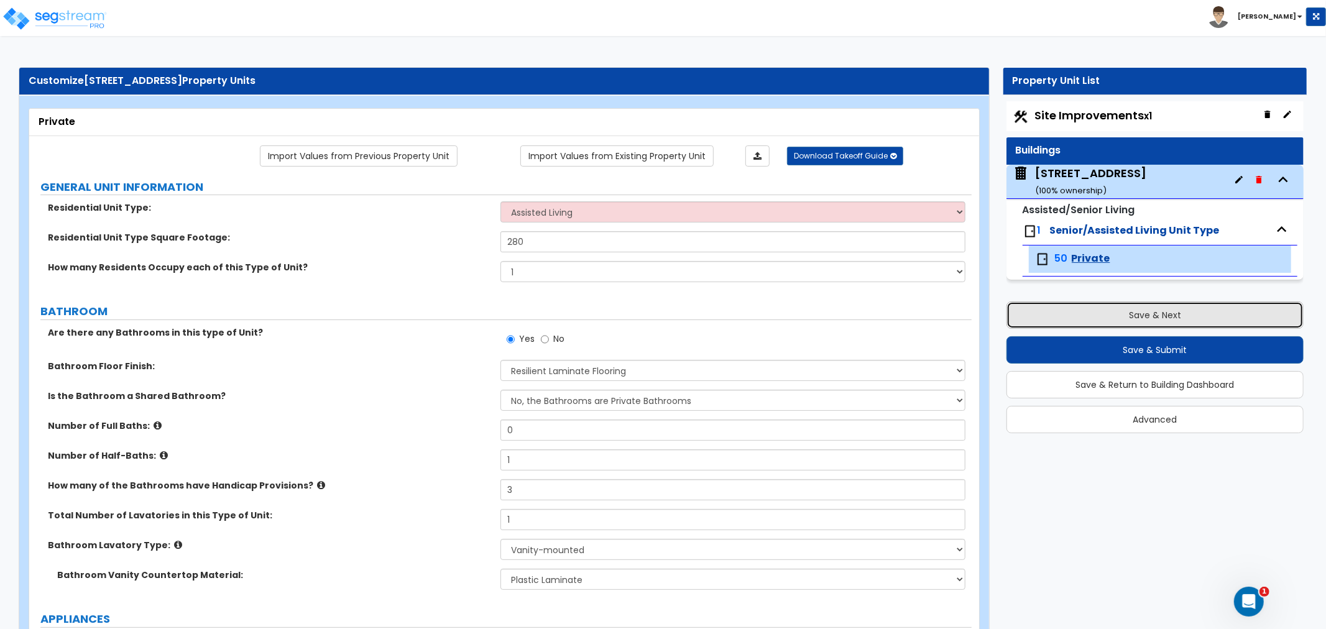
click at [1031, 320] on button "Save & Next" at bounding box center [1155, 315] width 297 height 27
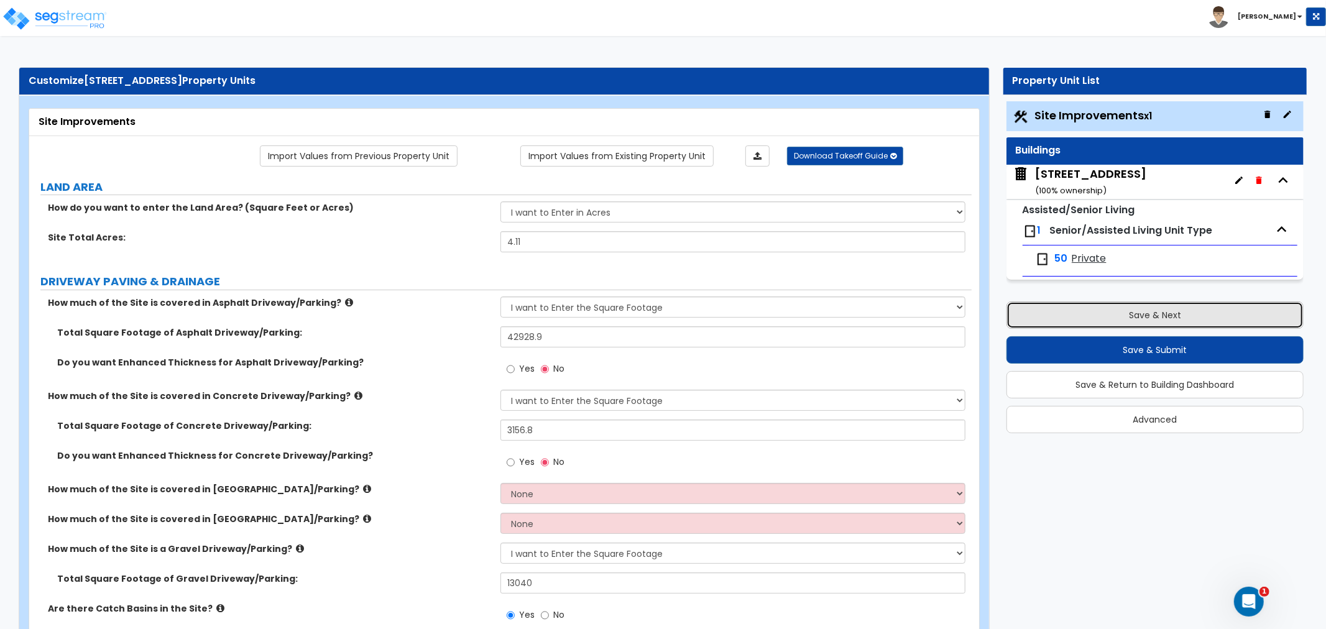
click at [1031, 320] on button "Save & Next" at bounding box center [1155, 315] width 297 height 27
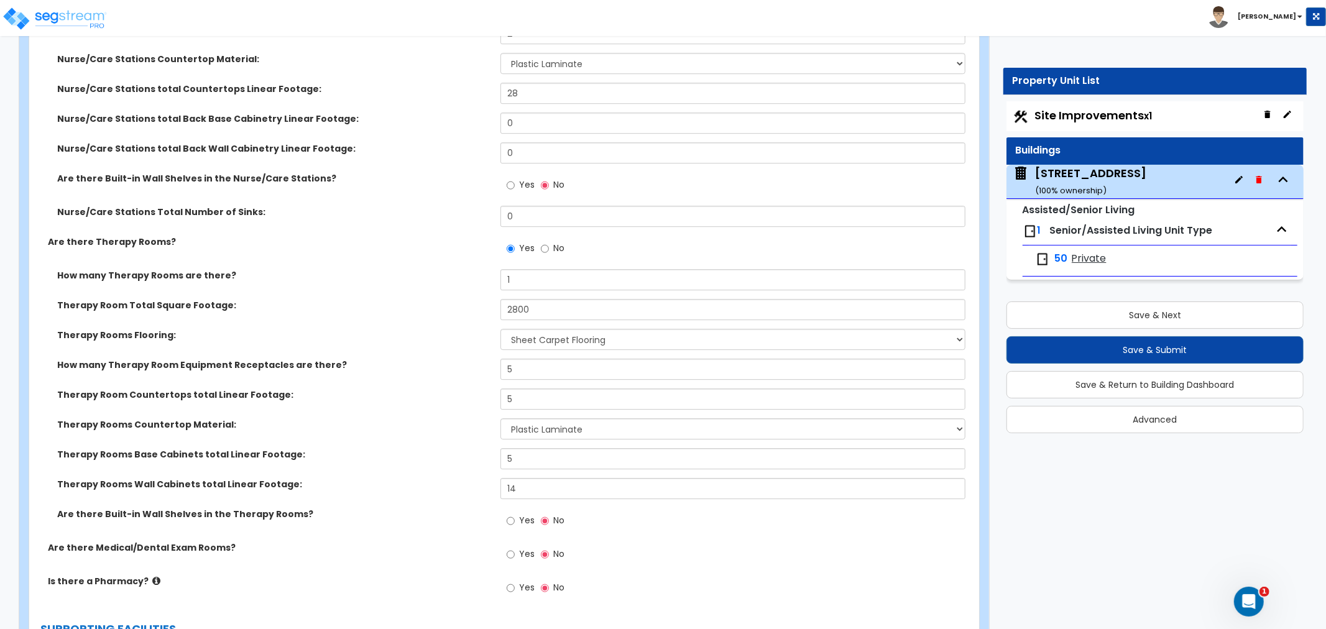
scroll to position [3178, 0]
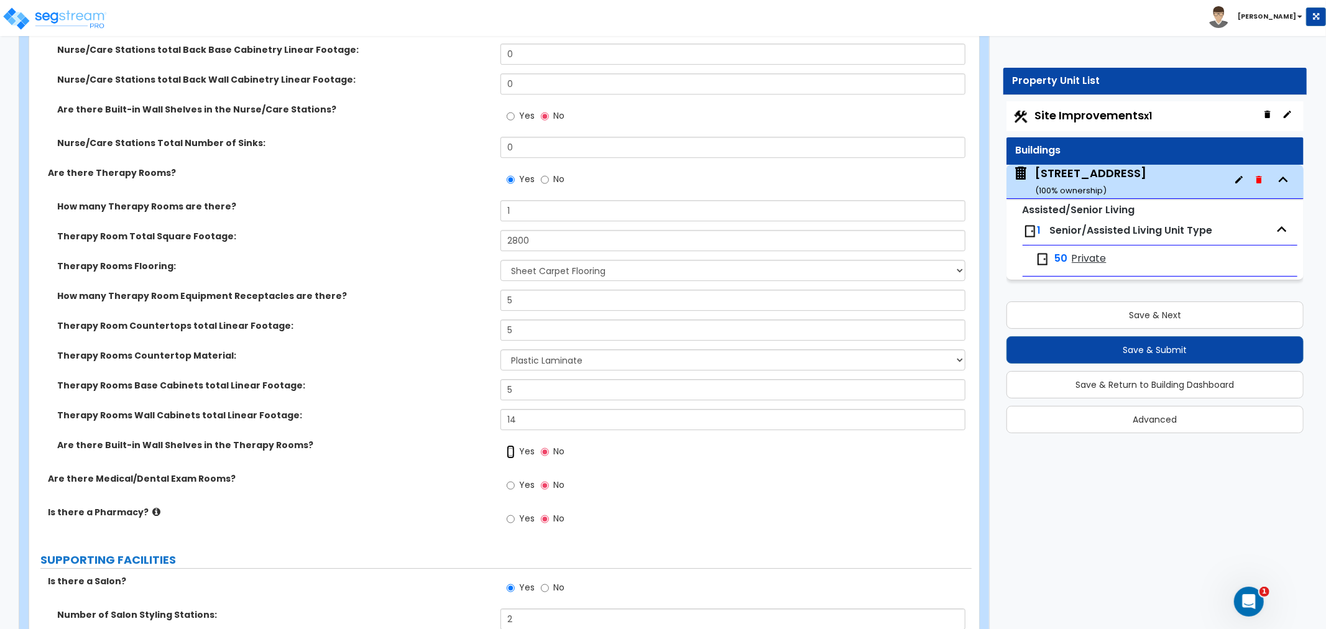
click at [512, 445] on input "Yes" at bounding box center [511, 452] width 8 height 14
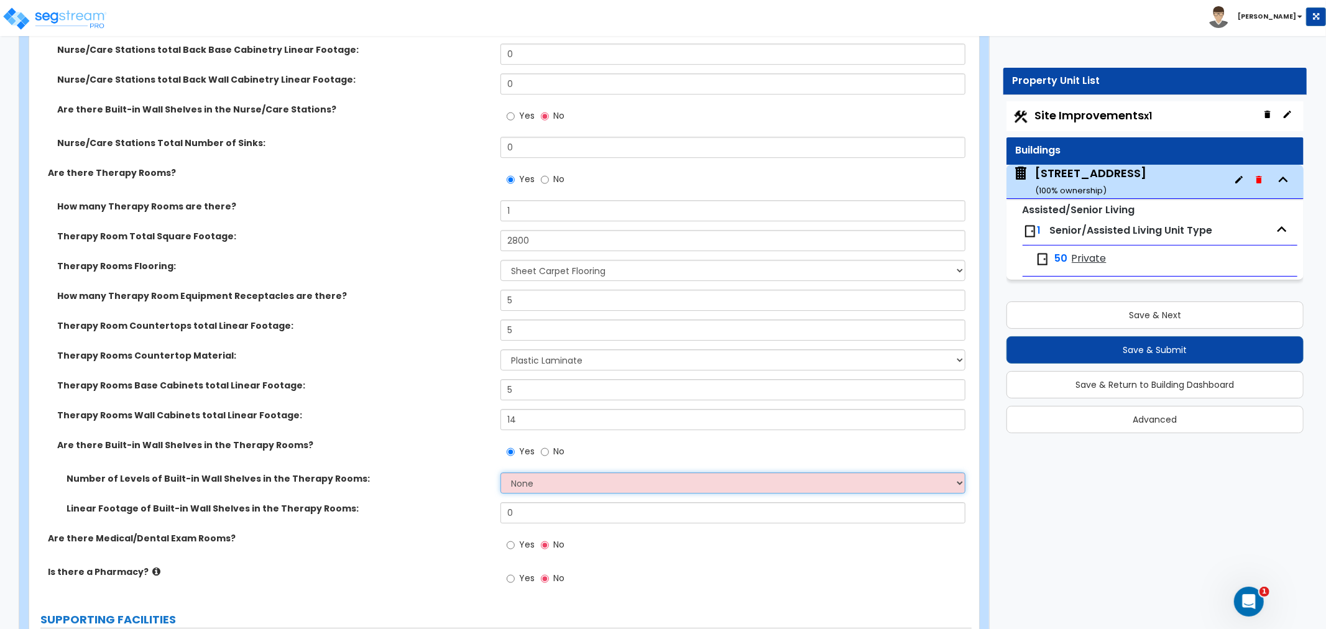
click at [533, 473] on select "None 1 2 3 4 5" at bounding box center [733, 483] width 465 height 21
click at [501, 473] on select "None 1 2 3 4 5" at bounding box center [733, 483] width 465 height 21
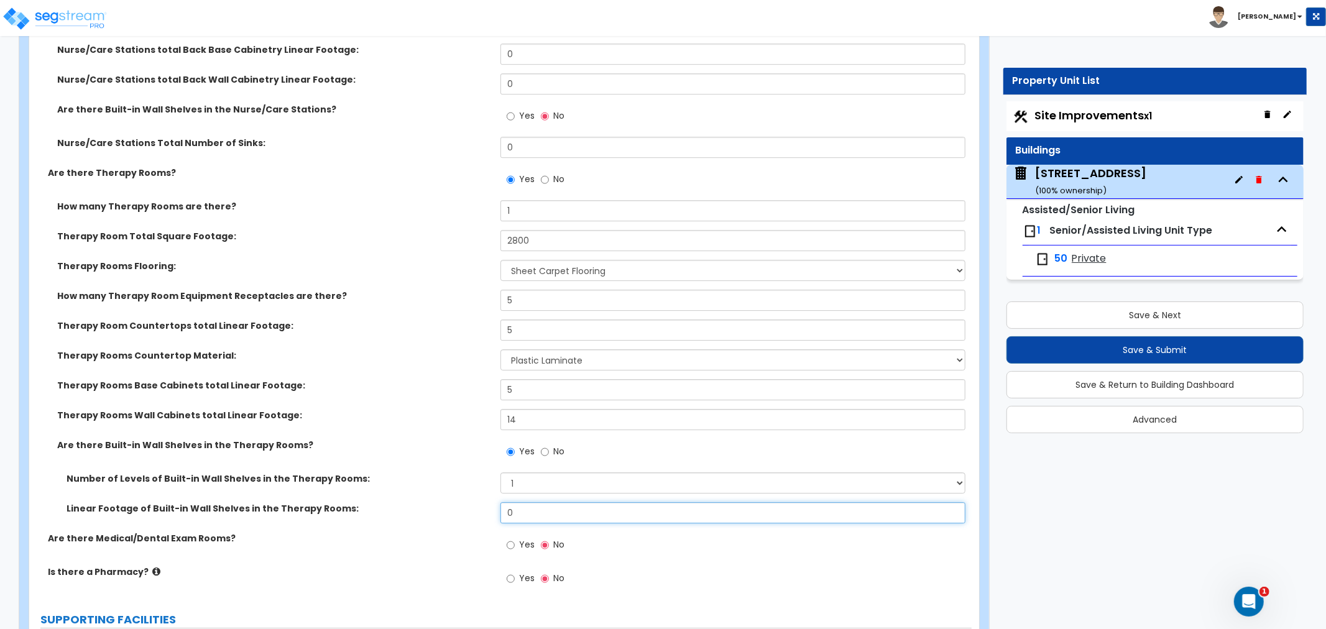
drag, startPoint x: 544, startPoint y: 501, endPoint x: 481, endPoint y: 498, distance: 62.9
click at [481, 502] on div "Linear Footage of Built-in Wall Shelves in the Therapy Rooms: 0" at bounding box center [500, 517] width 943 height 30
click at [509, 539] on input "Yes" at bounding box center [511, 546] width 8 height 14
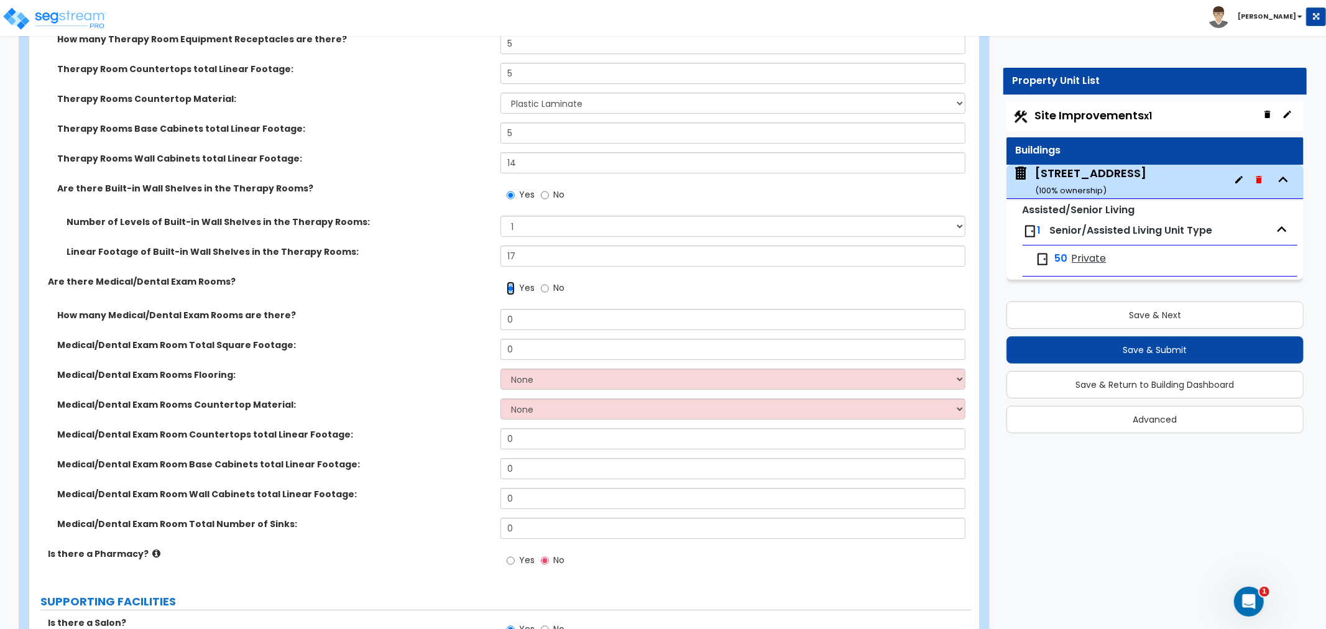
scroll to position [3455, 0]
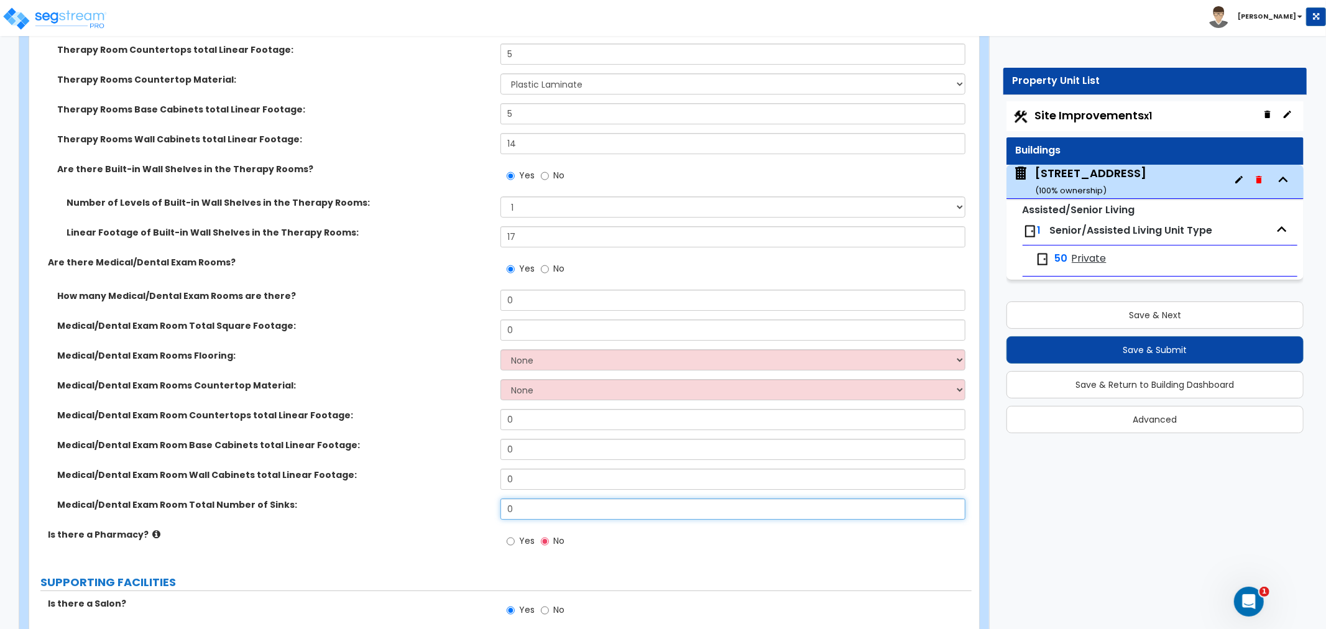
drag, startPoint x: 527, startPoint y: 489, endPoint x: 462, endPoint y: 491, distance: 64.7
click at [462, 499] on div "Medical/Dental Exam Room Total Number of Sinks: 0" at bounding box center [500, 514] width 943 height 30
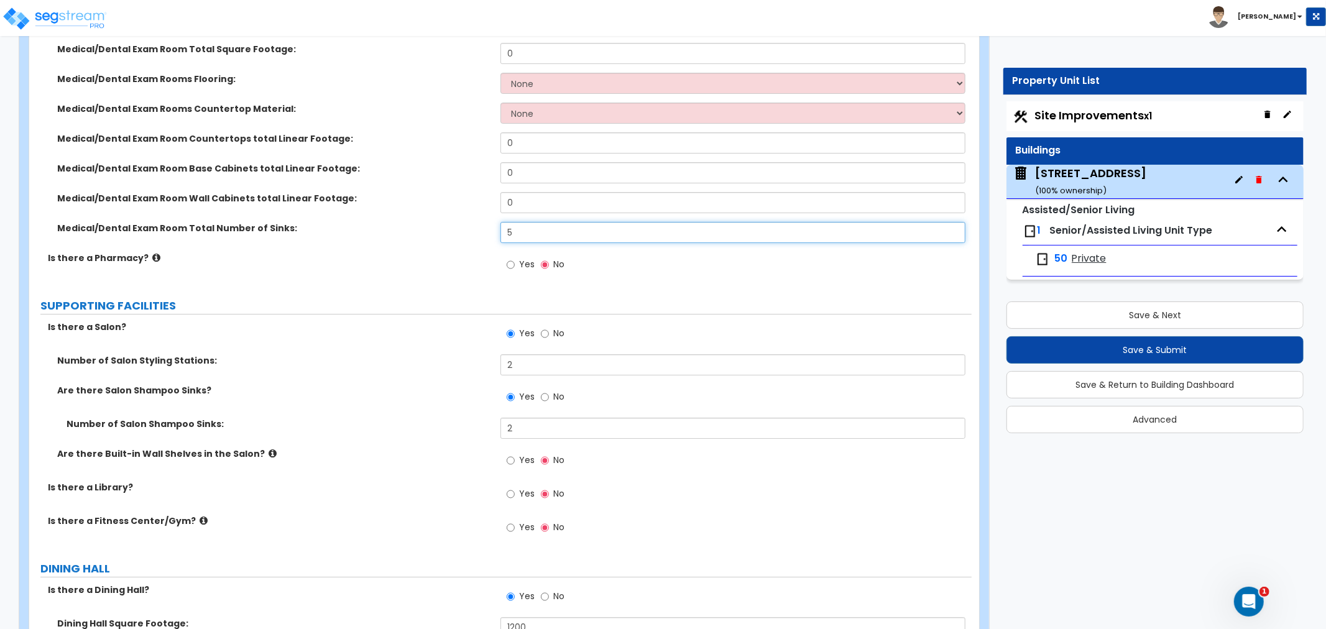
scroll to position [3800, 0]
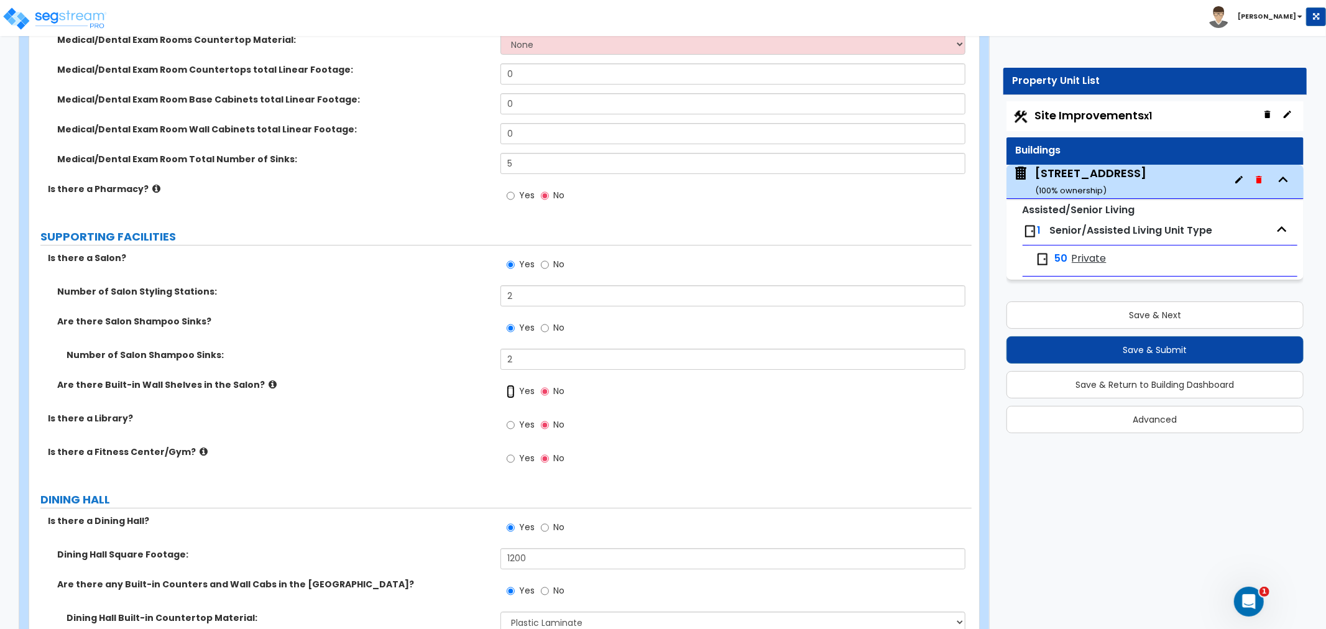
click at [512, 385] on input "Yes" at bounding box center [511, 392] width 8 height 14
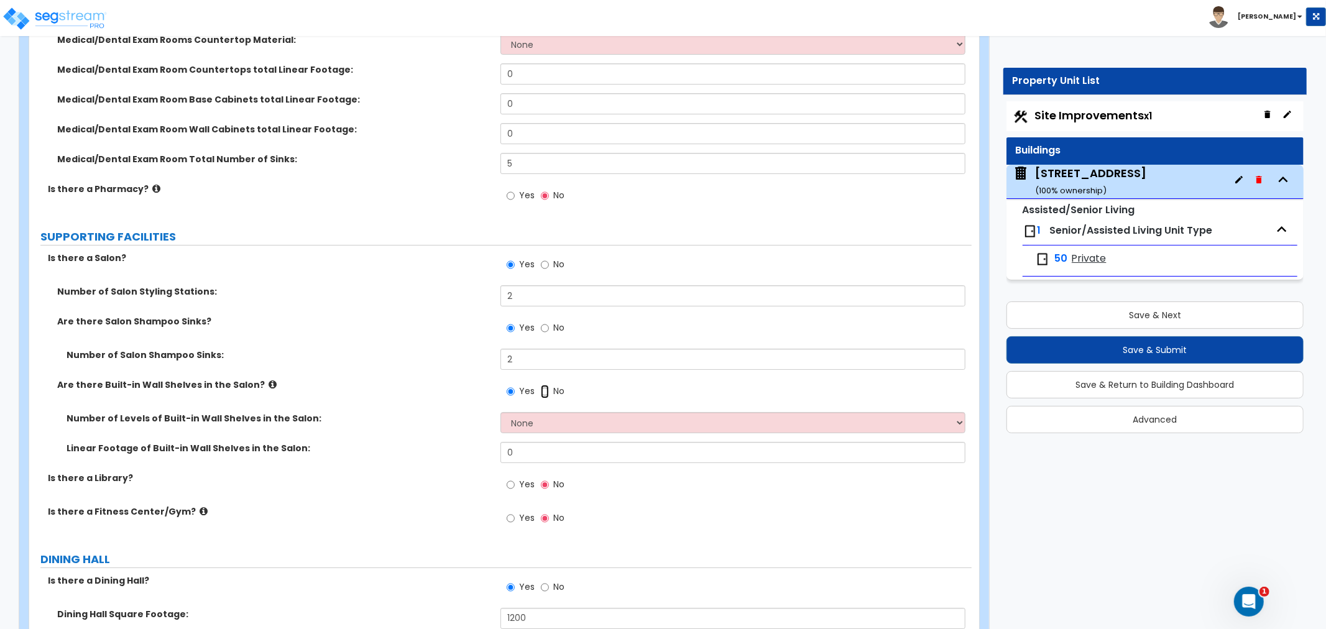
click at [543, 385] on input "No" at bounding box center [545, 392] width 8 height 14
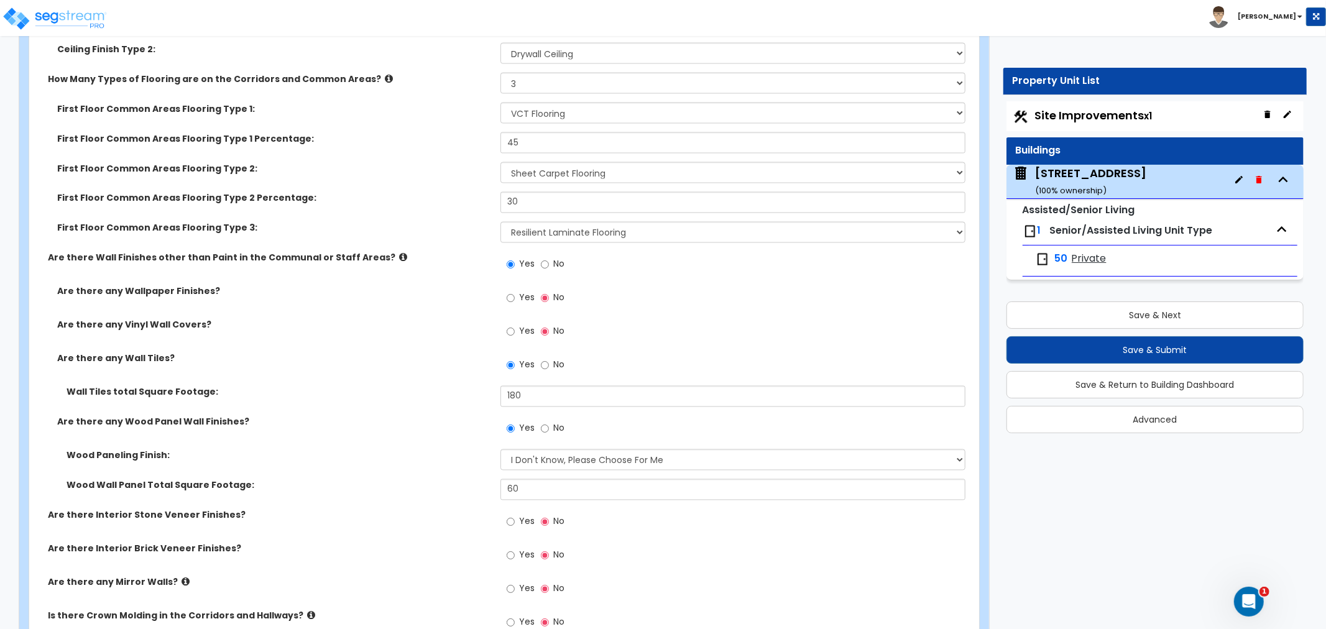
scroll to position [5804, 0]
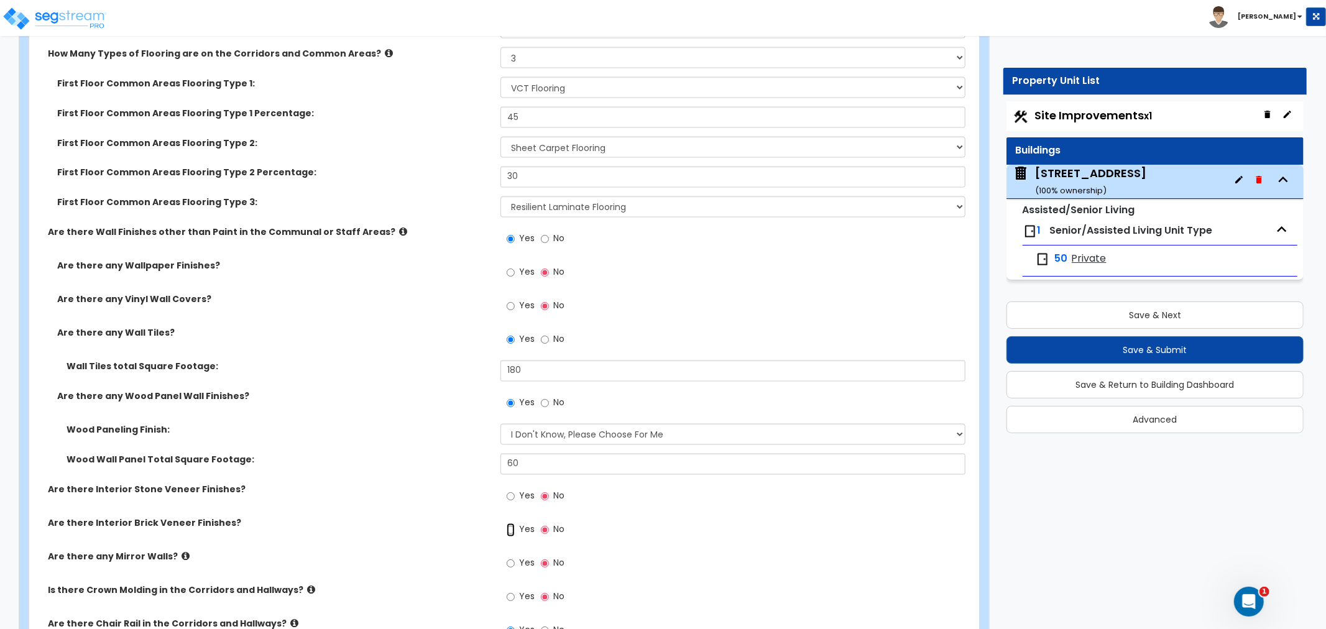
click at [507, 524] on input "Yes" at bounding box center [511, 531] width 8 height 14
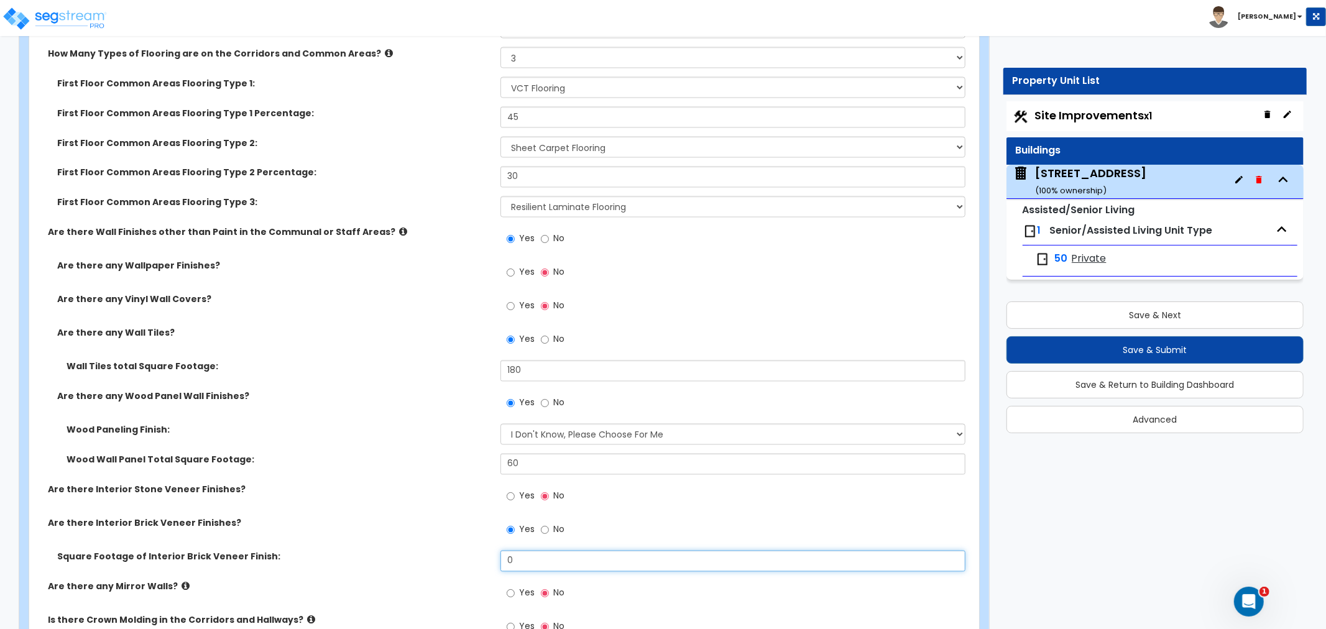
drag, startPoint x: 532, startPoint y: 531, endPoint x: 452, endPoint y: 537, distance: 79.8
click at [452, 551] on div "Square Footage of Interior Brick Veneer Finish: 0" at bounding box center [500, 566] width 943 height 30
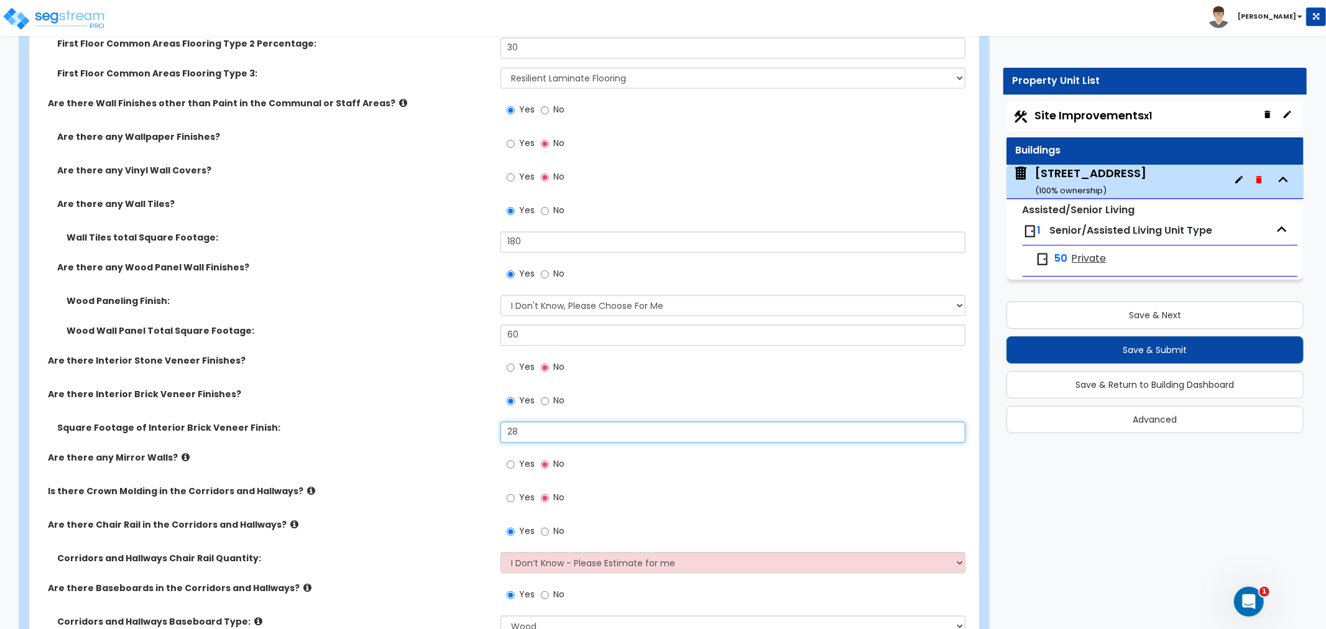
scroll to position [6011, 0]
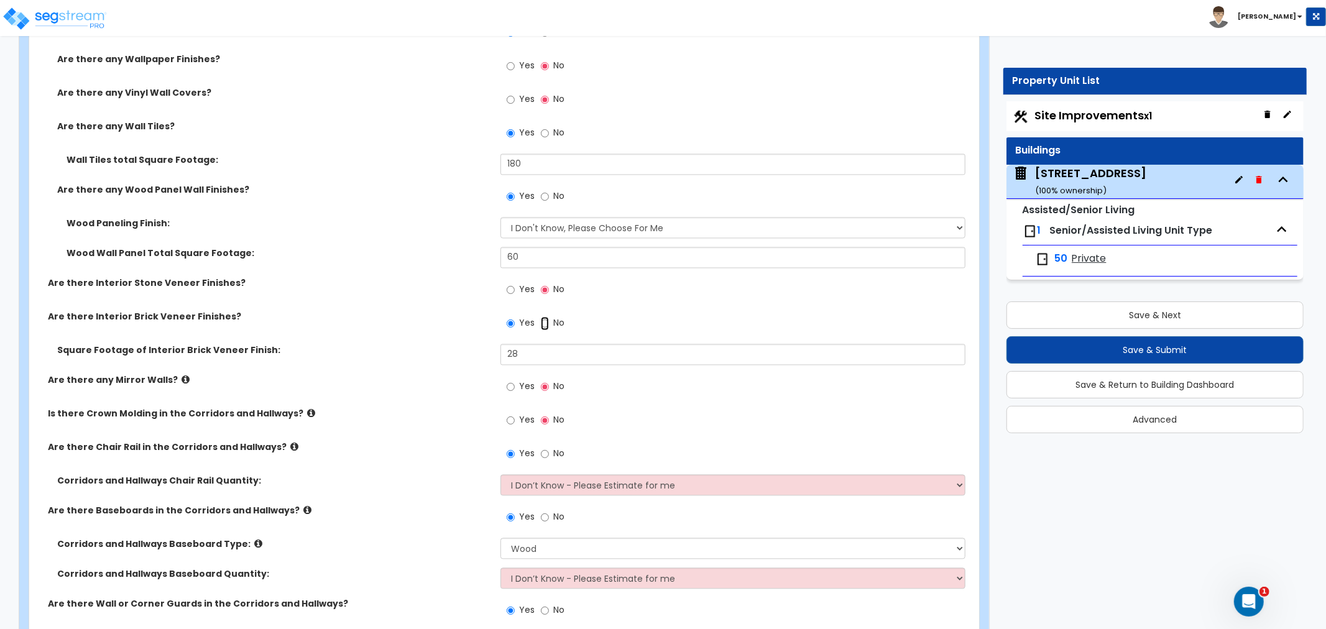
click at [547, 317] on input "No" at bounding box center [545, 324] width 8 height 14
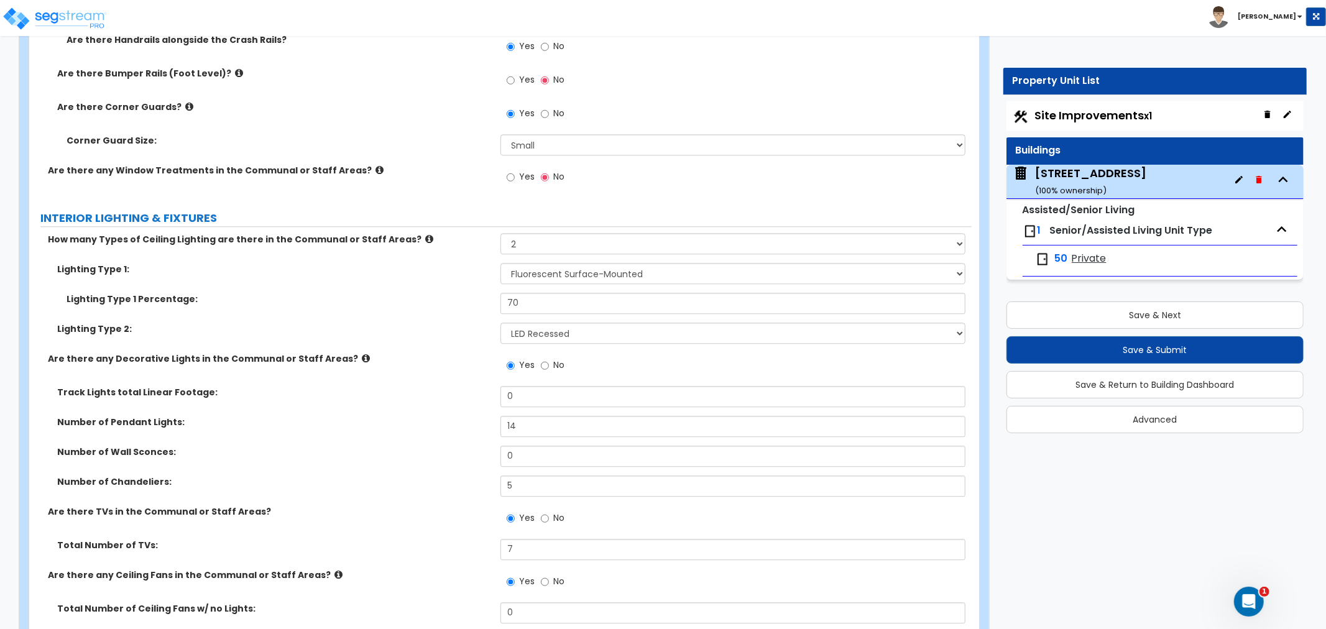
scroll to position [6702, 0]
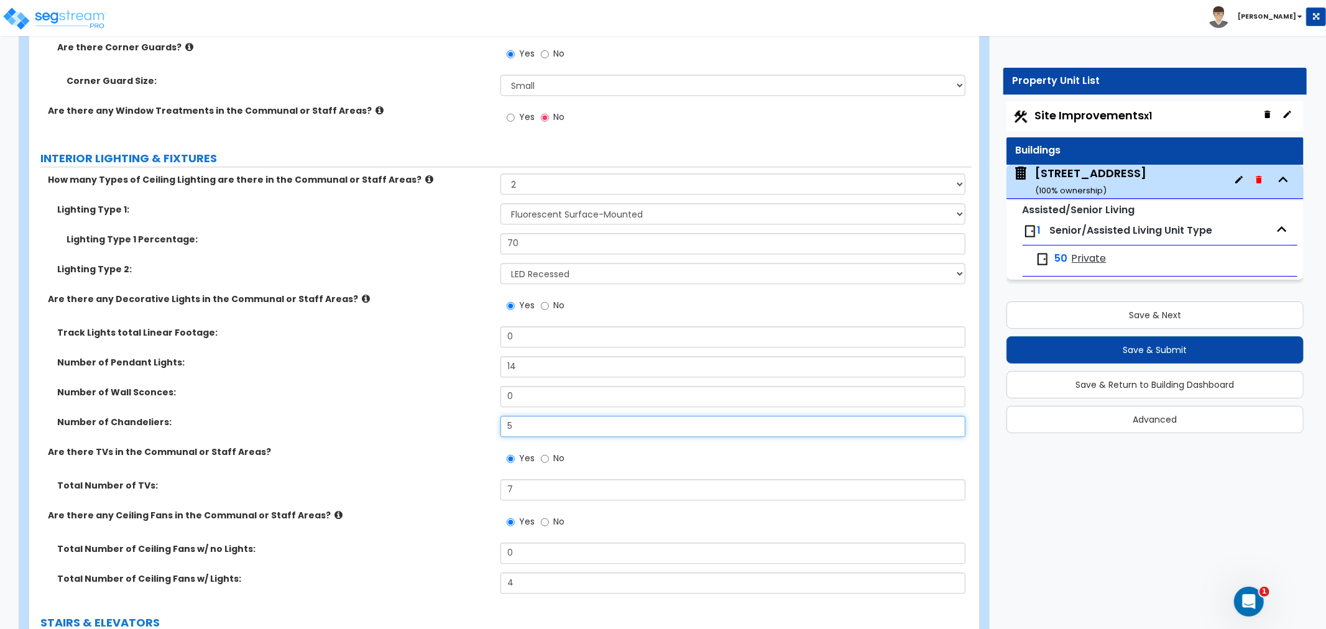
drag, startPoint x: 525, startPoint y: 396, endPoint x: 479, endPoint y: 399, distance: 46.1
click at [479, 416] on div "Number of Chandeliers: 5" at bounding box center [500, 431] width 943 height 30
click at [476, 446] on div "Are there TVs in the Communal or Staff Areas? Yes No" at bounding box center [500, 463] width 943 height 34
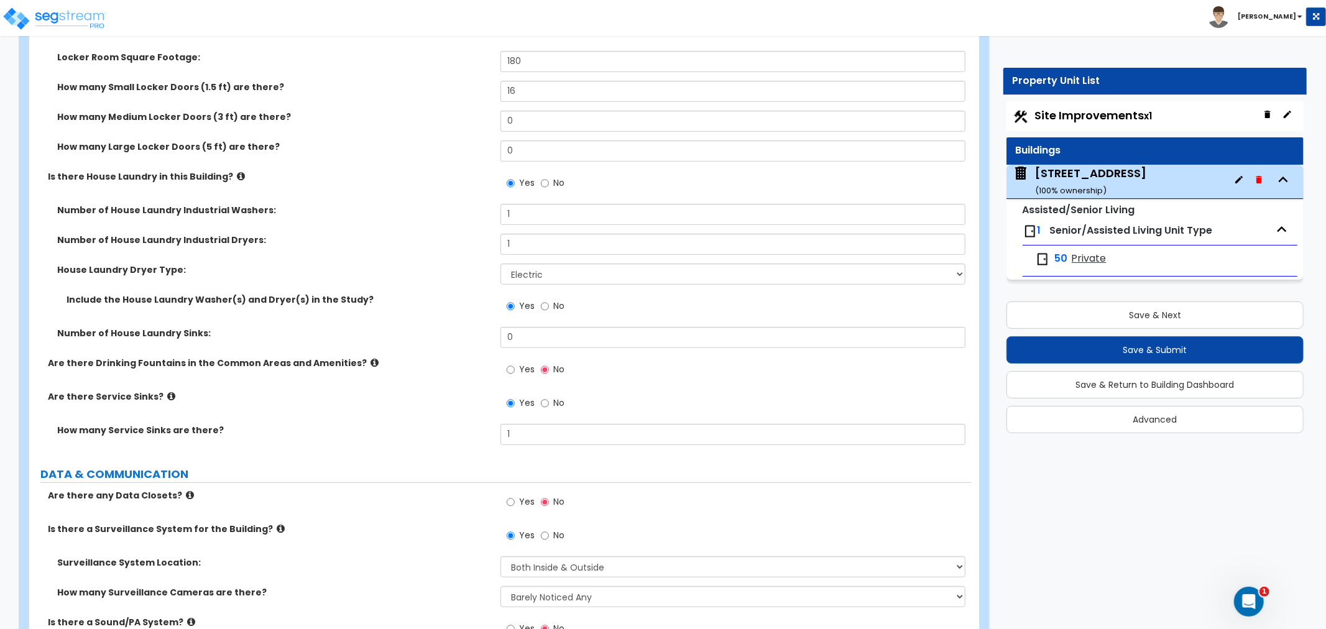
scroll to position [8853, 0]
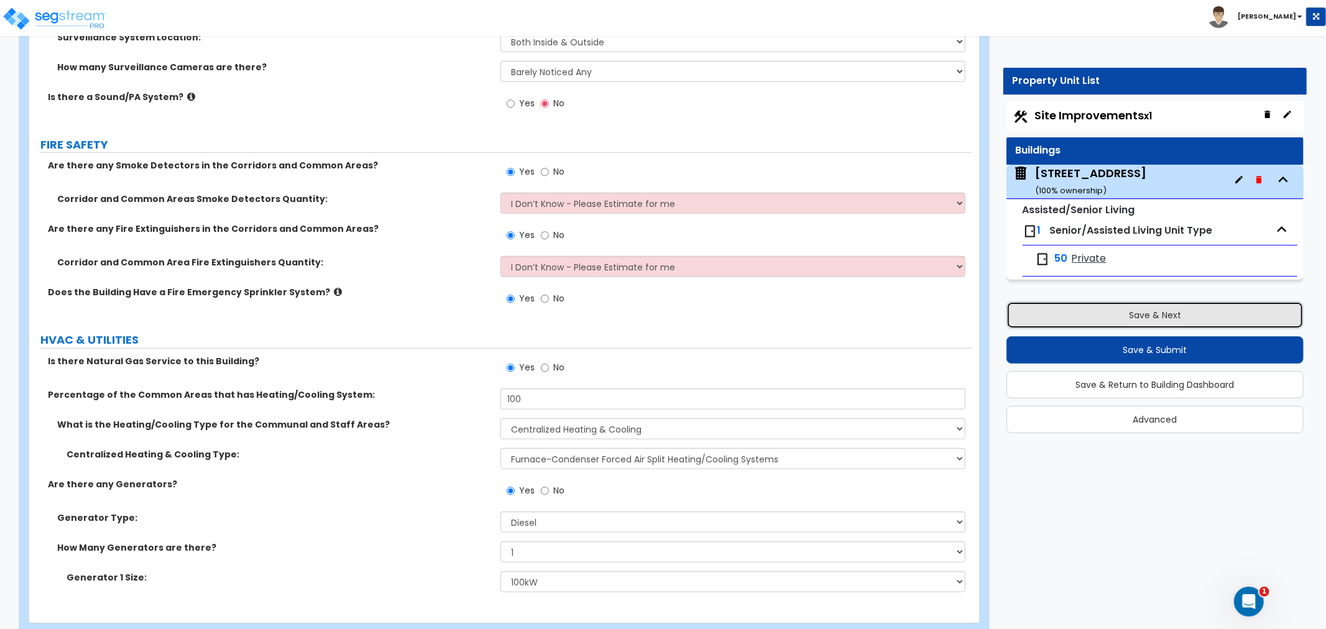
click at [1141, 313] on button "Save & Next" at bounding box center [1155, 315] width 297 height 27
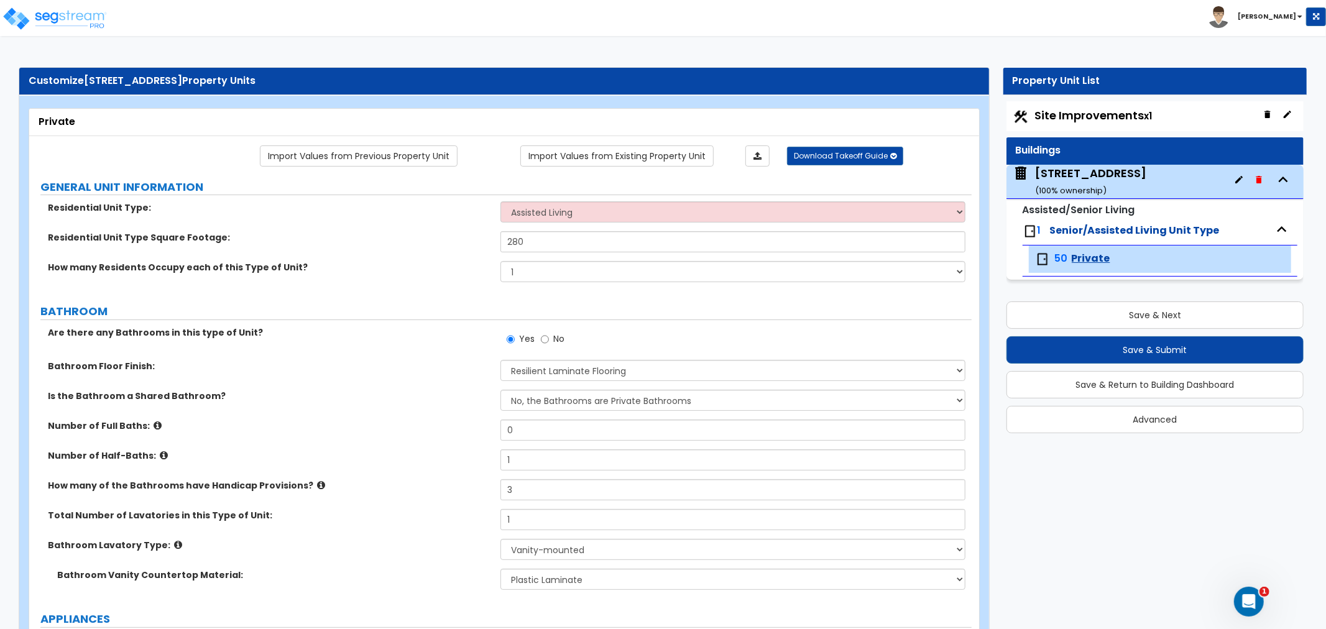
click at [1058, 188] on small "( 100 % ownership)" at bounding box center [1071, 191] width 72 height 12
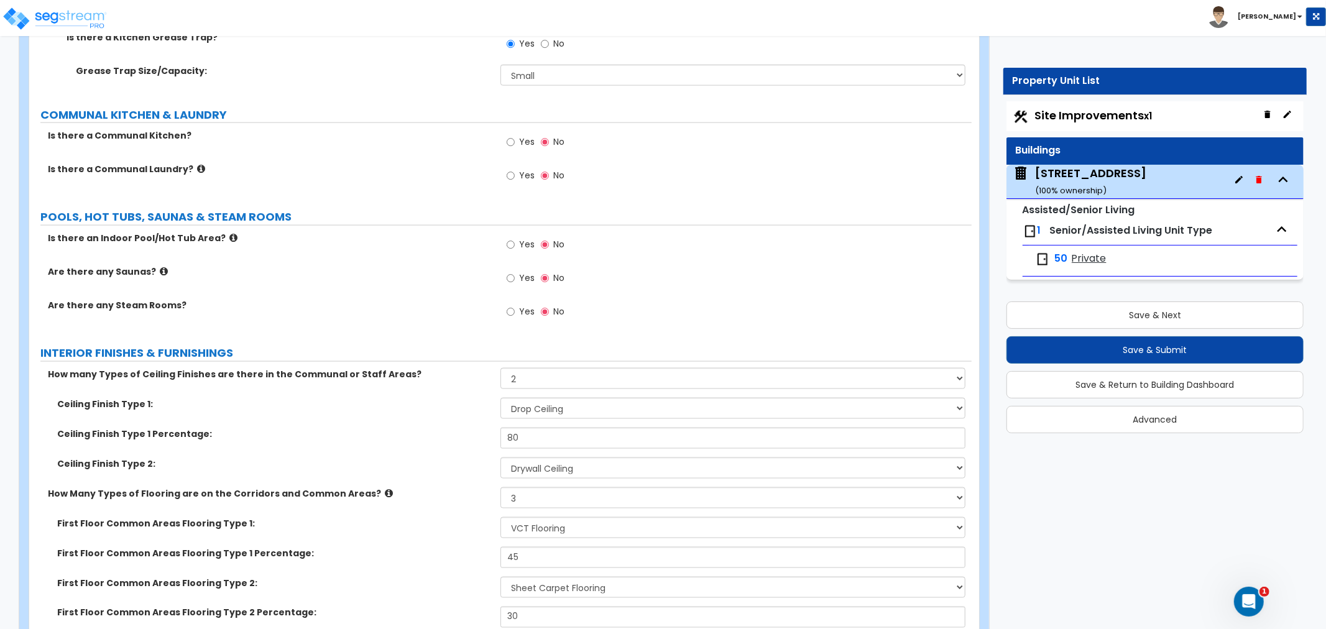
scroll to position [5182, 0]
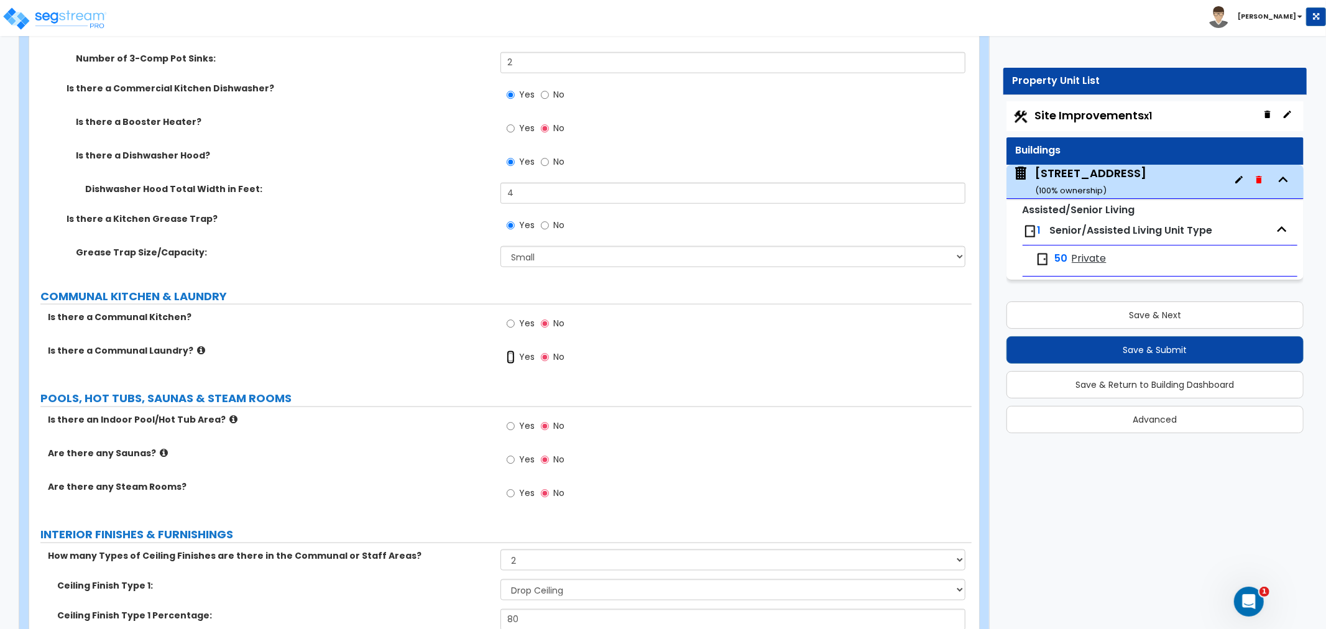
click at [509, 351] on input "Yes" at bounding box center [511, 358] width 8 height 14
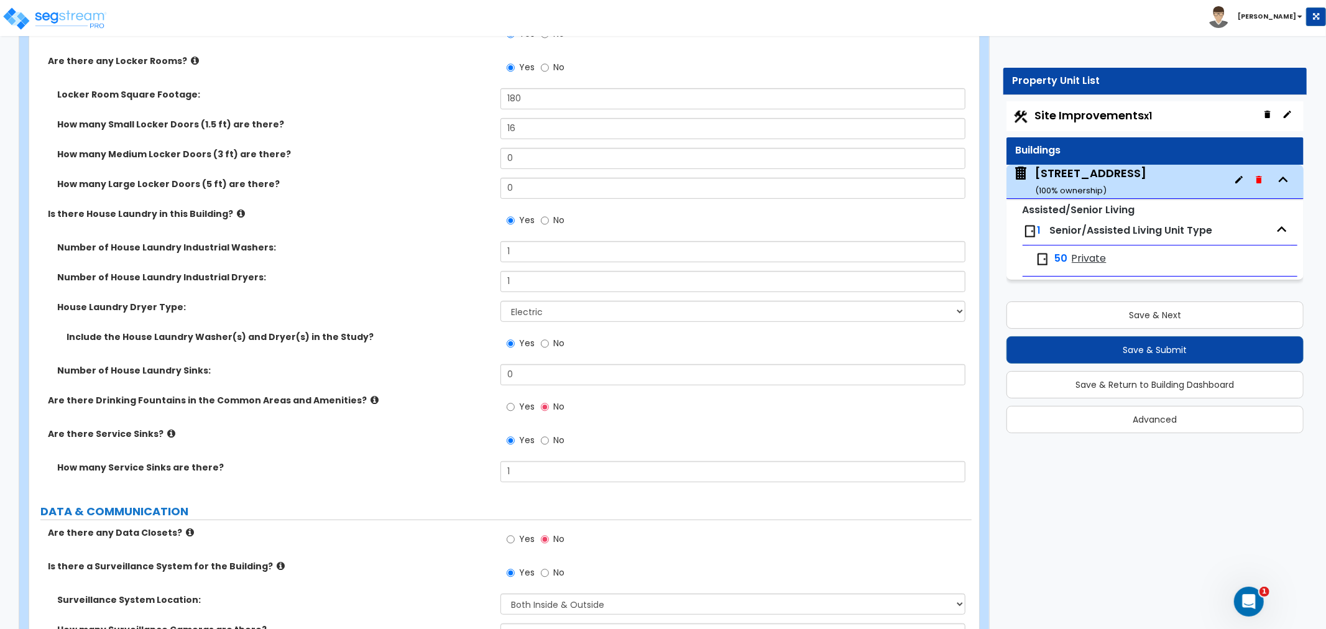
scroll to position [8292, 0]
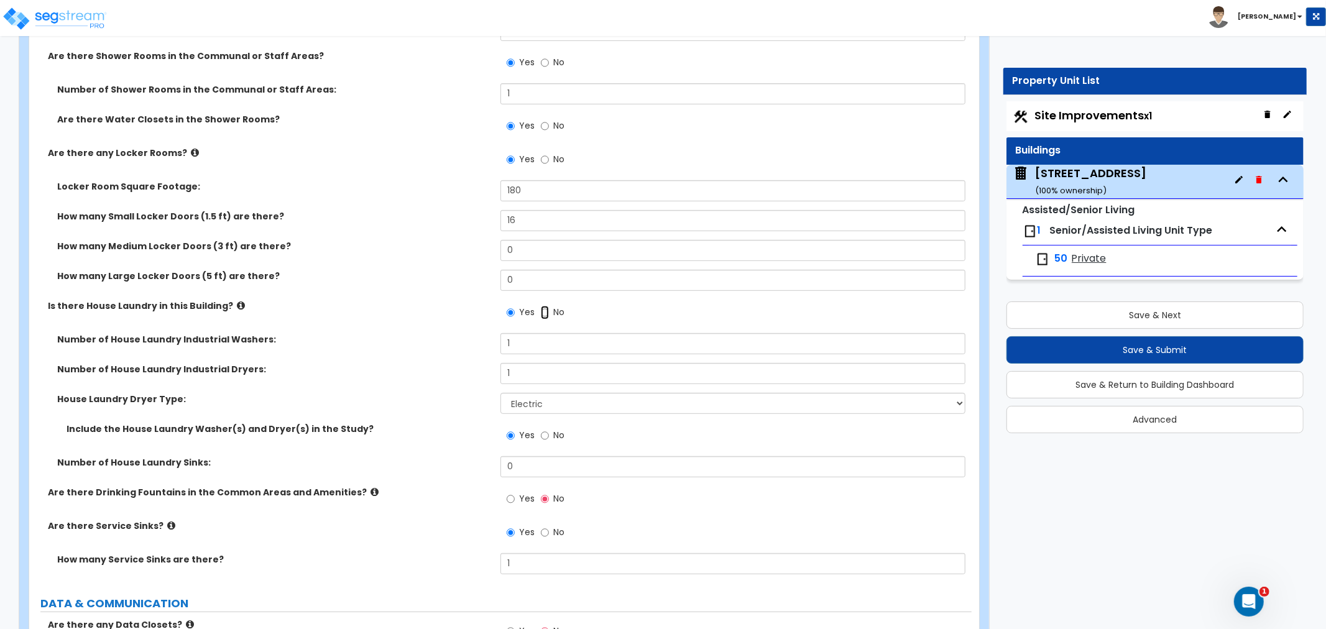
click at [542, 306] on input "No" at bounding box center [545, 313] width 8 height 14
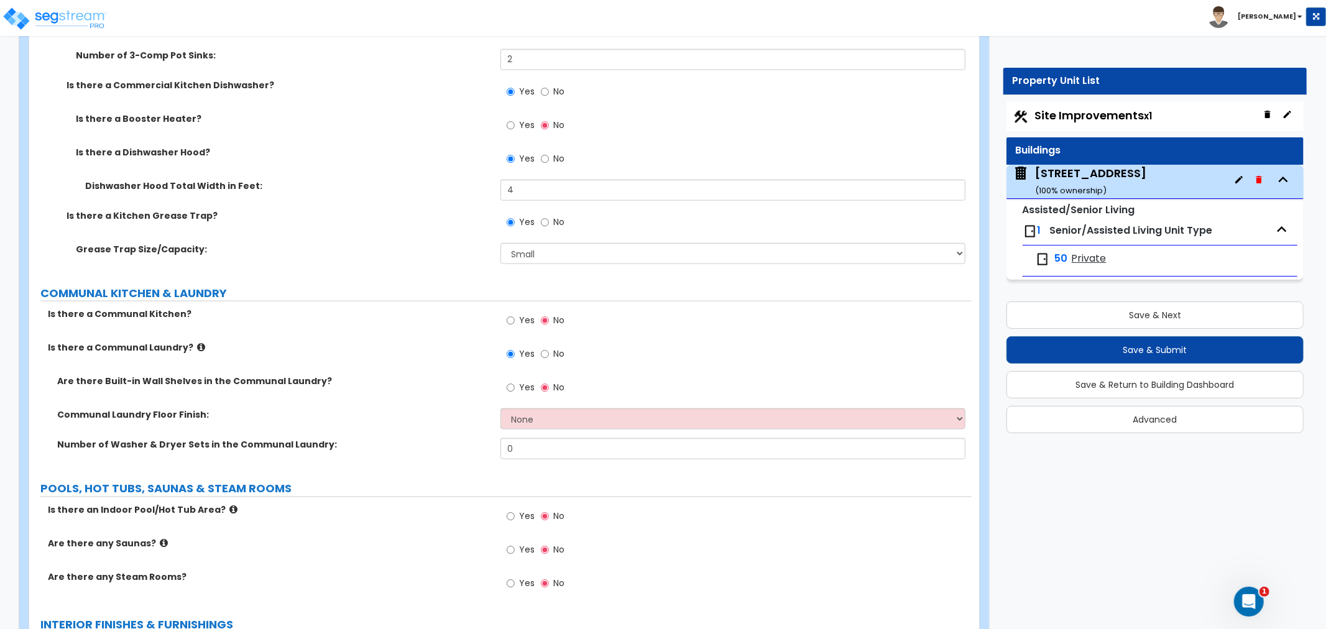
scroll to position [5182, 0]
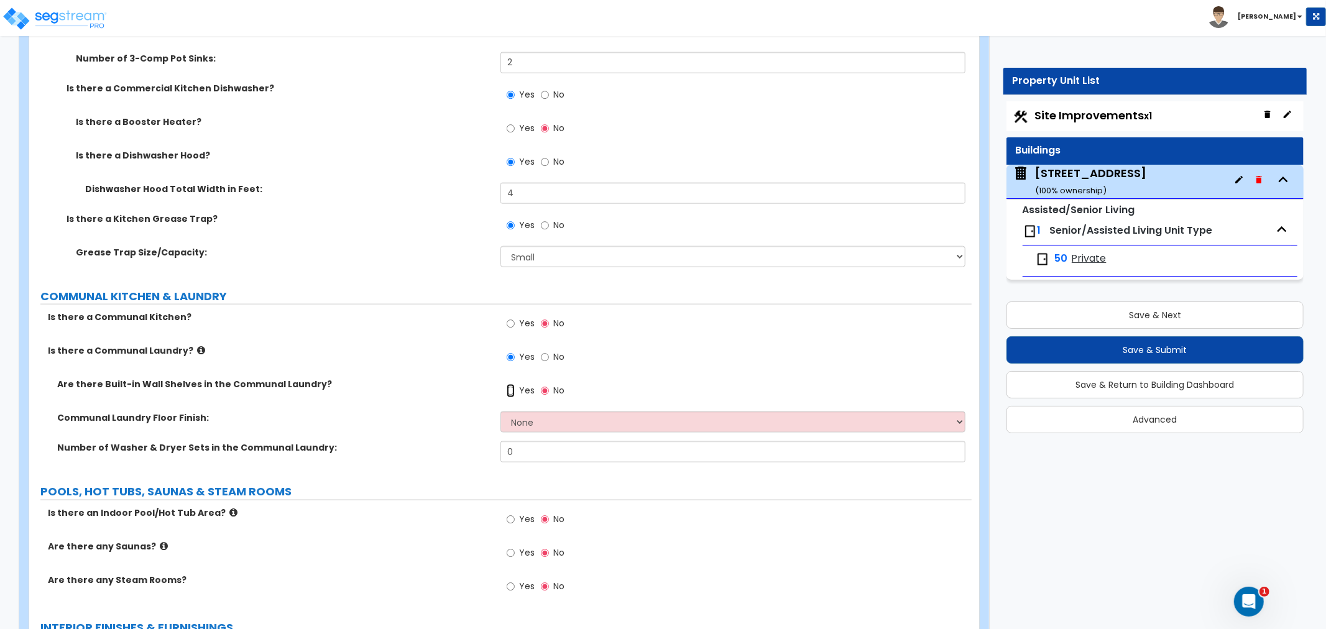
click at [513, 384] on input "Yes" at bounding box center [511, 391] width 8 height 14
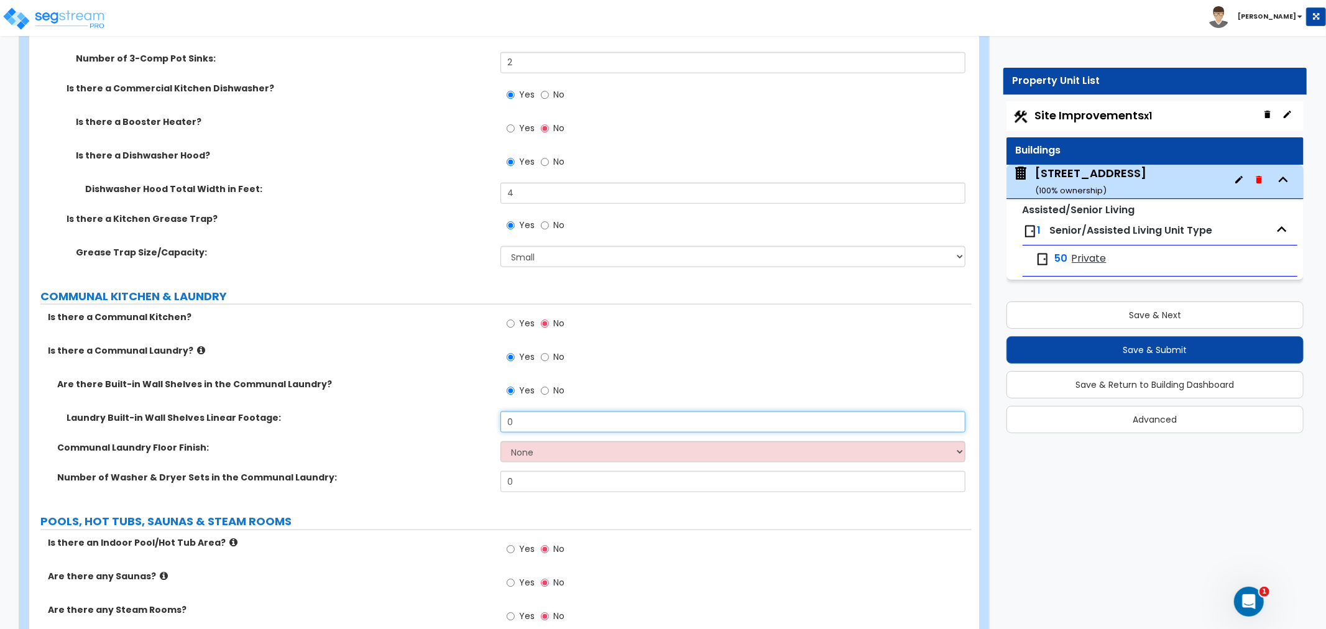
drag, startPoint x: 544, startPoint y: 393, endPoint x: 455, endPoint y: 392, distance: 88.9
click at [455, 412] on div "Laundry Built-in Wall Shelves Linear Footage: 0" at bounding box center [500, 427] width 943 height 30
click at [562, 442] on select "None Tile Flooring Hardwood Flooring Resilient Laminate Flooring VCT Flooring S…" at bounding box center [733, 452] width 465 height 21
click at [599, 442] on select "None Tile Flooring Hardwood Flooring Resilient Laminate Flooring VCT Flooring S…" at bounding box center [733, 452] width 465 height 21
click at [501, 442] on select "None Tile Flooring Hardwood Flooring Resilient Laminate Flooring VCT Flooring S…" at bounding box center [733, 452] width 465 height 21
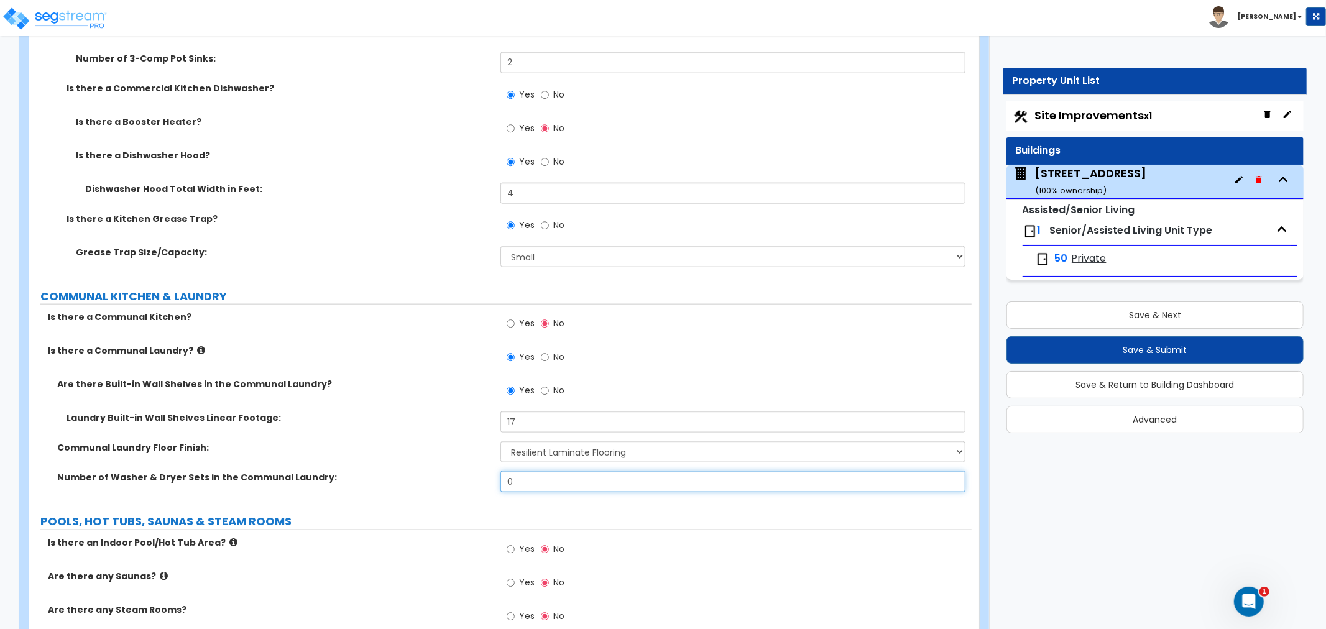
drag, startPoint x: 535, startPoint y: 456, endPoint x: 496, endPoint y: 455, distance: 39.2
click at [496, 471] on div "Number of Washer & Dryer Sets in the Communal Laundry: 0" at bounding box center [500, 486] width 943 height 30
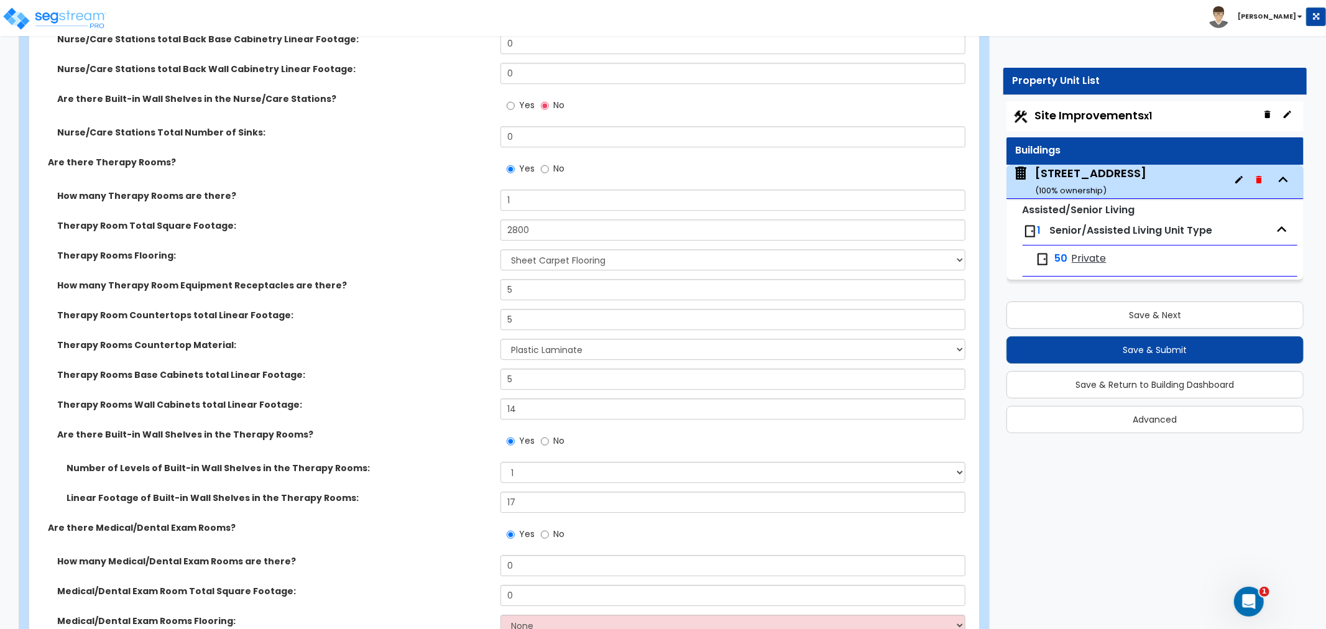
scroll to position [3178, 0]
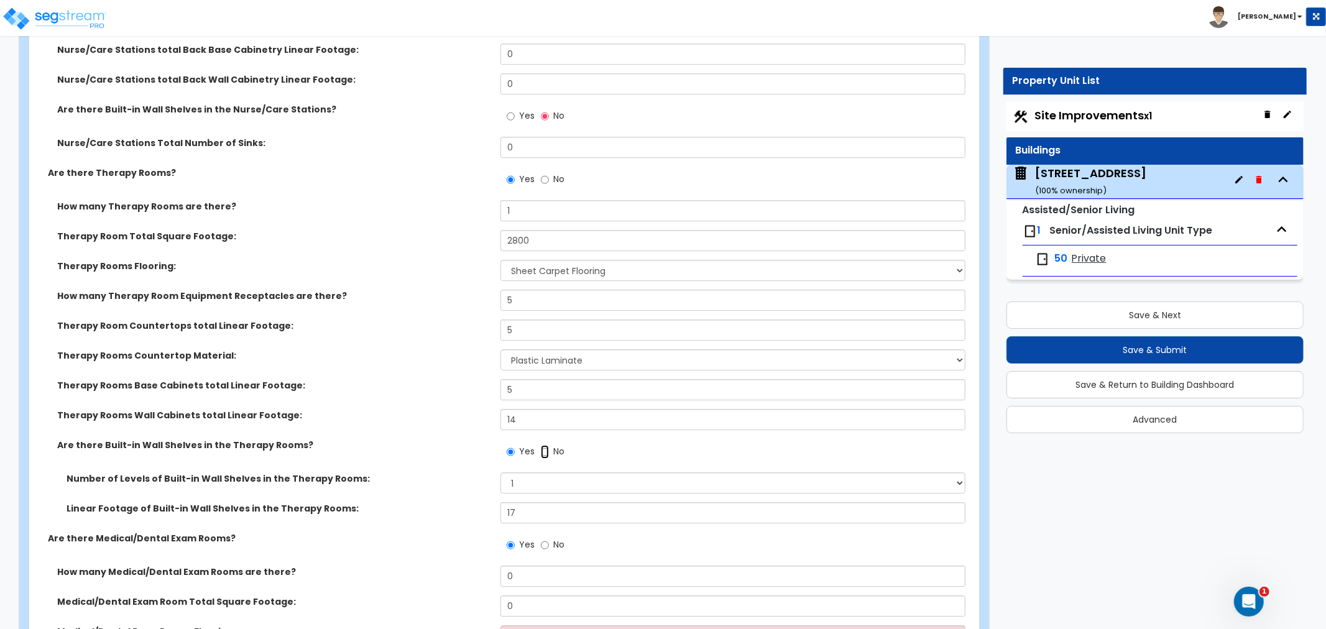
click at [545, 445] on input "No" at bounding box center [545, 452] width 8 height 14
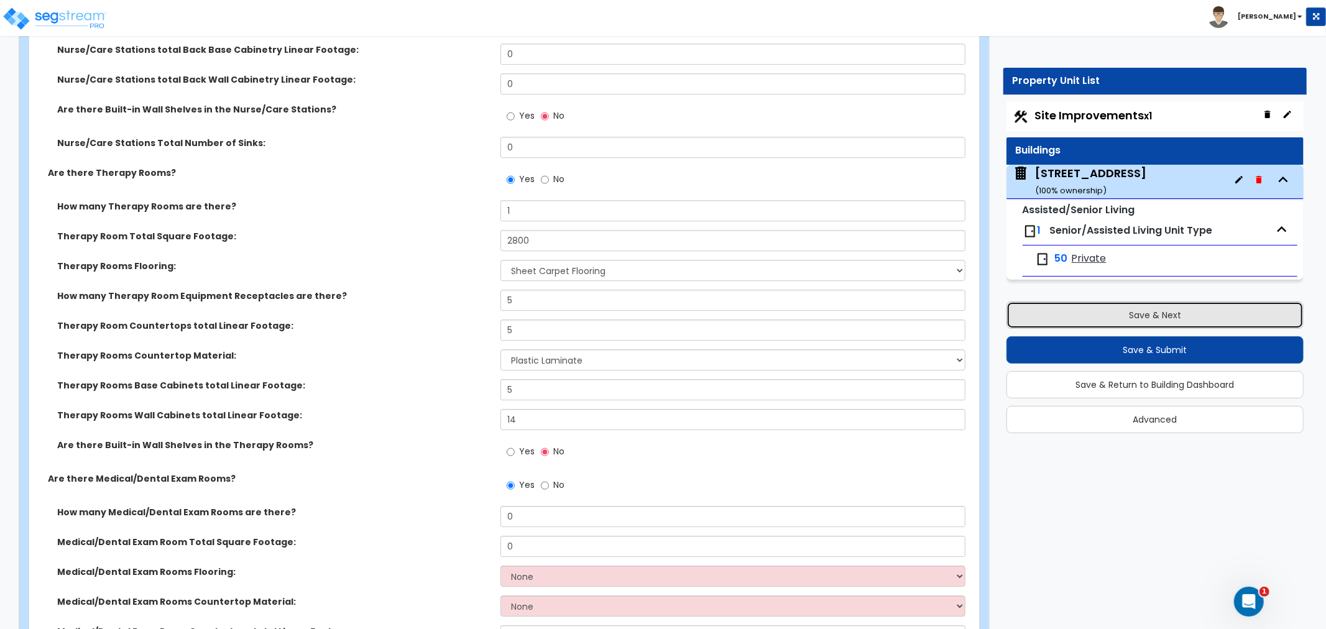
click at [1097, 325] on button "Save & Next" at bounding box center [1155, 315] width 297 height 27
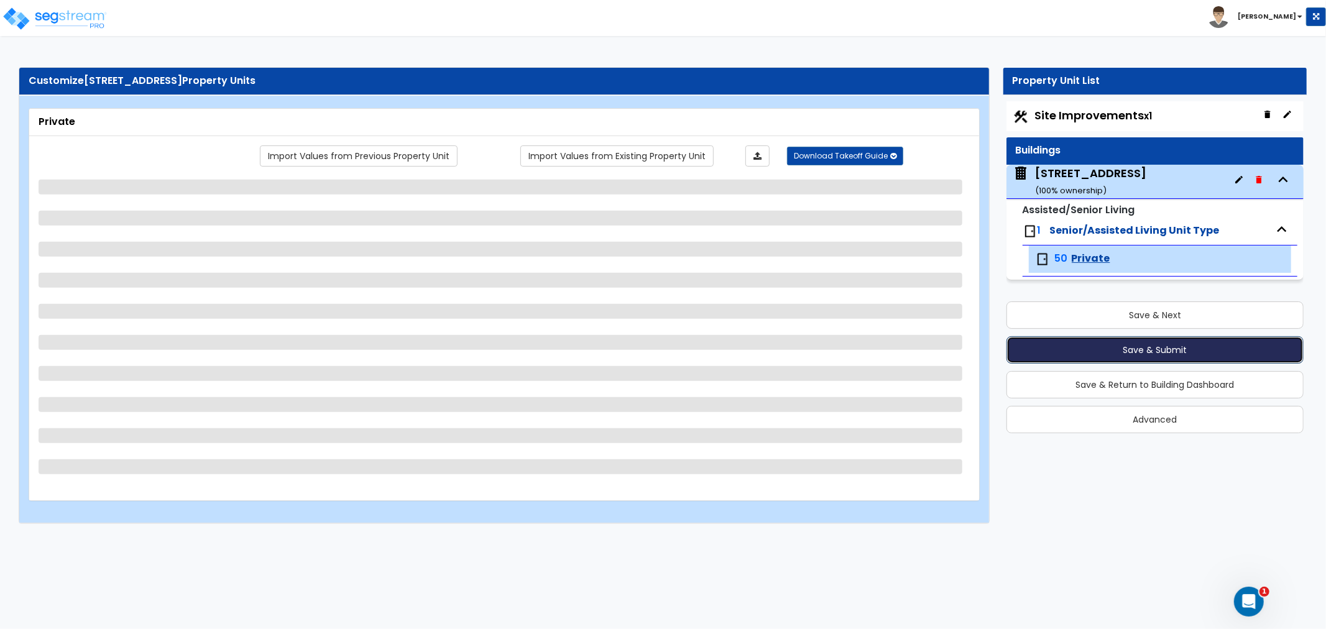
click at [1114, 351] on button "Save & Submit" at bounding box center [1155, 349] width 297 height 27
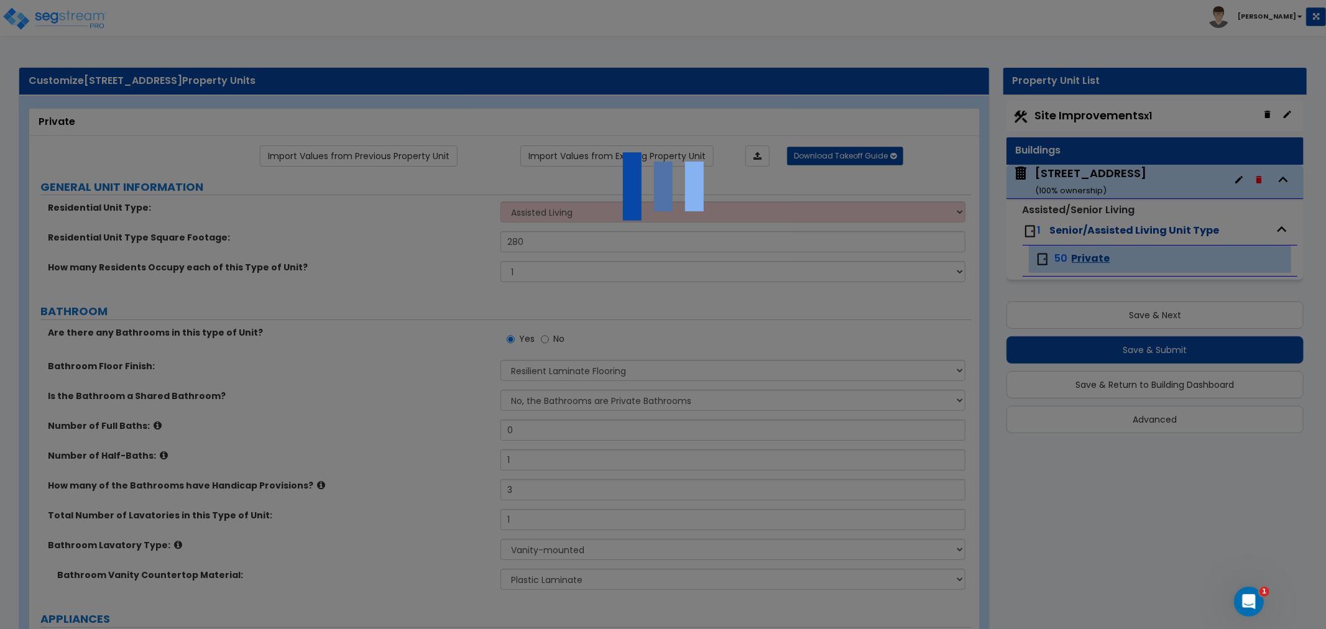
click at [586, 244] on div at bounding box center [663, 314] width 1326 height 629
click at [607, 203] on img at bounding box center [663, 186] width 124 height 124
drag, startPoint x: 607, startPoint y: 203, endPoint x: 601, endPoint y: 215, distance: 13.4
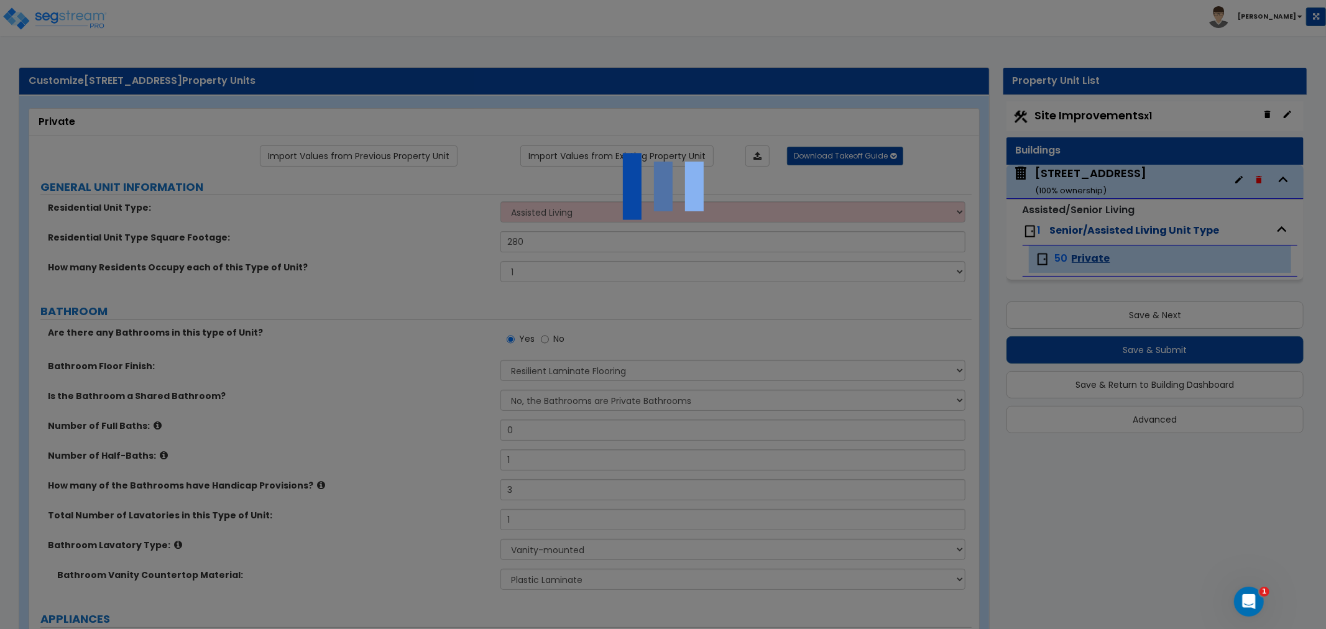
click at [606, 206] on img at bounding box center [663, 186] width 124 height 124
drag, startPoint x: 590, startPoint y: 233, endPoint x: 593, endPoint y: 246, distance: 13.4
click at [592, 241] on div at bounding box center [663, 314] width 1326 height 629
click at [78, 11] on div at bounding box center [663, 314] width 1326 height 629
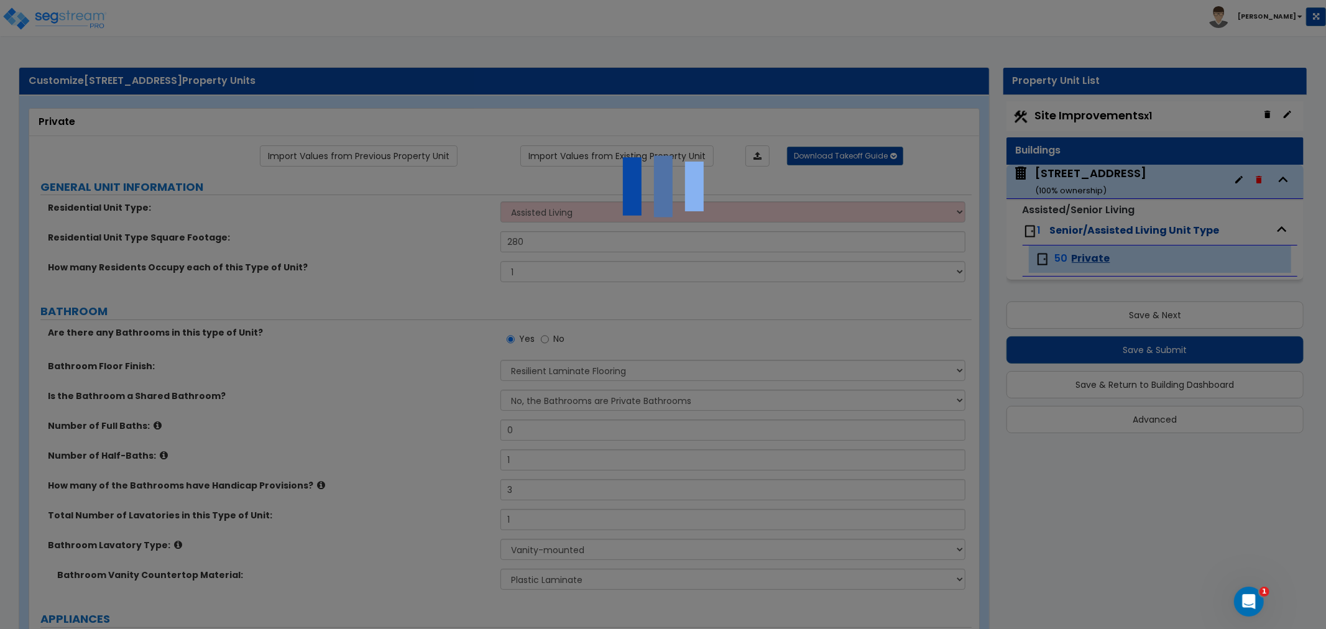
click at [78, 11] on div at bounding box center [663, 314] width 1326 height 629
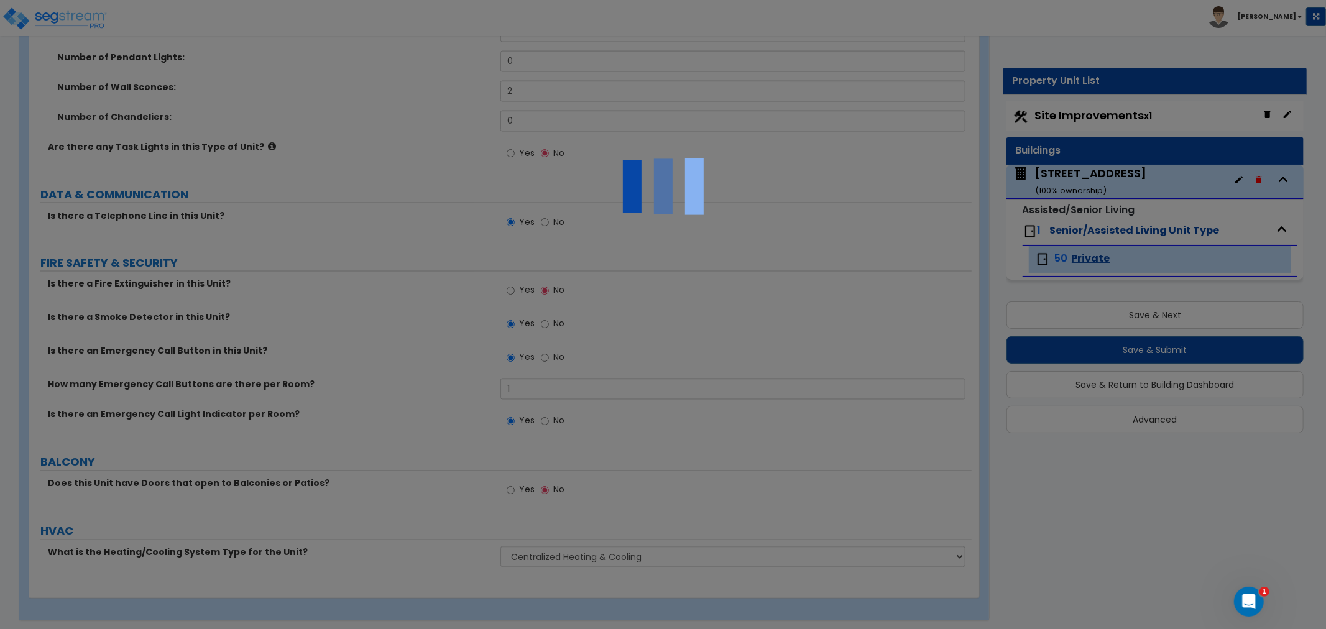
scroll to position [1745, 0]
click at [1104, 256] on div at bounding box center [663, 314] width 1326 height 629
click at [1081, 251] on div at bounding box center [663, 314] width 1326 height 629
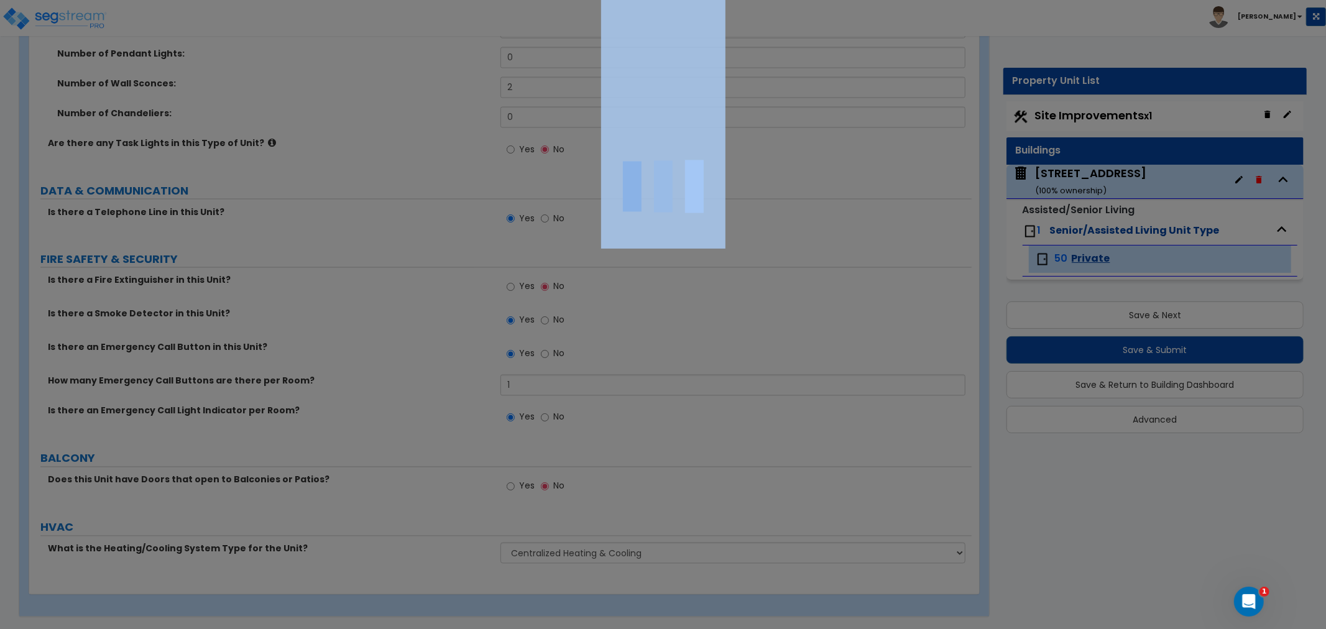
click at [1081, 251] on div at bounding box center [663, 314] width 1326 height 629
click at [673, 257] on div at bounding box center [663, 314] width 1326 height 629
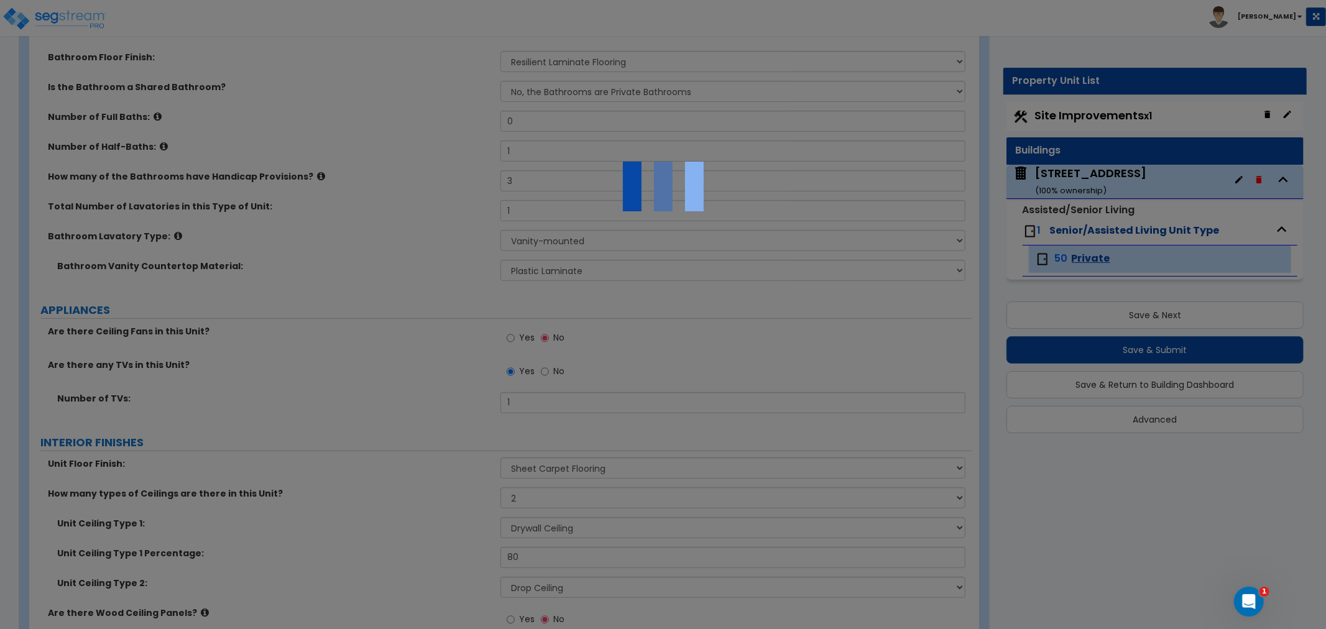
scroll to position [0, 0]
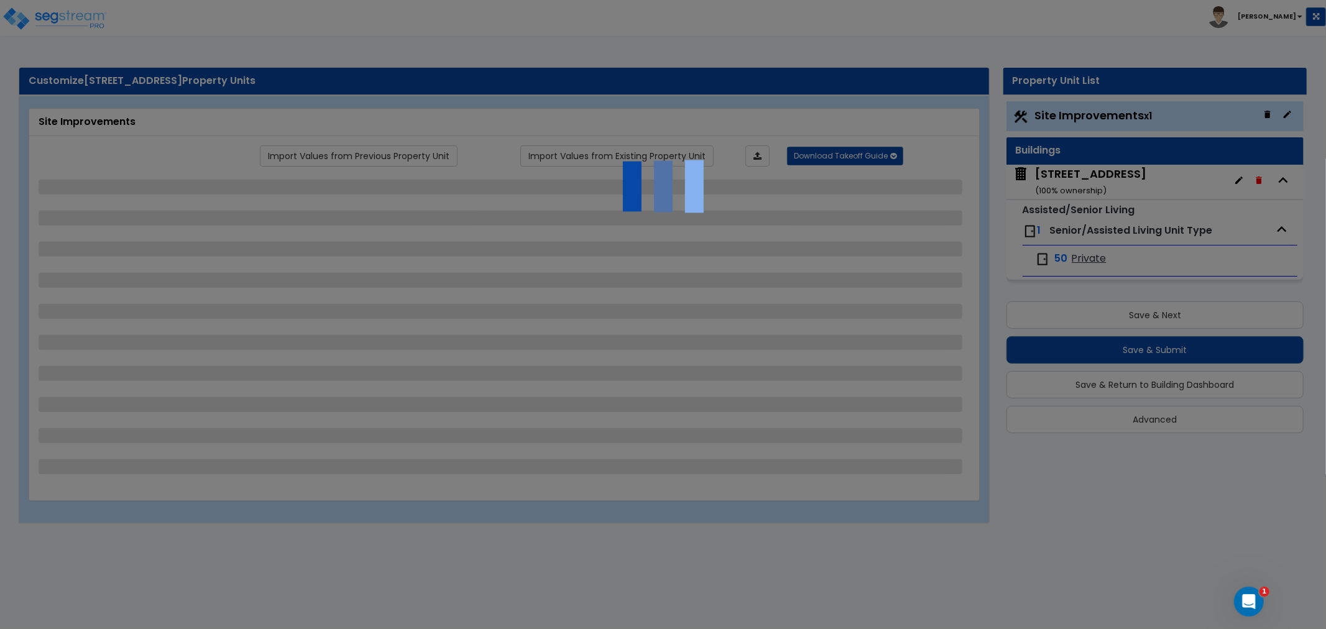
select select "2"
select select "1"
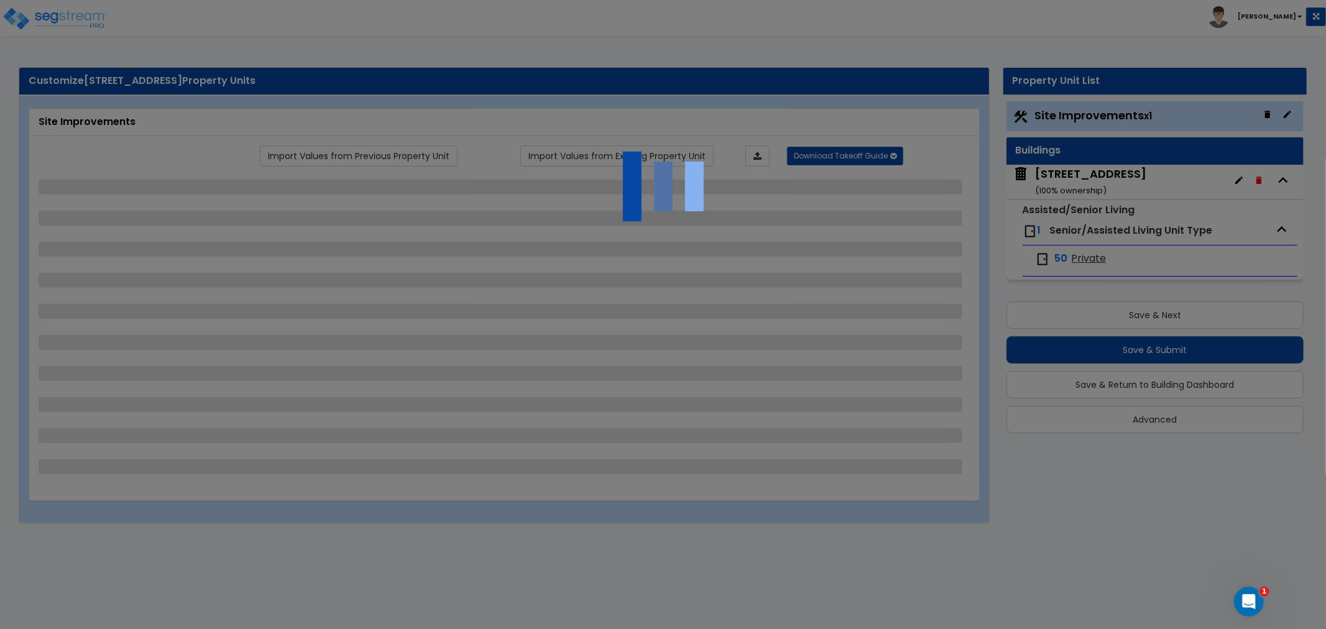
select select "1"
select select "2"
select select "1"
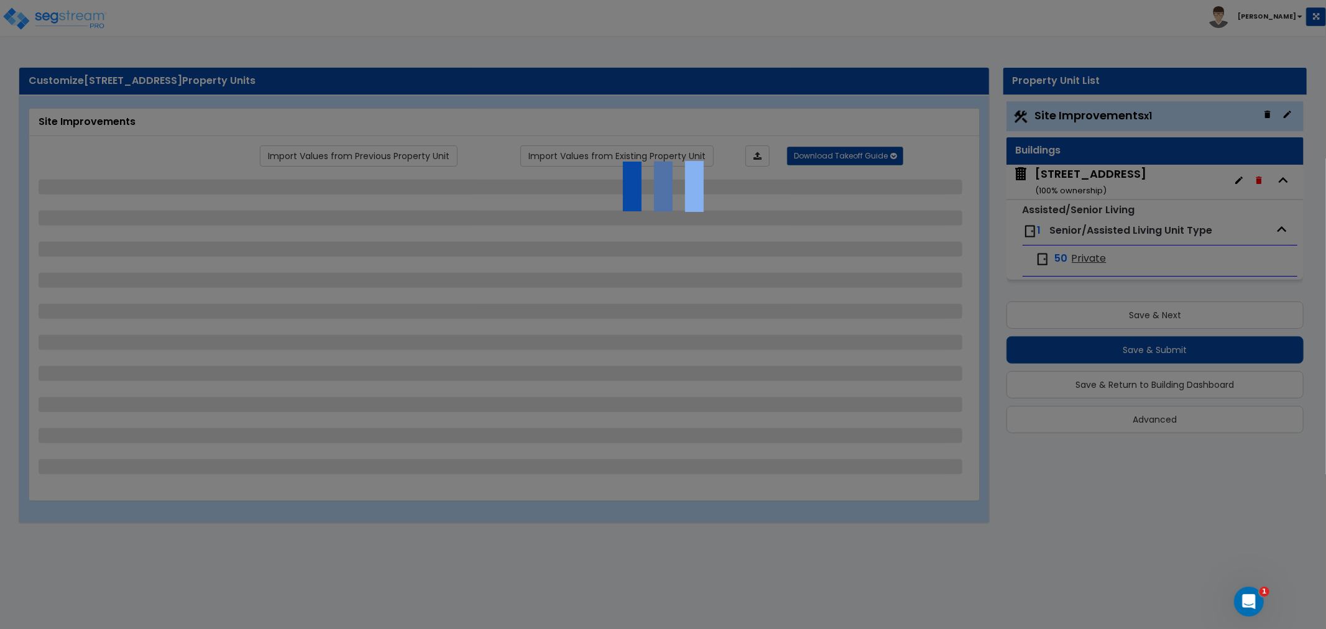
select select "1"
select select "4"
select select "1"
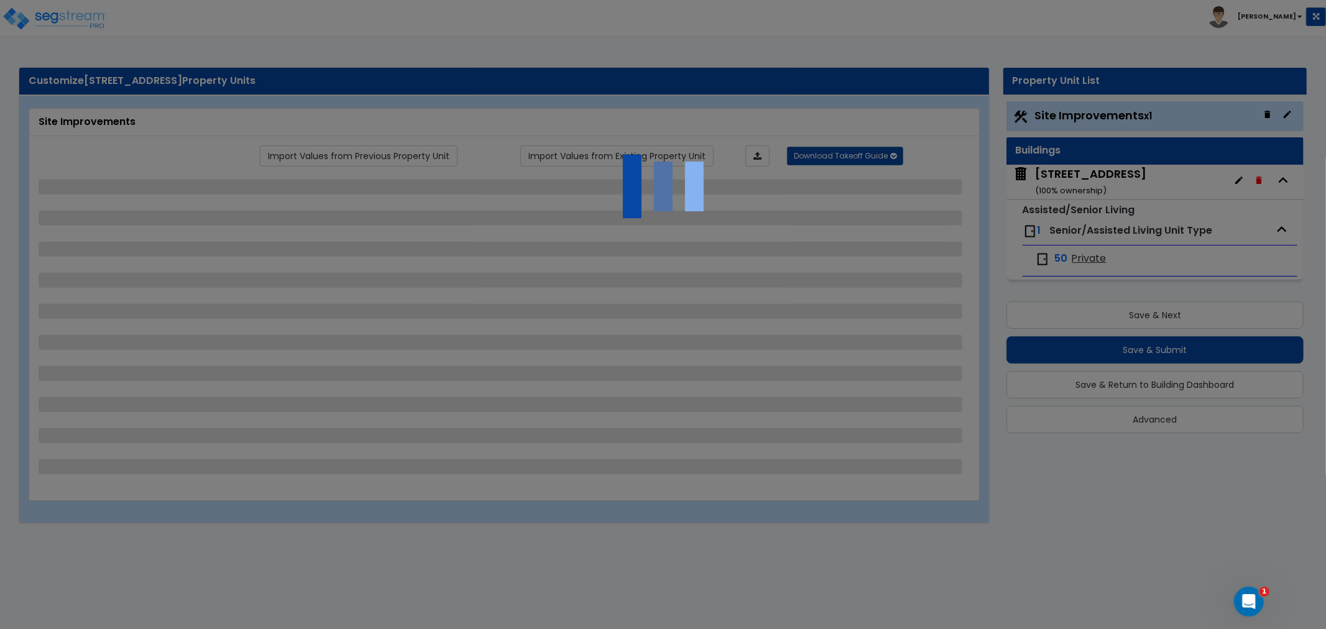
select select "1"
select select "3"
select select "1"
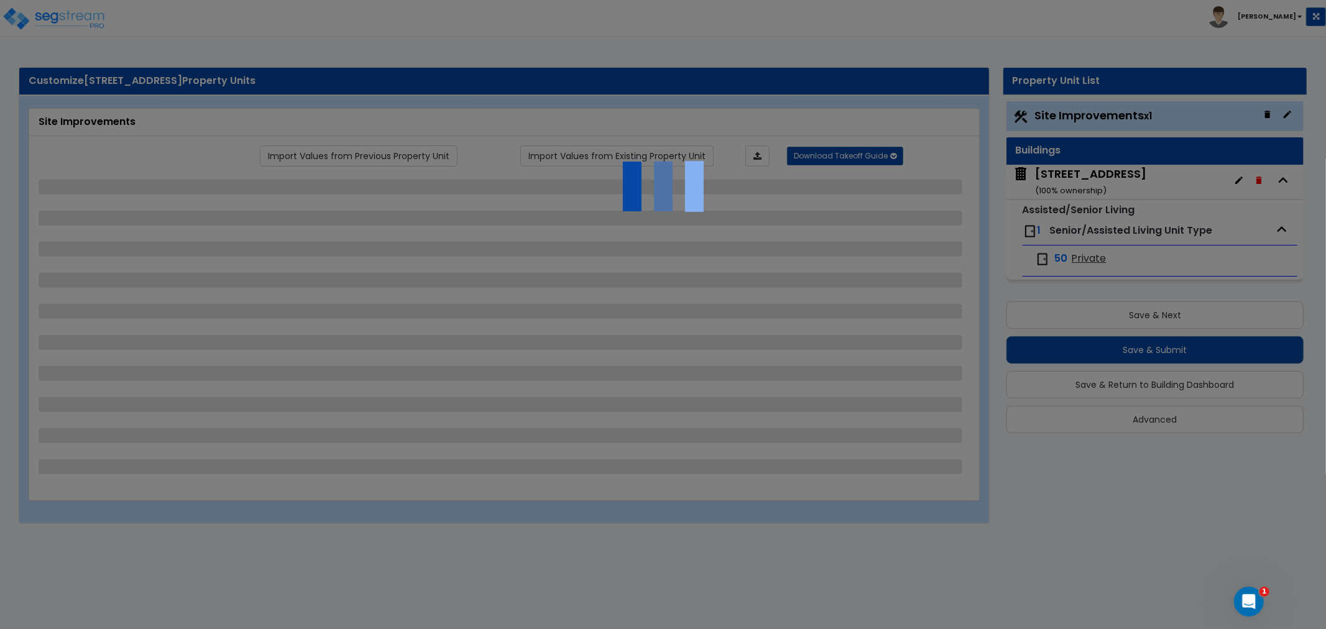
select select "3"
select select "1"
select select "4"
select select "1"
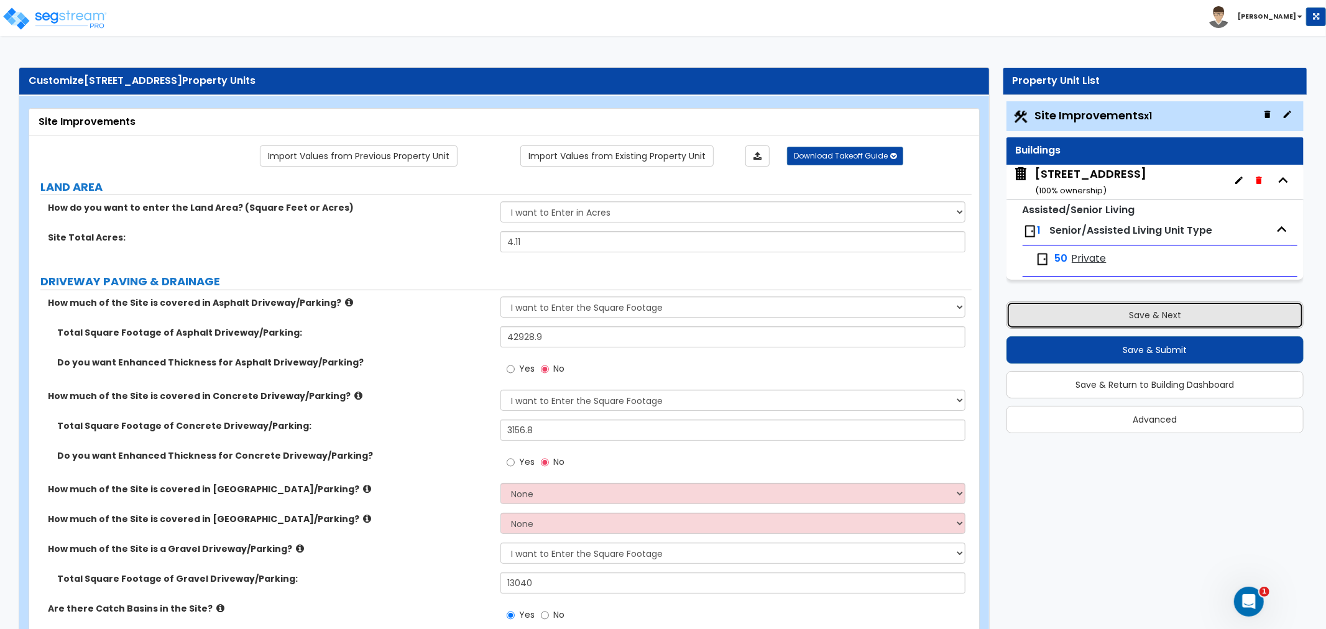
click at [1104, 314] on button "Save & Next" at bounding box center [1155, 315] width 297 height 27
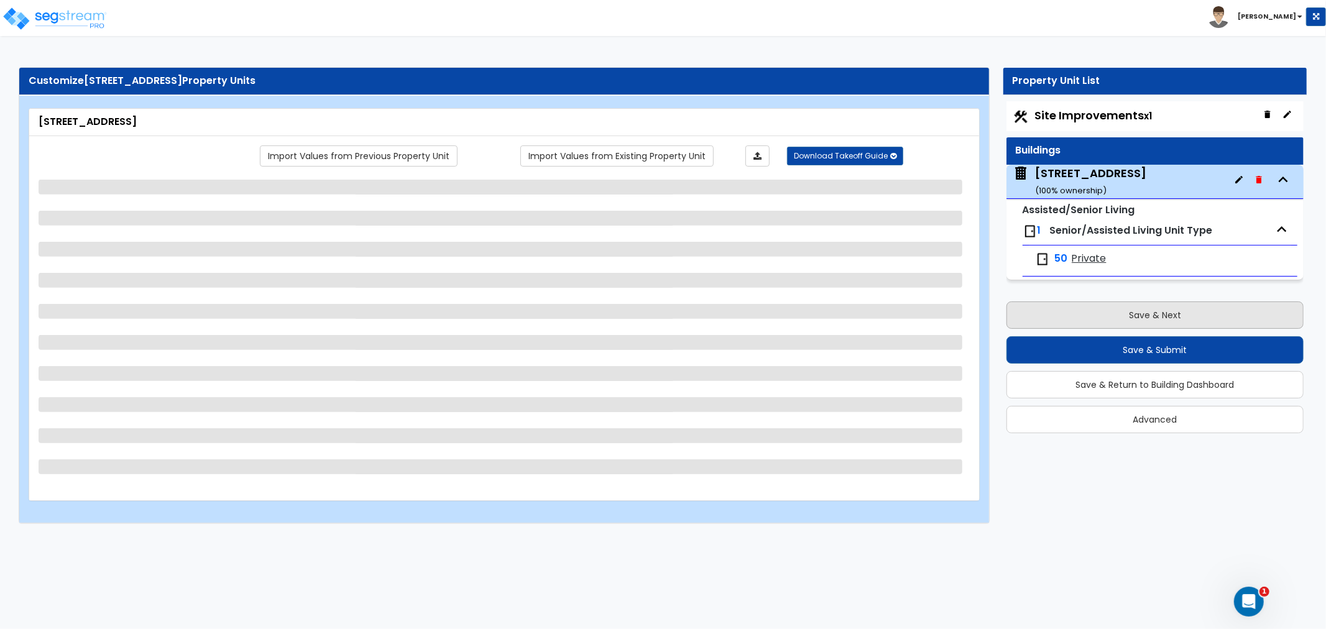
select select "3"
select select "5"
select select "2"
select select "1"
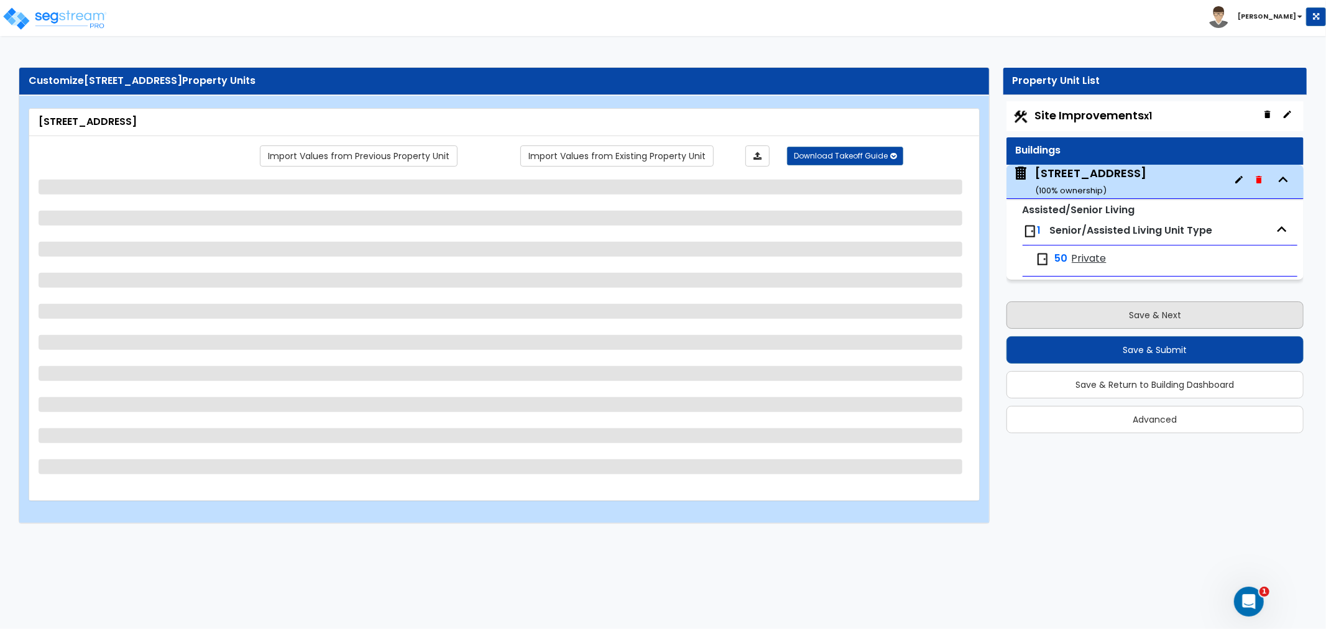
select select "1"
select select "7"
select select "2"
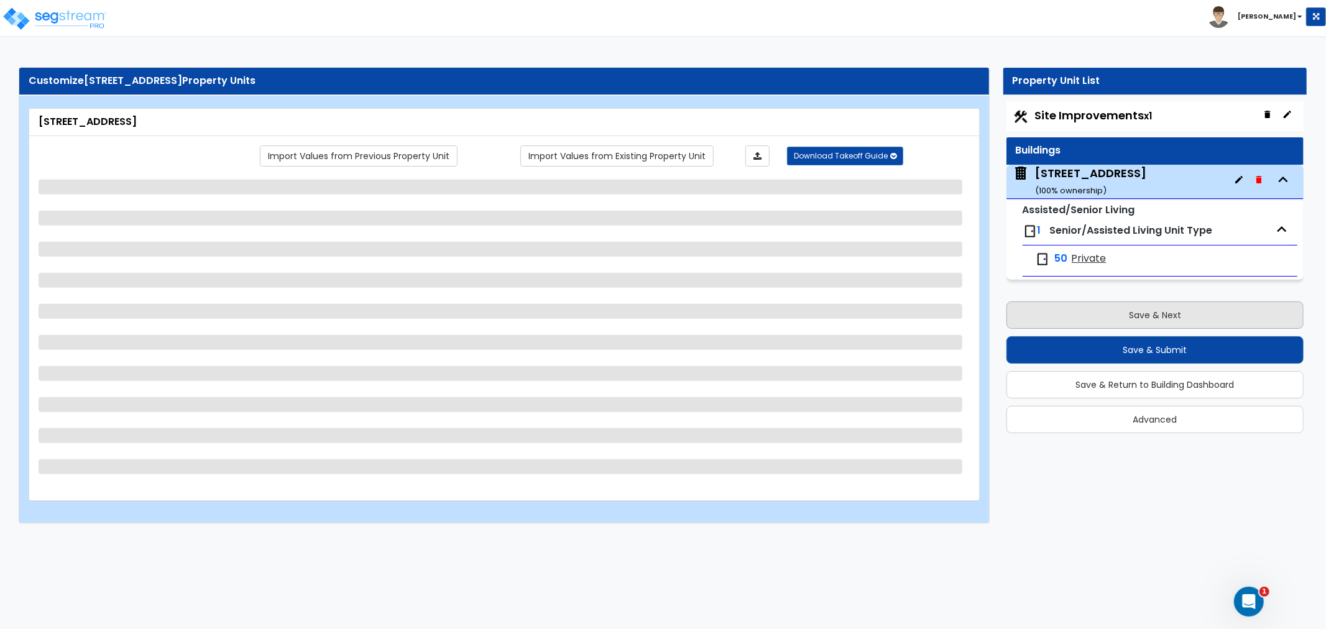
select select "4"
select select "3"
select select "1"
select select "2"
select select "1"
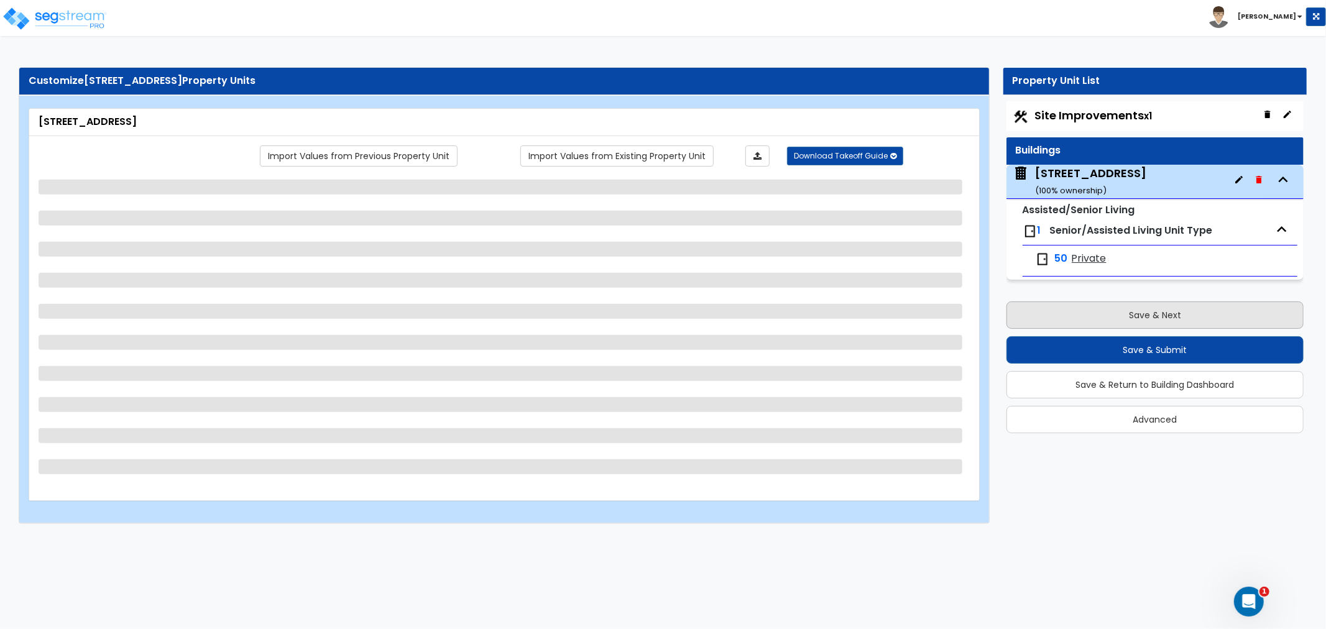
select select "2"
select select "1"
select select "2"
select select "1"
select select "5"
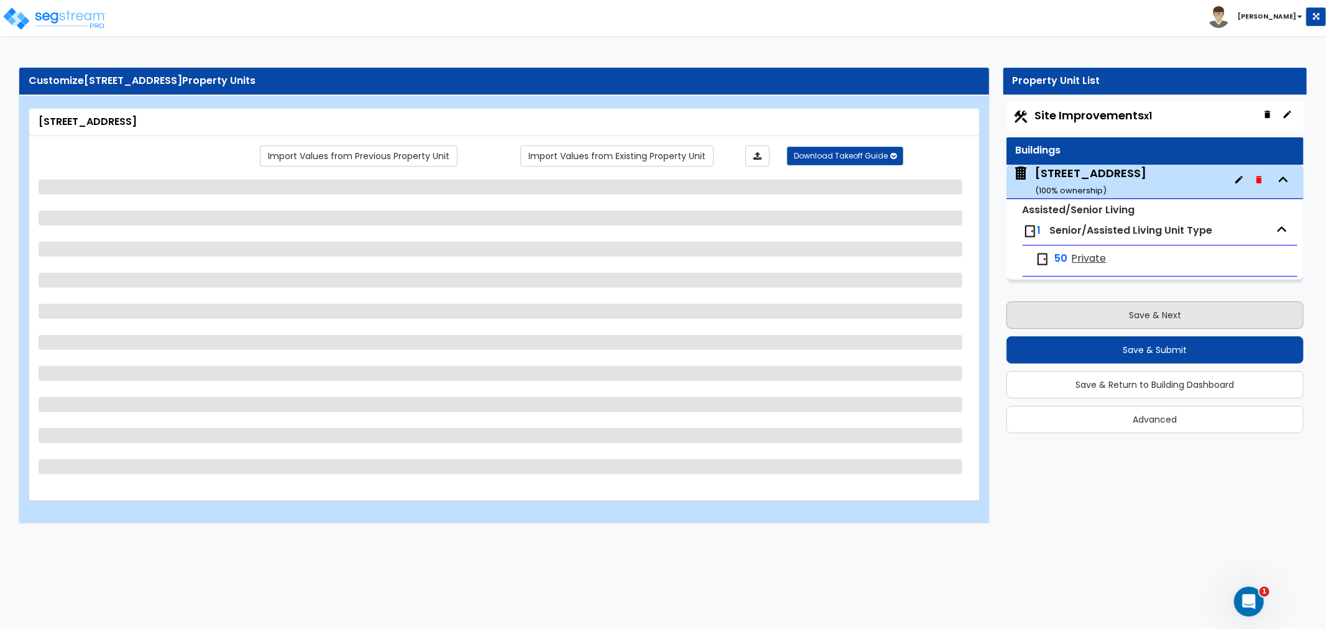
select select "1"
select select "4"
select select "1"
select select "5"
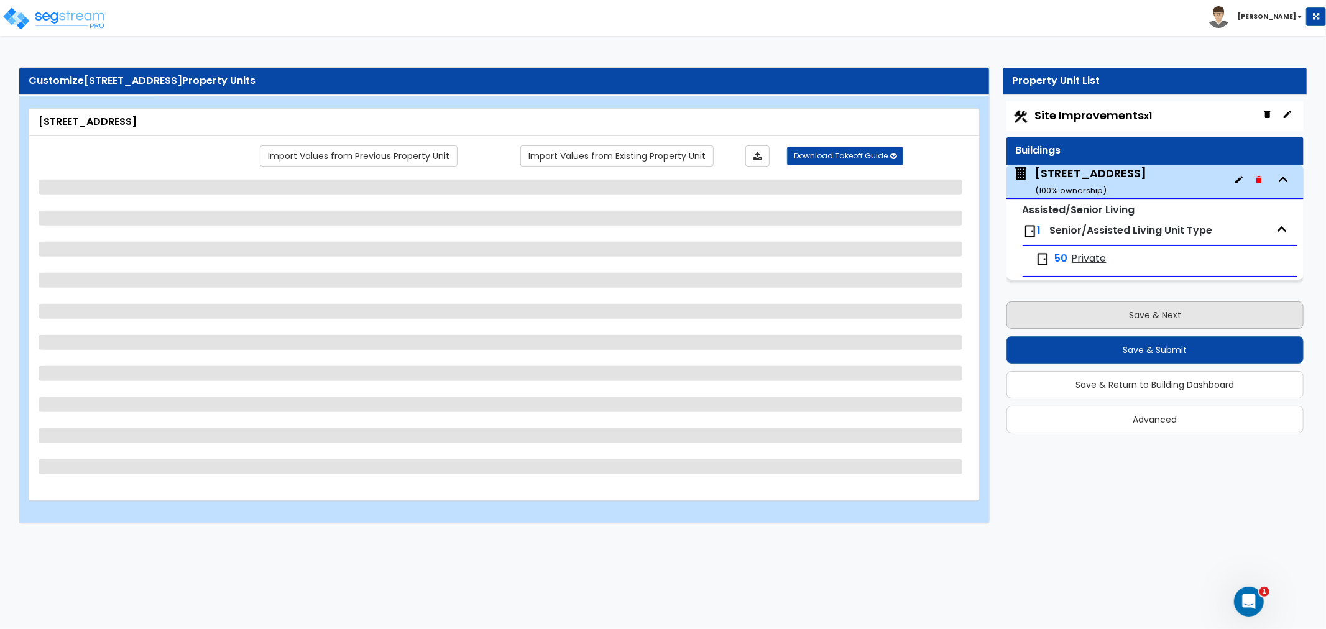
select select "1"
select select "3"
select select "1"
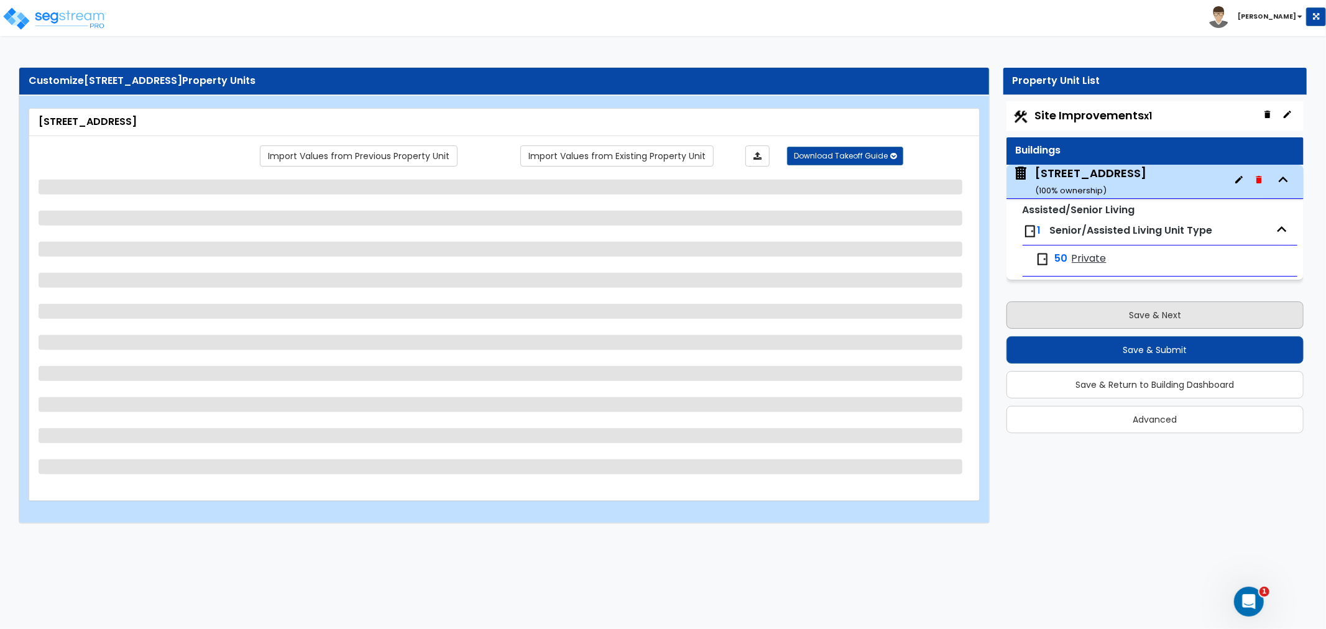
select select "1"
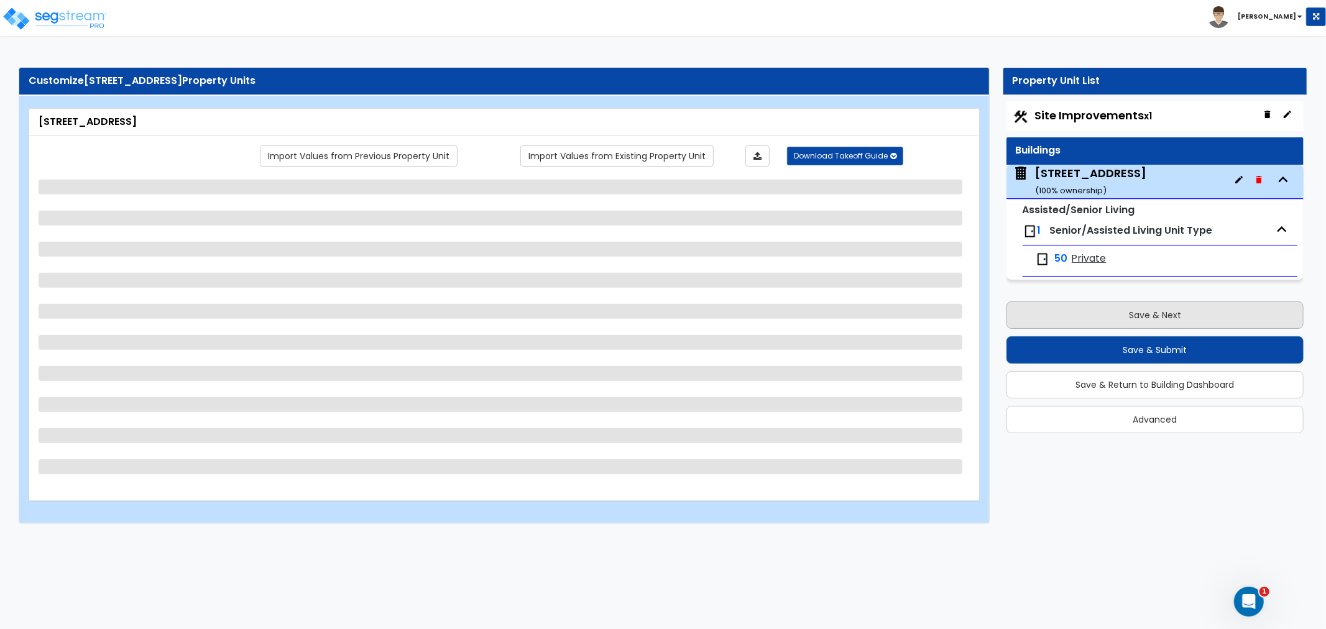
select select "1"
select select "3"
select select "2"
select select "1"
select select "2"
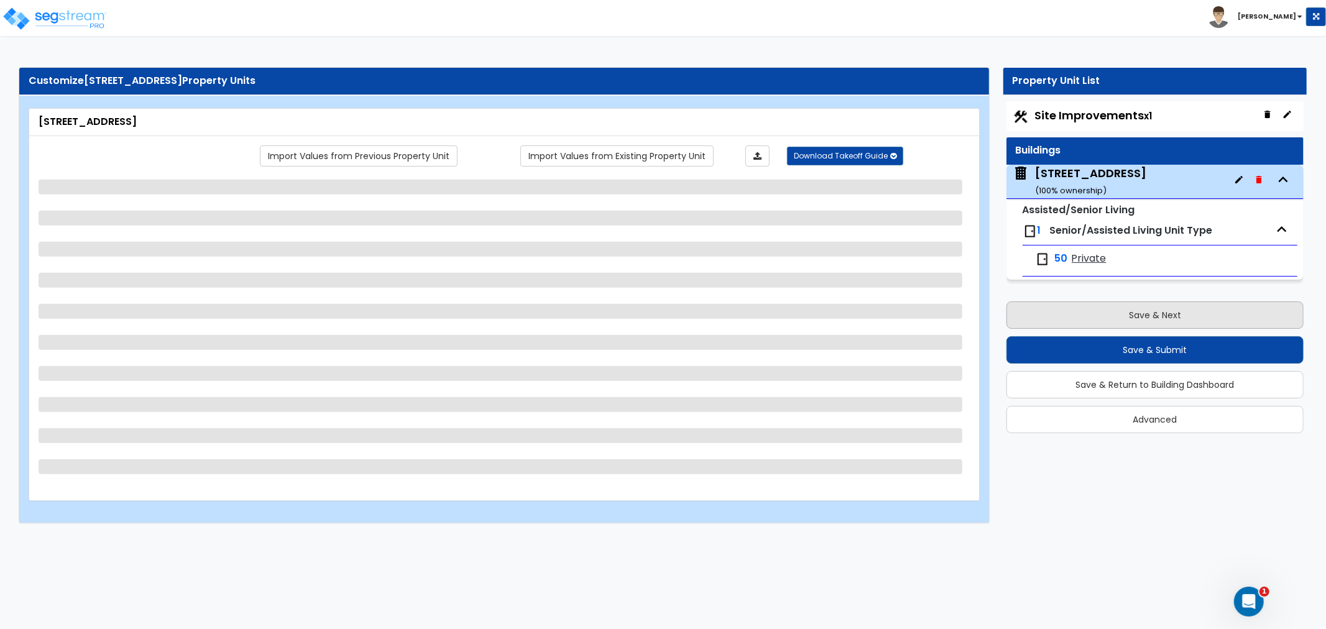
select select "3"
select select "4"
select select "5"
select select "3"
select select "6"
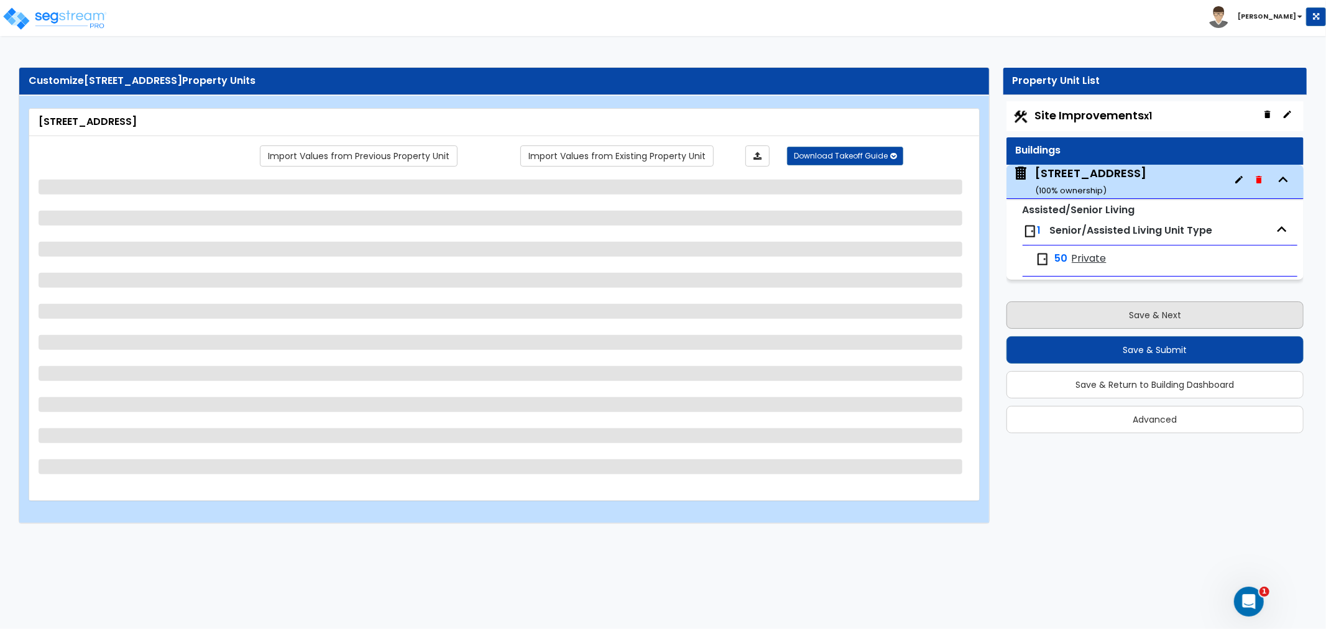
select select "1"
select select "2"
select select "3"
select select "2"
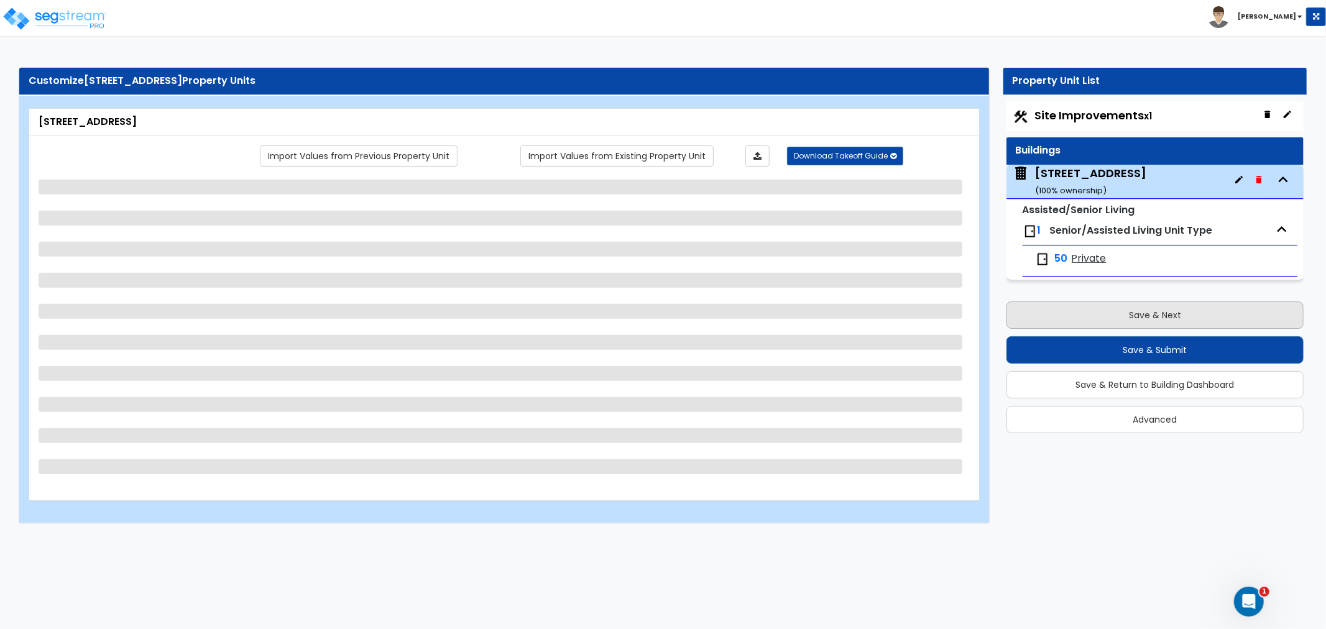
select select "1"
select select "2"
select select "1"
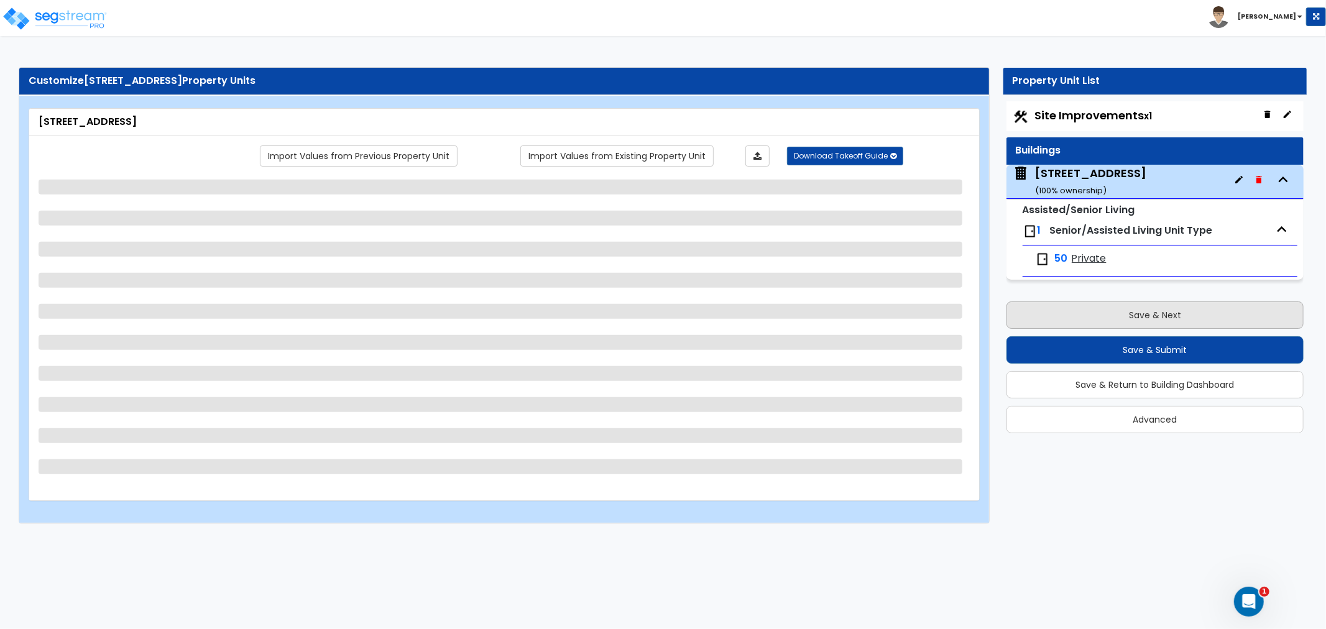
select select "3"
select select "1"
select select "2"
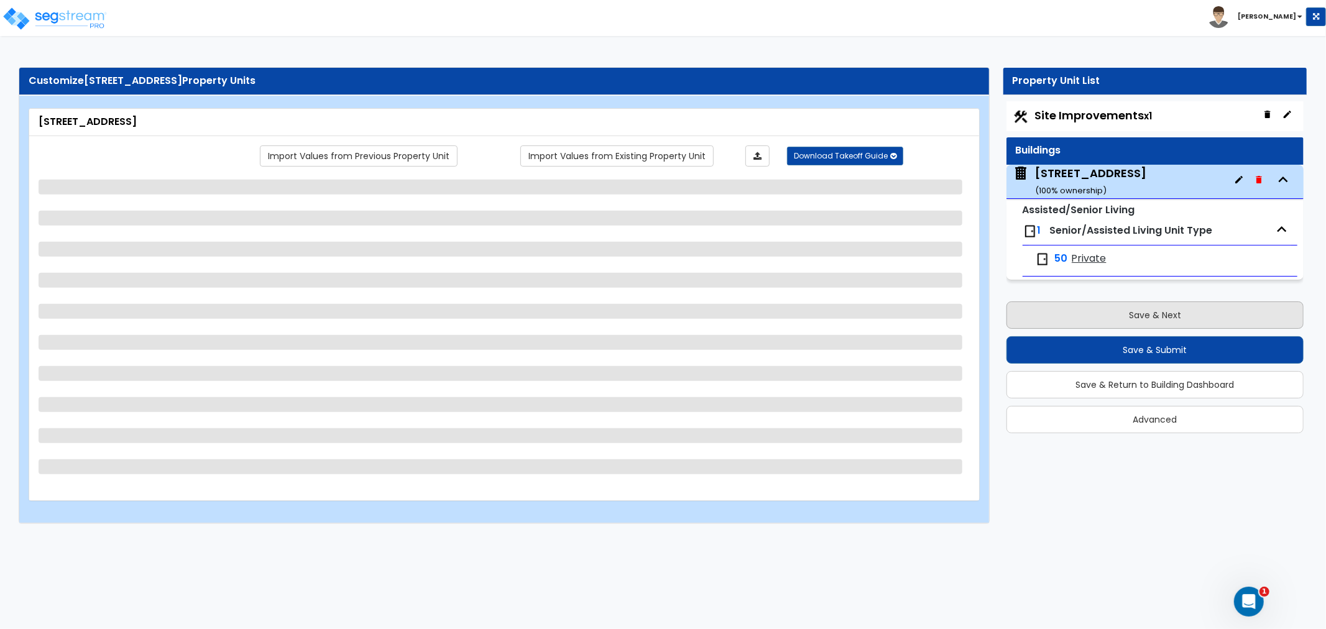
select select "1"
select select "4"
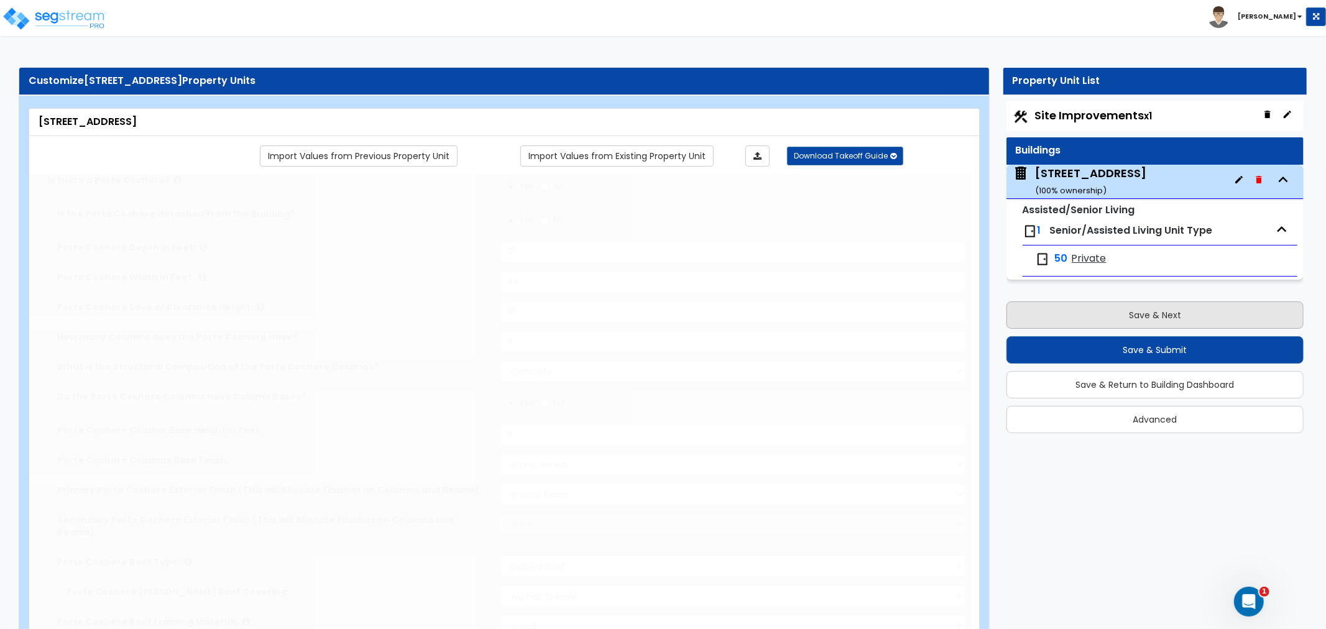
type input "2"
radio input "true"
select select "1"
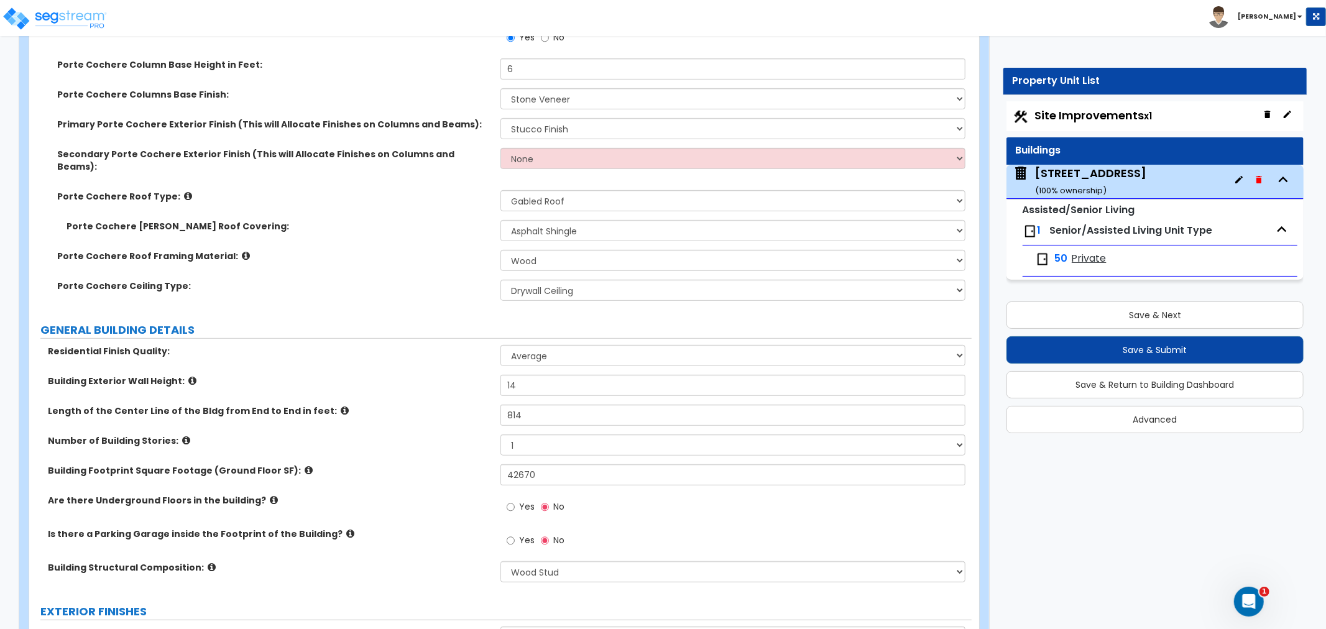
scroll to position [414, 0]
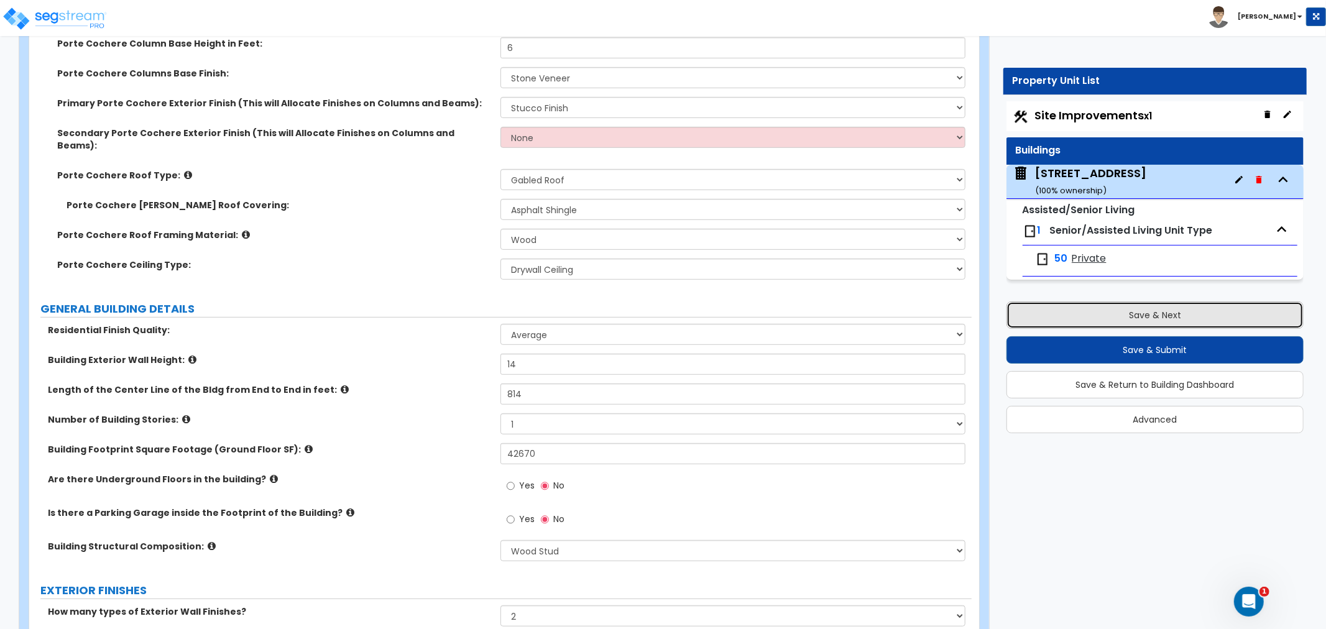
click at [1112, 313] on button "Save & Next" at bounding box center [1155, 315] width 297 height 27
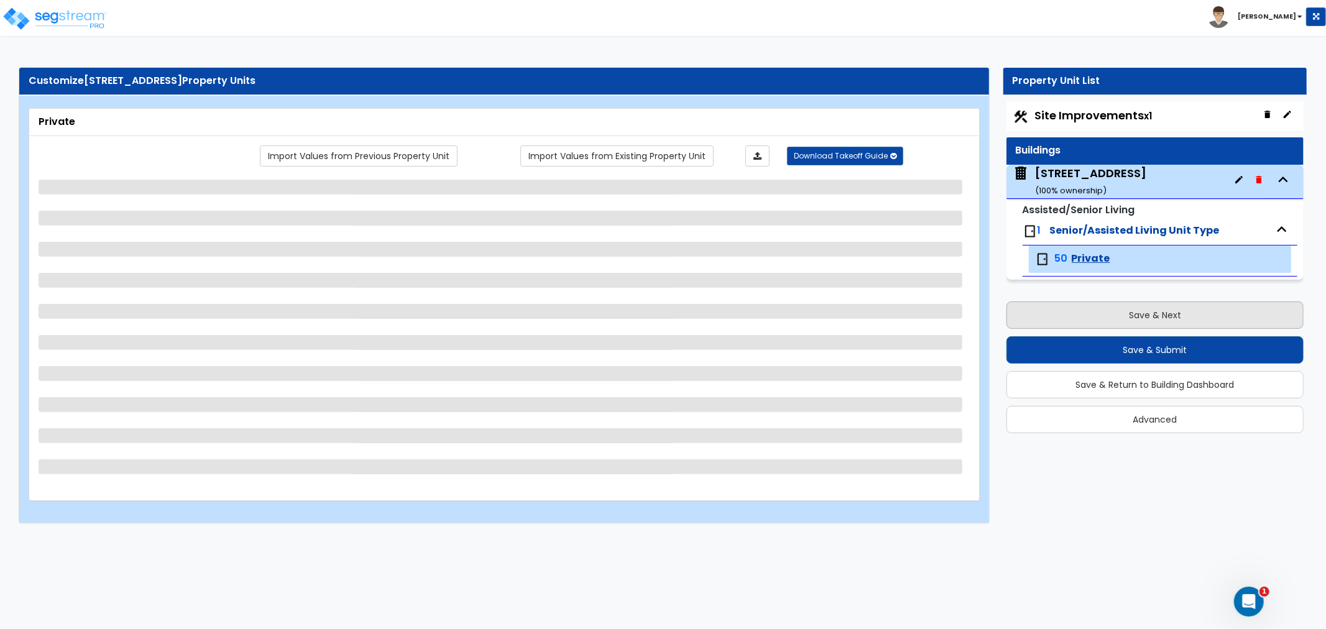
select select "3"
select select "1"
select select "3"
select select "1"
select select "5"
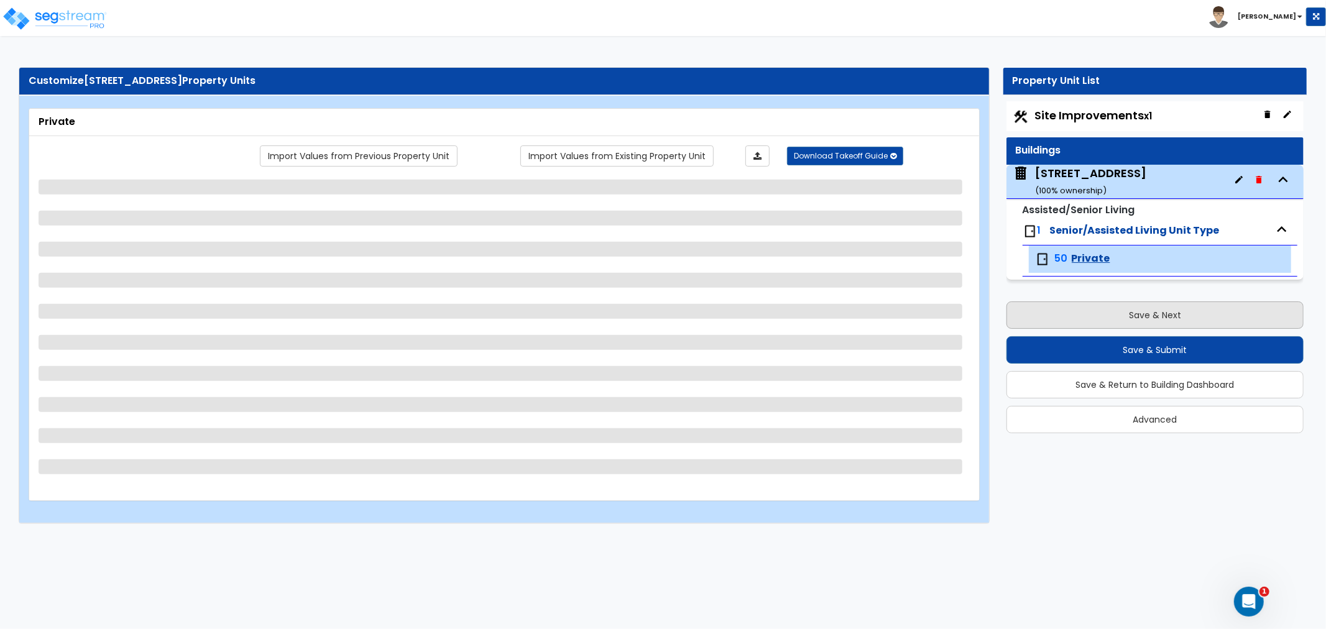
select select "2"
select select "1"
select select "2"
select select "1"
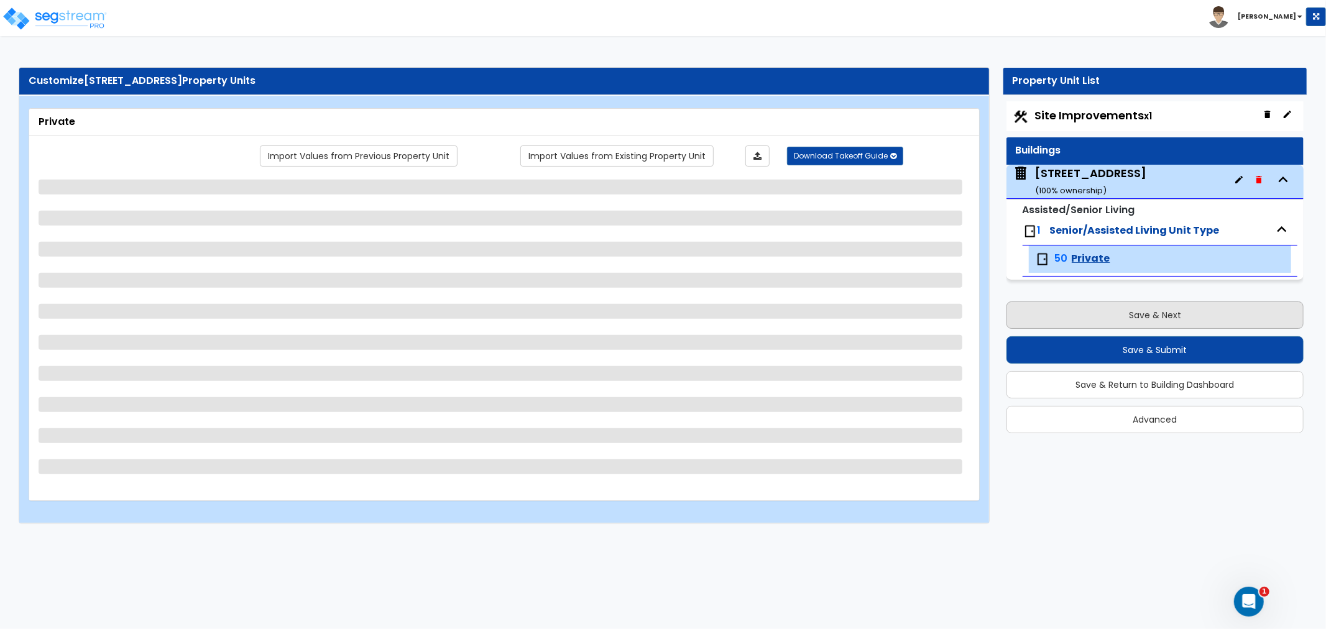
select select "1"
select select "3"
select select "2"
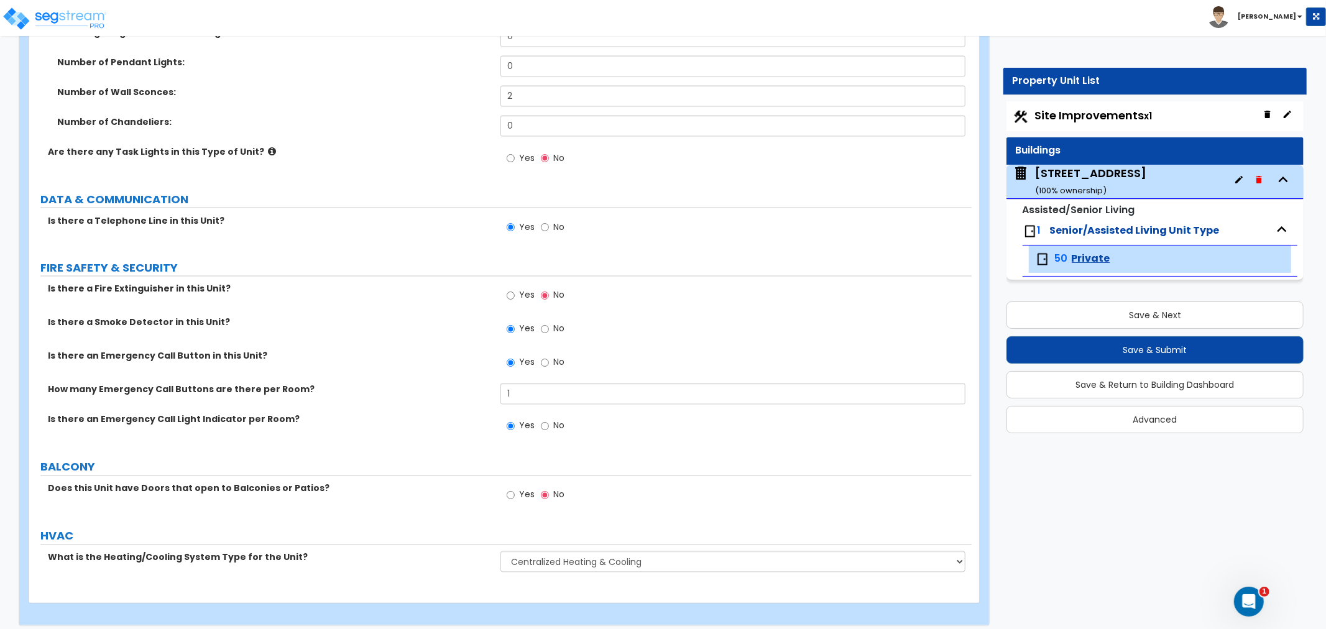
scroll to position [1745, 0]
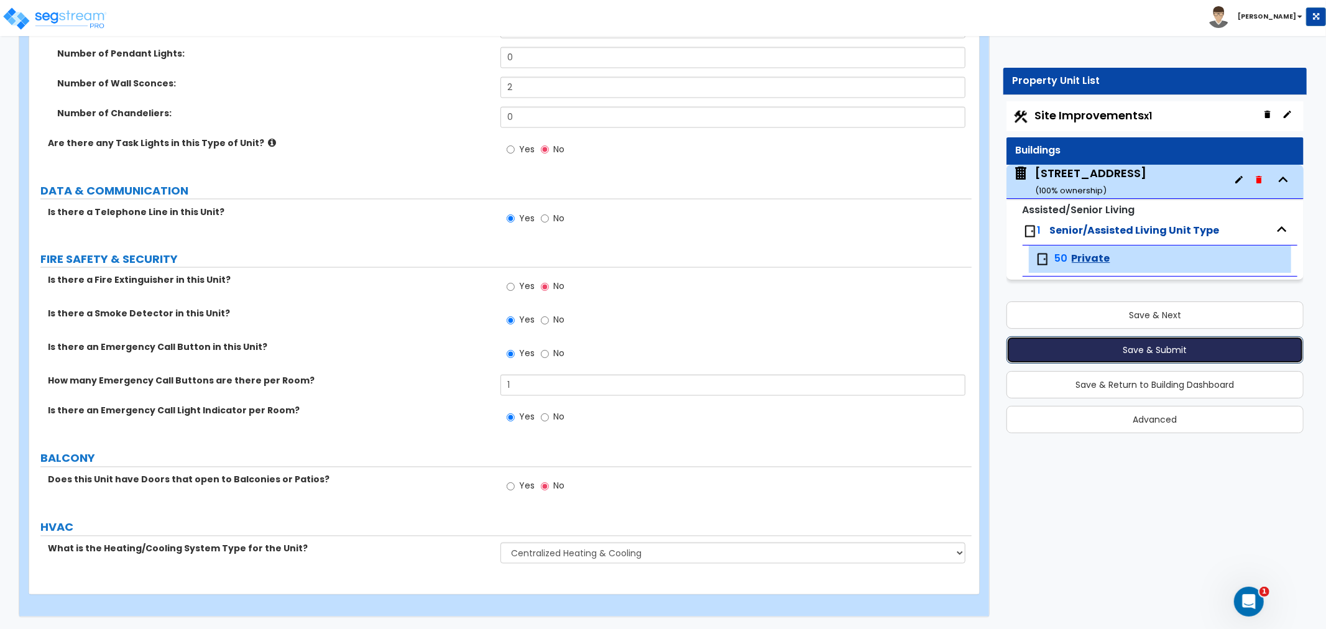
click at [1157, 346] on button "Save & Submit" at bounding box center [1155, 349] width 297 height 27
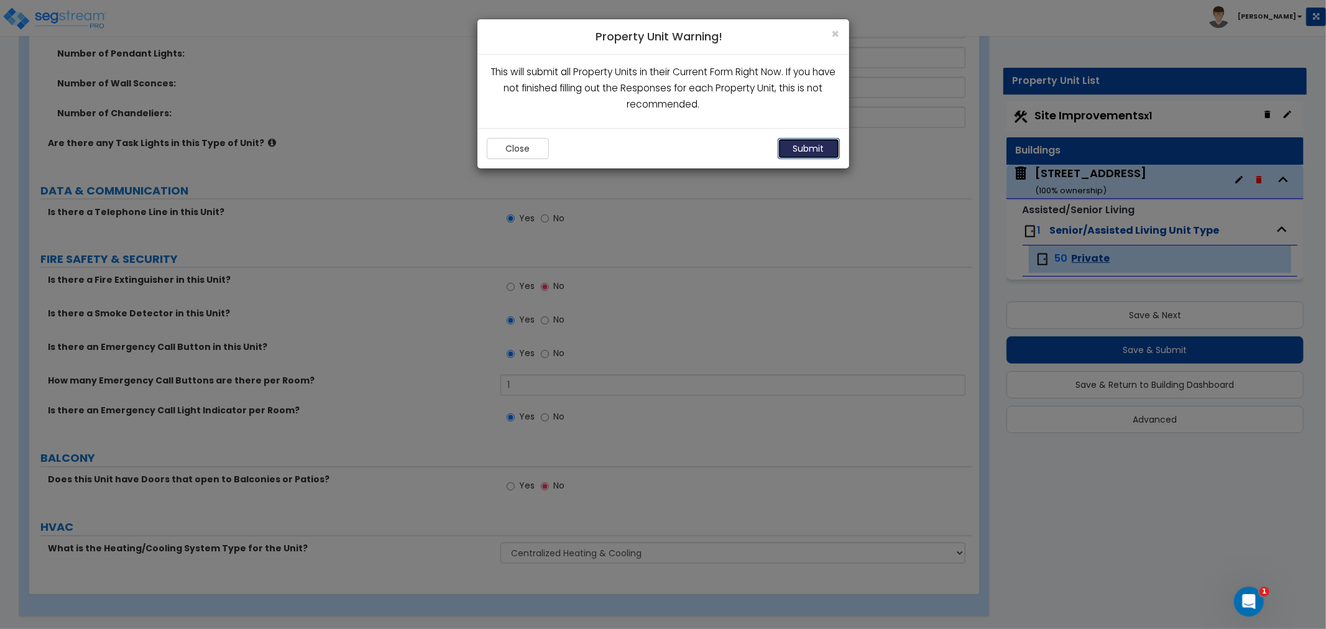
click at [815, 143] on button "Submit" at bounding box center [809, 148] width 62 height 21
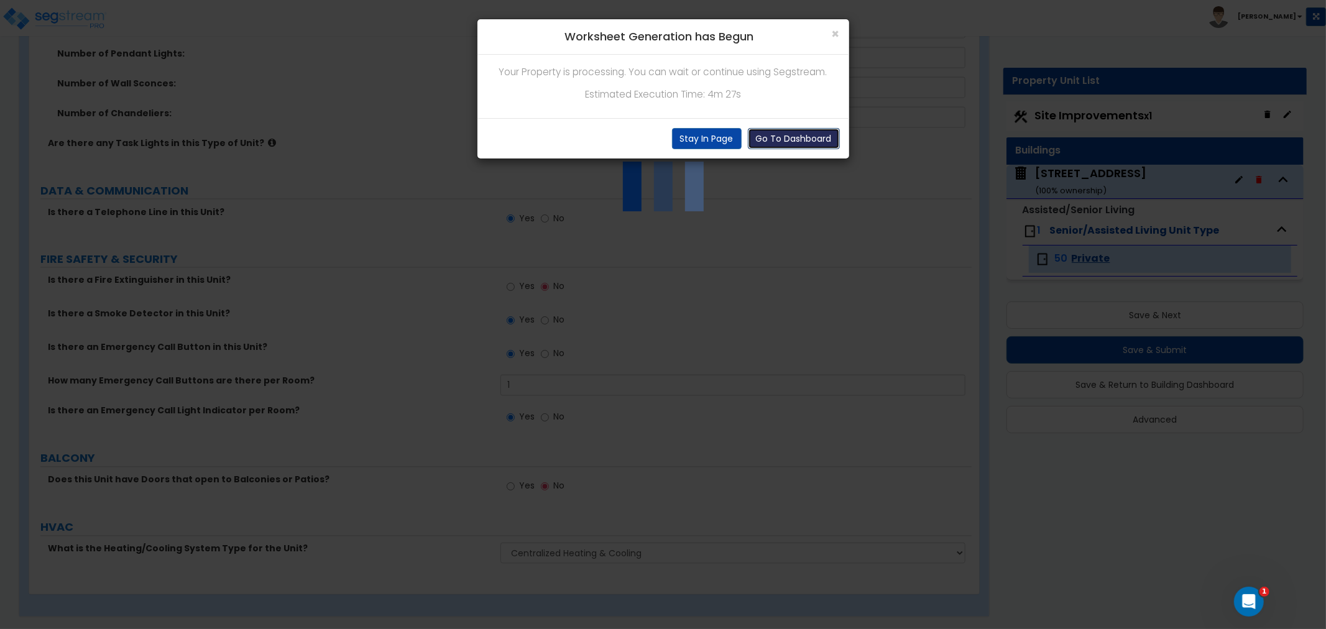
click at [788, 139] on button "Go To Dashboard" at bounding box center [794, 138] width 92 height 21
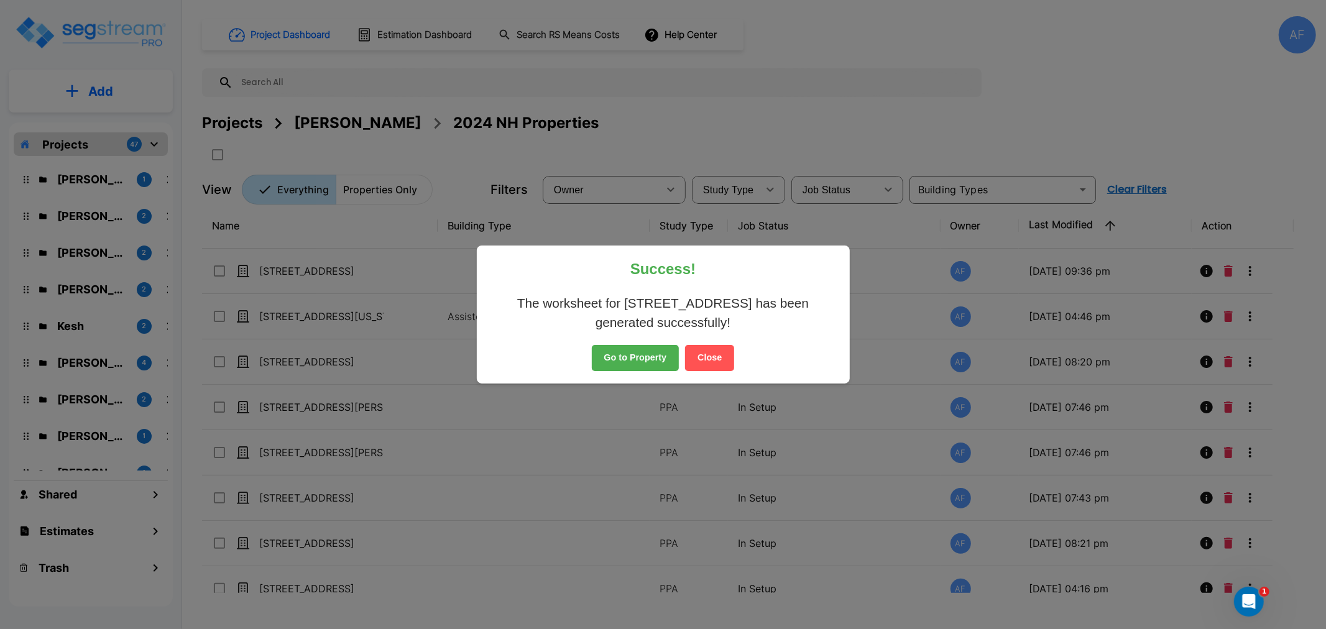
click at [618, 355] on button "Go to Property" at bounding box center [636, 358] width 88 height 26
